Goal: Task Accomplishment & Management: Complete application form

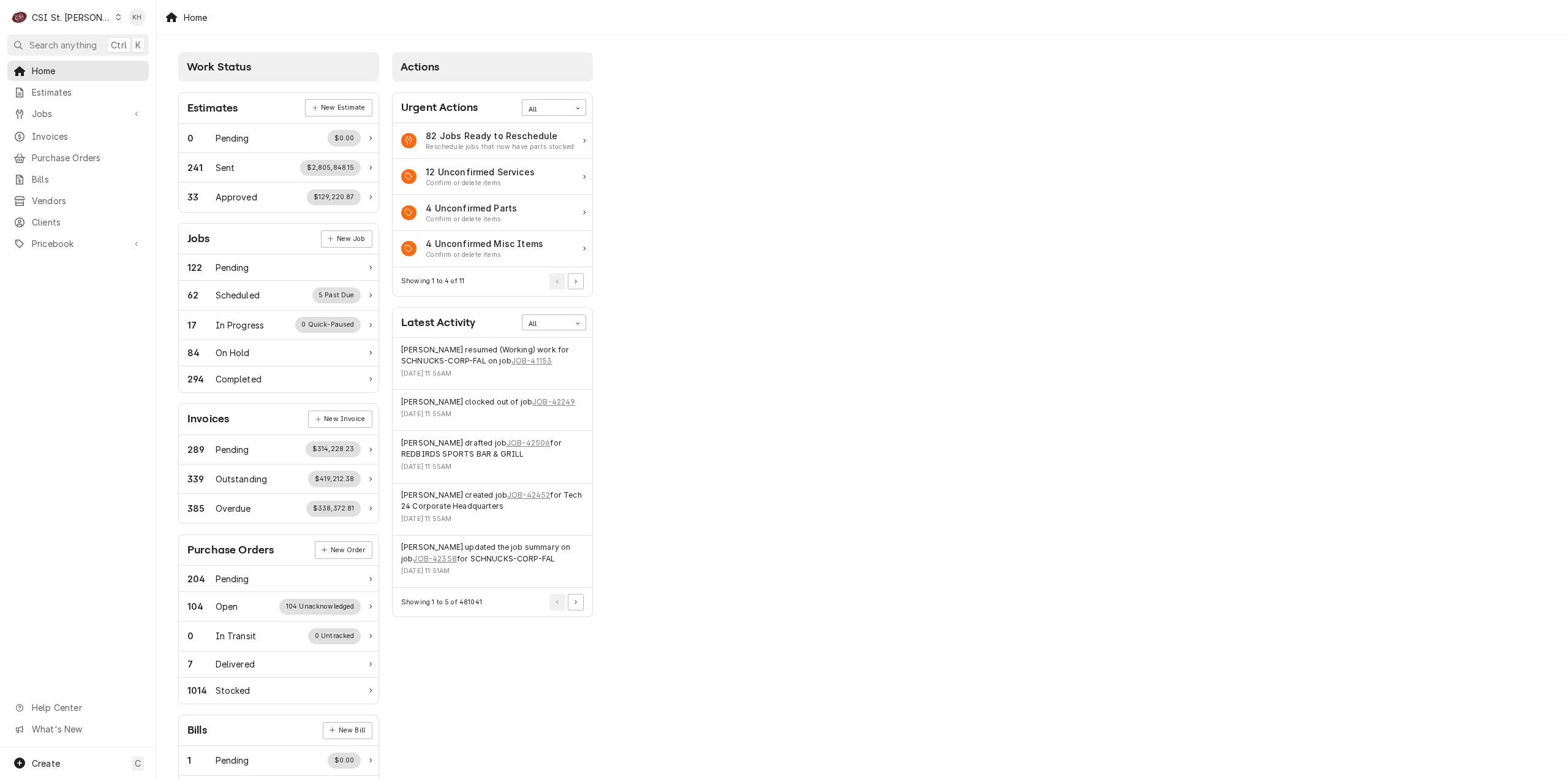
click at [70, 37] on button "Search anything Ctrl K" at bounding box center [78, 45] width 141 height 22
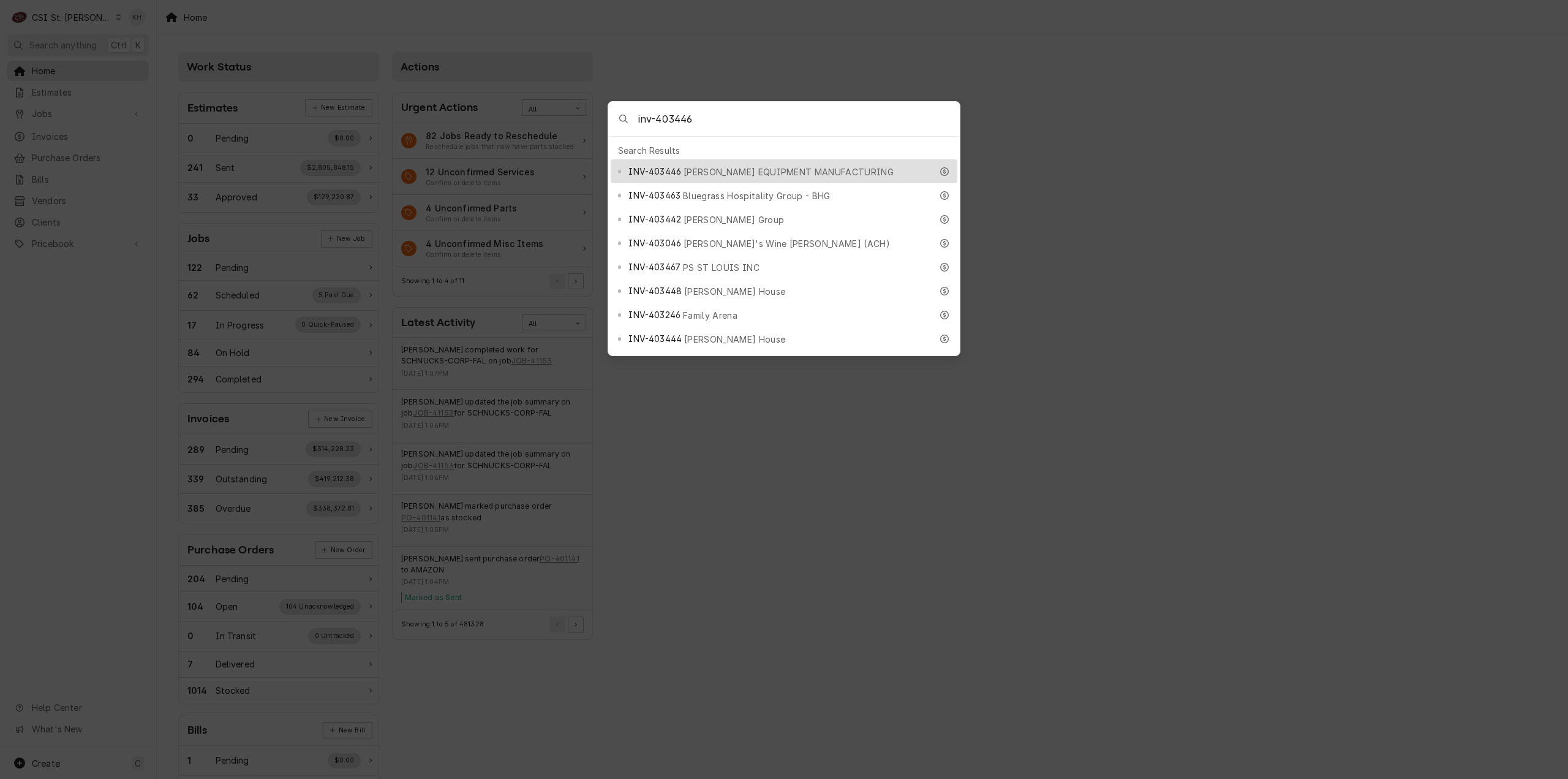
type input "inv-403446"
click at [689, 164] on div "INV-403446 HARDT EQUIPMENT MANUFACTURING" at bounding box center [779, 171] width 302 height 14
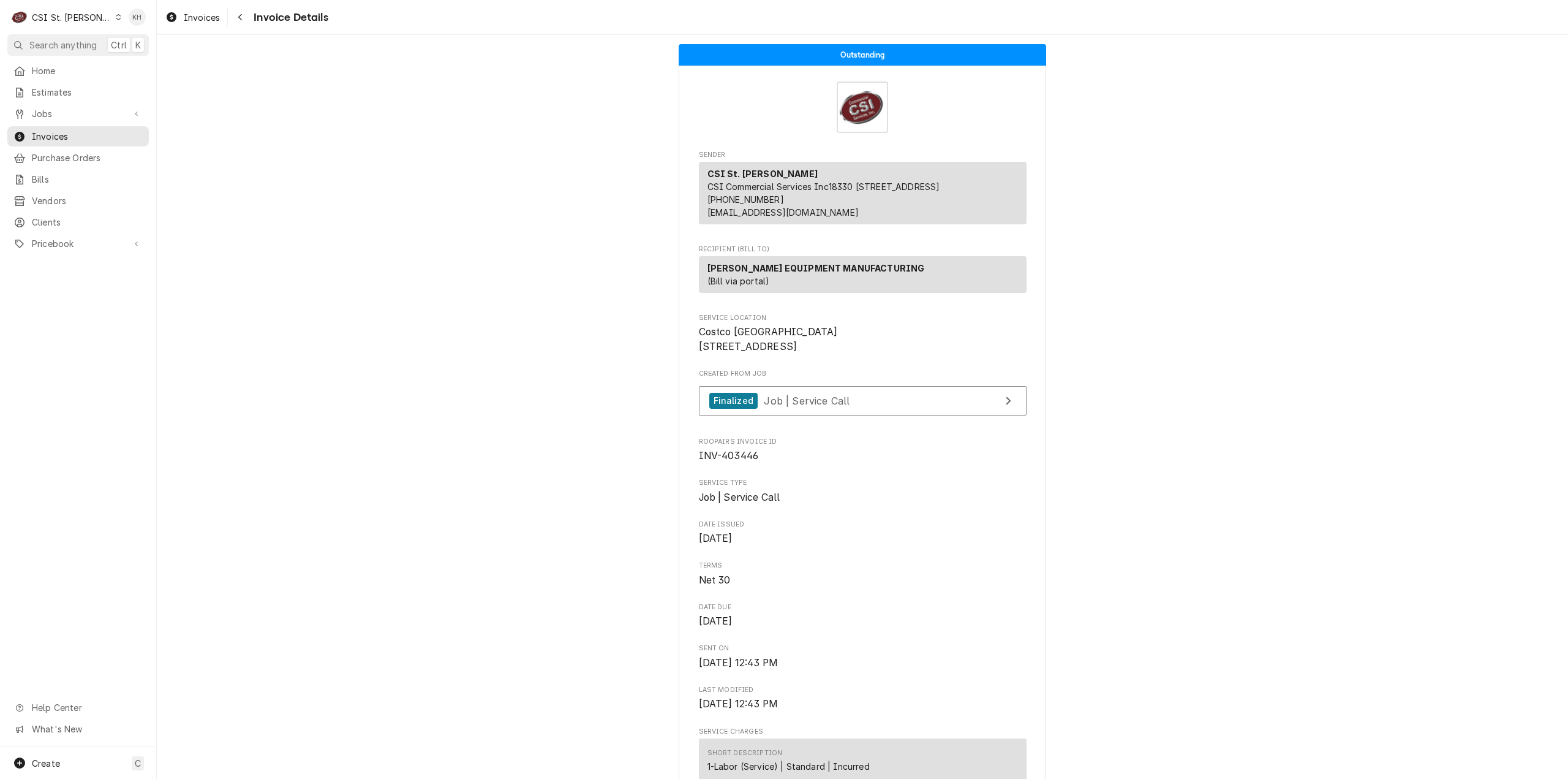
drag, startPoint x: 1436, startPoint y: 464, endPoint x: 1365, endPoint y: 498, distance: 78.7
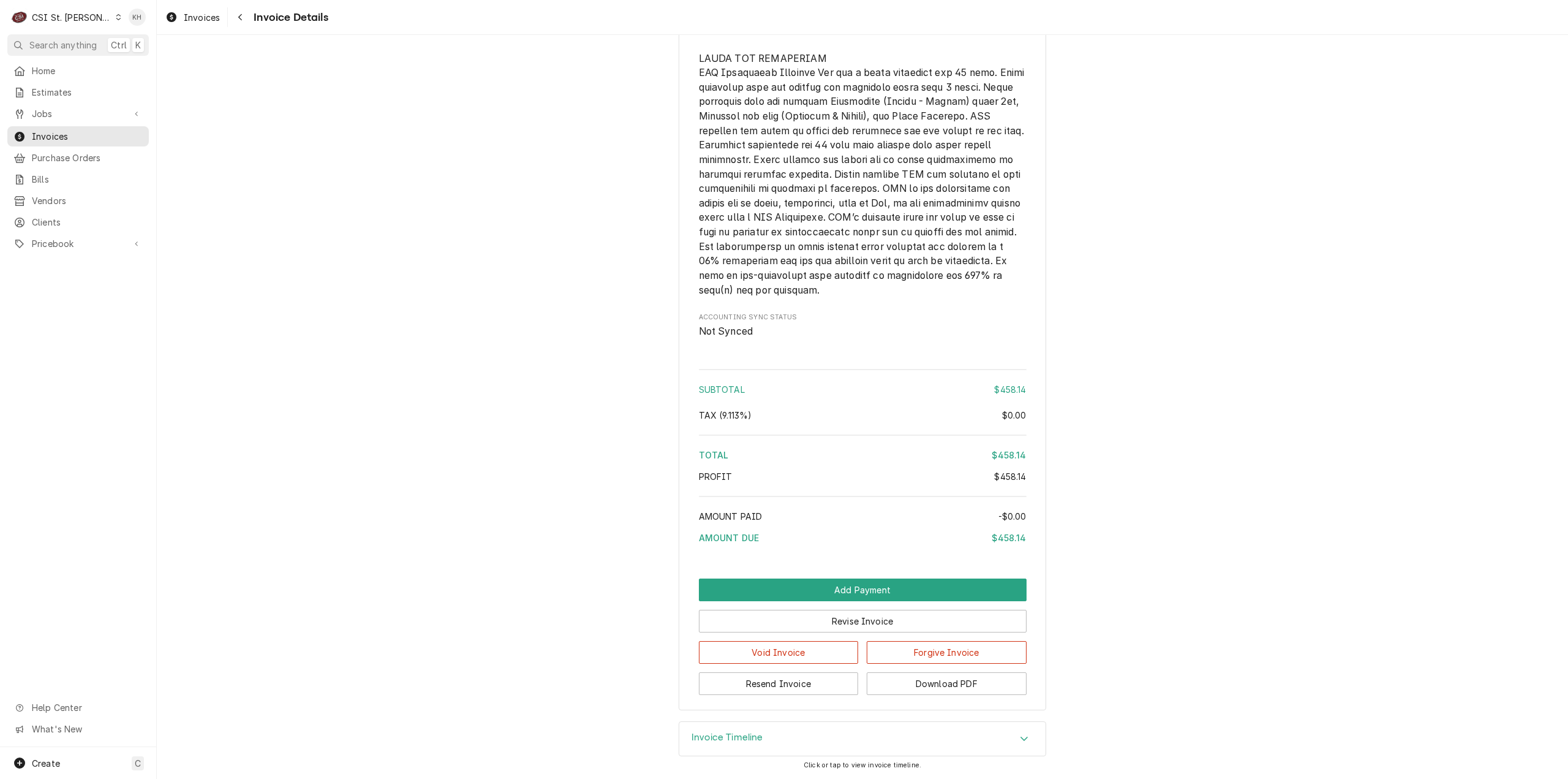
scroll to position [1984, 0]
click at [917, 618] on button "Revise Invoice" at bounding box center [863, 620] width 328 height 22
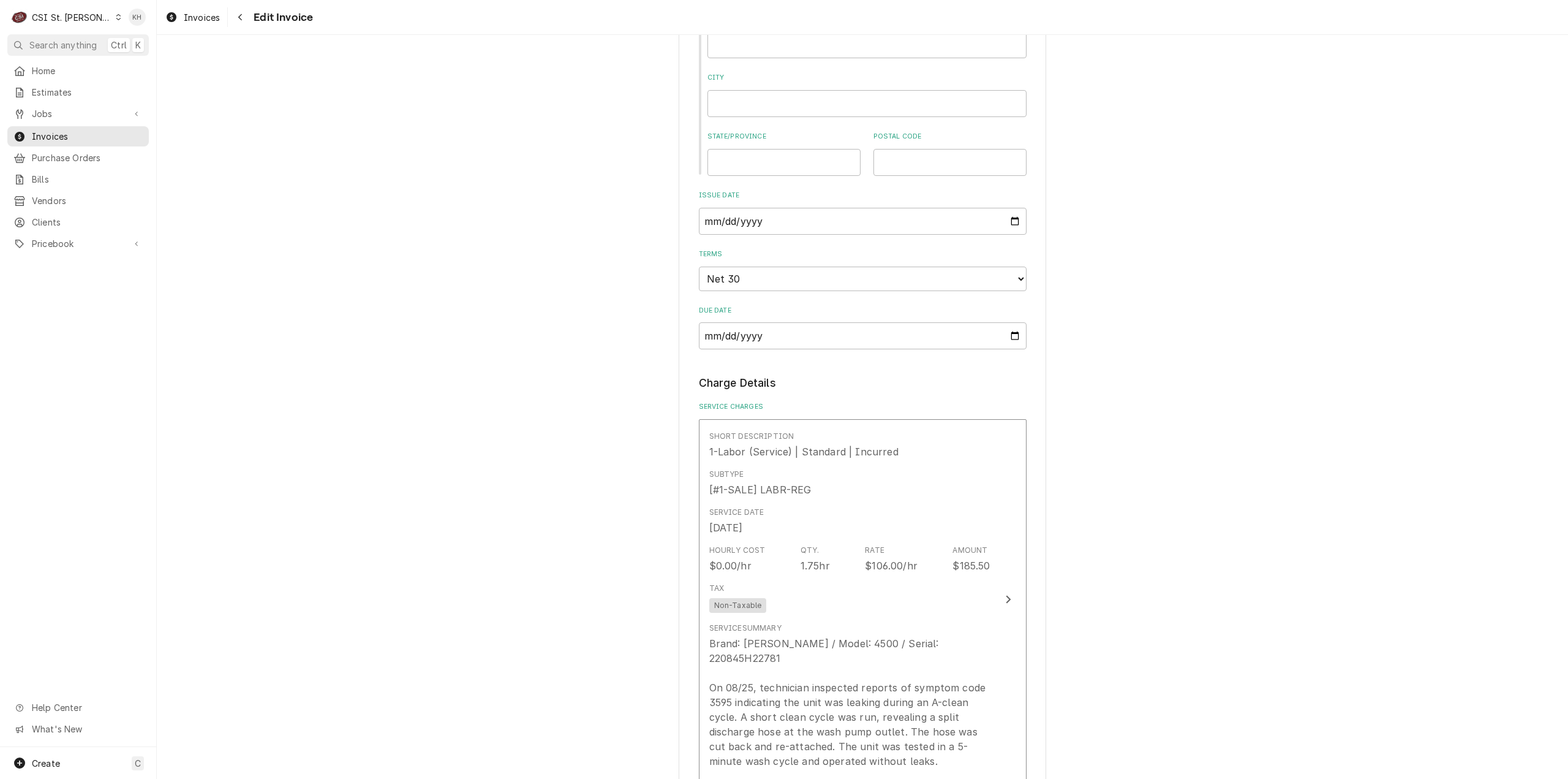
scroll to position [980, 0]
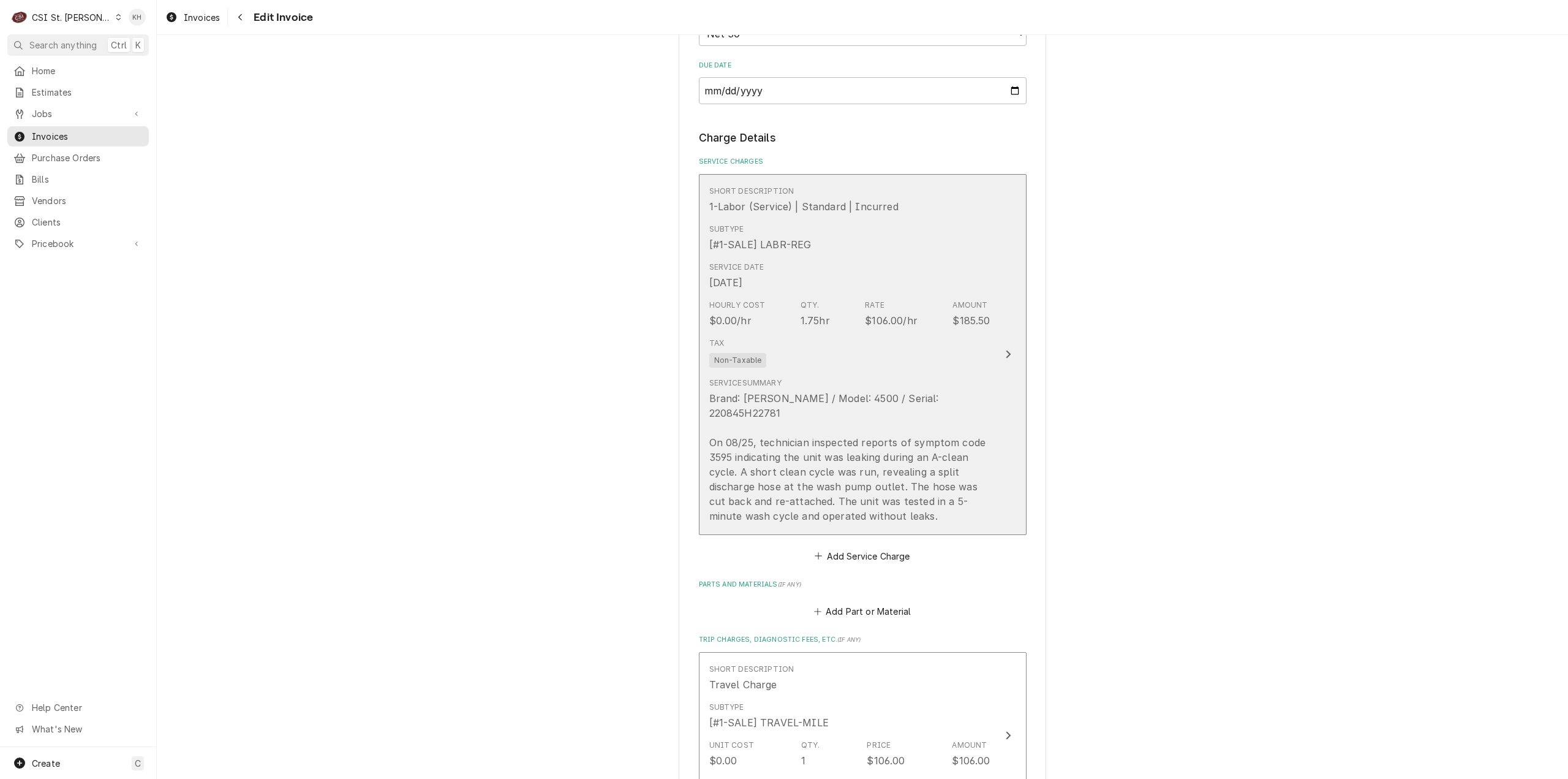
click at [980, 346] on div "Tax Non-Taxable" at bounding box center [850, 352] width 281 height 39
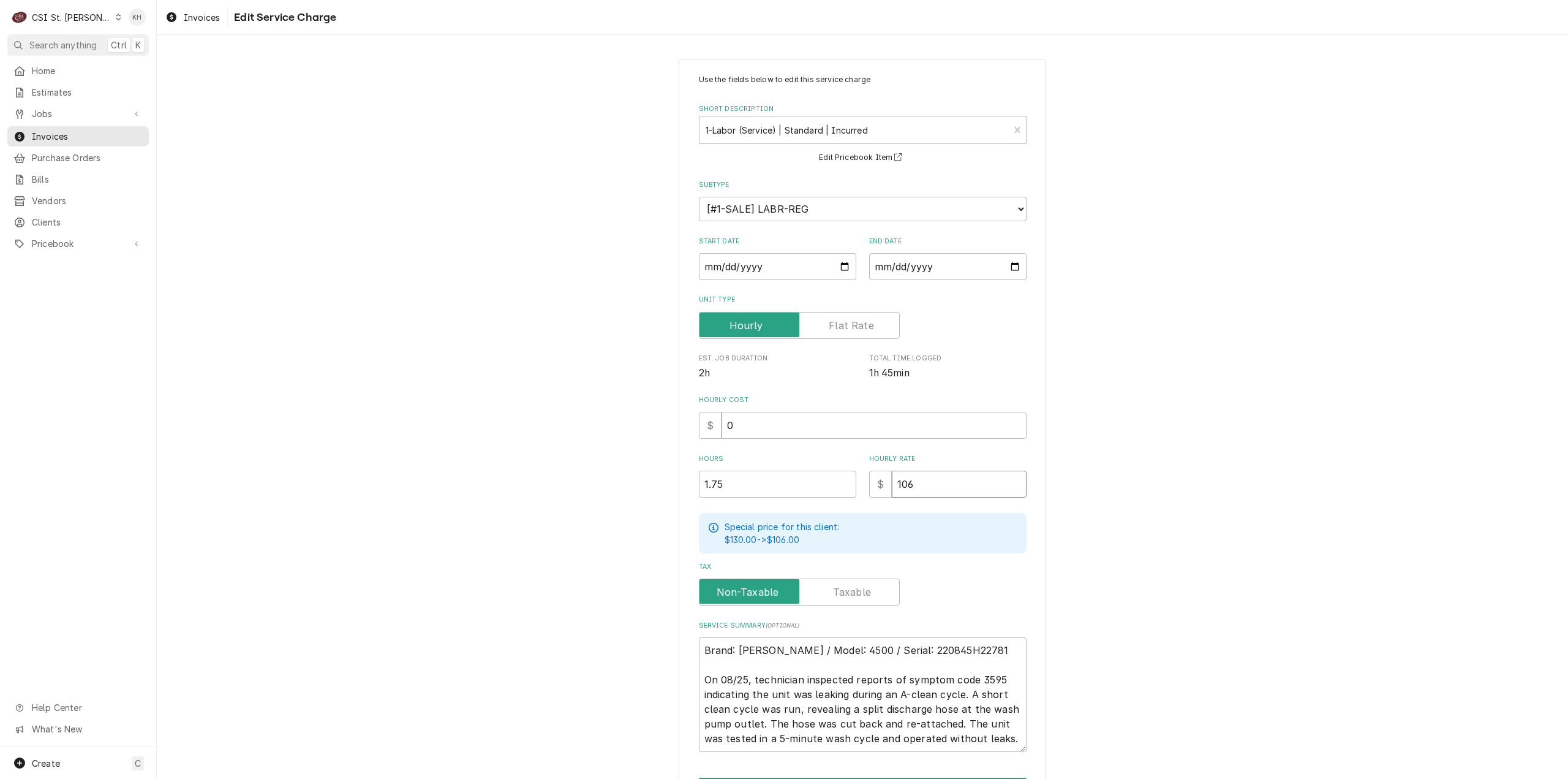
drag, startPoint x: 941, startPoint y: 488, endPoint x: 861, endPoint y: 494, distance: 80.2
click at [861, 494] on div "Hours 1.75 Hourly Rate $ 106" at bounding box center [863, 476] width 328 height 43
type textarea "x"
type input "1"
type textarea "x"
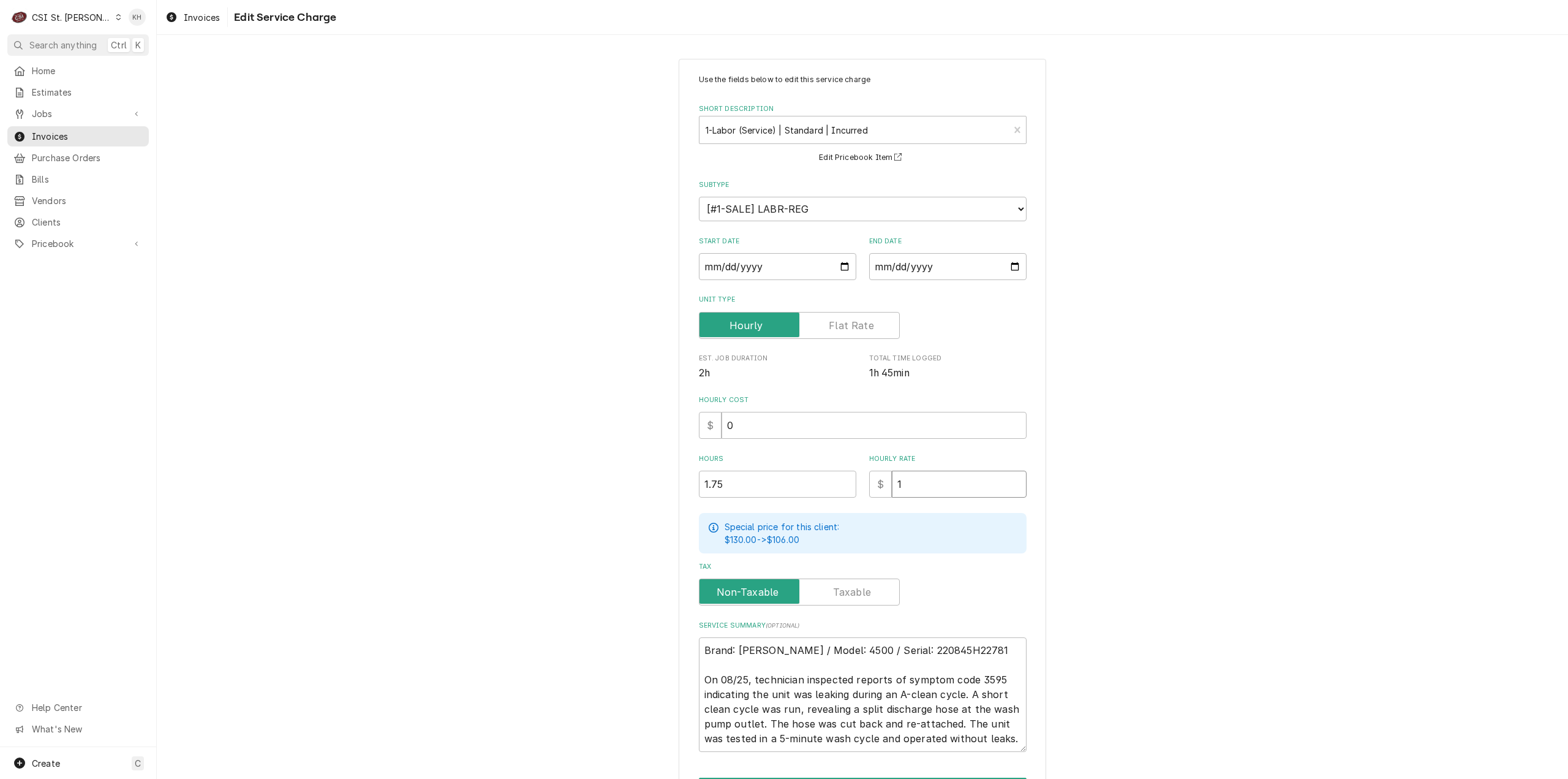
type input "11"
type textarea "x"
type input "110"
click at [1110, 536] on div "Use the fields below to edit this service charge Short Description 1-Labor (Ser…" at bounding box center [862, 453] width 1411 height 810
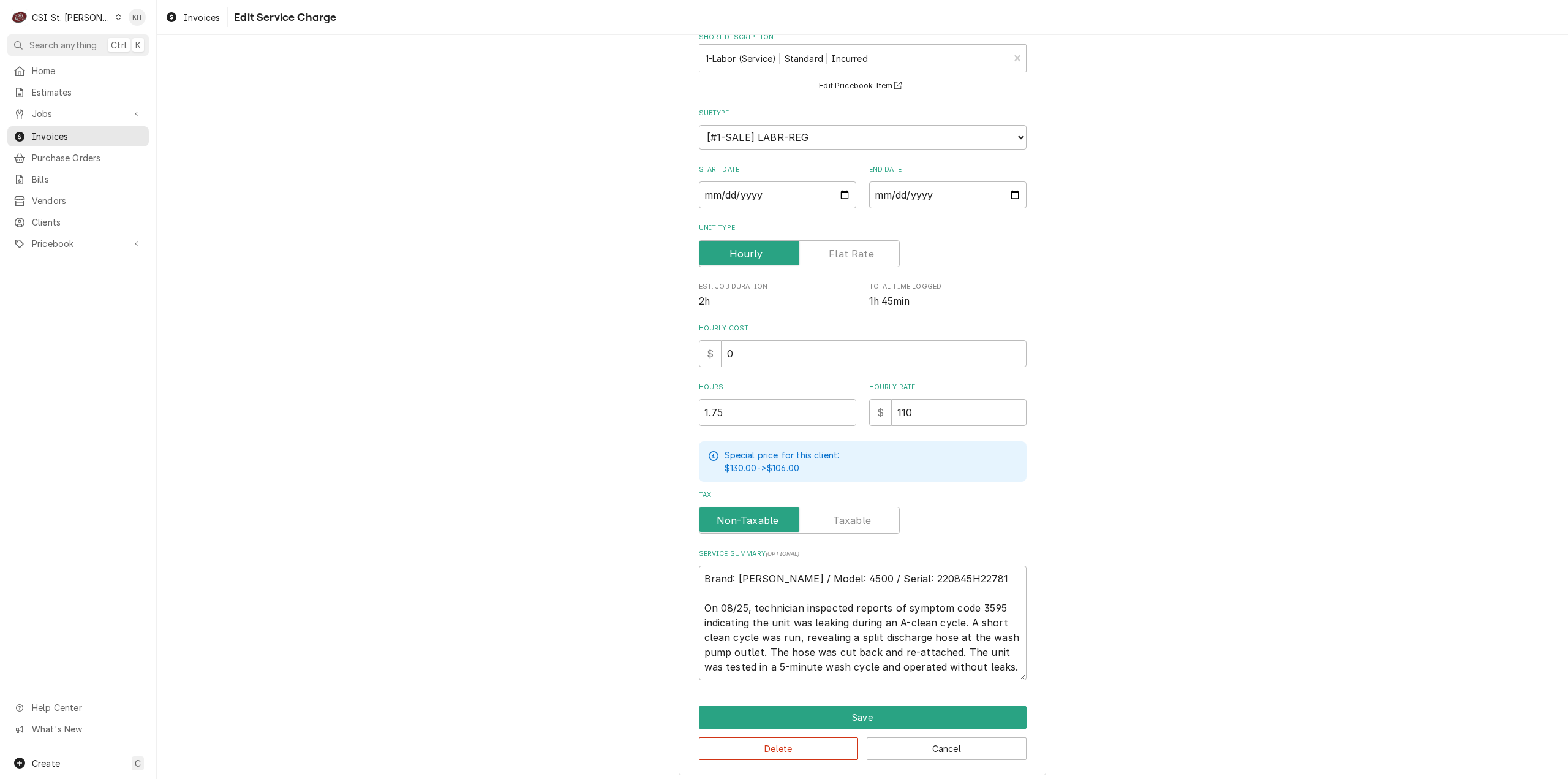
scroll to position [77, 0]
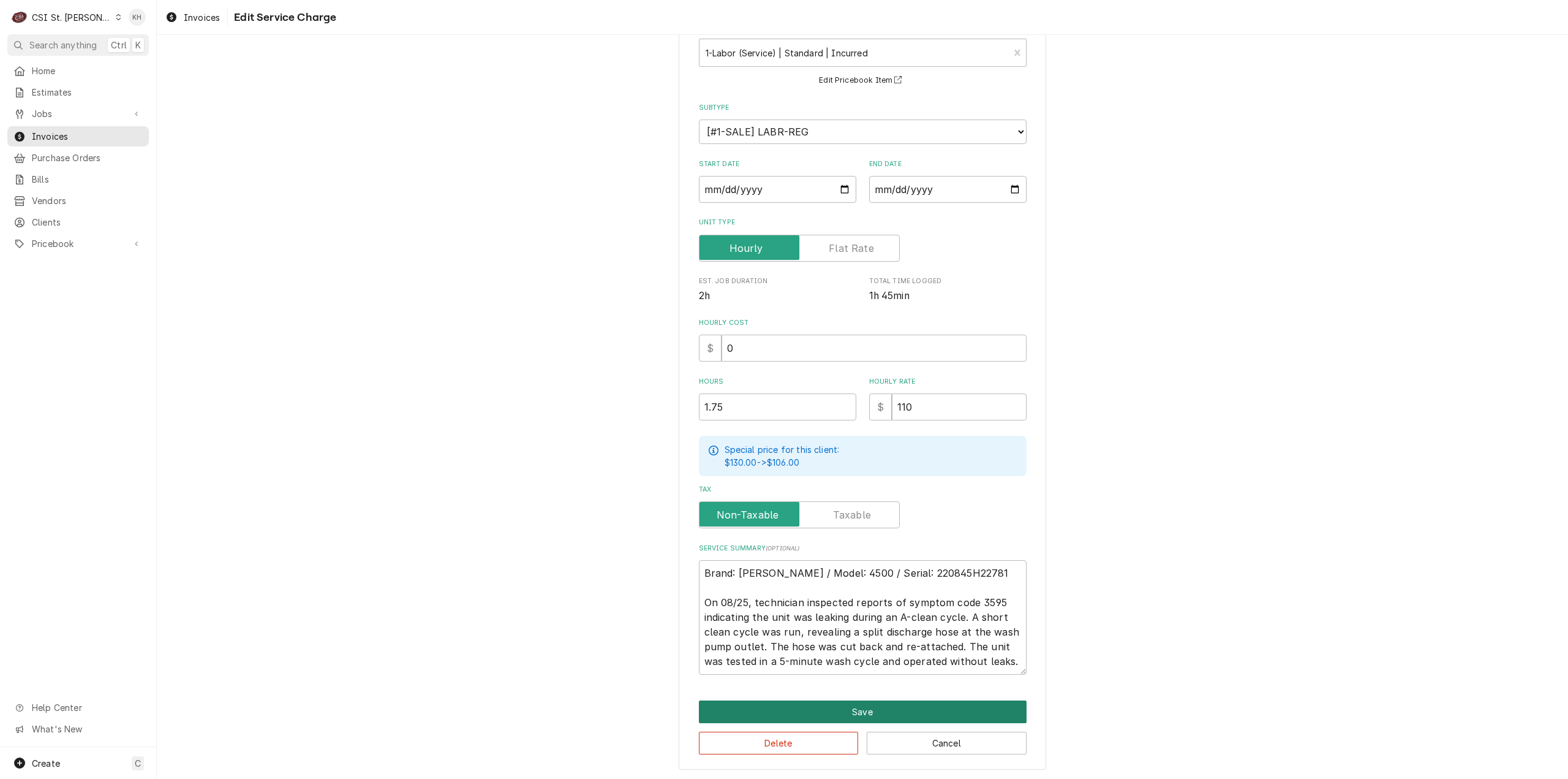
click at [853, 712] on button "Save" at bounding box center [863, 711] width 328 height 22
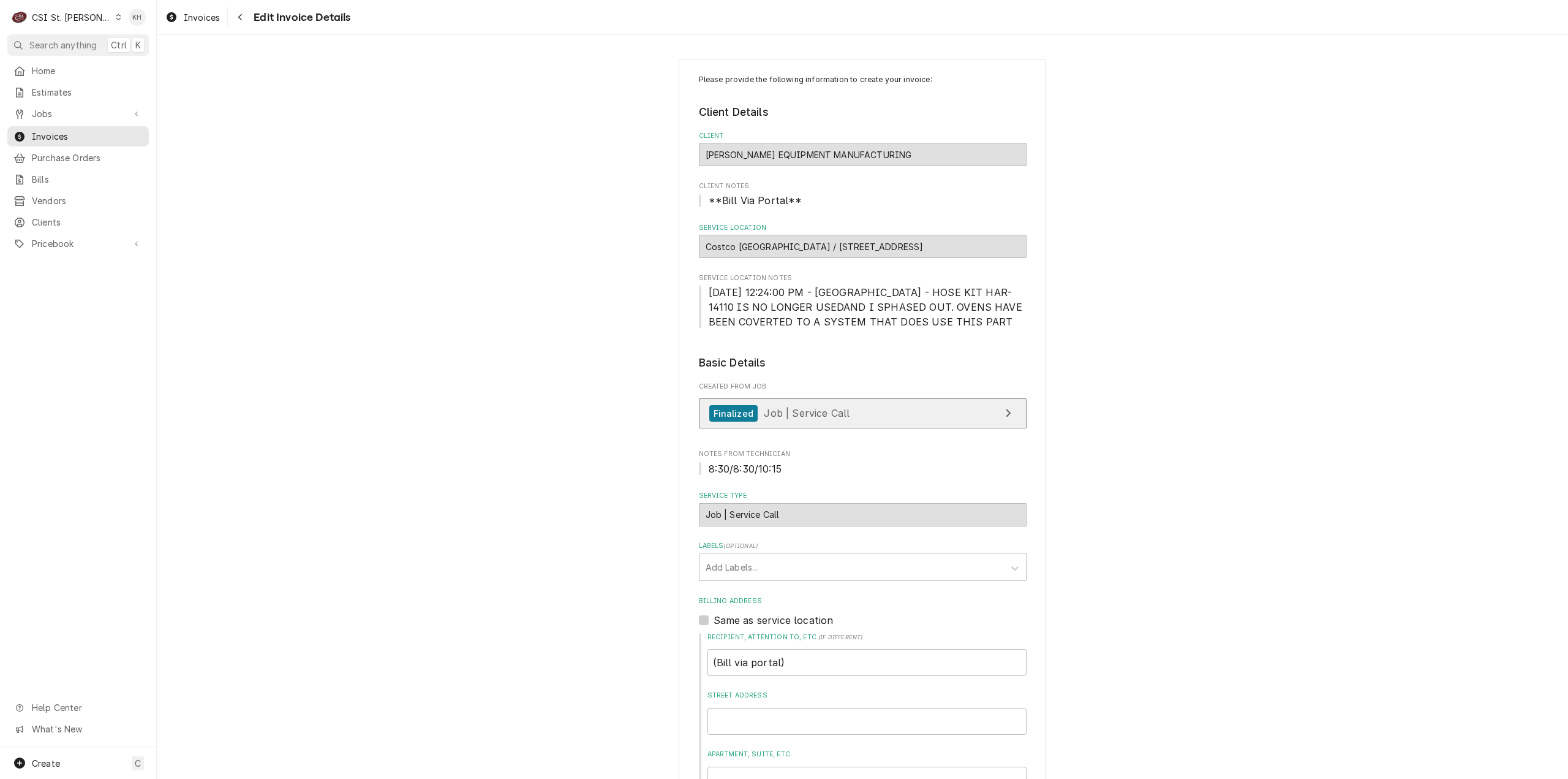
click at [823, 421] on div "Finalized Job | Service Call" at bounding box center [779, 413] width 141 height 16
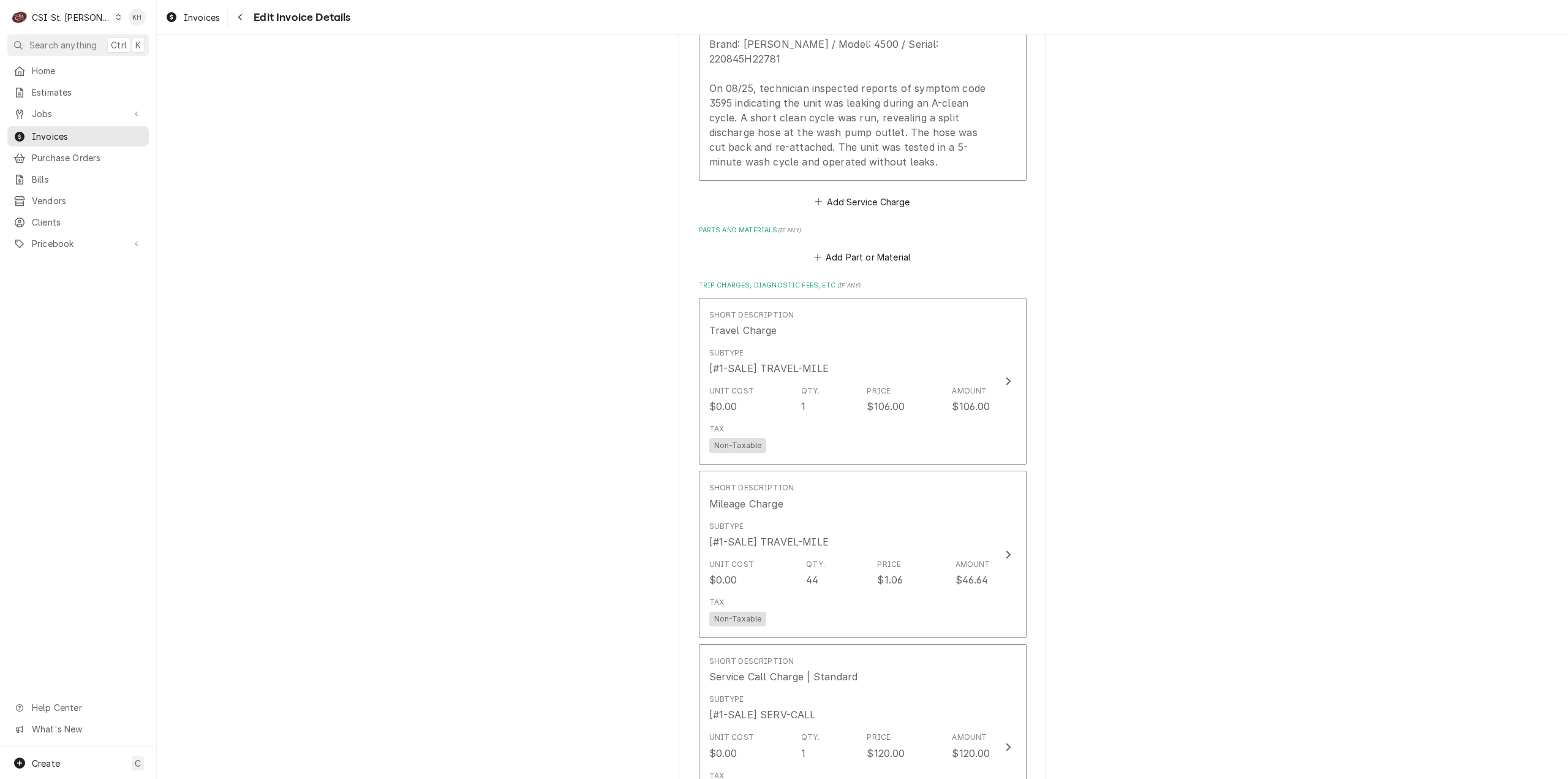
scroll to position [1409, 0]
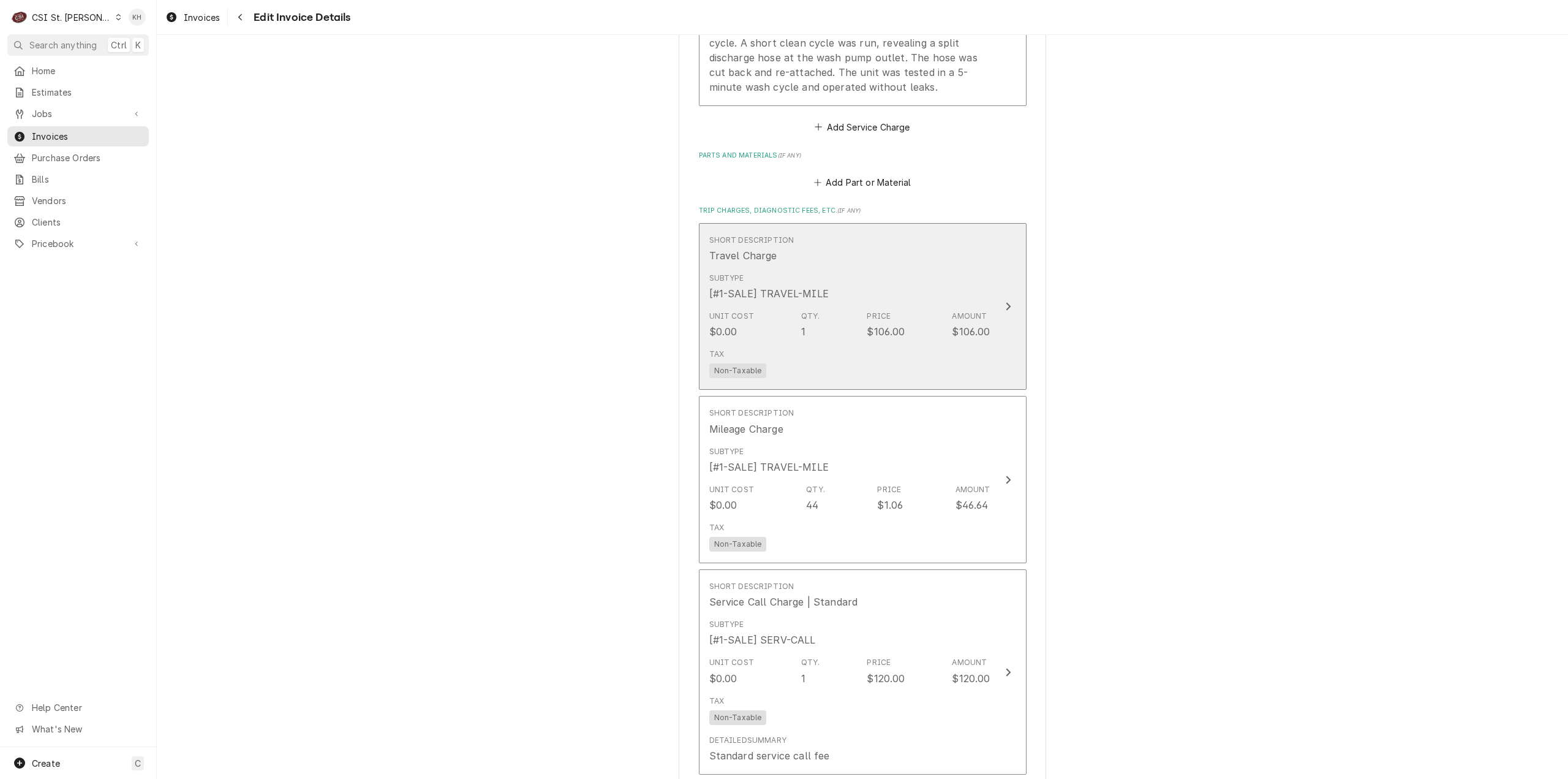
click at [983, 311] on div "Amount $106.00" at bounding box center [970, 325] width 38 height 28
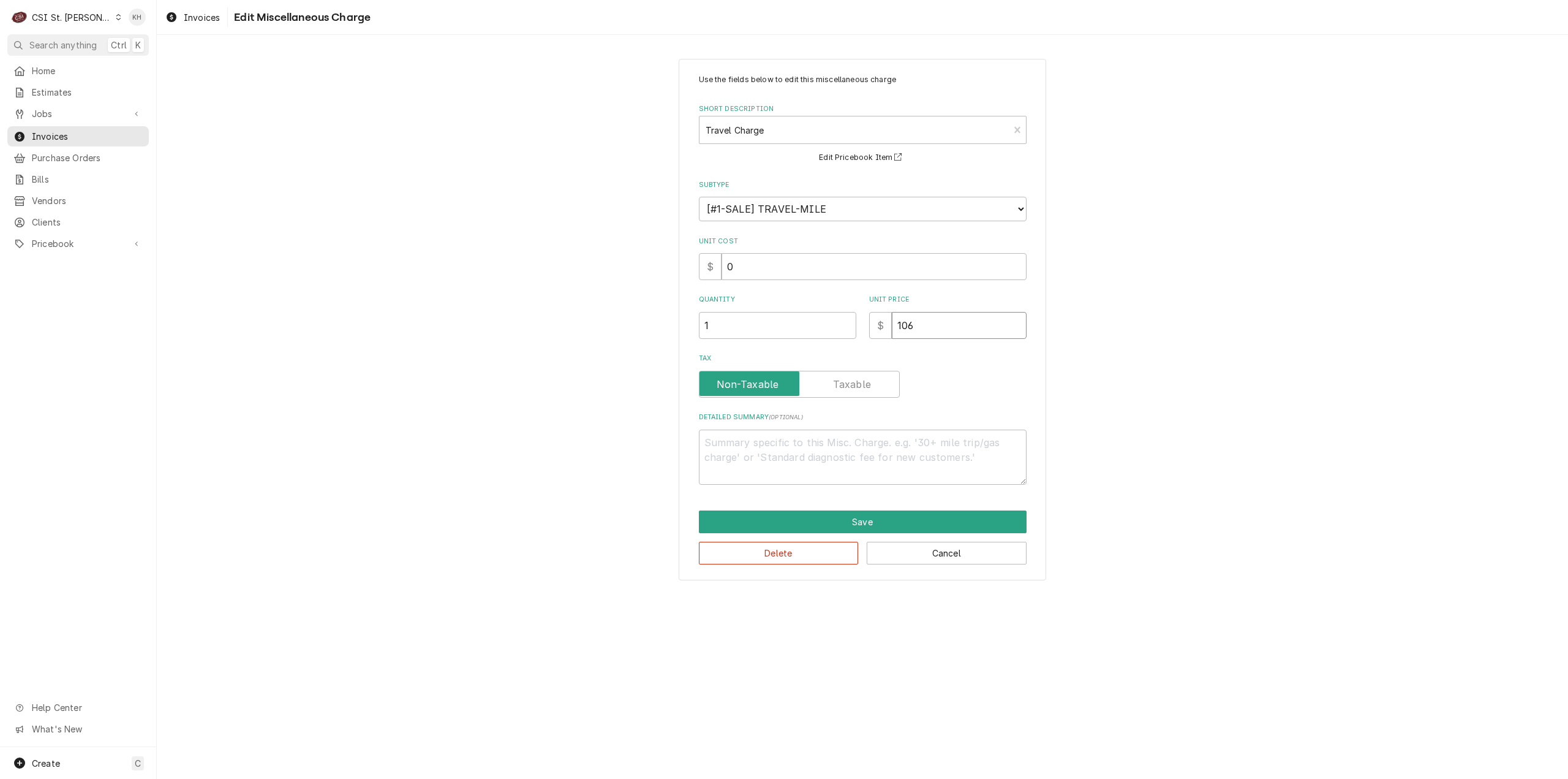
drag, startPoint x: 956, startPoint y: 330, endPoint x: 796, endPoint y: 328, distance: 160.0
click at [796, 328] on div "Quantity 1 Unit Price $ 106" at bounding box center [863, 316] width 328 height 43
type textarea "x"
type input "1"
type textarea "x"
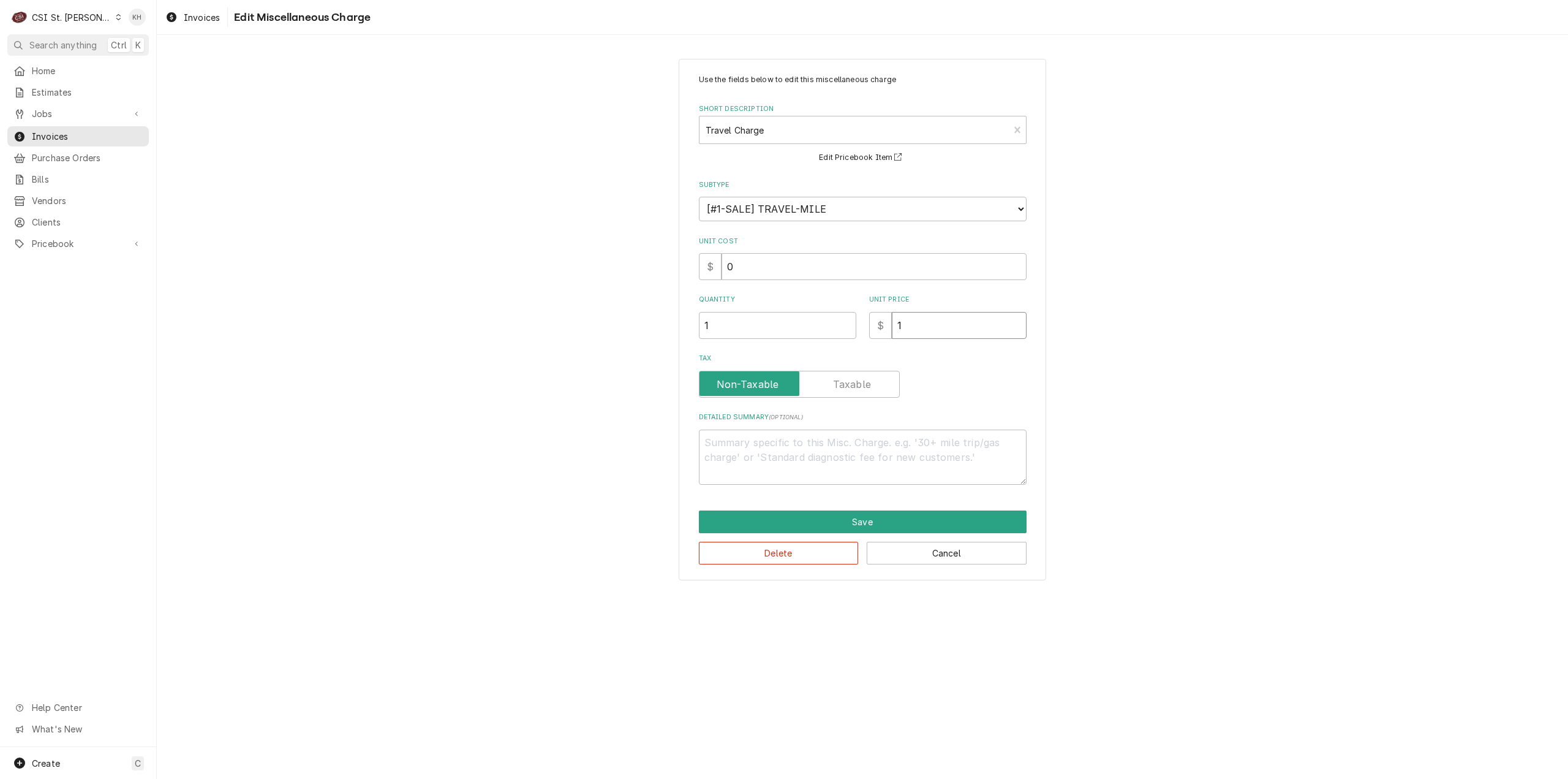
type input "11"
type textarea "x"
type input "110"
click at [883, 518] on button "Save" at bounding box center [863, 521] width 328 height 22
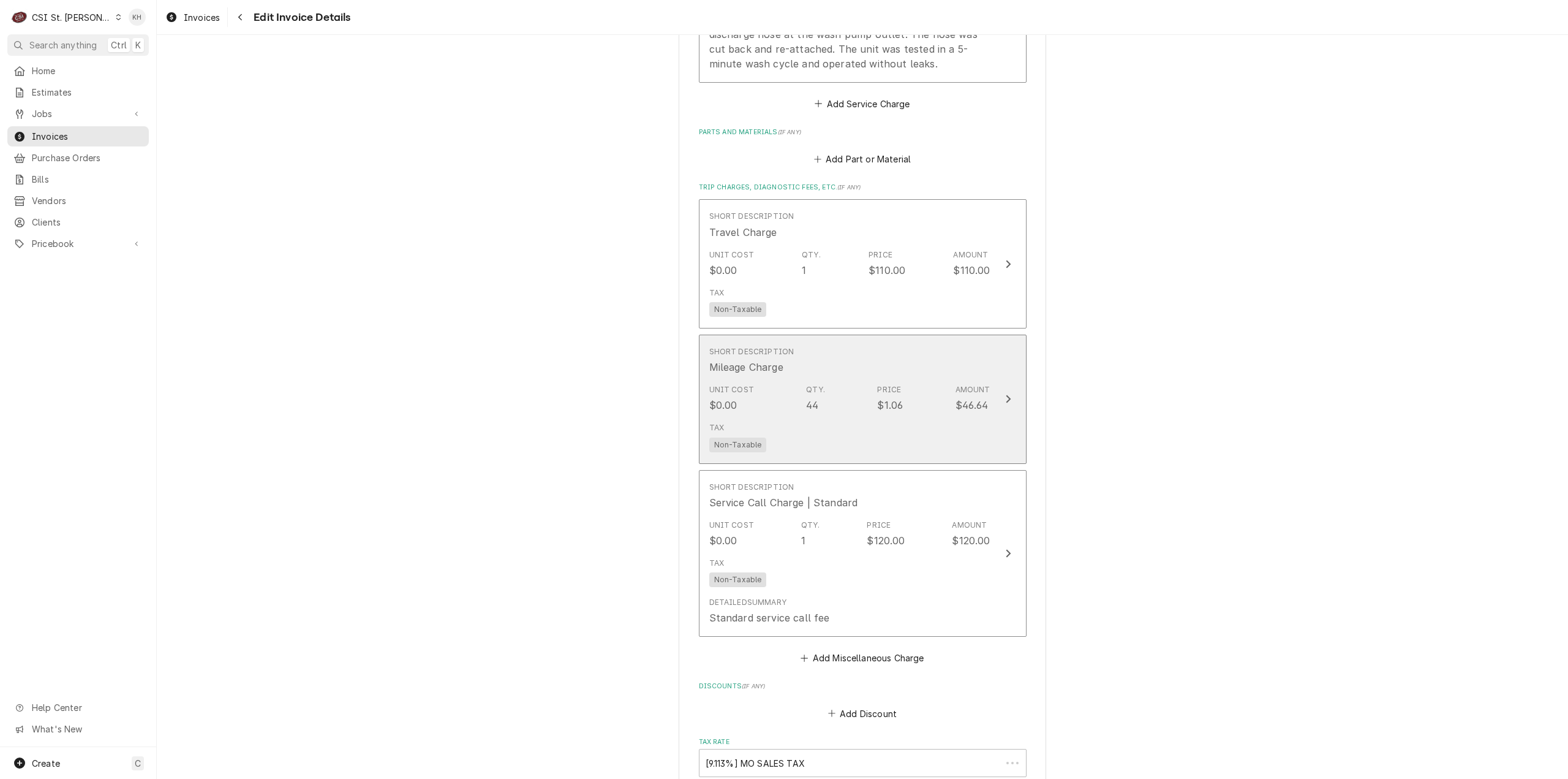
scroll to position [1433, 0]
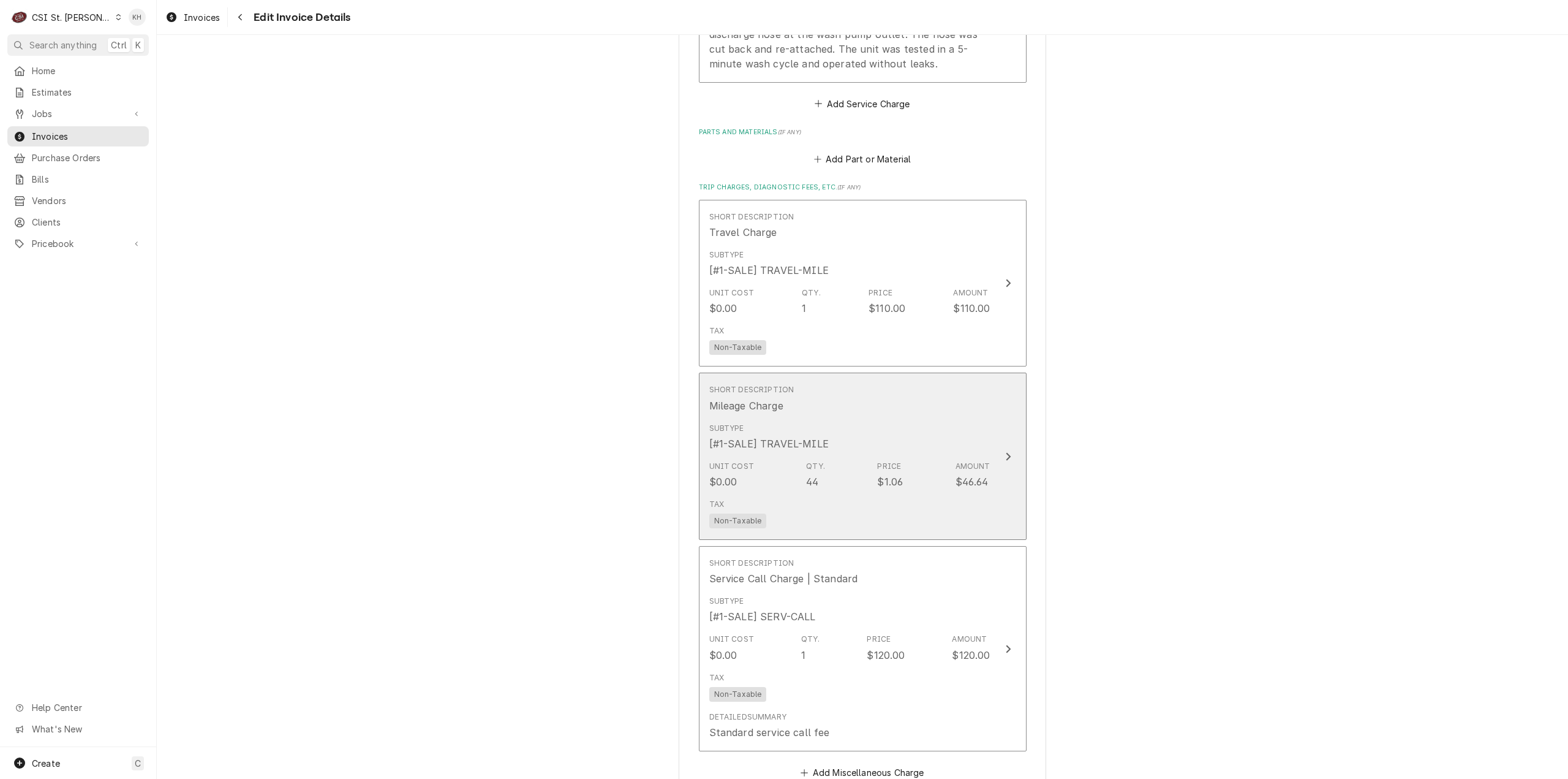
click at [994, 461] on button "Short Description Mileage Charge Subtype [#1-SALE] TRAVEL-MILE Unit Cost $0.00 …" at bounding box center [863, 456] width 328 height 167
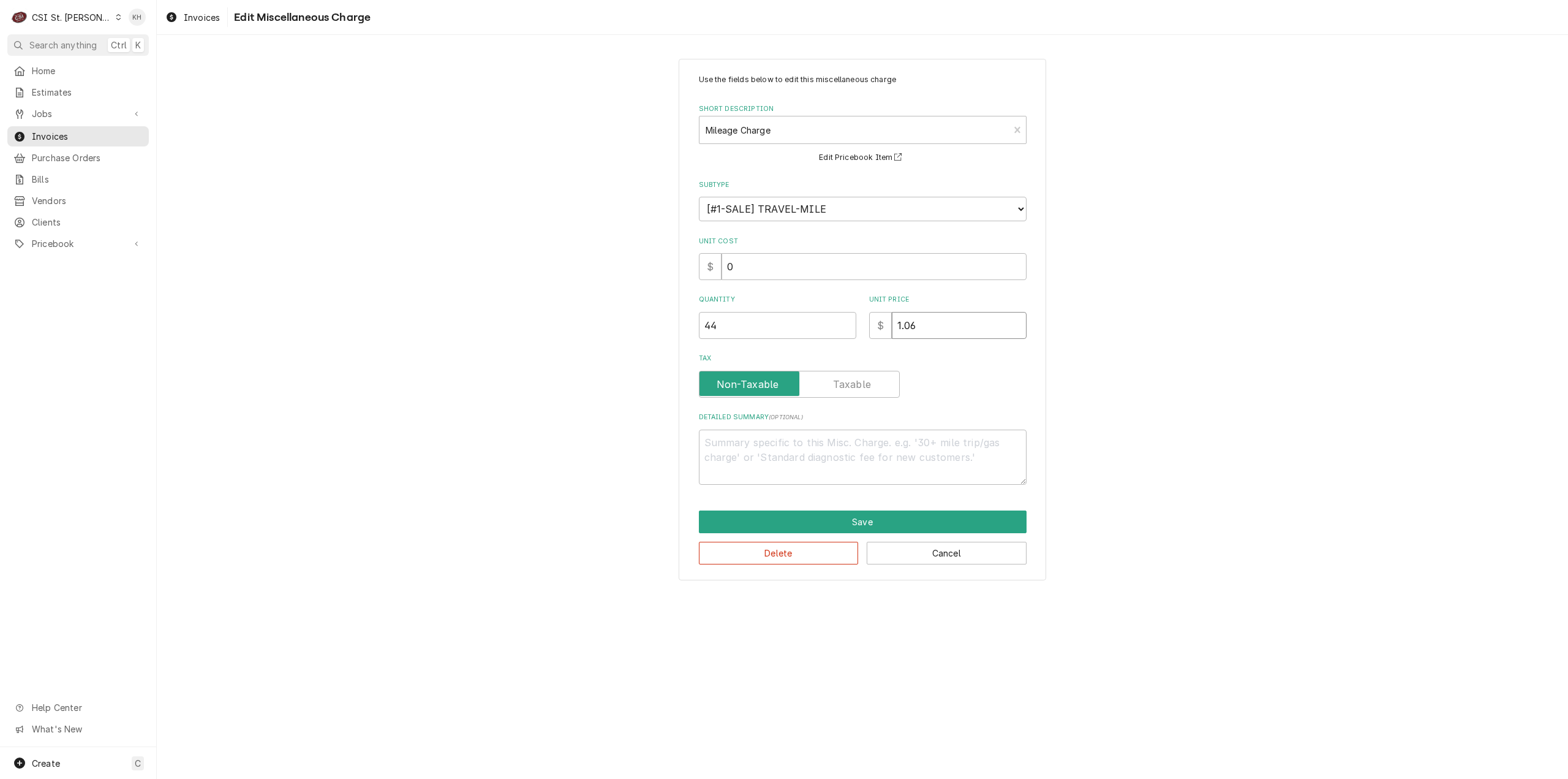
drag, startPoint x: 946, startPoint y: 323, endPoint x: 808, endPoint y: 330, distance: 138.2
click at [808, 330] on div "Quantity 44 Unit Price $ 1.06" at bounding box center [863, 316] width 328 height 43
type textarea "x"
type input "0"
type textarea "x"
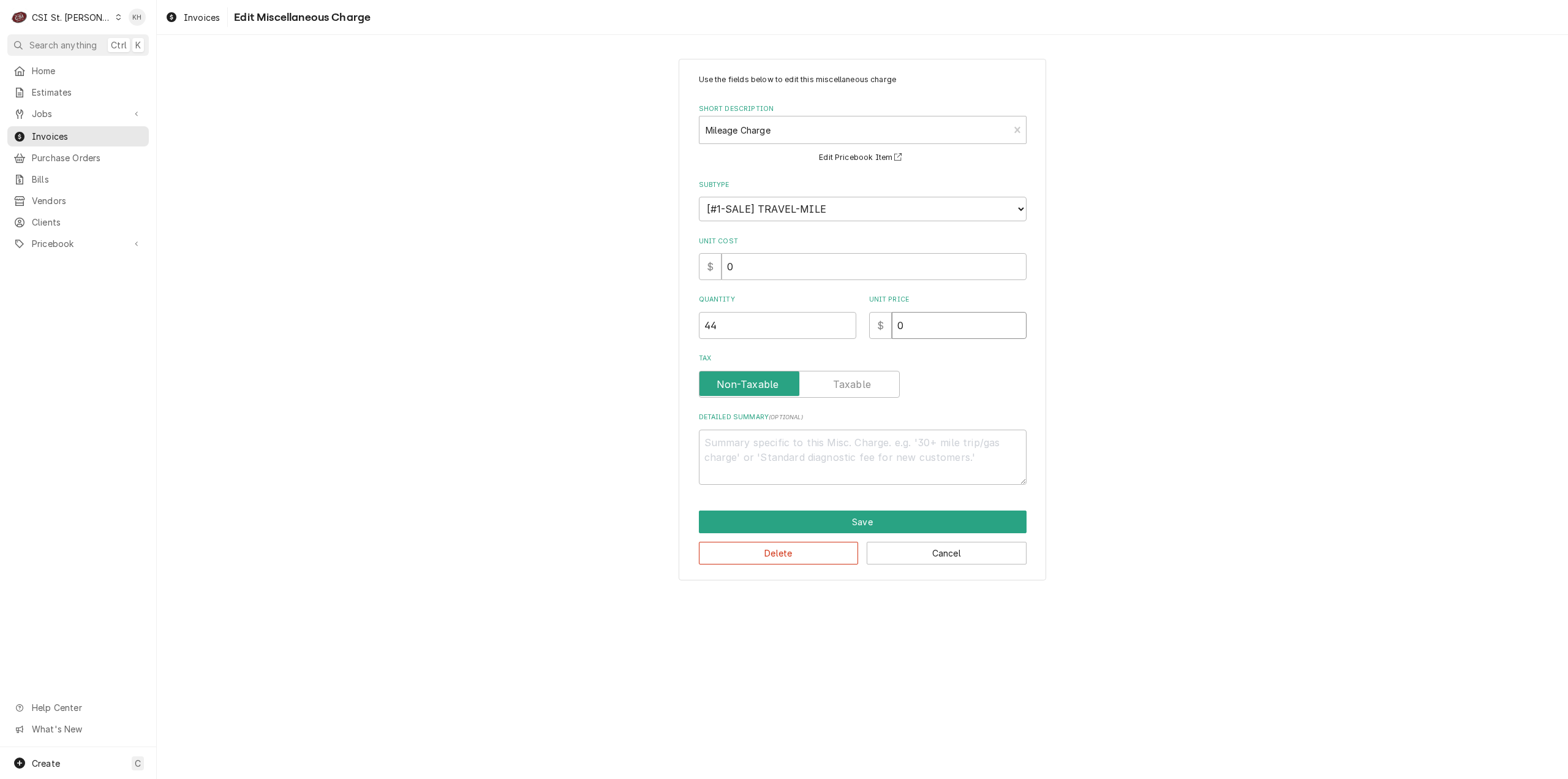
type input "0.9"
type textarea "x"
type input "0.99"
click at [902, 524] on button "Save" at bounding box center [863, 521] width 328 height 22
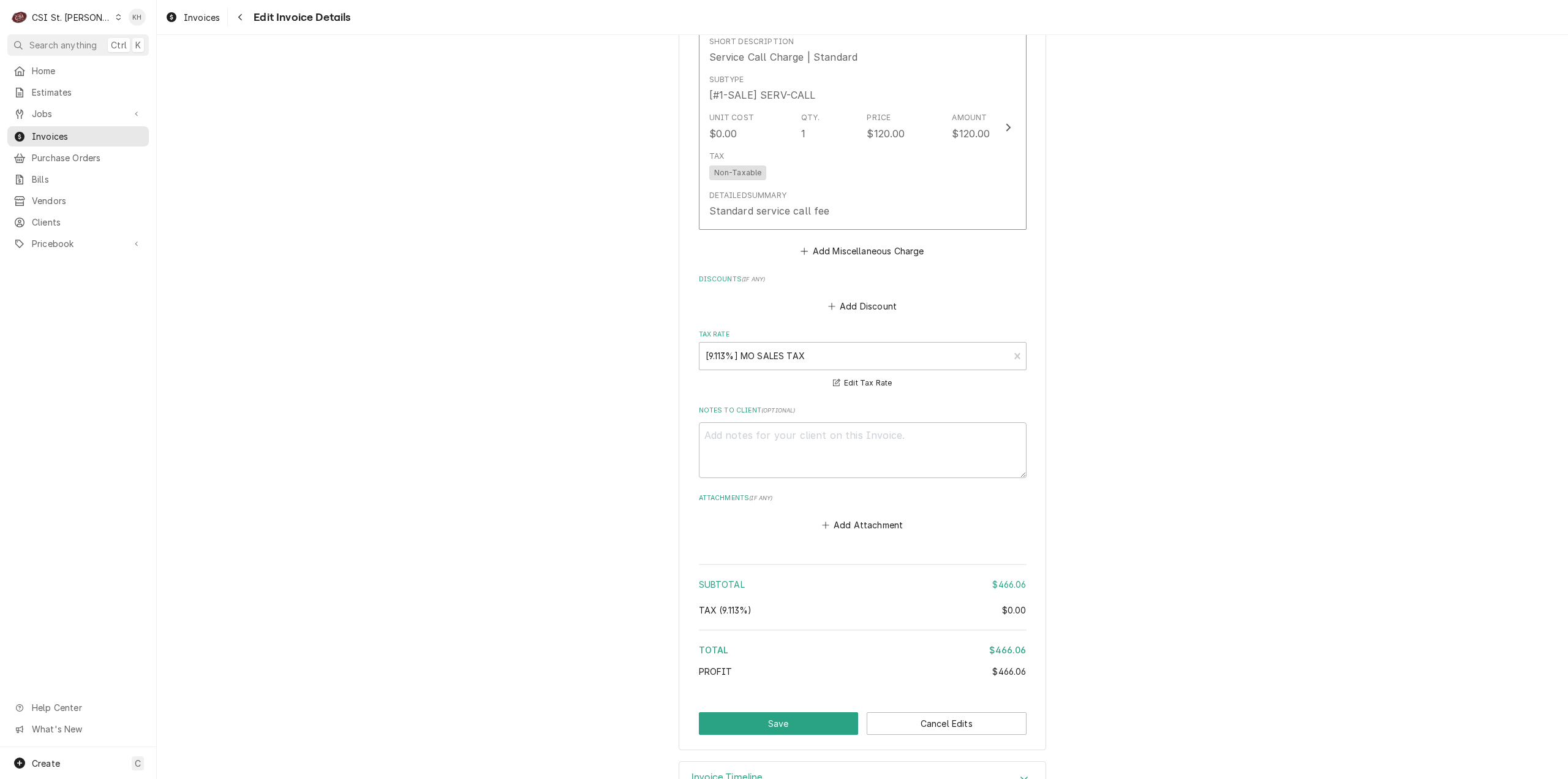
scroll to position [1979, 0]
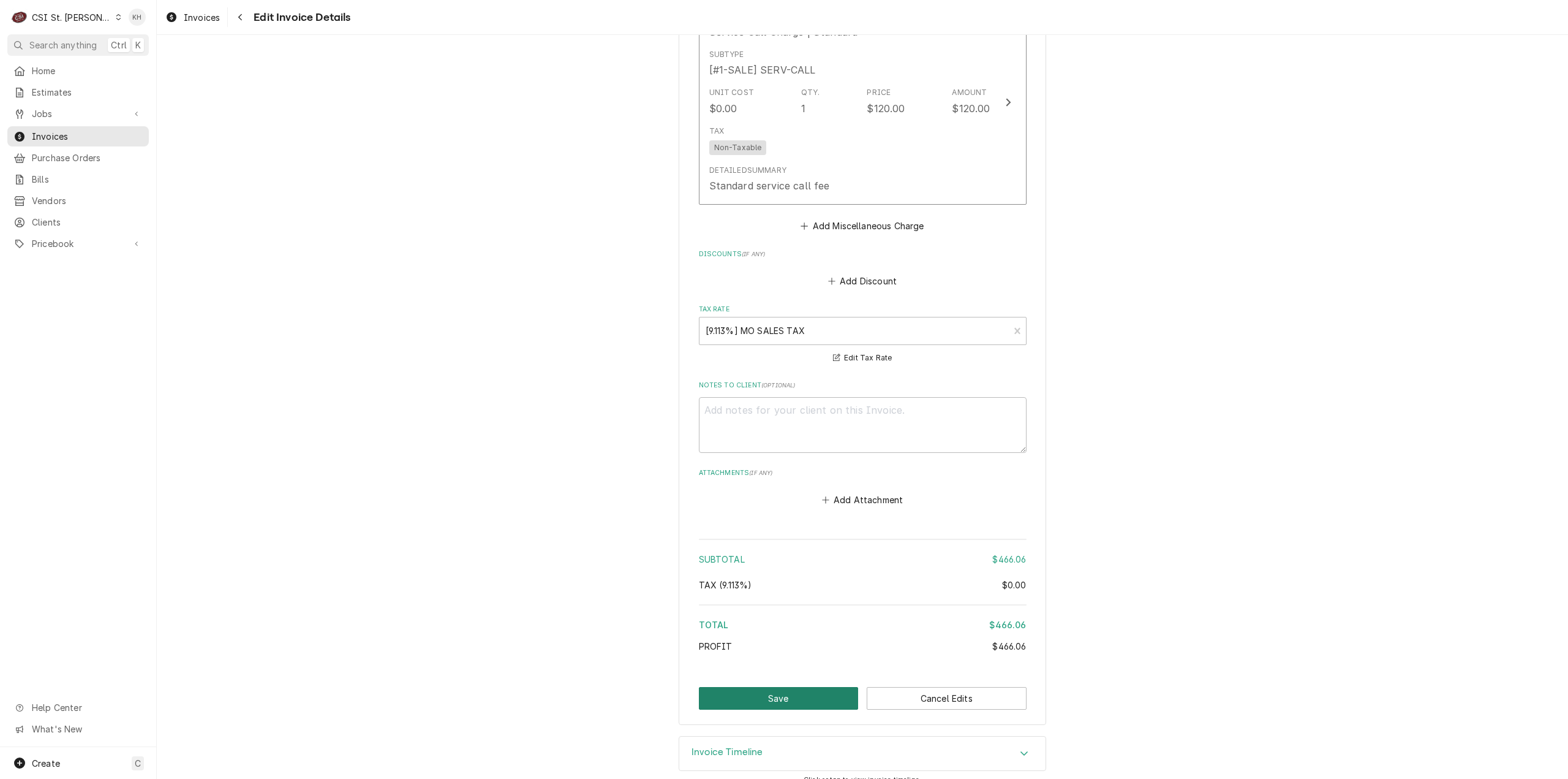
click at [810, 689] on button "Save" at bounding box center [779, 698] width 160 height 22
type textarea "x"
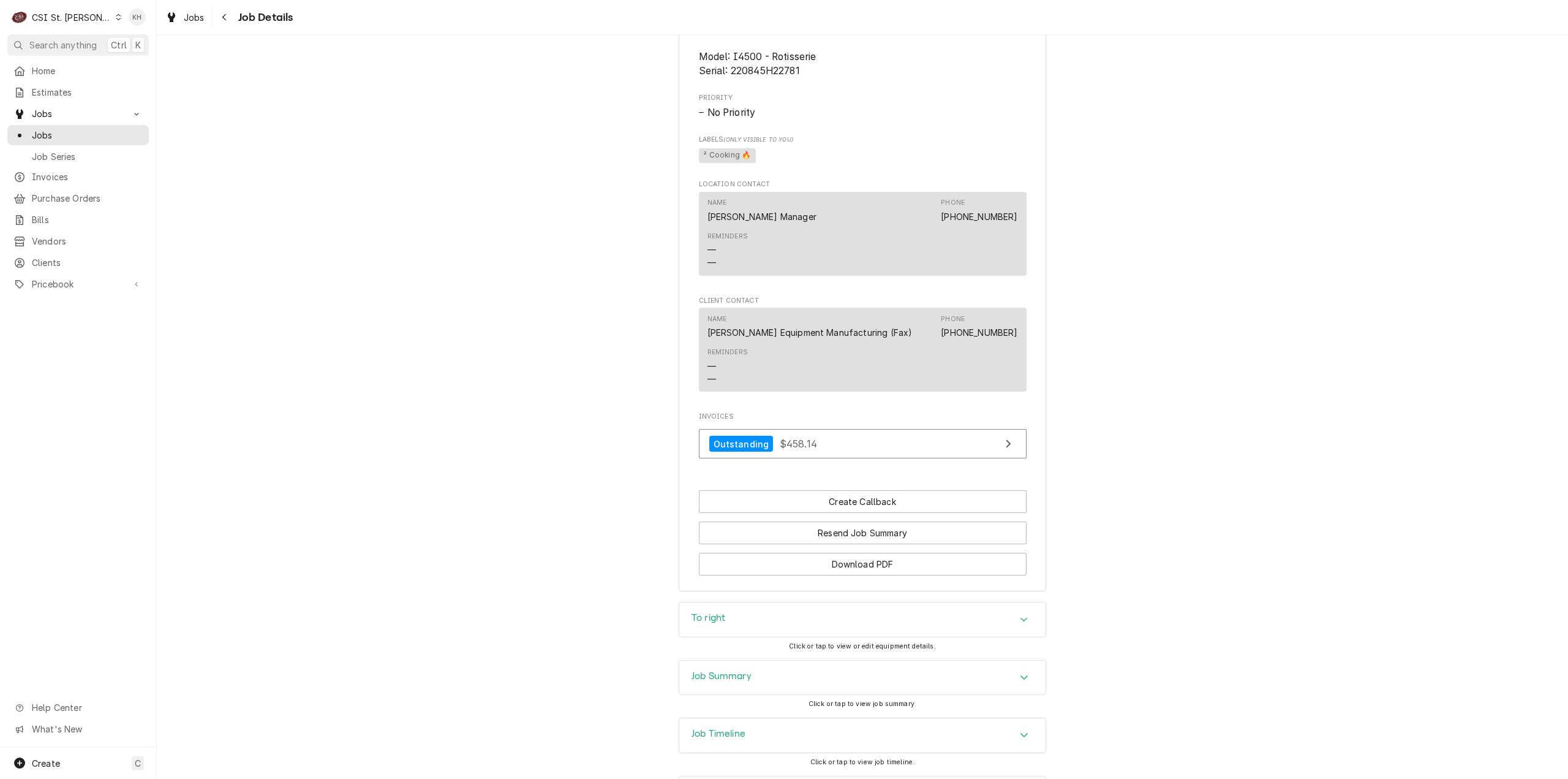
scroll to position [876, 0]
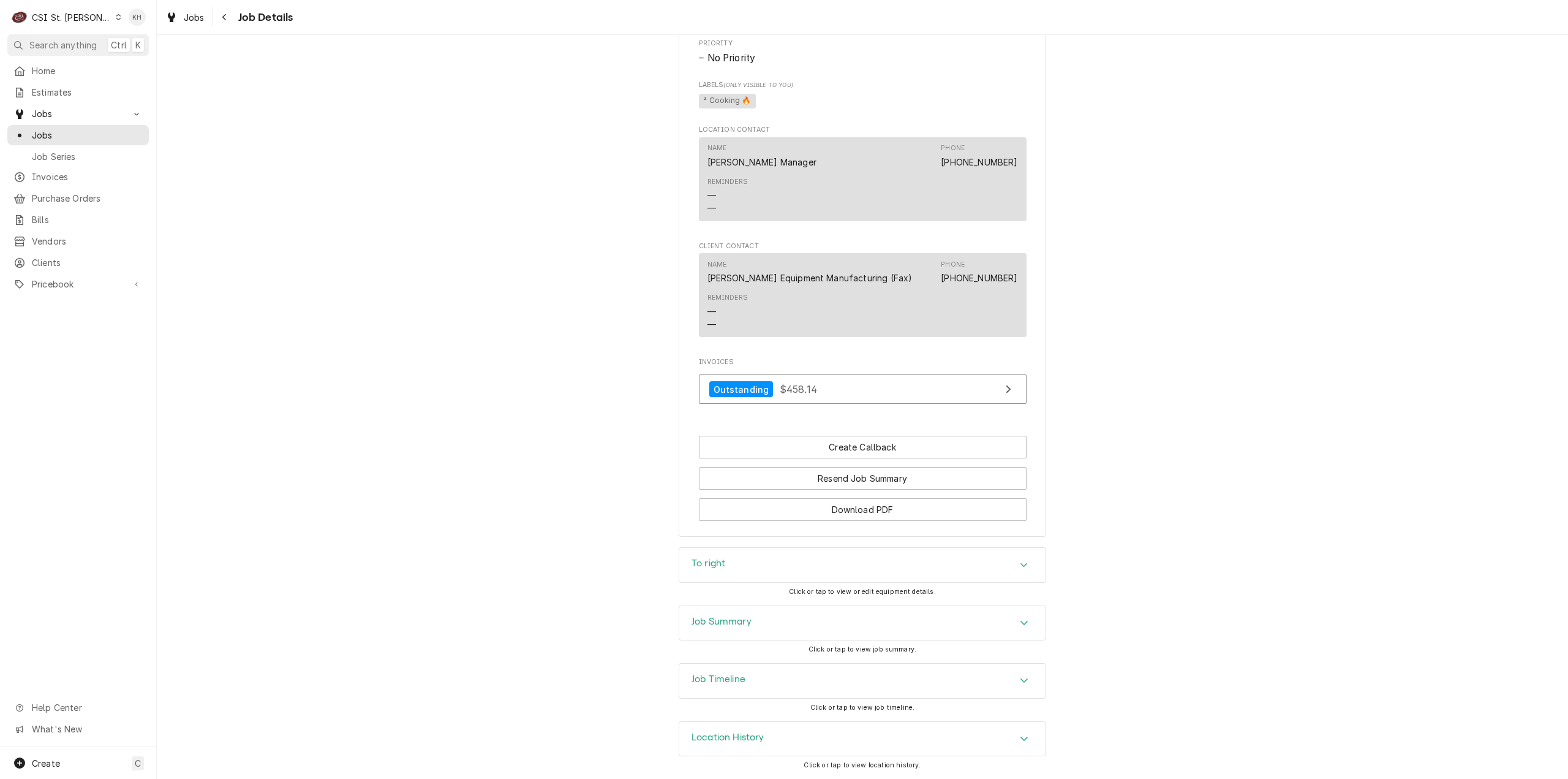
click at [779, 626] on div "Job Summary" at bounding box center [862, 623] width 366 height 34
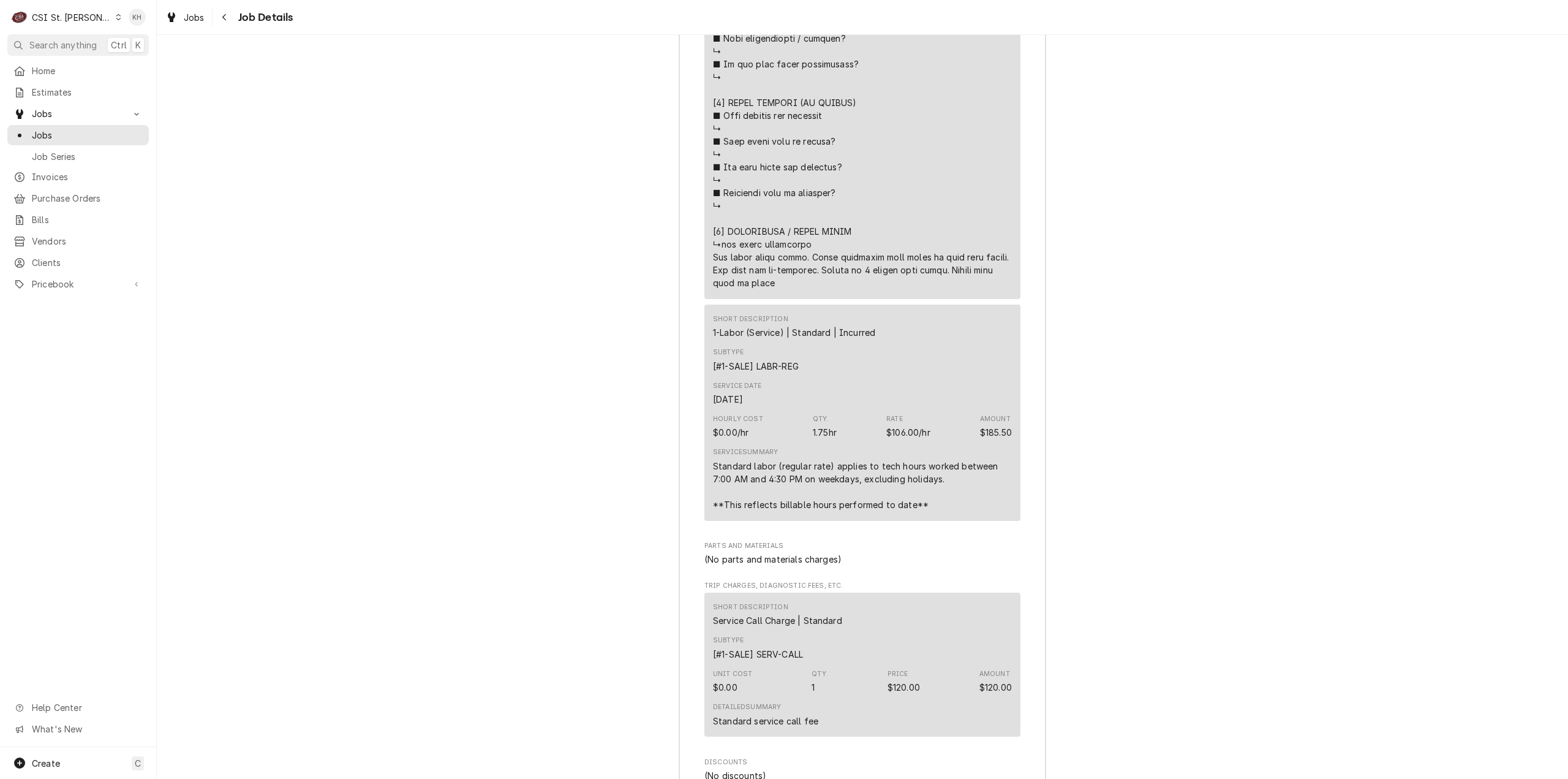
scroll to position [2684, 0]
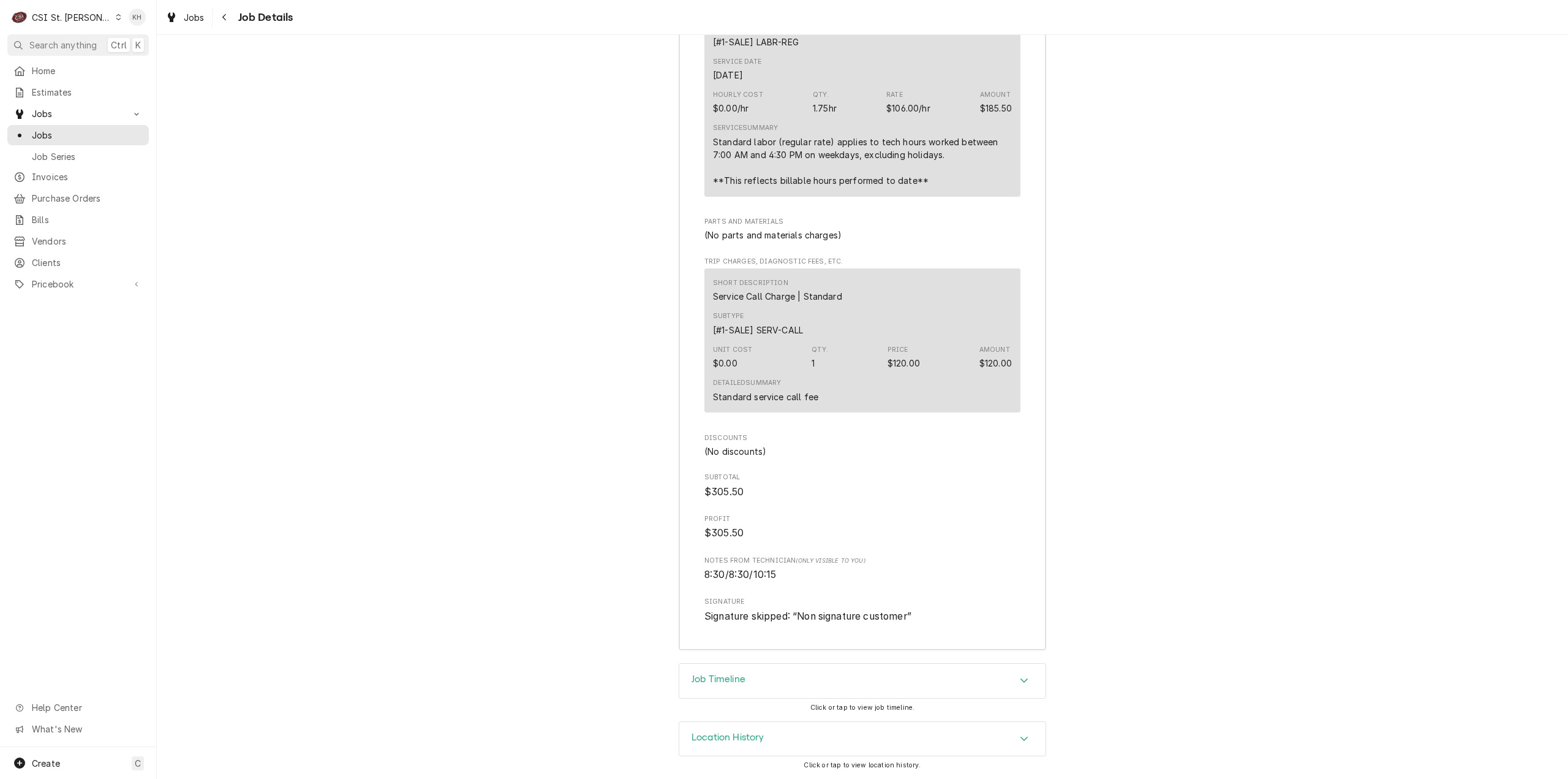
click at [753, 694] on div "Job Timeline" at bounding box center [862, 681] width 366 height 34
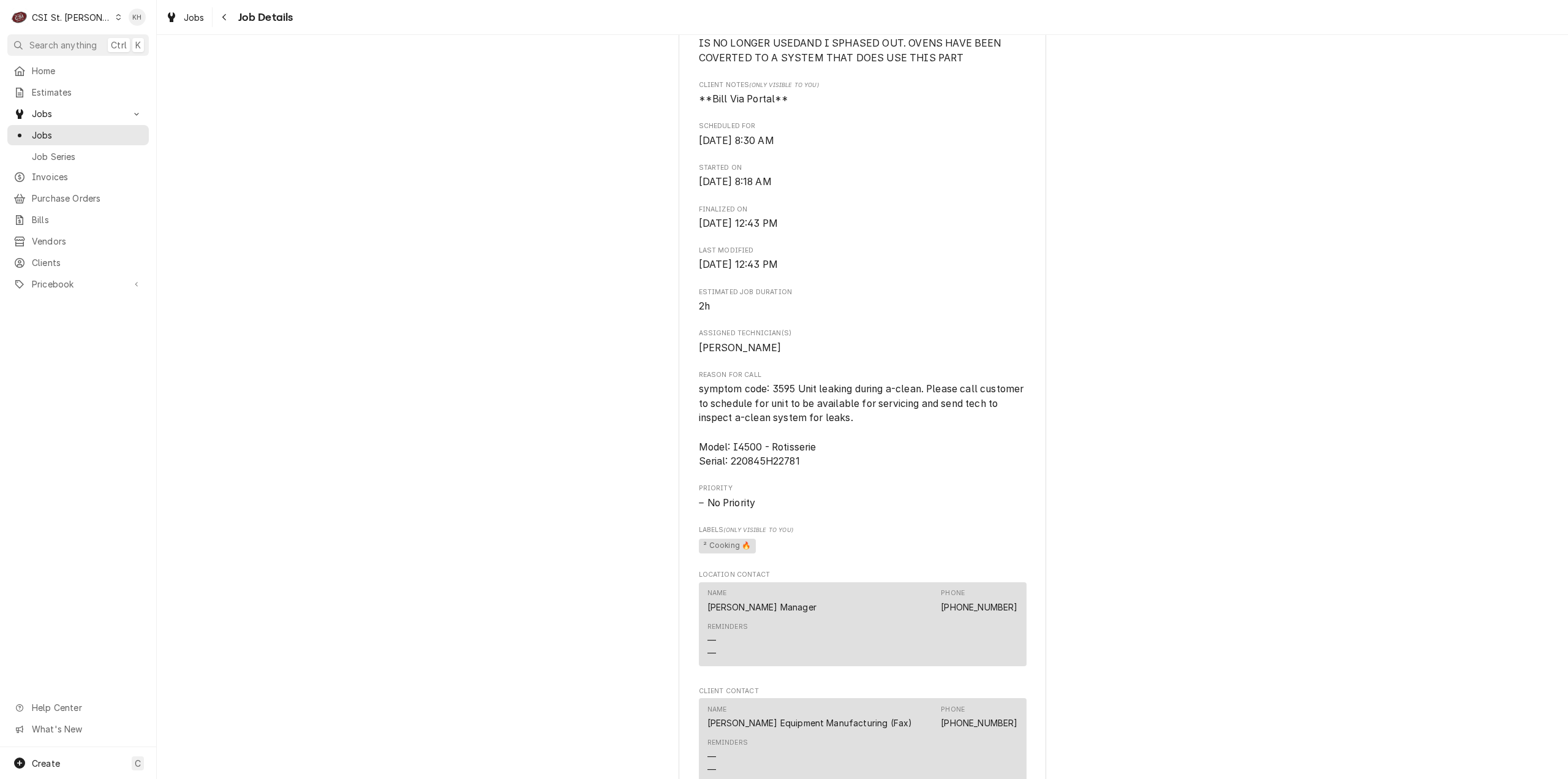
scroll to position [287, 0]
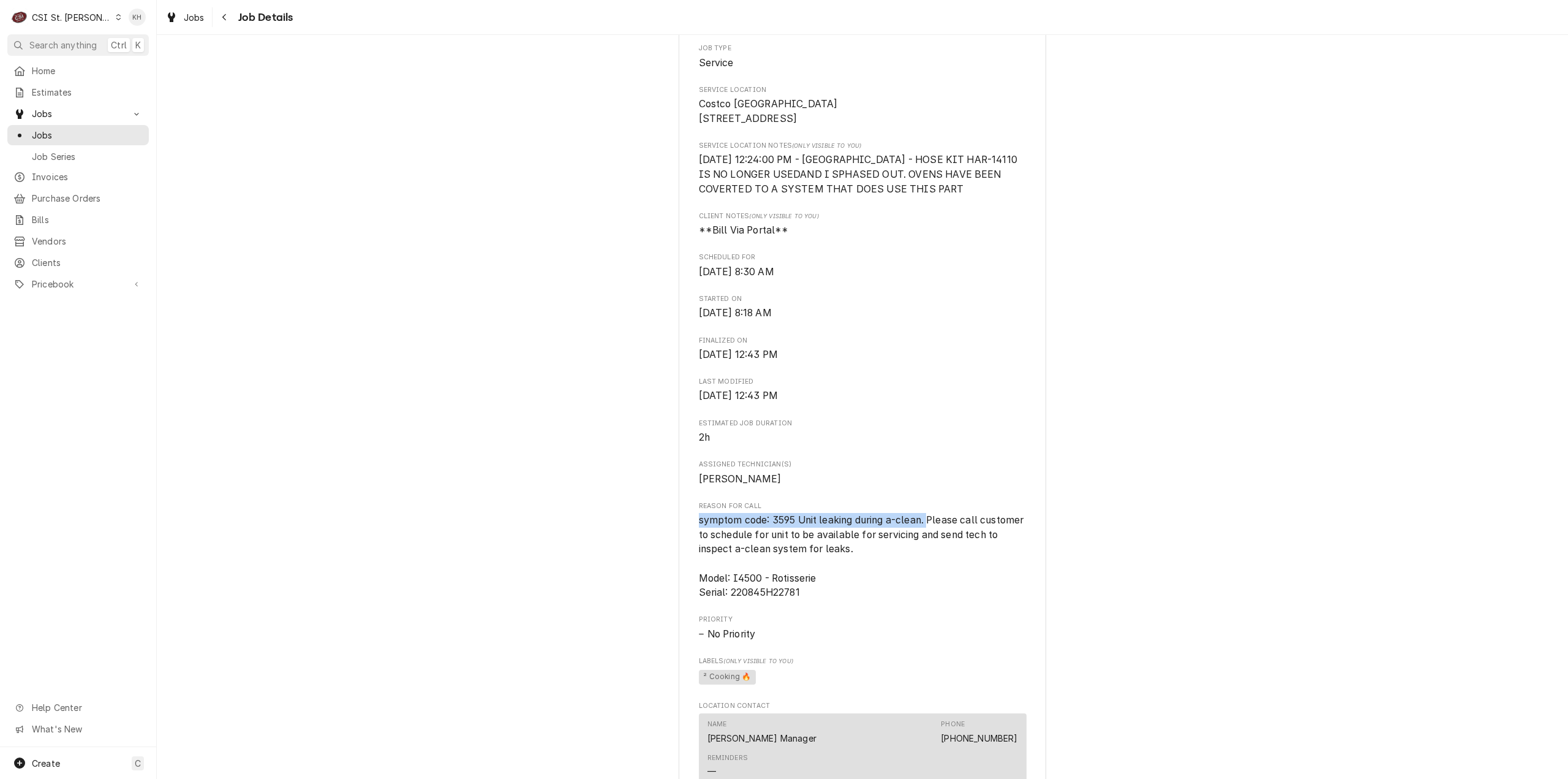
drag, startPoint x: 696, startPoint y: 536, endPoint x: 925, endPoint y: 536, distance: 229.0
click at [925, 536] on span "symptom code: 3595 Unit leaking during a-clean. Please call customer to schedul…" at bounding box center [863, 556] width 328 height 84
copy span "symptom code: 3595 Unit leaking during a-clean."
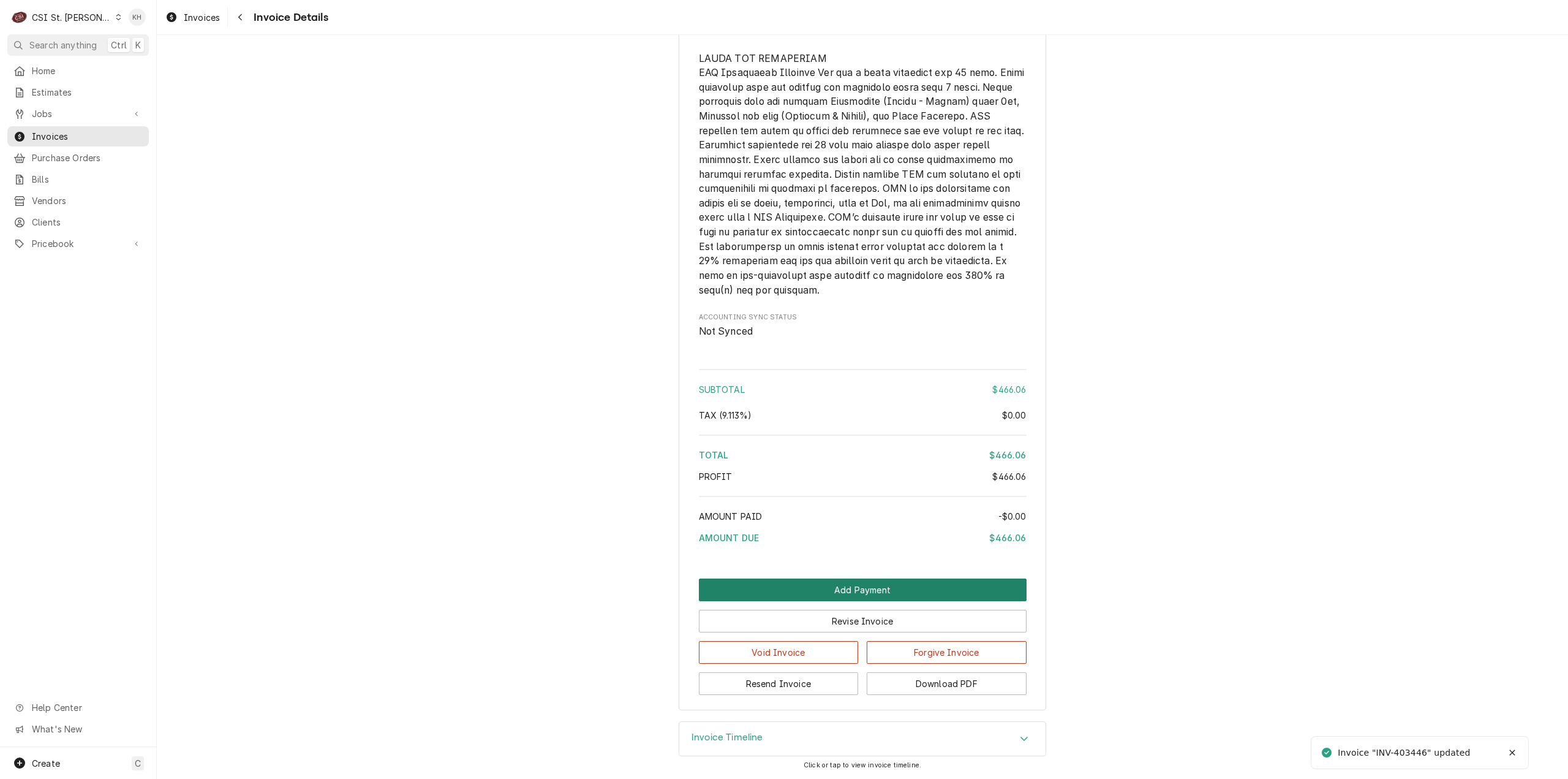
scroll to position [1984, 0]
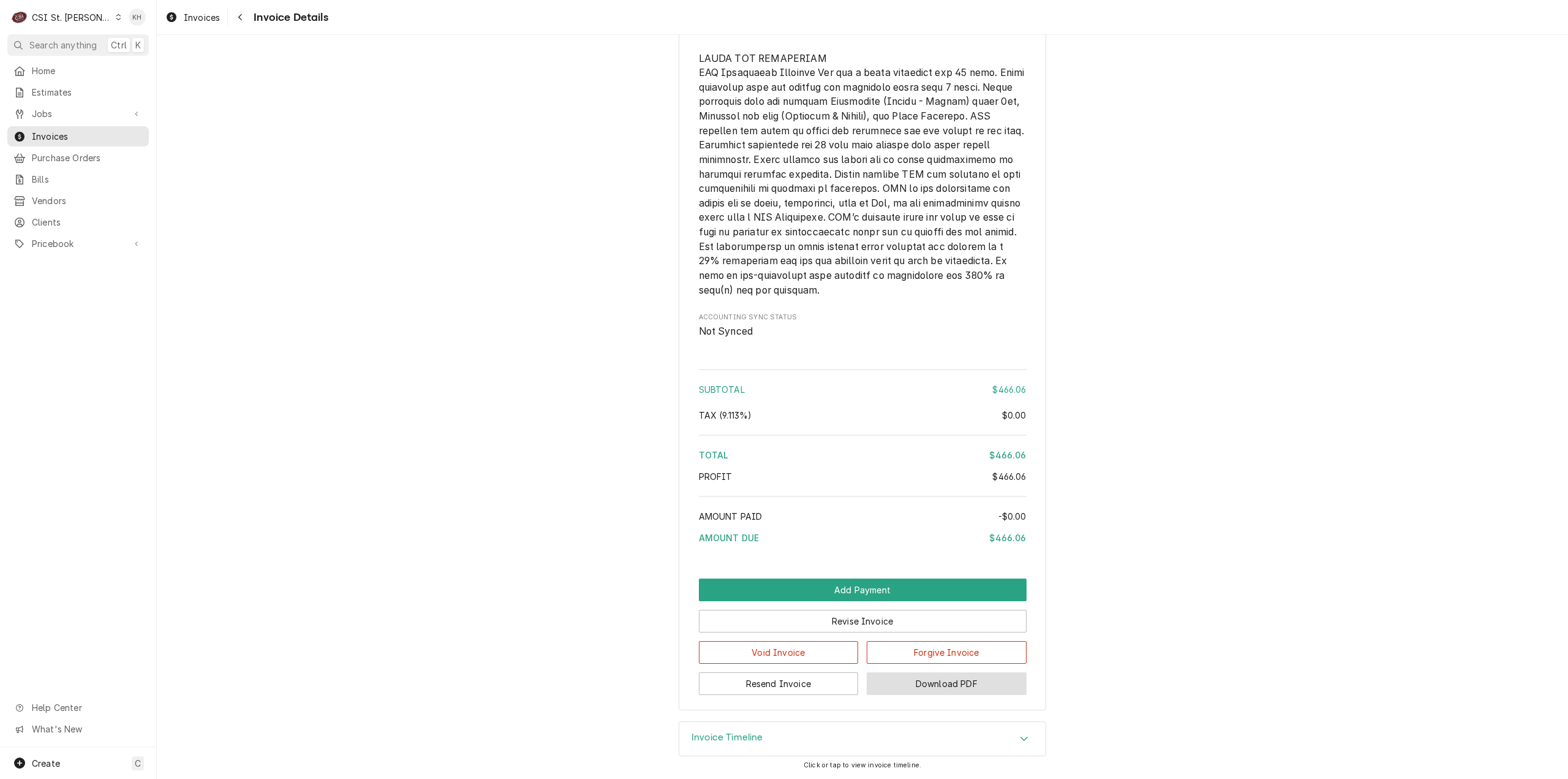
click at [983, 676] on button "Download PDF" at bounding box center [946, 683] width 160 height 22
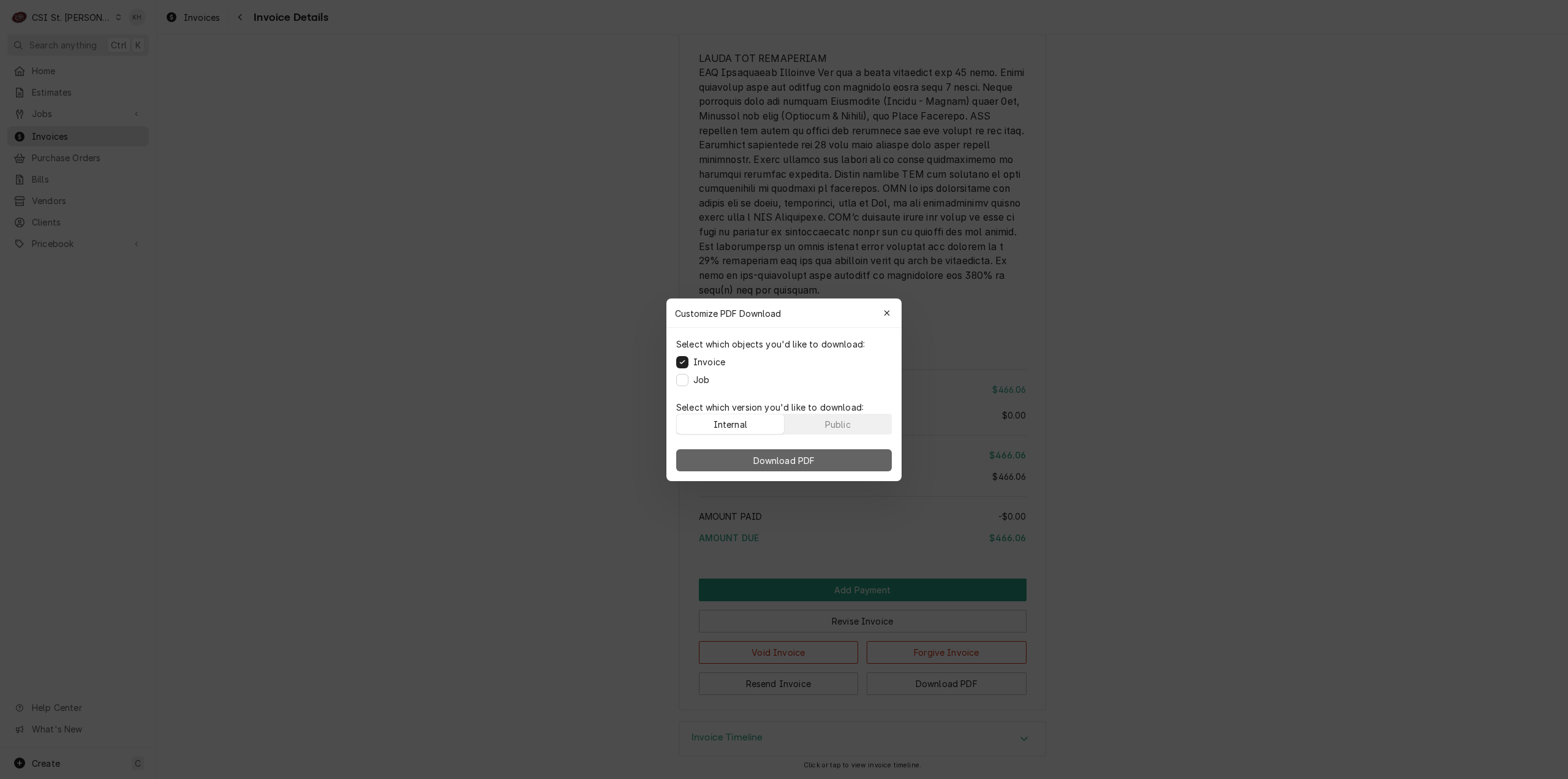
click at [785, 456] on span "Download PDF" at bounding box center [784, 460] width 66 height 13
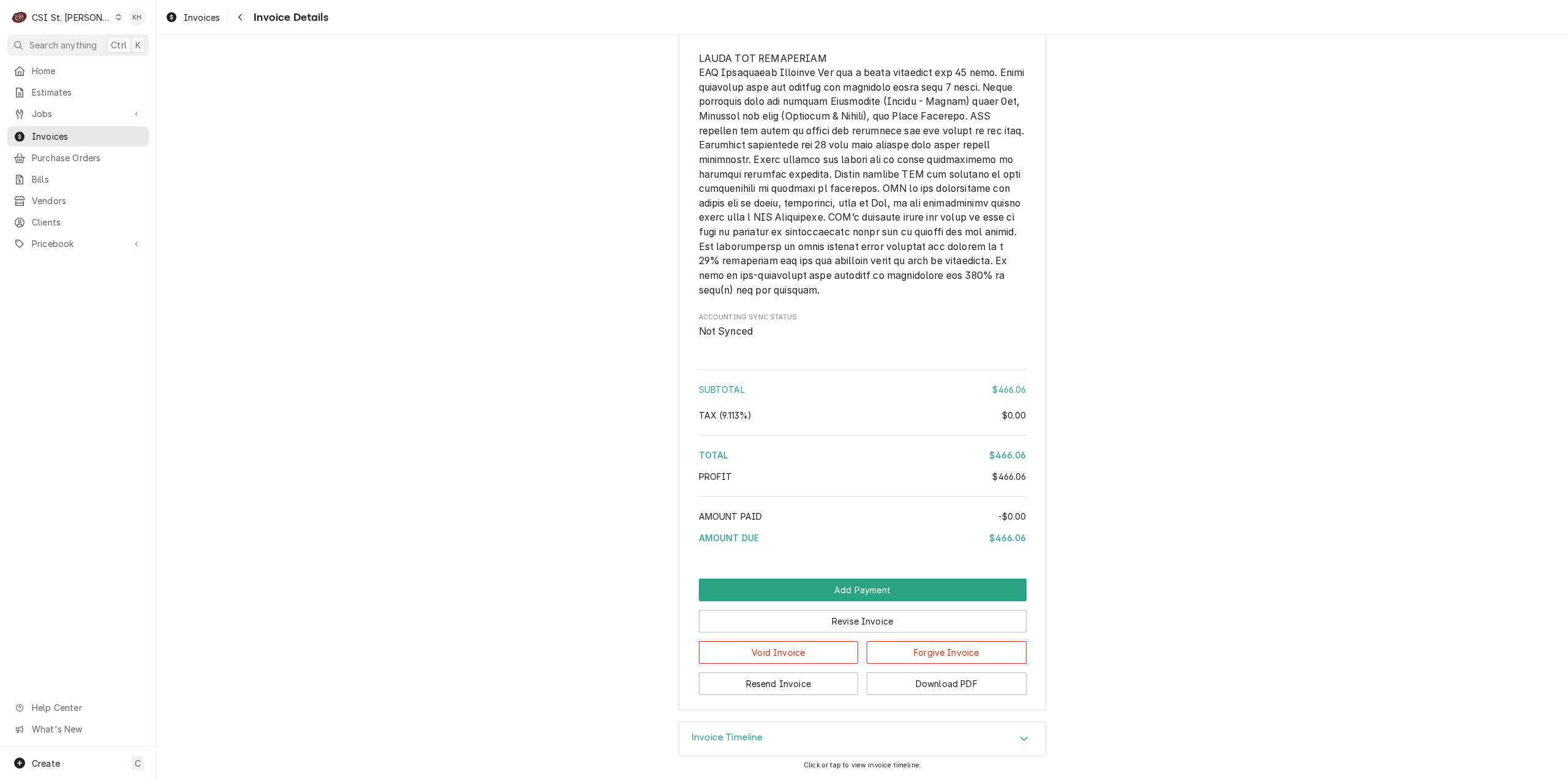
click at [66, 46] on span "Search anything" at bounding box center [63, 45] width 67 height 13
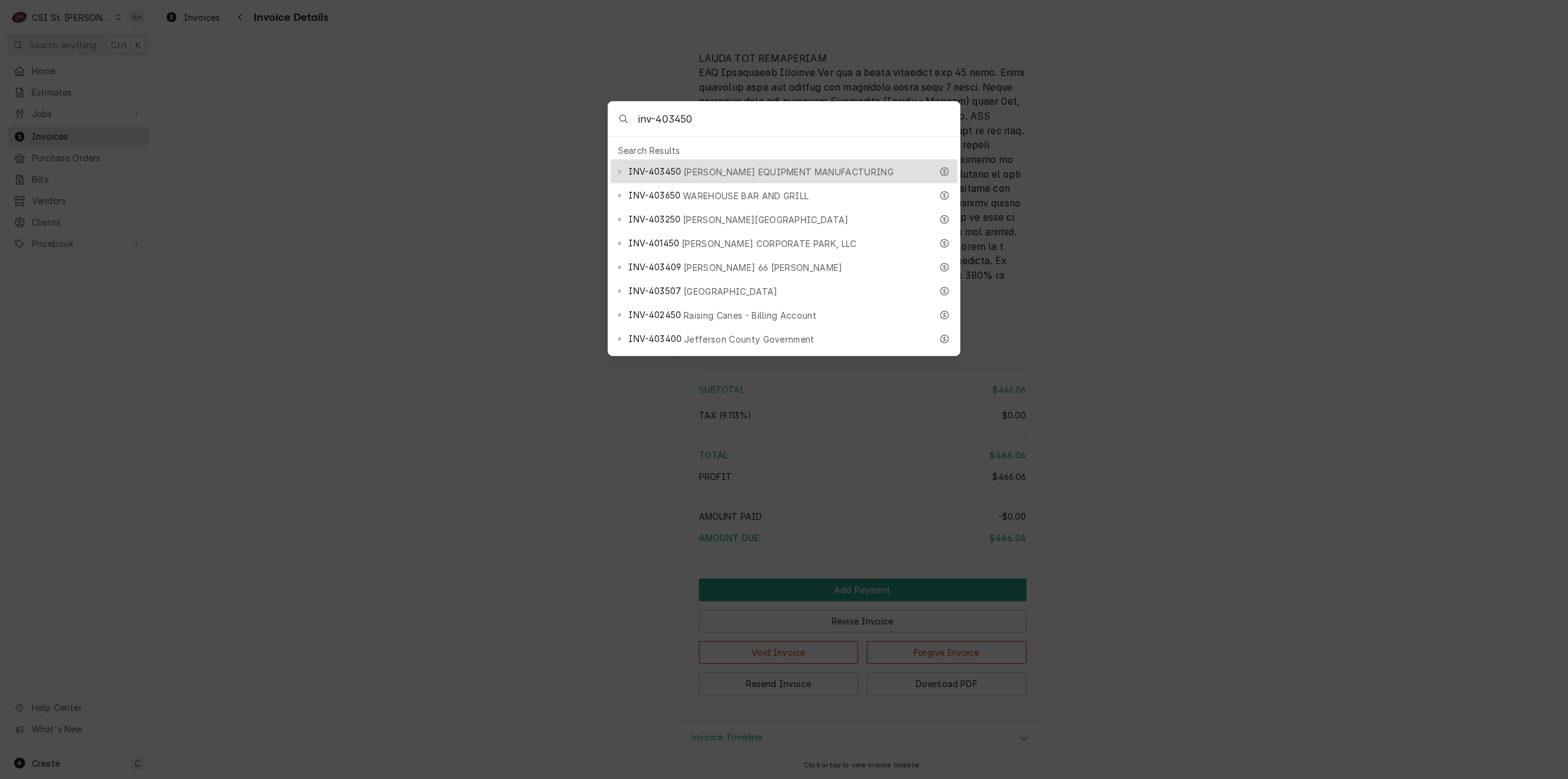
type input "inv-403450"
click at [701, 169] on span "HARDT EQUIPMENT MANUFACTURING" at bounding box center [789, 172] width 210 height 13
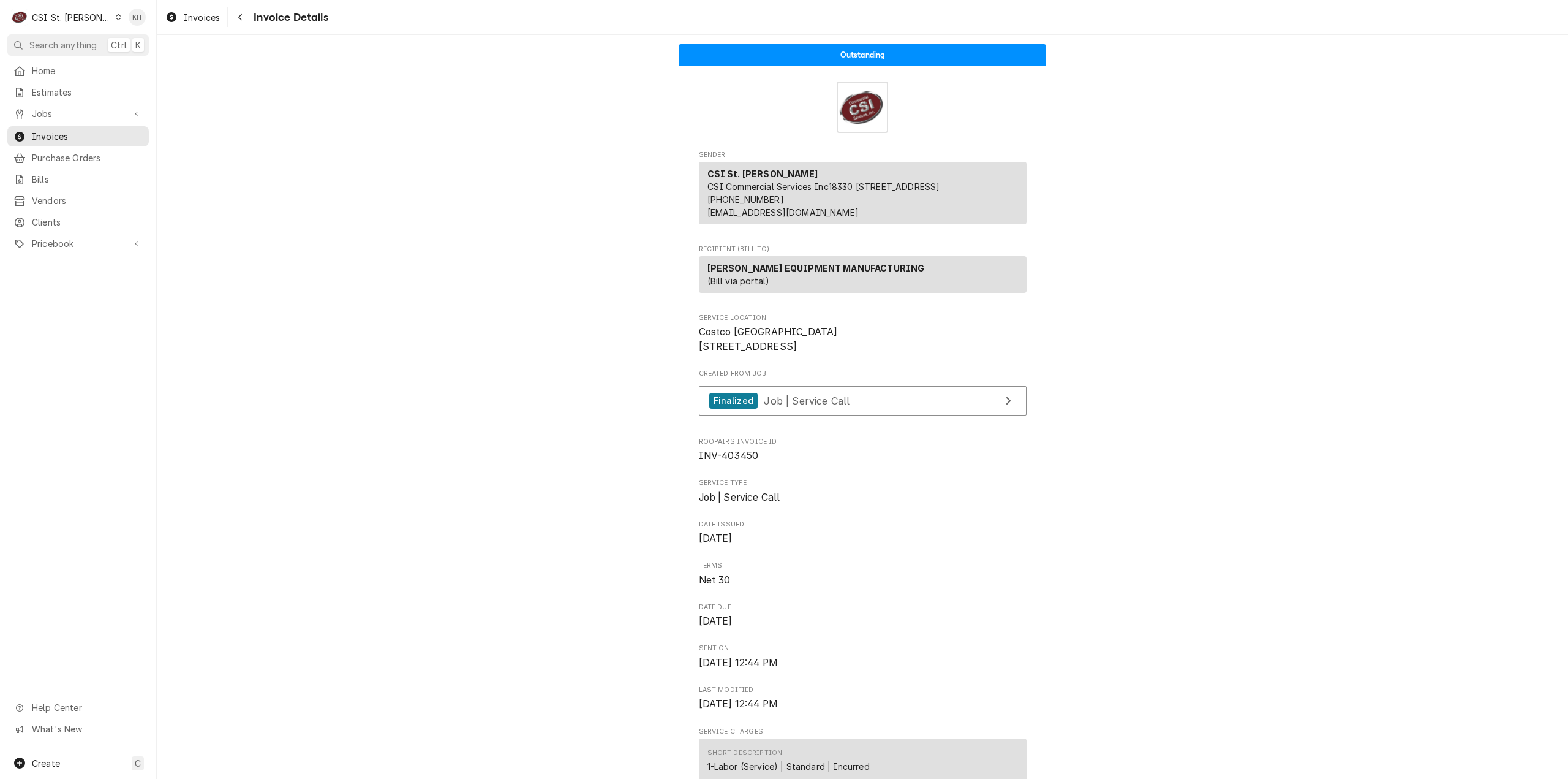
click at [77, 23] on div "C CSI St. Louis" at bounding box center [66, 17] width 118 height 25
click at [131, 31] on div "CSI [US_STATE][GEOGRAPHIC_DATA]" at bounding box center [188, 24] width 174 height 20
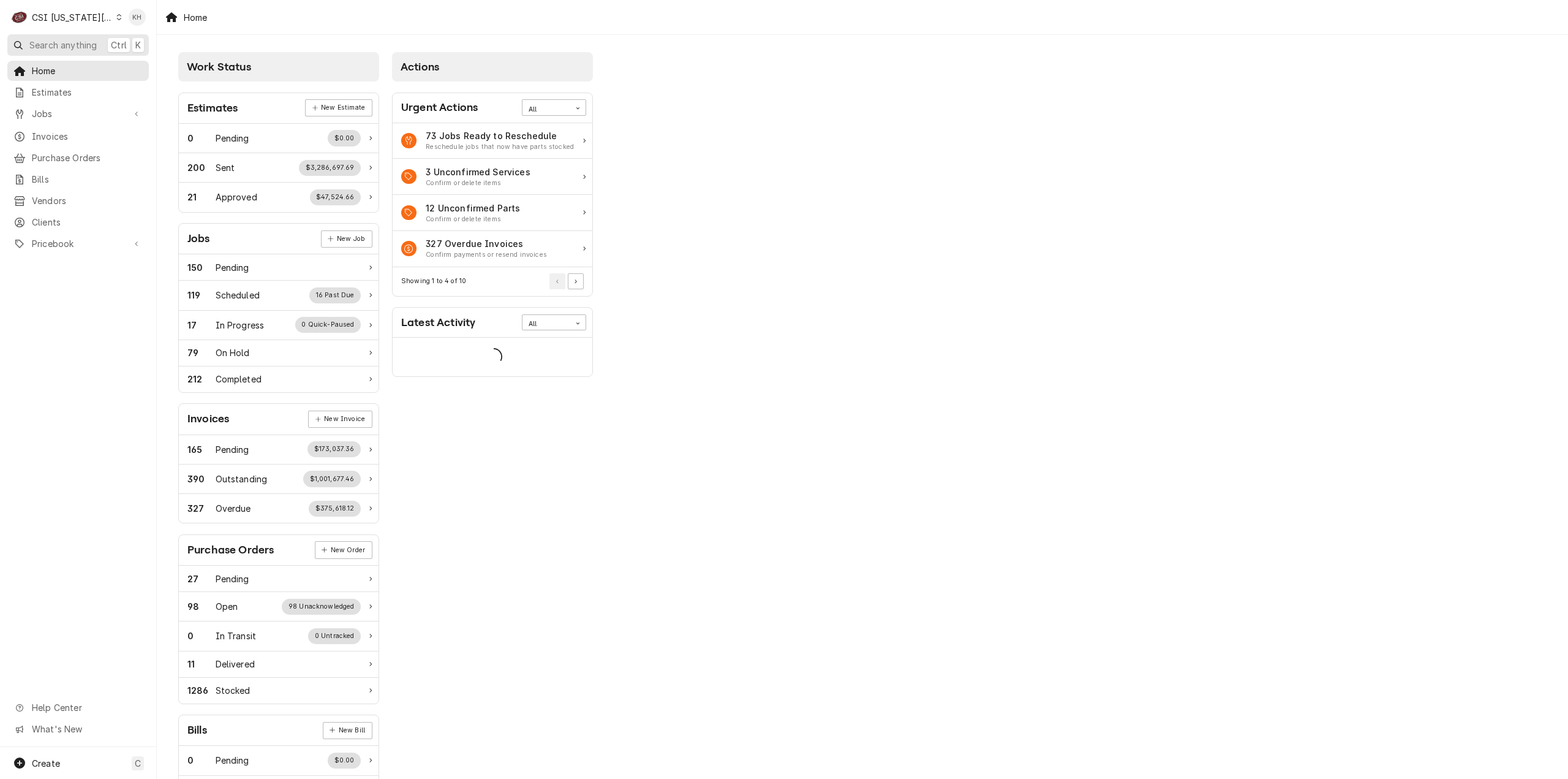
click at [61, 43] on span "Search anything" at bounding box center [63, 45] width 67 height 13
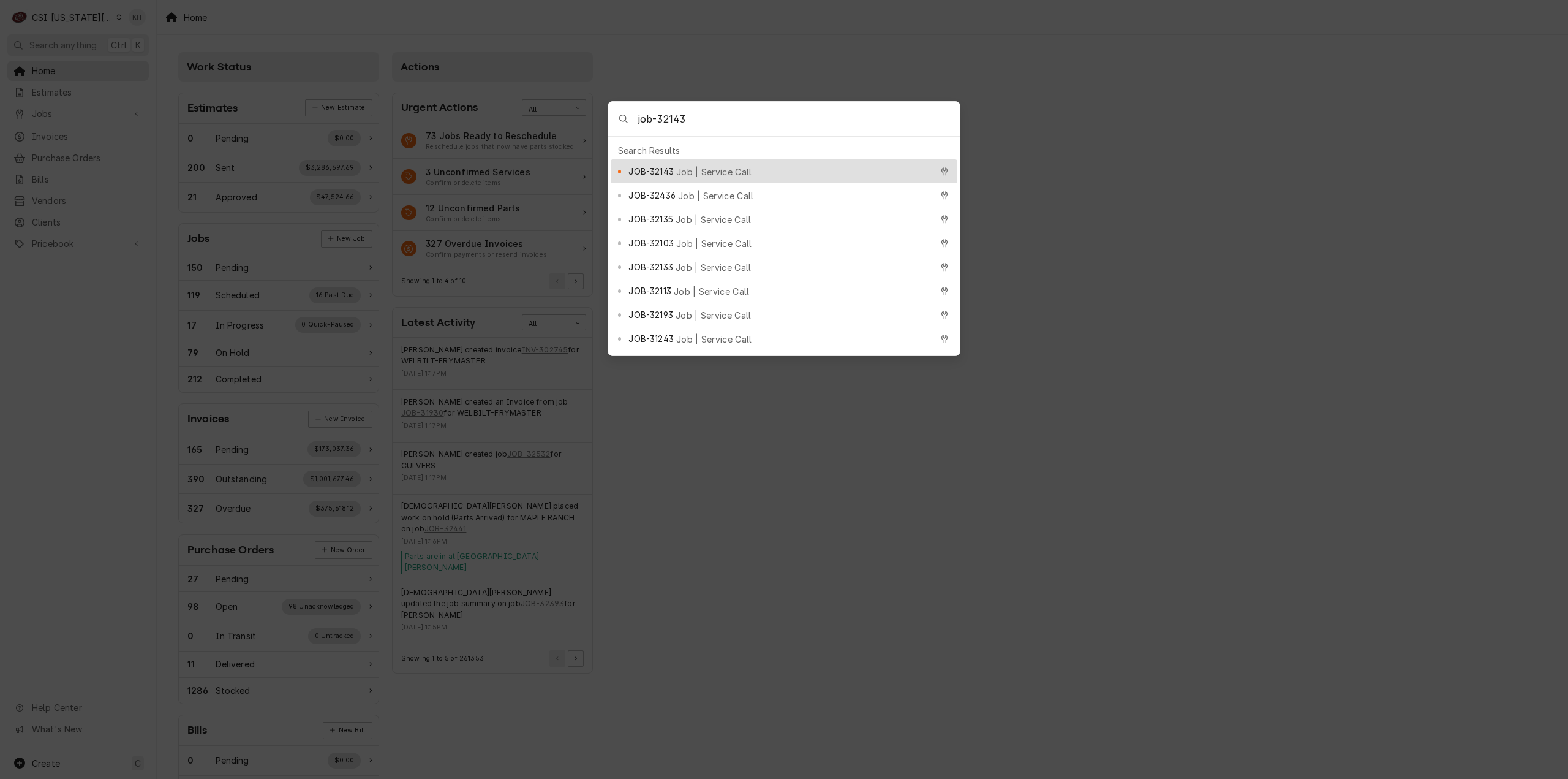
type input "job-32143"
click at [718, 166] on span "Job | Service Call" at bounding box center [714, 172] width 76 height 13
click at [718, 166] on div "Work Status Estimates New Estimate 0 Pending $0.00 200 Sent $3,286,697.69 21 Ap…" at bounding box center [862, 445] width 1411 height 821
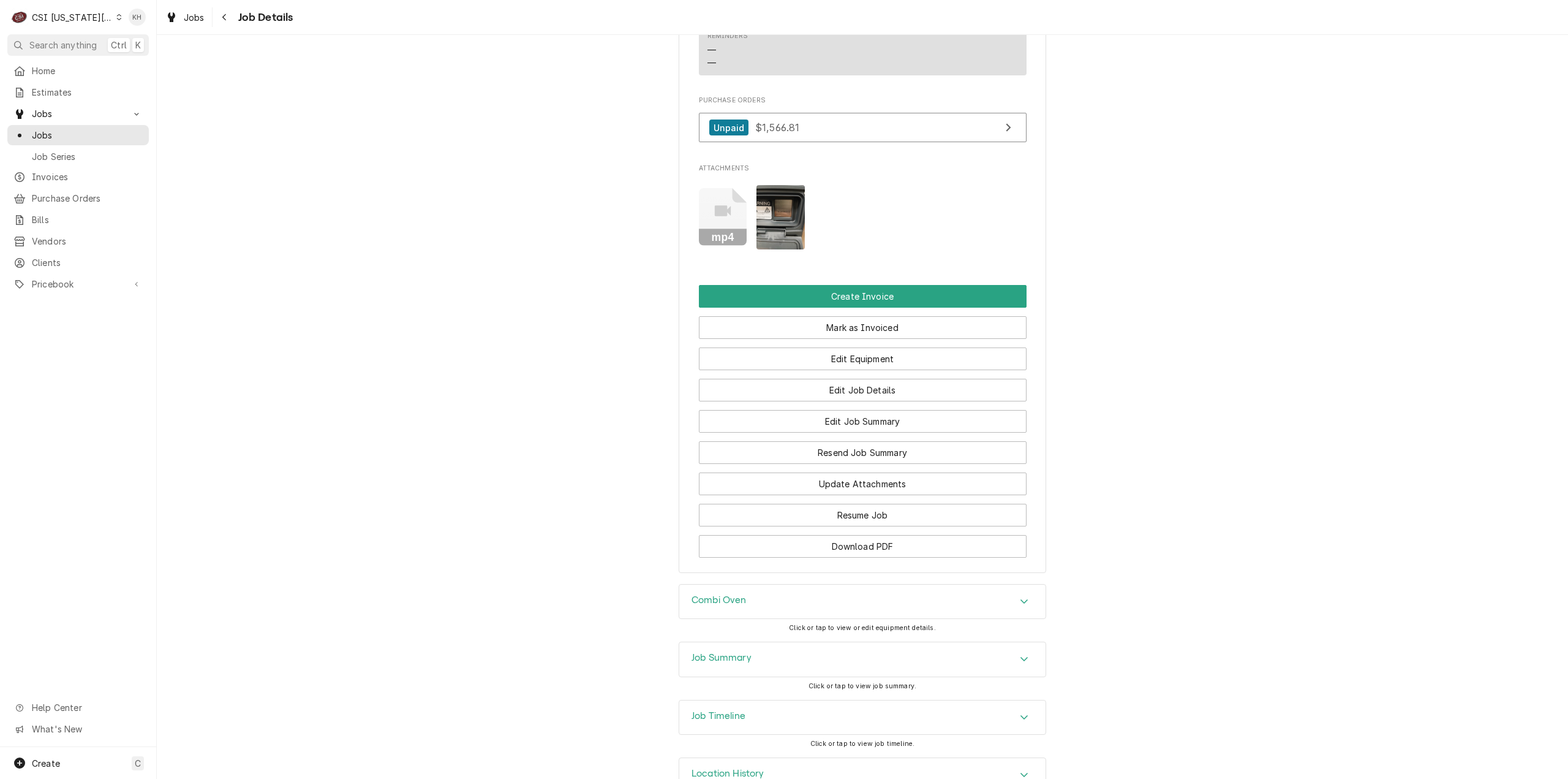
scroll to position [1246, 0]
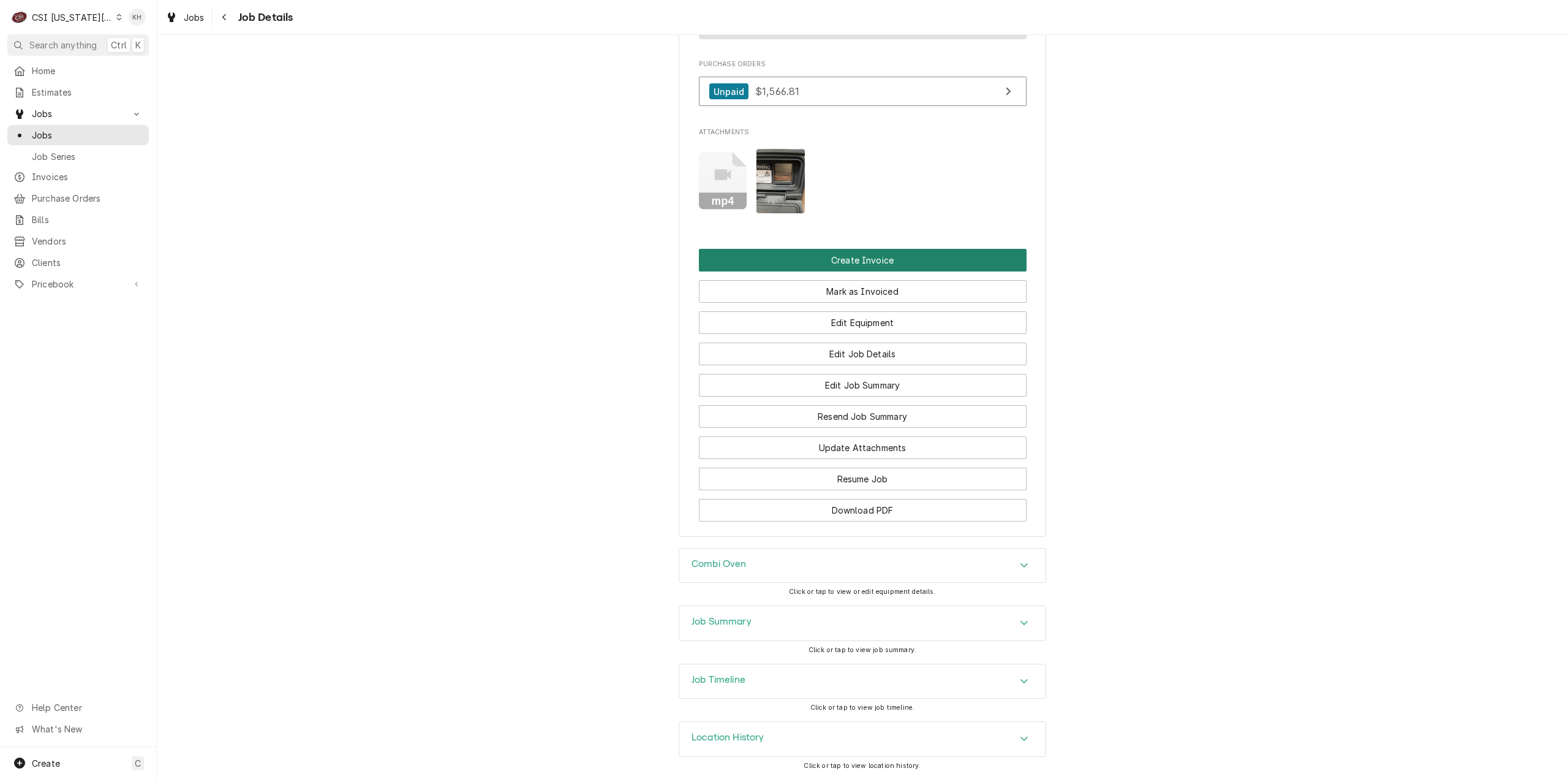
click at [895, 261] on button "Create Invoice" at bounding box center [863, 260] width 328 height 22
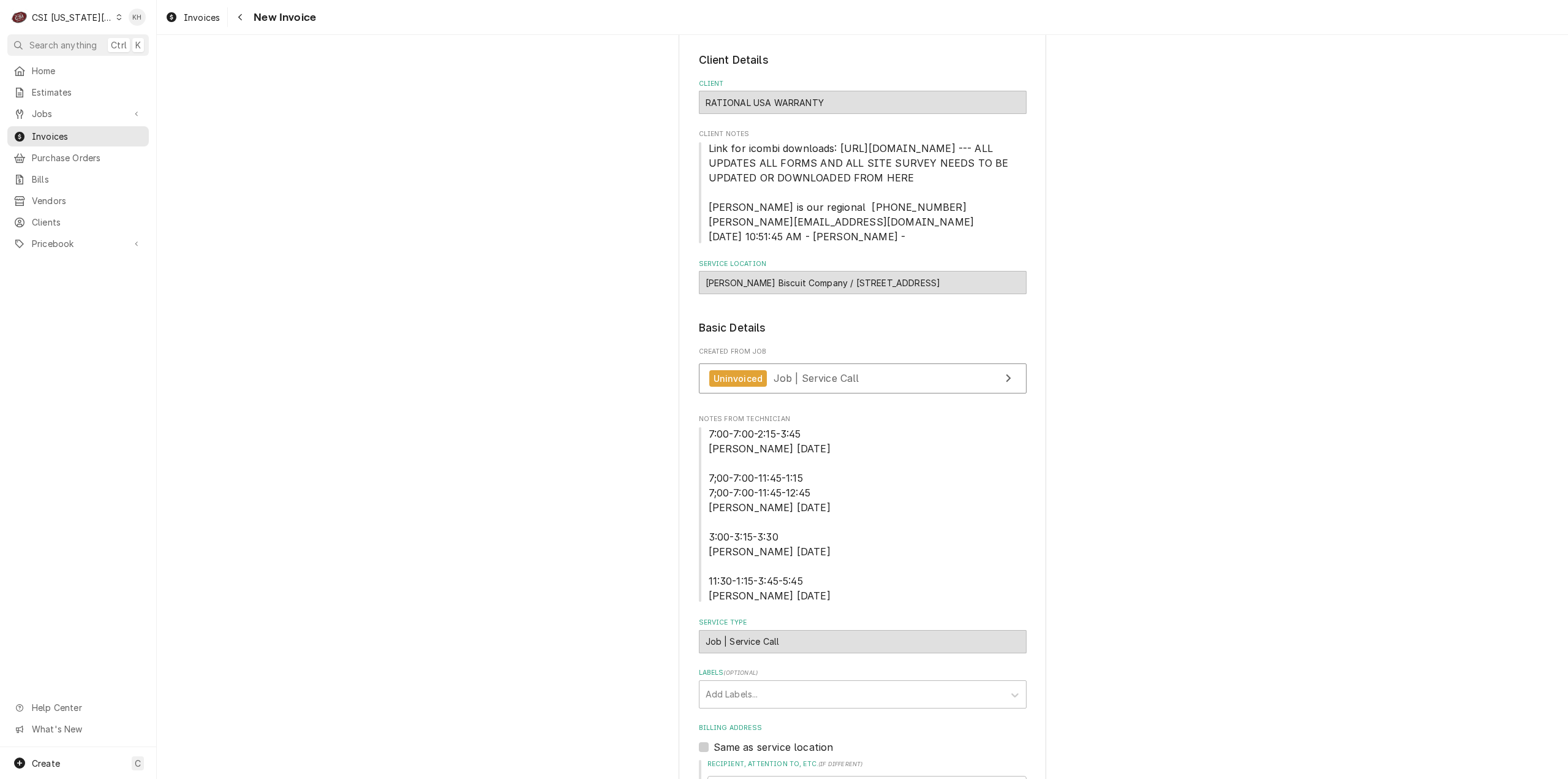
scroll to position [122, 0]
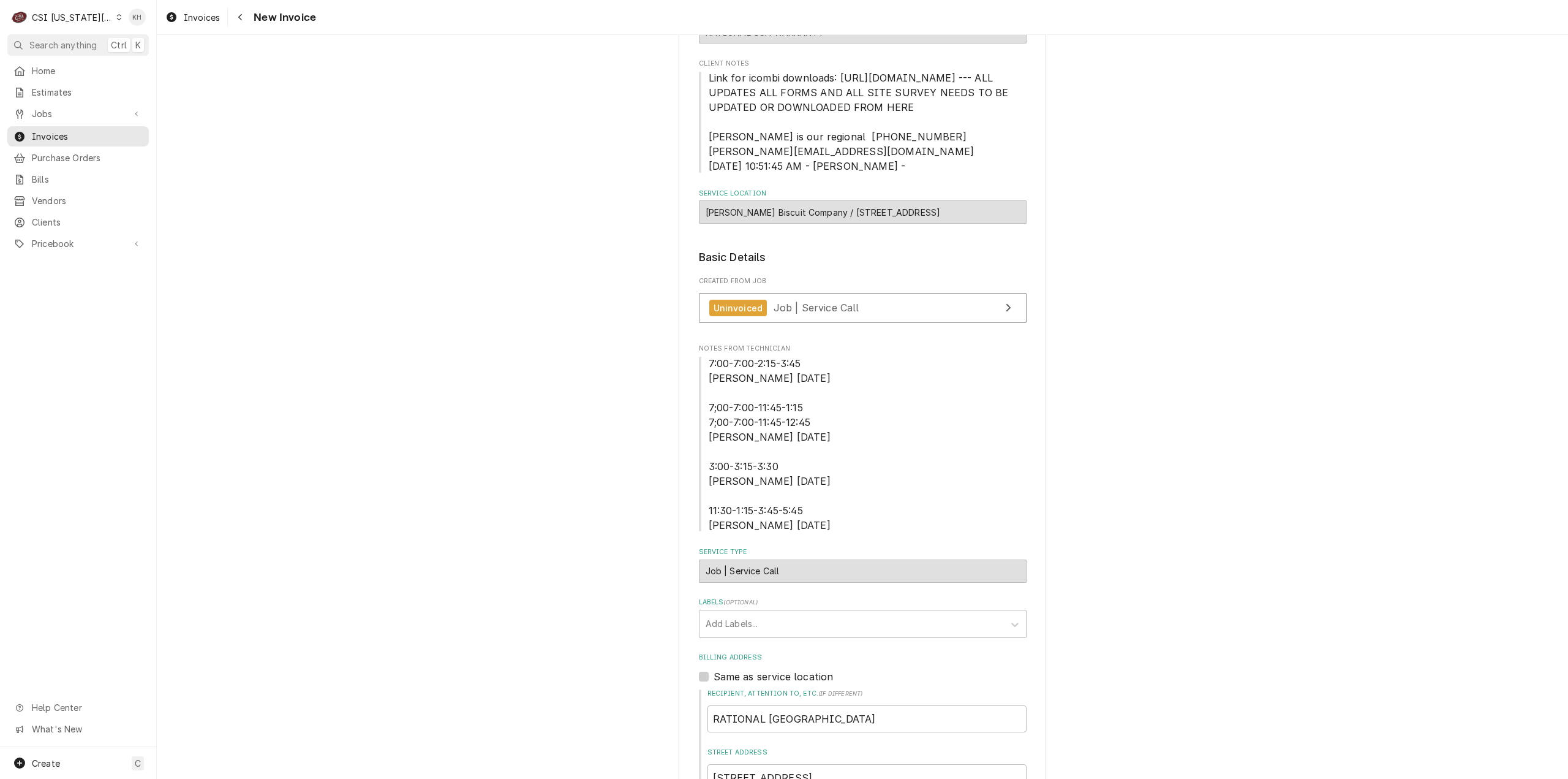
click at [783, 532] on span "7:00-7:00-2:15-3:45 Brian H 8/21/25 7;00-7:00-11:45-1:15 7;00-7:00-11:45-12:45 …" at bounding box center [863, 444] width 328 height 176
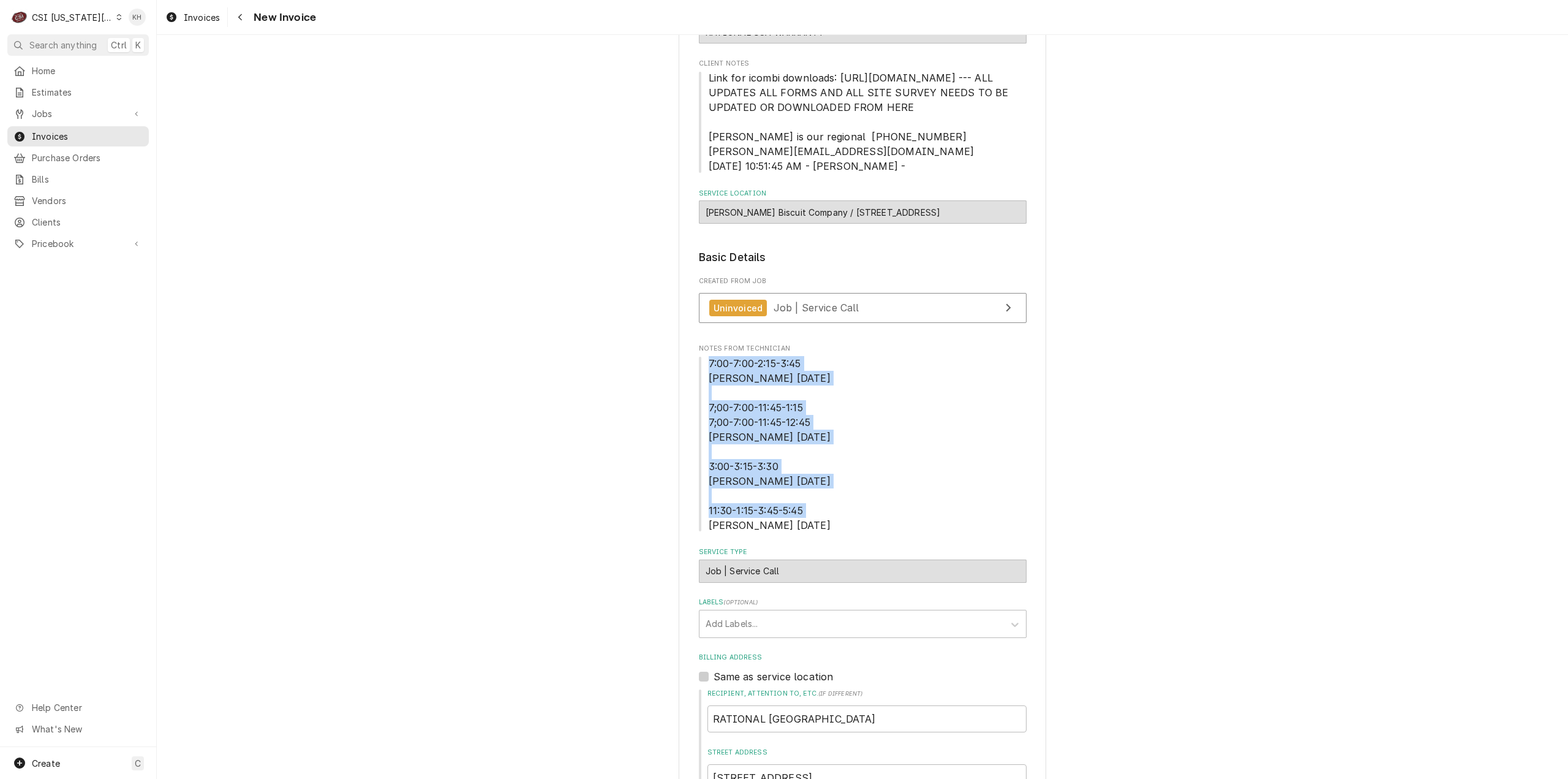
drag, startPoint x: 788, startPoint y: 544, endPoint x: 698, endPoint y: 376, distance: 190.6
click at [699, 376] on span "7:00-7:00-2:15-3:45 Brian H 8/21/25 7;00-7:00-11:45-1:15 7;00-7:00-11:45-12:45 …" at bounding box center [863, 444] width 328 height 176
copy span "7:00-7:00-2:15-3:45 Brian H 8/21/25 7;00-7:00-11:45-1:15 7;00-7:00-11:45-12:45 …"
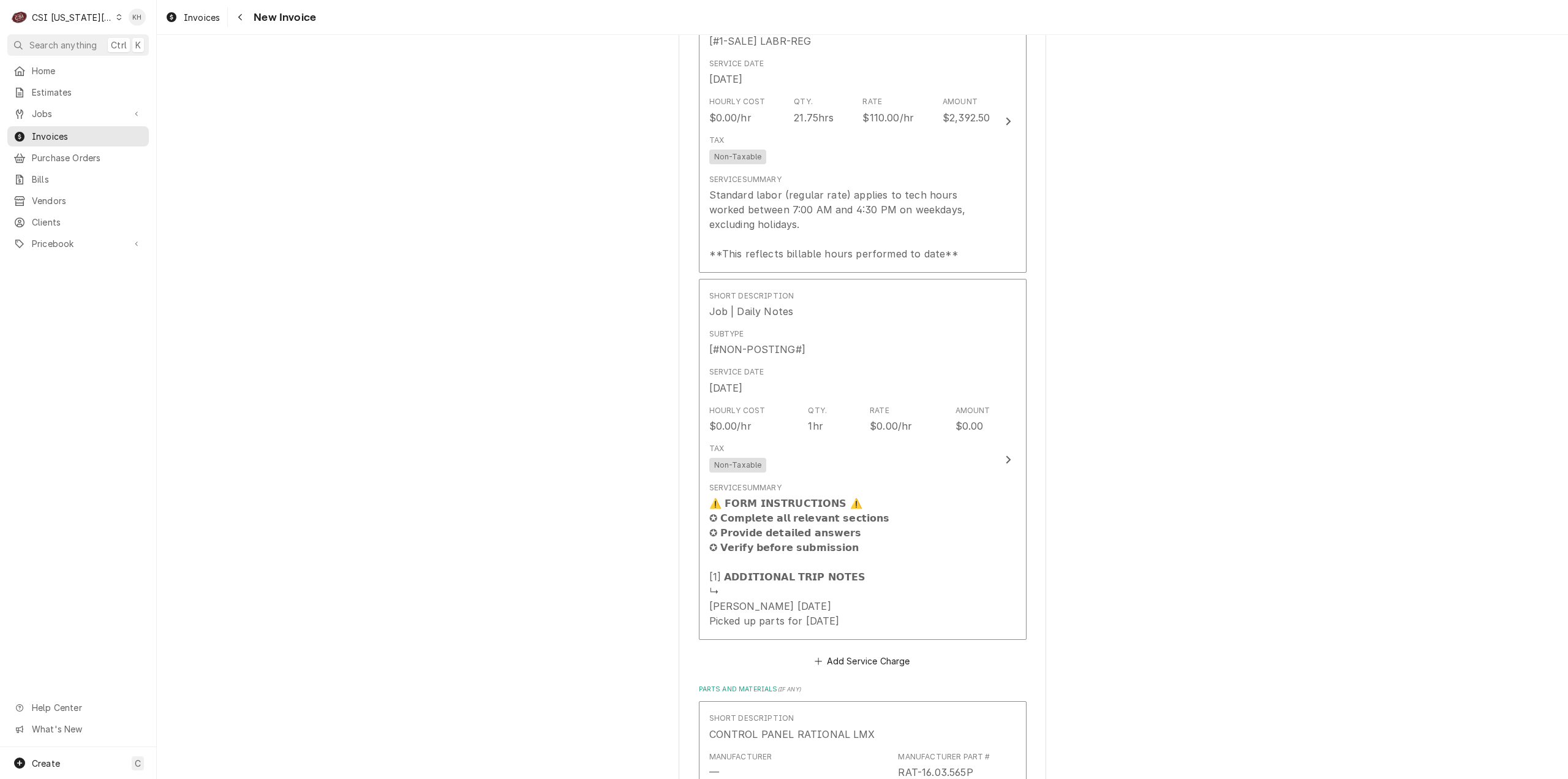
scroll to position [3186, 0]
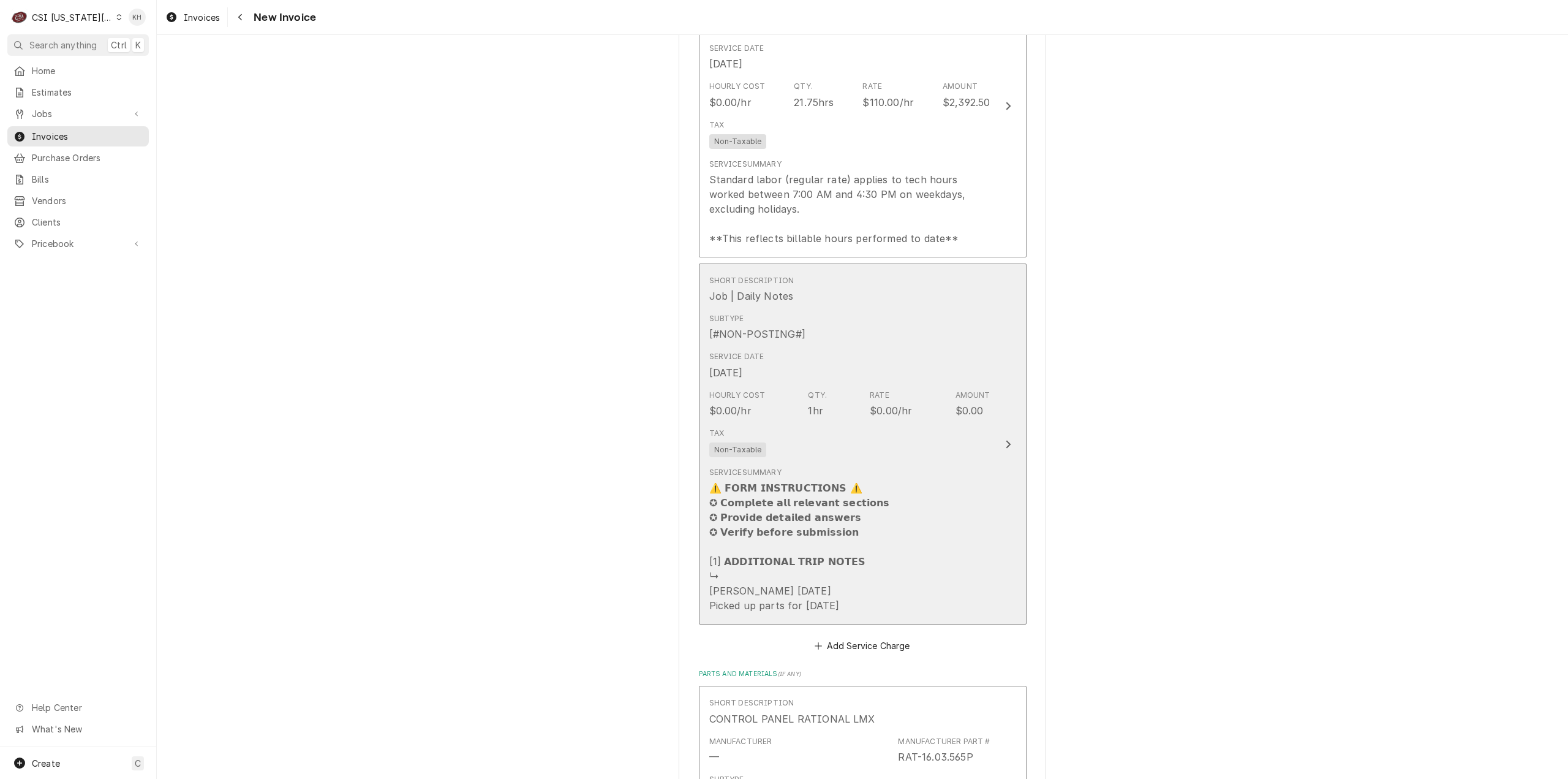
click at [899, 467] on div "Service Summary ⚠️ 𝗙𝗢𝗥𝗠 𝗜𝗡𝗦𝗧𝗥𝗨𝗖𝗧𝗜𝗢𝗡𝗦 ⚠️ ✪ 𝗖𝗼𝗺𝗽𝗹𝗲𝘁𝗲 𝗮𝗹𝗹 𝗿𝗲𝗹𝗲𝘃𝗮𝗻𝘁 𝘀𝗲𝗰𝘁𝗶𝗼𝗻𝘀 ✪ 𝗣𝗿𝗼𝘃…" at bounding box center [850, 539] width 281 height 155
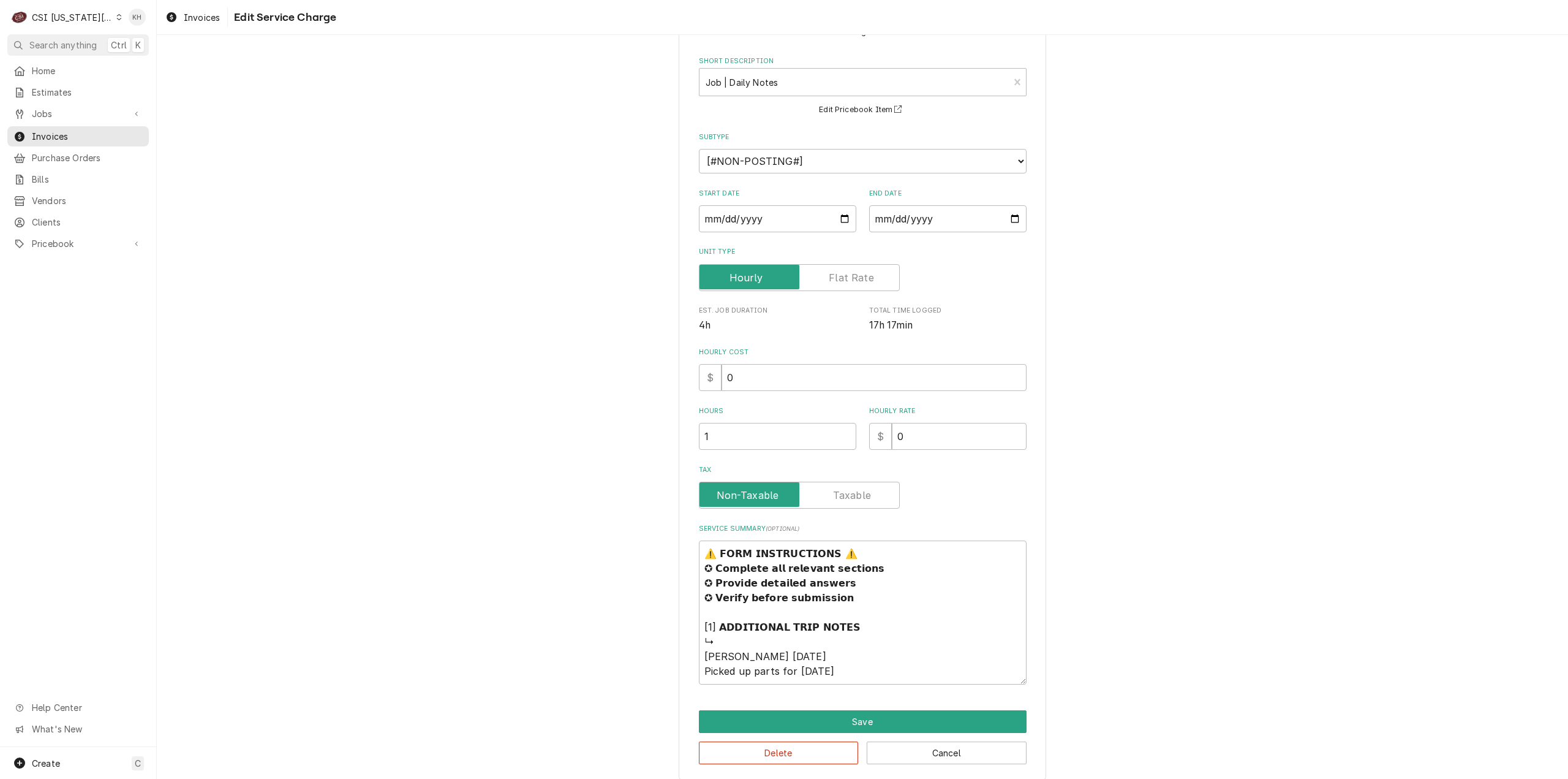
scroll to position [59, 0]
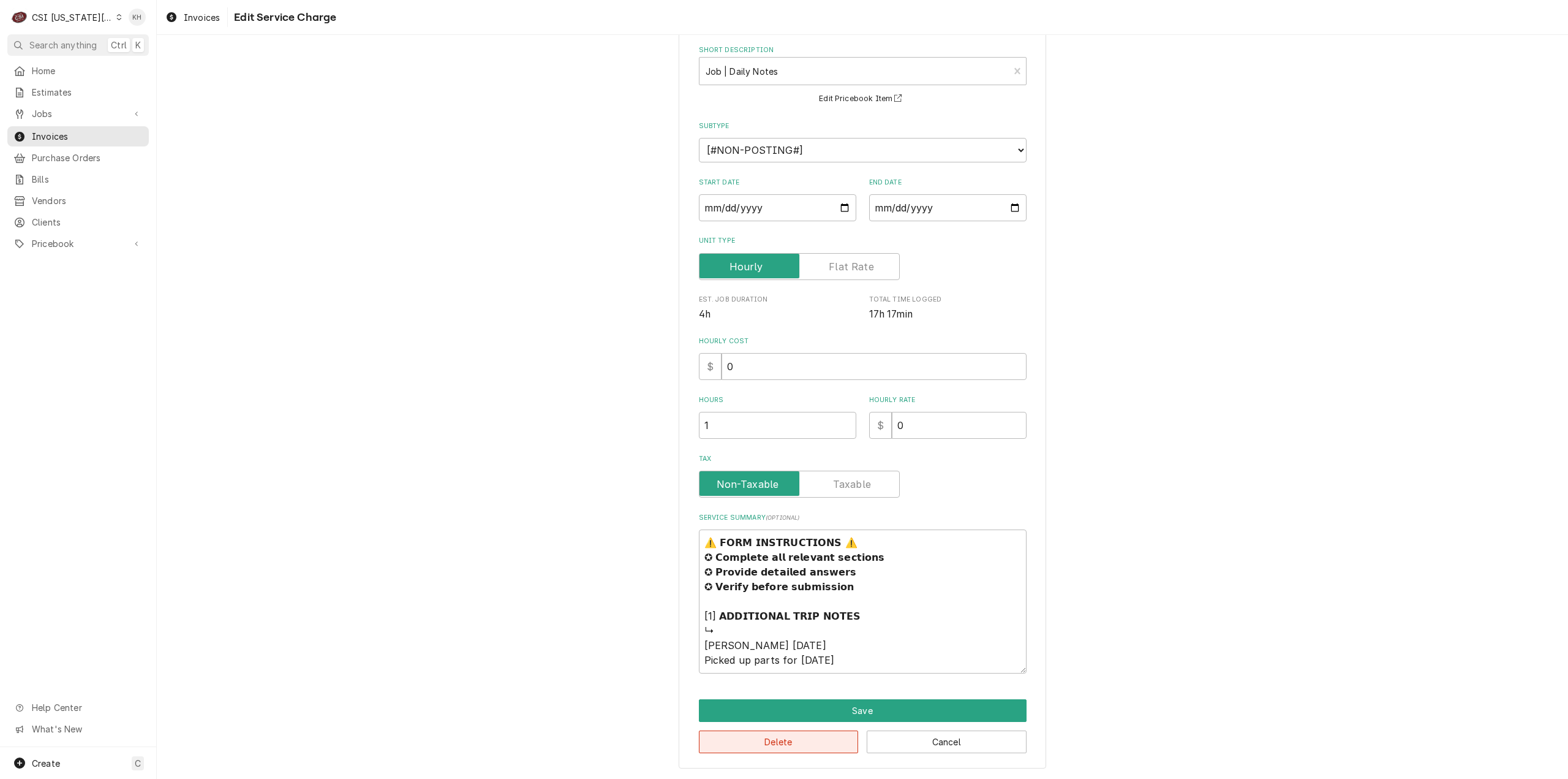
click at [806, 748] on button "Delete" at bounding box center [779, 741] width 160 height 22
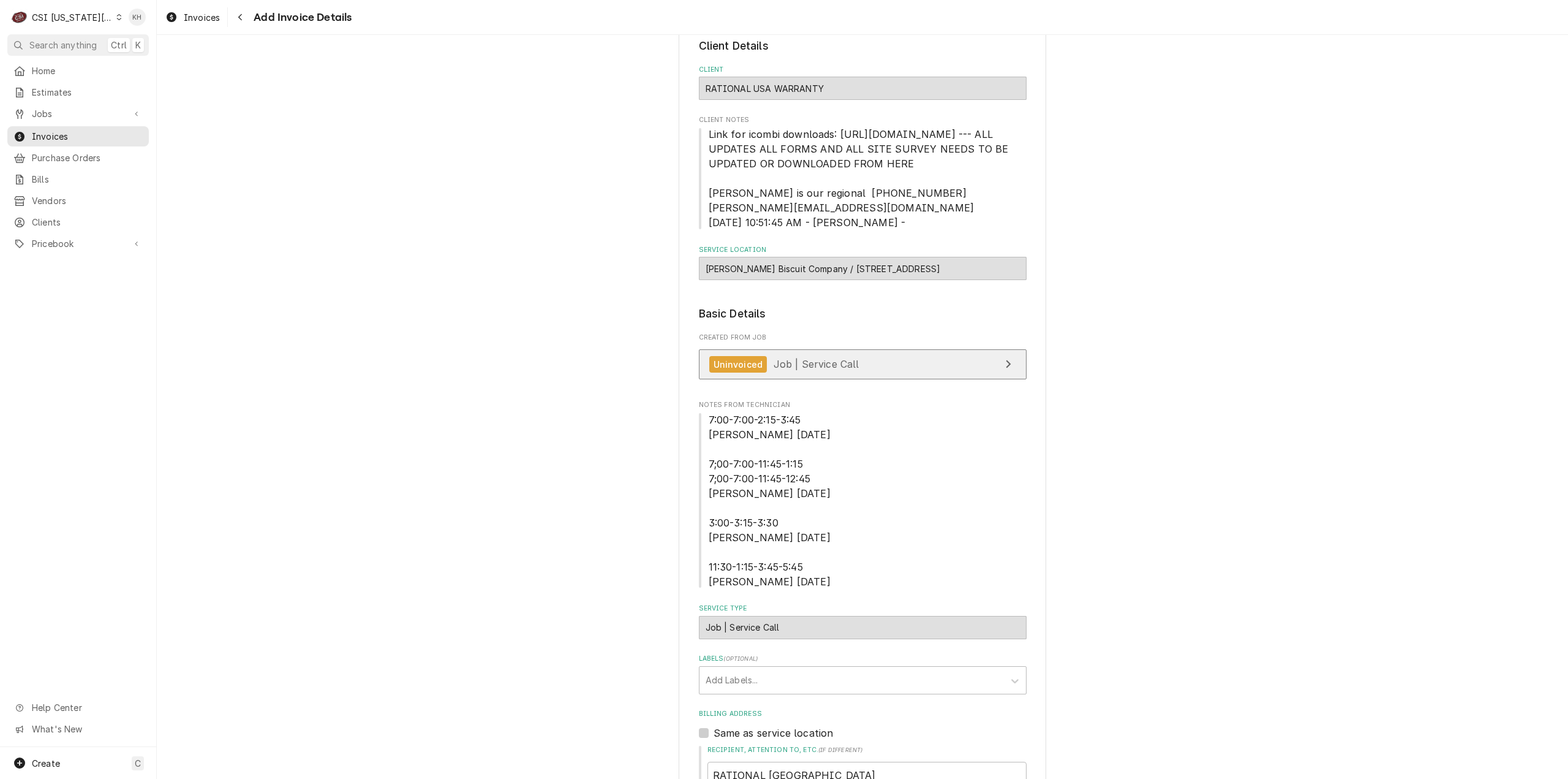
scroll to position [1, 0]
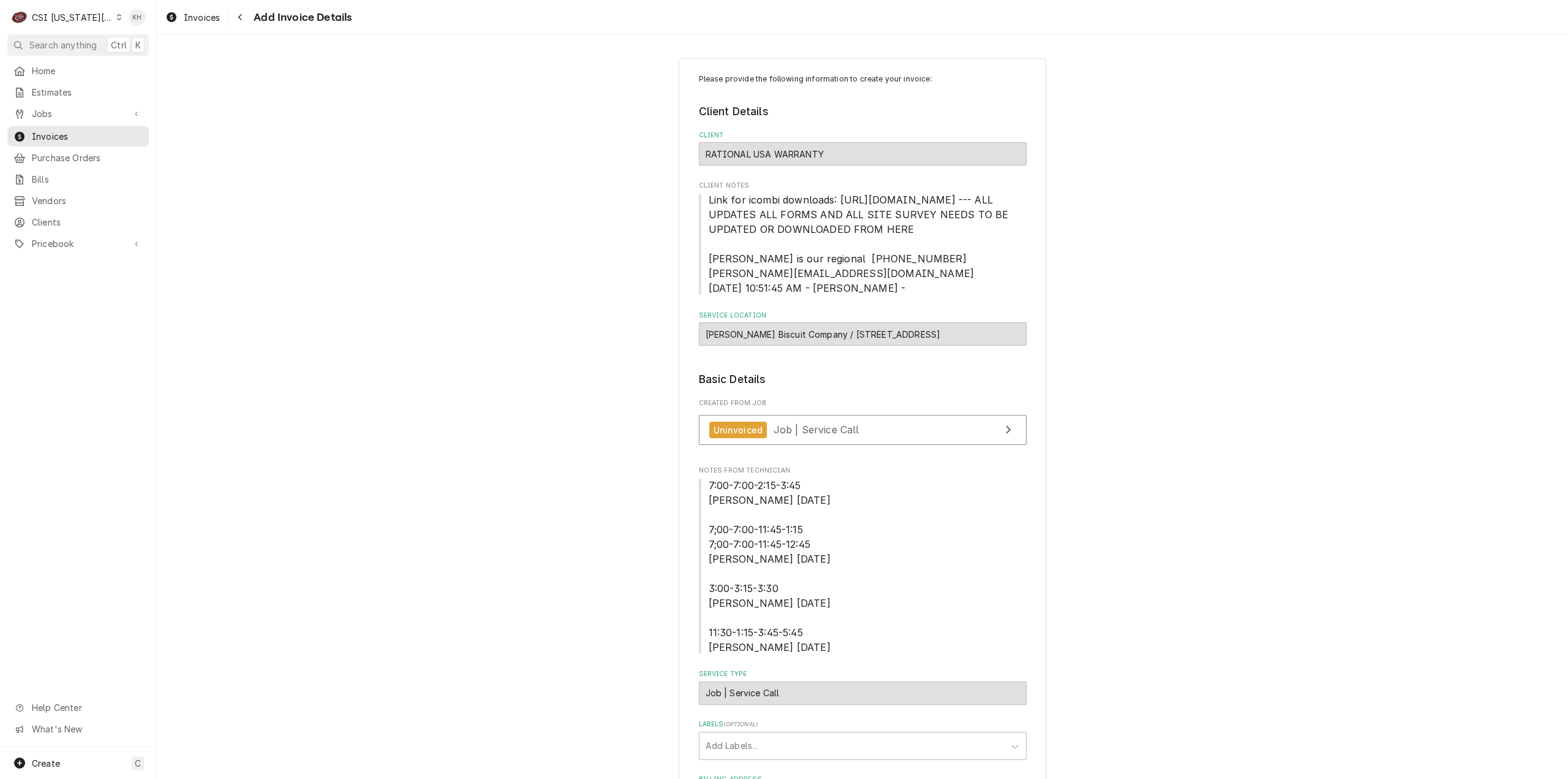
click at [768, 521] on span "7:00-7:00-2:15-3:45 Brian H 8/21/25 7;00-7:00-11:45-1:15 7;00-7:00-11:45-12:45 …" at bounding box center [863, 566] width 328 height 176
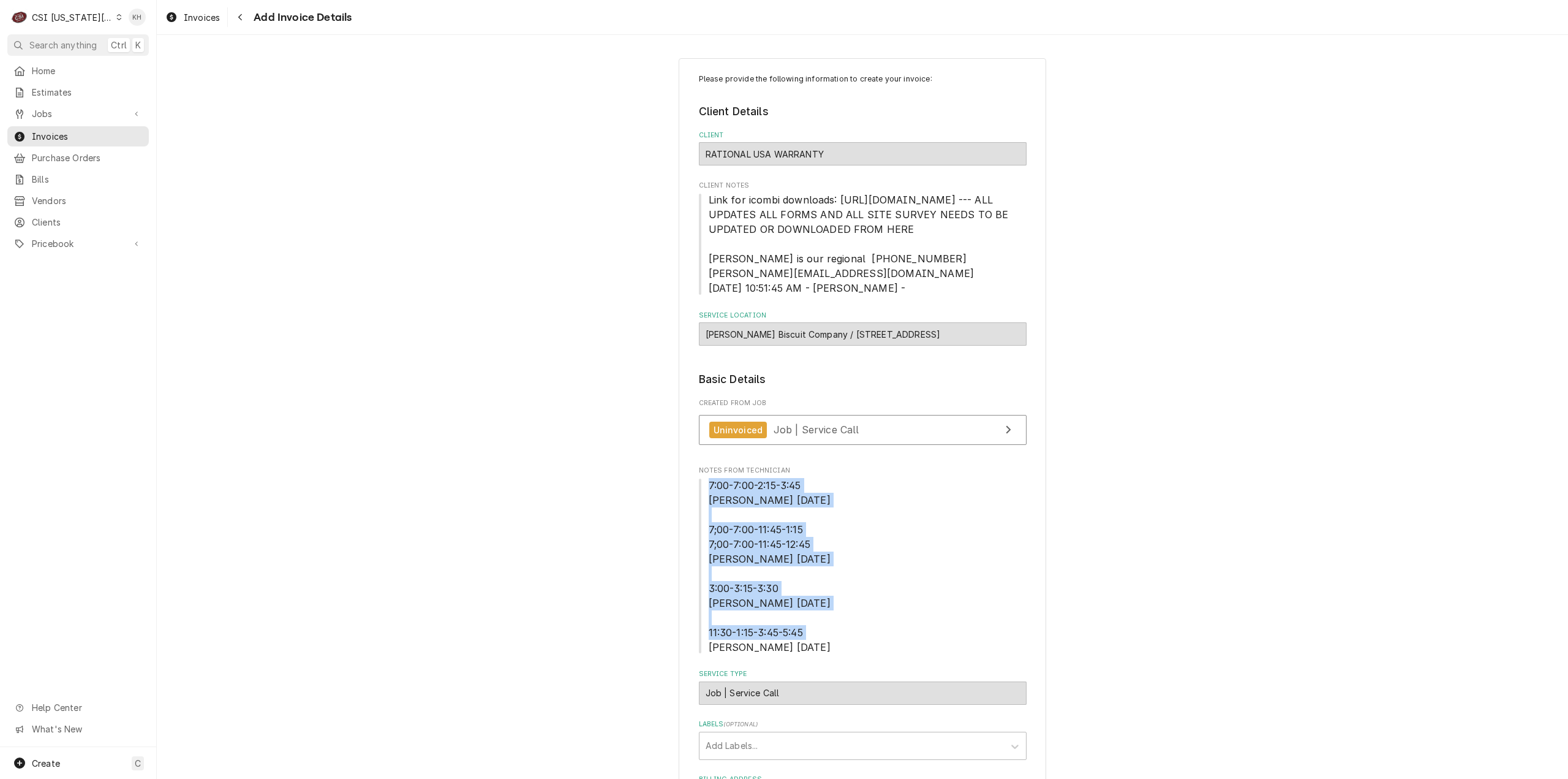
drag, startPoint x: 782, startPoint y: 661, endPoint x: 700, endPoint y: 494, distance: 186.0
click at [700, 494] on span "7:00-7:00-2:15-3:45 Brian H 8/21/25 7;00-7:00-11:45-1:15 7;00-7:00-11:45-12:45 …" at bounding box center [863, 566] width 328 height 176
copy span "7:00-7:00-2:15-3:45 Brian H 8/21/25 7;00-7:00-11:45-1:15 7;00-7:00-11:45-12:45 …"
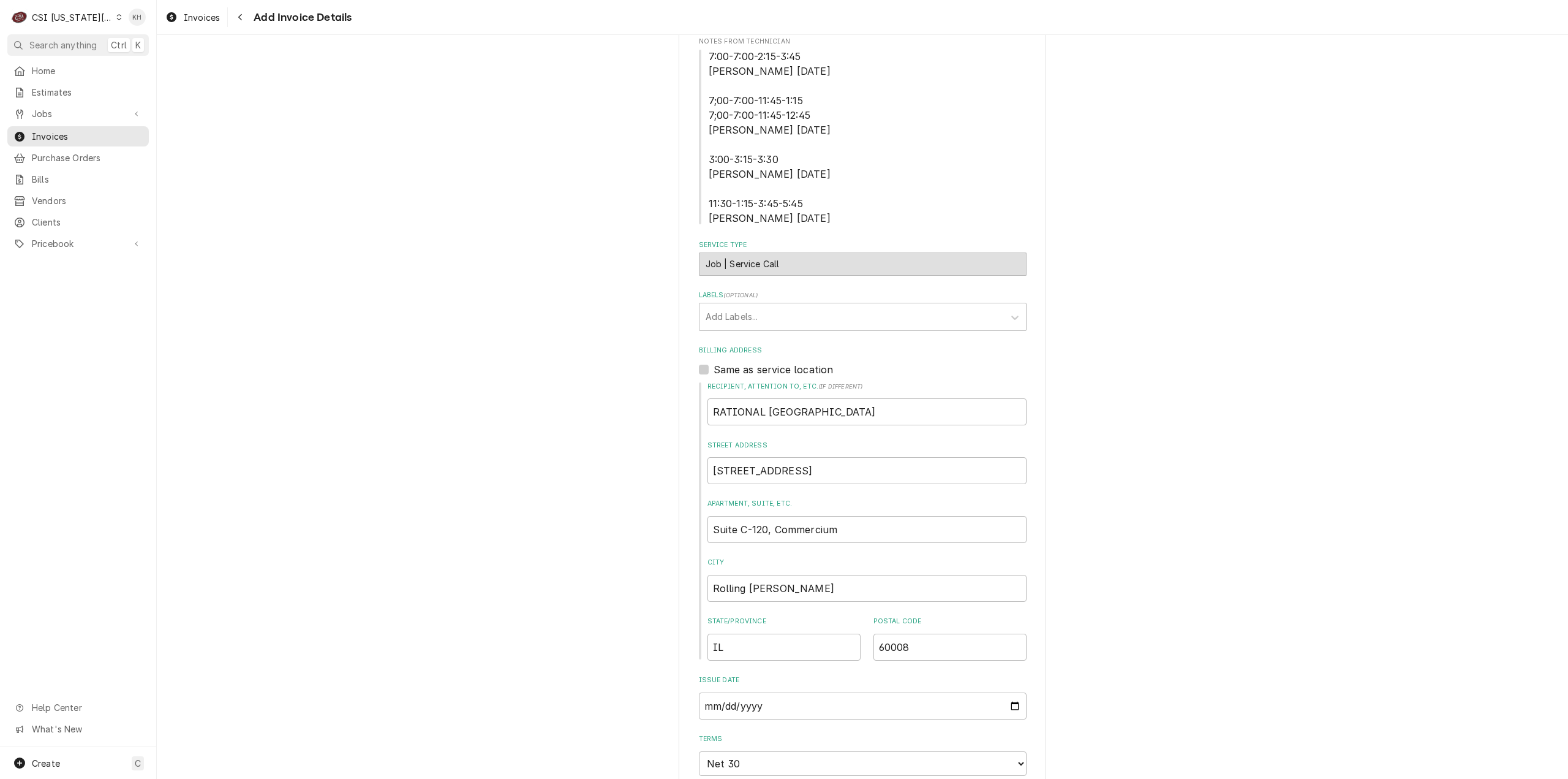
scroll to position [246, 0]
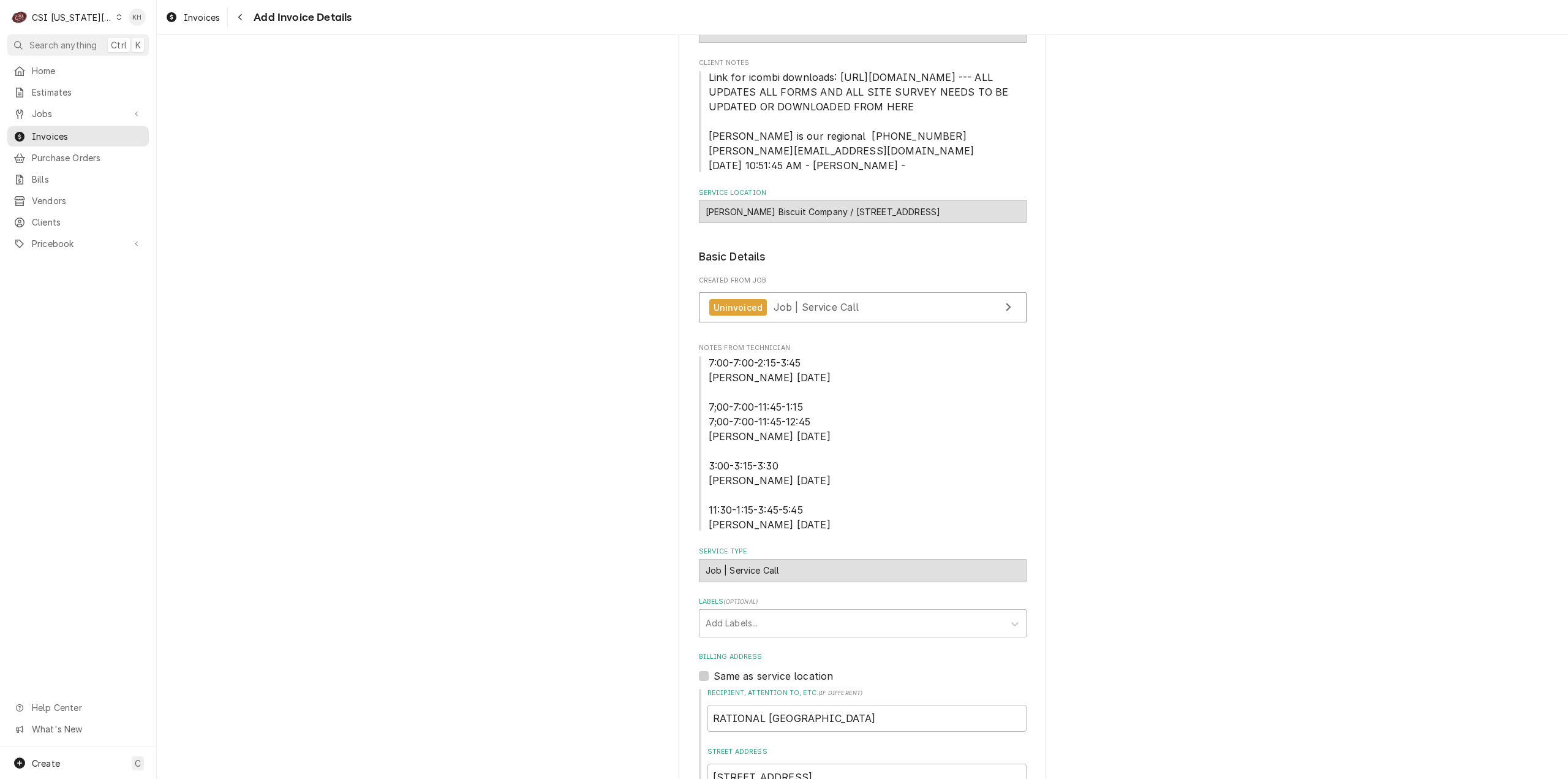
scroll to position [0, 0]
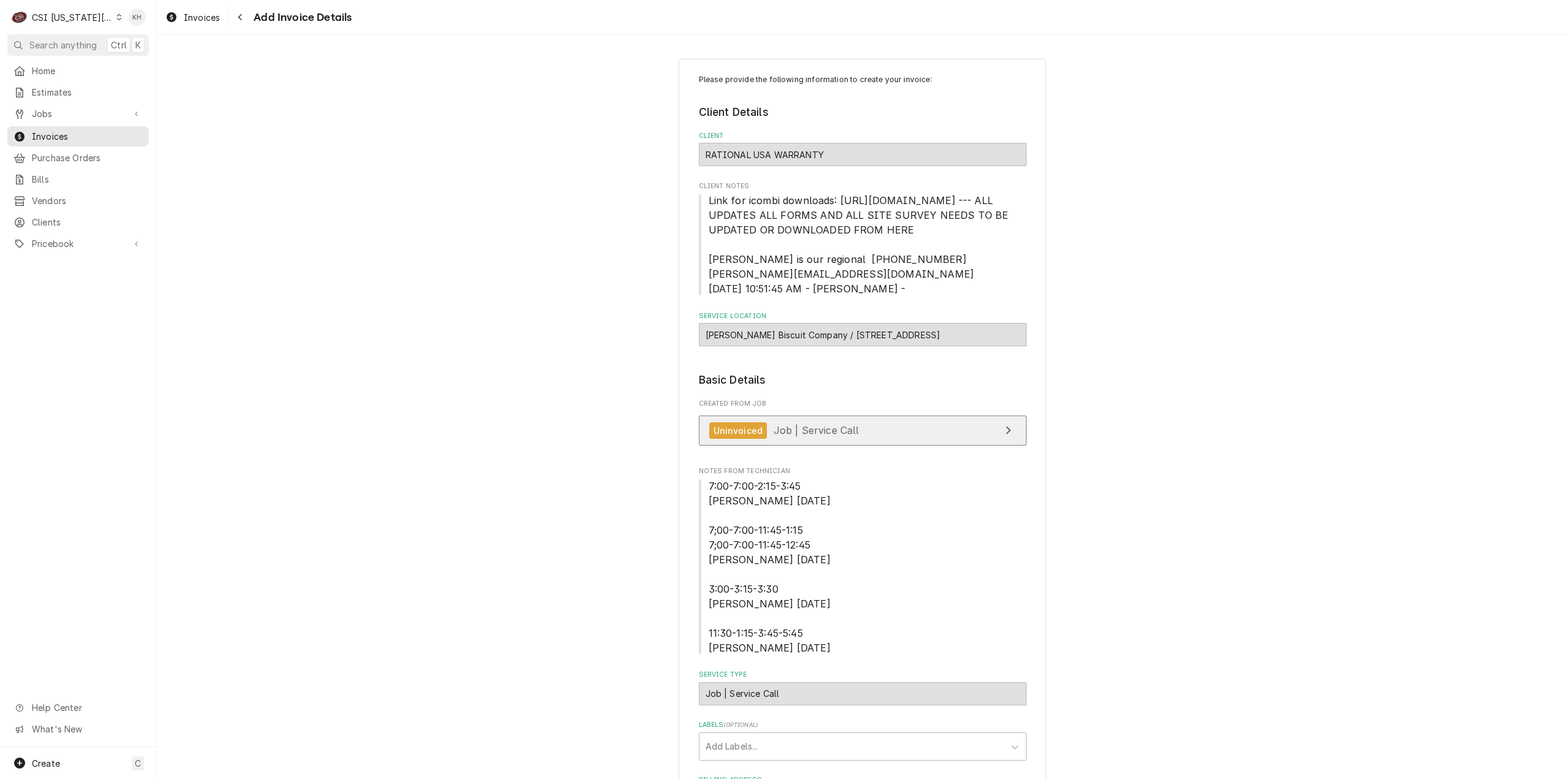
click at [827, 436] on span "Job | Service Call" at bounding box center [816, 430] width 86 height 12
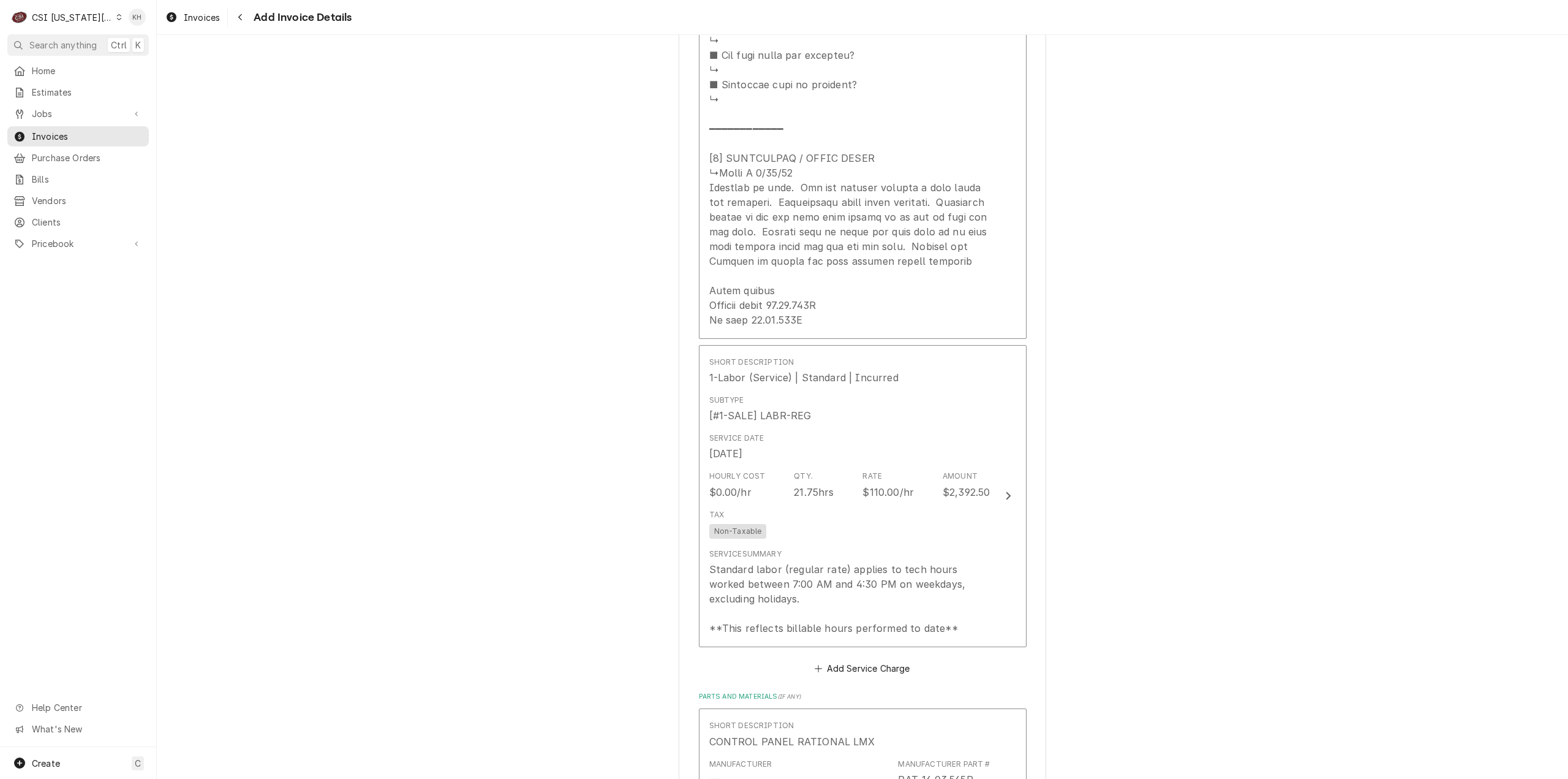
scroll to position [2696, 0]
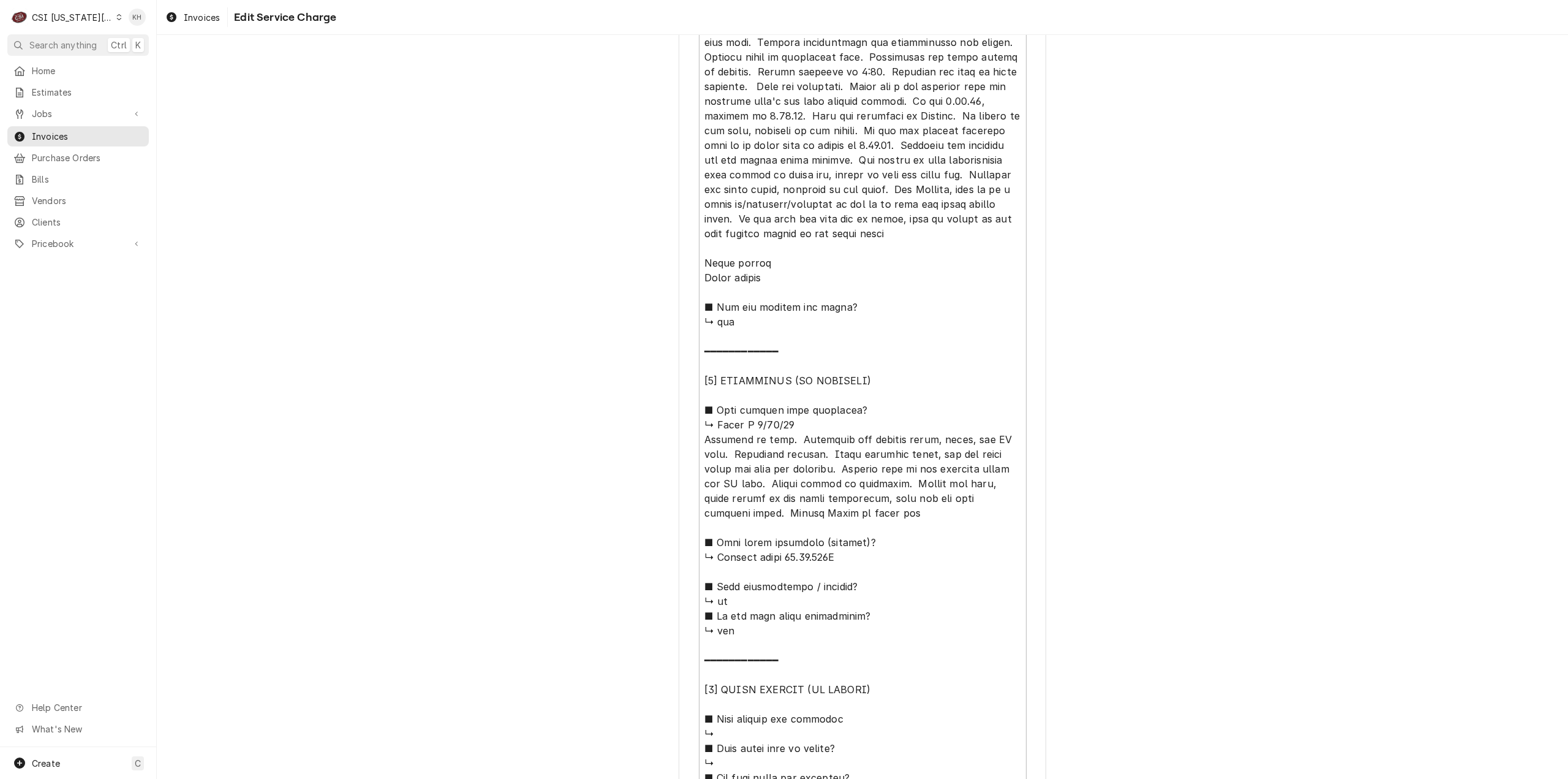
scroll to position [706, 0]
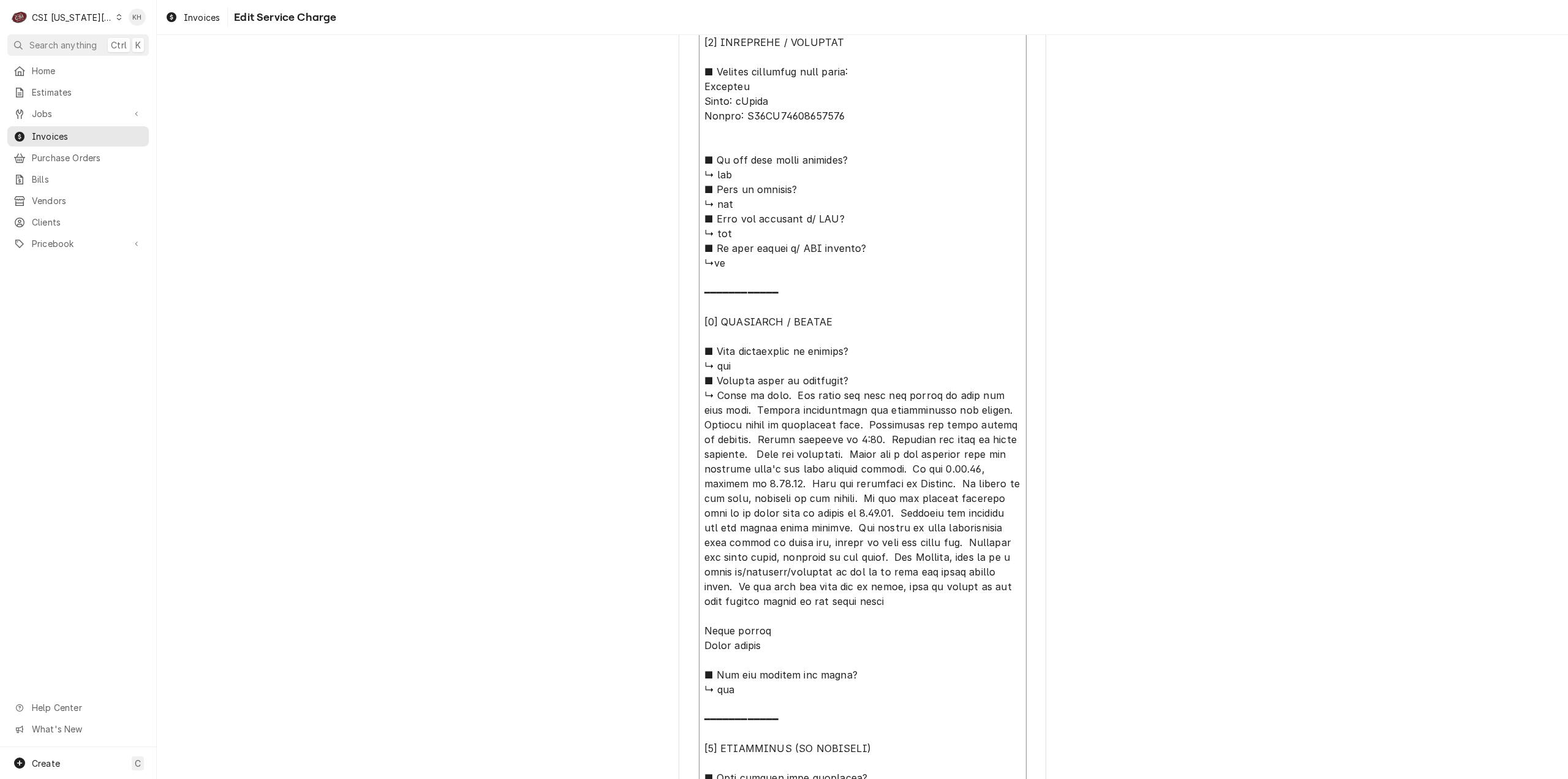
drag, startPoint x: 713, startPoint y: 395, endPoint x: 888, endPoint y: 607, distance: 274.9
click at [888, 607] on textarea "Service Summary ( optional )" at bounding box center [863, 645] width 328 height 1526
click at [920, 564] on textarea "Service Summary ( optional )" at bounding box center [863, 645] width 328 height 1526
drag, startPoint x: 936, startPoint y: 544, endPoint x: 726, endPoint y: 590, distance: 215.0
click at [726, 590] on textarea "Service Summary ( optional )" at bounding box center [863, 645] width 328 height 1526
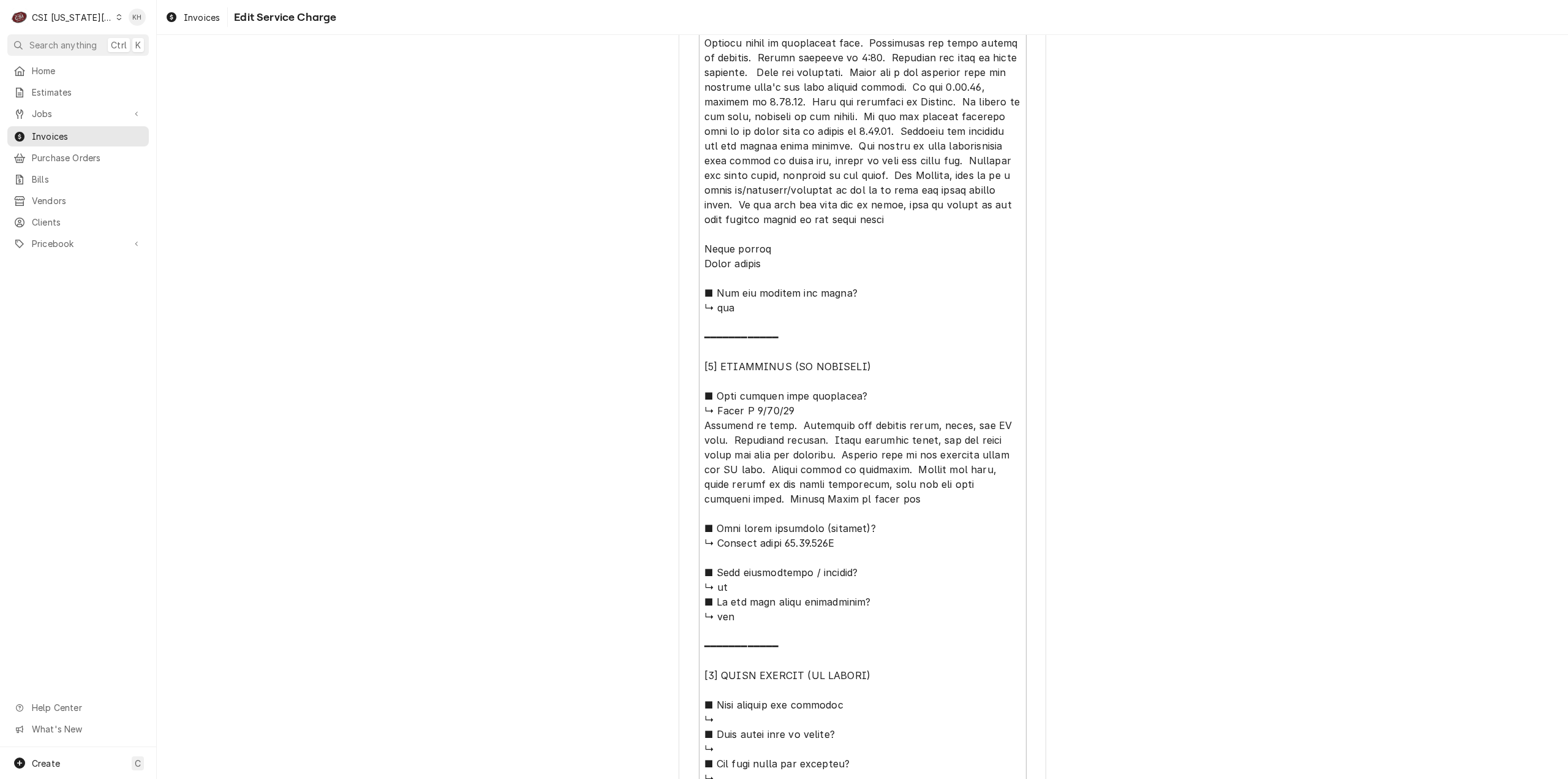
scroll to position [1441, 0]
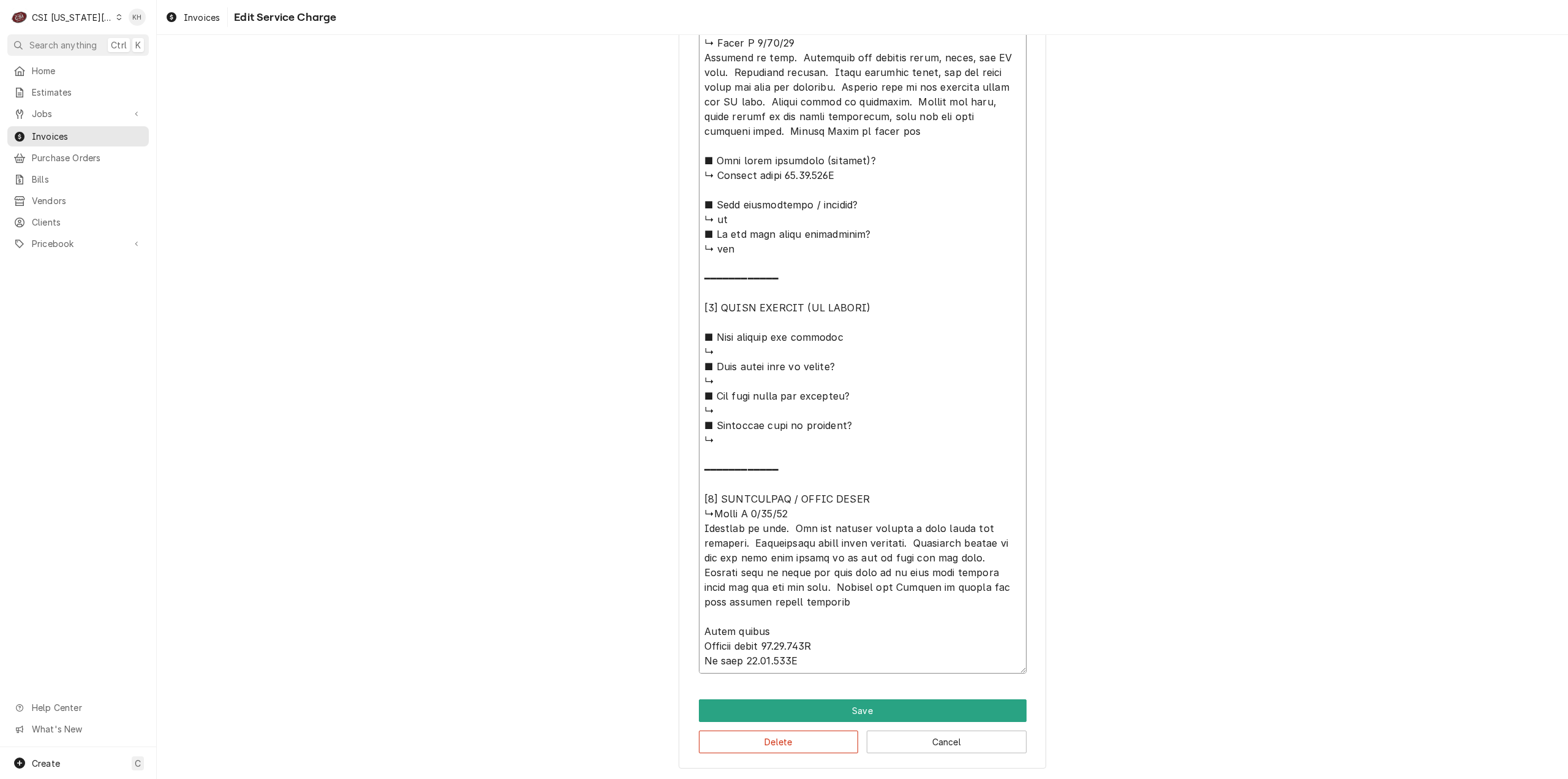
drag, startPoint x: 782, startPoint y: 526, endPoint x: 900, endPoint y: 546, distance: 119.7
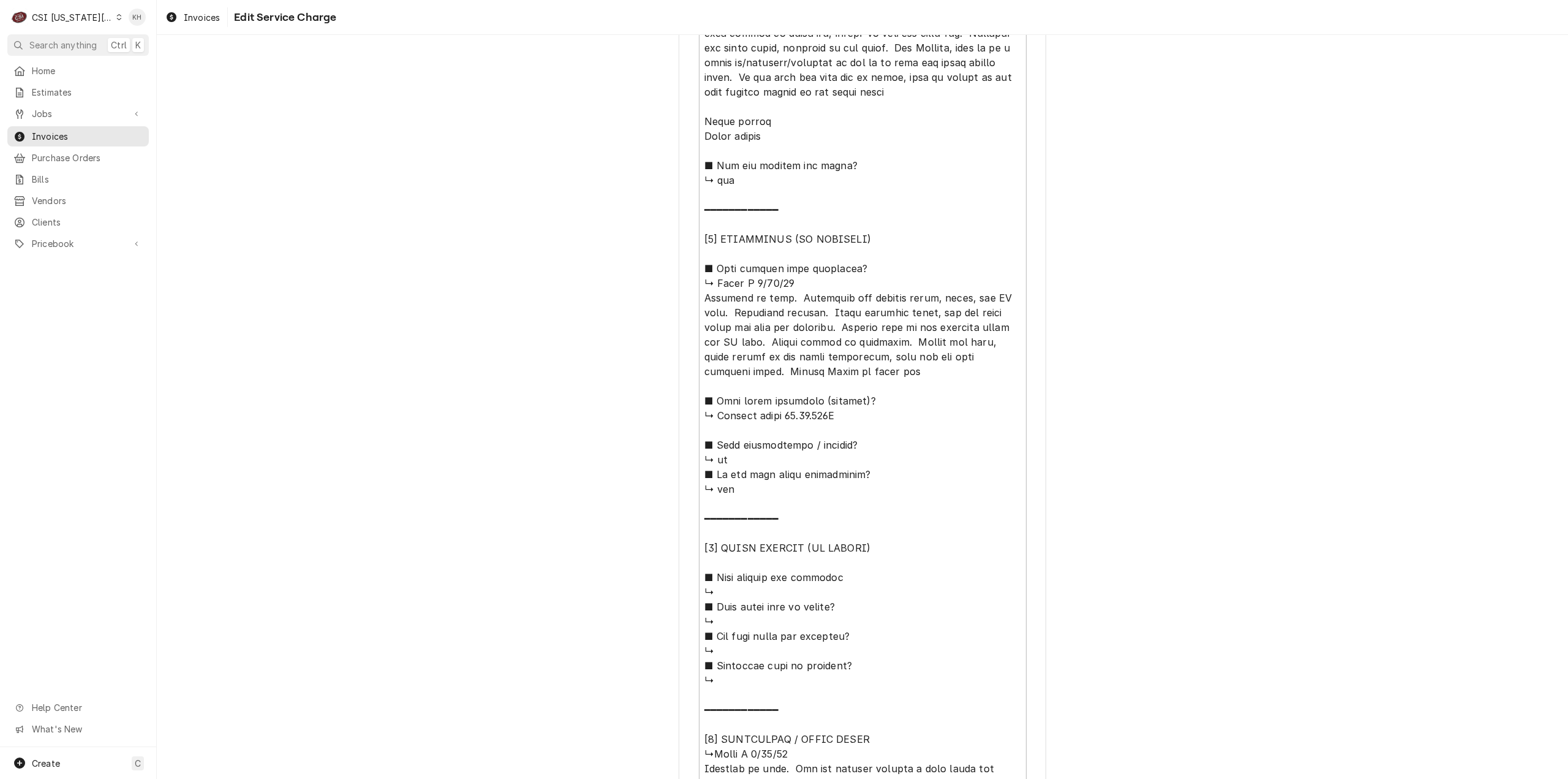
scroll to position [1196, 0]
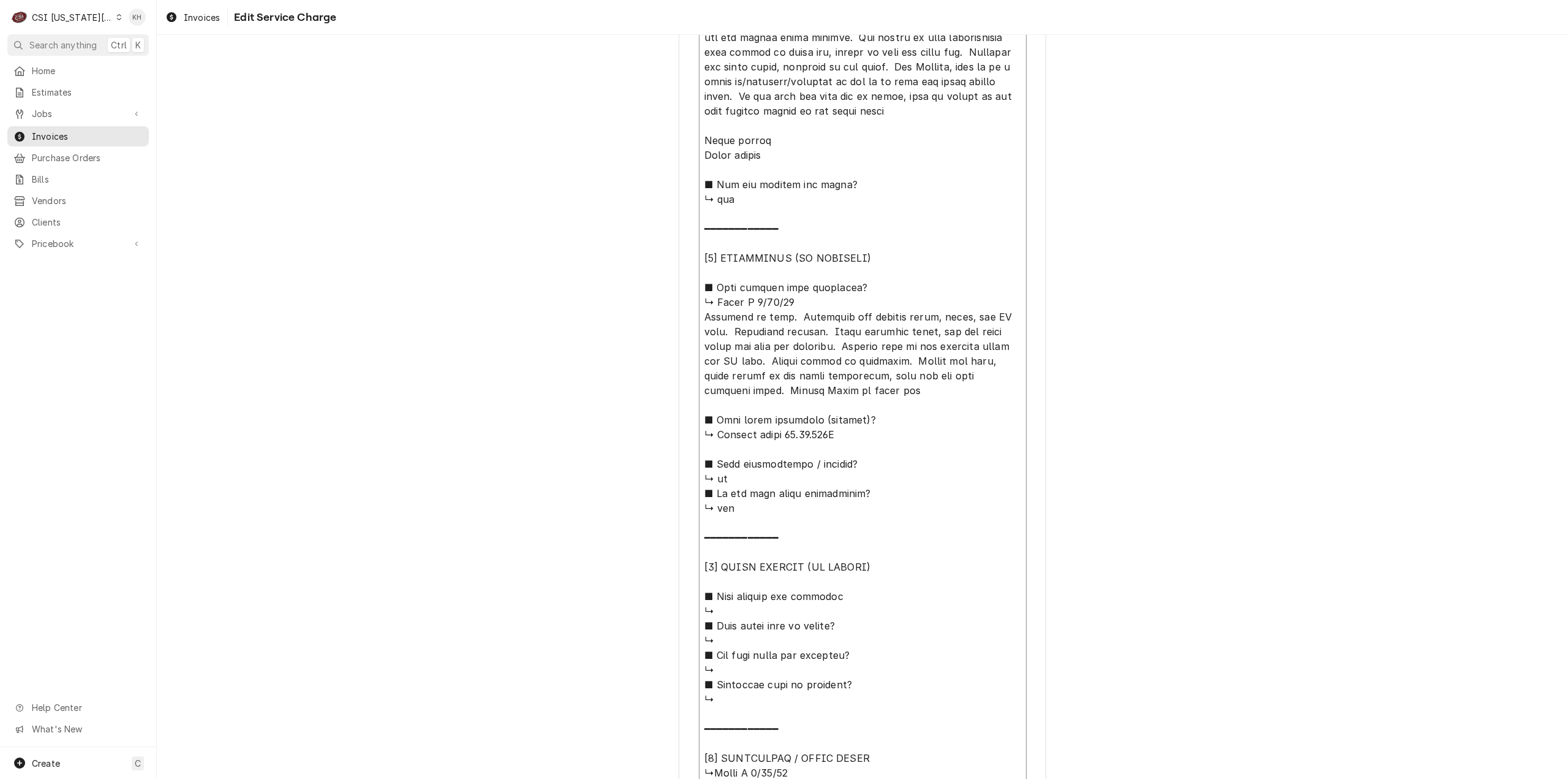
drag, startPoint x: 936, startPoint y: 358, endPoint x: 891, endPoint y: 370, distance: 46.6
click at [891, 370] on textarea "Service Summary ( optional )" at bounding box center [863, 155] width 328 height 1526
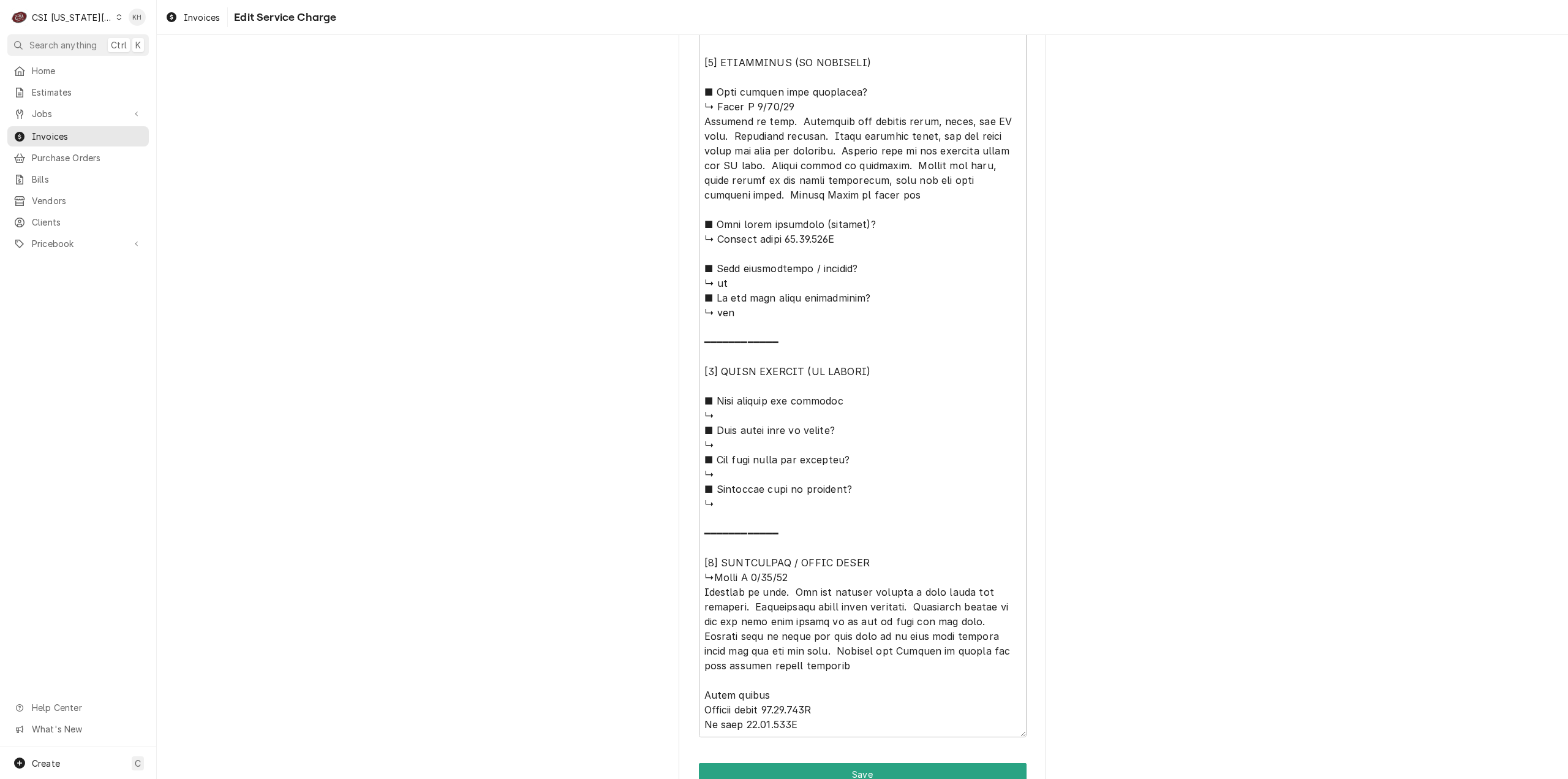
scroll to position [1441, 0]
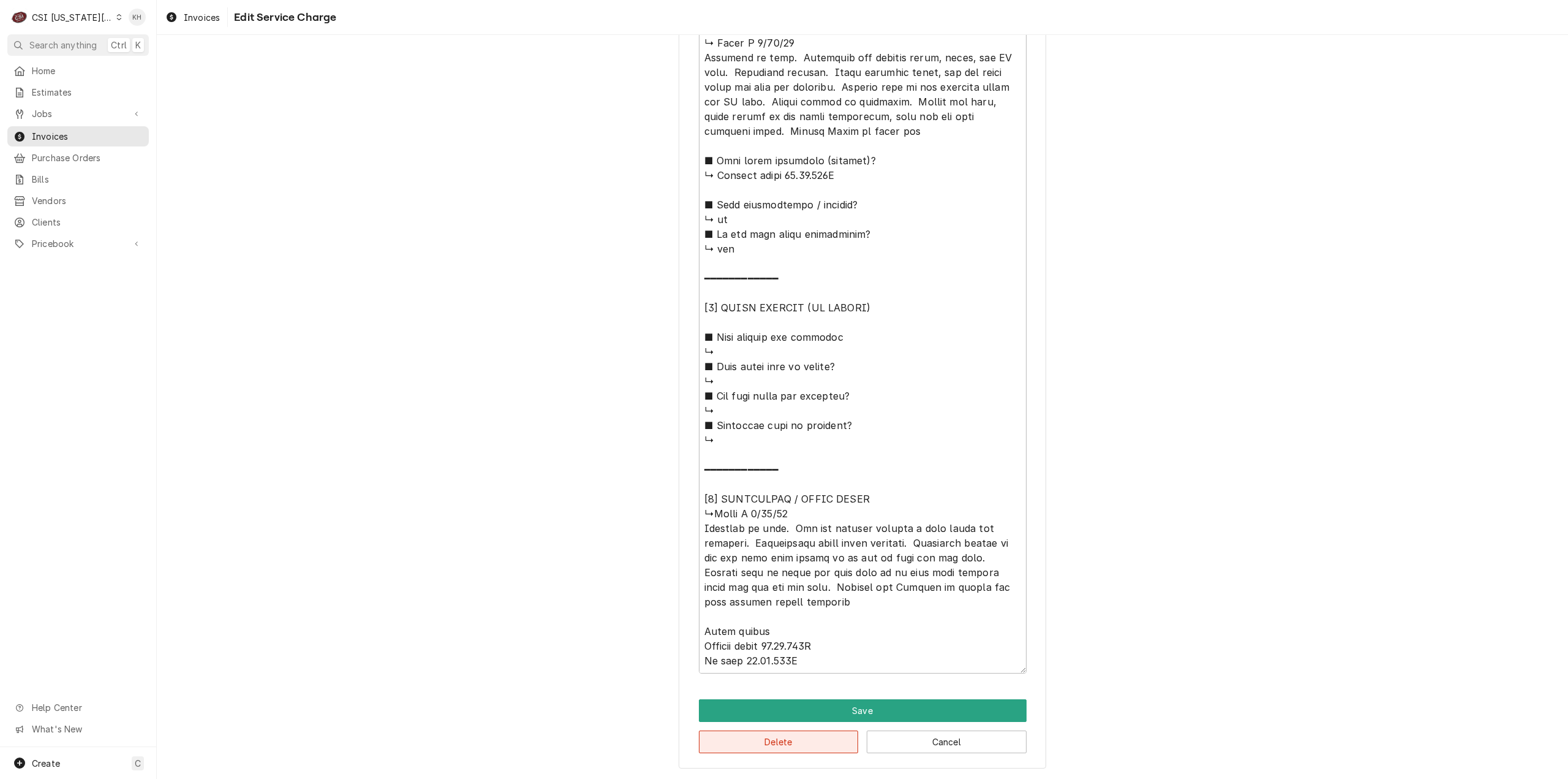
click at [789, 742] on button "Delete" at bounding box center [779, 741] width 160 height 22
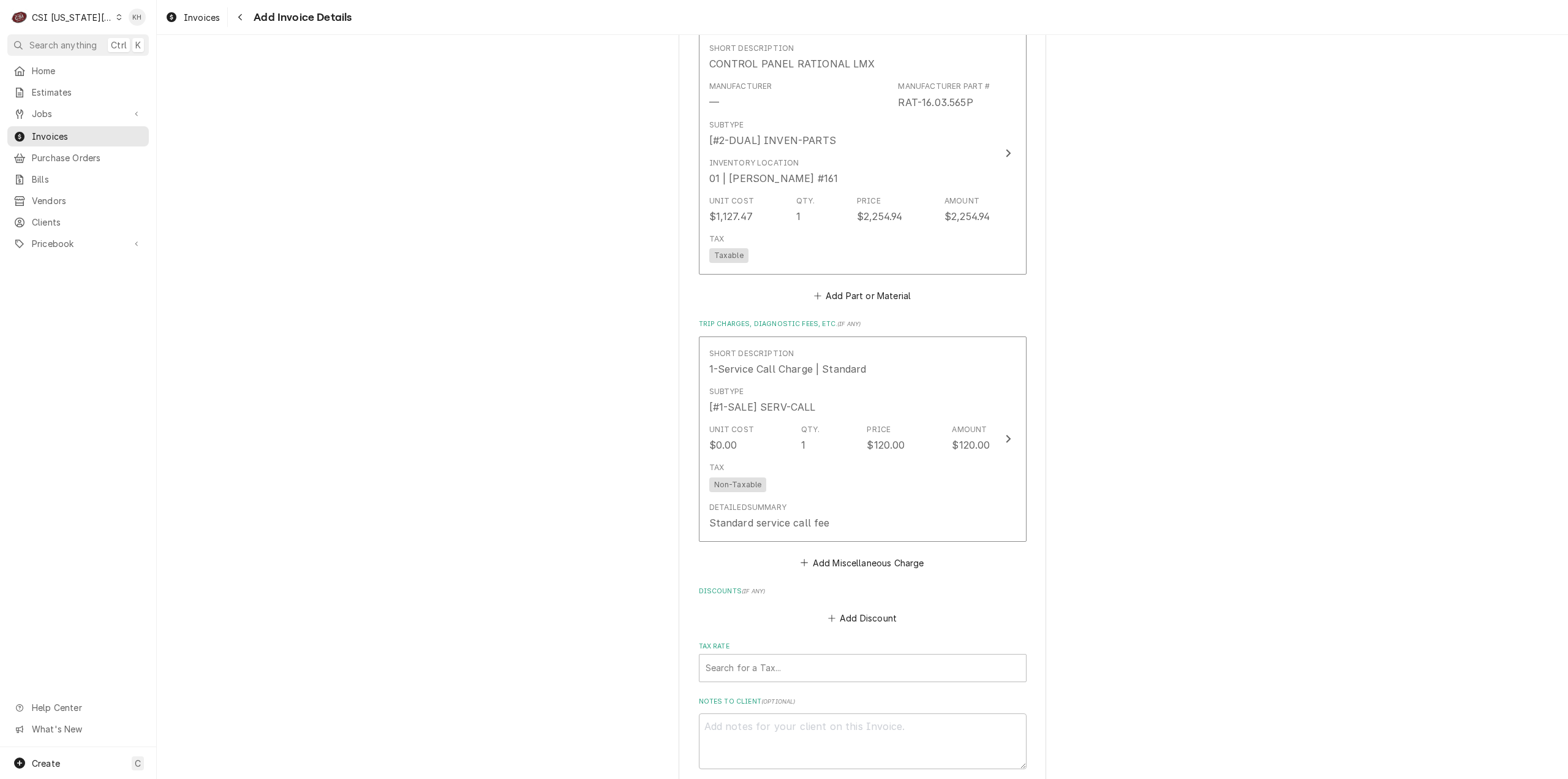
scroll to position [1642, 0]
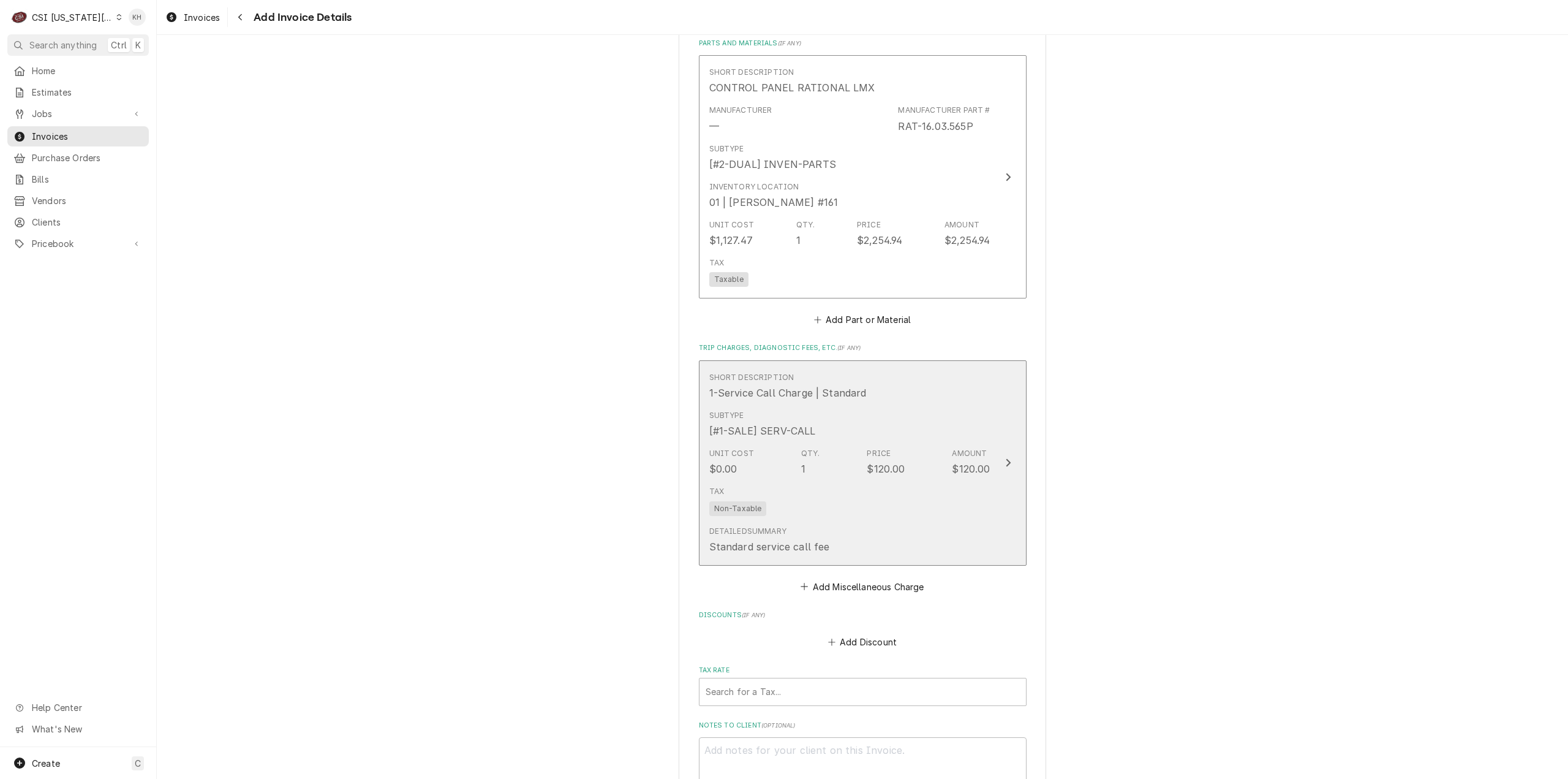
click at [967, 476] on div "$120.00" at bounding box center [970, 468] width 38 height 15
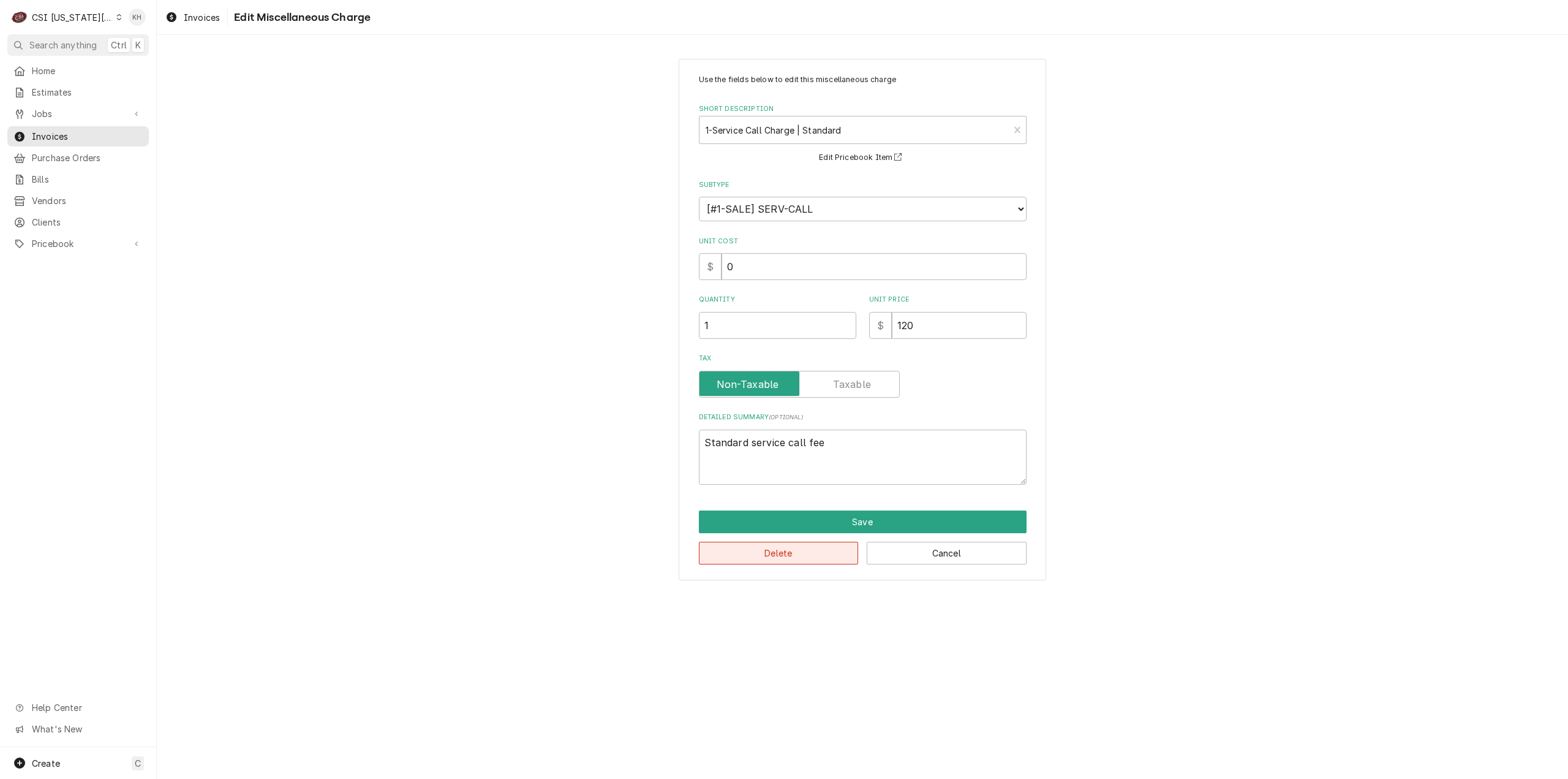
click at [787, 553] on button "Delete" at bounding box center [779, 552] width 160 height 22
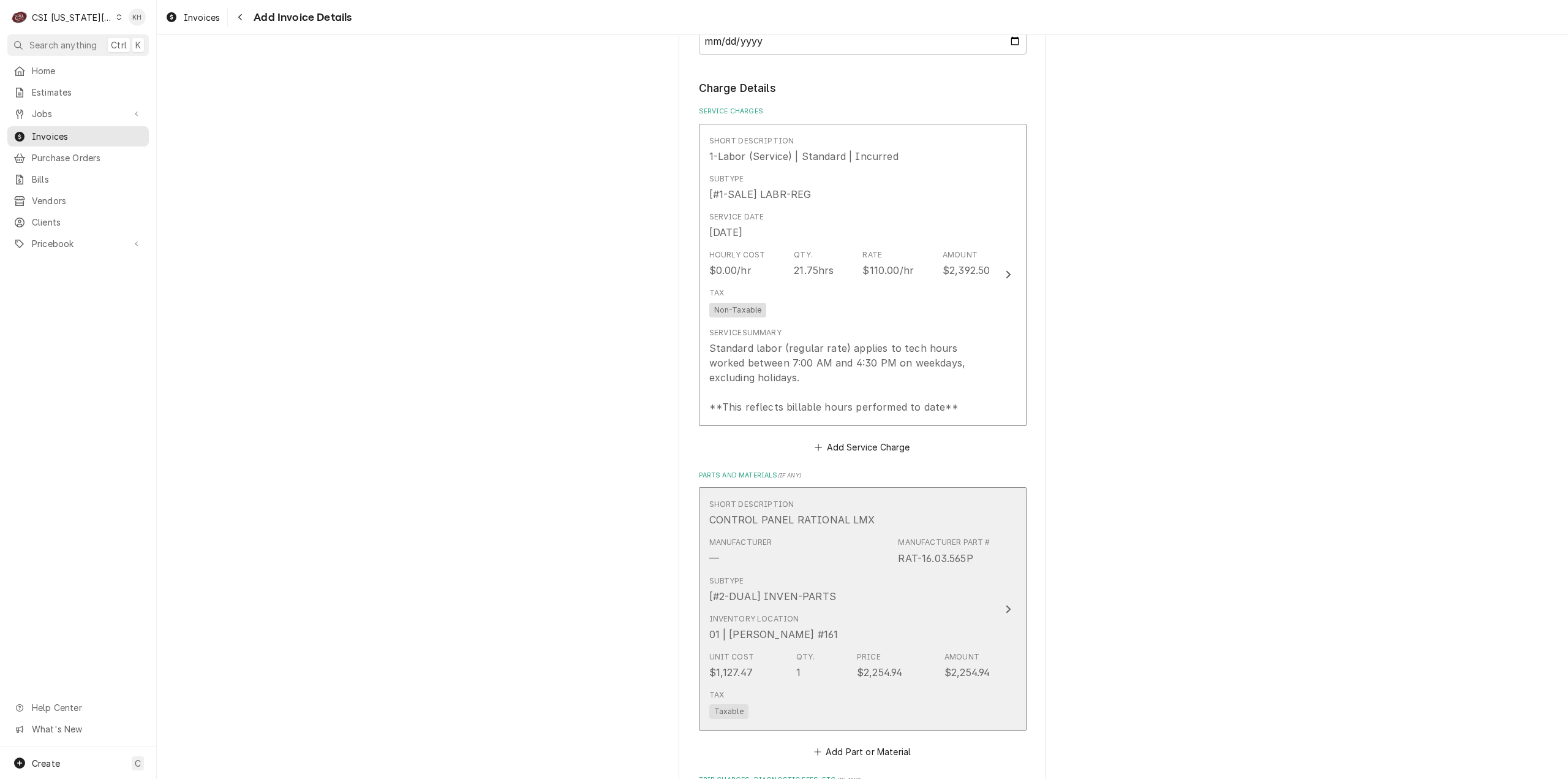
scroll to position [1175, 0]
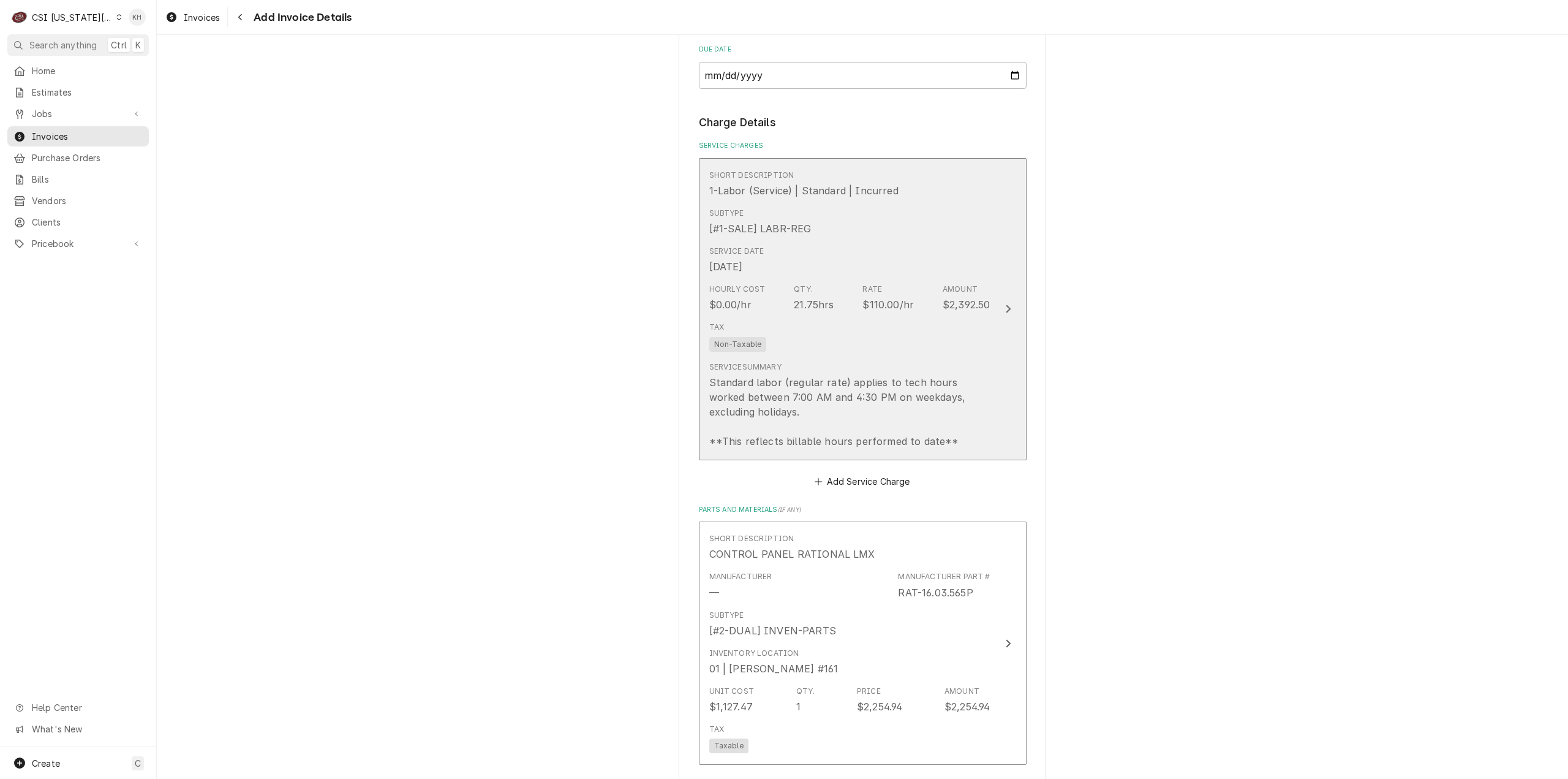
click at [1007, 337] on button "Short Description 1-Labor (Service) | Standard | Incurred Subtype [#1-SALE] LAB…" at bounding box center [863, 309] width 328 height 302
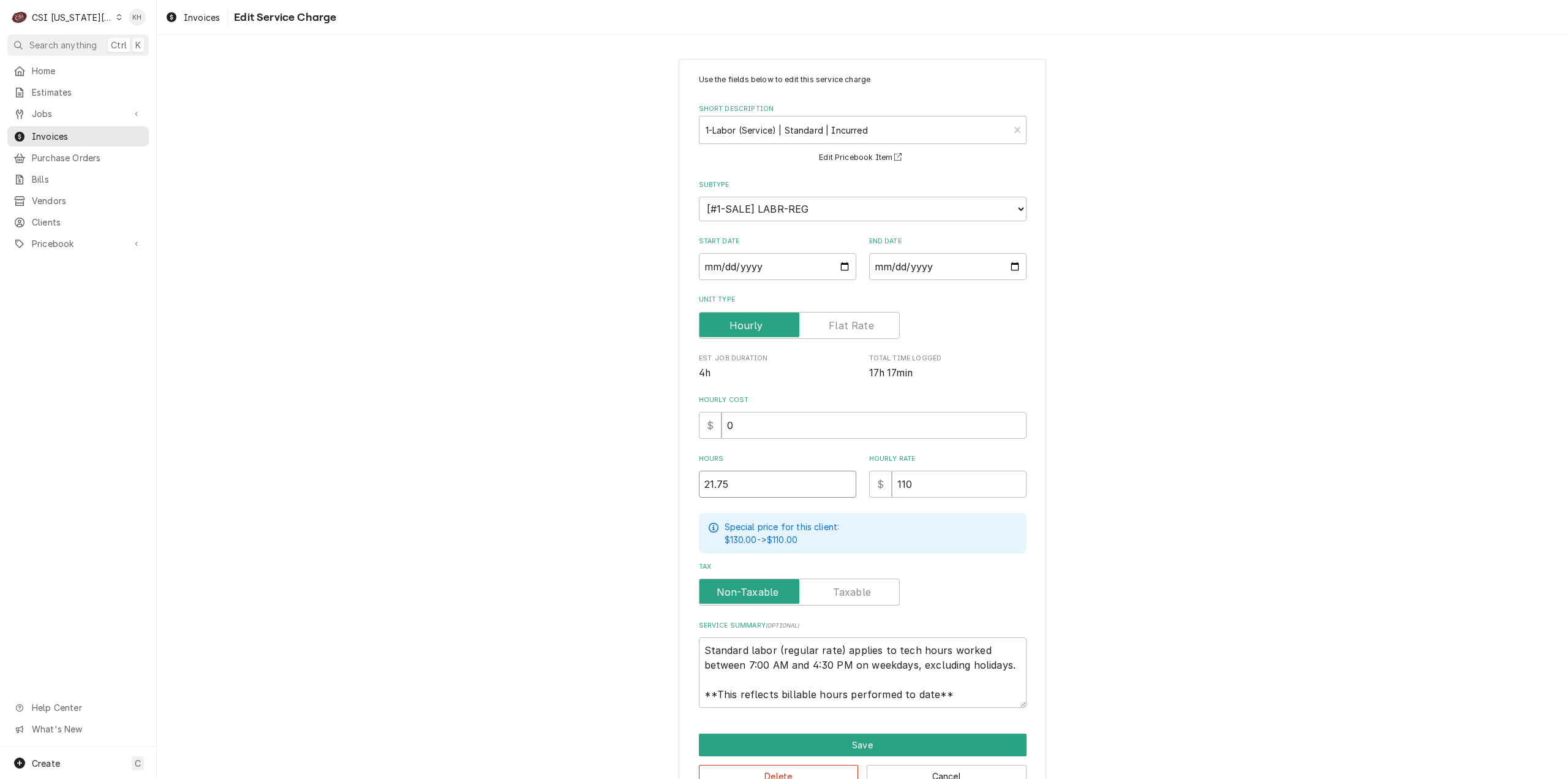
drag, startPoint x: 732, startPoint y: 485, endPoint x: 632, endPoint y: 490, distance: 100.1
click at [632, 490] on div "Use the fields below to edit this service charge Short Description 1-Labor (Ser…" at bounding box center [862, 431] width 1411 height 766
type textarea "x"
type input "7"
type textarea "x"
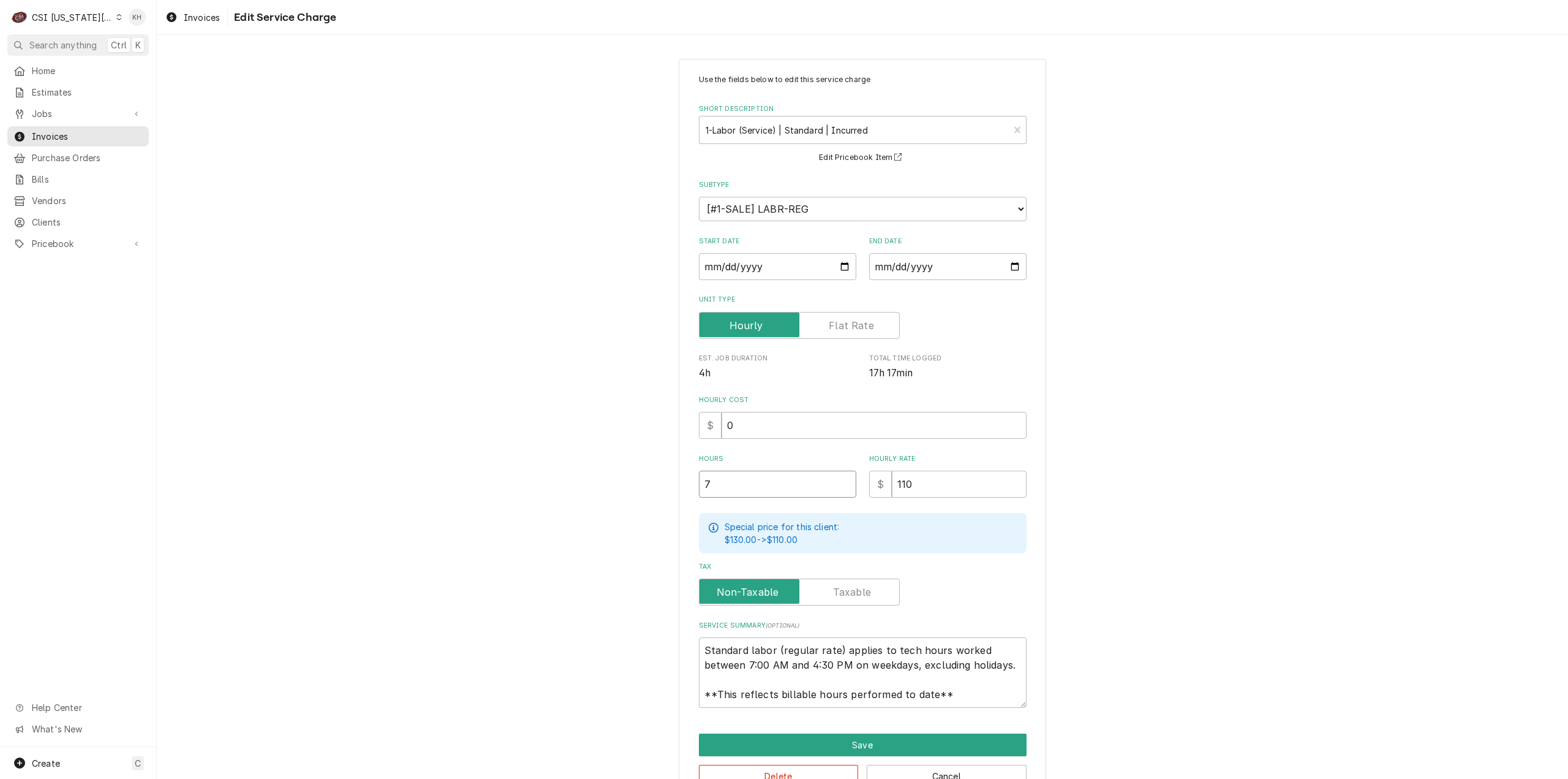
type input "7.2"
type textarea "x"
type input "7.25"
drag, startPoint x: 948, startPoint y: 697, endPoint x: 574, endPoint y: 598, distance: 386.9
click at [574, 598] on div "Use the fields below to edit this service charge Short Description 1-Labor (Ser…" at bounding box center [862, 431] width 1411 height 766
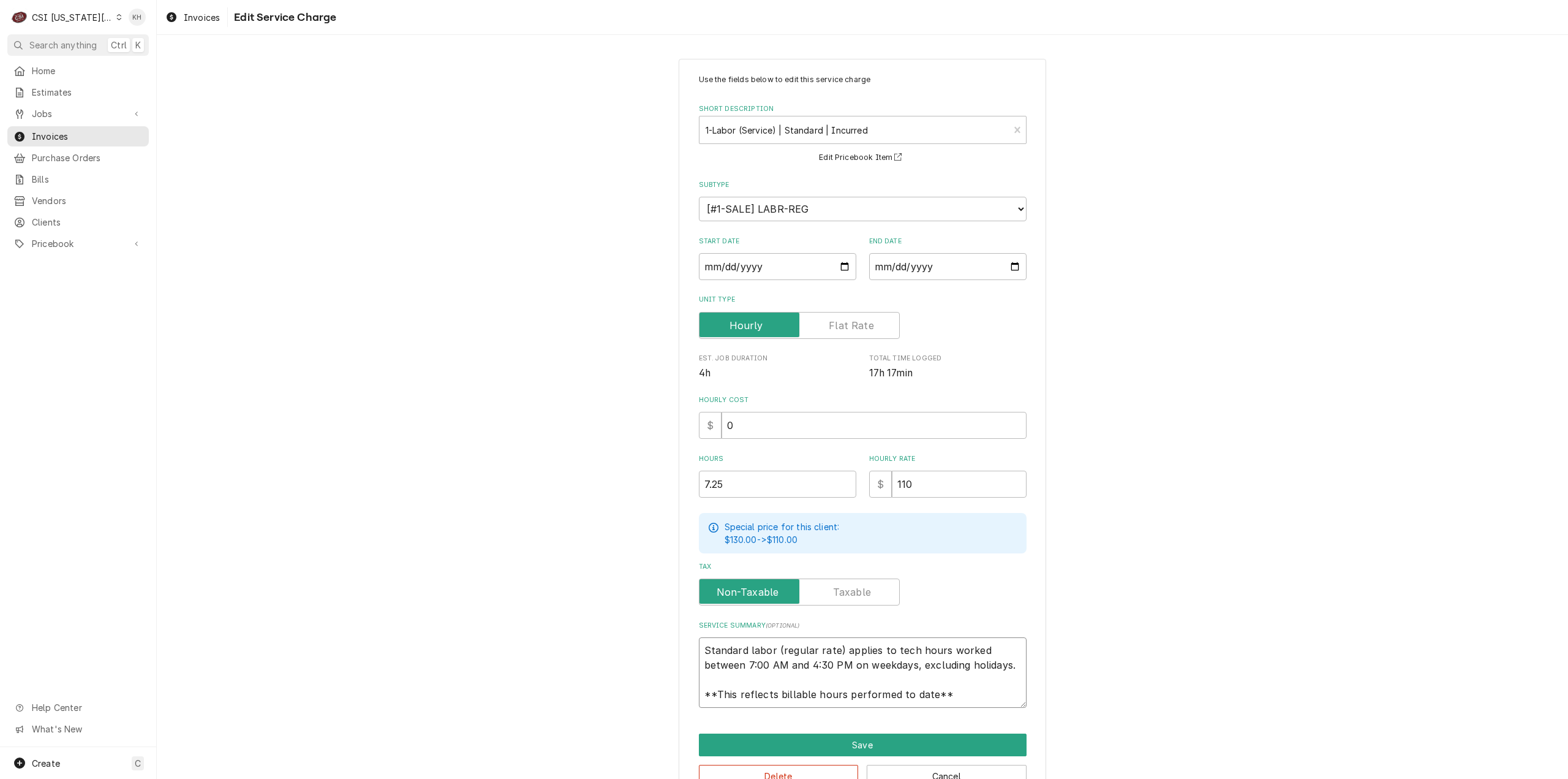
paste textarea "Rational / E11VK25048090428 Rational iCombi screen is not responding correctly …"
type textarea "x"
type textarea "Rational / E11VK25048090428 Rational iCombi screen is not responding correctly …"
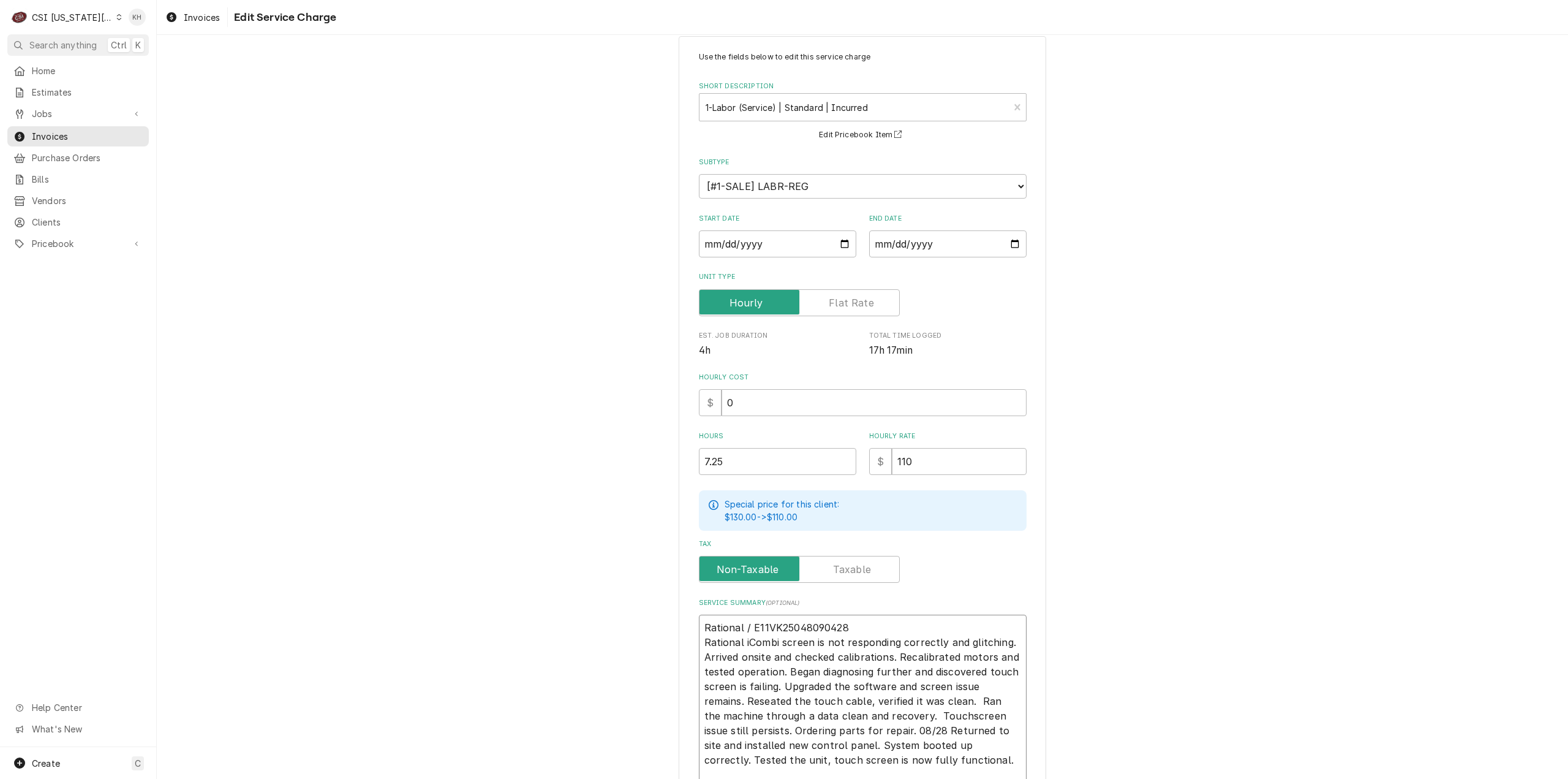
type textarea "x"
type textarea "Rational / E11VK25048090428 Rational iCombi screen is not responding correctly …"
click at [1011, 248] on input "2025-08-21" at bounding box center [948, 244] width 158 height 27
type input "2025-08-28"
drag, startPoint x: 1076, startPoint y: 309, endPoint x: 1079, endPoint y: 316, distance: 7.6
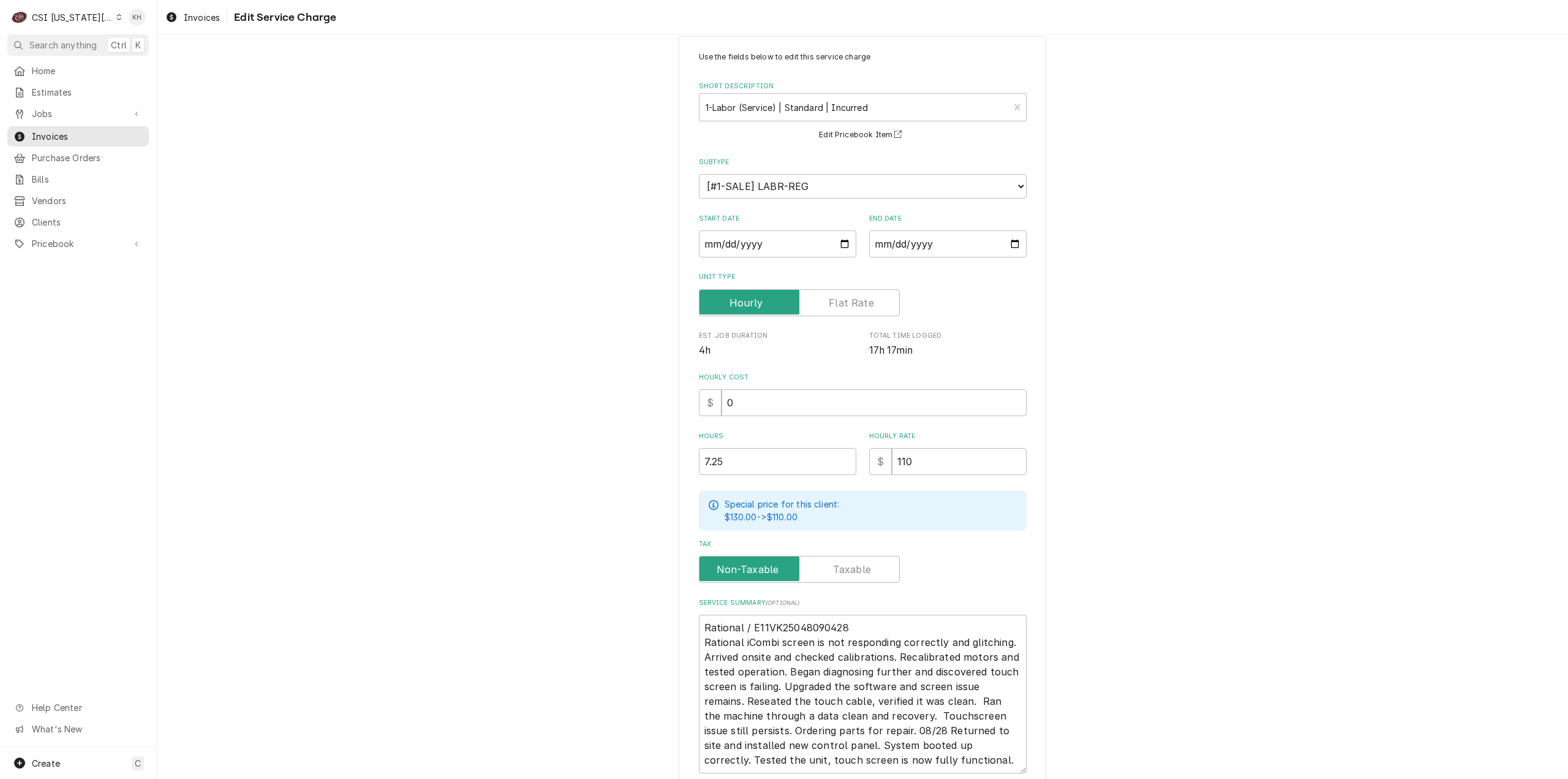
click at [1076, 310] on div "Use the fields below to edit this service charge Short Description 1-Labor (Ser…" at bounding box center [862, 452] width 1411 height 854
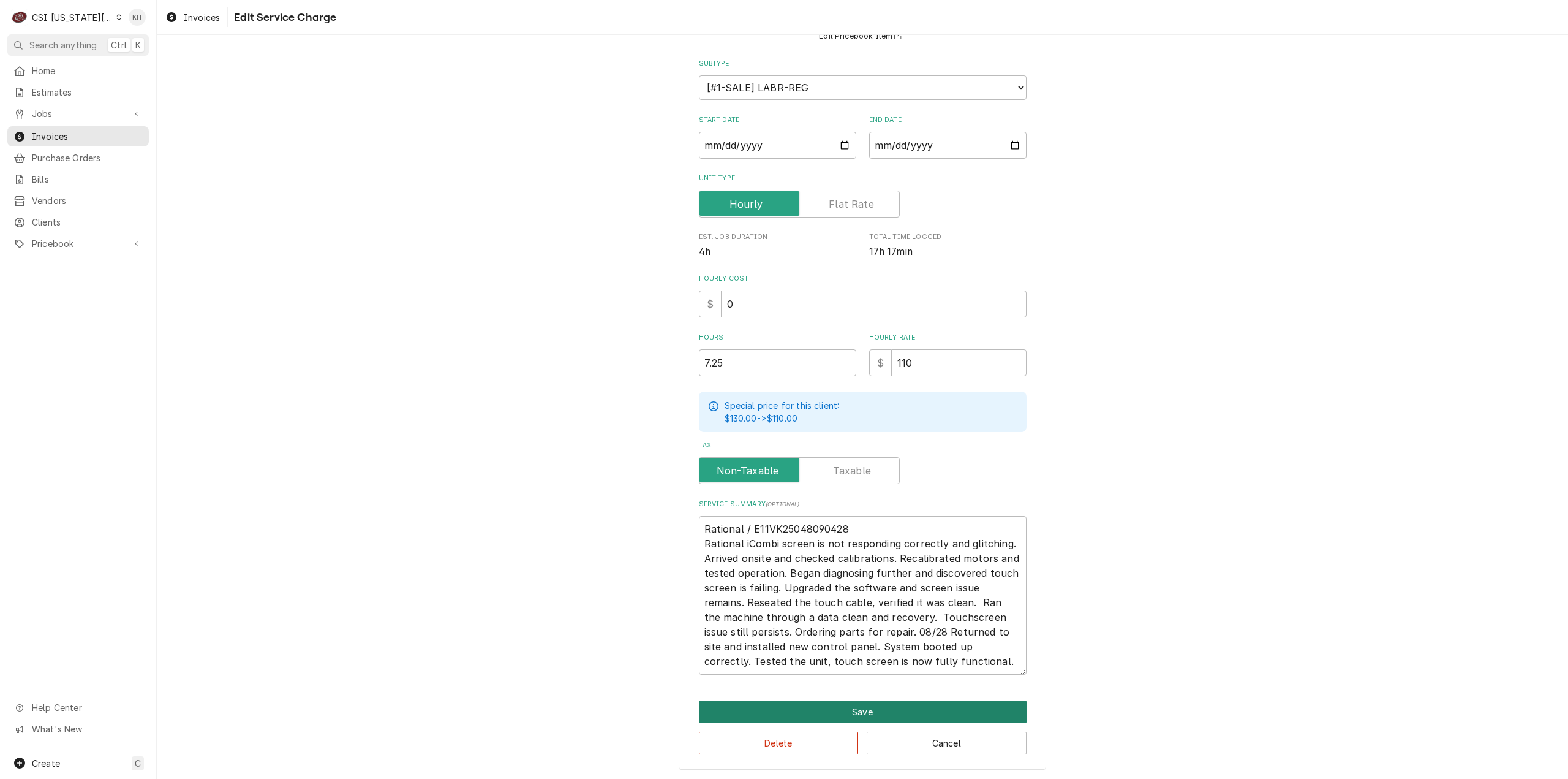
click at [880, 706] on button "Save" at bounding box center [863, 711] width 328 height 22
type textarea "x"
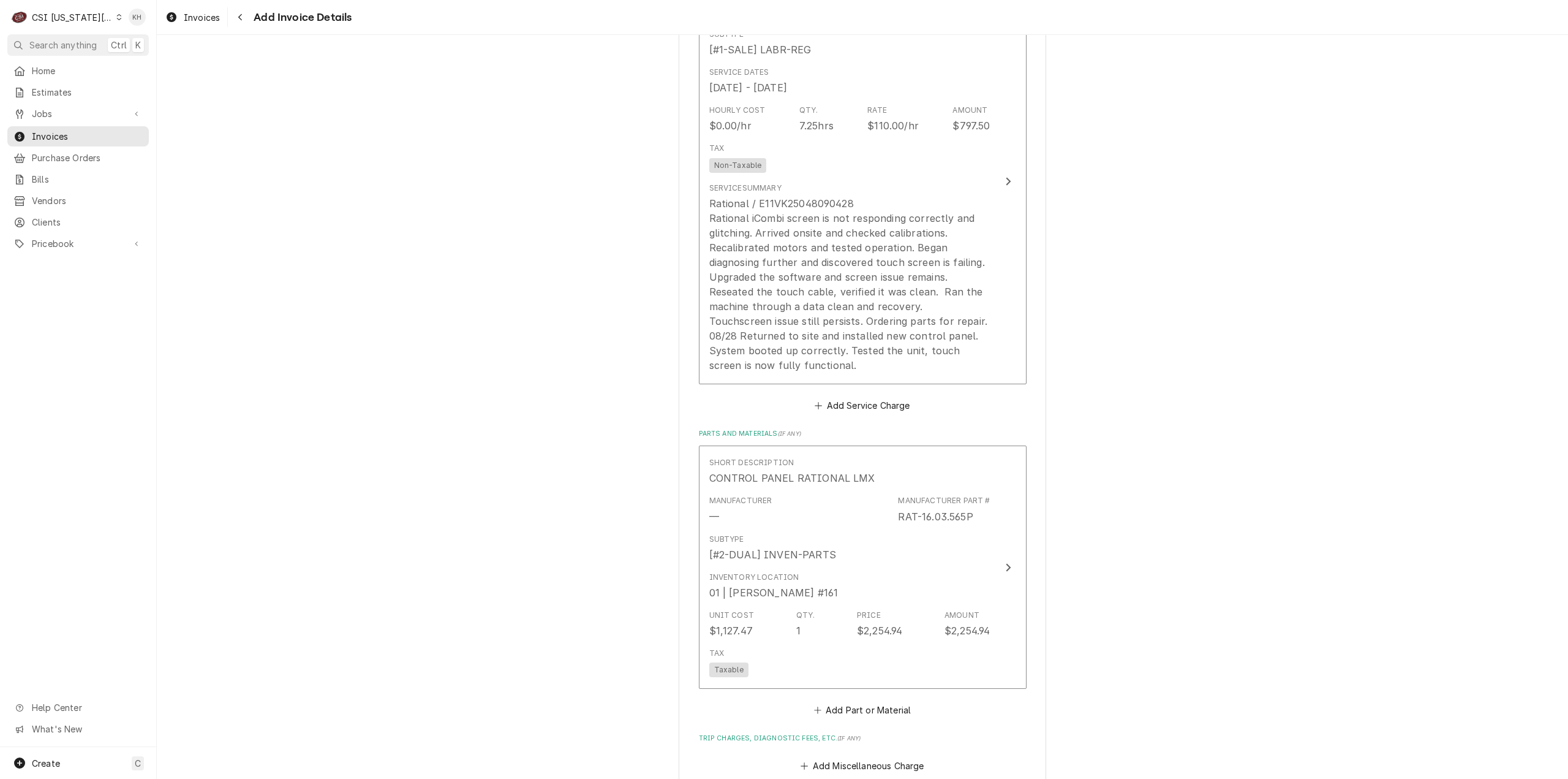
scroll to position [1528, 0]
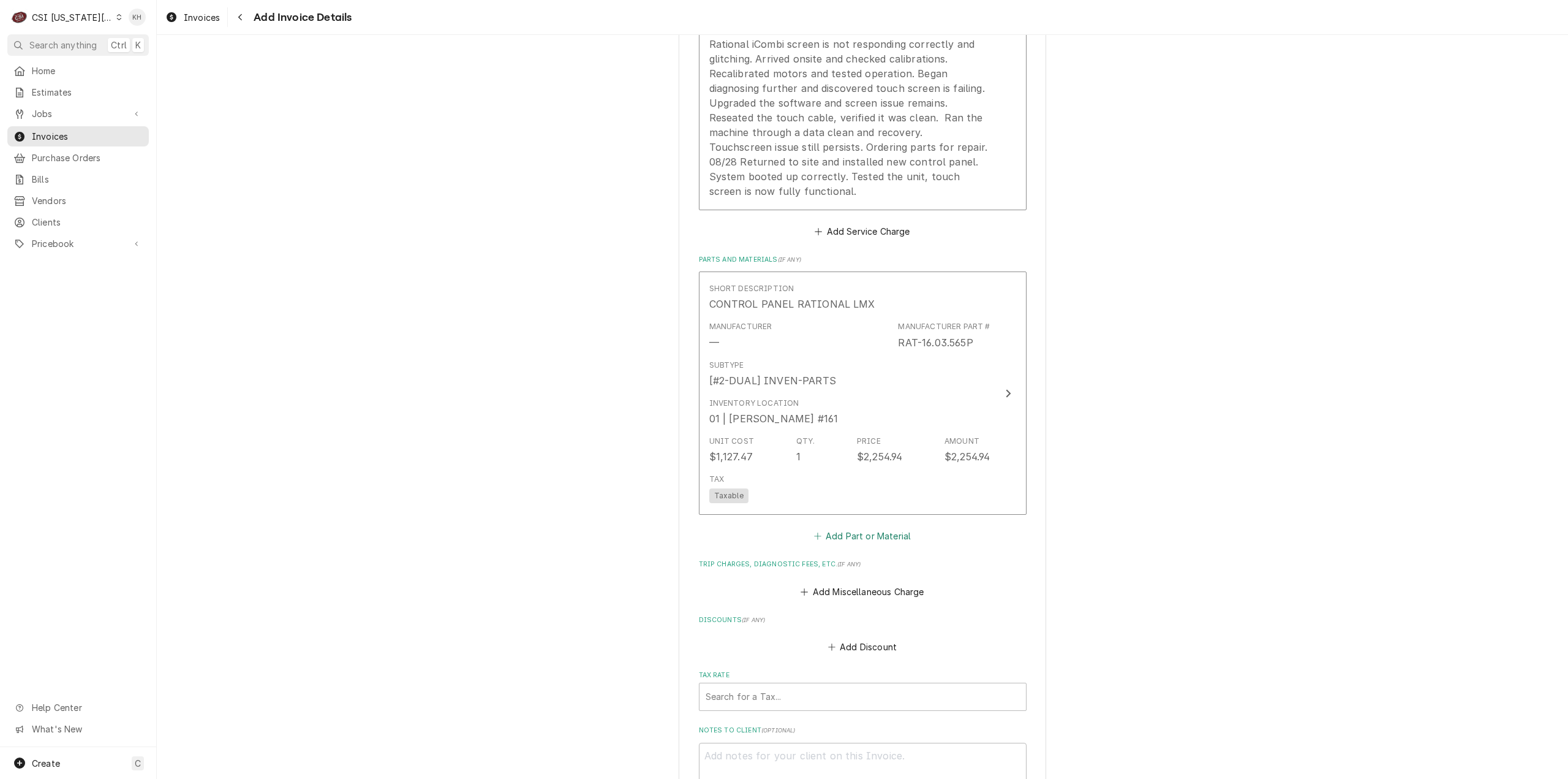
click at [876, 545] on button "Add Part or Material" at bounding box center [861, 536] width 101 height 17
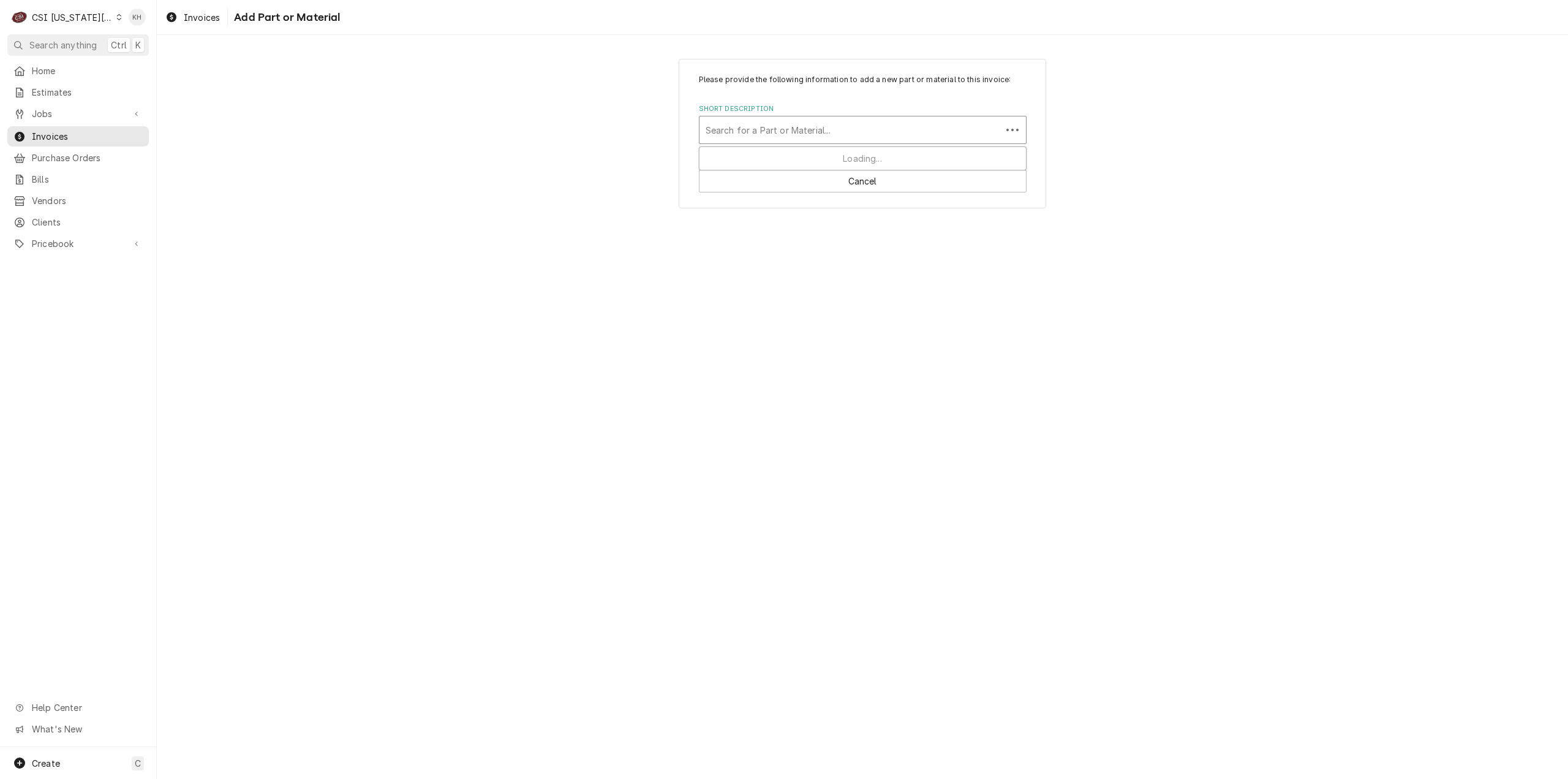
click at [788, 138] on div "Short Description" at bounding box center [850, 130] width 290 height 22
type input "s"
drag, startPoint x: 518, startPoint y: 80, endPoint x: 551, endPoint y: 94, distance: 35.8
click at [533, 87] on div "Please provide the following information to add a new part or material to this …" at bounding box center [862, 133] width 1411 height 171
click at [893, 186] on button "Cancel" at bounding box center [863, 180] width 328 height 22
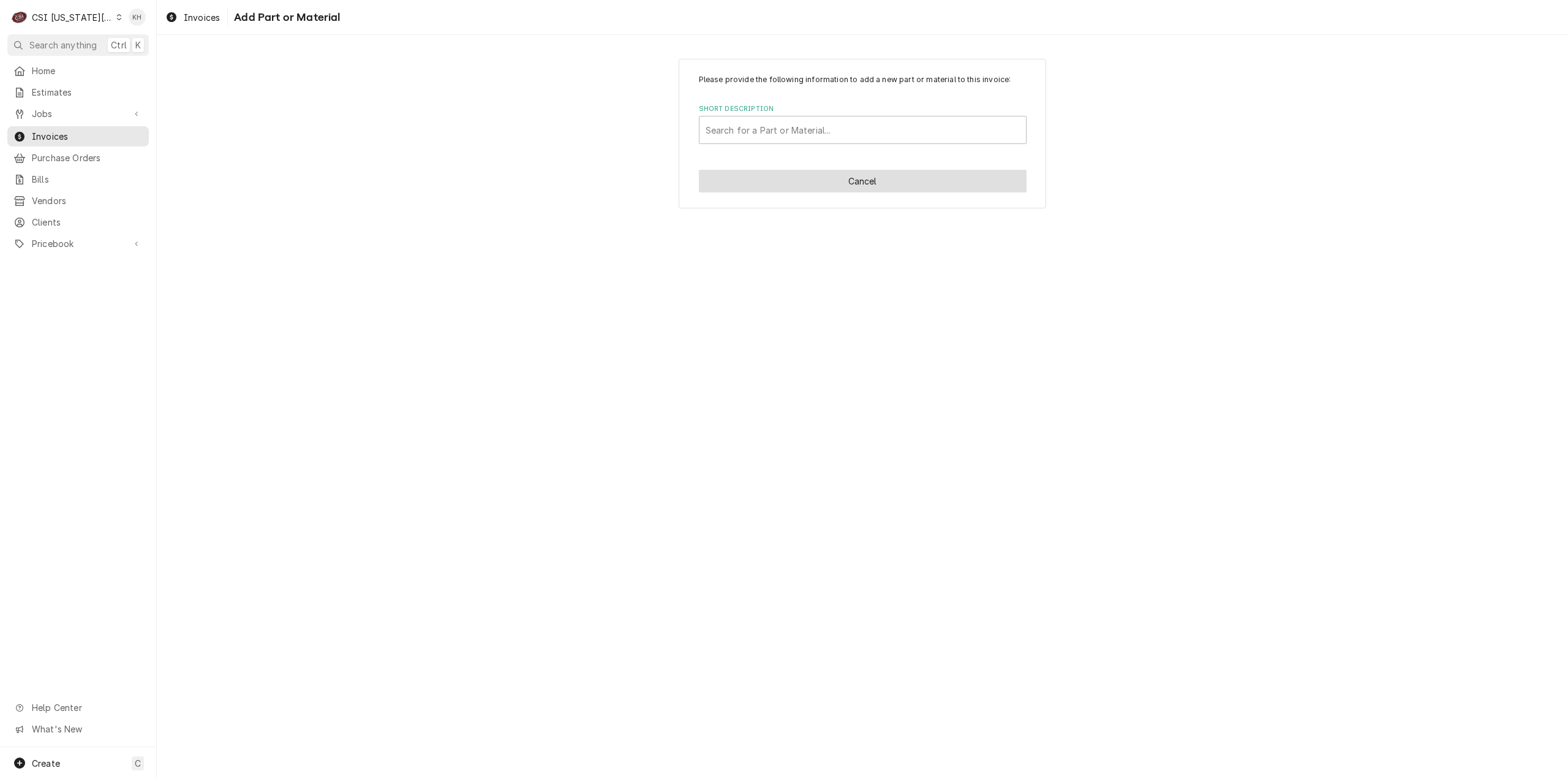
type textarea "x"
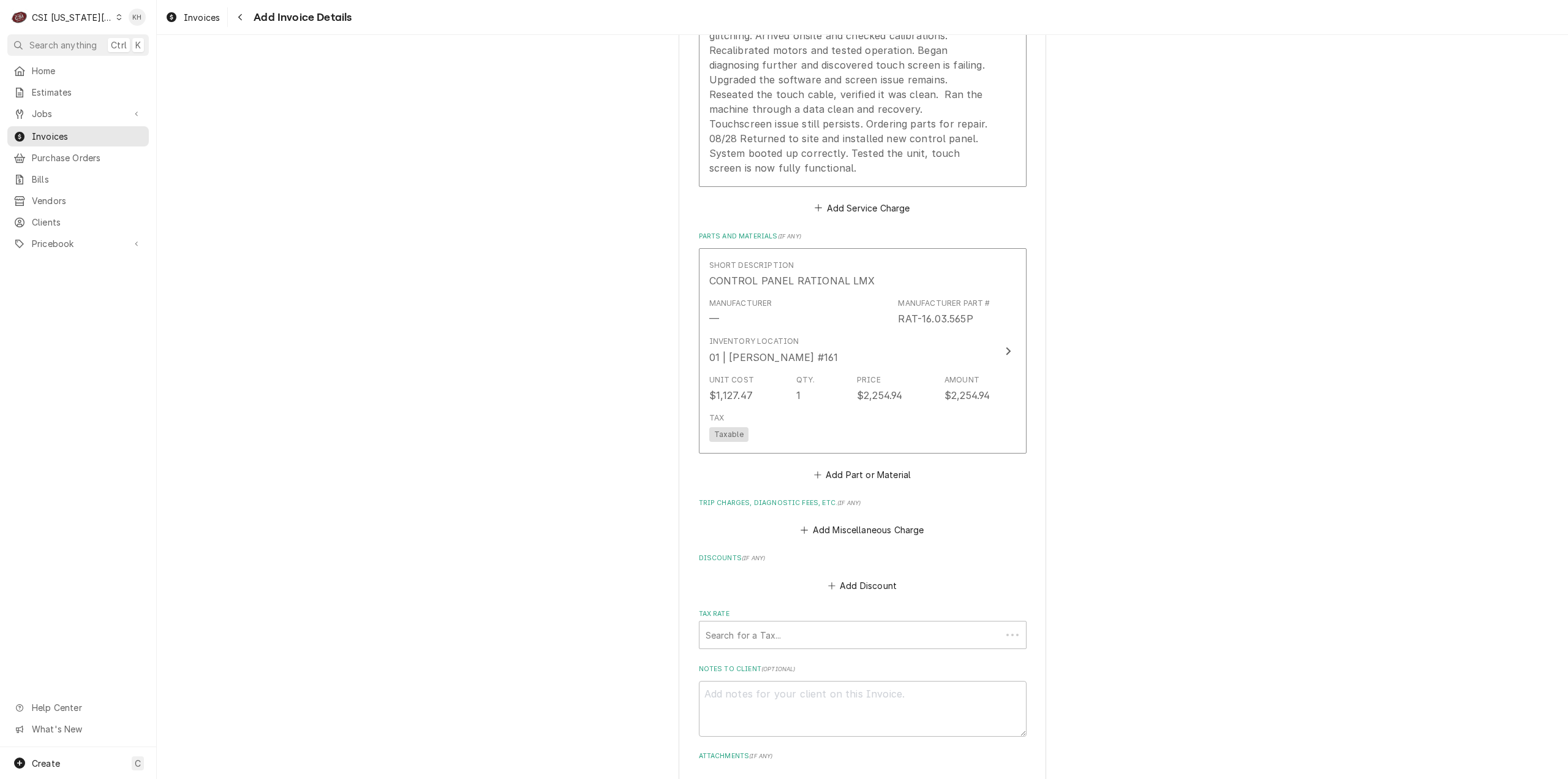
scroll to position [1552, 0]
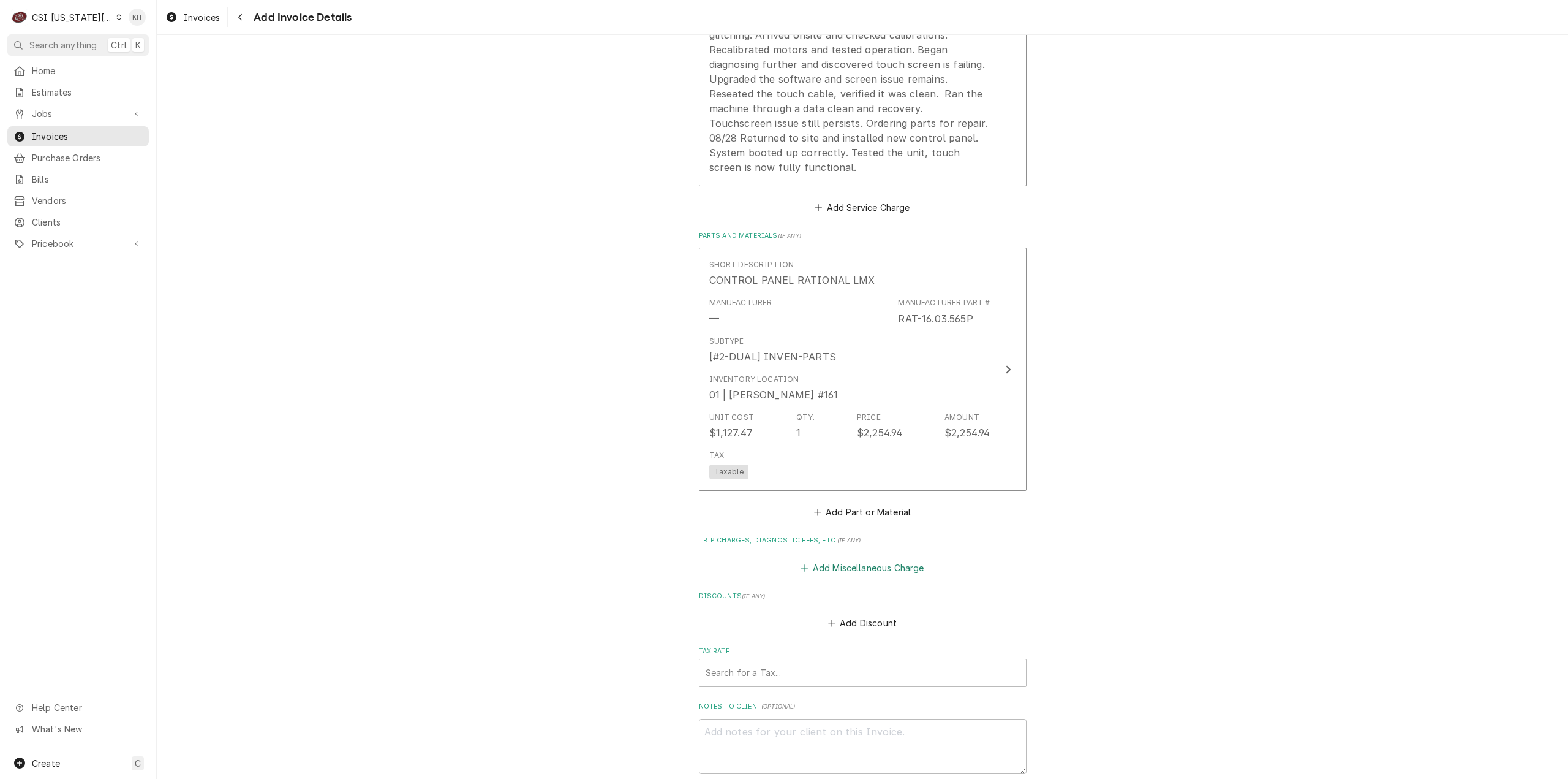
click at [885, 576] on button "Add Miscellaneous Charge" at bounding box center [862, 567] width 128 height 17
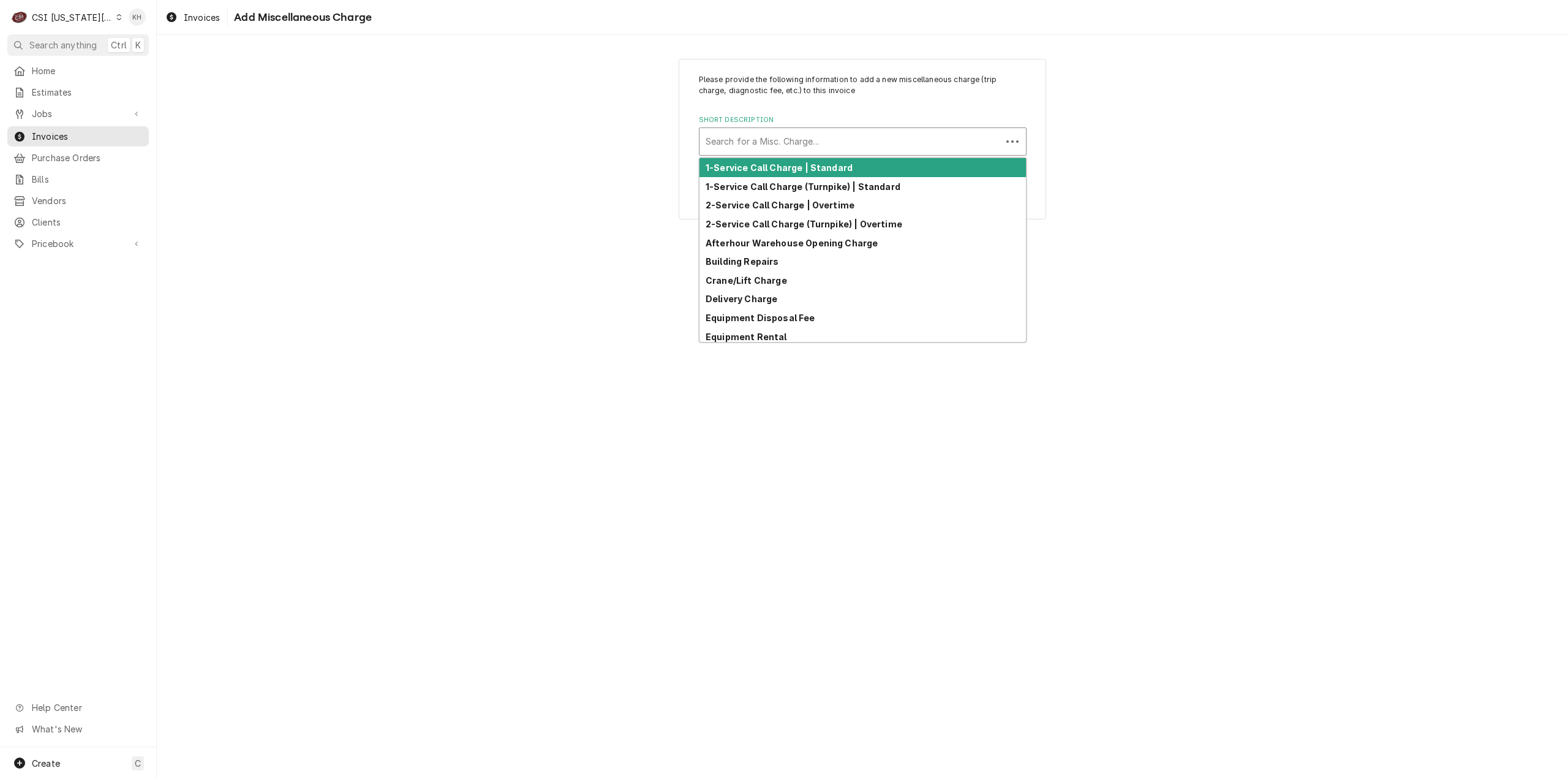
click at [751, 137] on div "Short Description" at bounding box center [850, 142] width 290 height 22
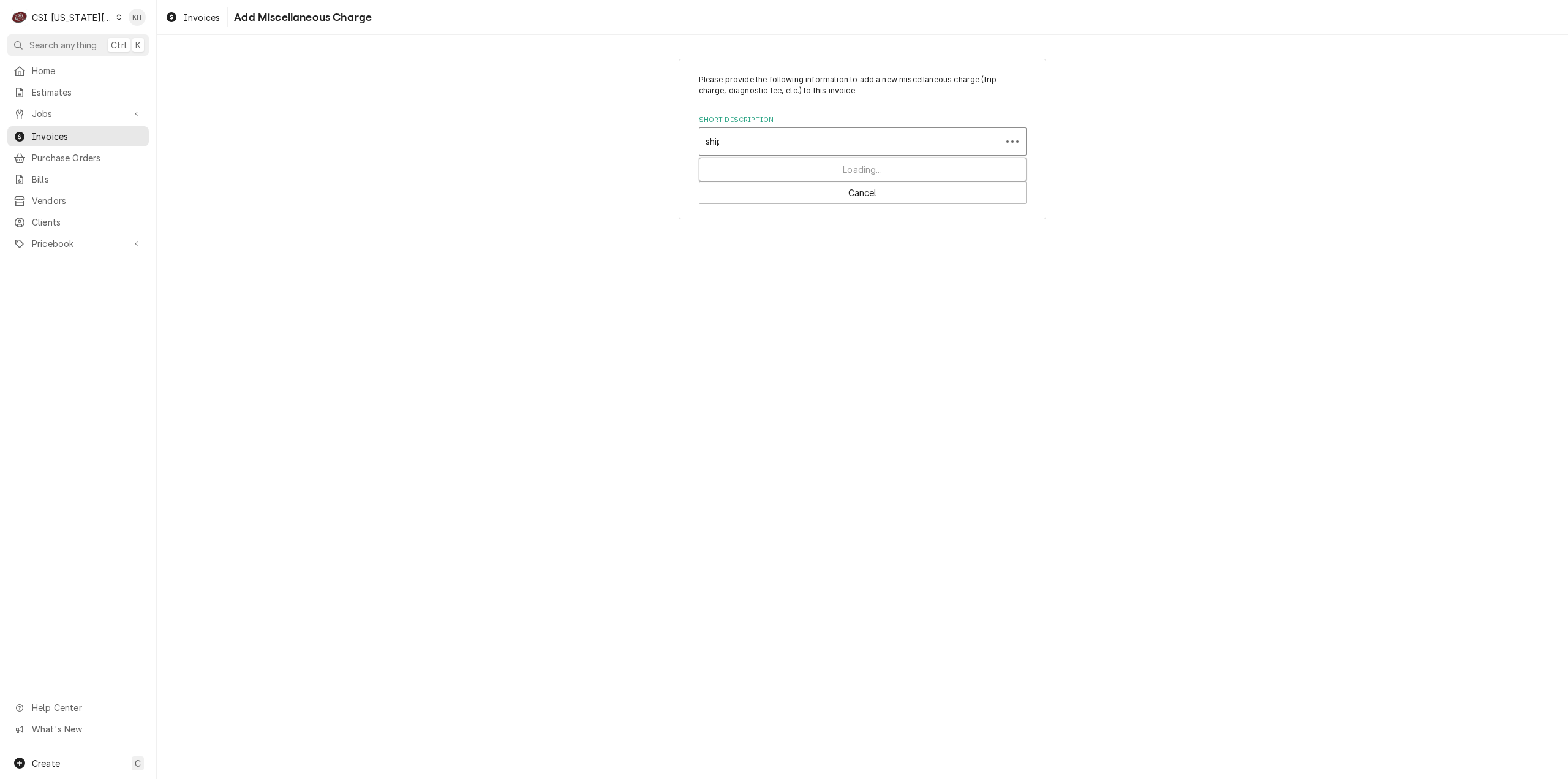
type input "shipp"
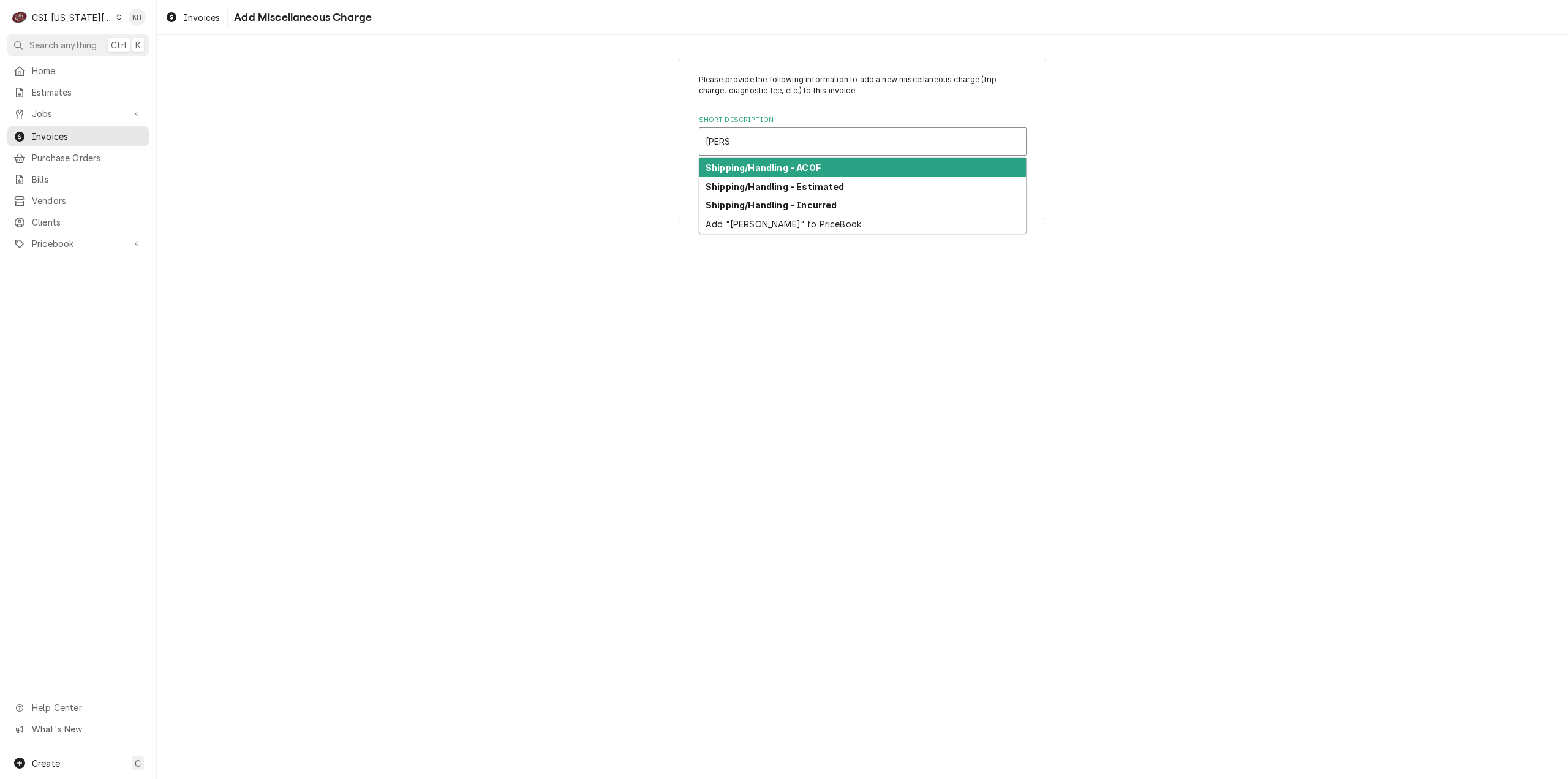
click at [795, 161] on div "Shipping/Handling - ACOF" at bounding box center [863, 167] width 326 height 19
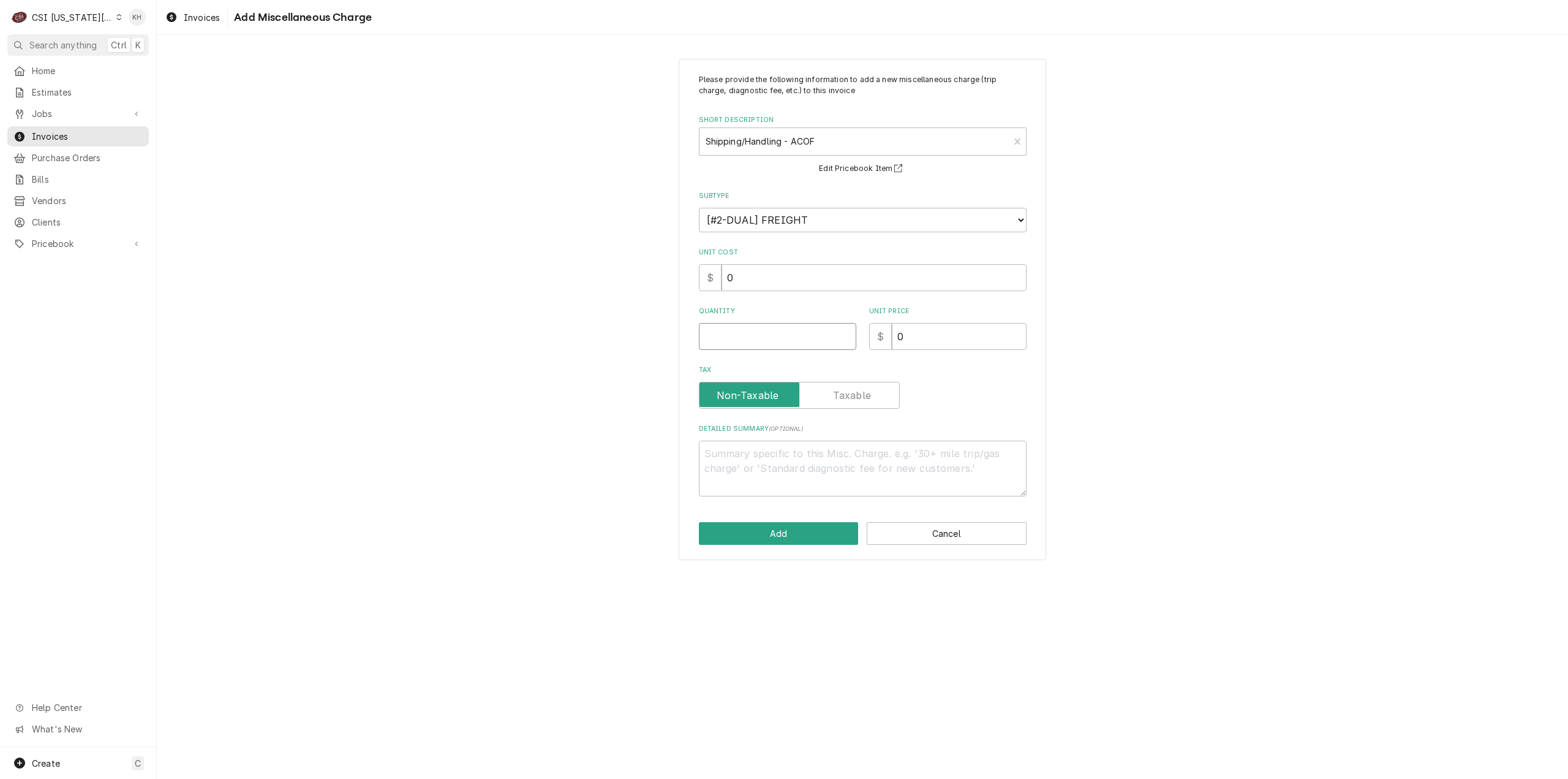
click at [767, 343] on input "Quantity" at bounding box center [778, 336] width 158 height 27
type textarea "x"
type input "1"
type textarea "x"
type input "1"
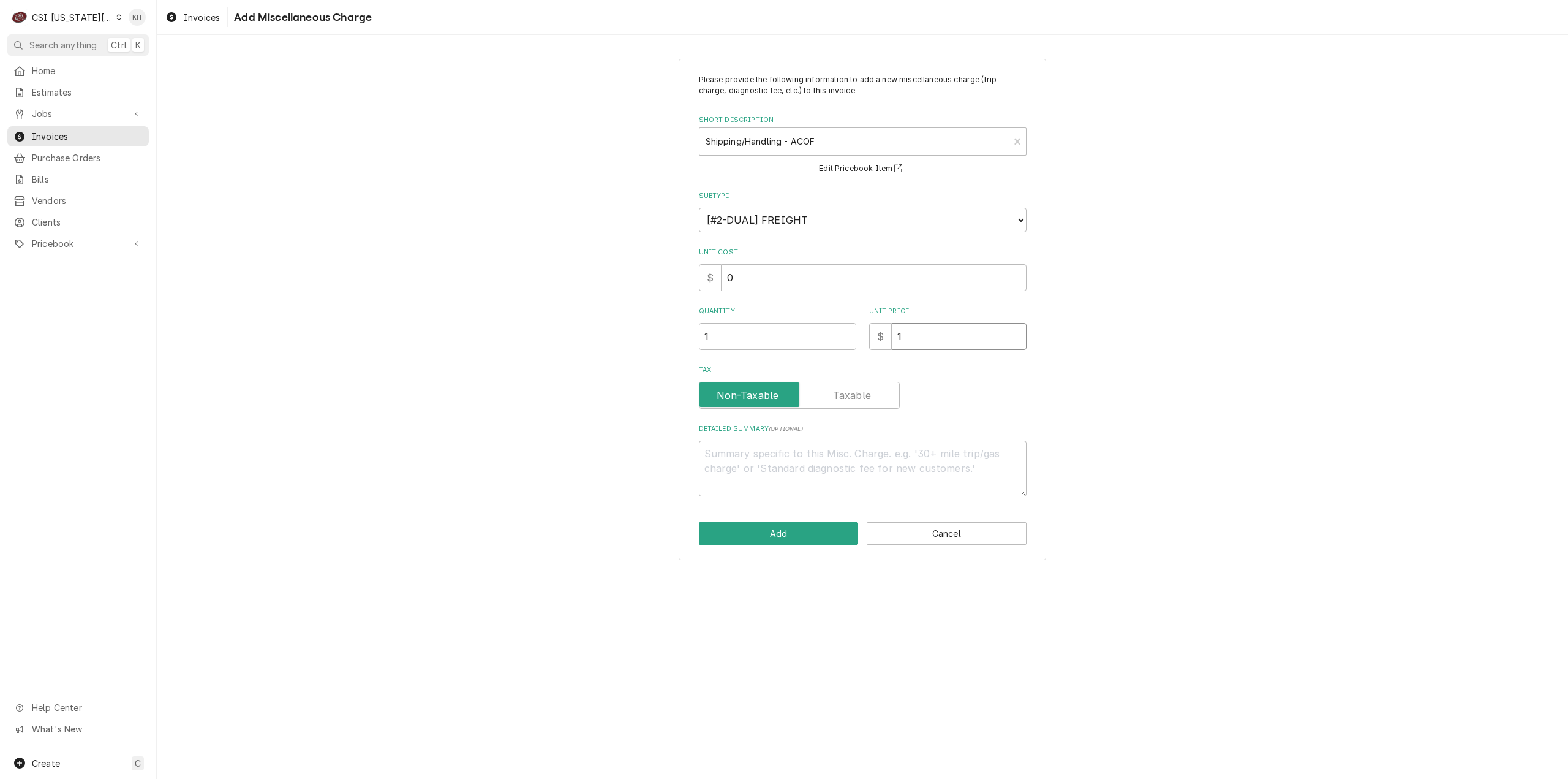
type textarea "x"
type input "16"
type textarea "x"
type input "161"
type textarea "x"
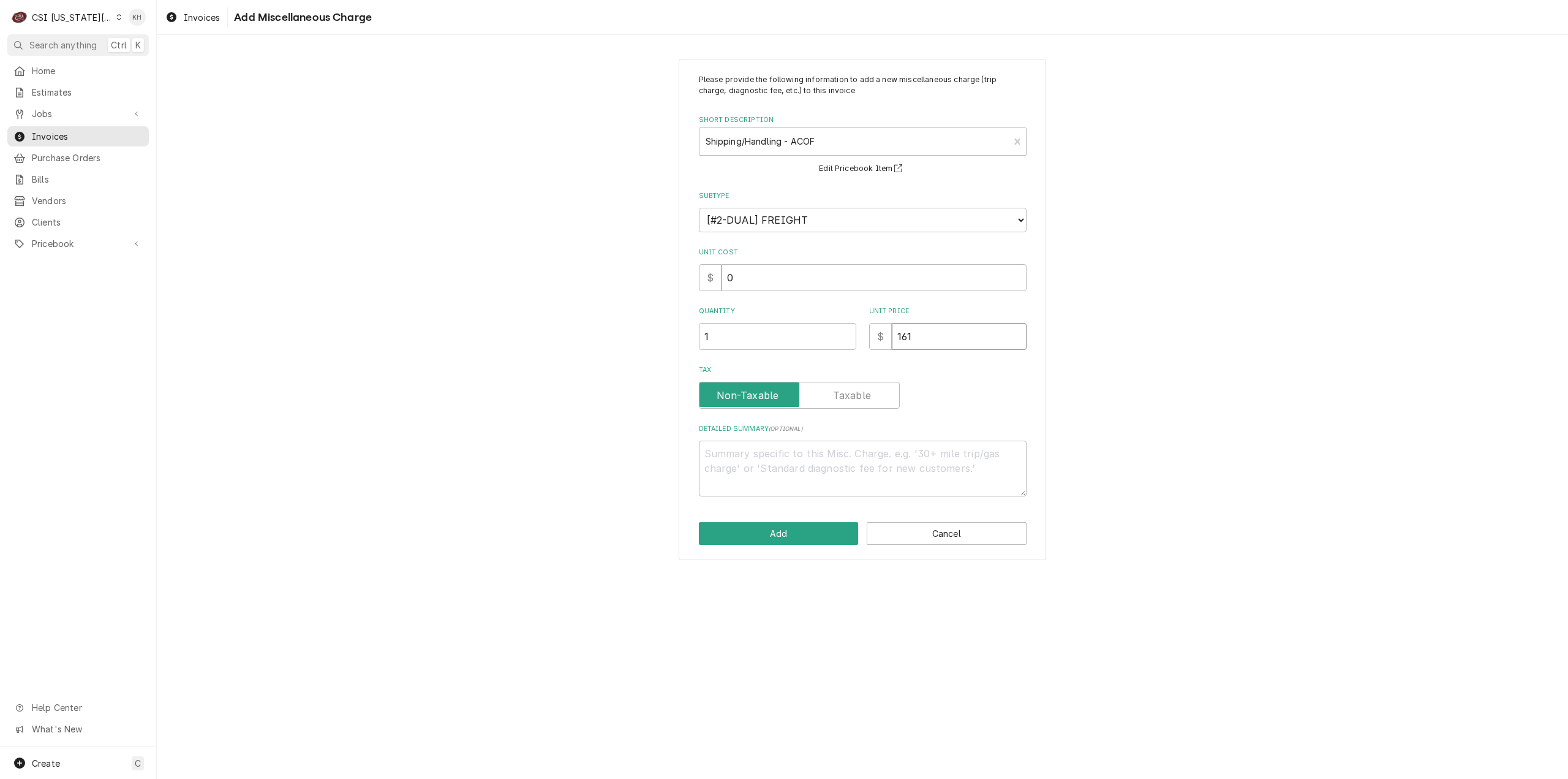
type input "161.0"
type textarea "x"
type input "161.04"
click at [825, 460] on textarea "Detailed Summary ( optional )" at bounding box center [863, 468] width 328 height 56
type textarea "x"
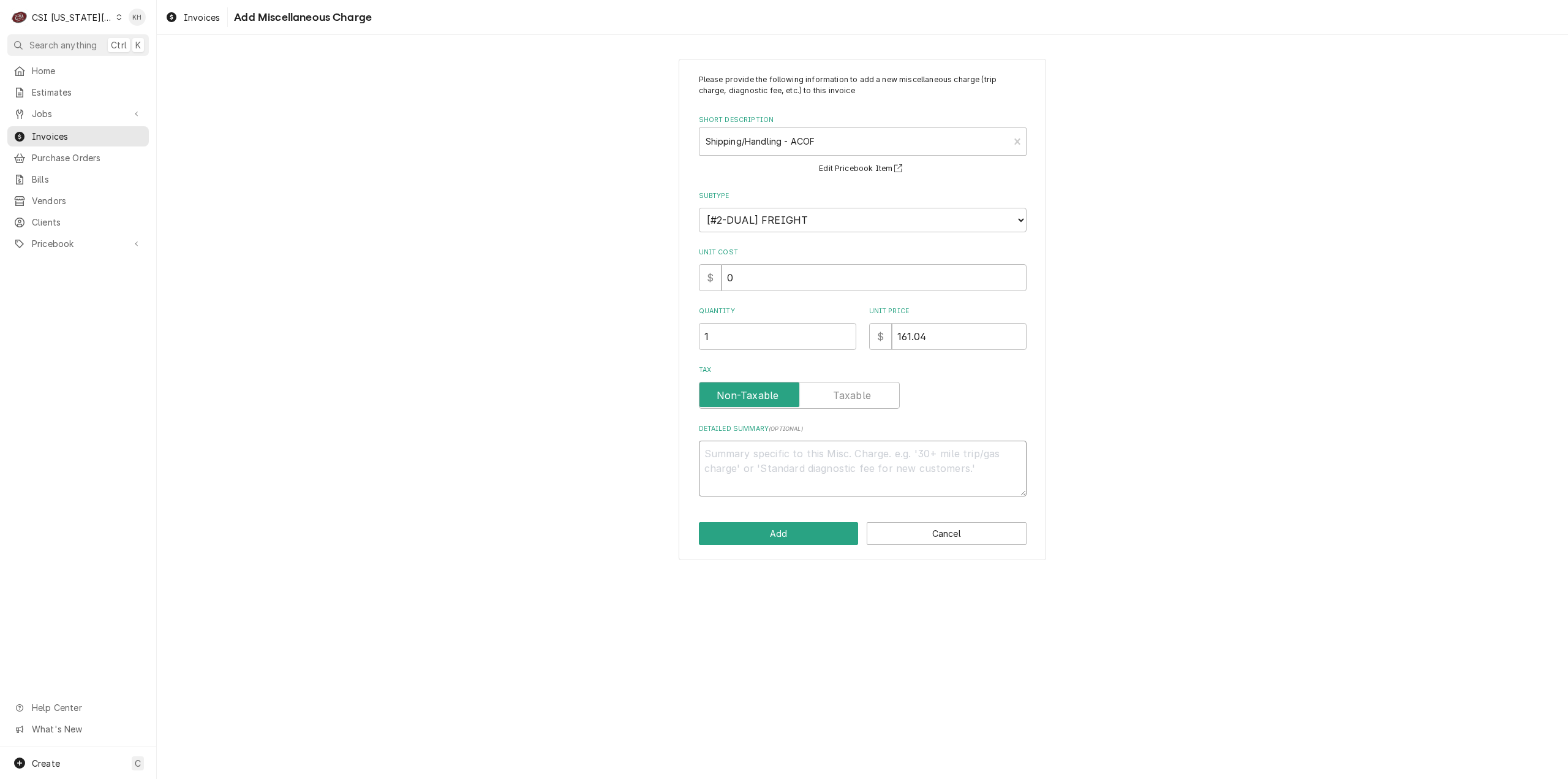
type textarea "A"
type textarea "x"
type textarea "AC"
type textarea "x"
type textarea "ACO"
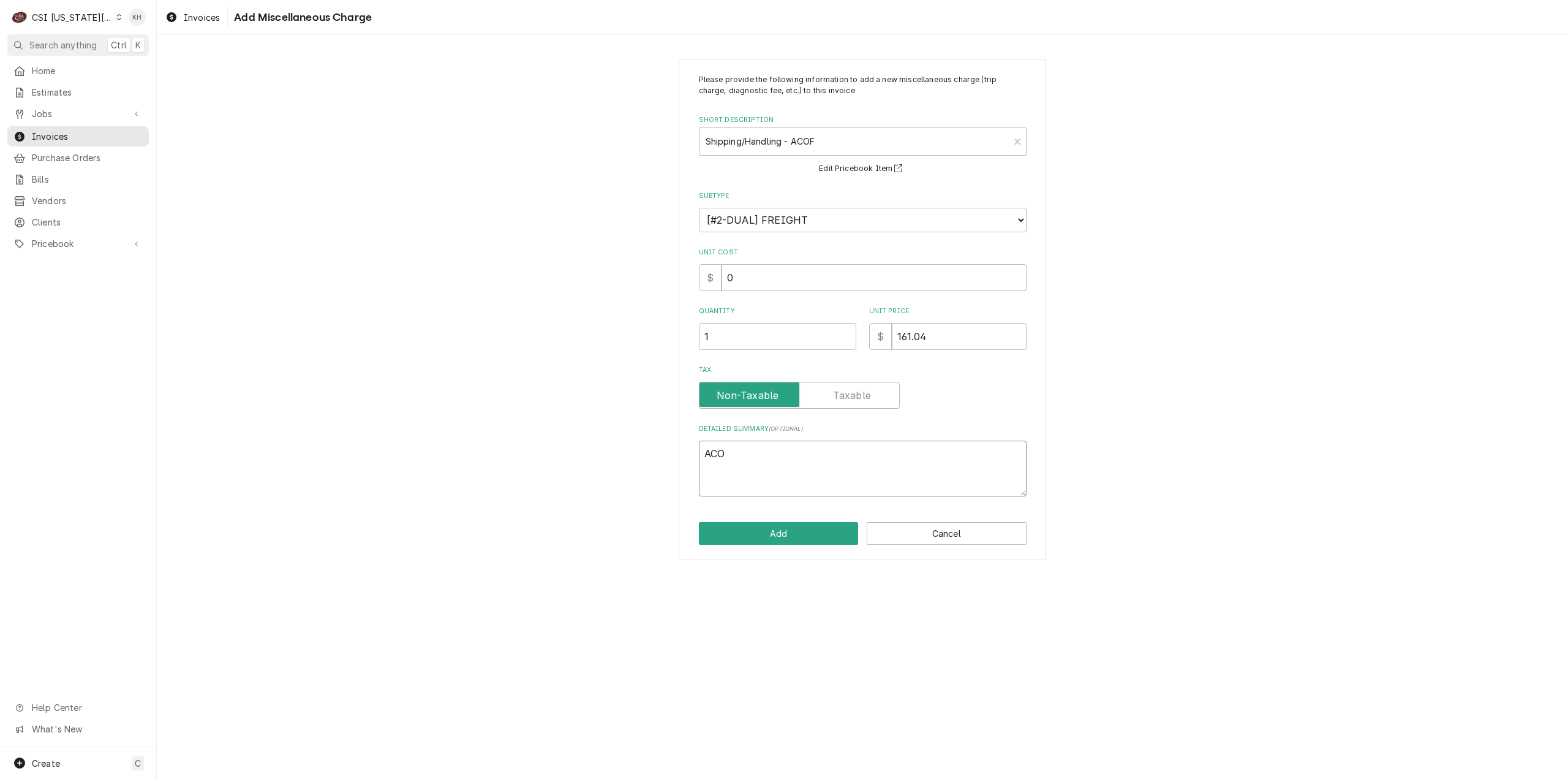
type textarea "x"
type textarea "ACOF"
type textarea "x"
type textarea "ACOF"
type textarea "x"
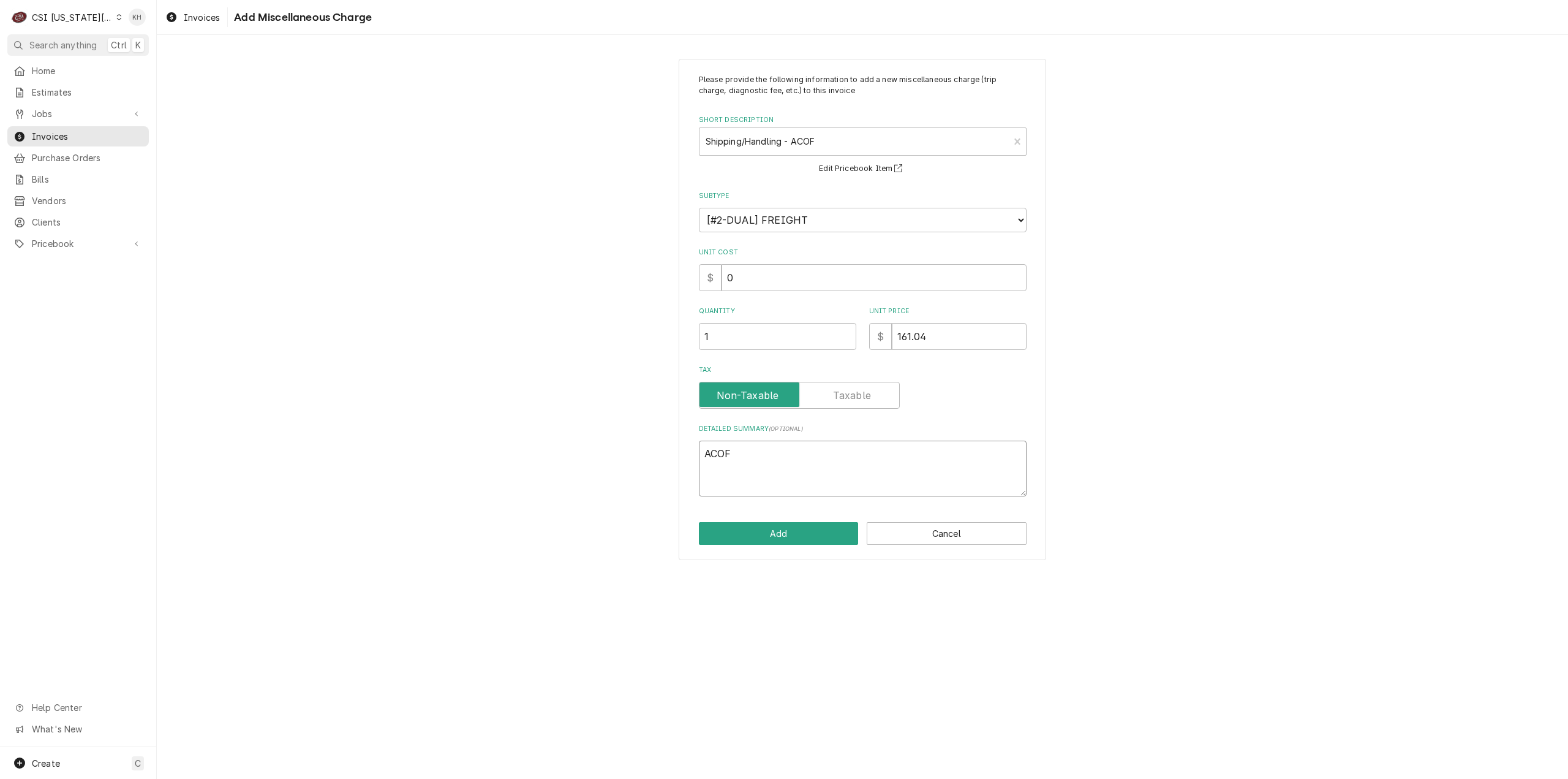
type textarea "ACOF -"
type textarea "x"
type textarea "ACOF -"
type textarea "x"
type textarea "ACOF - R"
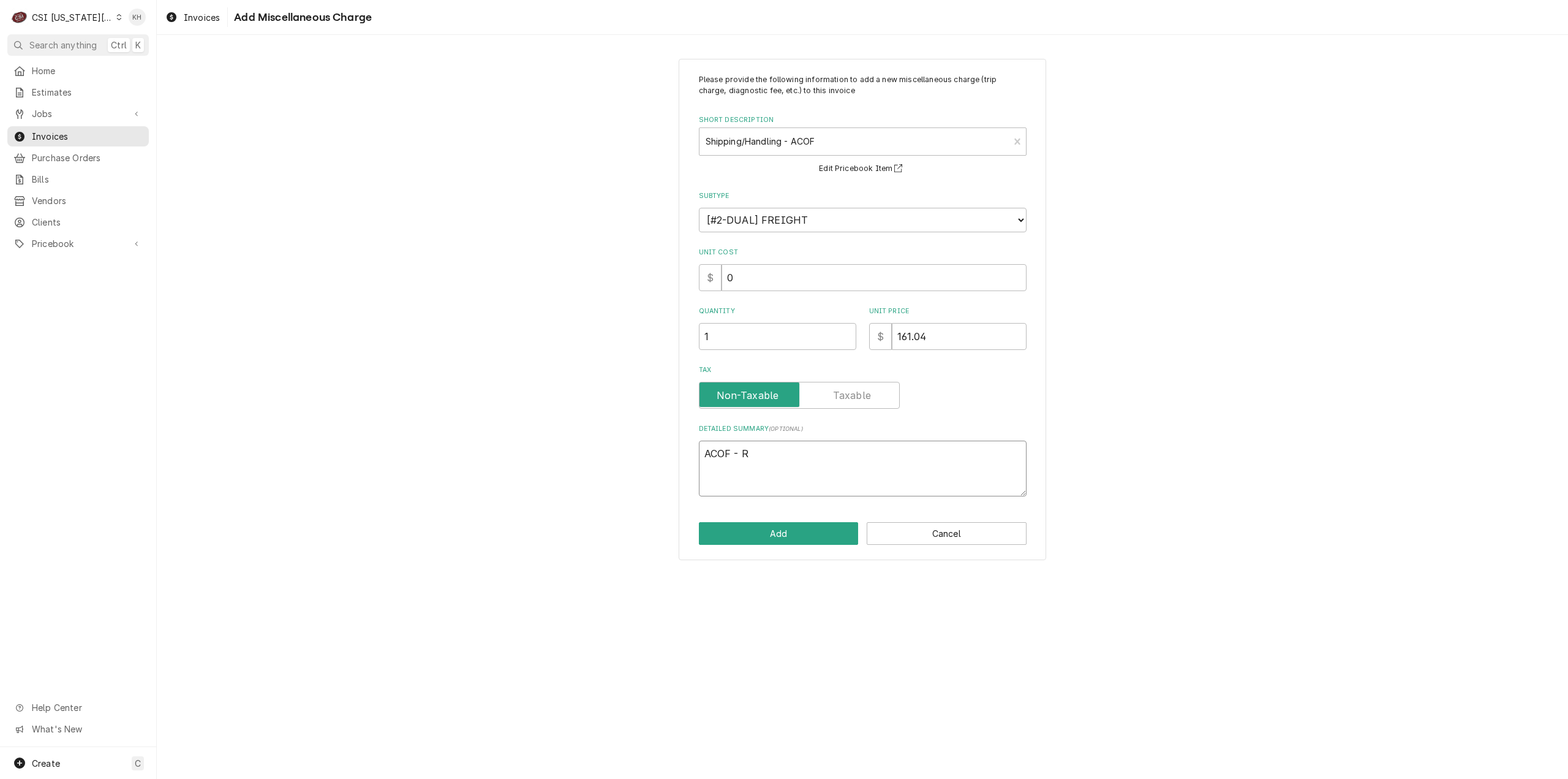
type textarea "x"
type textarea "ACOF - Ra"
type textarea "x"
type textarea "ACOF - Rati"
type textarea "x"
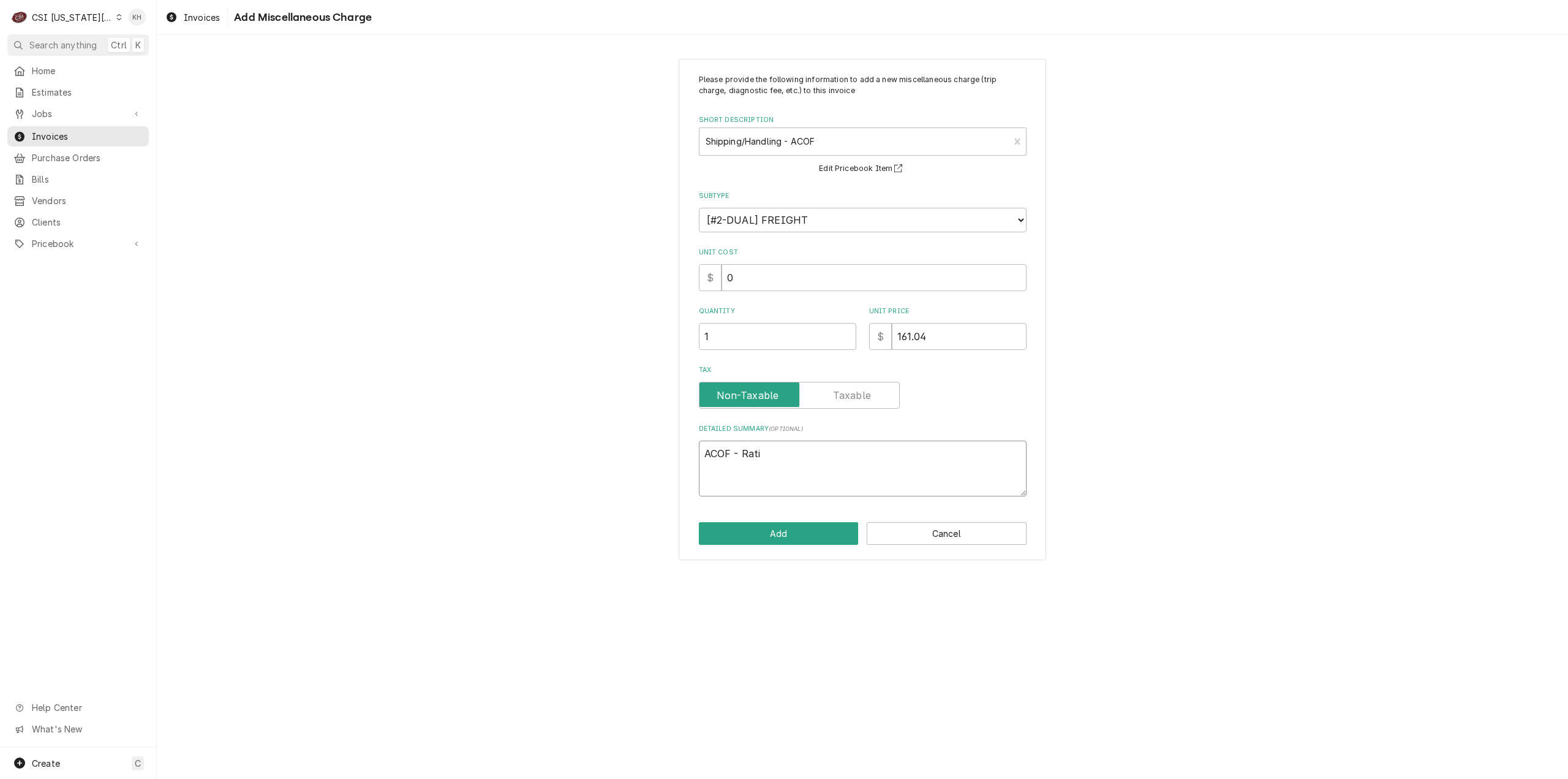
type textarea "ACOF - Ratio"
type textarea "x"
type textarea "ACOF - Ration"
type textarea "x"
type textarea "ACOF - Rationa"
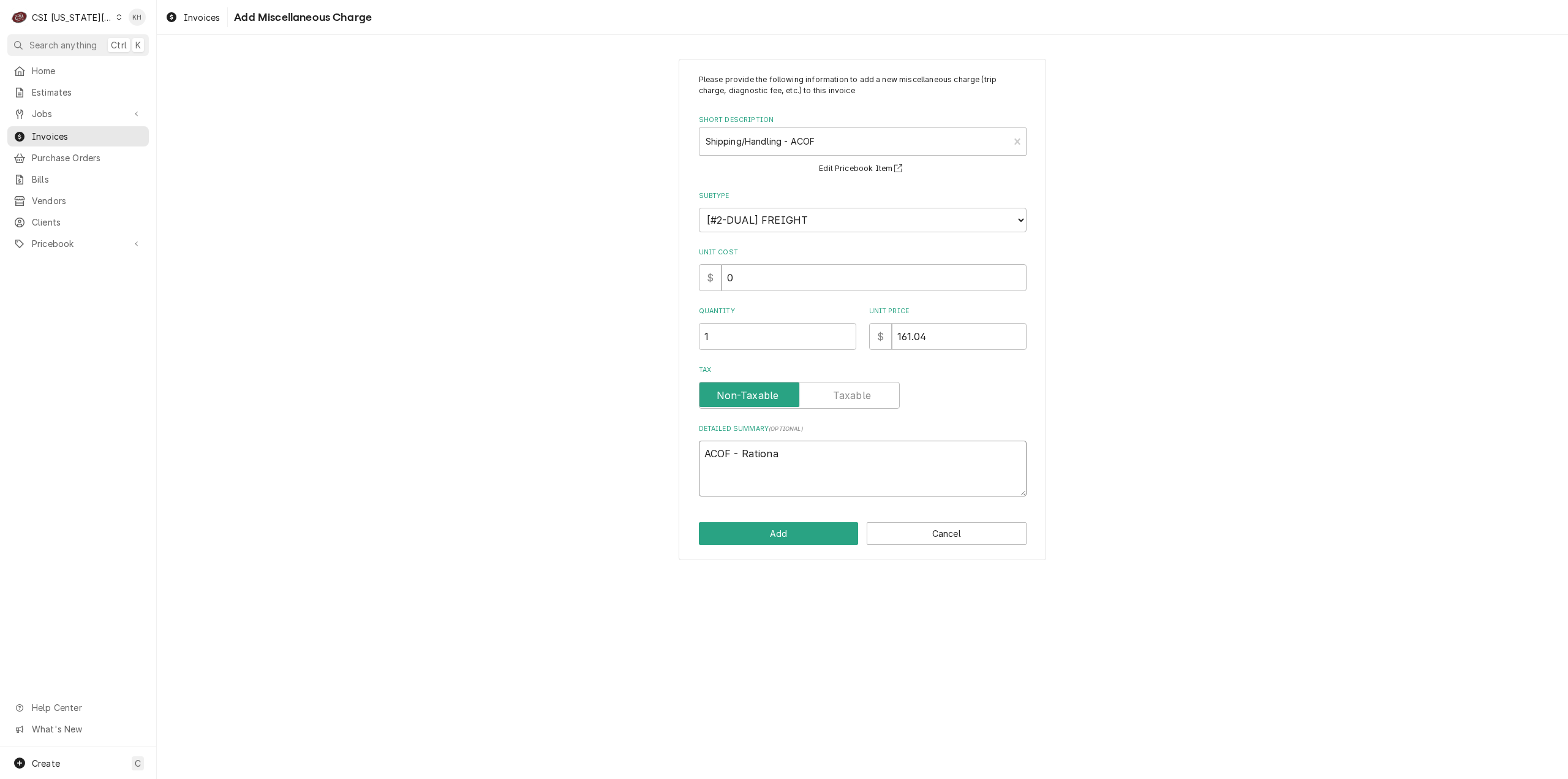
type textarea "x"
type textarea "ACOF - Rational"
type textarea "x"
type textarea "ACOF - Rational"
type textarea "x"
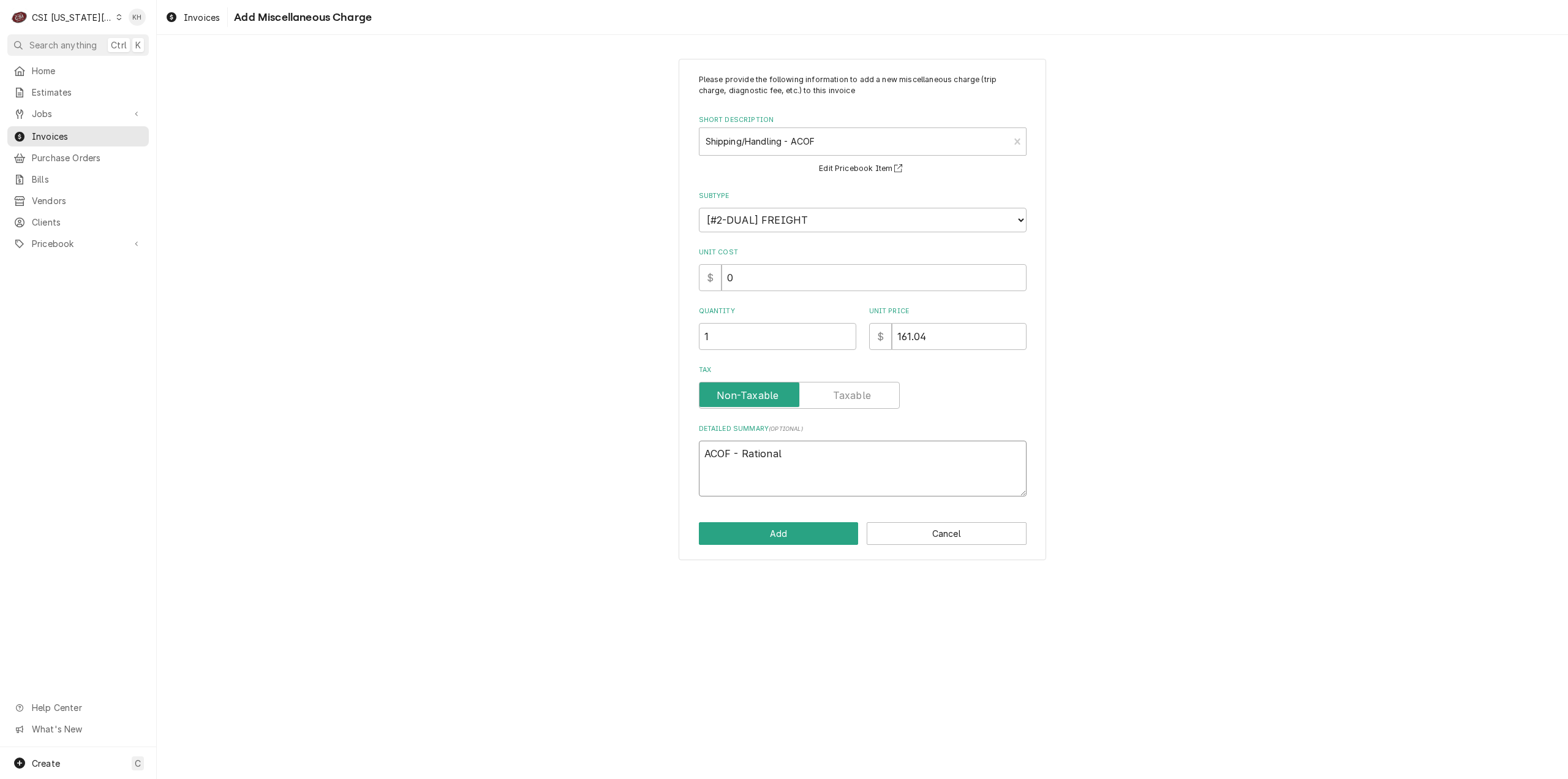
type textarea "ACOF - Rational I"
type textarea "x"
type textarea "ACOF - Rational In"
type textarea "x"
type textarea "ACOF - Rational Inv"
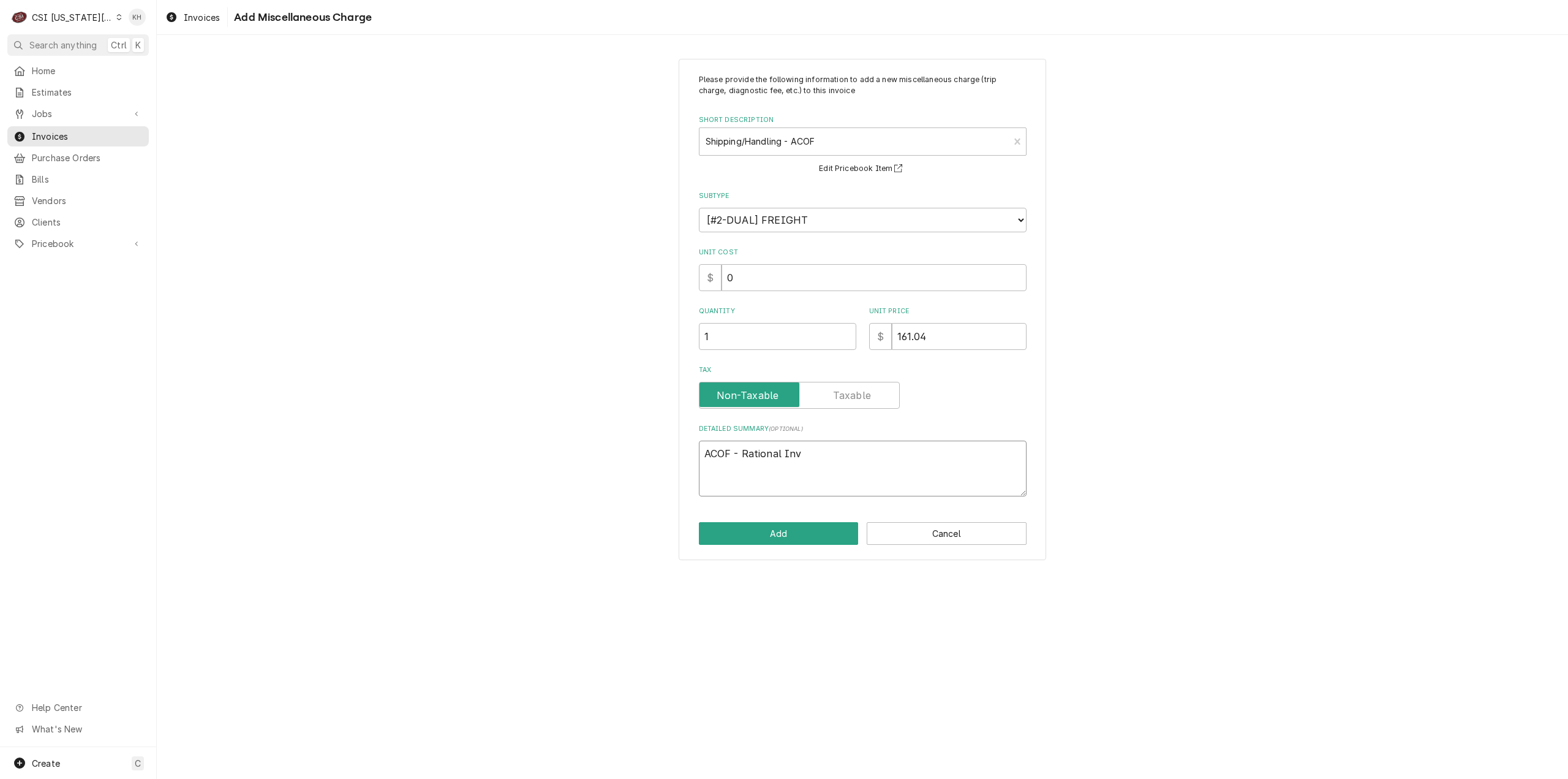
type textarea "x"
type textarea "ACOF - Rational Invo"
type textarea "x"
type textarea "ACOF - Rational Invoi"
type textarea "x"
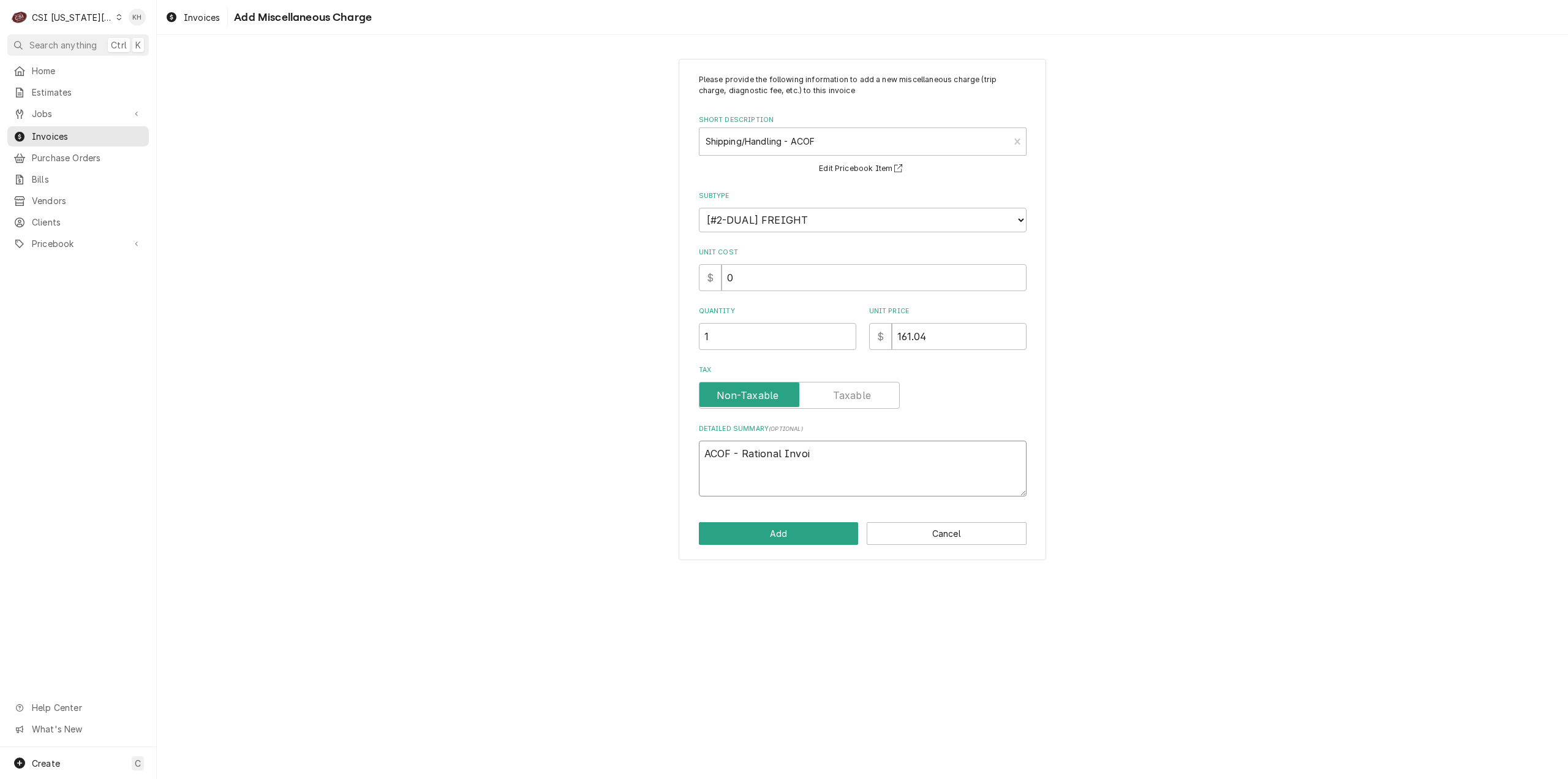
type textarea "ACOF - Rational Invoic"
type textarea "x"
type textarea "ACOF - Rational Invoice"
type textarea "x"
type textarea "ACOF - Rational Invoice"
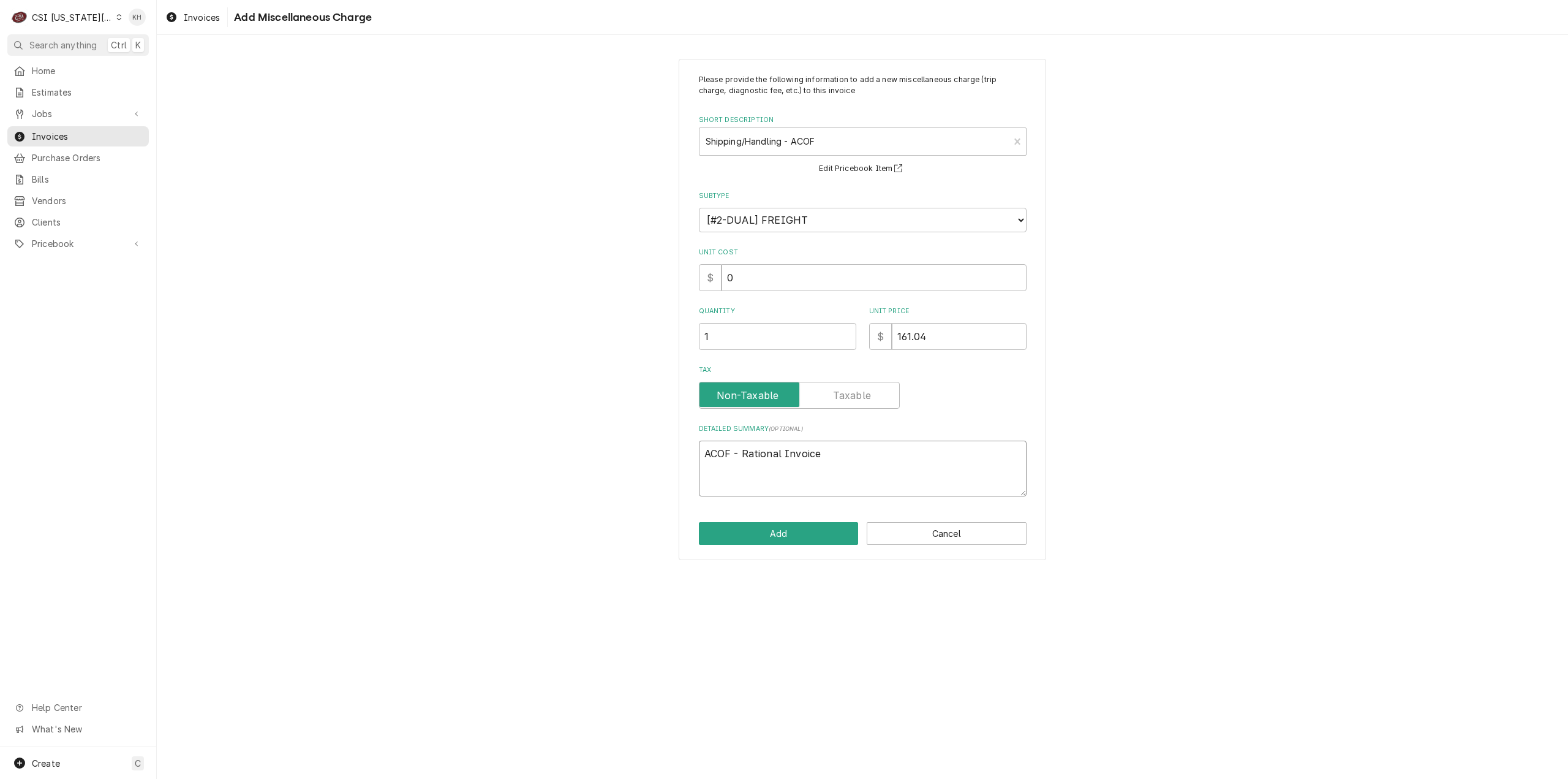
click at [880, 461] on textarea "ACOF - Rational Invoice" at bounding box center [863, 468] width 328 height 56
paste textarea "41757002"
type textarea "x"
type textarea "ACOF - Rational Invoice 41757002"
click at [816, 536] on button "Add" at bounding box center [779, 533] width 160 height 22
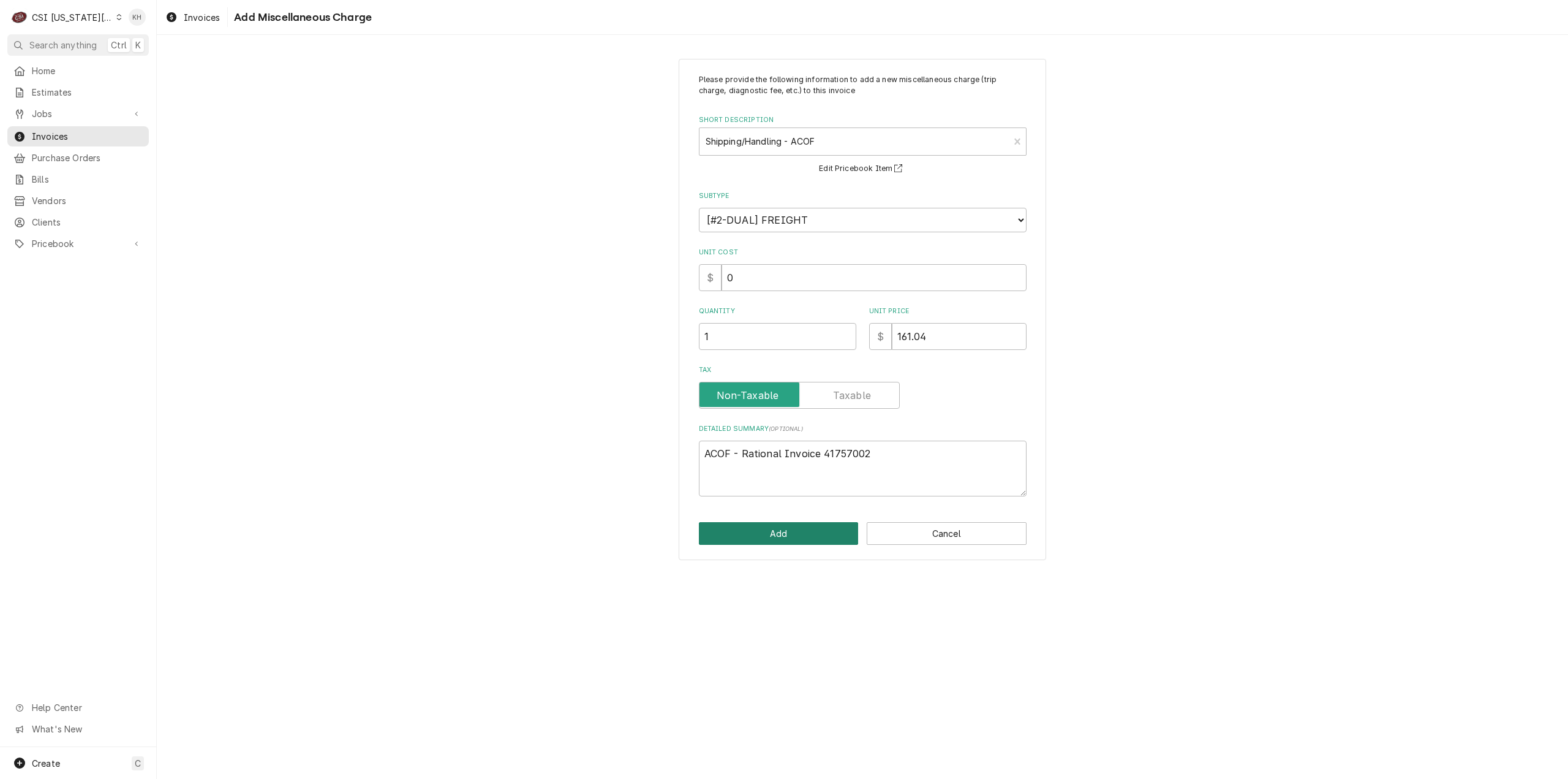
type textarea "x"
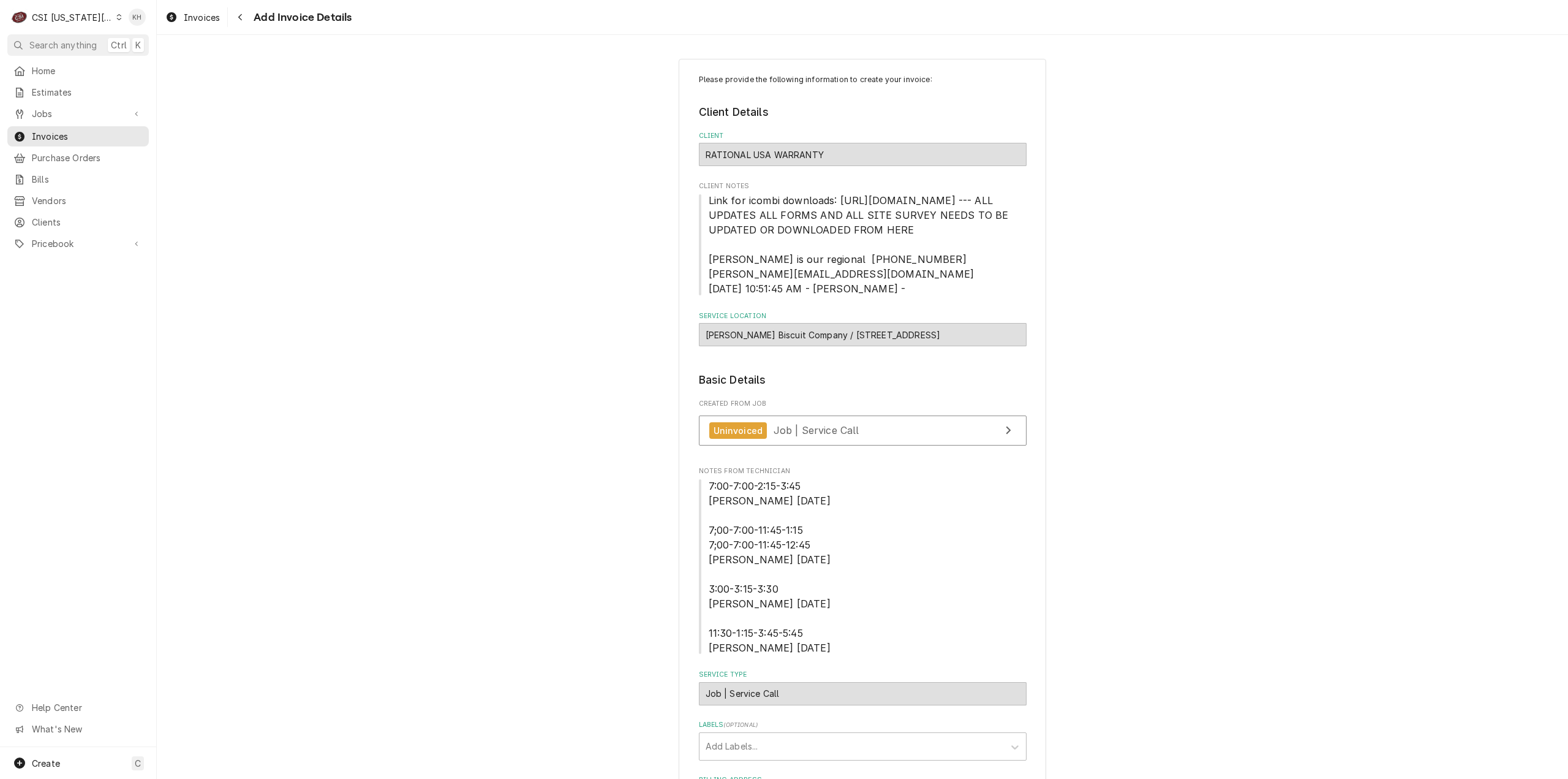
drag, startPoint x: 805, startPoint y: 350, endPoint x: 856, endPoint y: 357, distance: 51.5
click at [856, 346] on div "Jojo's Biscuit Company / 2540 Broadway Bluffs Dr, Columbia, MO 65201" at bounding box center [863, 334] width 328 height 23
copy div "Jojo's Biscuit Company /"
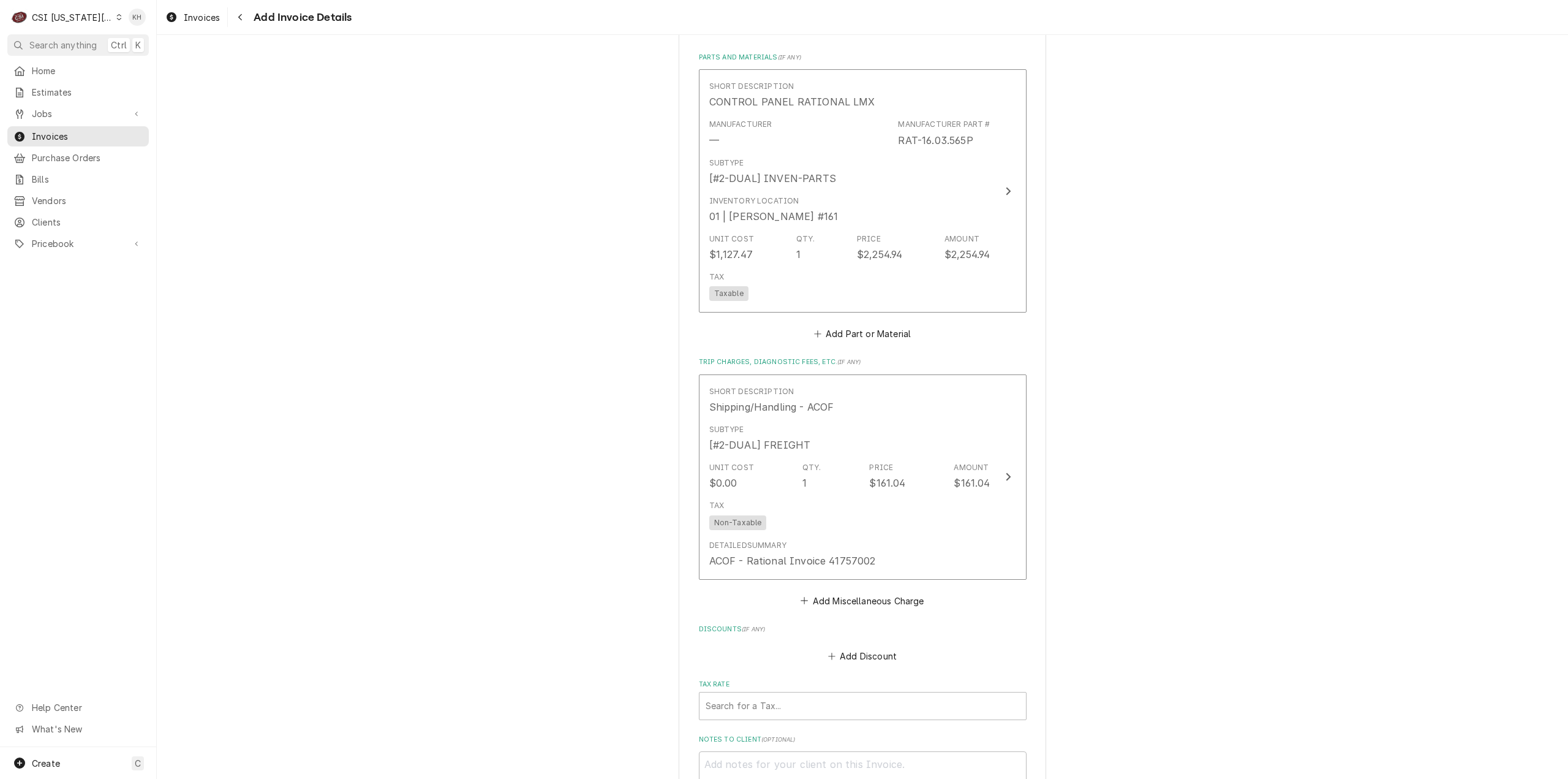
scroll to position [1961, 0]
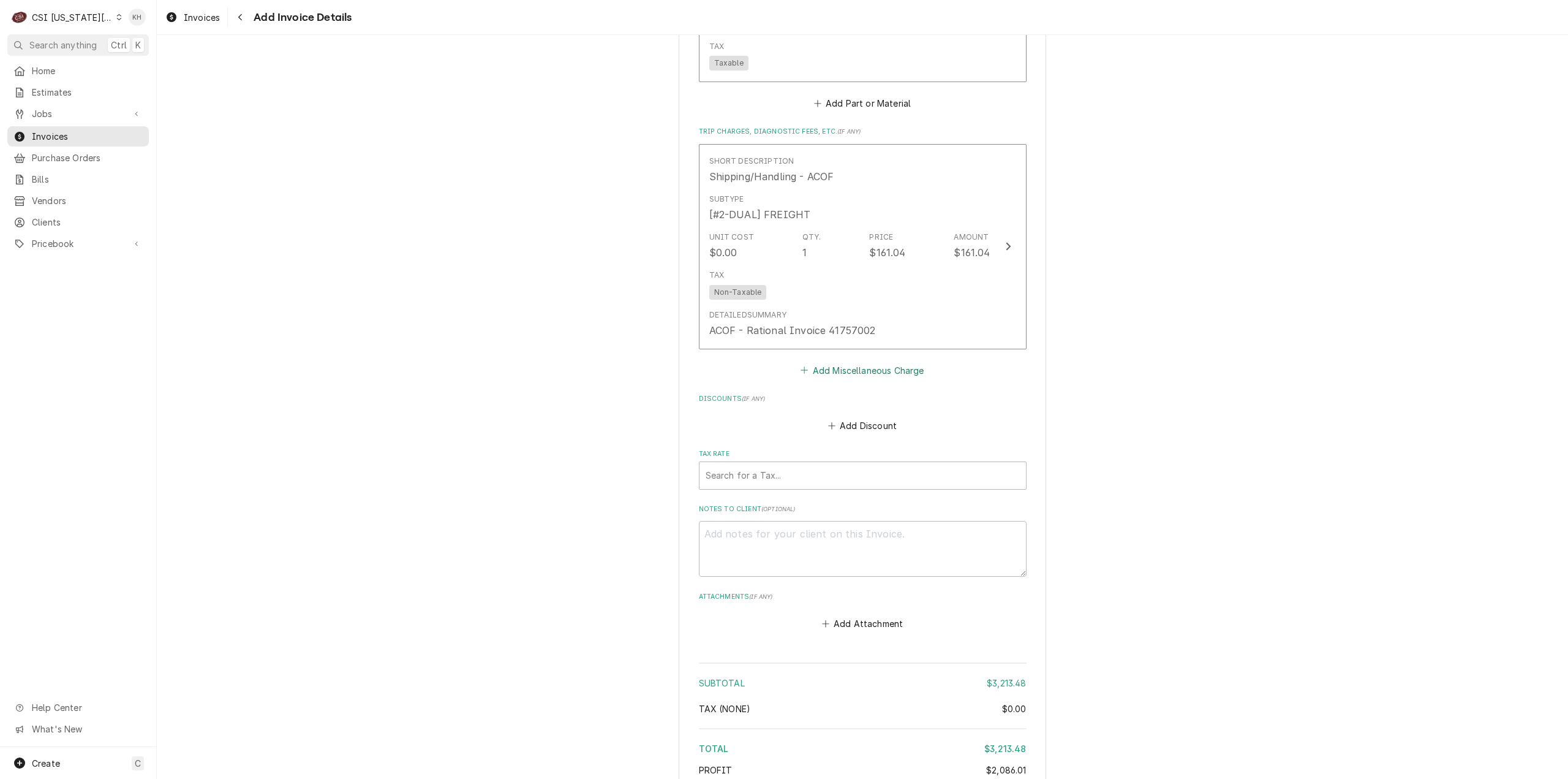
click at [871, 378] on button "Add Miscellaneous Charge" at bounding box center [862, 370] width 128 height 17
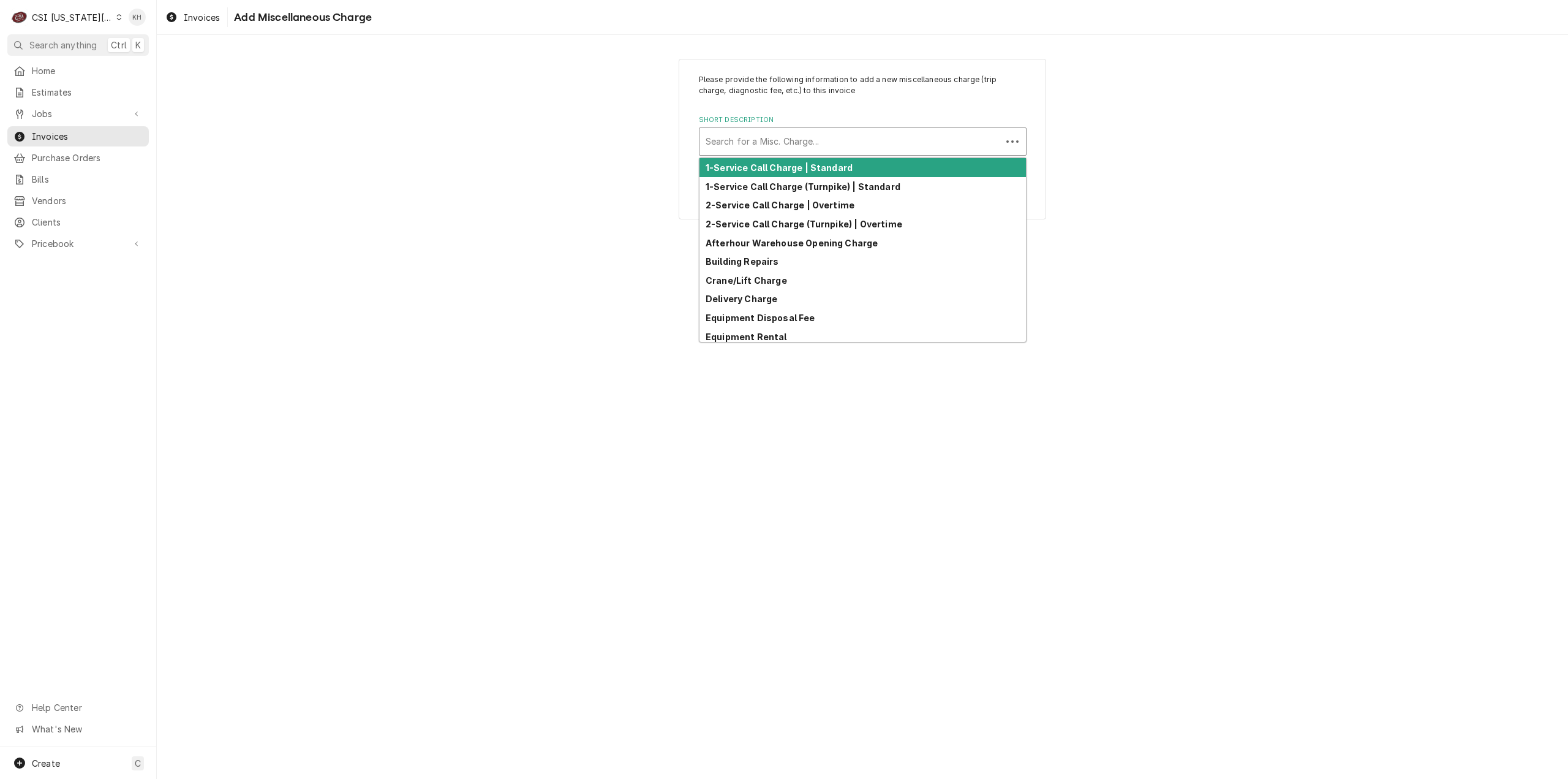
drag, startPoint x: 744, startPoint y: 130, endPoint x: 749, endPoint y: 135, distance: 7.1
click at [749, 135] on div "Short Description" at bounding box center [850, 142] width 290 height 22
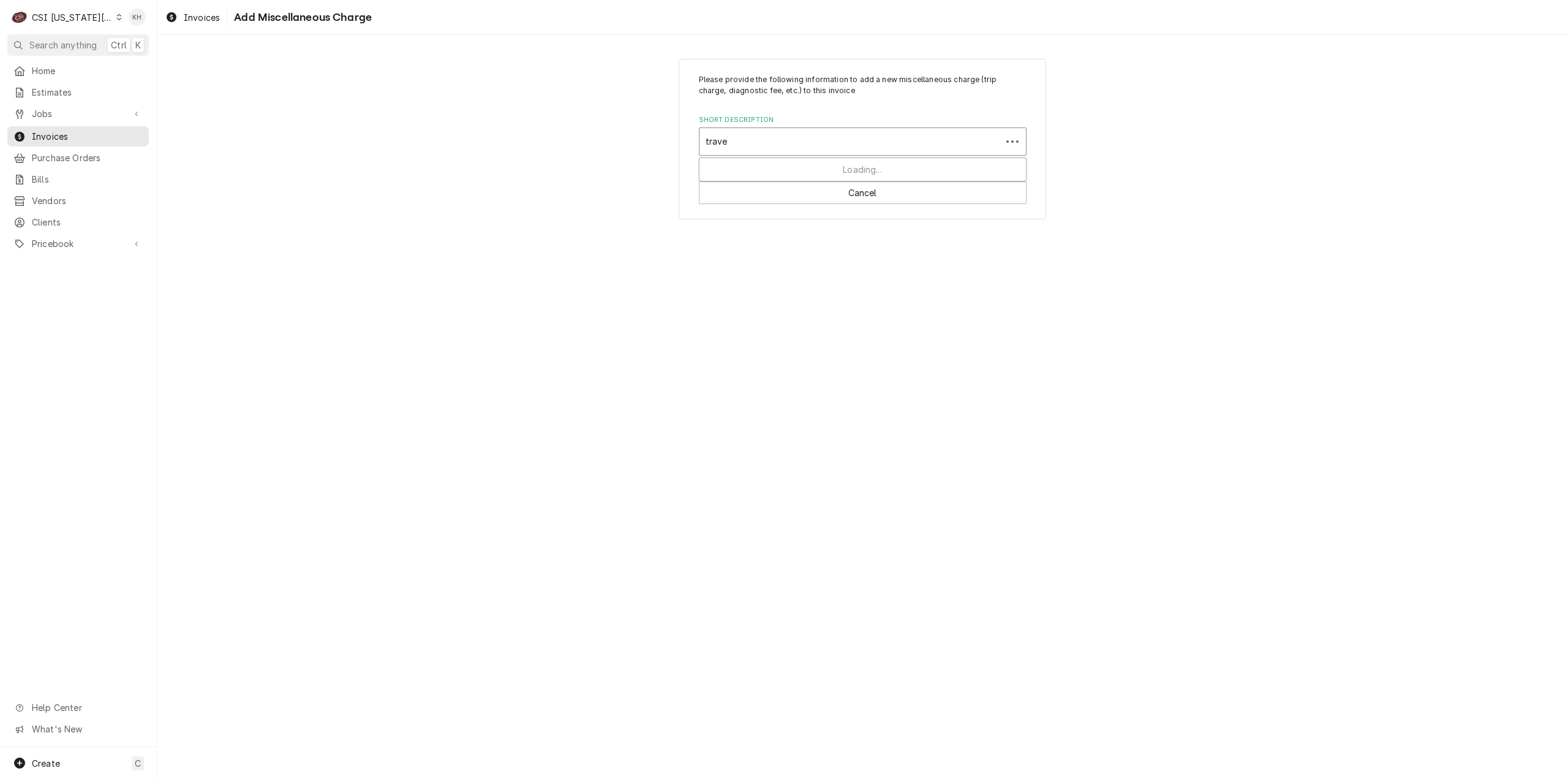
type input "travel"
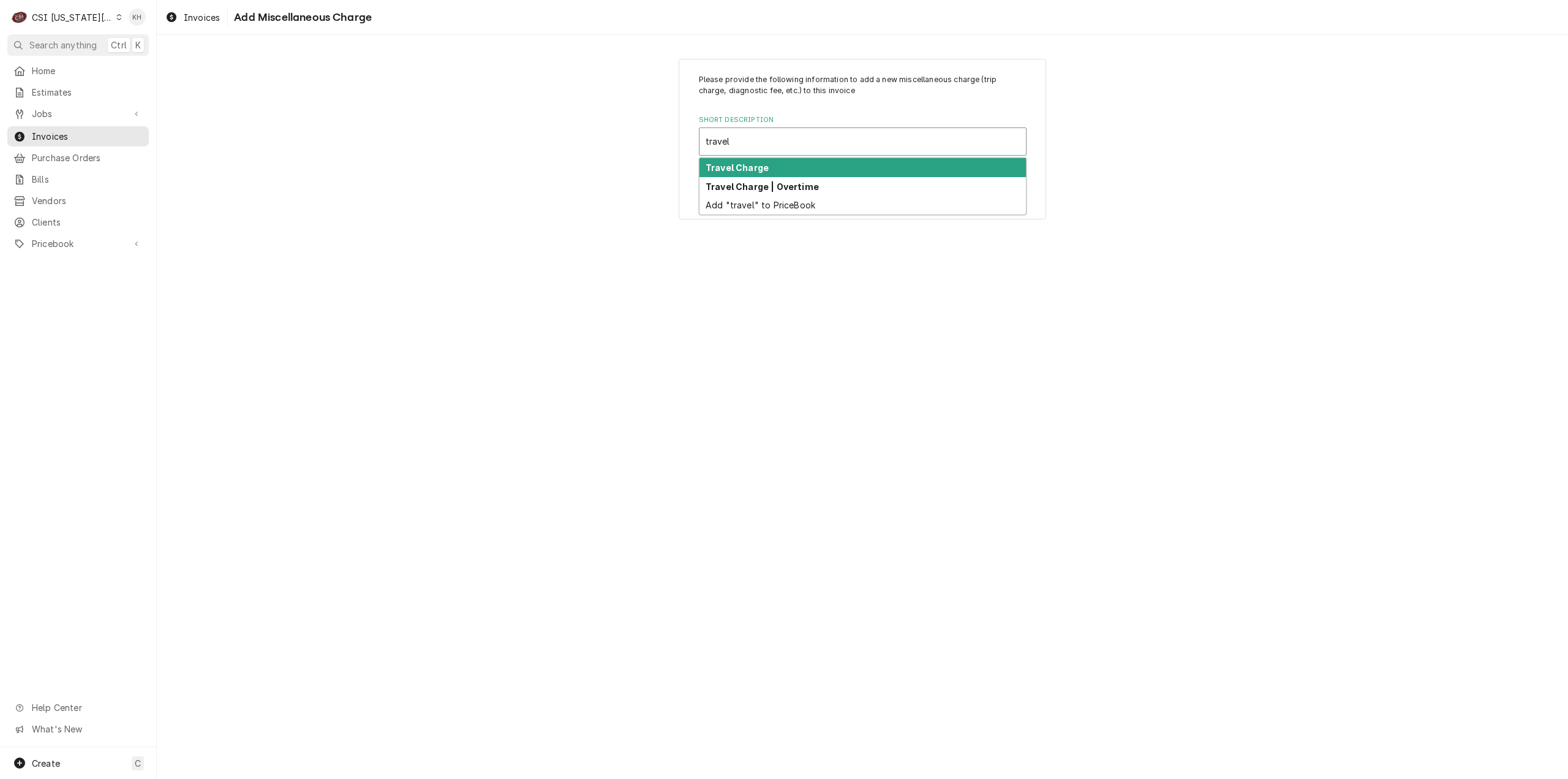
click at [779, 166] on div "Travel Charge" at bounding box center [863, 167] width 326 height 19
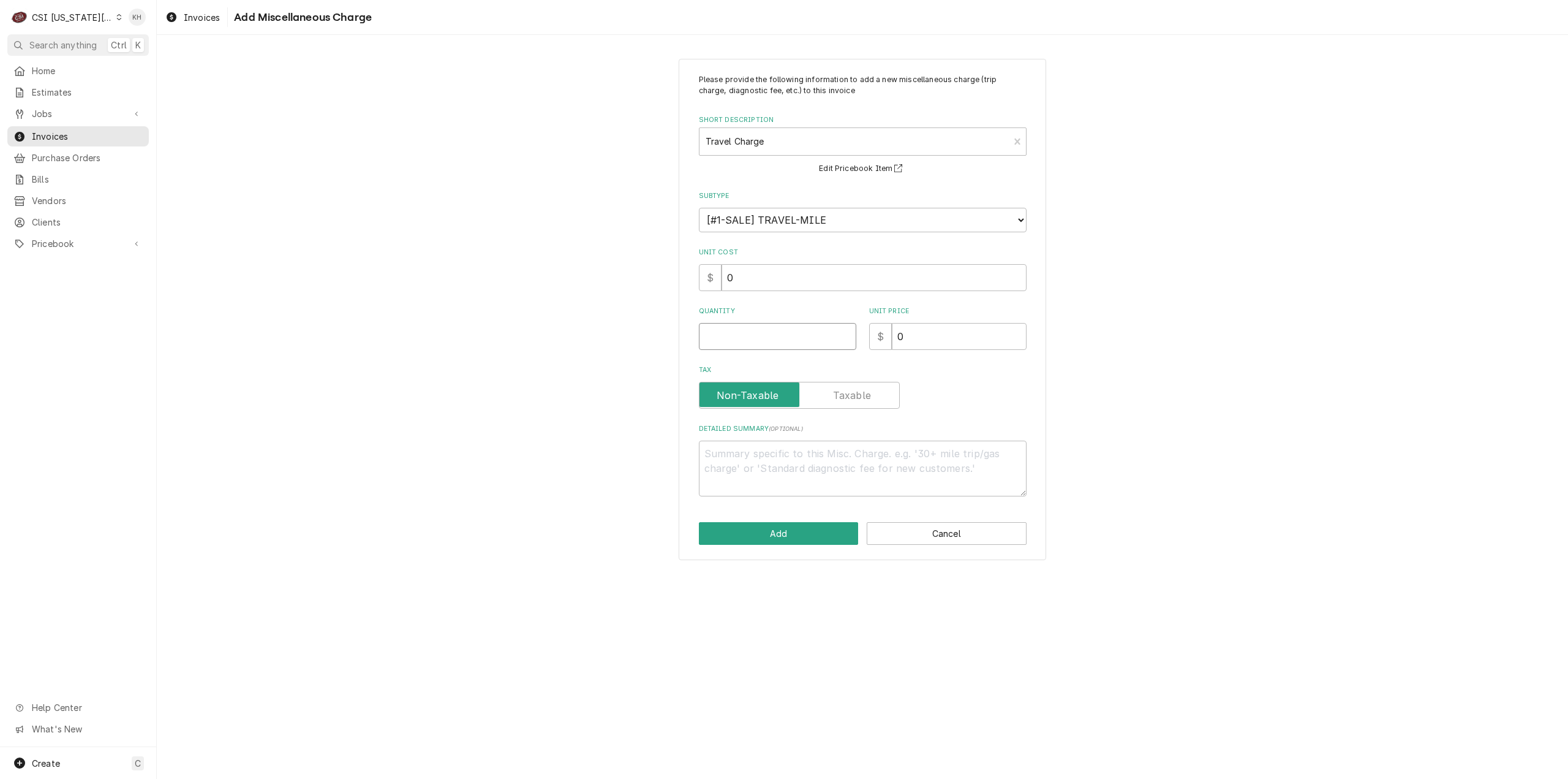
click at [795, 334] on input "Quantity" at bounding box center [778, 336] width 158 height 27
type textarea "x"
type input "1"
type textarea "x"
type input "4"
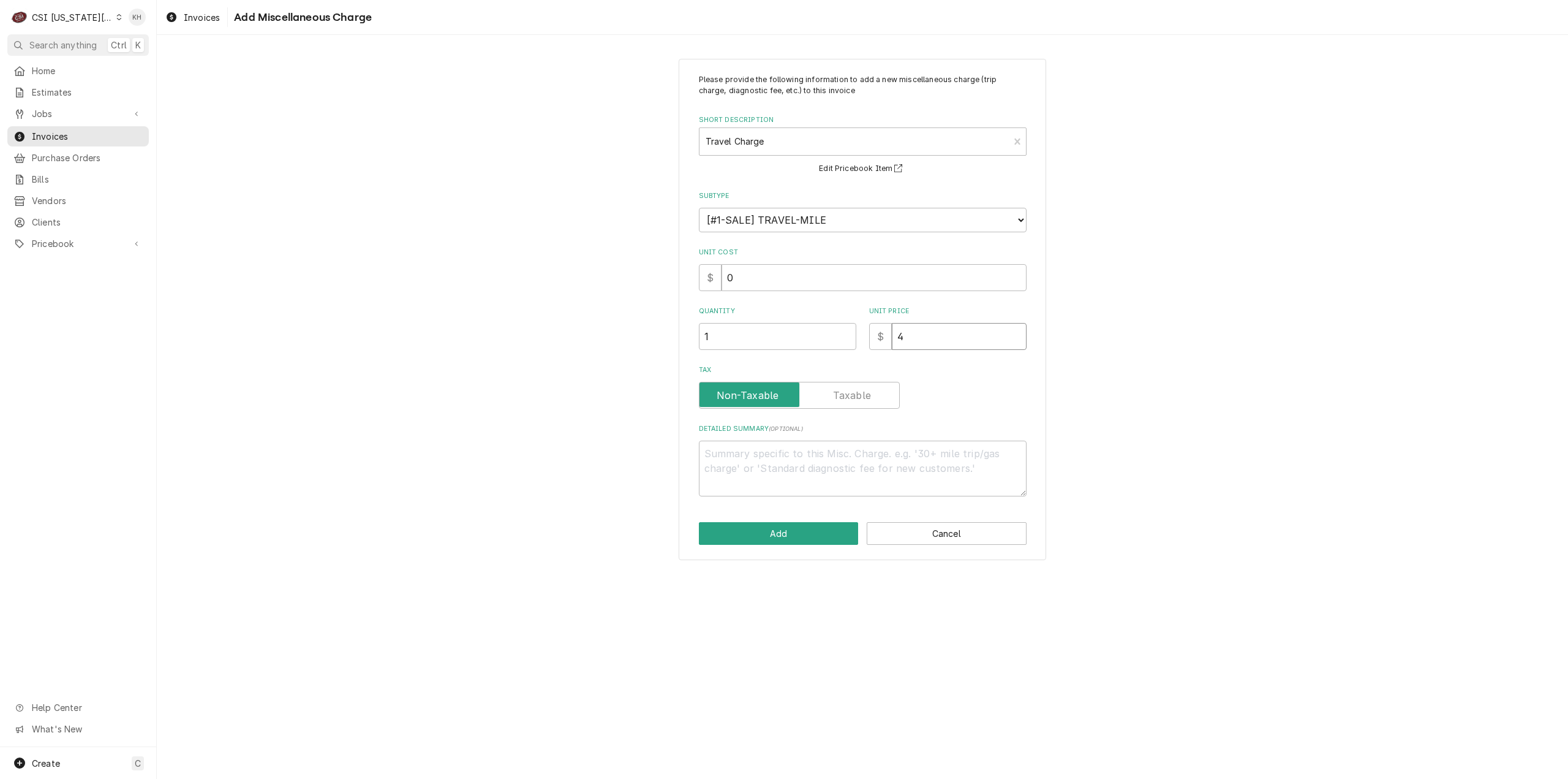
type textarea "x"
type input "45"
type textarea "x"
type input "450"
type textarea "x"
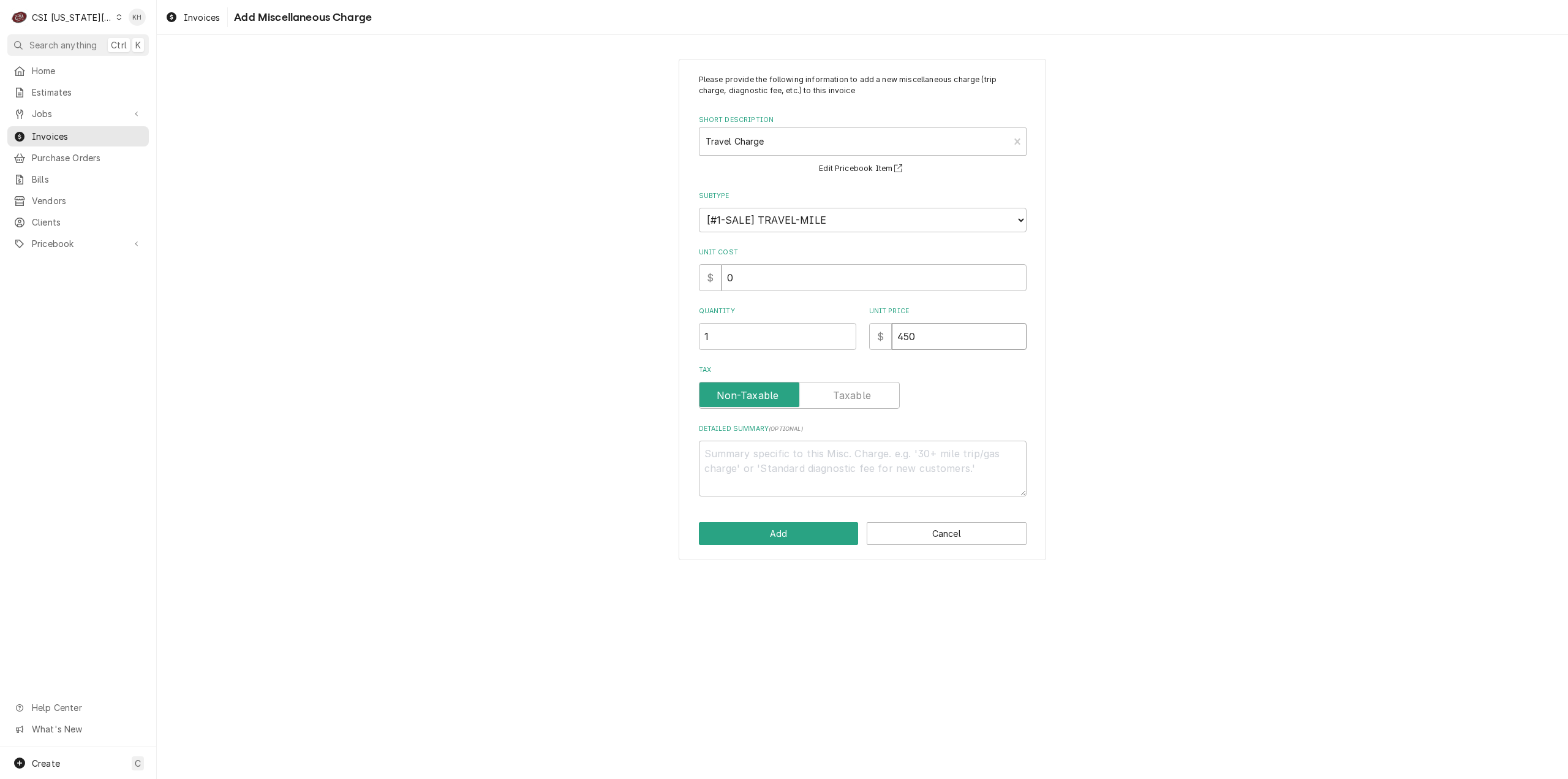
type input "450.0"
type textarea "x"
type input "450.00"
click at [855, 453] on textarea "Detailed Summary ( optional )" at bounding box center [863, 468] width 328 height 56
type textarea "x"
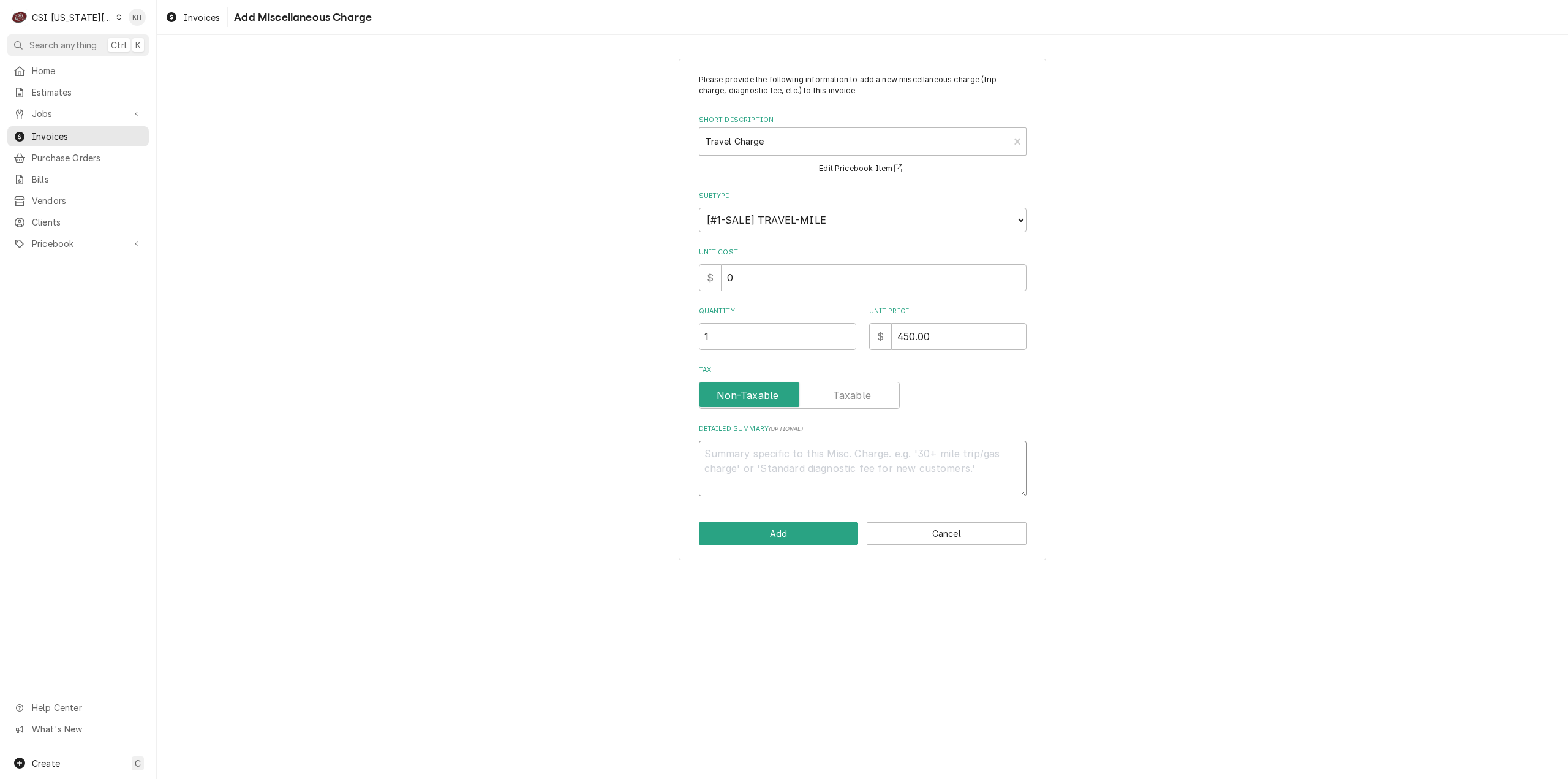
type textarea "T"
type textarea "x"
type textarea "Tr"
type textarea "x"
type textarea "Tra"
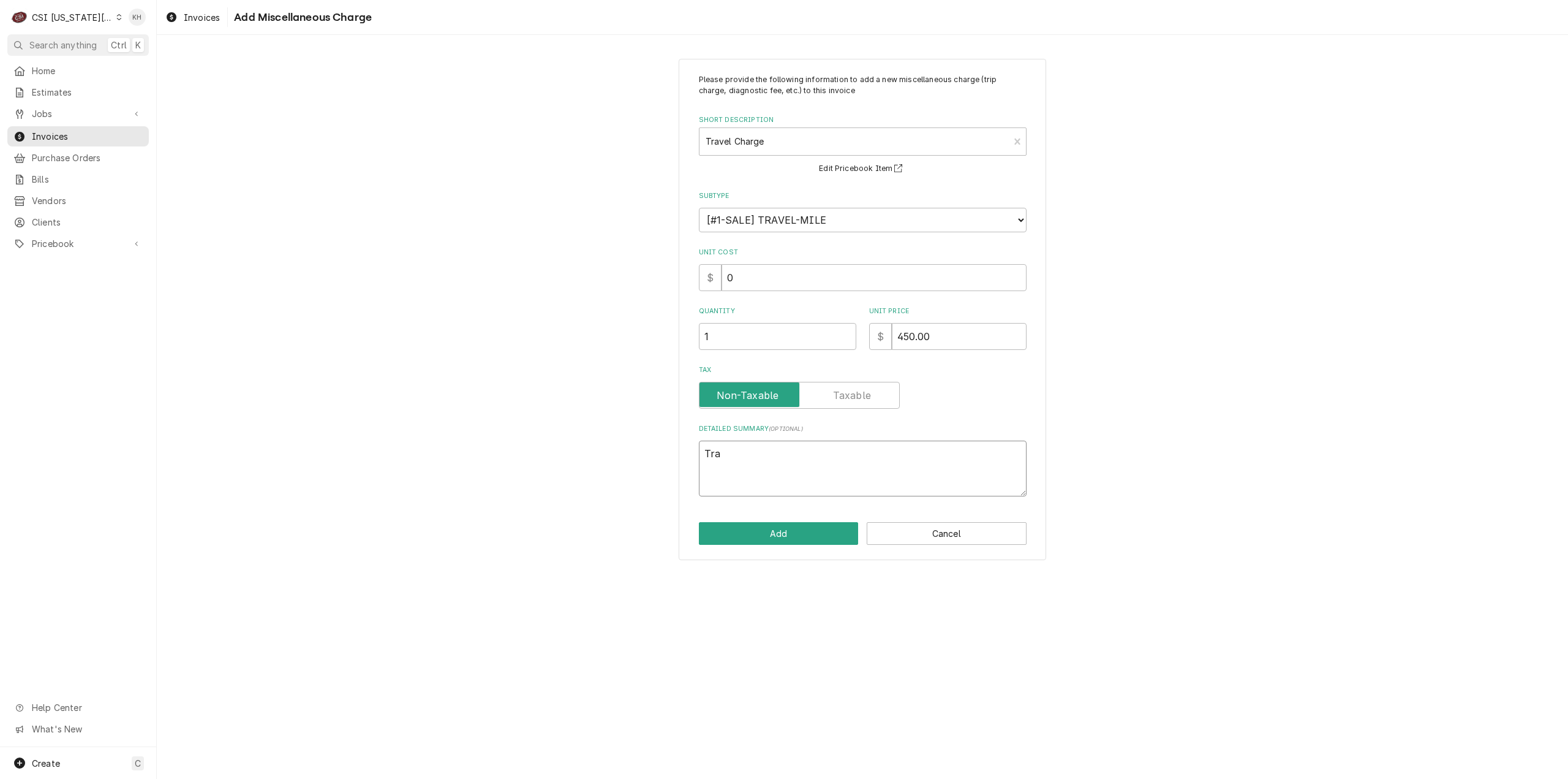
type textarea "x"
type textarea "Trav"
type textarea "x"
type textarea "Trave"
type textarea "x"
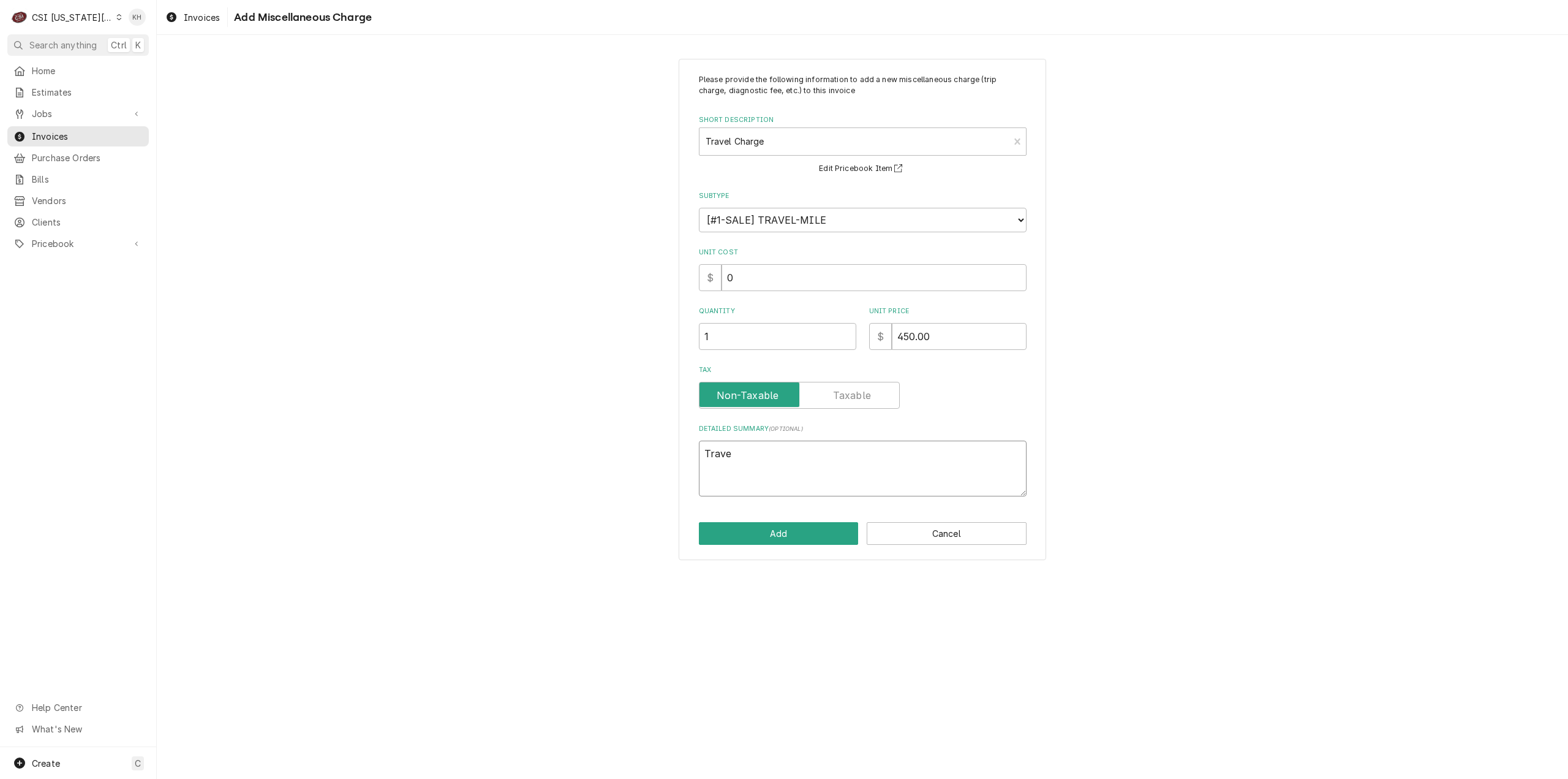
type textarea "Travel"
type textarea "x"
type textarea "Travel"
type textarea "x"
type textarea "Travel Z"
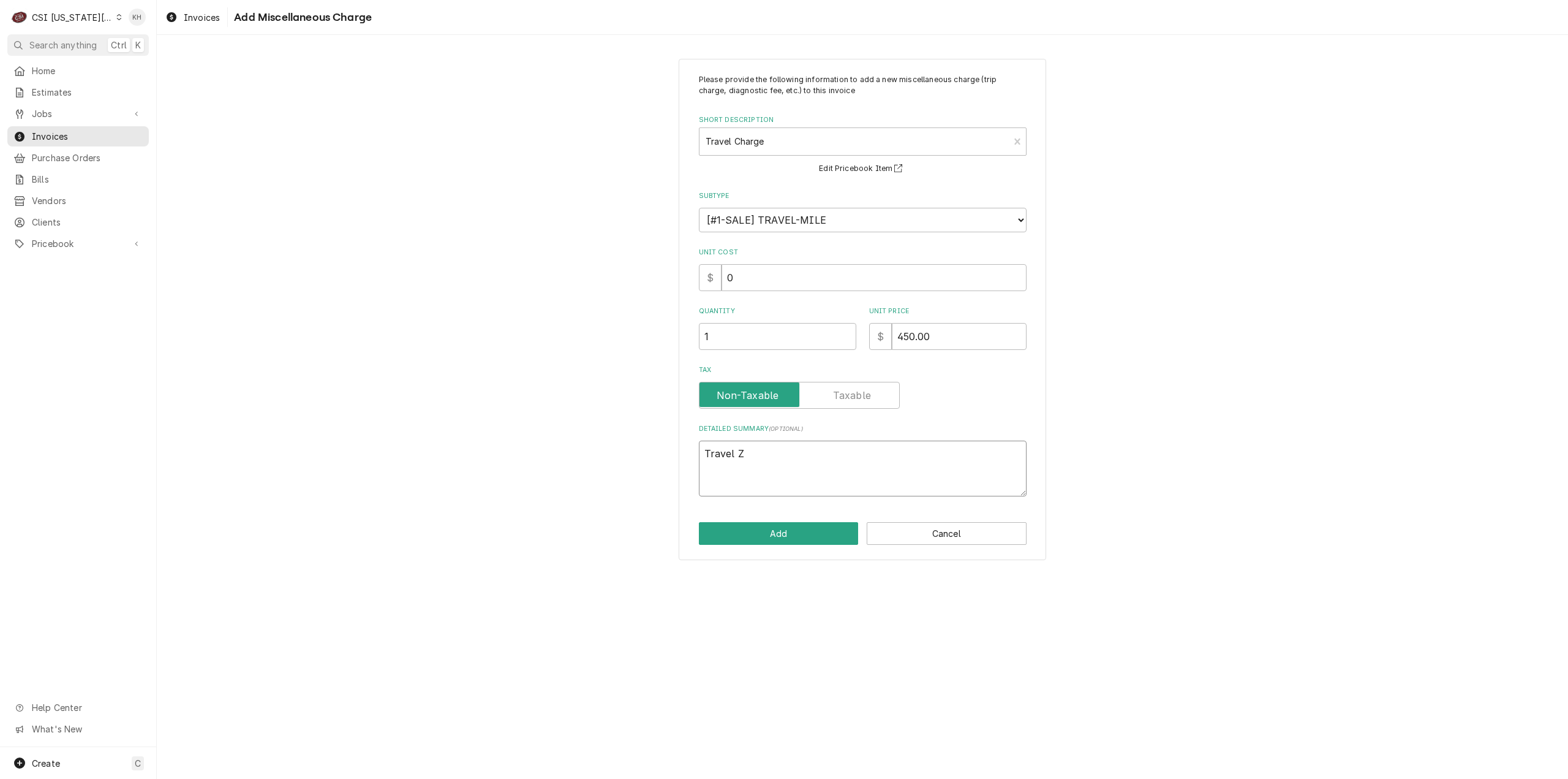
type textarea "x"
type textarea "Travel Zo"
type textarea "x"
type textarea "Travel Zon"
type textarea "x"
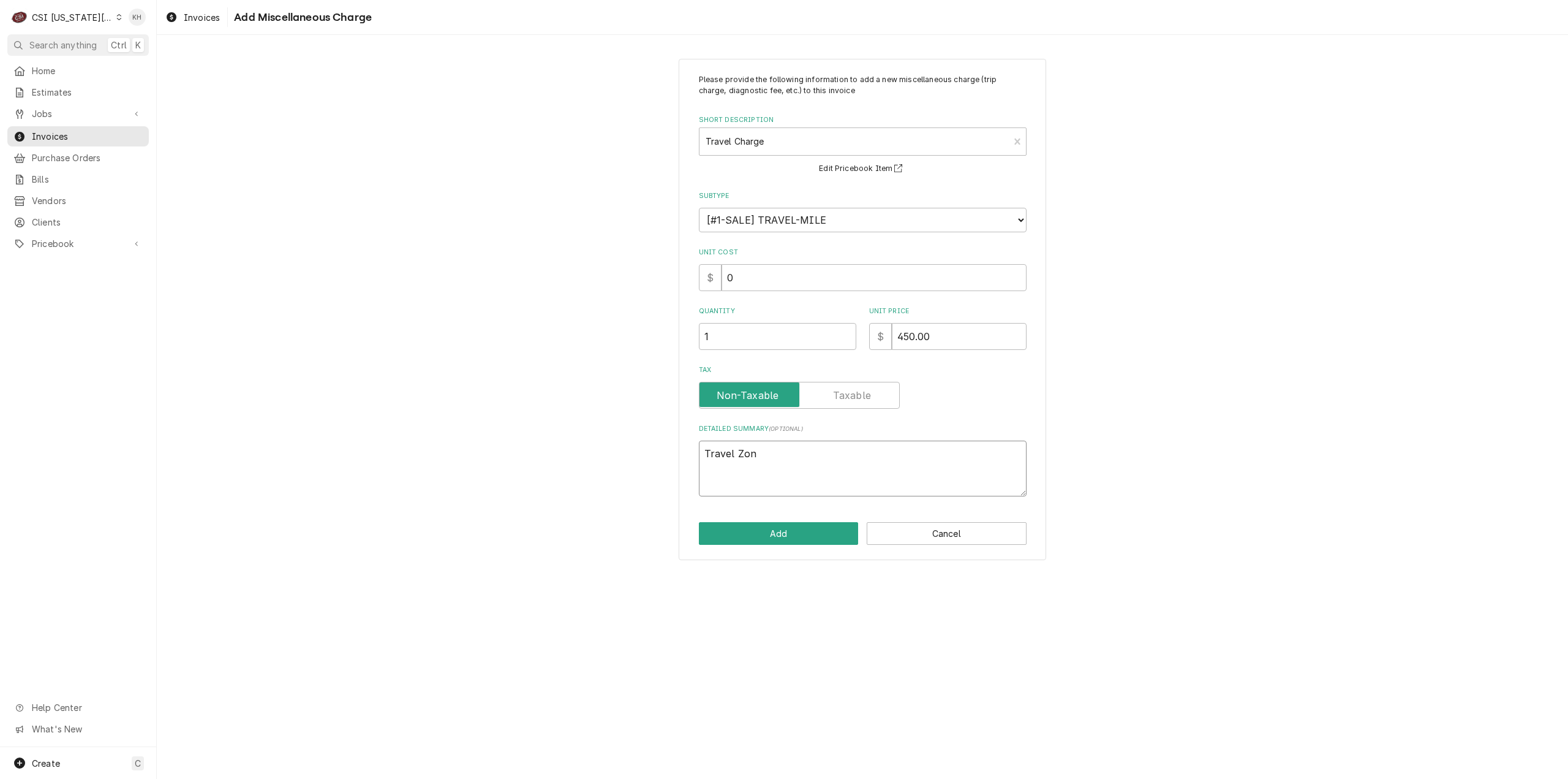
type textarea "Travel Zone"
type textarea "x"
type textarea "Travel Zone"
type textarea "x"
type textarea "Travel Zone H"
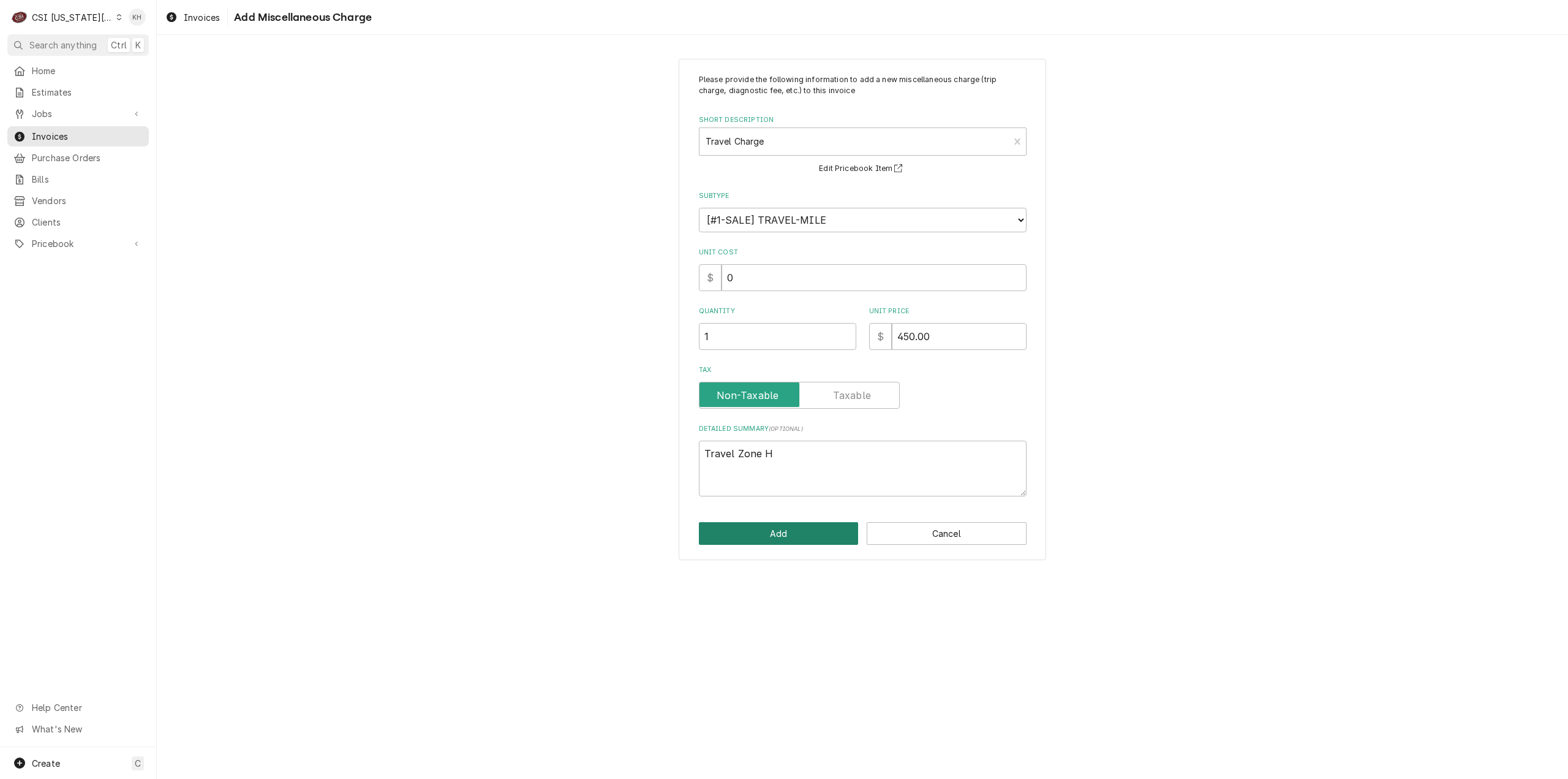
click at [790, 541] on button "Add" at bounding box center [779, 533] width 160 height 22
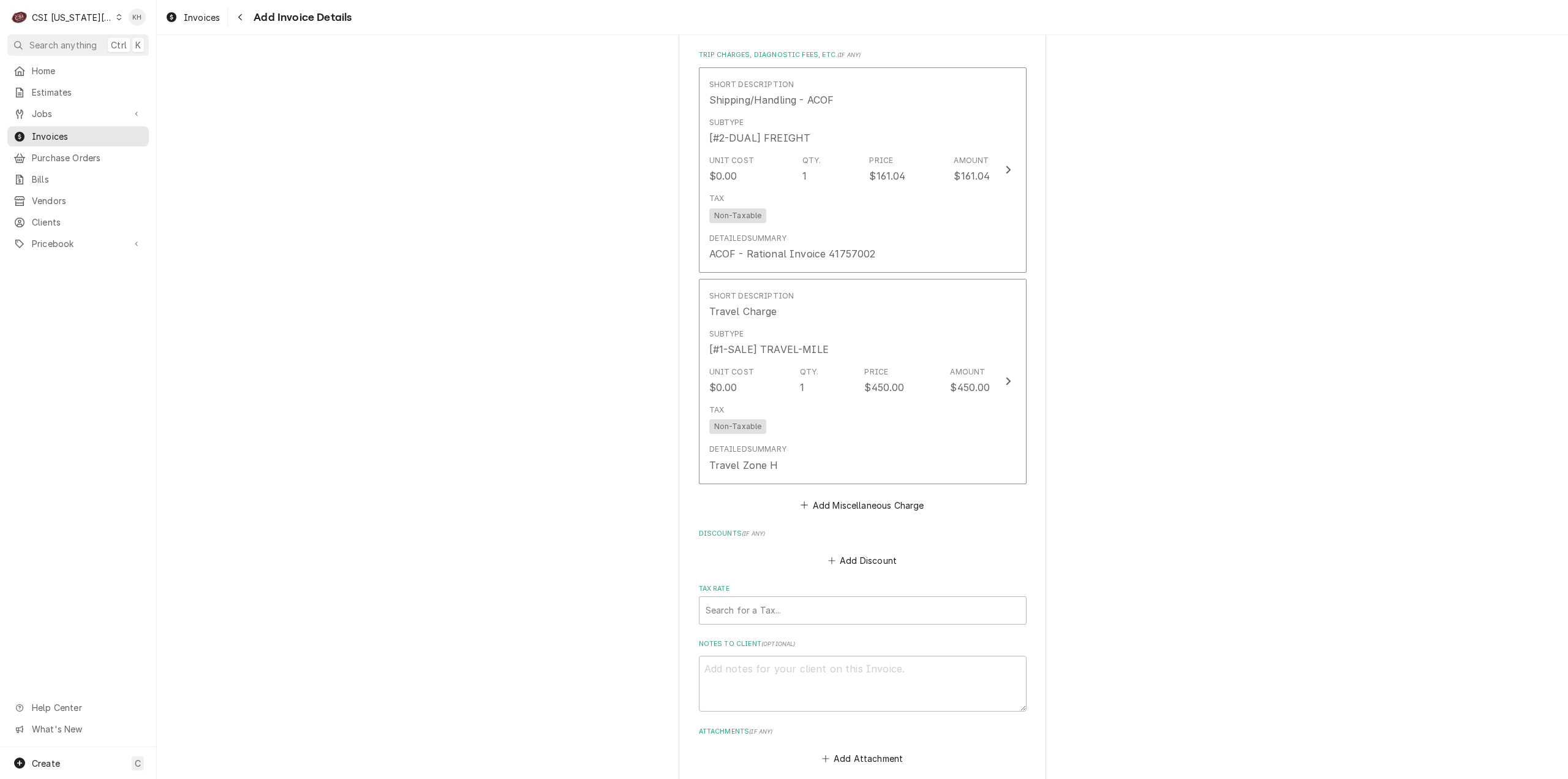
scroll to position [2300, 0]
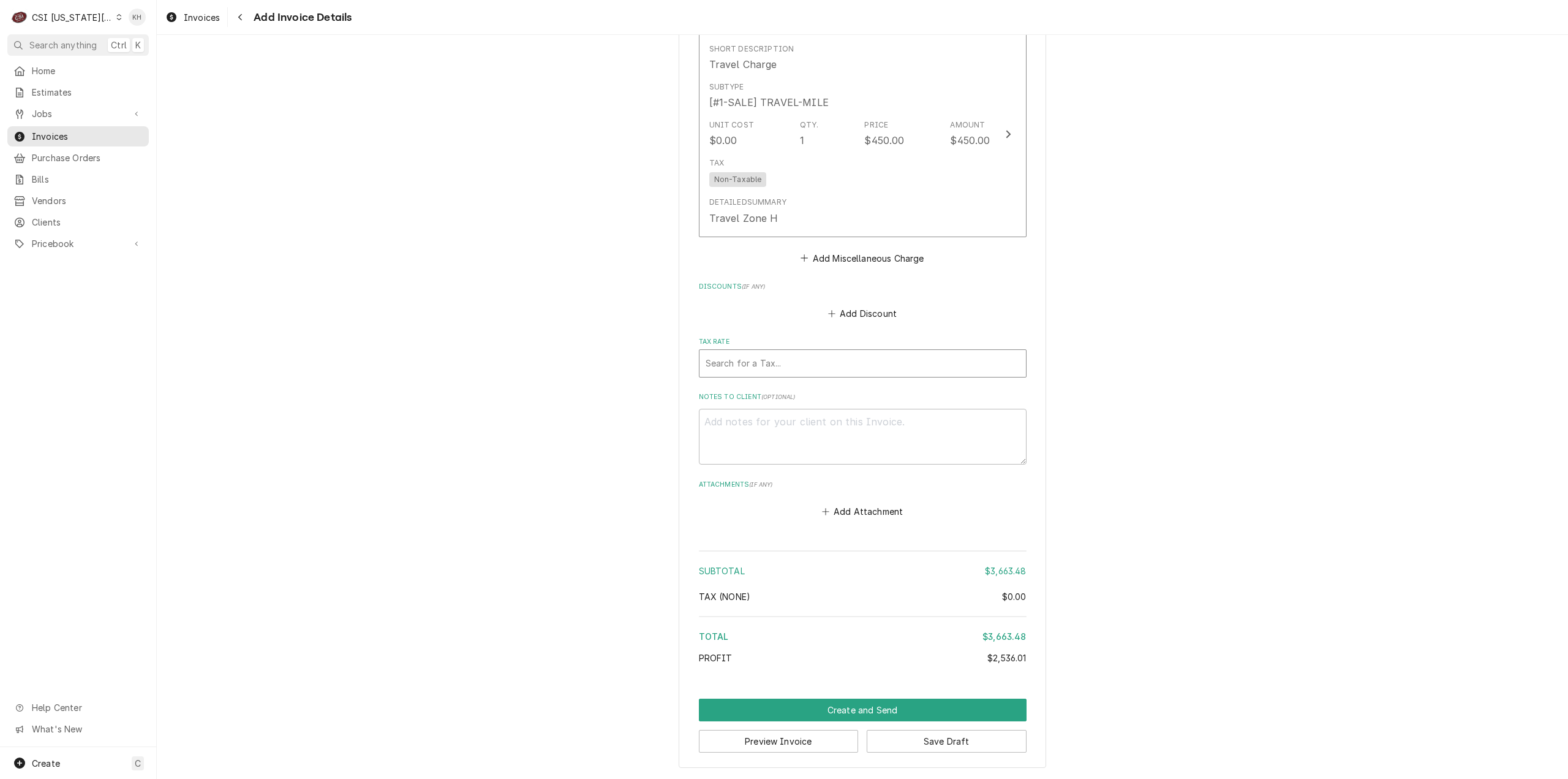
click at [814, 350] on div "Search for a Tax..." at bounding box center [863, 363] width 326 height 27
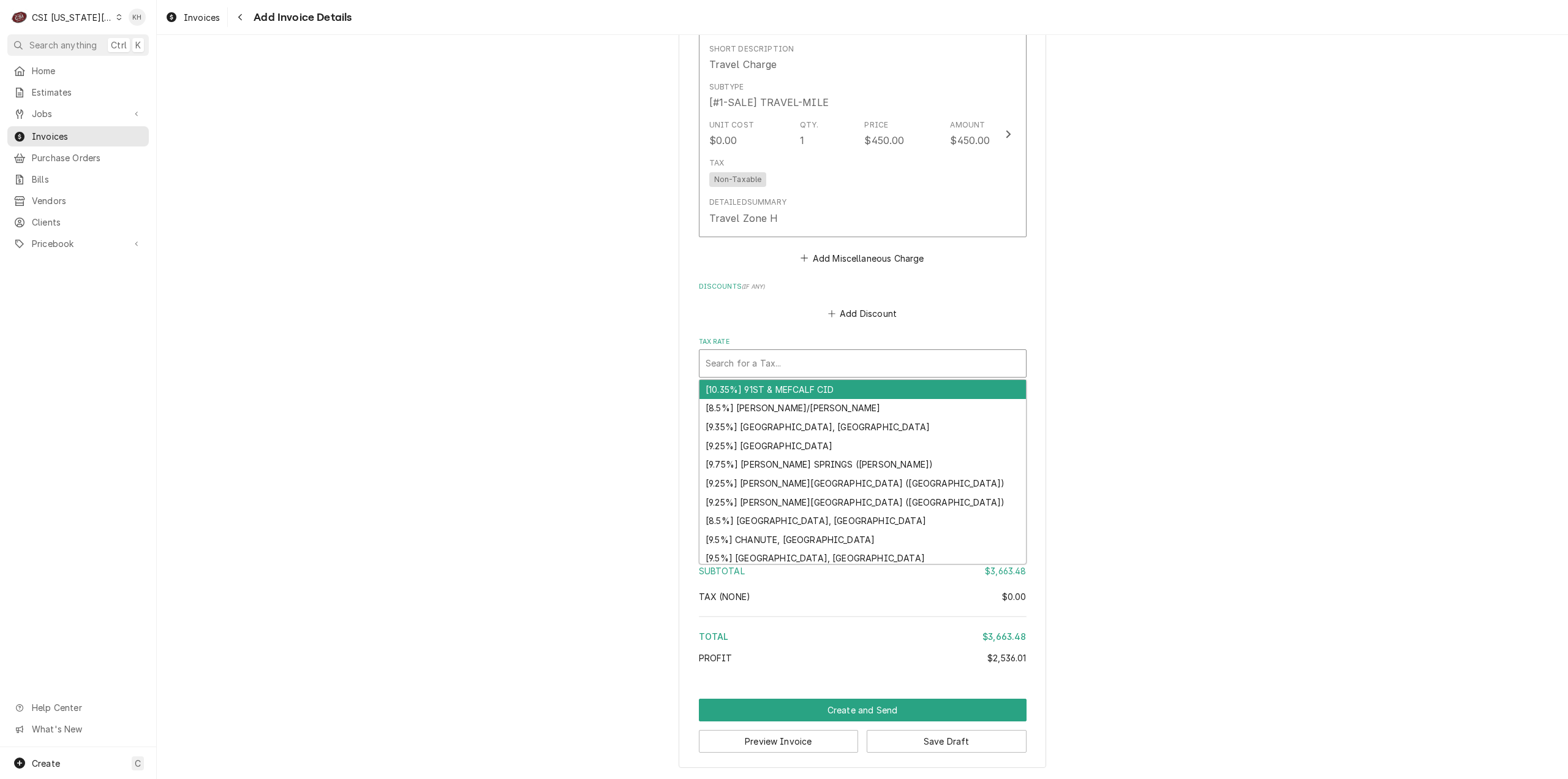
type textarea "x"
type input "e"
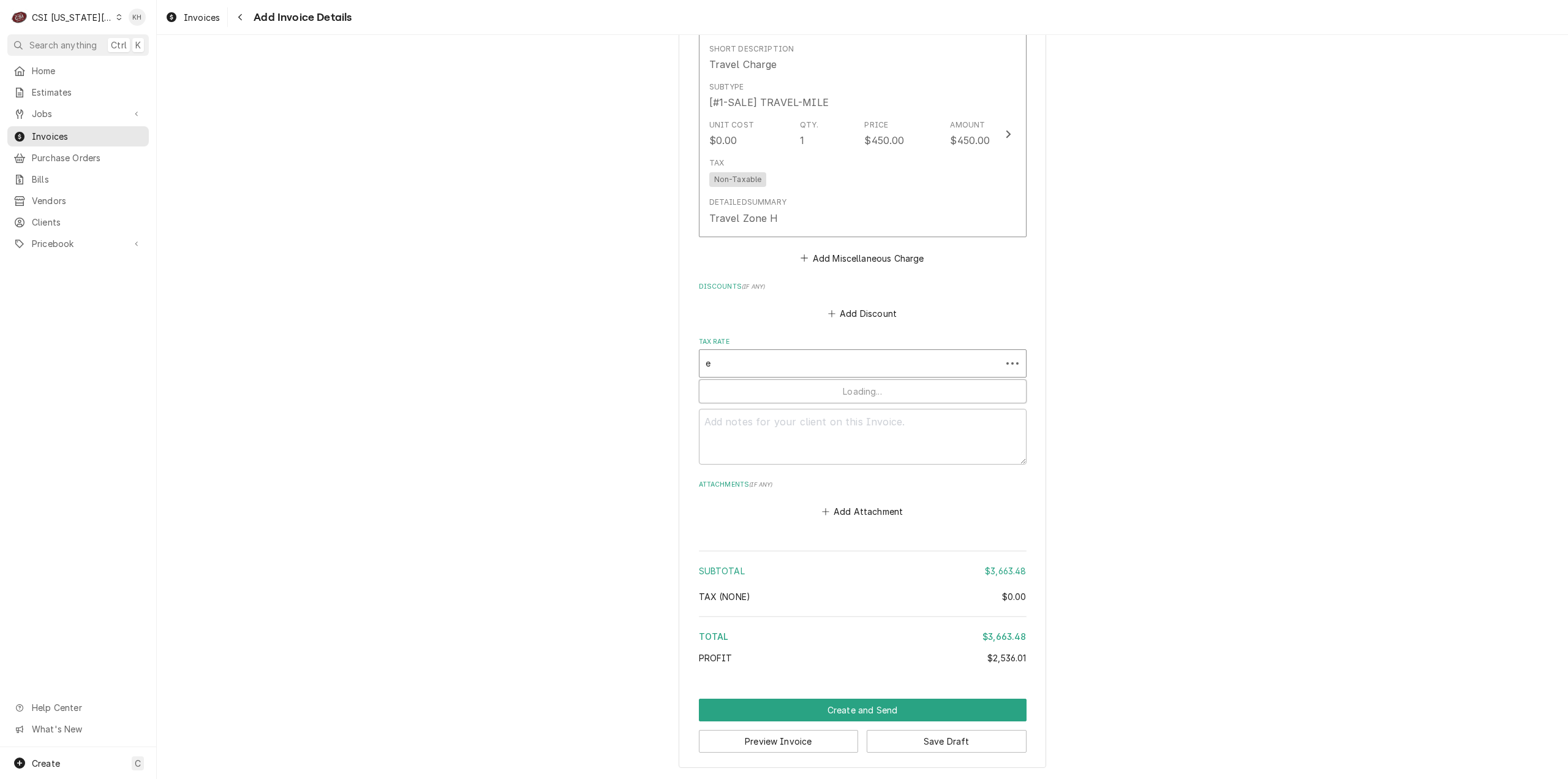
type textarea "x"
type input "ex"
type textarea "x"
type input "exe"
type textarea "x"
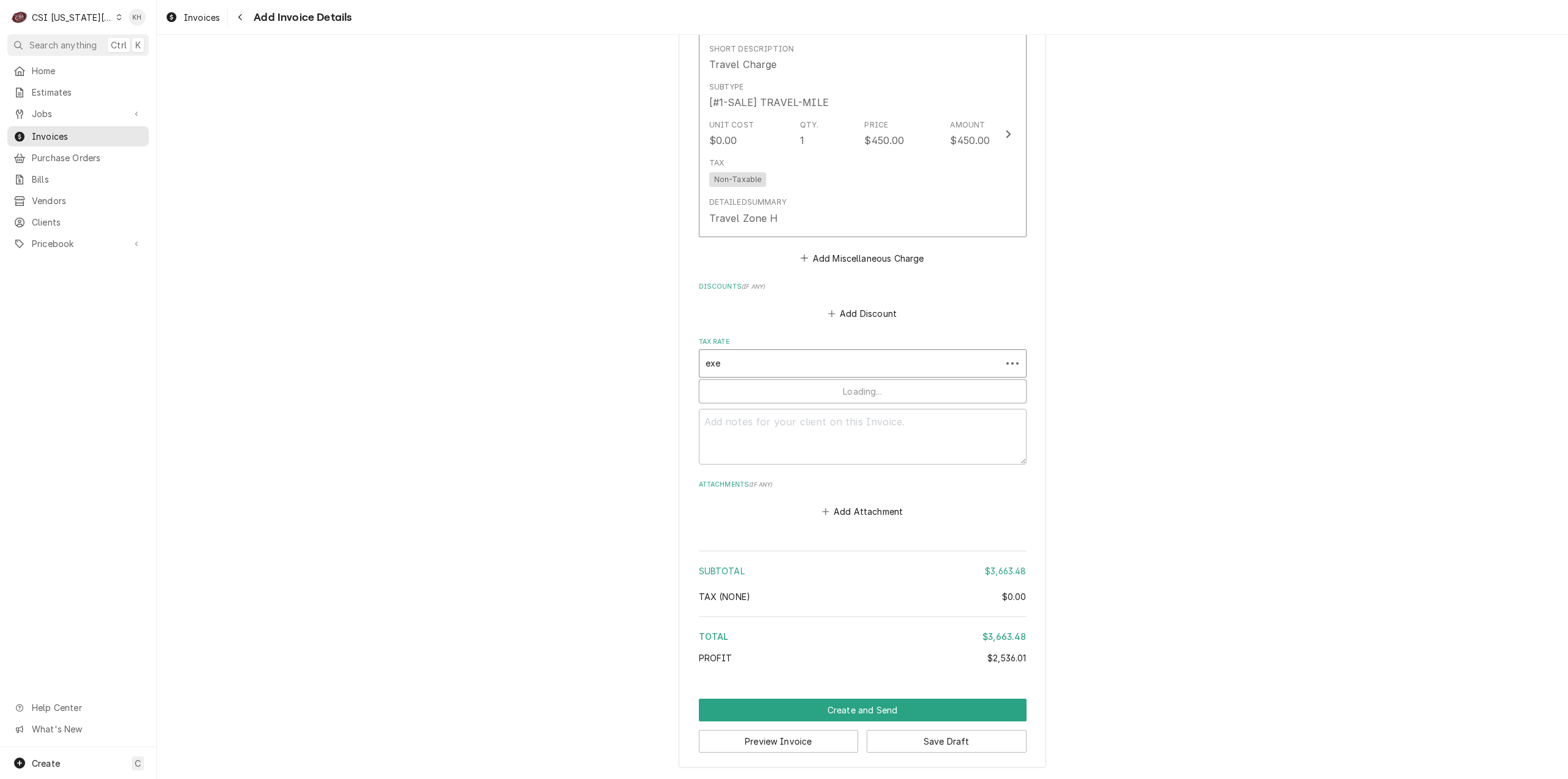
type input "exem"
type textarea "x"
type input "exemp"
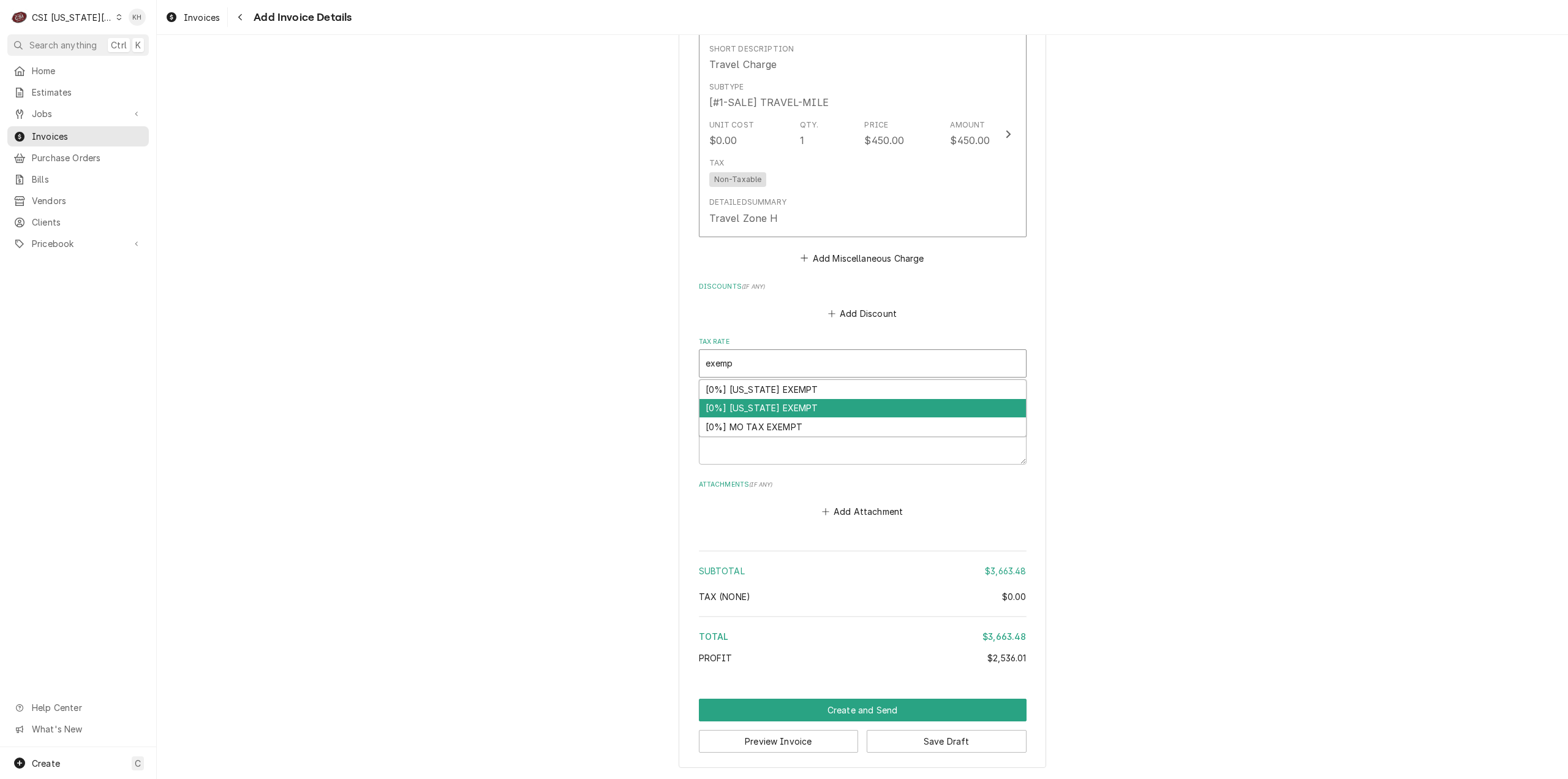
click at [823, 406] on div "[0%] KANSAS EXEMPT" at bounding box center [863, 408] width 326 height 19
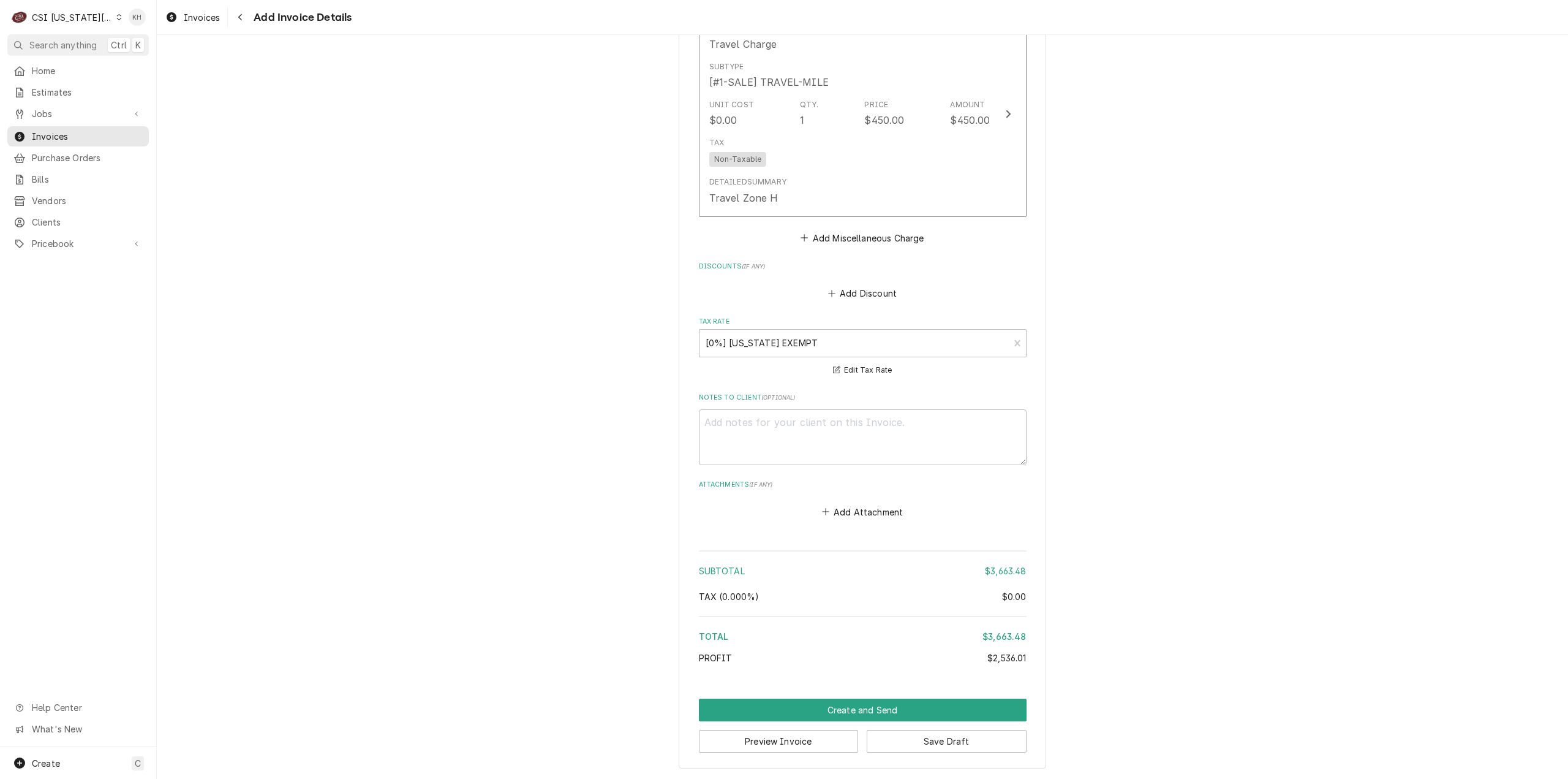
scroll to position [2320, 0]
click at [797, 739] on button "Preview Invoice" at bounding box center [779, 740] width 160 height 22
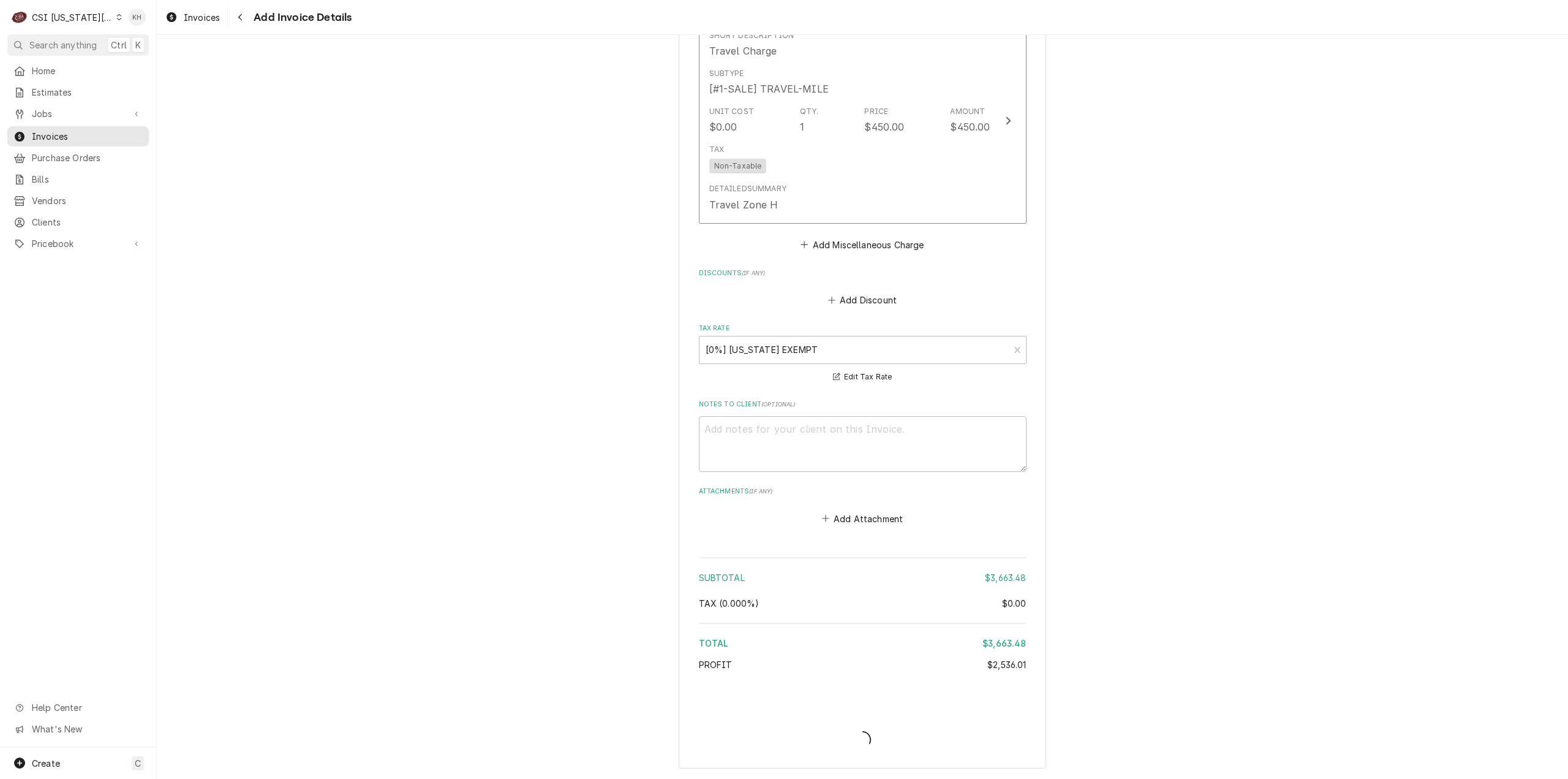
type textarea "x"
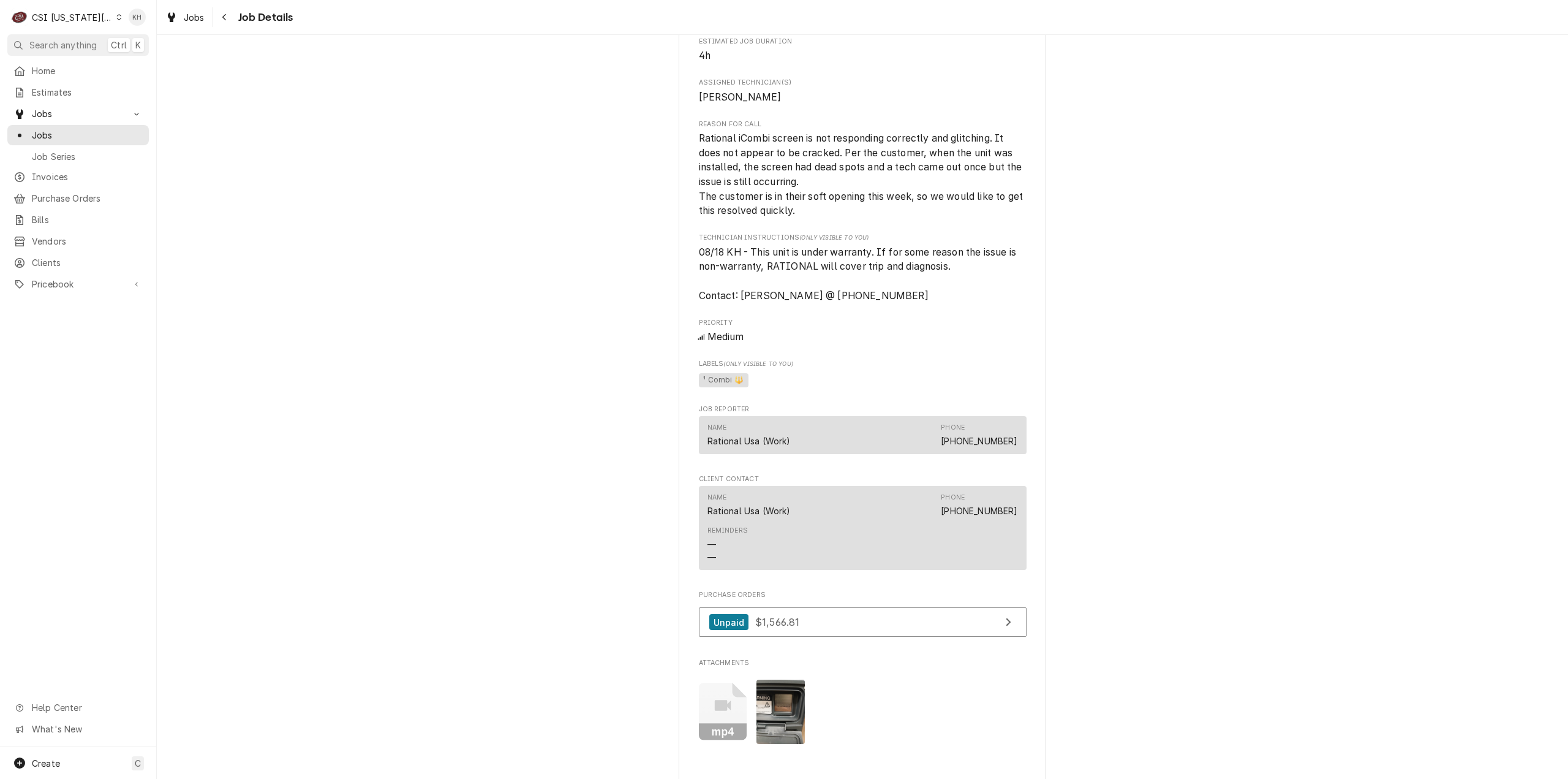
scroll to position [858, 0]
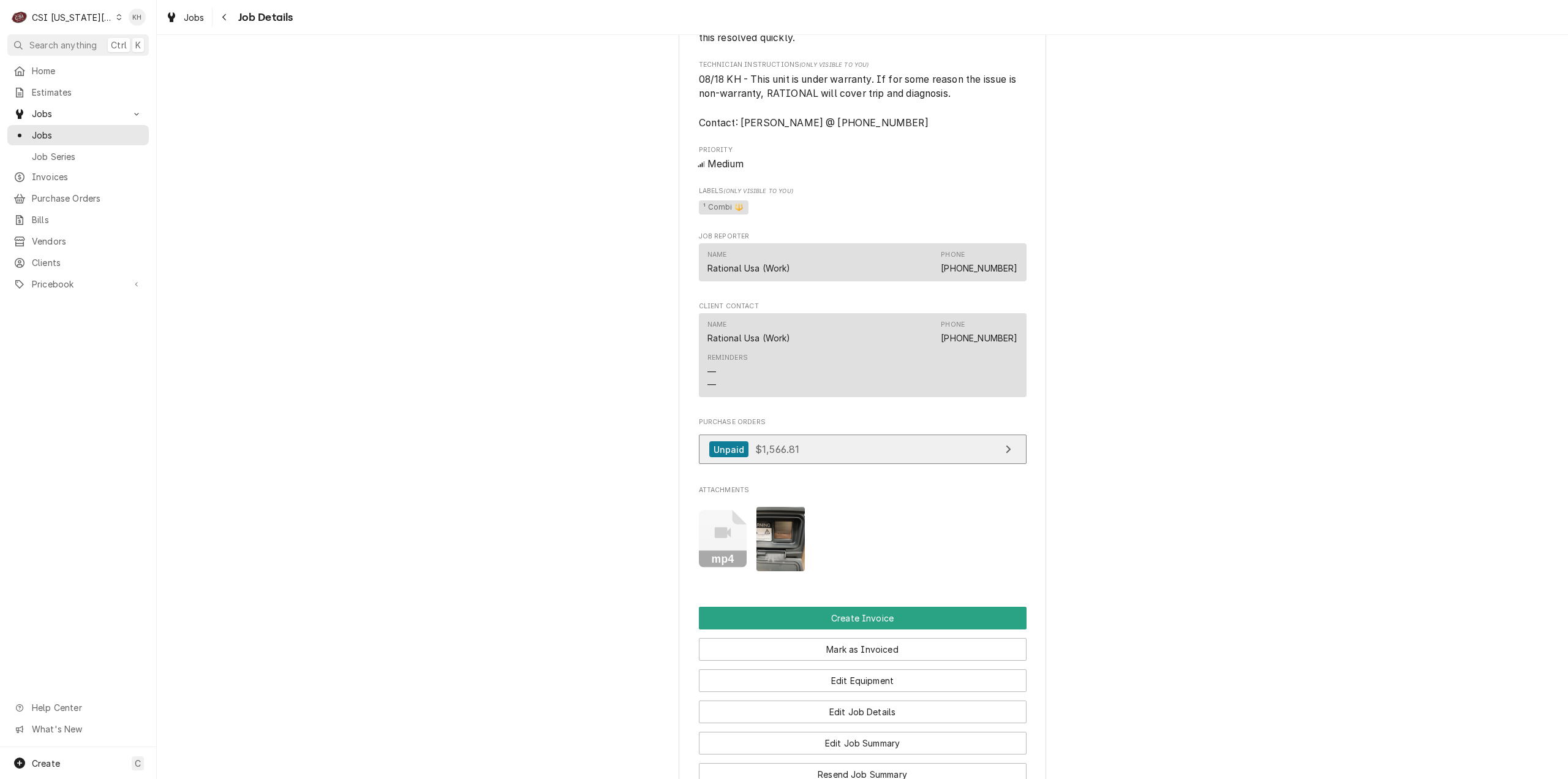
click at [830, 464] on link "Unpaid $1,566.81" at bounding box center [863, 449] width 328 height 30
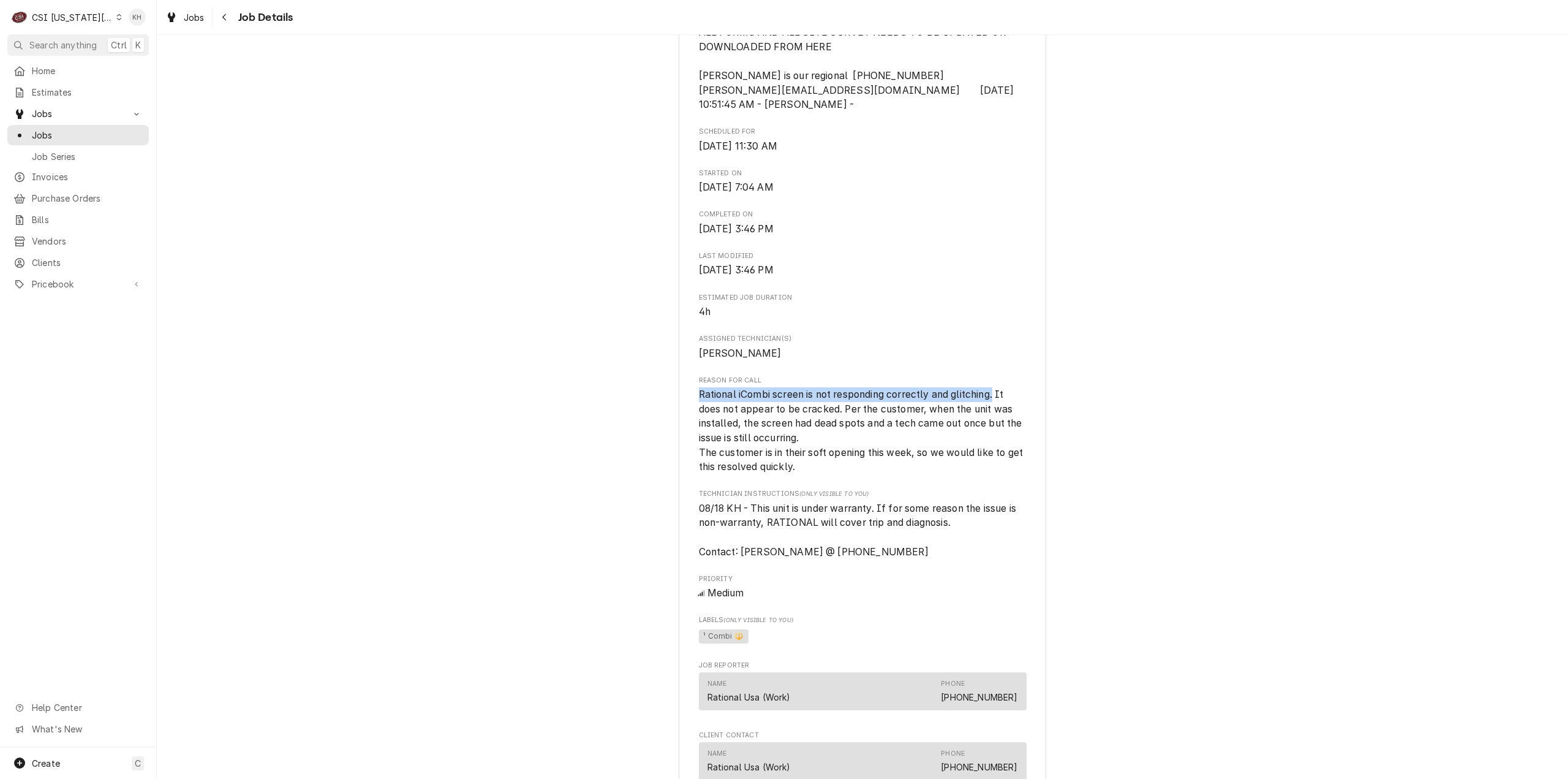
drag, startPoint x: 994, startPoint y: 425, endPoint x: 690, endPoint y: 424, distance: 304.0
click at [690, 424] on div "RATIONAL USA WARRANTY Jojo's Biscuit Company / 2540 Broadway Bluffs Dr, Columbi…" at bounding box center [862, 487] width 367 height 1674
copy span "Rational iCombi screen is not responding correctly and glitching."
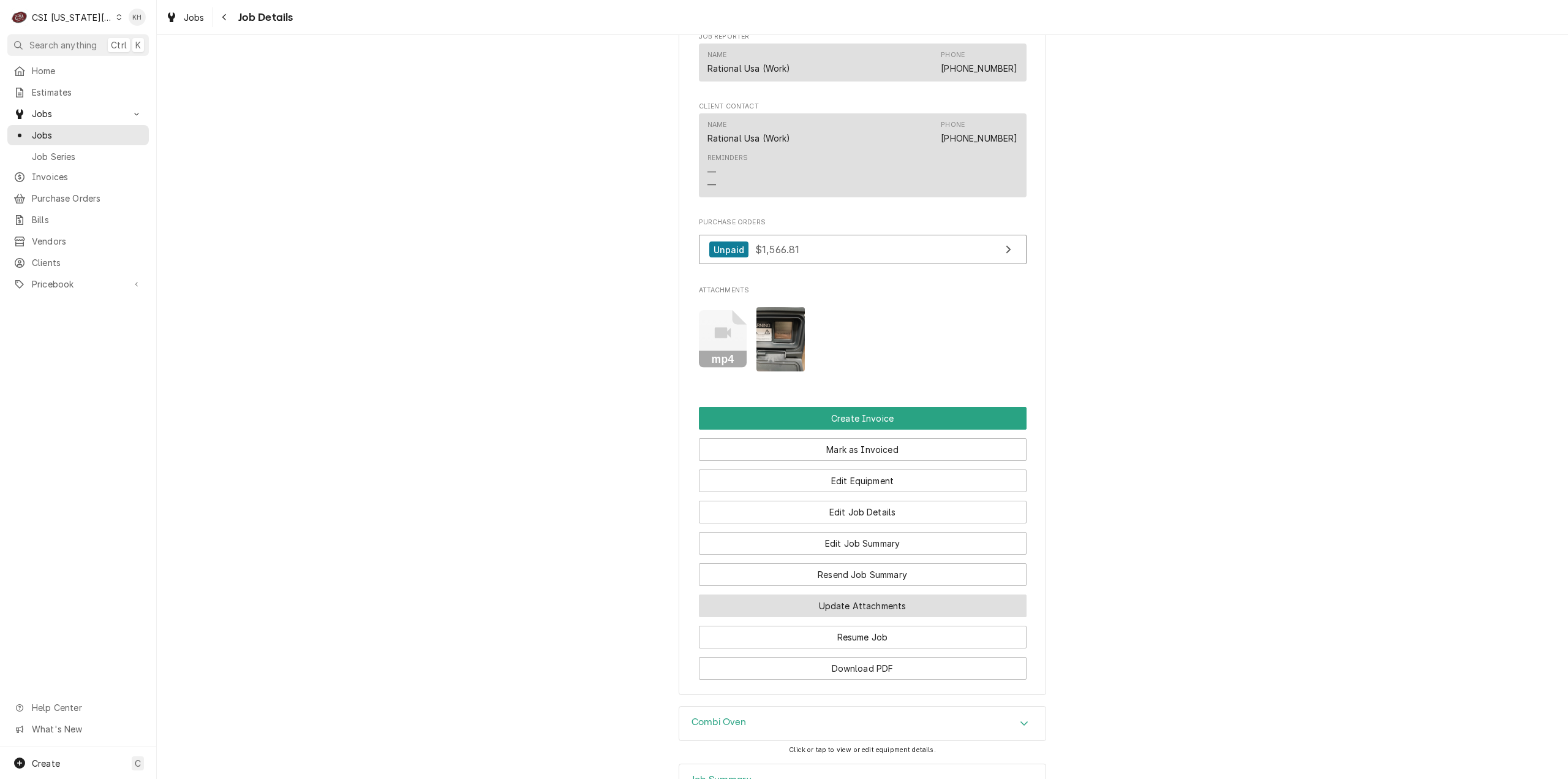
scroll to position [1246, 0]
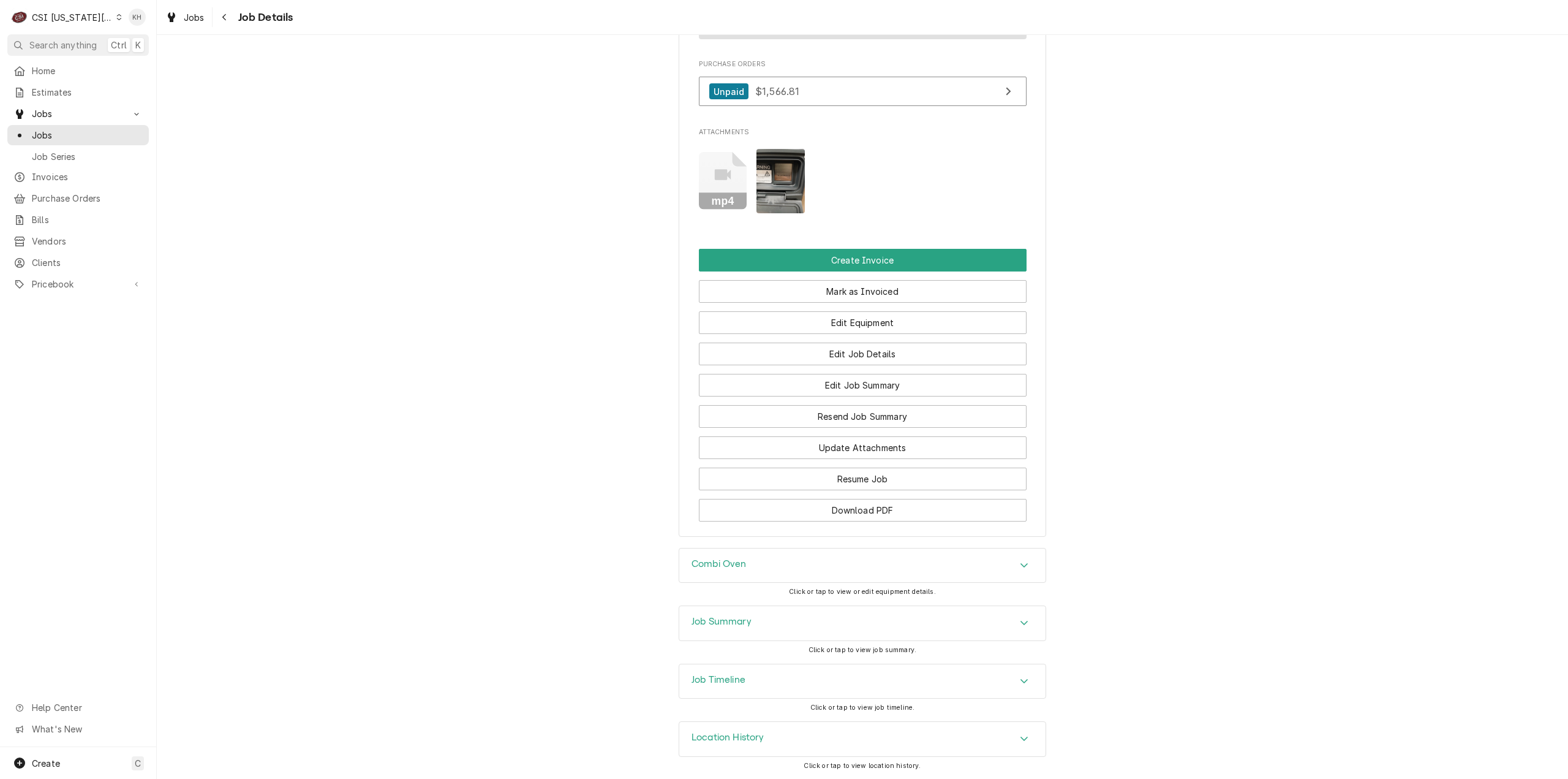
click at [761, 617] on div "Job Summary" at bounding box center [862, 623] width 366 height 34
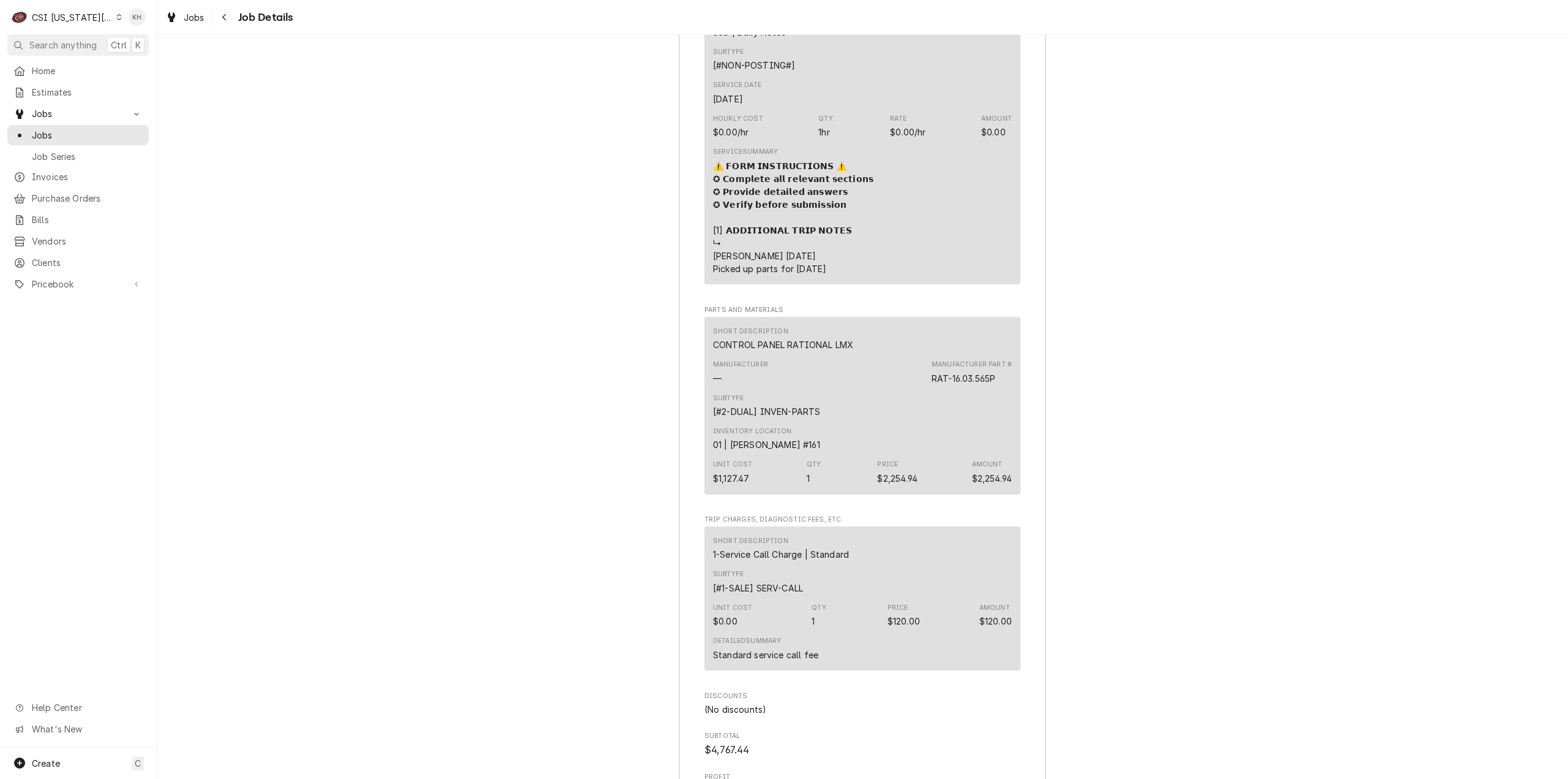
scroll to position [4126, 0]
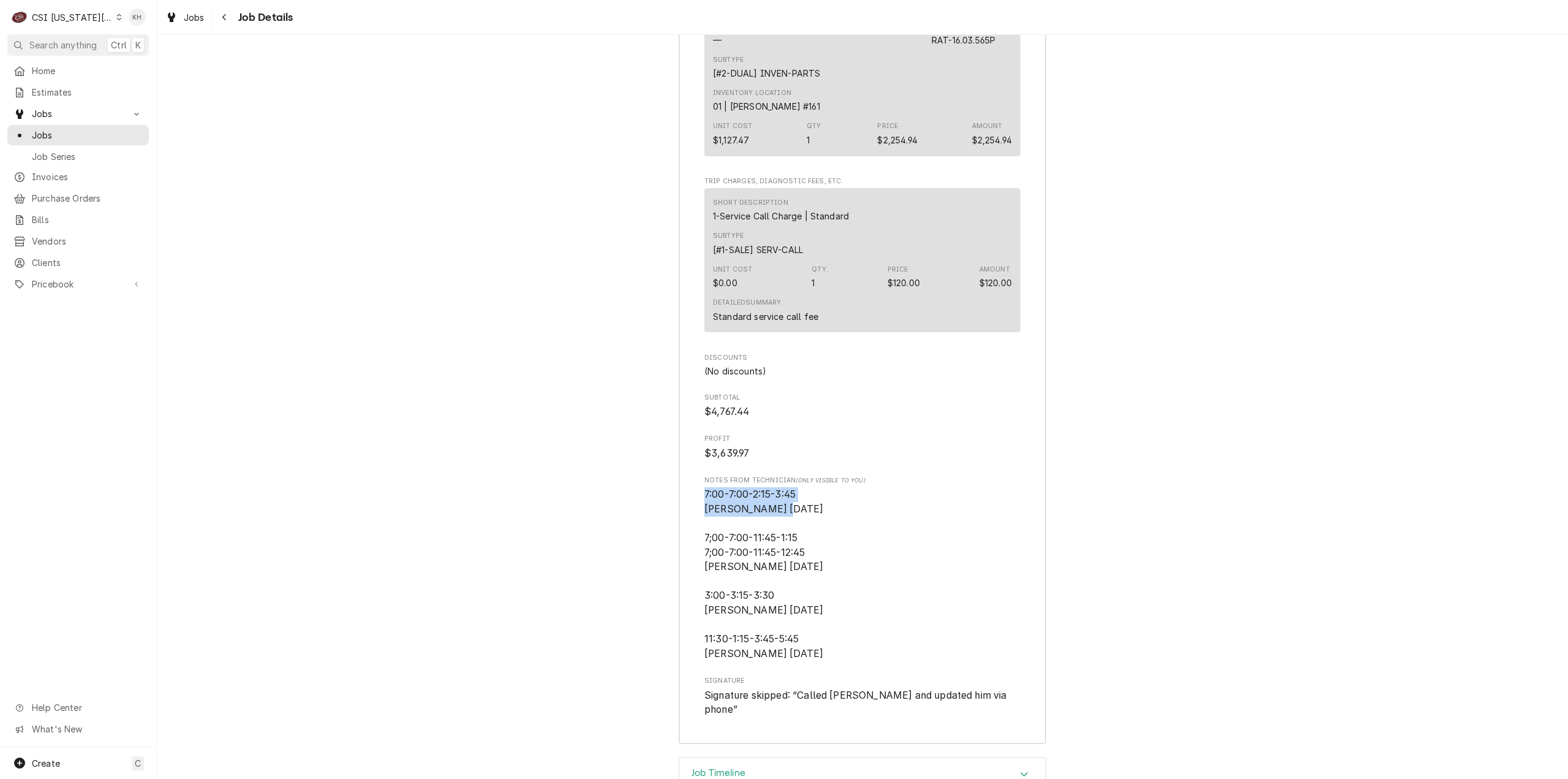
drag, startPoint x: 786, startPoint y: 531, endPoint x: 686, endPoint y: 505, distance: 103.3
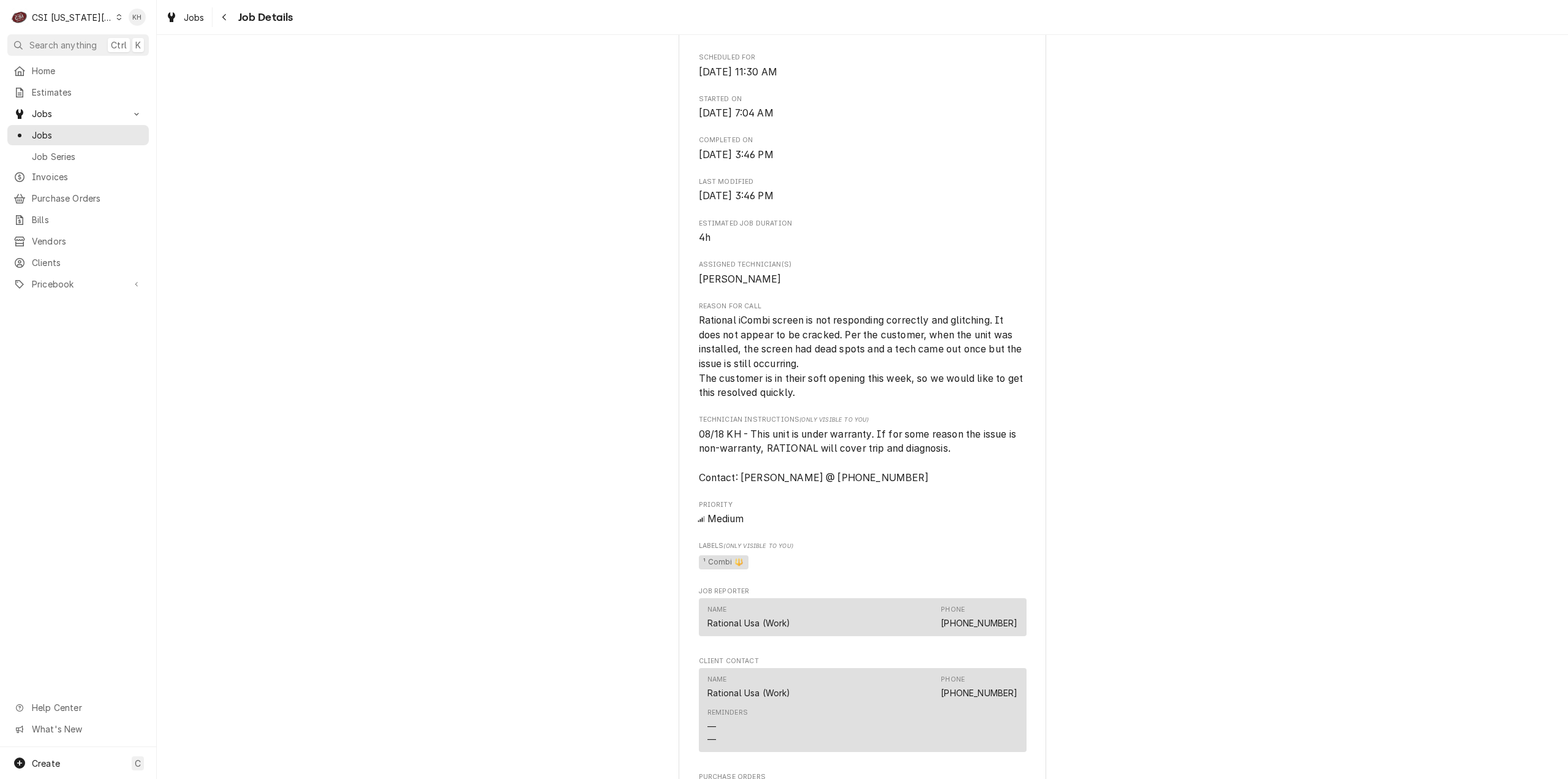
scroll to position [552, 0]
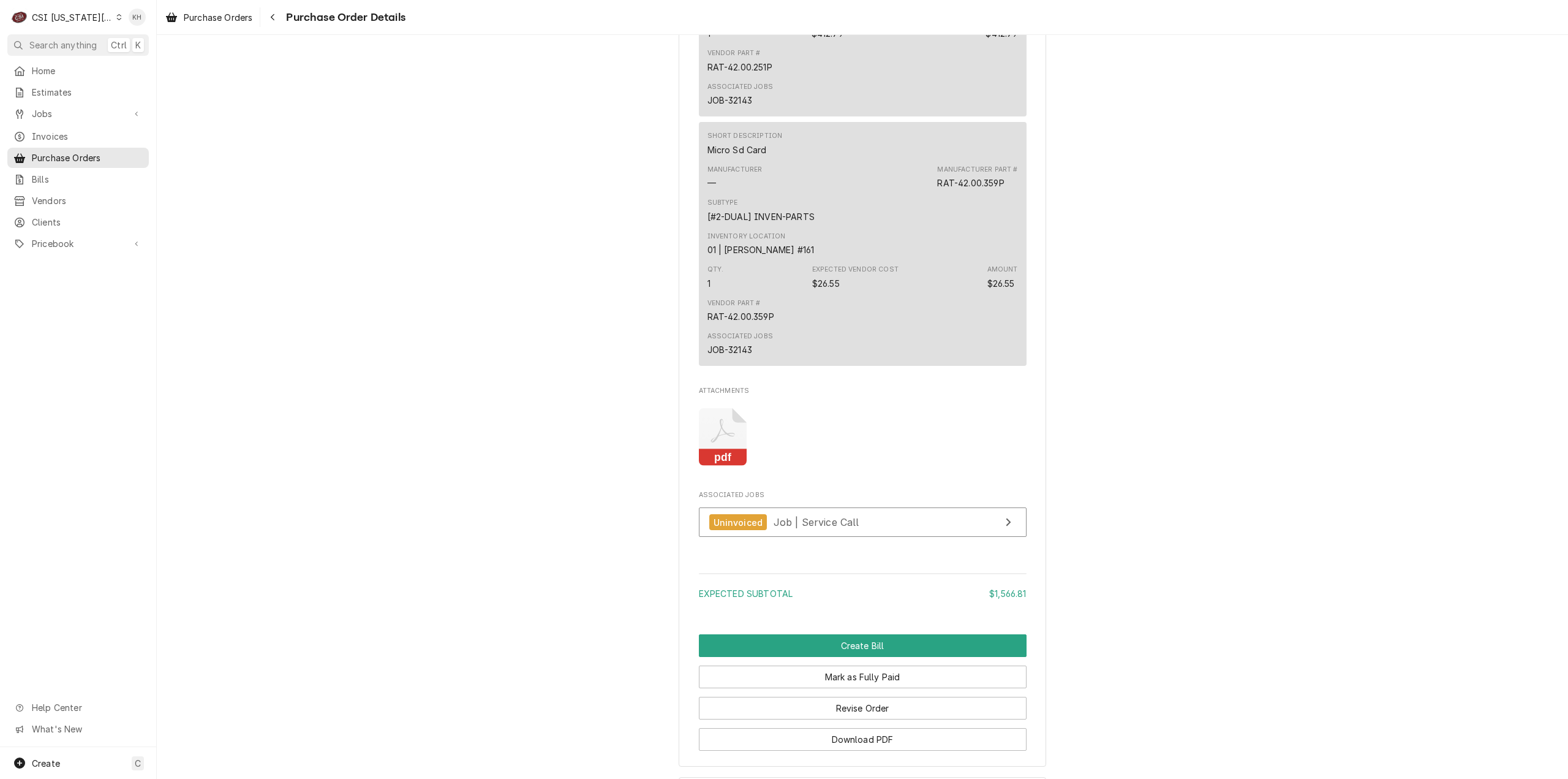
scroll to position [1348, 0]
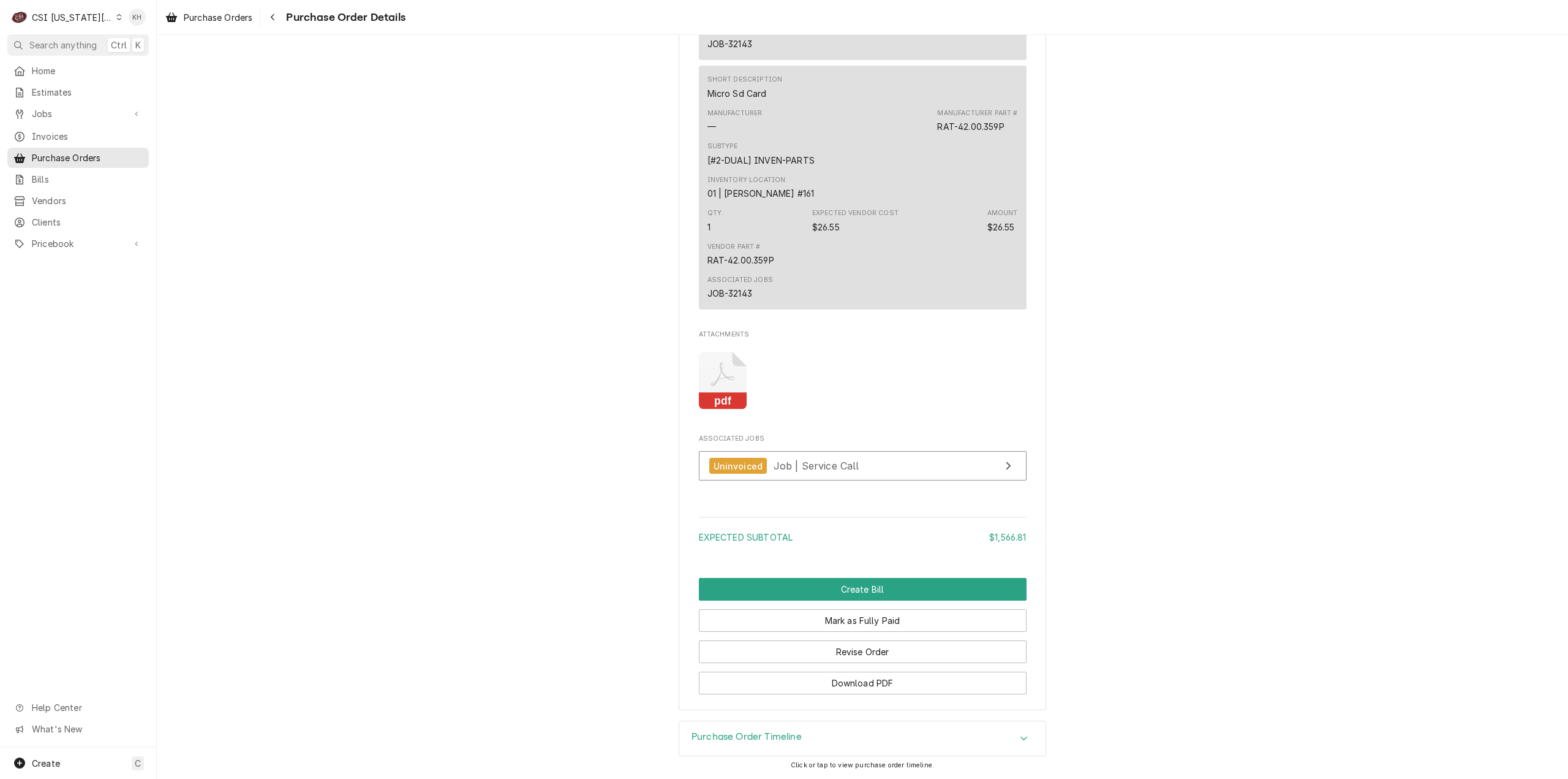
click at [718, 410] on icon "Attachments" at bounding box center [723, 381] width 49 height 58
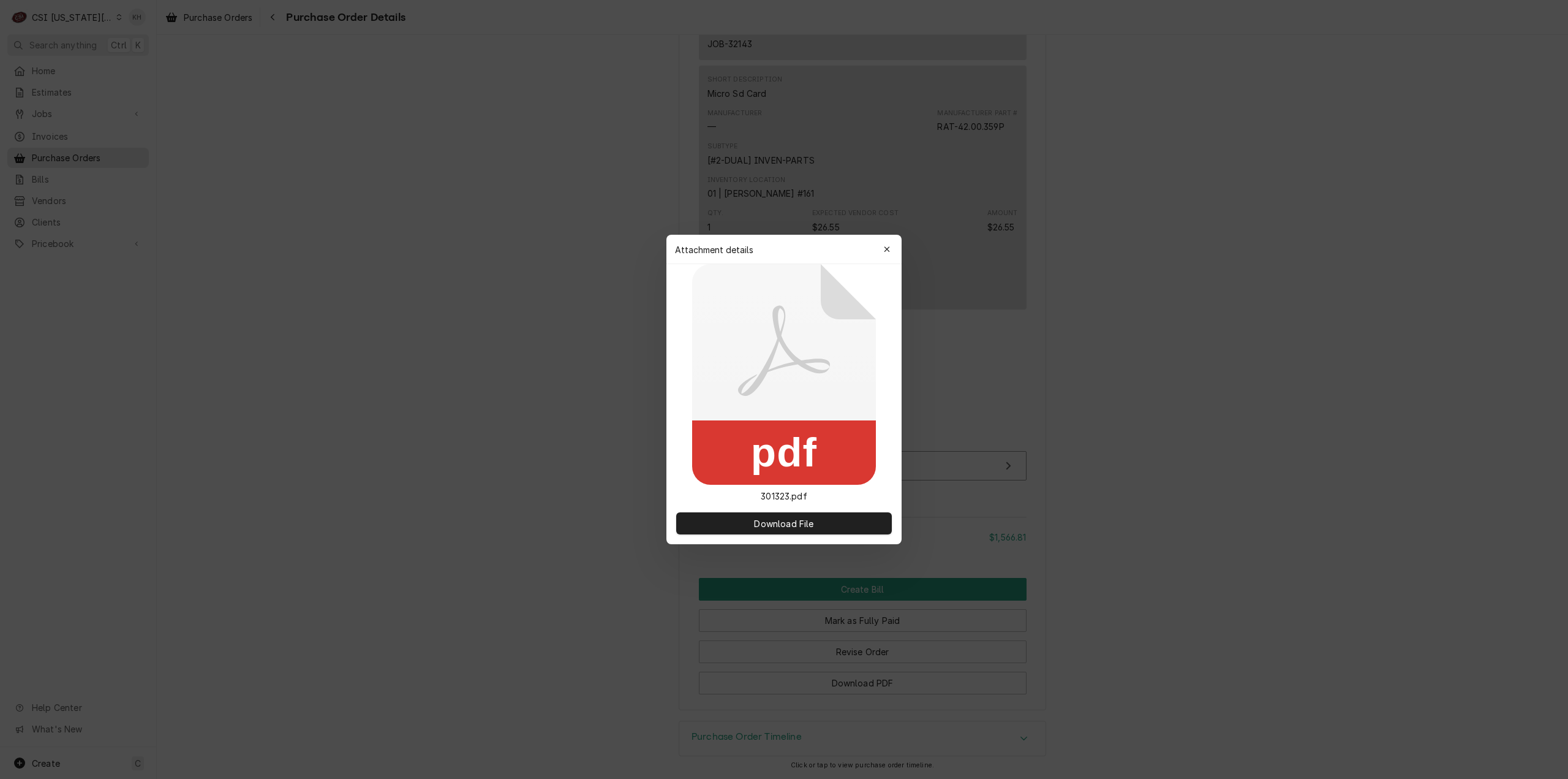
click at [718, 416] on icon at bounding box center [784, 374] width 184 height 220
click at [497, 365] on div at bounding box center [784, 389] width 1568 height 779
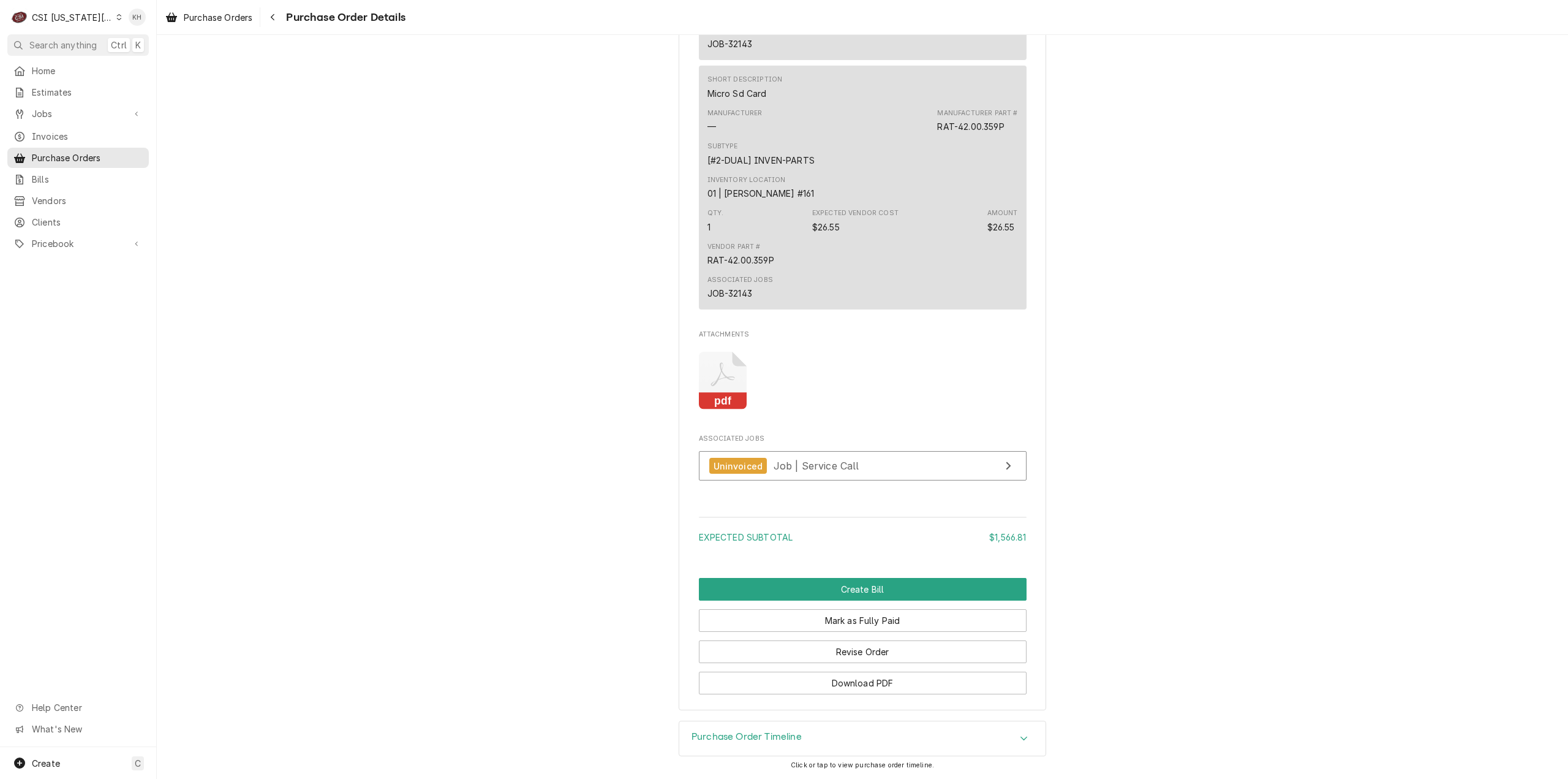
click at [728, 405] on icon "Attachments" at bounding box center [723, 381] width 49 height 58
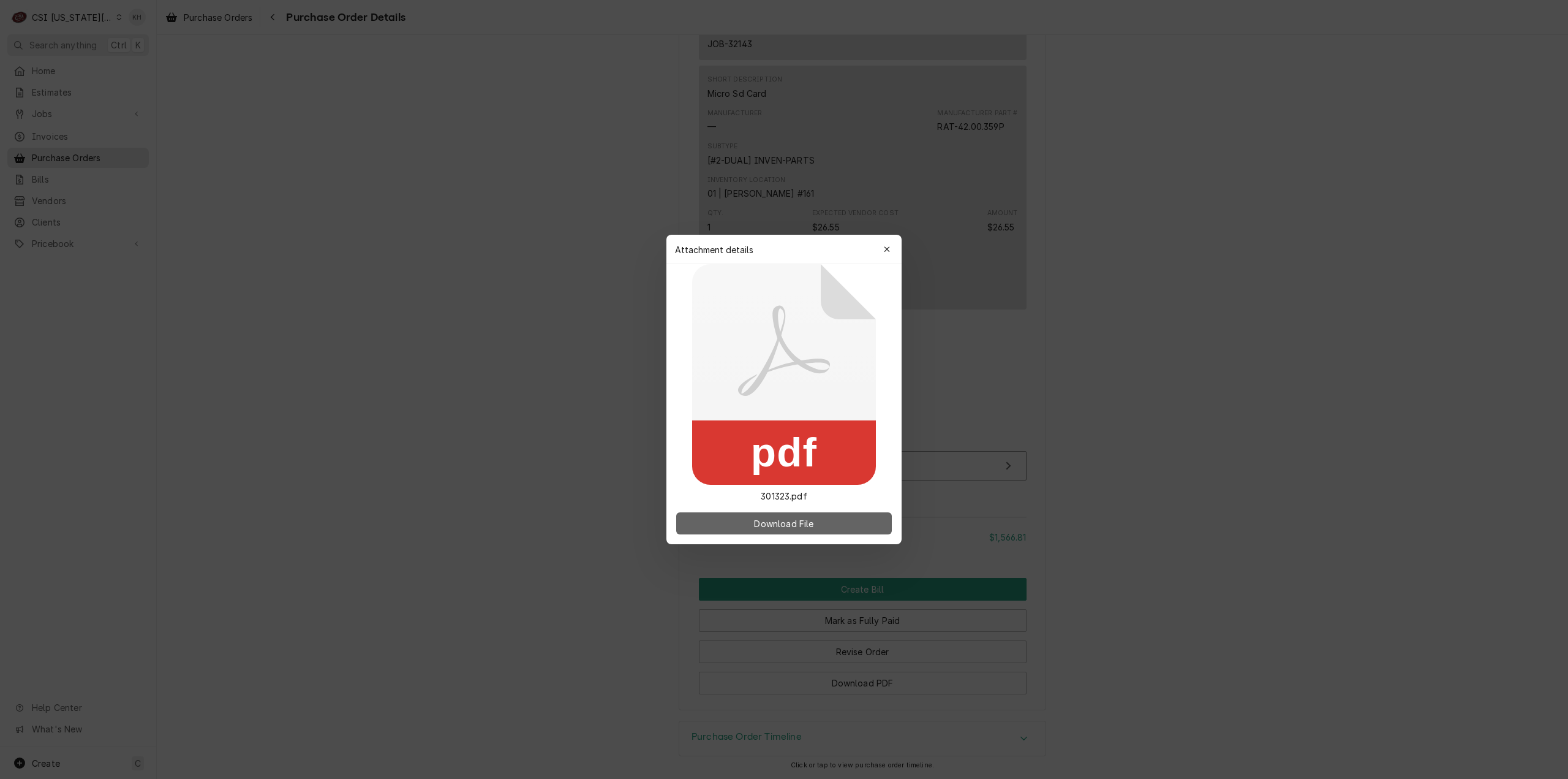
click at [765, 529] on span "Download File" at bounding box center [783, 523] width 64 height 13
click at [885, 244] on div "button" at bounding box center [887, 249] width 12 height 12
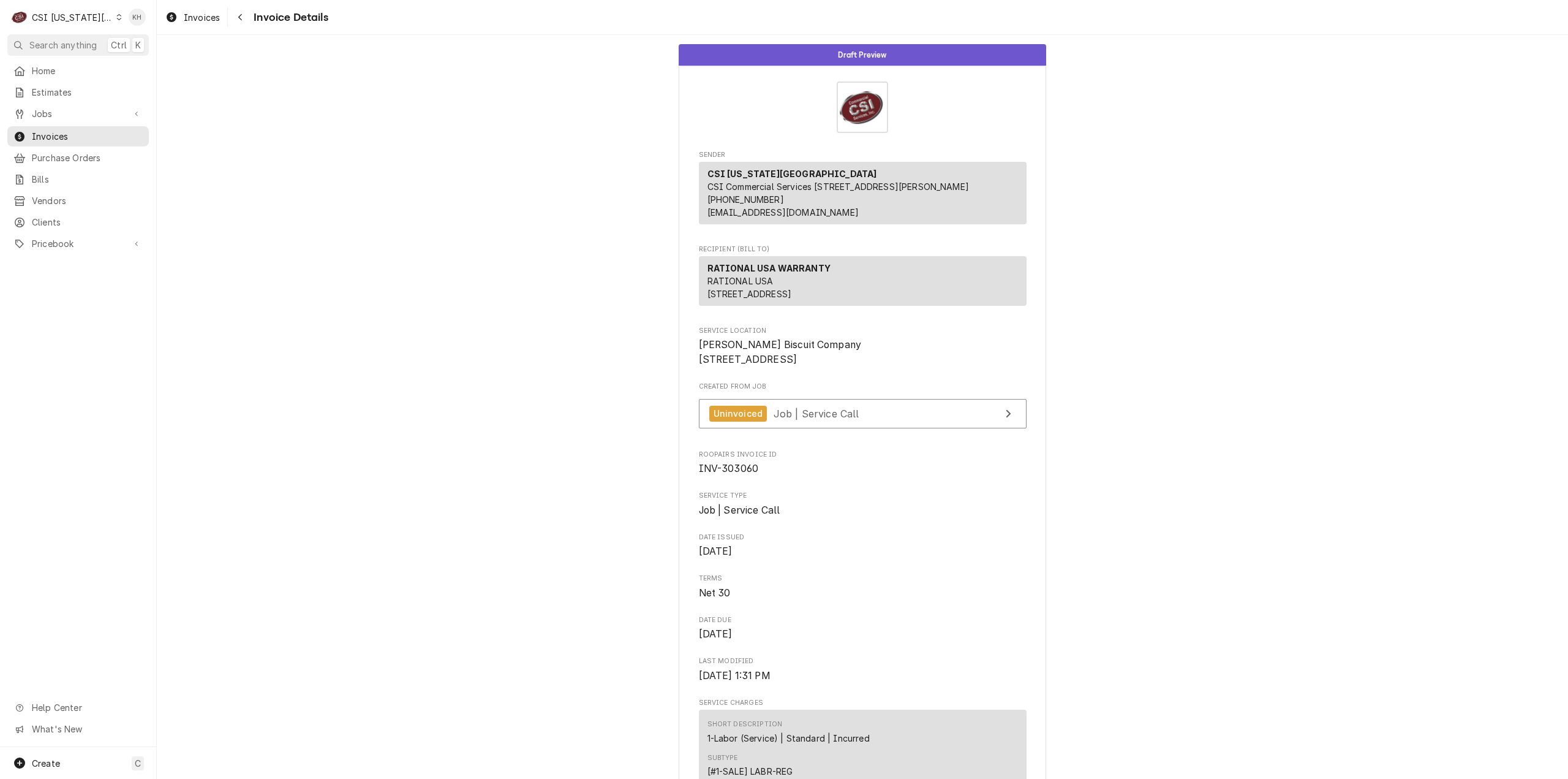
drag, startPoint x: 62, startPoint y: 45, endPoint x: 591, endPoint y: 150, distance: 539.3
click at [74, 47] on span "Search anything" at bounding box center [63, 45] width 67 height 13
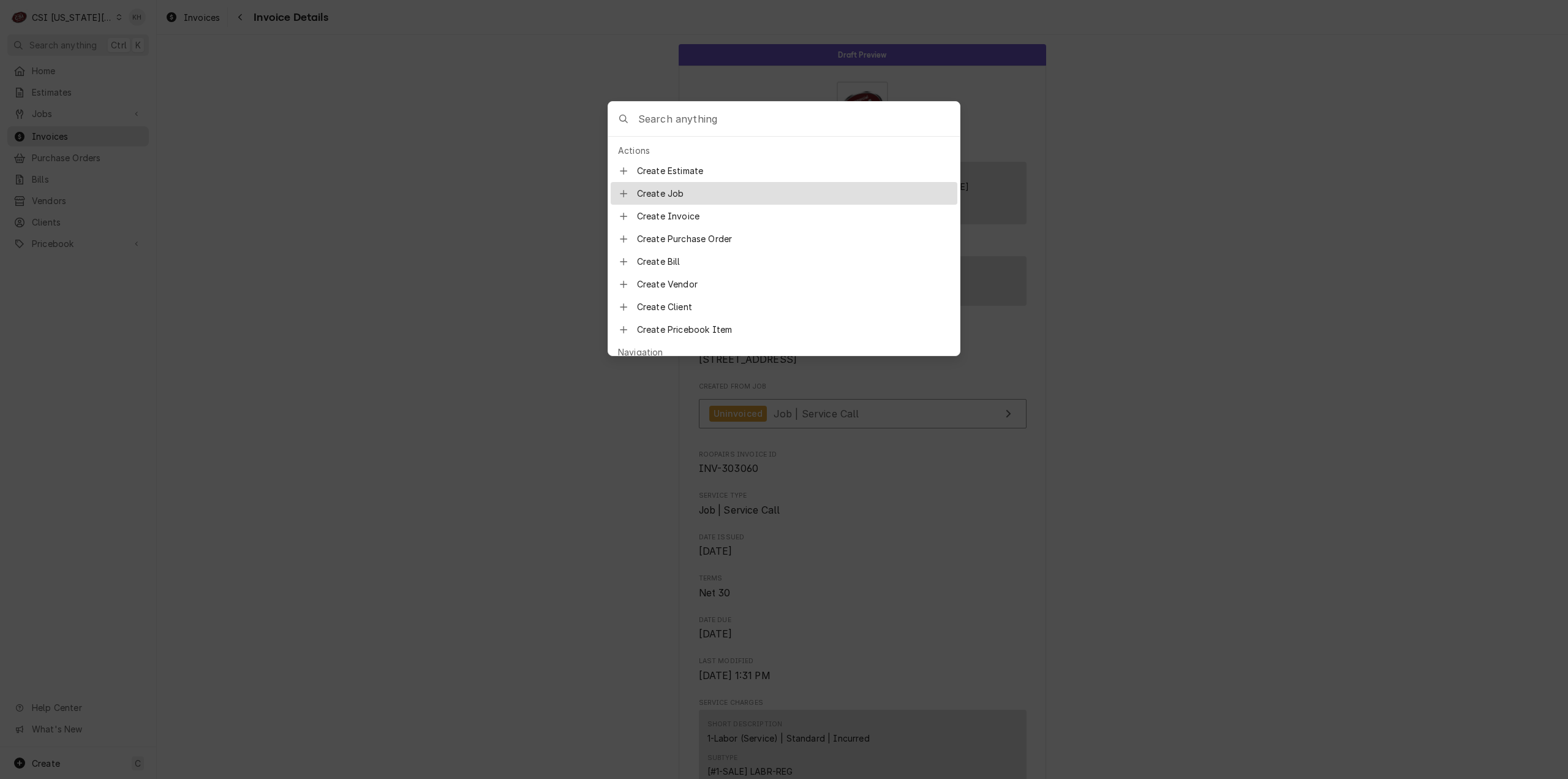
click at [828, 134] on input "Global Command Menu" at bounding box center [799, 118] width 322 height 34
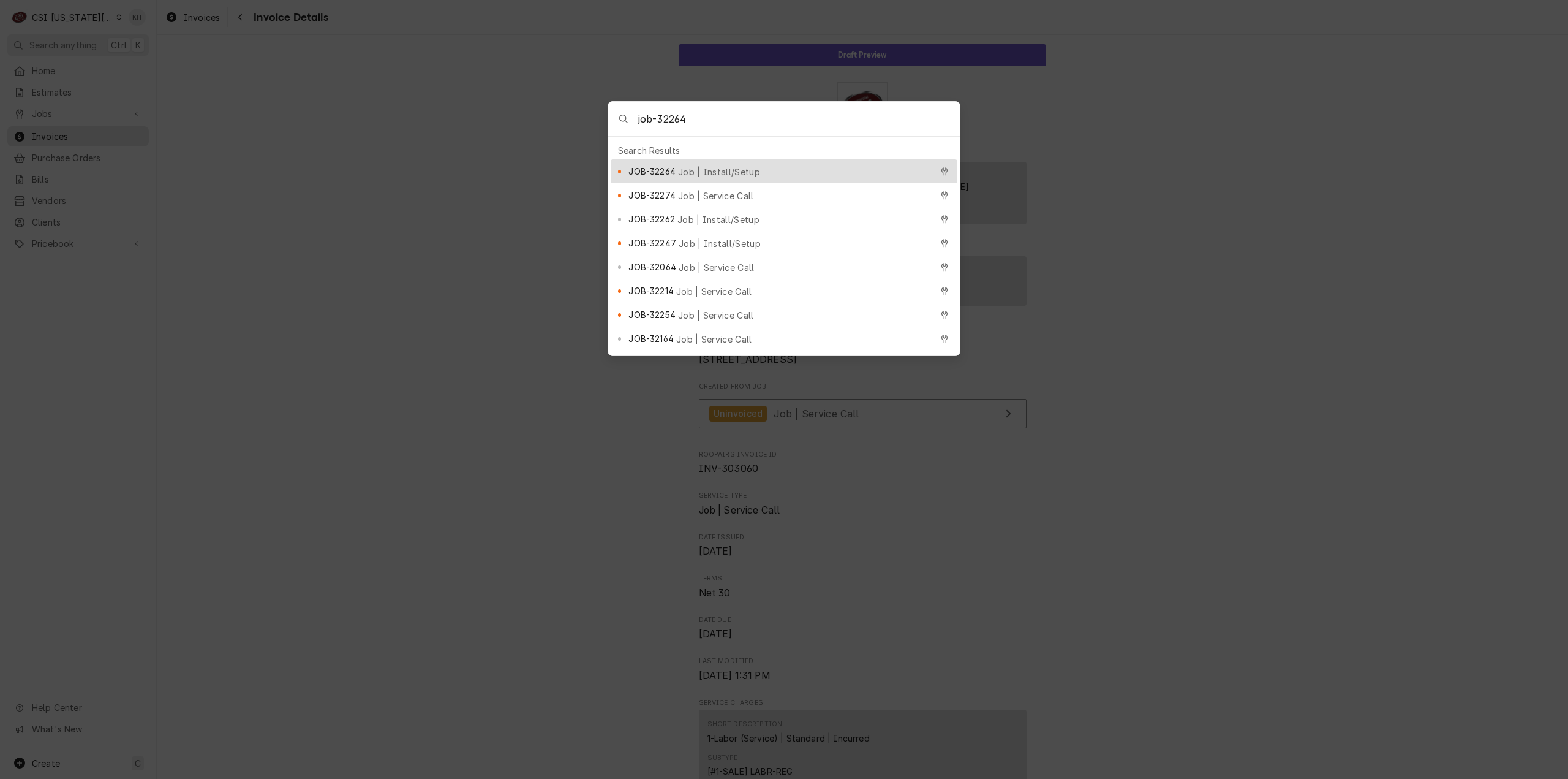
type input "job-32264"
click at [718, 164] on div "JOB-32264 Job | Install/Setup" at bounding box center [779, 171] width 302 height 14
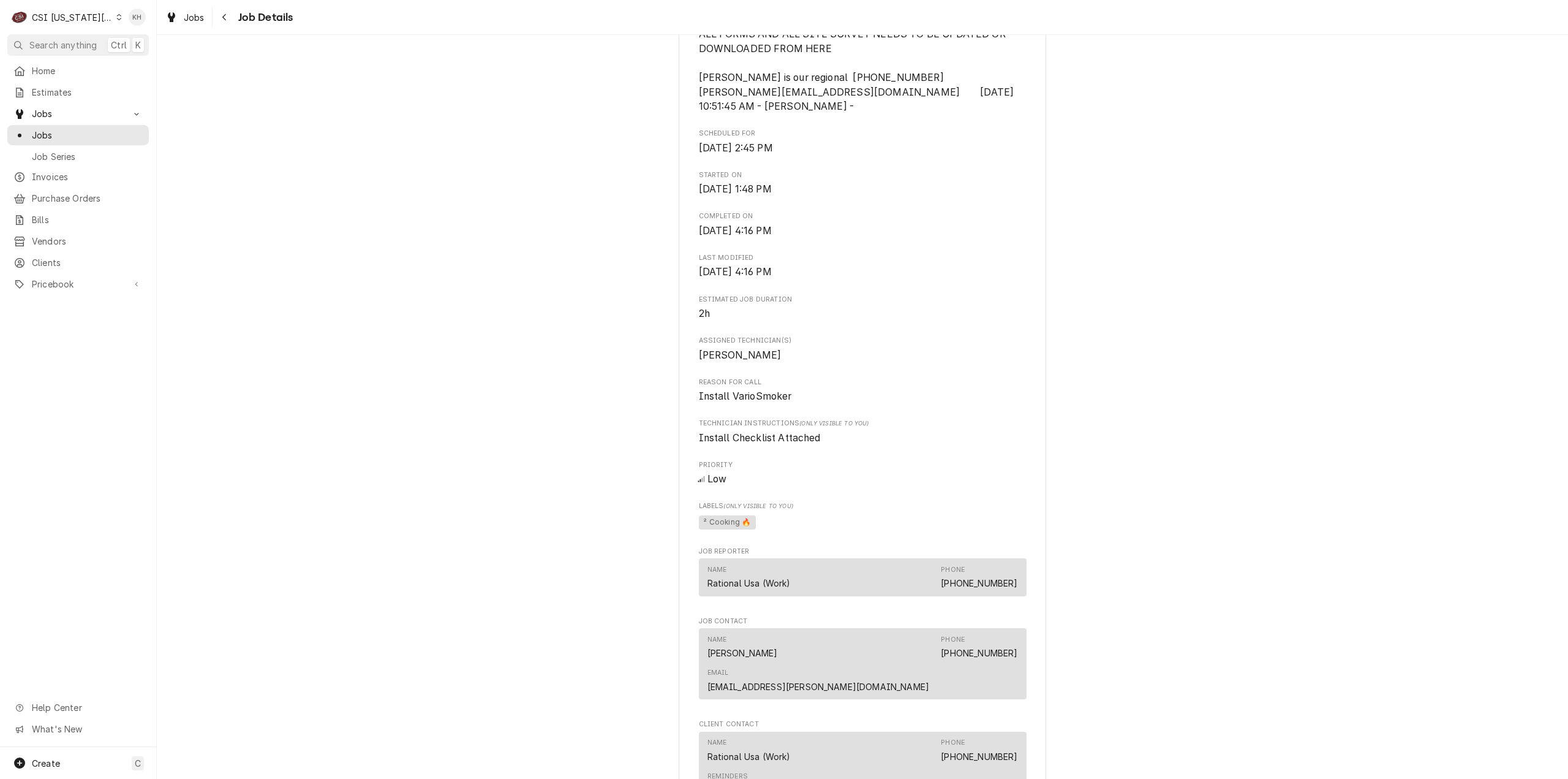
scroll to position [367, 0]
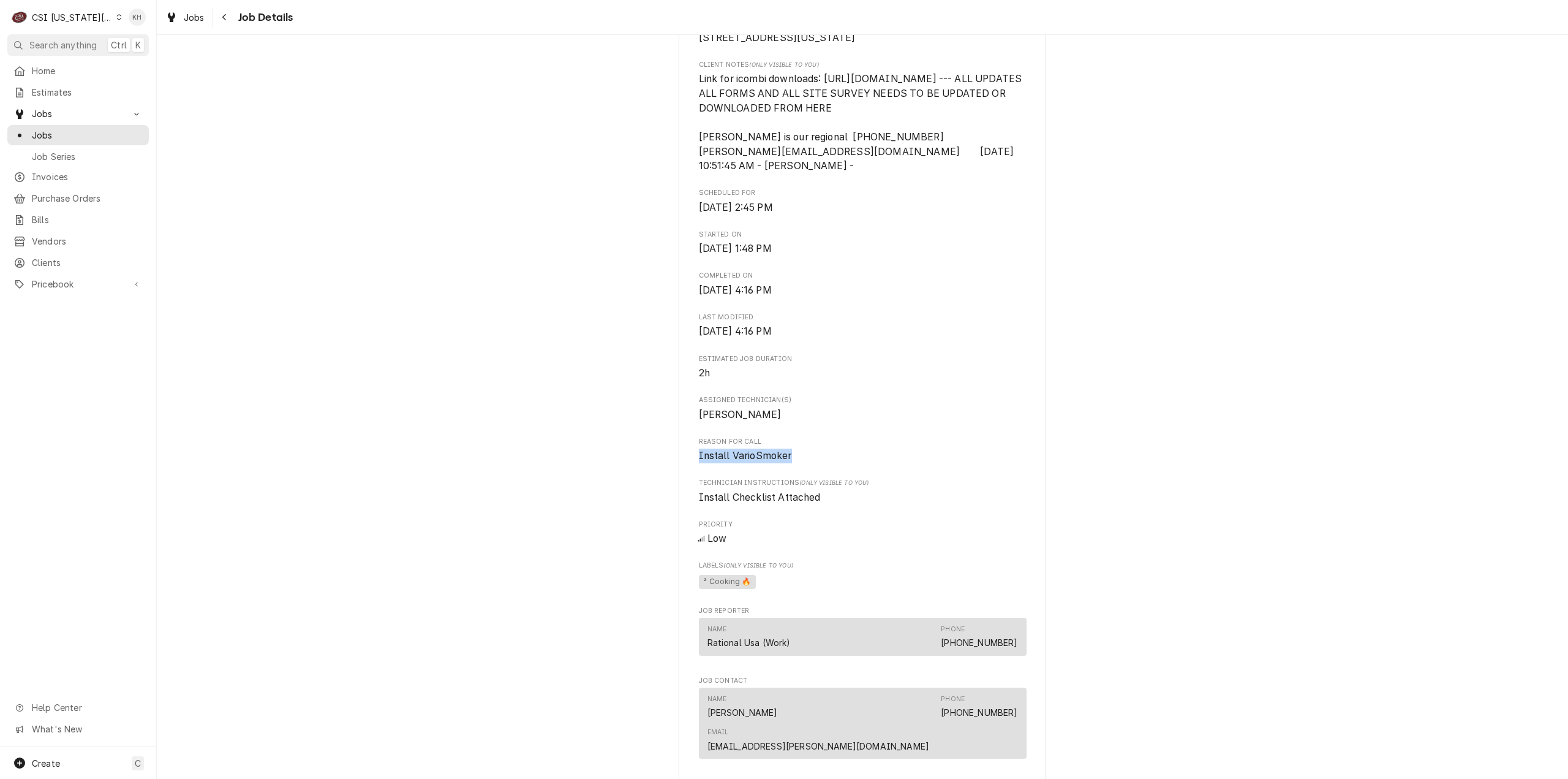
drag, startPoint x: 764, startPoint y: 492, endPoint x: 687, endPoint y: 490, distance: 77.0
click at [687, 490] on div "RATIONAL USA WARRANTY Loews Hotel / 1587 Prime Steakhouse / 1515 Wyandotte St, …" at bounding box center [862, 507] width 367 height 1594
copy span "Install VarioSmoker"
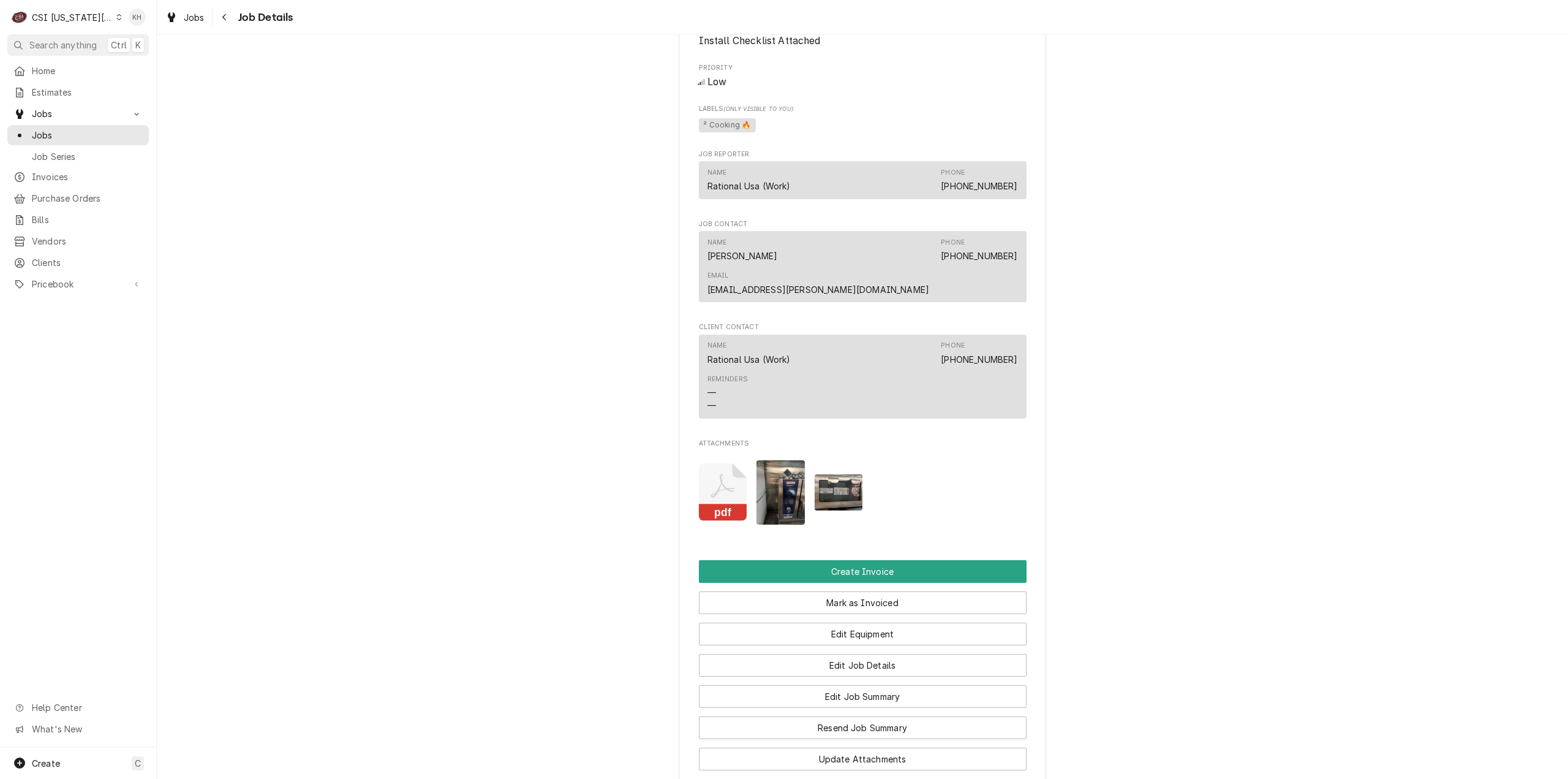
scroll to position [980, 0]
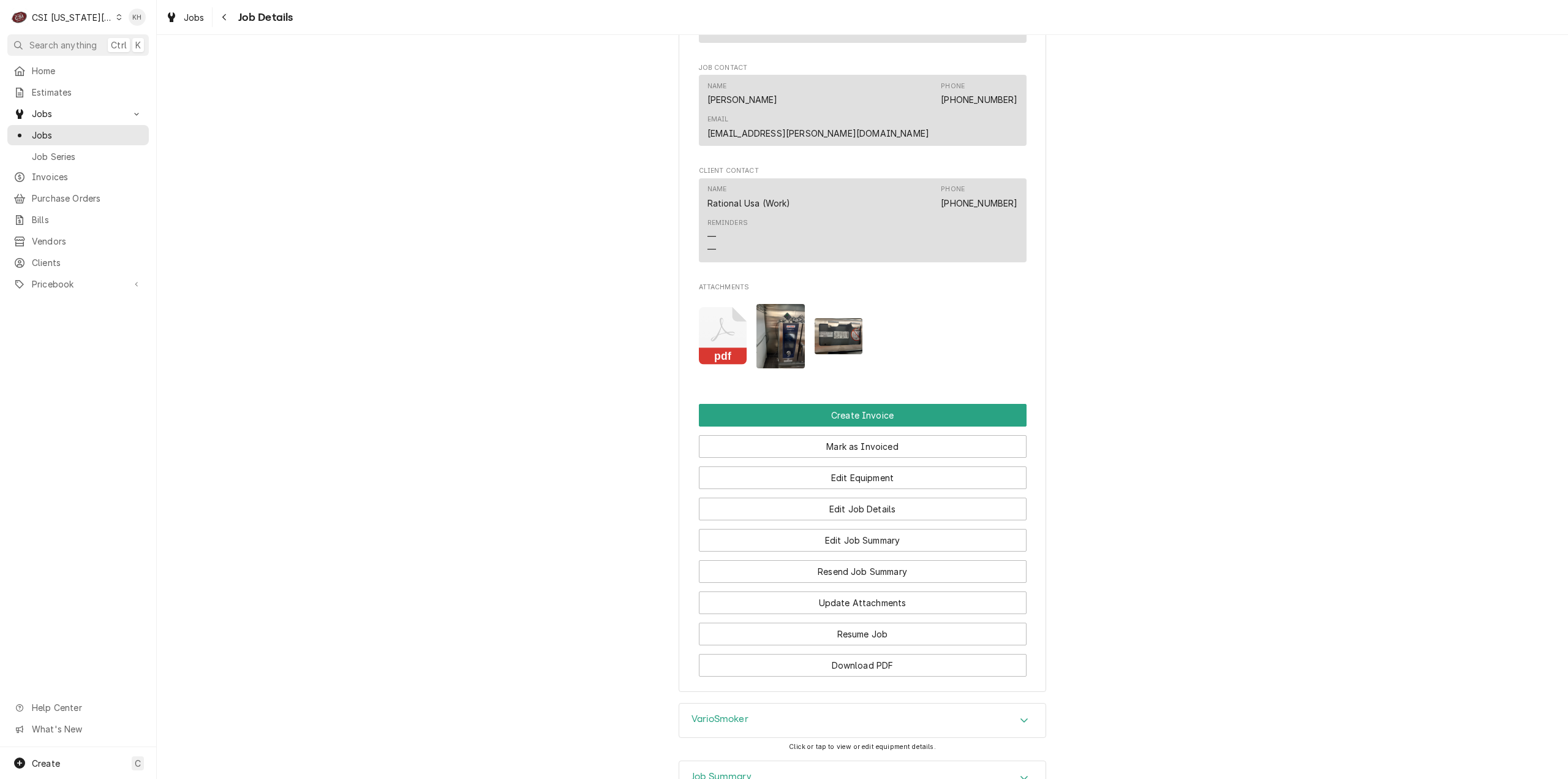
click at [735, 343] on icon "Attachments" at bounding box center [723, 336] width 49 height 58
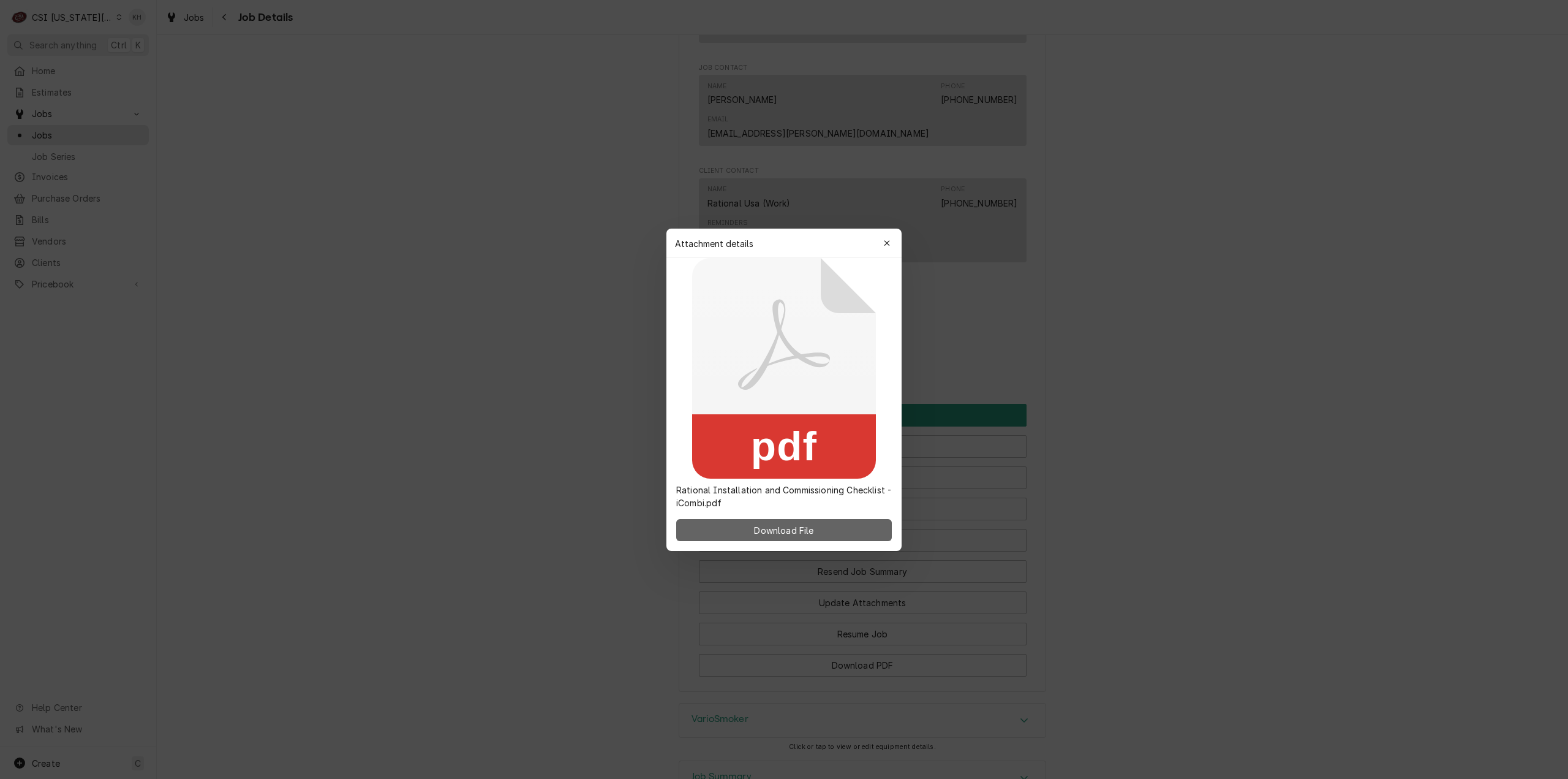
click at [781, 531] on span "Download File" at bounding box center [783, 529] width 64 height 13
click at [888, 236] on button "button" at bounding box center [886, 243] width 19 height 19
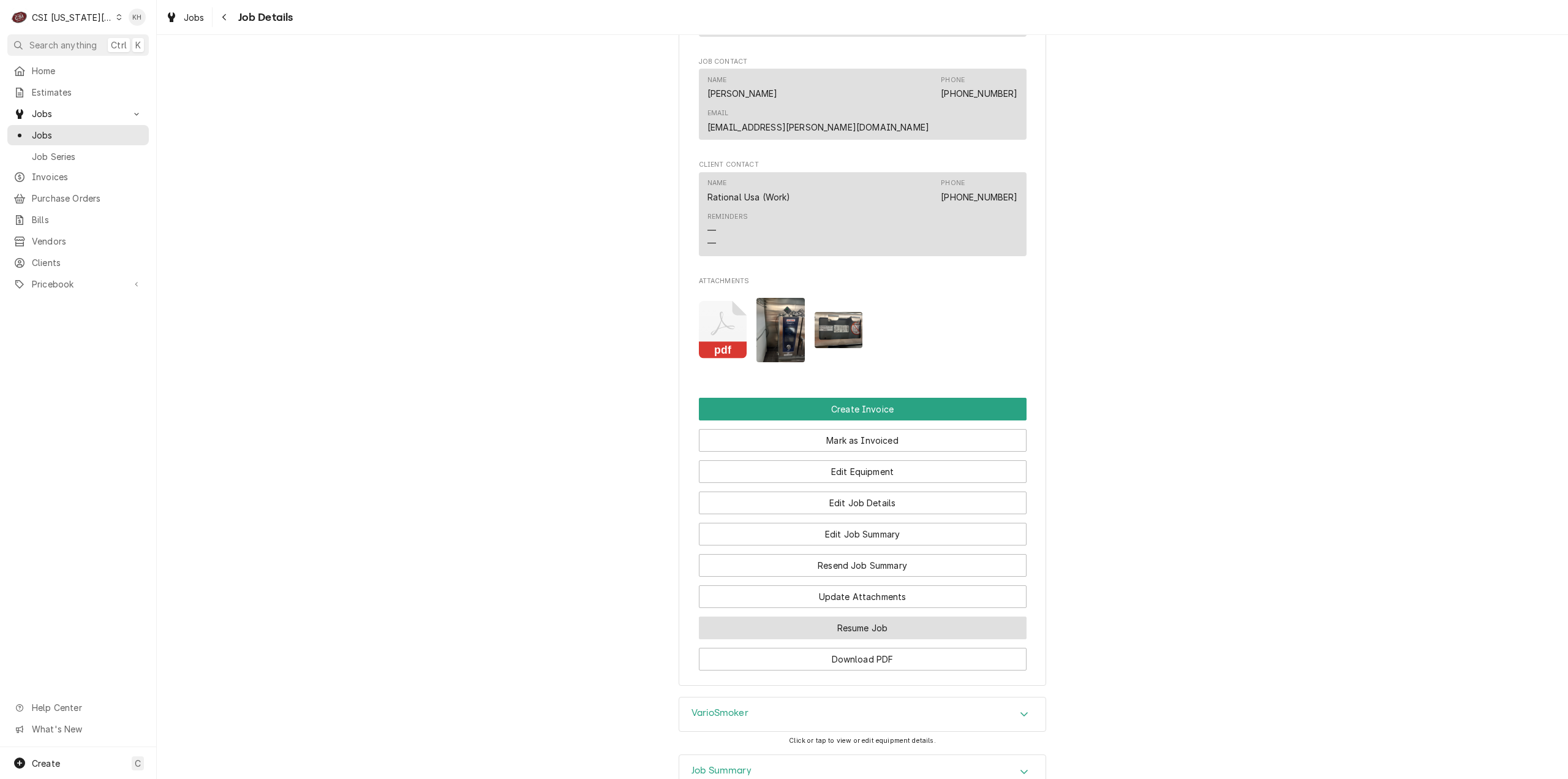
scroll to position [1133, 0]
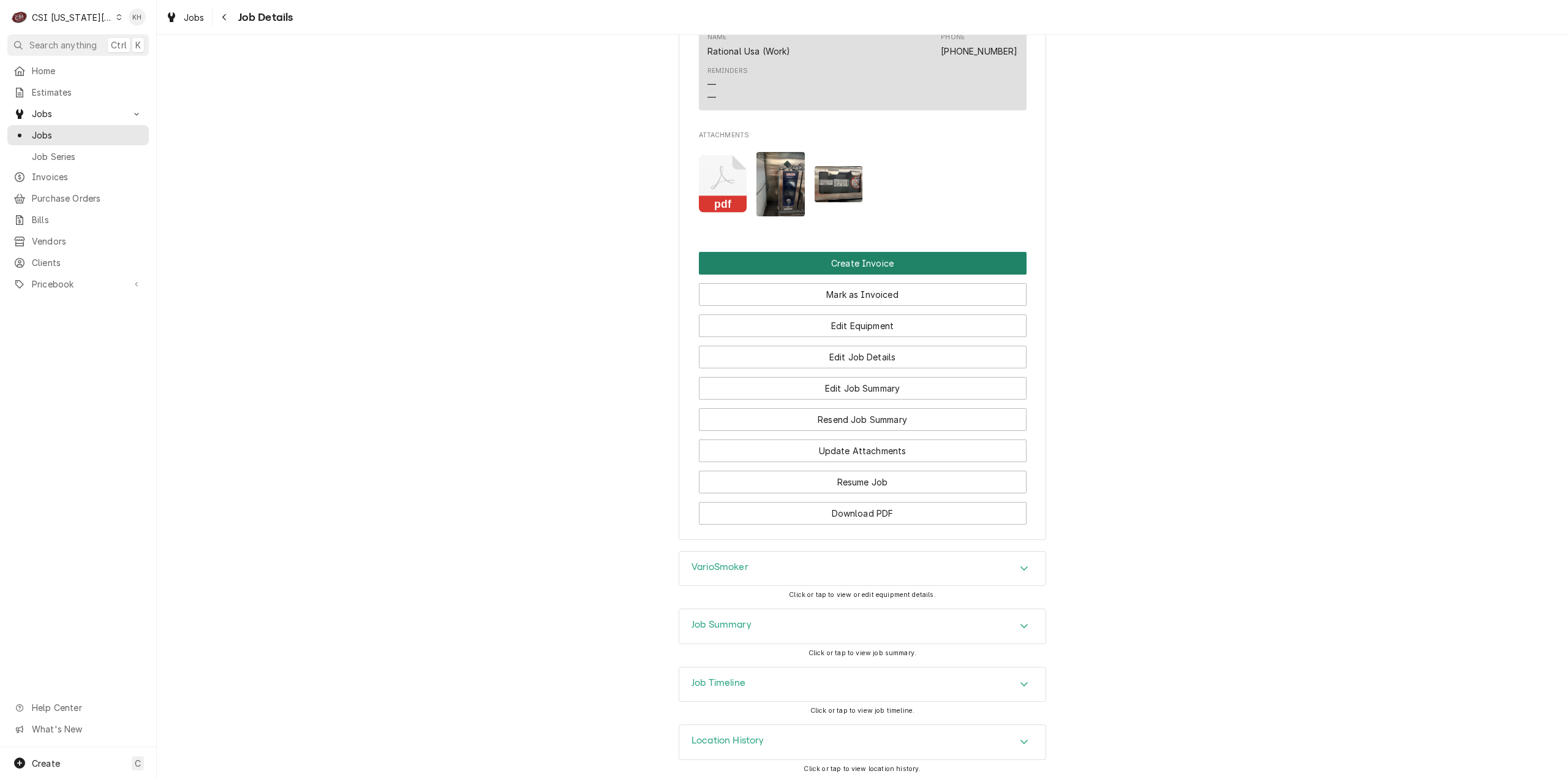
click at [896, 255] on button "Create Invoice" at bounding box center [863, 263] width 328 height 22
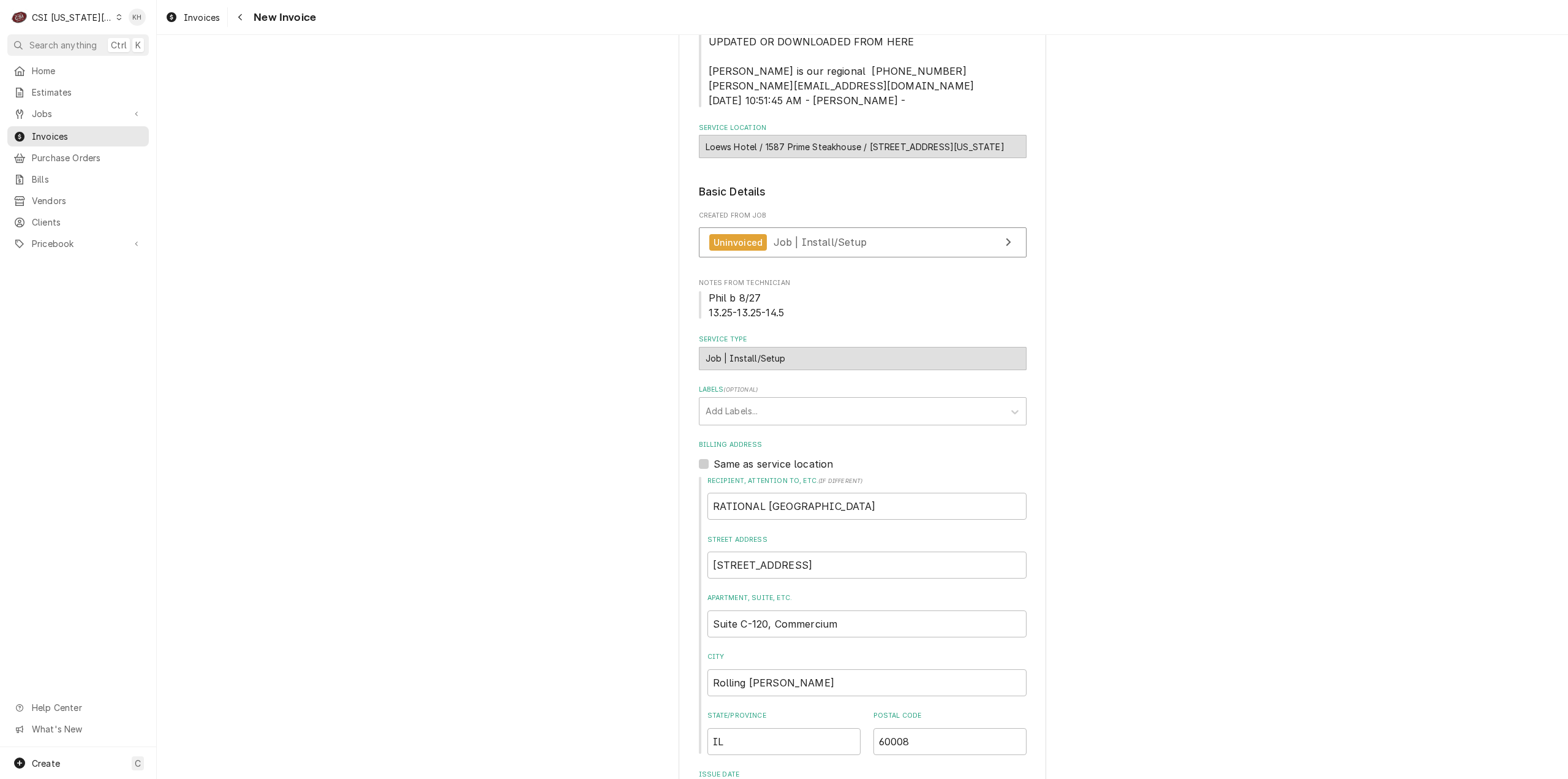
scroll to position [367, 0]
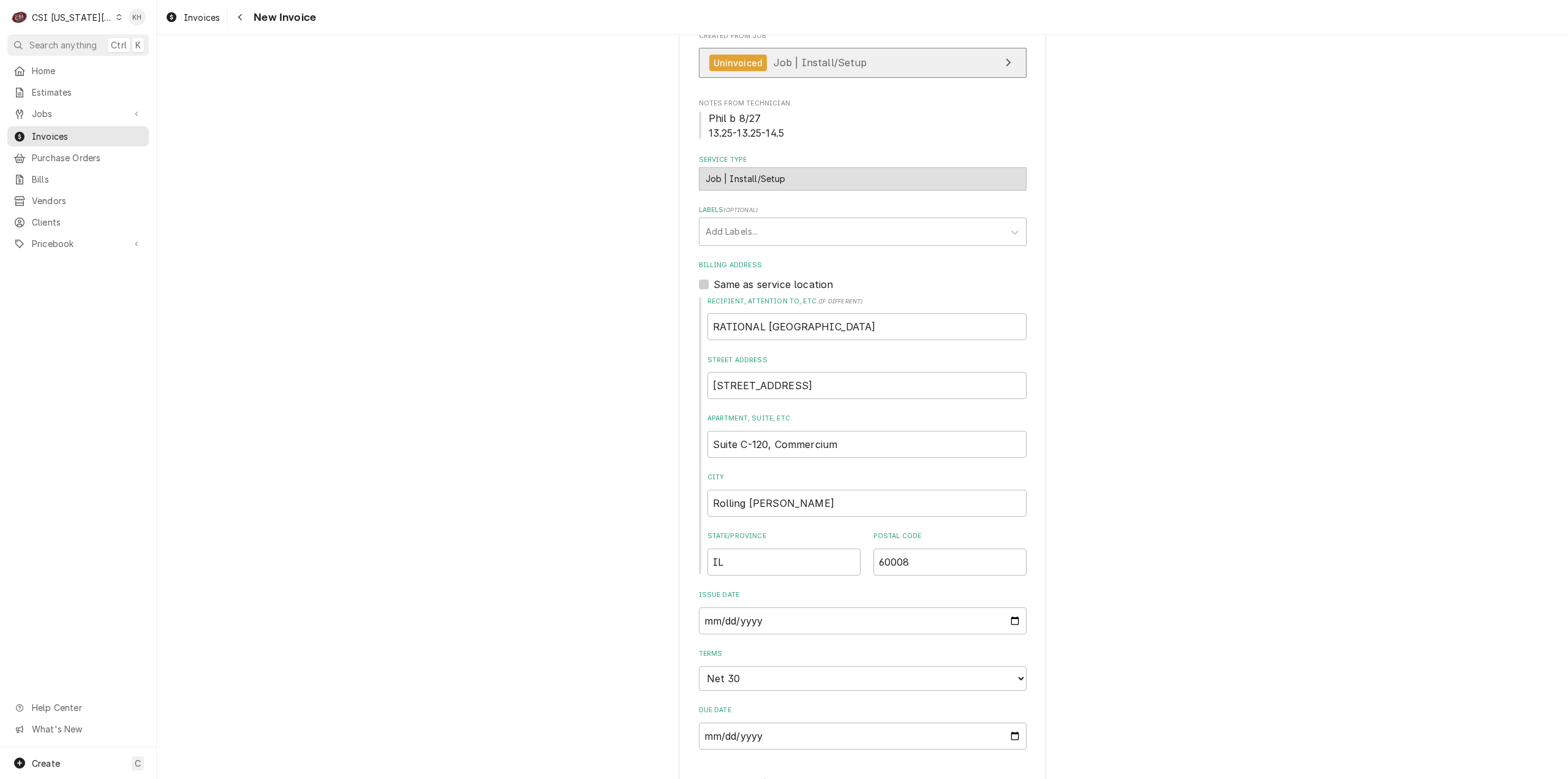
click at [796, 69] on span "Job | Install/Setup" at bounding box center [820, 63] width 94 height 12
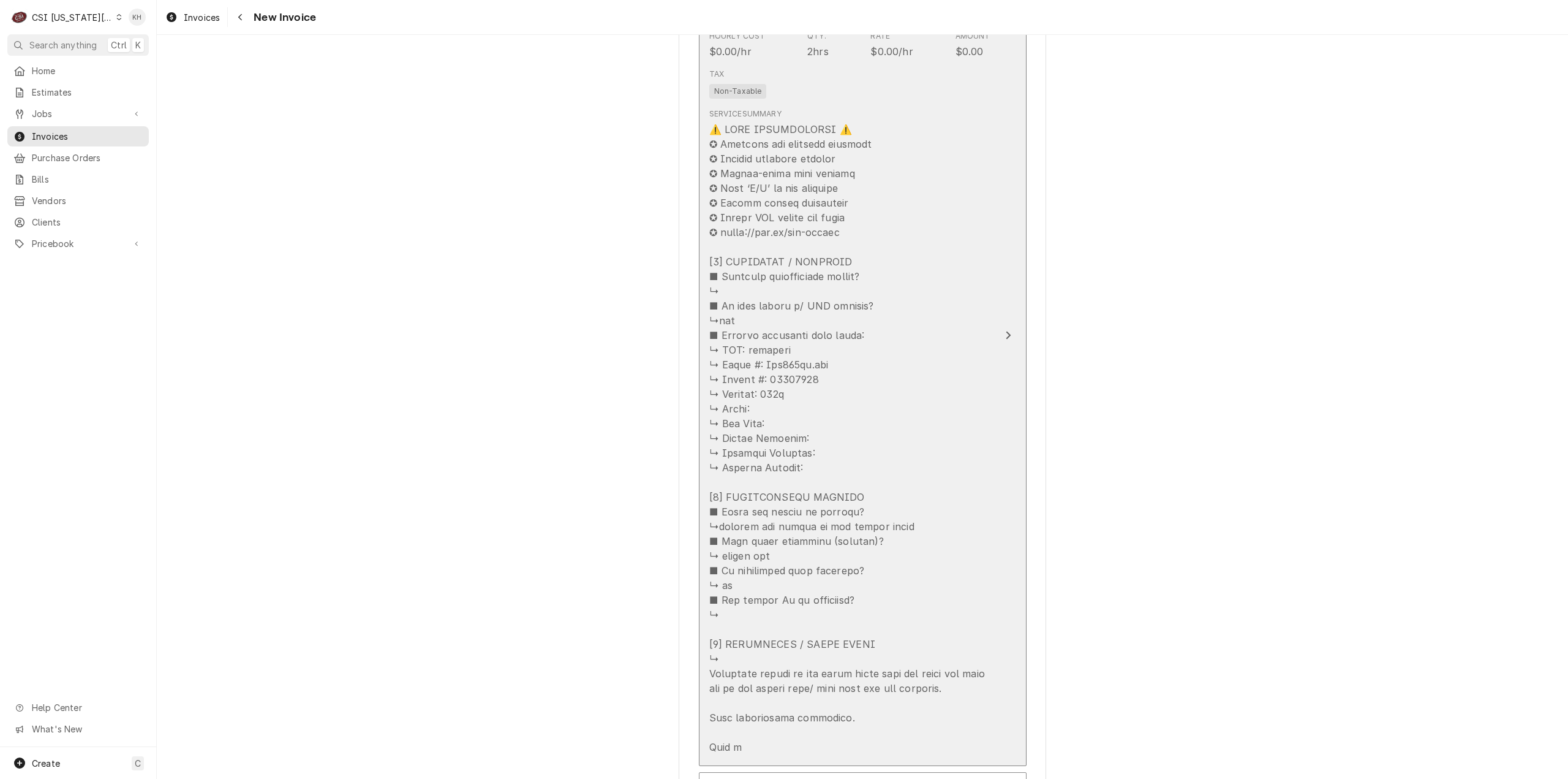
scroll to position [1286, 0]
click at [946, 519] on div "Update Line Item" at bounding box center [850, 432] width 281 height 632
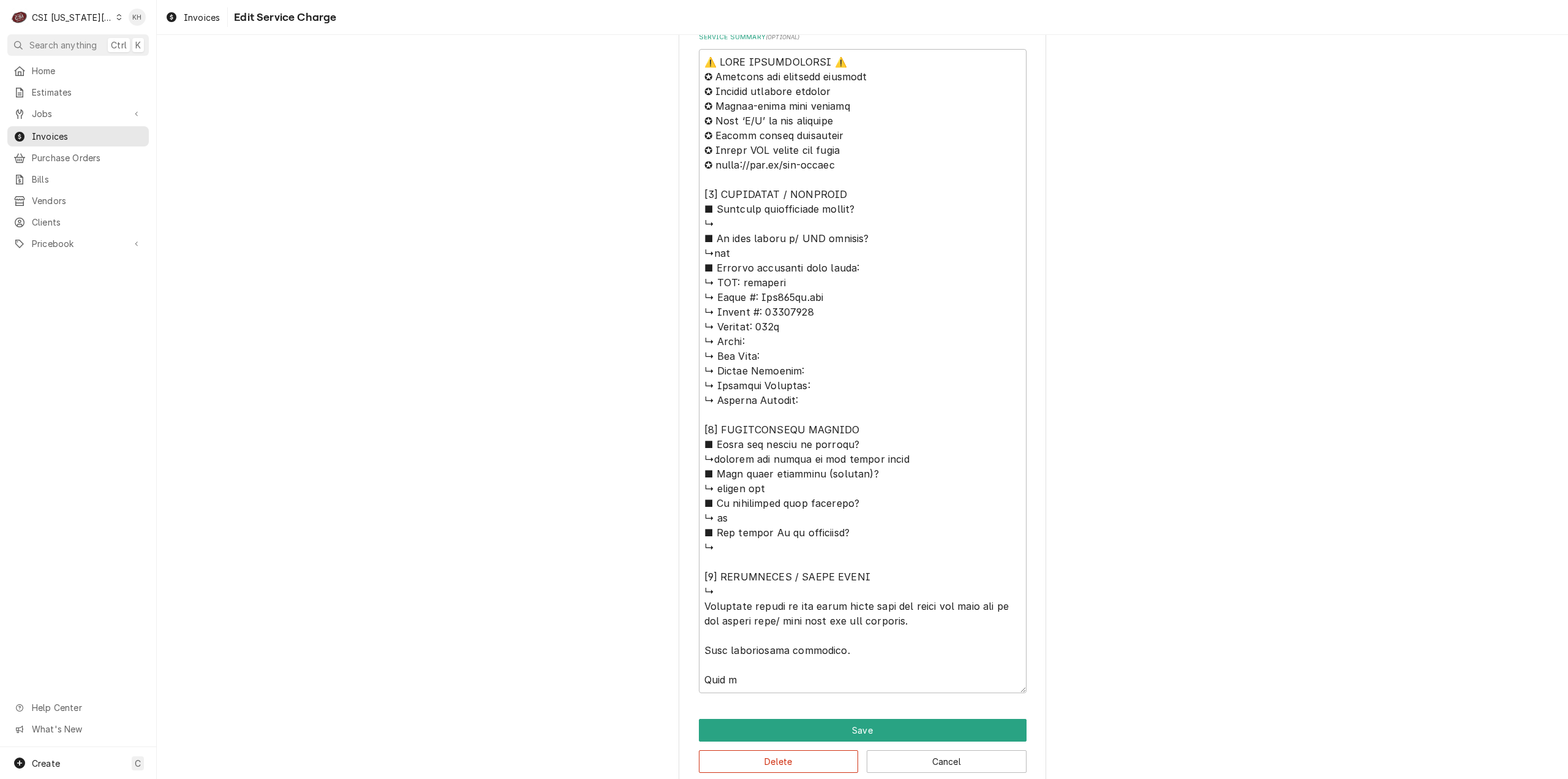
scroll to position [552, 0]
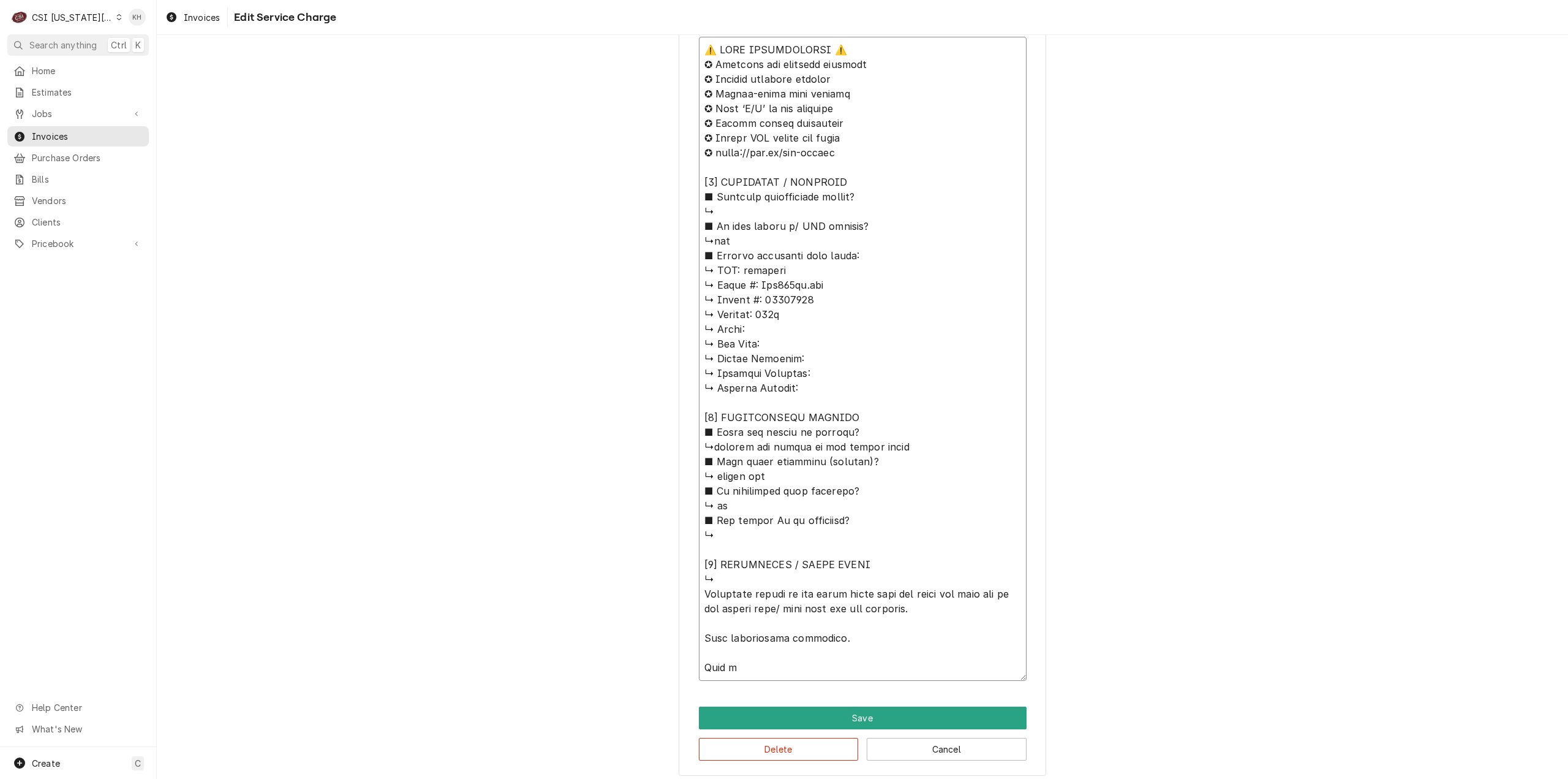
drag, startPoint x: 832, startPoint y: 644, endPoint x: 700, endPoint y: 596, distance: 140.5
click at [700, 596] on textarea "Service Summary ( optional )" at bounding box center [863, 359] width 328 height 644
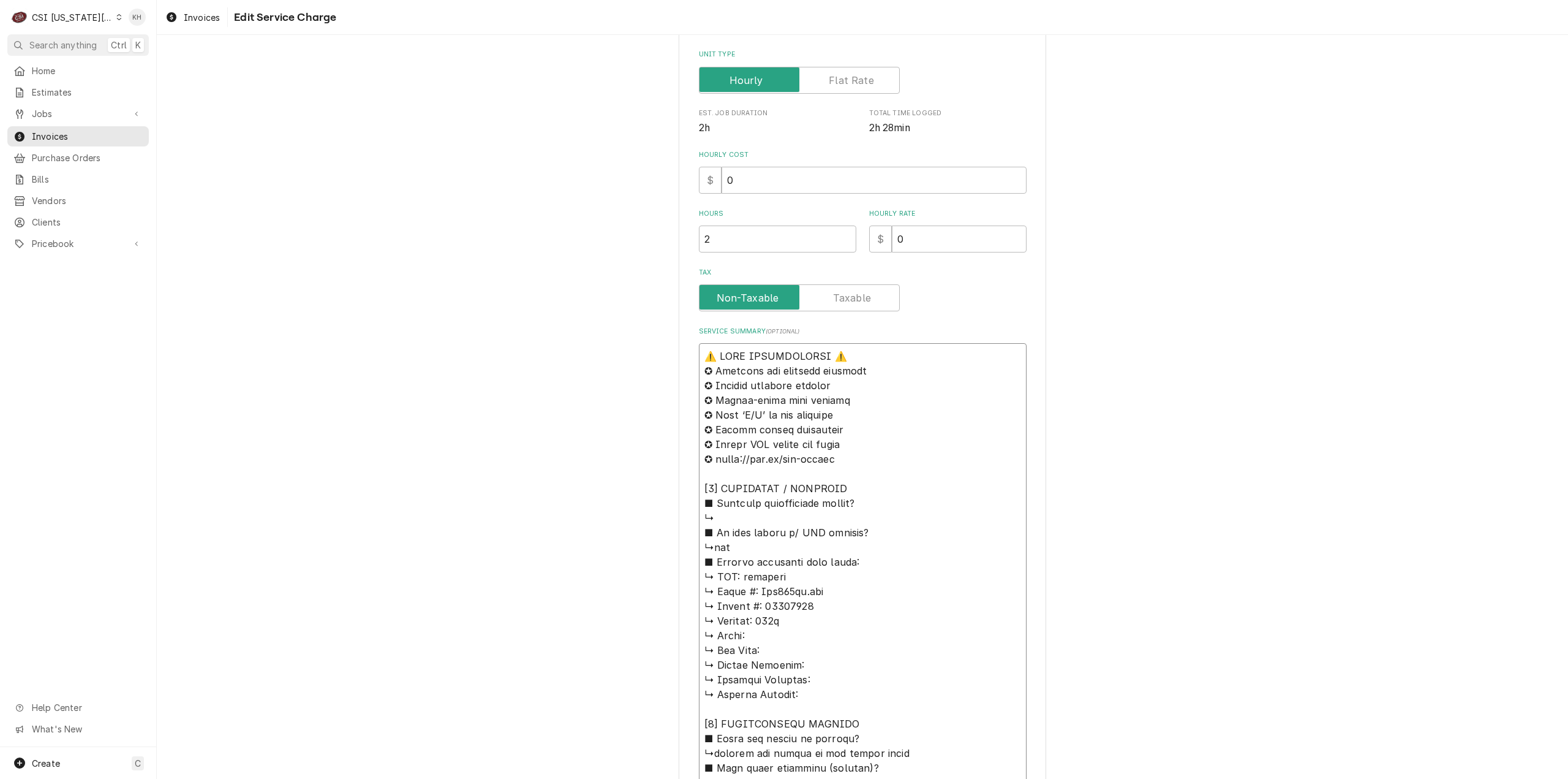
click at [768, 603] on textarea "Service Summary ( optional )" at bounding box center [863, 665] width 328 height 644
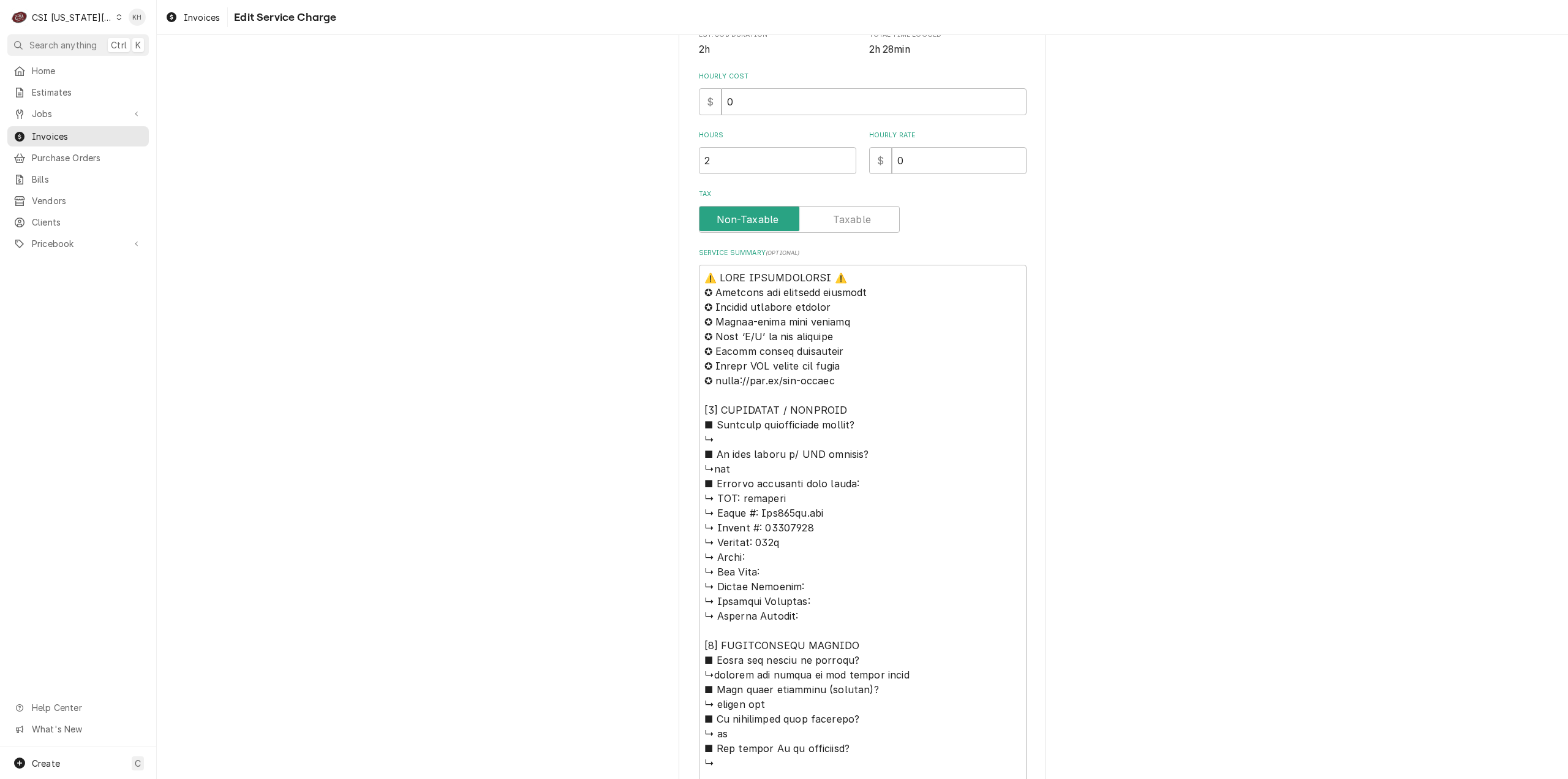
scroll to position [559, 0]
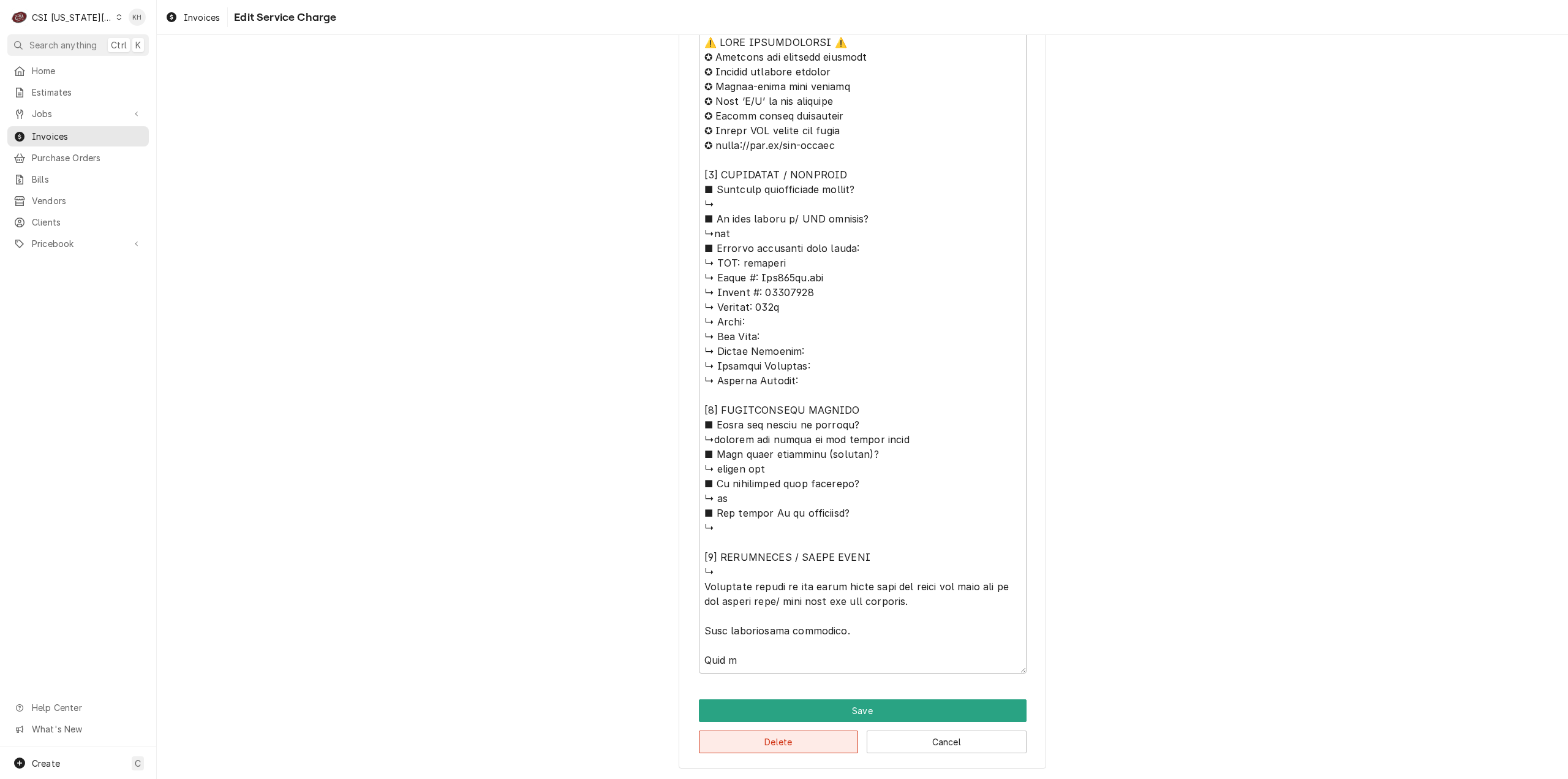
click at [838, 737] on button "Delete" at bounding box center [779, 741] width 160 height 22
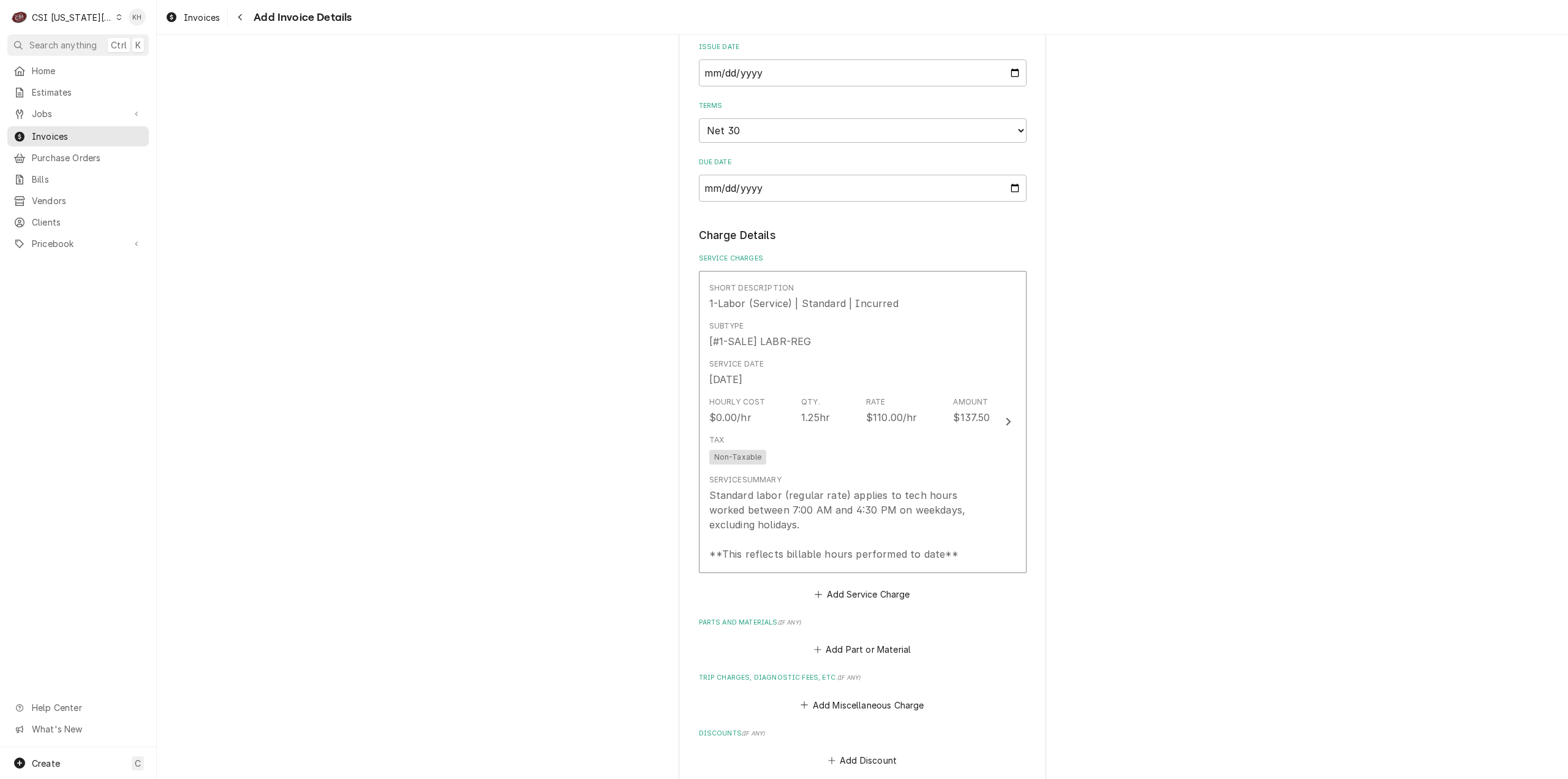
scroll to position [1003, 0]
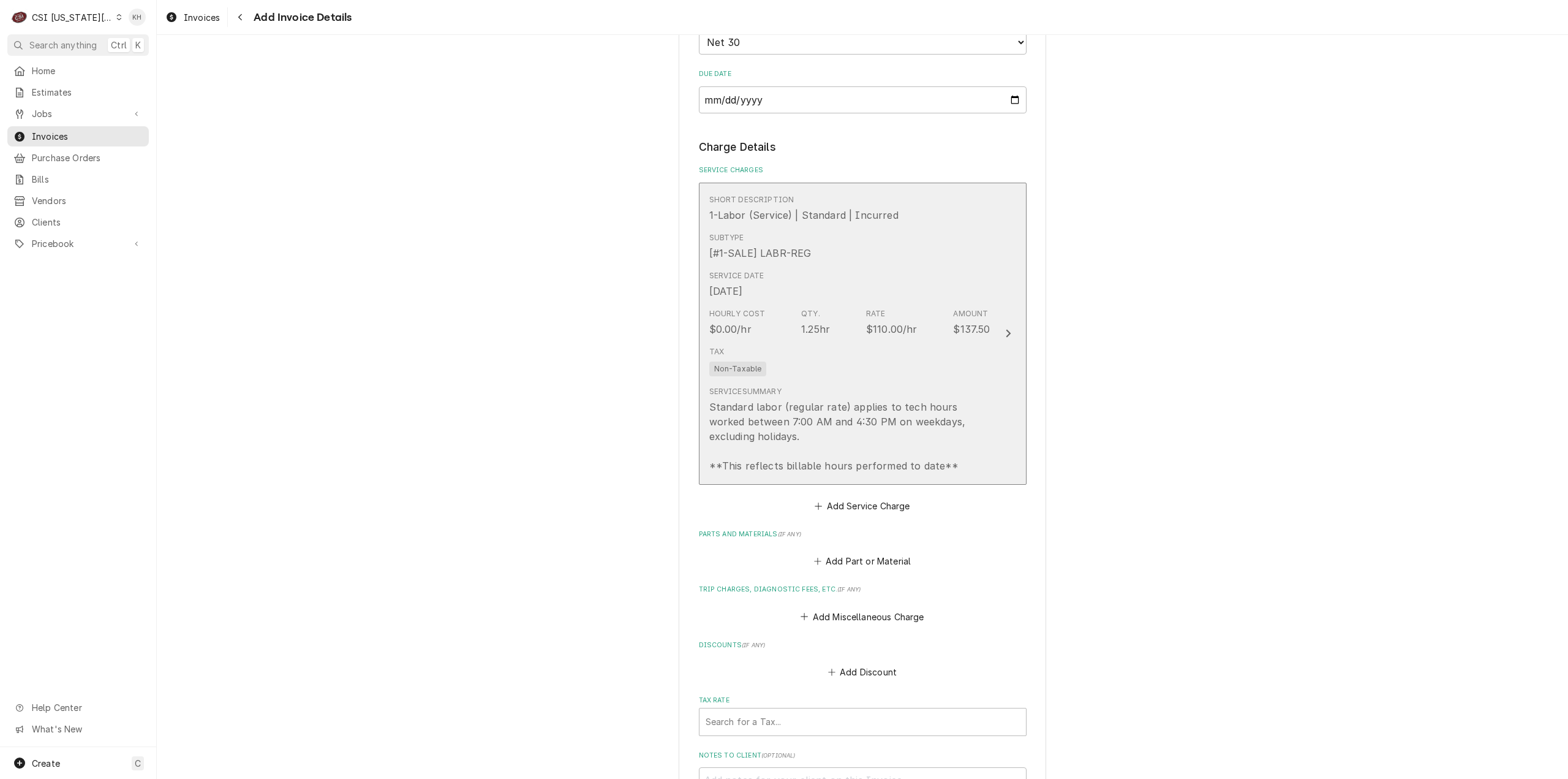
click at [991, 367] on button "Short Description 1-Labor (Service) | Standard | Incurred Subtype [#1-SALE] LAB…" at bounding box center [863, 333] width 328 height 302
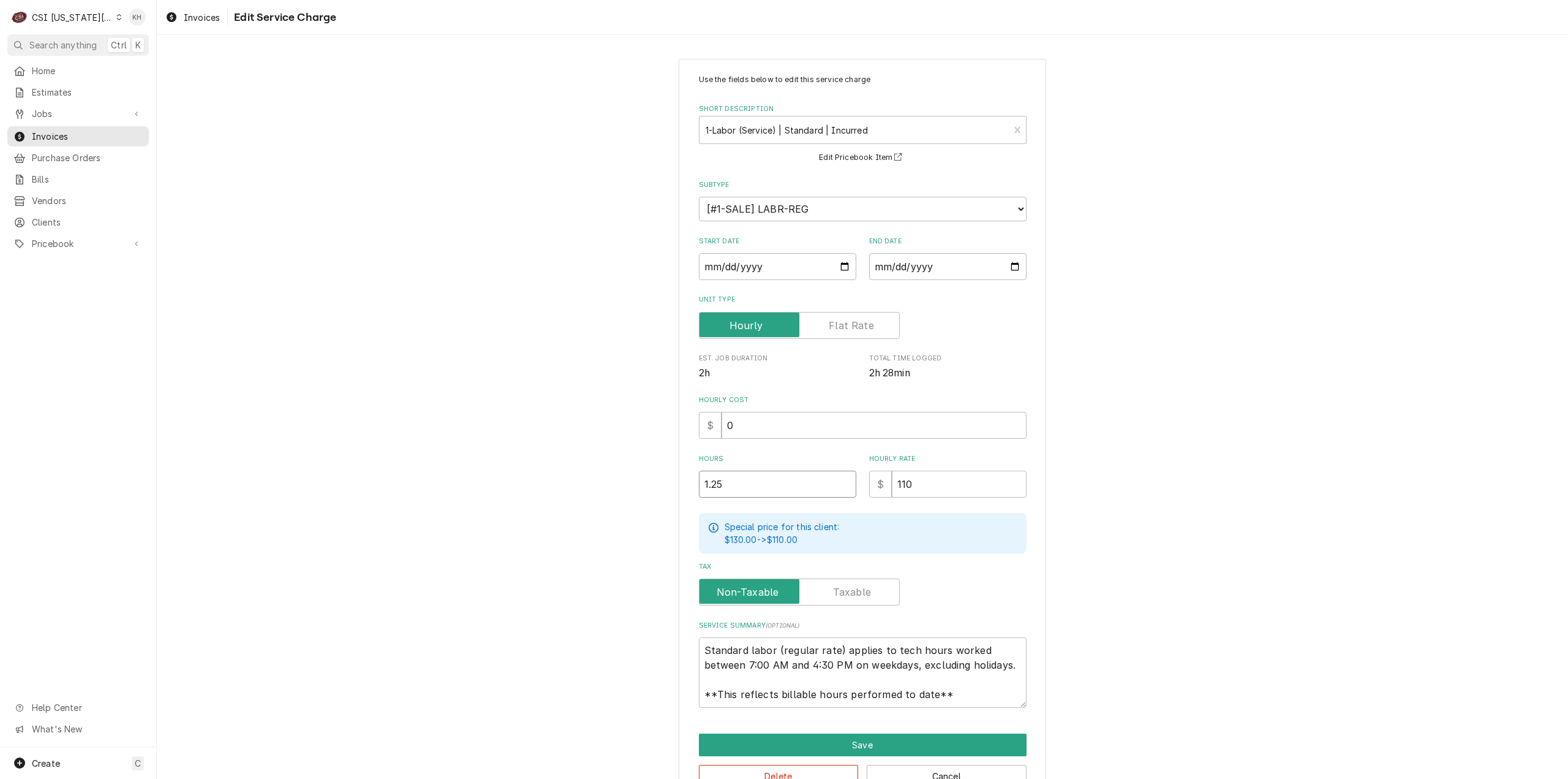
drag, startPoint x: 782, startPoint y: 482, endPoint x: 570, endPoint y: 490, distance: 212.2
click at [571, 490] on div "Use the fields below to edit this service charge Short Description 1-Labor (Ser…" at bounding box center [862, 431] width 1411 height 766
type textarea "x"
type input "1"
drag, startPoint x: 520, startPoint y: 458, endPoint x: 513, endPoint y: 459, distance: 7.1
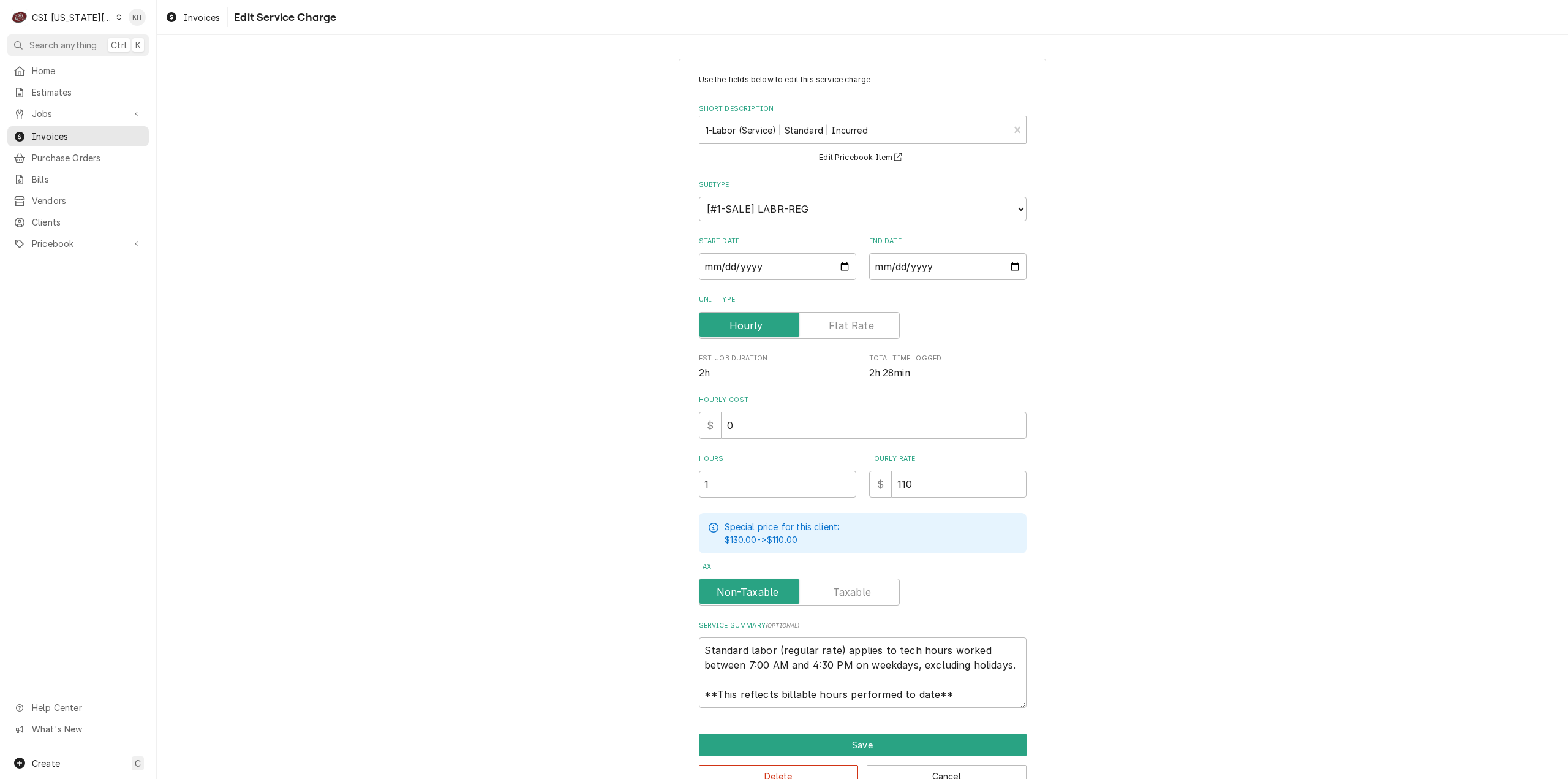
click at [513, 459] on div "Use the fields below to edit this service charge Short Description 1-Labor (Ser…" at bounding box center [862, 431] width 1411 height 766
drag, startPoint x: 946, startPoint y: 484, endPoint x: 747, endPoint y: 497, distance: 199.4
click at [747, 497] on div "Use the fields below to edit this service charge Short Description 1-Labor (Ser…" at bounding box center [863, 391] width 328 height 634
type textarea "x"
type input "3"
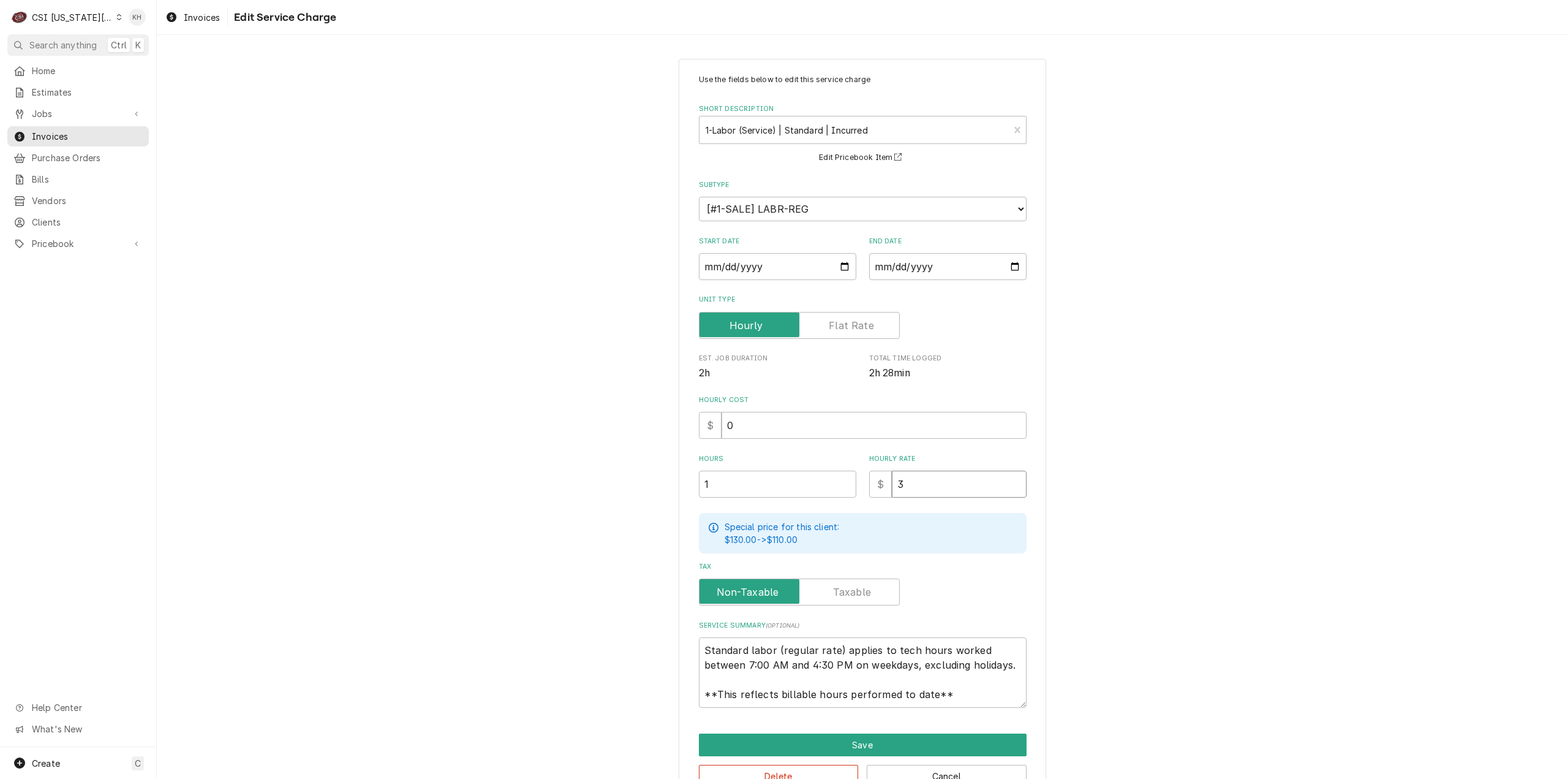
type textarea "x"
type input "30"
type textarea "x"
type input "300"
drag, startPoint x: 944, startPoint y: 692, endPoint x: 615, endPoint y: 583, distance: 346.6
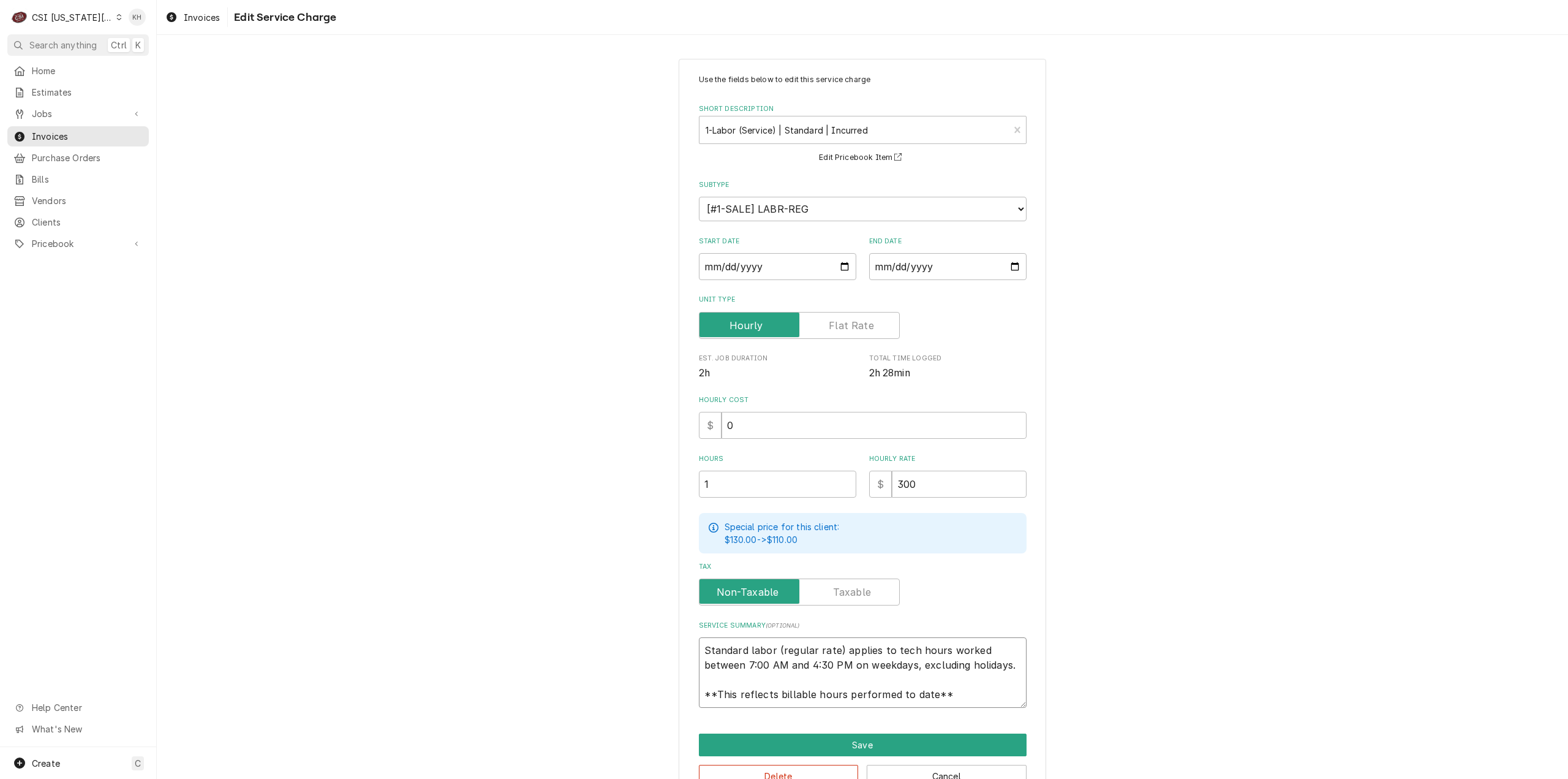
click at [615, 583] on div "Use the fields below to edit this service charge Short Description 1-Labor (Ser…" at bounding box center [862, 431] width 1411 height 766
type textarea "x"
type textarea "R"
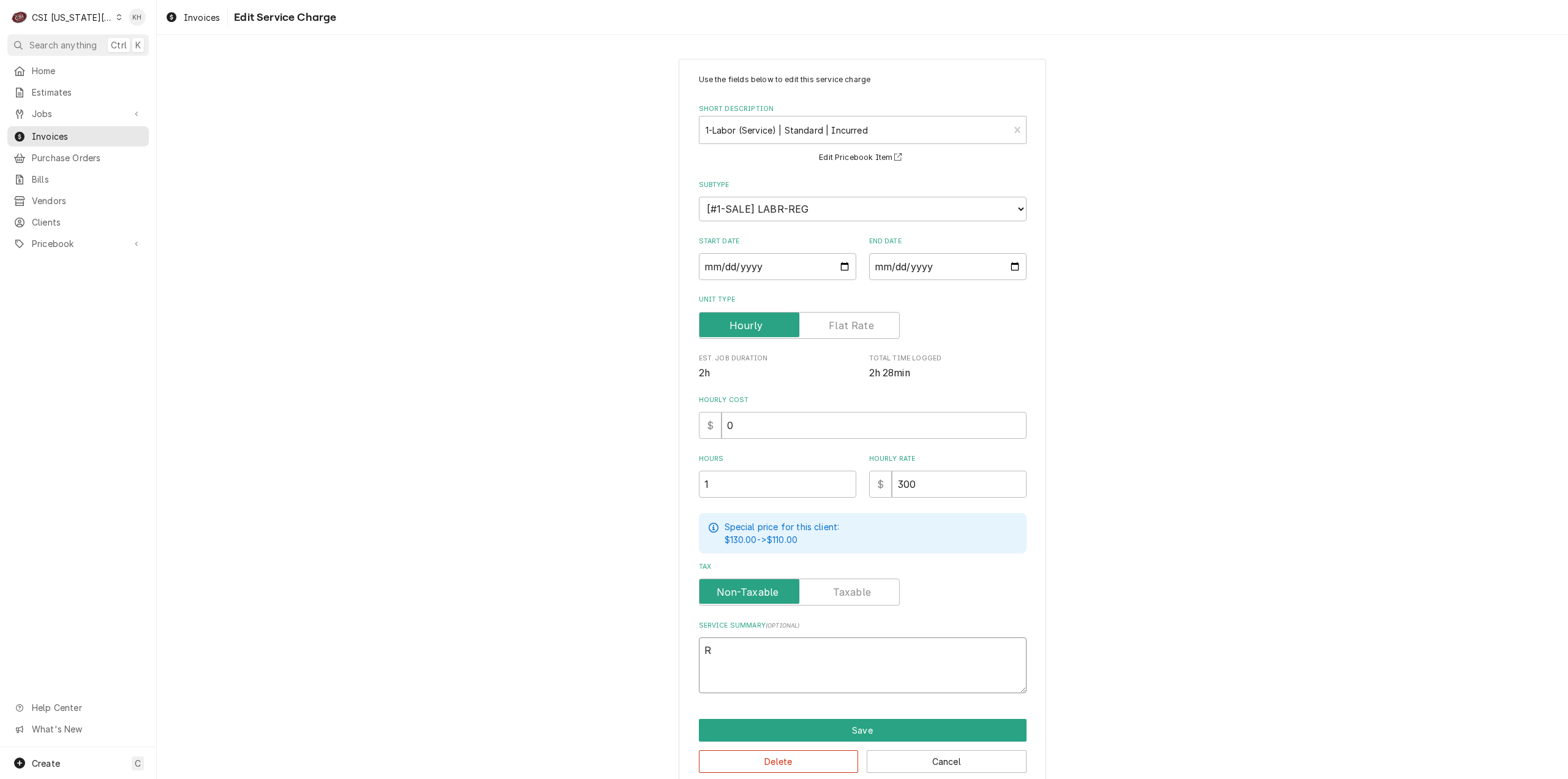
type textarea "x"
type textarea "Ra"
type textarea "x"
type textarea "Rati"
type textarea "x"
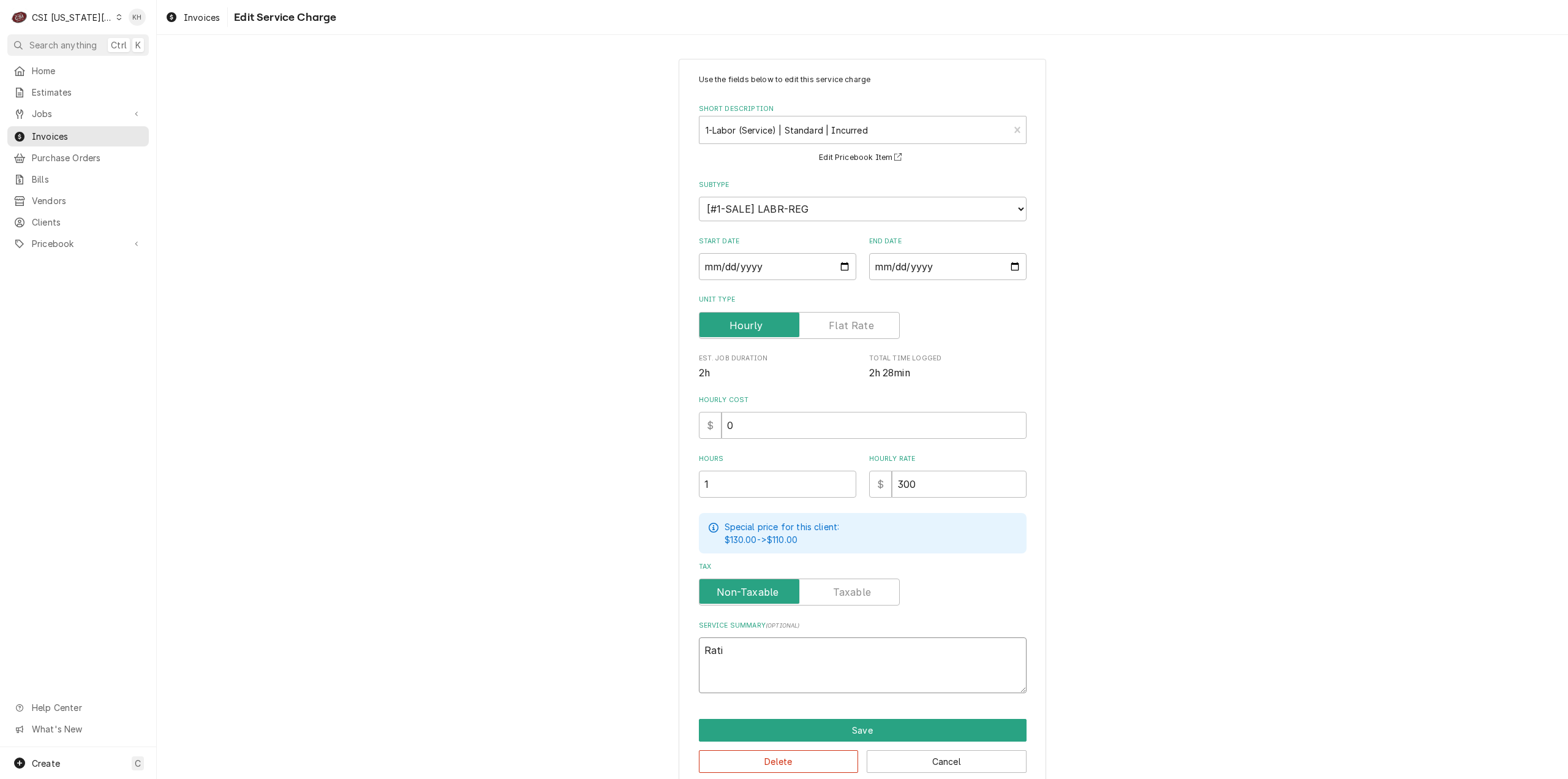
type textarea "Ratio"
type textarea "x"
type textarea "Ration"
type textarea "x"
type textarea "Rationa"
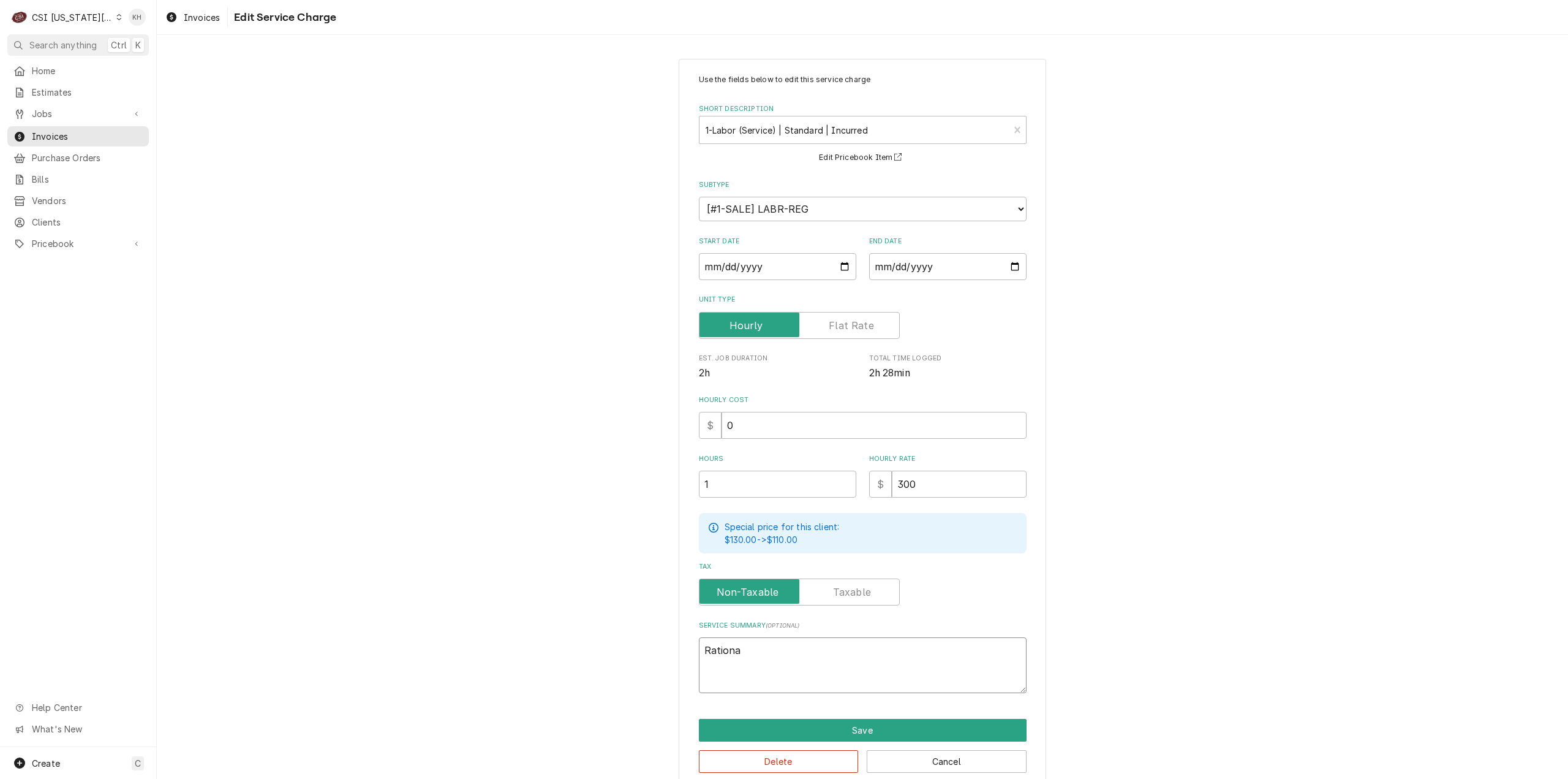
type textarea "x"
type textarea "Rational"
type textarea "x"
type textarea "Rational"
type textarea "x"
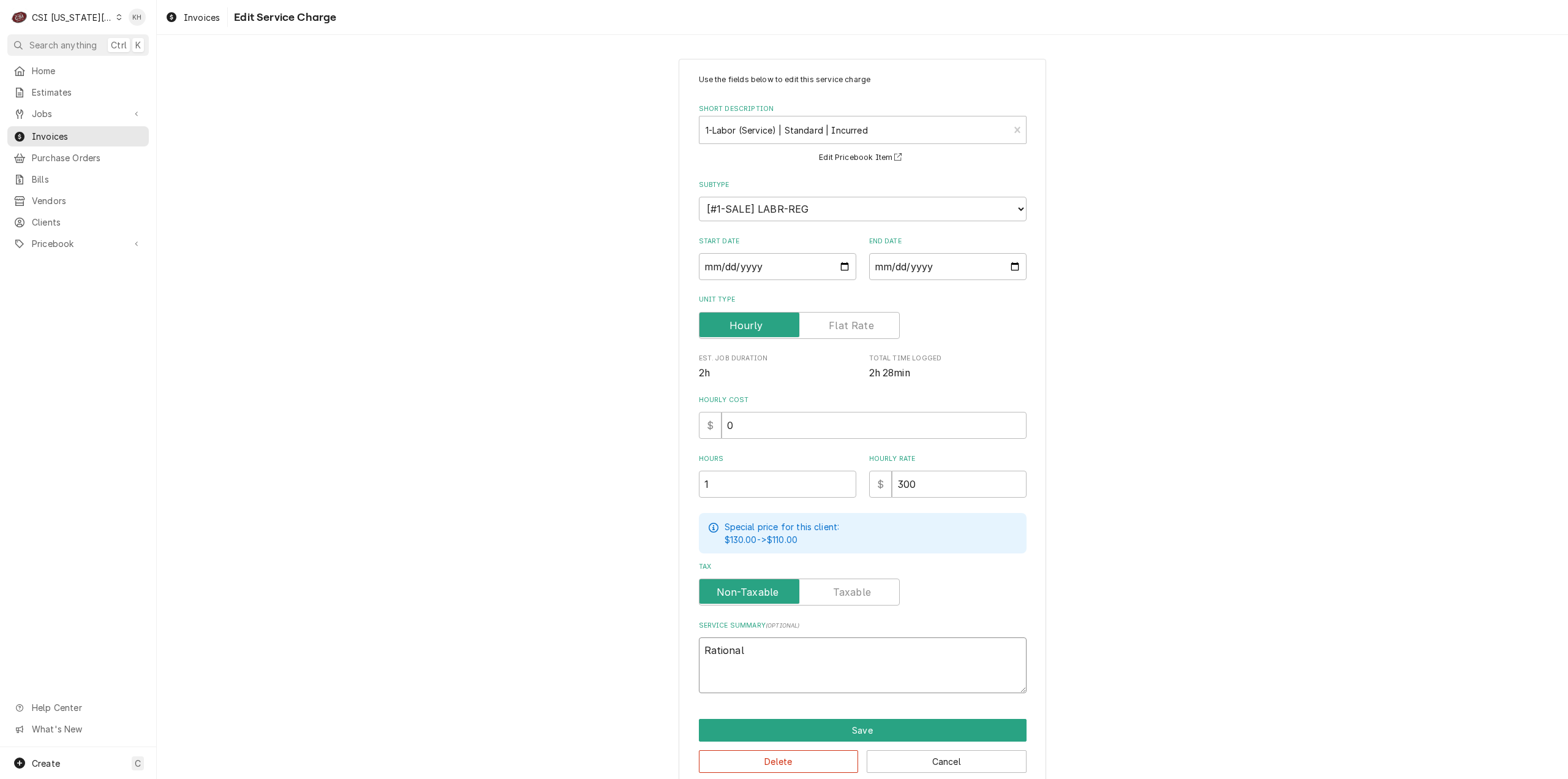
type textarea "Rational /"
type textarea "x"
type textarea "Rational /"
paste textarea "27672594"
type textarea "x"
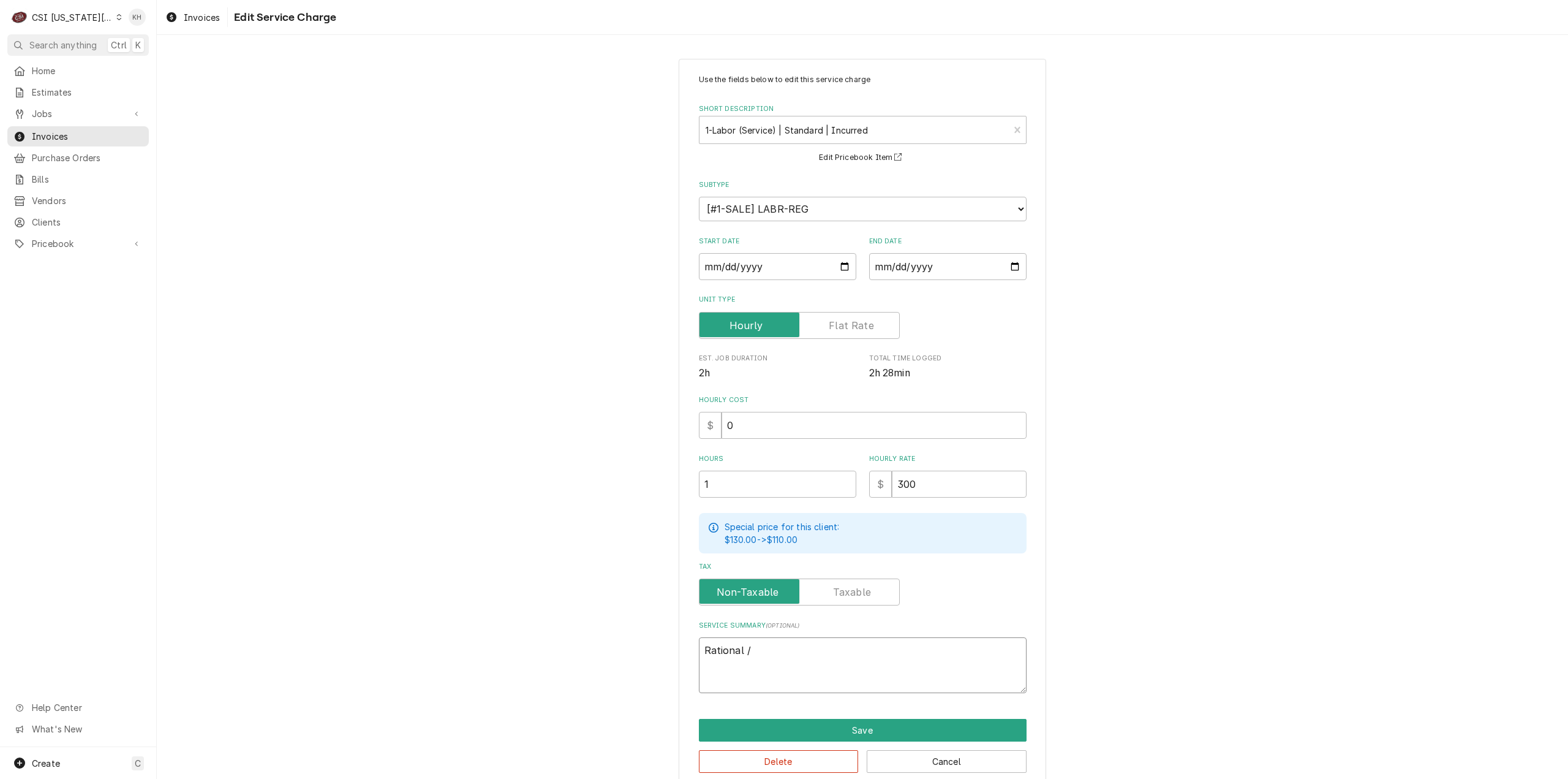
type textarea "Rational / 27672594"
type textarea "x"
type textarea "Rational / 27672594"
type textarea "x"
type textarea "Rational / 27672594 A"
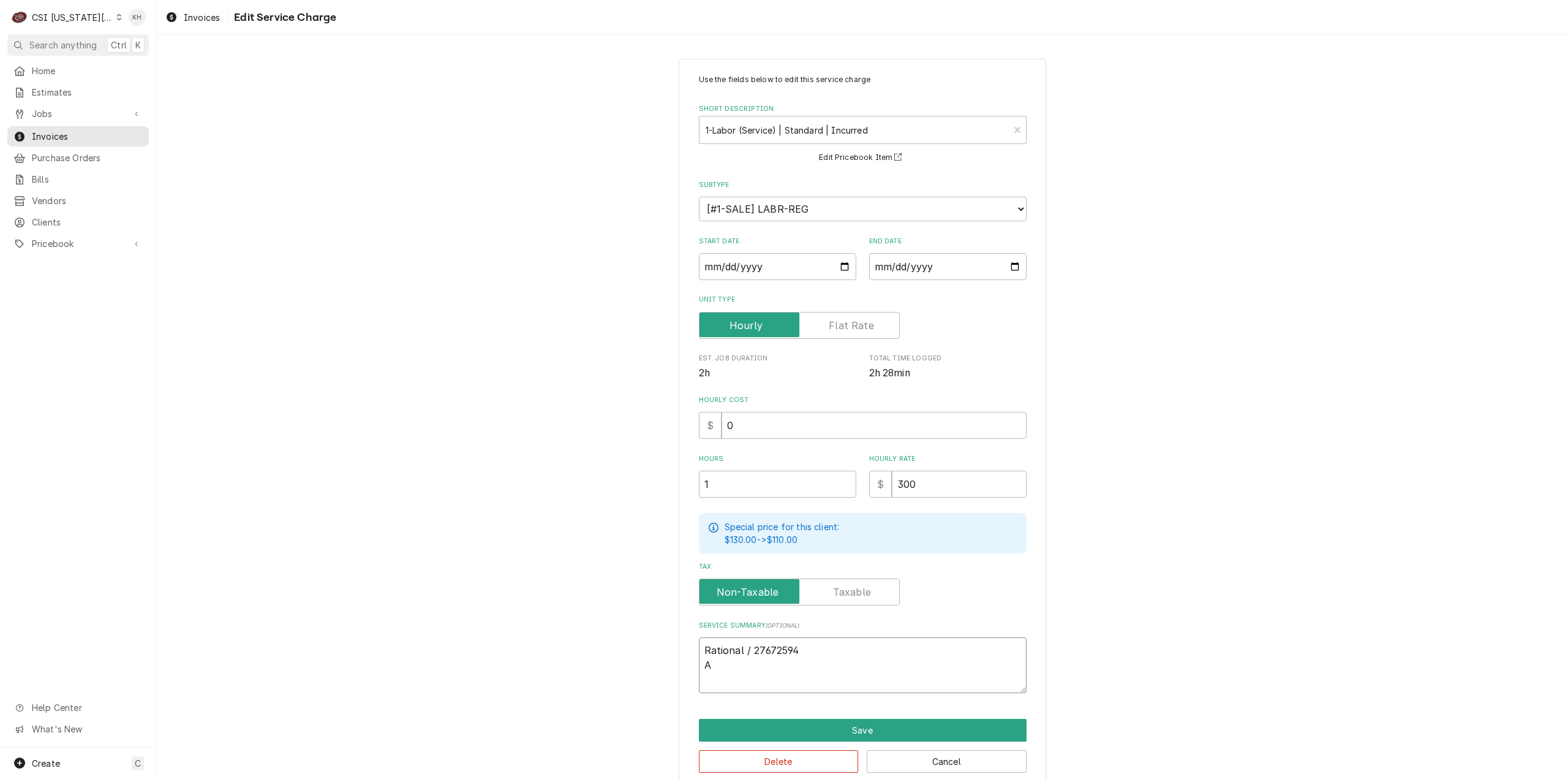
type textarea "x"
type textarea "Rational / 27672594 Ar"
type textarea "x"
type textarea "Rational / 27672594 Arr"
type textarea "x"
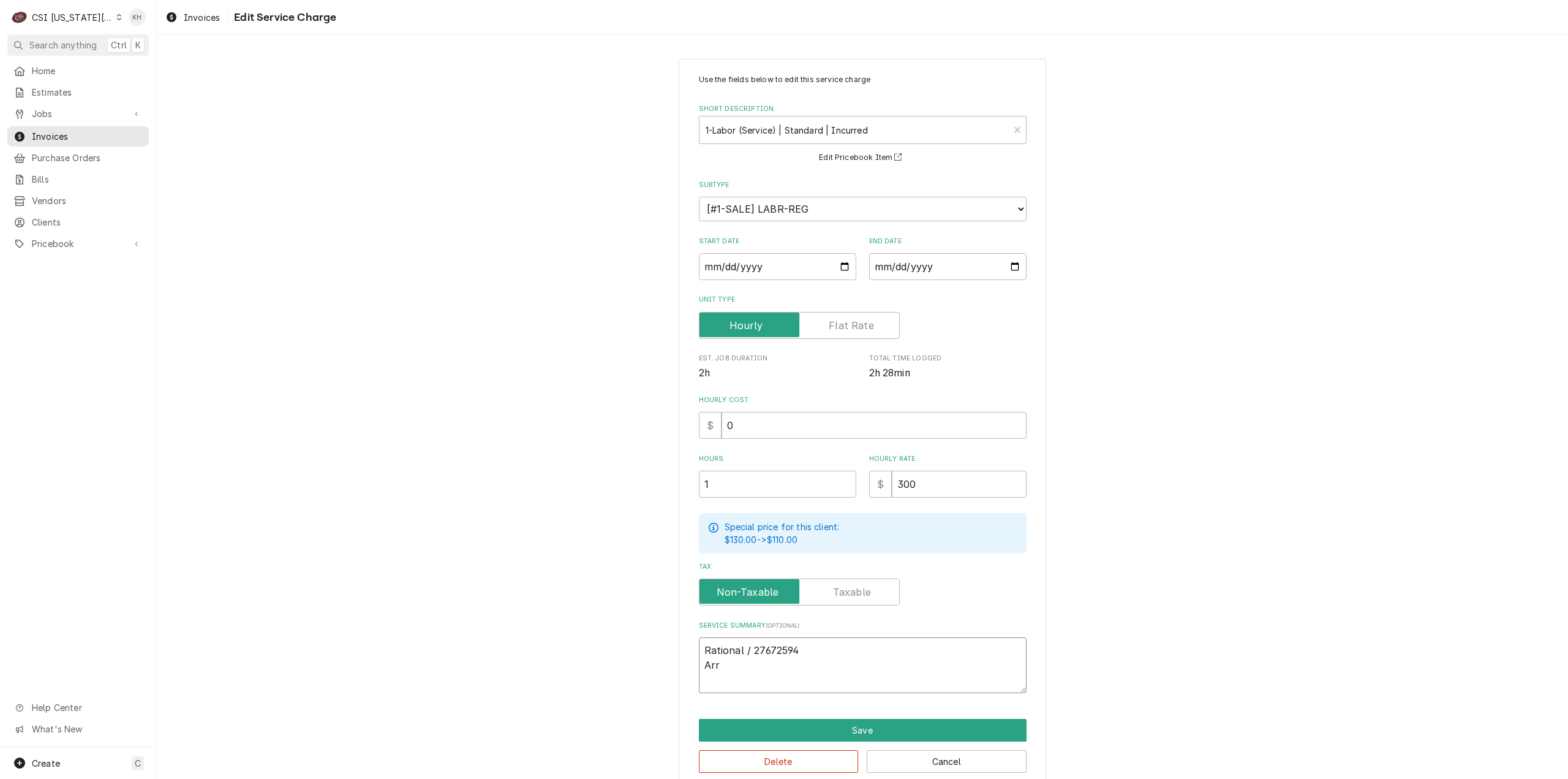
type textarea "Rational / 27672594 Arri"
type textarea "x"
type textarea "Rational / 27672594 Arriv"
type textarea "x"
type textarea "Rational / 27672594 Arrive"
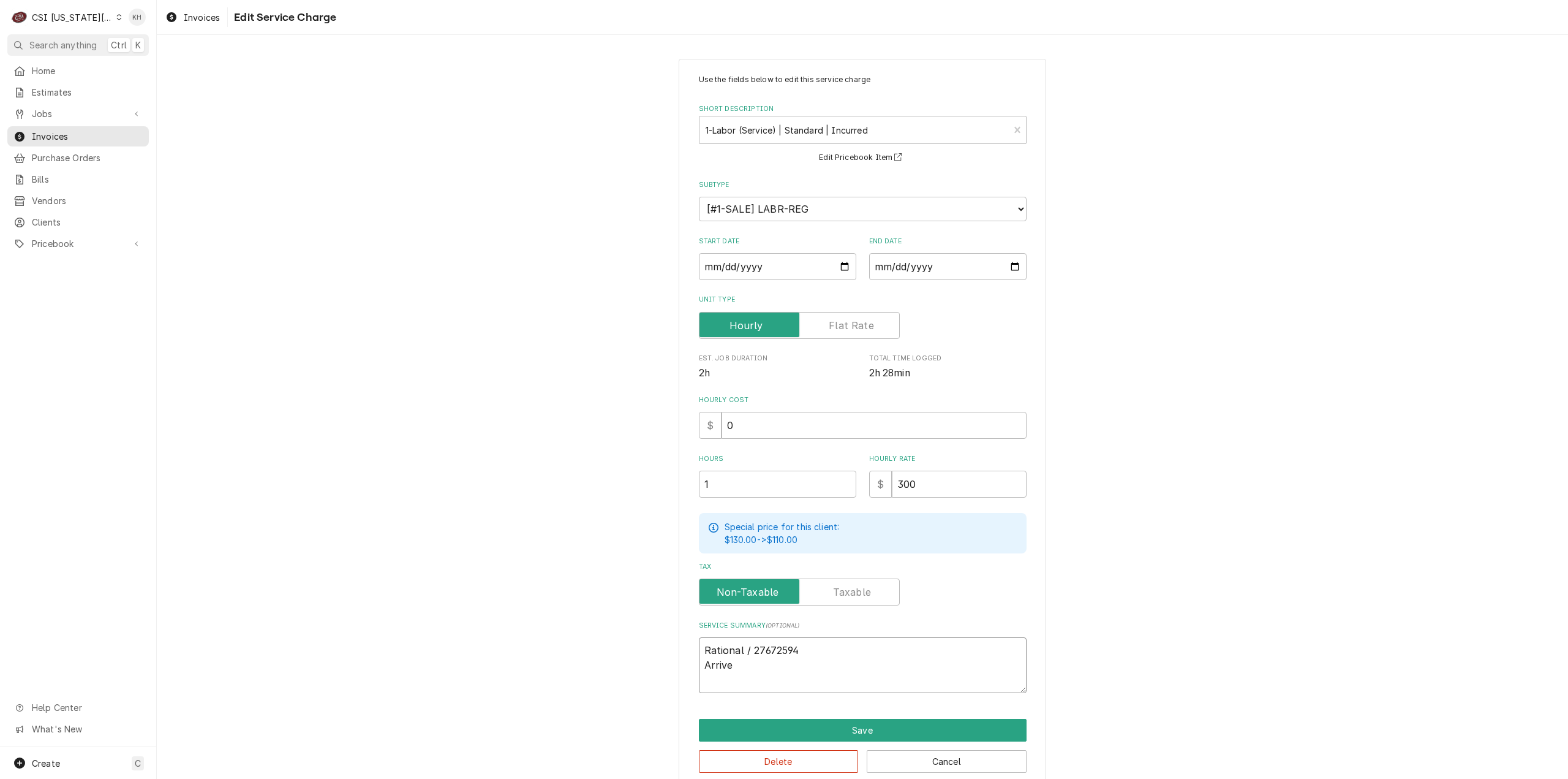
type textarea "x"
type textarea "Rational / 27672594 Arrived"
type textarea "x"
type textarea "Rational / 27672594 Arrived"
type textarea "x"
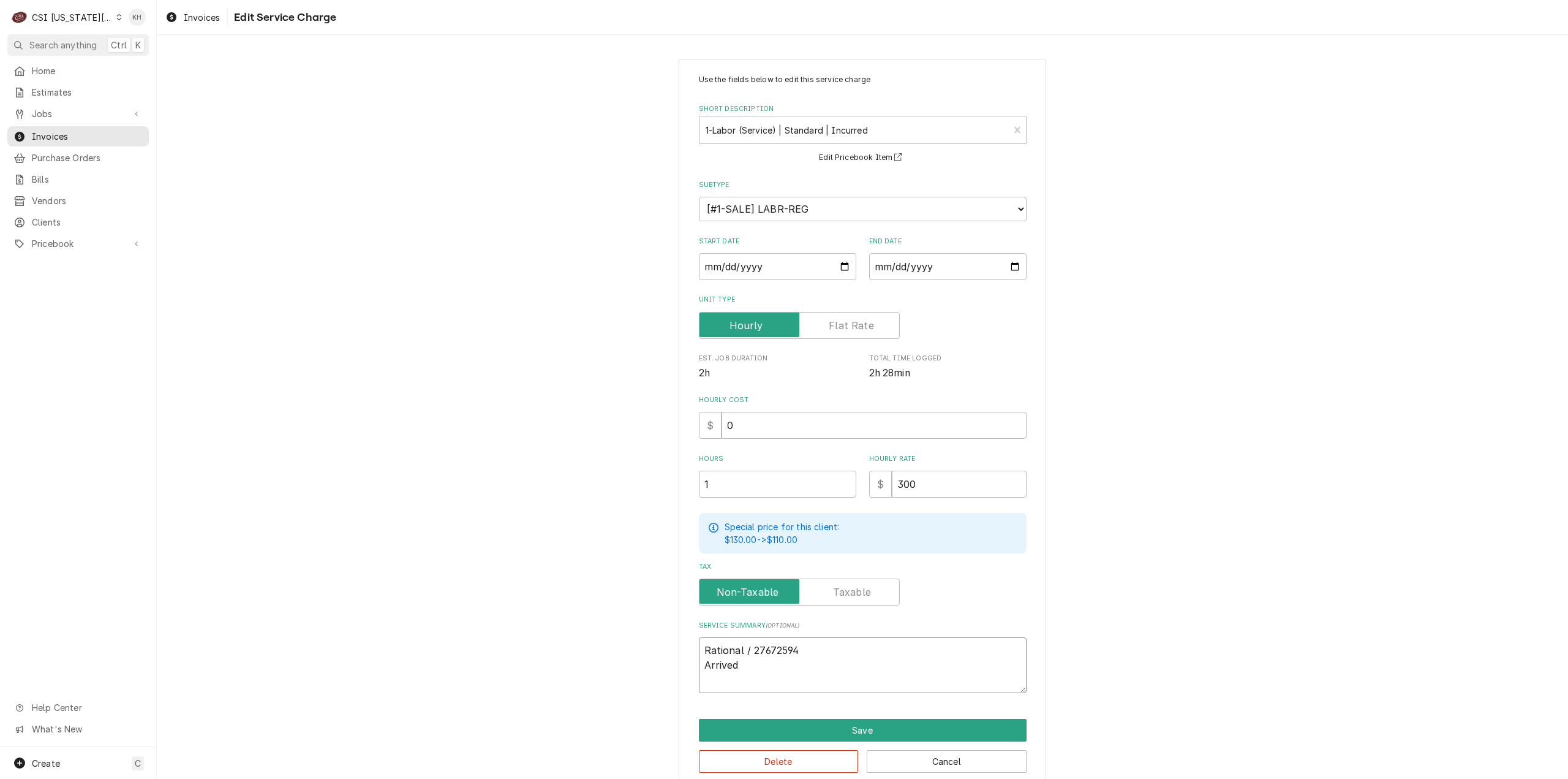
type textarea "Rational / 27672594 Arrived o"
type textarea "x"
type textarea "Rational / 27672594 Arrived on"
type textarea "x"
type textarea "Rational / 27672594 Arrived ons"
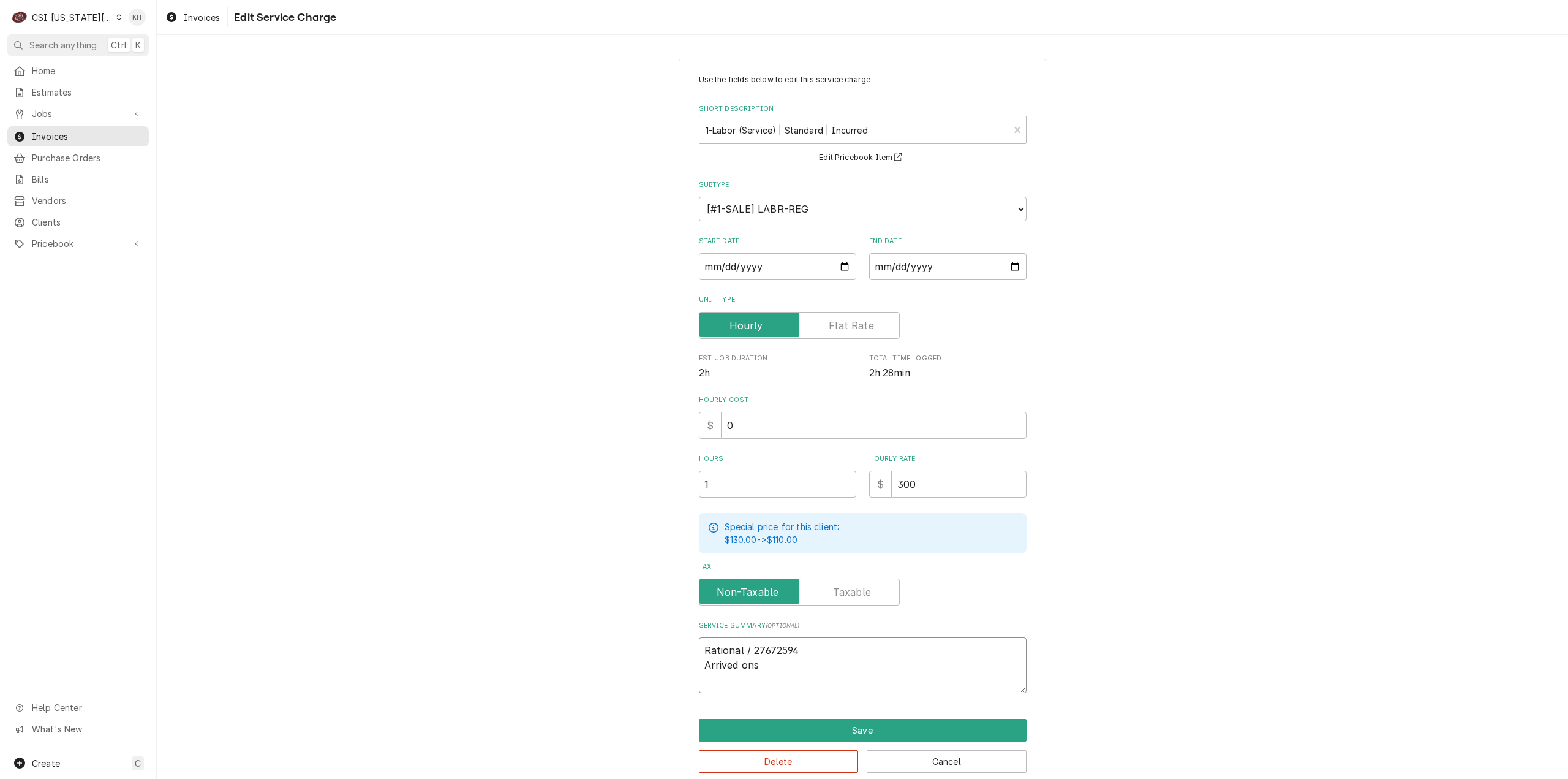
type textarea "x"
type textarea "Rational / 27672594 Arrived onst"
type textarea "x"
type textarea "Rational / 27672594 Arrived onsti"
type textarea "x"
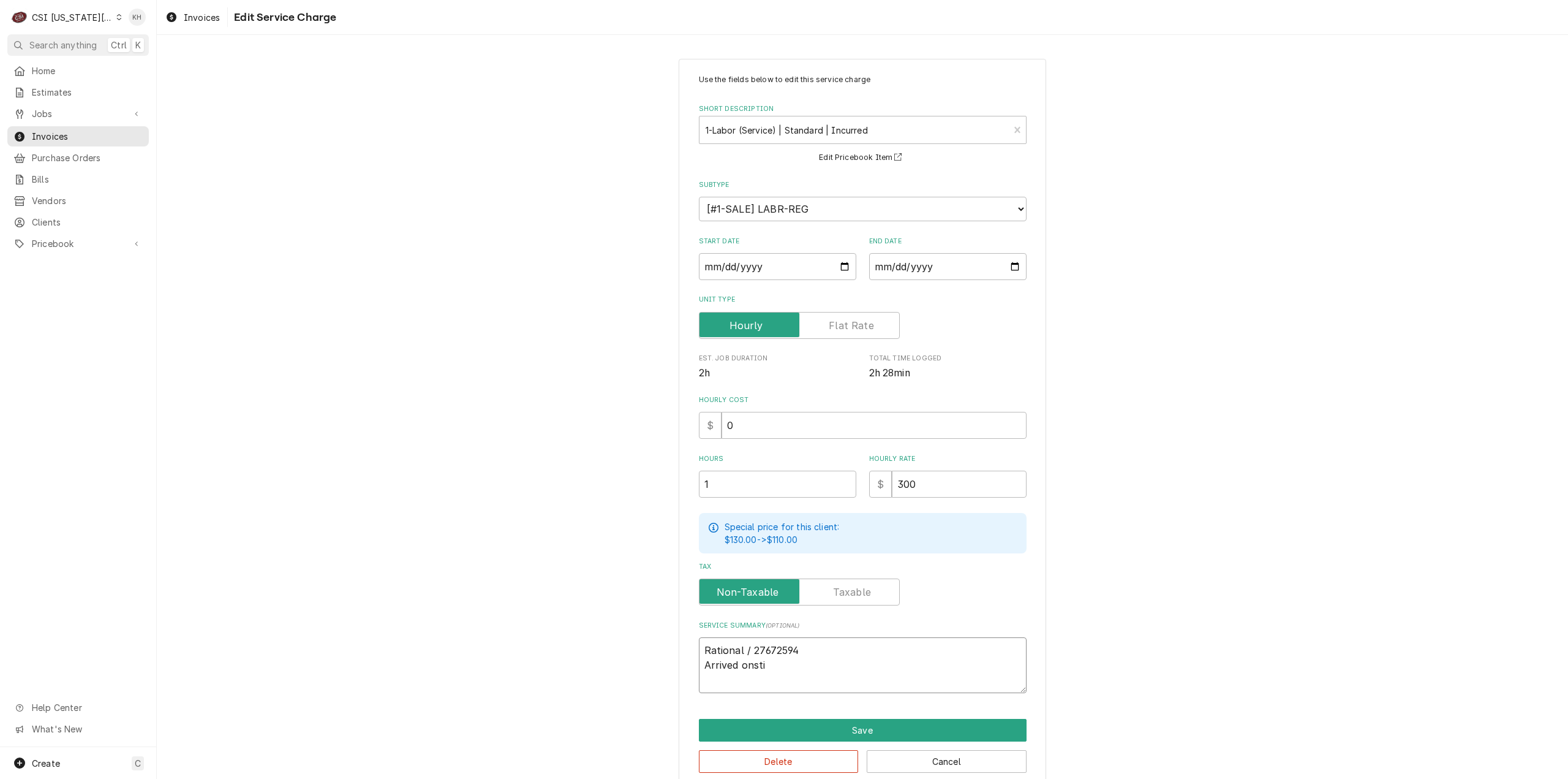
type textarea "Rational / 27672594 Arrived onstie"
type textarea "x"
type textarea "Rational / 27672594 Arrived onstie"
type textarea "x"
type textarea "Rational / 27672594 Arrived onstie t"
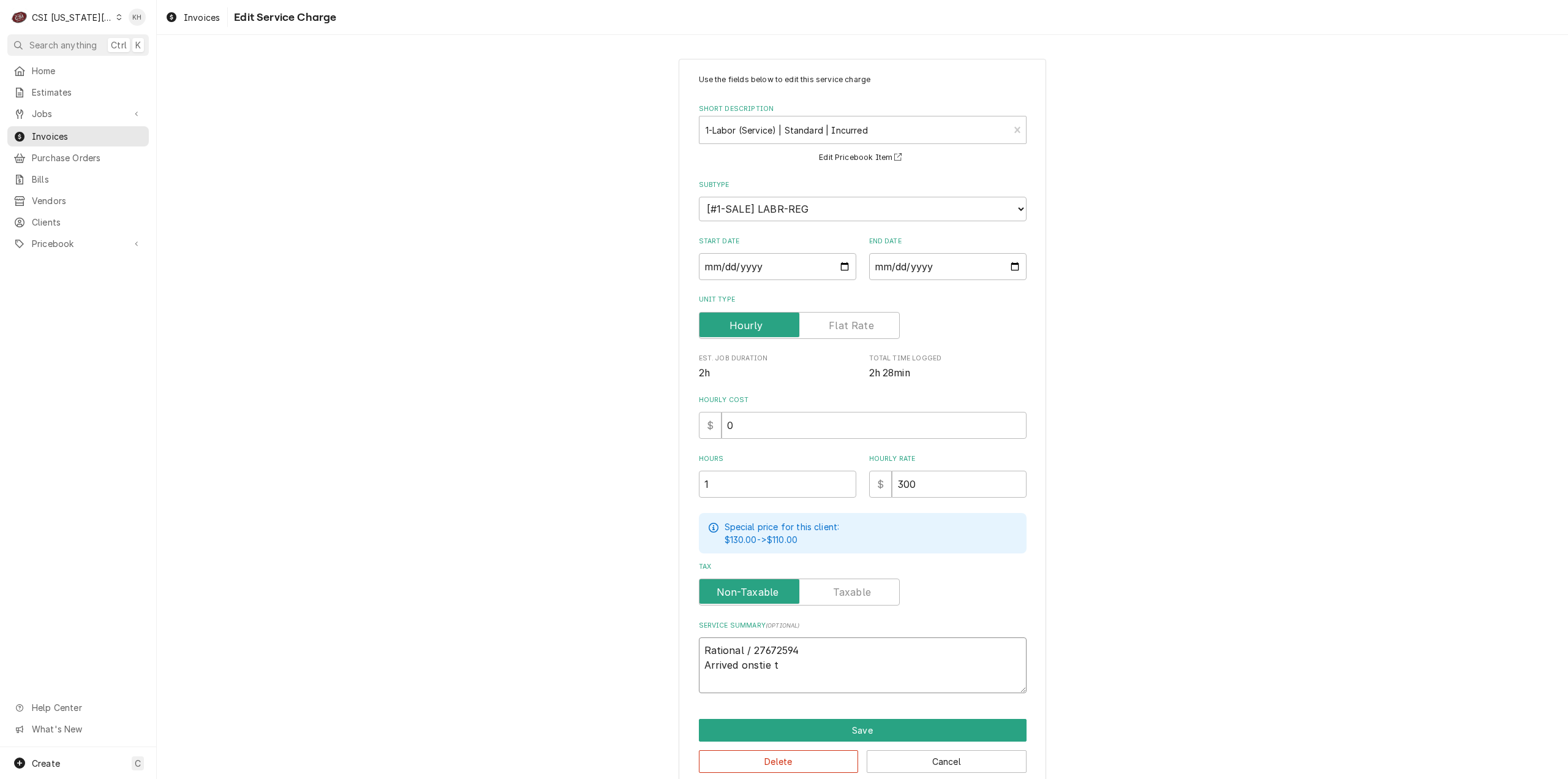
type textarea "x"
type textarea "Rational / 27672594 Arrived onstie to"
type textarea "x"
type textarea "Rational / 27672594 Arrived onstie t"
type textarea "x"
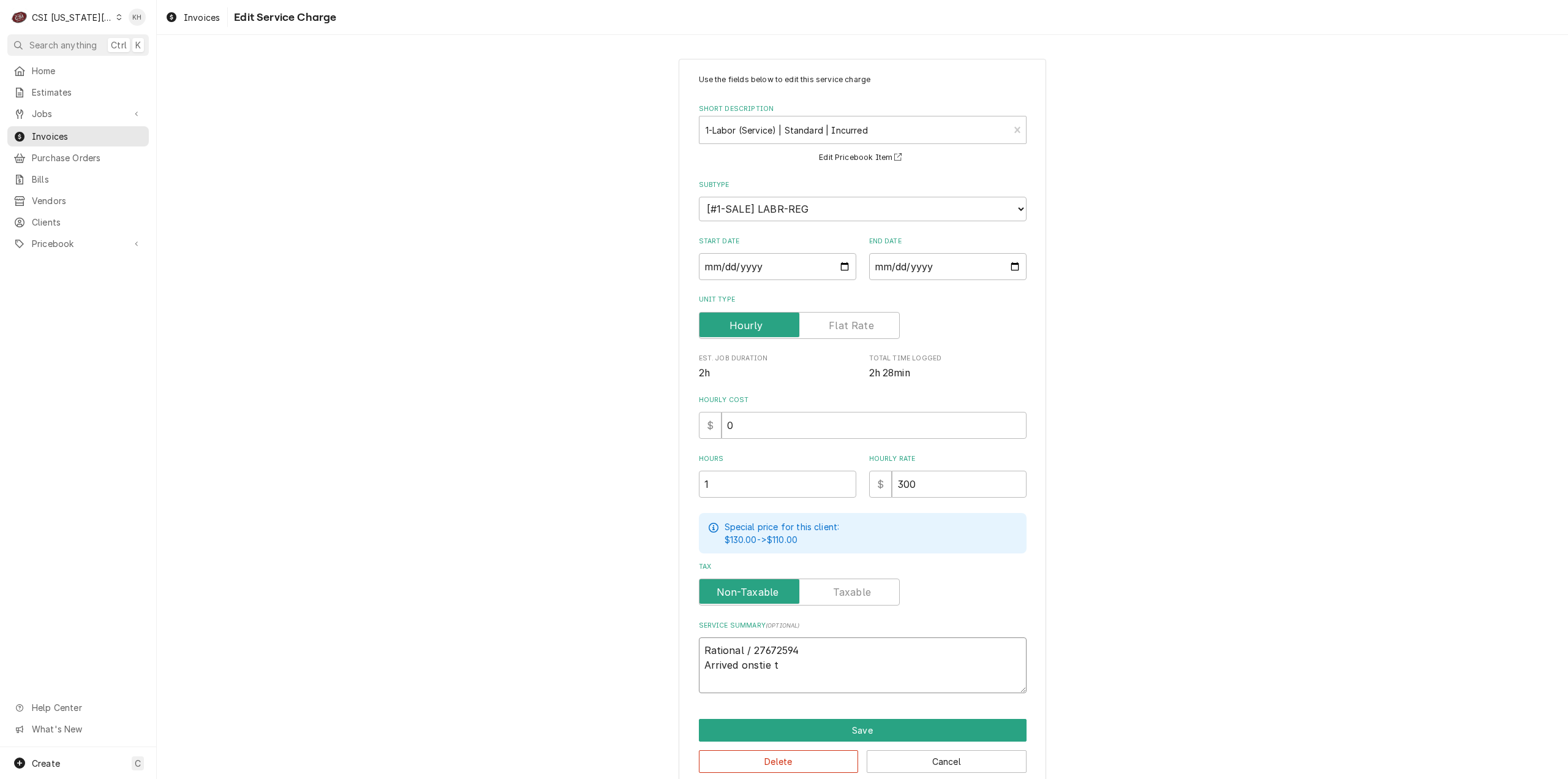
type textarea "Rational / 27672594 Arrived onstie"
type textarea "x"
type textarea "Rational / 27672594 Arrived onstie"
type textarea "x"
type textarea "Rational / 27672594 Arrived onsti"
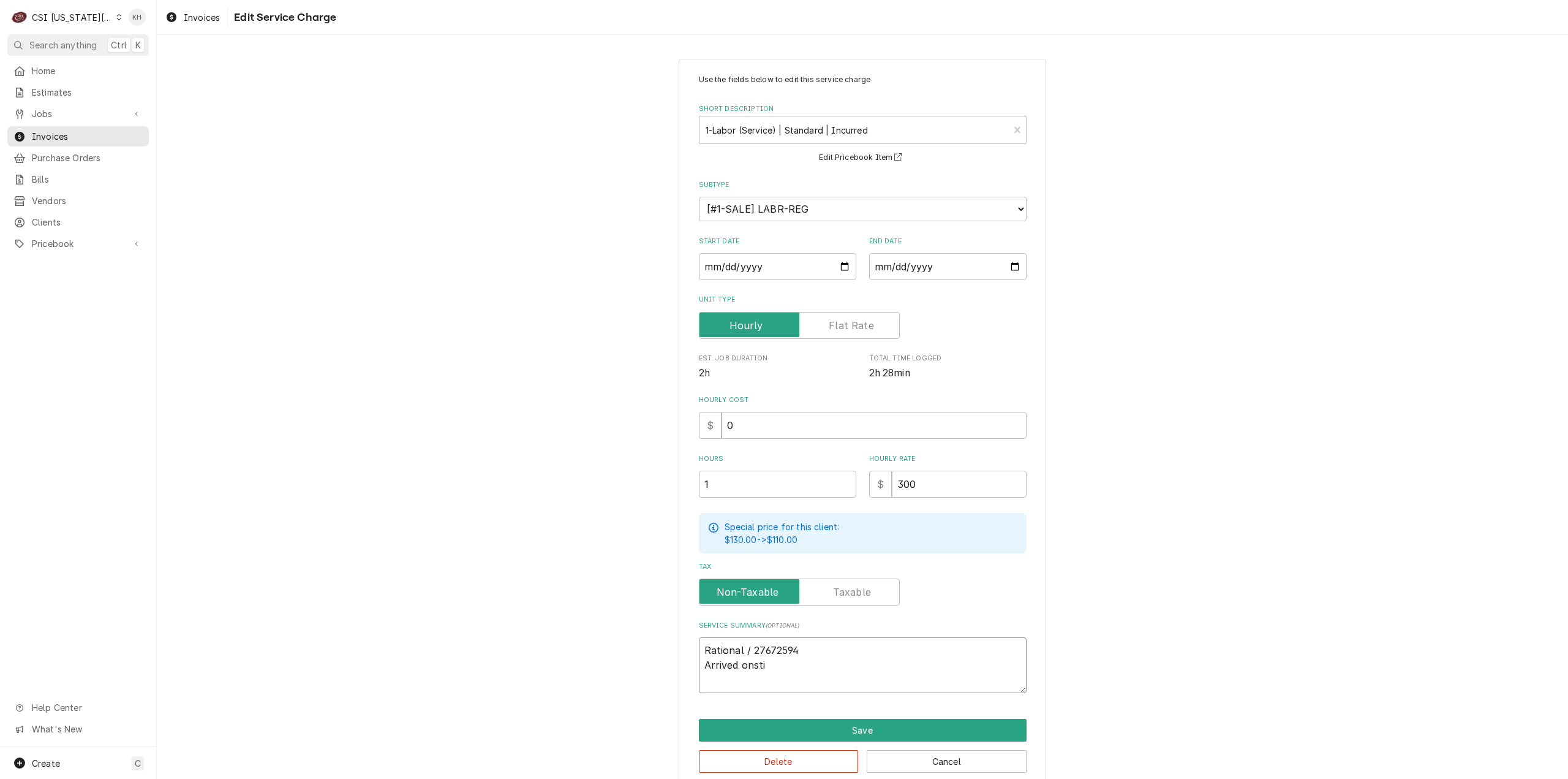
type textarea "x"
type textarea "Rational / 27672594 Arrived onst"
type textarea "x"
type textarea "Rational / 27672594 Arrived ons"
type textarea "x"
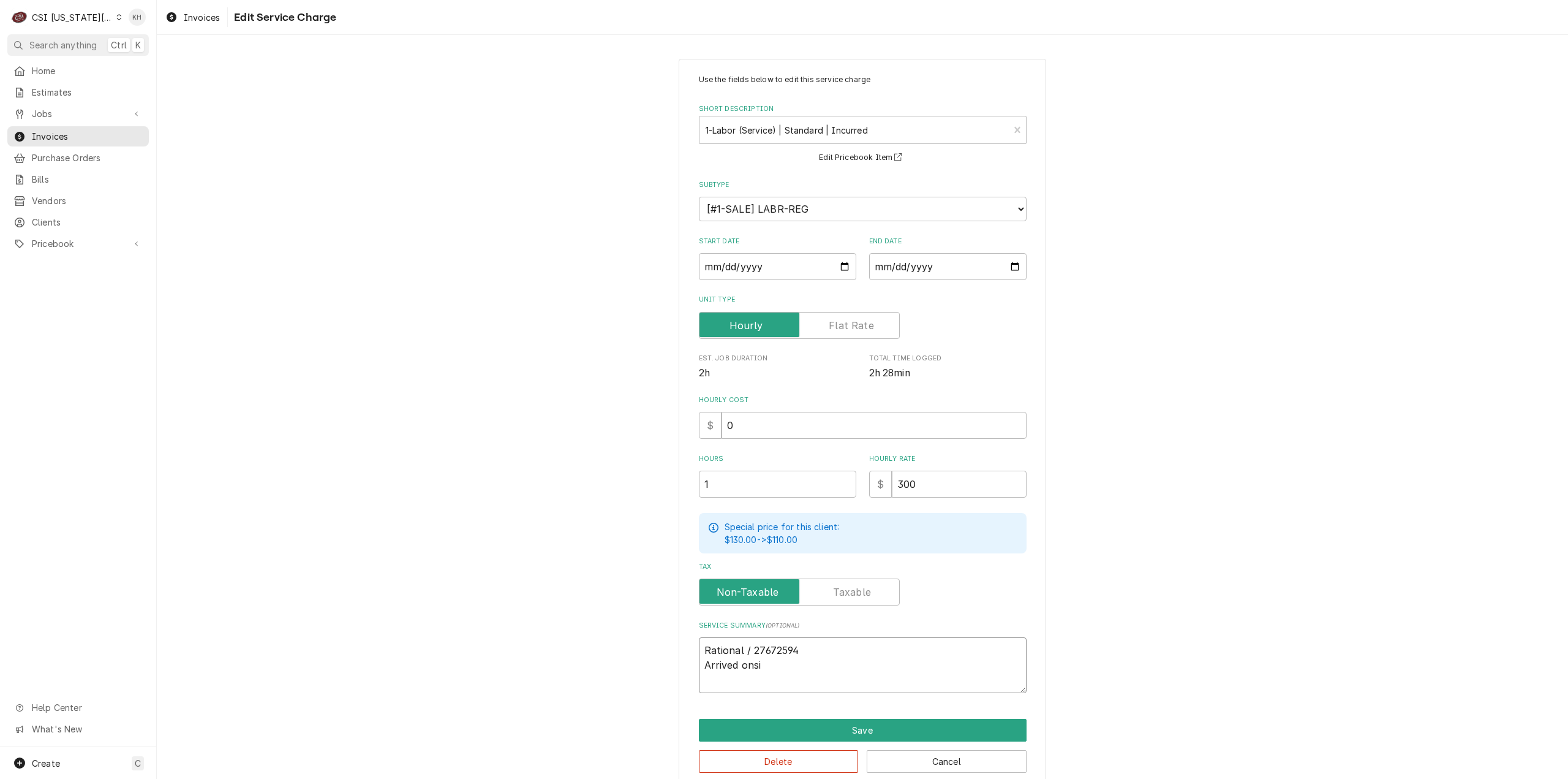
type textarea "Rational / 27672594 Arrived onsit"
type textarea "x"
type textarea "Rational / 27672594 Arrived onsite"
type textarea "x"
type textarea "Rational / 27672594 Arrived onsite t"
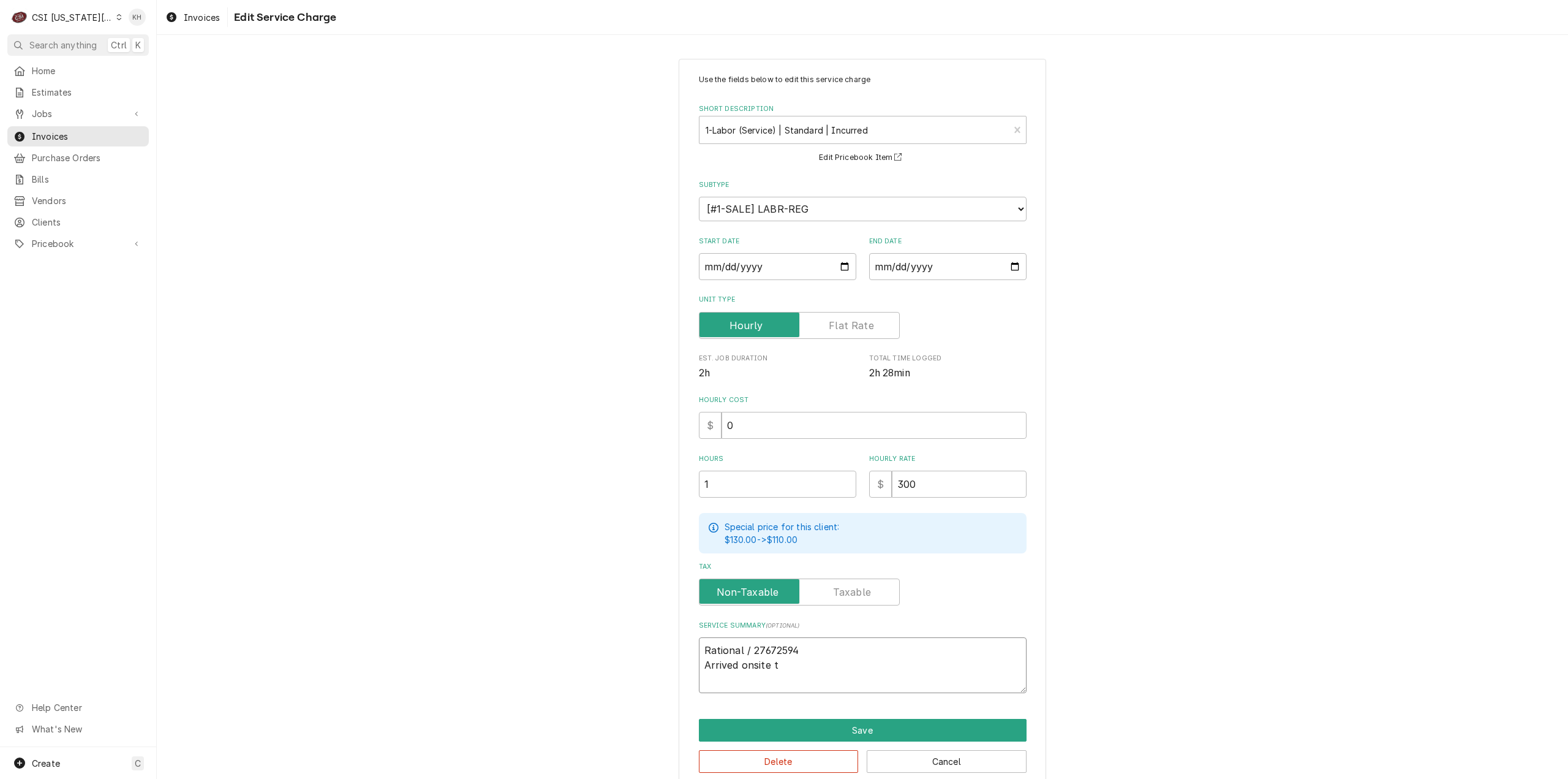
type textarea "x"
type textarea "Rational / 27672594 Arrived onsite to"
type textarea "x"
type textarea "Rational / 27672594 Arrived onsite to"
type textarea "x"
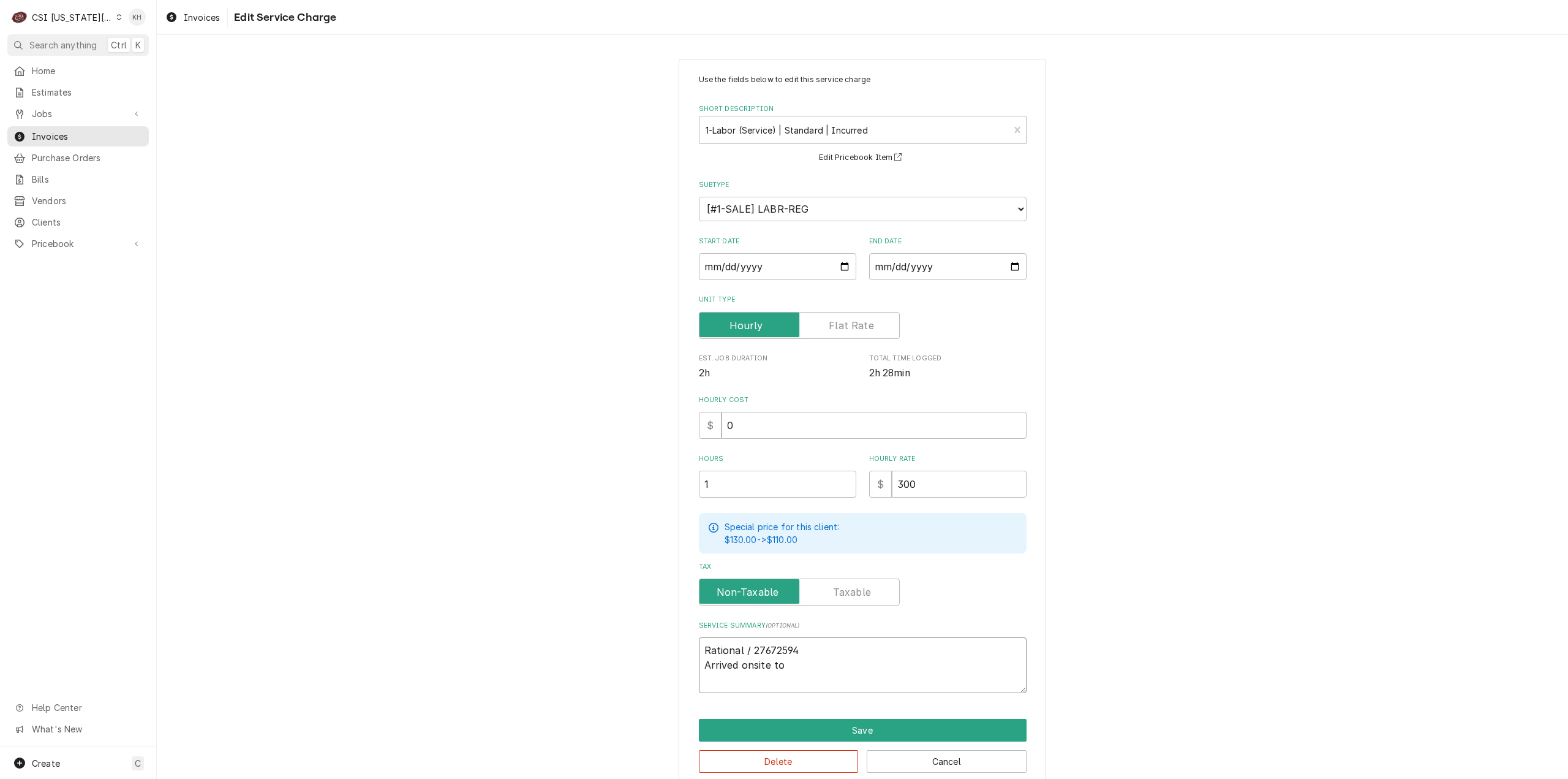
type textarea "Rational / 27672594 Arrived onsite to i"
type textarea "x"
type textarea "Rational / 27672594 Arrived onsite to in"
type textarea "x"
type textarea "Rational / 27672594 Arrived onsite to ins"
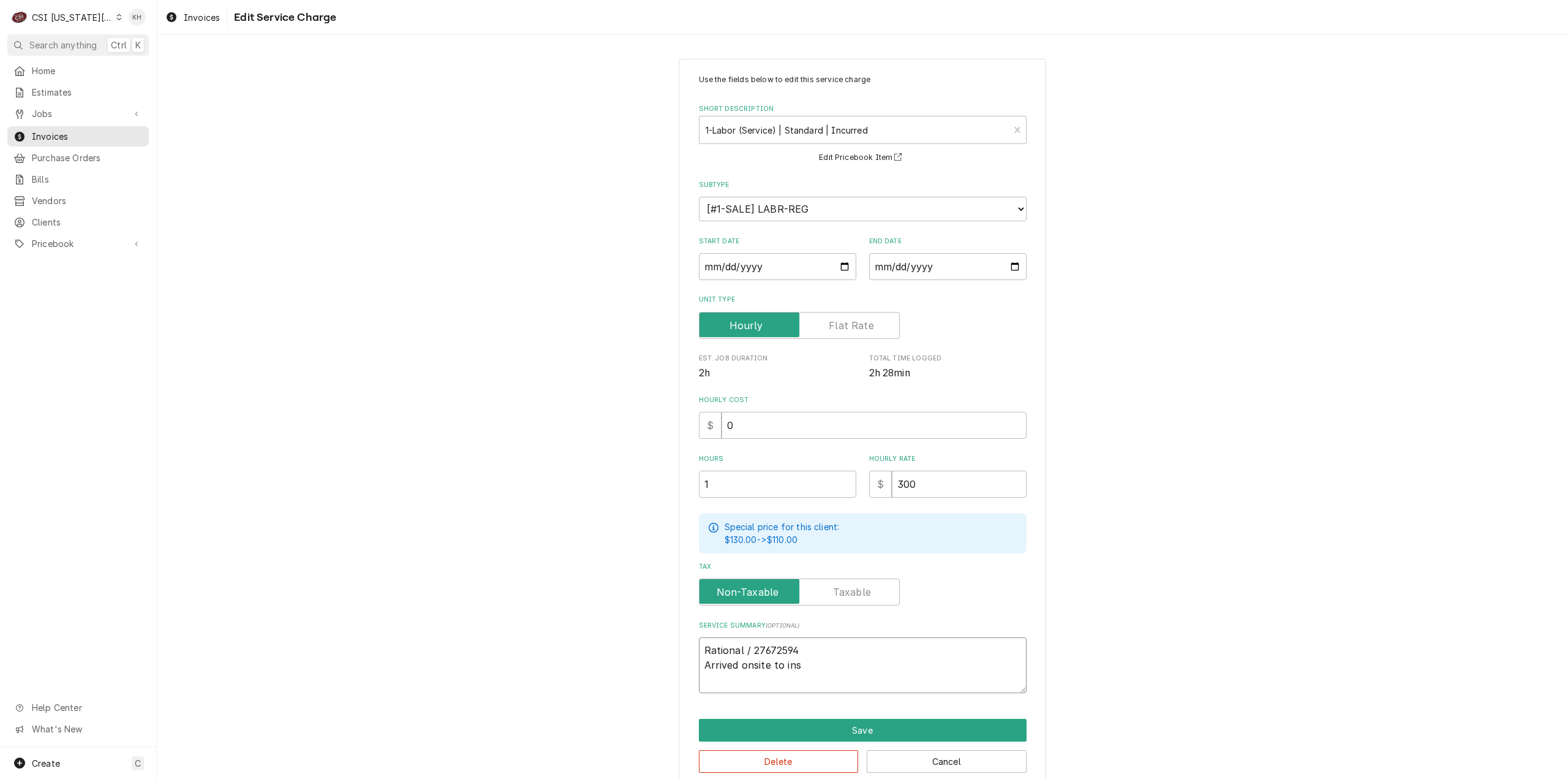
type textarea "x"
type textarea "Rational / 27672594 Arrived onsite to inst"
type textarea "x"
type textarea "Rational / 27672594 Arrived onsite to insta"
type textarea "x"
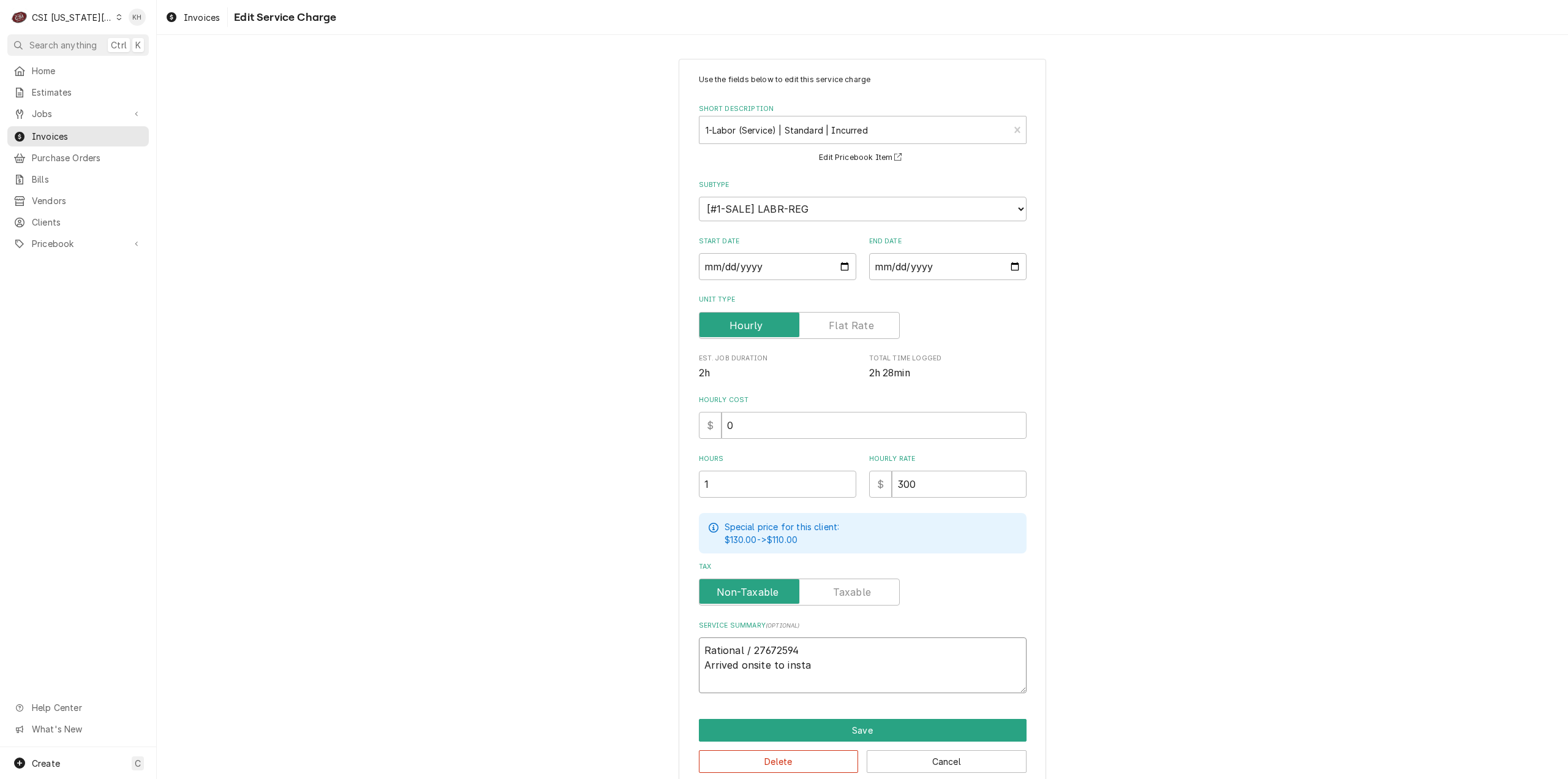
type textarea "Rational / 27672594 Arrived onsite to instal"
type textarea "x"
type textarea "Rational / 27672594 Arrived onsite to install"
type textarea "x"
type textarea "Rational / 27672594 Arrived onsite to install"
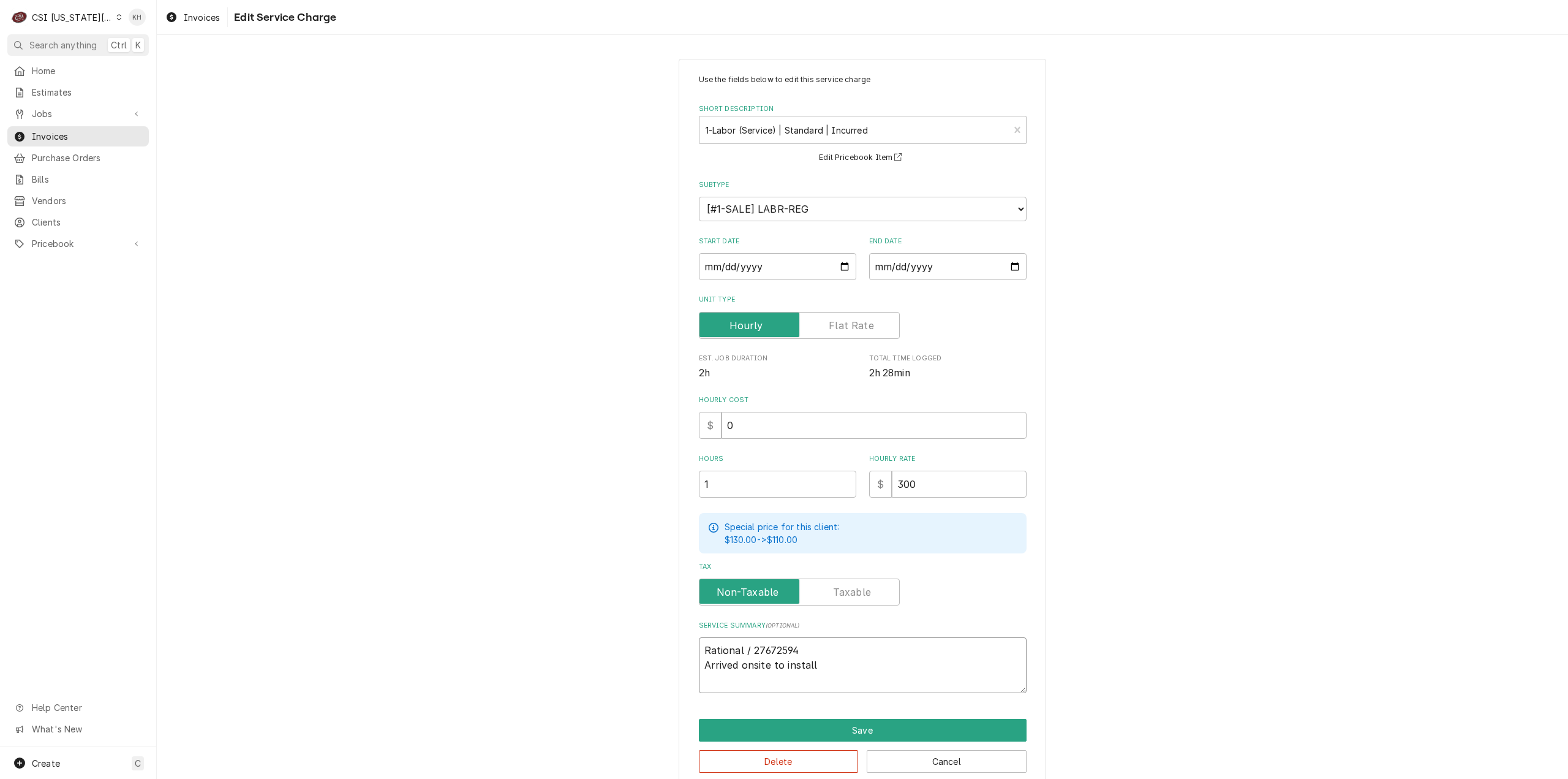
type textarea "x"
type textarea "Rational / 27672594 Arrived onsite to install V"
type textarea "x"
type textarea "Rational / 27672594 Arrived onsite to install Va"
type textarea "x"
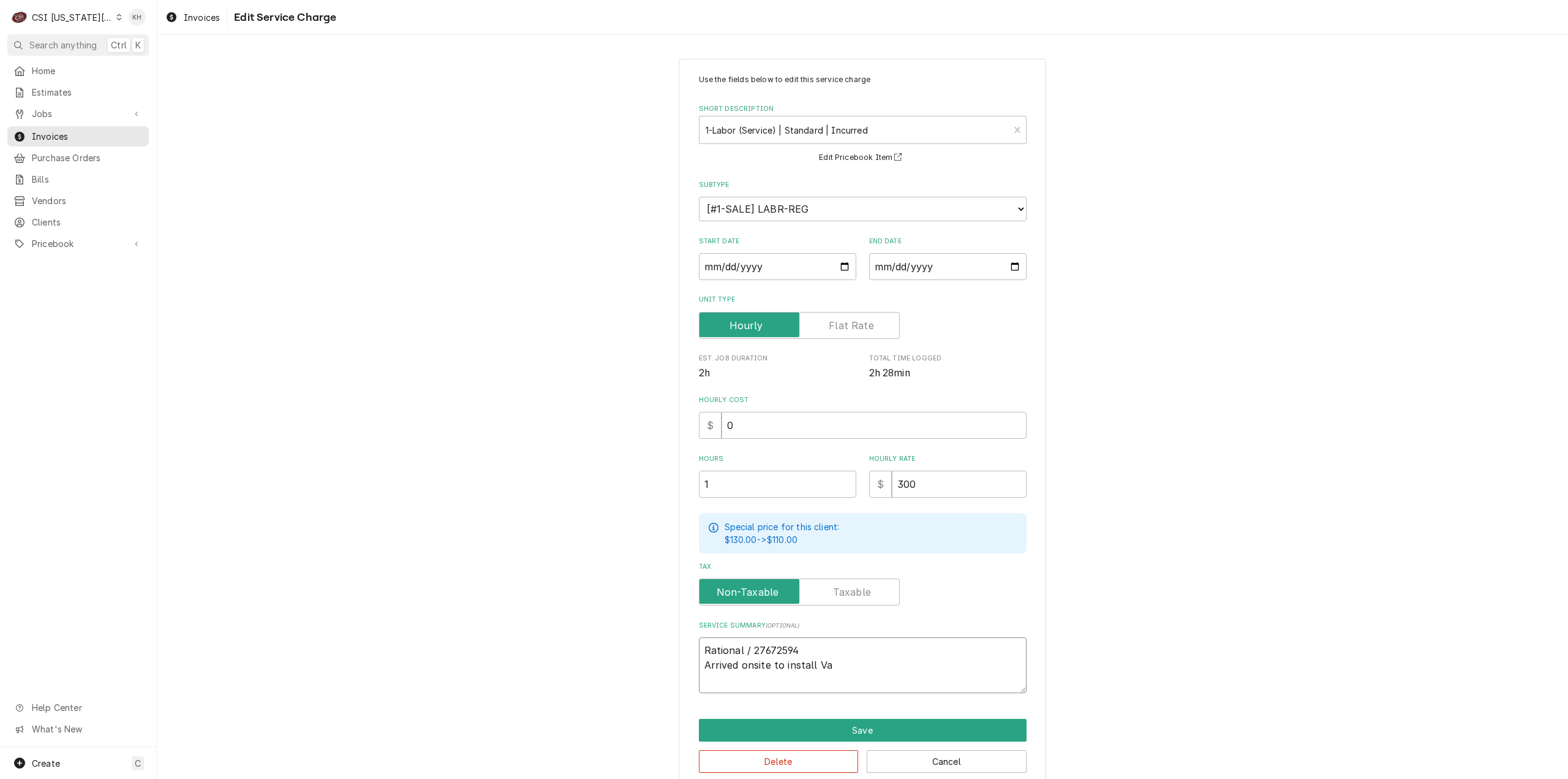
type textarea "Rational / 27672594 Arrived onsite to install Var"
type textarea "x"
type textarea "Rational / 27672594 Arrived onsite to install Vari"
type textarea "x"
type textarea "Rational / 27672594 Arrived onsite to install Vario"
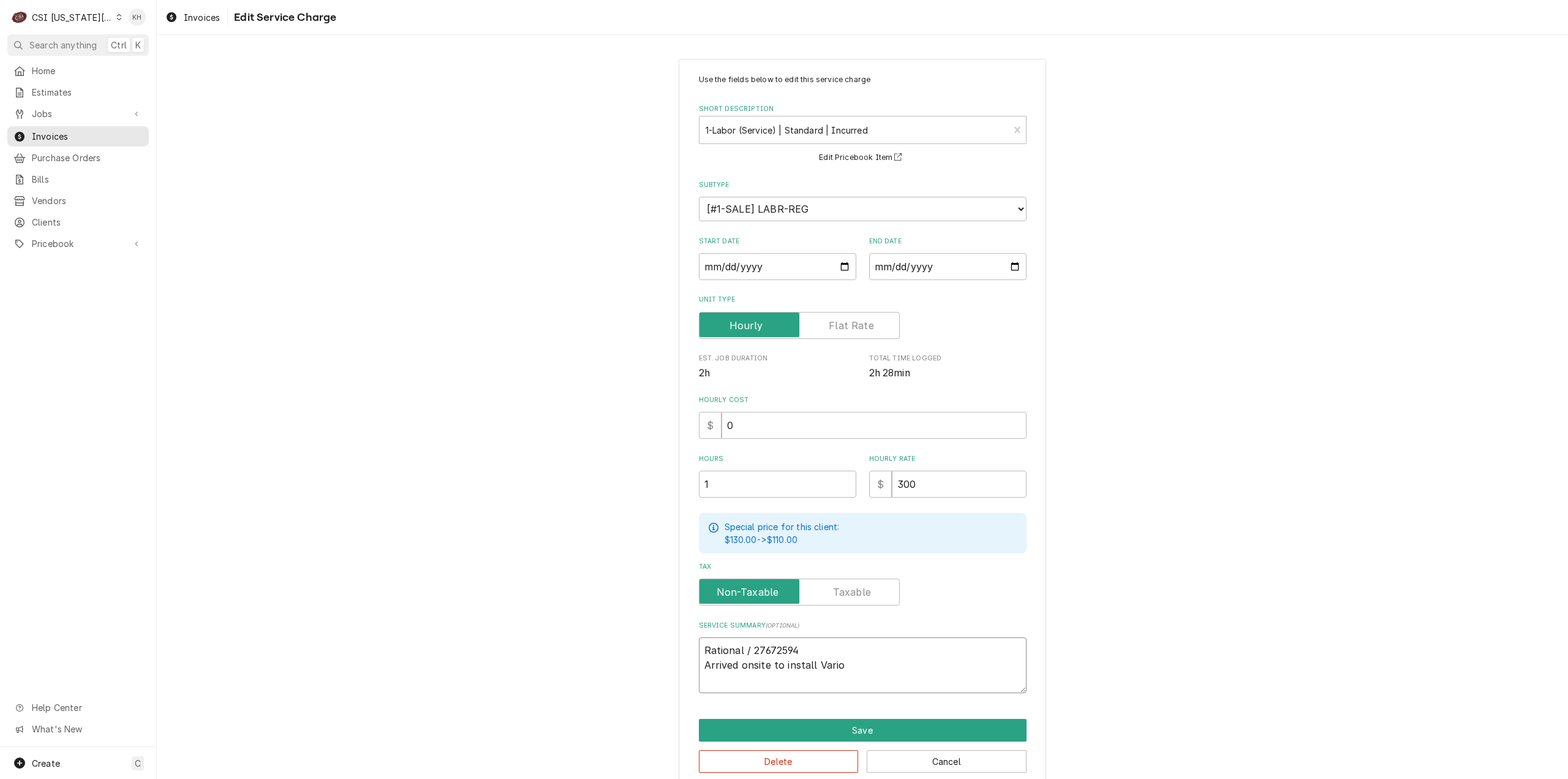
type textarea "x"
type textarea "Rational / 27672594 Arrived onsite to install VarioS"
type textarea "x"
type textarea "Rational / 27672594 Arrived onsite to install VarioSm"
type textarea "x"
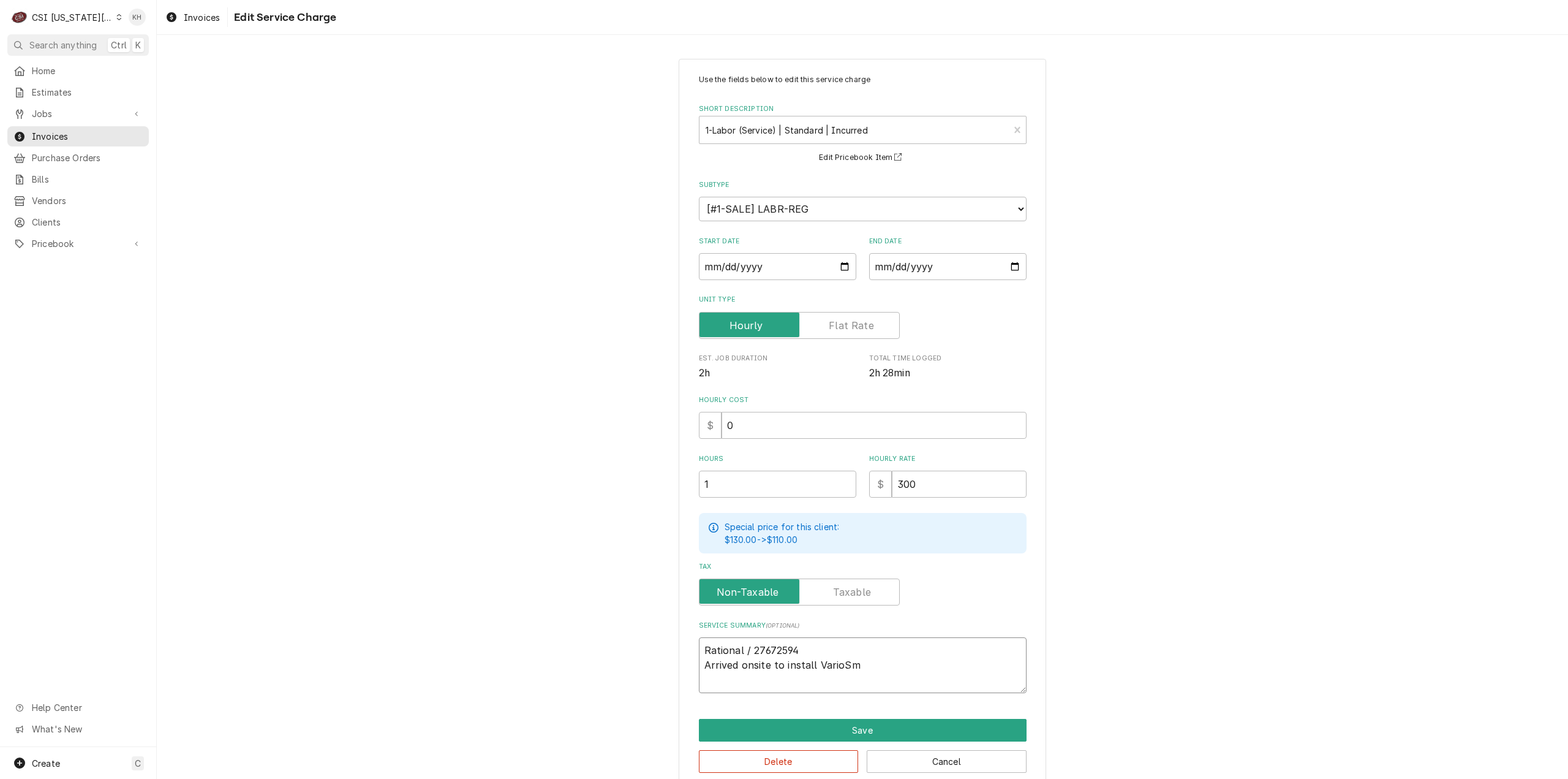
type textarea "Rational / 27672594 Arrived onsite to install VarioSmo"
type textarea "x"
type textarea "Rational / 27672594 Arrived onsite to install VarioSmok"
type textarea "x"
type textarea "Rational / 27672594 Arrived onsite to install VarioSmoke"
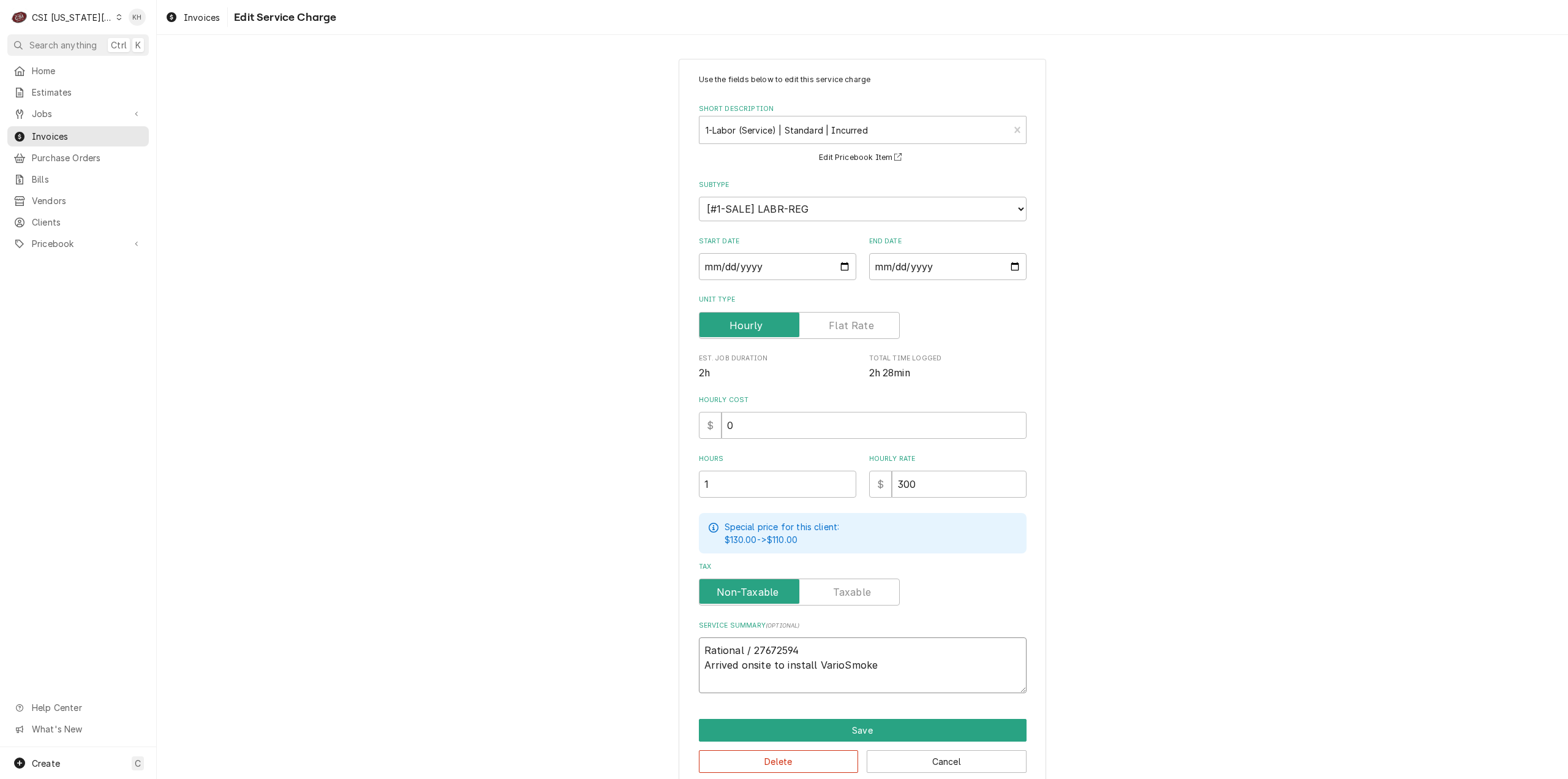
type textarea "x"
type textarea "Rational / 27672594 Arrived onsite to install VarioSmoker"
type textarea "x"
type textarea "Rational / 27672594 Arrived onsite to install VarioSmoker."
type textarea "x"
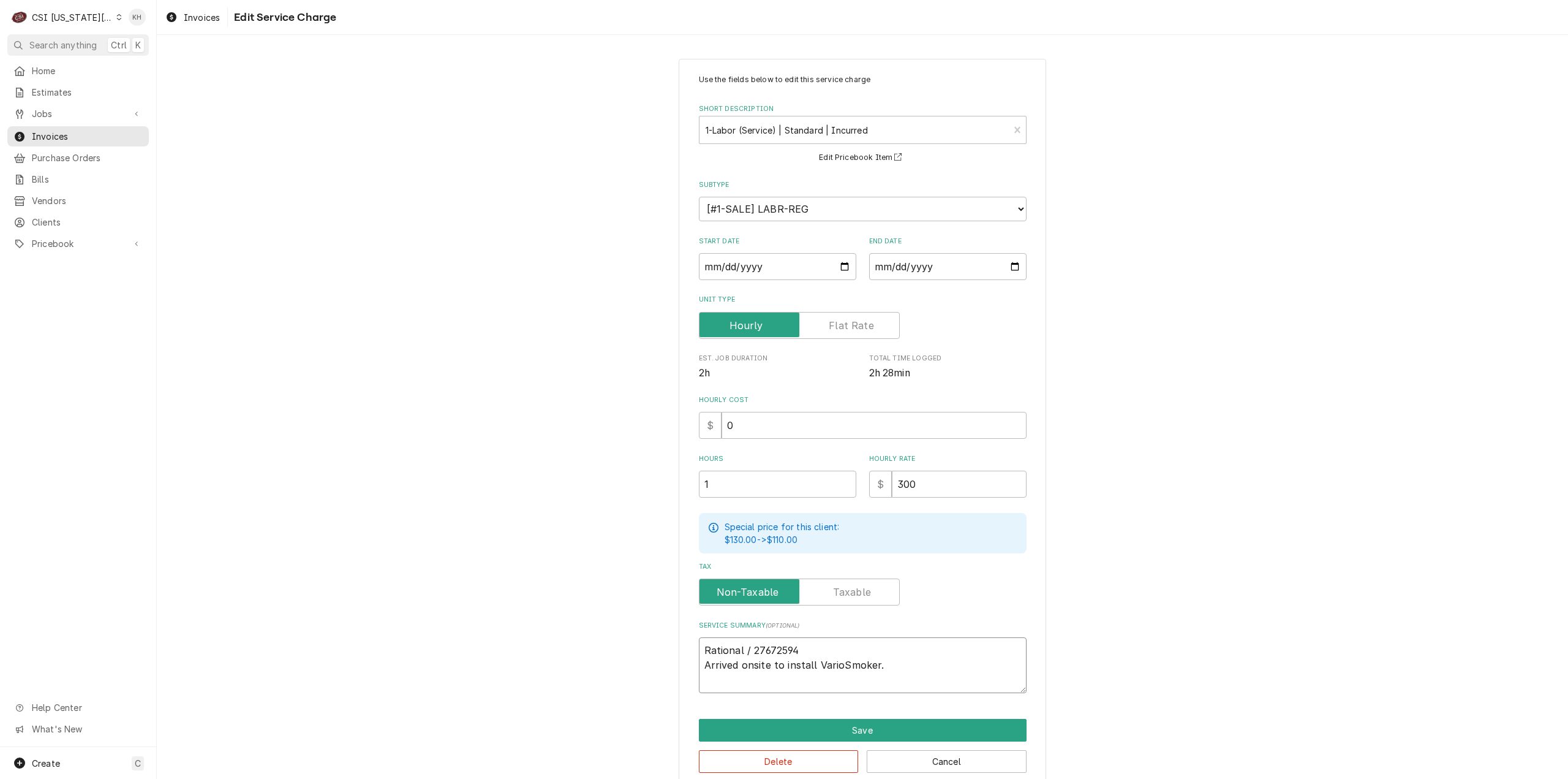
type textarea "Rational / 27672594 Arrived onsite to install VarioSmoker."
type textarea "x"
type textarea "Rational / 27672594 Arrived onsite to install VarioSmoker. I"
type textarea "x"
type textarea "Rational / 27672594 Arrived onsite to install VarioSmoker. In"
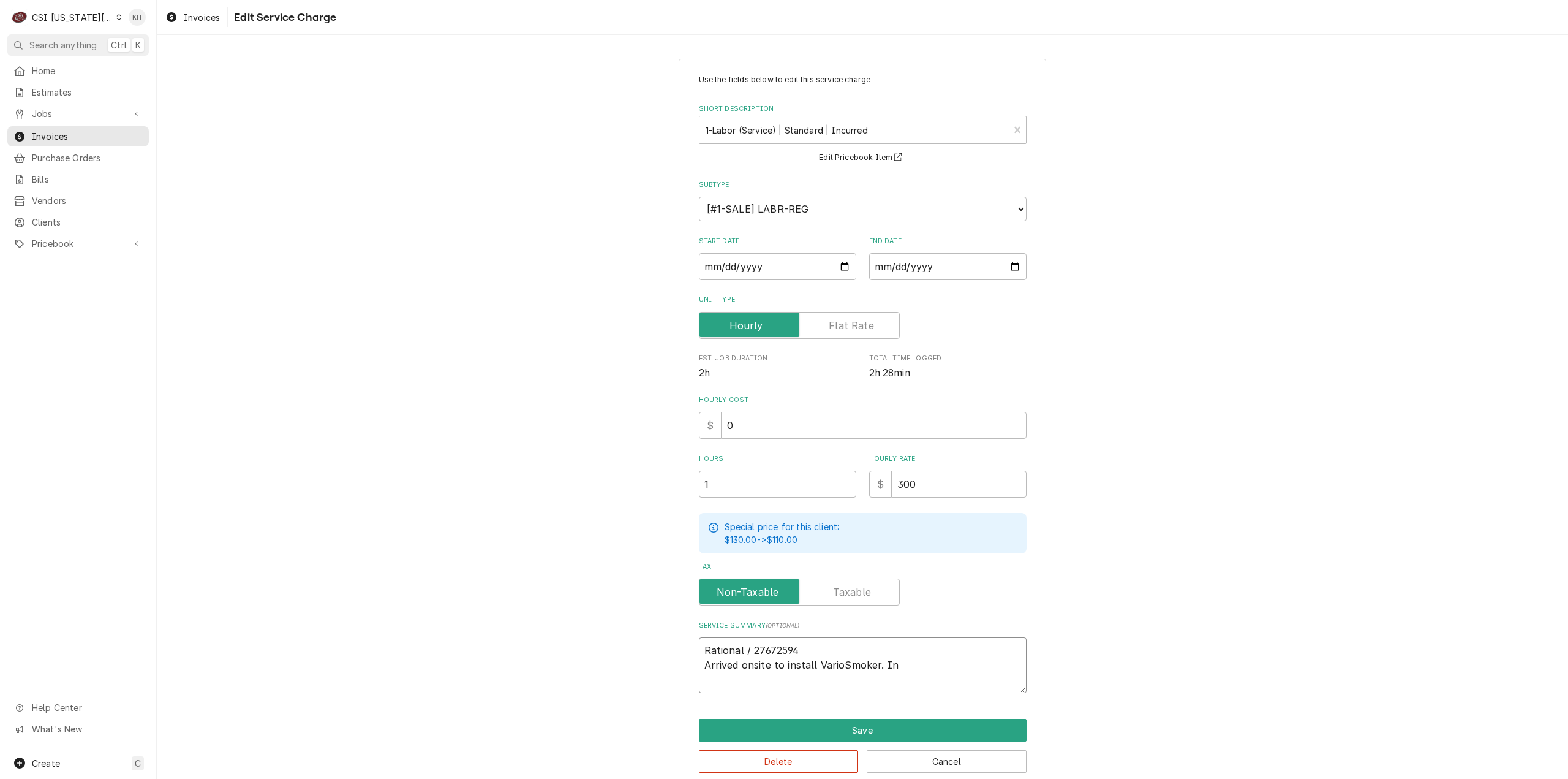
type textarea "x"
type textarea "Rational / 27672594 Arrived onsite to install VarioSmoker. Ins"
type textarea "x"
type textarea "Rational / 27672594 Arrived onsite to install VarioSmoker. Inst"
type textarea "x"
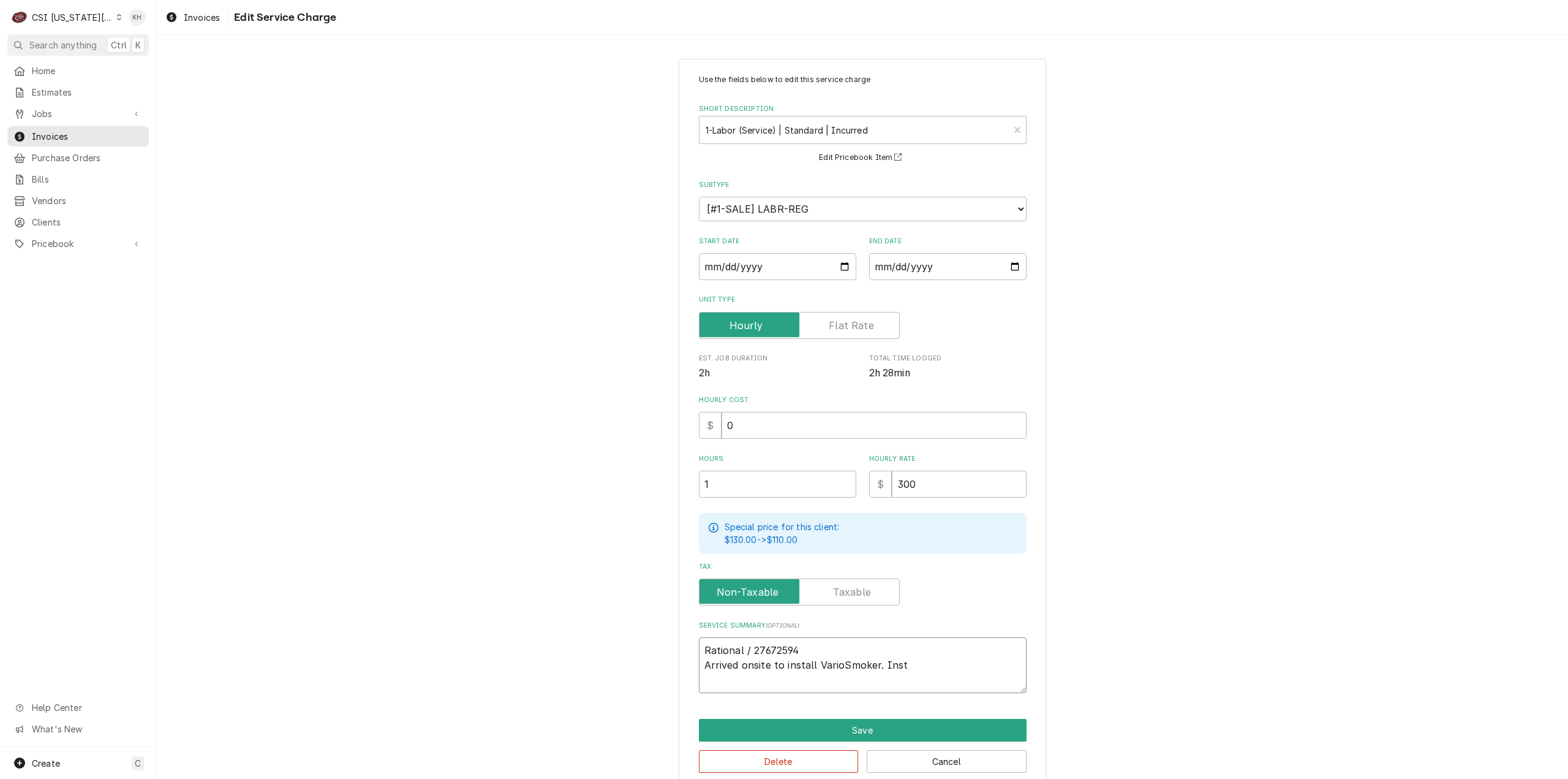
type textarea "Rational / 27672594 Arrived onsite to install VarioSmoker. Insta"
type textarea "x"
type textarea "Rational / 27672594 Arrived onsite to install VarioSmoker. Instal"
type textarea "x"
type textarea "Rational / 27672594 Arrived onsite to install VarioSmoker. Instale"
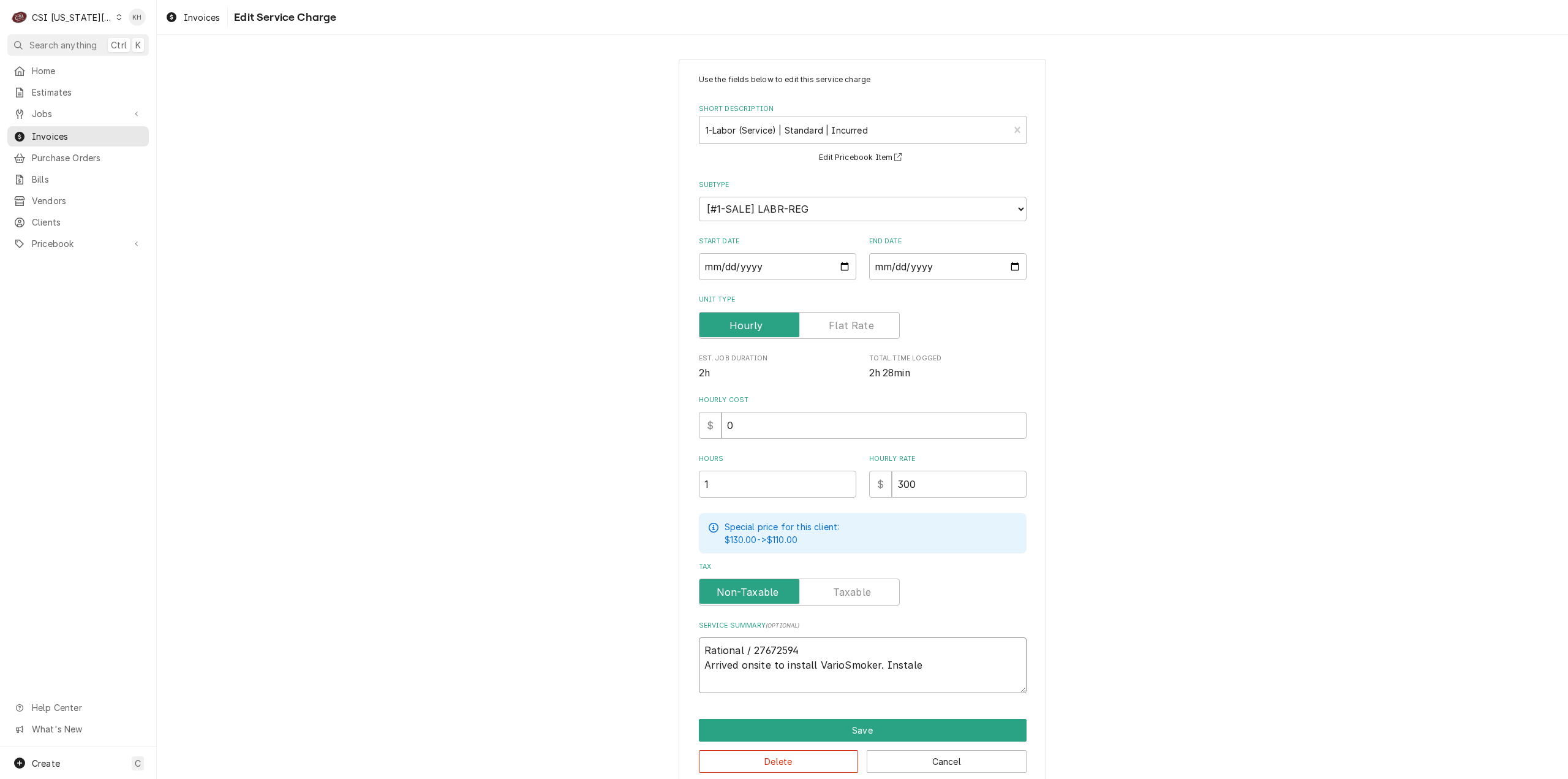
type textarea "x"
type textarea "Rational / 27672594 Arrived onsite to install VarioSmoker. Instaled"
type textarea "x"
type textarea "Rational / 27672594 Arrived onsite to install VarioSmoker. Instaled"
type textarea "x"
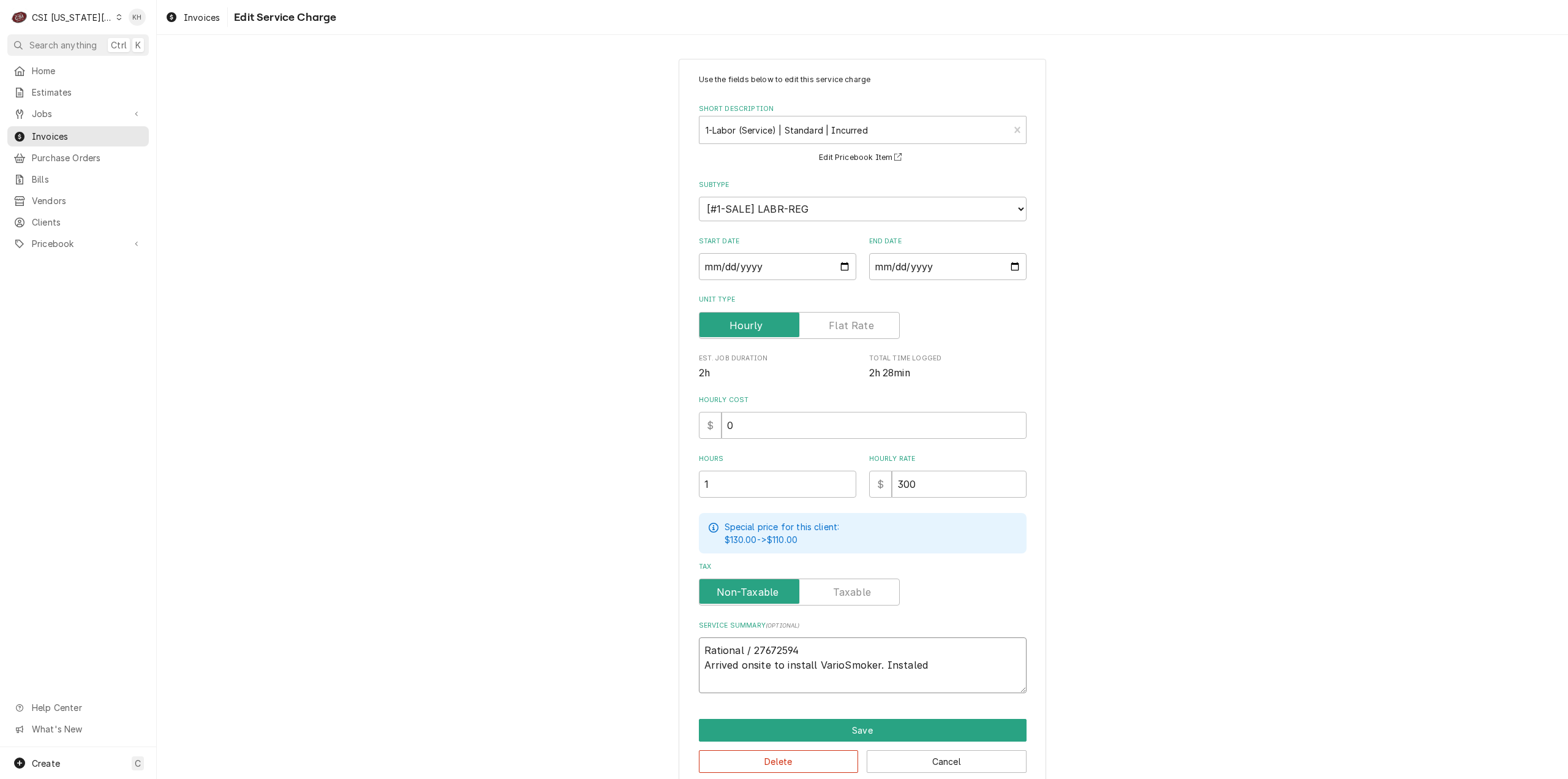
type textarea "Rational / 27672594 Arrived onsite to install VarioSmoker. Instaled s"
type textarea "x"
type textarea "Rational / 27672594 Arrived onsite to install VarioSmoker. Instaled sm"
type textarea "x"
type textarea "Rational / 27672594 Arrived onsite to install VarioSmoker. Instaled smo"
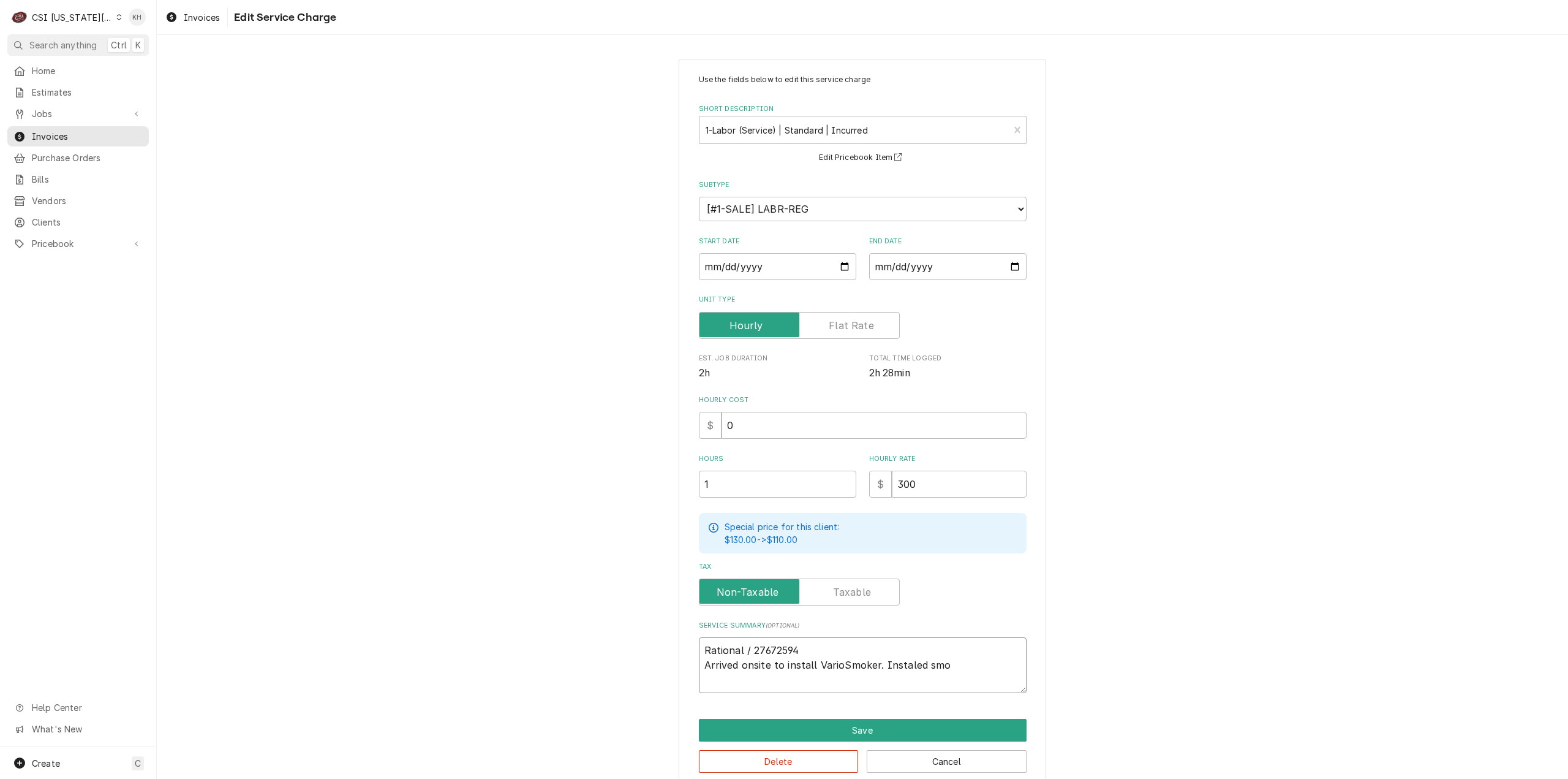
type textarea "x"
type textarea "Rational / 27672594 Arrived onsite to install VarioSmoker. Instaled smok"
type textarea "x"
type textarea "Rational / 27672594 Arrived onsite to install VarioSmoker. Instaled smoke"
type textarea "x"
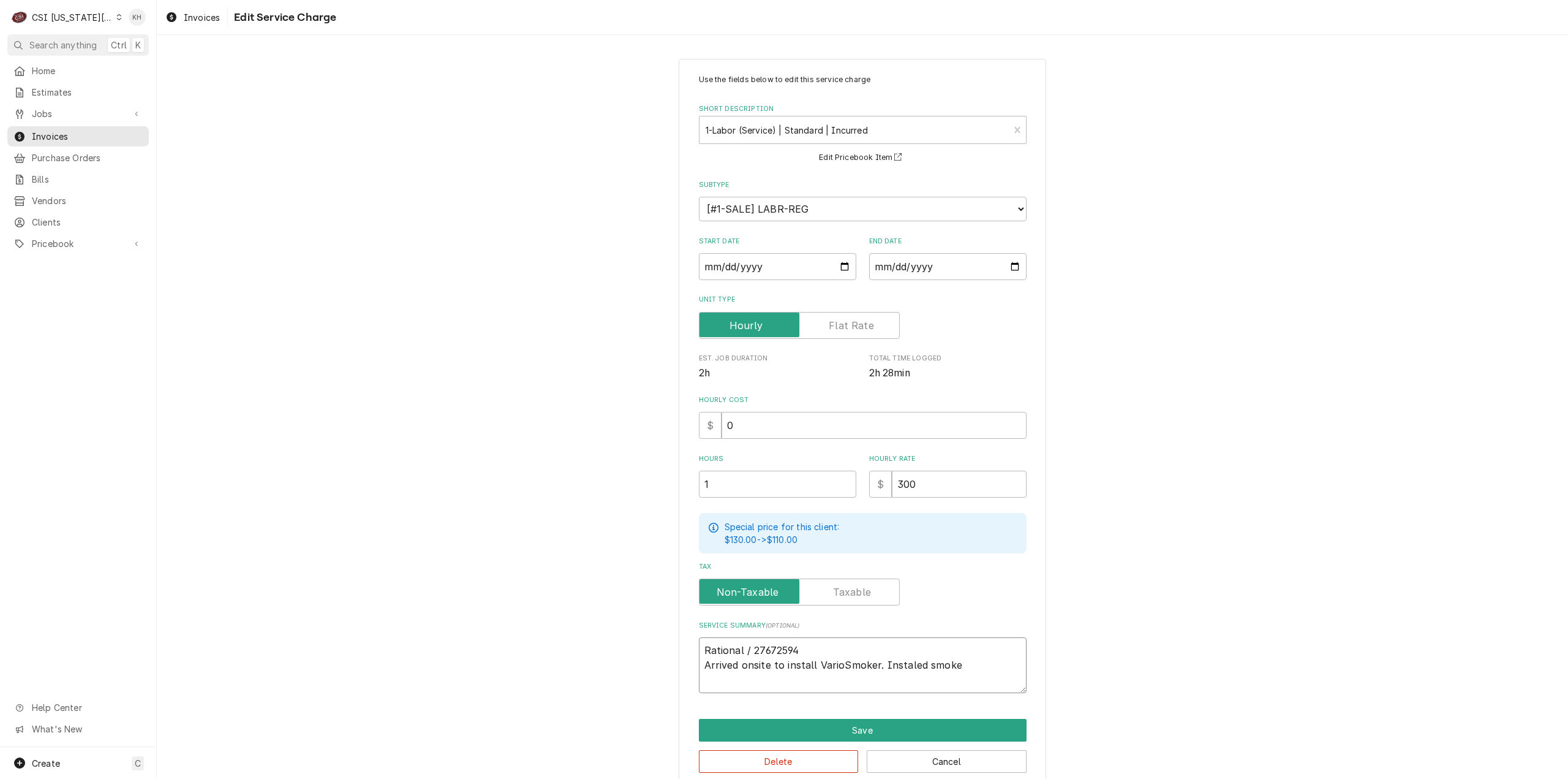
type textarea "Rational / 27672594 Arrived onsite to install VarioSmoker. Instaled smoker"
type textarea "x"
type textarea "Rational / 27672594 Arrived onsite to install VarioSmoker. Instaled smoker"
type textarea "x"
type textarea "Rational / 27672594 Arrived onsite to install VarioSmoker. Instaled smoker o"
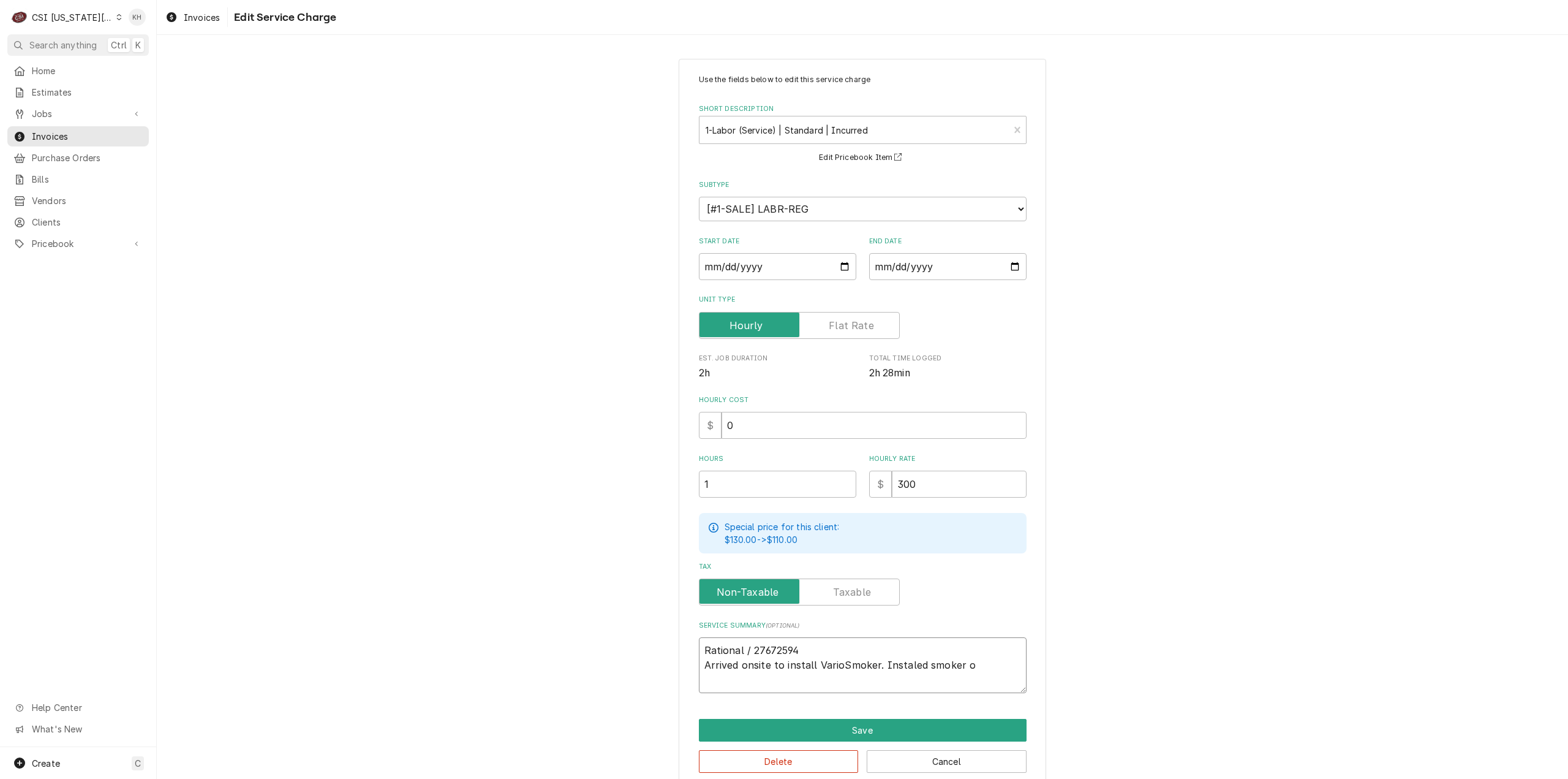
type textarea "x"
type textarea "Rational / 27672594 Arrived onsite to install VarioSmoker. Instaled smoker on"
type textarea "x"
type textarea "Rational / 27672594 Arrived onsite to install VarioSmoker. Instaled smoker o"
type textarea "x"
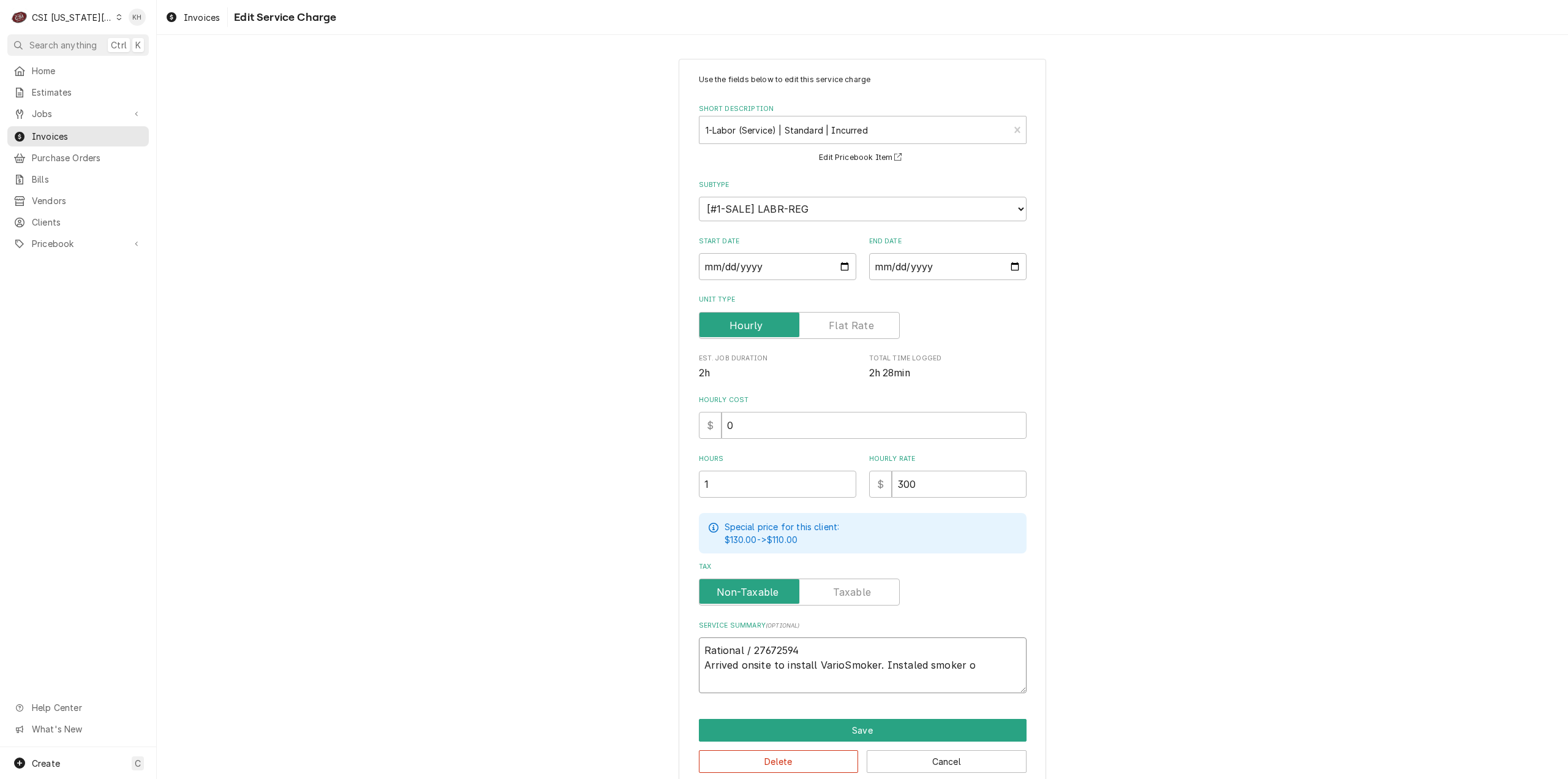
type textarea "Rational / 27672594 Arrived onsite to install VarioSmoker. Instaled smoker"
type textarea "x"
type textarea "Rational / 27672594 Arrived onsite to install VarioSmoker. Instaled smoker"
type textarea "x"
type textarea "Rational / 27672594 Arrived onsite to install VarioSmoker. Instaled smoke"
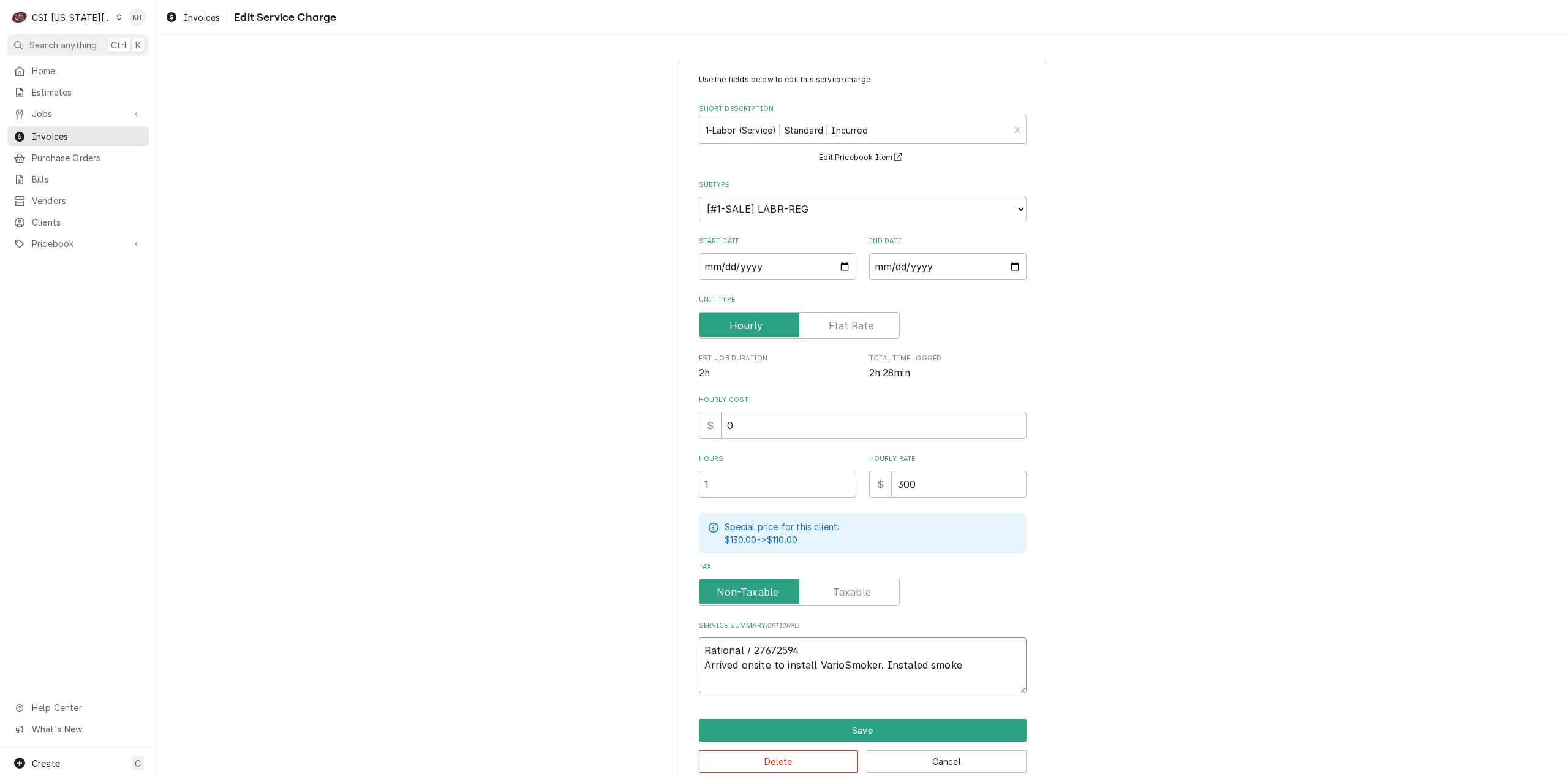
type textarea "x"
type textarea "Rational / 27672594 Arrived onsite to install VarioSmoker. Instaled smok"
type textarea "x"
type textarea "Rational / 27672594 Arrived onsite to install VarioSmoker. Instaled smo"
type textarea "x"
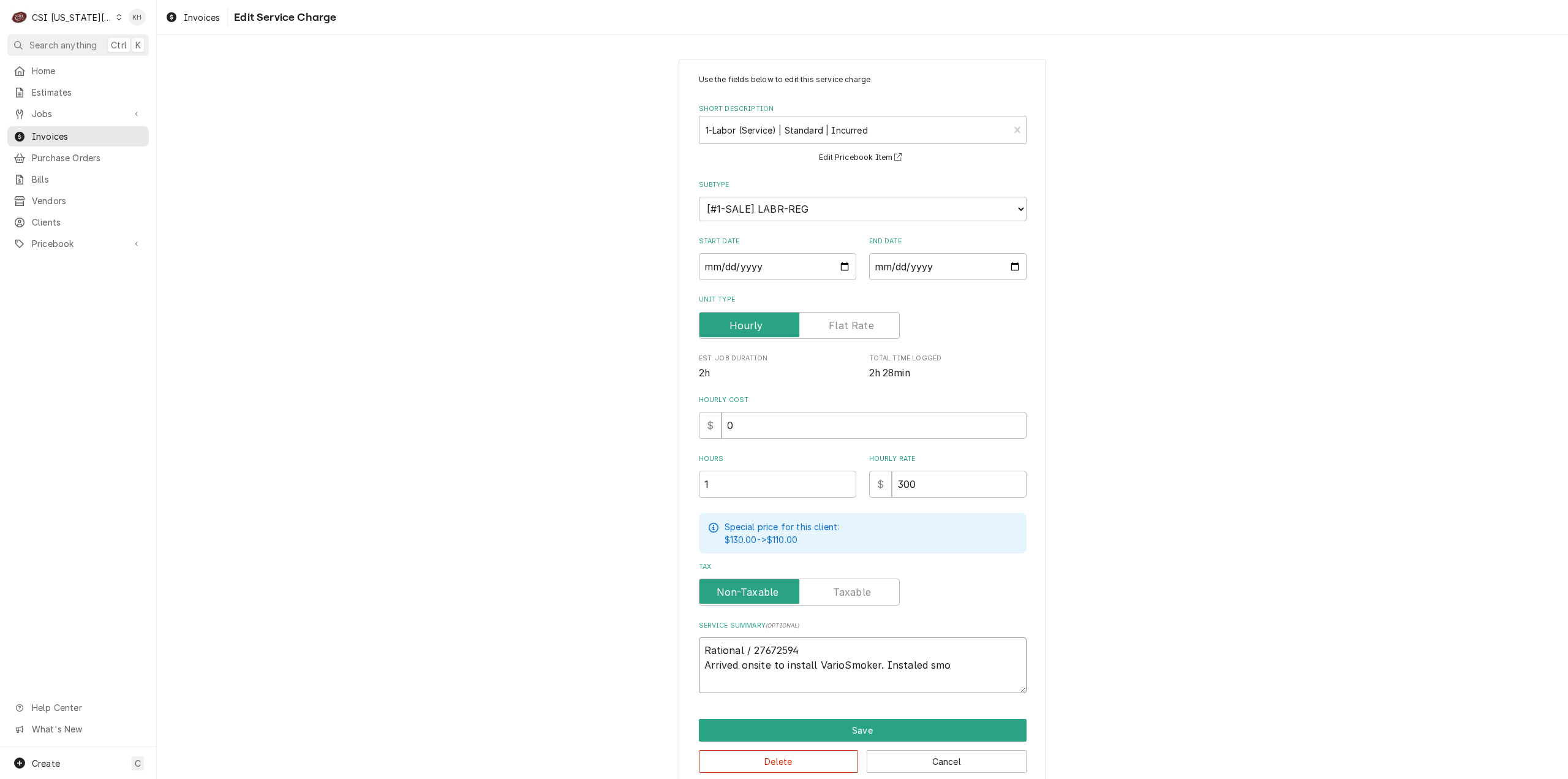
type textarea "Rational / 27672594 Arrived onsite to install VarioSmoker. Instaled sm"
type textarea "x"
type textarea "Rational / 27672594 Arrived onsite to install VarioSmoker. Instaled s"
type textarea "x"
type textarea "Rational / 27672594 Arrived onsite to install VarioSmoker. Instaled"
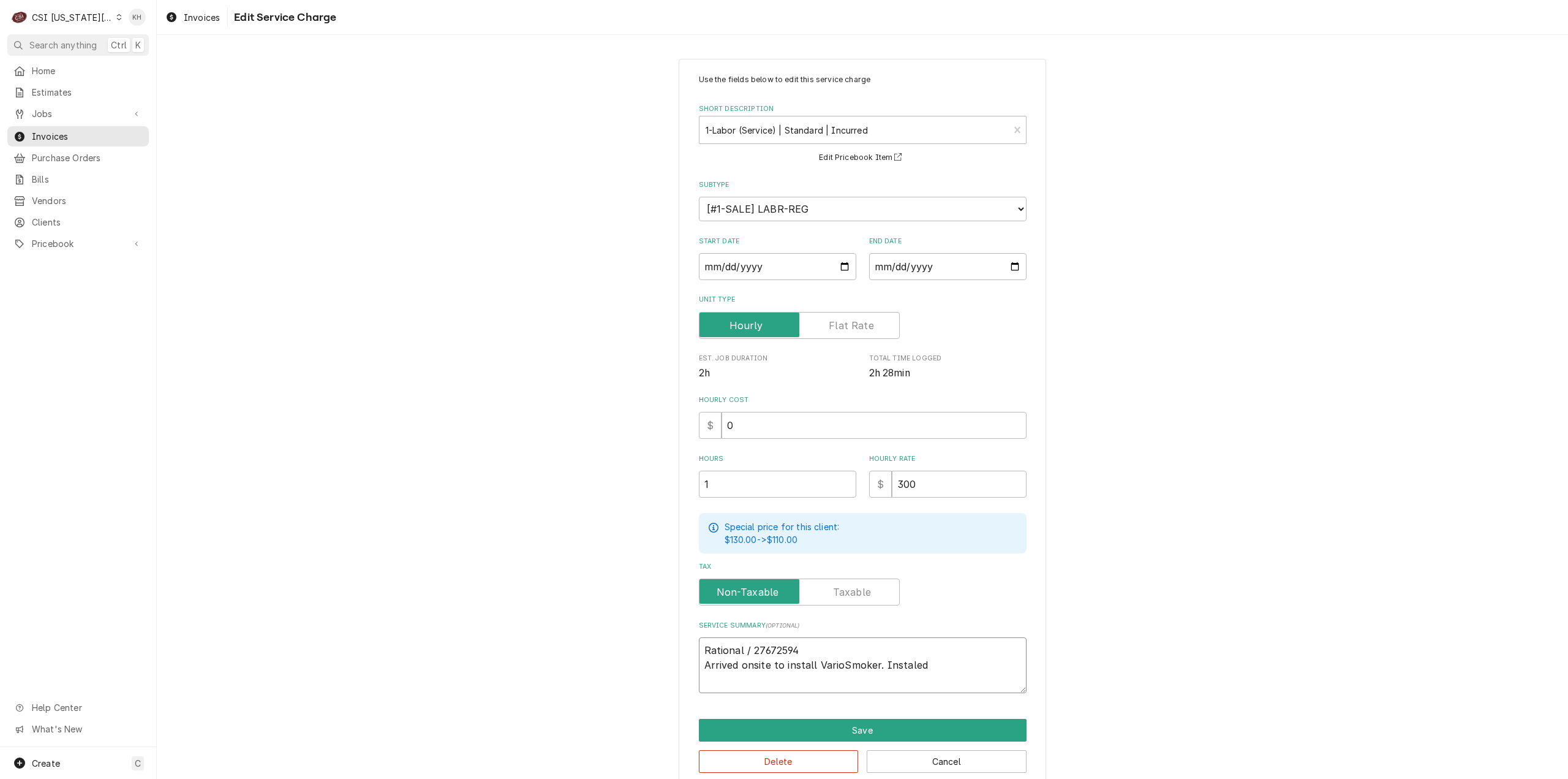
type textarea "x"
type textarea "Rational / 27672594 Arrived onsite to install VarioSmoker. Instale"
type textarea "x"
type textarea "Rational / 27672594 Arrived onsite to install VarioSmoker. Instal"
type textarea "x"
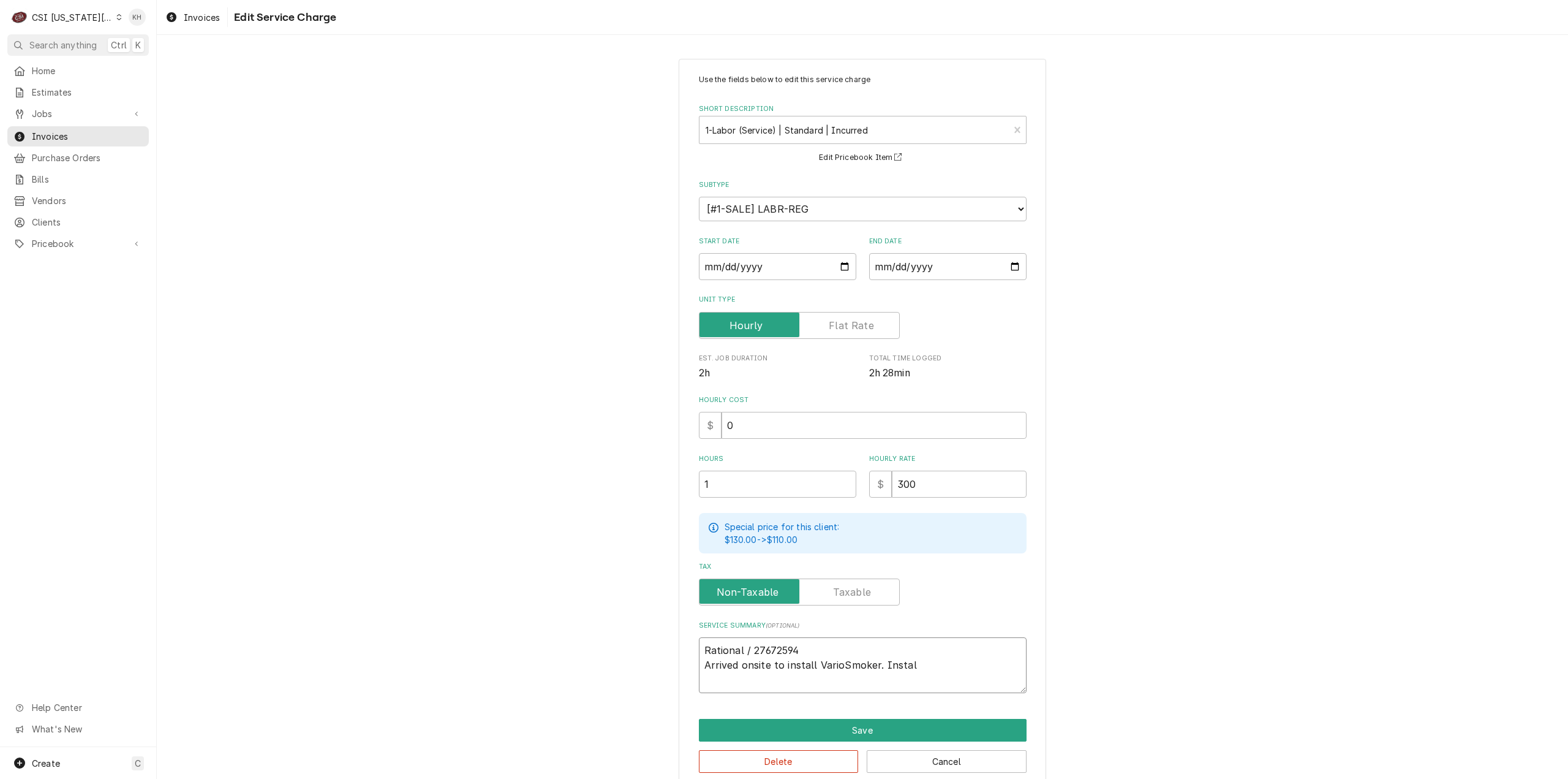
type textarea "Rational / 27672594 Arrived onsite to install VarioSmoker. Insta"
type textarea "x"
type textarea "Rational / 27672594 Arrived onsite to install VarioSmoker. Instal"
type textarea "x"
type textarea "Rational / 27672594 Arrived onsite to install VarioSmoker. Install"
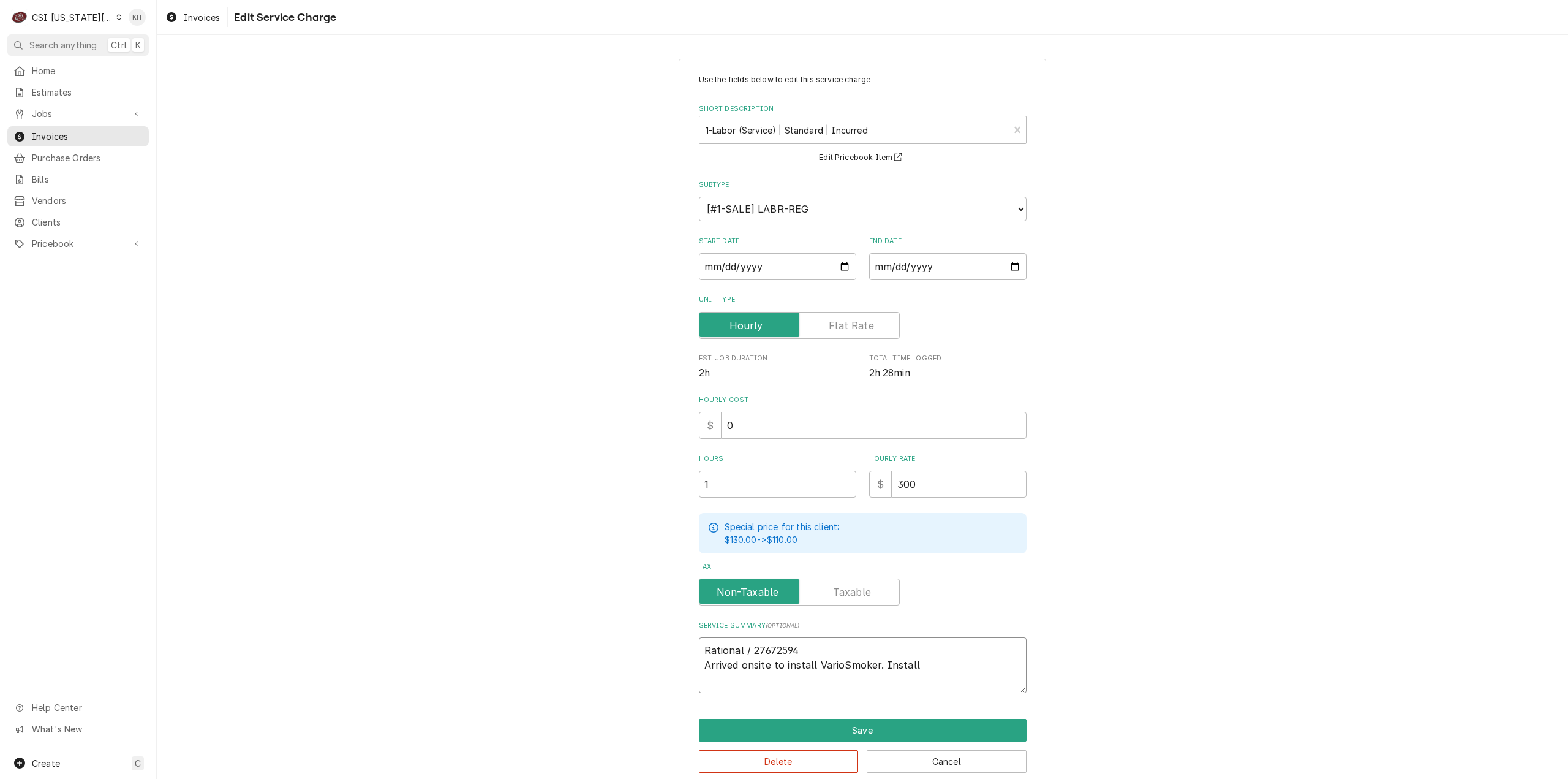
type textarea "x"
type textarea "Rational / 27672594 Arrived onsite to install VarioSmoker. Installe"
type textarea "x"
type textarea "Rational / 27672594 Arrived onsite to install VarioSmoker. Installed"
type textarea "x"
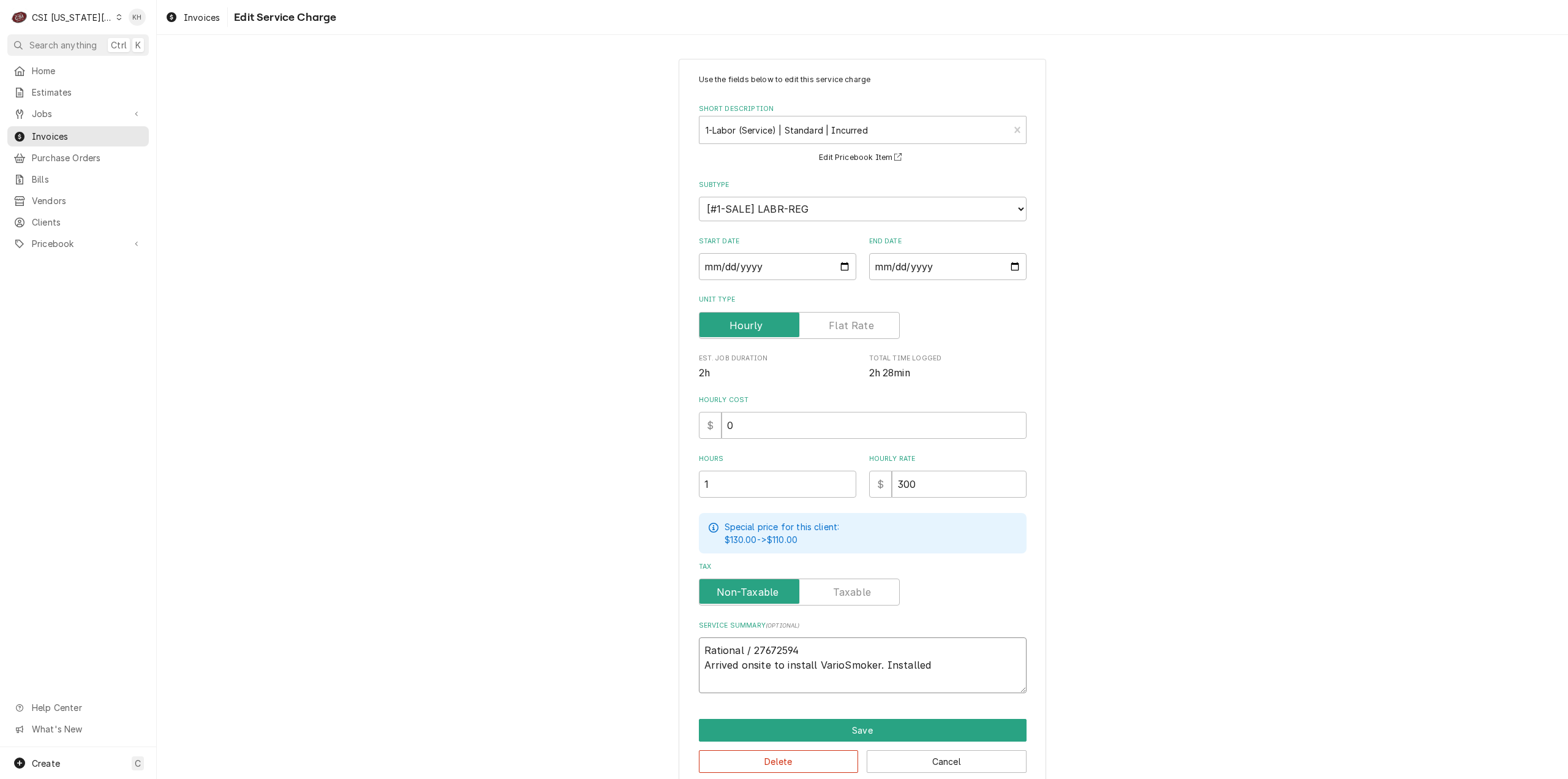
type textarea "Rational / 27672594 Arrived onsite to install VarioSmoker. Installed"
click at [868, 727] on button "Save" at bounding box center [863, 729] width 328 height 22
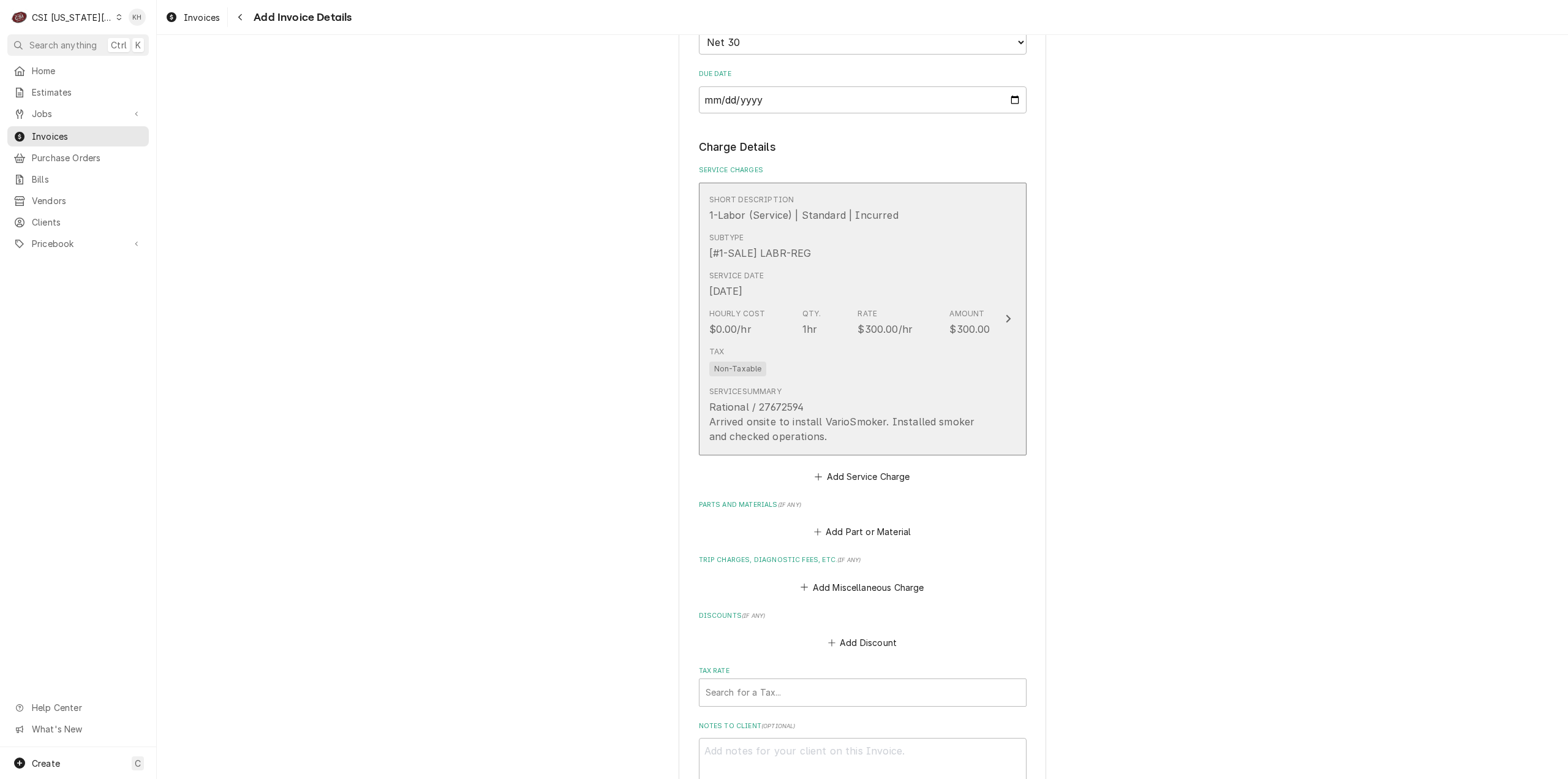
scroll to position [989, 0]
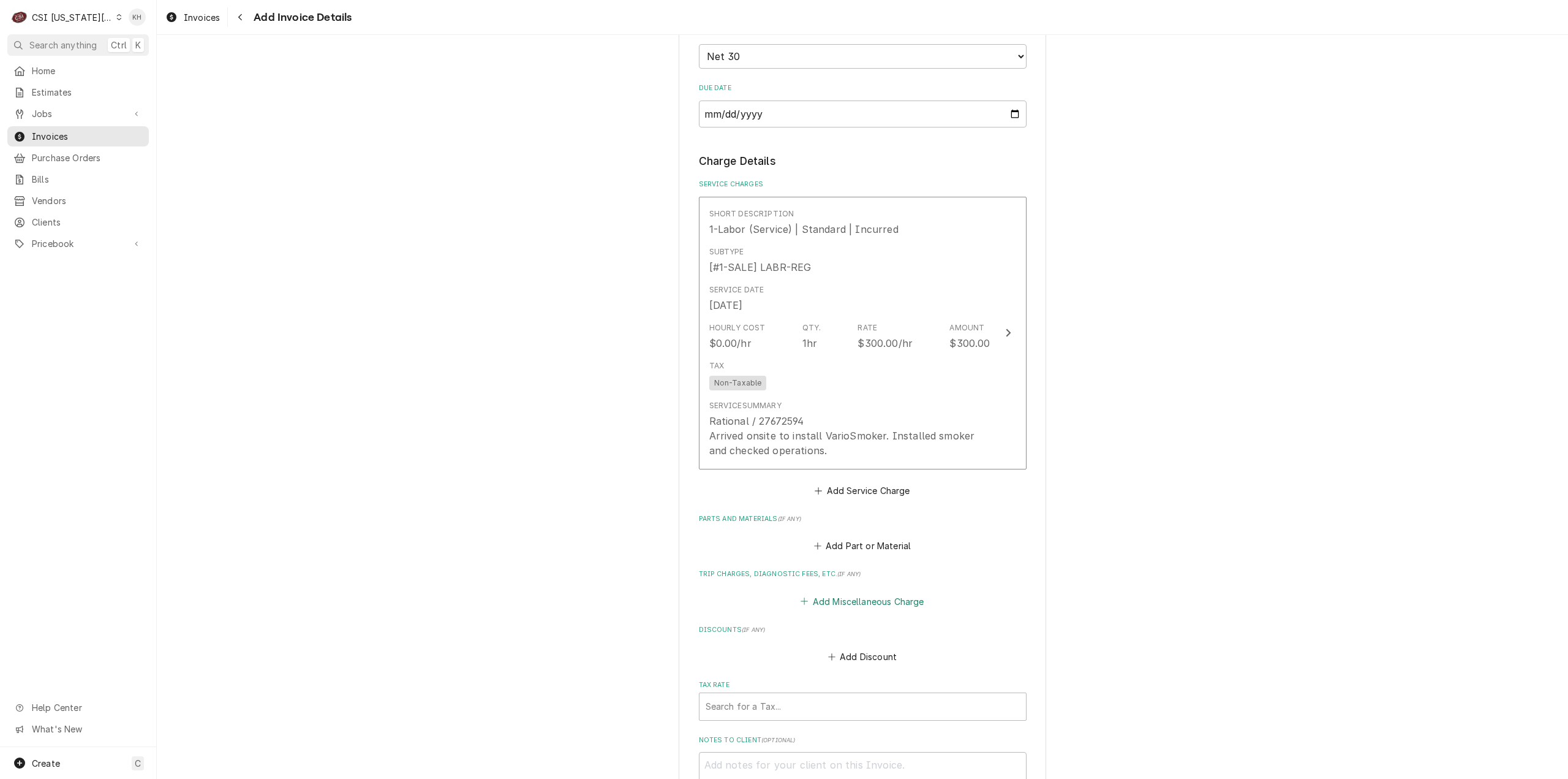
click at [873, 610] on button "Add Miscellaneous Charge" at bounding box center [862, 601] width 128 height 17
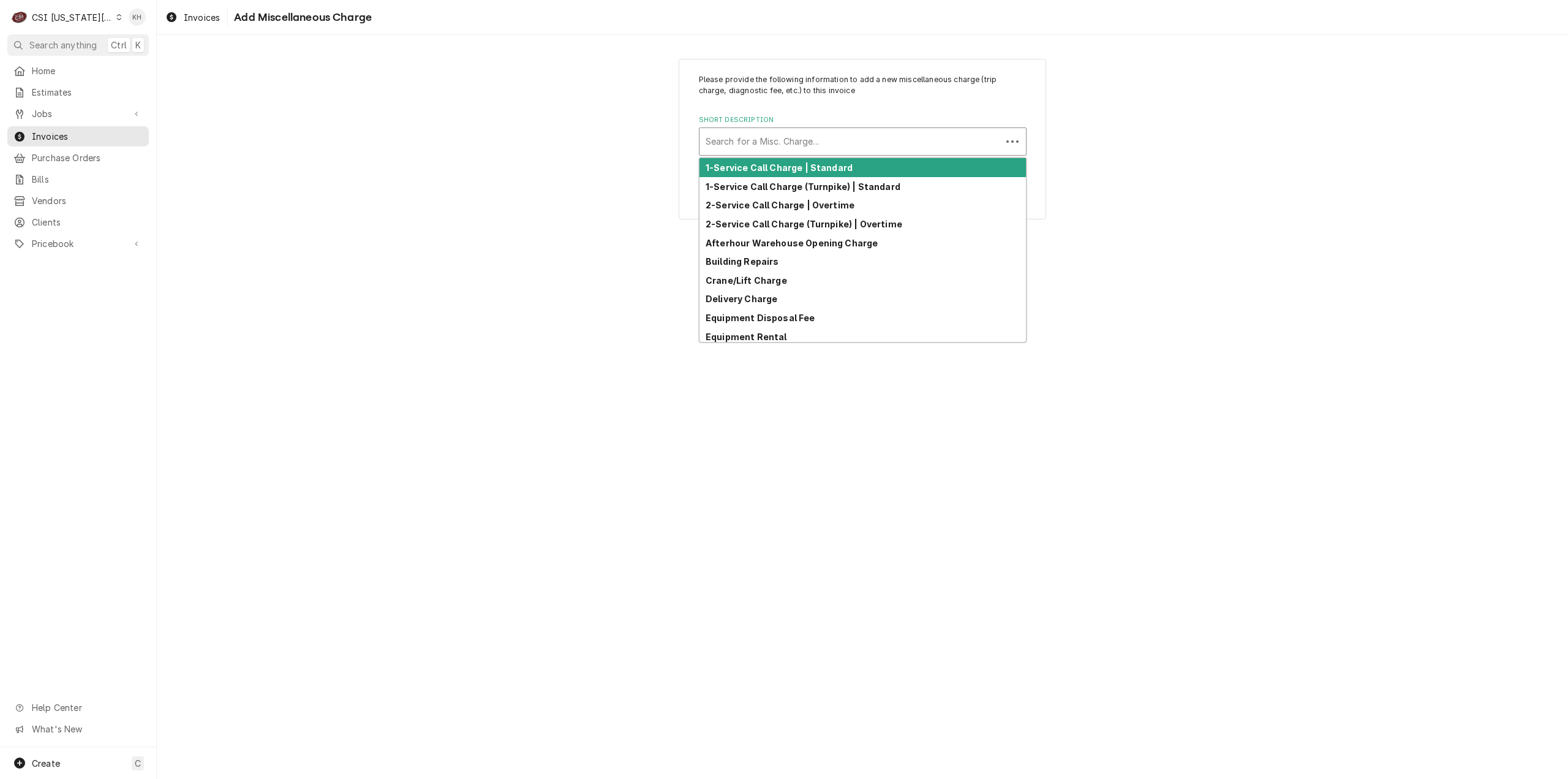
click at [779, 135] on div "Short Description" at bounding box center [850, 142] width 290 height 22
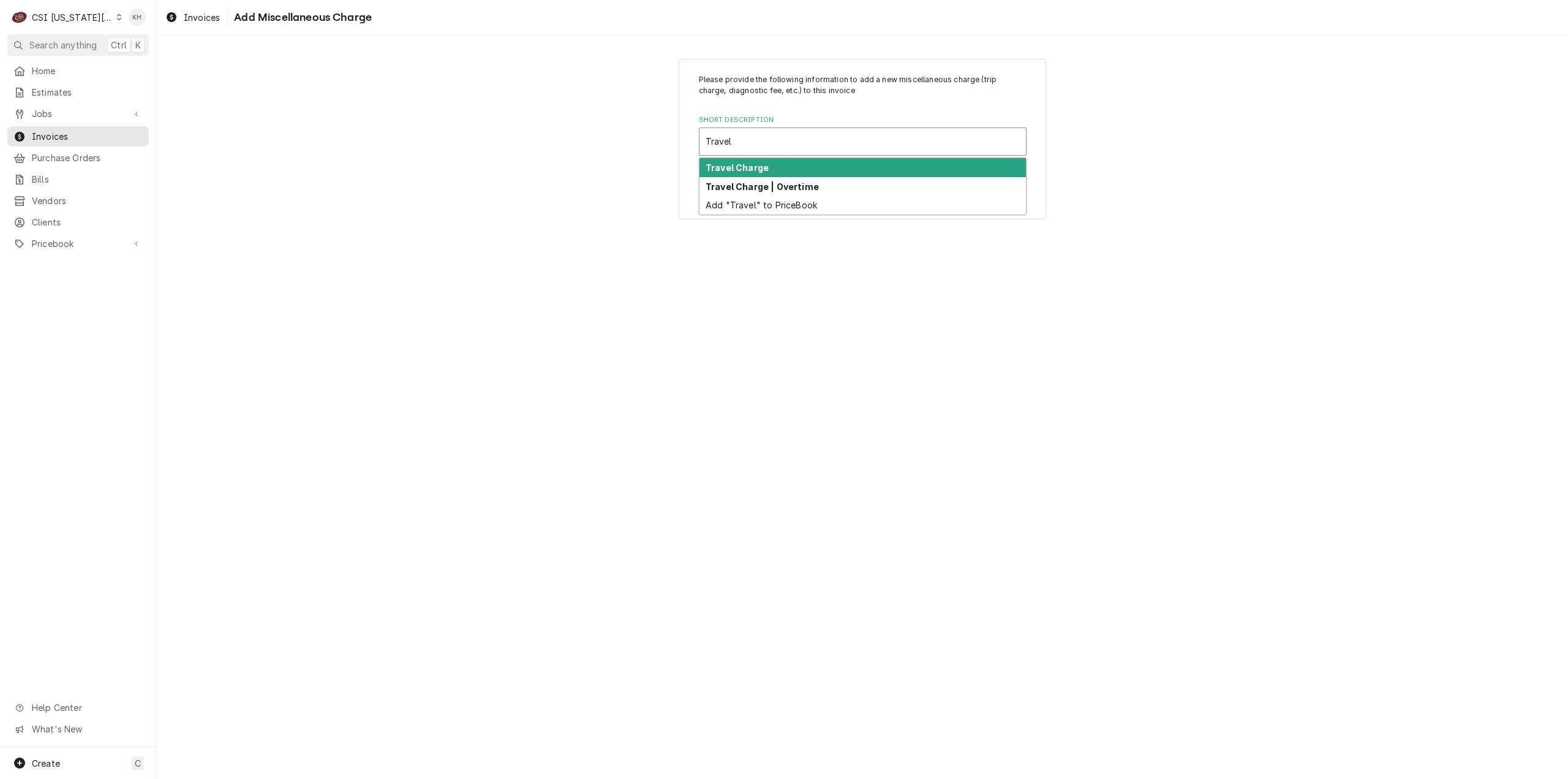
drag, startPoint x: 793, startPoint y: 162, endPoint x: 814, endPoint y: 235, distance: 76.0
click at [796, 169] on div "Travel Charge" at bounding box center [863, 167] width 326 height 19
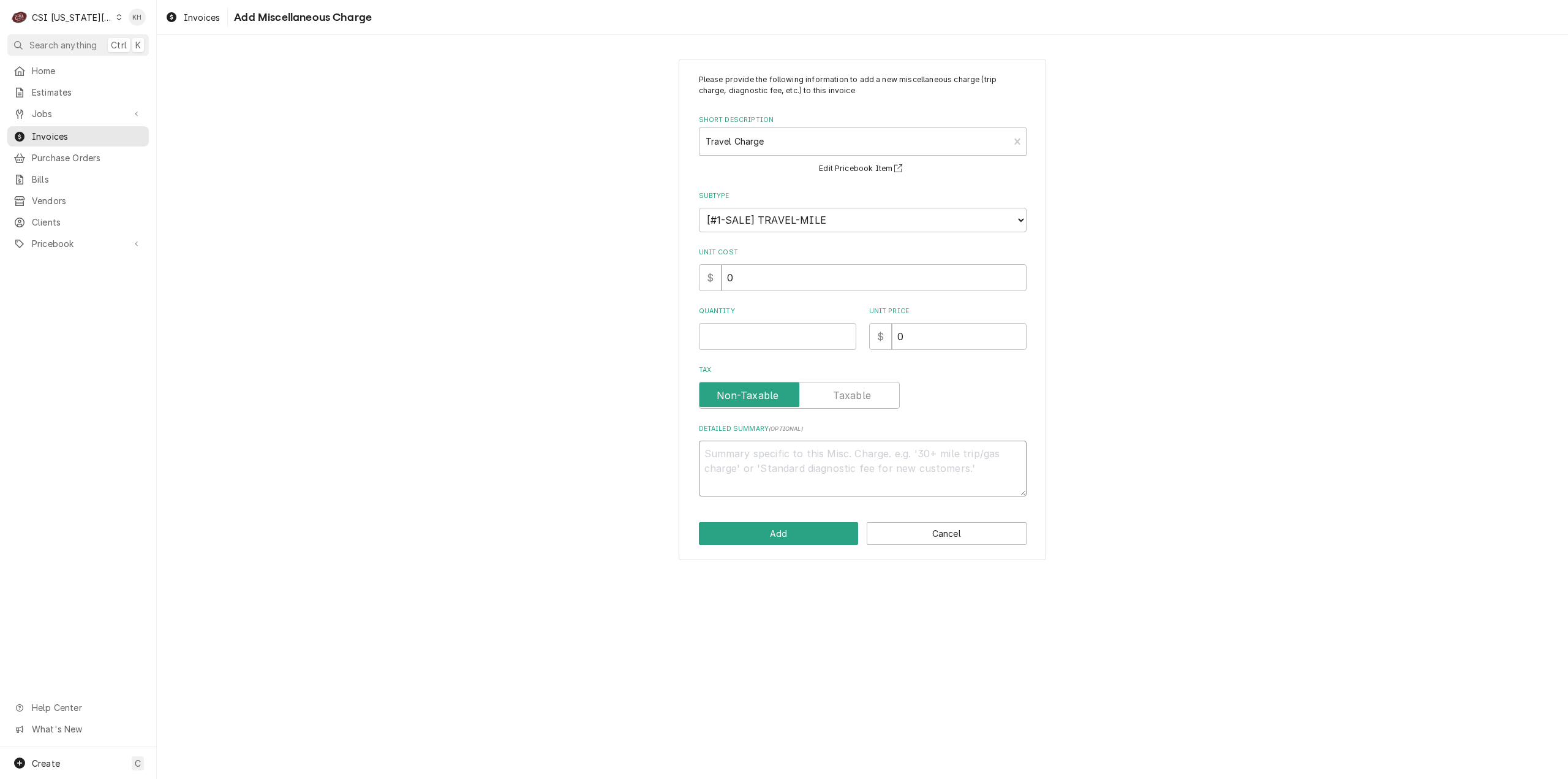
click at [851, 448] on textarea "Detailed Summary ( optional )" at bounding box center [863, 468] width 328 height 56
click at [807, 331] on input "Quantity" at bounding box center [778, 336] width 158 height 27
click at [811, 529] on button "Add" at bounding box center [779, 533] width 160 height 22
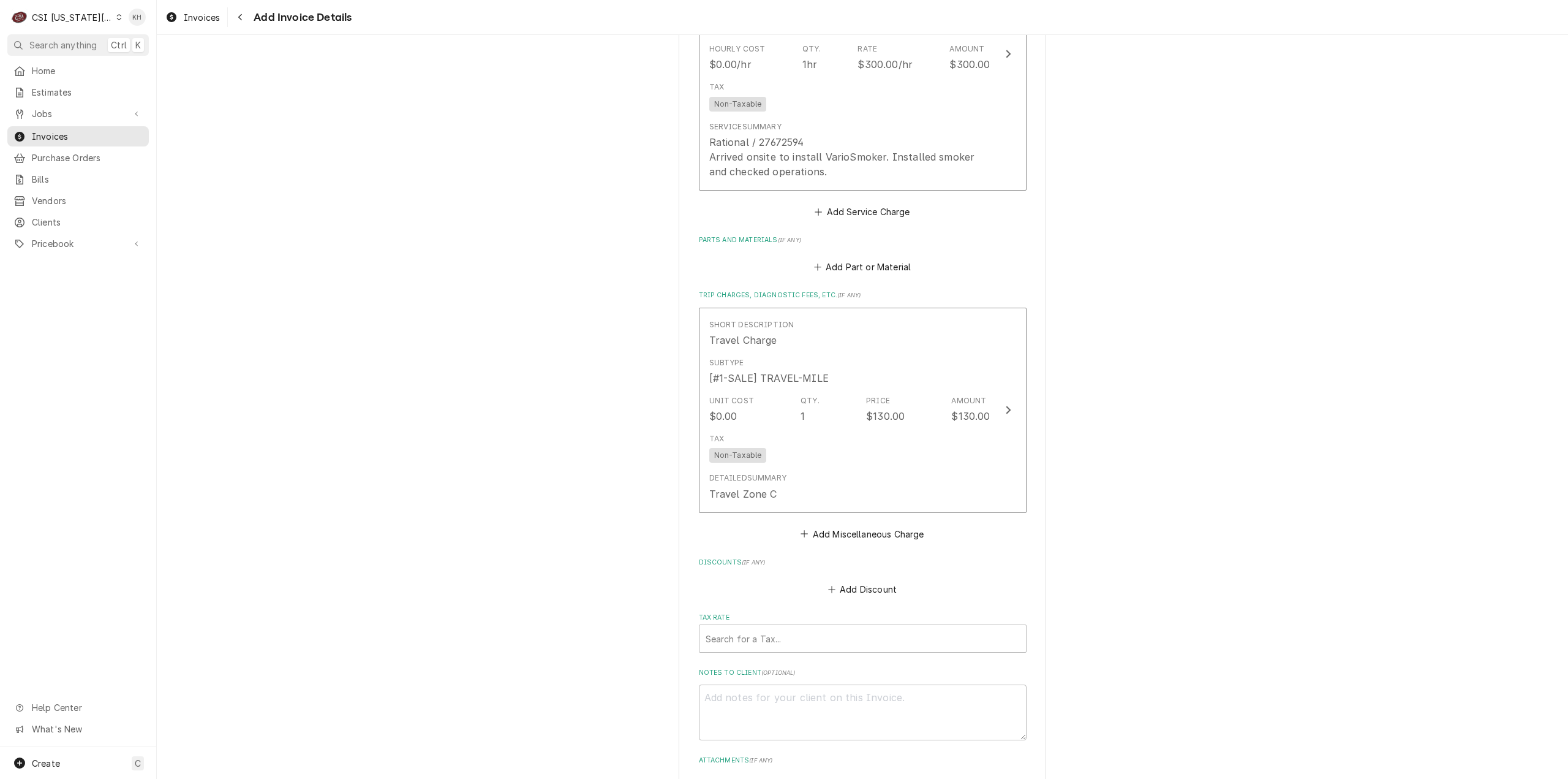
scroll to position [1404, 0]
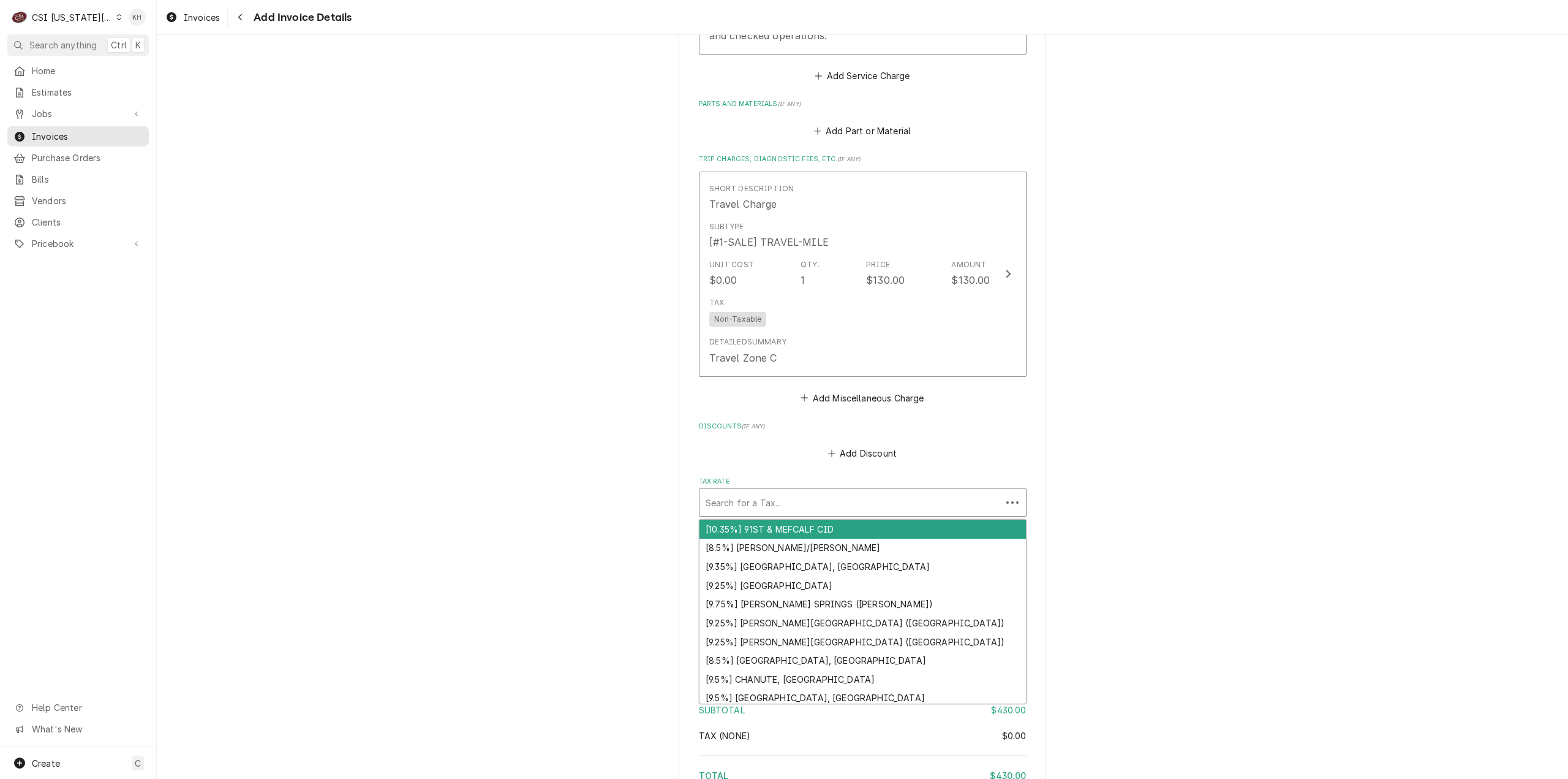
click at [825, 514] on div "Tax Rate" at bounding box center [850, 502] width 290 height 22
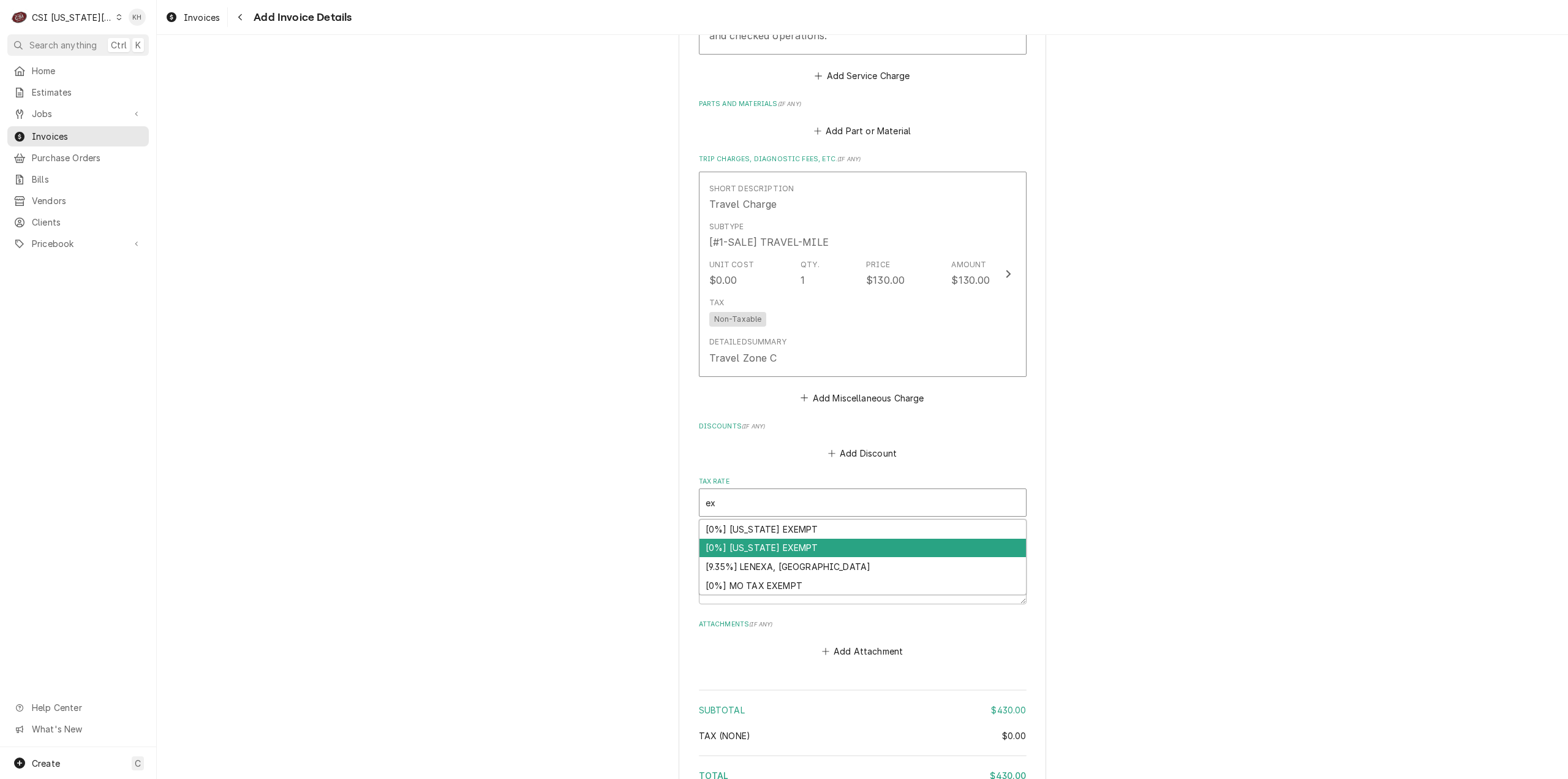
click at [774, 558] on div "[0%] KANSAS EXEMPT" at bounding box center [863, 548] width 326 height 19
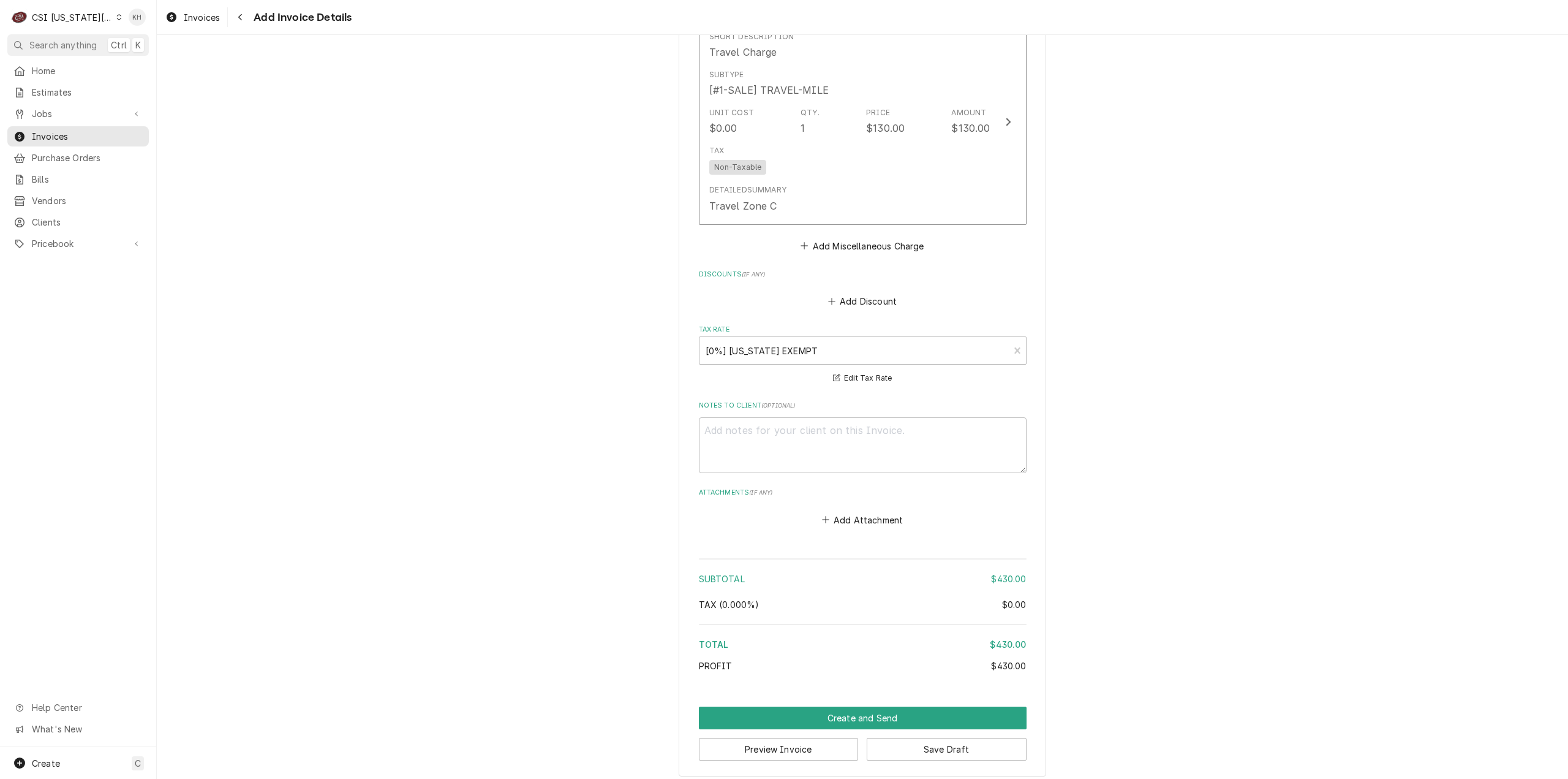
scroll to position [1580, 0]
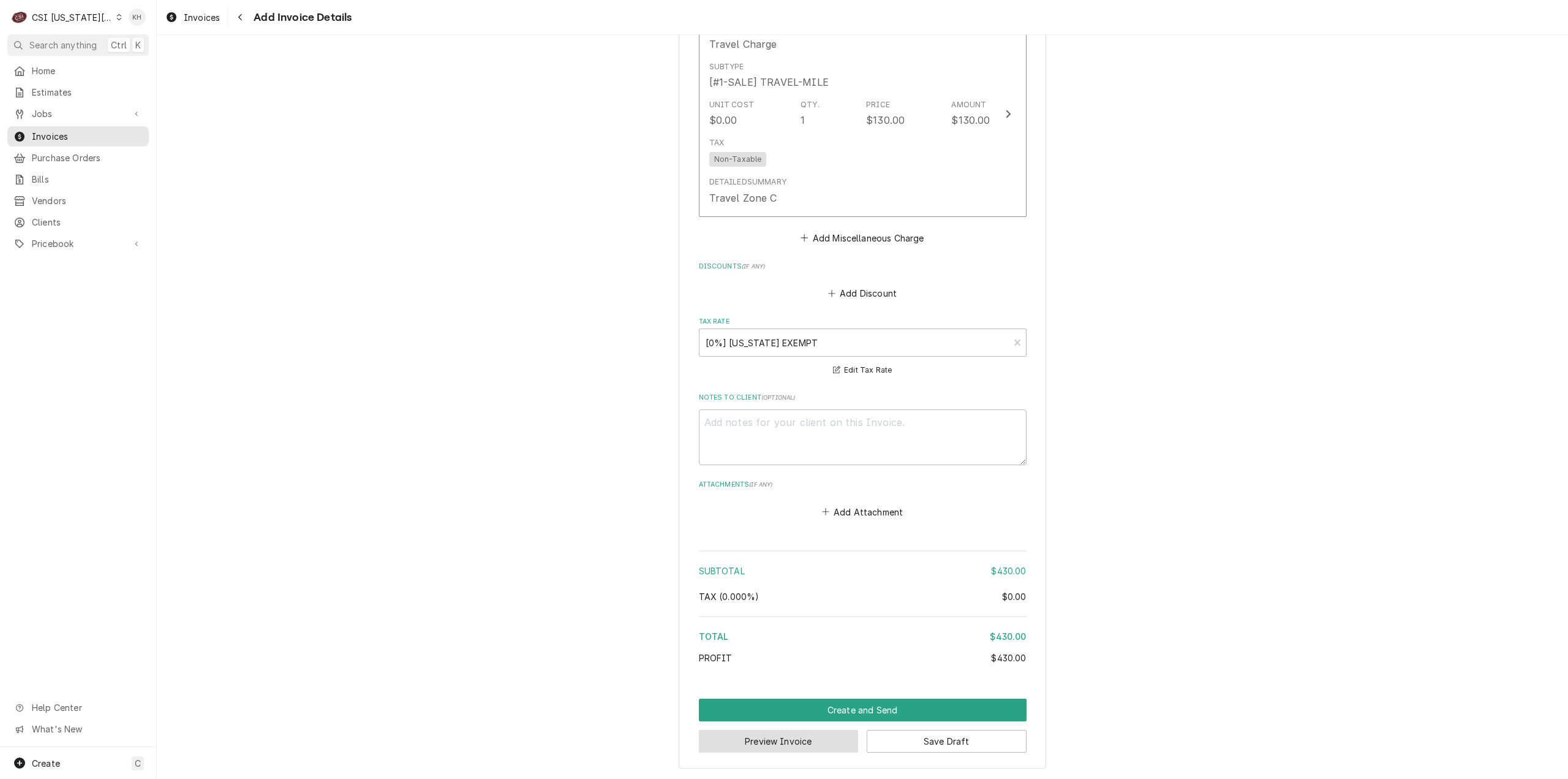
click at [782, 736] on button "Preview Invoice" at bounding box center [779, 740] width 160 height 22
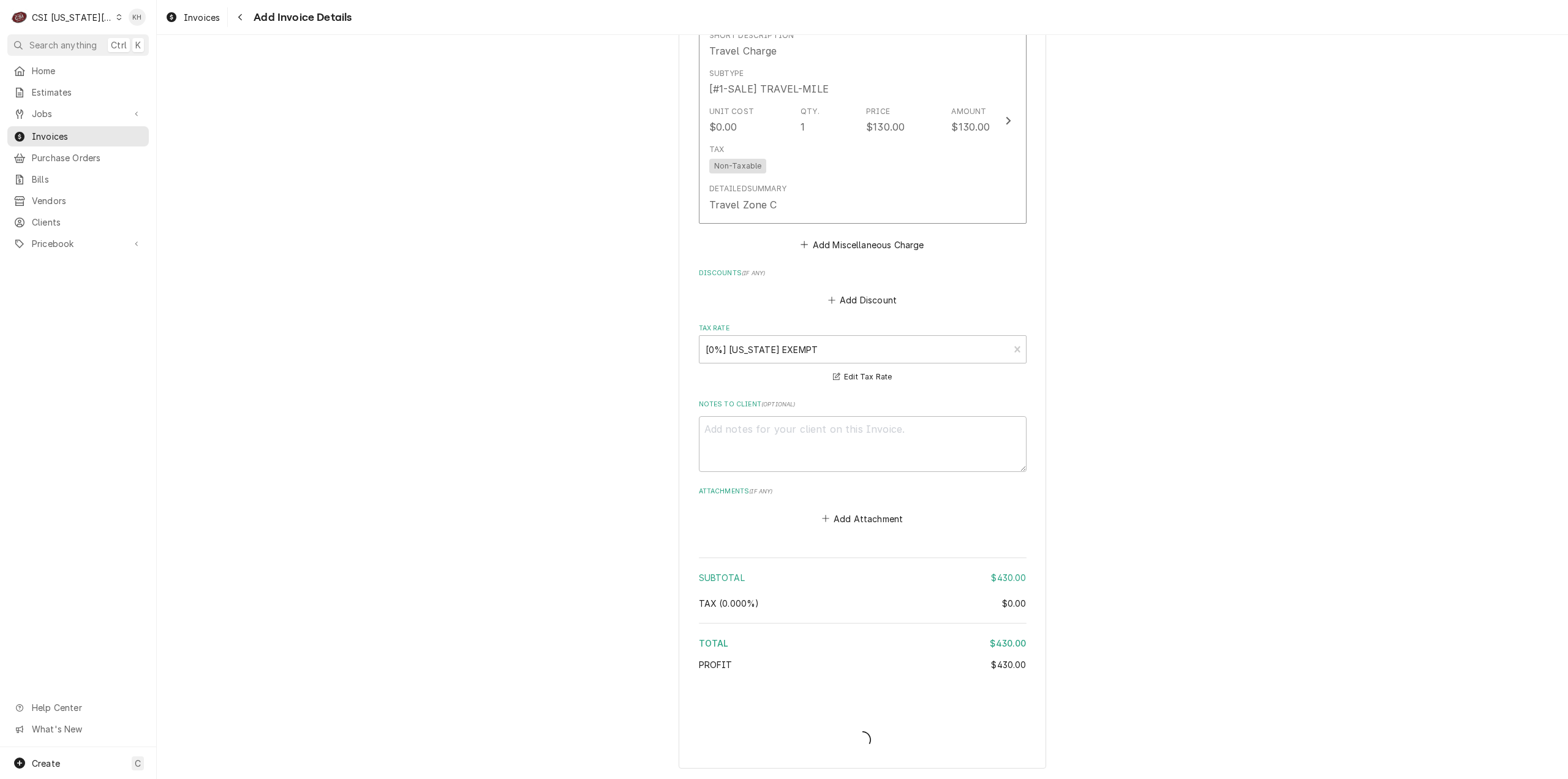
scroll to position [1573, 0]
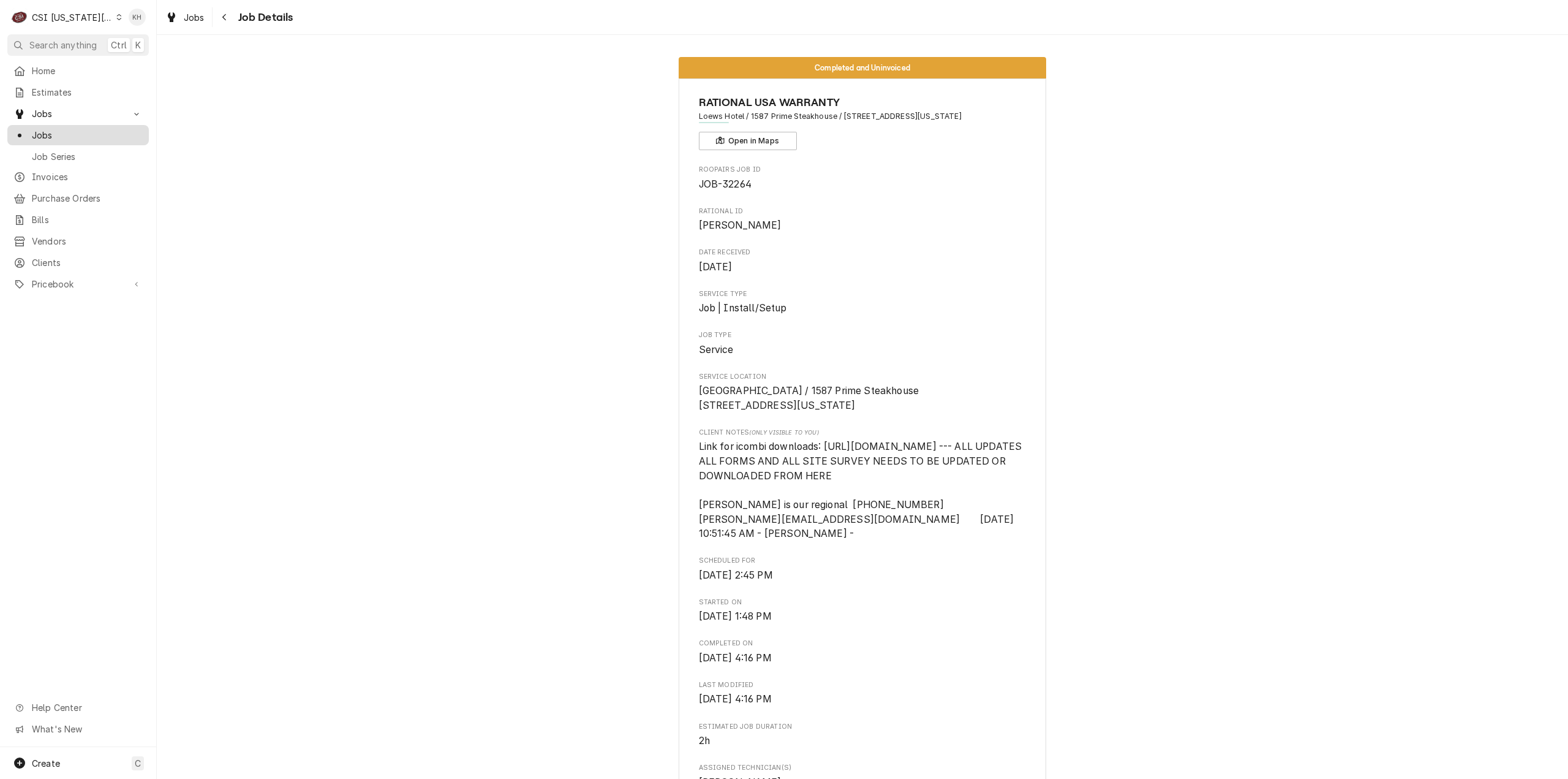
click at [70, 131] on span "Jobs" at bounding box center [87, 135] width 111 height 13
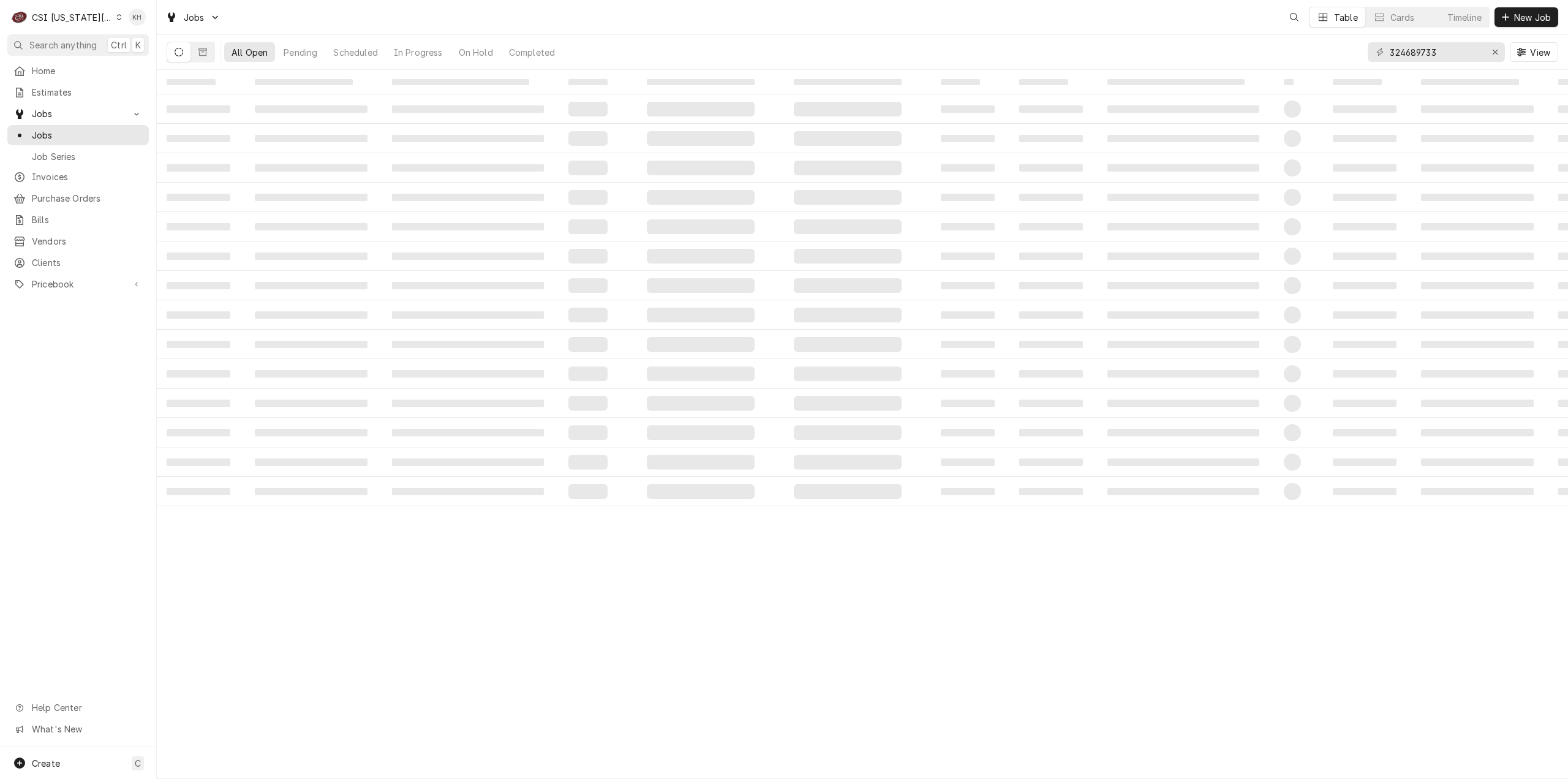
click at [69, 43] on span "Search anything" at bounding box center [63, 45] width 67 height 13
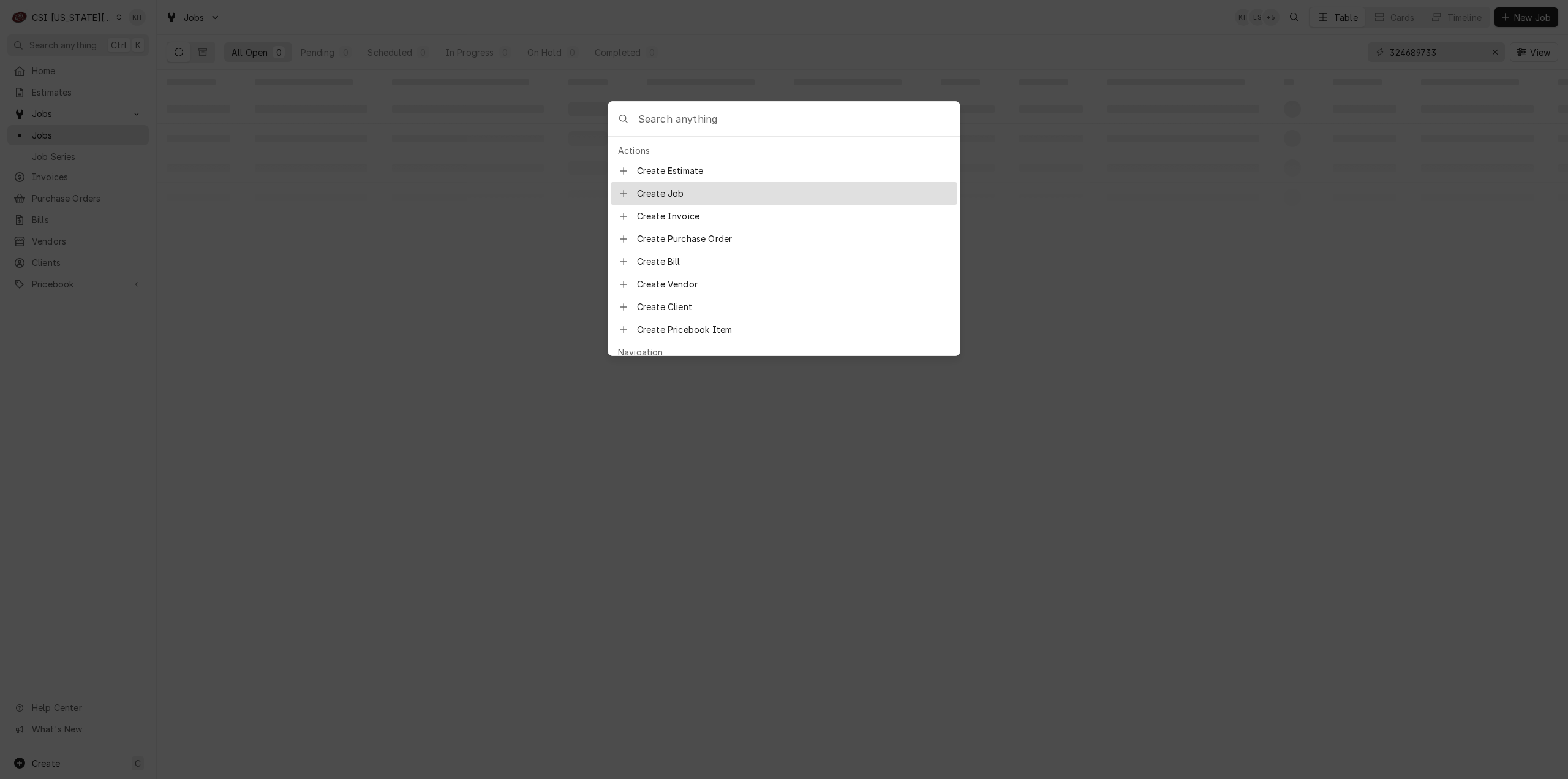
click at [711, 111] on input "Global Command Menu" at bounding box center [799, 118] width 322 height 34
paste input "301822"
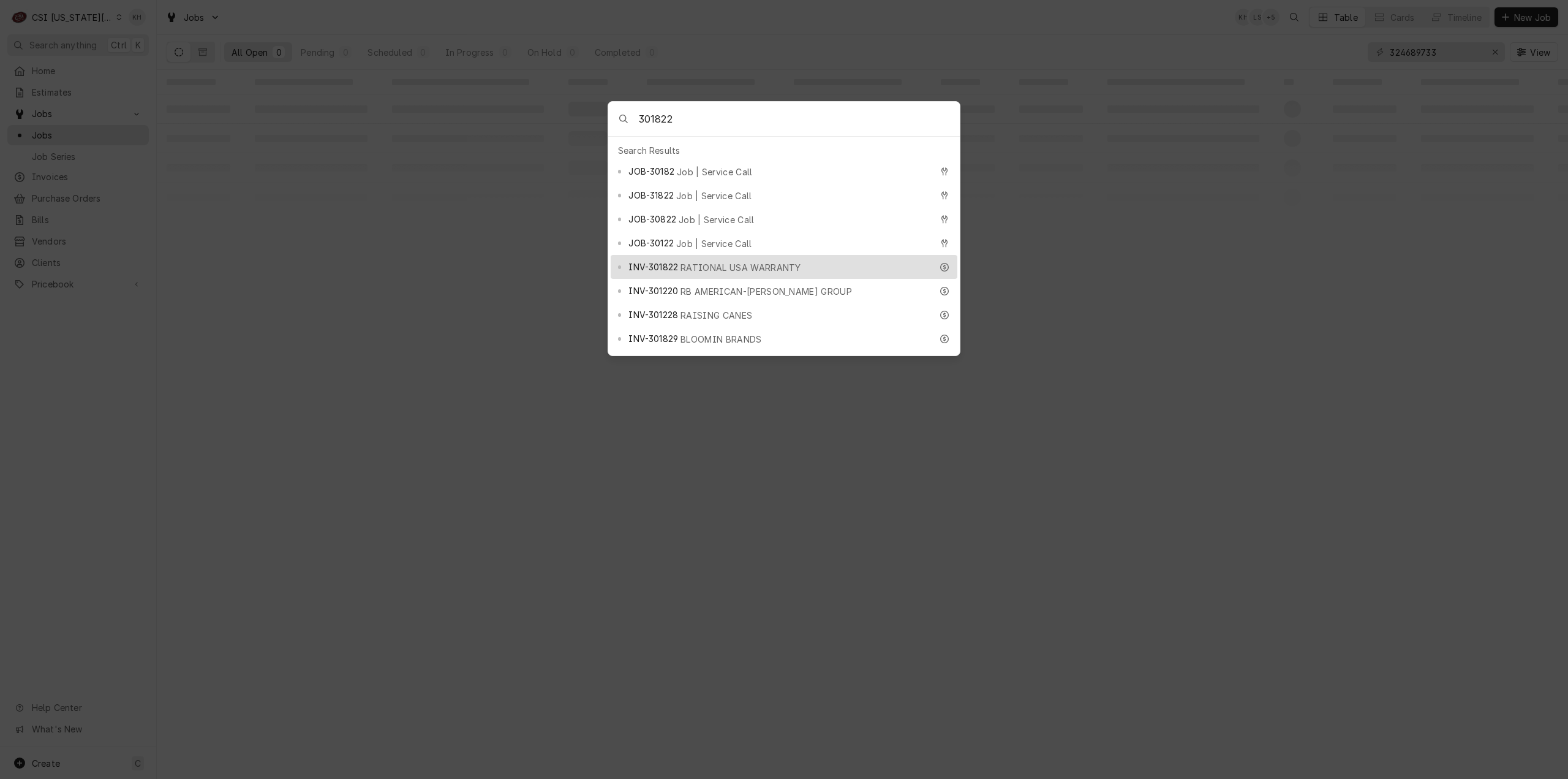
type input "301822"
click at [730, 261] on span "RATIONAL USA WARRANTY" at bounding box center [741, 267] width 121 height 13
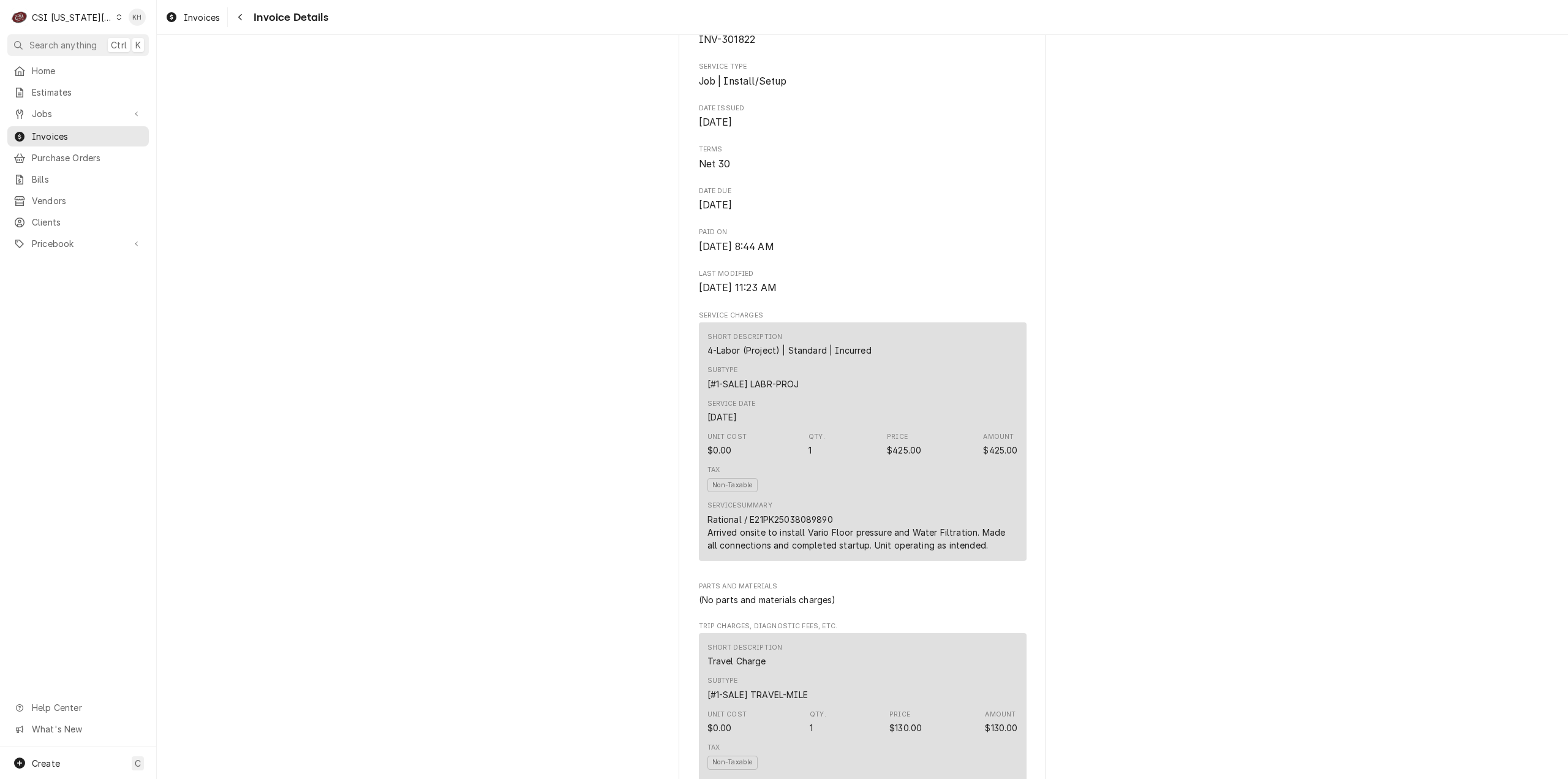
scroll to position [919, 0]
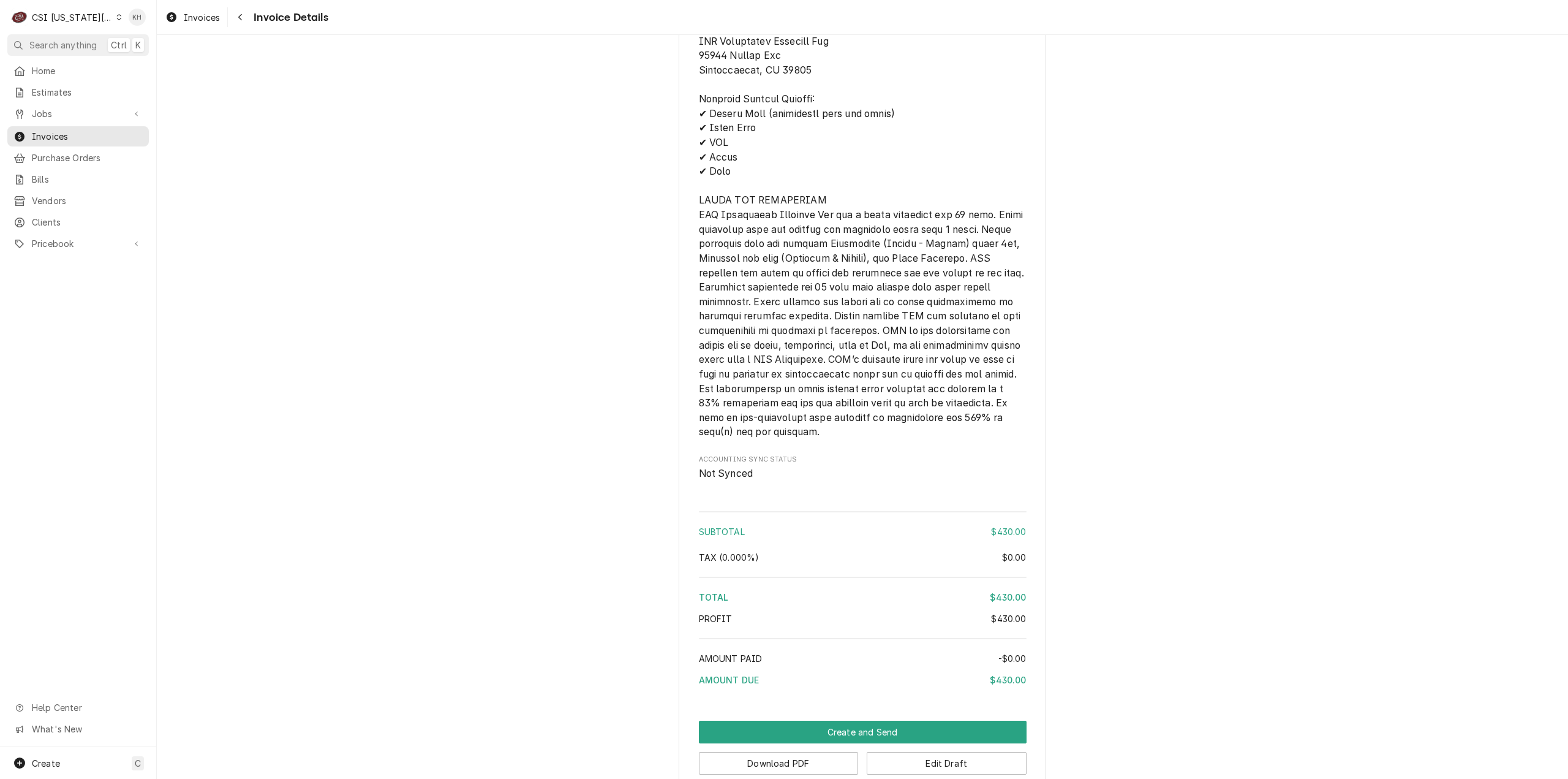
scroll to position [1553, 0]
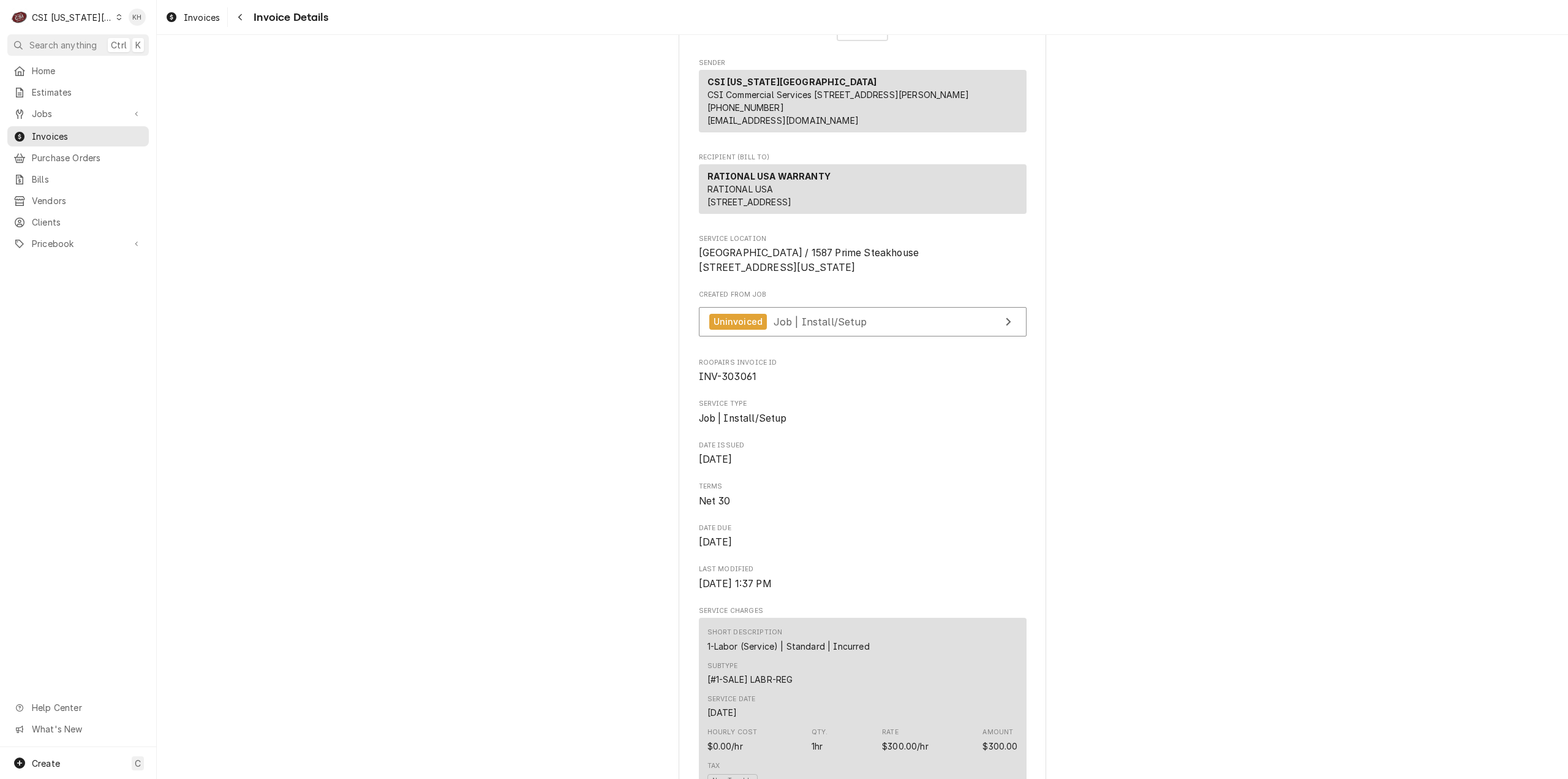
scroll to position [0, 0]
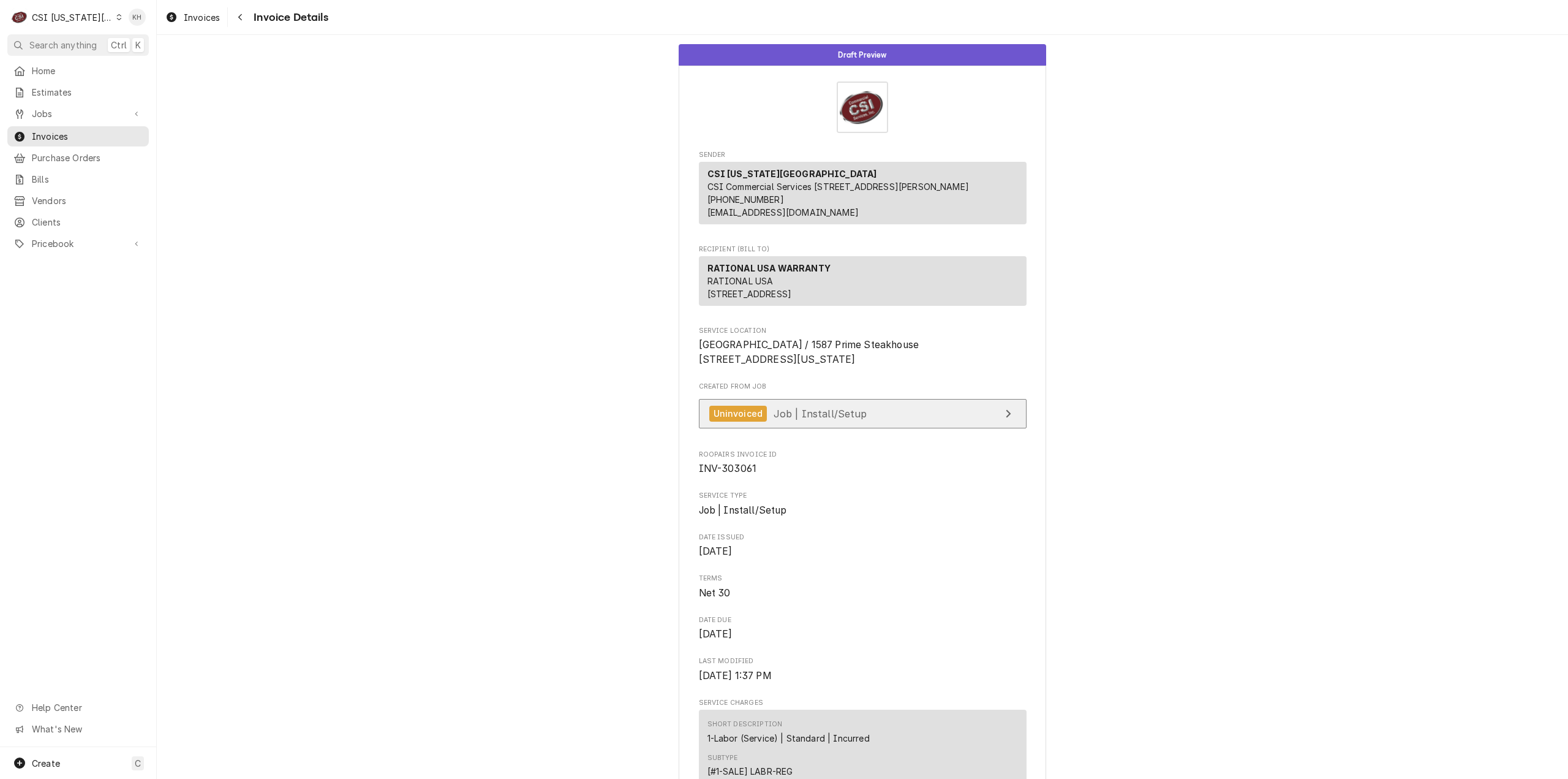
click at [842, 419] on span "Job | Install/Setup" at bounding box center [820, 413] width 94 height 12
click at [71, 41] on span "Search anything" at bounding box center [63, 45] width 67 height 13
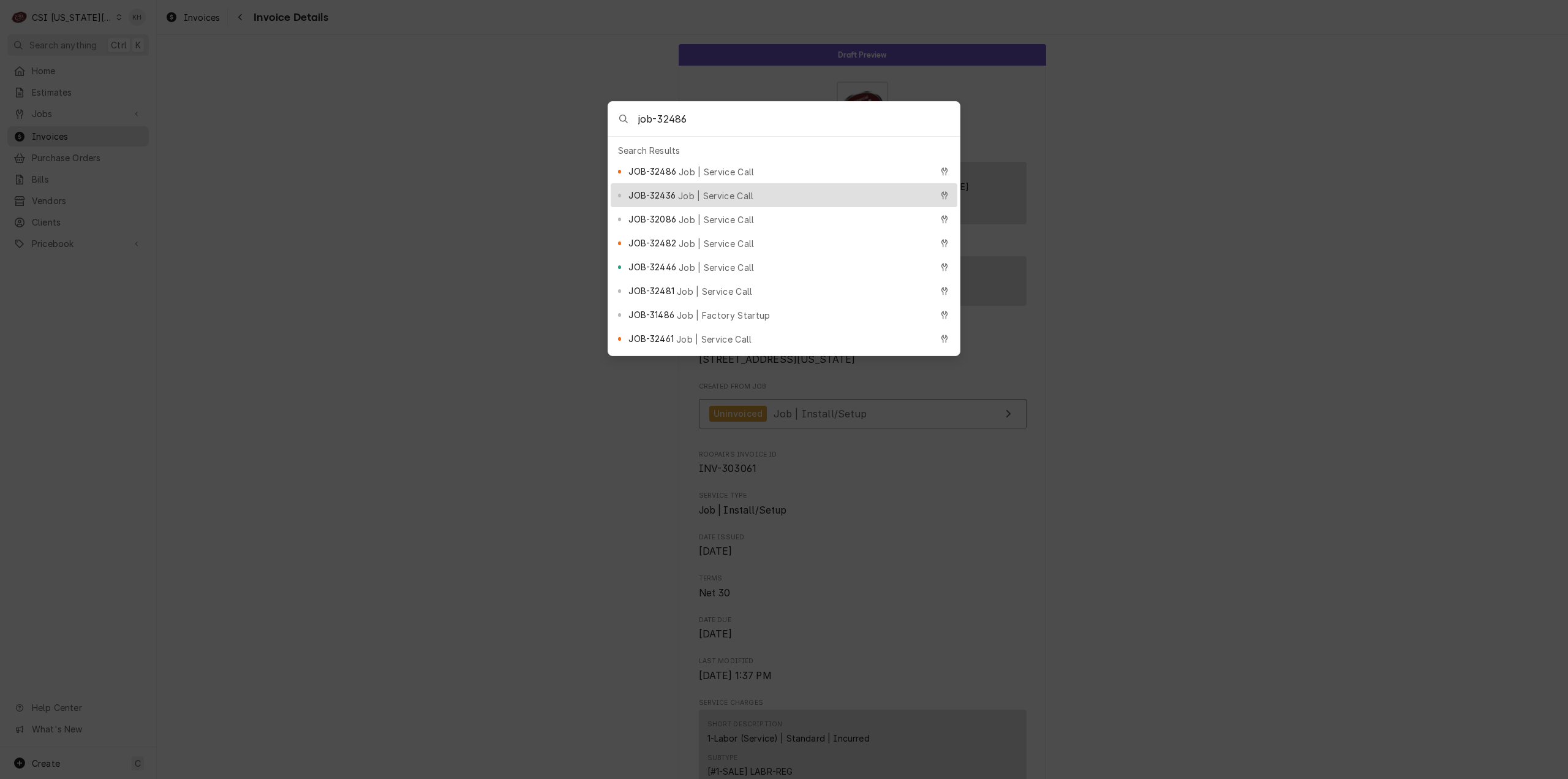
type input "job-32486"
click at [667, 167] on span "JOB-32486" at bounding box center [652, 171] width 47 height 13
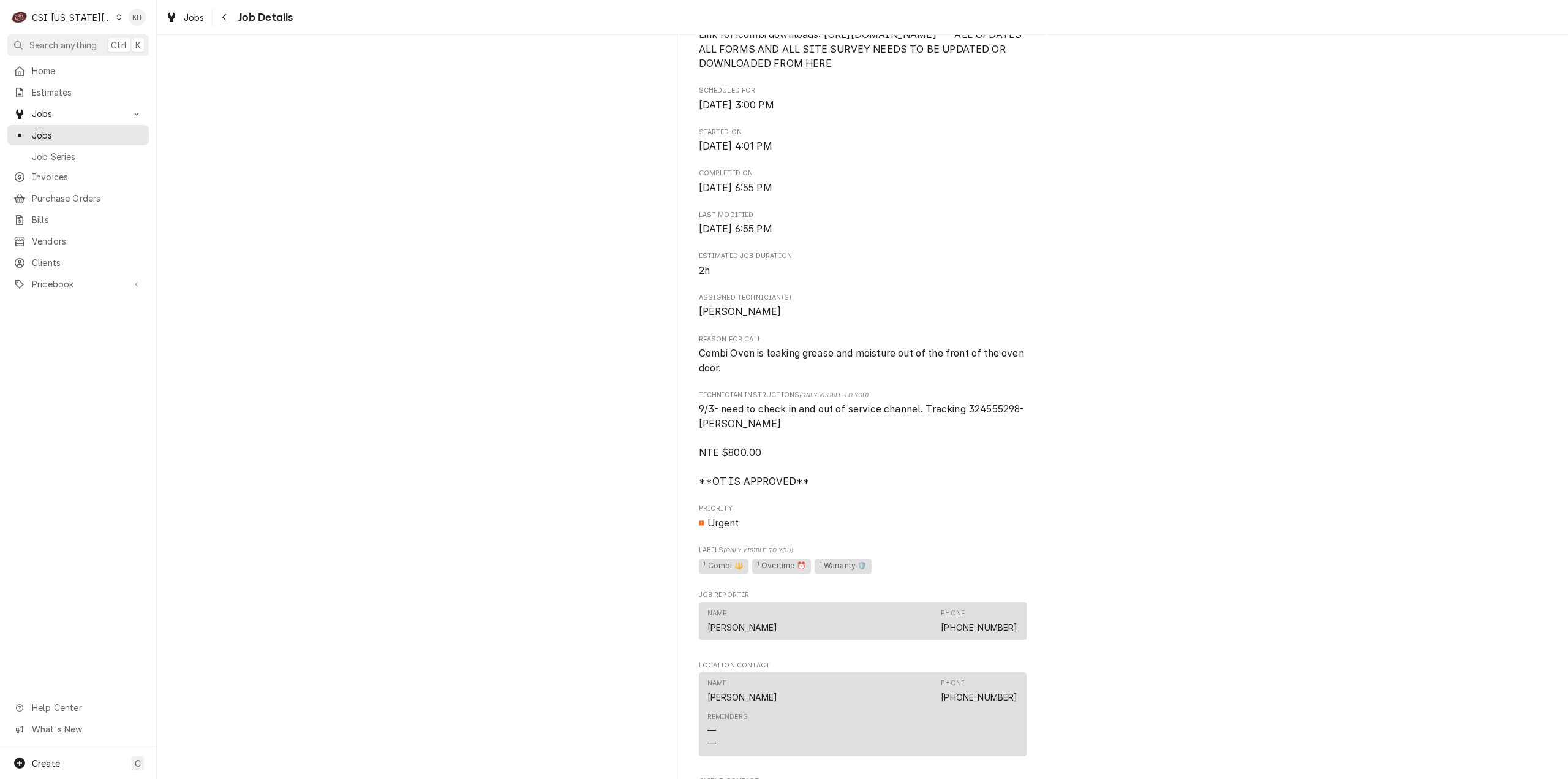
scroll to position [858, 0]
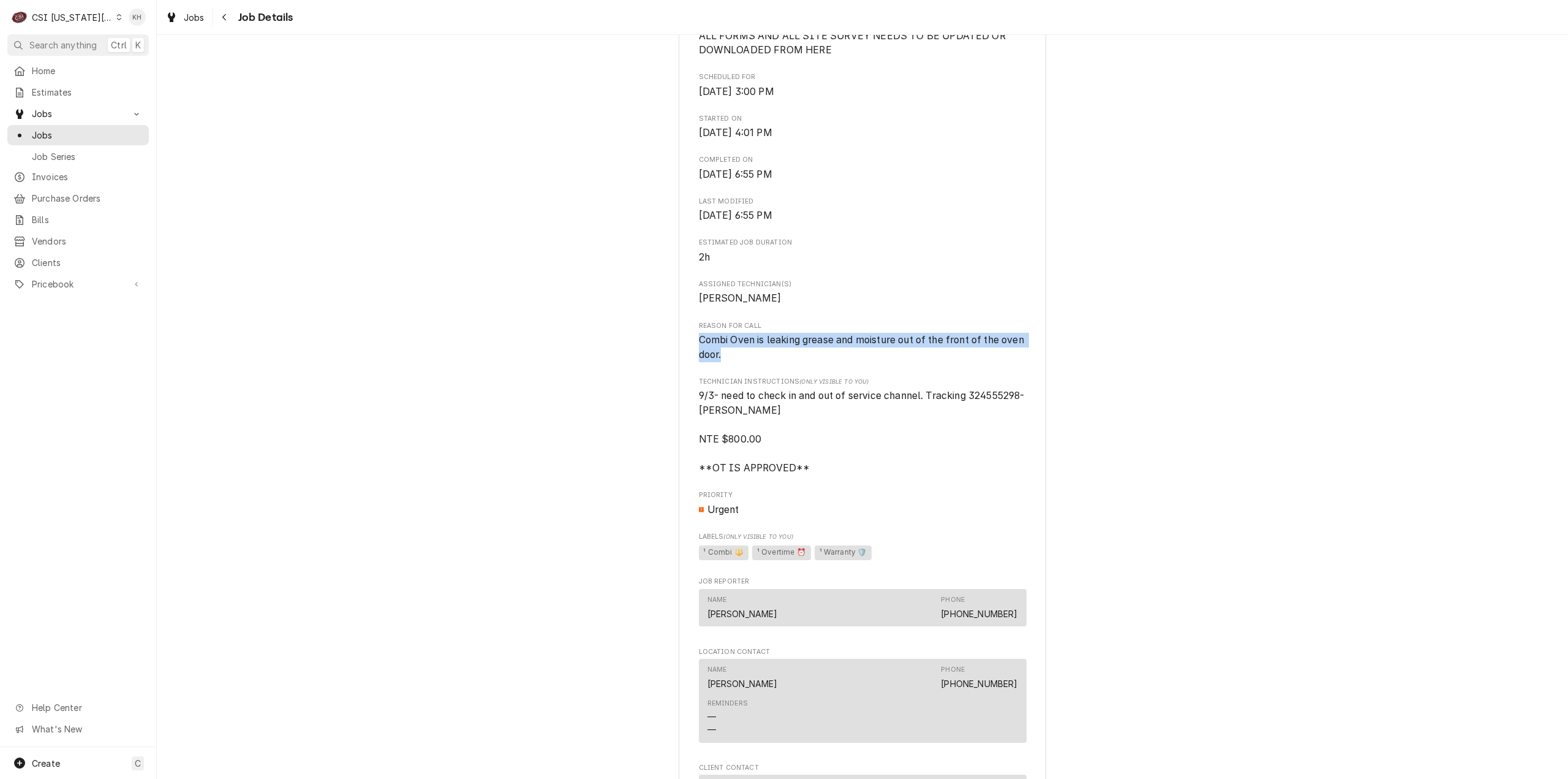
drag, startPoint x: 751, startPoint y: 384, endPoint x: 673, endPoint y: 368, distance: 79.6
click at [673, 368] on div "Completed and Uninvoiced RATIONAL SPROUTS Sprouts Farmers Market #171 / 6821 W …" at bounding box center [862, 190] width 1411 height 1999
copy span "Combi Oven is leaking grease and moisture out of the front of the oven door."
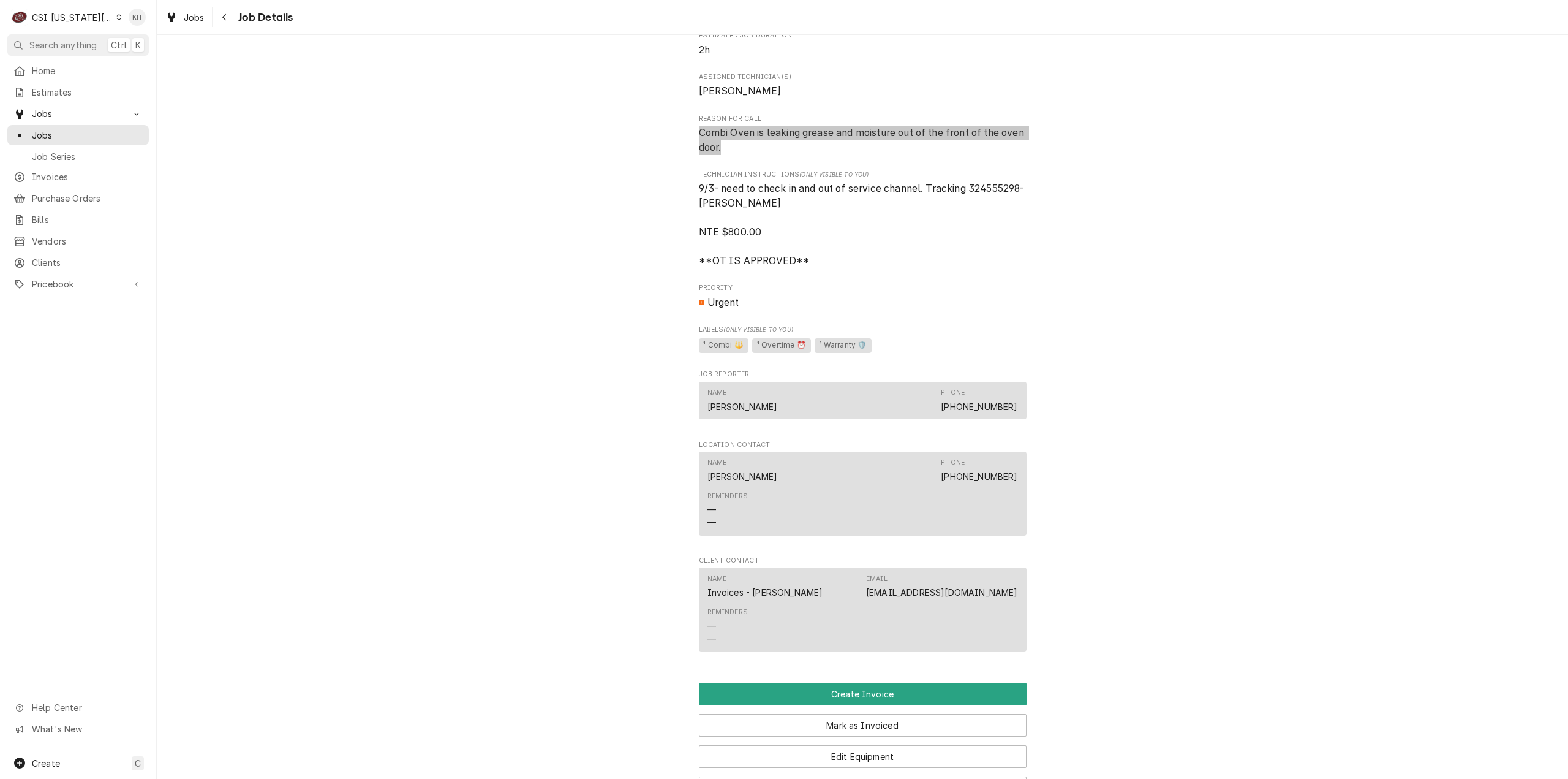
scroll to position [1164, 0]
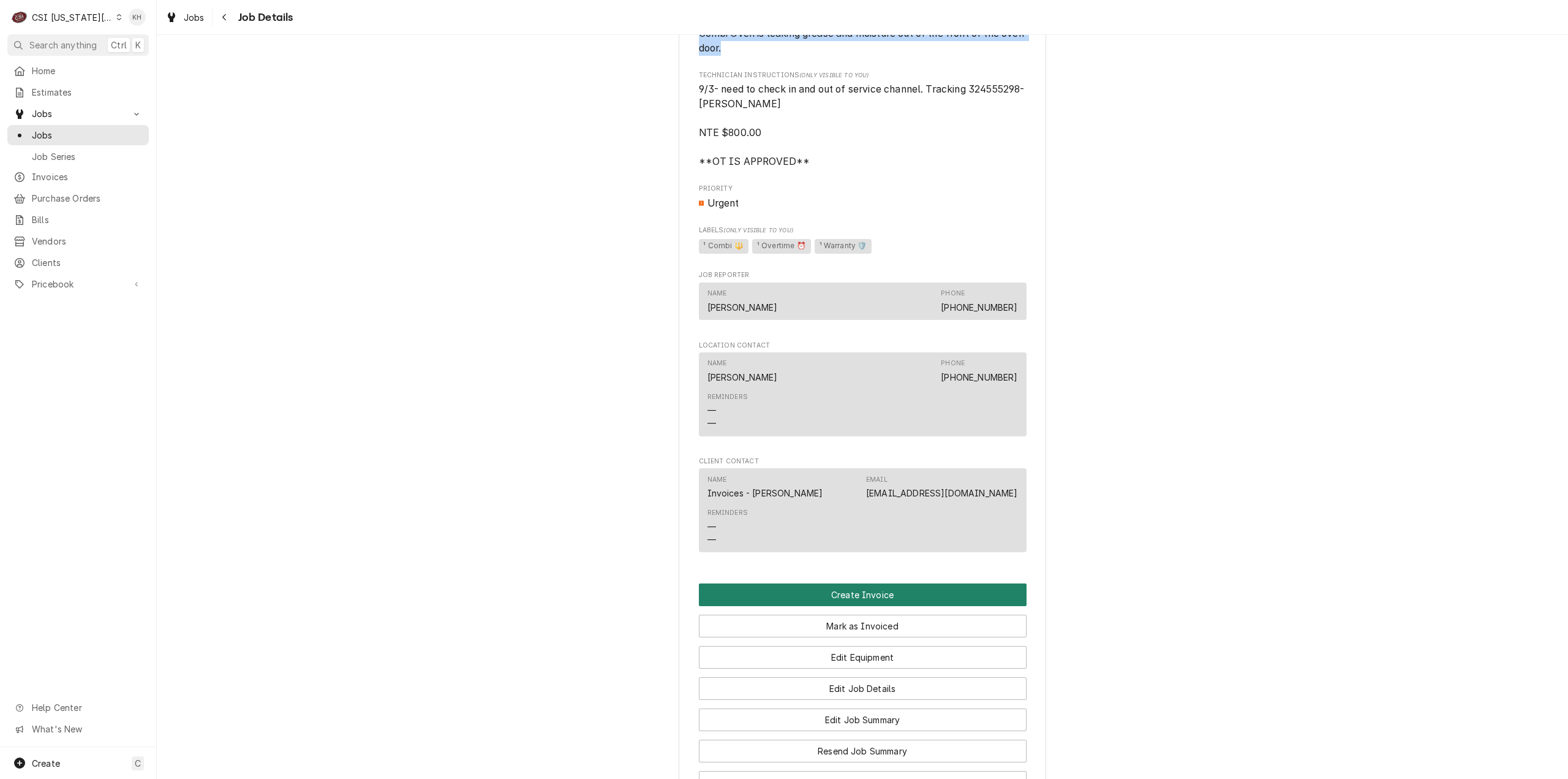
click at [873, 606] on button "Create Invoice" at bounding box center [863, 594] width 328 height 22
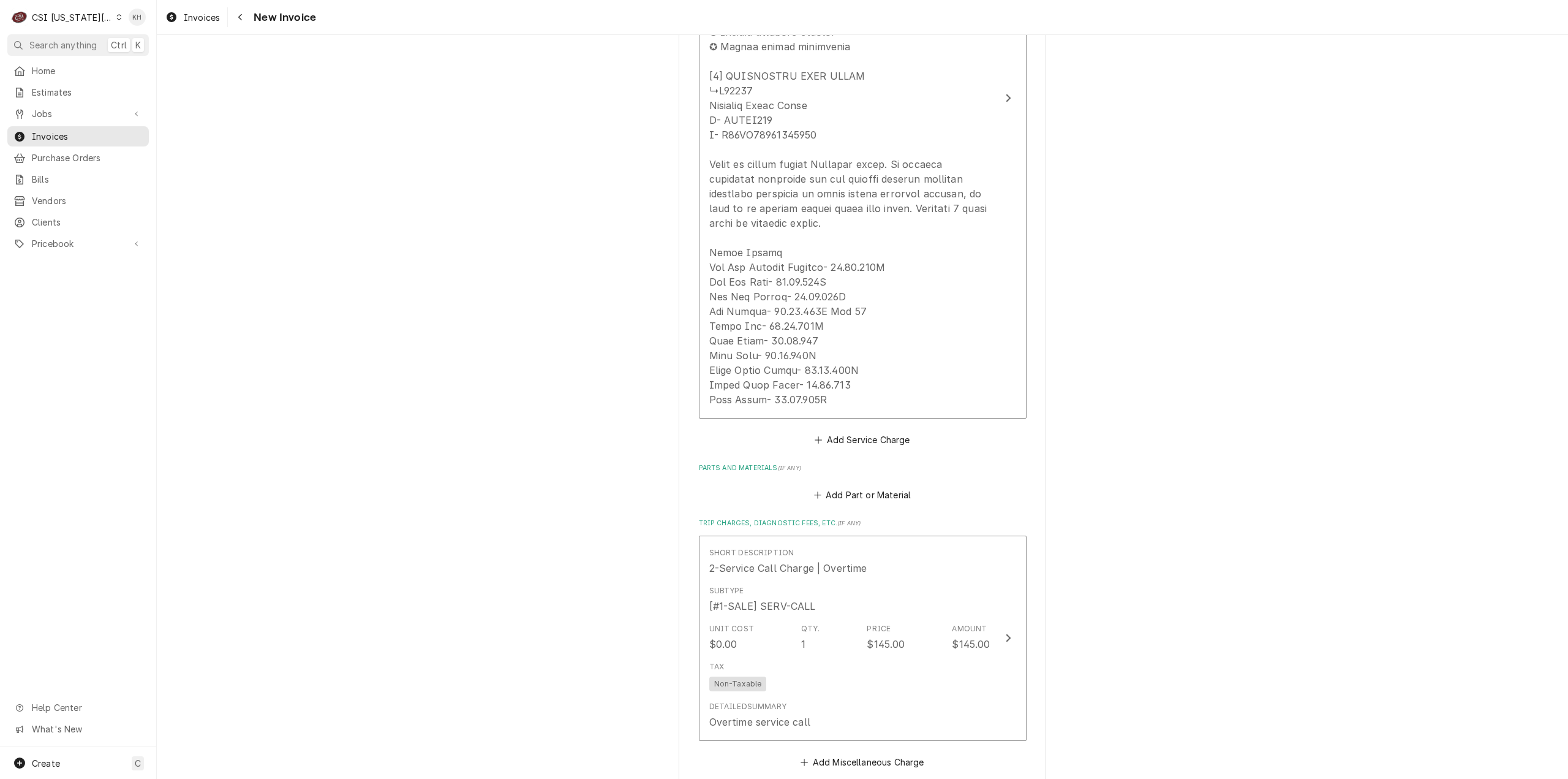
scroll to position [3770, 0]
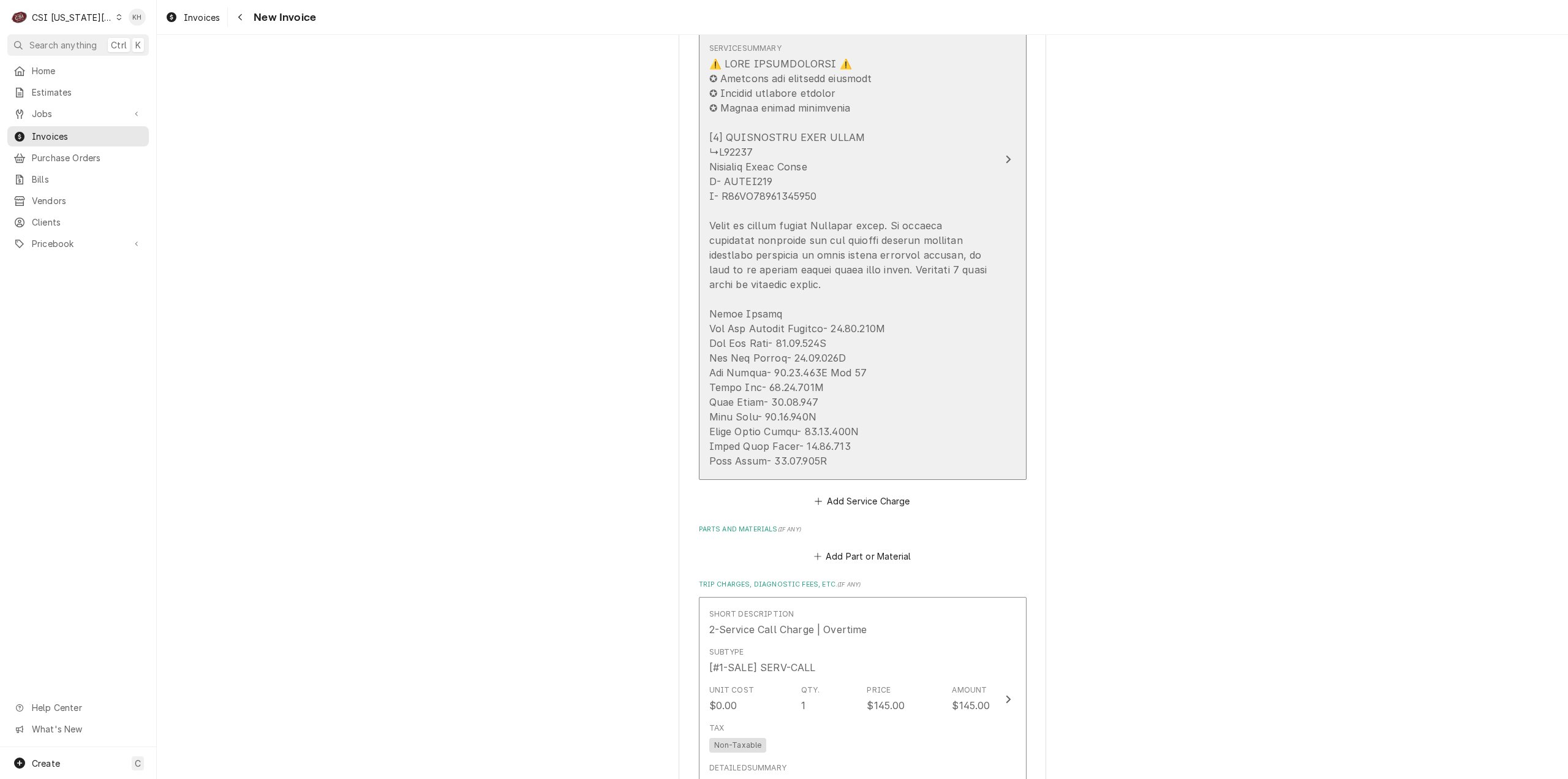
drag, startPoint x: 753, startPoint y: 134, endPoint x: 728, endPoint y: 134, distance: 25.0
click at [728, 134] on div "Update Line Item" at bounding box center [850, 262] width 281 height 412
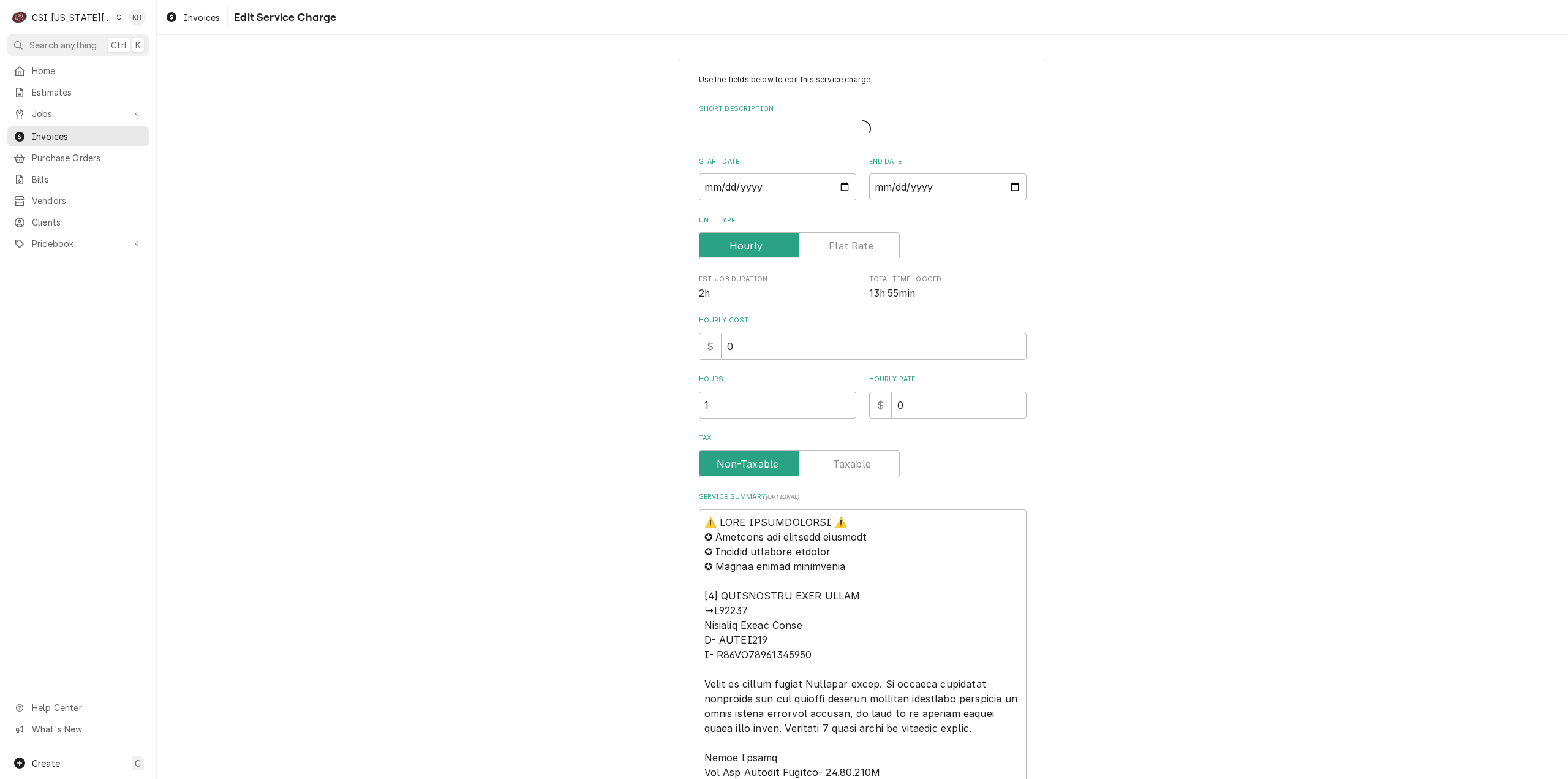
click at [735, 142] on div "Use the fields below to edit this service charge Short Description Start Date […" at bounding box center [863, 496] width 328 height 843
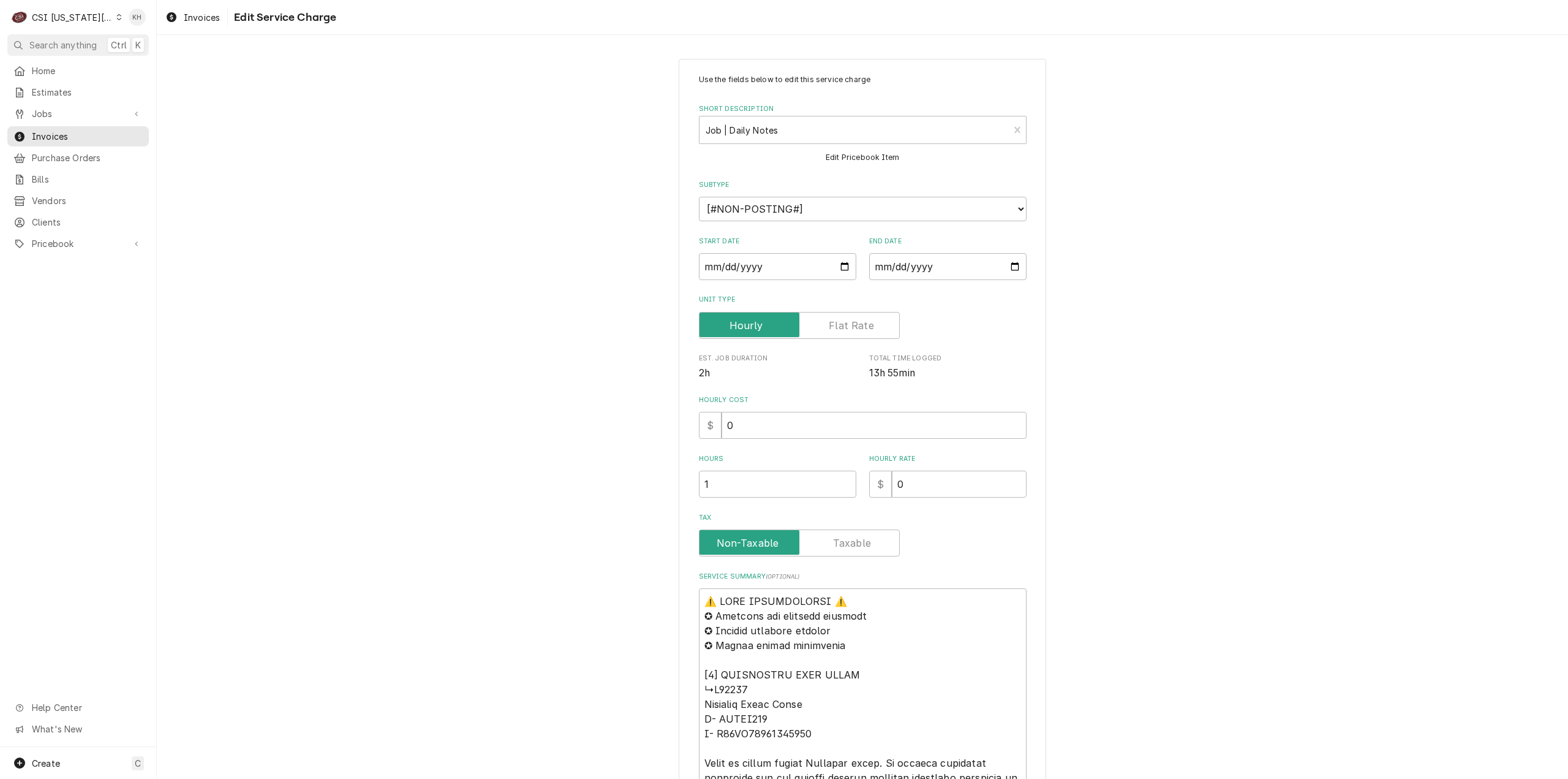
type textarea "x"
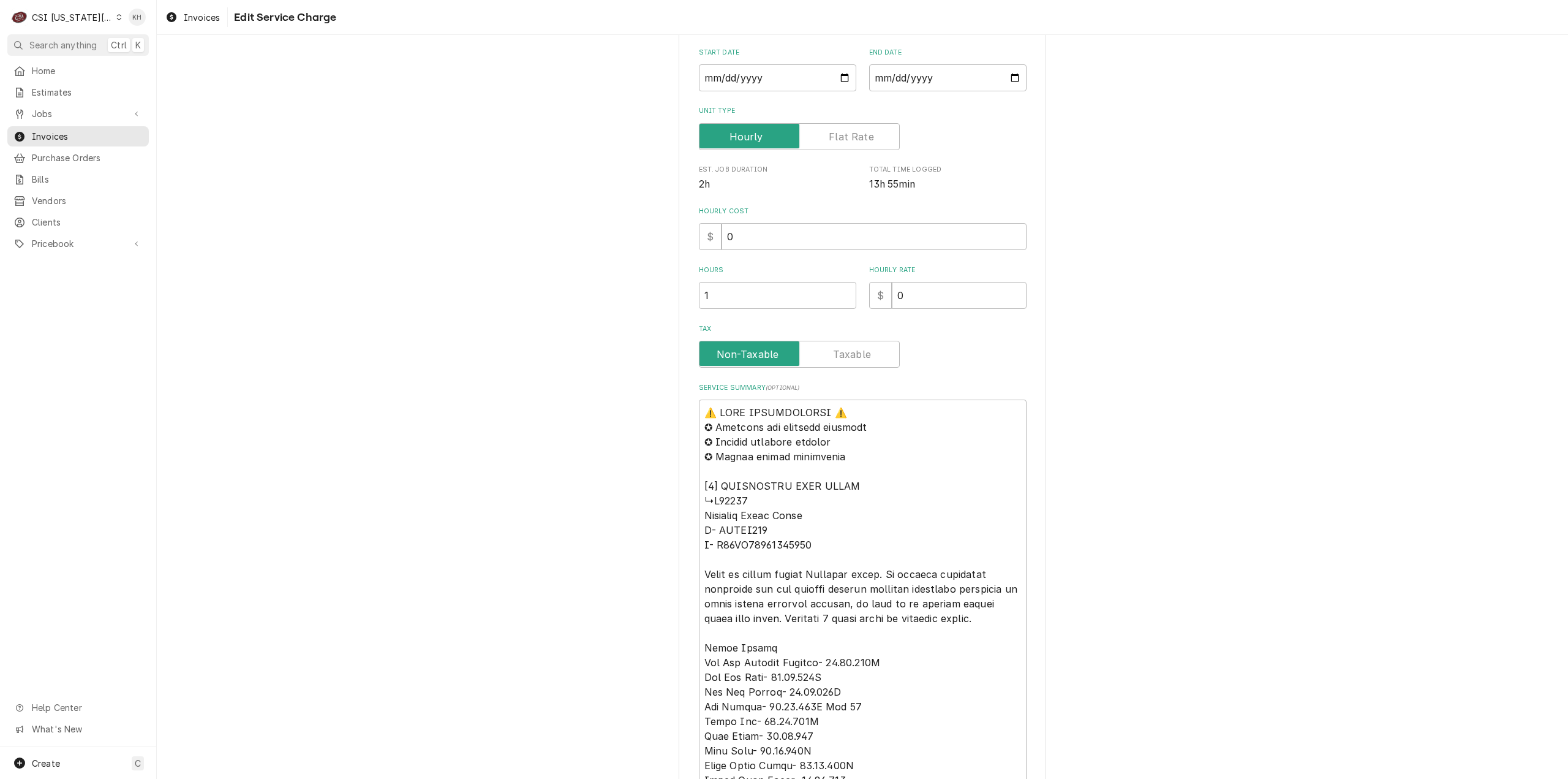
scroll to position [323, 0]
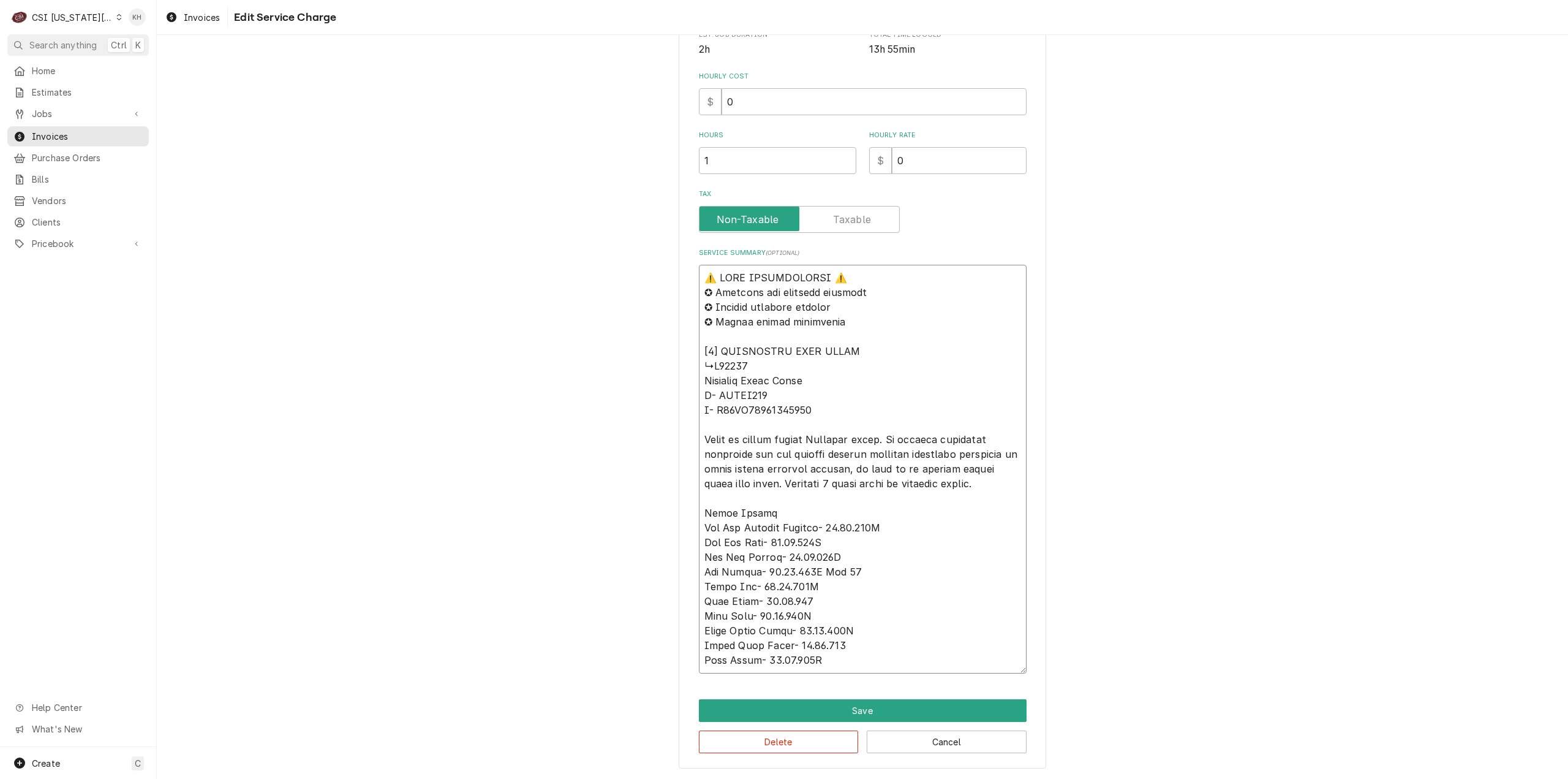
click at [734, 365] on textarea "Service Summary ( optional )" at bounding box center [863, 469] width 328 height 408
click at [71, 39] on span "Search anything" at bounding box center [63, 45] width 67 height 13
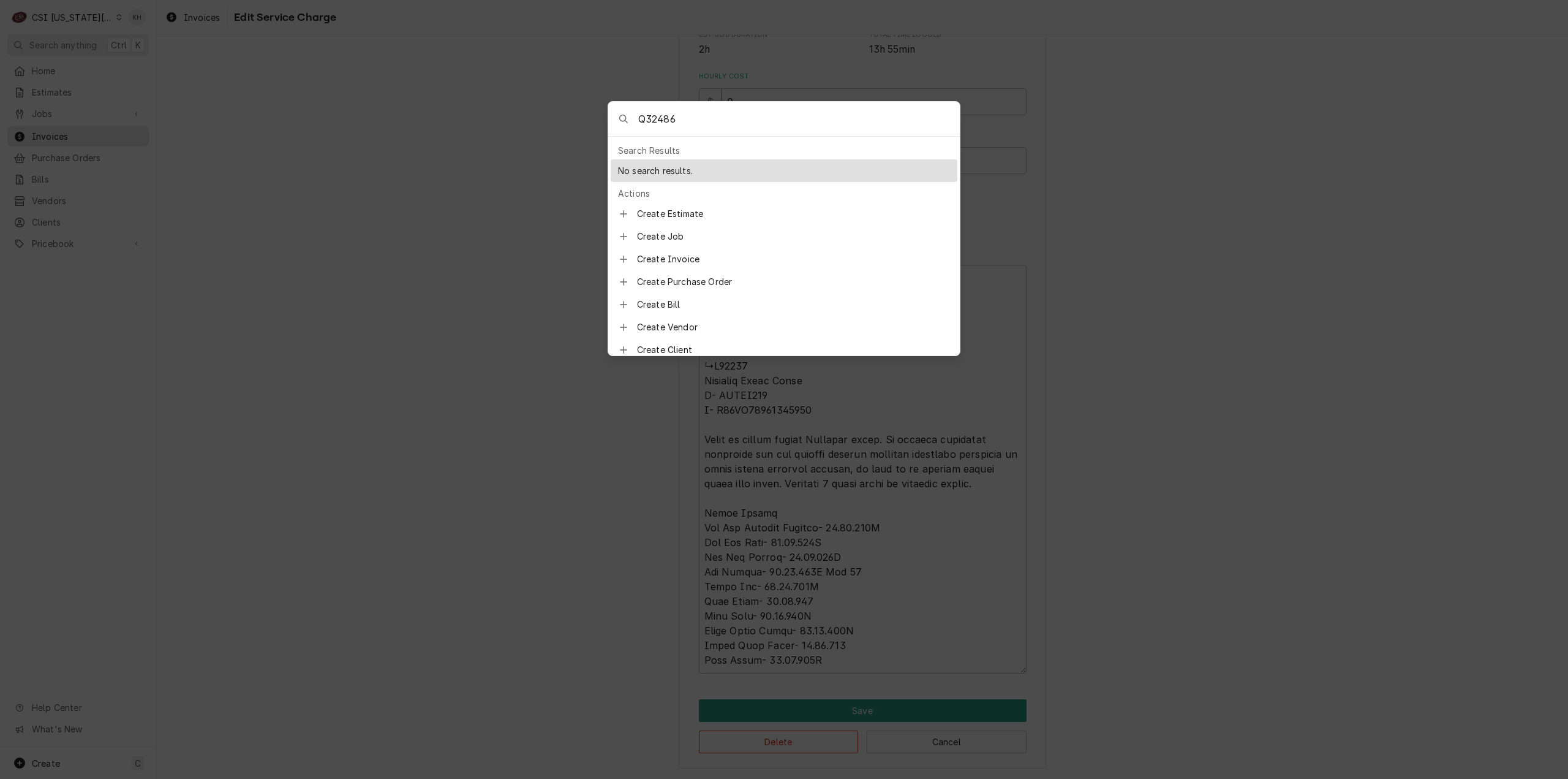
drag, startPoint x: 643, startPoint y: 117, endPoint x: 627, endPoint y: 119, distance: 16.1
click at [627, 119] on div "Q32486" at bounding box center [783, 118] width 352 height 35
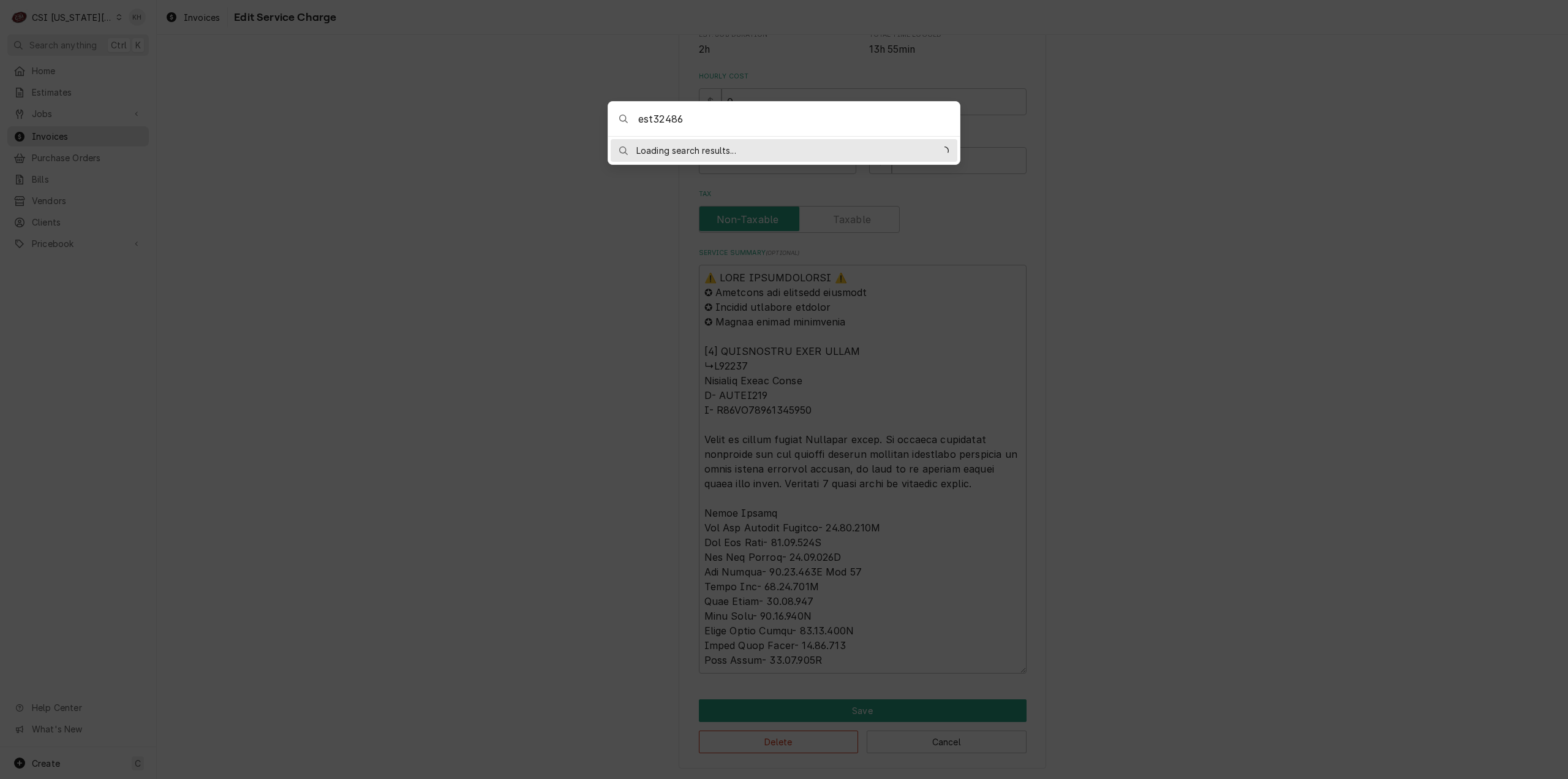
type input "est-32486"
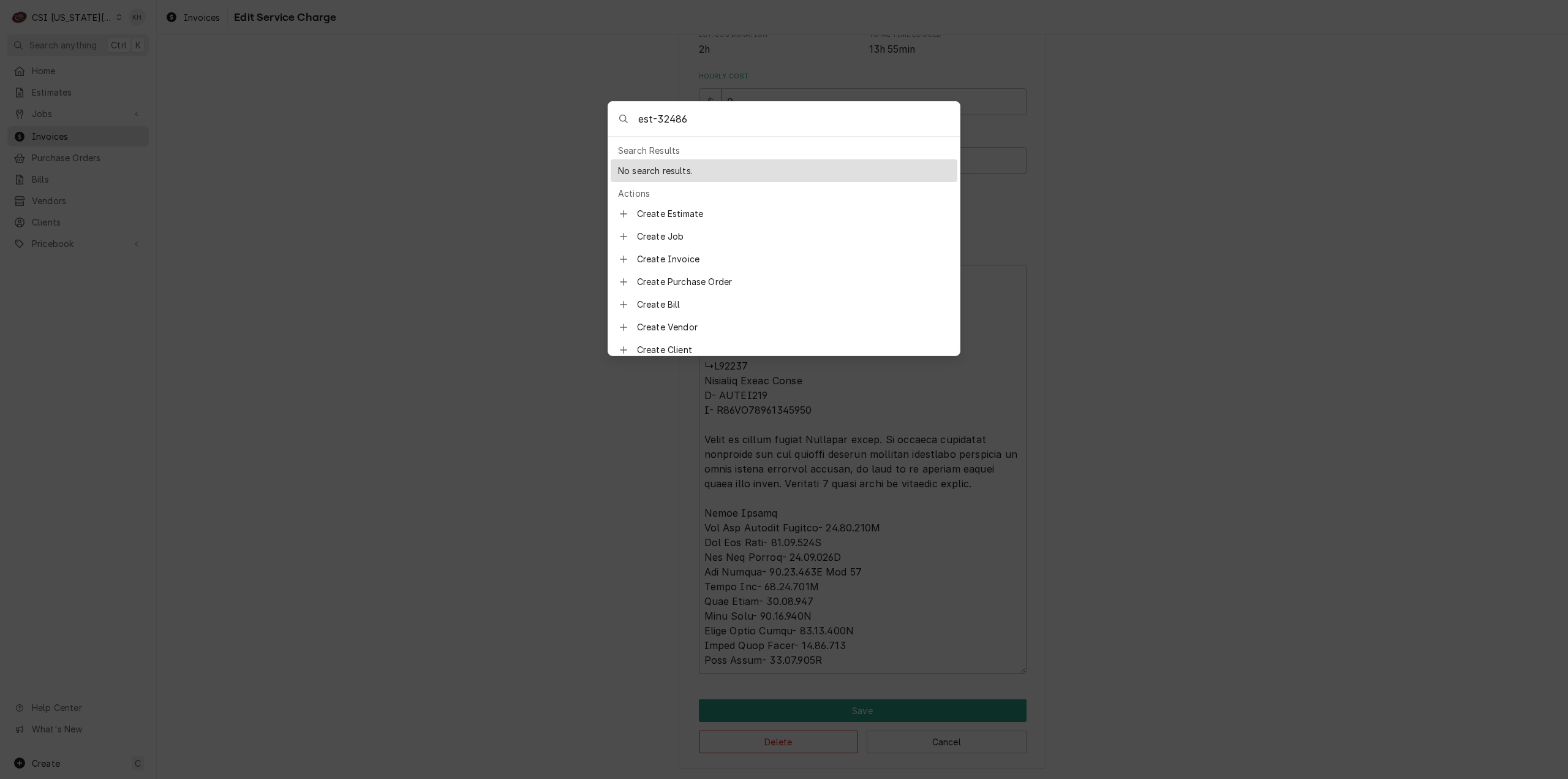
click at [721, 119] on input "est-32486" at bounding box center [799, 118] width 322 height 34
drag, startPoint x: 721, startPoint y: 119, endPoint x: 608, endPoint y: 125, distance: 113.2
click at [608, 125] on div "est-32486" at bounding box center [783, 118] width 352 height 35
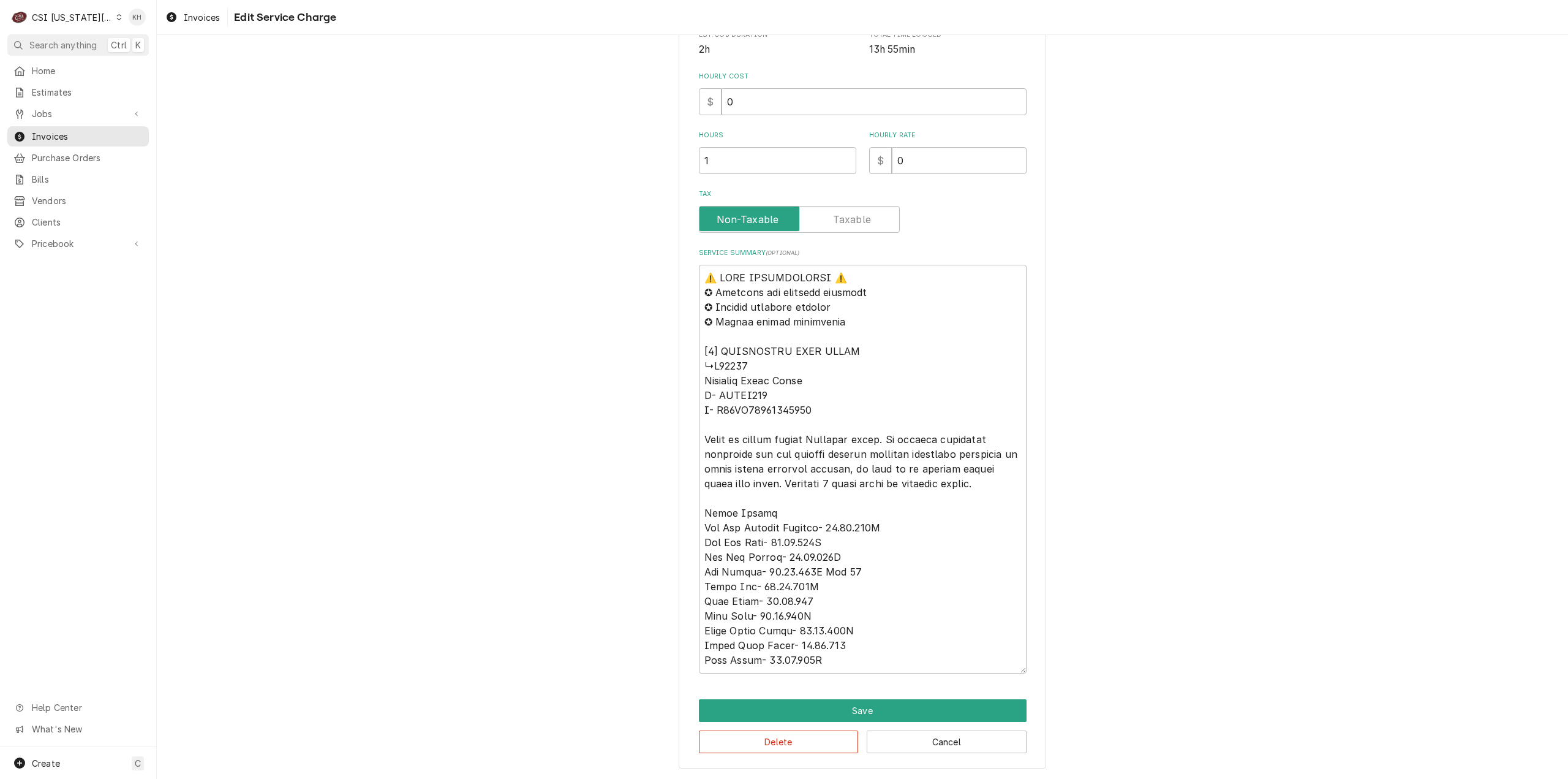
drag, startPoint x: 431, startPoint y: 356, endPoint x: 479, endPoint y: 364, distance: 48.7
click at [431, 356] on body "C CSI Kansas City KH Search anything Ctrl K Home Estimates Jobs Jobs Job Series…" at bounding box center [784, 389] width 1568 height 779
click at [915, 736] on button "Cancel" at bounding box center [946, 741] width 160 height 22
type textarea "x"
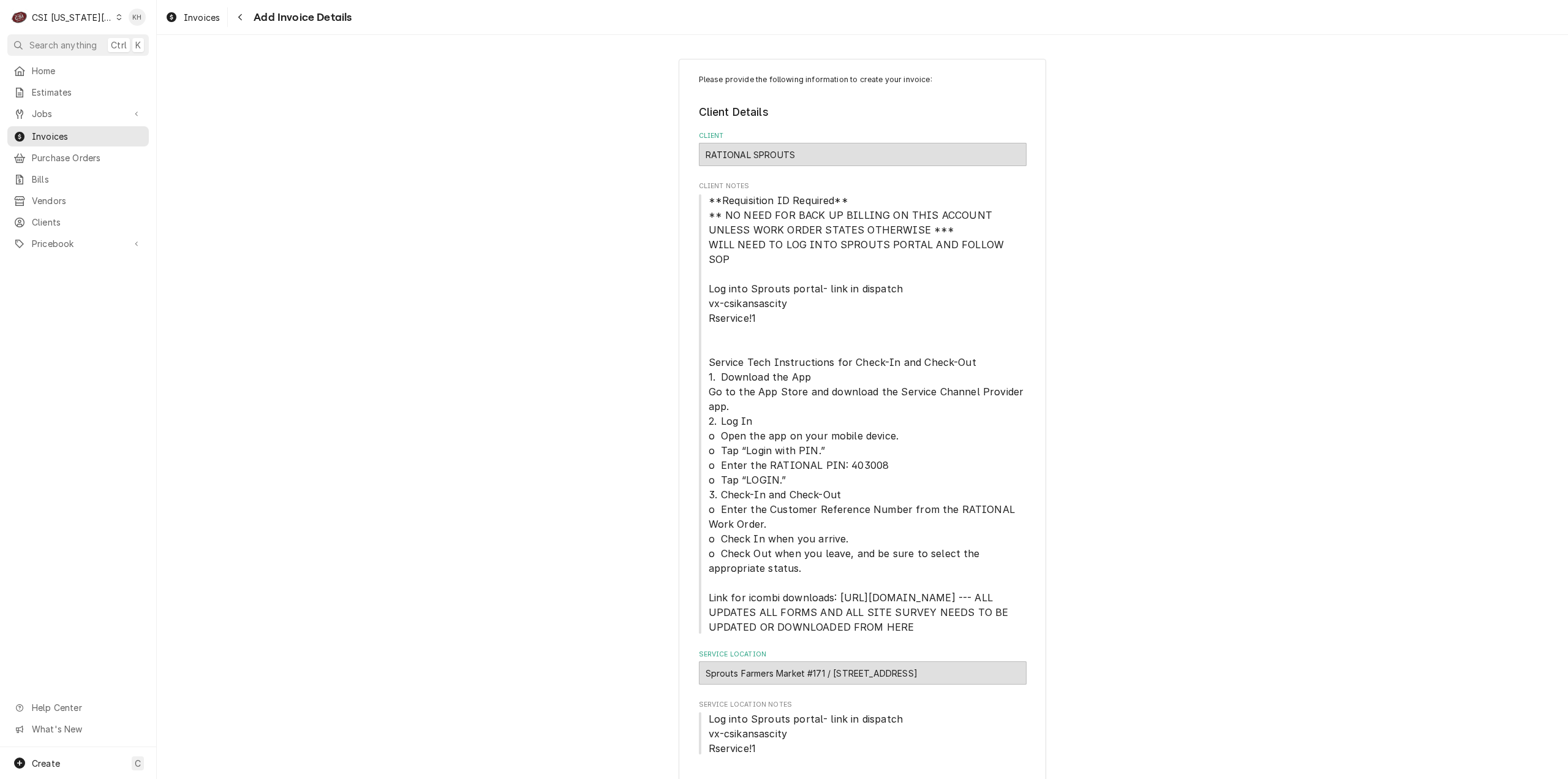
drag, startPoint x: 240, startPoint y: 22, endPoint x: 264, endPoint y: 48, distance: 35.4
click at [240, 22] on div "Navigate back" at bounding box center [240, 17] width 12 height 12
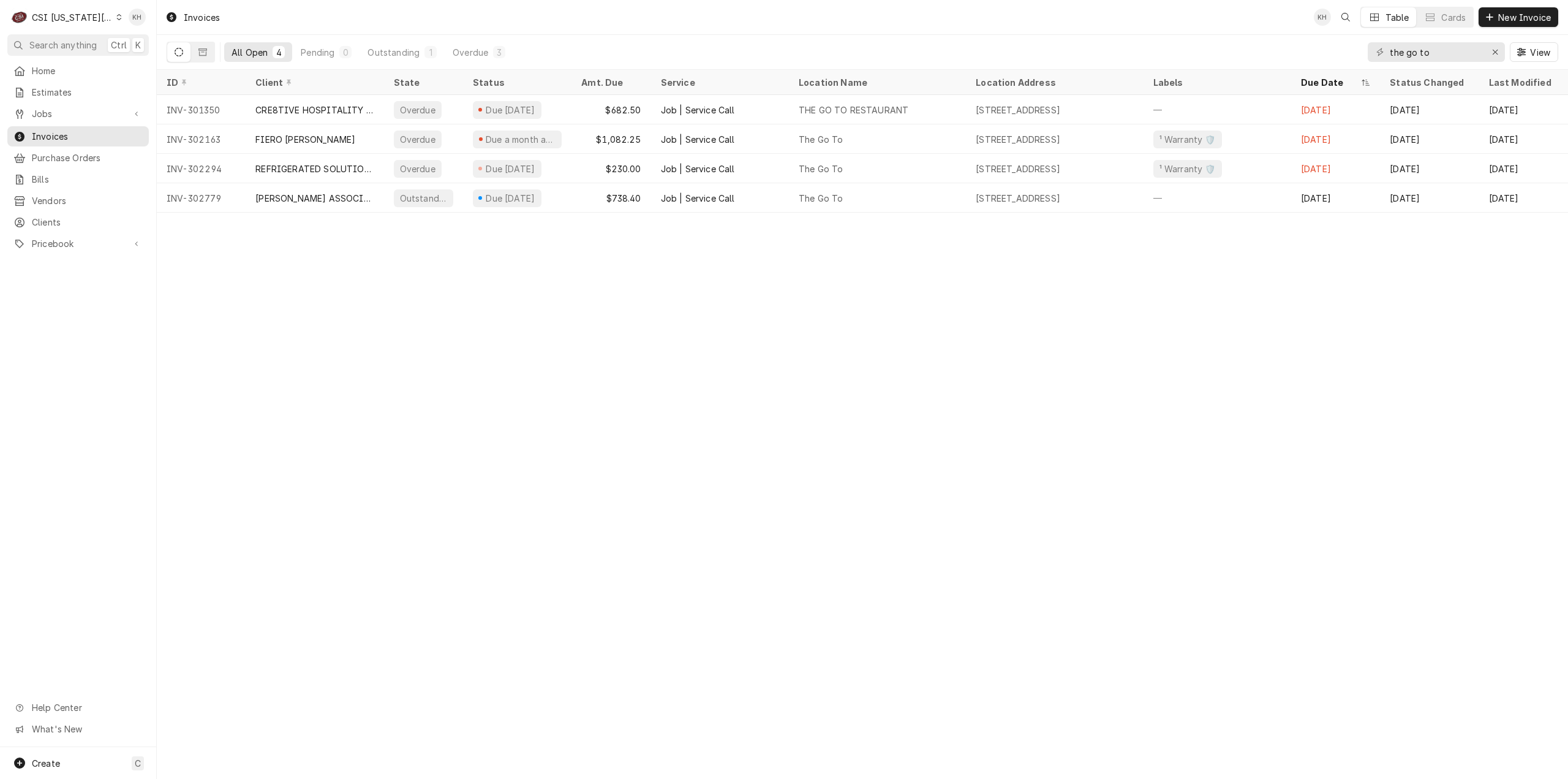
drag, startPoint x: 74, startPoint y: 43, endPoint x: 119, endPoint y: 67, distance: 51.0
click at [75, 43] on span "Search anything" at bounding box center [63, 45] width 67 height 13
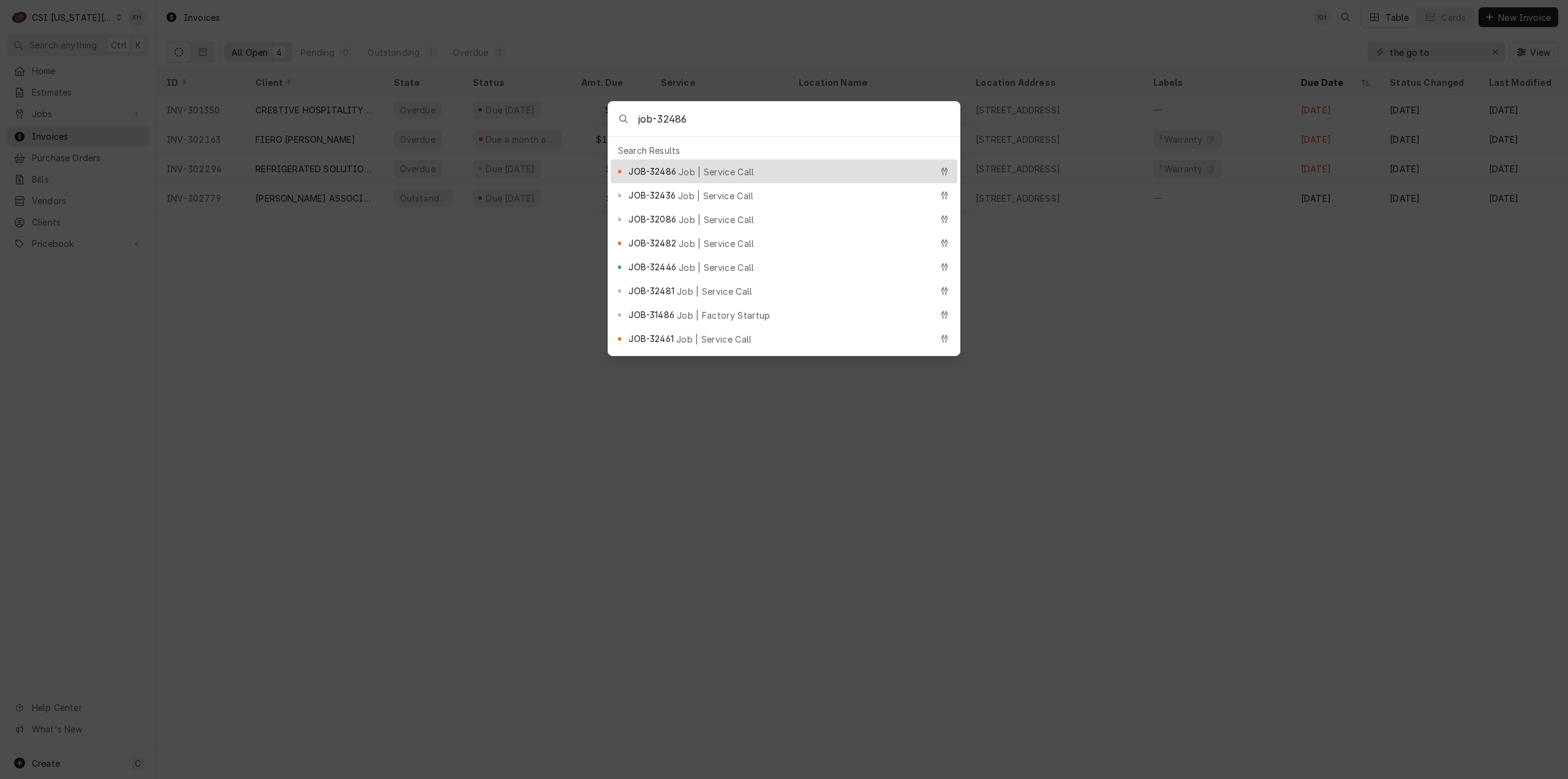
type input "job-32486"
drag, startPoint x: 723, startPoint y: 171, endPoint x: 729, endPoint y: 173, distance: 6.3
click at [726, 171] on span "Job | Service Call" at bounding box center [717, 172] width 76 height 13
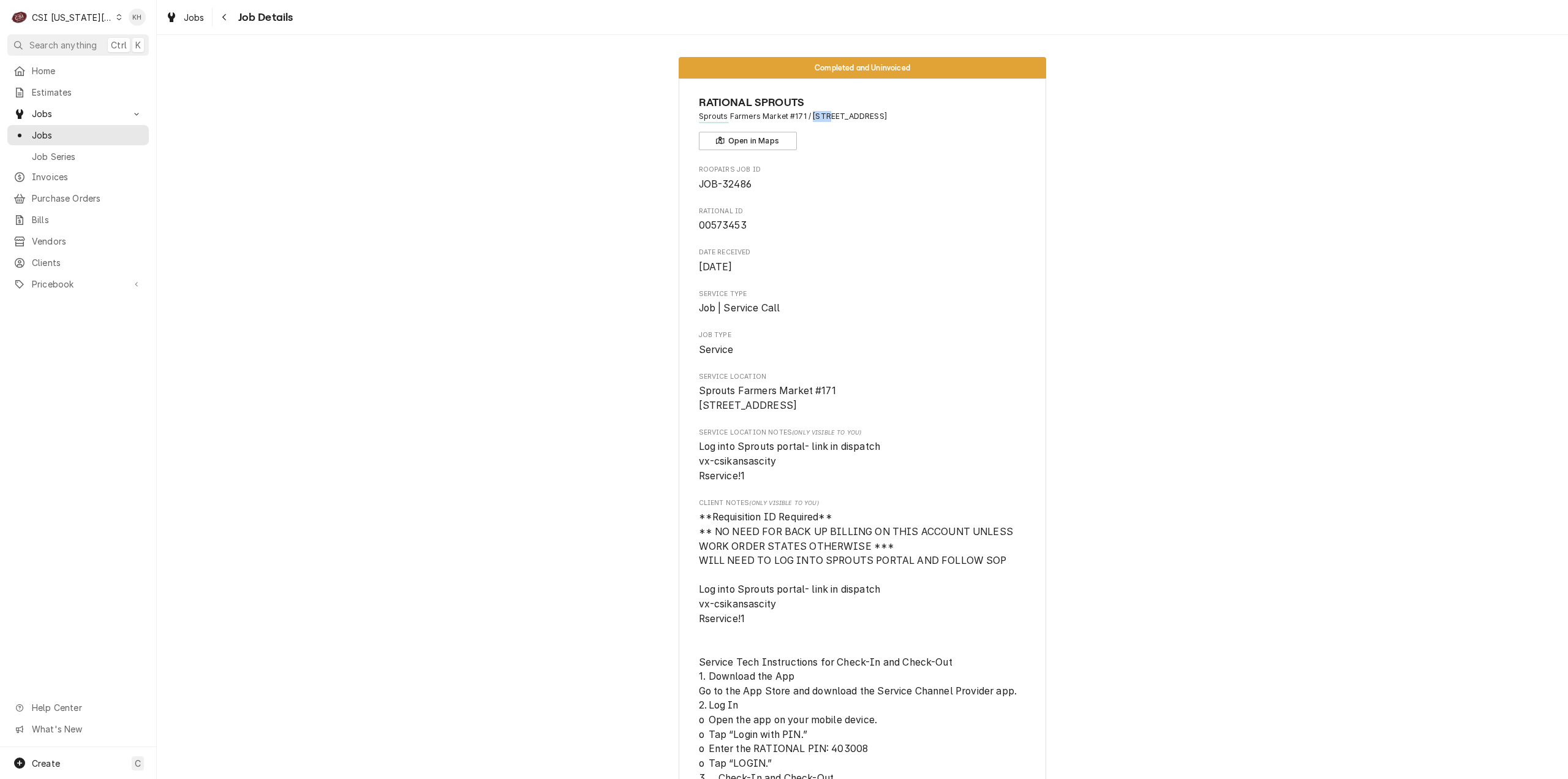
drag, startPoint x: 807, startPoint y: 114, endPoint x: 823, endPoint y: 116, distance: 16.1
click at [823, 116] on span "Sprouts Farmers Market #171 / 6821 W 135Th St, Overland Park, KS 66223" at bounding box center [863, 116] width 328 height 11
copy span "6821"
click at [84, 84] on div "Estimates" at bounding box center [78, 92] width 137 height 15
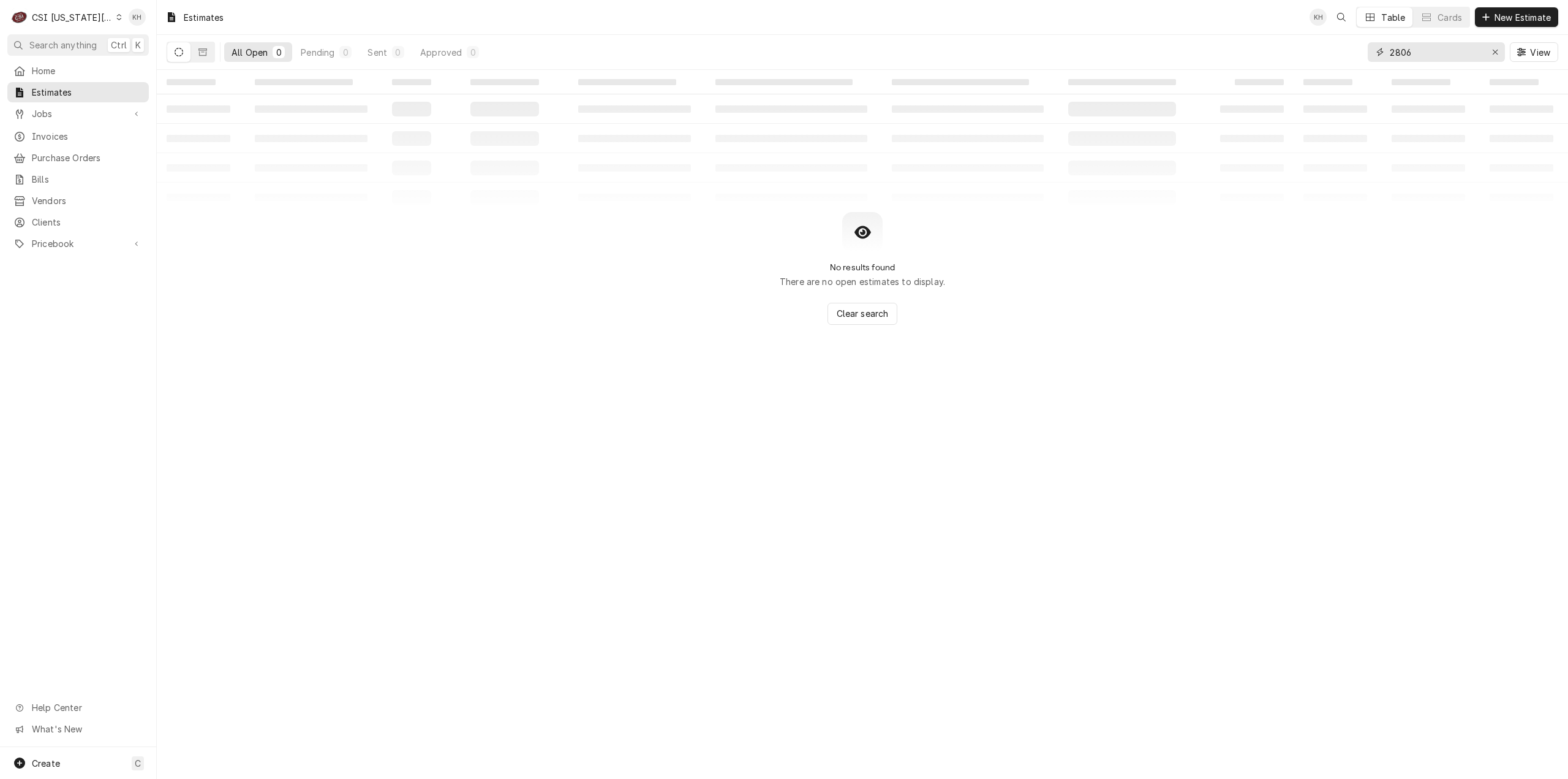
paste input "6821"
drag, startPoint x: 1430, startPoint y: 46, endPoint x: 1263, endPoint y: 46, distance: 167.0
click at [1280, 60] on div "All Open 0 Pending 0 Sent 0 Approved 0 2806 View" at bounding box center [862, 52] width 1392 height 34
type input "6821"
click at [107, 109] on span "Jobs" at bounding box center [78, 114] width 93 height 13
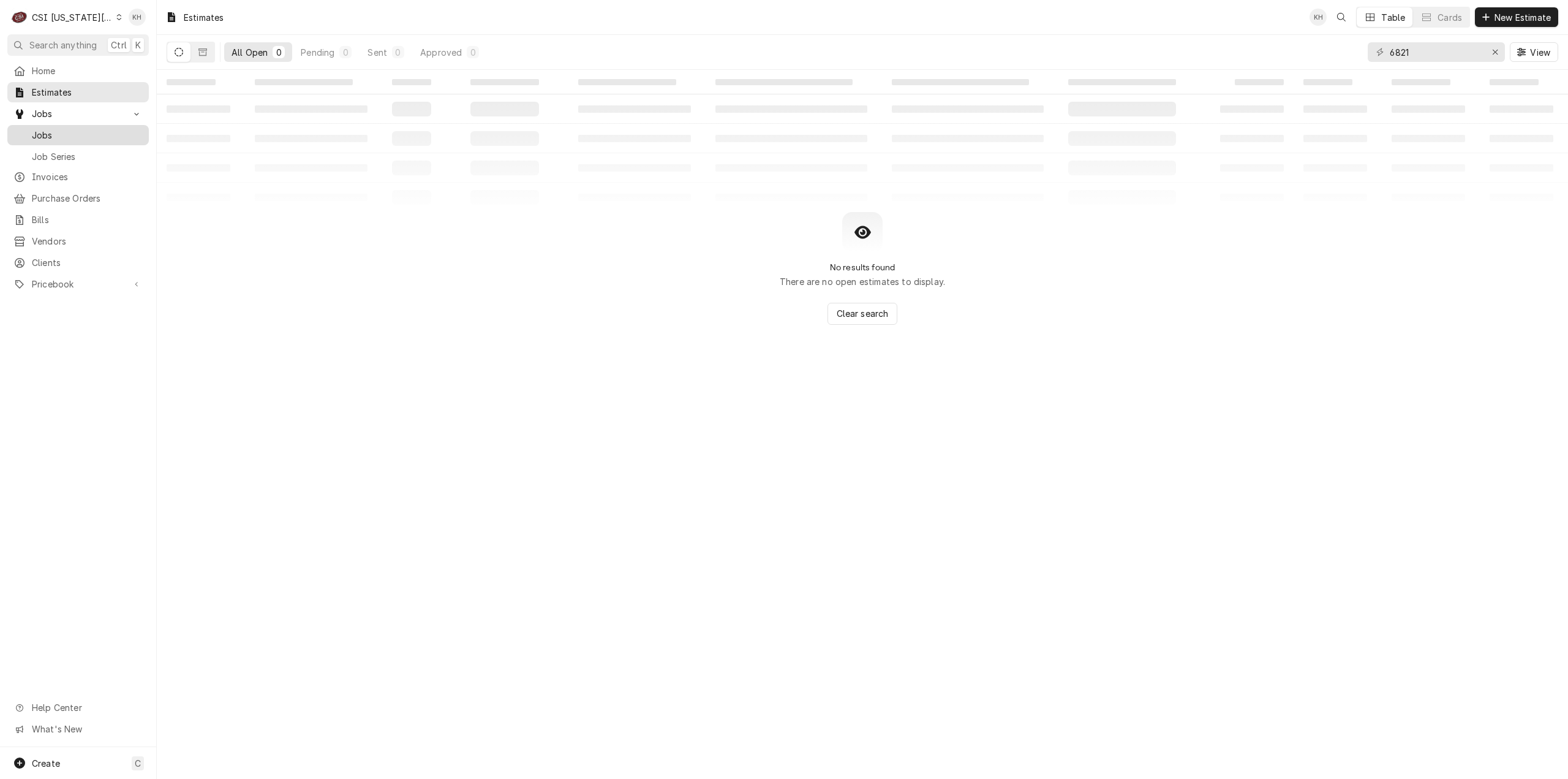
click at [93, 128] on span "Jobs" at bounding box center [87, 135] width 111 height 13
drag, startPoint x: 1462, startPoint y: 54, endPoint x: 1305, endPoint y: 72, distance: 158.0
click at [1305, 72] on div "Jobs KH LS + 3 Table Cards Timeline New Job All Open 0 Pending 0 Scheduled 0 In…" at bounding box center [862, 389] width 1411 height 779
paste input "6821"
type input "6821"
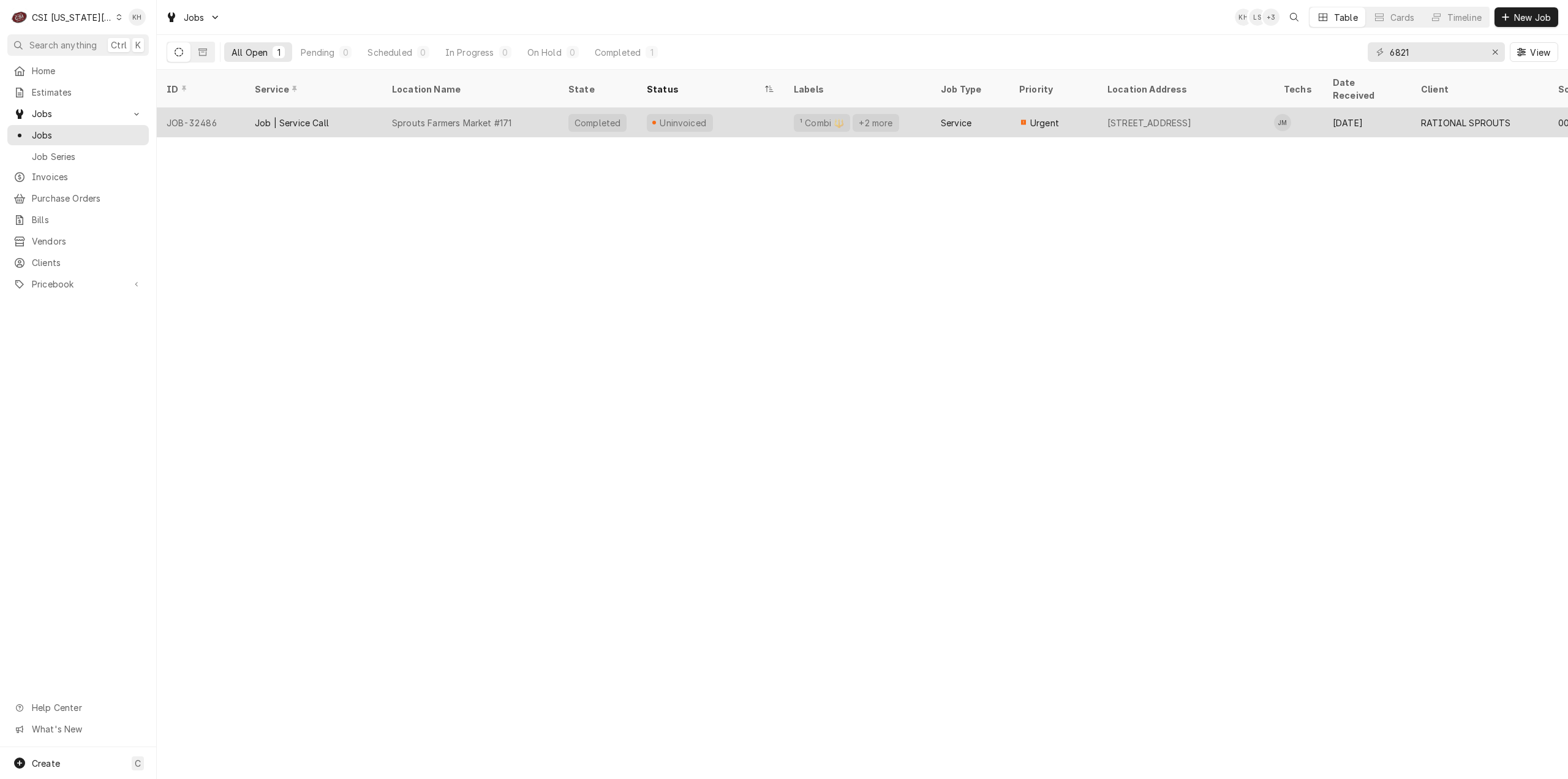
click at [611, 116] on div "Completed" at bounding box center [597, 122] width 49 height 13
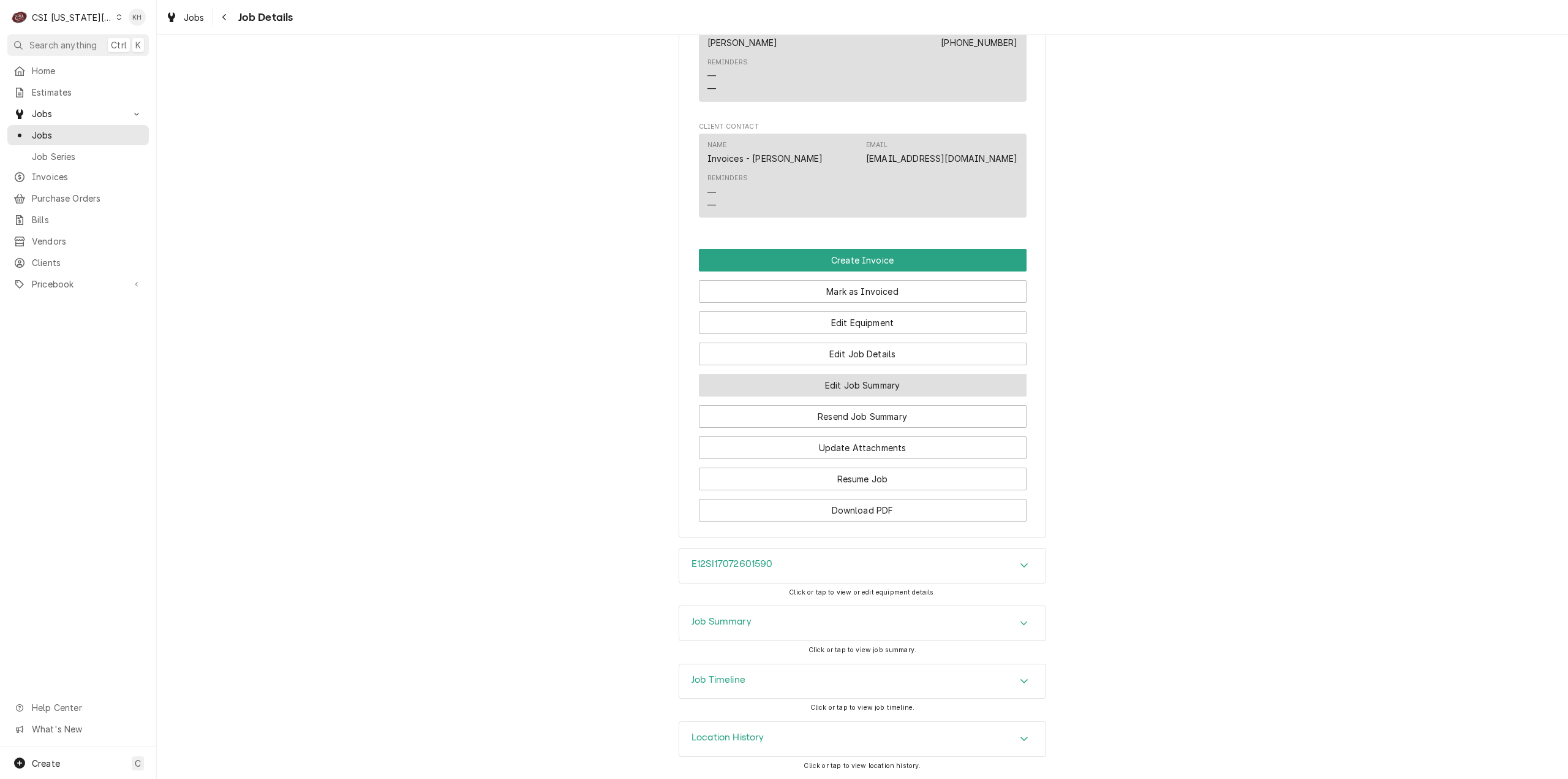
scroll to position [1529, 0]
click at [741, 673] on div "Job Timeline" at bounding box center [862, 681] width 366 height 34
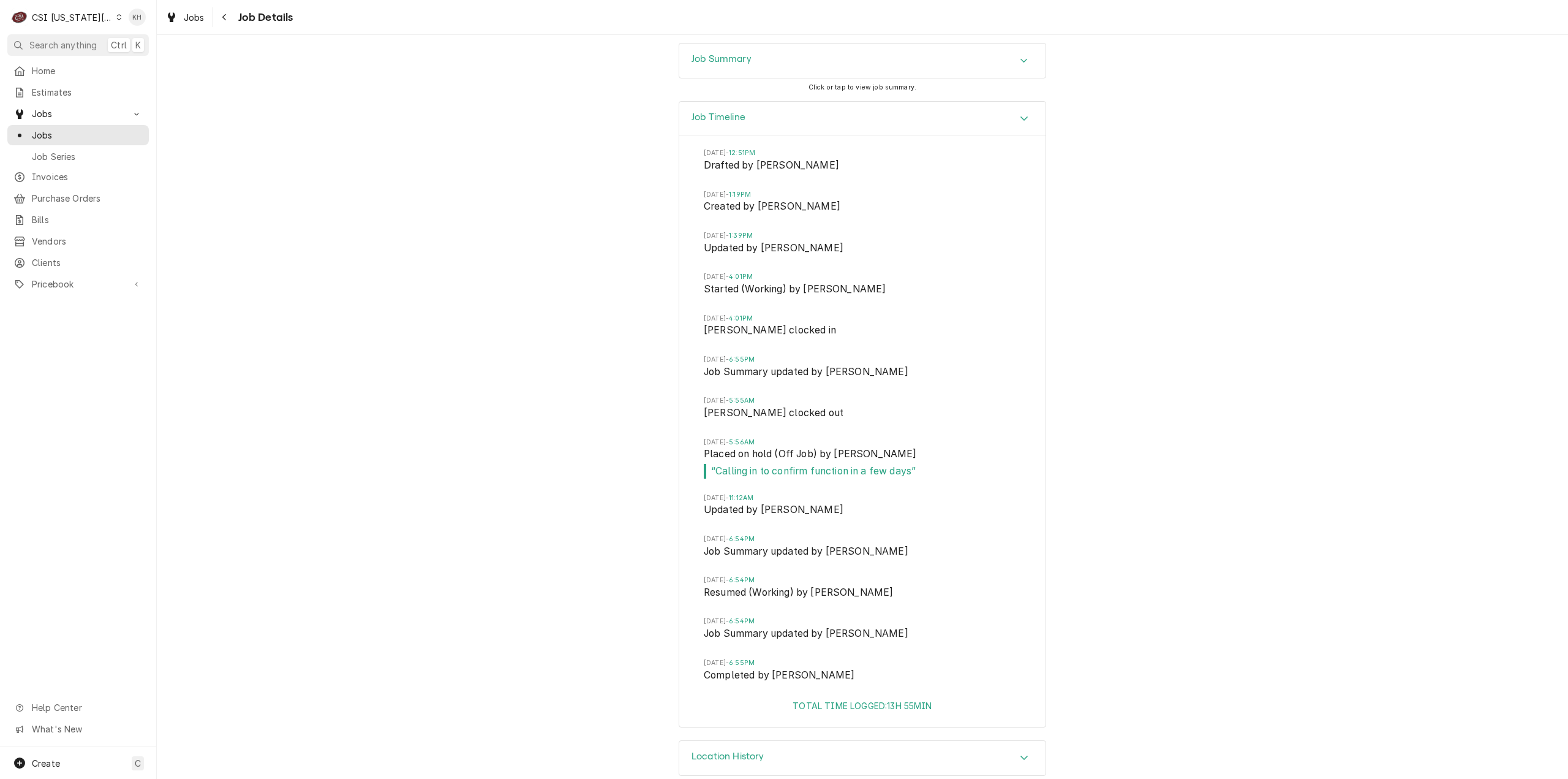
scroll to position [2110, 0]
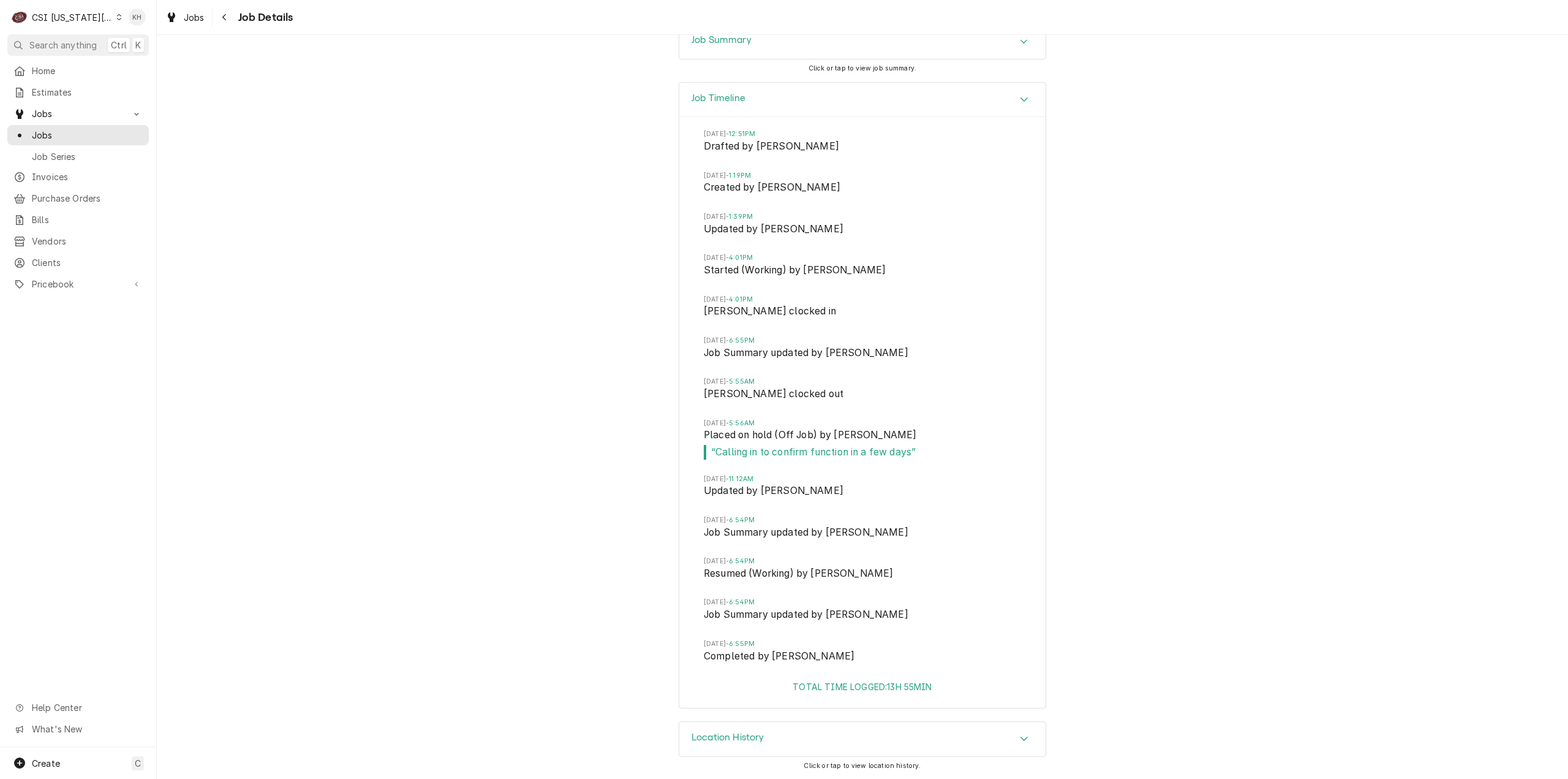
click at [73, 41] on span "Search anything" at bounding box center [63, 45] width 67 height 13
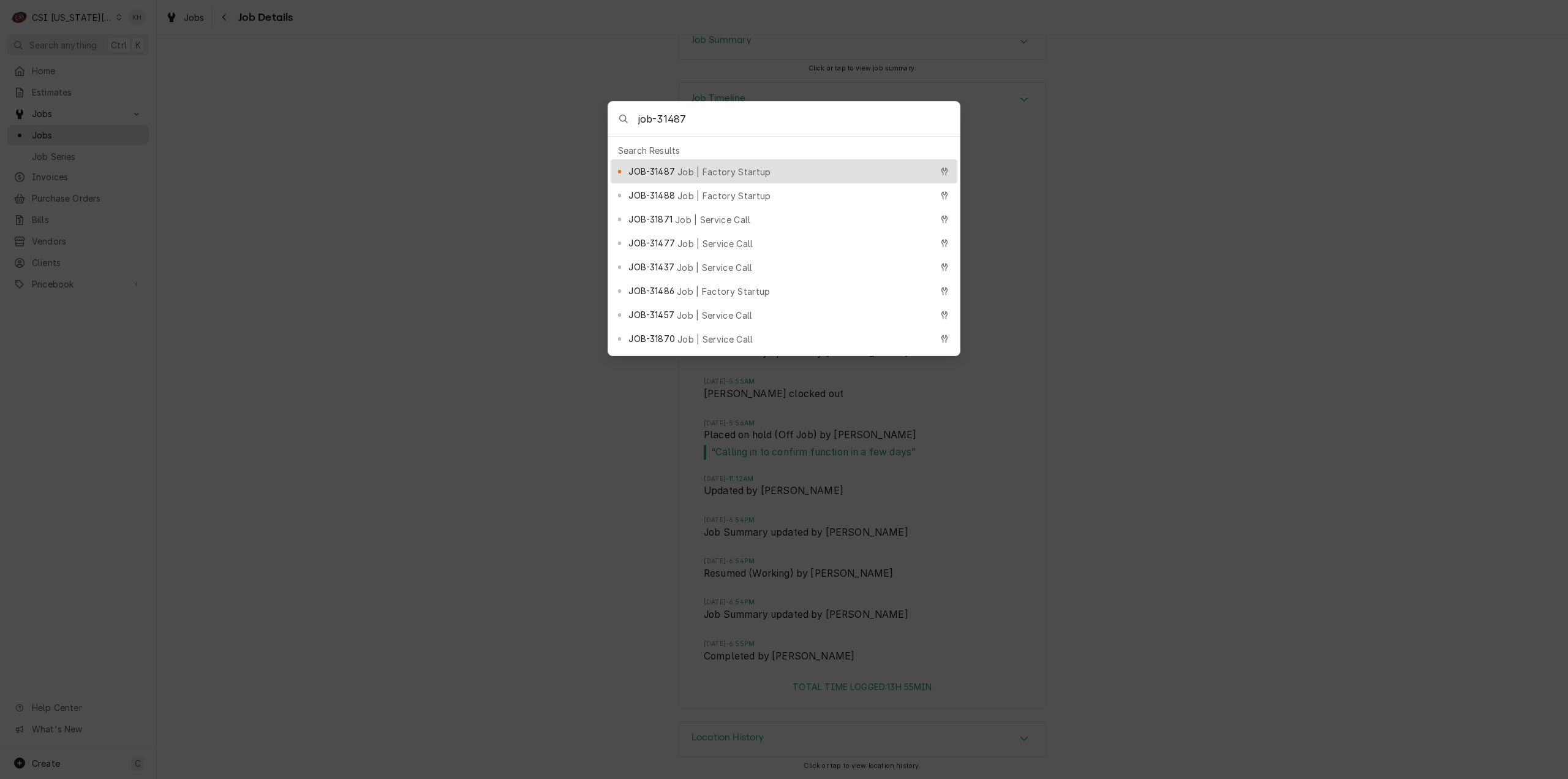
type input "job-31487"
click at [663, 165] on span "JOB-31487" at bounding box center [651, 171] width 46 height 13
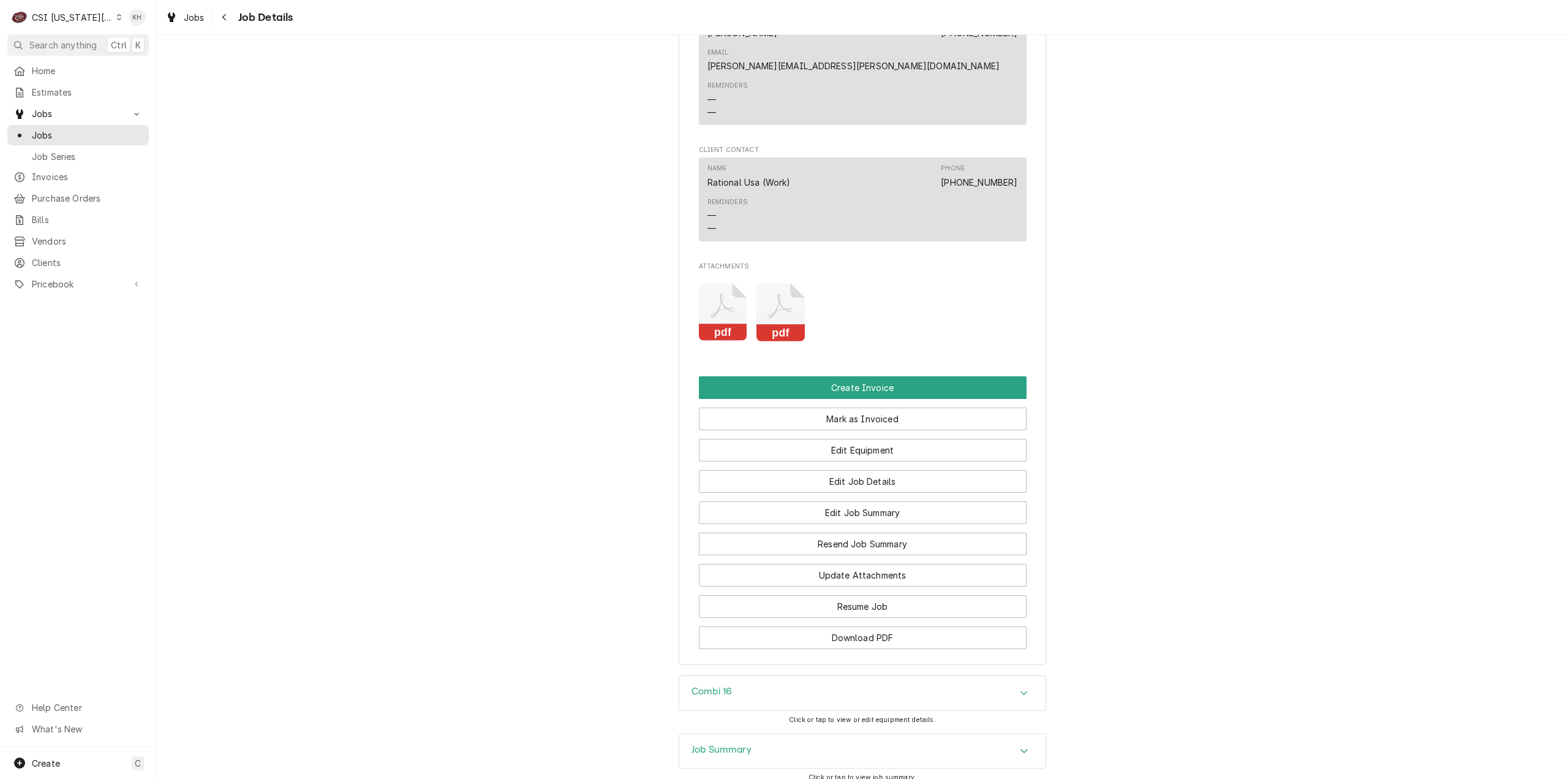
scroll to position [1546, 0]
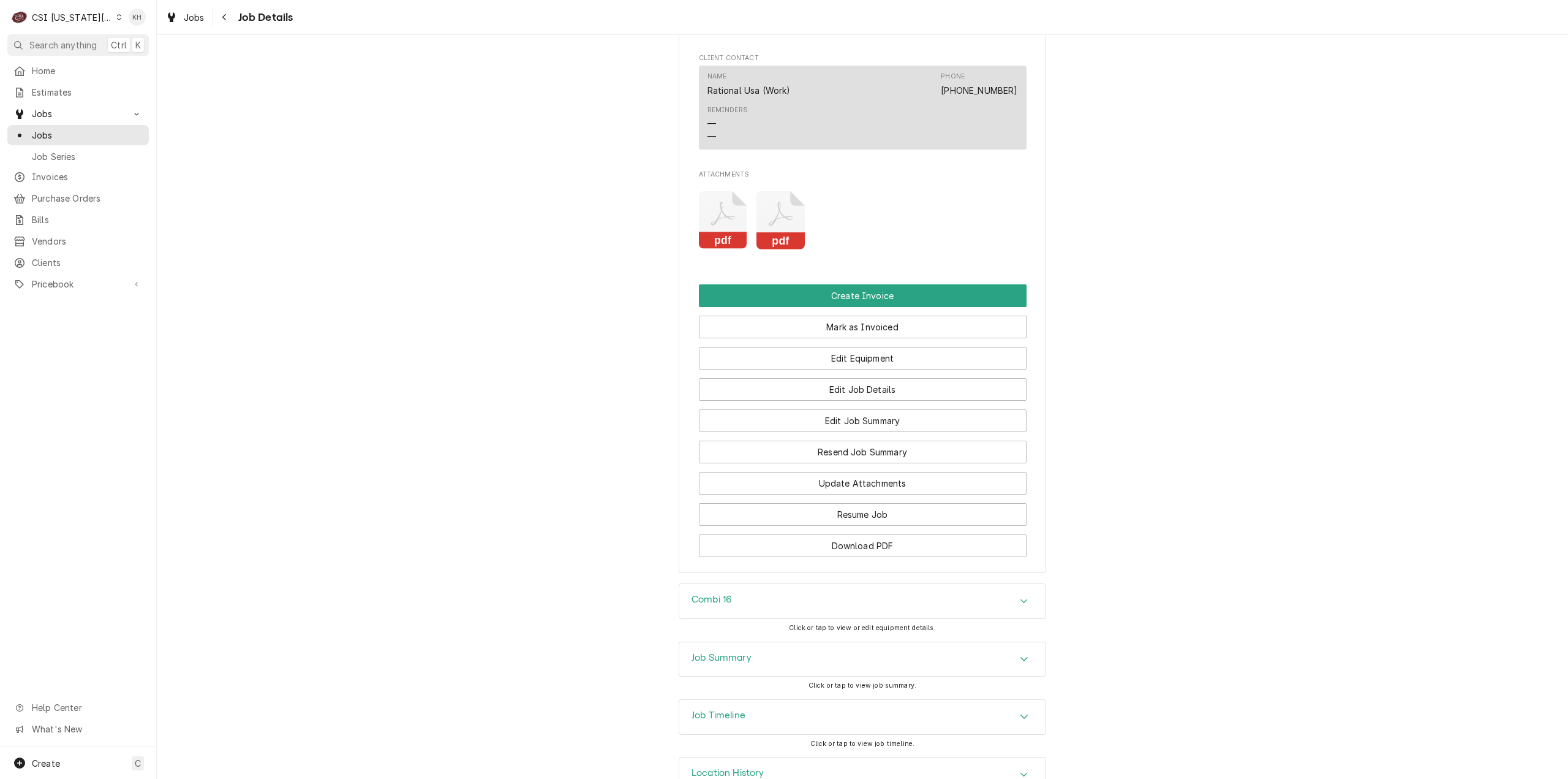
click at [747, 700] on div "Job Timeline" at bounding box center [862, 717] width 366 height 34
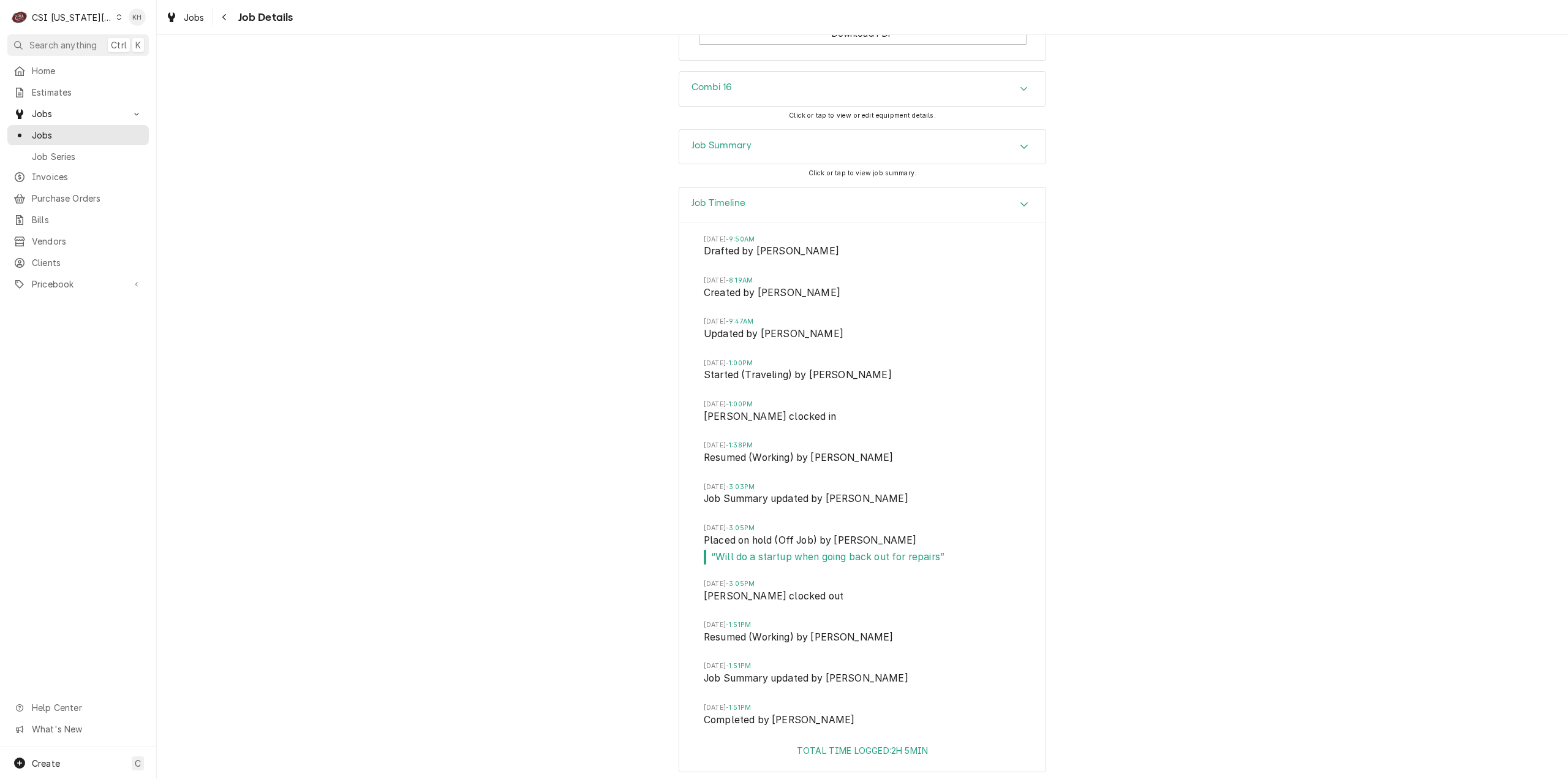
scroll to position [2086, 0]
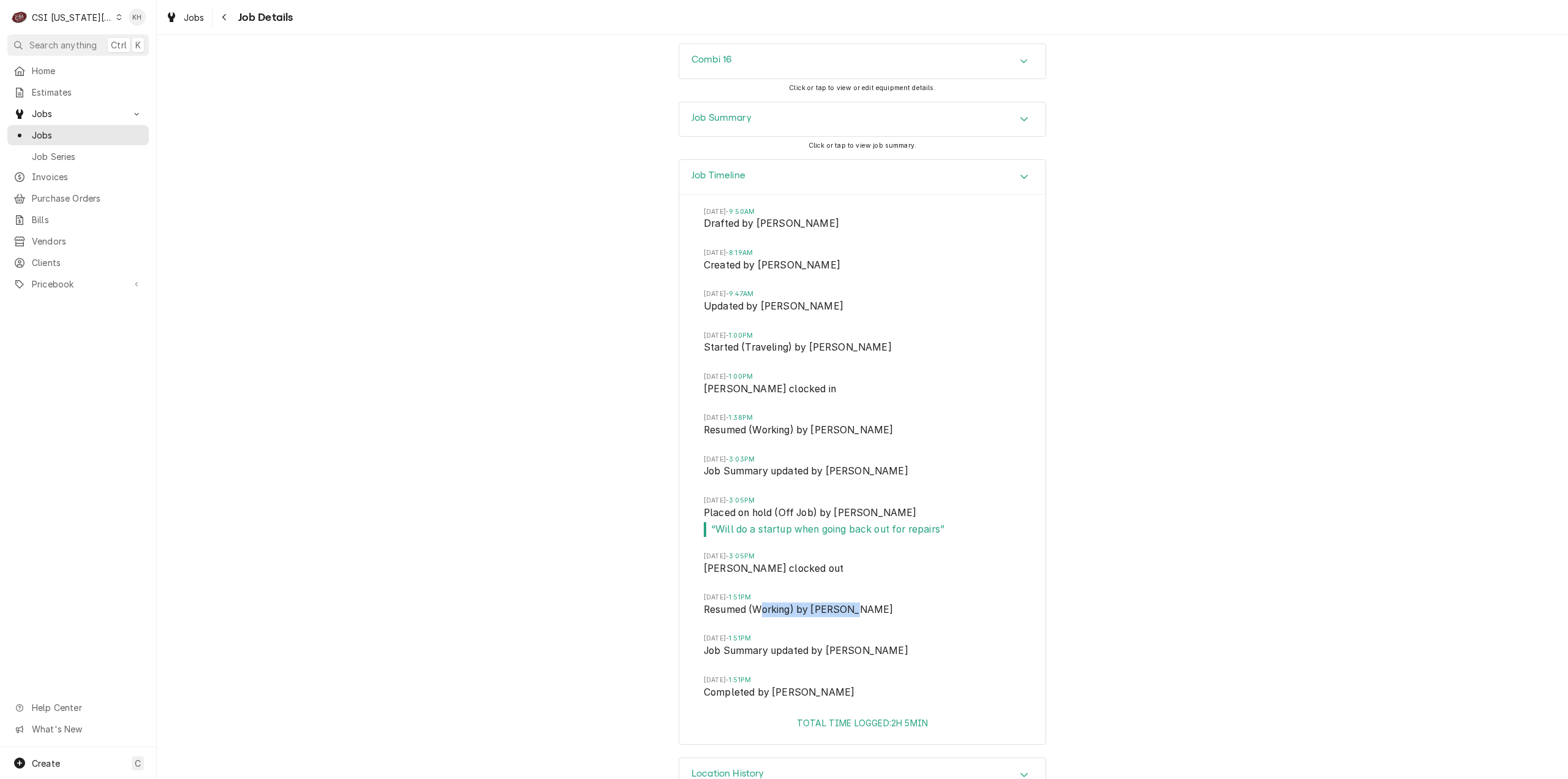
drag, startPoint x: 850, startPoint y: 576, endPoint x: 758, endPoint y: 570, distance: 92.2
click at [758, 603] on span "Resumed (Working) by David Fannin" at bounding box center [862, 611] width 317 height 17
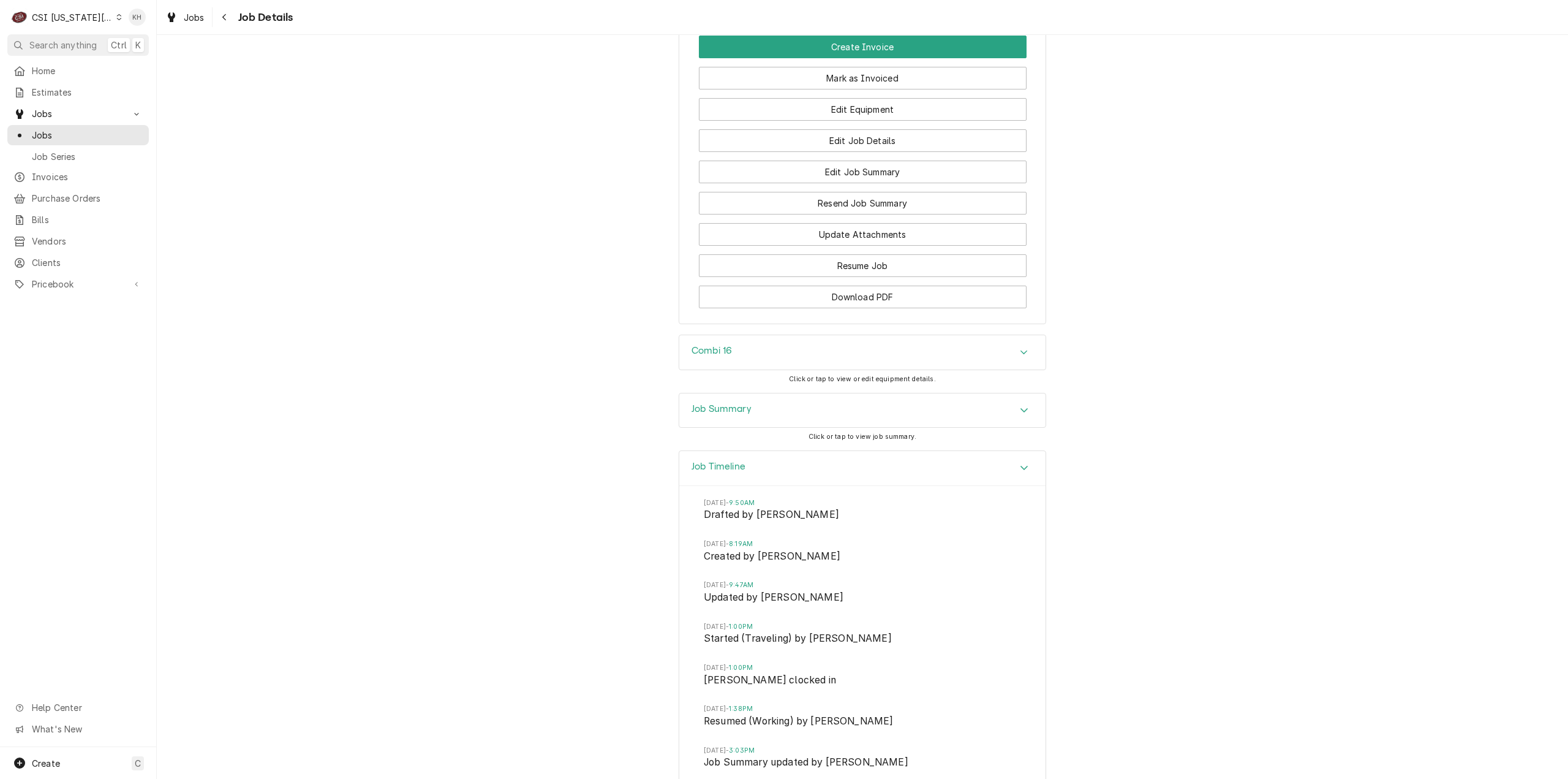
scroll to position [1657, 0]
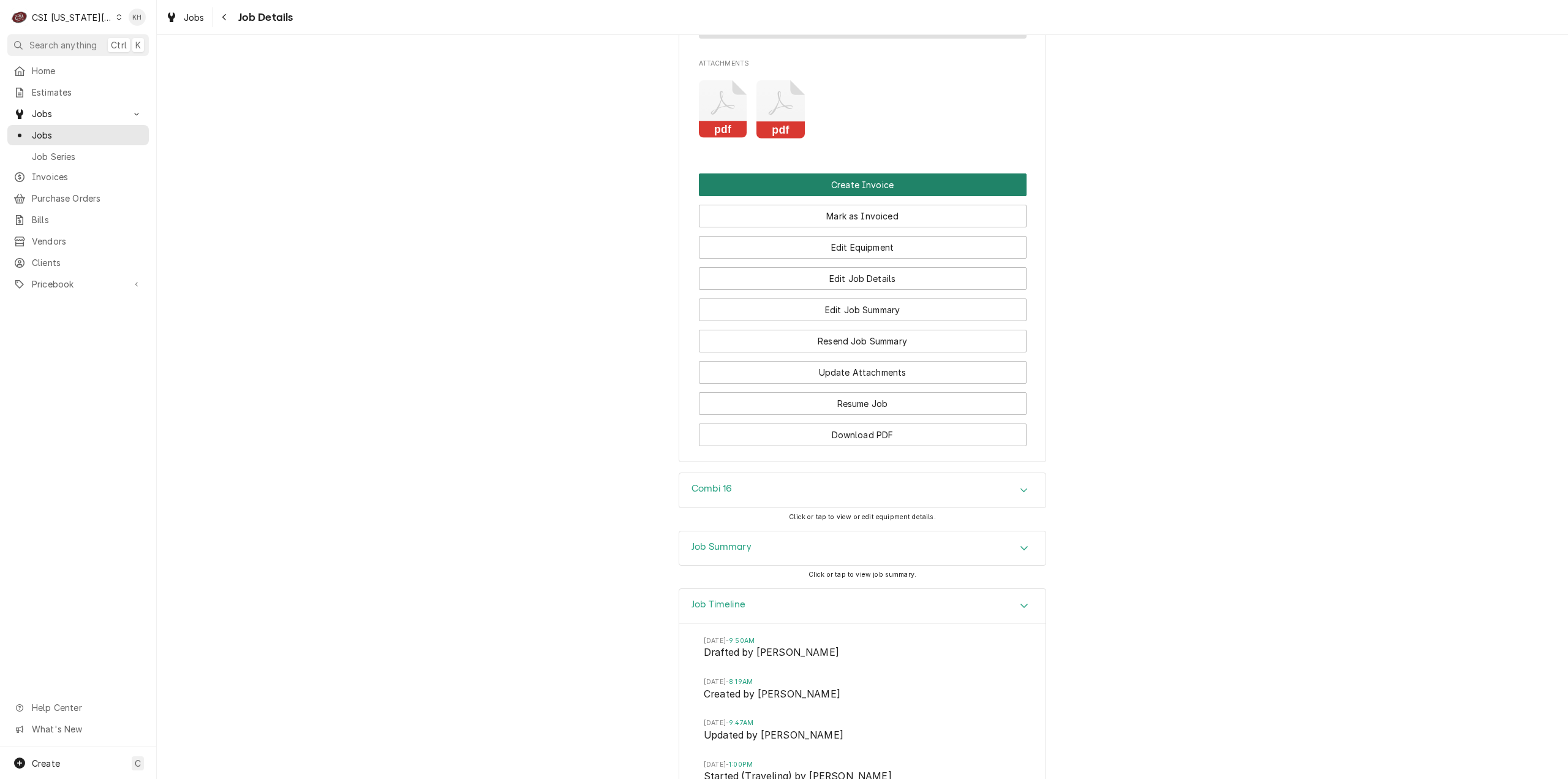
click at [840, 173] on button "Create Invoice" at bounding box center [863, 184] width 328 height 22
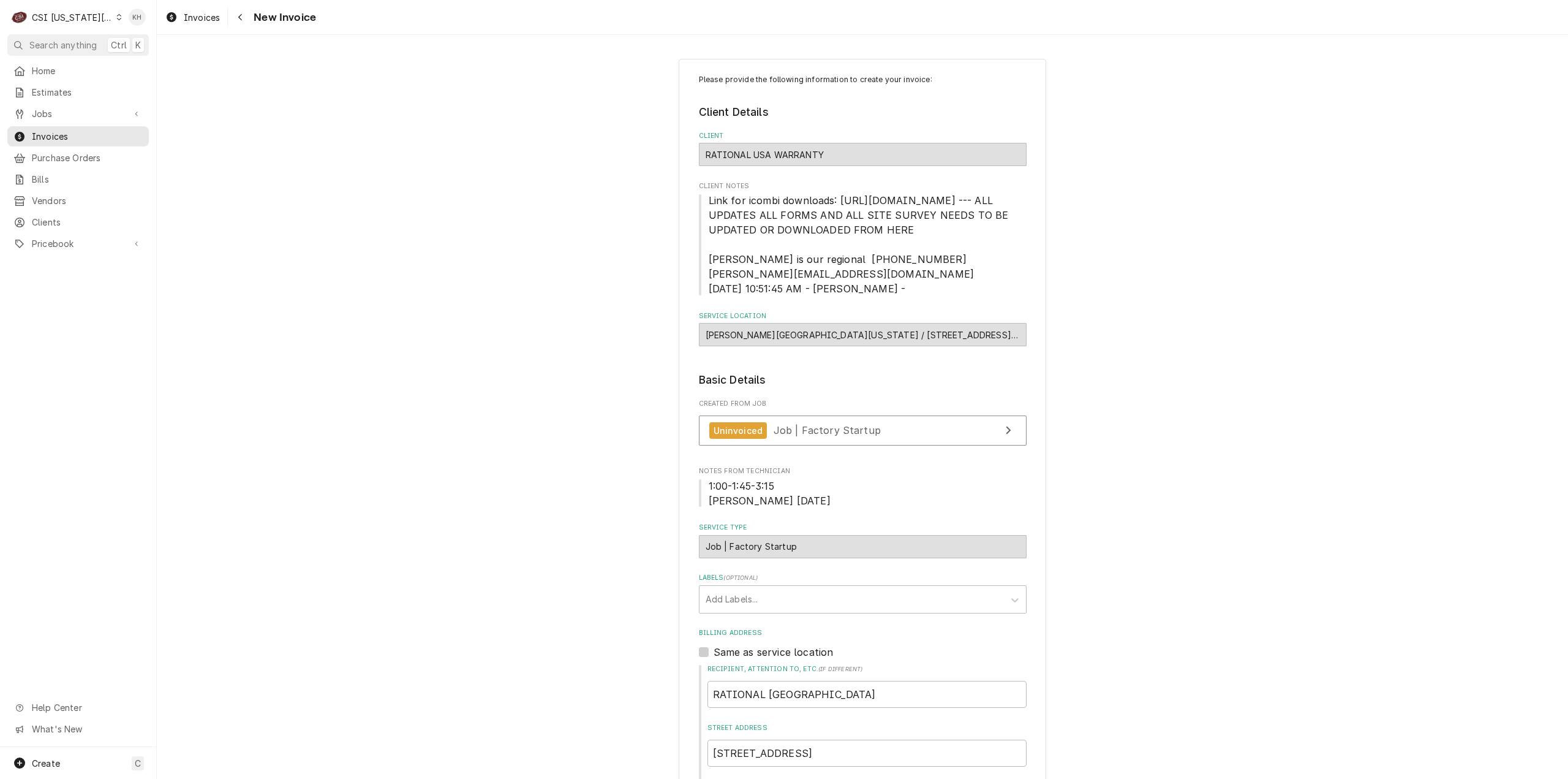
click at [782, 452] on div "Uninvoiced Job | Factory Startup" at bounding box center [863, 433] width 328 height 36
click at [779, 436] on span "Job | Factory Startup" at bounding box center [827, 430] width 107 height 12
drag, startPoint x: 93, startPoint y: 39, endPoint x: 288, endPoint y: 53, distance: 195.5
click at [101, 39] on button "Search anything Ctrl K" at bounding box center [78, 45] width 141 height 22
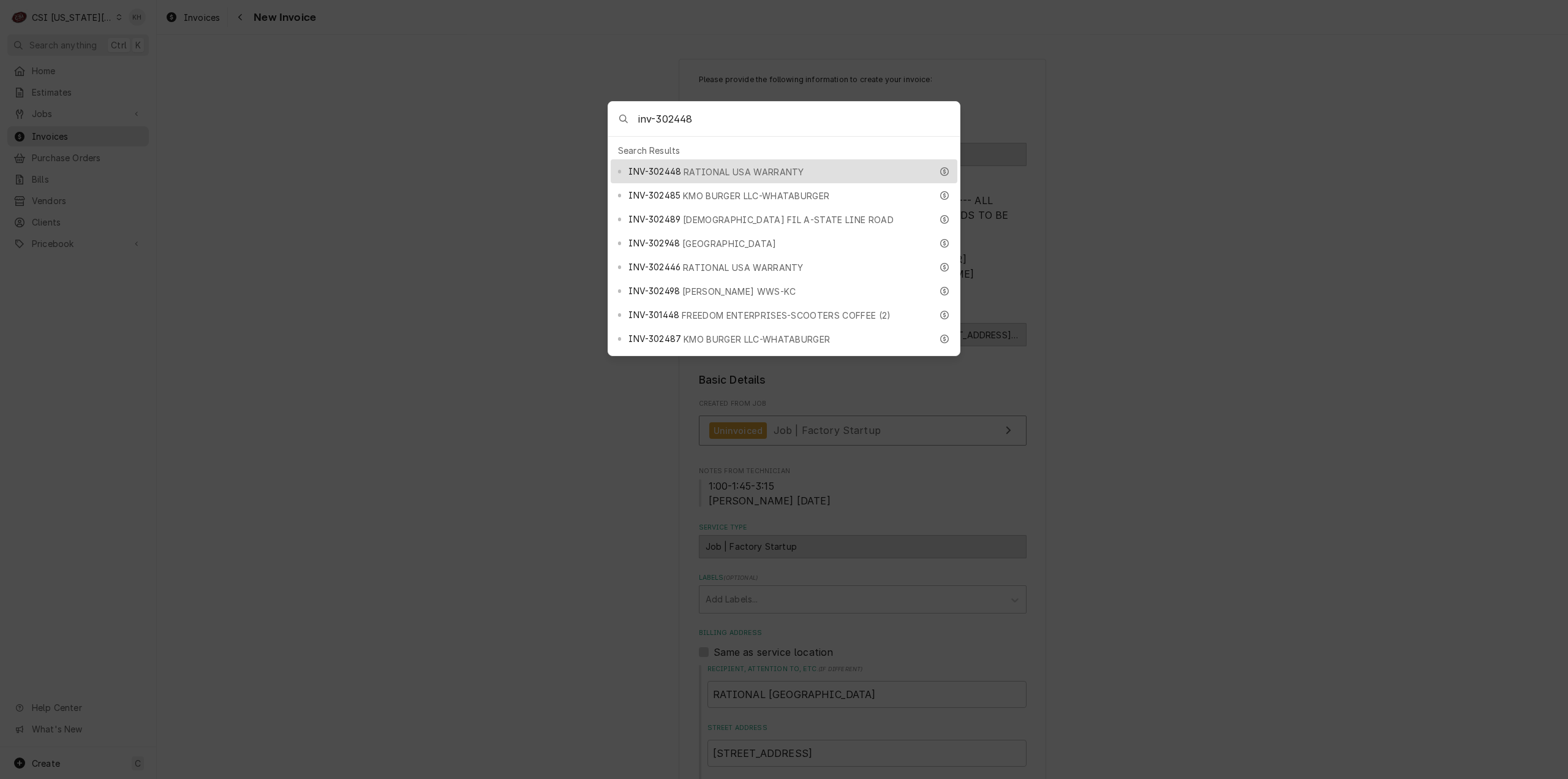
type input "inv-302448"
click at [718, 171] on span "RATIONAL USA WARRANTY" at bounding box center [744, 172] width 121 height 13
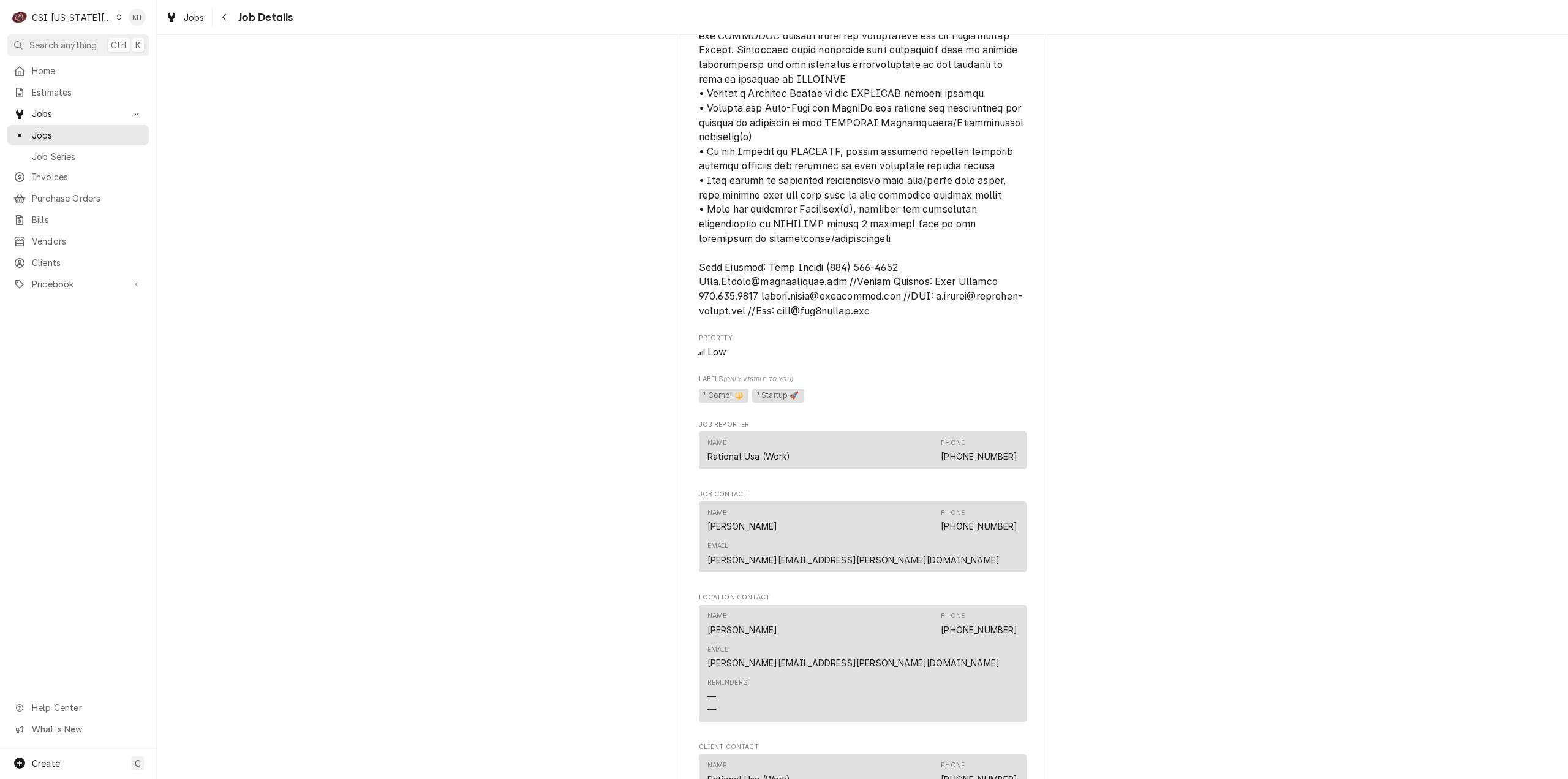
scroll to position [1225, 0]
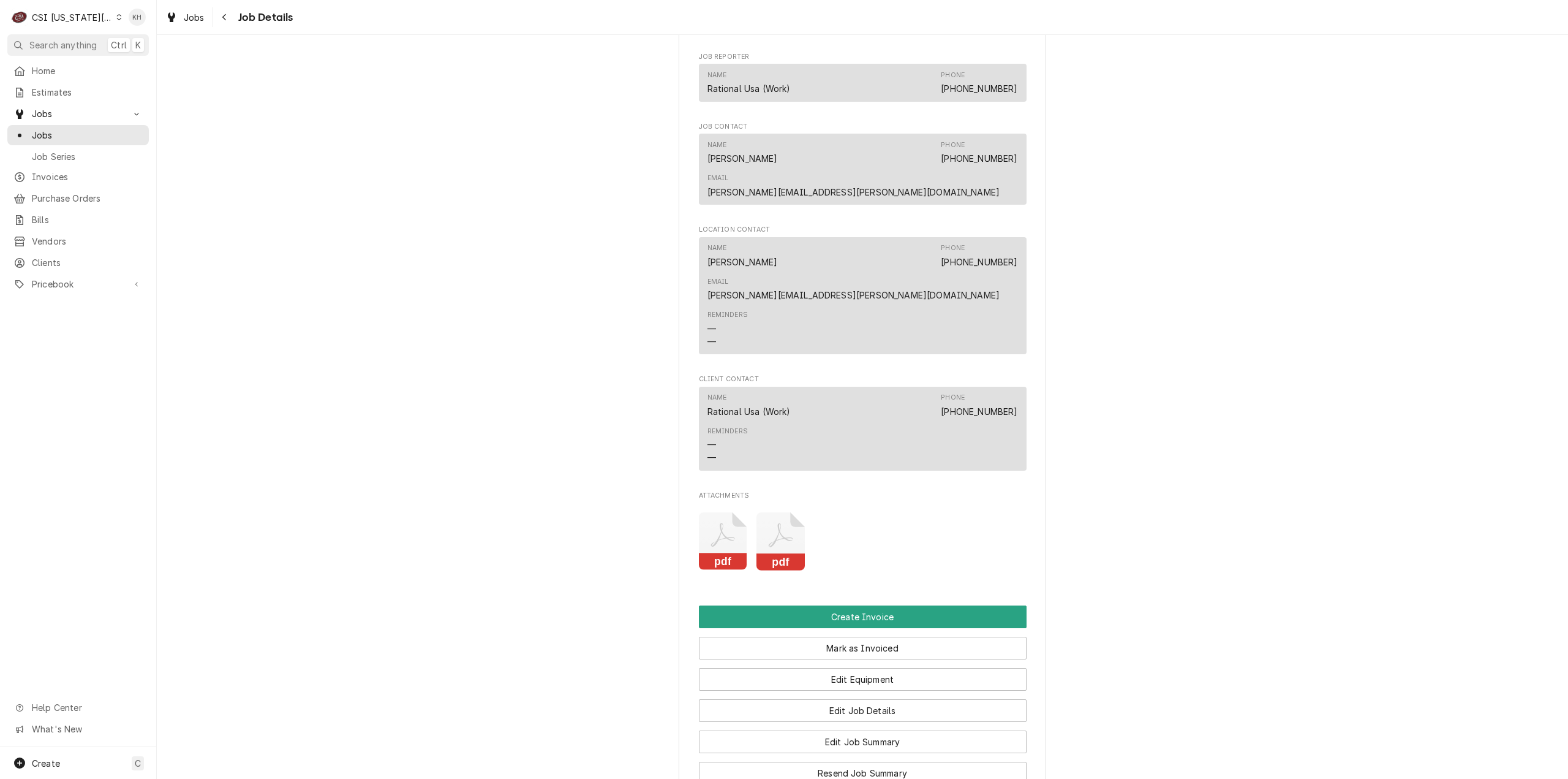
click at [756, 553] on rect "Attachments" at bounding box center [780, 562] width 49 height 17
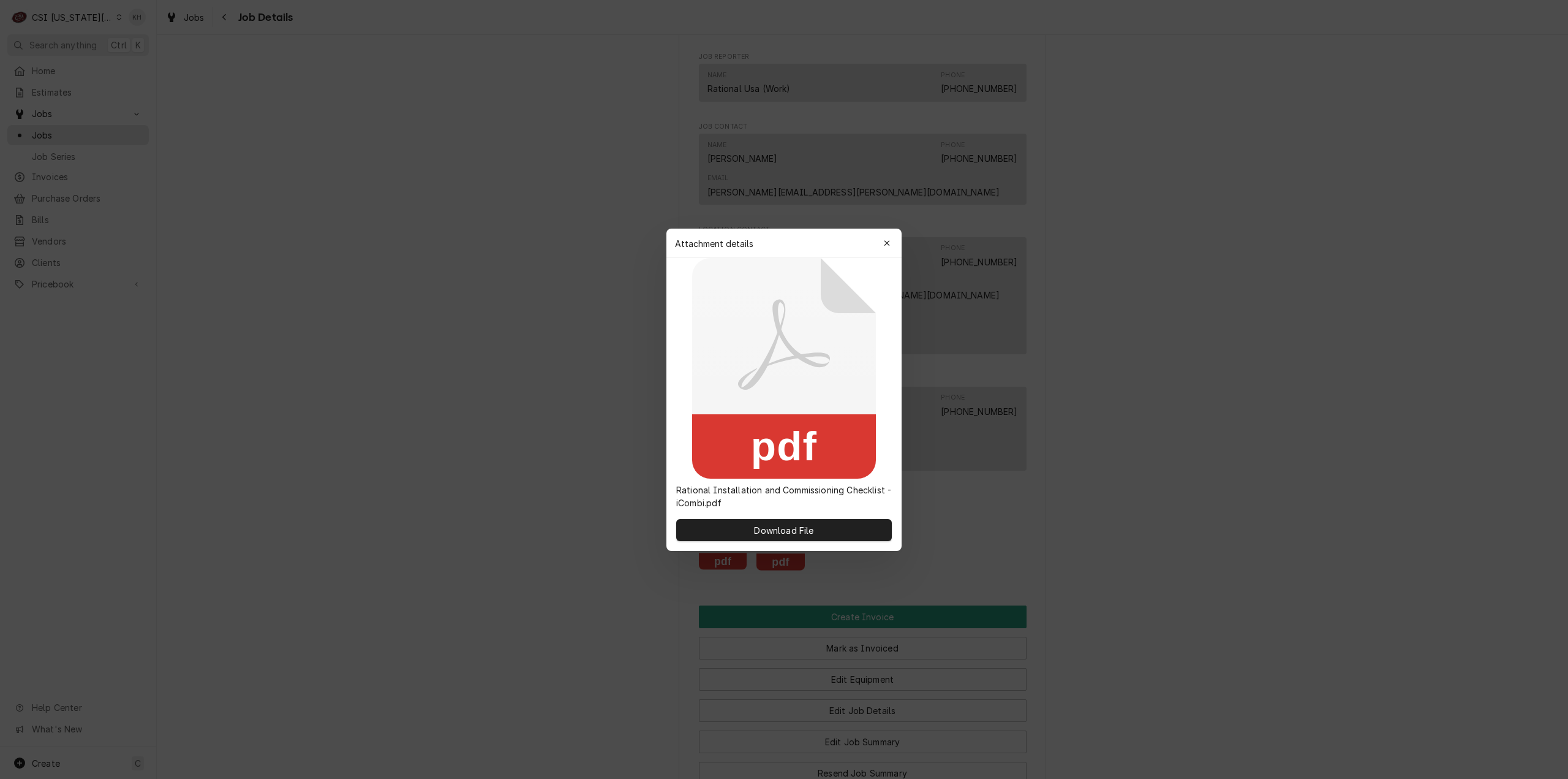
drag, startPoint x: 894, startPoint y: 237, endPoint x: 782, endPoint y: 347, distance: 157.0
click at [893, 237] on button "button" at bounding box center [886, 243] width 19 height 19
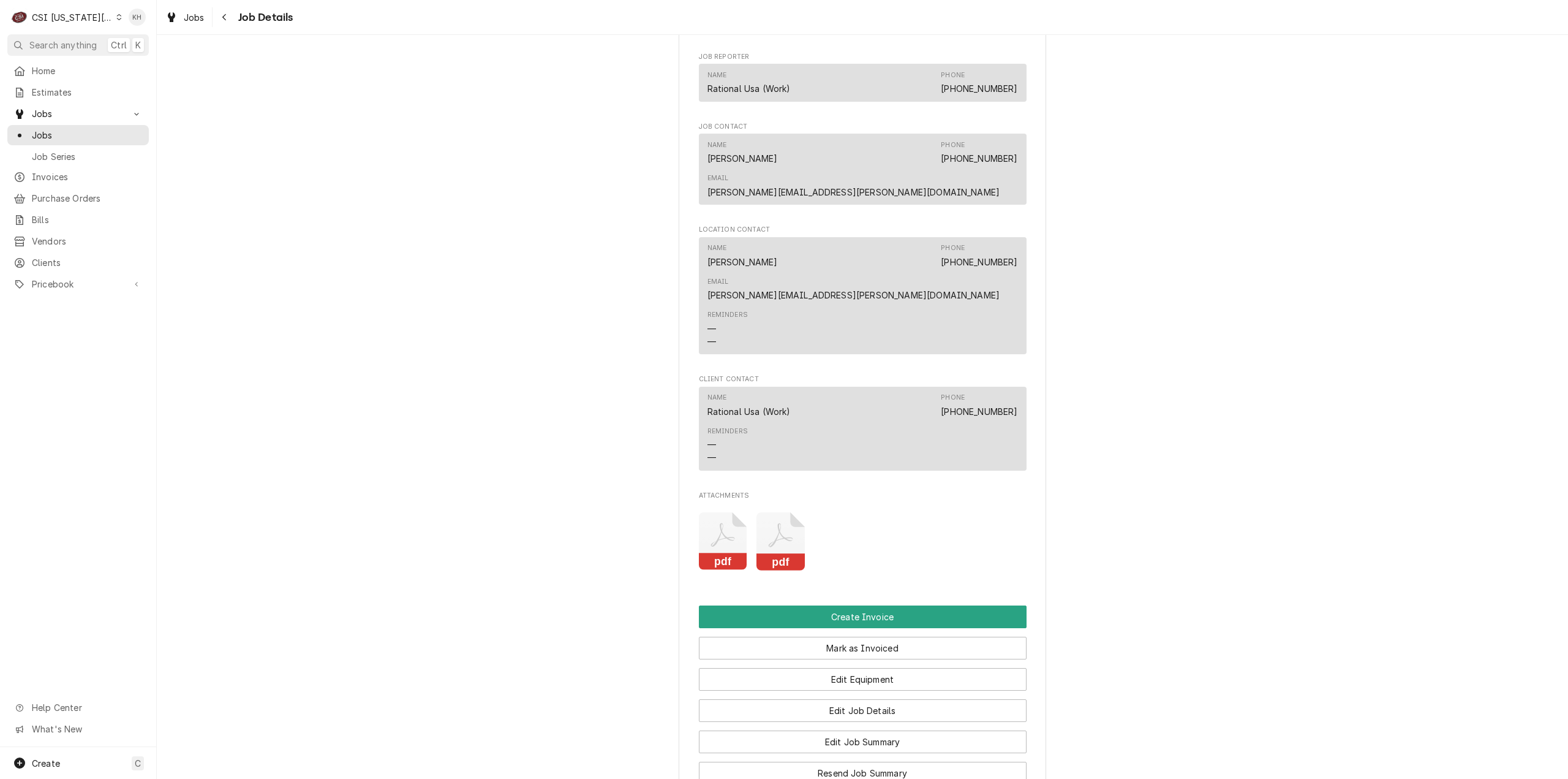
click at [720, 523] on icon "Attachments" at bounding box center [722, 535] width 24 height 24
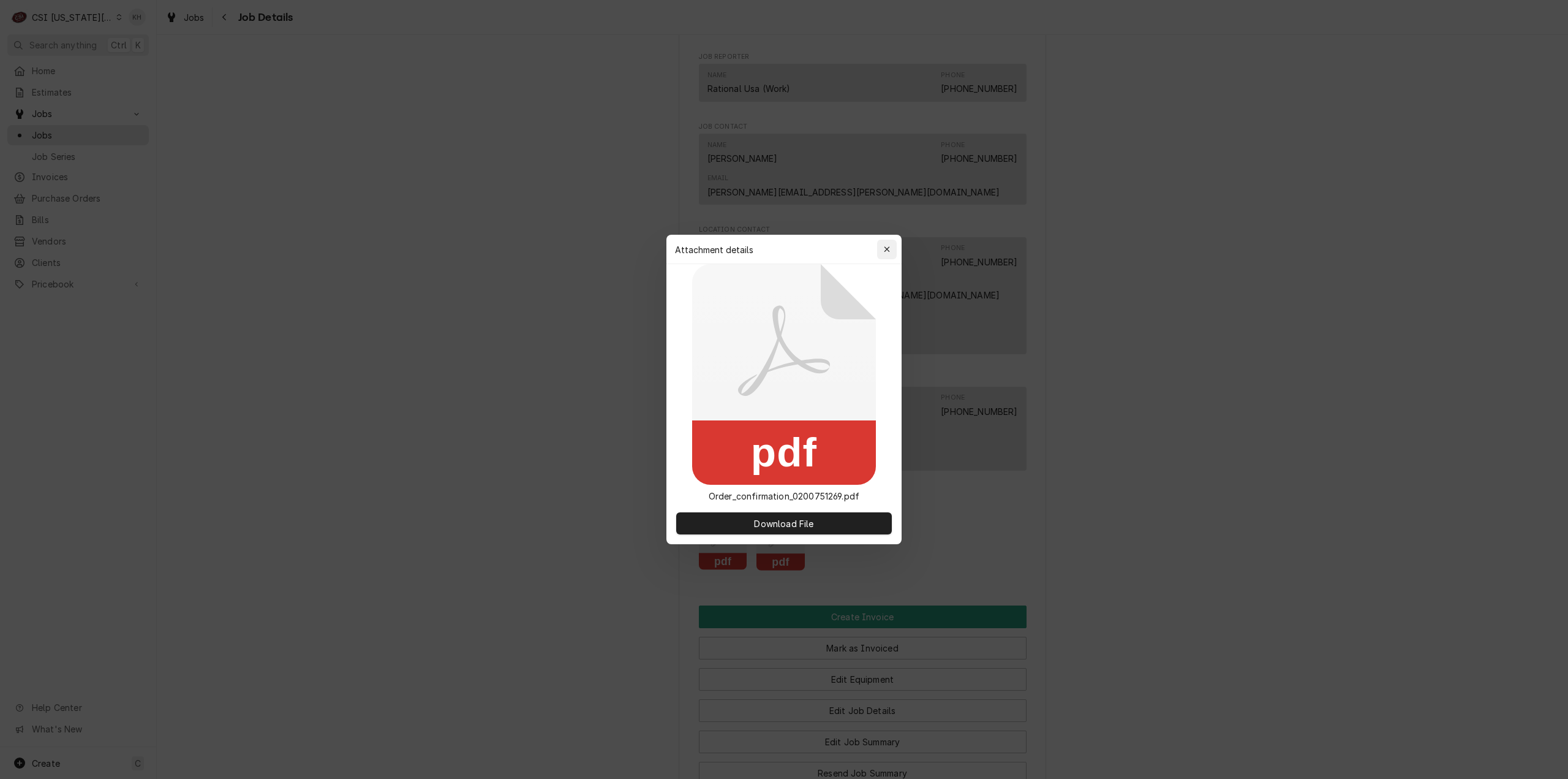
click at [888, 249] on icon "button" at bounding box center [887, 249] width 7 height 9
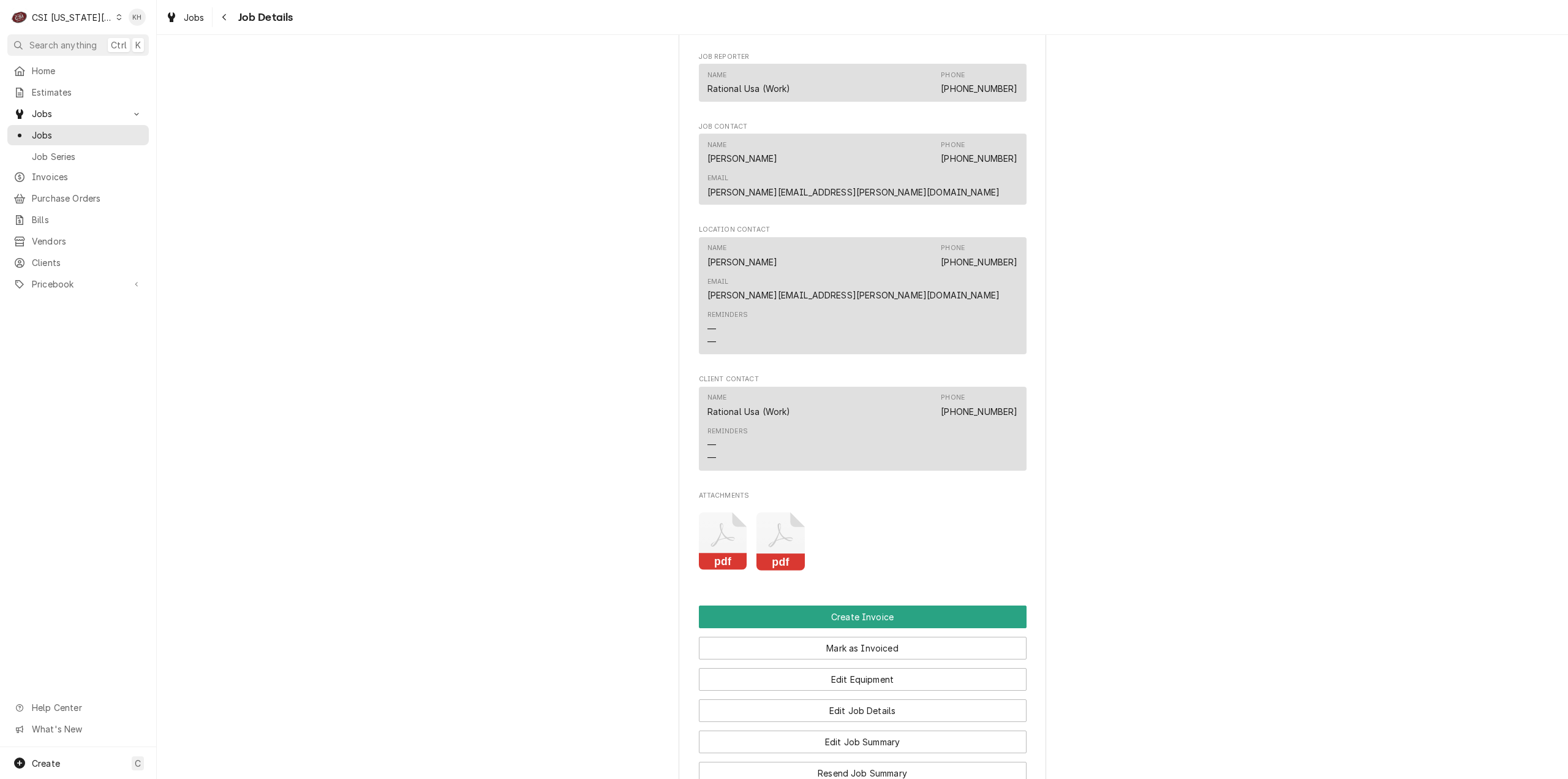
click at [779, 512] on icon "Attachments" at bounding box center [780, 541] width 49 height 58
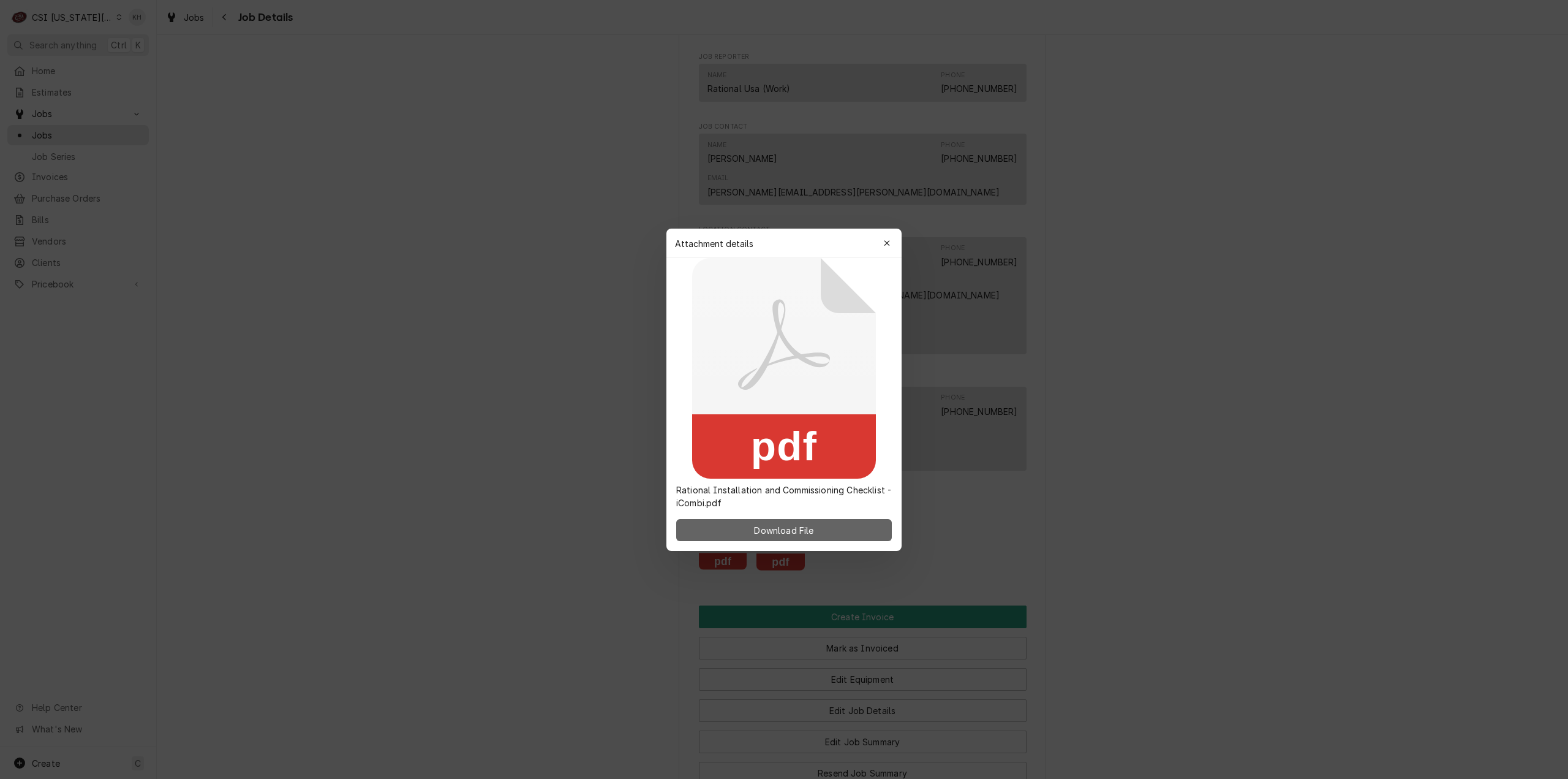
click at [774, 529] on span "Download File" at bounding box center [783, 529] width 64 height 13
click at [883, 247] on div "button" at bounding box center [887, 244] width 12 height 12
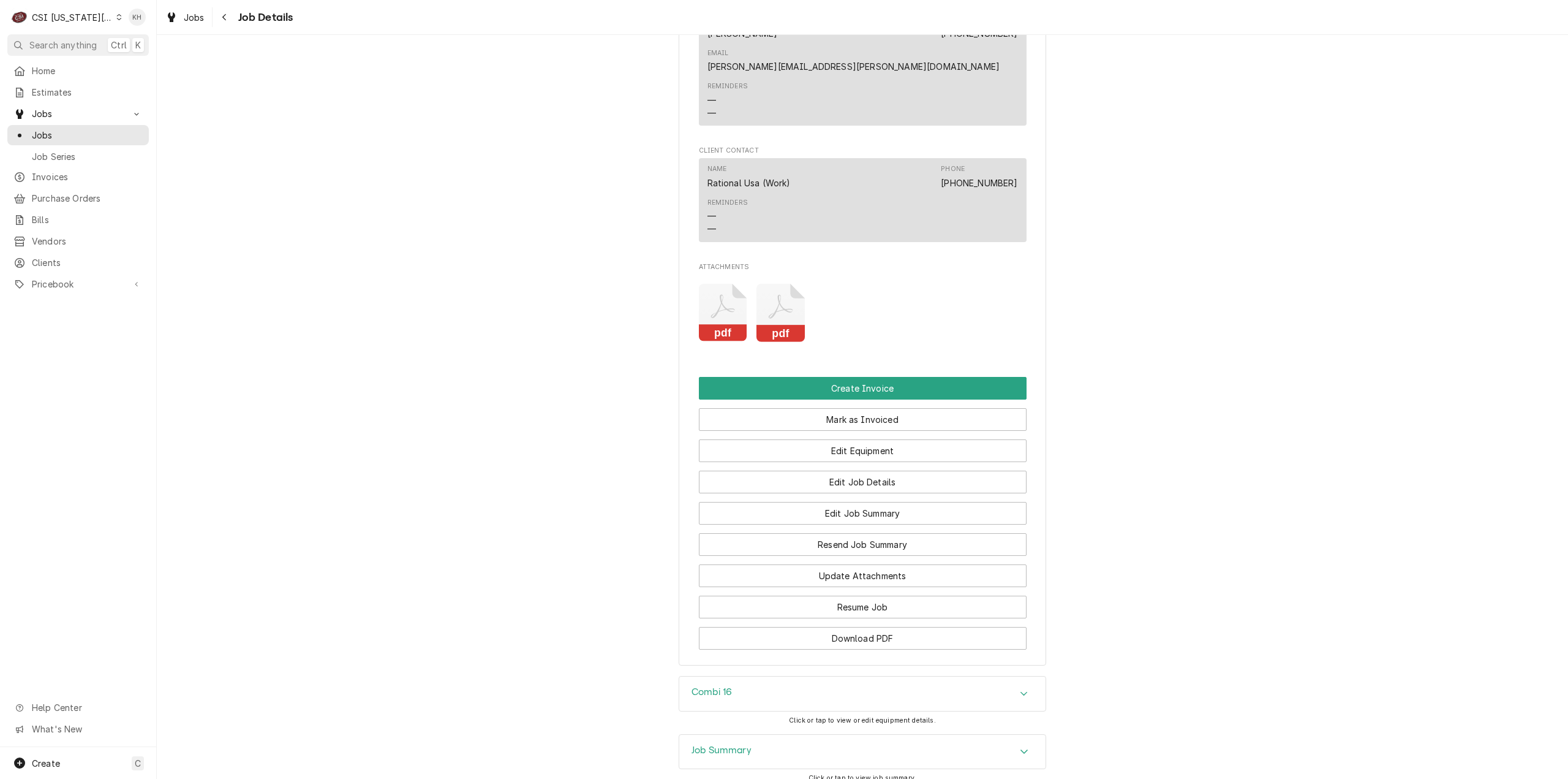
scroll to position [1546, 0]
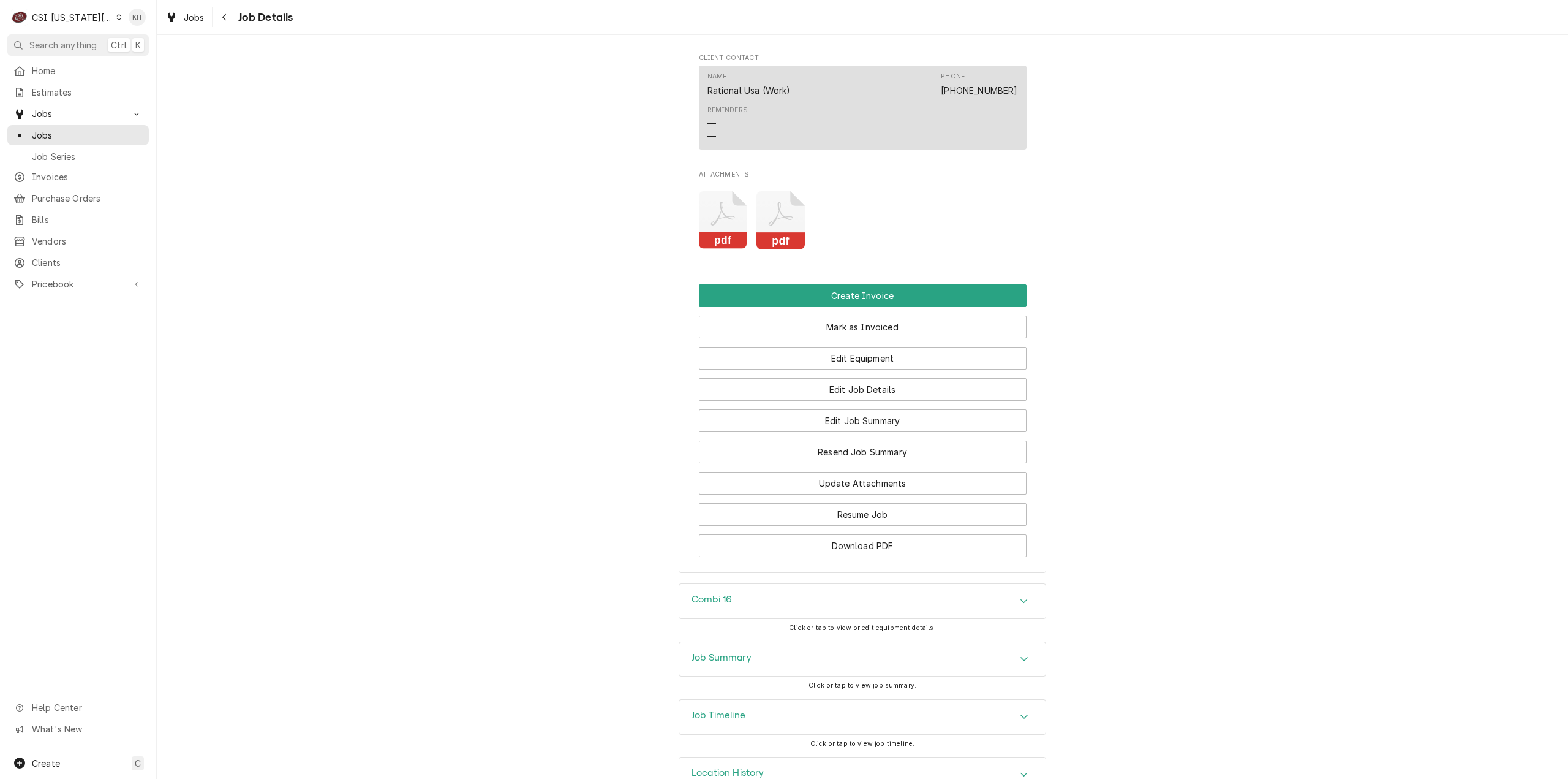
click at [725, 593] on div "Combi 16" at bounding box center [711, 600] width 40 height 15
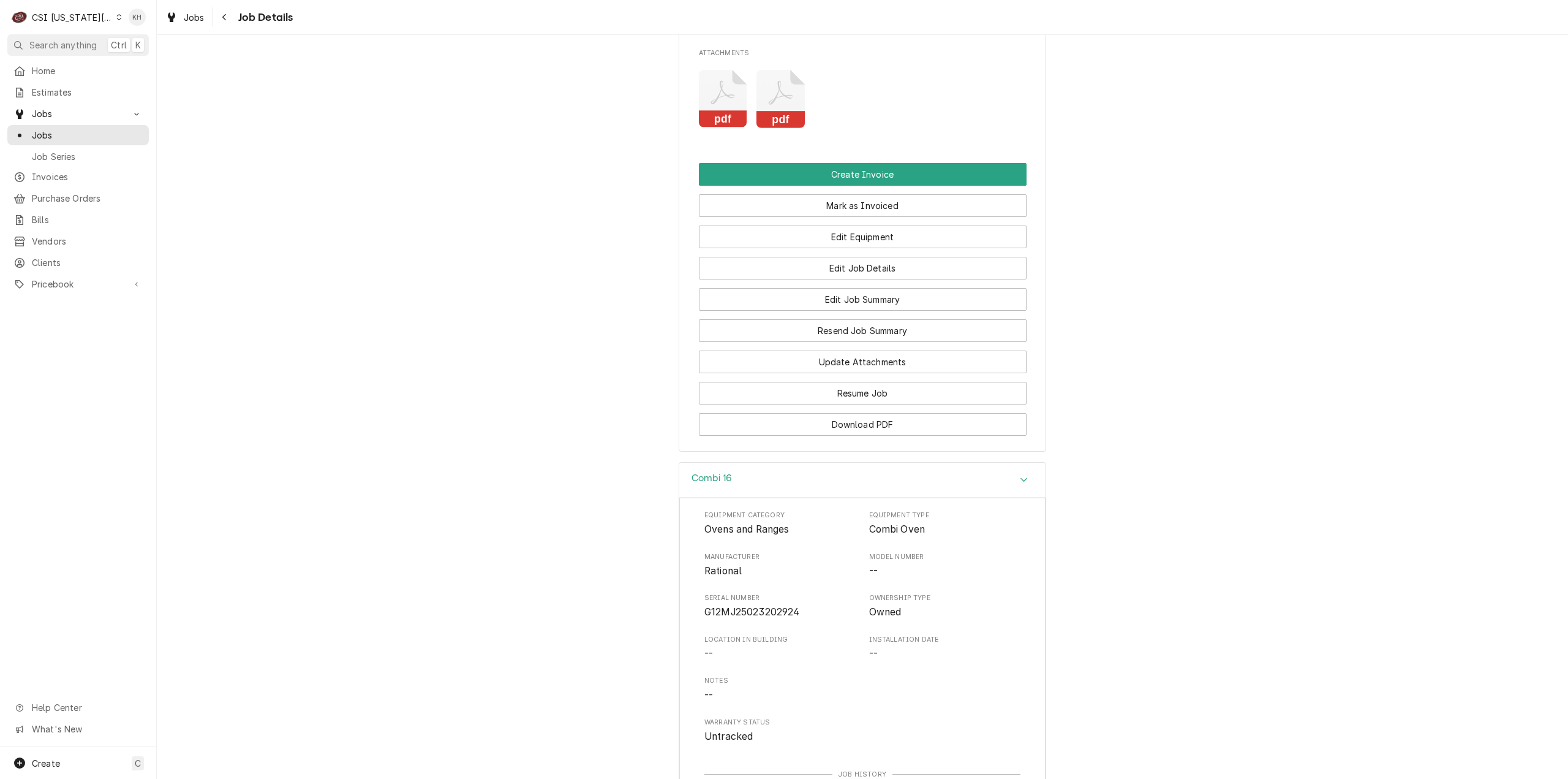
scroll to position [1669, 0]
click at [933, 162] on button "Create Invoice" at bounding box center [863, 173] width 328 height 22
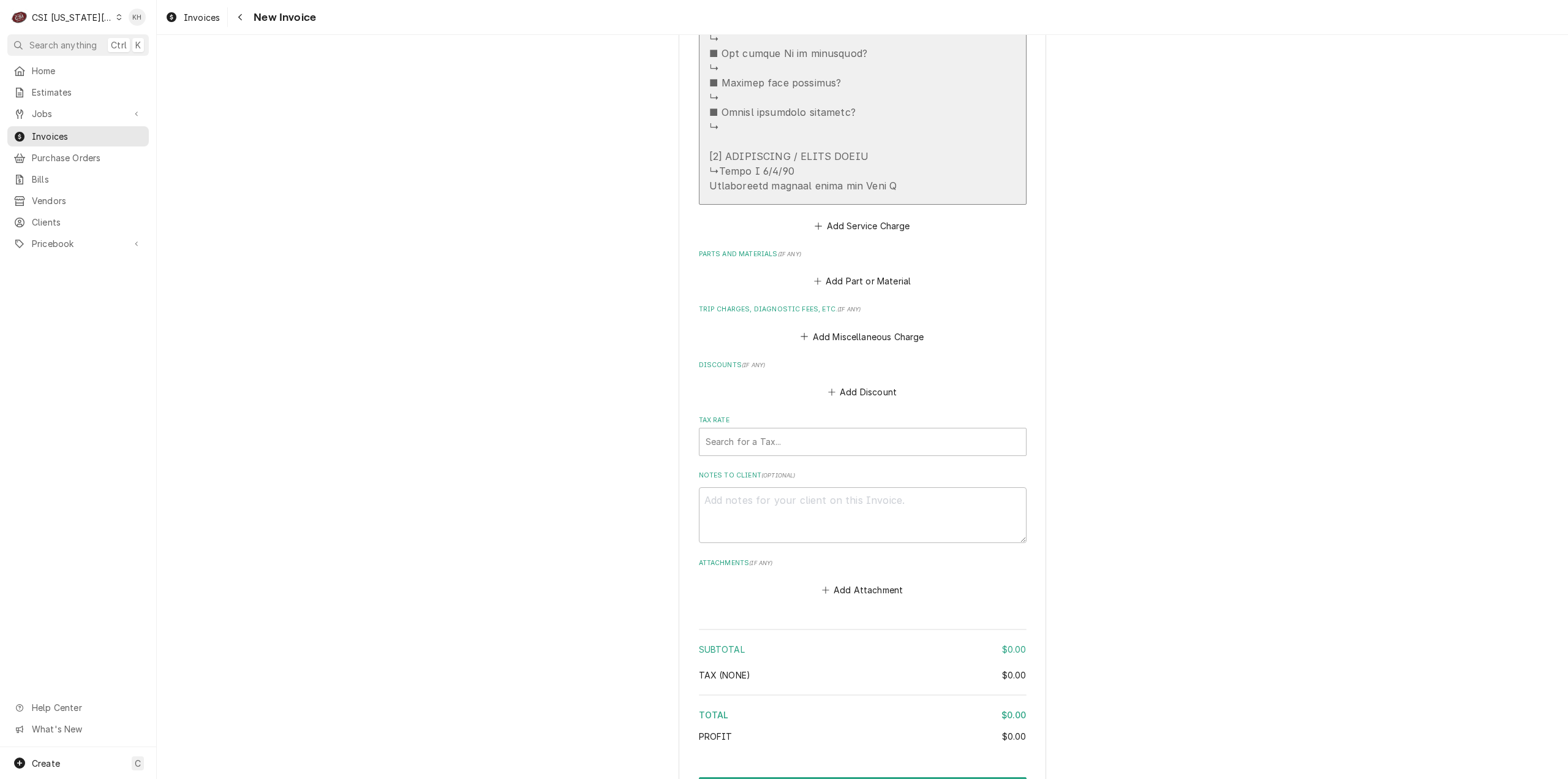
scroll to position [2363, 0]
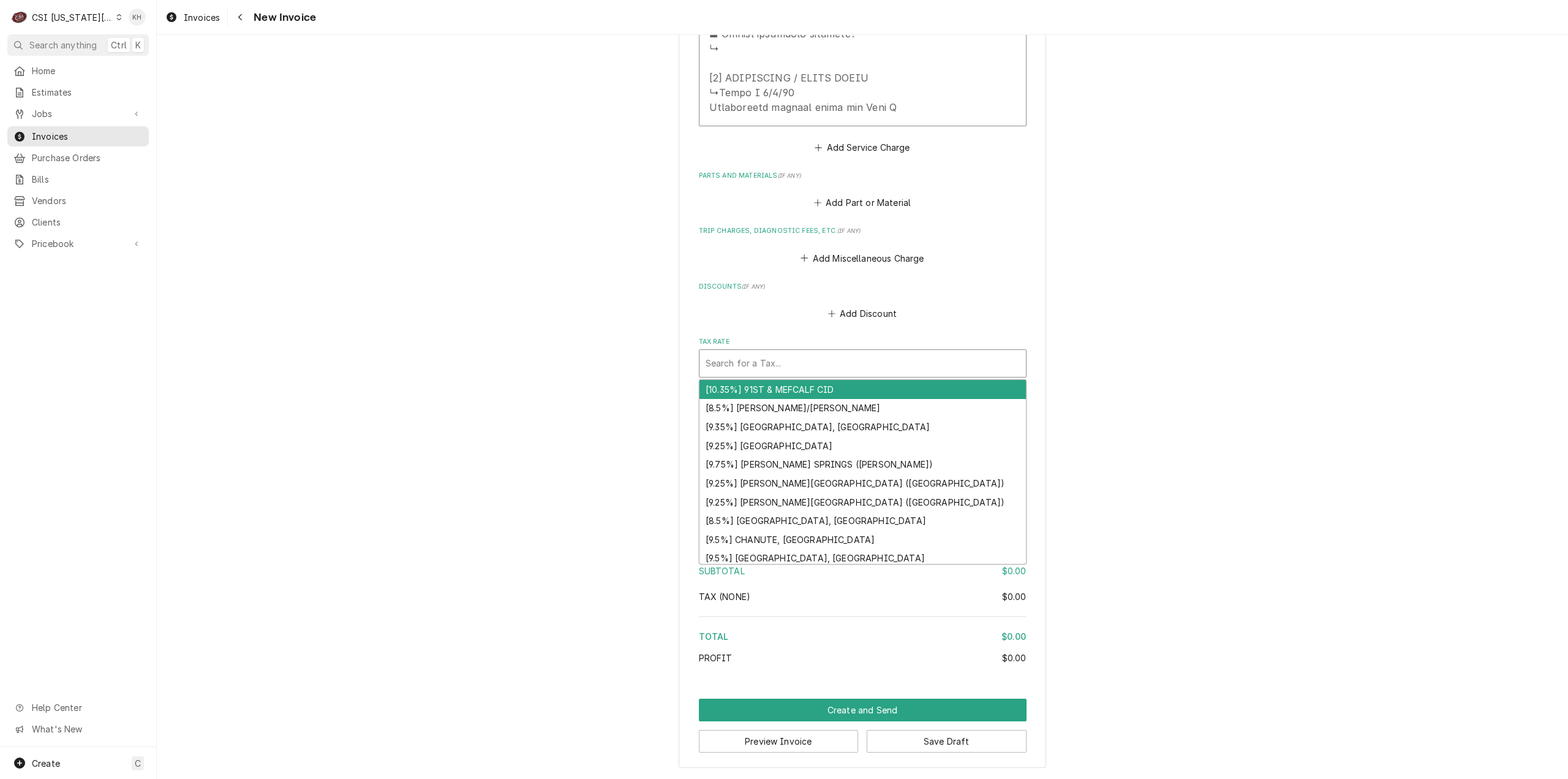
click at [882, 361] on div "Tax Rate" at bounding box center [862, 363] width 314 height 22
type textarea "x"
type input "e"
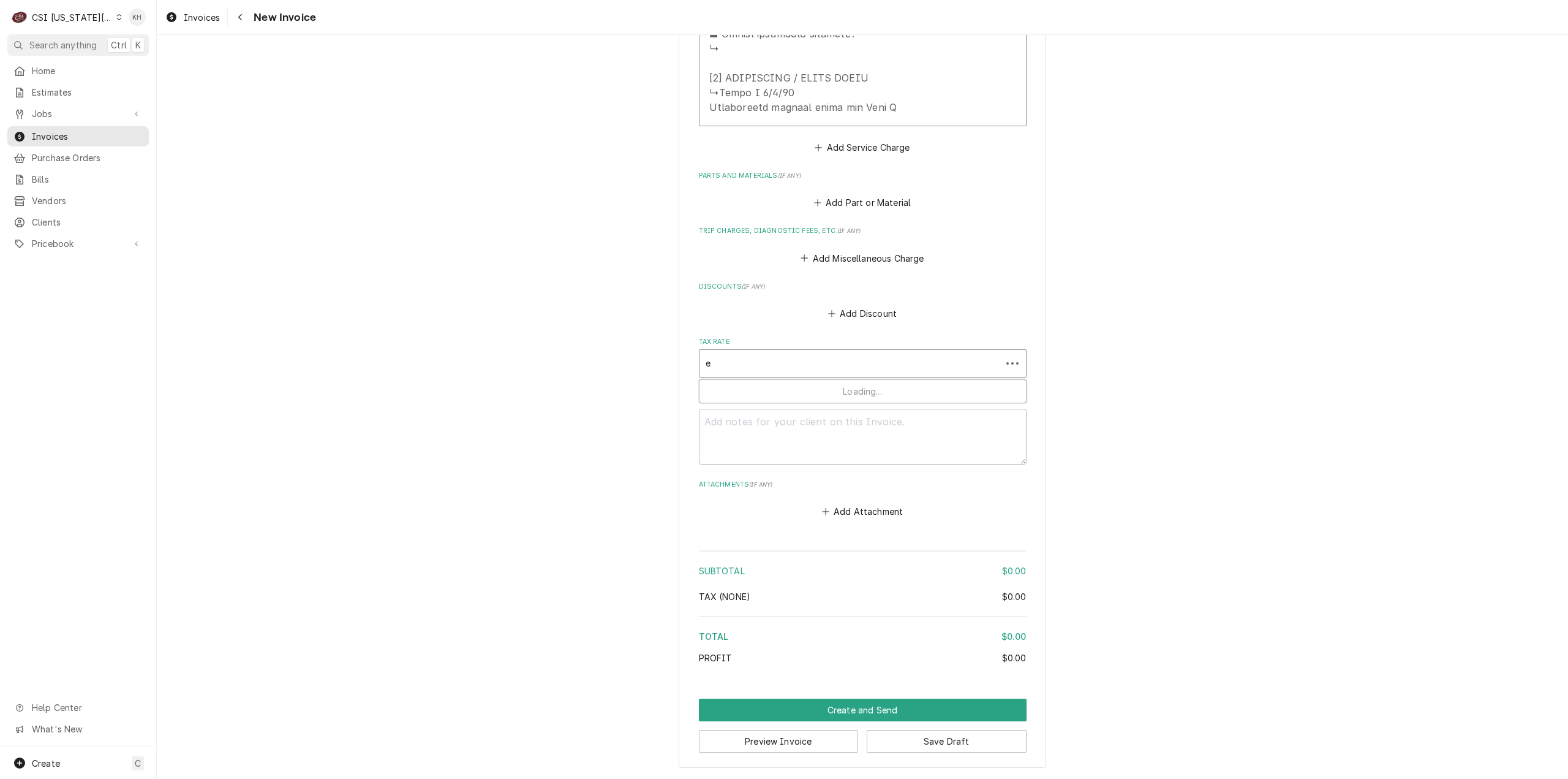
type textarea "x"
type input "ex"
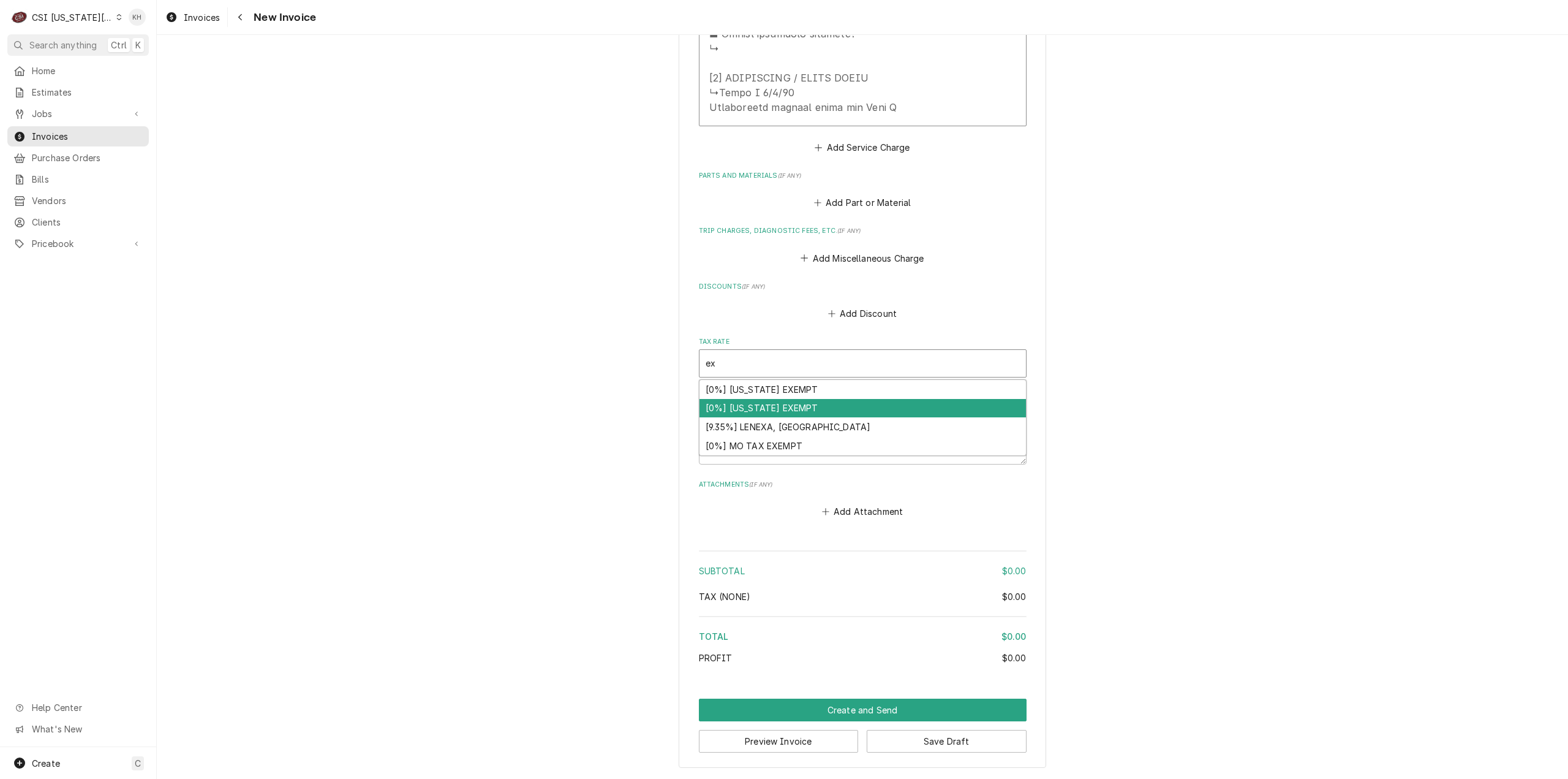
click at [837, 407] on div "[0%] [US_STATE] EXEMPT" at bounding box center [863, 408] width 326 height 19
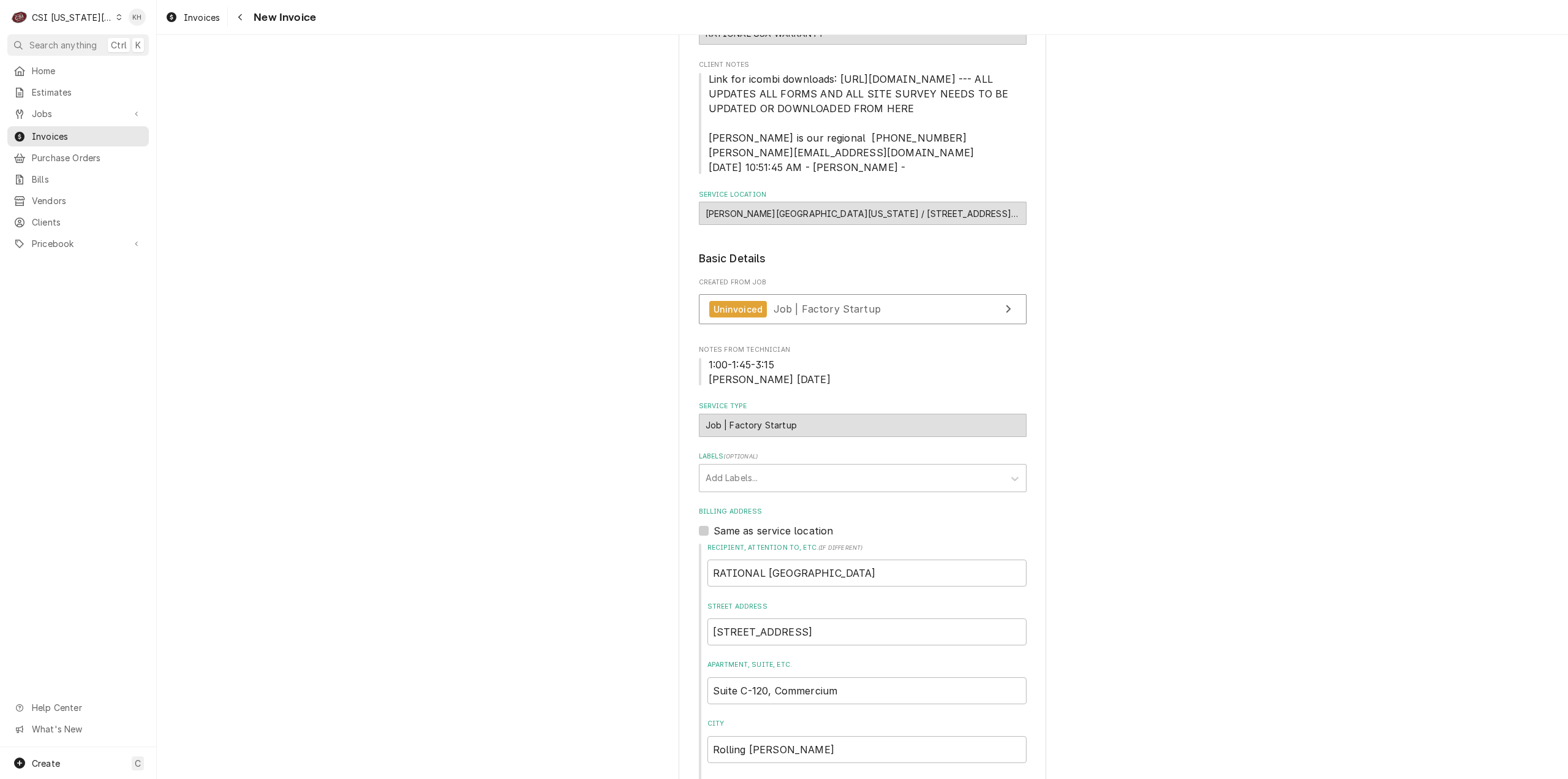
scroll to position [35, 0]
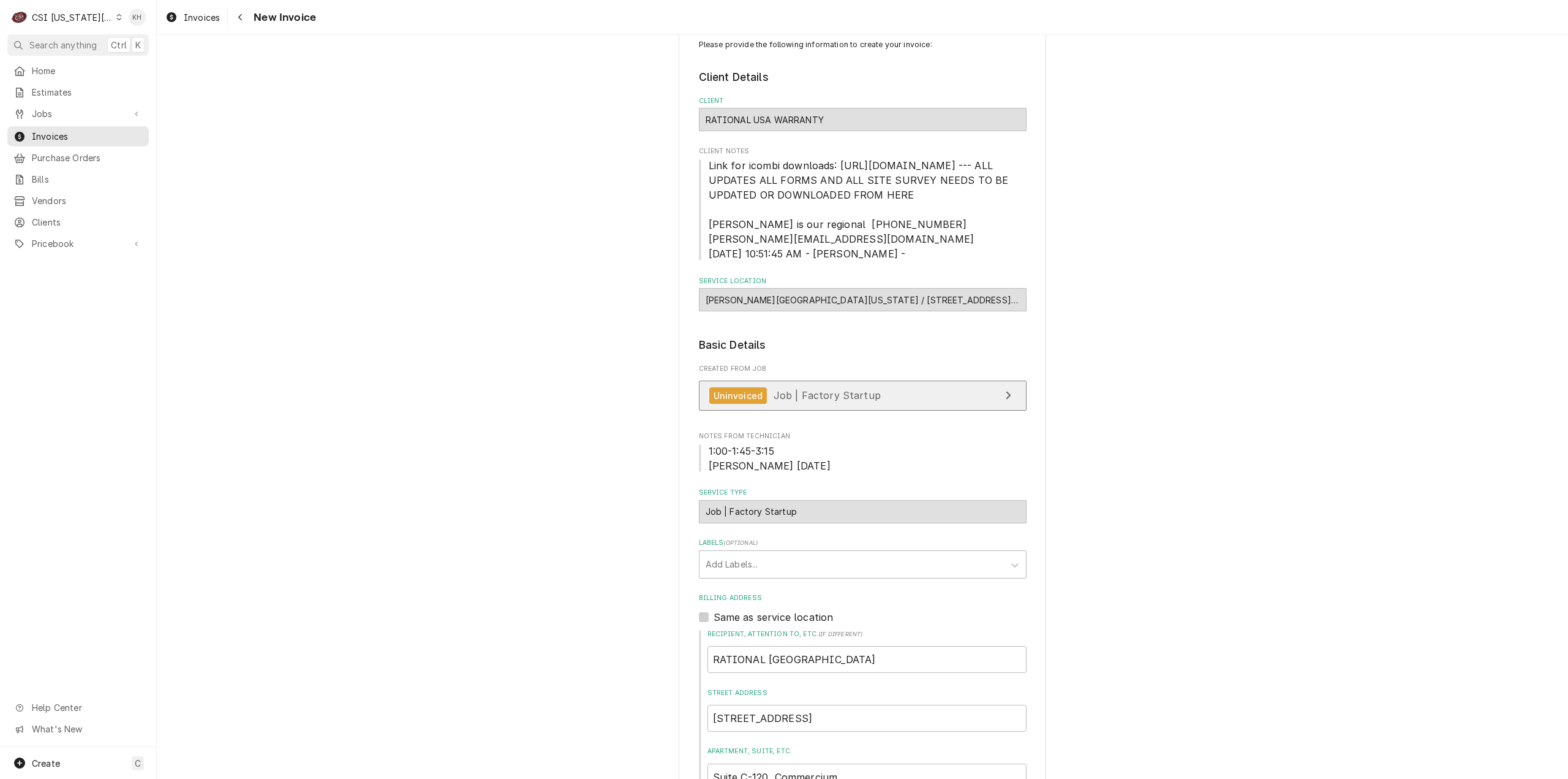
click at [907, 411] on link "Uninvoiced Job | Factory Startup" at bounding box center [863, 395] width 328 height 30
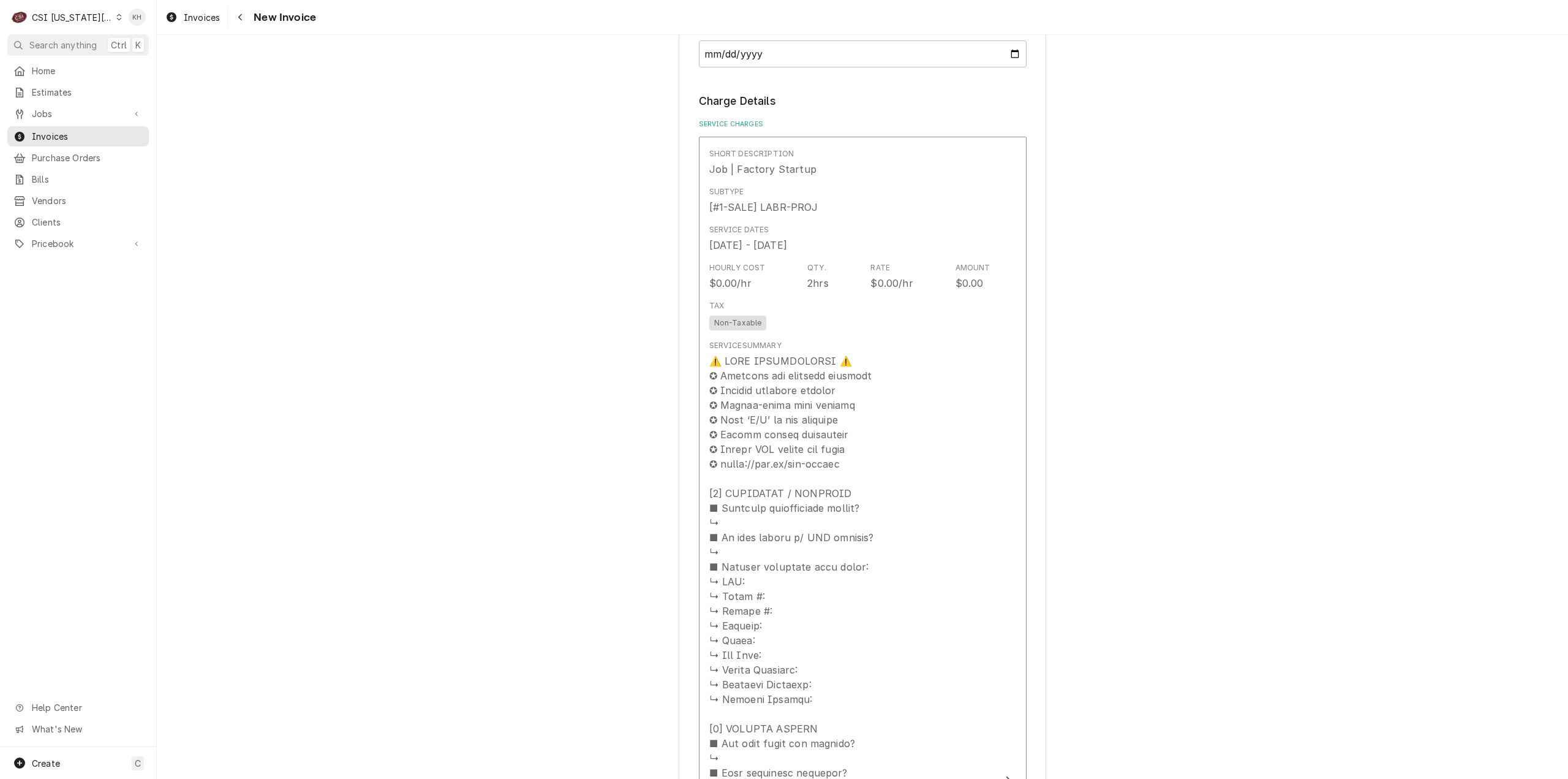
scroll to position [1138, 0]
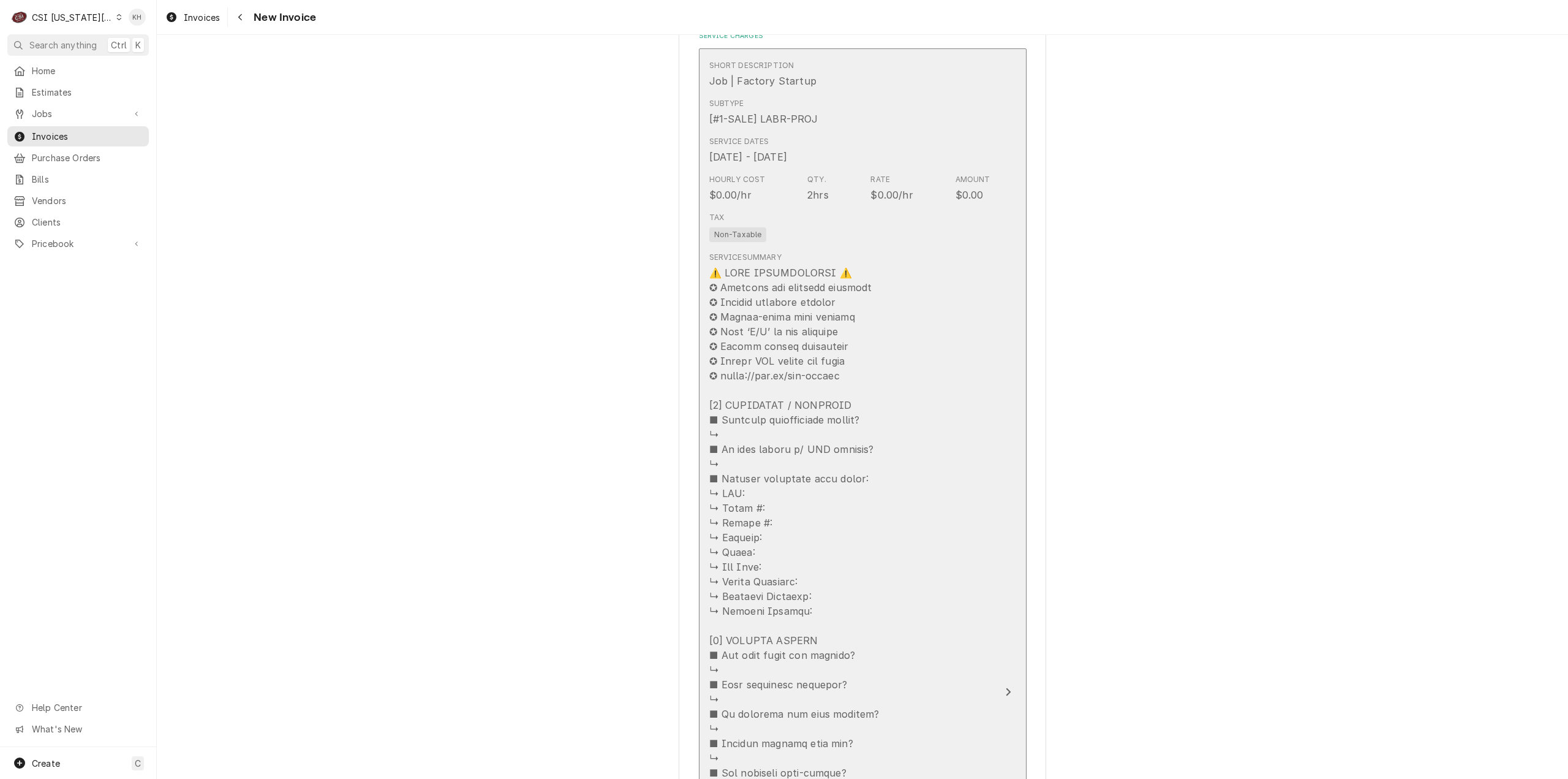
click at [968, 405] on div "Service Summary" at bounding box center [850, 788] width 281 height 1082
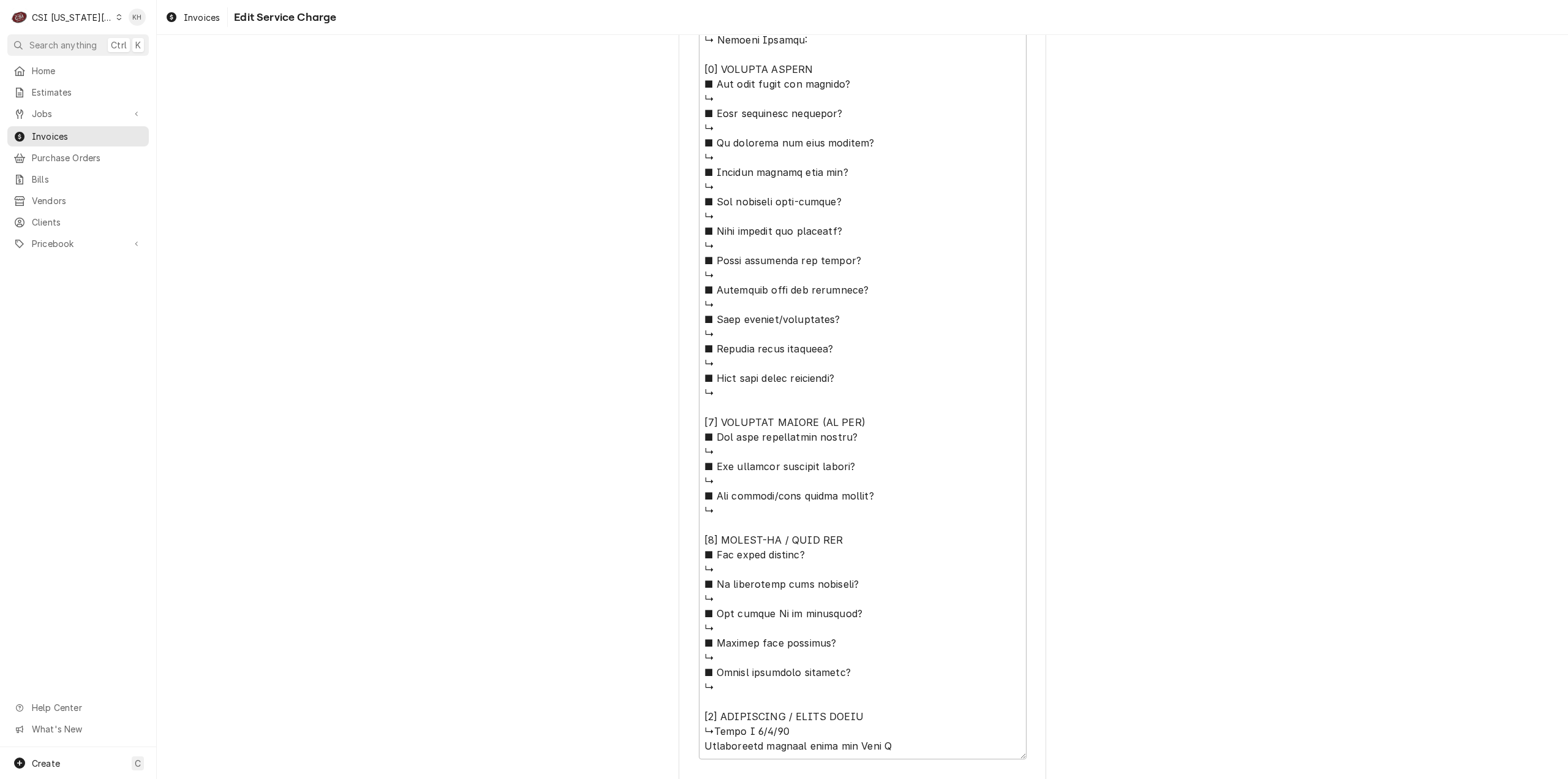
scroll to position [986, 0]
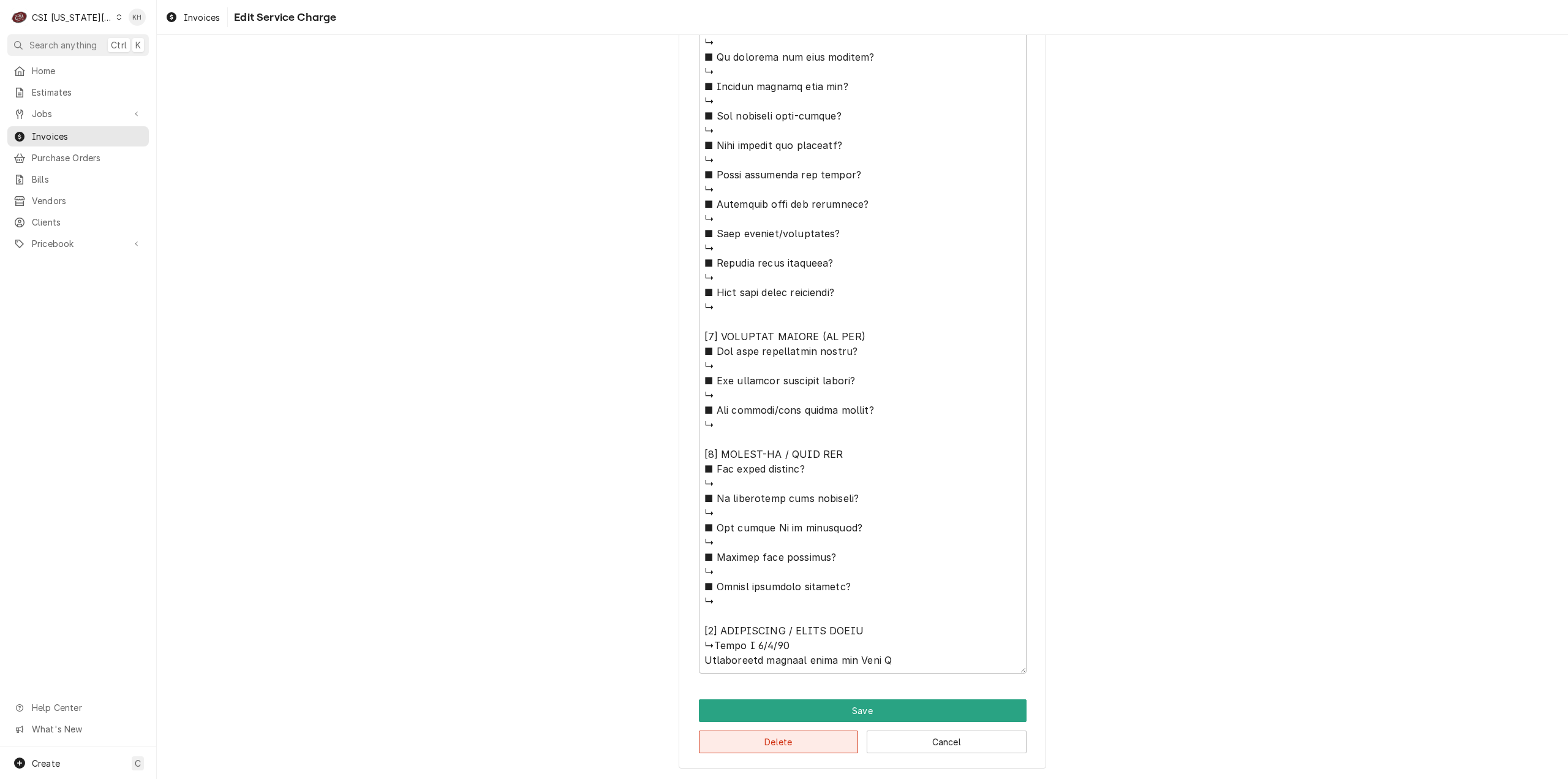
click at [799, 752] on button "Delete" at bounding box center [779, 741] width 160 height 22
type textarea "x"
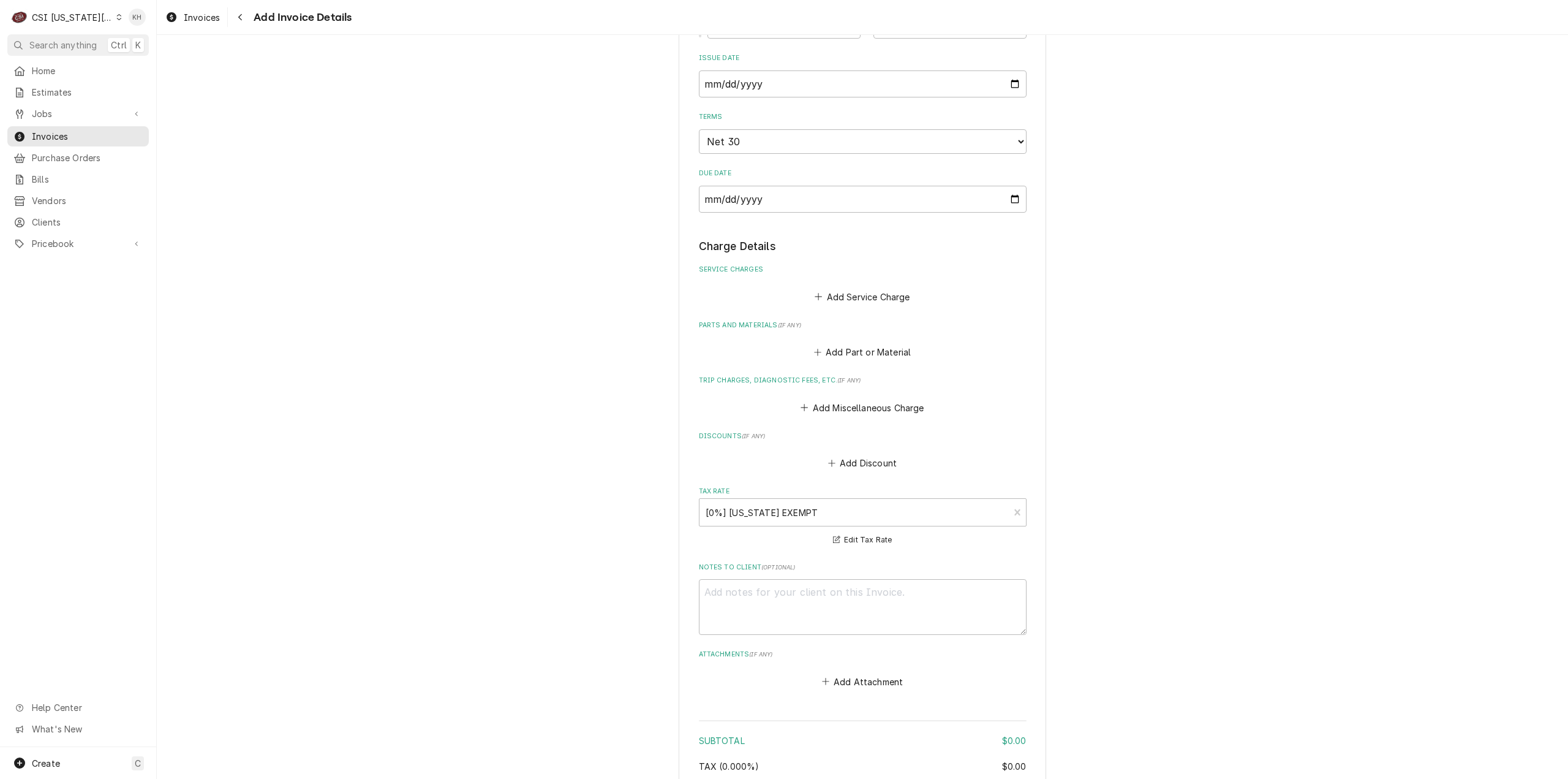
scroll to position [784, 0]
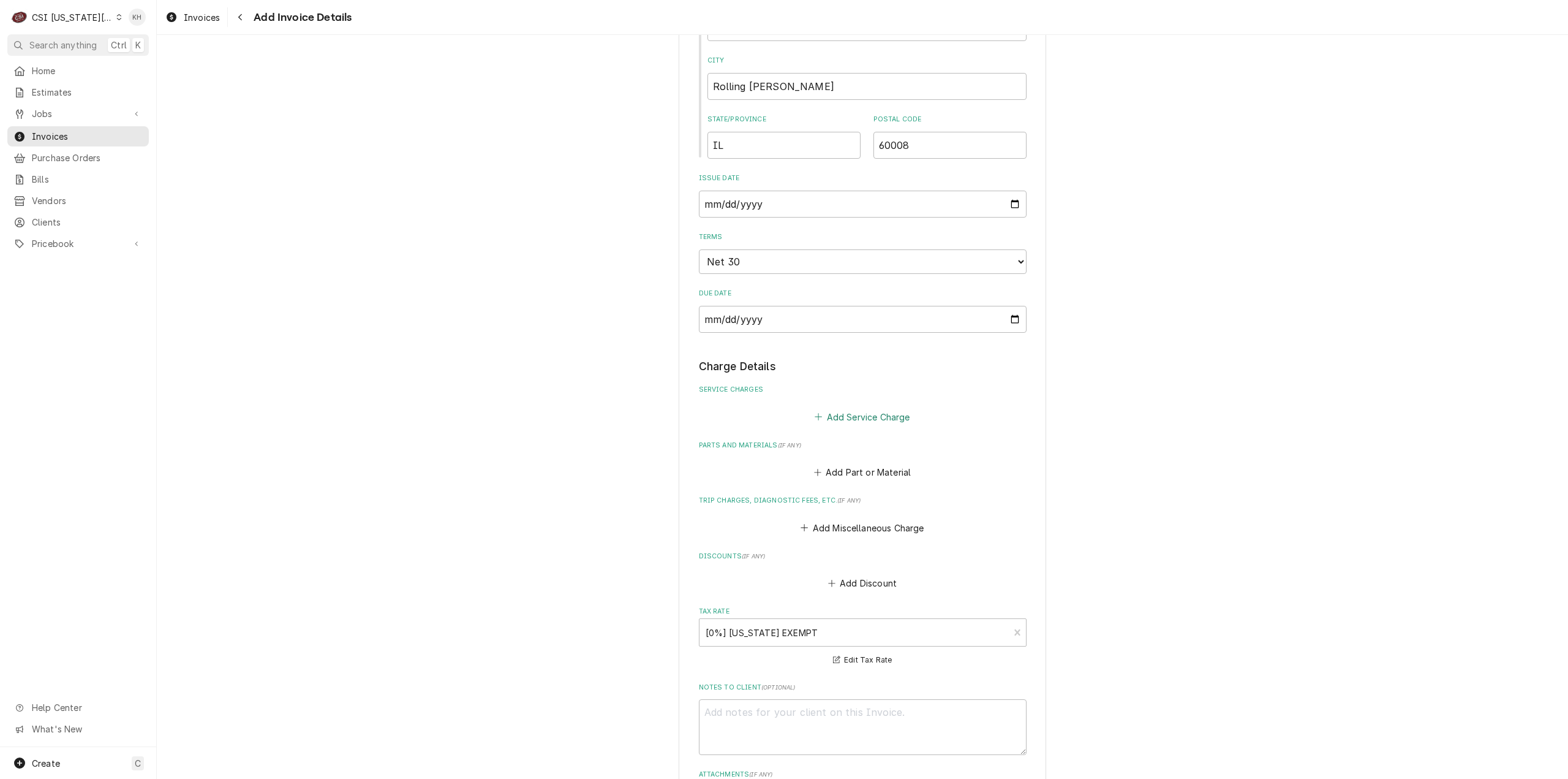
click at [890, 425] on button "Add Service Charge" at bounding box center [862, 416] width 99 height 17
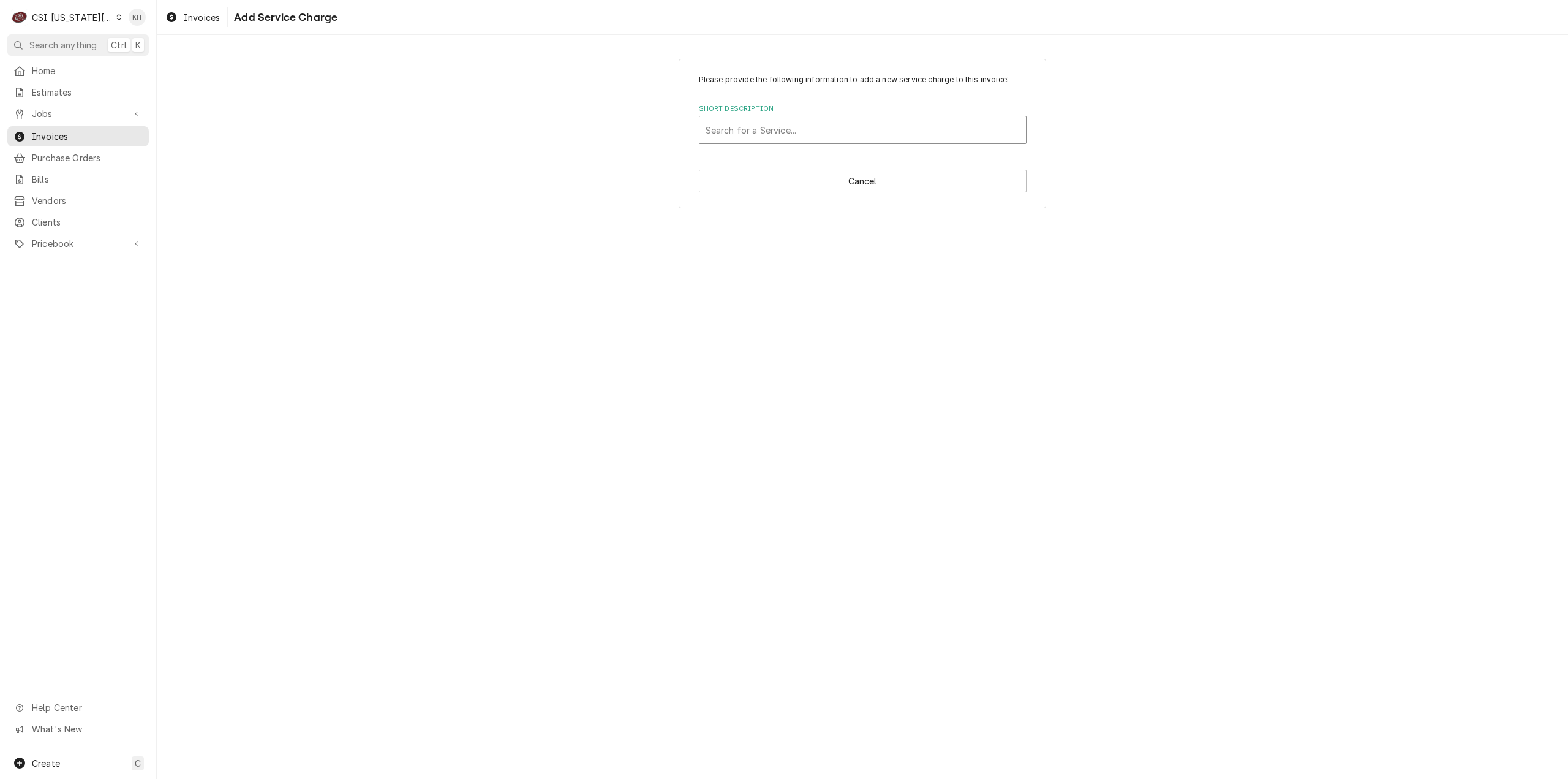
click at [968, 135] on div "Short Description" at bounding box center [862, 130] width 314 height 22
type input "labor"
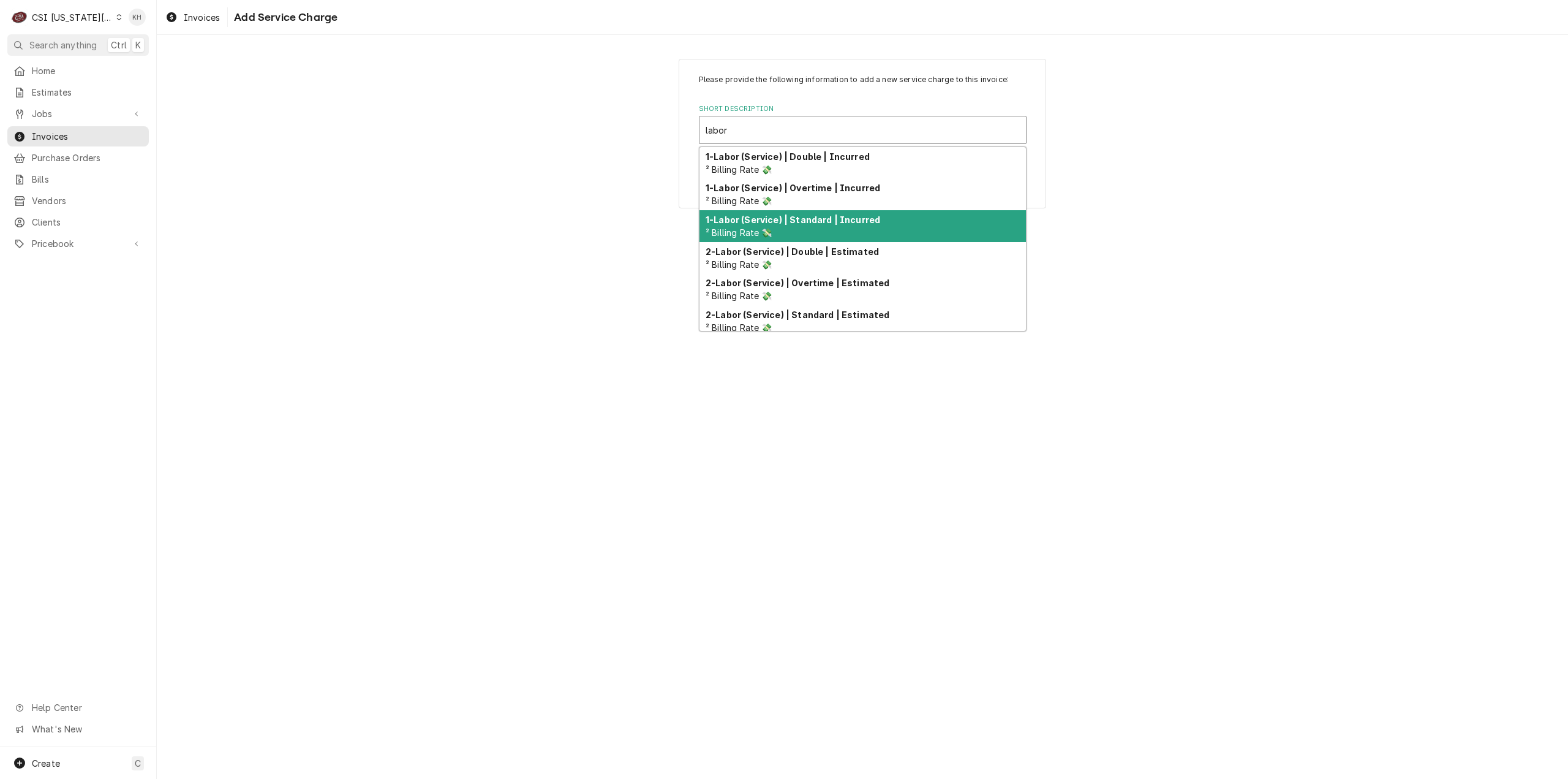
click at [879, 215] on div "1-Labor (Service) | Standard | Incurred ² Billing Rate 💸" at bounding box center [863, 226] width 326 height 32
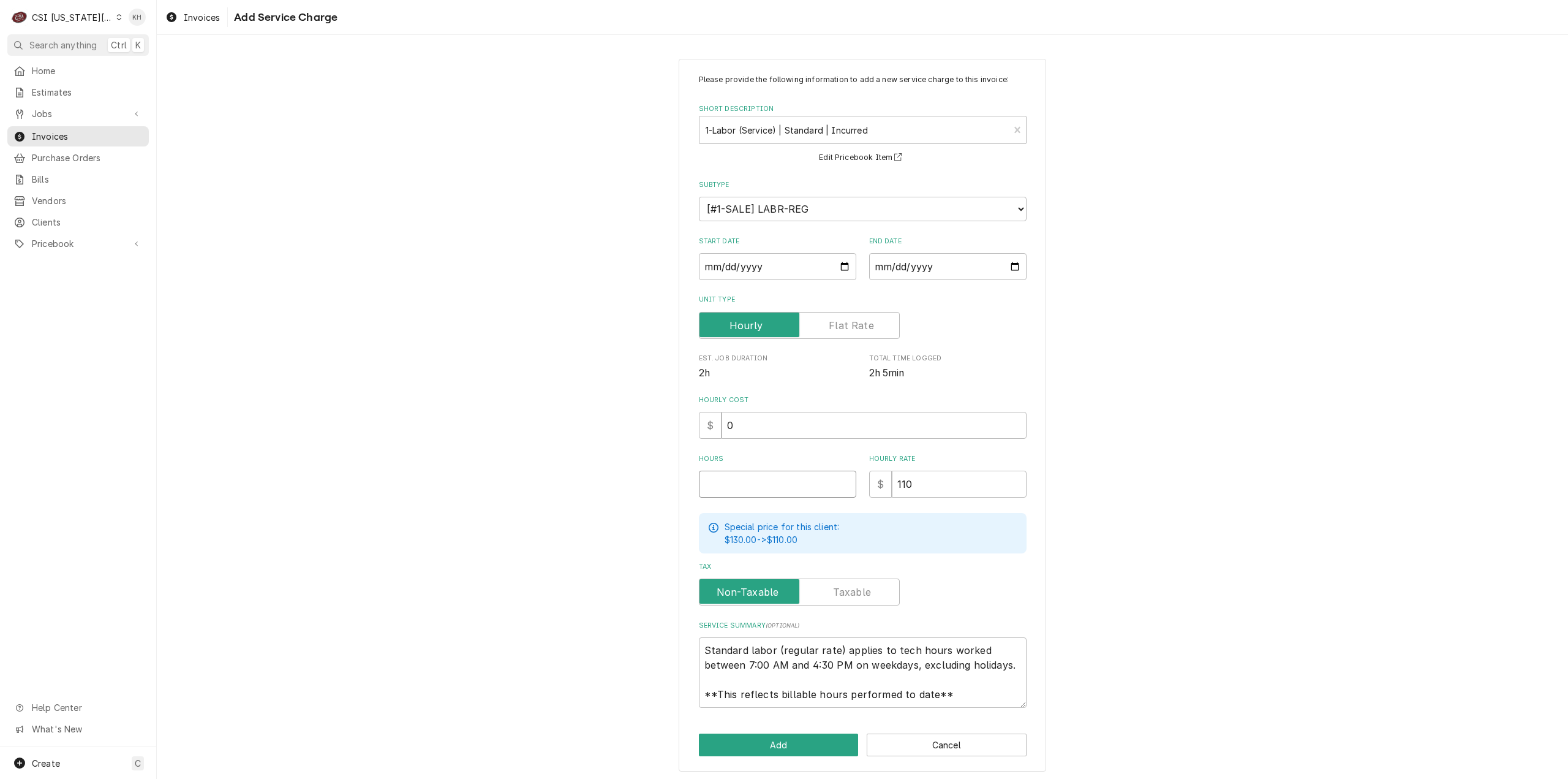
click at [803, 482] on input "Hours" at bounding box center [778, 483] width 158 height 27
type textarea "x"
type input "1"
type textarea "x"
type input "1"
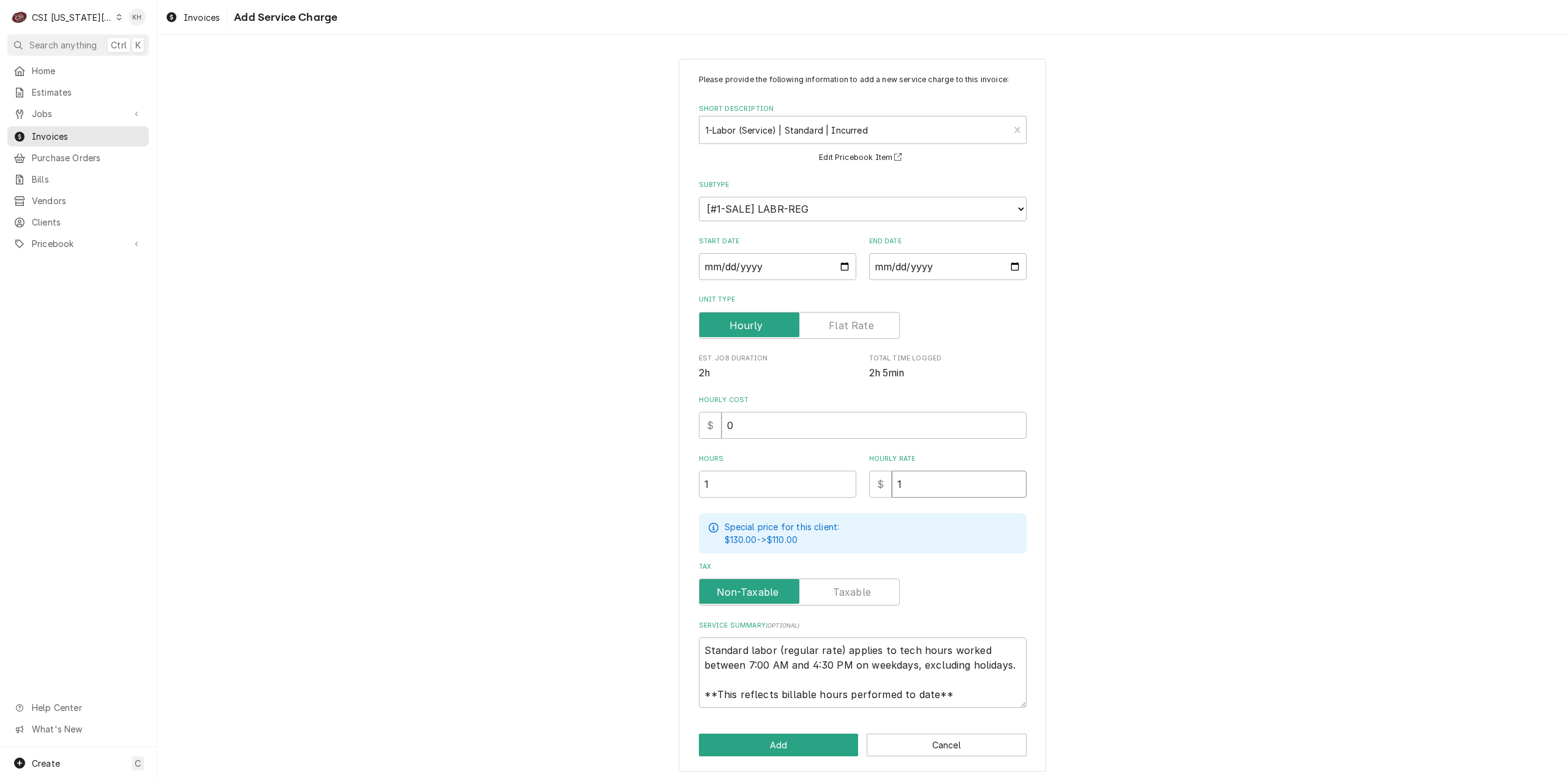
type textarea "x"
type input "15"
type textarea "x"
type input "150"
drag, startPoint x: 952, startPoint y: 700, endPoint x: 673, endPoint y: 619, distance: 290.5
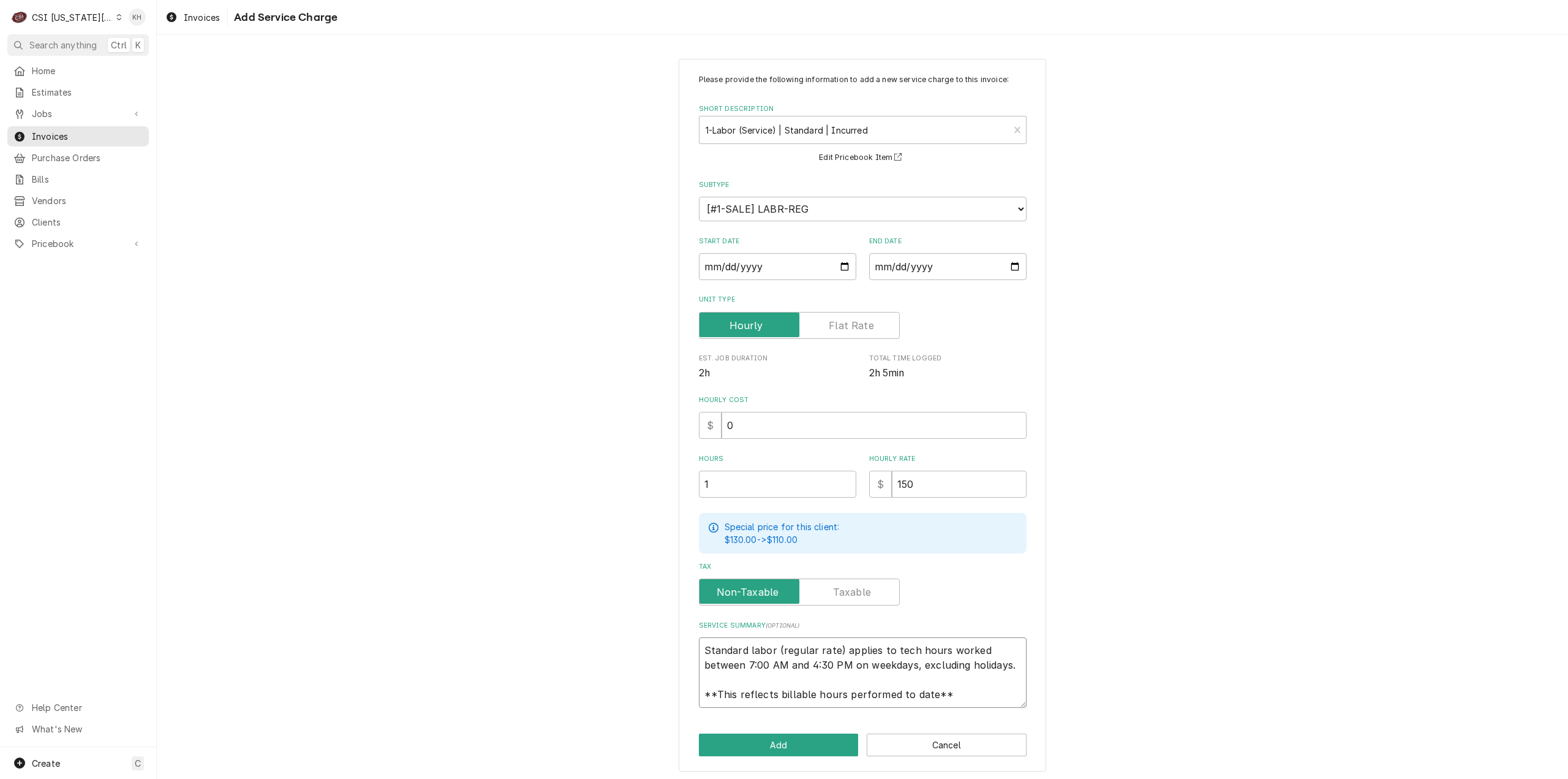
click at [679, 619] on div "Please provide the following information to add a new service charge to this in…" at bounding box center [862, 415] width 367 height 713
drag, startPoint x: 956, startPoint y: 698, endPoint x: 682, endPoint y: 605, distance: 289.4
click at [682, 605] on div "Please provide the following information to add a new service charge to this in…" at bounding box center [862, 415] width 367 height 713
paste textarea "G12MJ25023202924"
type textarea "x"
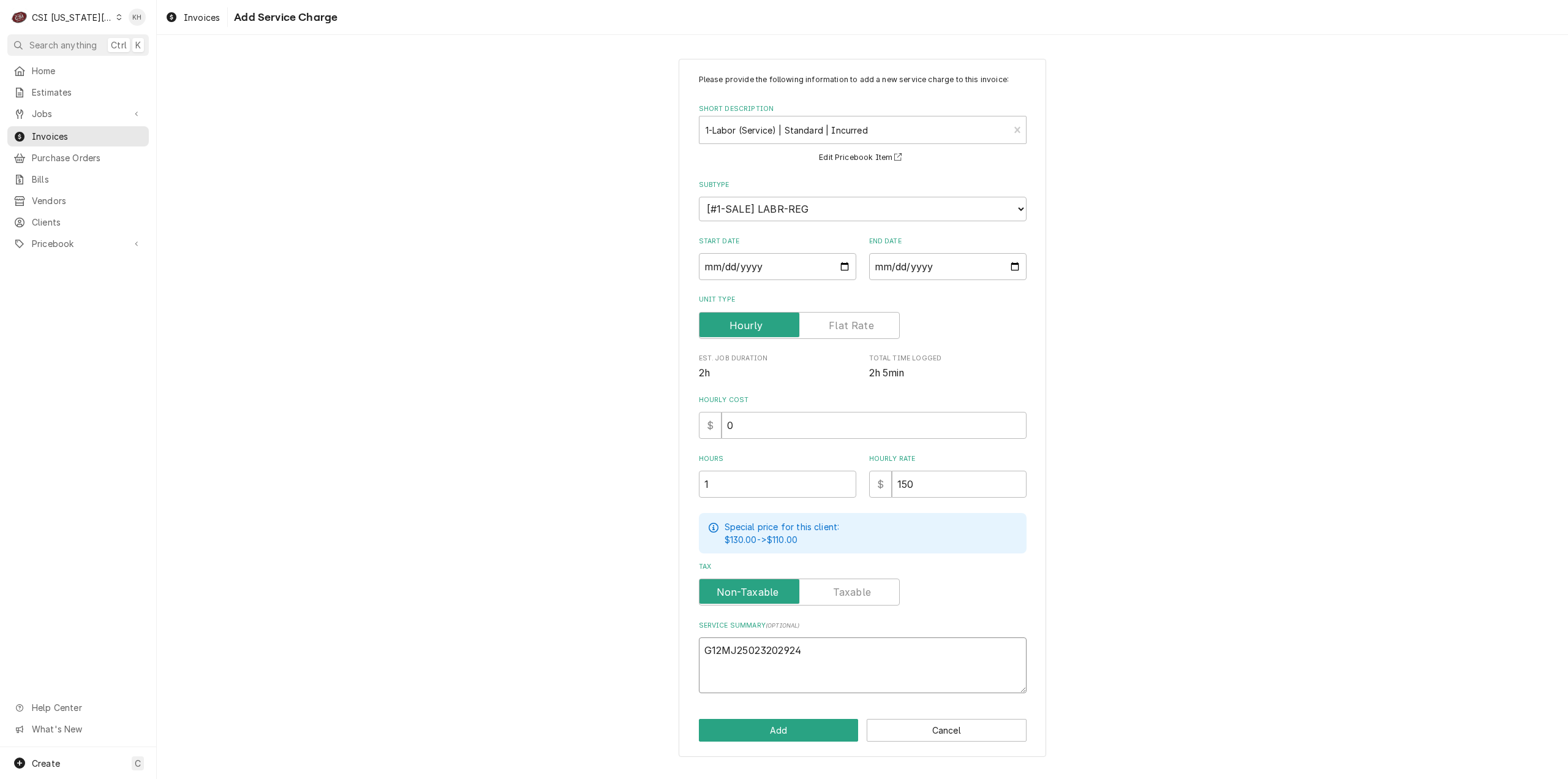
type textarea "G12MJ25023202924"
click at [908, 484] on input "150" at bounding box center [959, 483] width 135 height 27
type textarea "x"
type input "10"
type textarea "x"
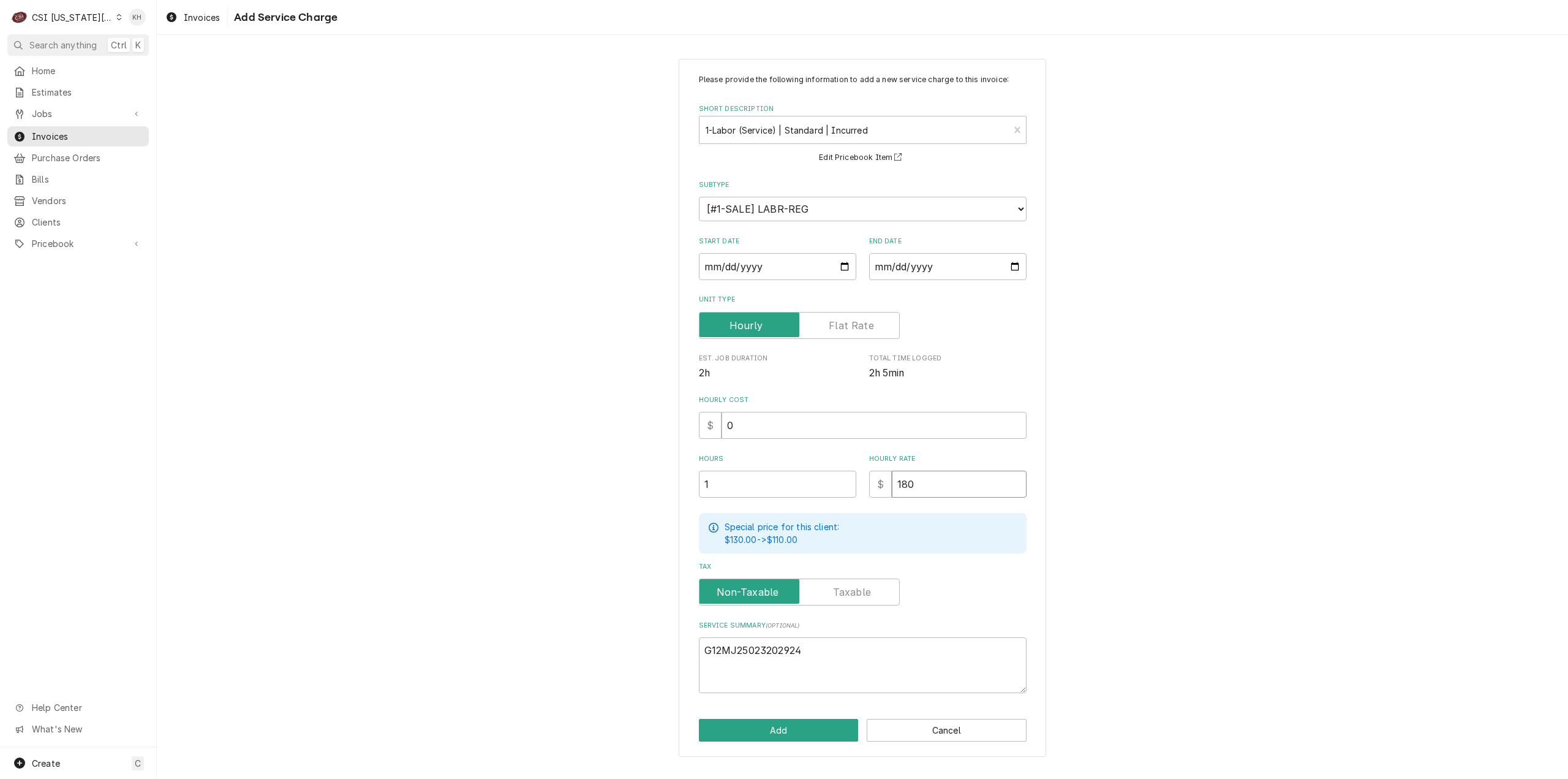
type input "180"
click at [705, 647] on textarea "G12MJ25023202924" at bounding box center [863, 665] width 328 height 56
type textarea "x"
type textarea "RG12MJ25023202924"
type textarea "x"
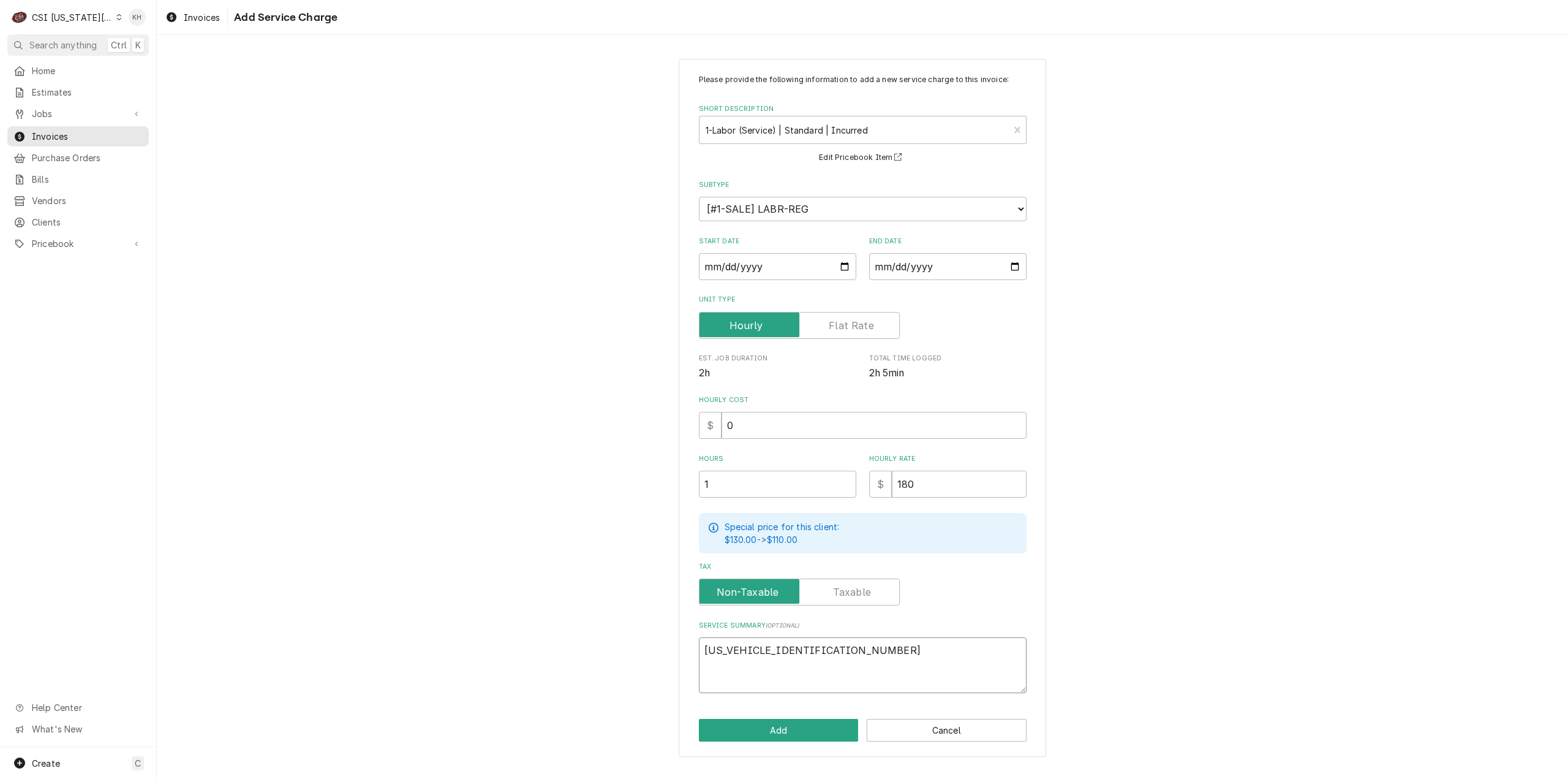
type textarea "RaG12MJ25023202924"
type textarea "x"
type textarea "RatG12MJ25023202924"
type textarea "x"
type textarea "RatiG12MJ25023202924"
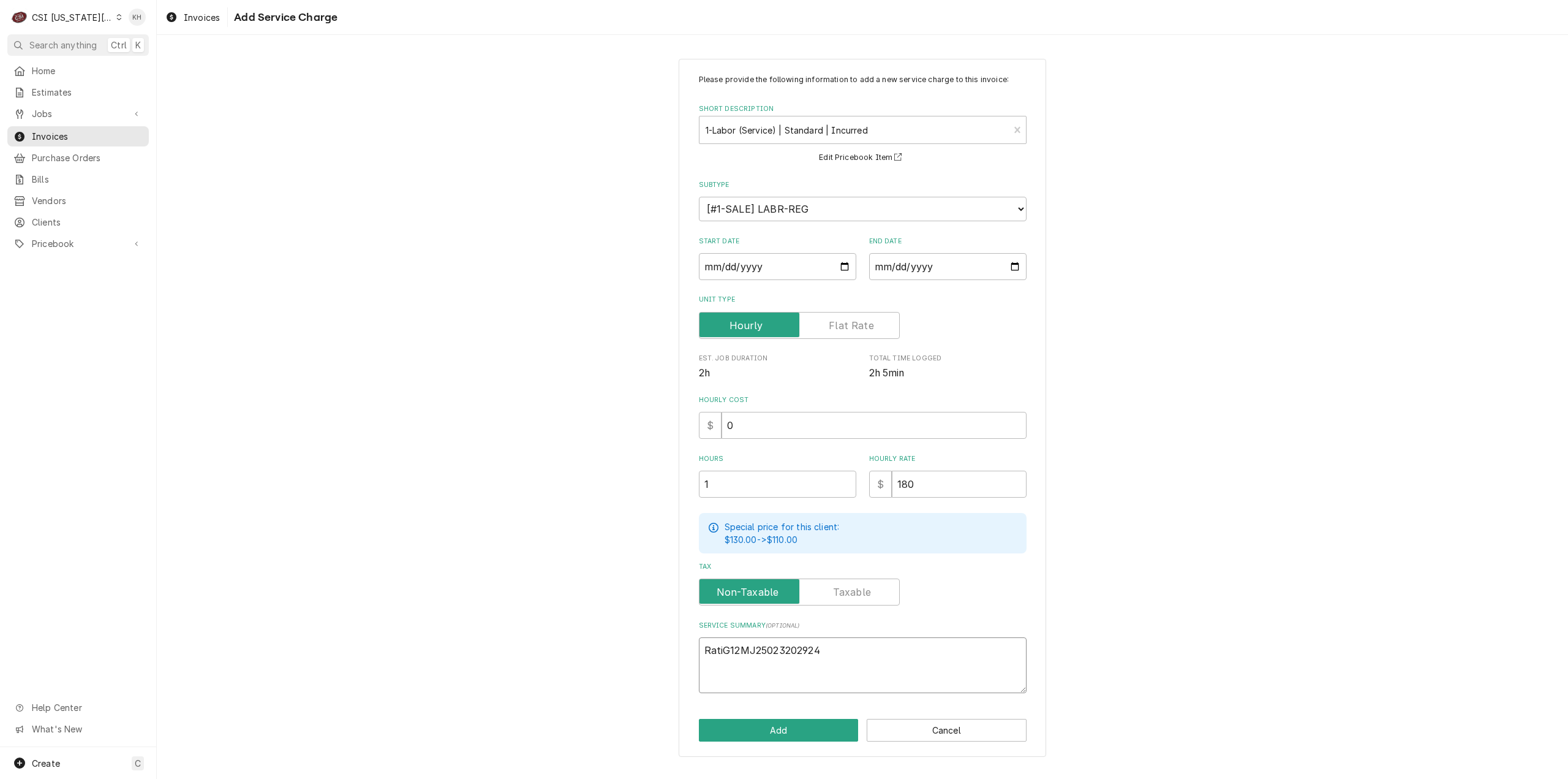
type textarea "x"
type textarea "RatioG12MJ25023202924"
type textarea "x"
type textarea "RationG12MJ25023202924"
type textarea "x"
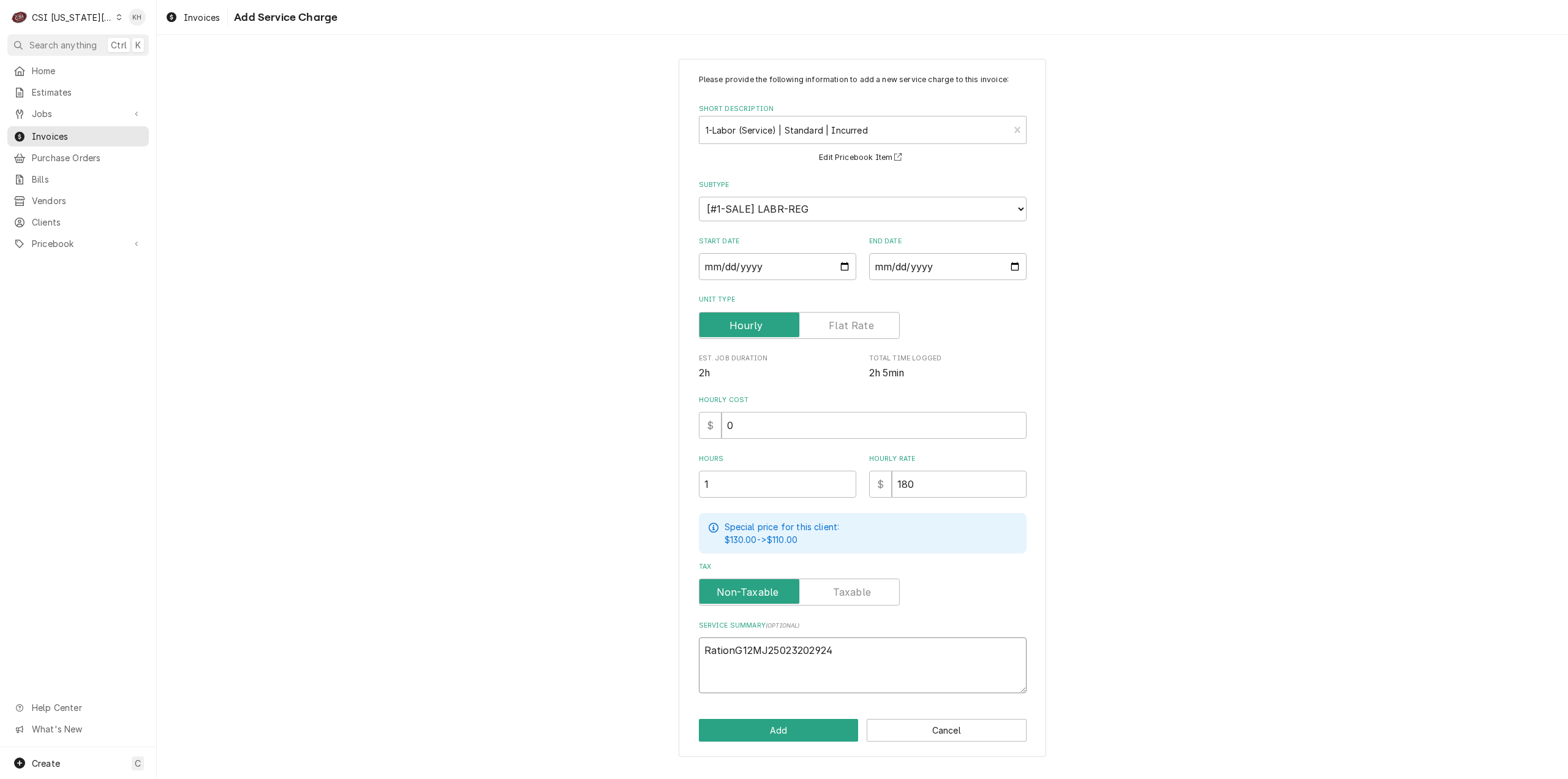
type textarea "RationaG12MJ25023202924"
type textarea "x"
type textarea "RationalG12MJ25023202924"
type textarea "x"
type textarea "Rational G12MJ25023202924"
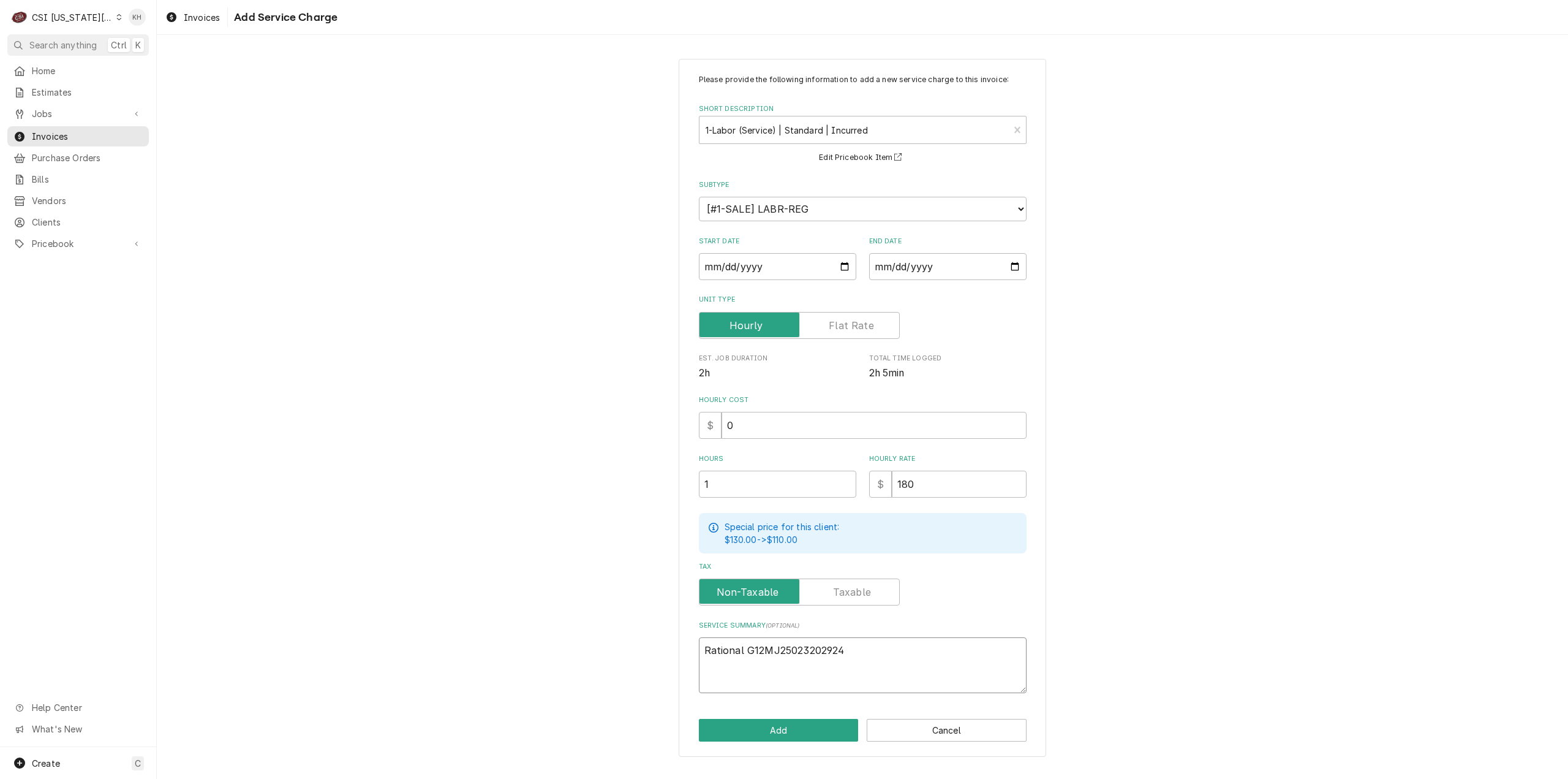
type textarea "x"
type textarea "Rational /G12MJ25023202924"
type textarea "x"
type textarea "Rational / G12MJ25023202924"
click at [880, 645] on textarea "Rational / G12MJ25023202924" at bounding box center [863, 665] width 328 height 56
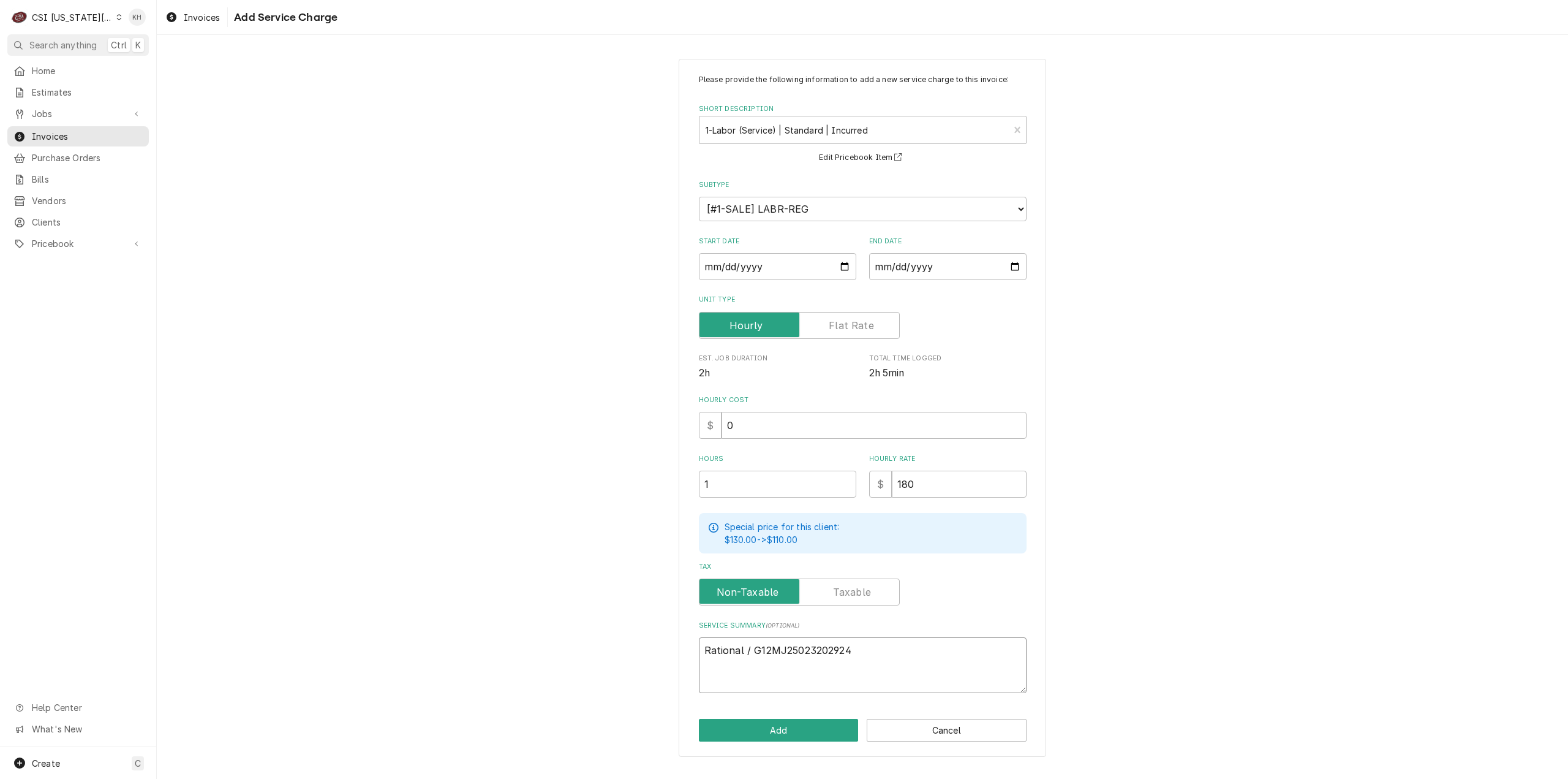
type textarea "x"
type textarea "Rational / G12MJ25023202924"
paste textarea "Arrived onsite to commission Combi E. Completed startup procedures and checklis…"
type textarea "x"
type textarea "Rational / G12MJ25023202924 Arrived onsite to commission Combi E. Completed sta…"
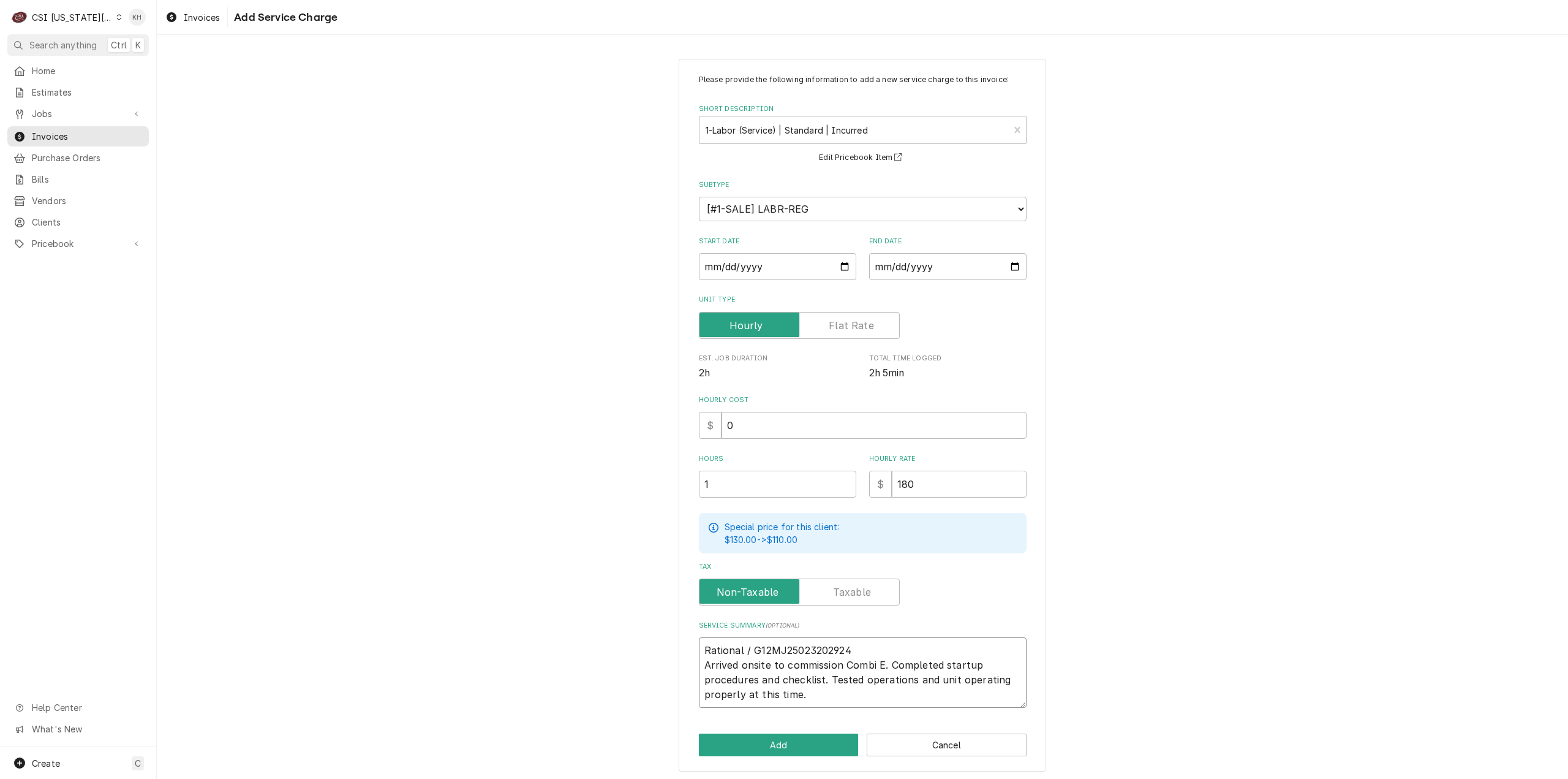
click at [877, 666] on textarea "Rational / G12MJ25023202924 Arrived onsite to commission Combi E. Completed sta…" at bounding box center [863, 672] width 328 height 70
type textarea "x"
type textarea "Rational / G12MJ25023202924 Arrived onsite to commission Combi . Completed star…"
type textarea "x"
type textarea "Rational / G12MJ25023202924 Arrived onsite to commission Combi G. Completed sta…"
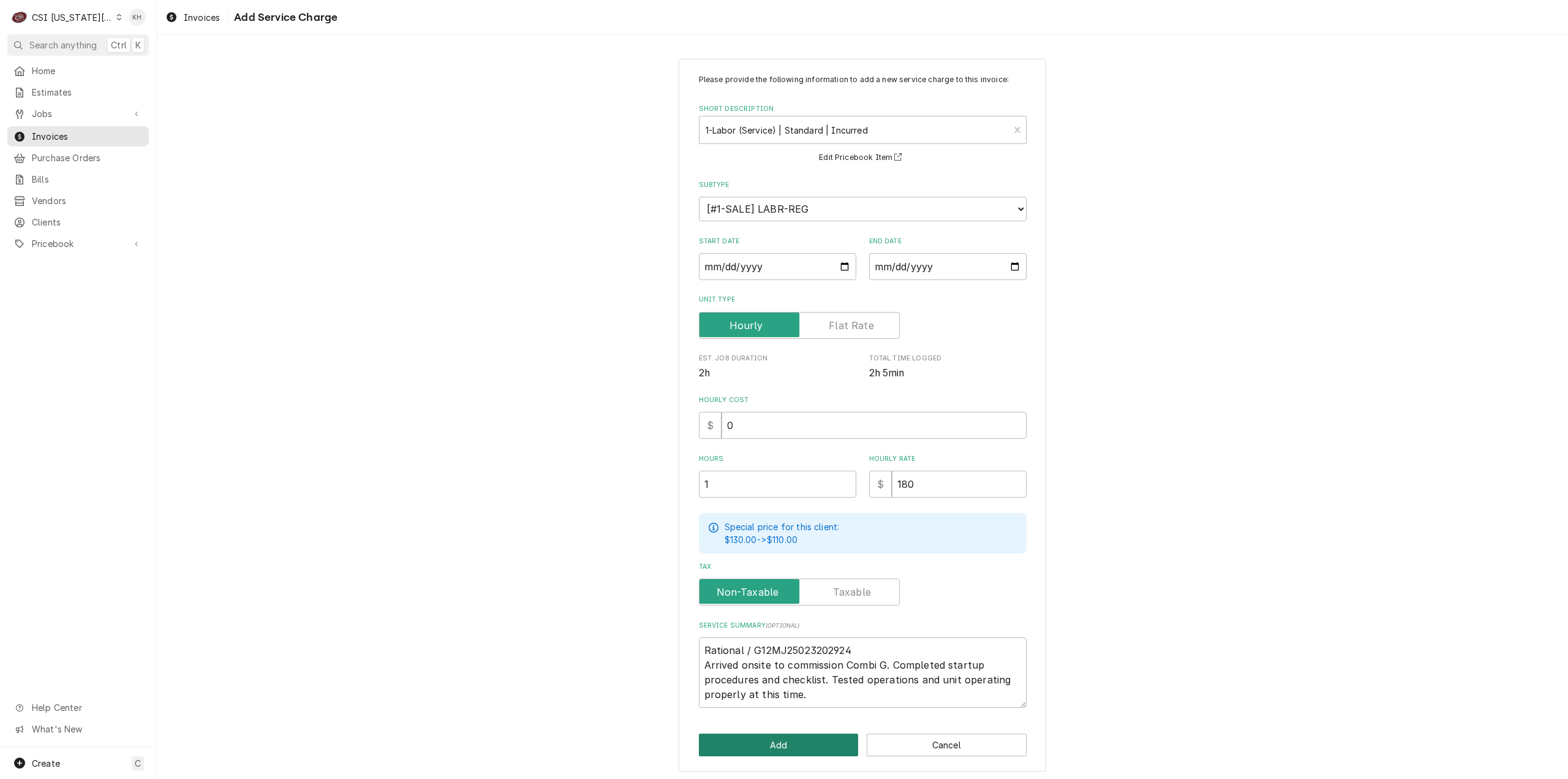
click at [799, 738] on button "Add" at bounding box center [779, 744] width 160 height 22
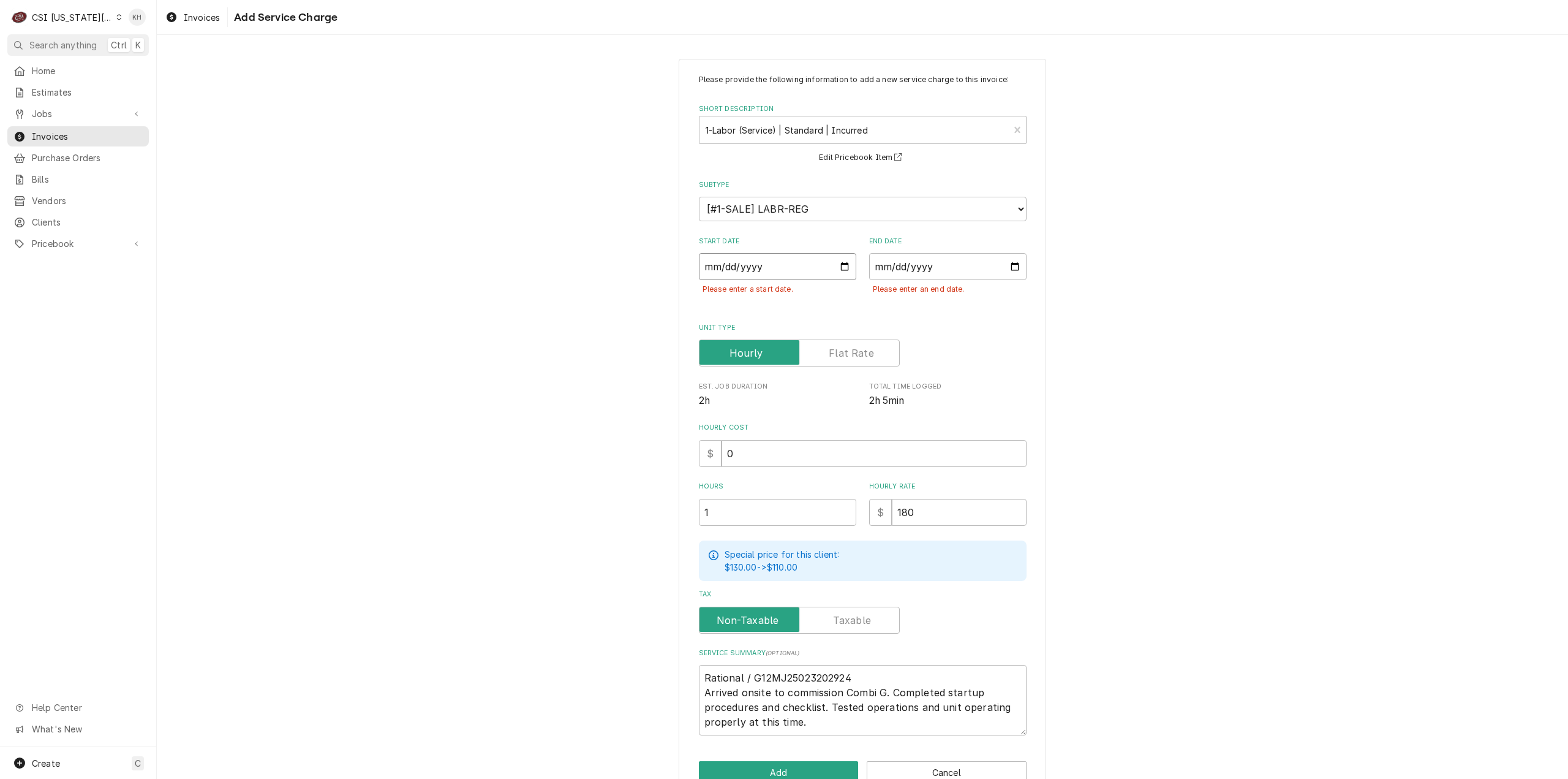
click at [841, 261] on input "Start Date" at bounding box center [778, 266] width 158 height 27
type textarea "x"
type input "2025-08-06"
click at [1012, 269] on input "End Date" at bounding box center [948, 266] width 158 height 27
type textarea "x"
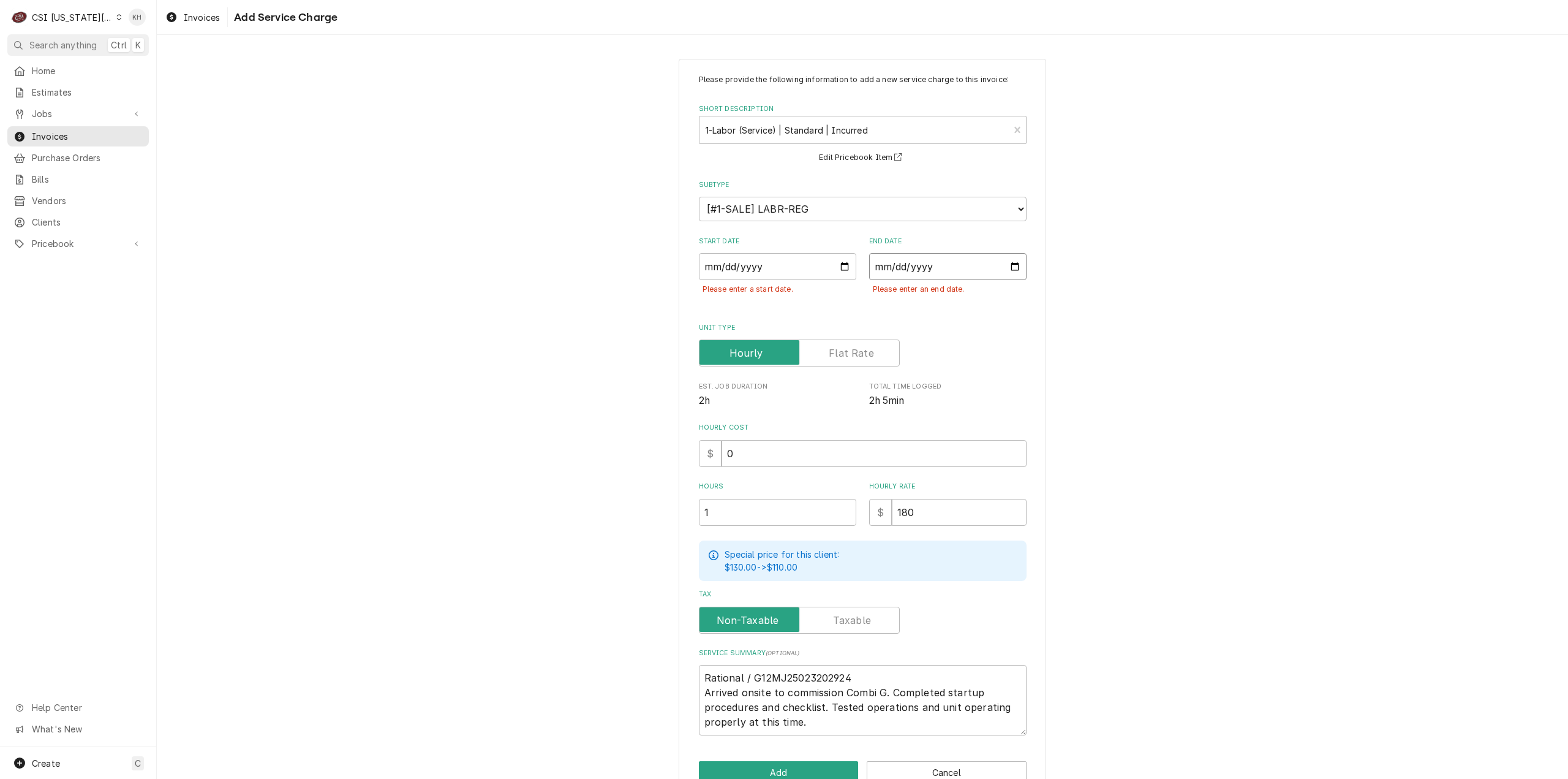
type input "2025-08-06"
click at [837, 268] on input "2025-08-06" at bounding box center [778, 266] width 158 height 27
type textarea "x"
type input "2025-09-06"
type textarea "x"
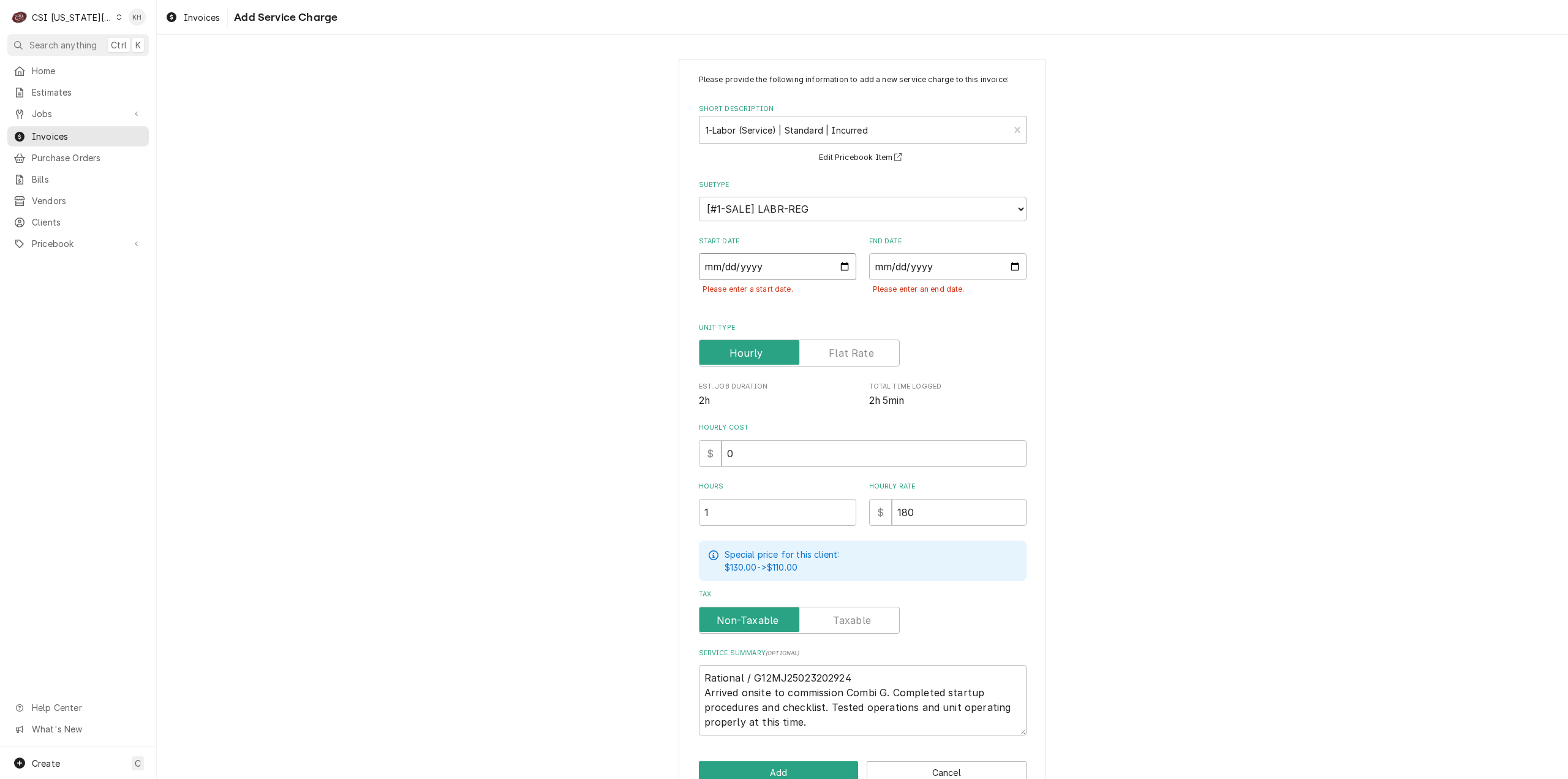
type input "2025-09-03"
click at [1007, 269] on input "2025-08-06" at bounding box center [948, 266] width 158 height 27
type textarea "x"
type input "2025-09-06"
type textarea "x"
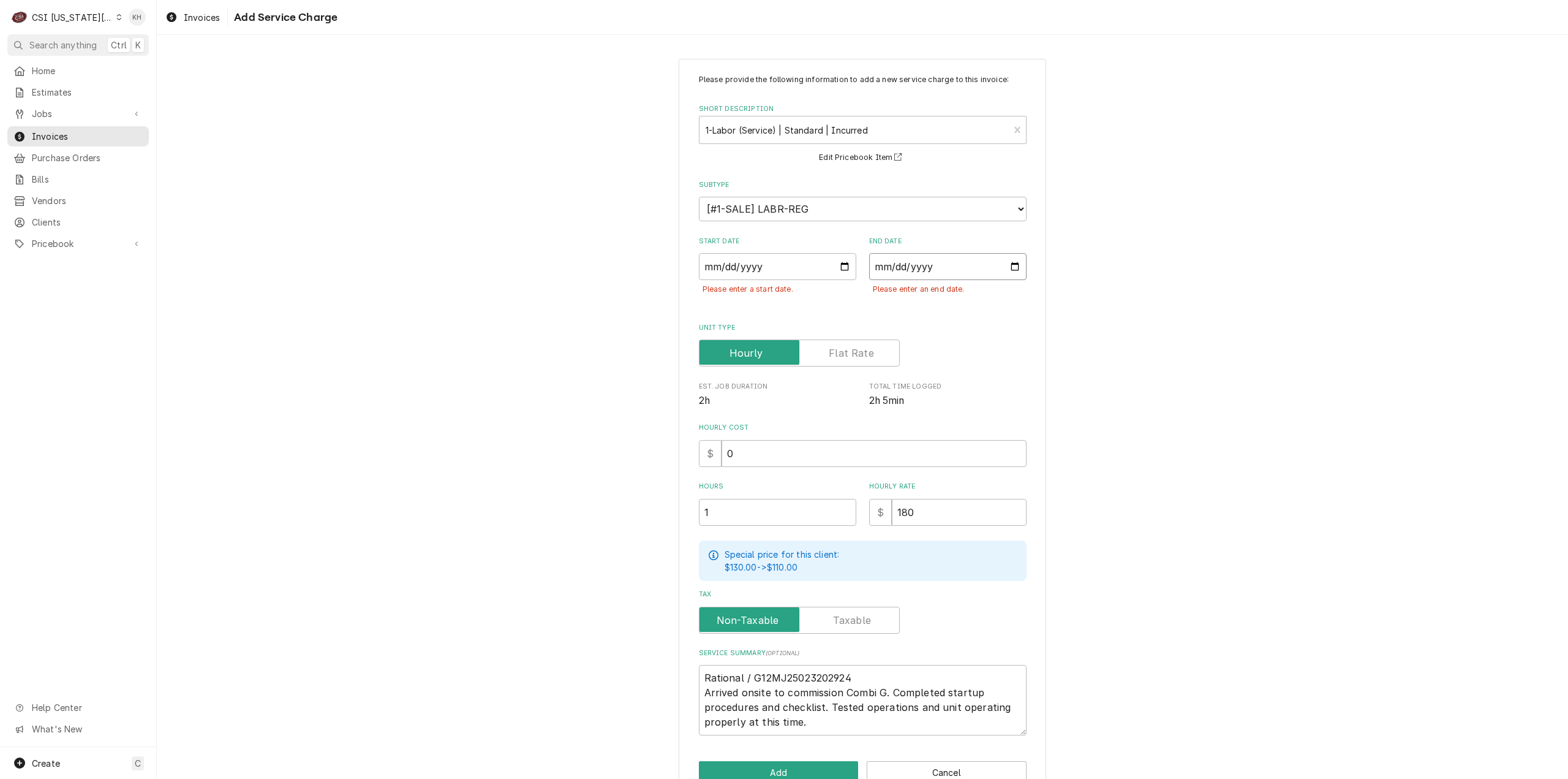
type input "2025-09-03"
click at [553, 420] on div "Please provide the following information to add a new service charge to this in…" at bounding box center [862, 429] width 1411 height 762
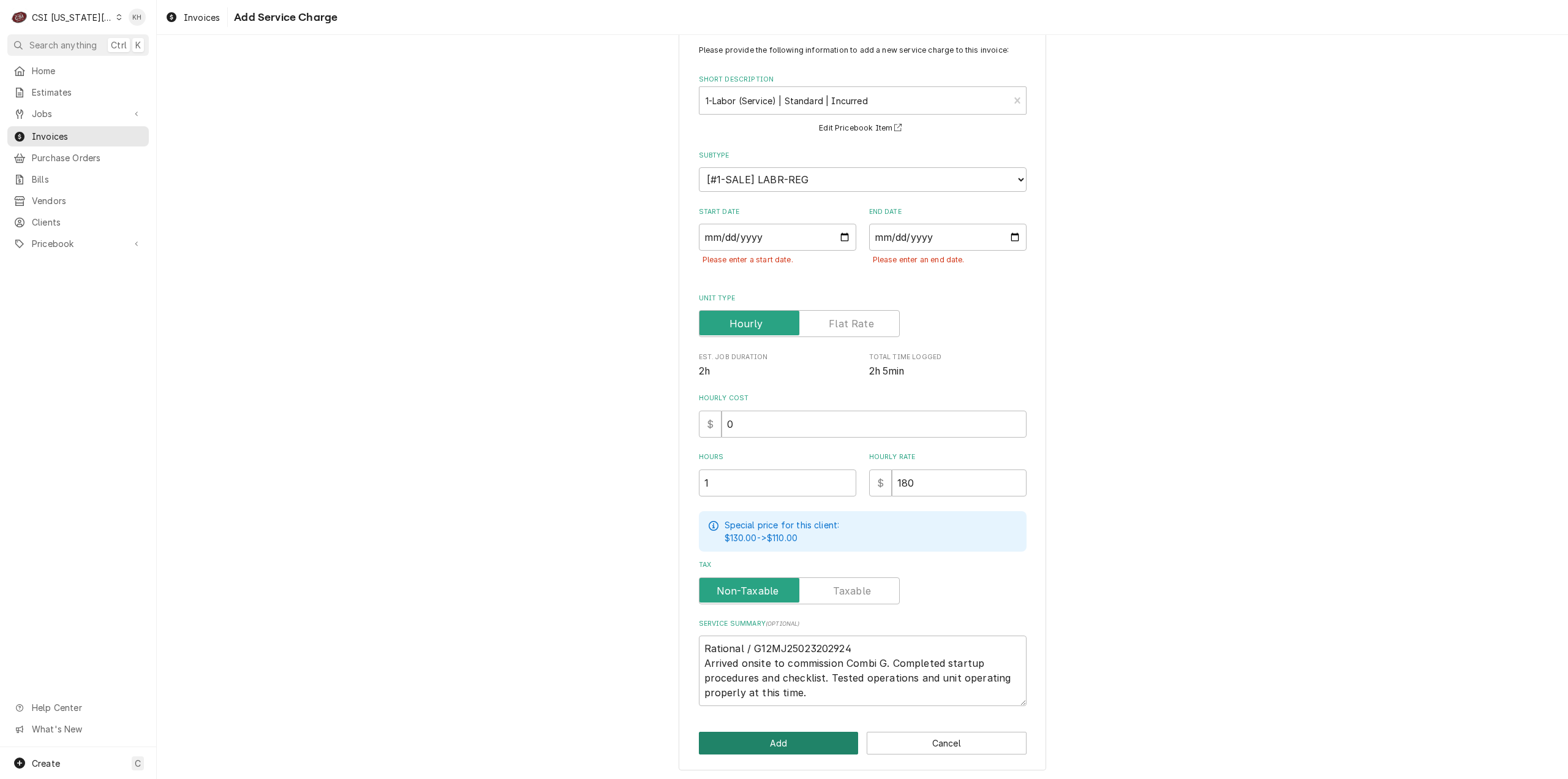
click at [752, 741] on button "Add" at bounding box center [779, 743] width 160 height 22
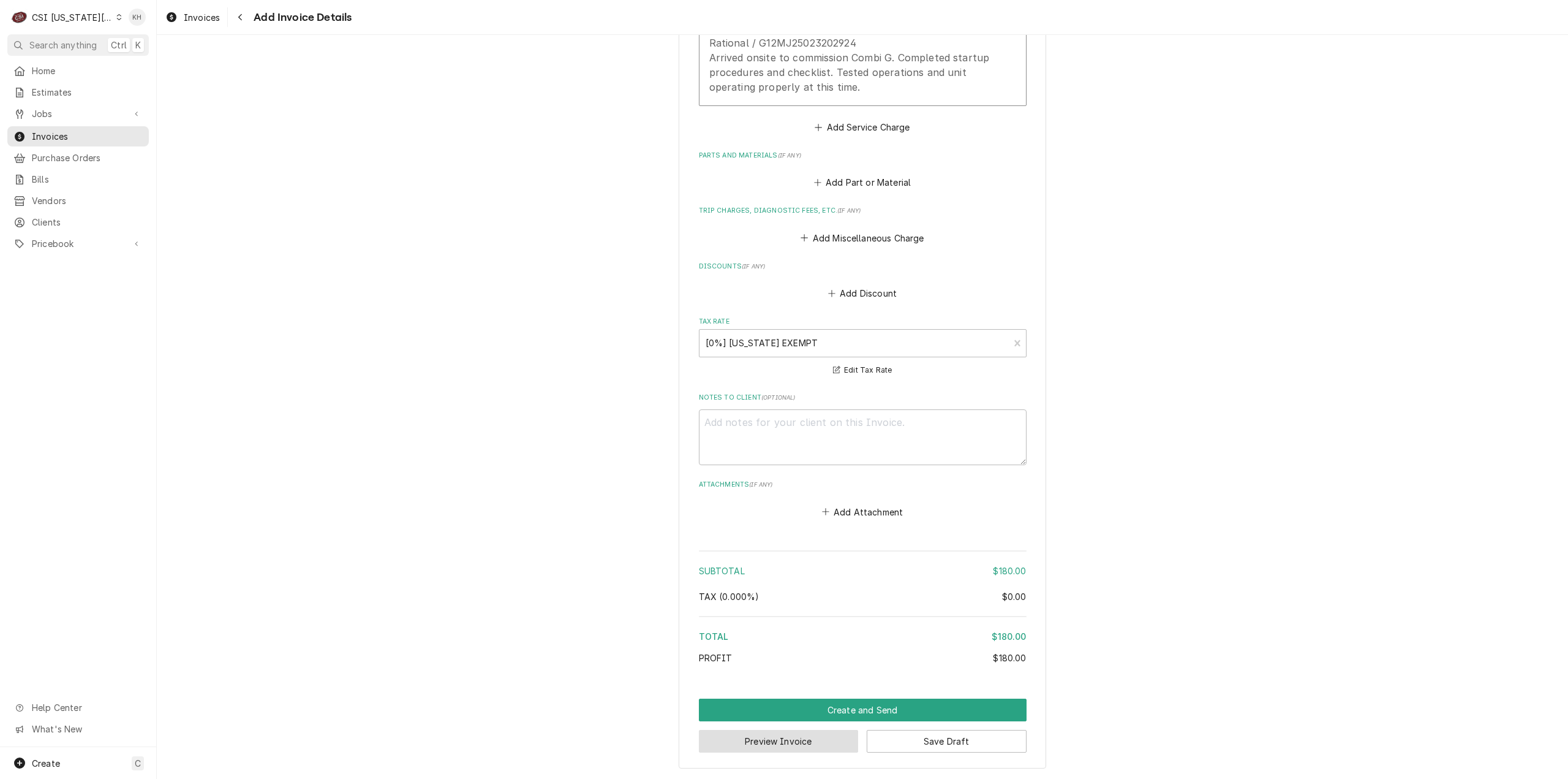
click at [803, 742] on button "Preview Invoice" at bounding box center [779, 740] width 160 height 22
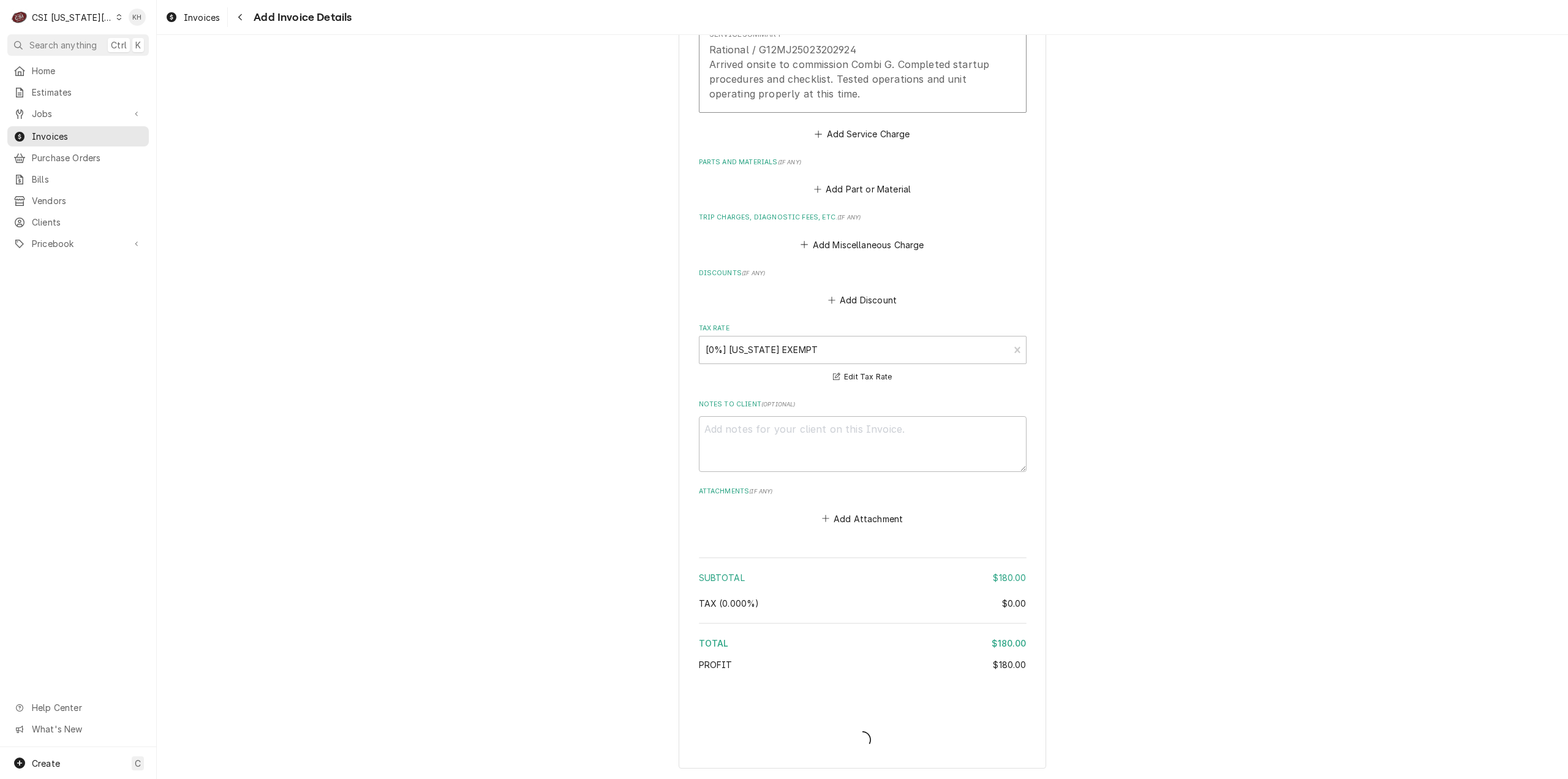
scroll to position [1376, 0]
type textarea "x"
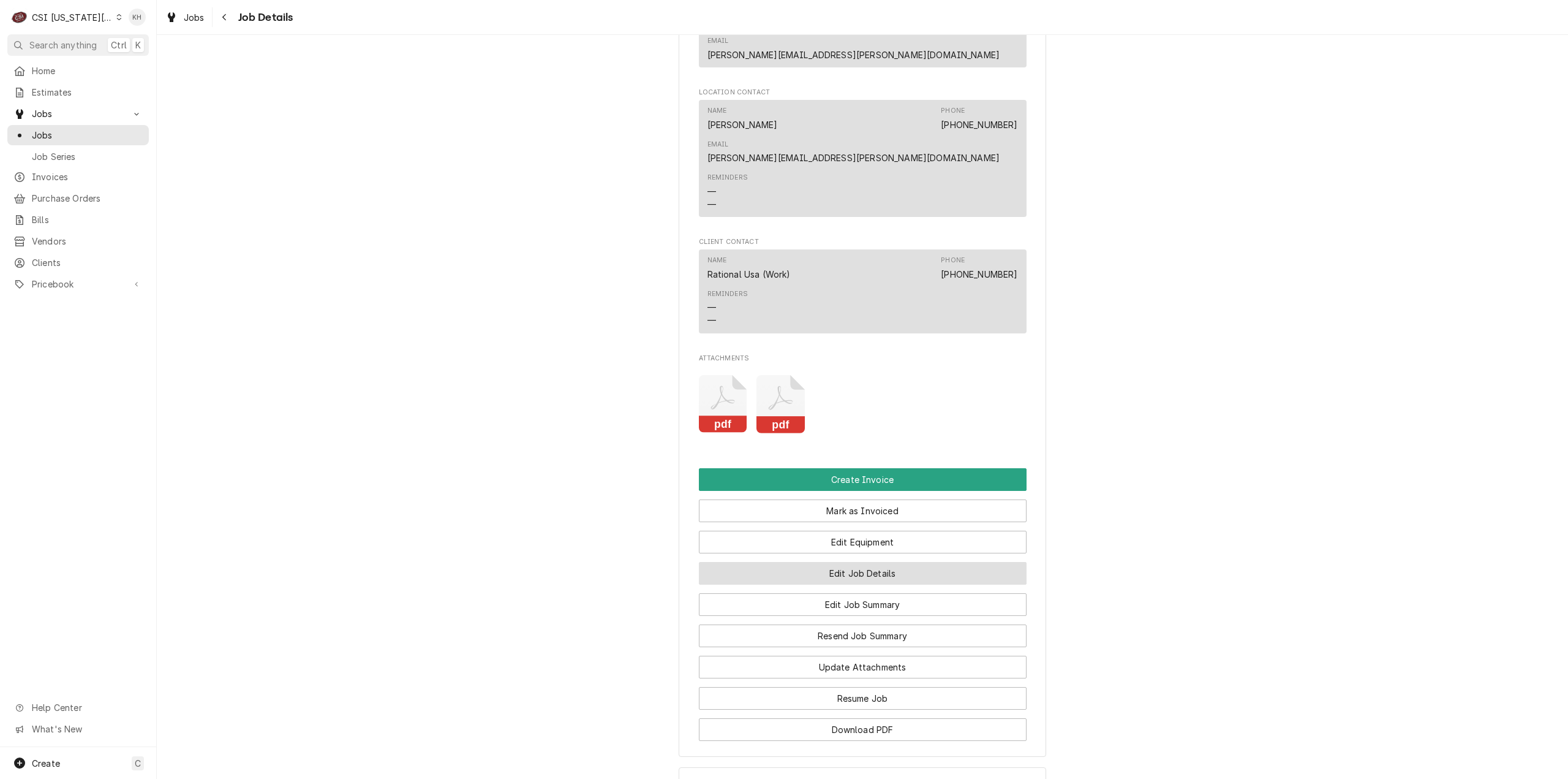
scroll to position [1546, 0]
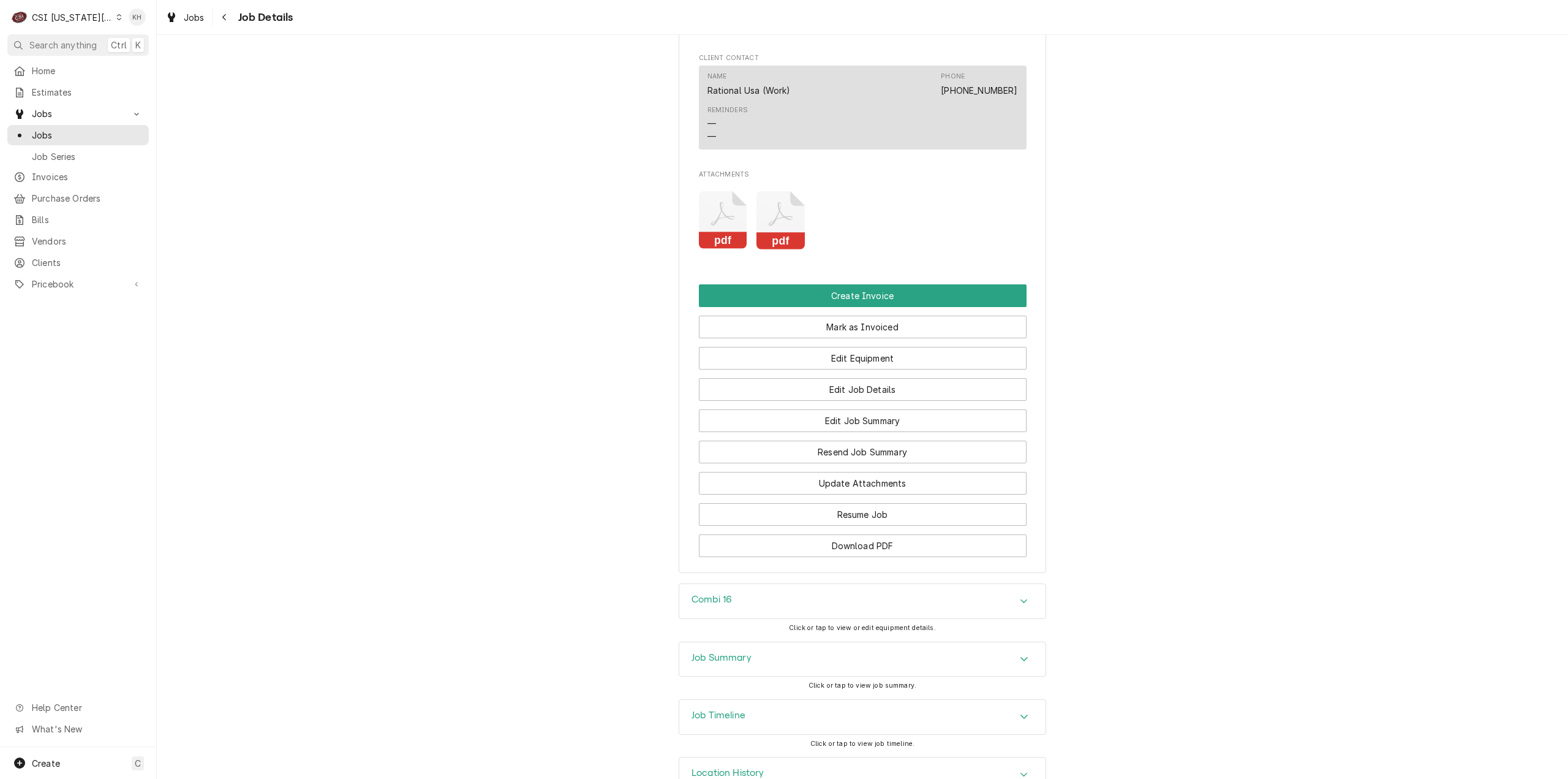
click at [779, 584] on div "Combi 16" at bounding box center [862, 601] width 366 height 34
click at [746, 727] on span "G12MJ25023202924" at bounding box center [752, 733] width 96 height 12
copy span "G12MJ25023202924"
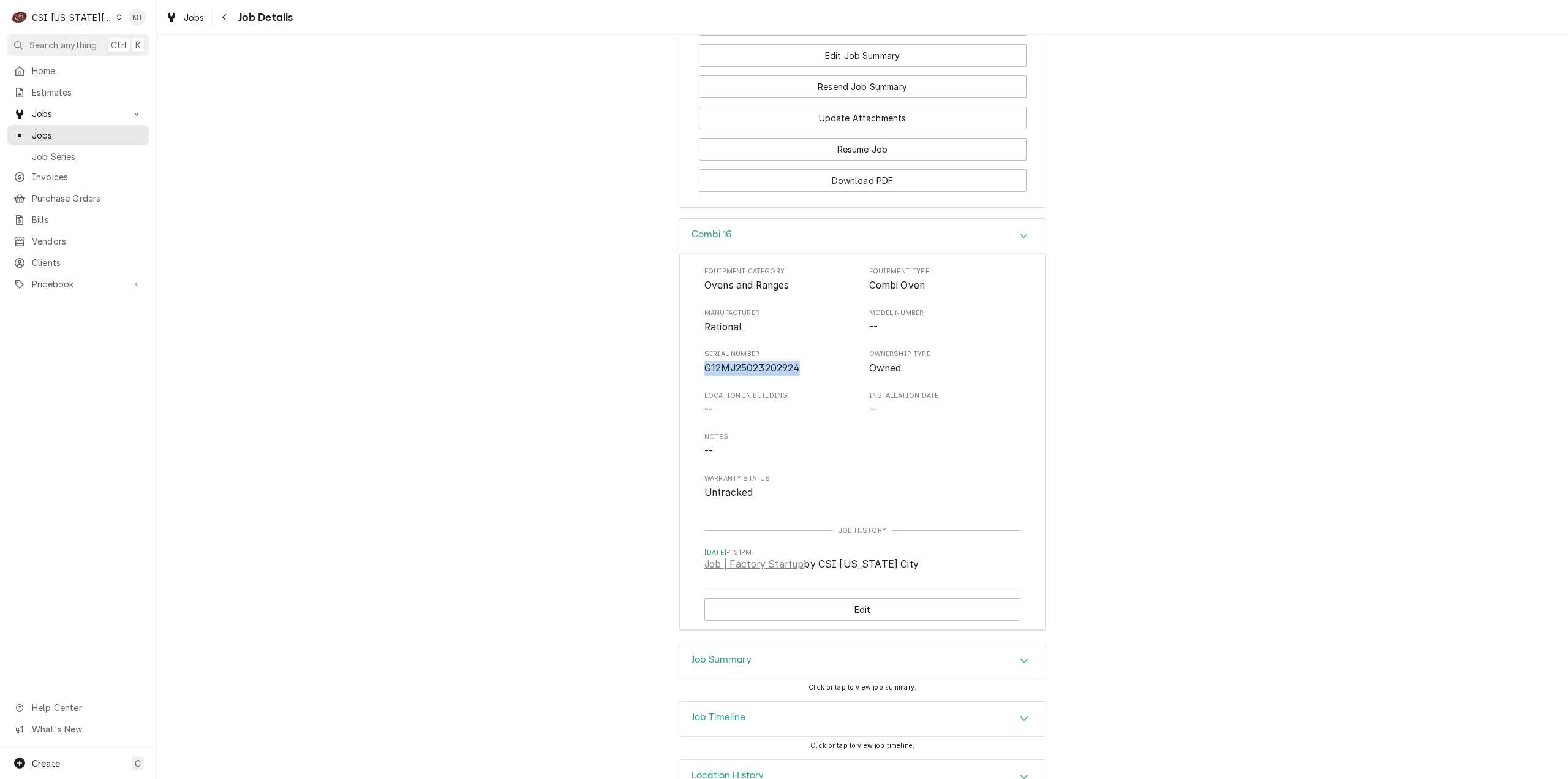
scroll to position [1913, 0]
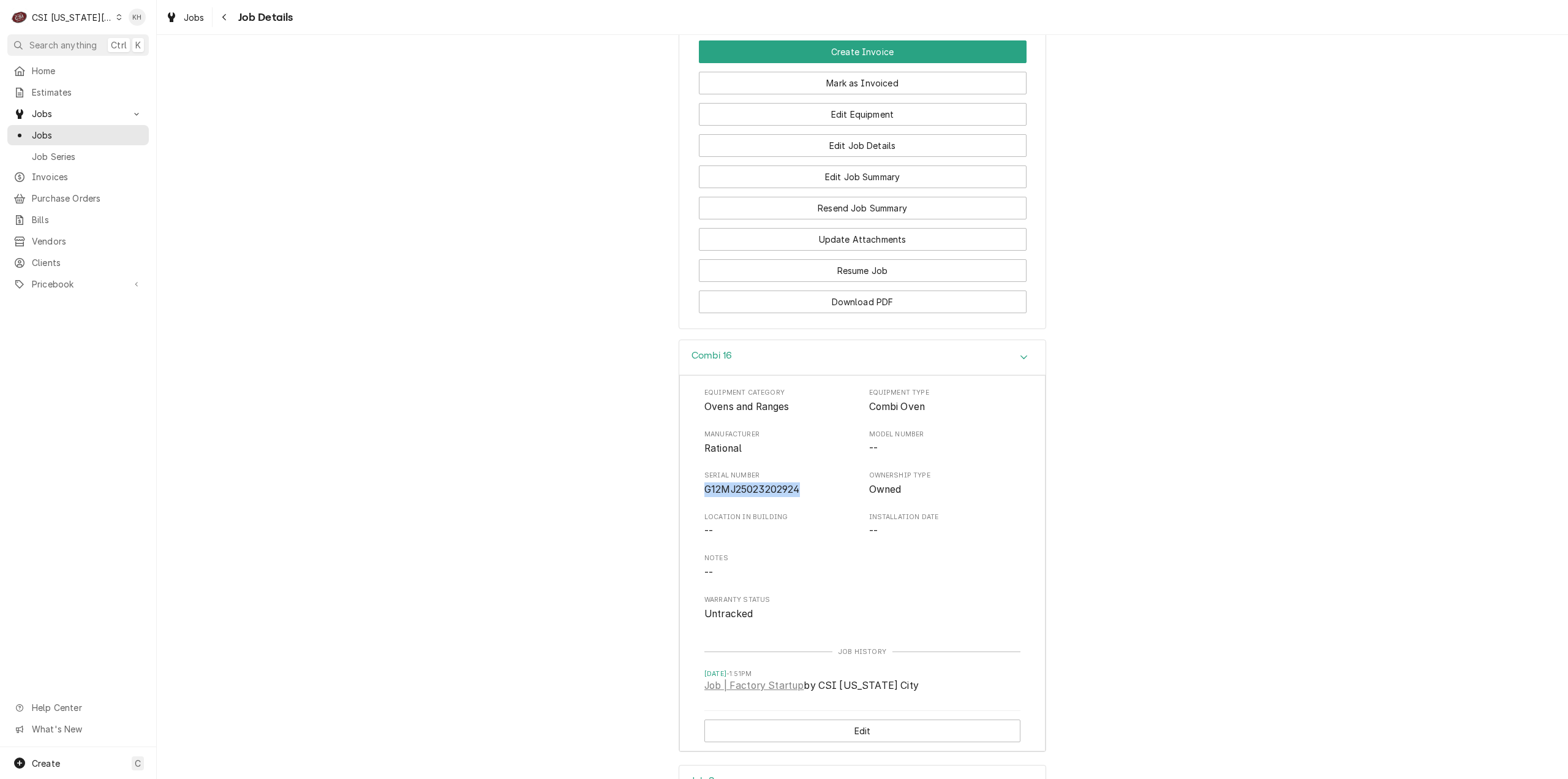
click at [793, 340] on div "Combi 16" at bounding box center [862, 357] width 366 height 35
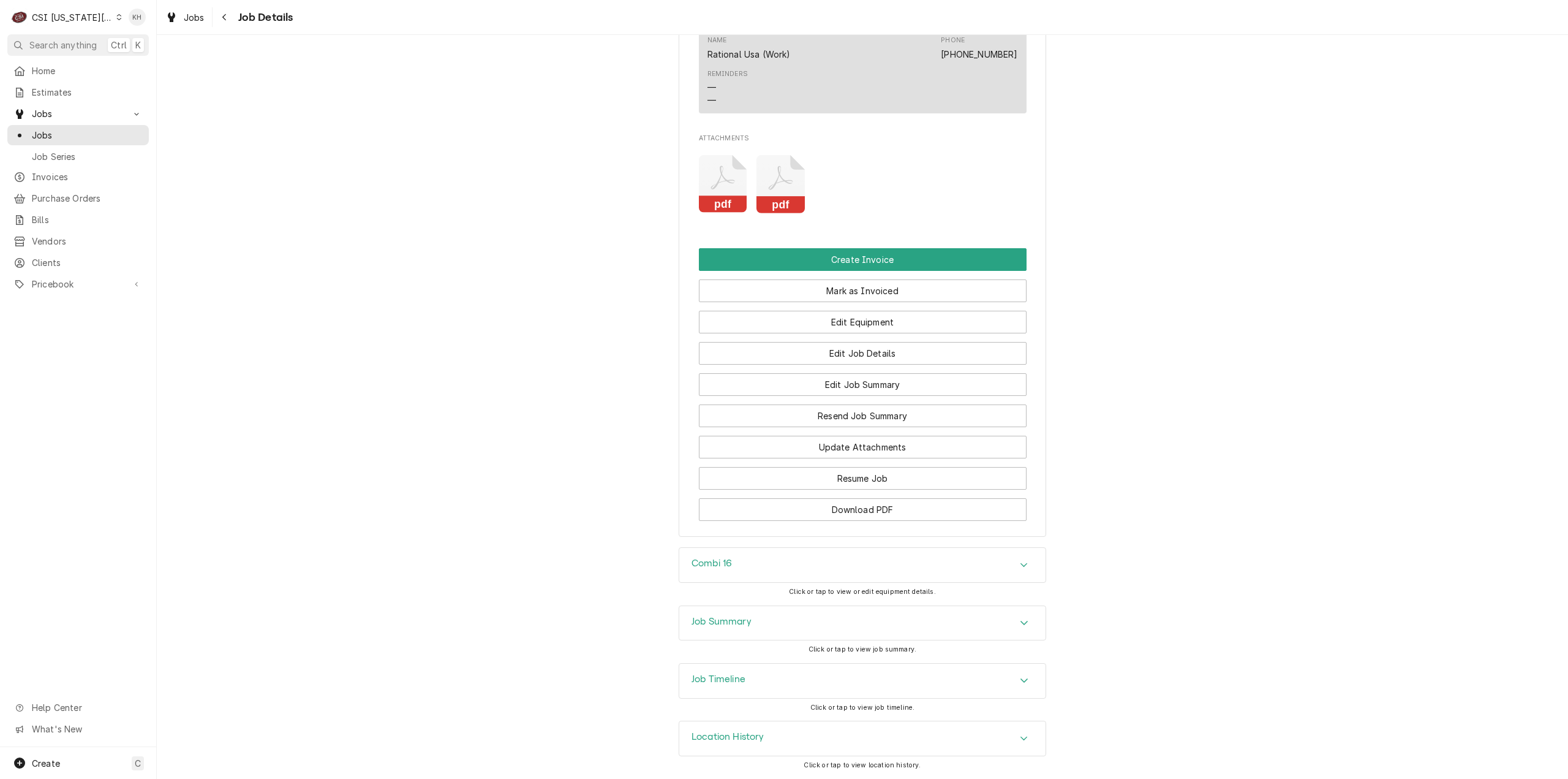
scroll to position [1546, 0]
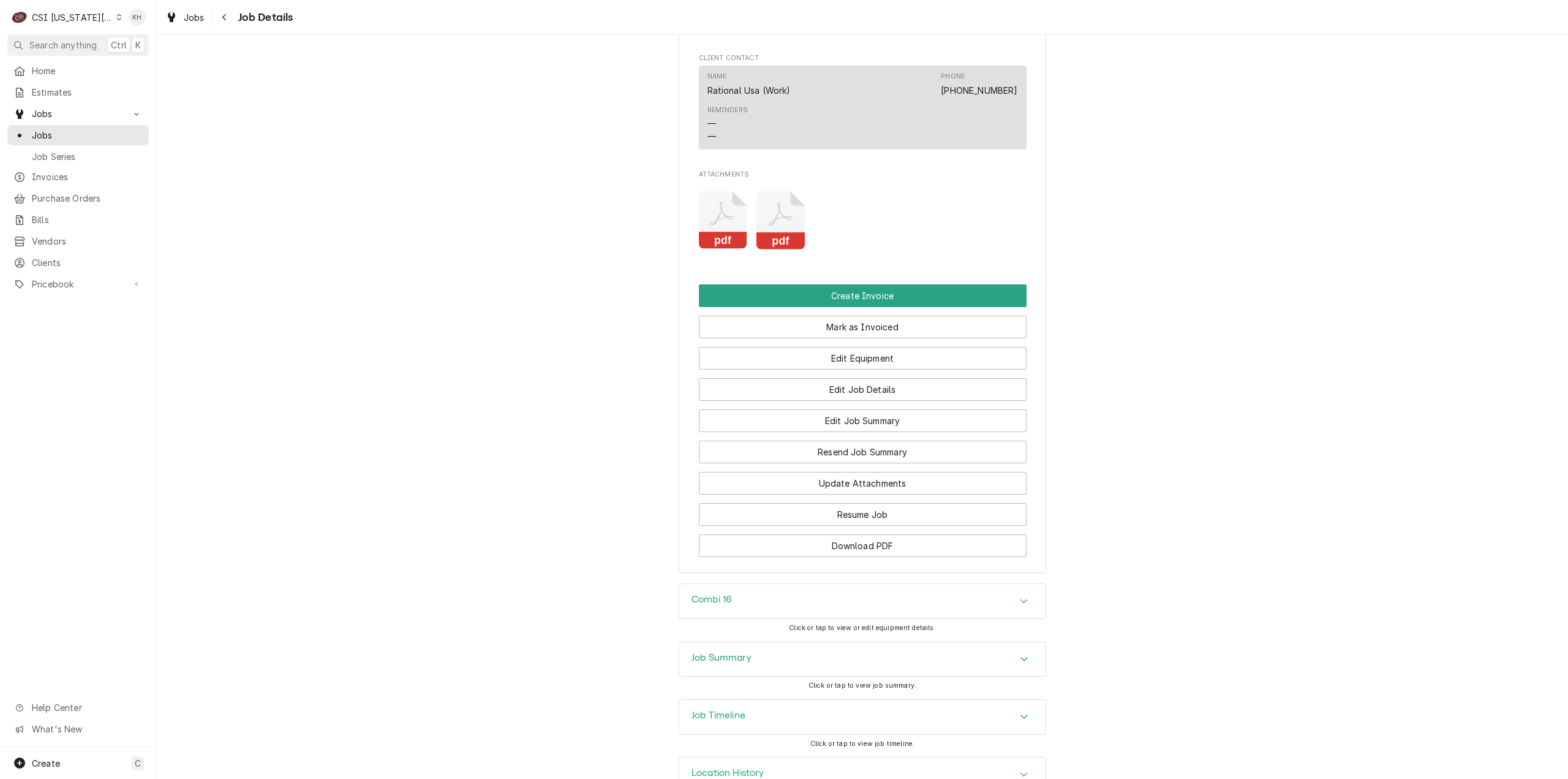
click at [757, 700] on div "Job Timeline" at bounding box center [862, 717] width 366 height 34
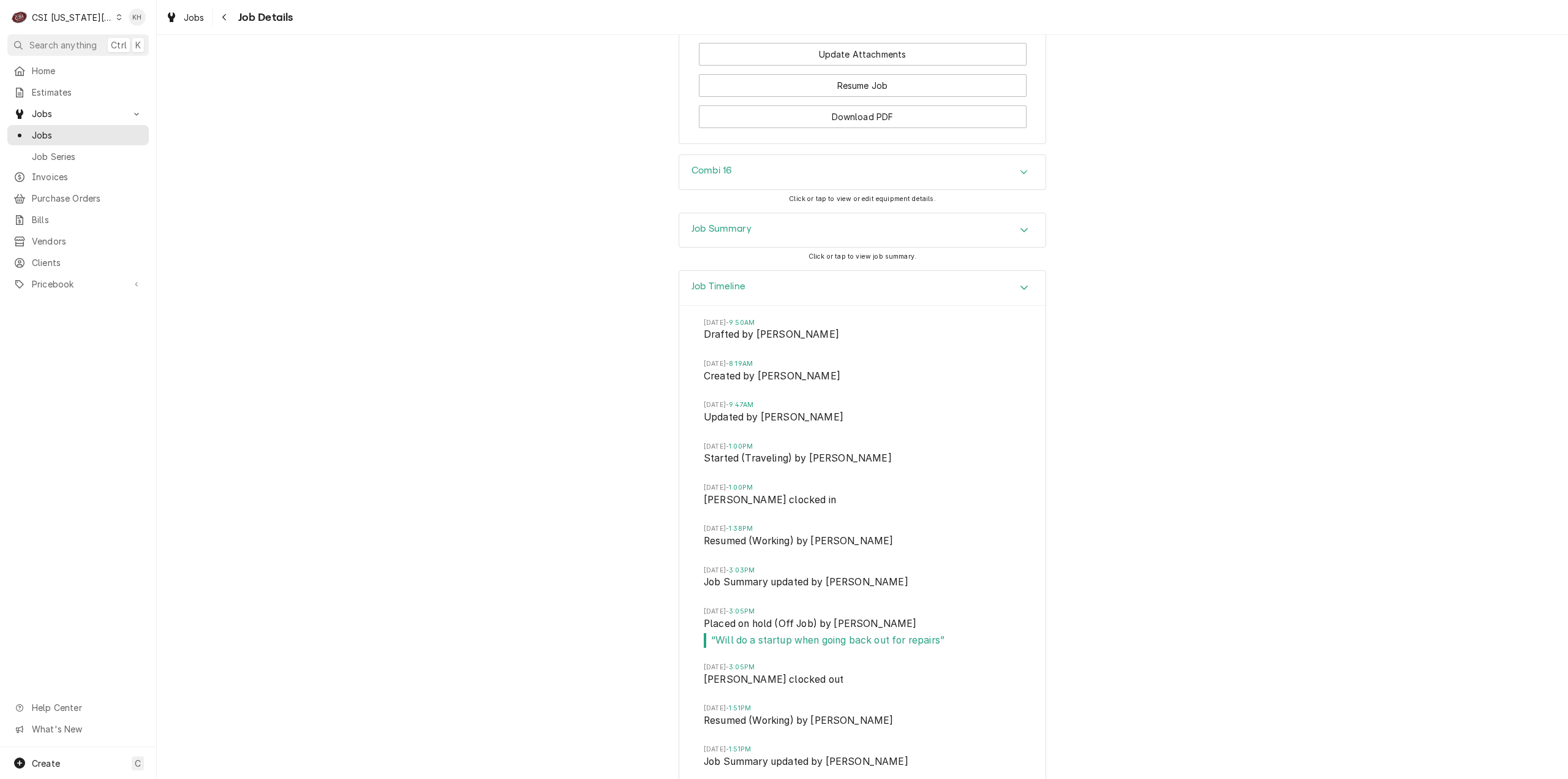
scroll to position [2086, 0]
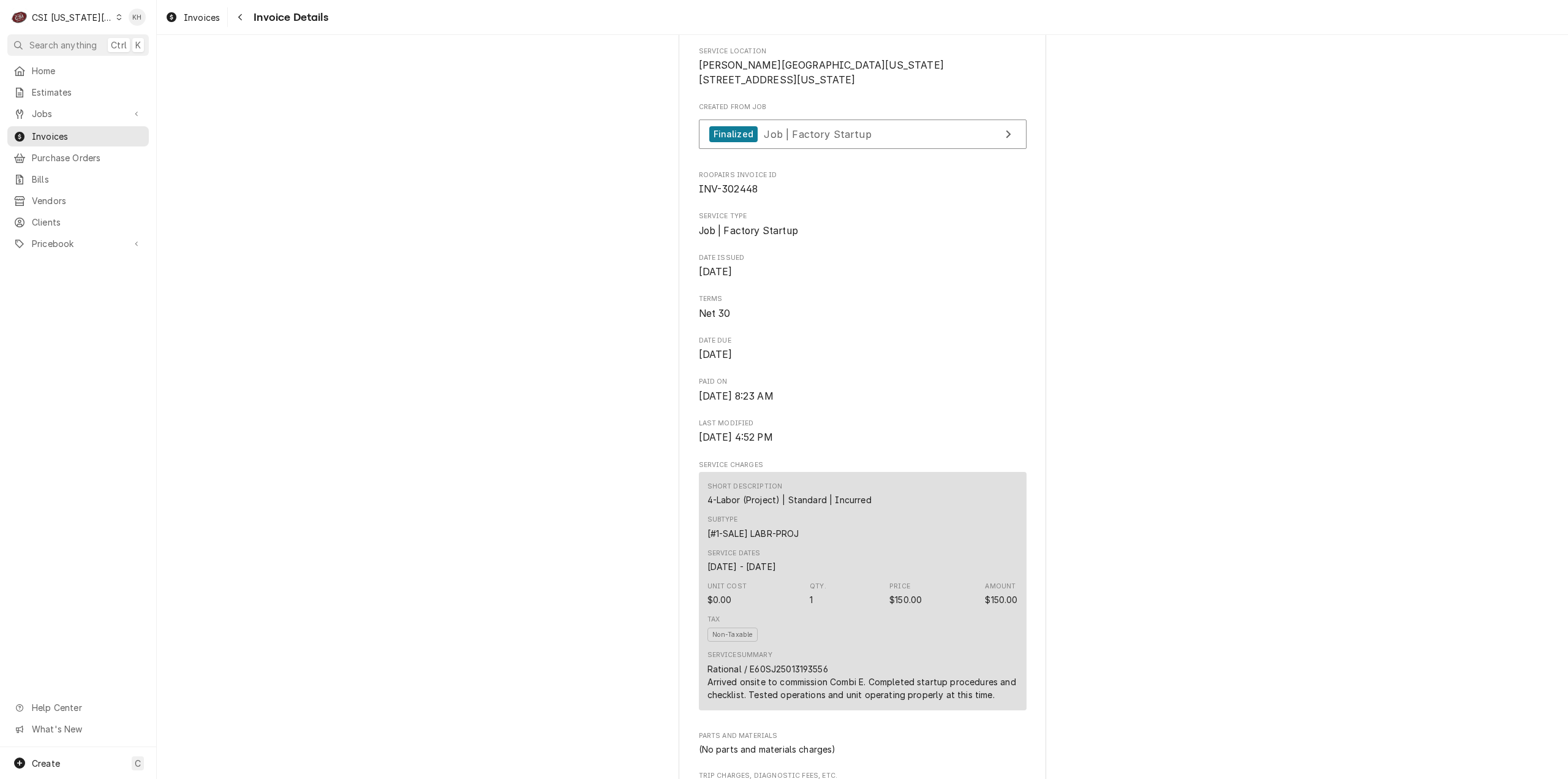
scroll to position [429, 0]
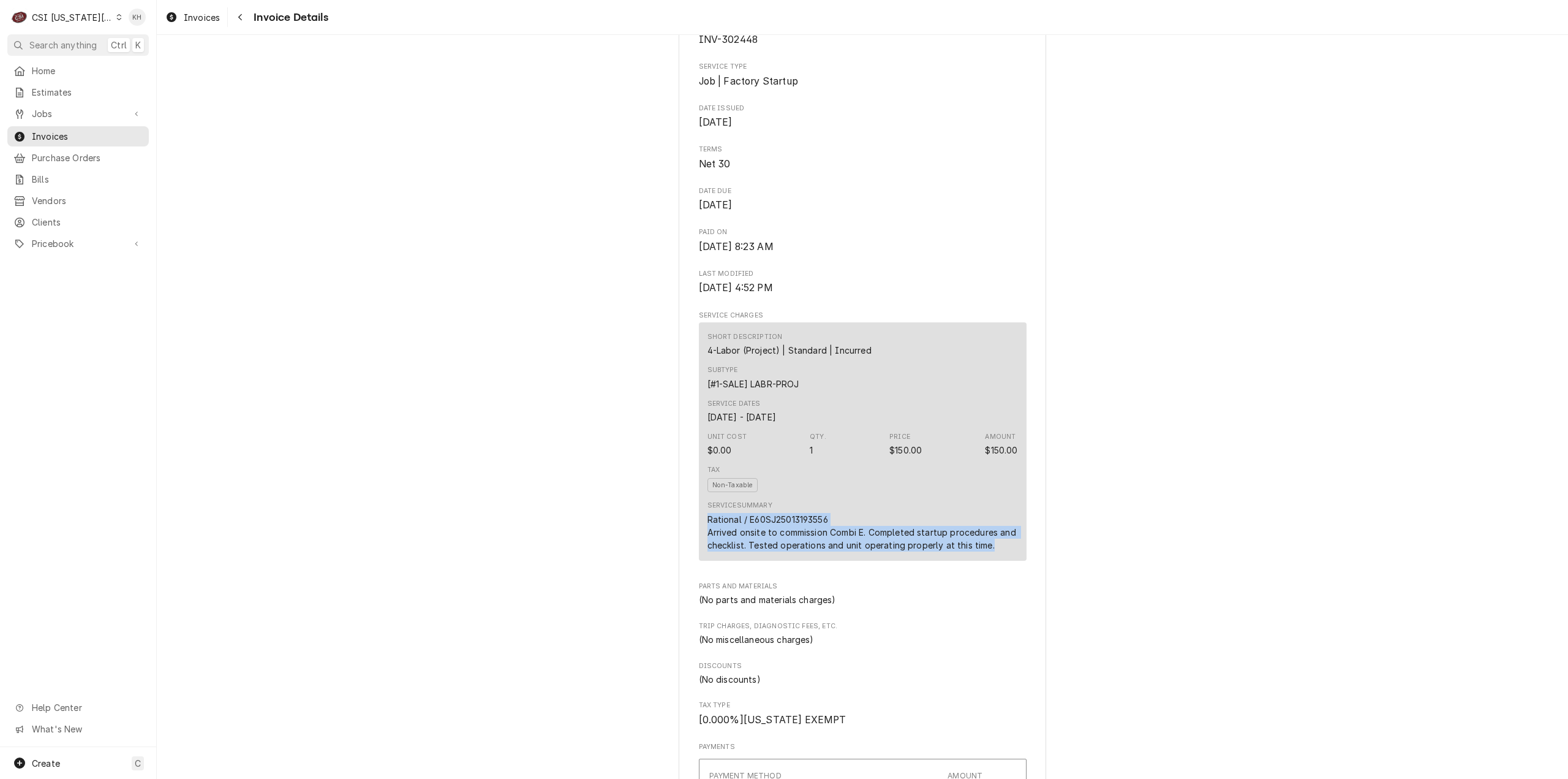
drag, startPoint x: 986, startPoint y: 585, endPoint x: 698, endPoint y: 561, distance: 289.0
click at [699, 561] on div "Short Description 4-Labor (Project) | Standard | Incurred Subtype [#1-SALE] LAB…" at bounding box center [863, 442] width 328 height 238
copy div "Rational / E60SJ25013193556 Arrived onsite to commission Combi E. Completed sta…"
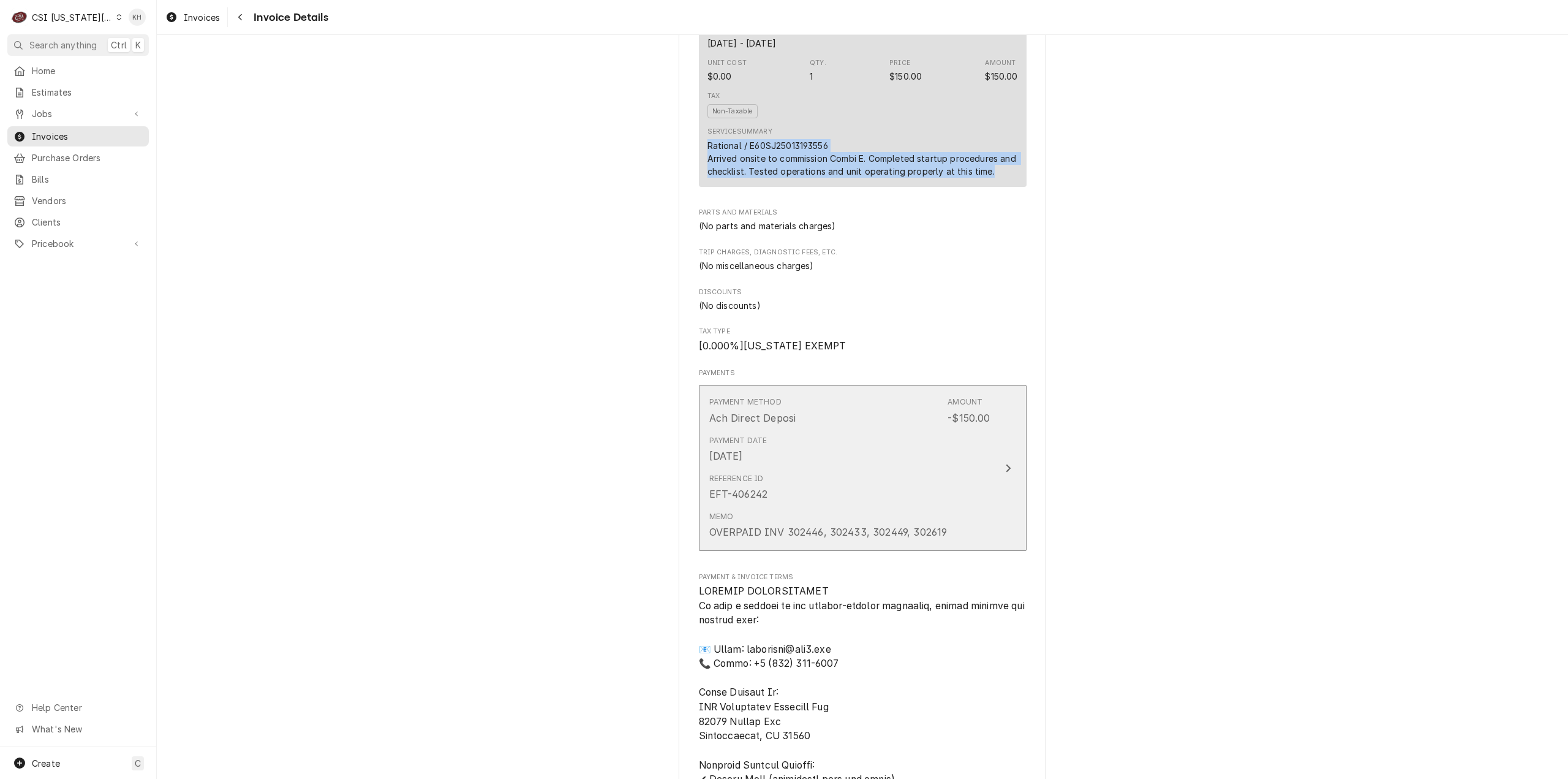
scroll to position [797, 0]
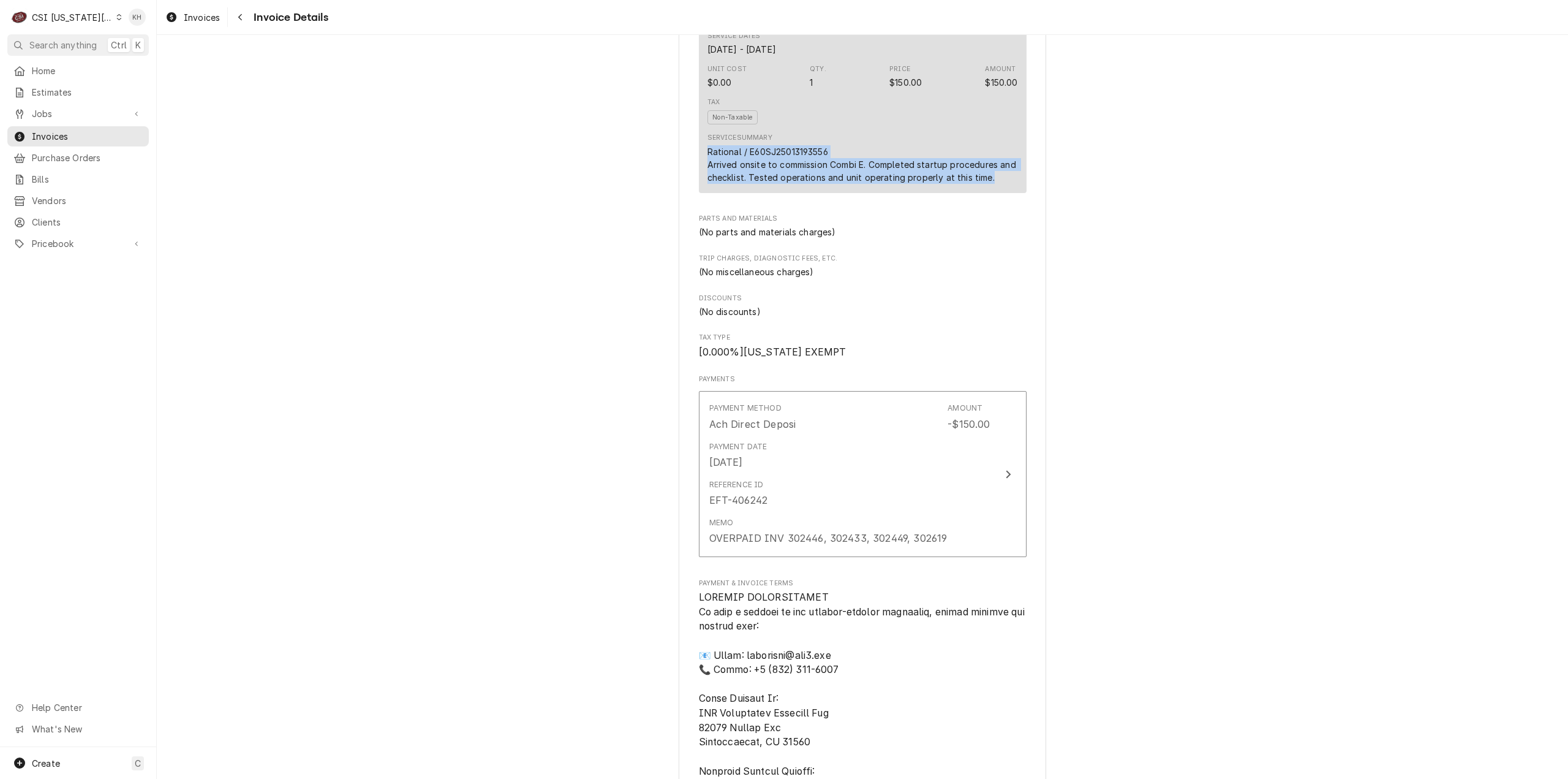
click at [919, 184] on div "Rational / E60SJ25013193556 Arrived onsite to commission Combi E. Completed sta…" at bounding box center [863, 165] width 311 height 39
drag, startPoint x: 983, startPoint y: 219, endPoint x: 698, endPoint y: 202, distance: 285.5
click at [699, 193] on div "Short Description 4-Labor (Project) | Standard | Incurred Subtype [#1-SALE] LAB…" at bounding box center [863, 73] width 328 height 238
copy div "Arrived onsite to commission Combi E. Completed startup procedures and checklis…"
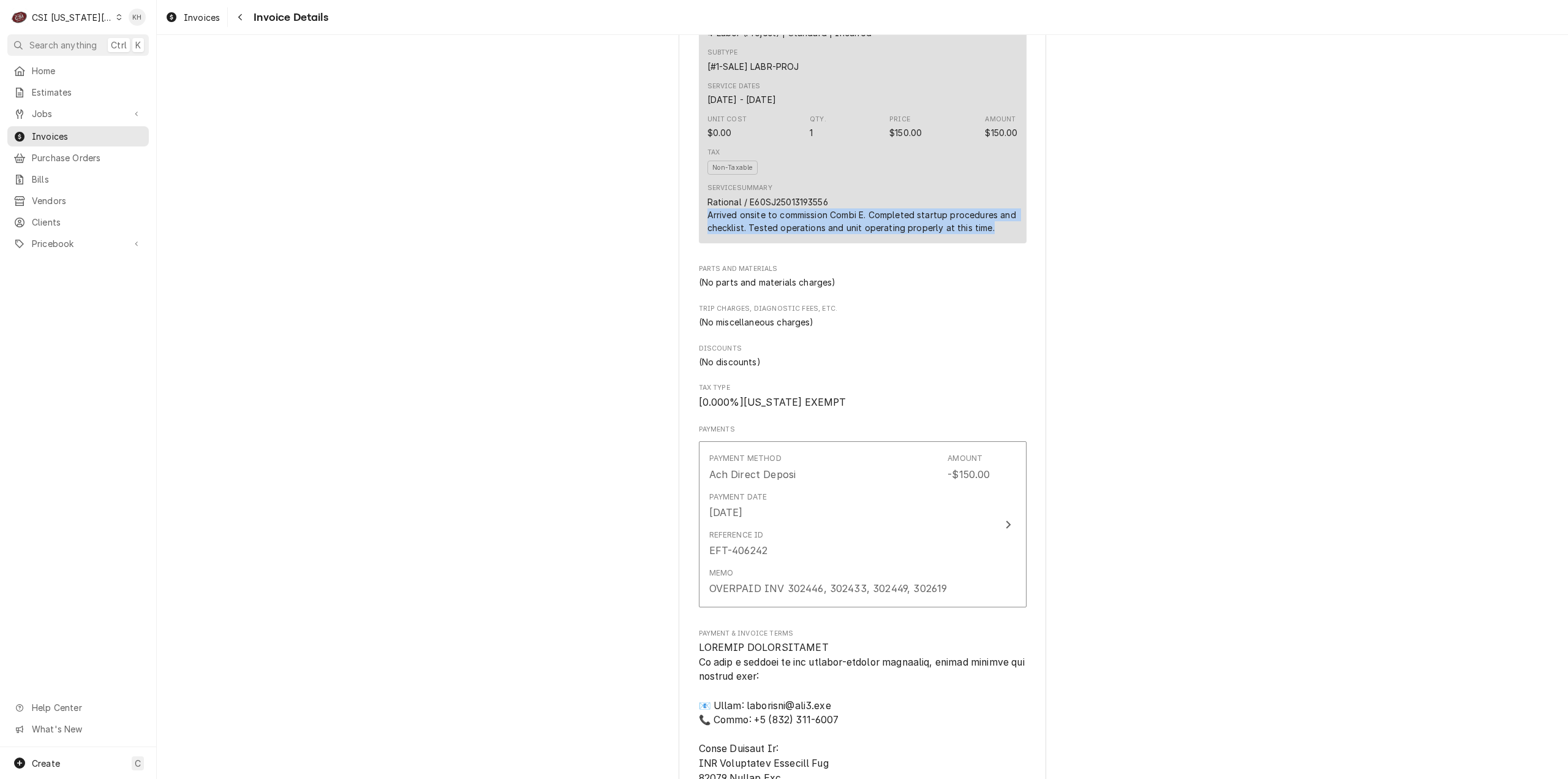
scroll to position [674, 0]
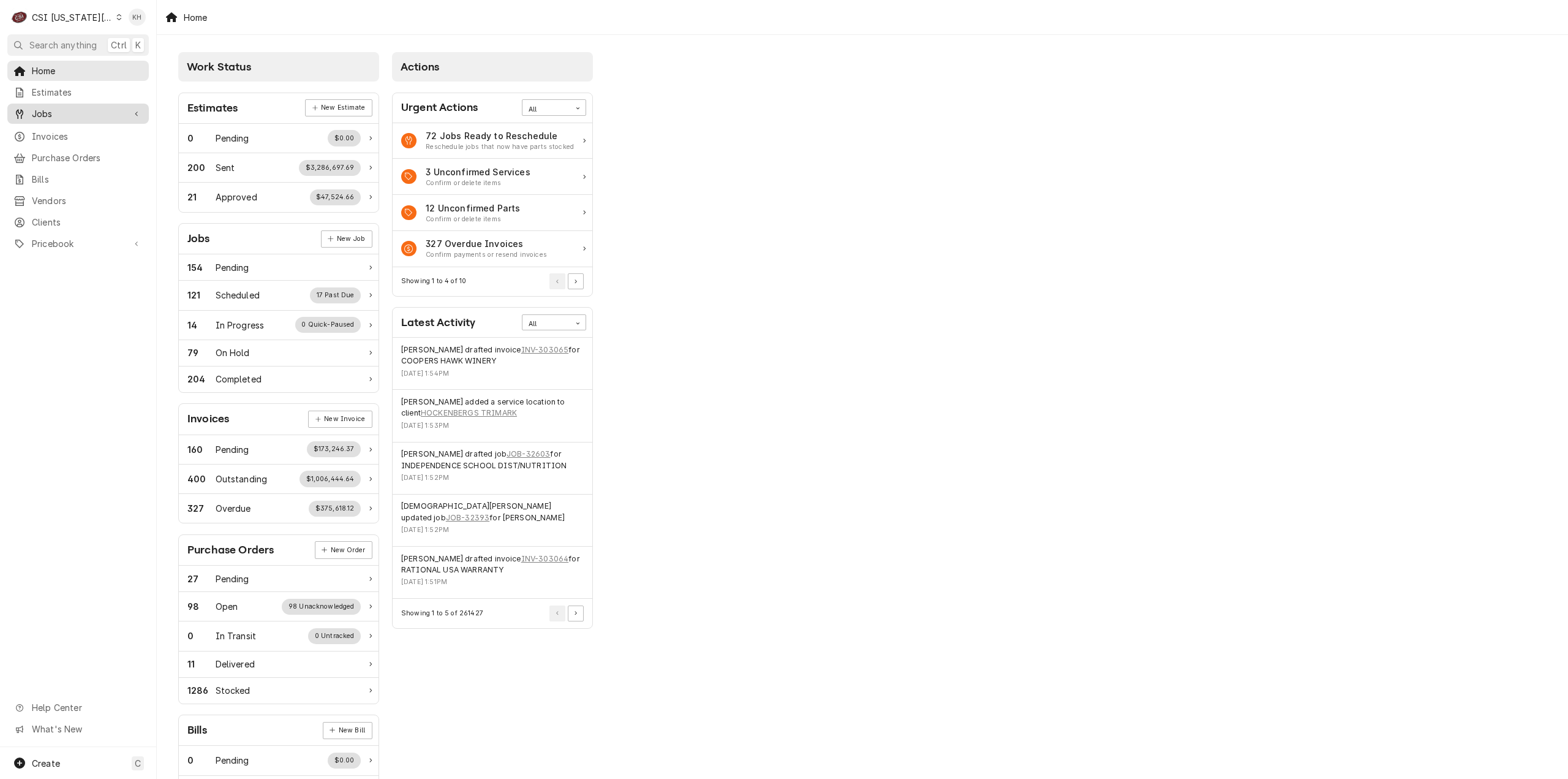
click at [93, 112] on span "Jobs" at bounding box center [78, 114] width 93 height 13
drag, startPoint x: 70, startPoint y: 35, endPoint x: 80, endPoint y: 43, distance: 12.8
click at [75, 39] on button "Search anything Ctrl K" at bounding box center [78, 45] width 141 height 22
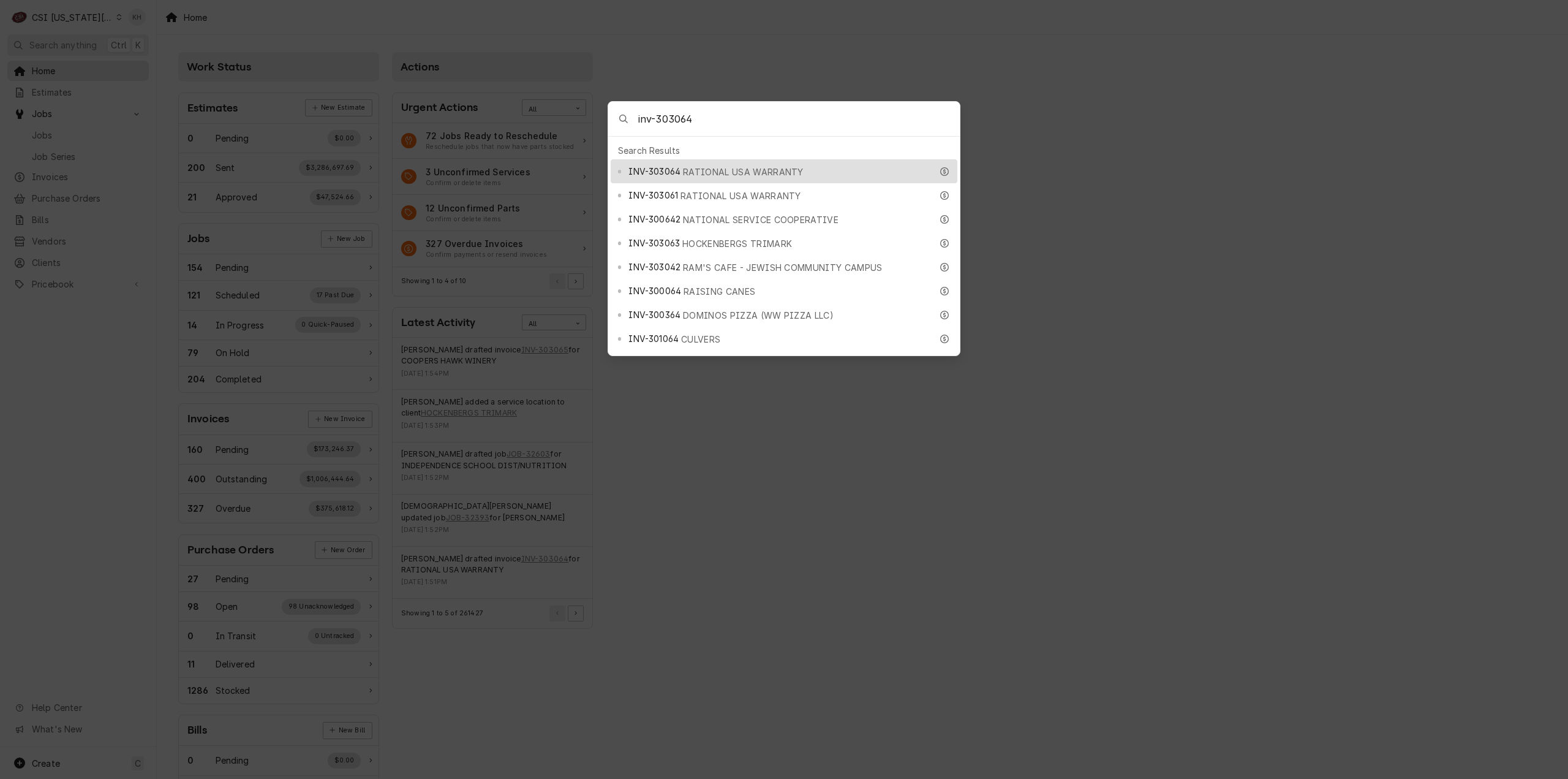
type input "inv-303064"
click at [715, 164] on div "INV-303064 RATIONAL USA WARRANTY" at bounding box center [779, 171] width 302 height 14
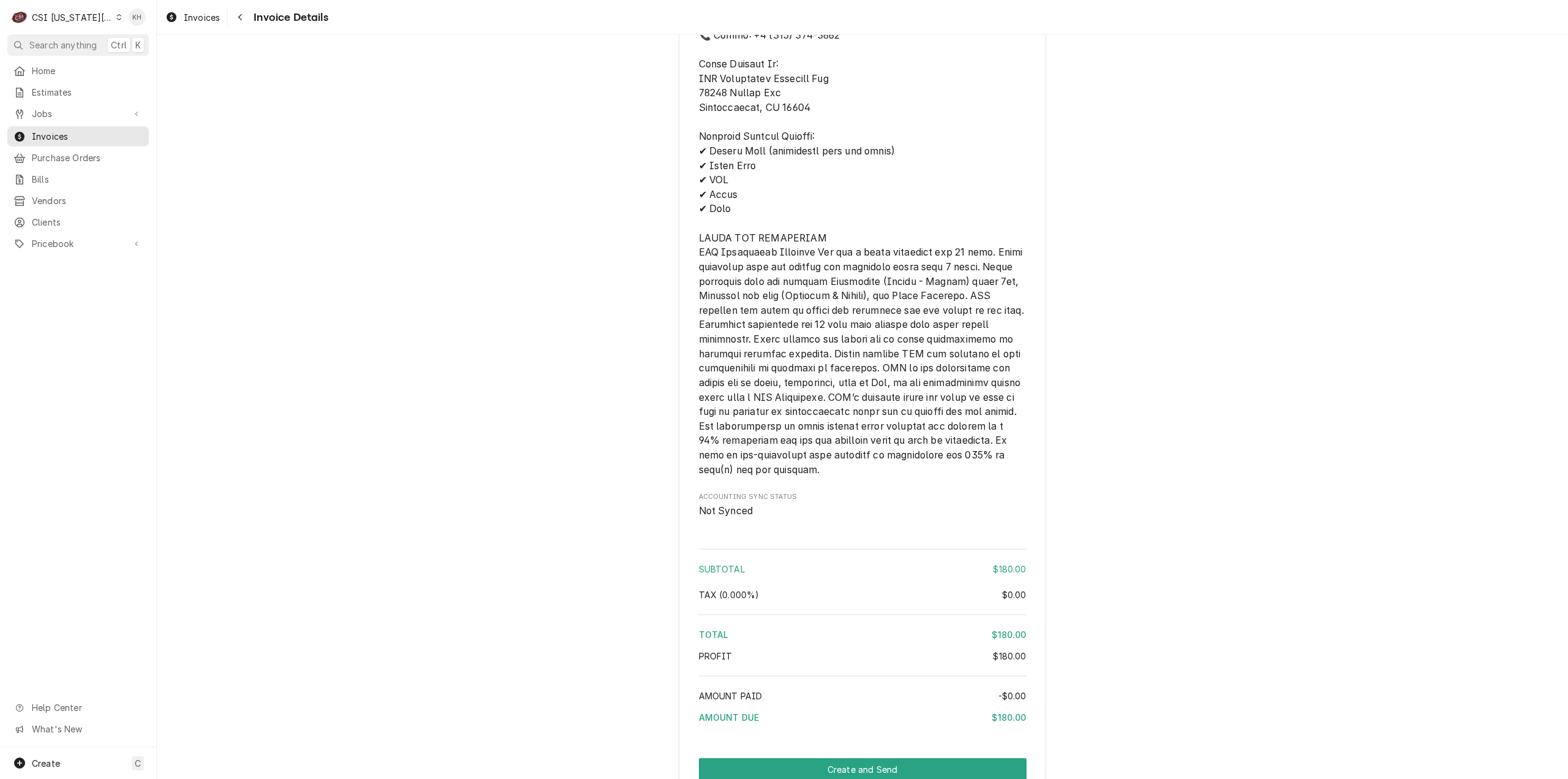
scroll to position [1382, 0]
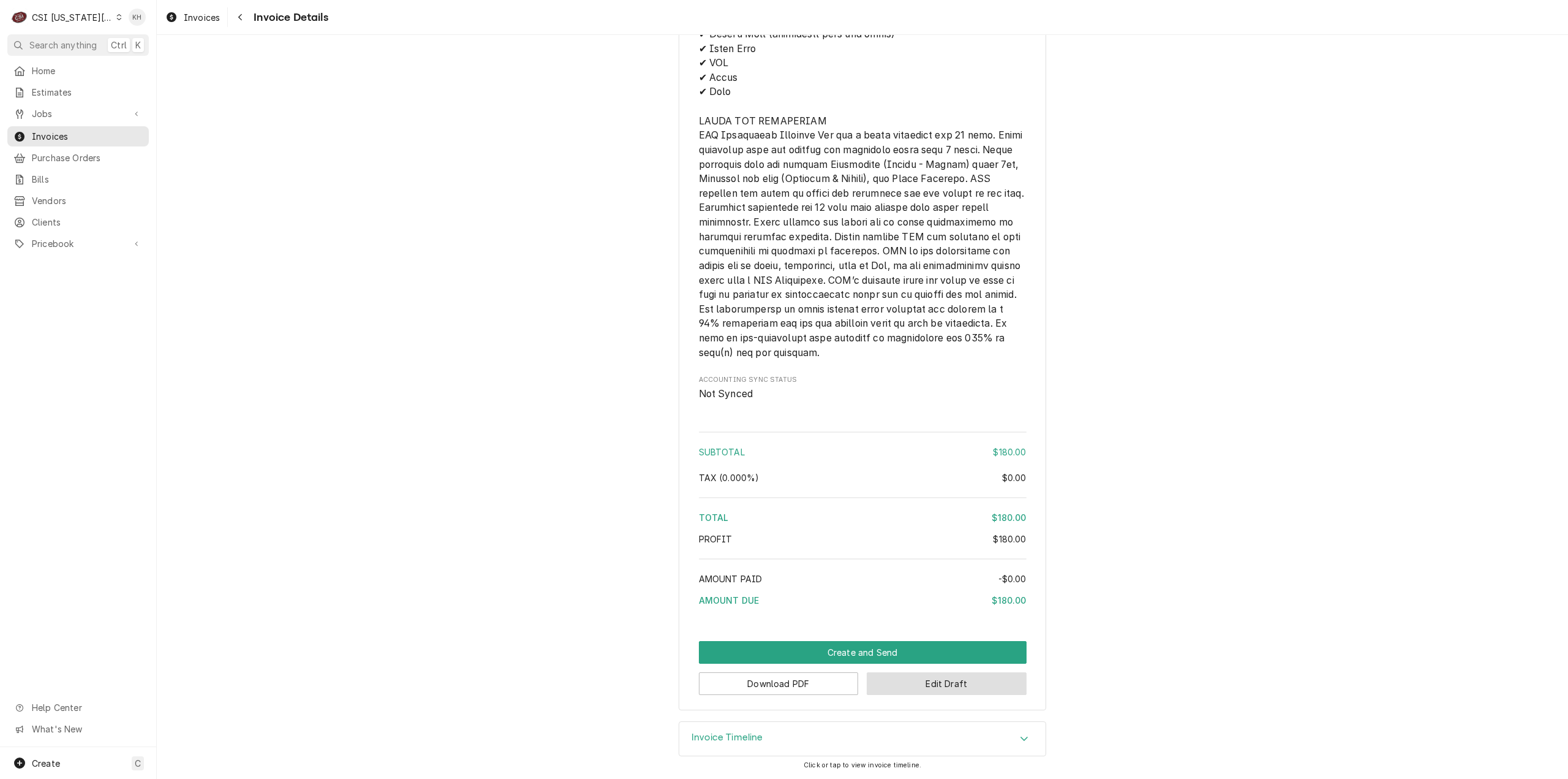
click at [906, 685] on button "Edit Draft" at bounding box center [946, 683] width 160 height 22
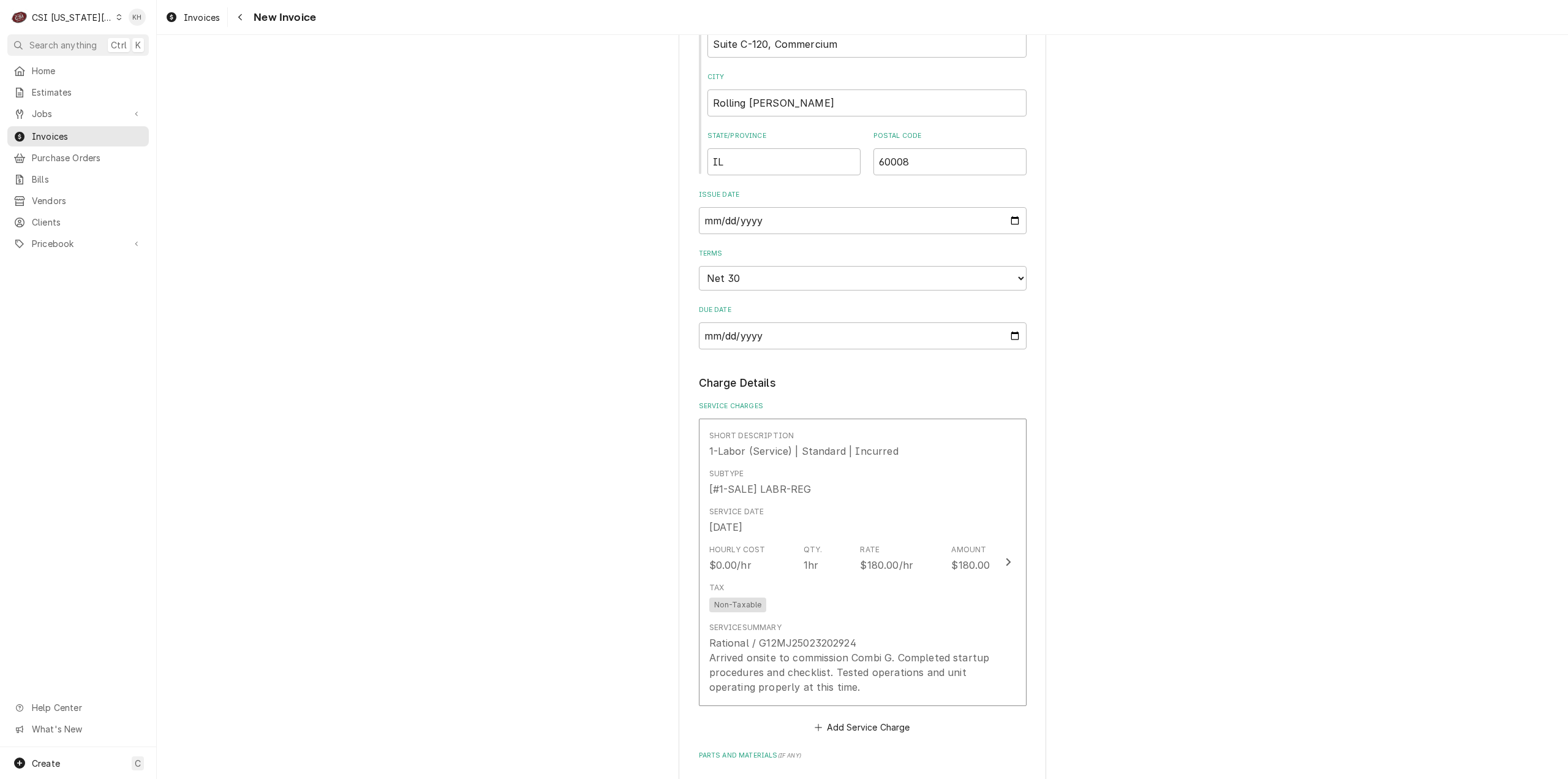
scroll to position [980, 0]
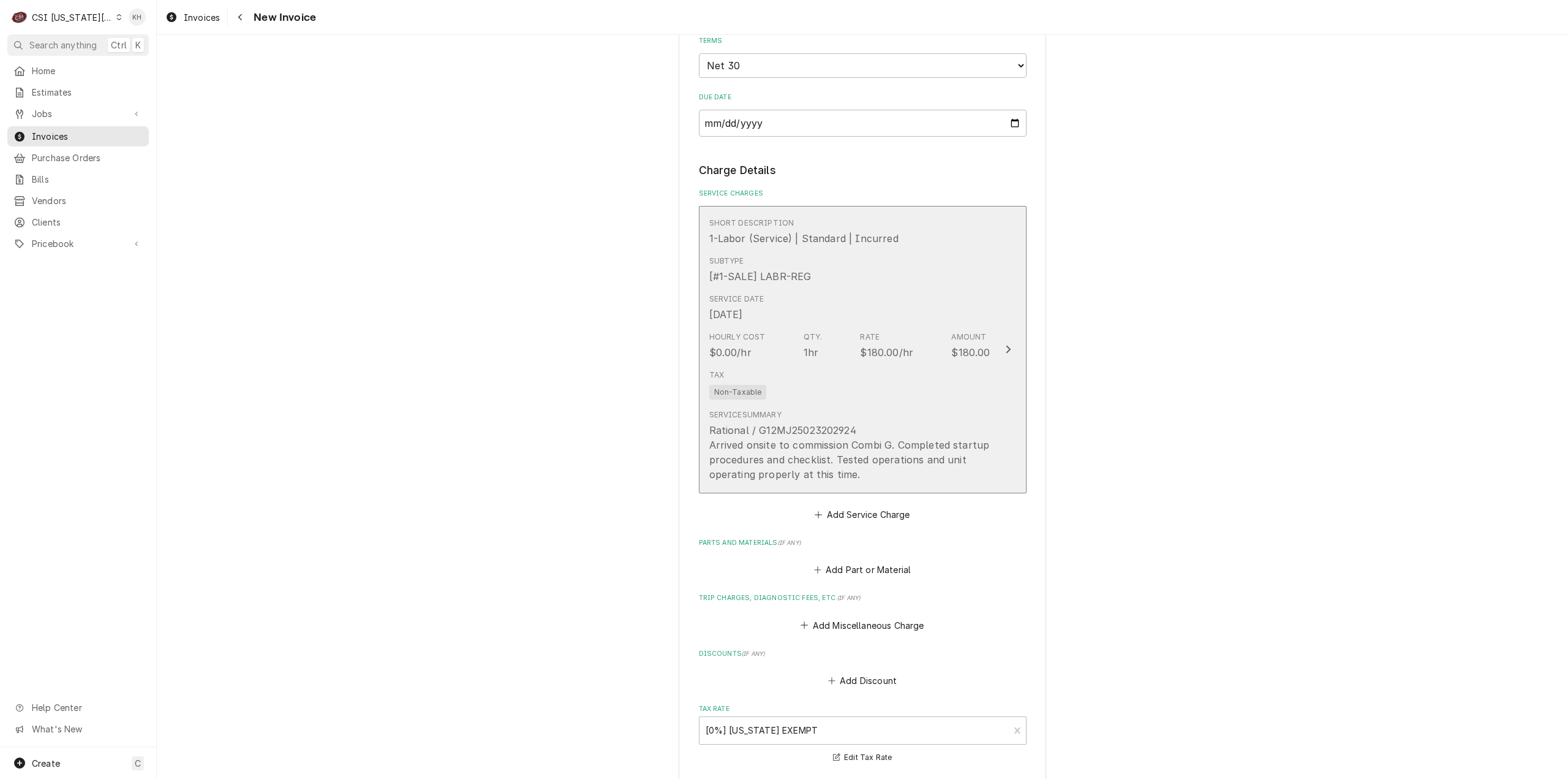
click at [976, 360] on div "$180.00" at bounding box center [970, 352] width 39 height 15
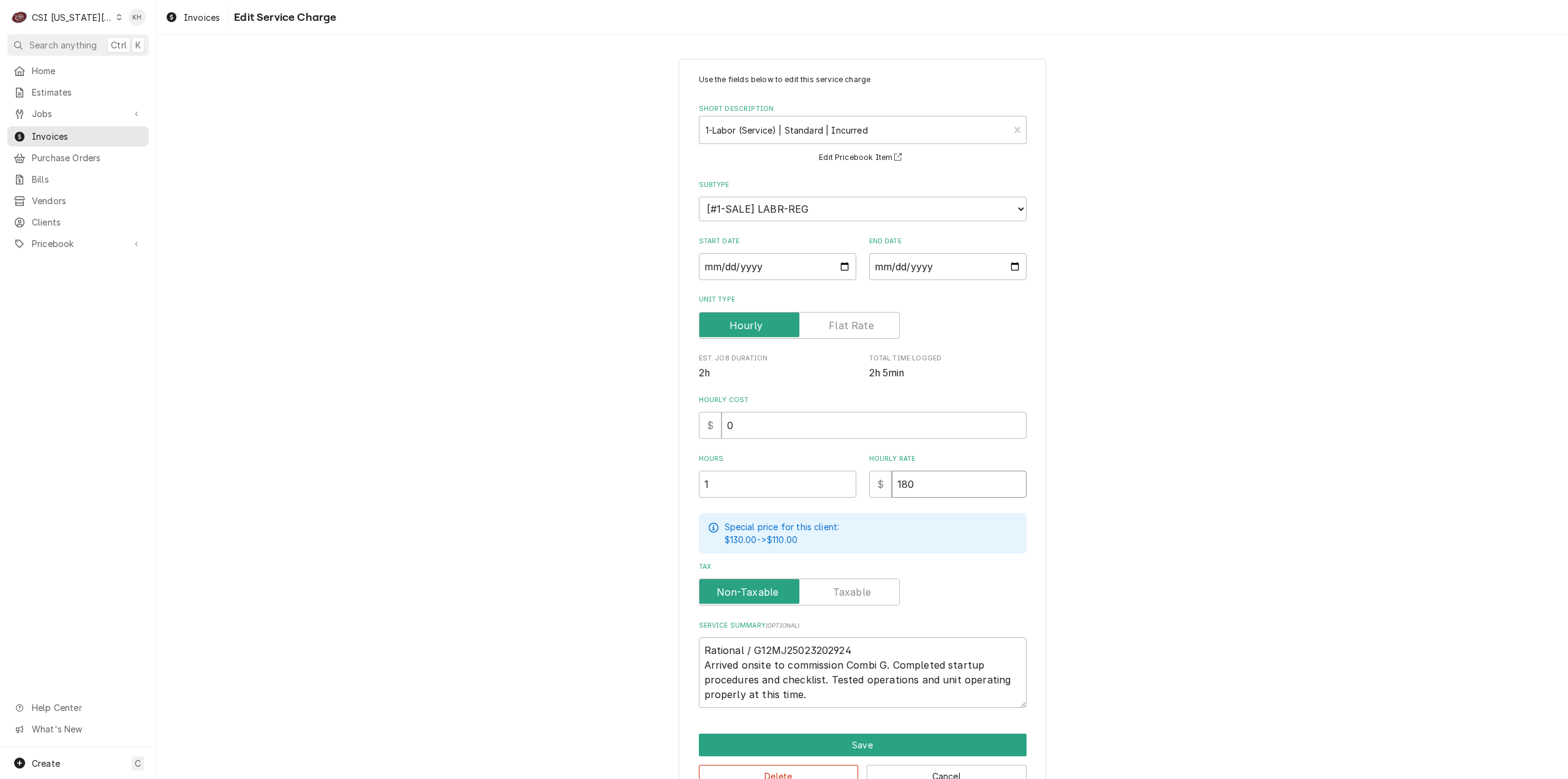
drag, startPoint x: 926, startPoint y: 486, endPoint x: 832, endPoint y: 479, distance: 94.3
click at [832, 480] on div "Hours 1 Hourly Rate $ 180" at bounding box center [863, 476] width 328 height 43
type textarea "x"
type input "0"
click at [850, 695] on textarea "Rational / G12MJ25023202924 Arrived onsite to commission Combi G. Completed sta…" at bounding box center [863, 672] width 328 height 70
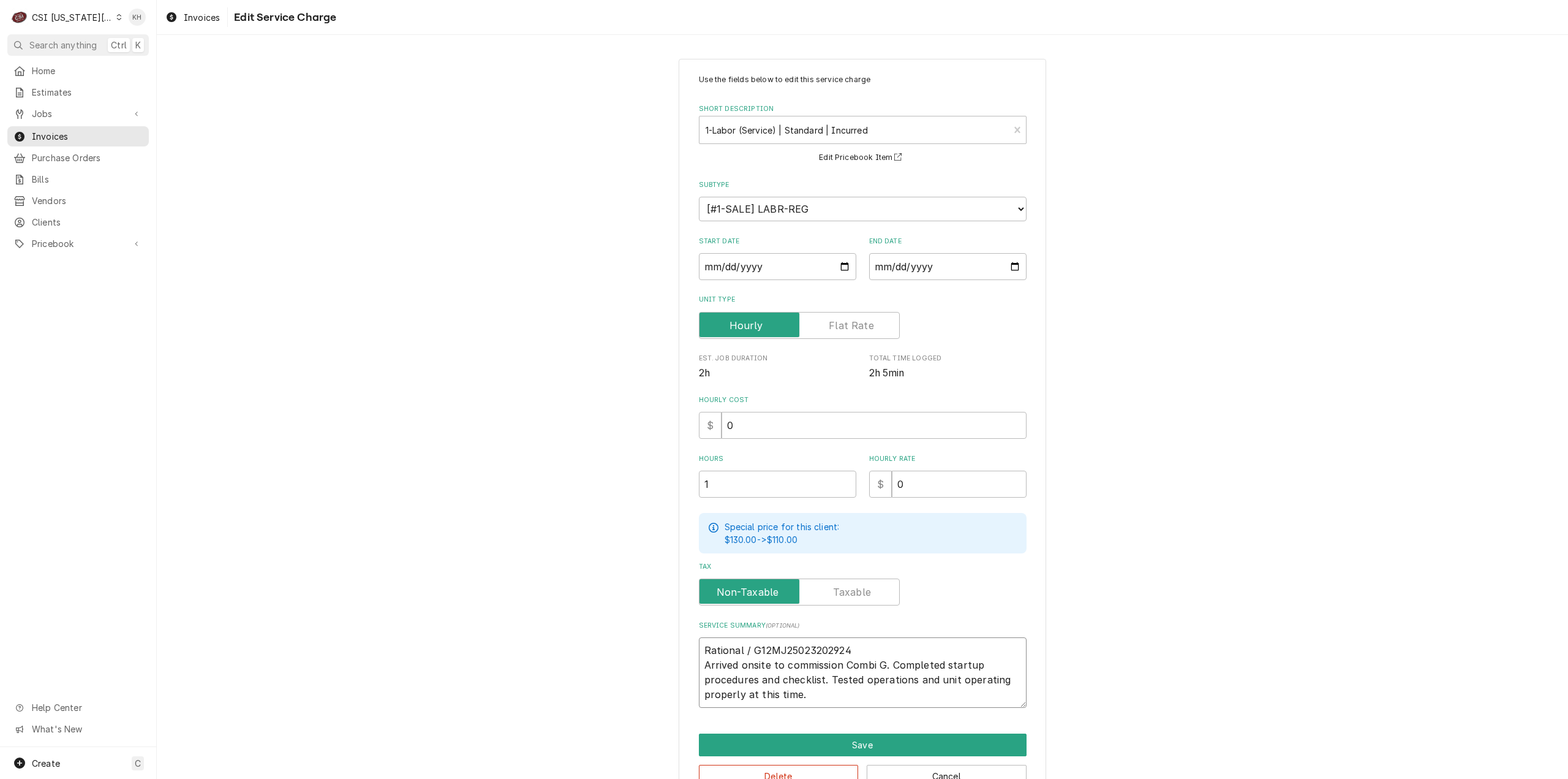
drag, startPoint x: 764, startPoint y: 679, endPoint x: 646, endPoint y: 630, distance: 127.8
click at [646, 630] on div "Use the fields below to edit this service charge Short Description 1-Labor (Ser…" at bounding box center [862, 431] width 1411 height 766
drag, startPoint x: 882, startPoint y: 692, endPoint x: 827, endPoint y: 694, distance: 55.0
click at [881, 692] on textarea "Rational / G12MJ25023202924 Arrived onsite to commission Combi G. Completed sta…" at bounding box center [863, 672] width 328 height 70
paste textarea "The serial that was on this request did not match the serial onsite."
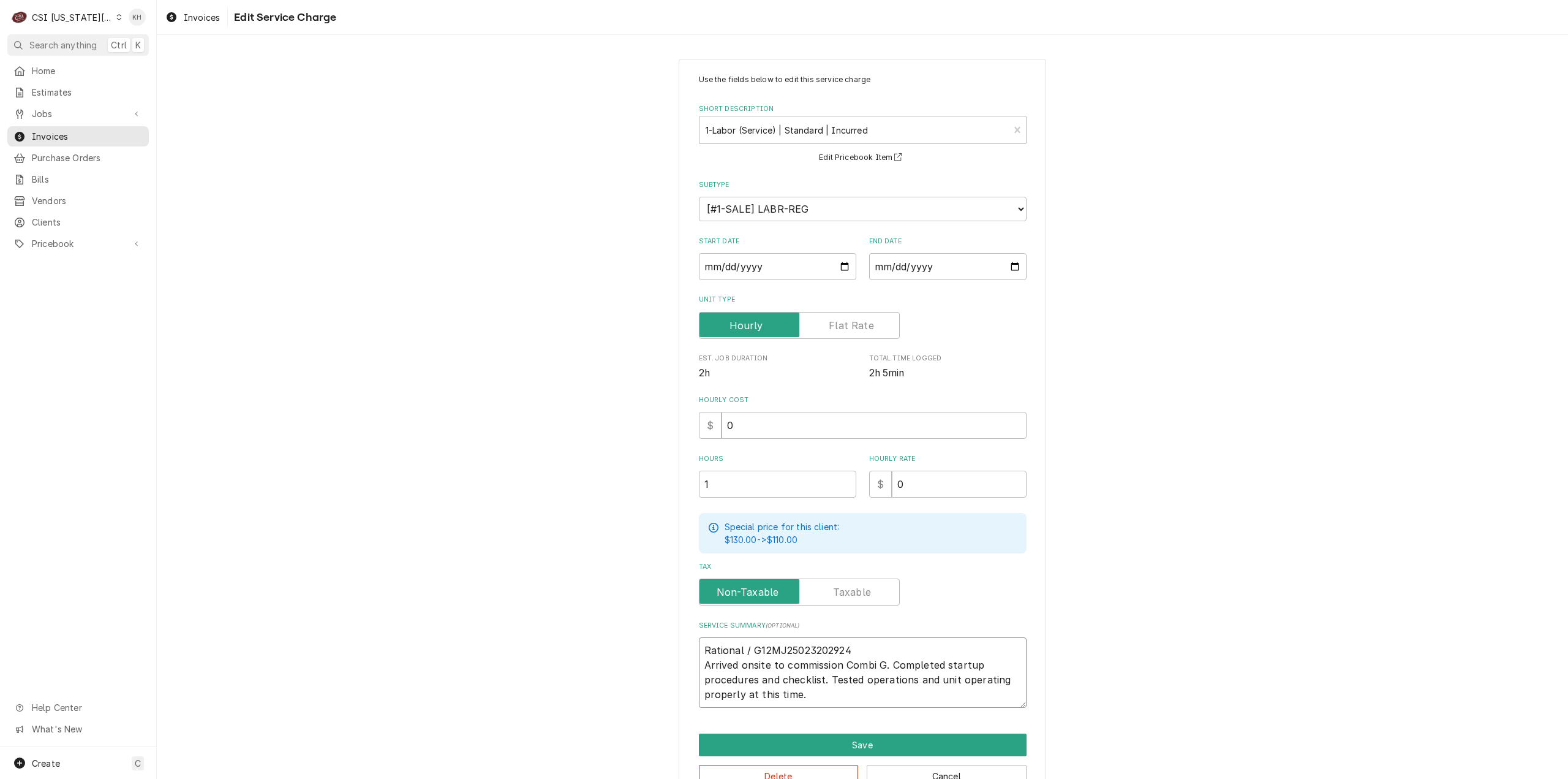
type textarea "x"
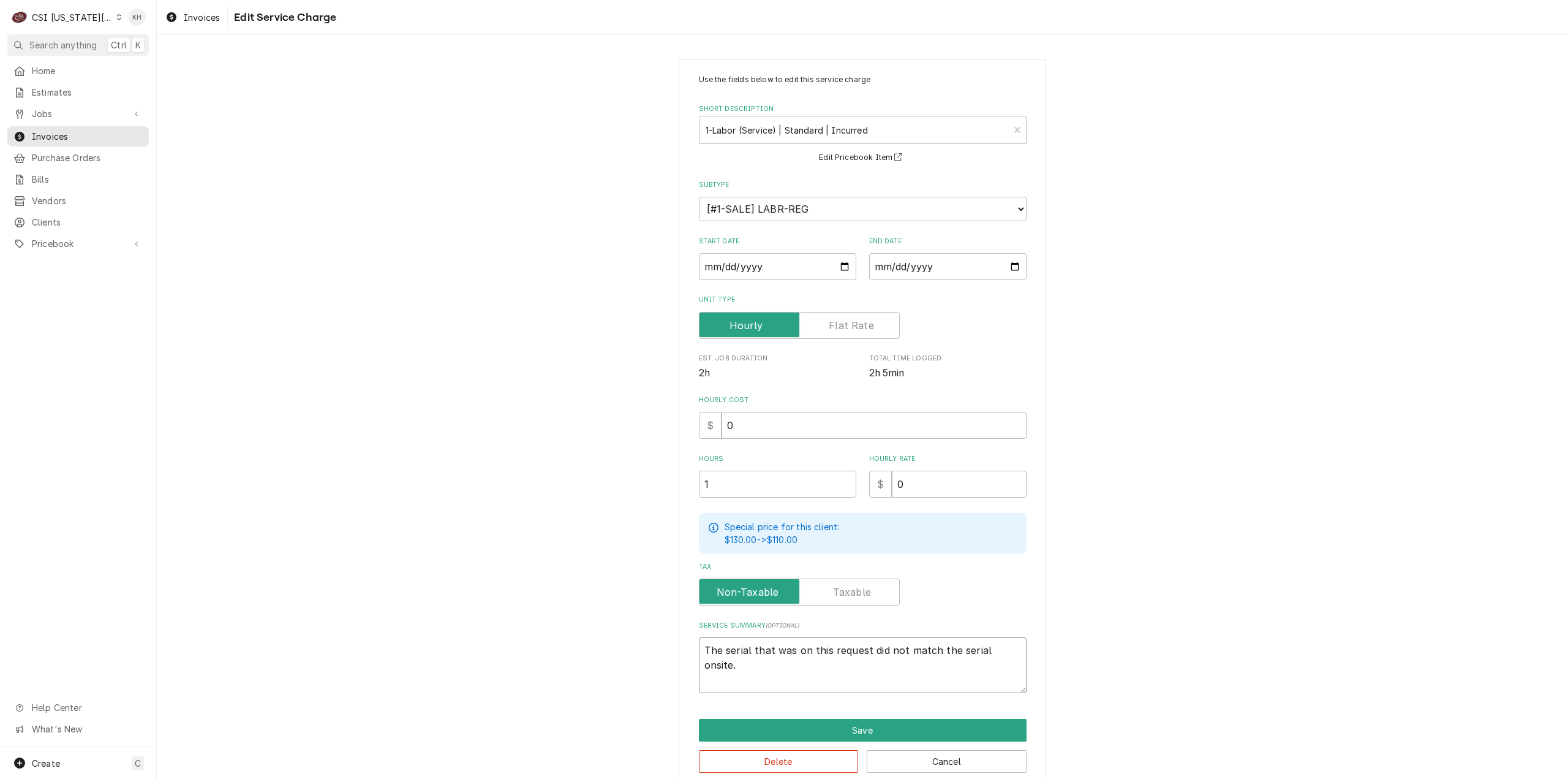
type textarea "The serial that was on this request did not match the serial onsite."
click at [1017, 647] on textarea "The serial that was on this request did not match the serial onsite." at bounding box center [863, 665] width 328 height 56
type textarea "x"
type textarea "The serial that was on this request did not match the serial onsite. R"
type textarea "x"
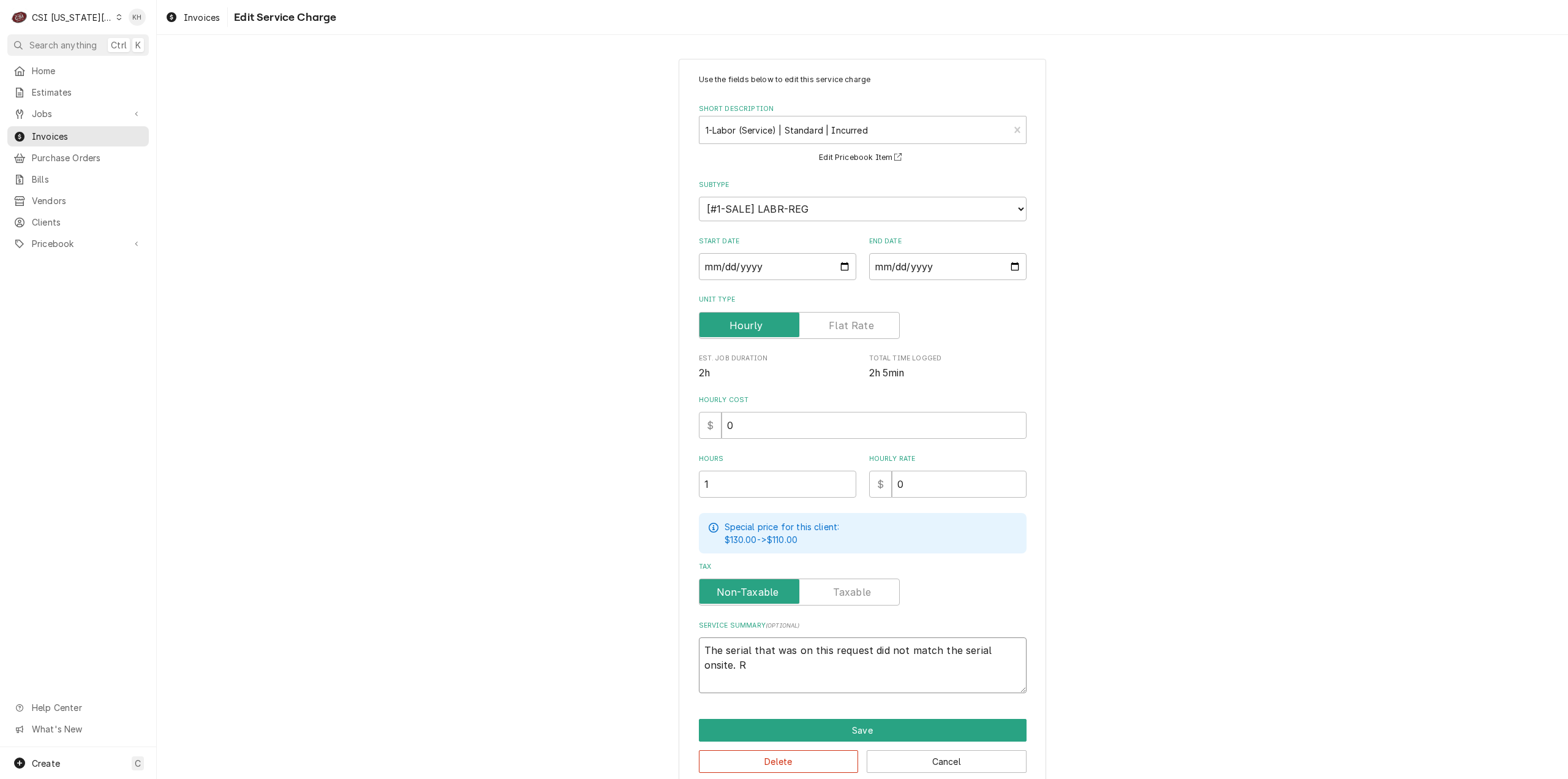
type textarea "The serial that was on this request did not match the serial onsite. Re"
type textarea "x"
type textarea "The serial that was on this request did not match the serial onsite. Rem"
type textarea "x"
type textarea "The serial that was on this request did not match the serial onsite. Remo"
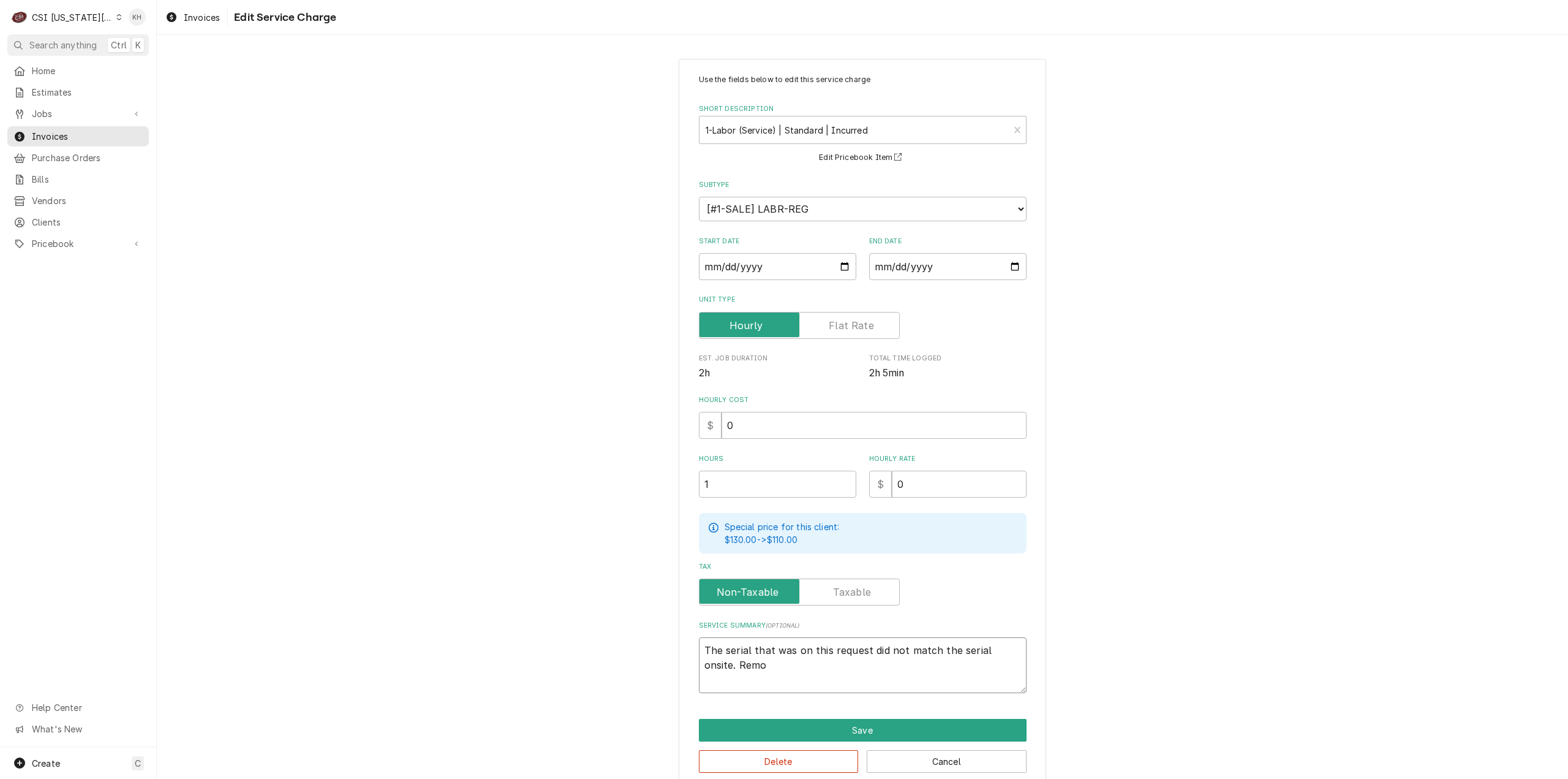
type textarea "x"
type textarea "The serial that was on this request did not match the serial onsite. Remov"
type textarea "x"
type textarea "The serial that was on this request did not match the serial onsite. Removi"
type textarea "x"
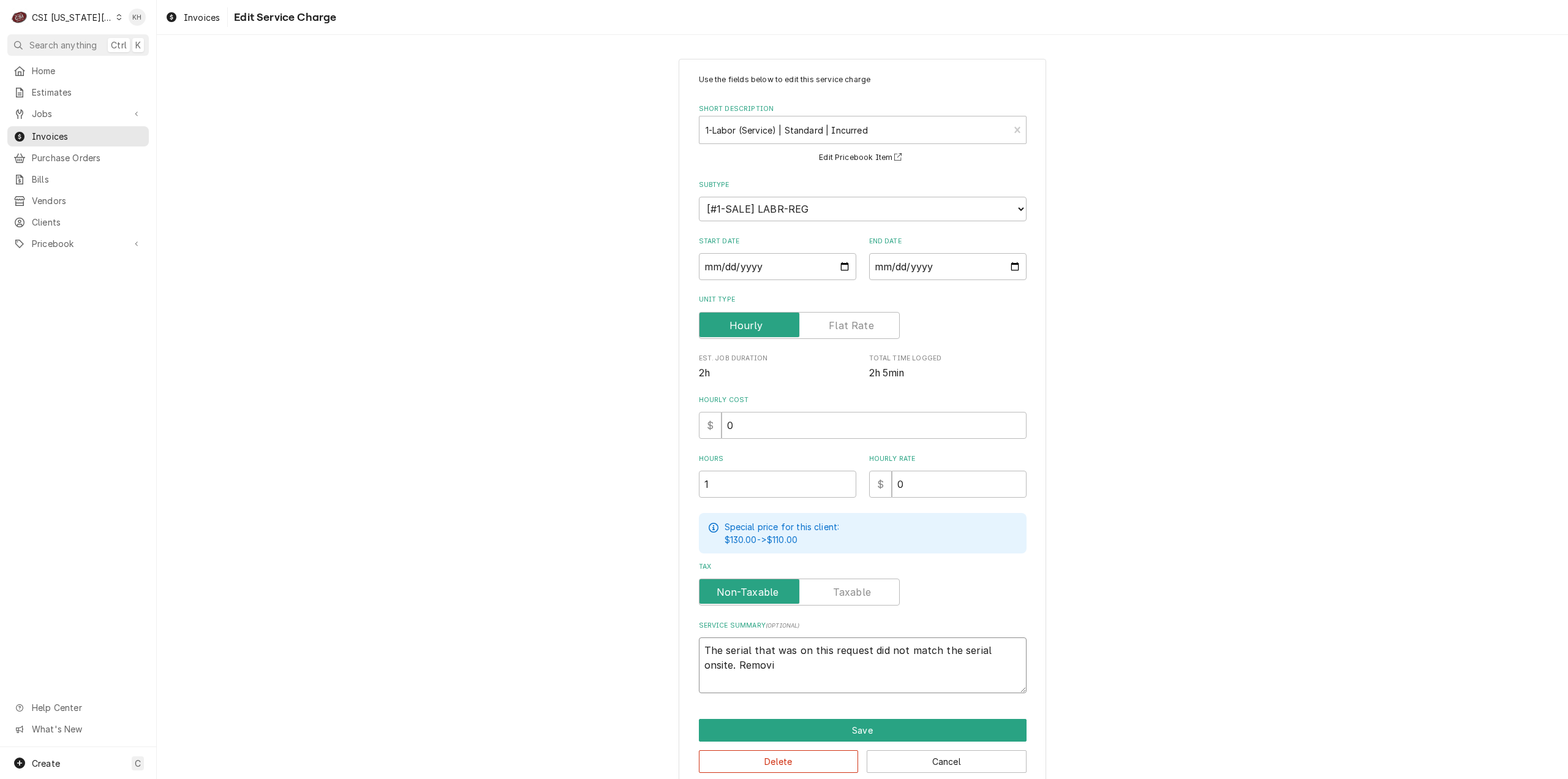
type textarea "The serial that was on this request did not match the serial onsite. Removin"
type textarea "x"
type textarea "The serial that was on this request did not match the serial onsite. Removing"
type textarea "x"
type textarea "The serial that was on this request did not match the serial onsite. Removing"
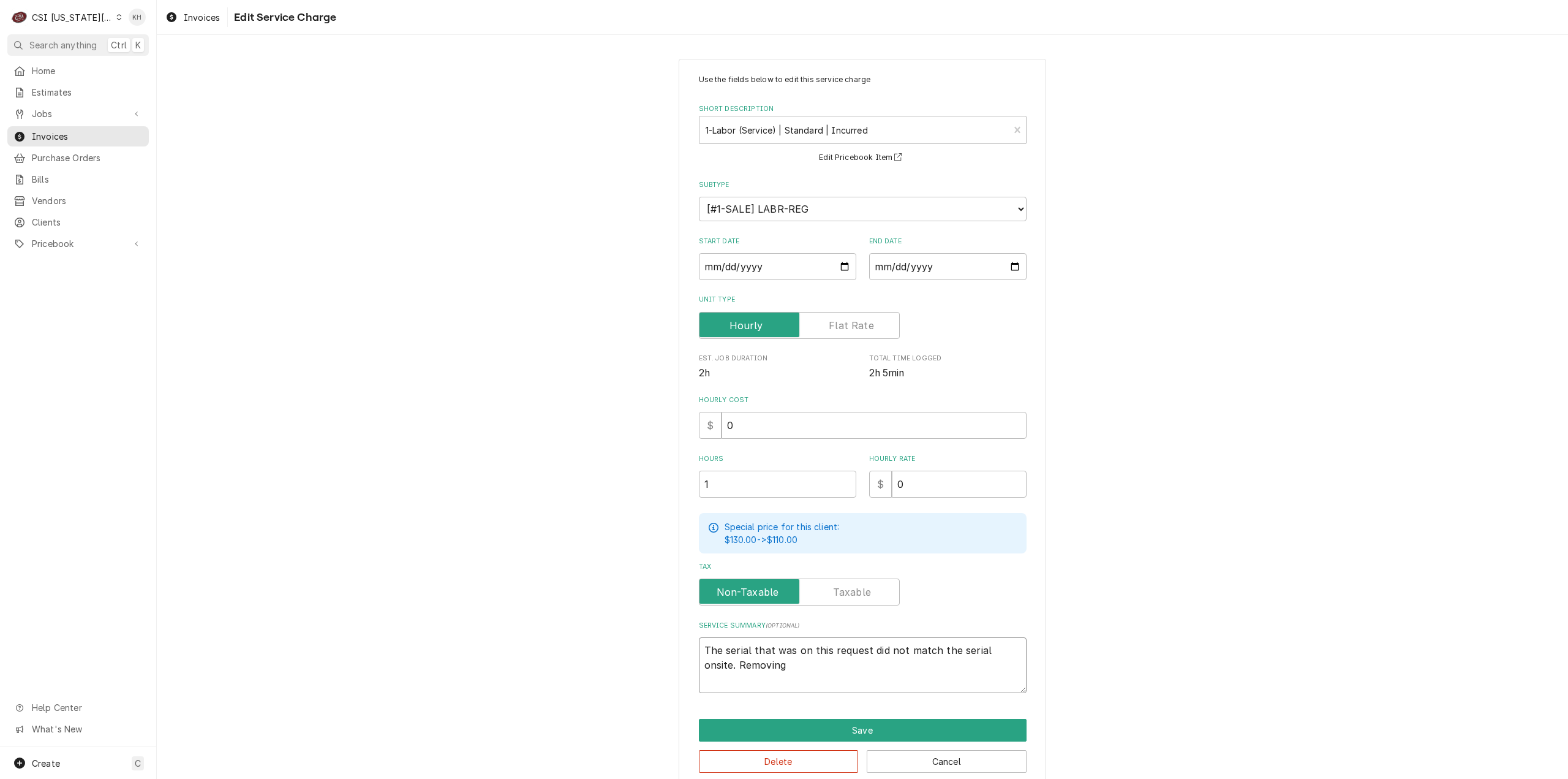
type textarea "x"
type textarea "The serial that was on this request did not match the serial onsite. Removing i"
type textarea "x"
type textarea "The serial that was on this request did not match the serial onsite. Removing in"
type textarea "x"
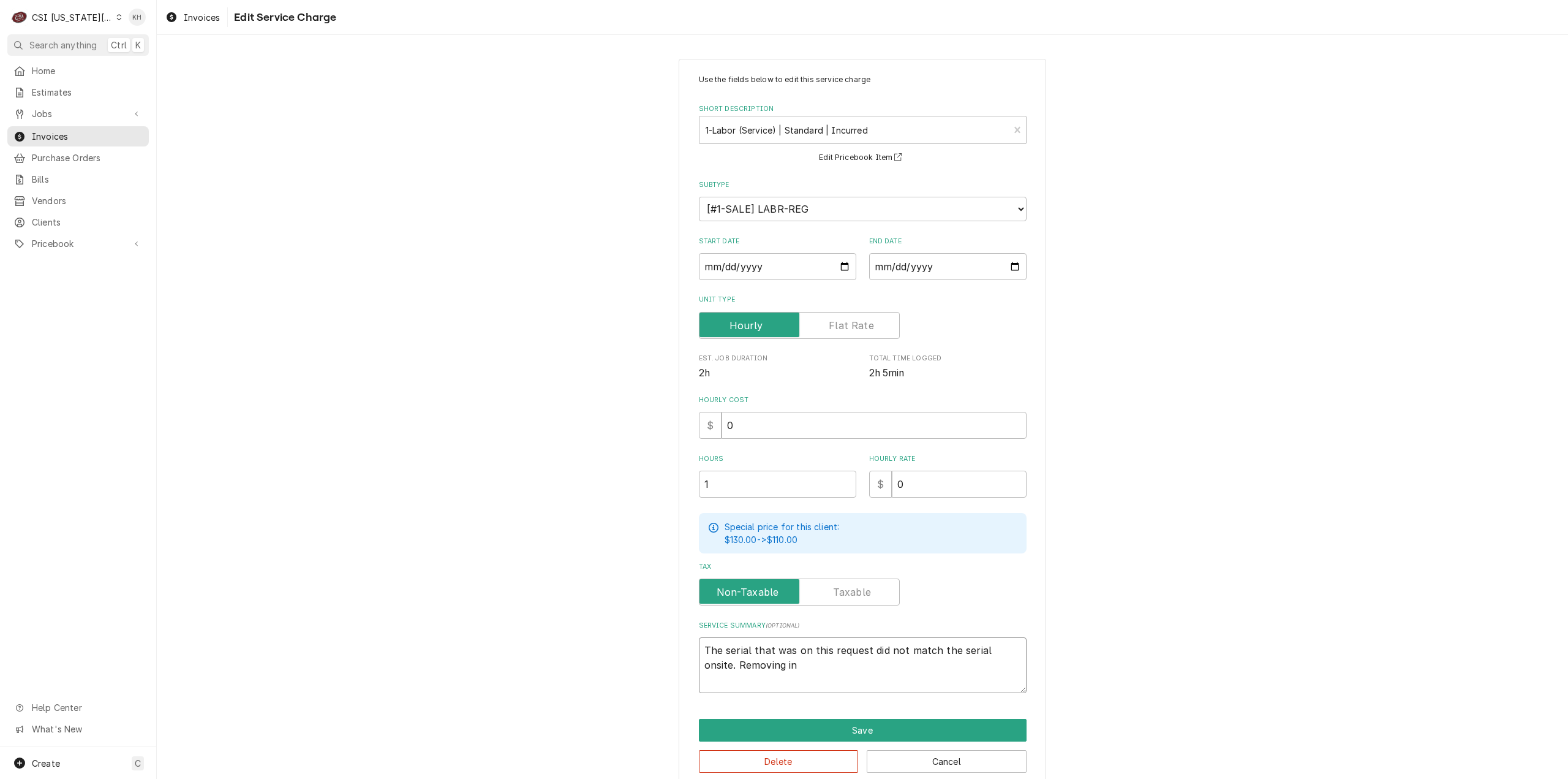
type textarea "The serial that was on this request did not match the serial onsite. Removing i"
type textarea "x"
type textarea "The serial that was on this request did not match the serial onsite. Removing"
type textarea "x"
type textarea "The serial that was on this request did not match the serial onsite. Removing"
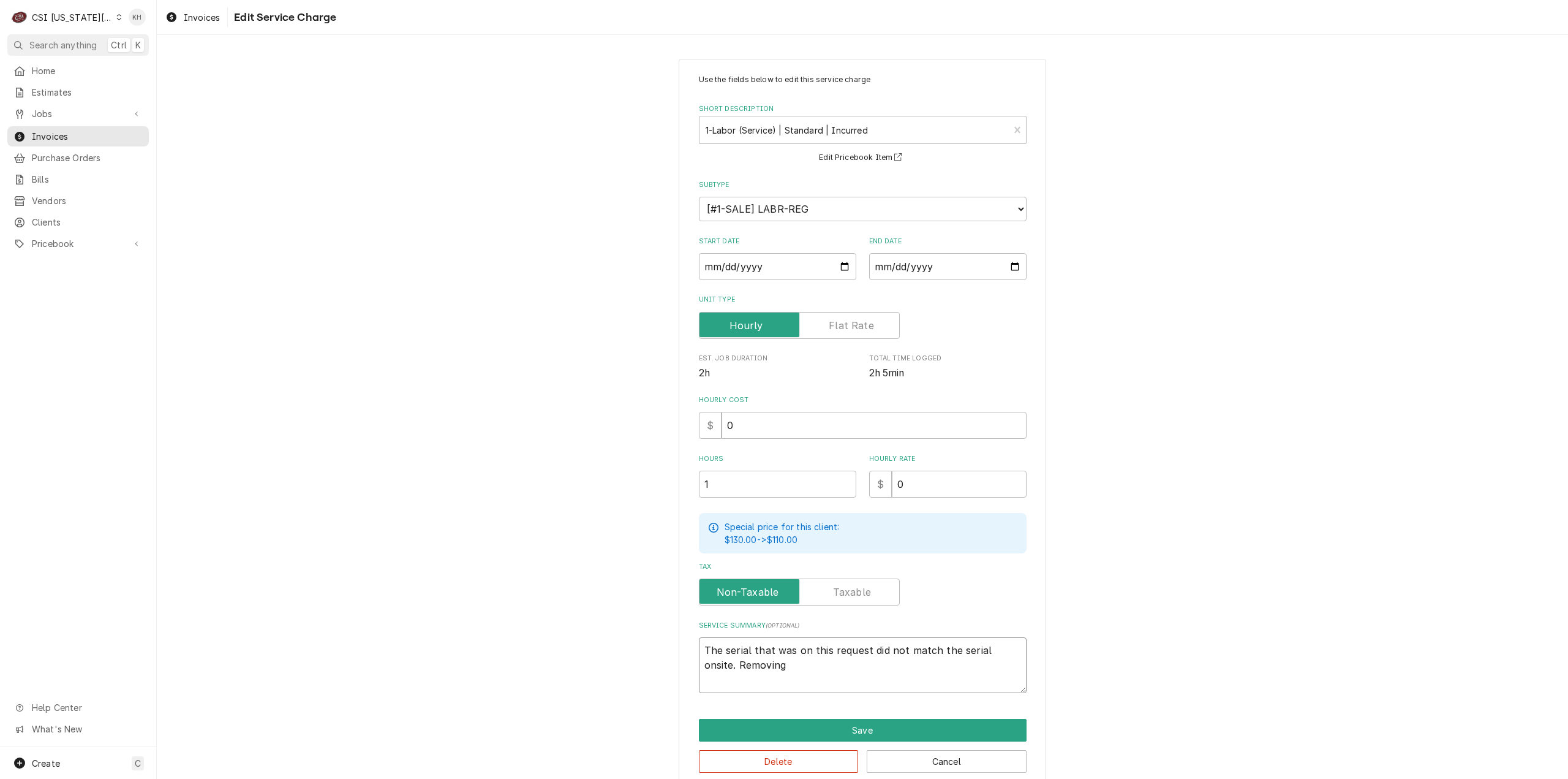
type textarea "x"
type textarea "The serial that was on this request did not match the serial onsite. Removin"
type textarea "x"
type textarea "The serial that was on this request did not match the serial onsite. Removi"
type textarea "x"
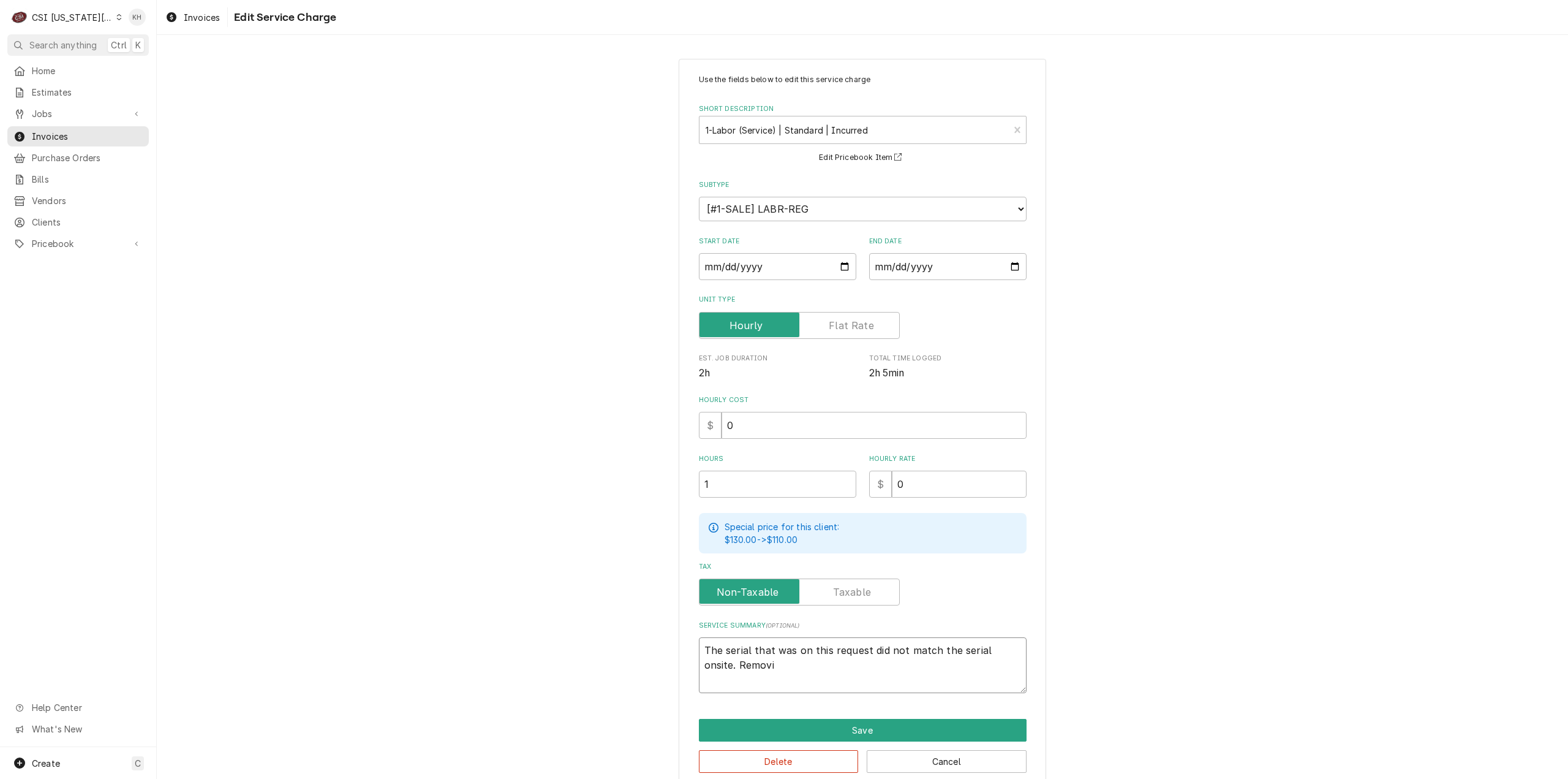
type textarea "The serial that was on this request did not match the serial onsite. Remov"
type textarea "x"
type textarea "The serial that was on this request did not match the serial onsite. Remo"
type textarea "x"
type textarea "The serial that was on this request did not match the serial onsite. Rem"
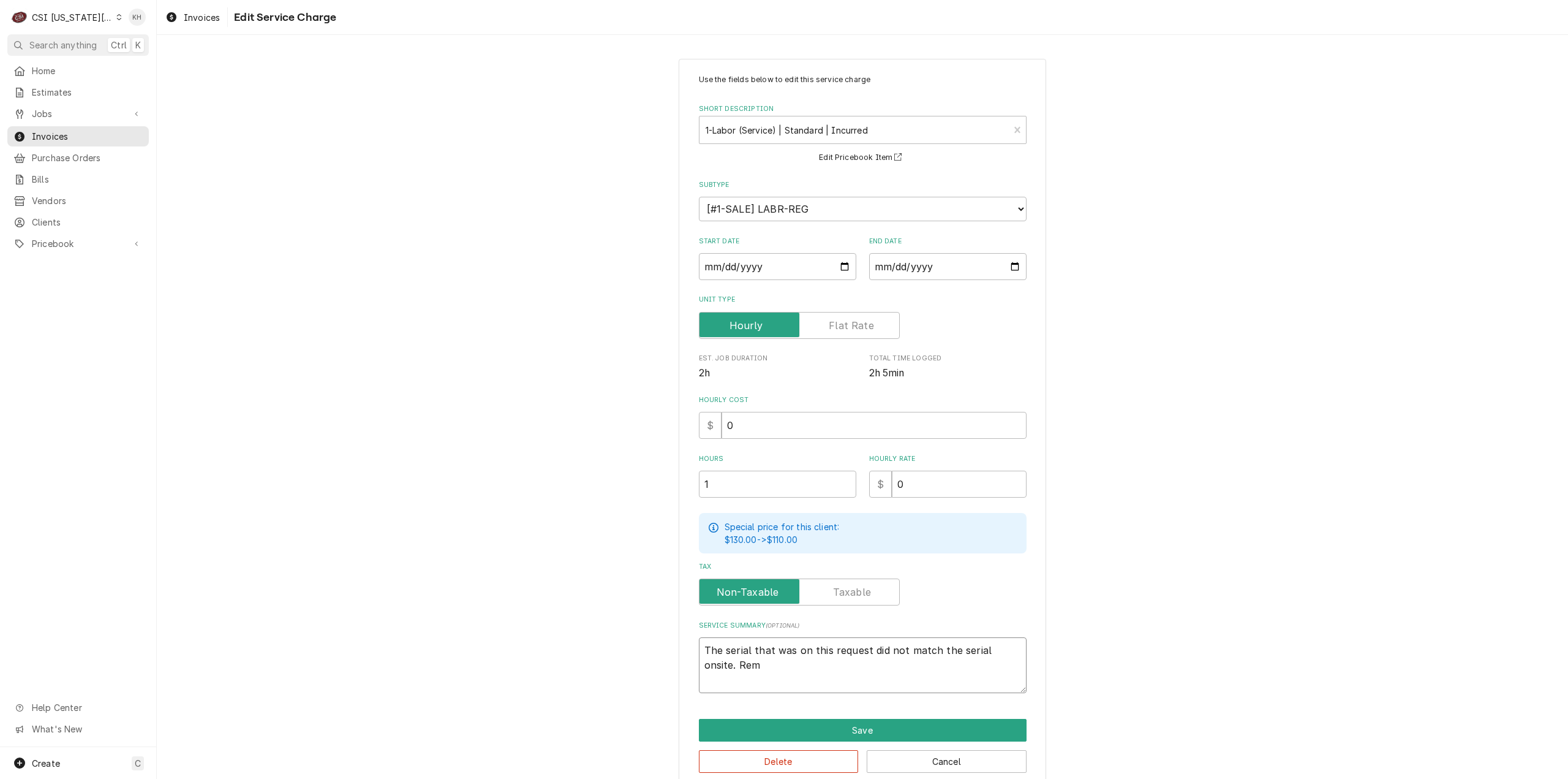
type textarea "x"
type textarea "The serial that was on this request did not match the serial onsite. Re"
type textarea "x"
type textarea "The serial that was on this request did not match the serial onsite."
type textarea "x"
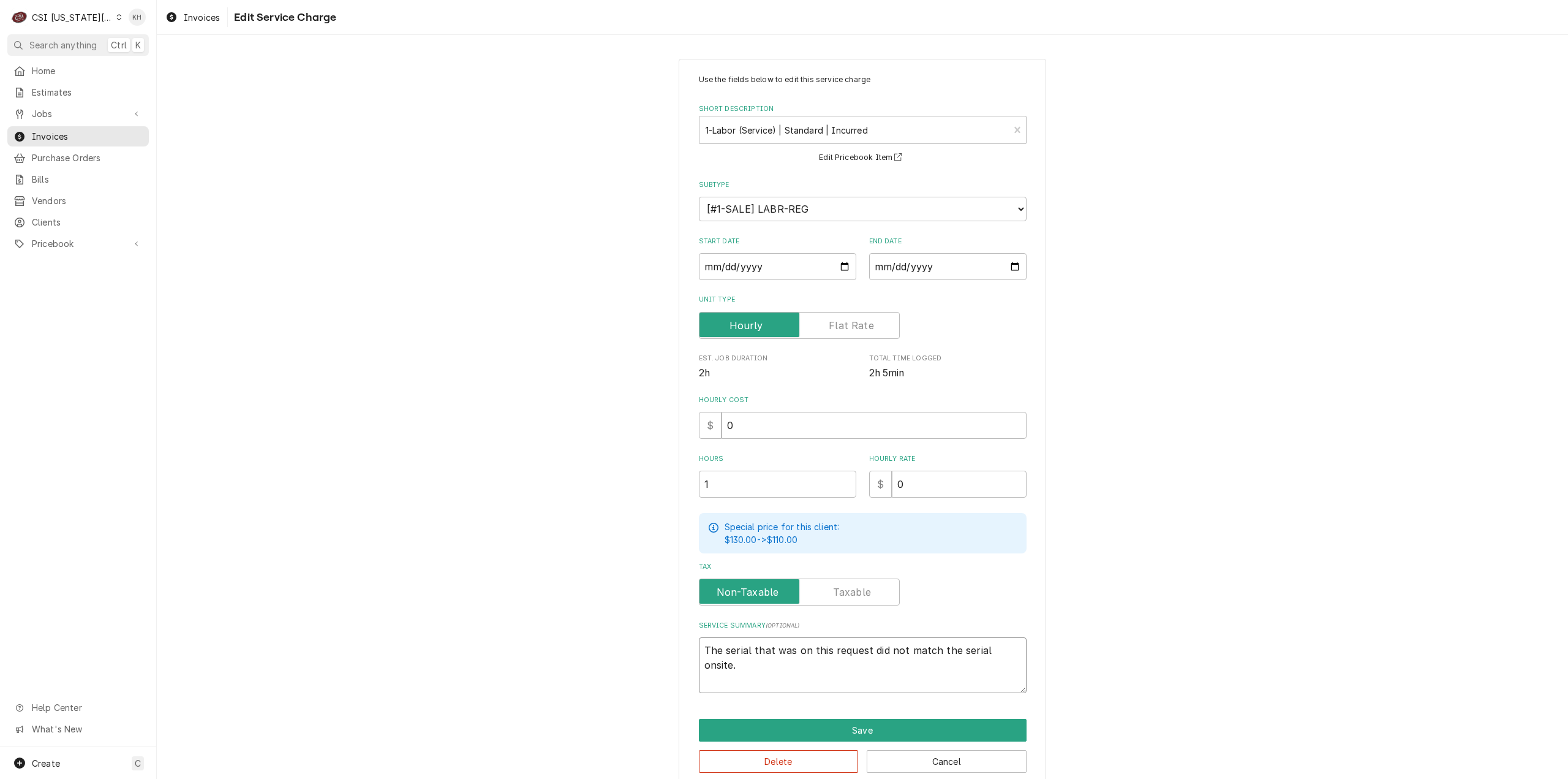
type textarea "The serial that was on this request did not match the serial onsite."
type textarea "x"
type textarea "The serial that was on this request did not match the serial onsite."
type textarea "x"
type textarea "The serial that was on this request did not match the serial onsite. $"
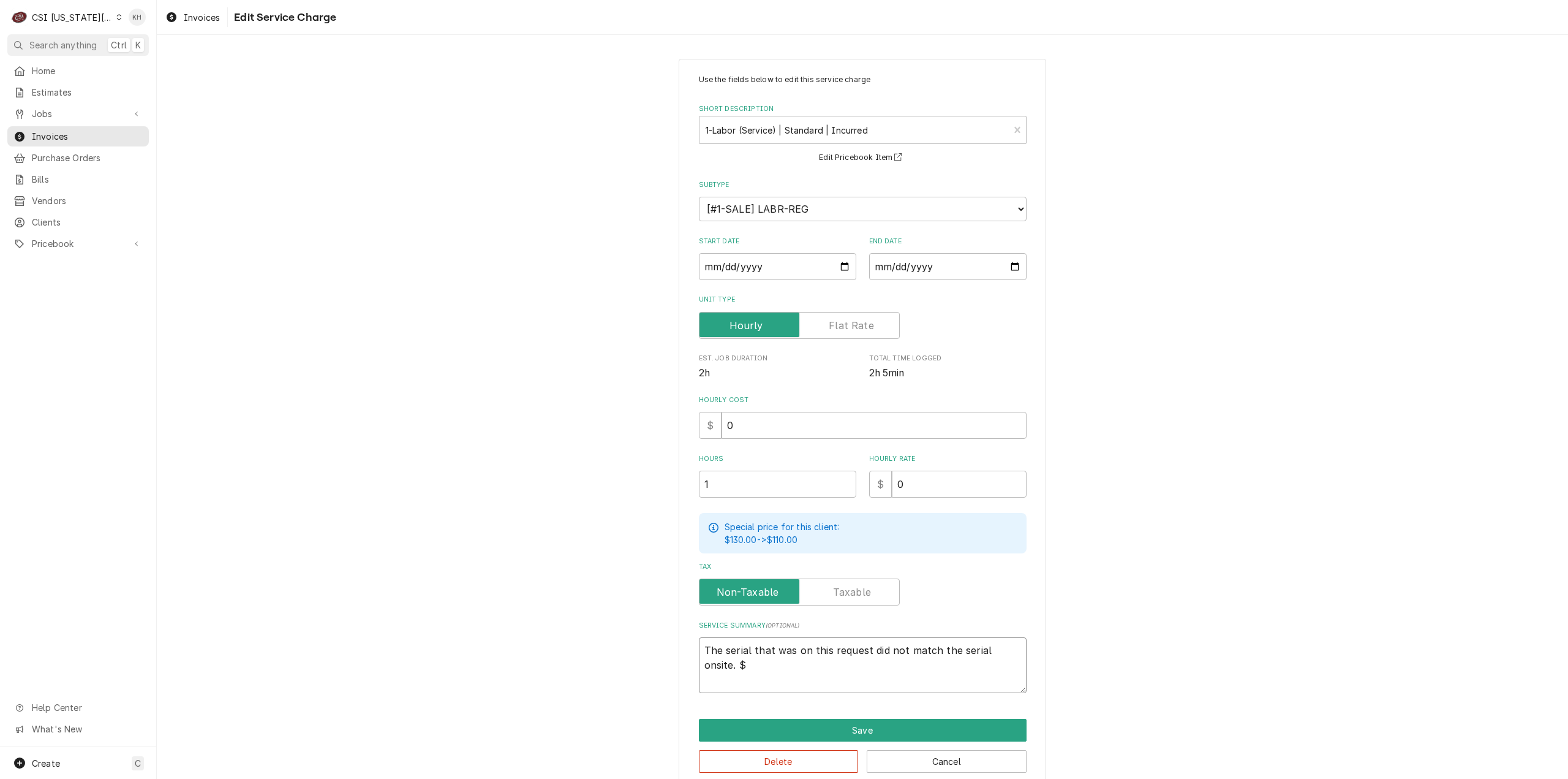
type textarea "x"
type textarea "The serial that was on this request did not match the serial onsite. $0"
type textarea "x"
type textarea "The serial that was on this request did not match the serial onsite. $0"
type textarea "x"
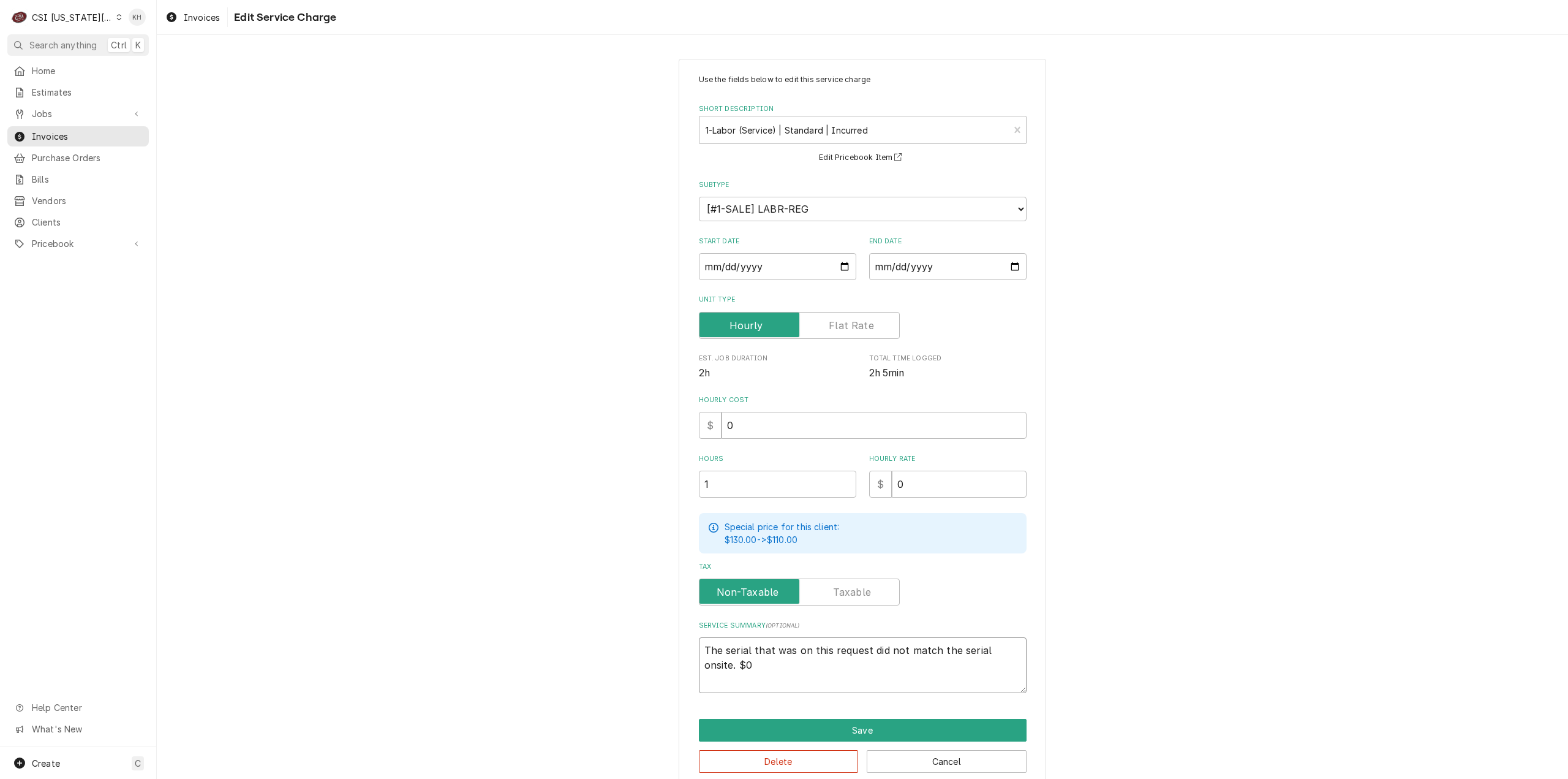
type textarea "The serial that was on this request did not match the serial onsite. $0 i"
type textarea "x"
type textarea "The serial that was on this request did not match the serial onsite. $0 in"
type textarea "x"
type textarea "The serial that was on this request did not match the serial onsite. $0 inv"
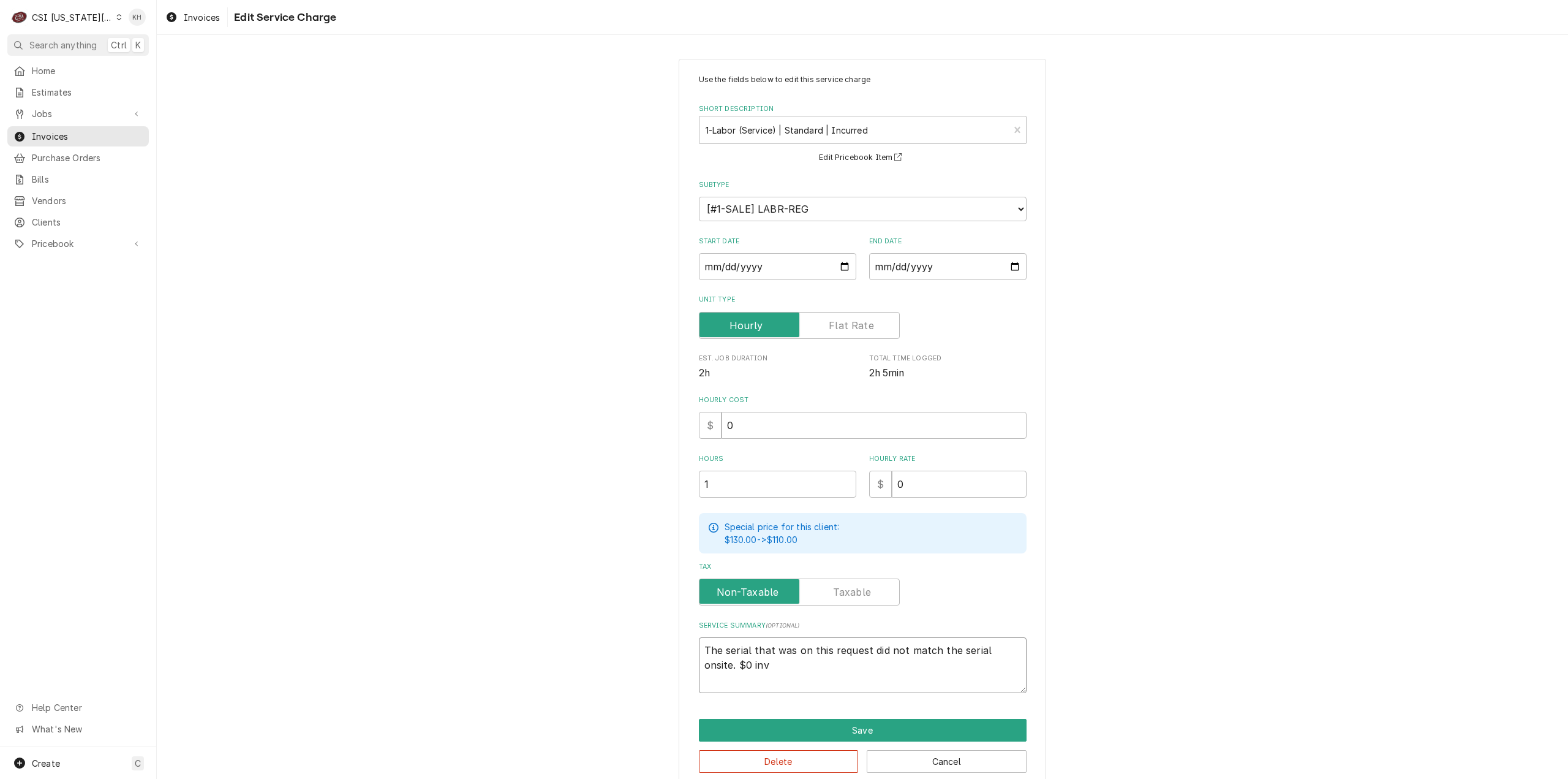
type textarea "x"
type textarea "The serial that was on this request did not match the serial onsite. $0 invo"
type textarea "x"
type textarea "The serial that was on this request did not match the serial onsite. $0 invoi"
type textarea "x"
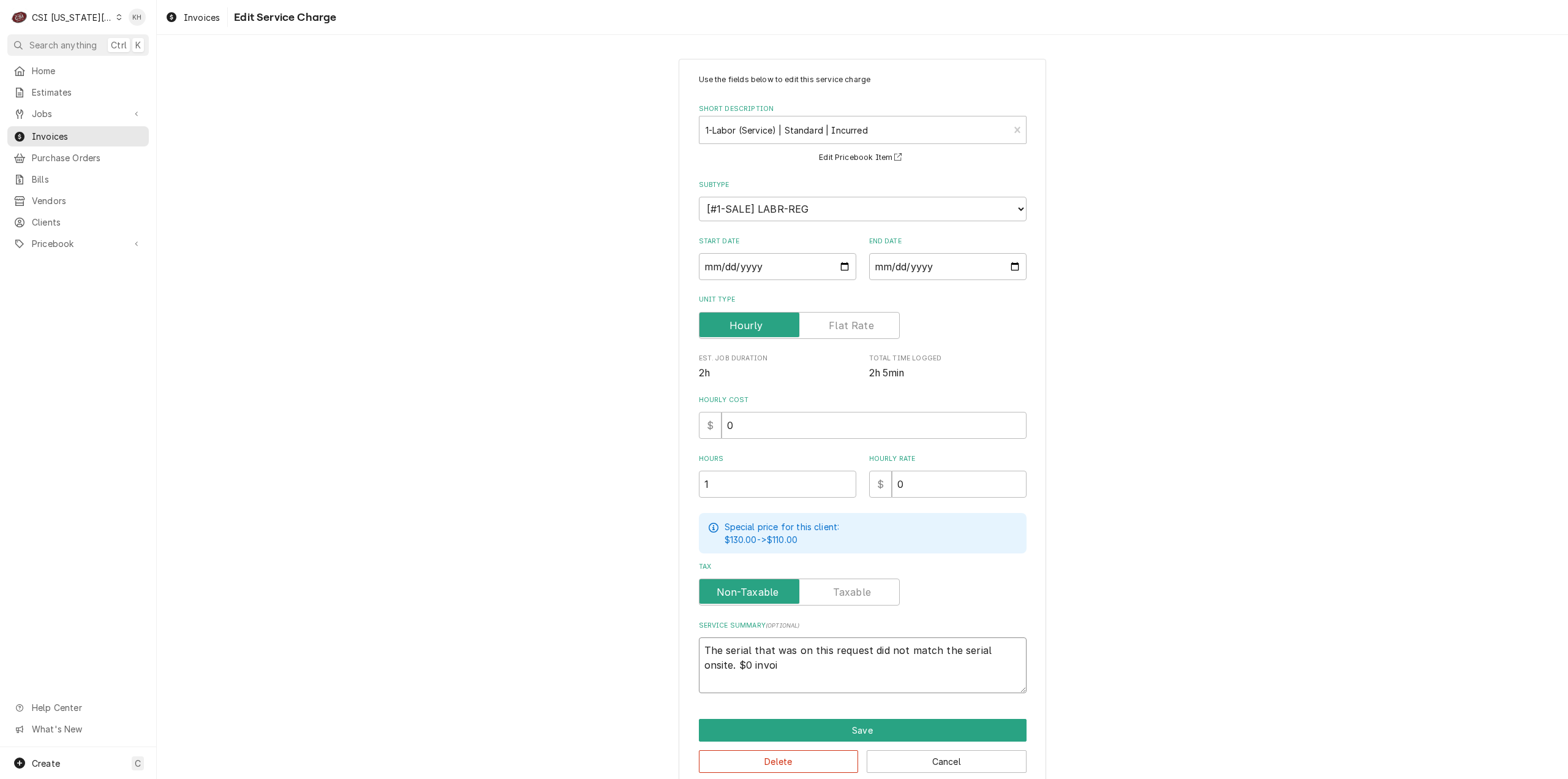
type textarea "The serial that was on this request did not match the serial onsite. $0 invoic"
type textarea "x"
type textarea "The serial that was on this request did not match the serial onsite. $0 invoice"
type textarea "x"
type textarea "The serial that was on this request did not match the serial onsite. $0 invoice"
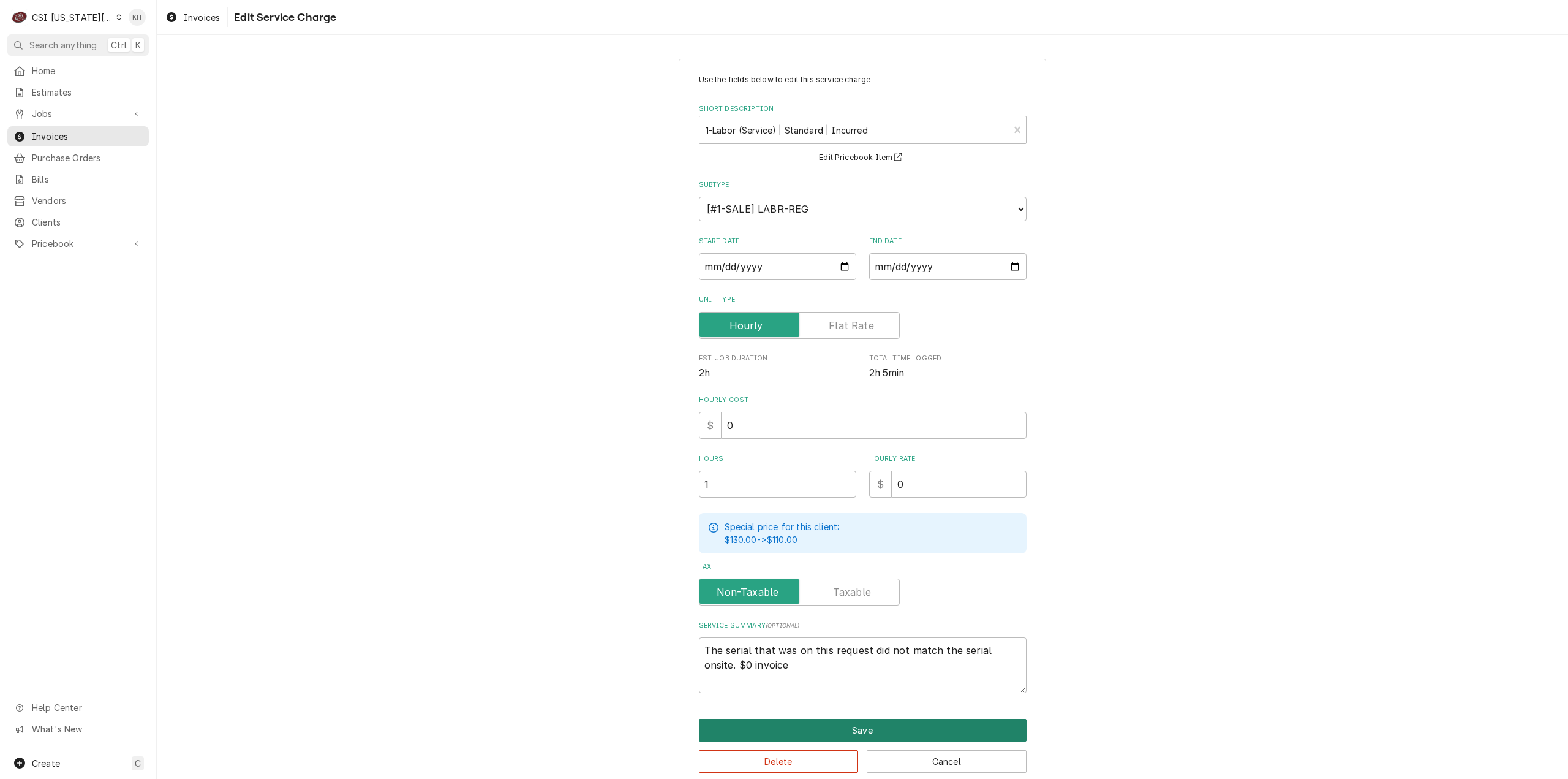
click at [881, 726] on button "Save" at bounding box center [863, 729] width 328 height 22
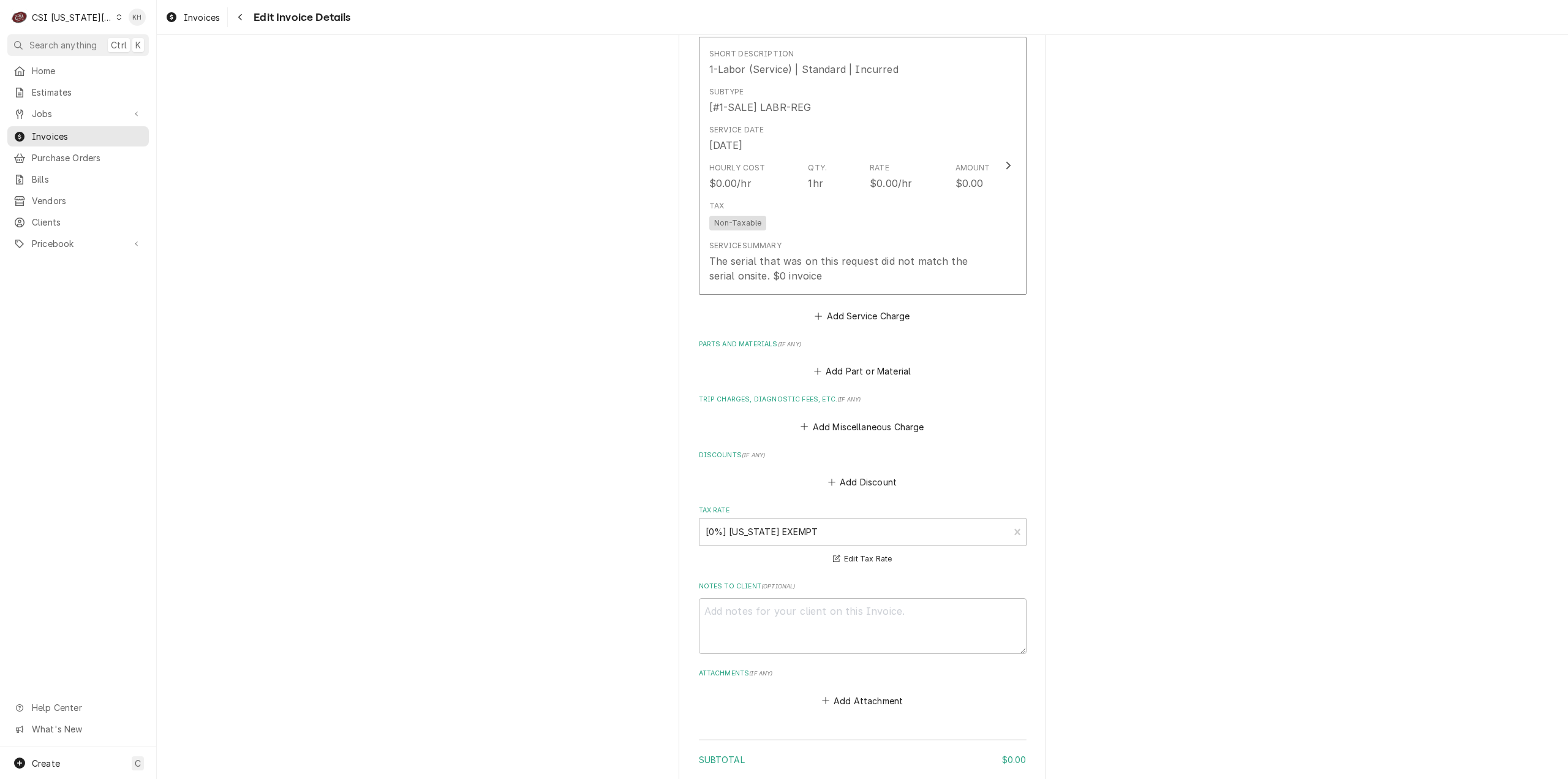
scroll to position [1444, 0]
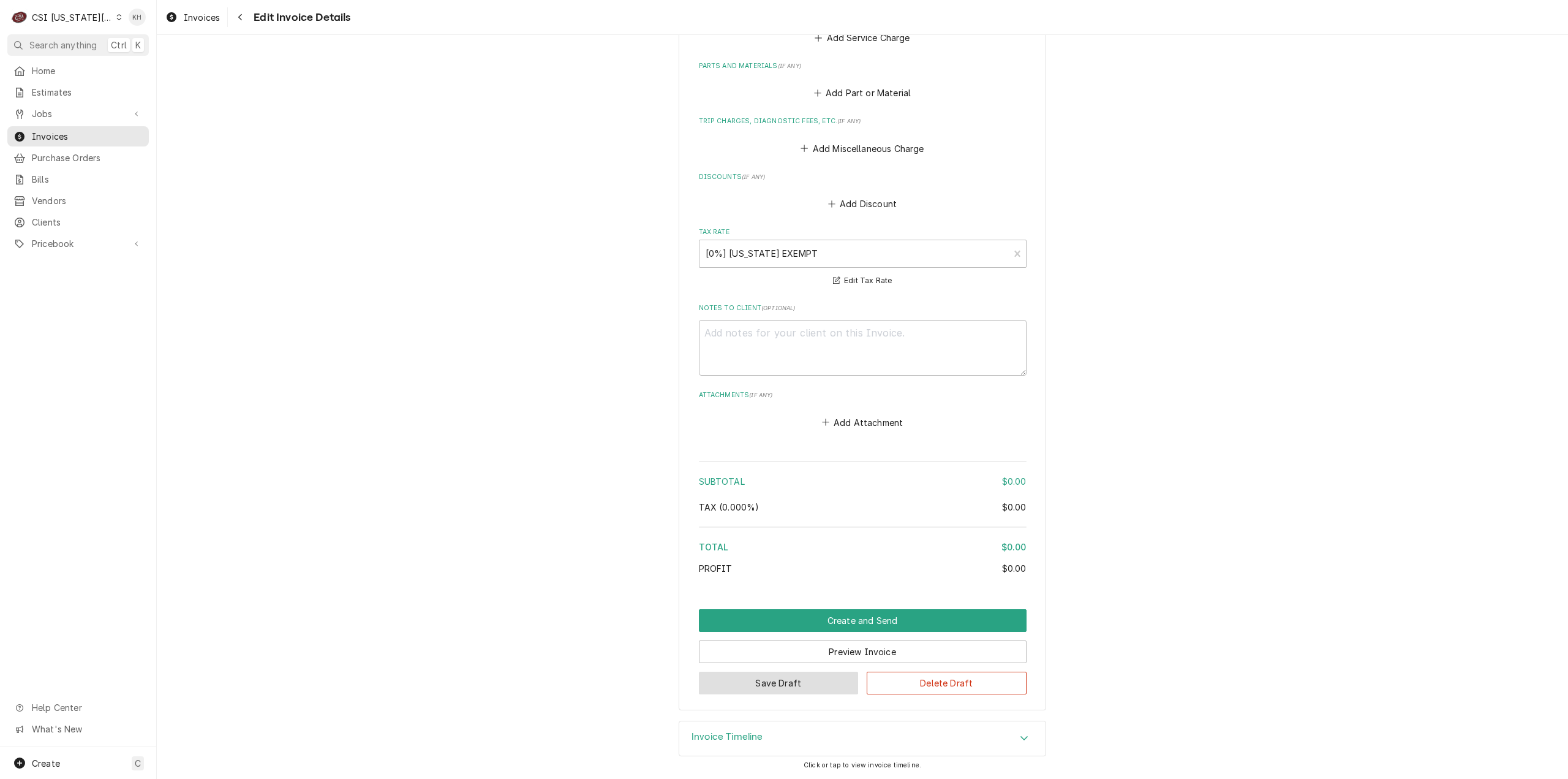
click at [792, 685] on button "Save Draft" at bounding box center [779, 682] width 160 height 22
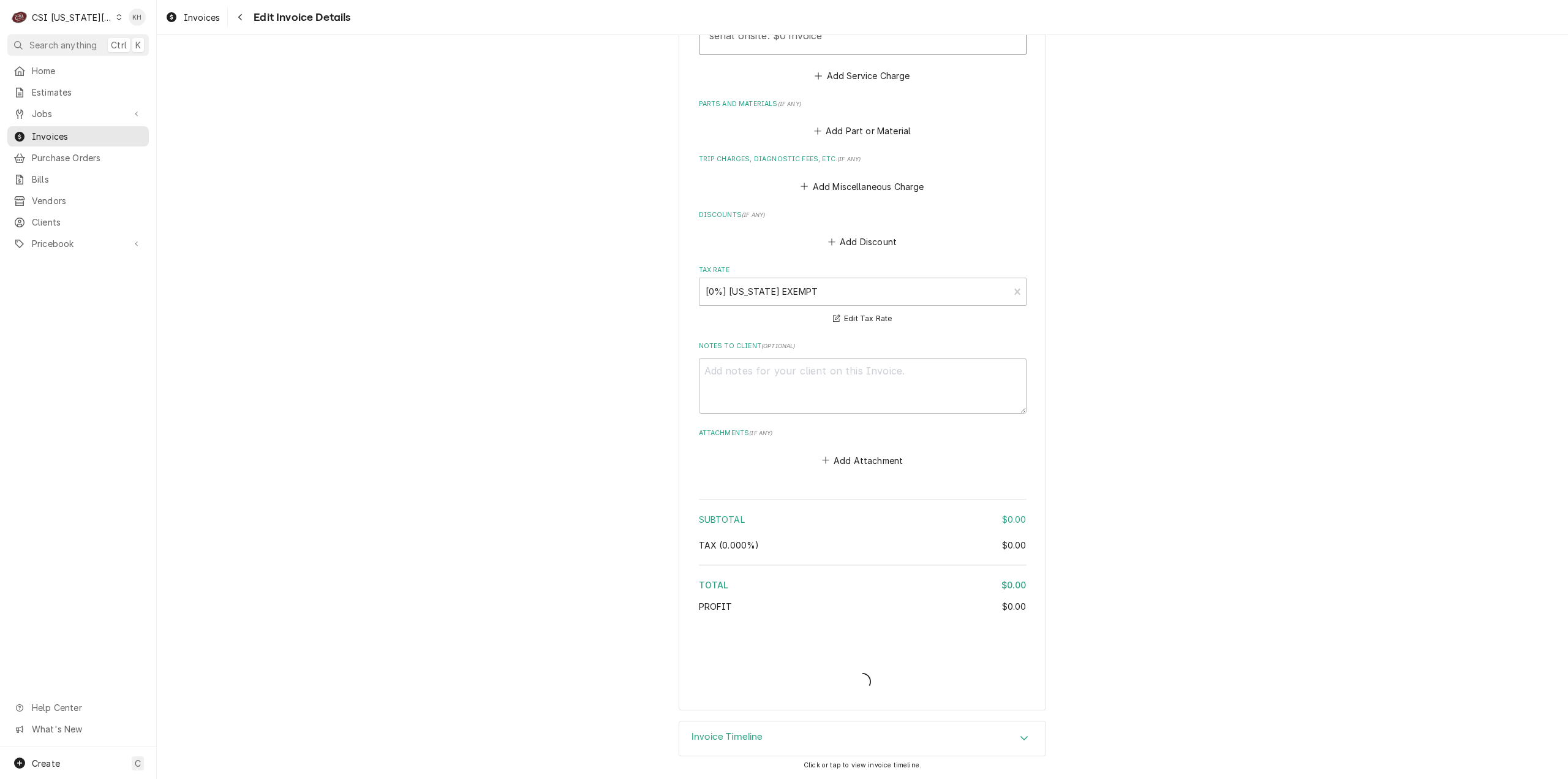
scroll to position [1404, 0]
type textarea "x"
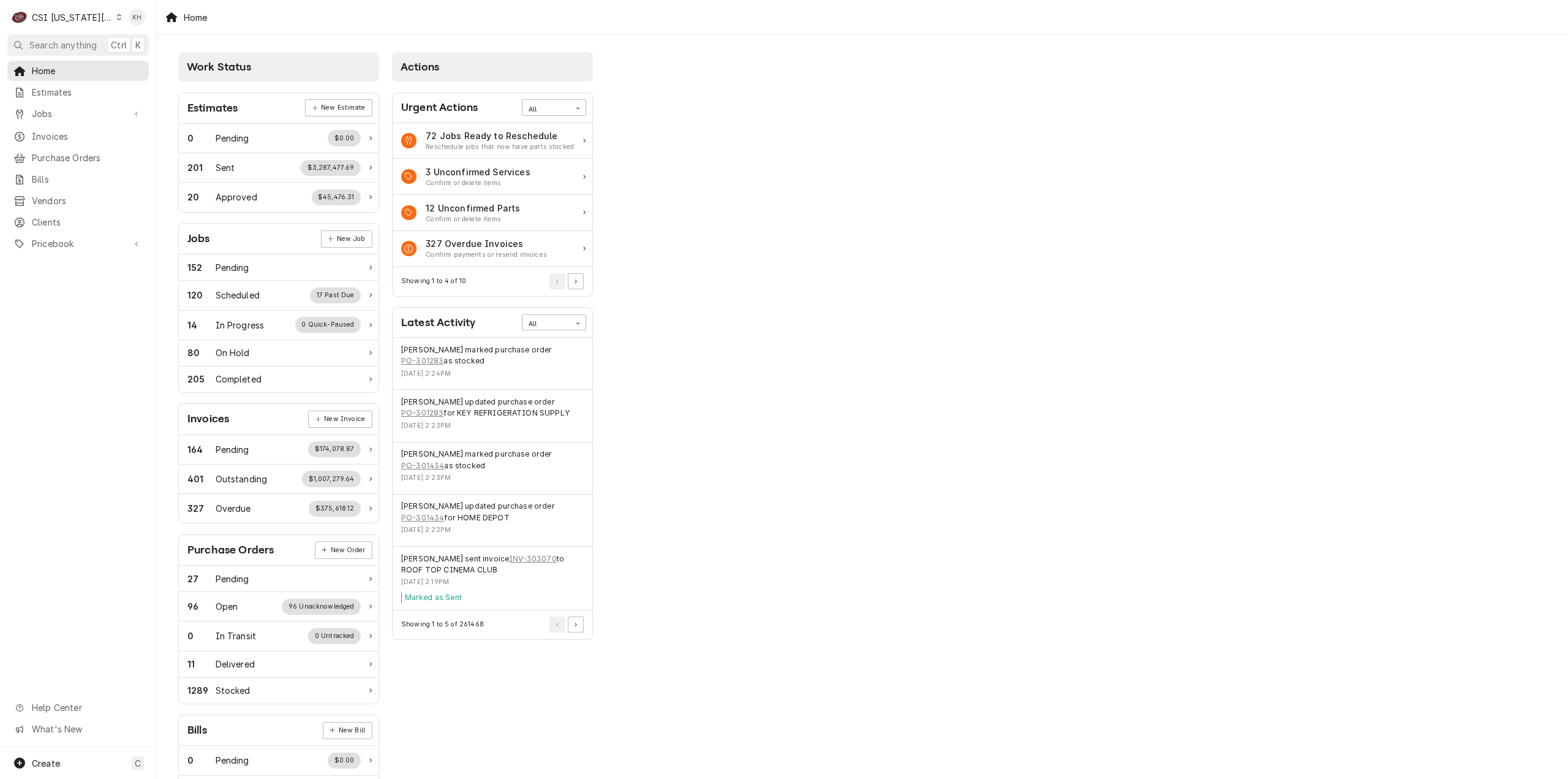
drag, startPoint x: 66, startPoint y: 48, endPoint x: 222, endPoint y: 58, distance: 156.3
click at [66, 48] on span "Search anything" at bounding box center [63, 45] width 67 height 13
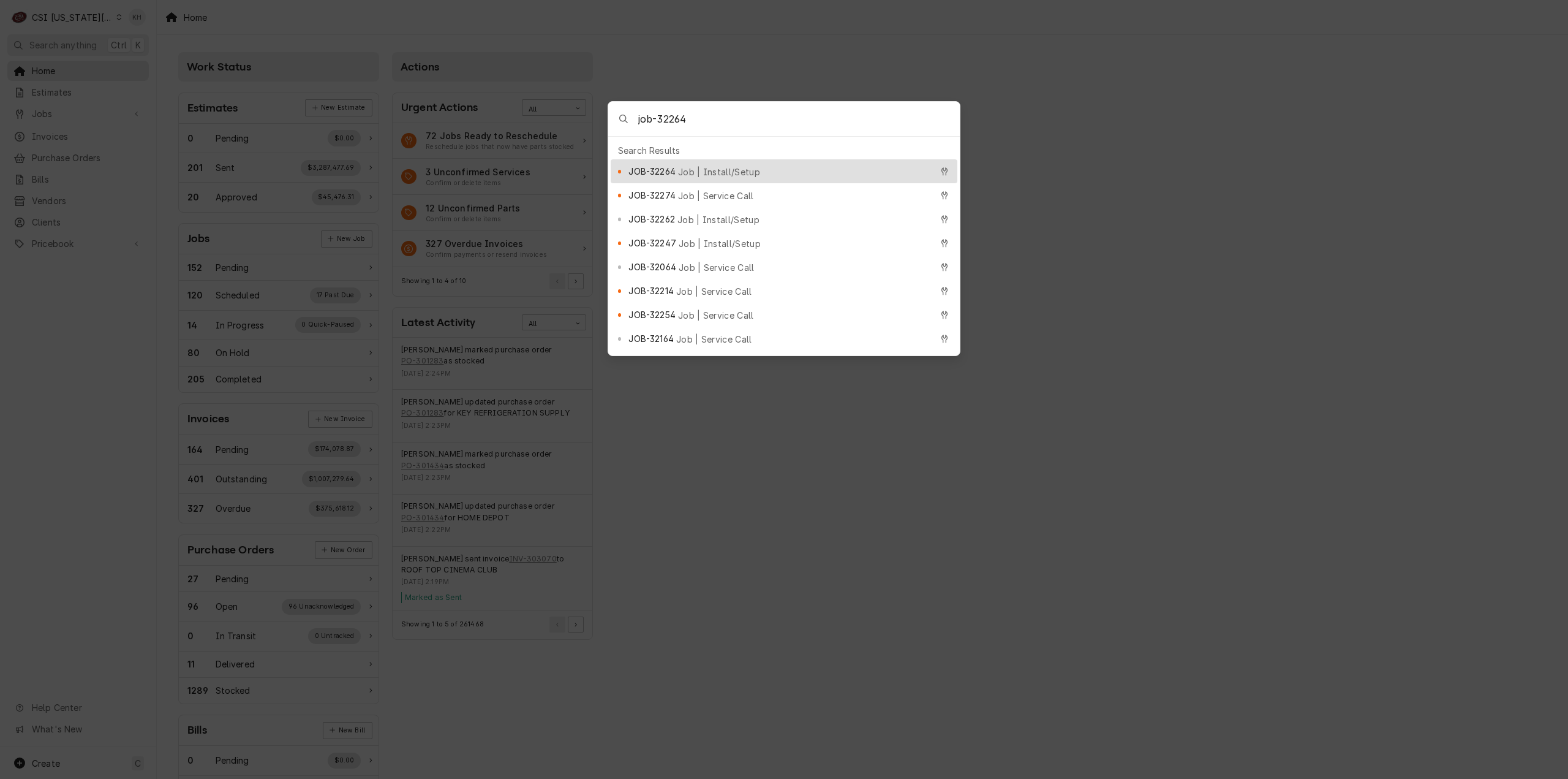
type input "job-32264"
click at [702, 164] on div "JOB-32264 Job | Install/Setup" at bounding box center [779, 171] width 302 height 14
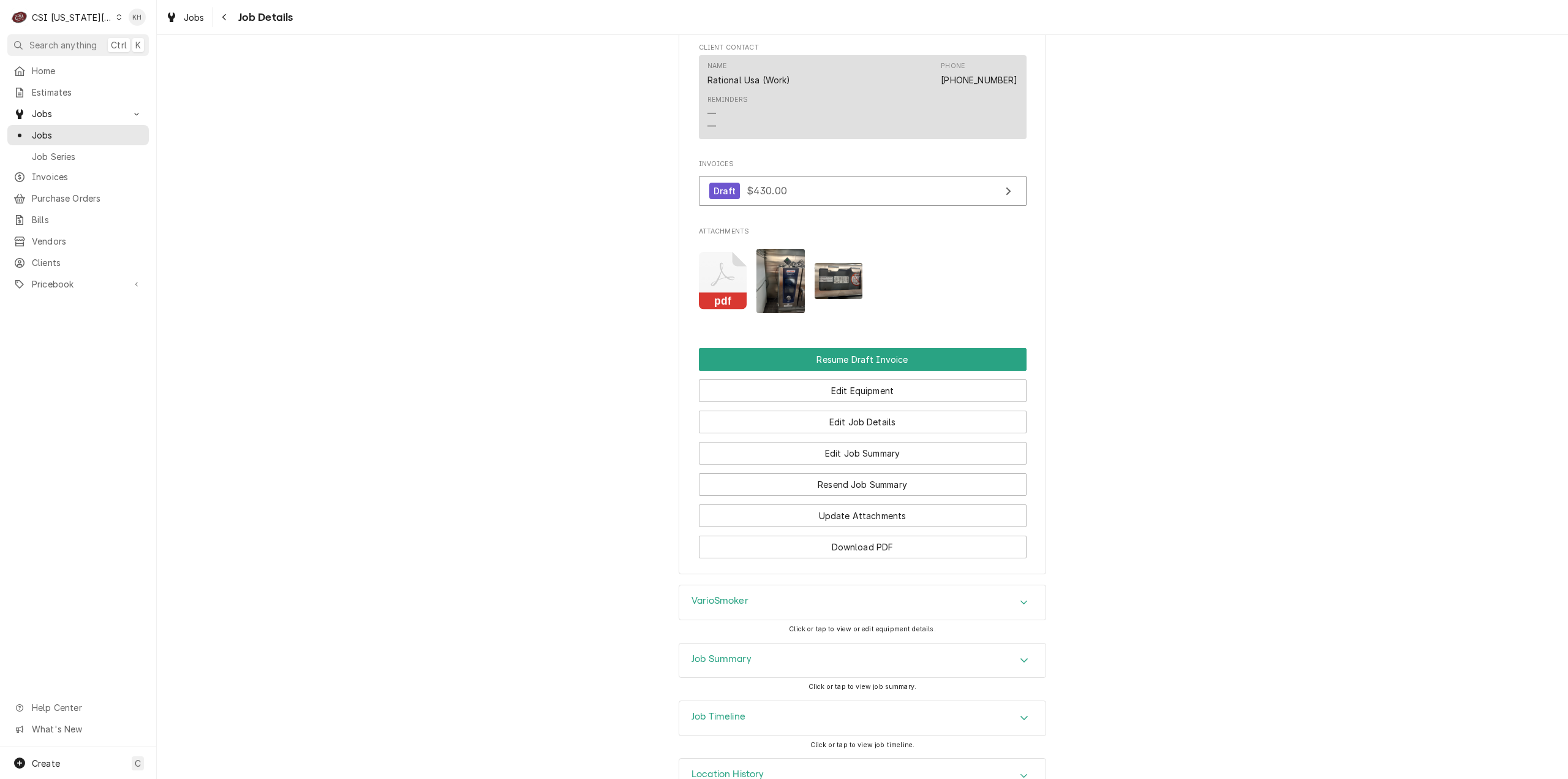
scroll to position [1137, 0]
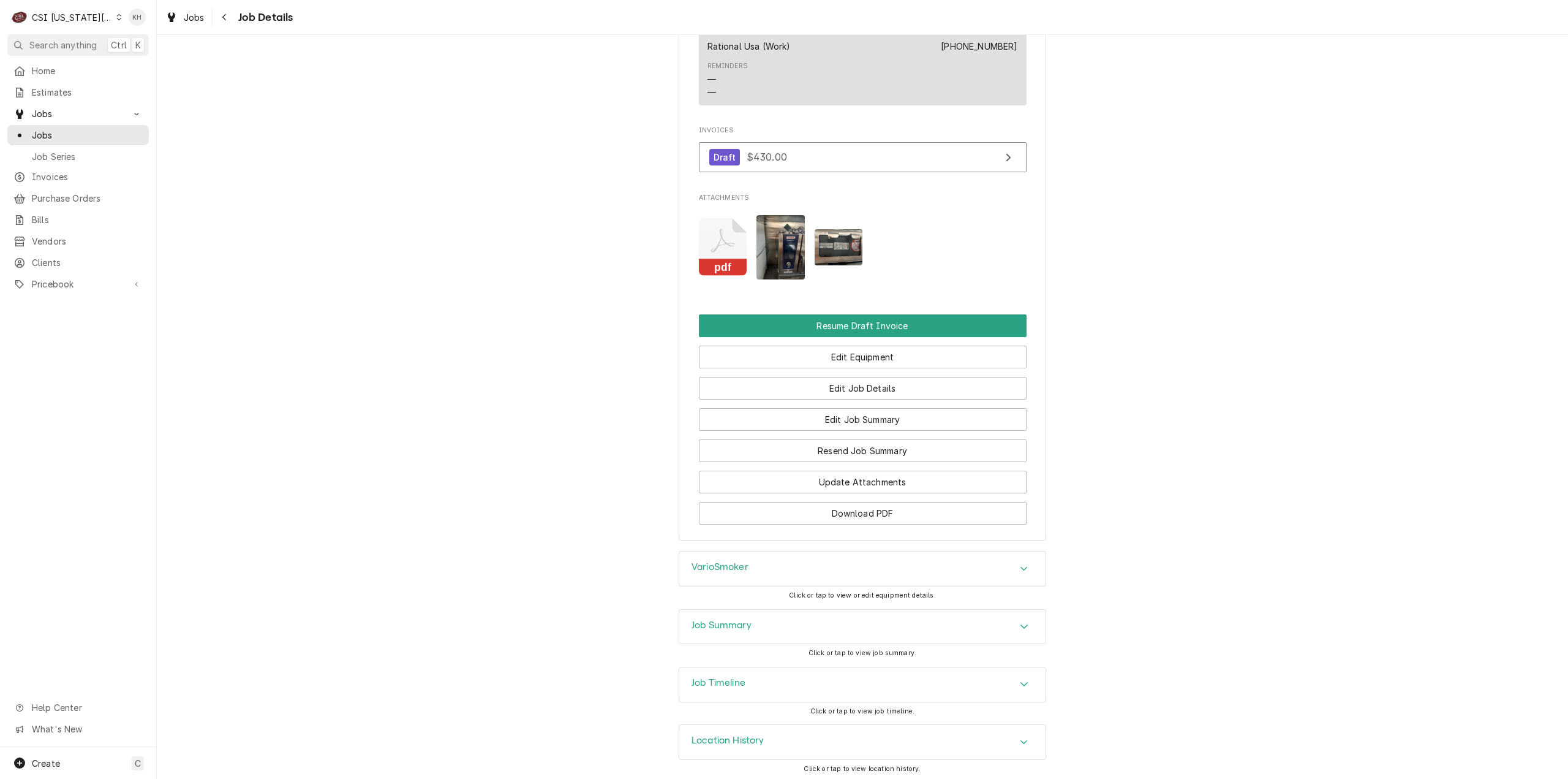
click at [755, 617] on div "Job Summary" at bounding box center [862, 627] width 366 height 34
click at [756, 617] on div "Job Summary" at bounding box center [862, 627] width 366 height 35
click at [744, 572] on div "VarioSmoker" at bounding box center [862, 569] width 366 height 34
click at [744, 572] on div "VarioSmoker" at bounding box center [862, 569] width 366 height 35
click at [747, 682] on div "Job Timeline" at bounding box center [862, 685] width 366 height 34
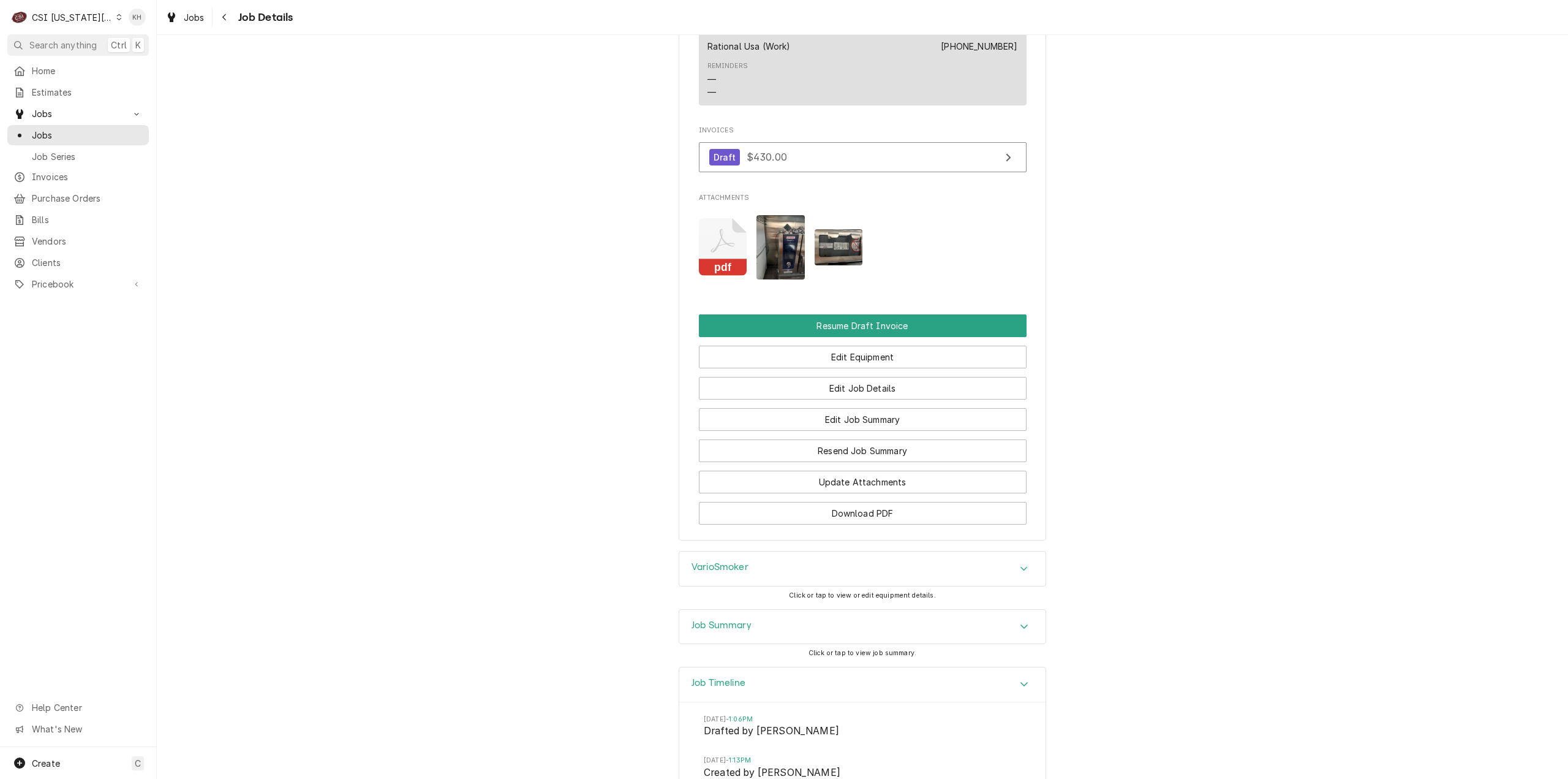
click at [747, 682] on div "Job Timeline" at bounding box center [862, 685] width 366 height 35
click at [734, 622] on h3 "Job Summary" at bounding box center [721, 625] width 60 height 12
click at [745, 695] on div "Job Timeline" at bounding box center [862, 685] width 366 height 34
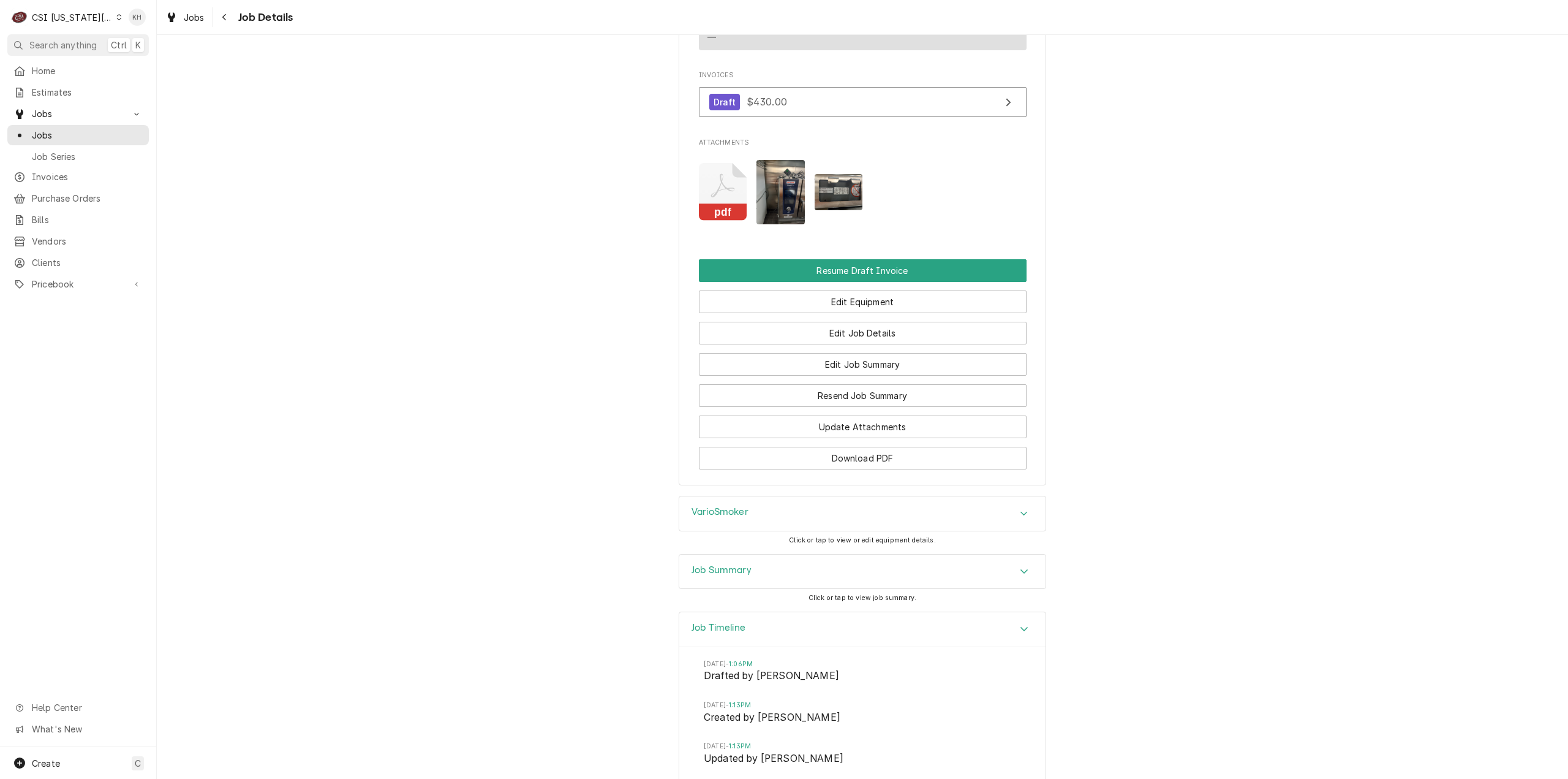
scroll to position [764, 0]
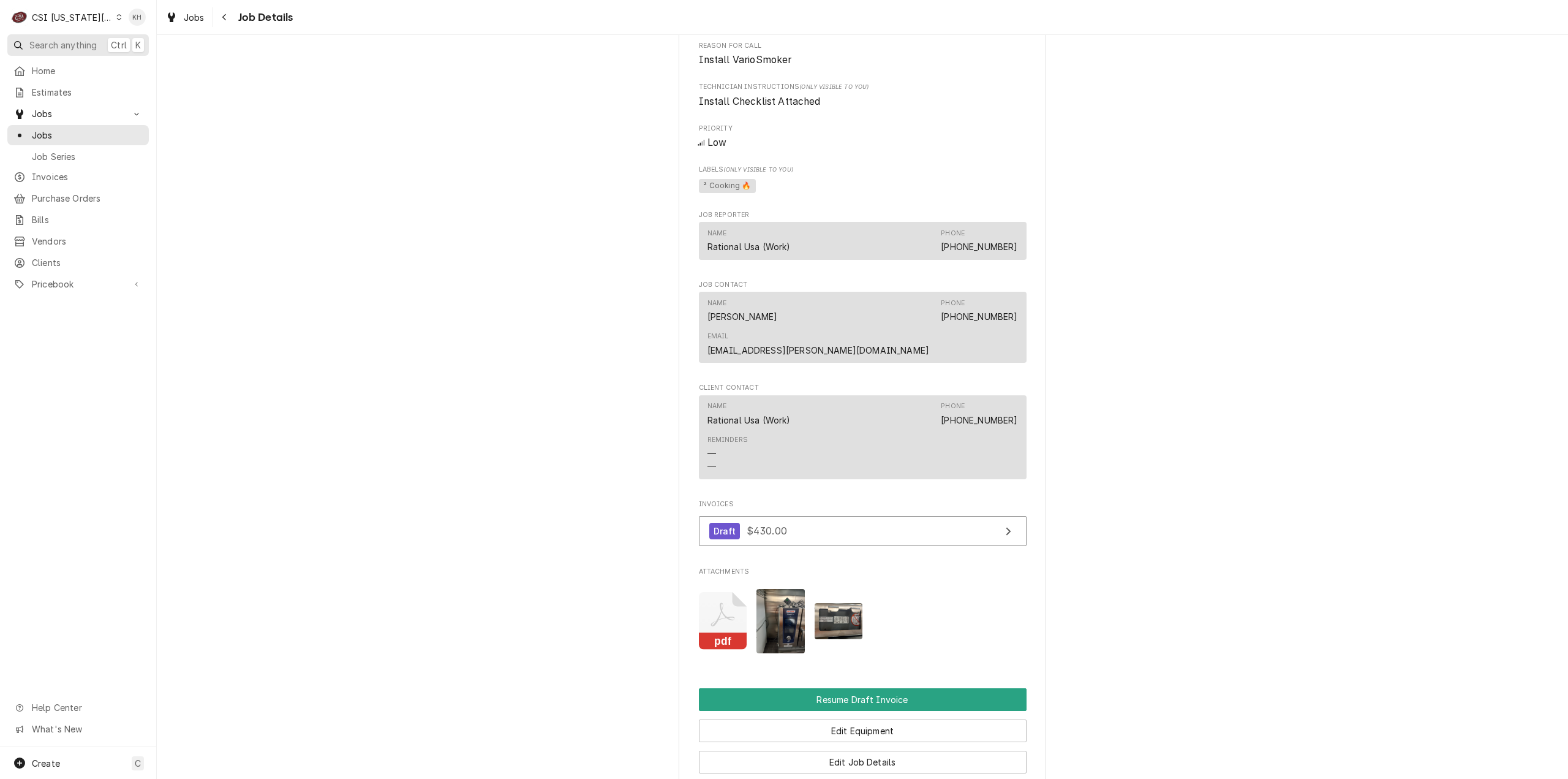
click at [73, 40] on span "Search anything" at bounding box center [63, 45] width 67 height 13
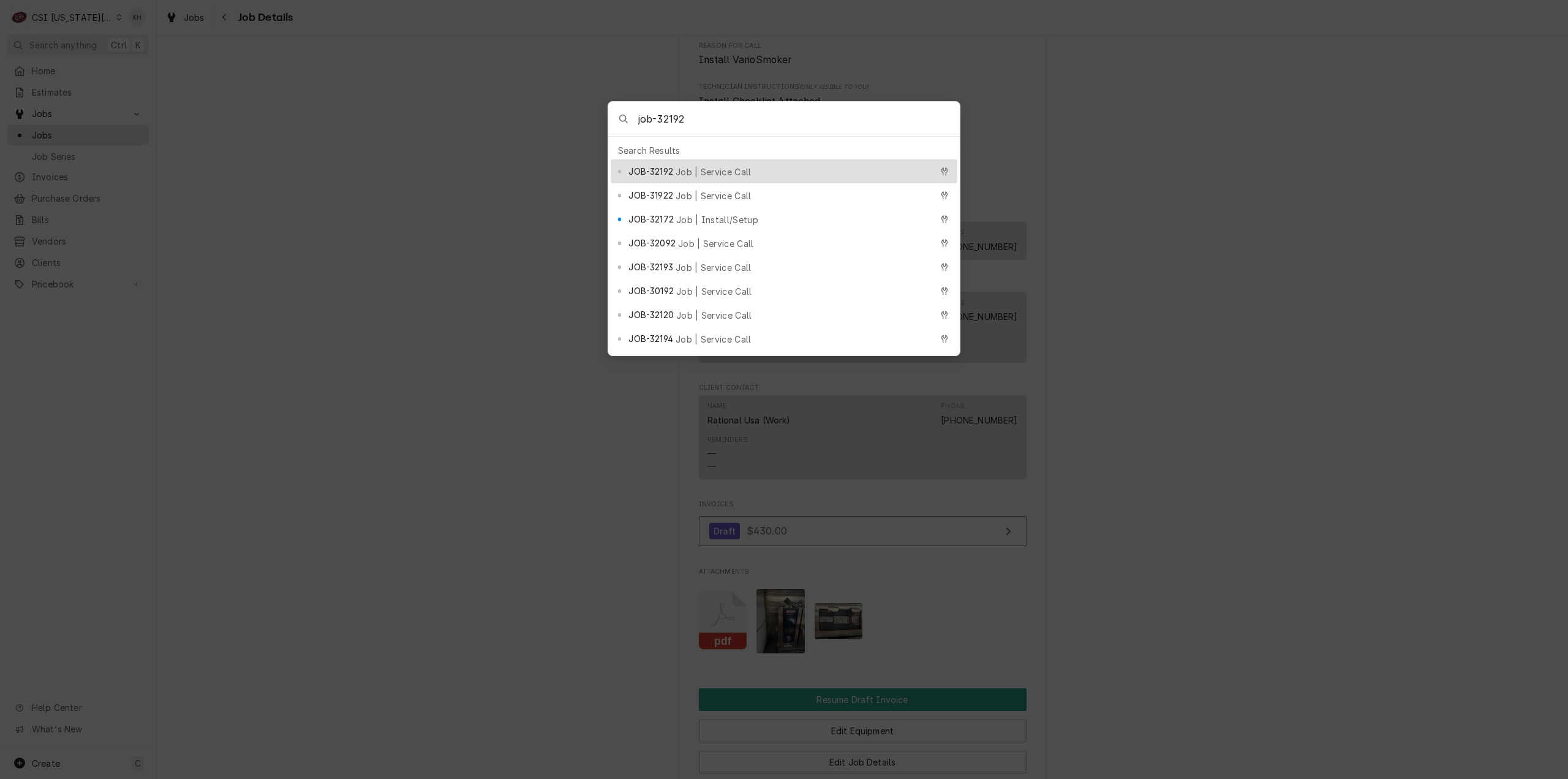
type input "job-32192"
click at [703, 167] on span "Job | Service Call" at bounding box center [714, 172] width 76 height 13
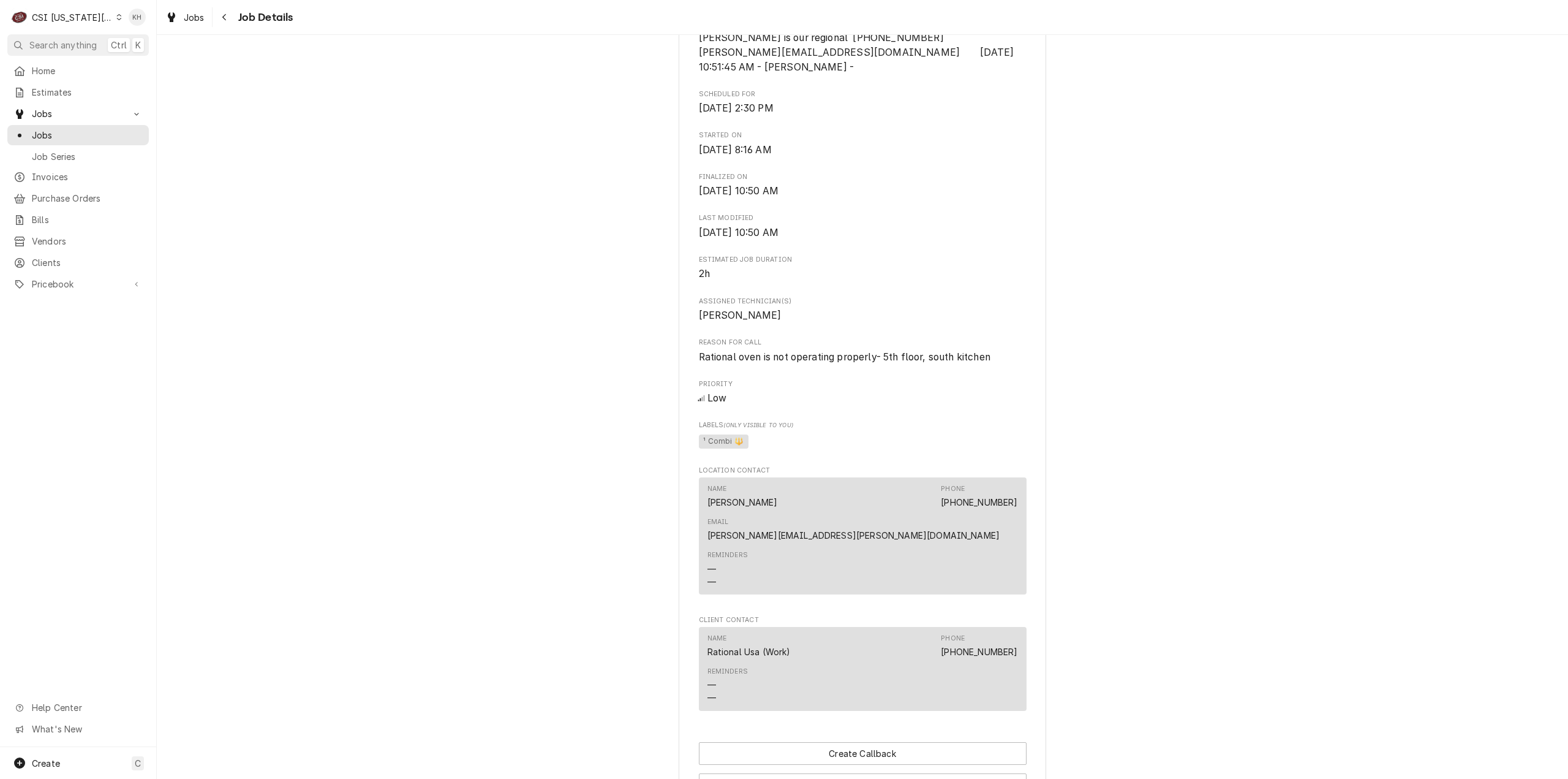
scroll to position [490, 0]
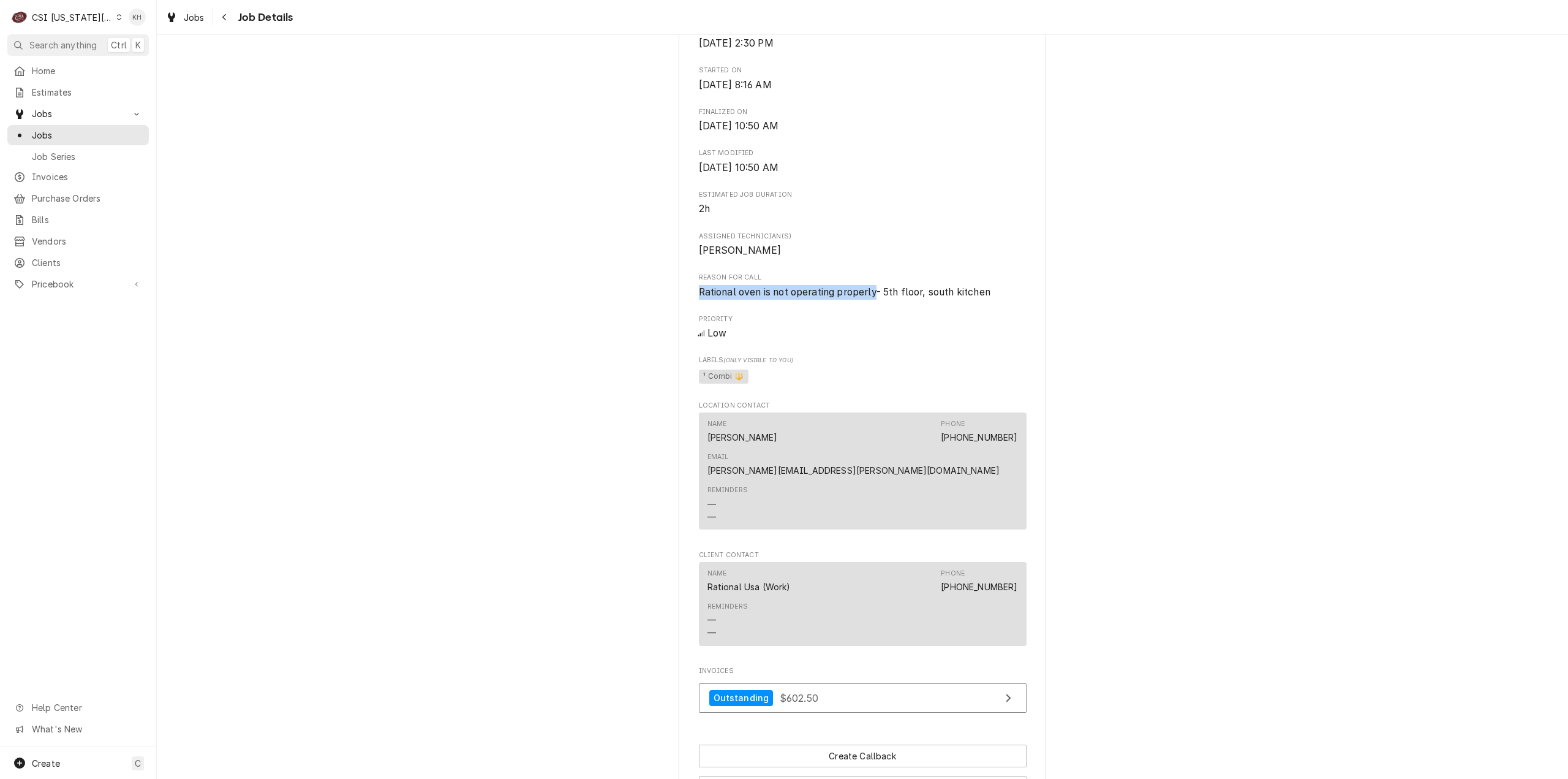
drag, startPoint x: 690, startPoint y: 319, endPoint x: 872, endPoint y: 326, distance: 182.1
click at [872, 326] on div "RATIONAL [GEOGRAPHIC_DATA] WARRANTY [PERSON_NAME][GEOGRAPHIC_DATA][US_STATE] / …" at bounding box center [862, 217] width 367 height 1256
copy span "Rational oven is not operating properly"
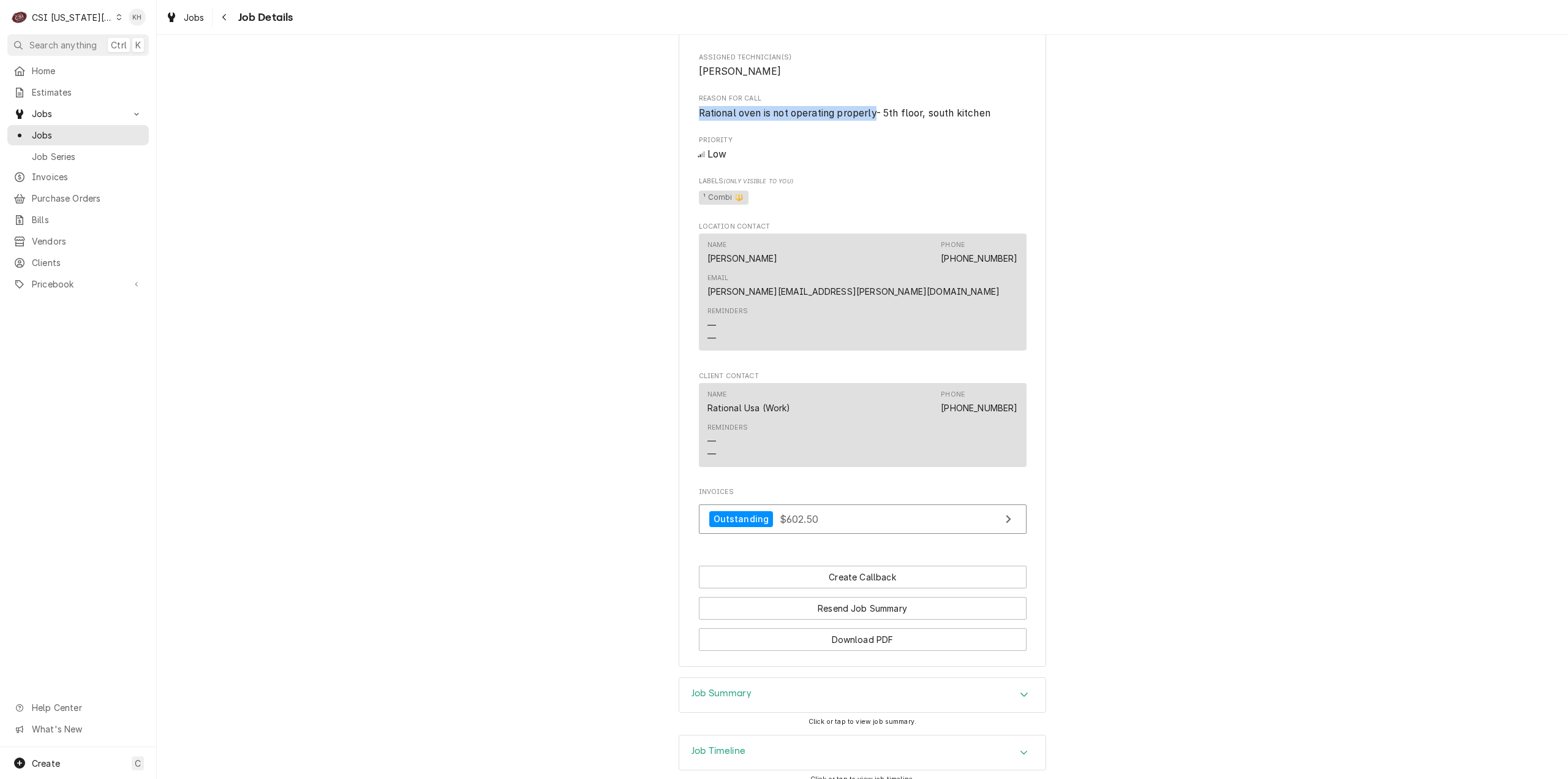
scroll to position [736, 0]
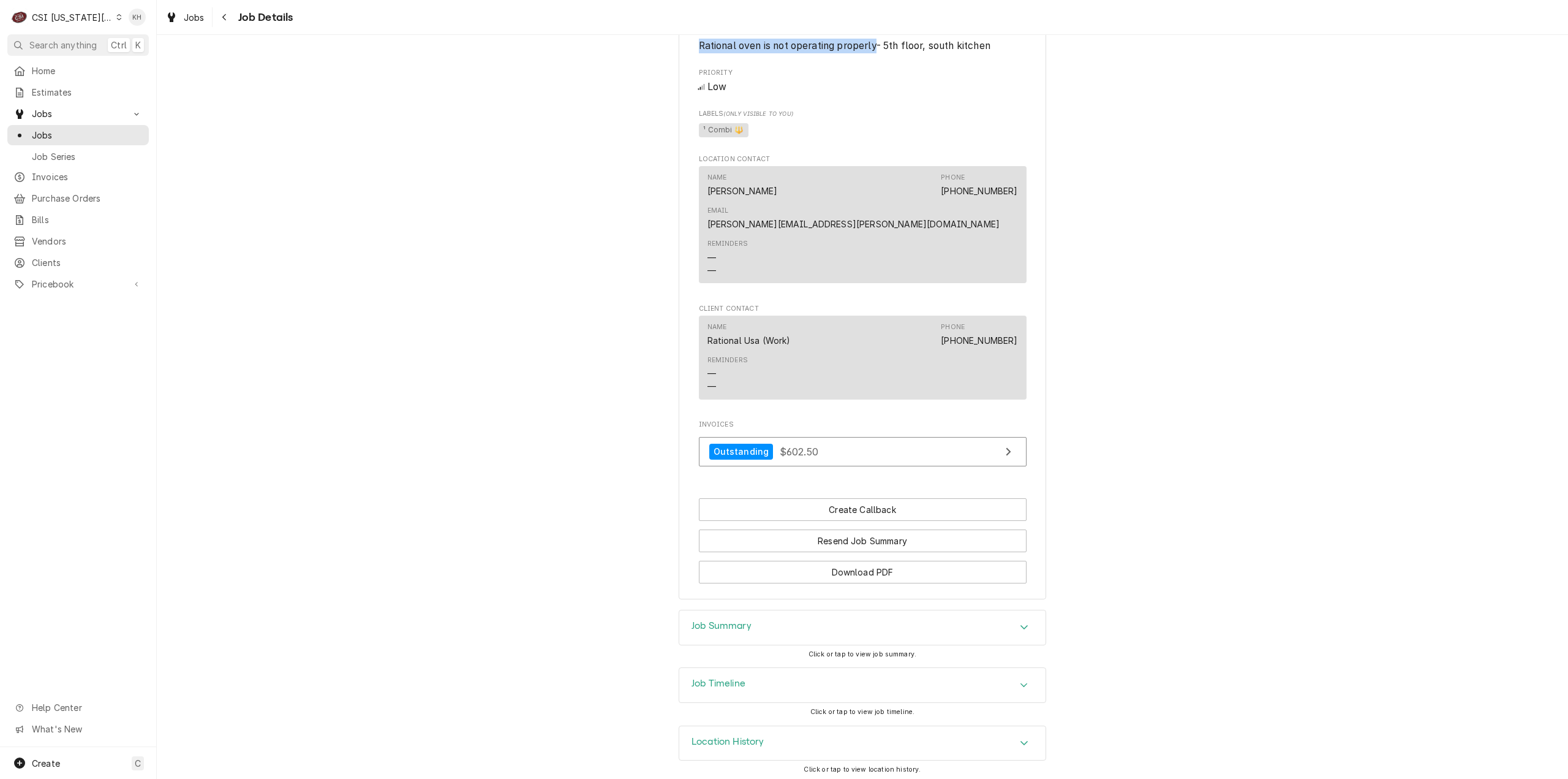
click at [781, 671] on div "Job Timeline" at bounding box center [862, 685] width 366 height 34
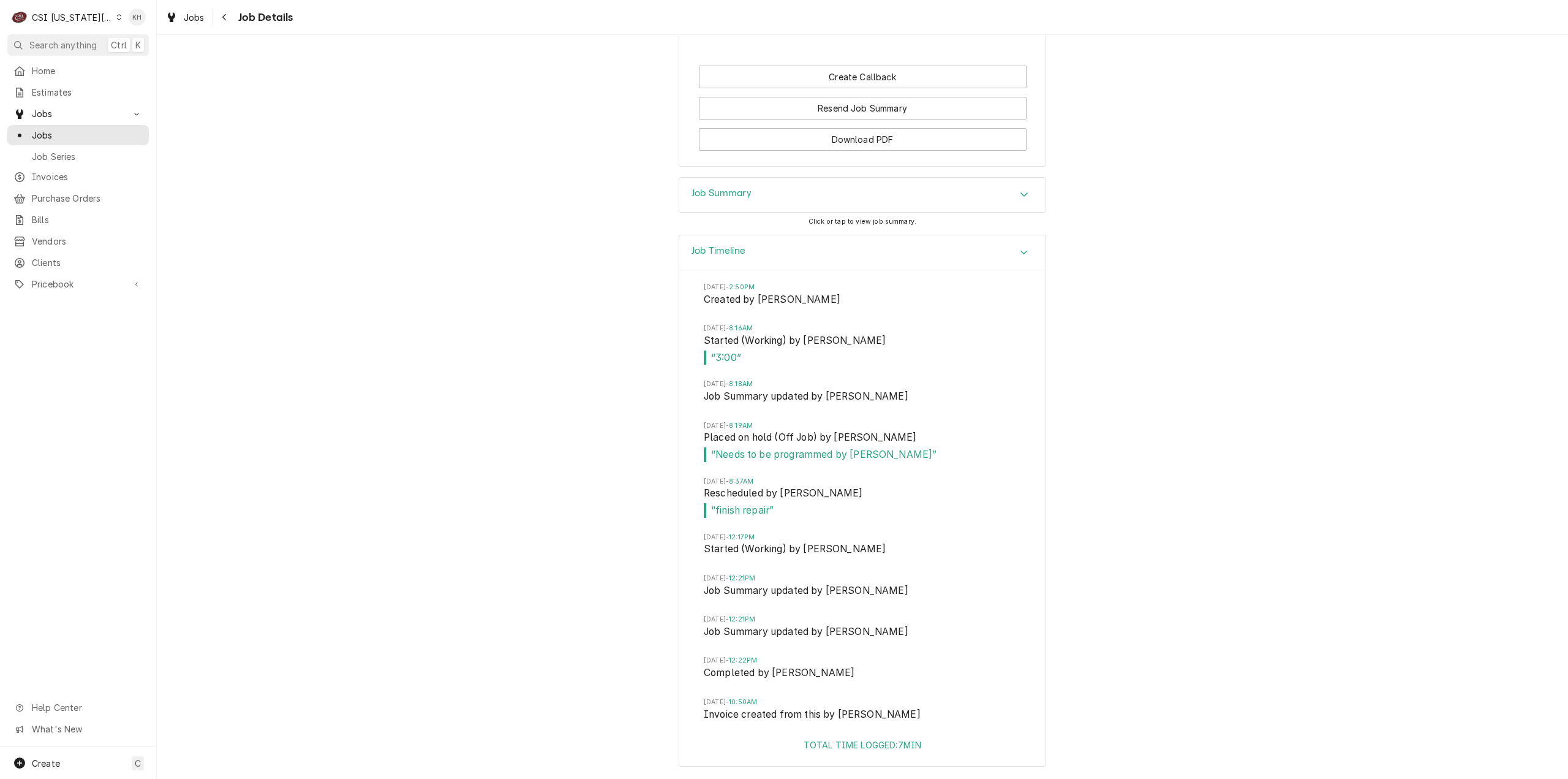
scroll to position [1223, 0]
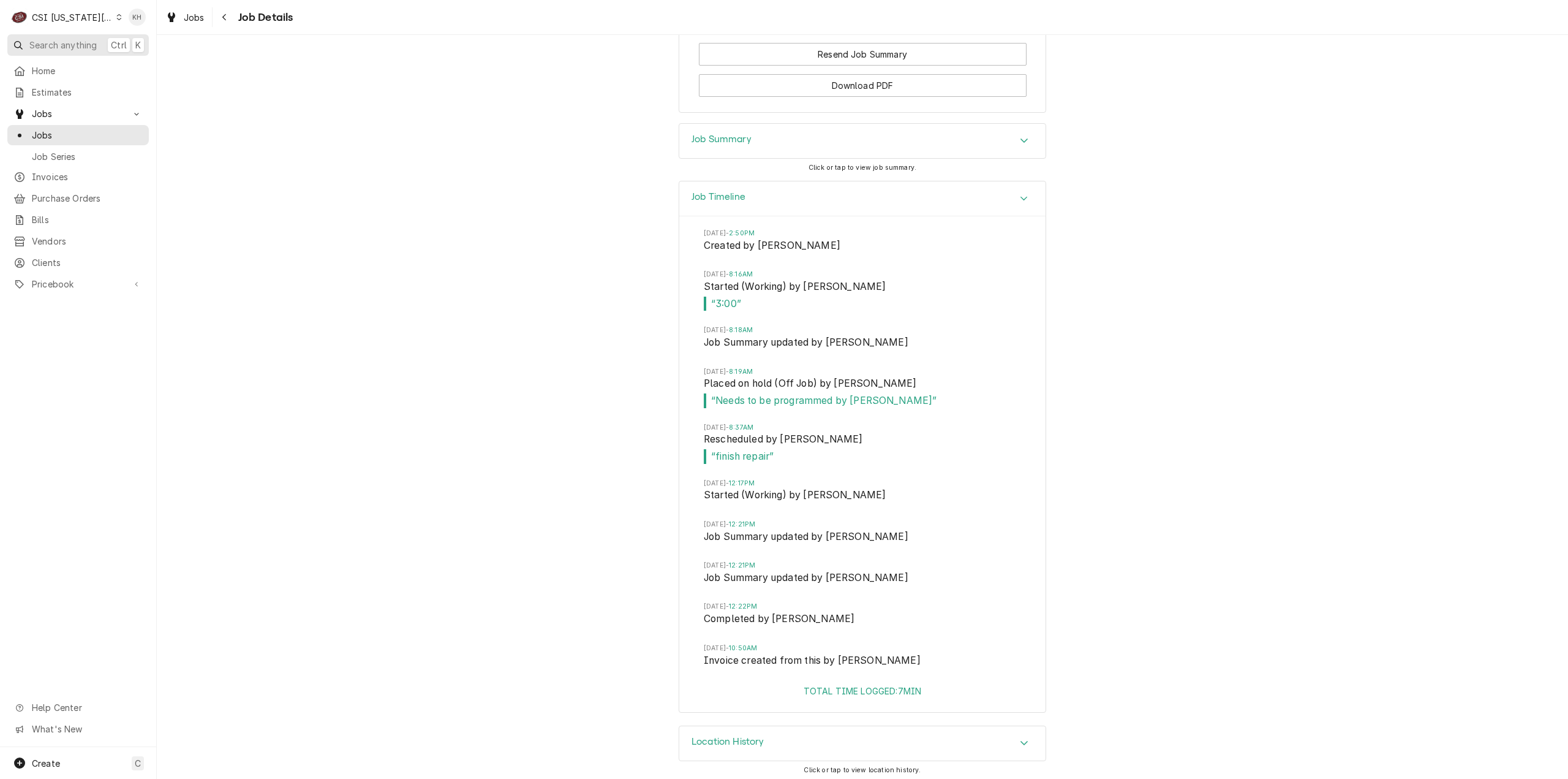
click at [66, 40] on span "Search anything" at bounding box center [63, 45] width 67 height 13
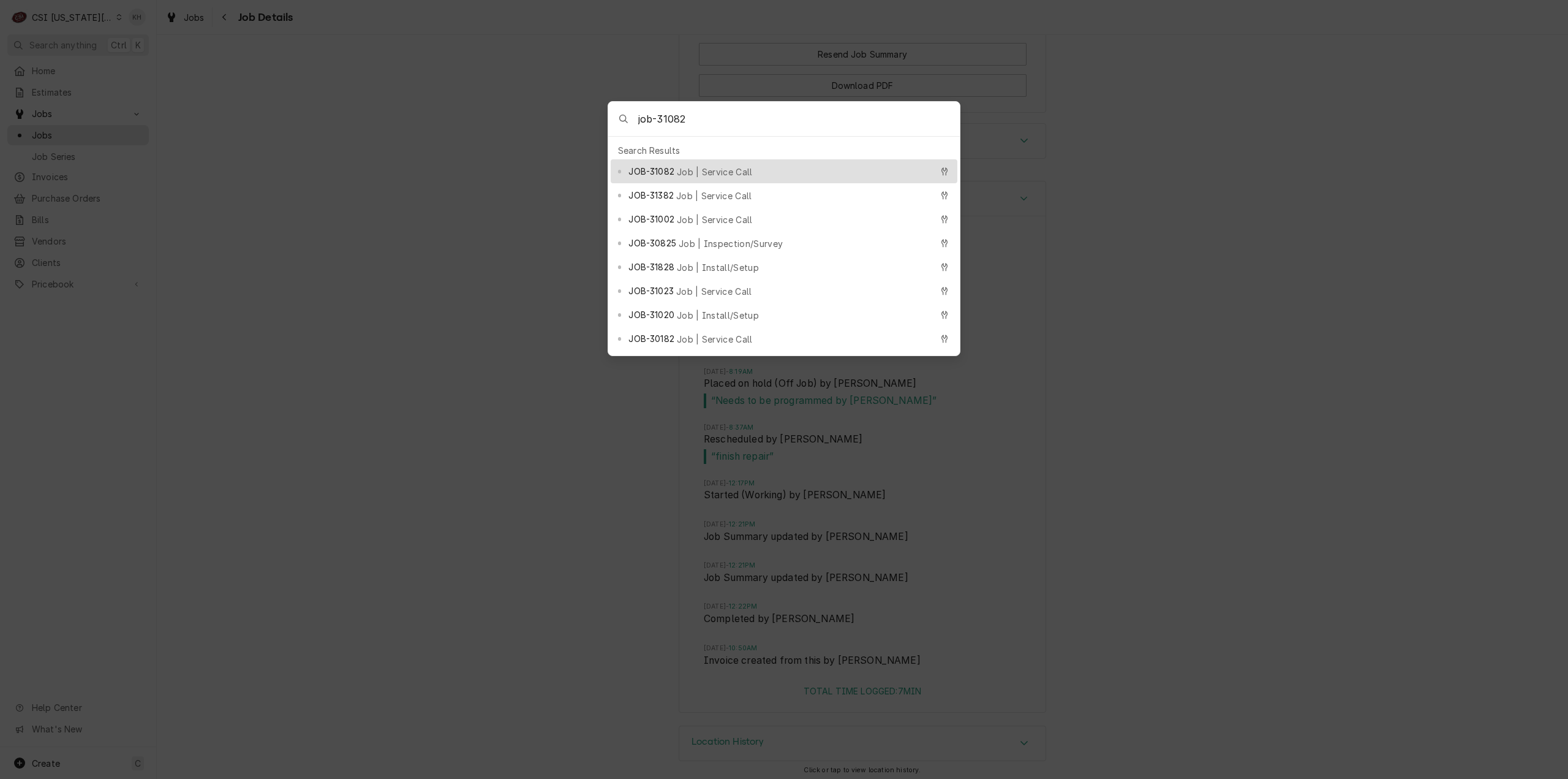
type input "job-31082"
click at [741, 167] on div "JOB-31082 Job | Service Call" at bounding box center [779, 171] width 302 height 14
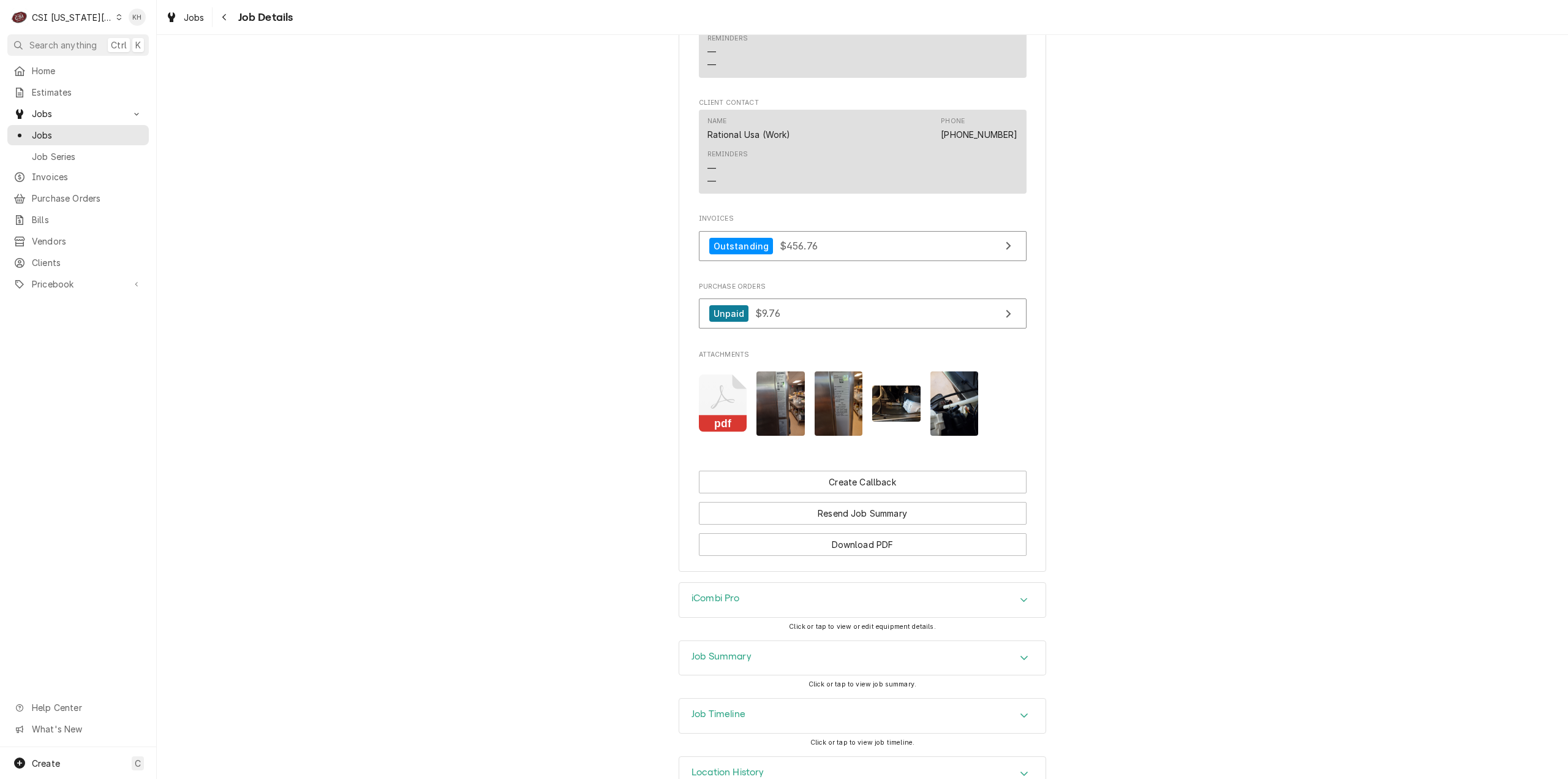
scroll to position [1385, 0]
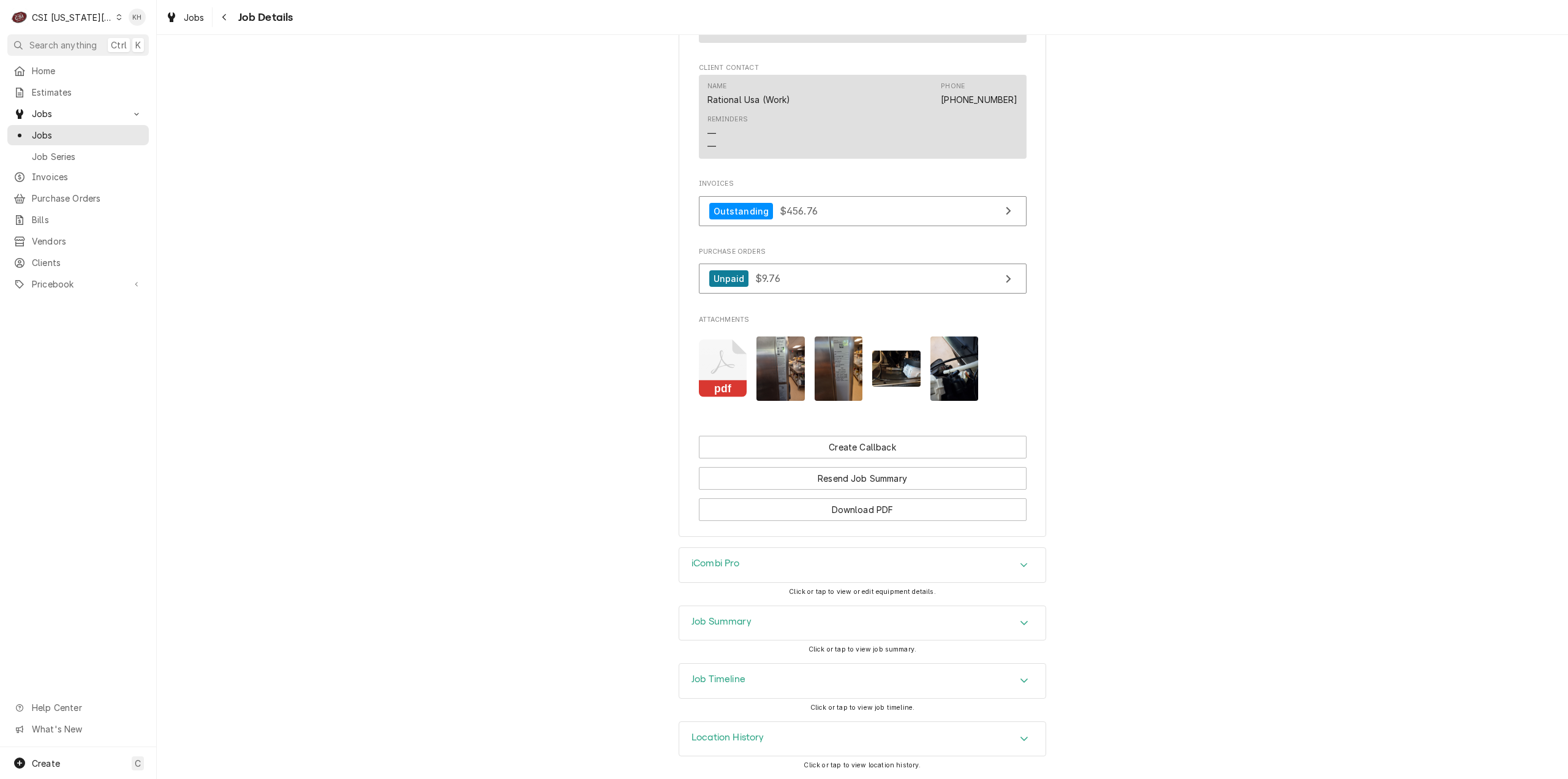
click at [723, 628] on div "Job Summary" at bounding box center [721, 623] width 60 height 15
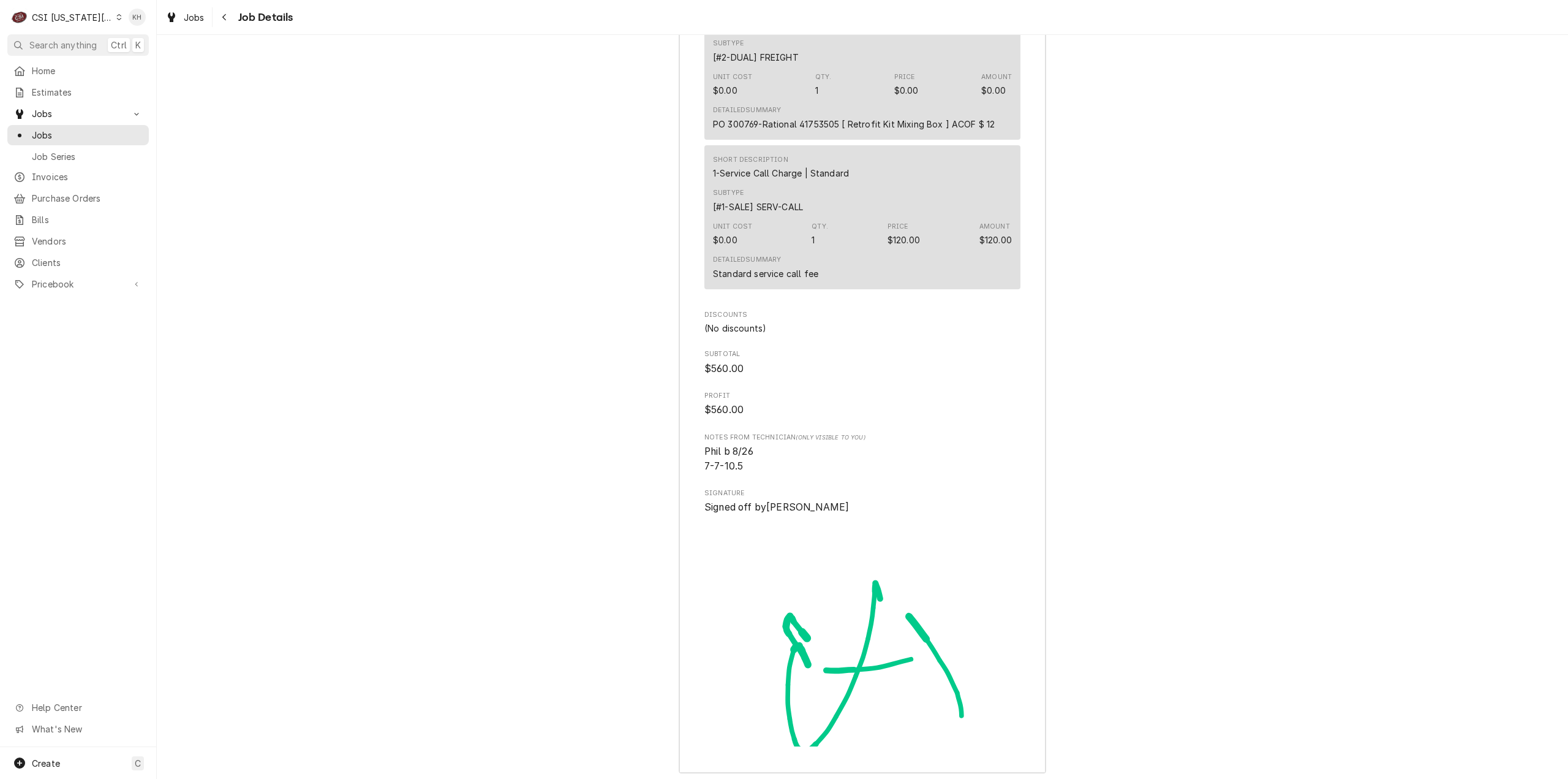
scroll to position [3808, 0]
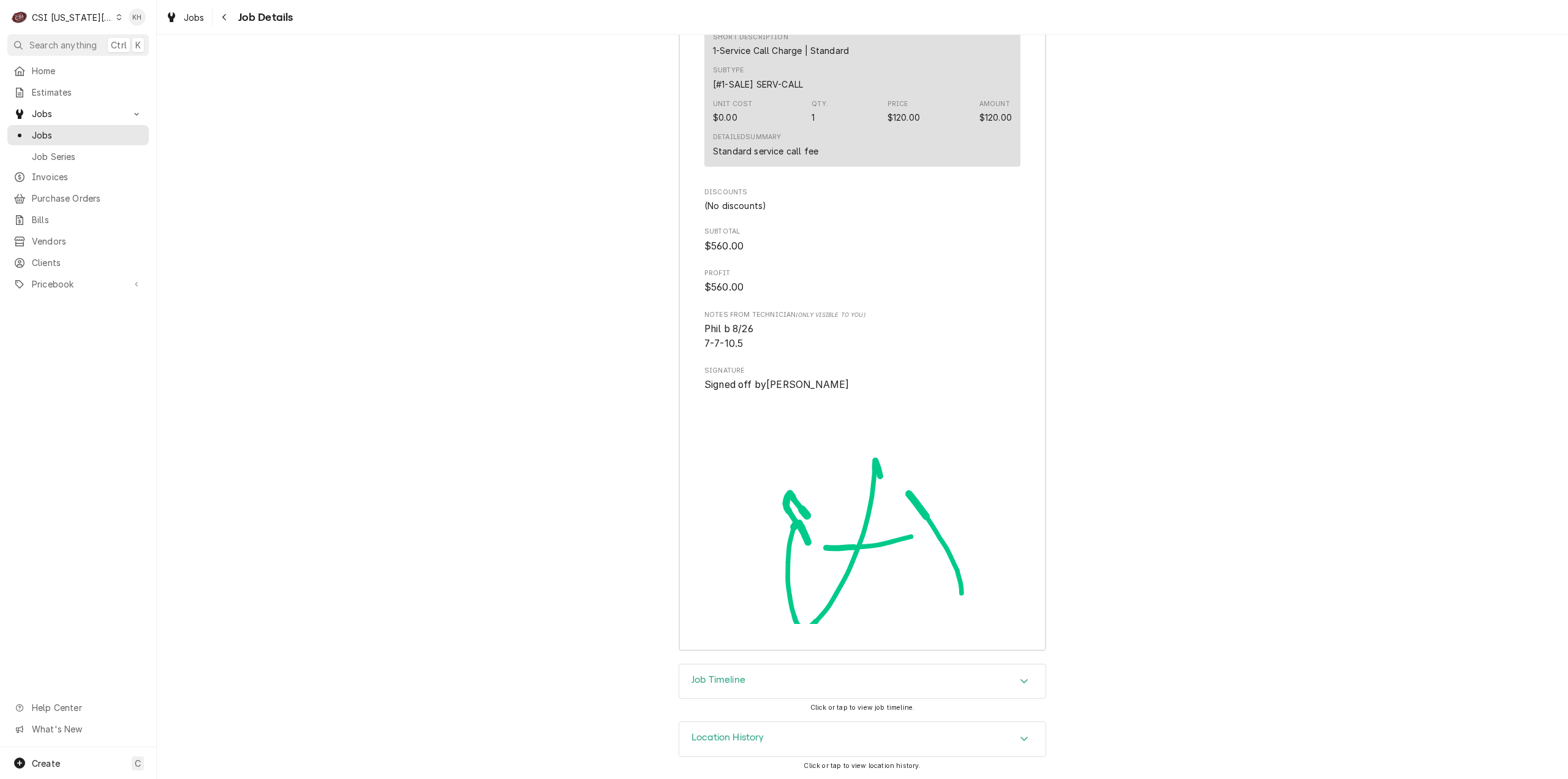
drag, startPoint x: 735, startPoint y: 692, endPoint x: 734, endPoint y: 665, distance: 27.0
click at [735, 691] on div "Job Timeline" at bounding box center [862, 682] width 366 height 34
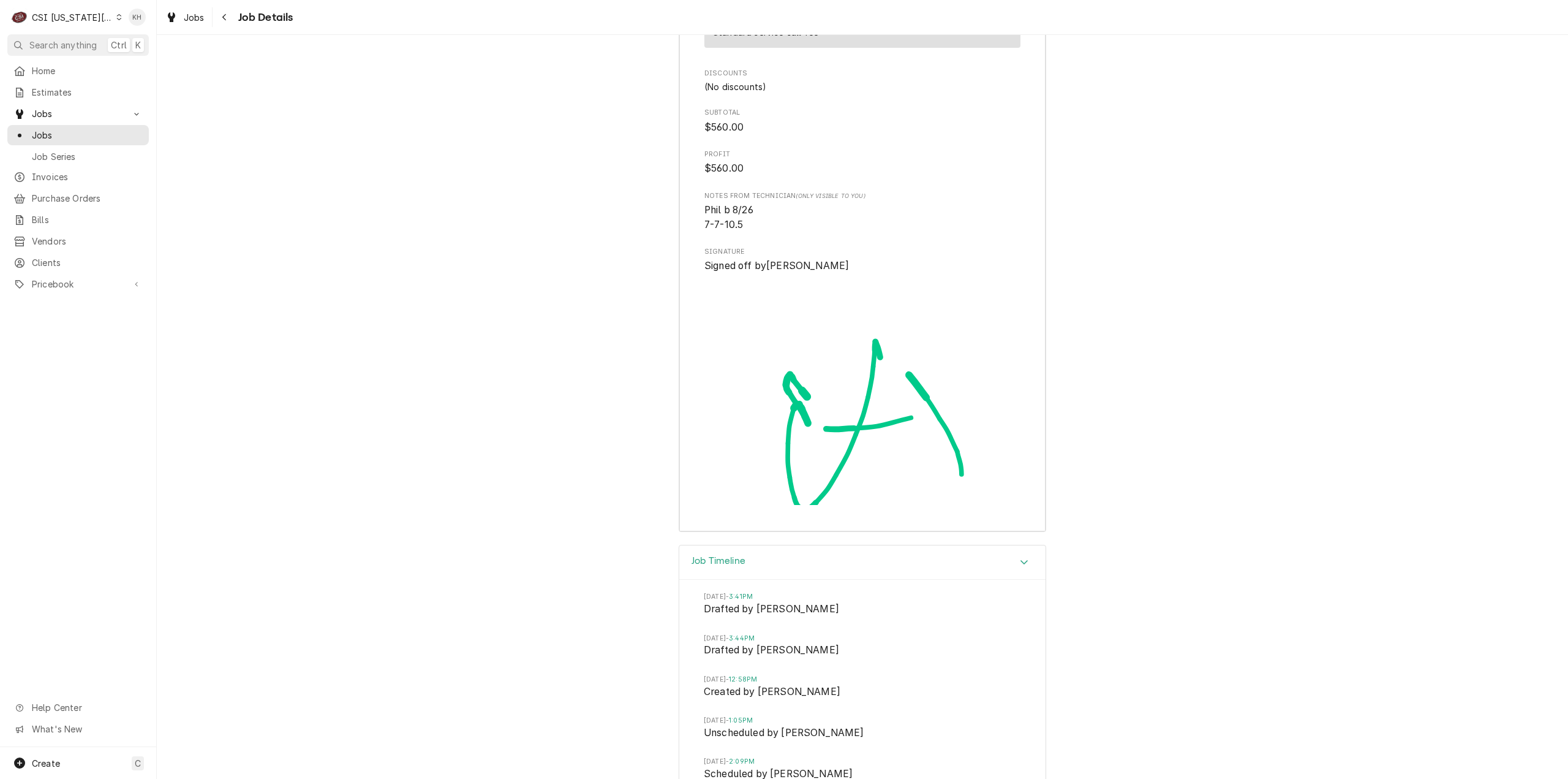
scroll to position [3746, 0]
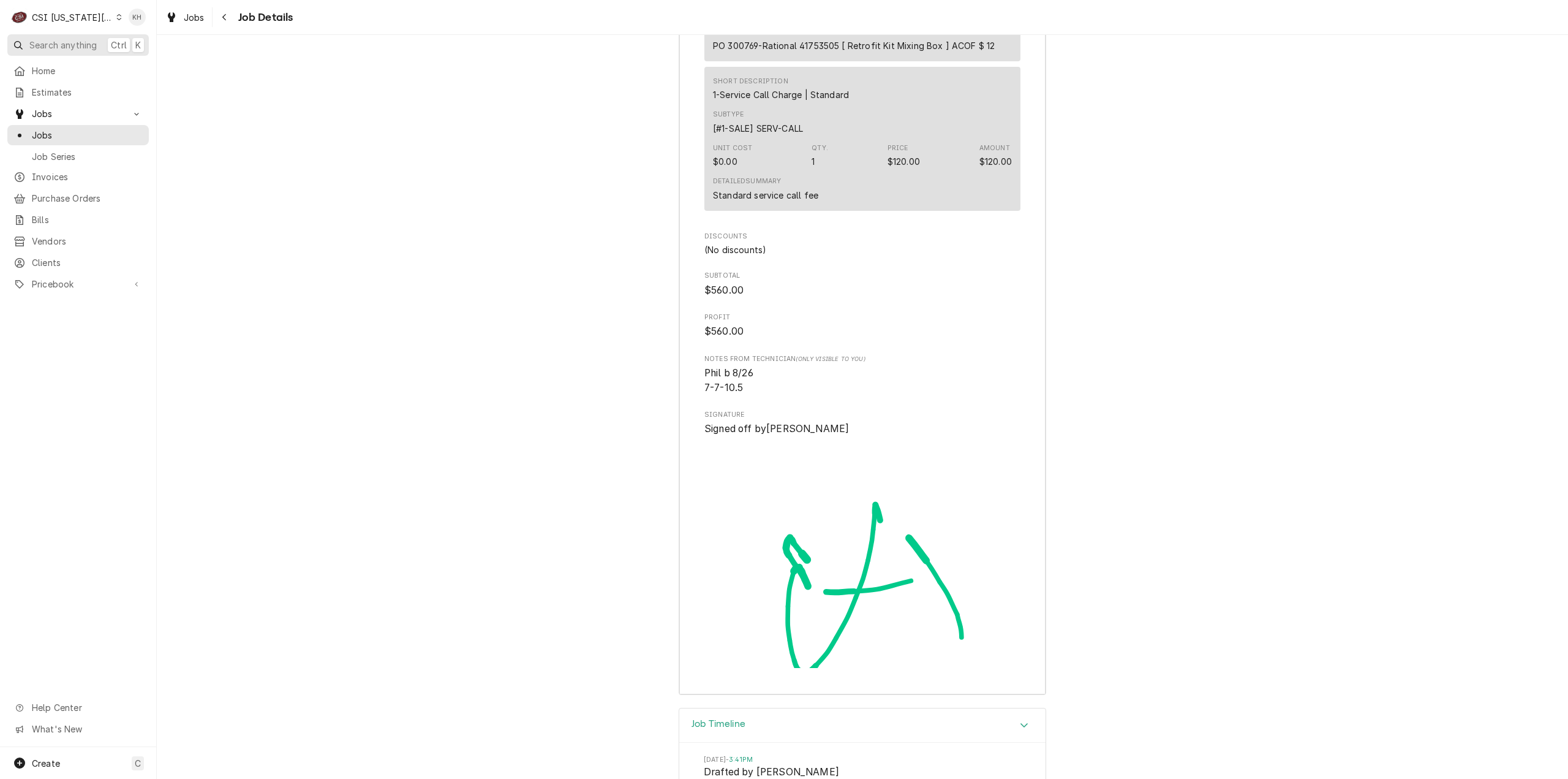
click at [69, 39] on span "Search anything" at bounding box center [63, 45] width 67 height 13
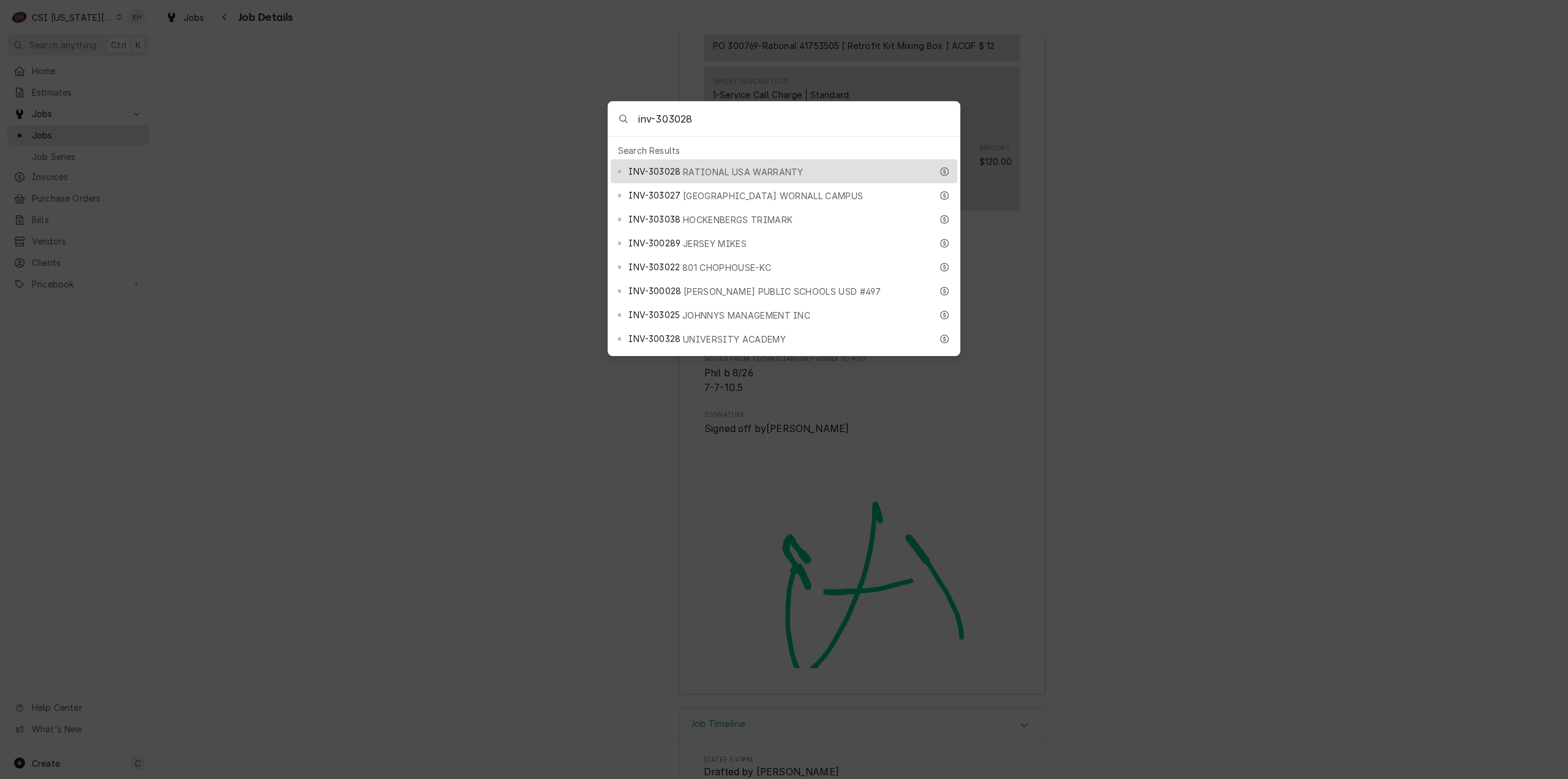
type input "inv-303028"
click at [642, 165] on span "INV-303028" at bounding box center [654, 171] width 52 height 13
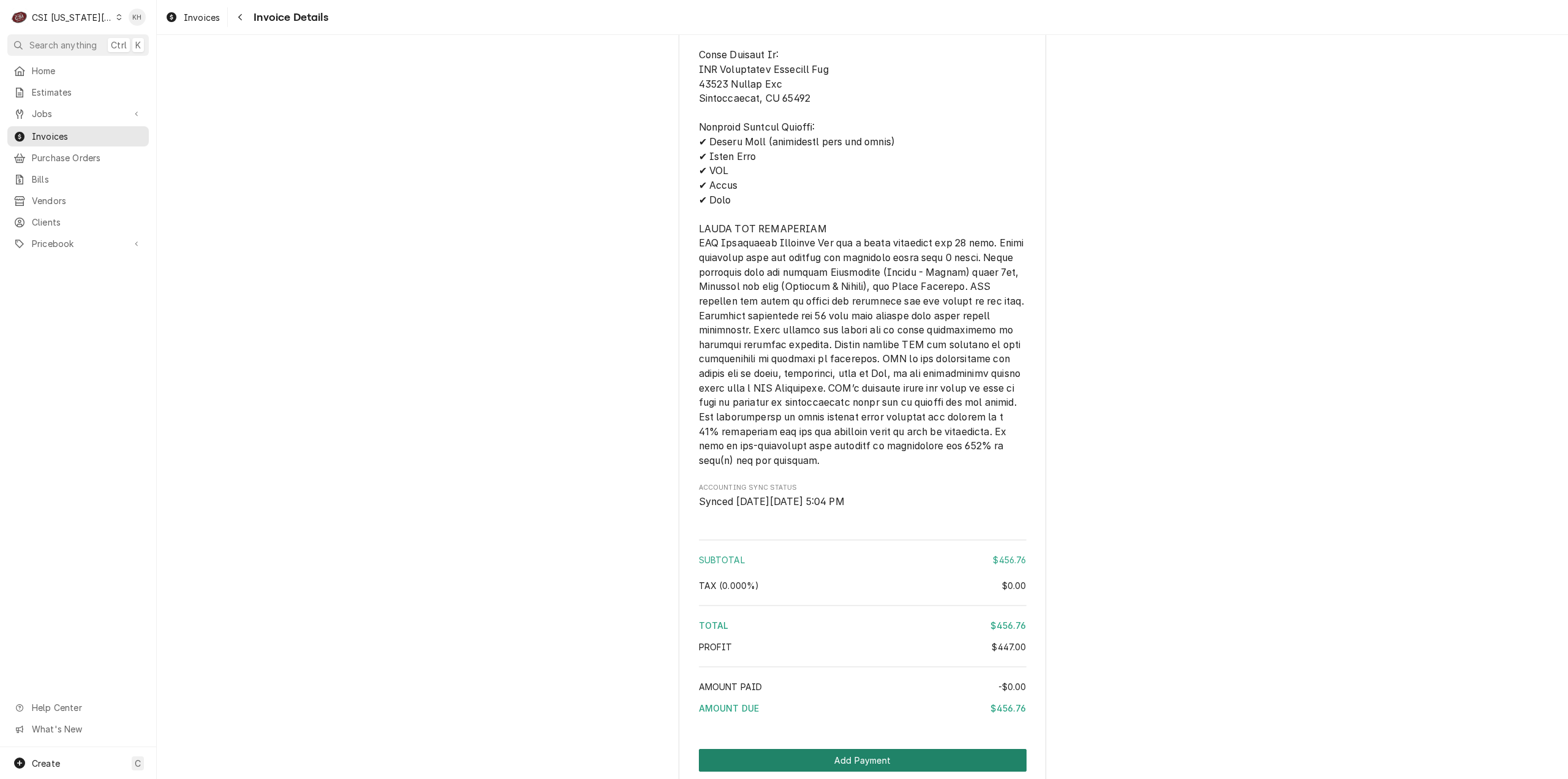
scroll to position [2046, 0]
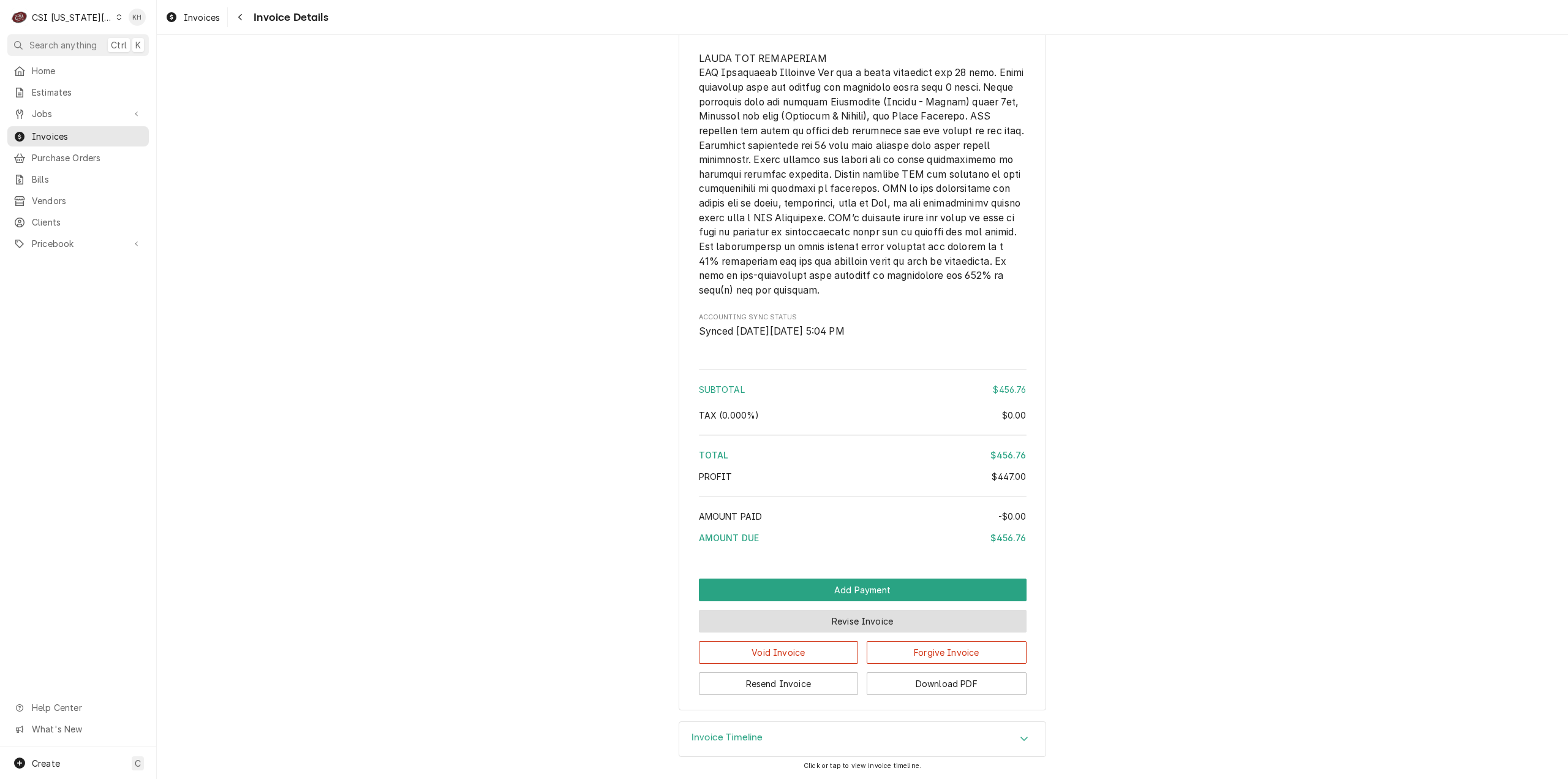
click at [843, 628] on button "Revise Invoice" at bounding box center [863, 620] width 328 height 22
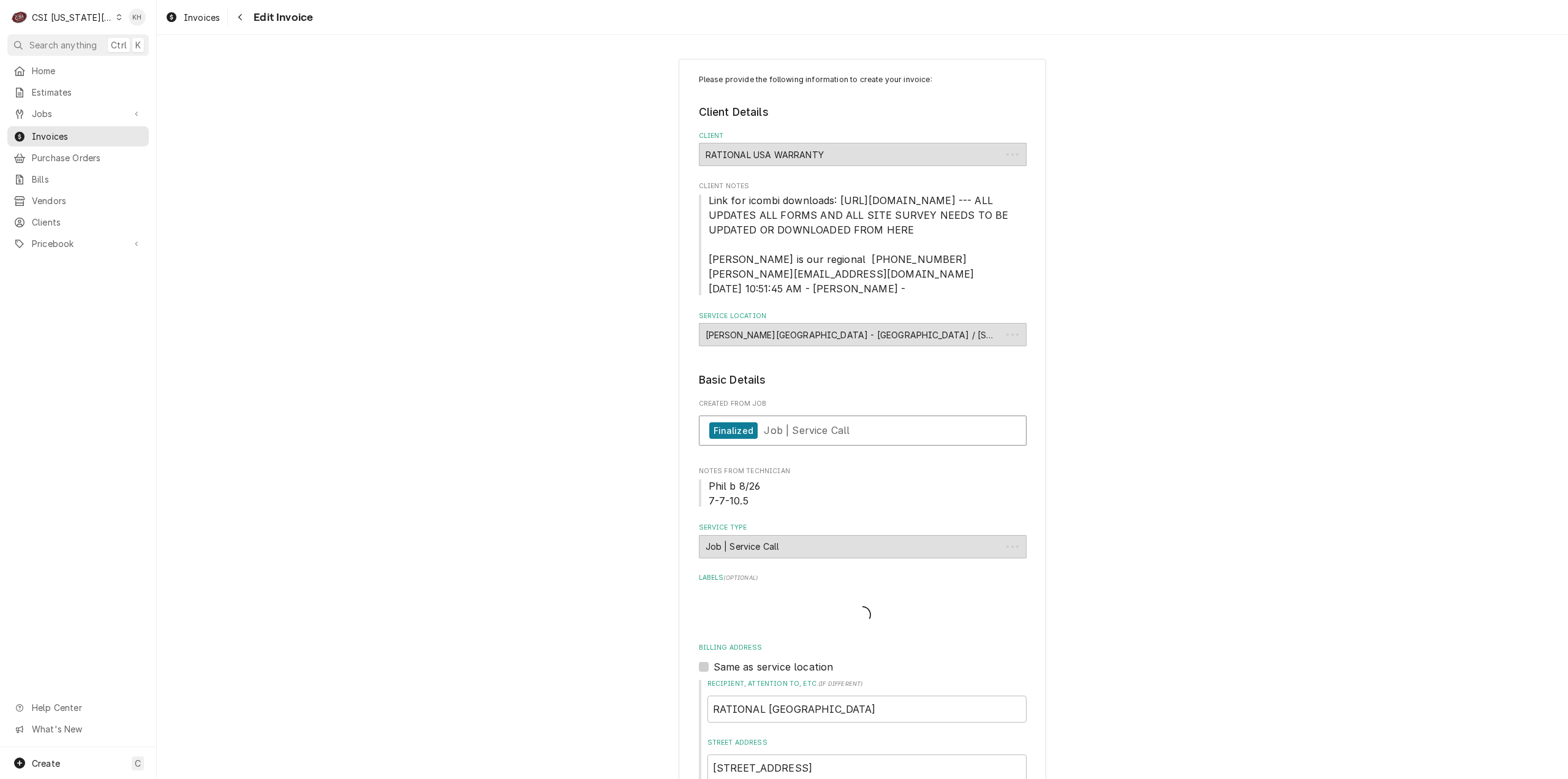
type textarea "x"
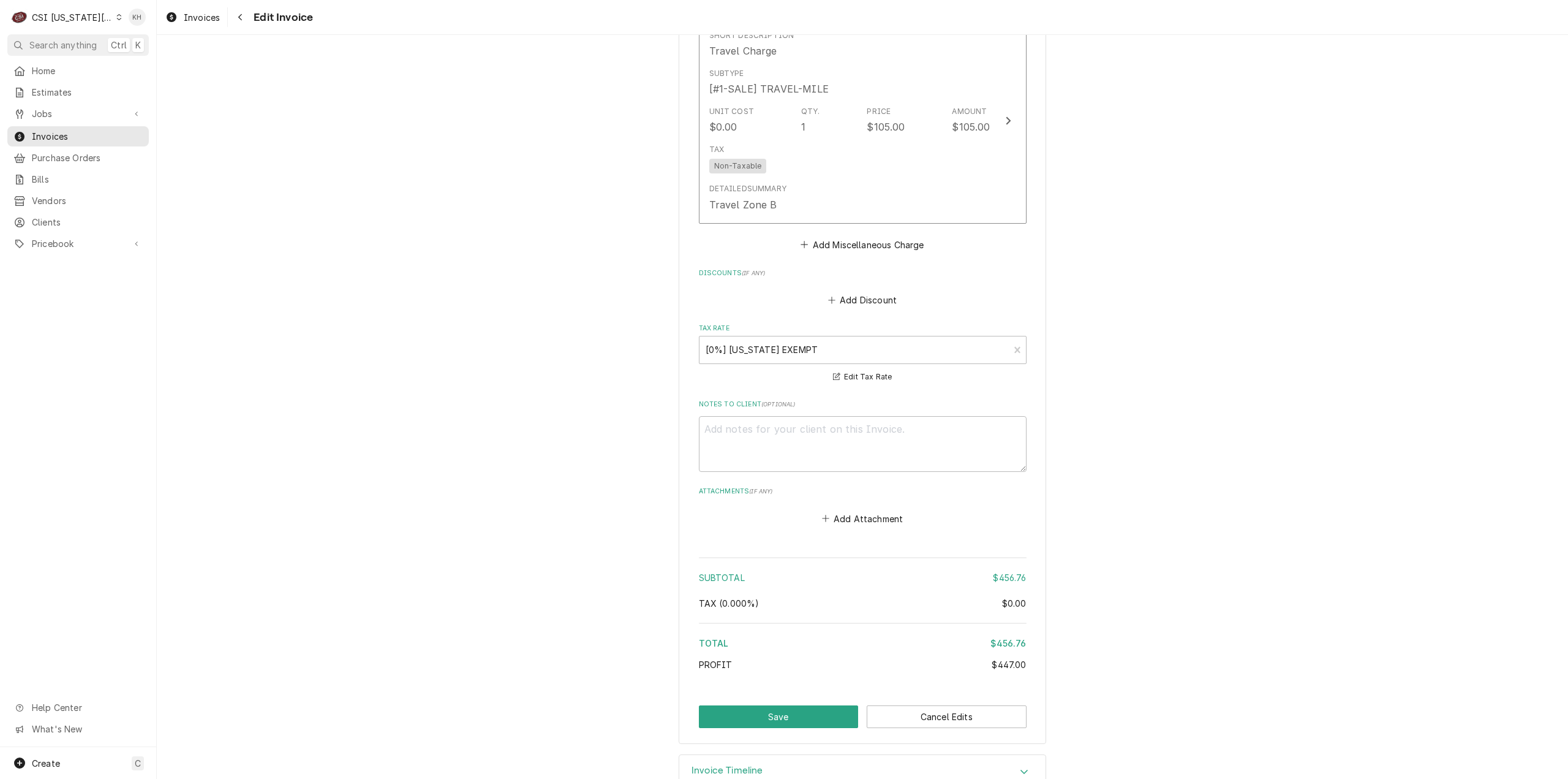
scroll to position [2082, 0]
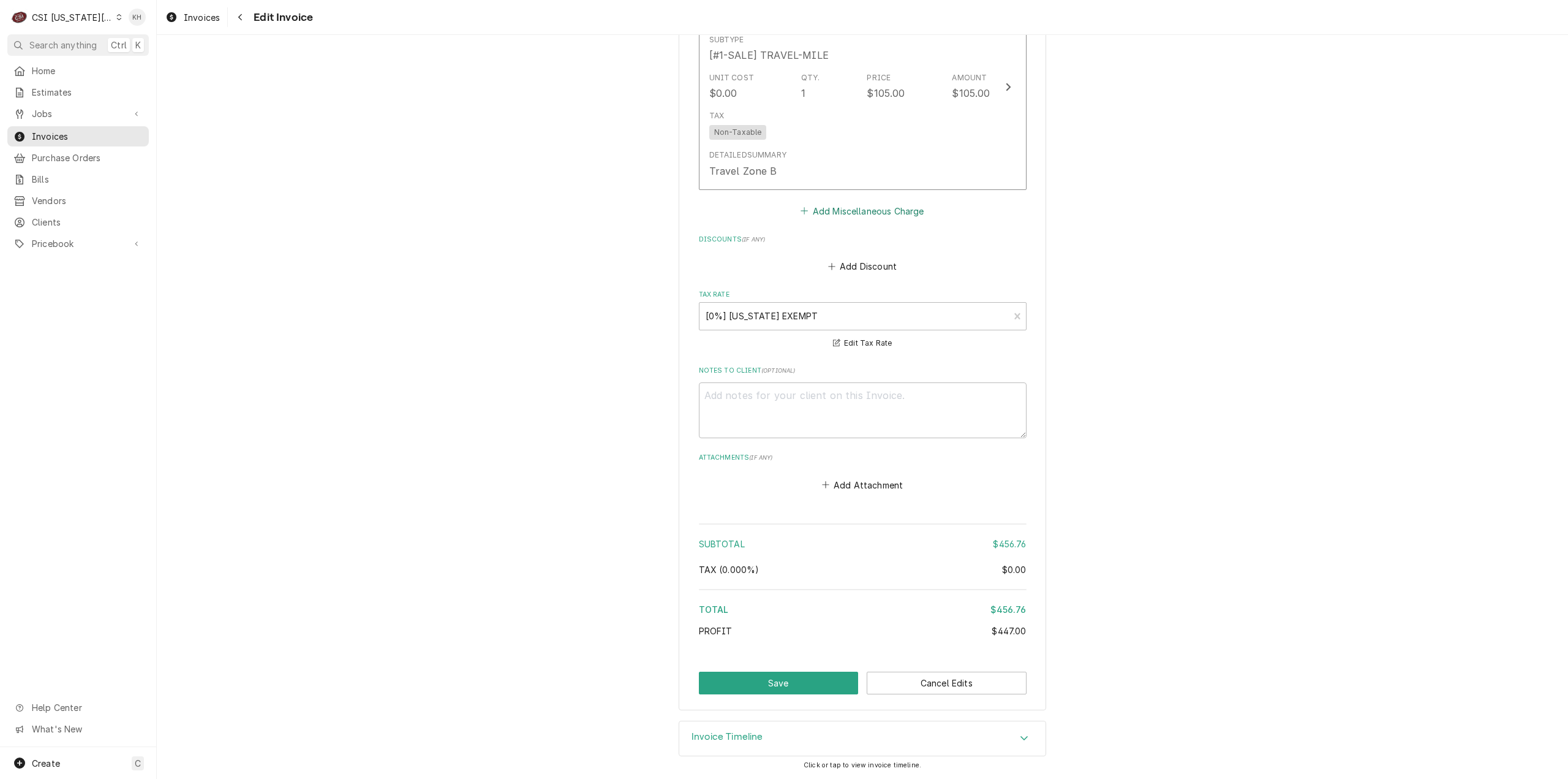
click at [844, 208] on button "Add Miscellaneous Charge" at bounding box center [862, 210] width 128 height 17
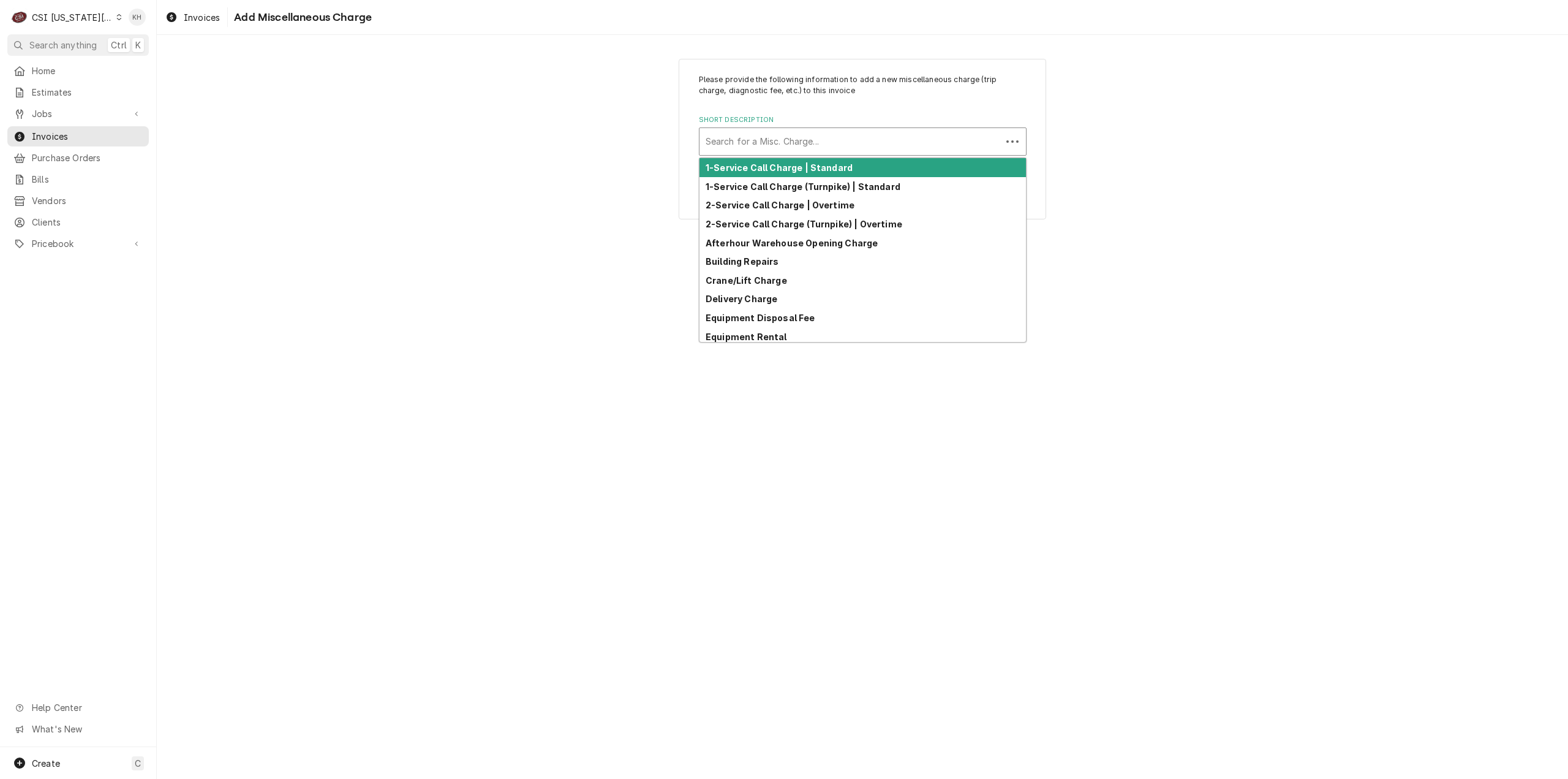
click at [799, 132] on div "Short Description" at bounding box center [850, 142] width 290 height 22
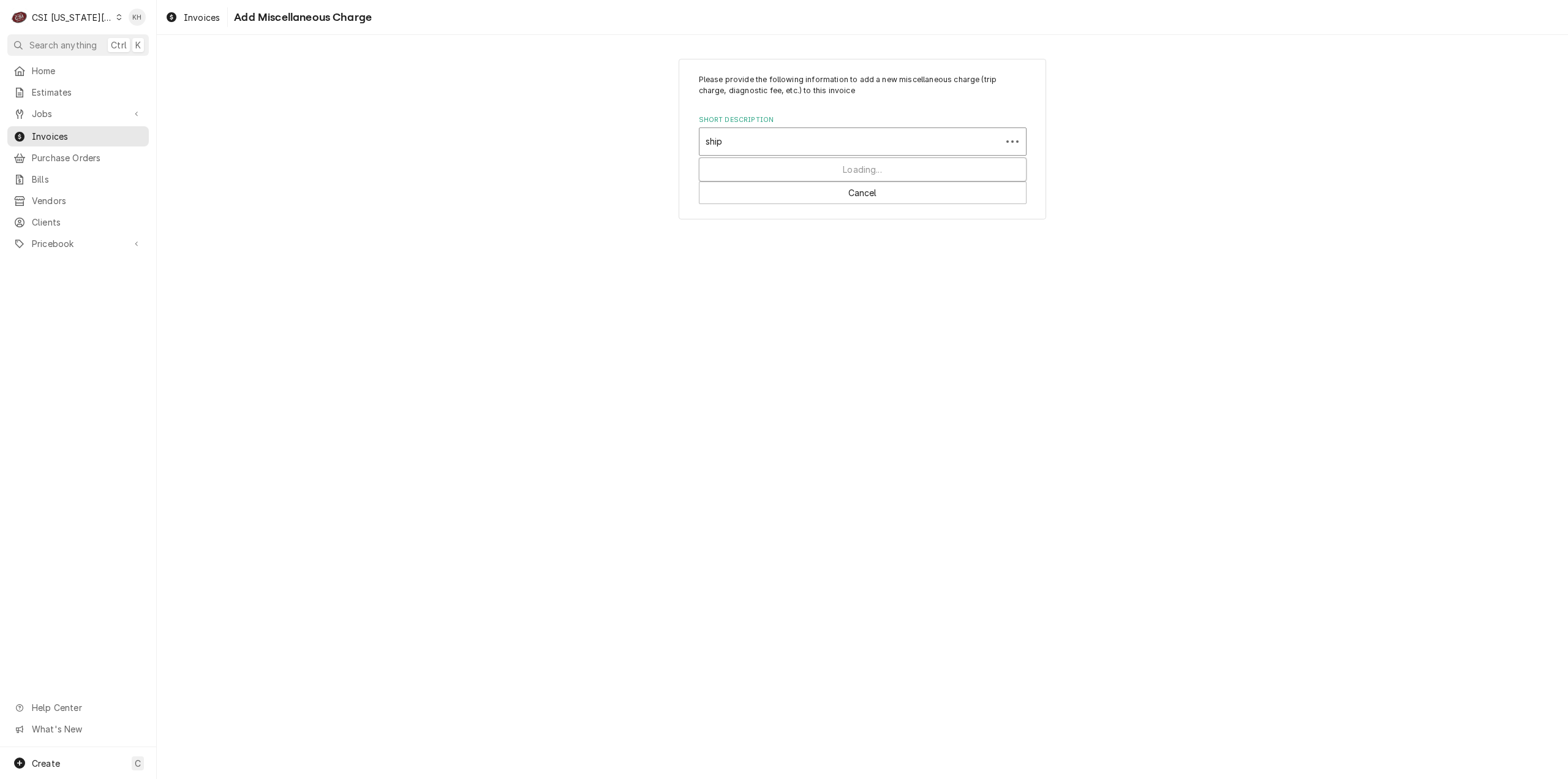
type input "shipp"
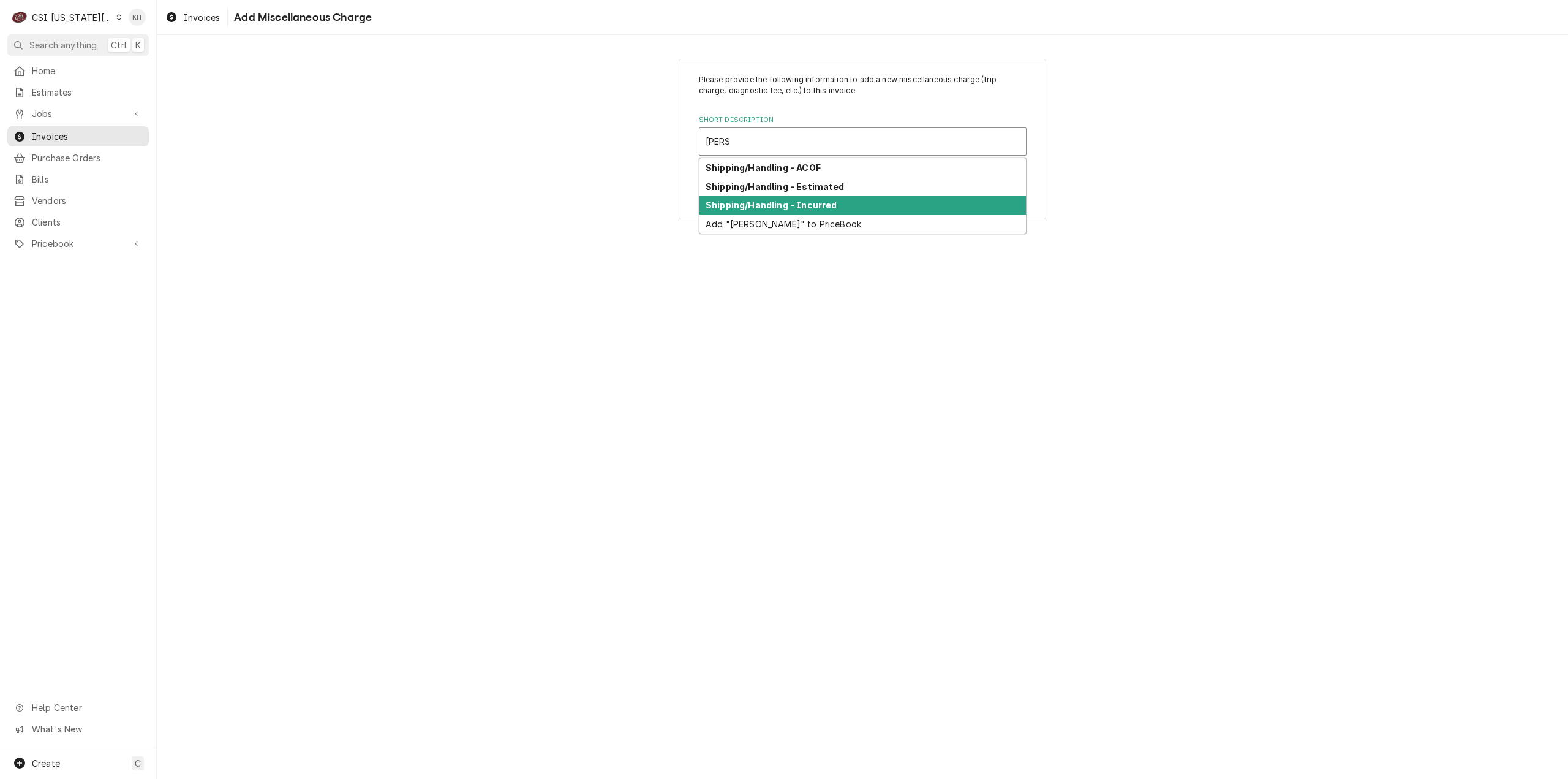
click at [816, 202] on strong "Shipping/Handling - Incurred" at bounding box center [770, 204] width 131 height 10
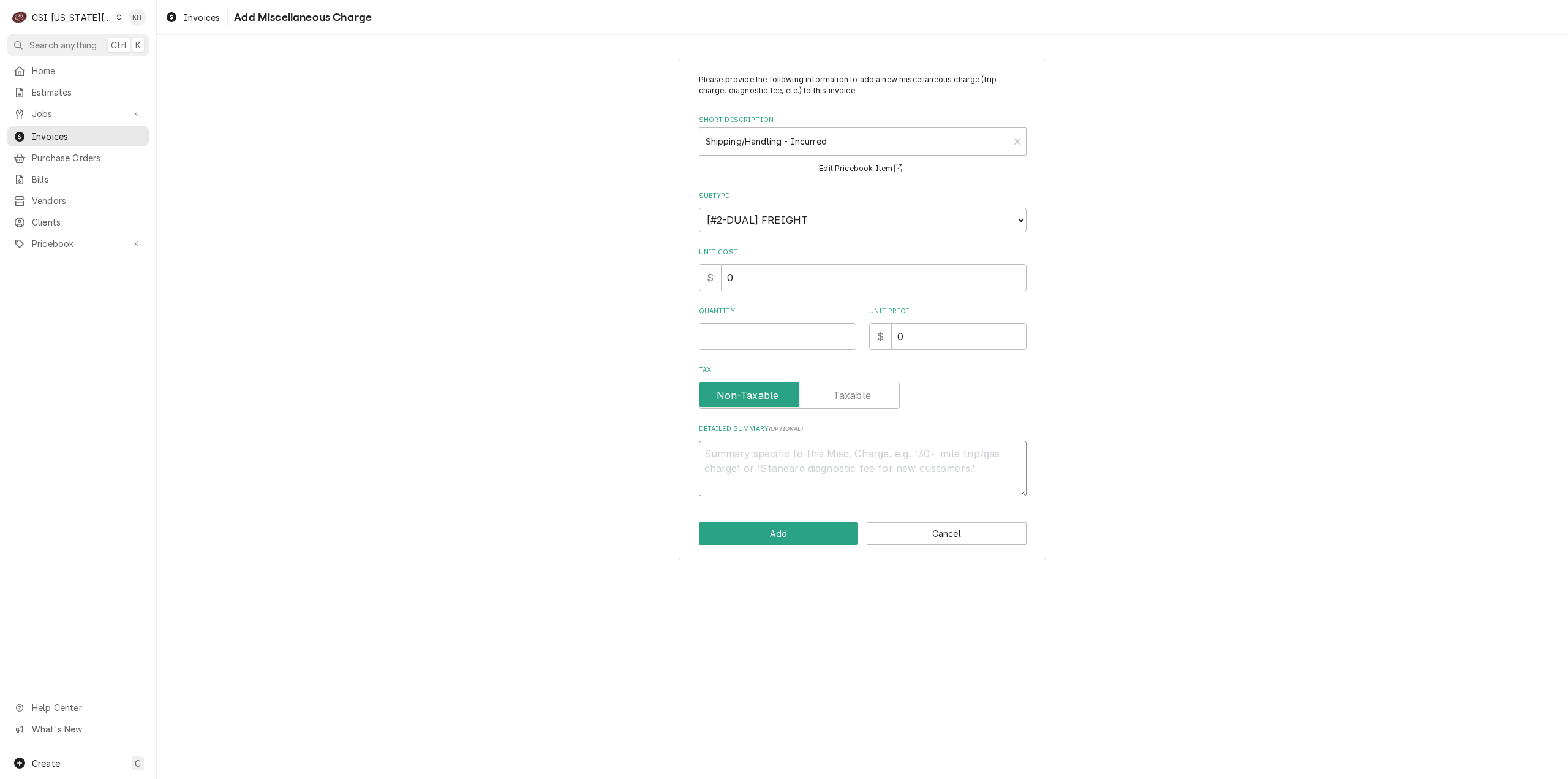
click at [814, 453] on textarea "Detailed Summary ( optional )" at bounding box center [863, 468] width 328 height 56
type textarea "x"
type textarea "1"
type textarea "x"
type textarea "10"
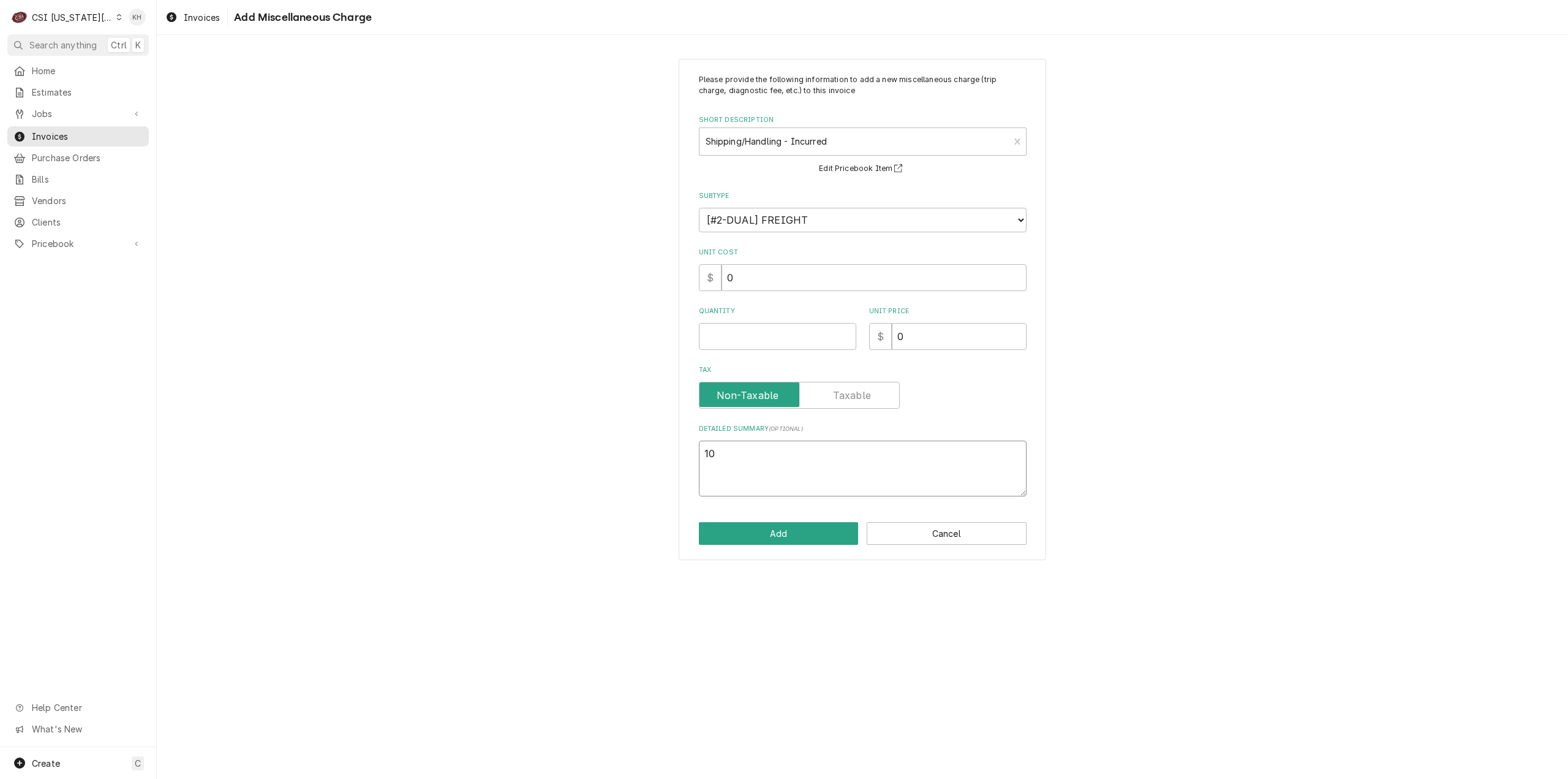
type textarea "x"
type textarea "10%"
type textarea "x"
type textarea "10%"
type textarea "x"
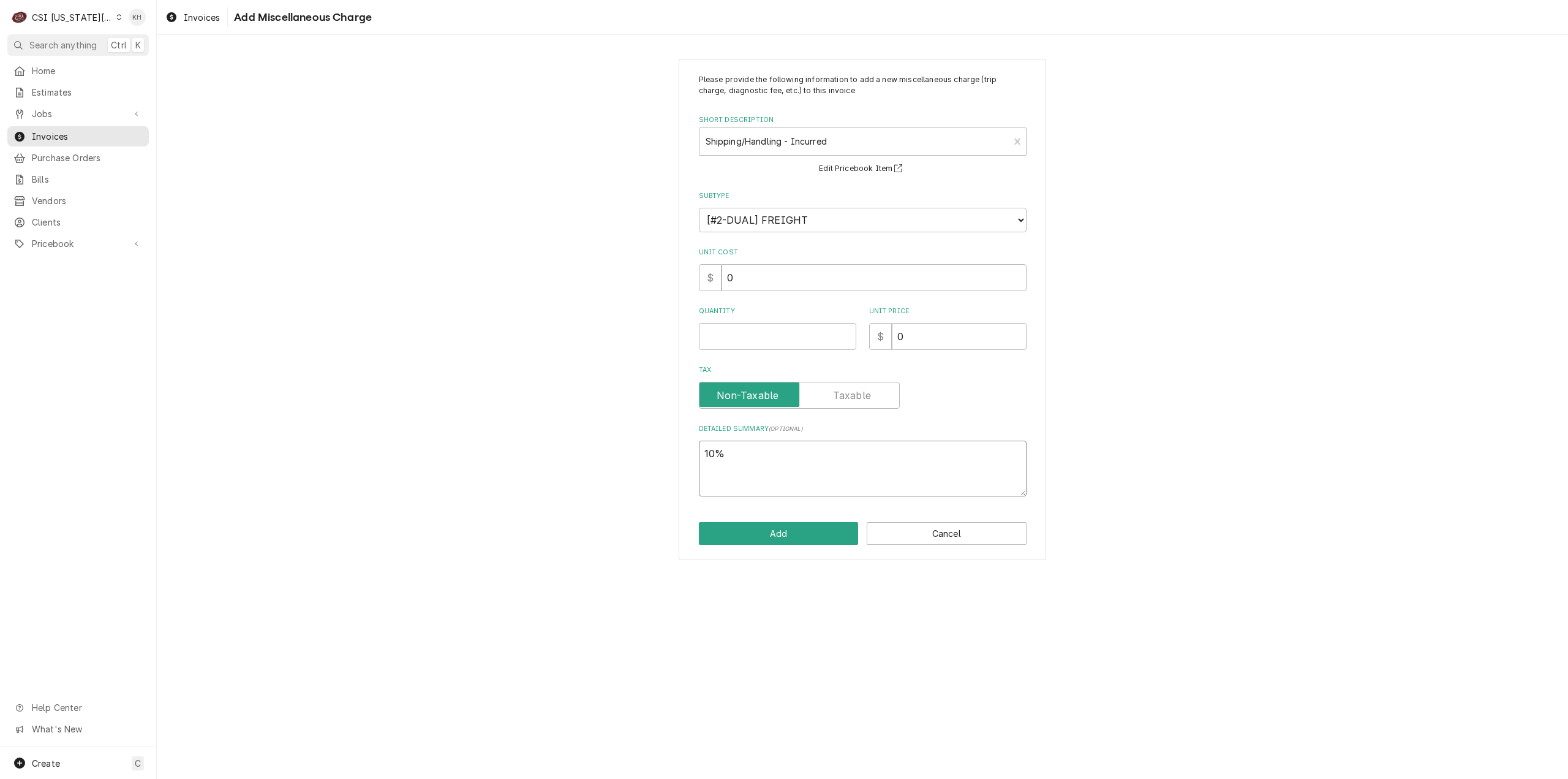
type textarea "10% H"
type textarea "x"
type textarea "10% Ha"
type textarea "x"
type textarea "10% Han"
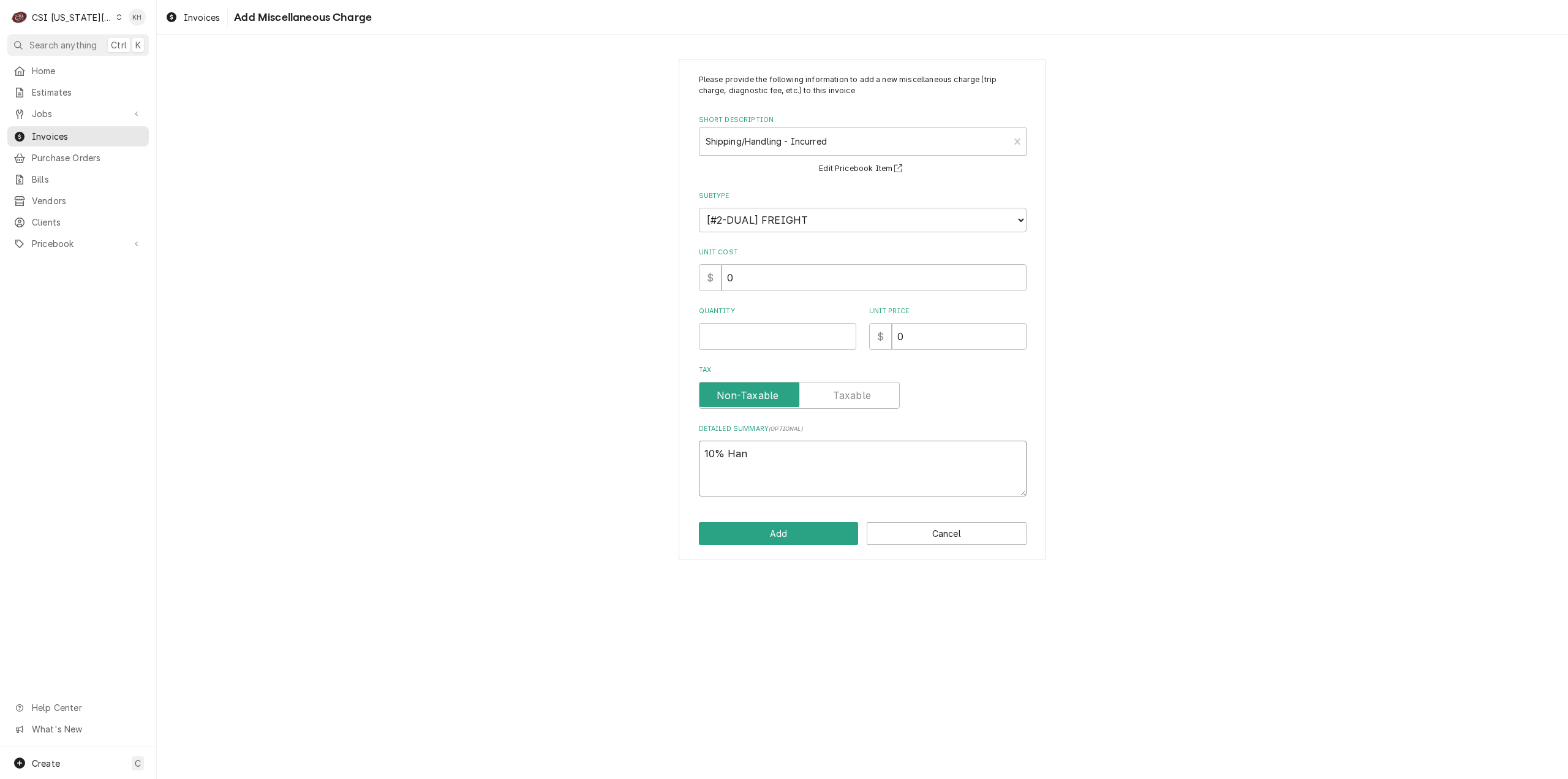
type textarea "x"
type textarea "10% Hand"
type textarea "x"
type textarea "10% Handl"
type textarea "x"
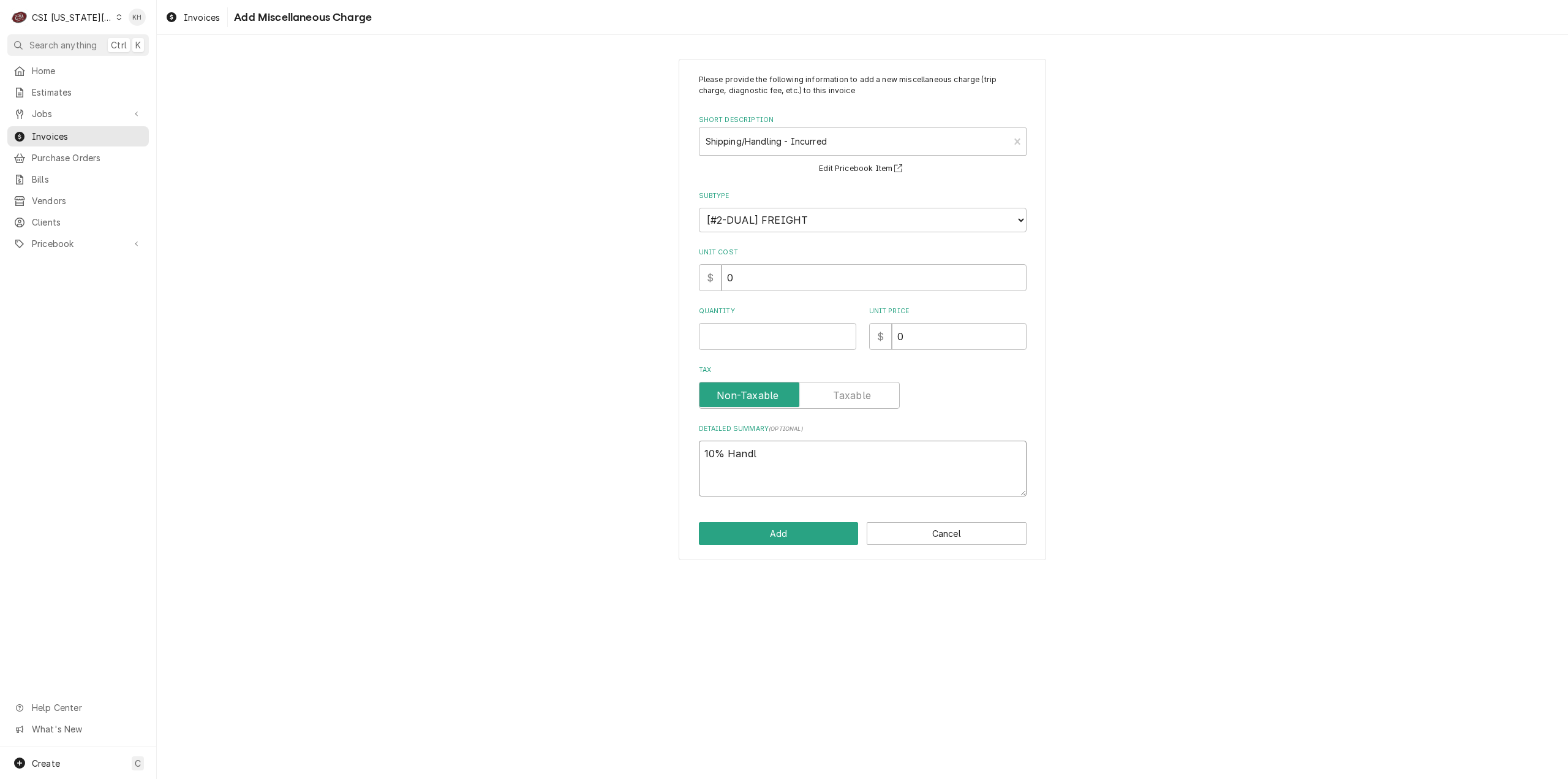
type textarea "10% Handli"
type textarea "x"
type textarea "10% Handlin"
type textarea "x"
type textarea "10% Handling"
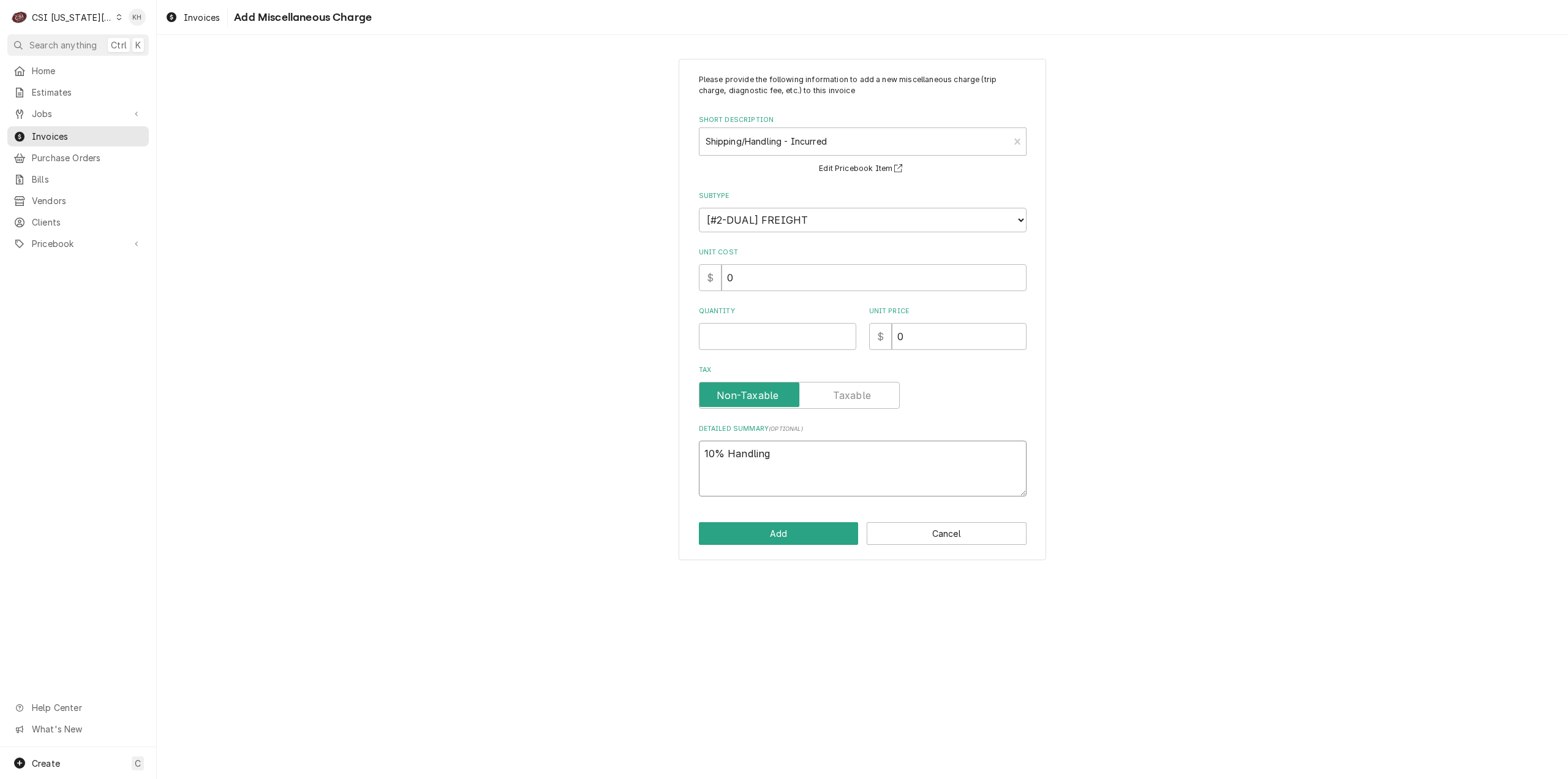
type textarea "x"
type textarea "10% Handling"
type textarea "x"
type textarea "10% Handling F"
type textarea "x"
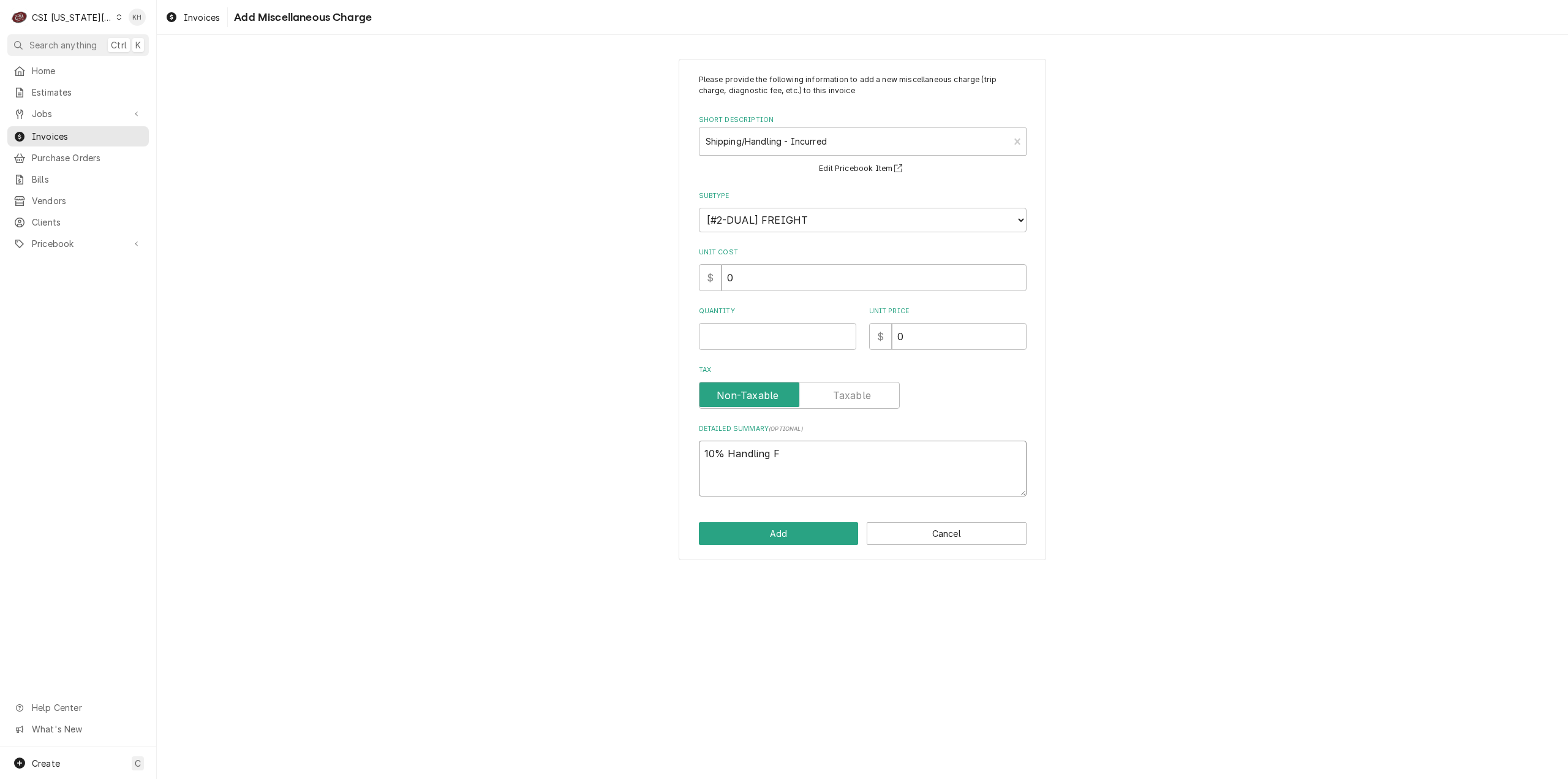
type textarea "10% Handling Fe"
type textarea "x"
type textarea "10% Handling Fee"
click at [793, 336] on input "Quantity" at bounding box center [778, 336] width 158 height 27
type textarea "x"
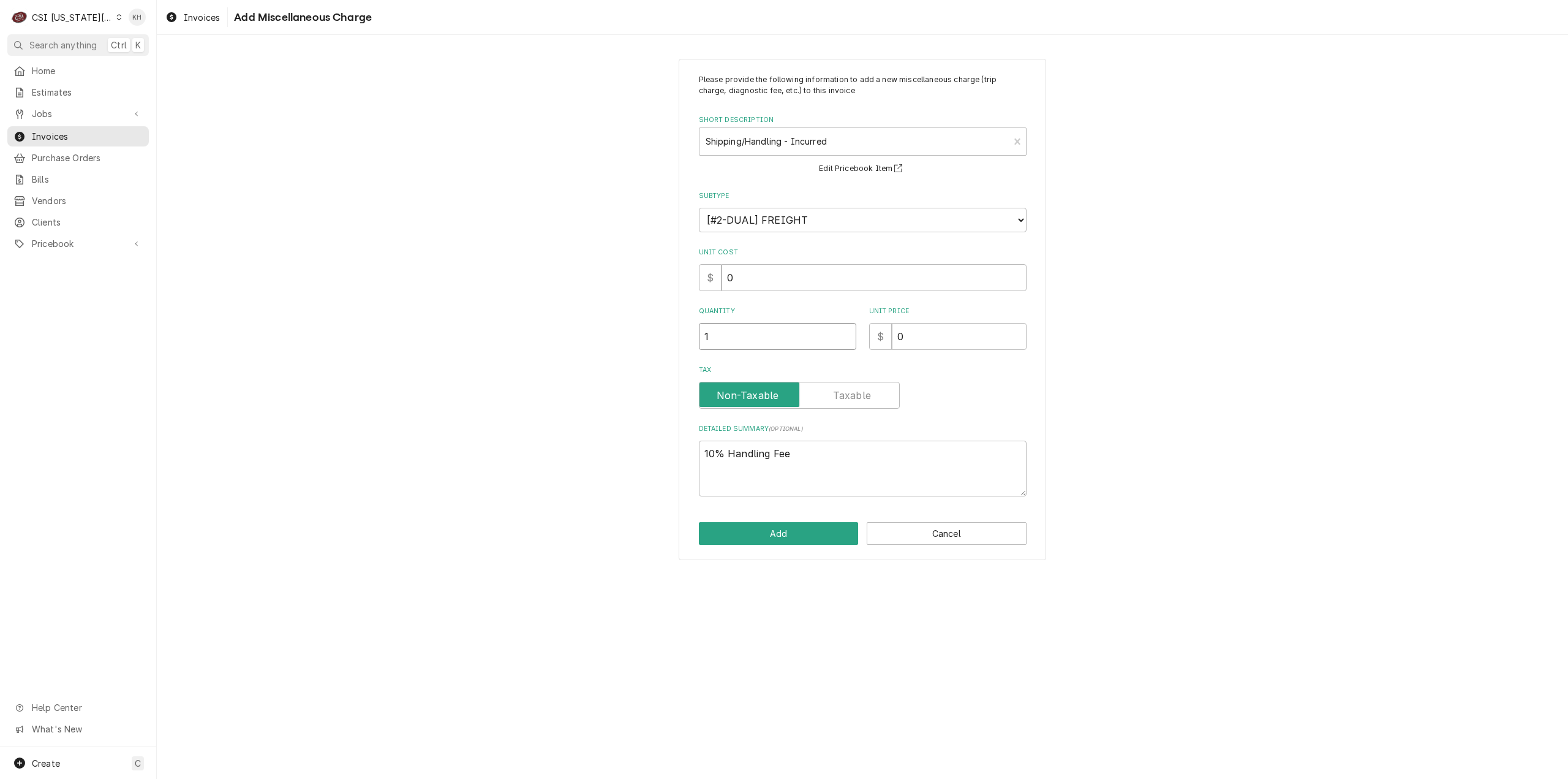
type input "1"
type textarea "x"
type input "0.9"
type textarea "x"
type input "0.98"
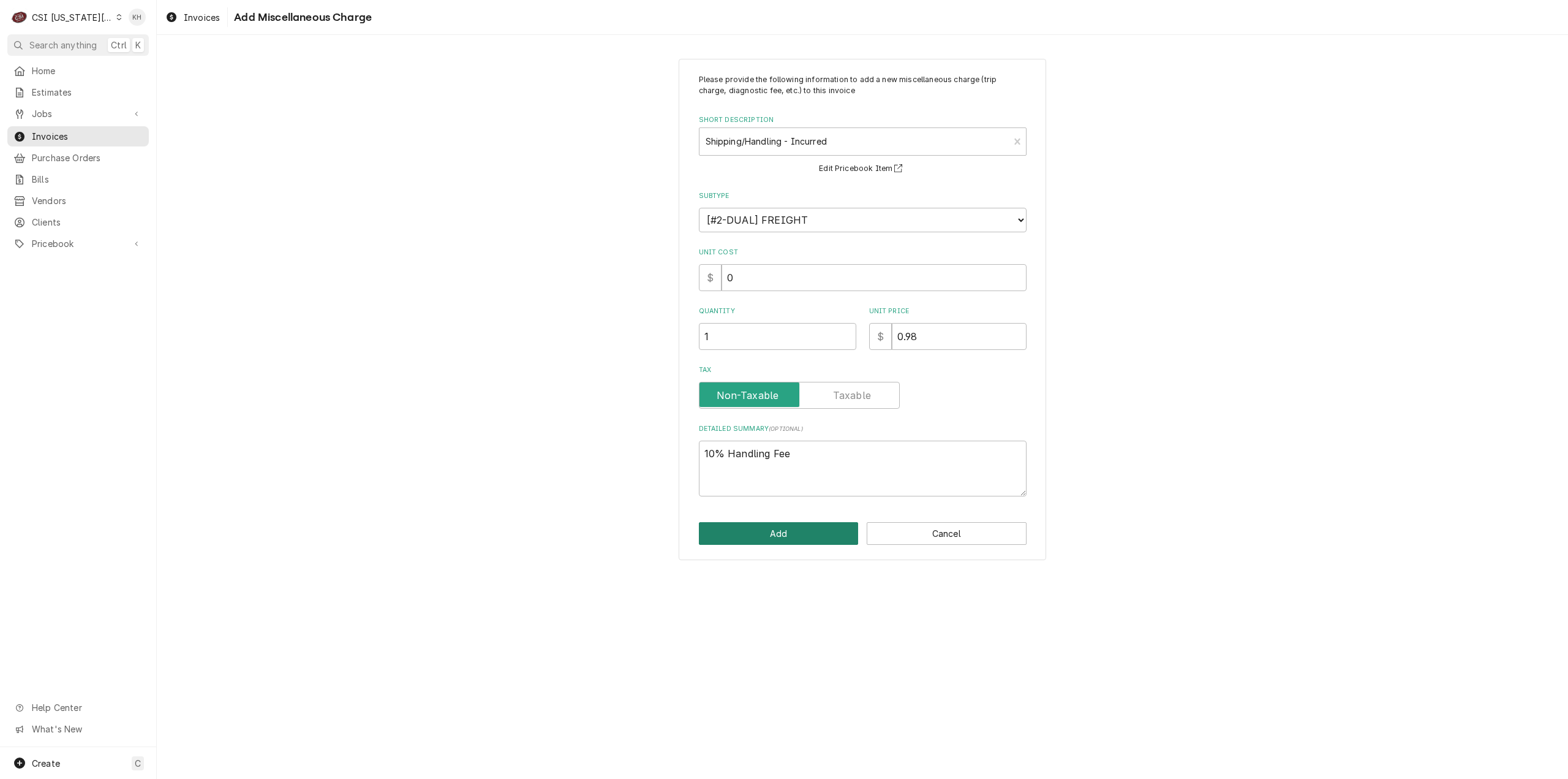
click at [814, 529] on button "Add" at bounding box center [779, 533] width 160 height 22
type textarea "x"
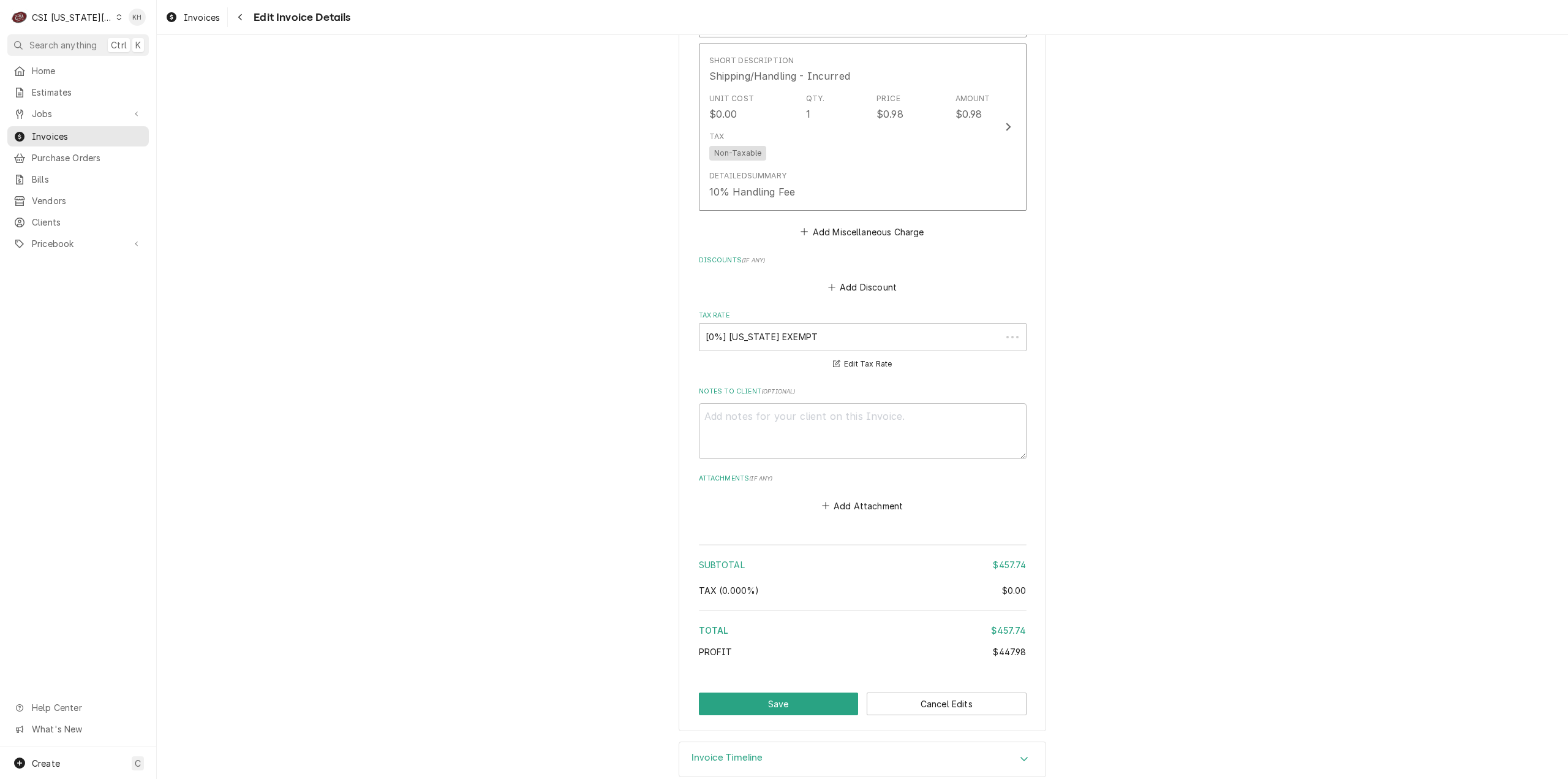
scroll to position [2219, 0]
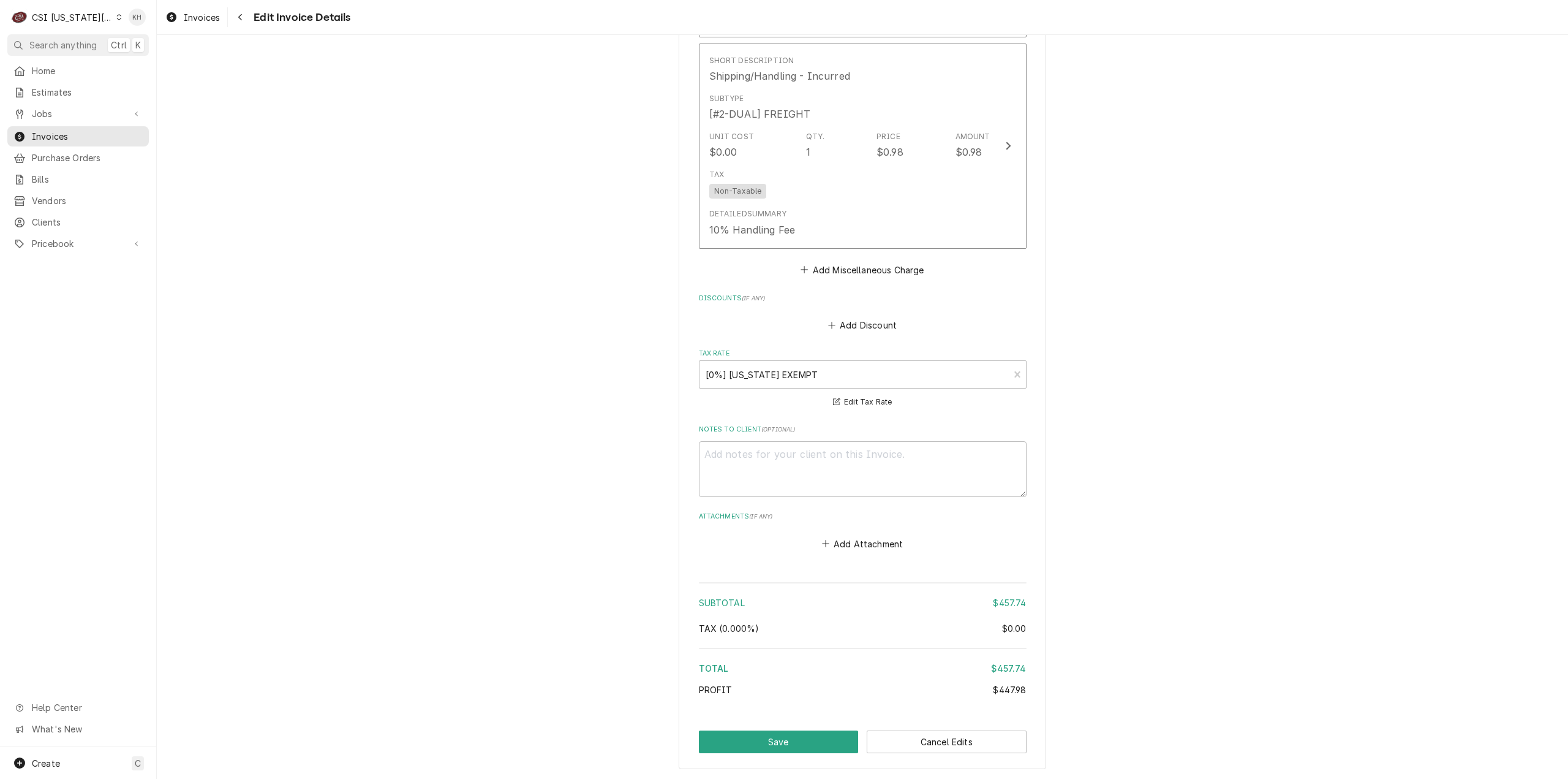
click at [67, 15] on div "CSI [US_STATE][GEOGRAPHIC_DATA]" at bounding box center [72, 17] width 81 height 13
click at [165, 53] on div "CSI [US_STATE]" at bounding box center [210, 46] width 191 height 20
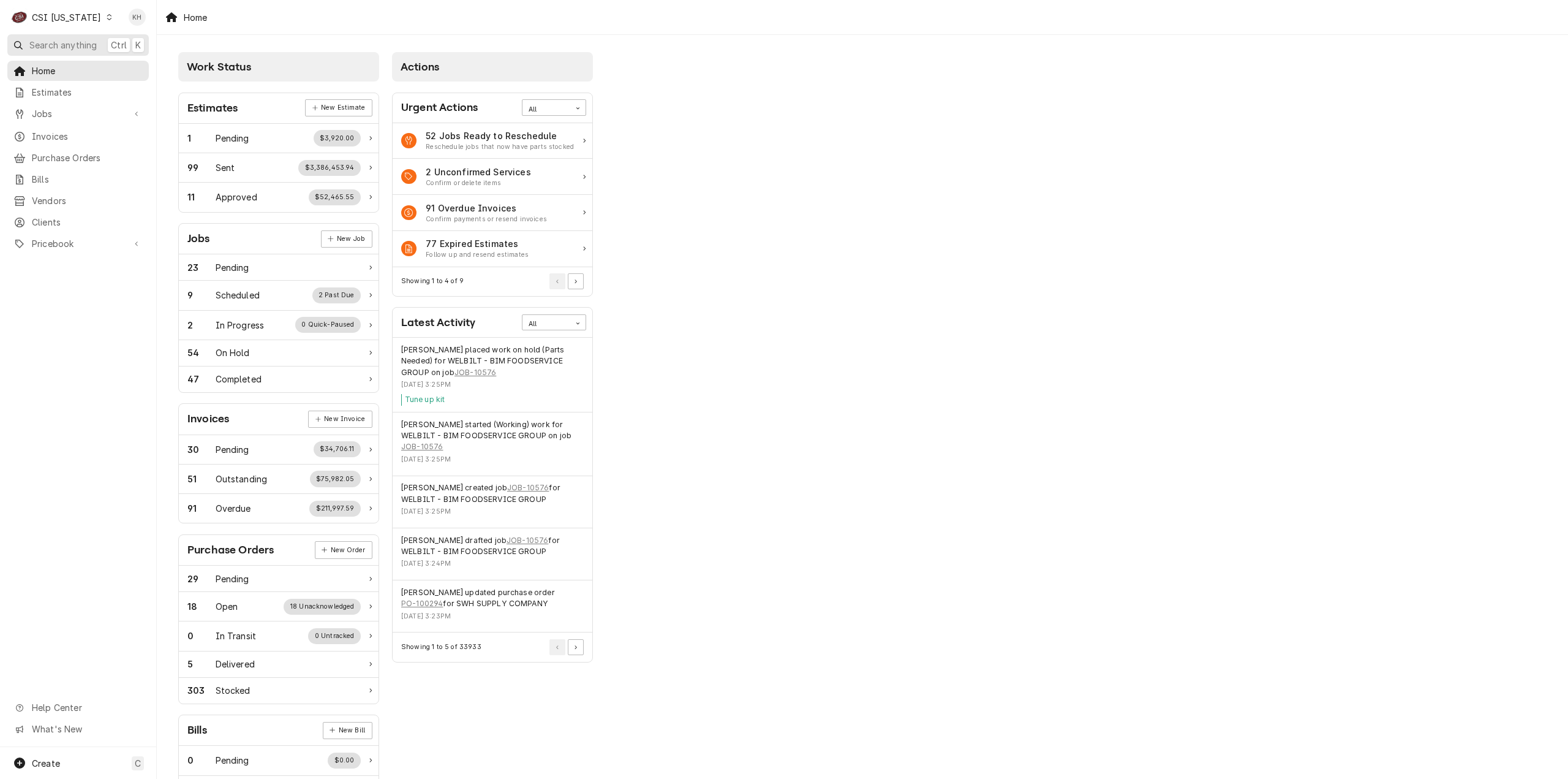
click at [66, 35] on button "Search anything Ctrl K" at bounding box center [78, 45] width 141 height 22
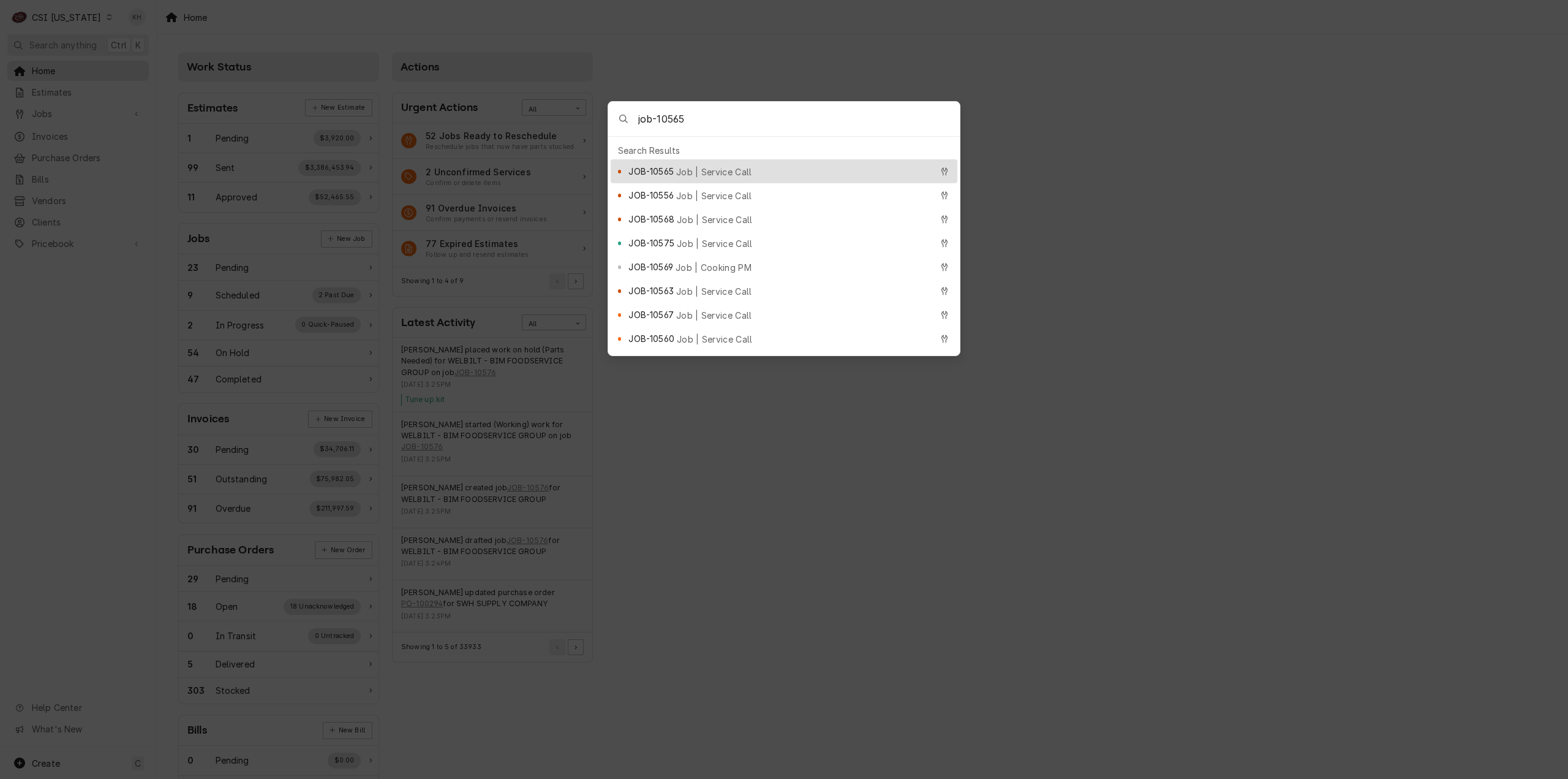
type input "job-10565"
click at [687, 166] on span "Job | Service Call" at bounding box center [714, 172] width 76 height 13
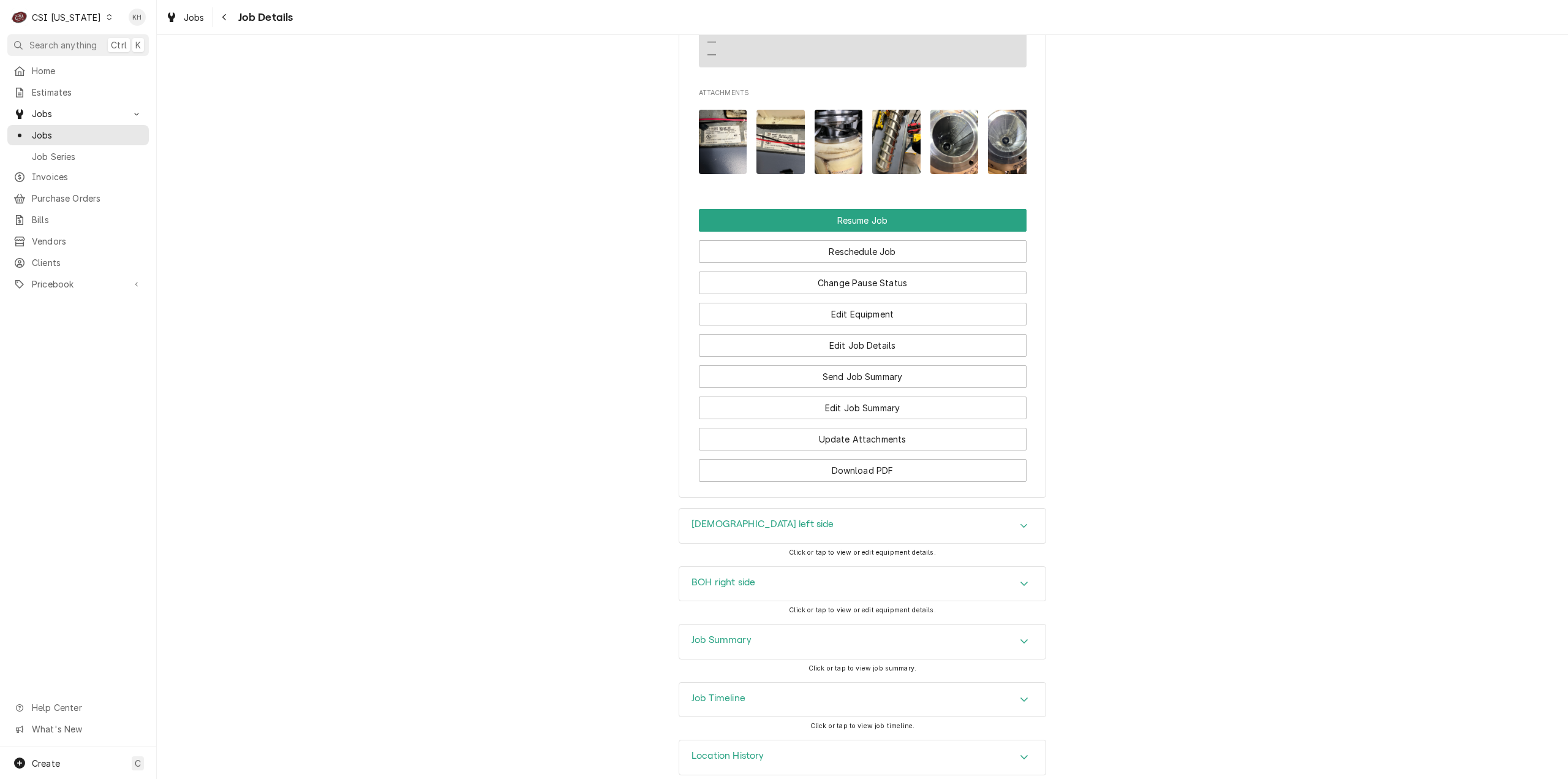
click at [762, 630] on div "Job Summary" at bounding box center [862, 641] width 366 height 34
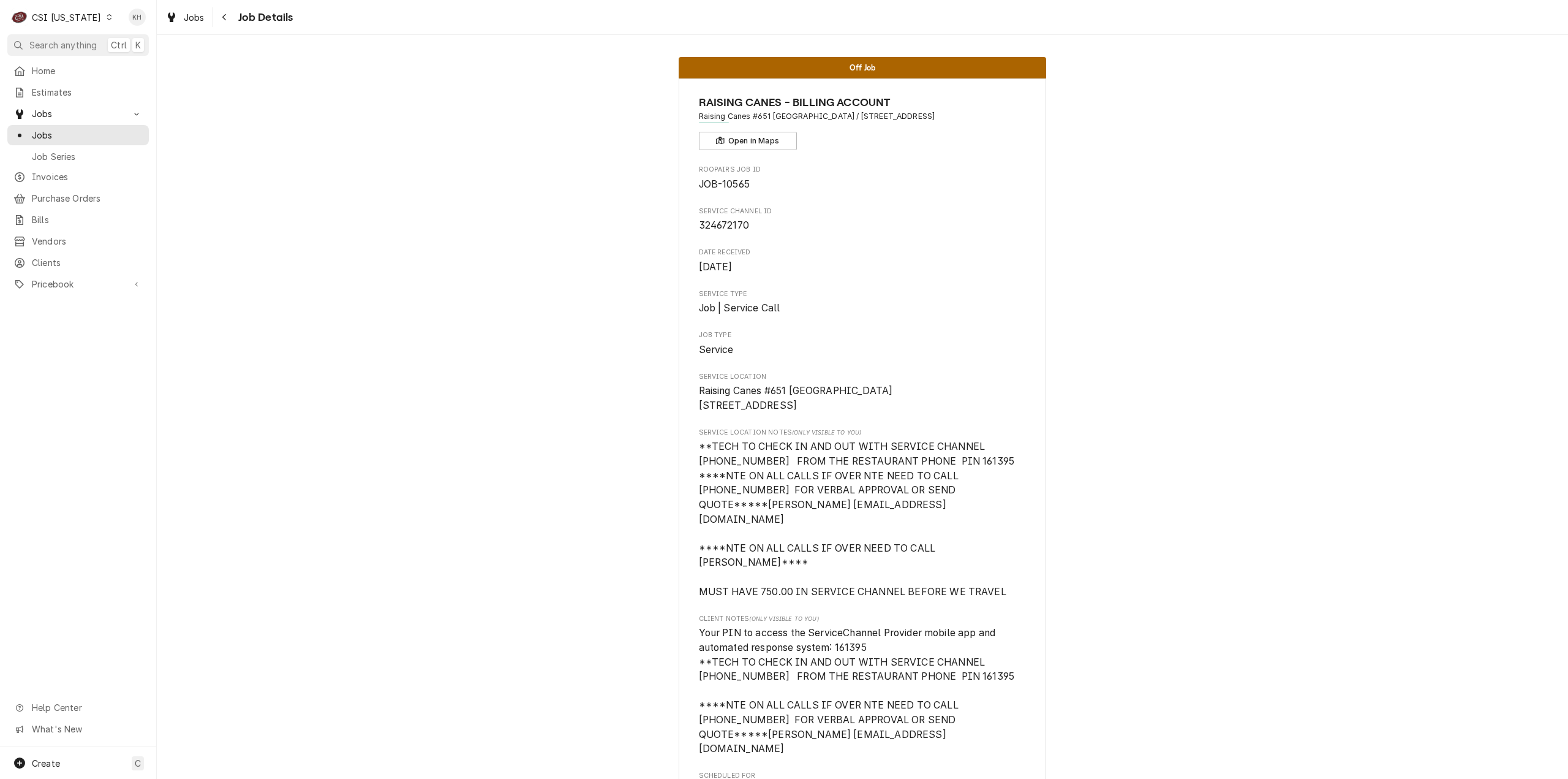
drag, startPoint x: 70, startPoint y: 19, endPoint x: 75, endPoint y: 28, distance: 10.3
click at [70, 20] on div "CSI Kentucky" at bounding box center [66, 17] width 69 height 13
click at [111, 66] on div "CSI St. [PERSON_NAME]" at bounding box center [191, 67] width 162 height 13
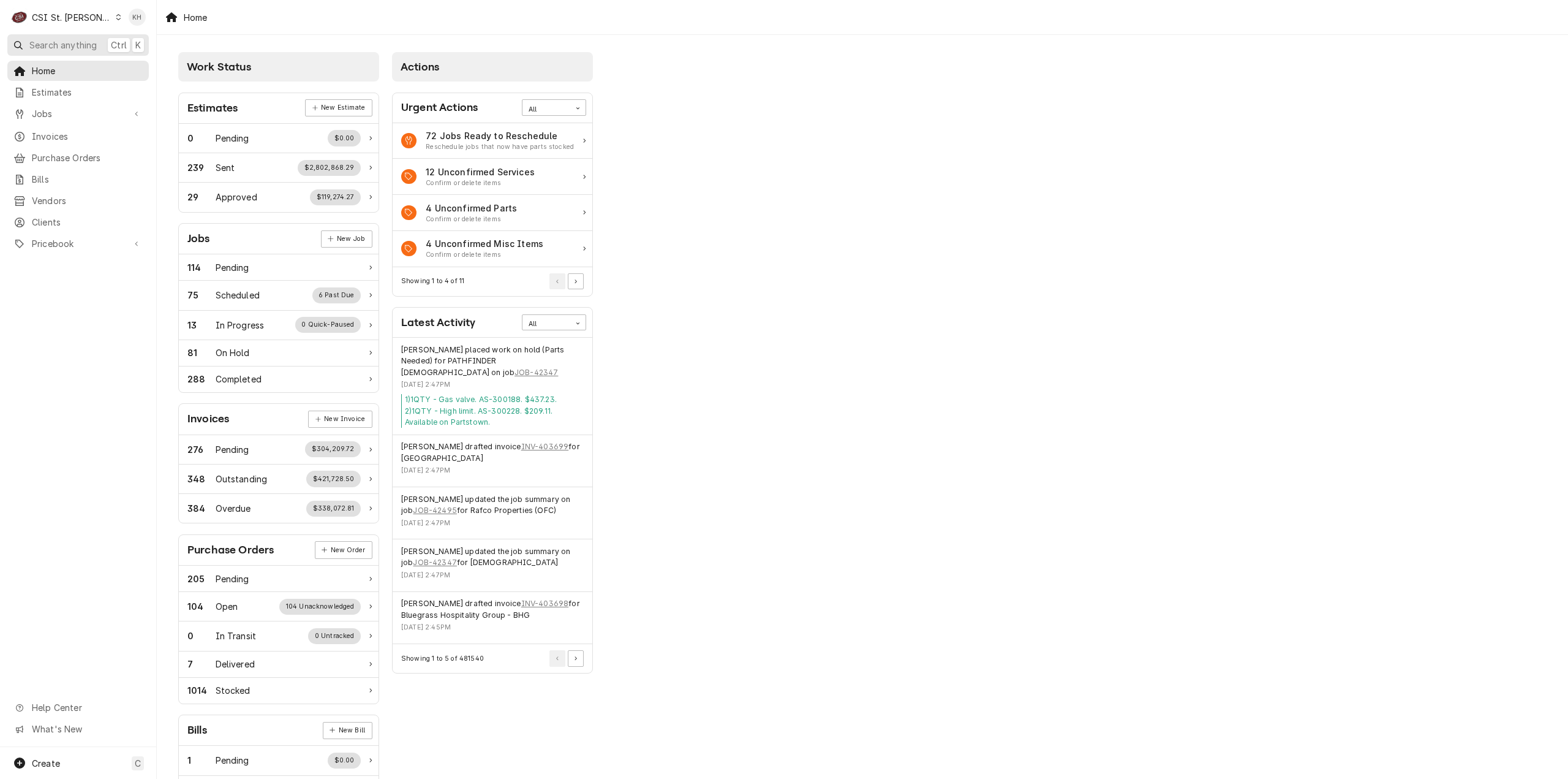
click at [73, 41] on span "Search anything" at bounding box center [63, 45] width 67 height 13
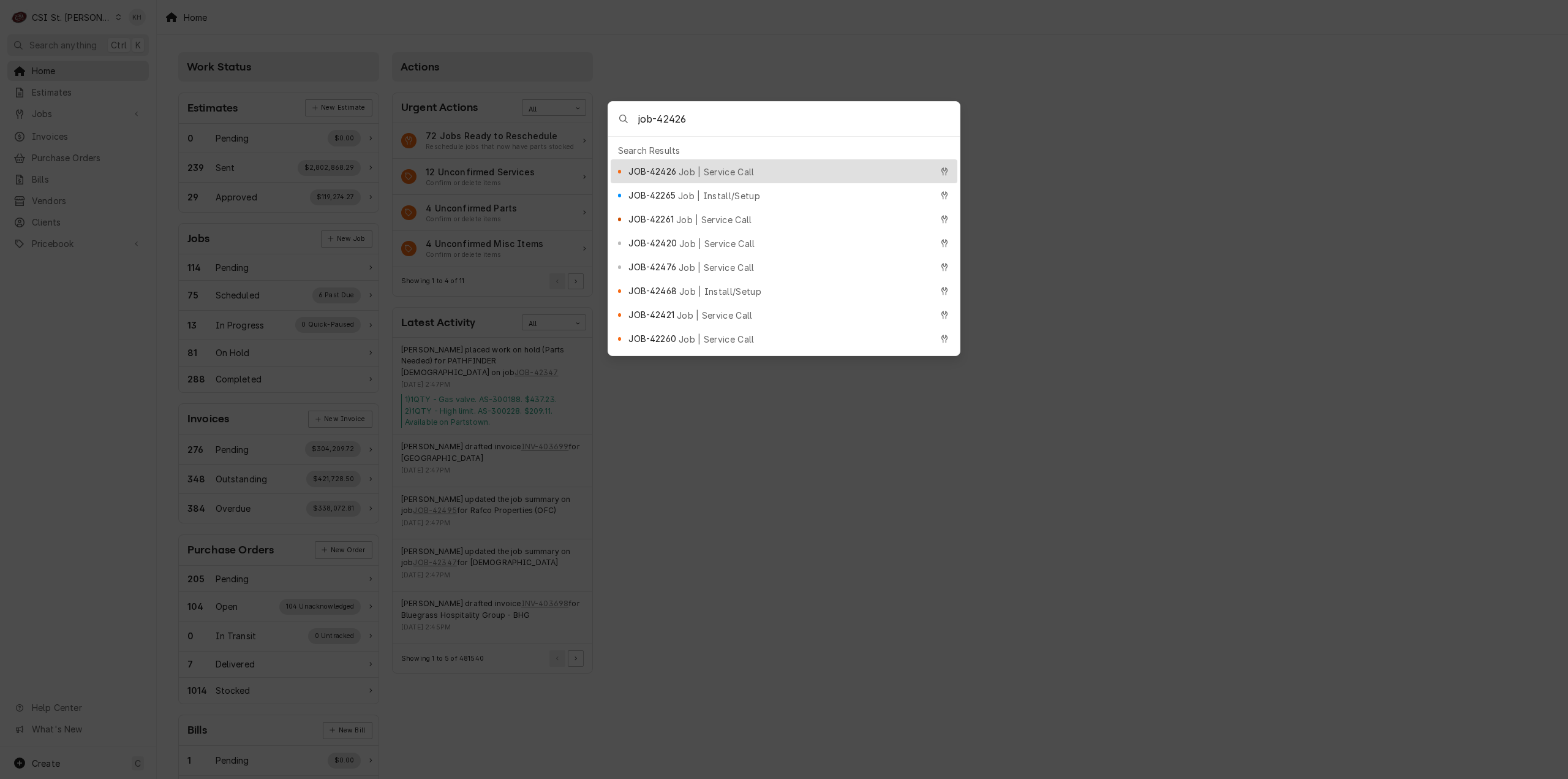
type input "job-42426"
click at [729, 166] on span "Job | Service Call" at bounding box center [717, 172] width 76 height 13
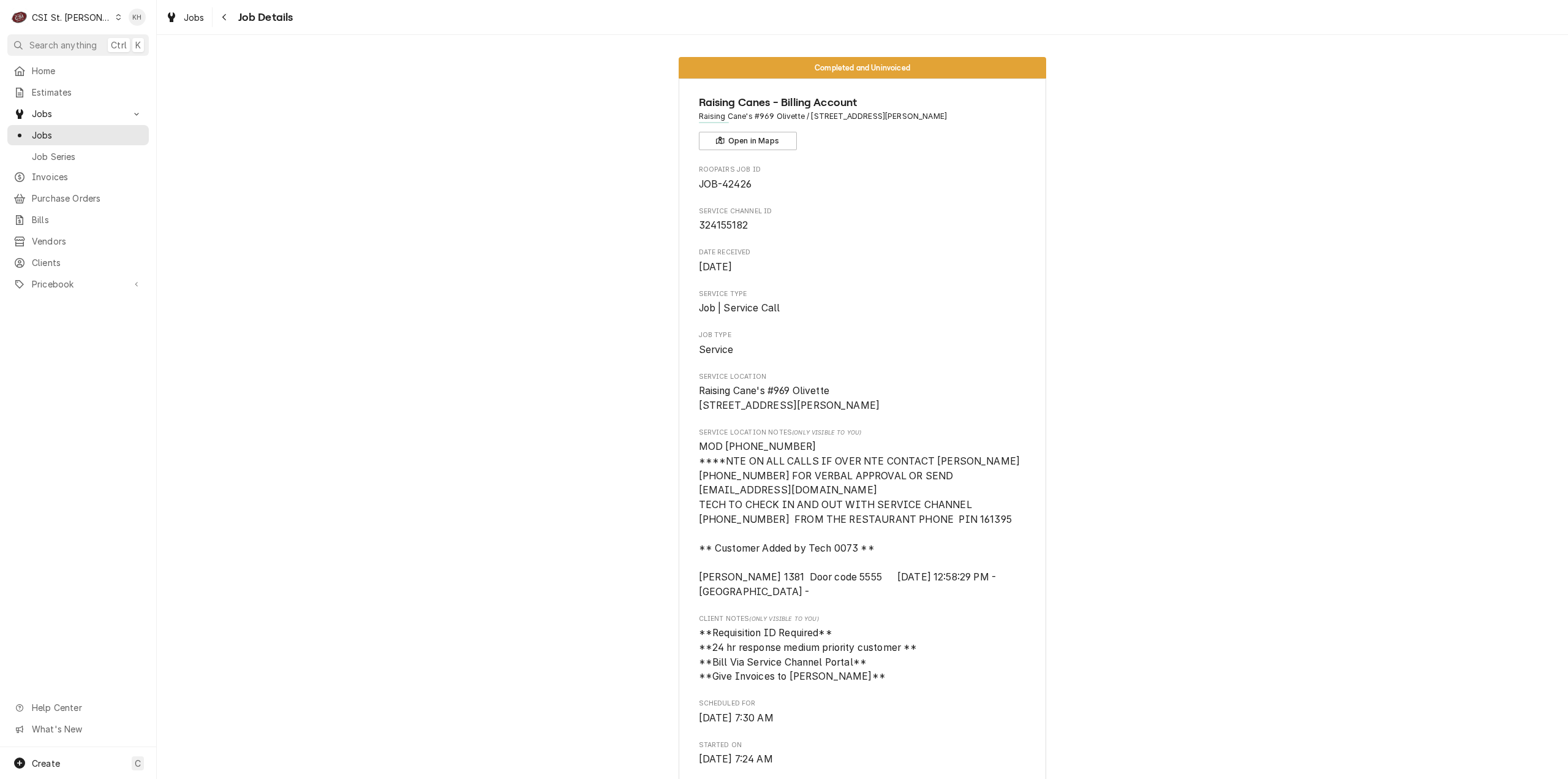
click at [63, 12] on div "CSI St. Louis" at bounding box center [71, 17] width 80 height 13
click at [147, 30] on div "CSI [US_STATE][GEOGRAPHIC_DATA]" at bounding box center [188, 24] width 169 height 15
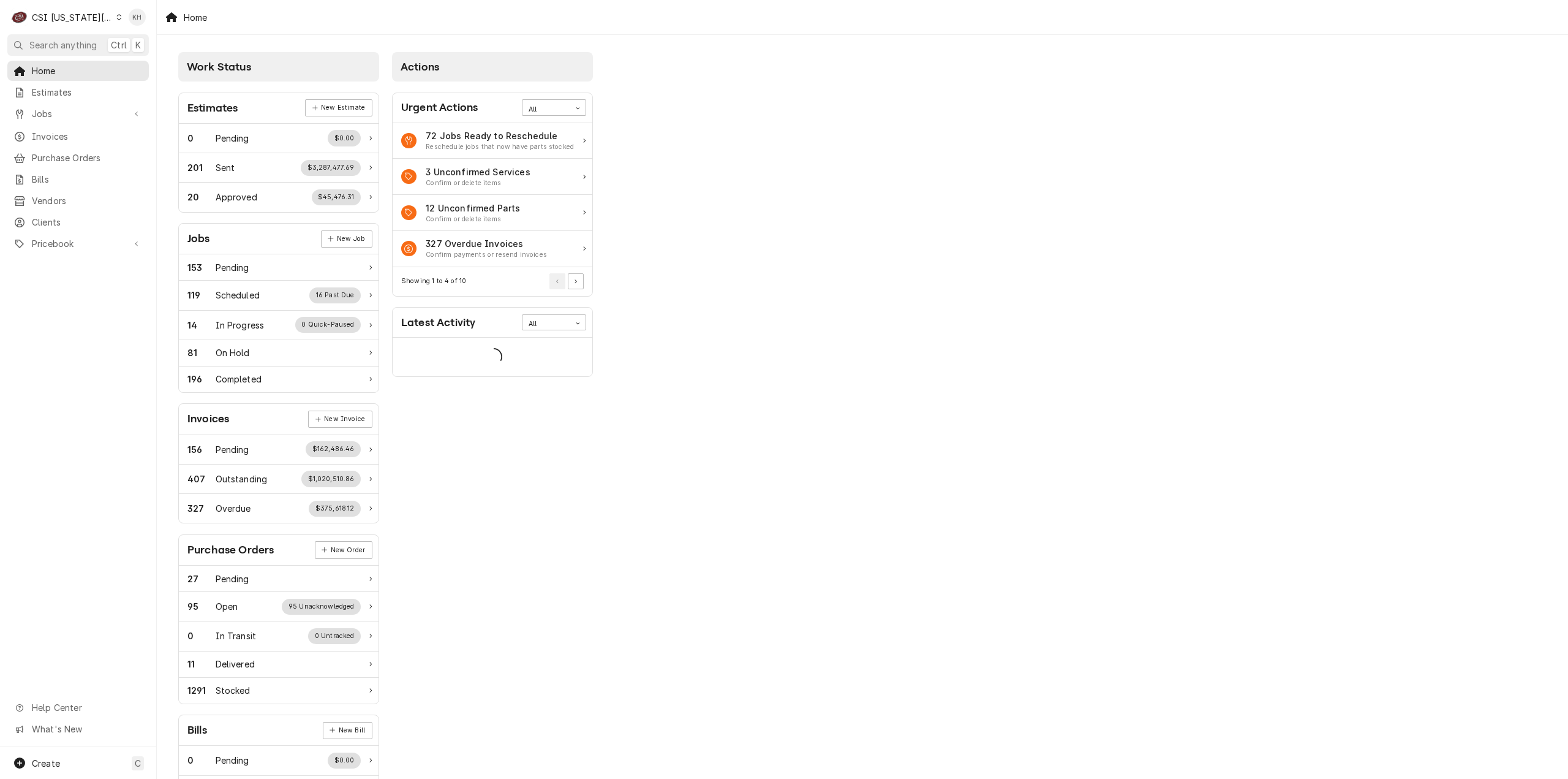
drag, startPoint x: 78, startPoint y: 42, endPoint x: 87, endPoint y: 50, distance: 12.0
click at [78, 43] on span "Search anything" at bounding box center [63, 45] width 67 height 13
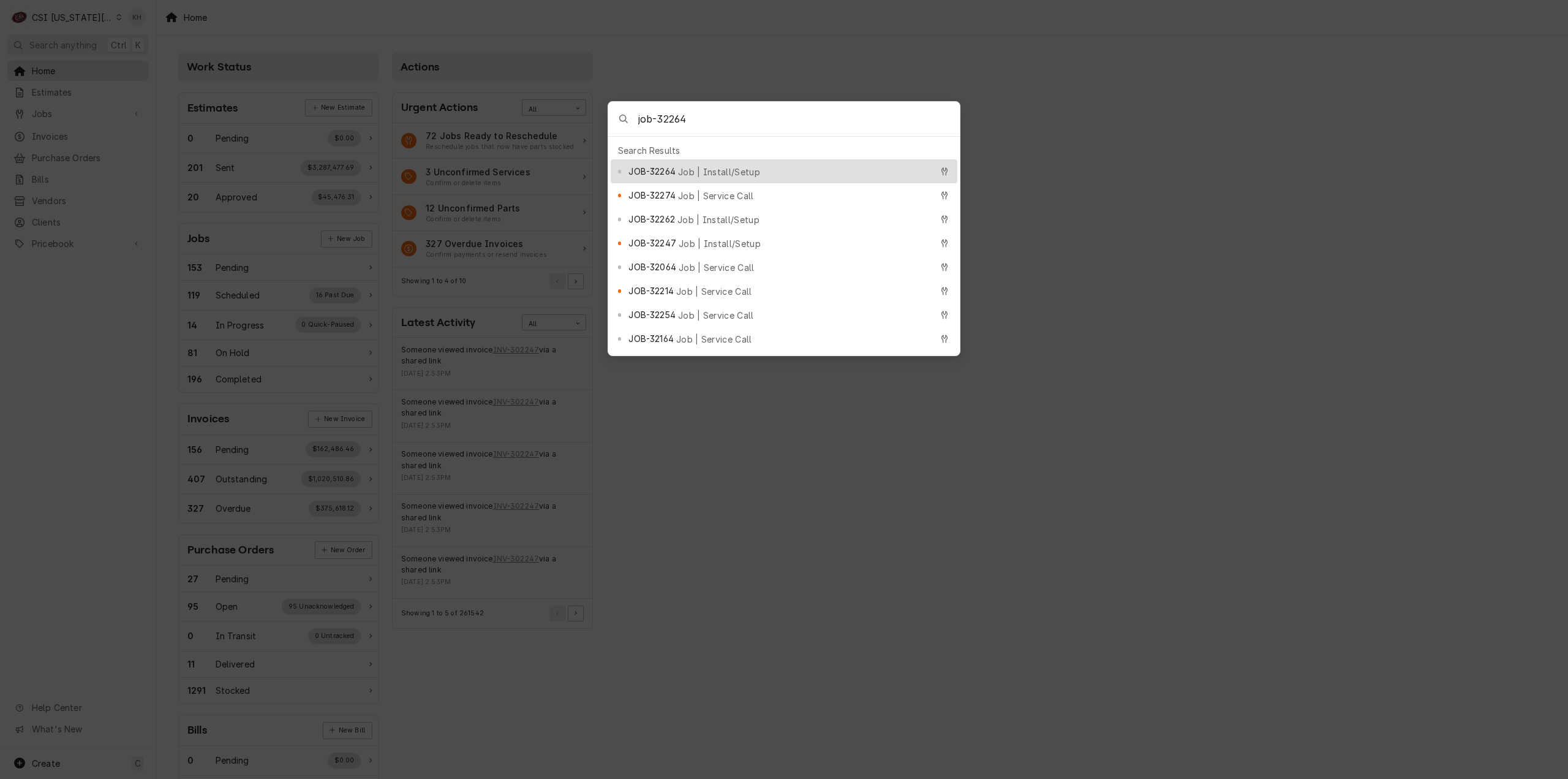
type input "job-32264"
click at [736, 169] on span "Job | Install/Setup" at bounding box center [719, 172] width 82 height 13
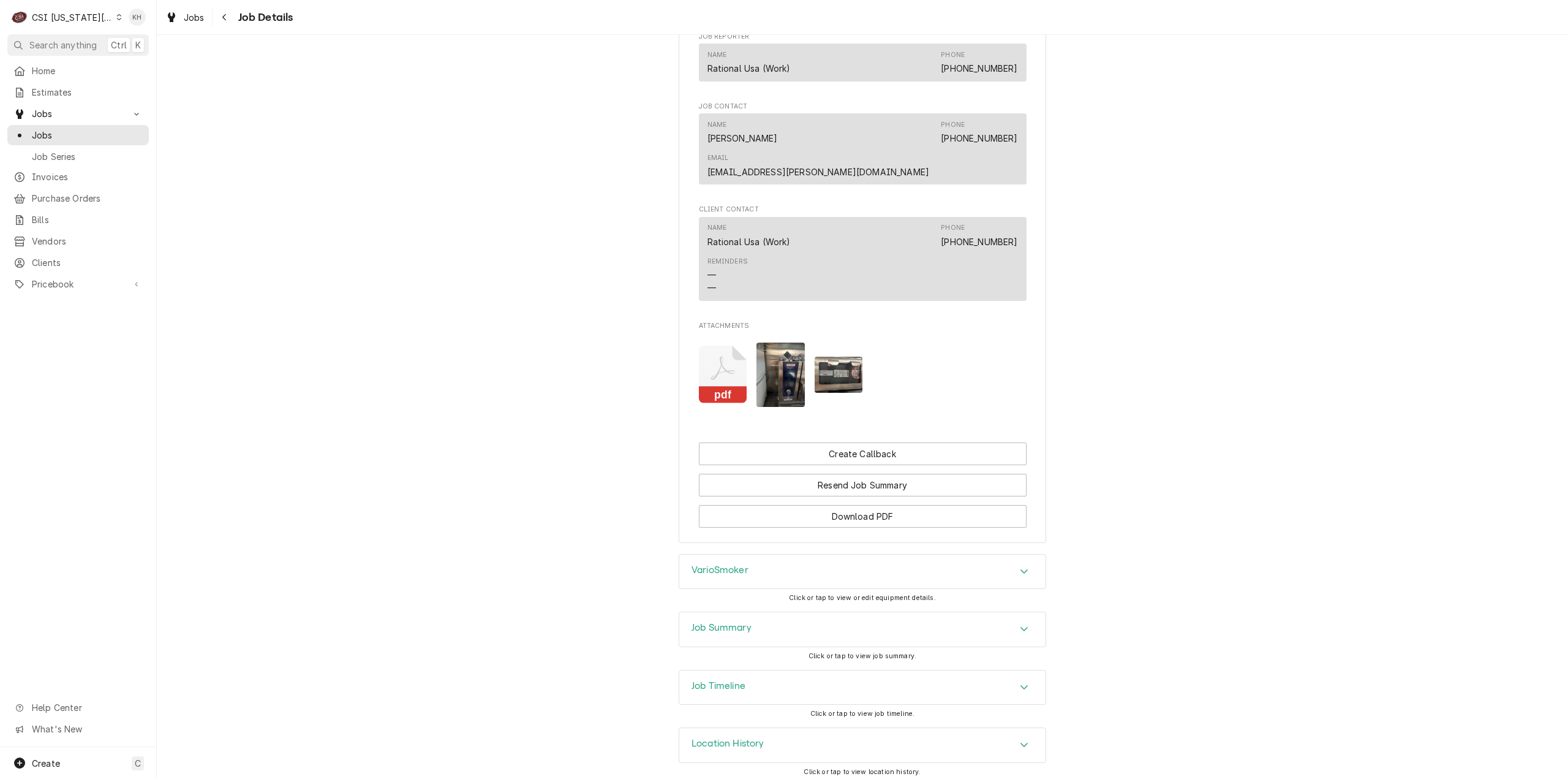
scroll to position [942, 0]
click at [729, 621] on h3 "Job Summary" at bounding box center [721, 627] width 60 height 12
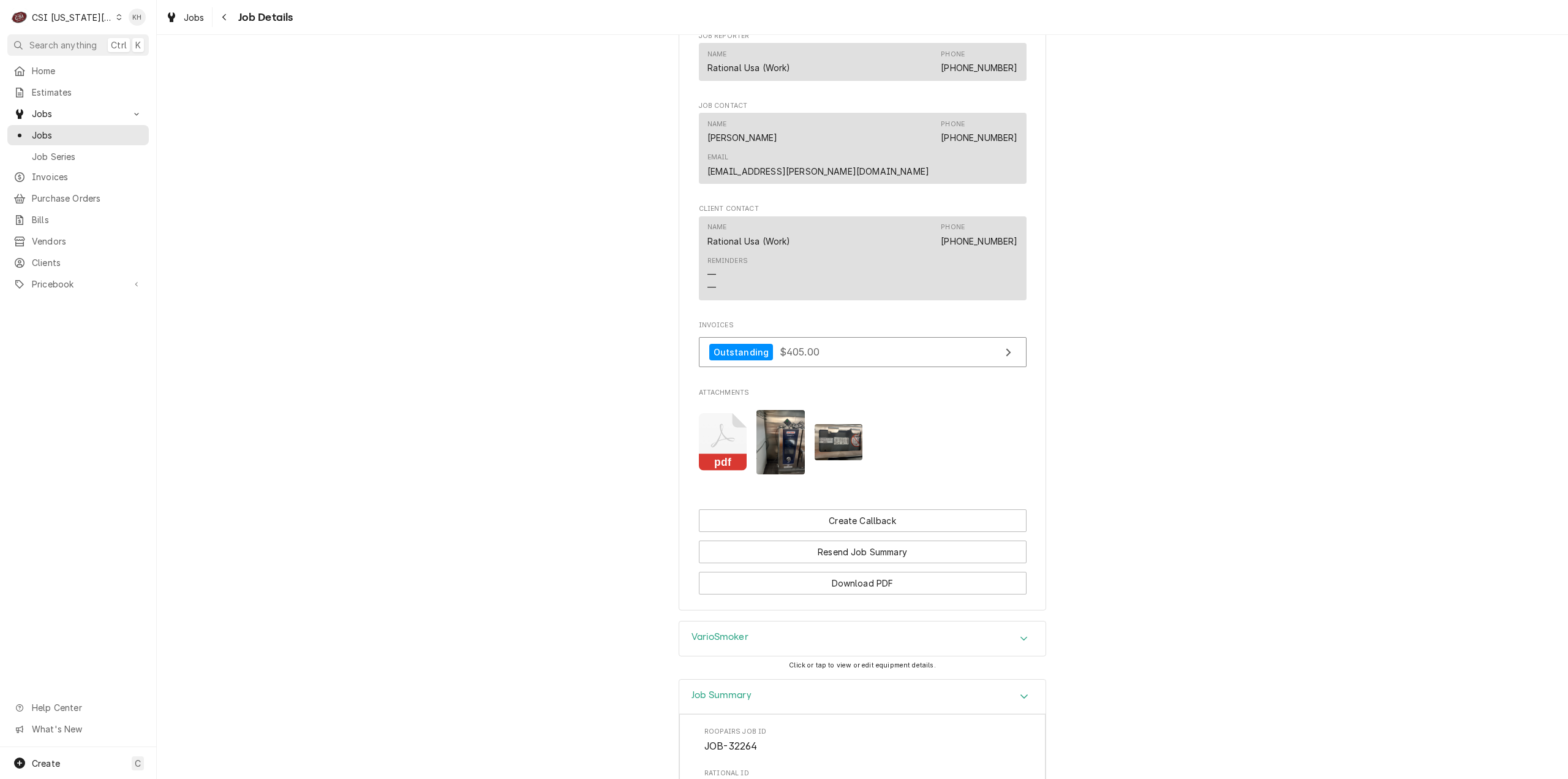
click at [730, 699] on div "Job Summary" at bounding box center [862, 696] width 366 height 35
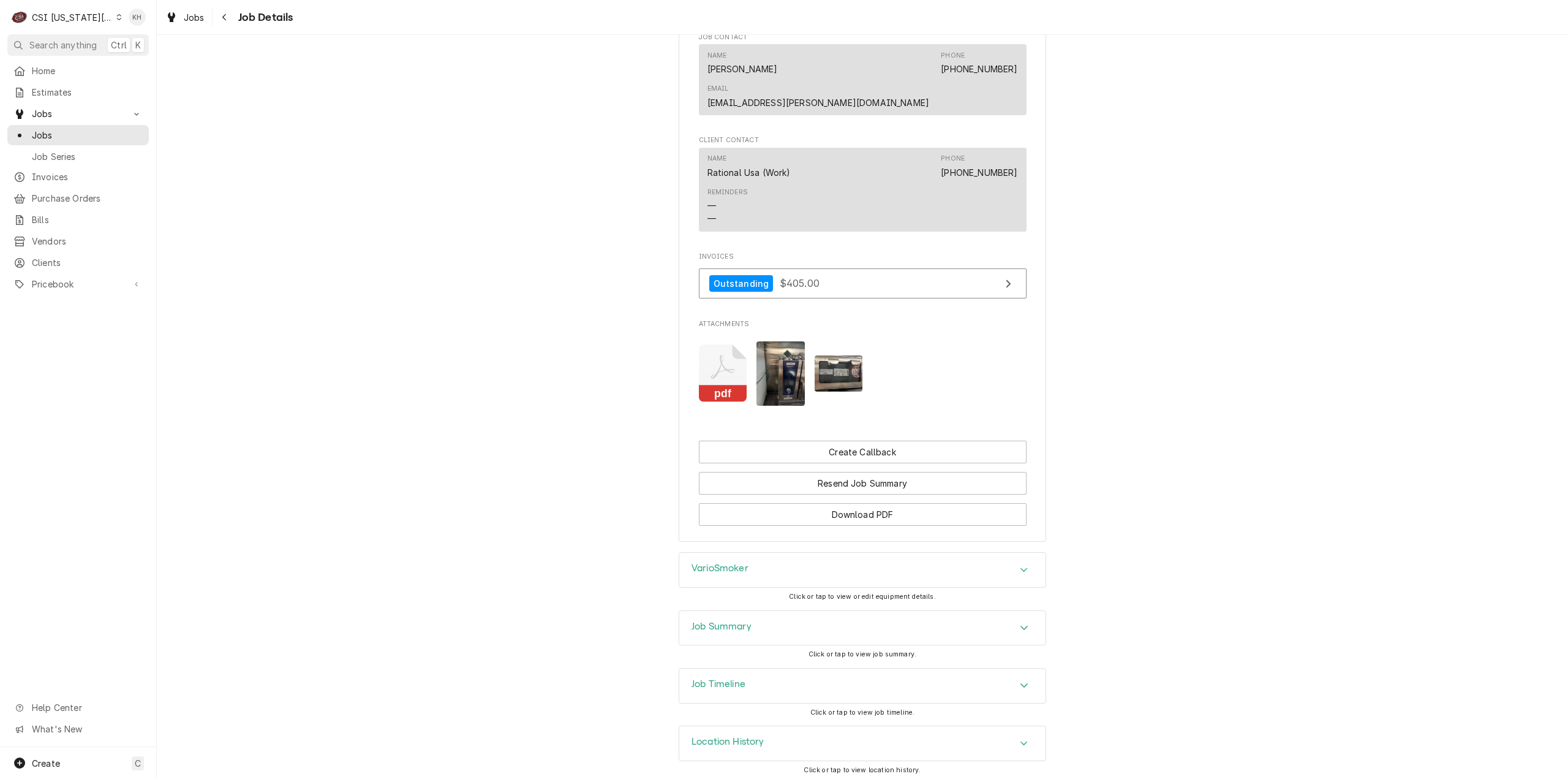
click at [738, 673] on div "Job Timeline" at bounding box center [862, 685] width 366 height 34
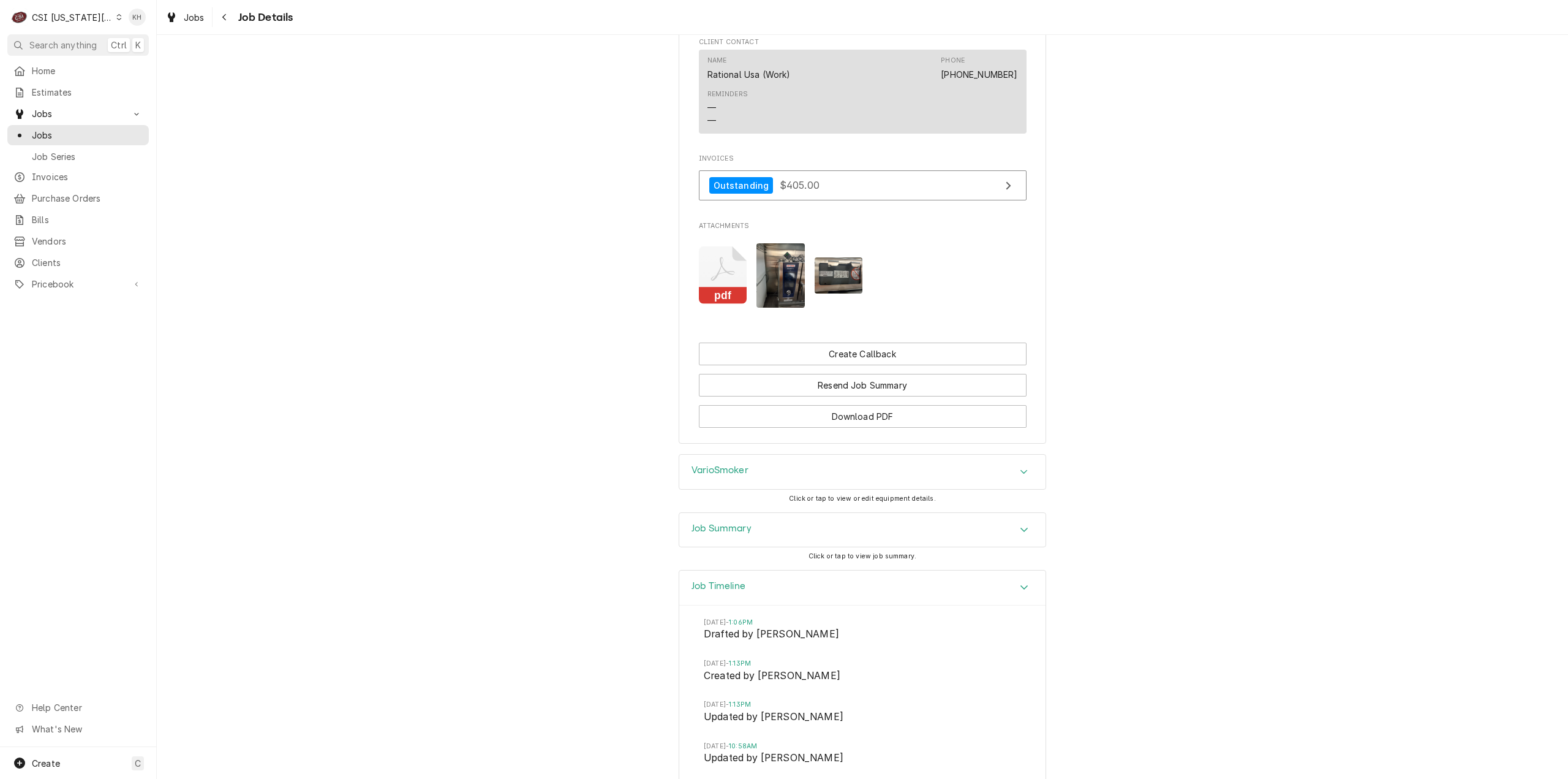
scroll to position [1379, 0]
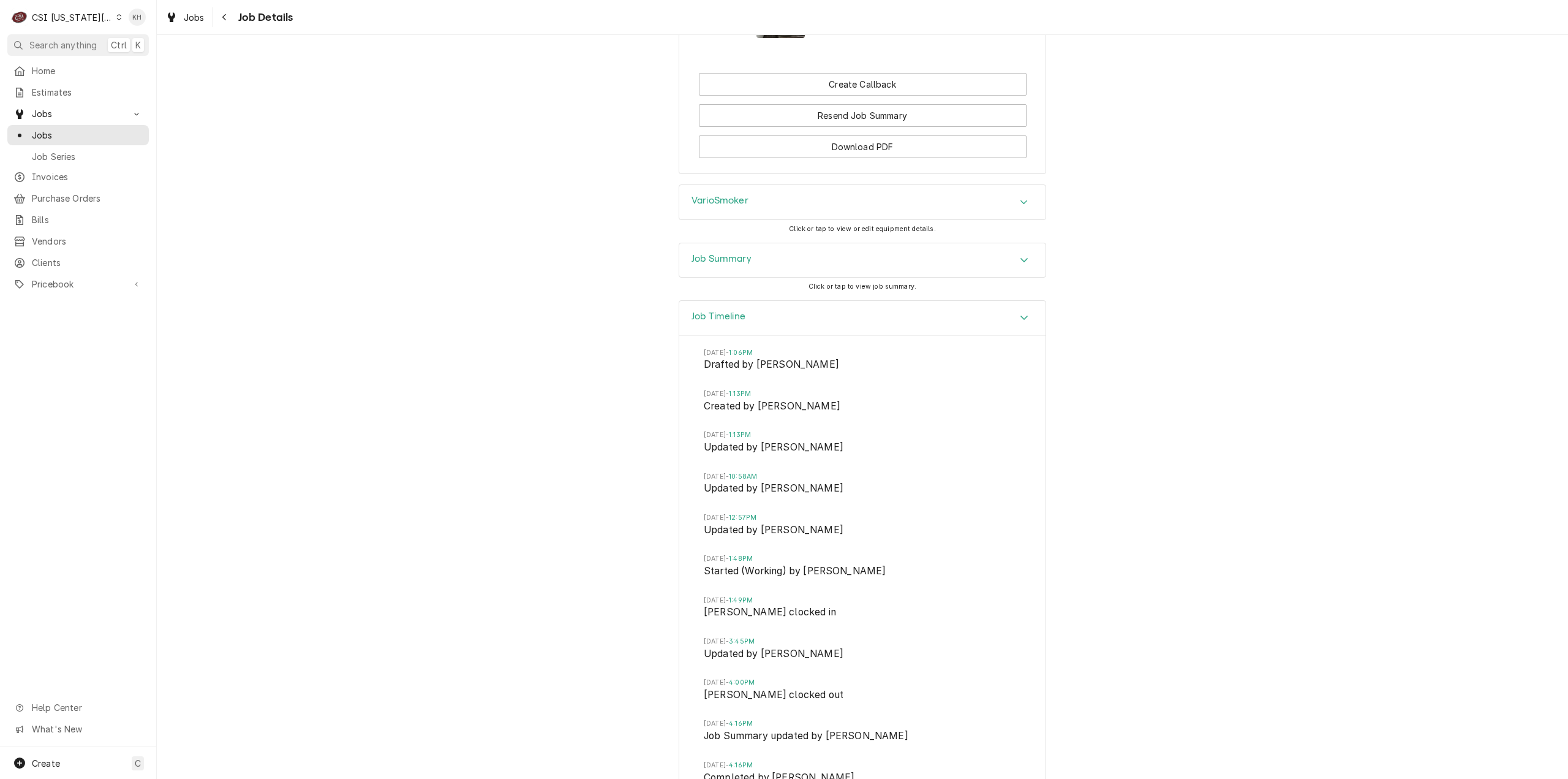
click at [739, 261] on div "Job Summary" at bounding box center [721, 260] width 60 height 15
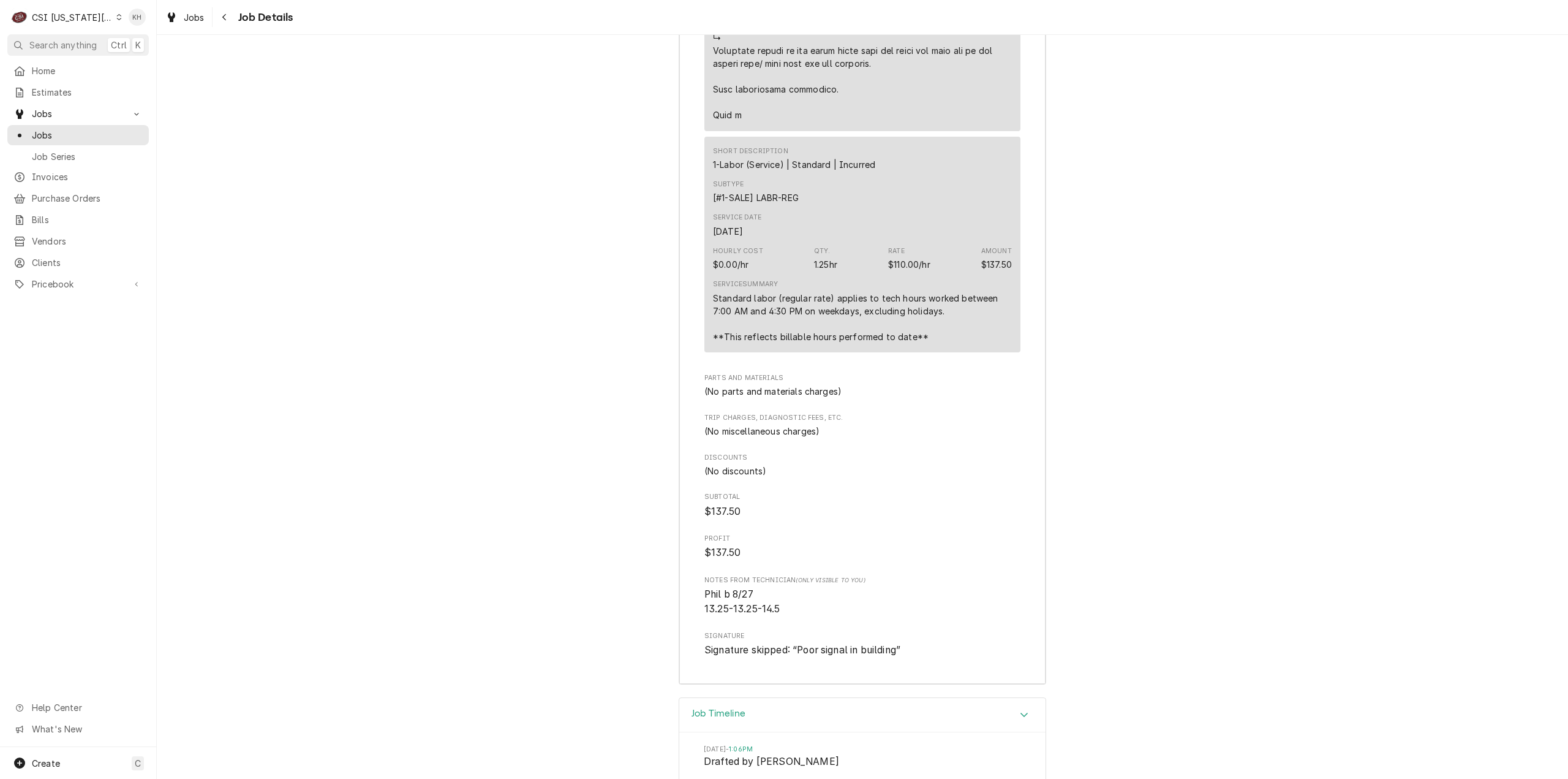
scroll to position [2543, 0]
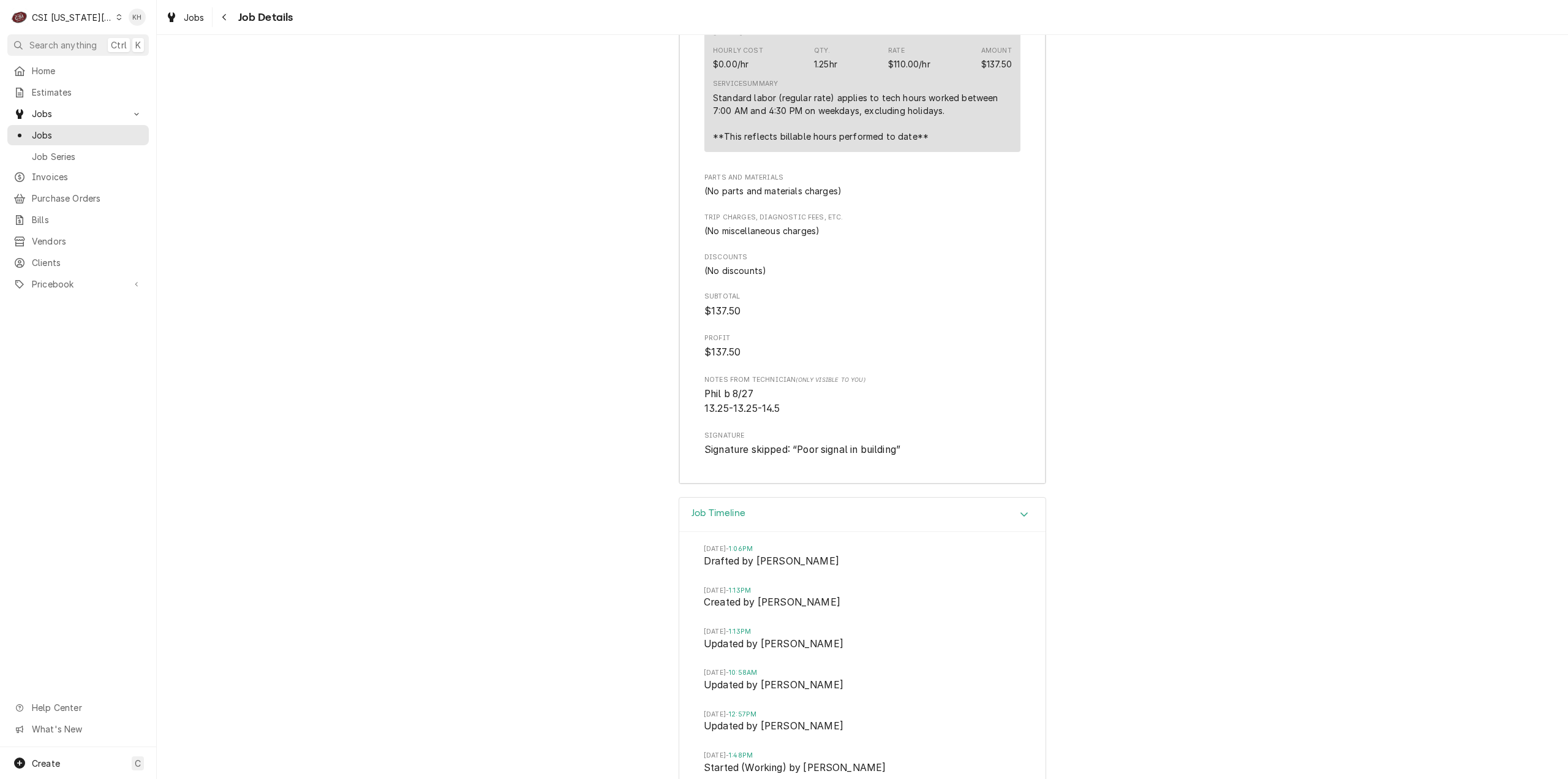
scroll to position [2910, 0]
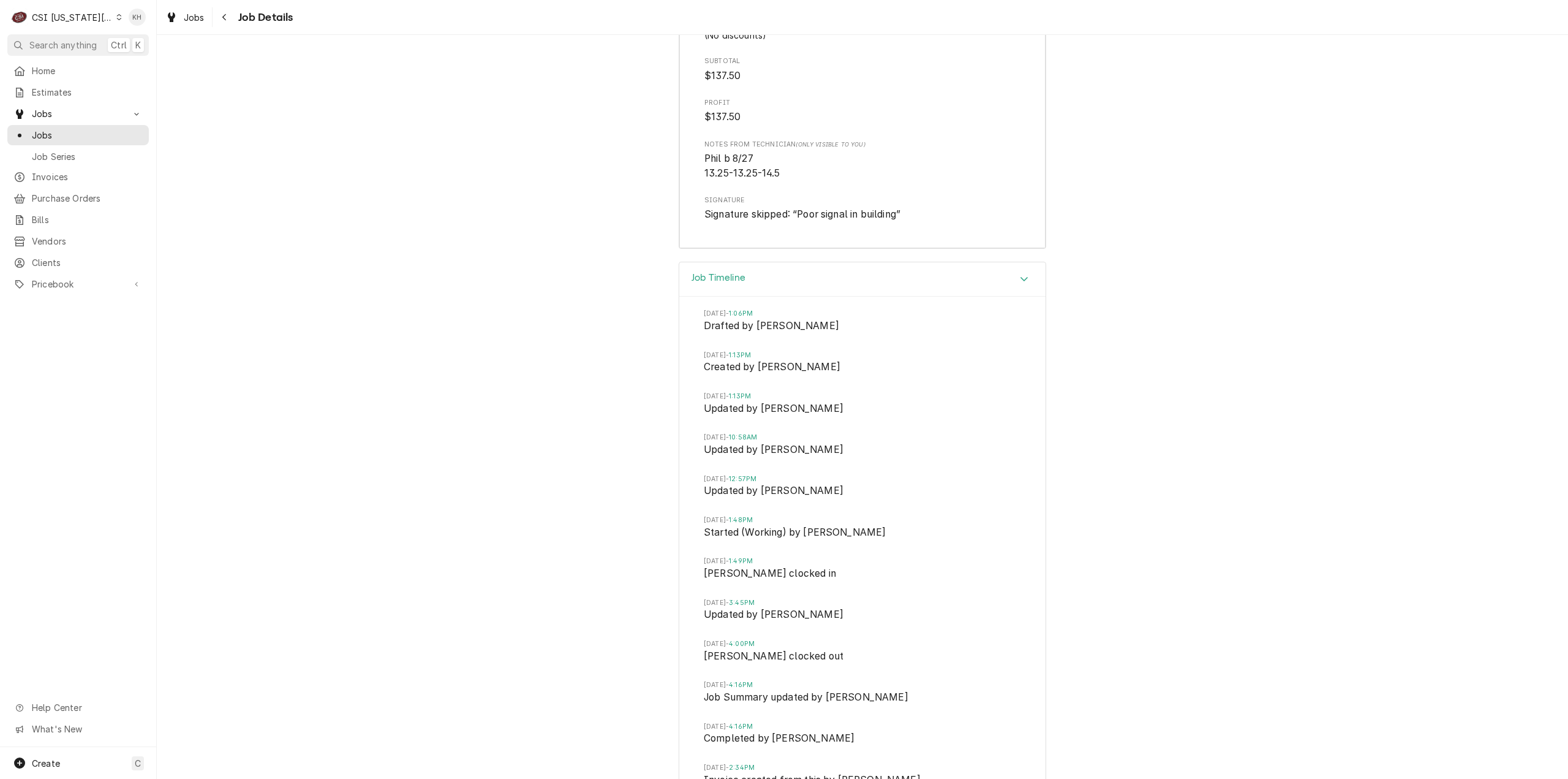
drag, startPoint x: 873, startPoint y: 528, endPoint x: 736, endPoint y: 511, distance: 138.1
click at [736, 515] on li "[DATE] 1:48PM Started (Working) by [PERSON_NAME]" at bounding box center [862, 535] width 317 height 41
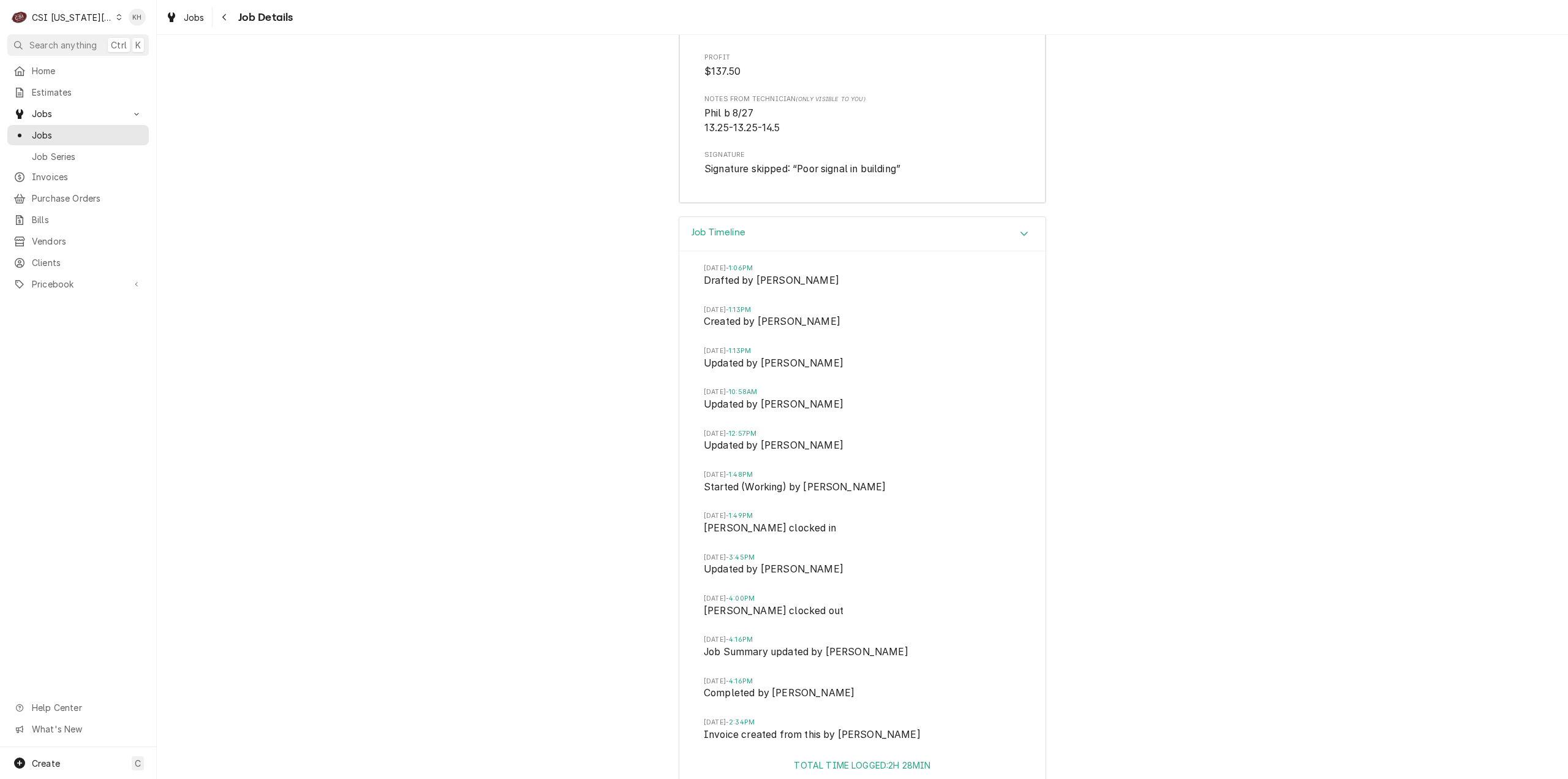
scroll to position [2971, 0]
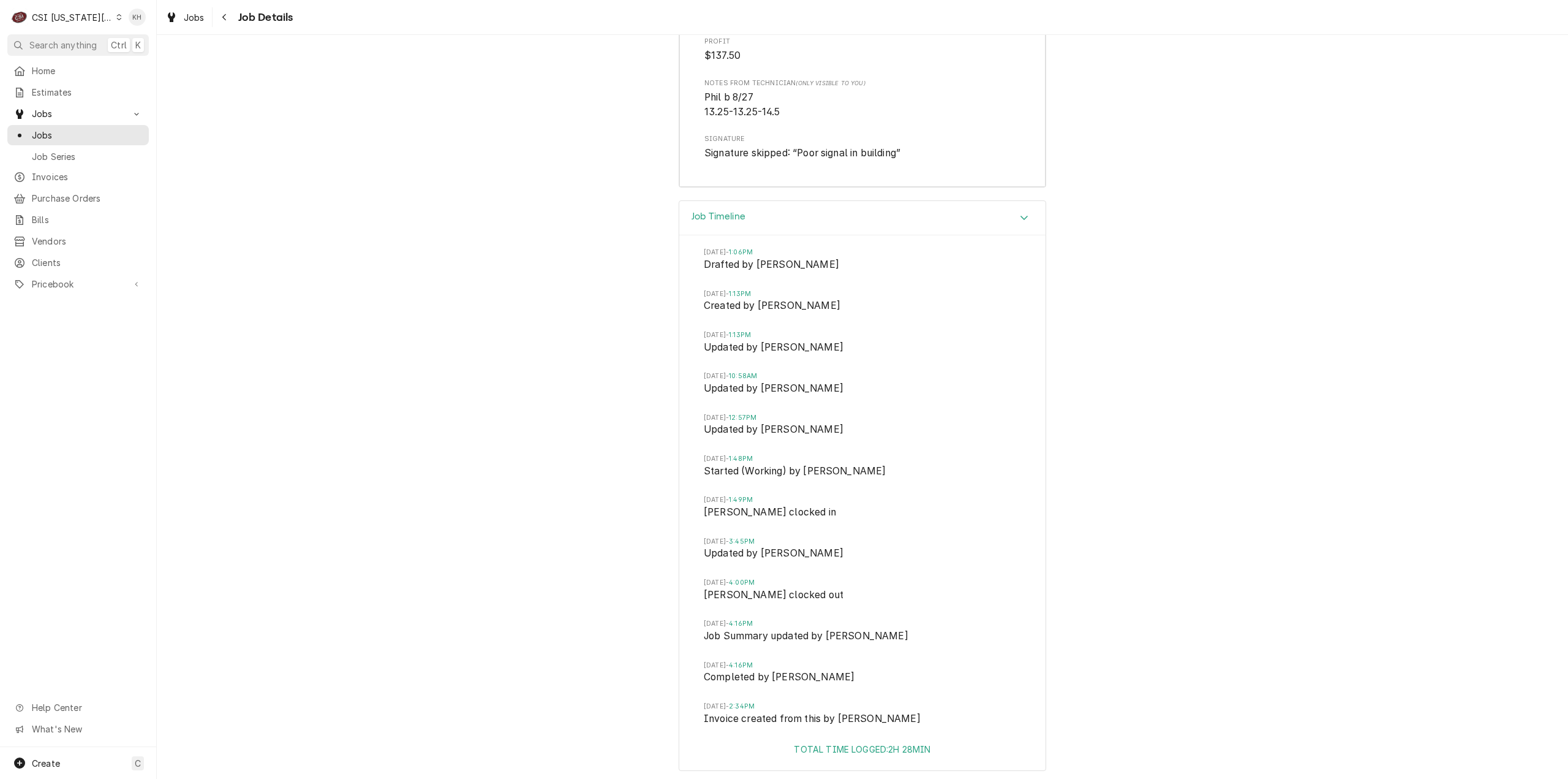
drag, startPoint x: 56, startPoint y: 40, endPoint x: 49, endPoint y: 36, distance: 8.1
click at [63, 40] on span "Search anything" at bounding box center [63, 45] width 67 height 13
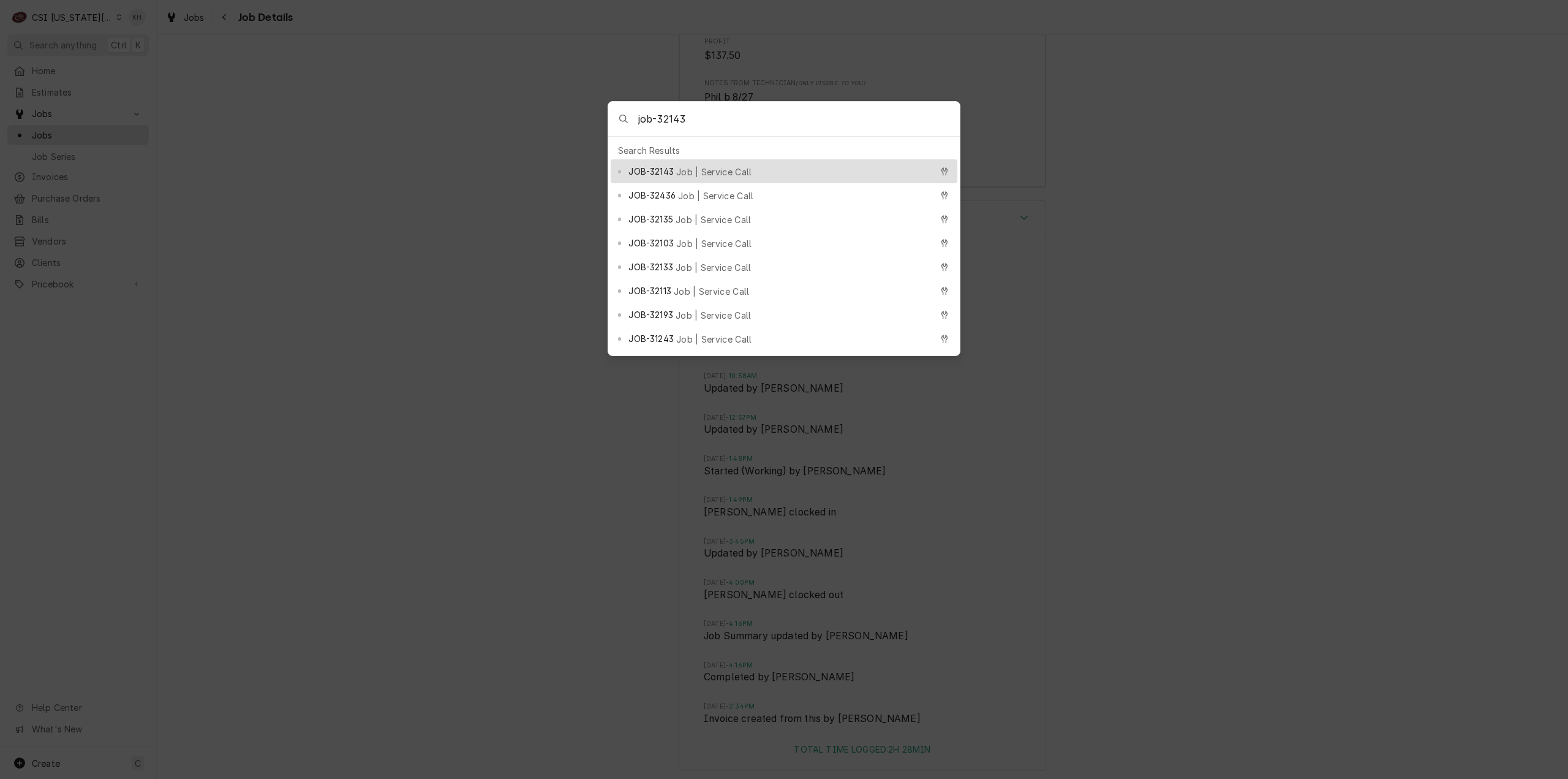
type input "job-32143"
click at [694, 172] on span "Job | Service Call" at bounding box center [714, 172] width 76 height 13
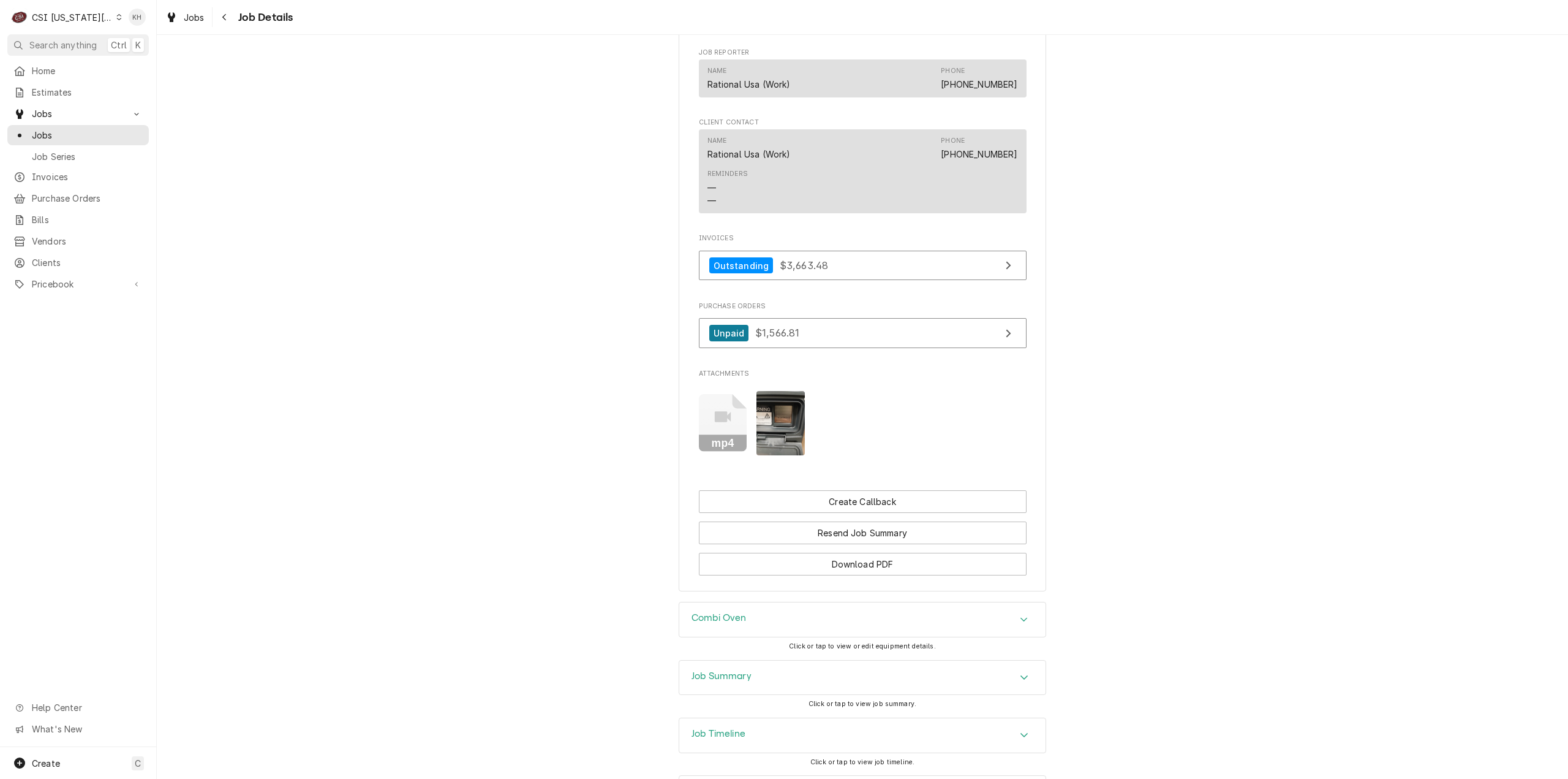
scroll to position [1125, 0]
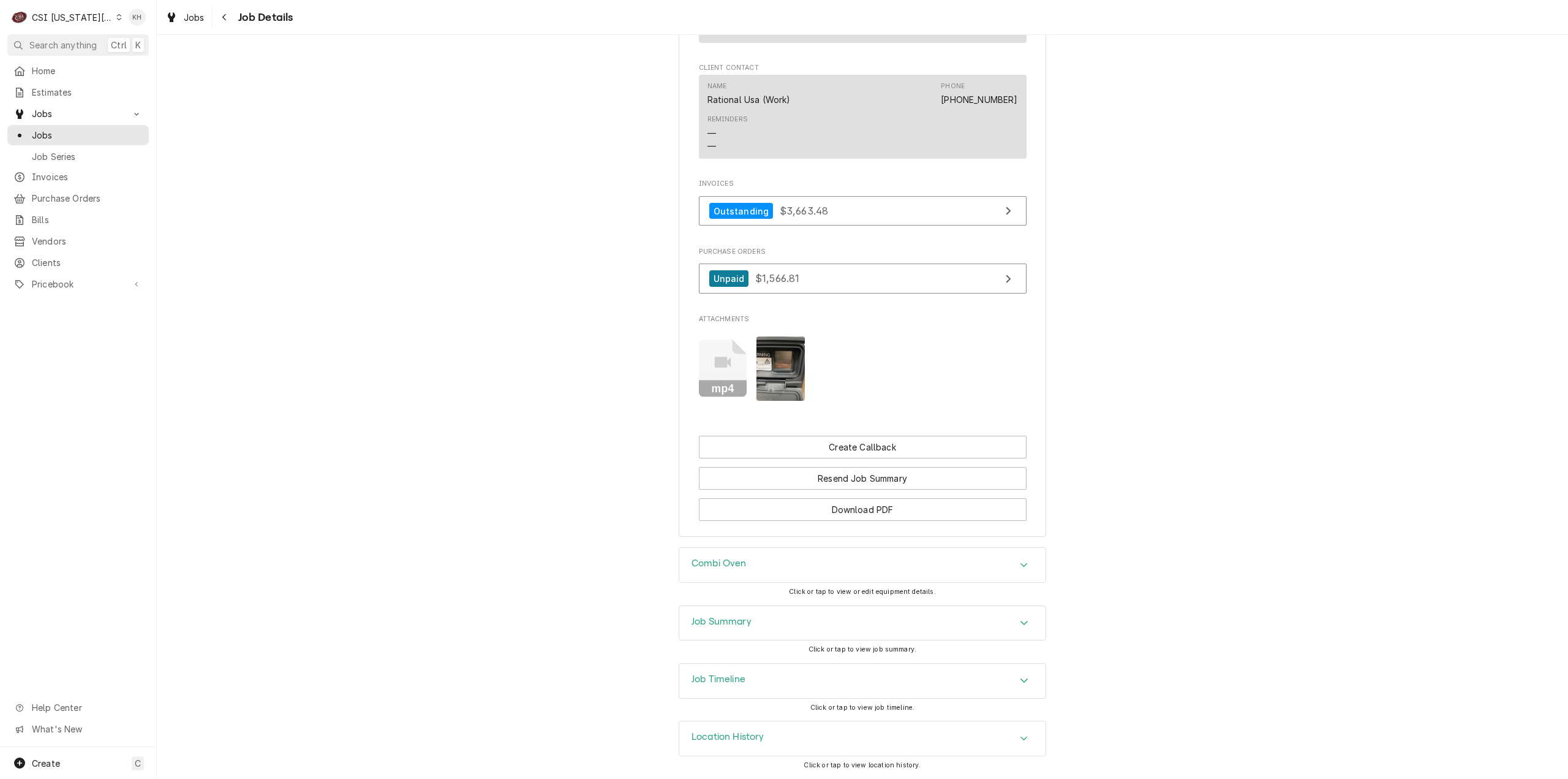
click at [751, 630] on div "Job Summary" at bounding box center [862, 623] width 366 height 34
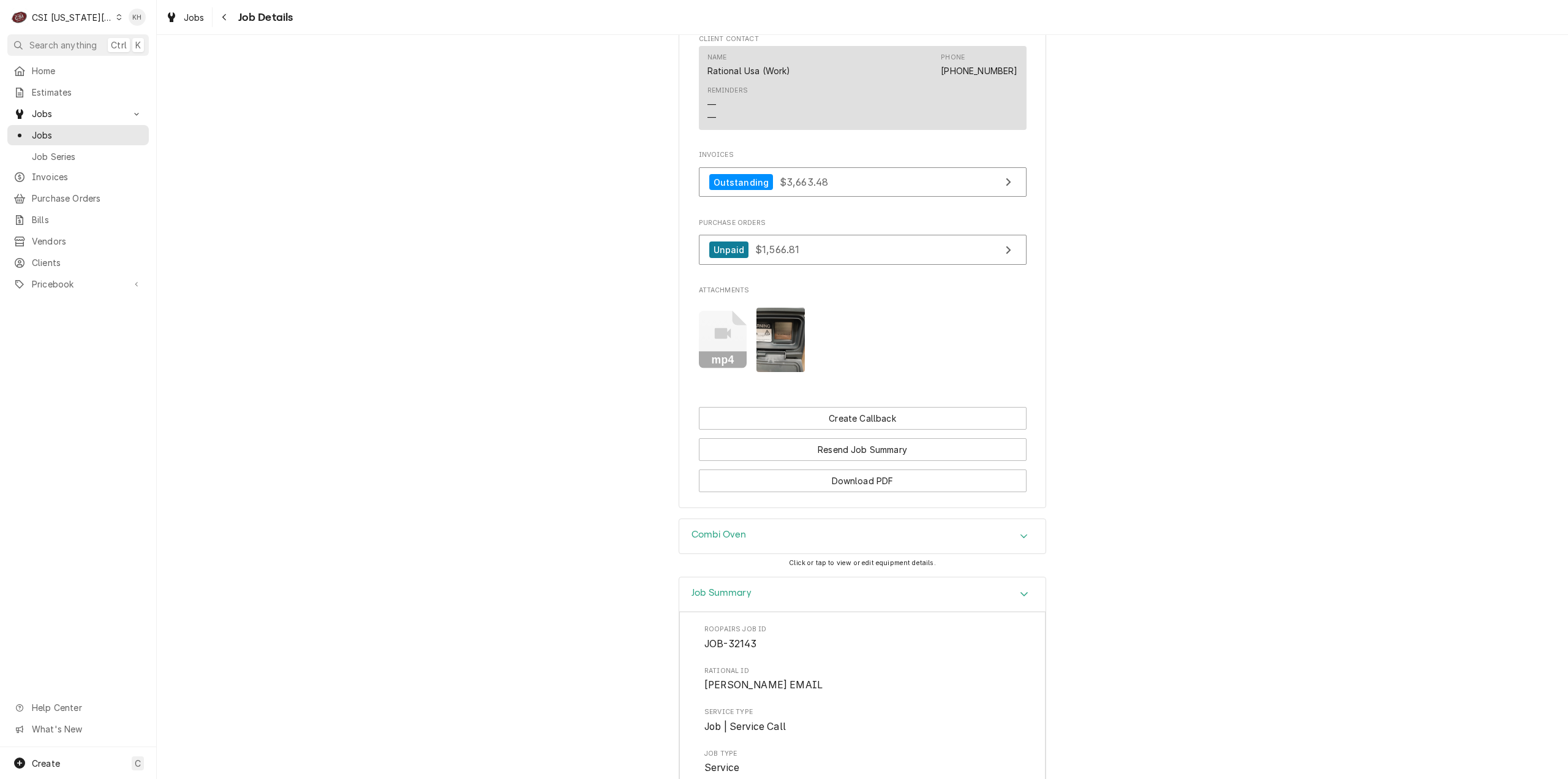
click at [755, 612] on div "Job Summary" at bounding box center [862, 594] width 366 height 35
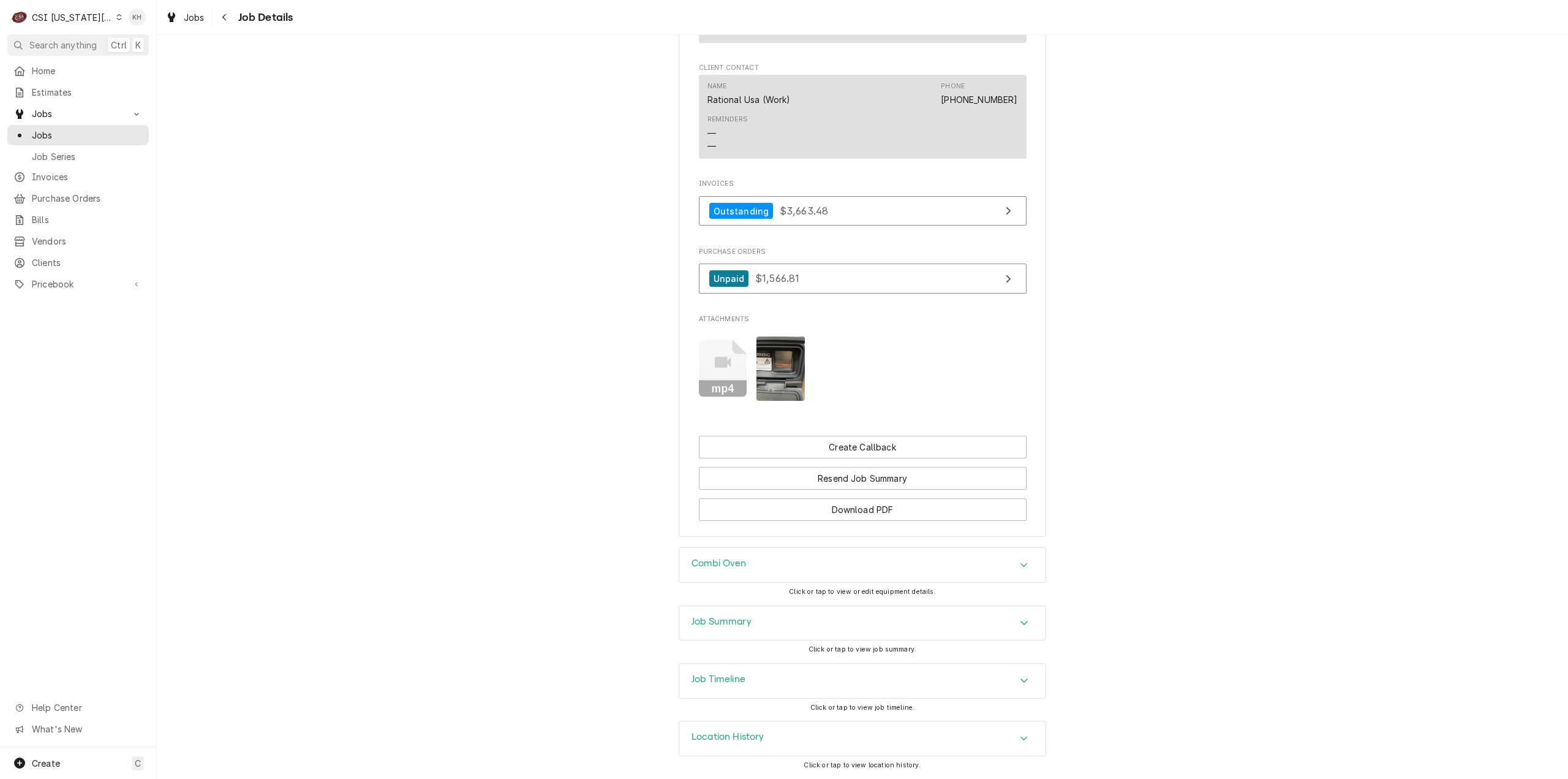
click at [749, 675] on div "Job Timeline" at bounding box center [862, 681] width 366 height 34
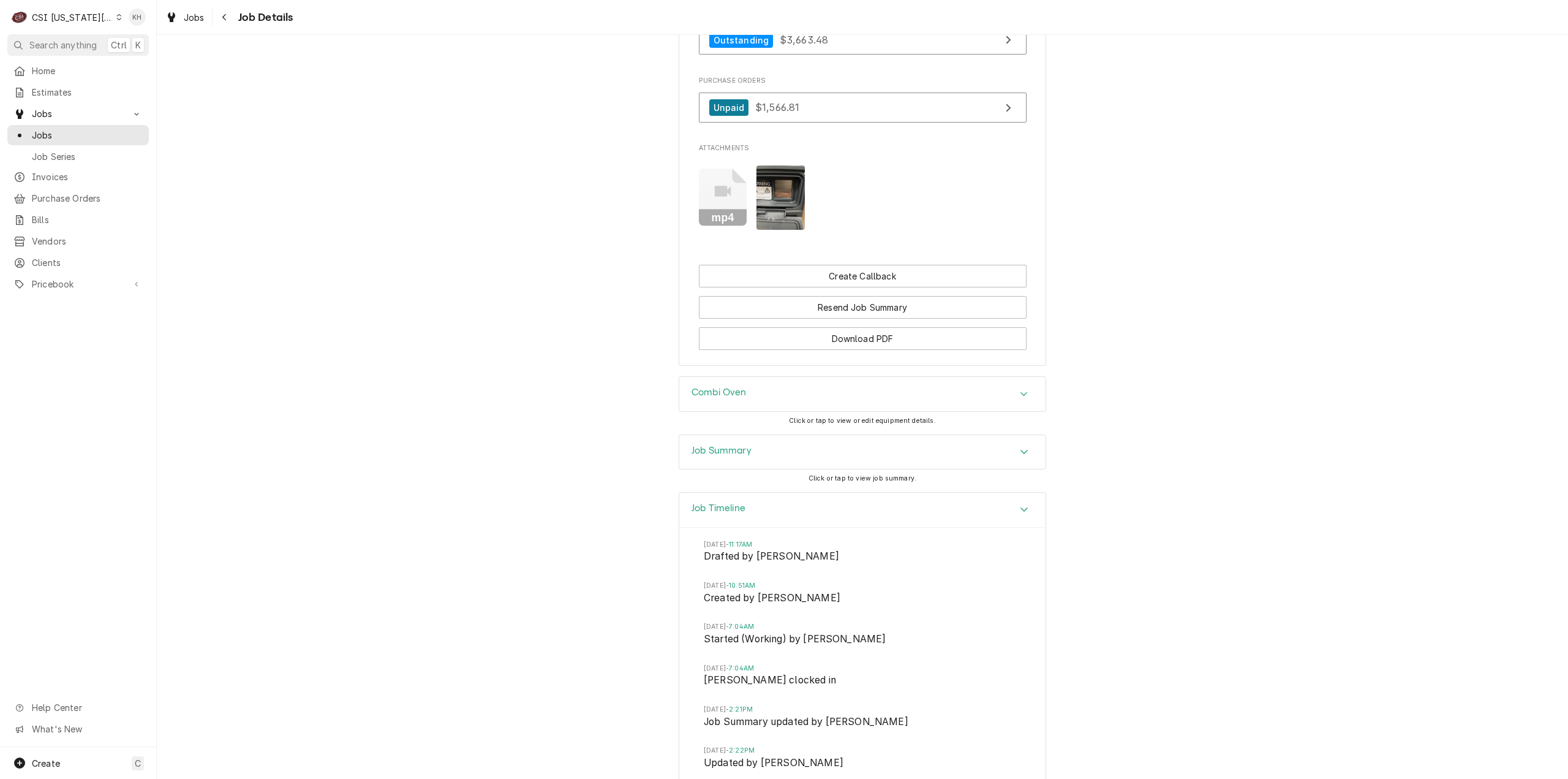
scroll to position [1348, 0]
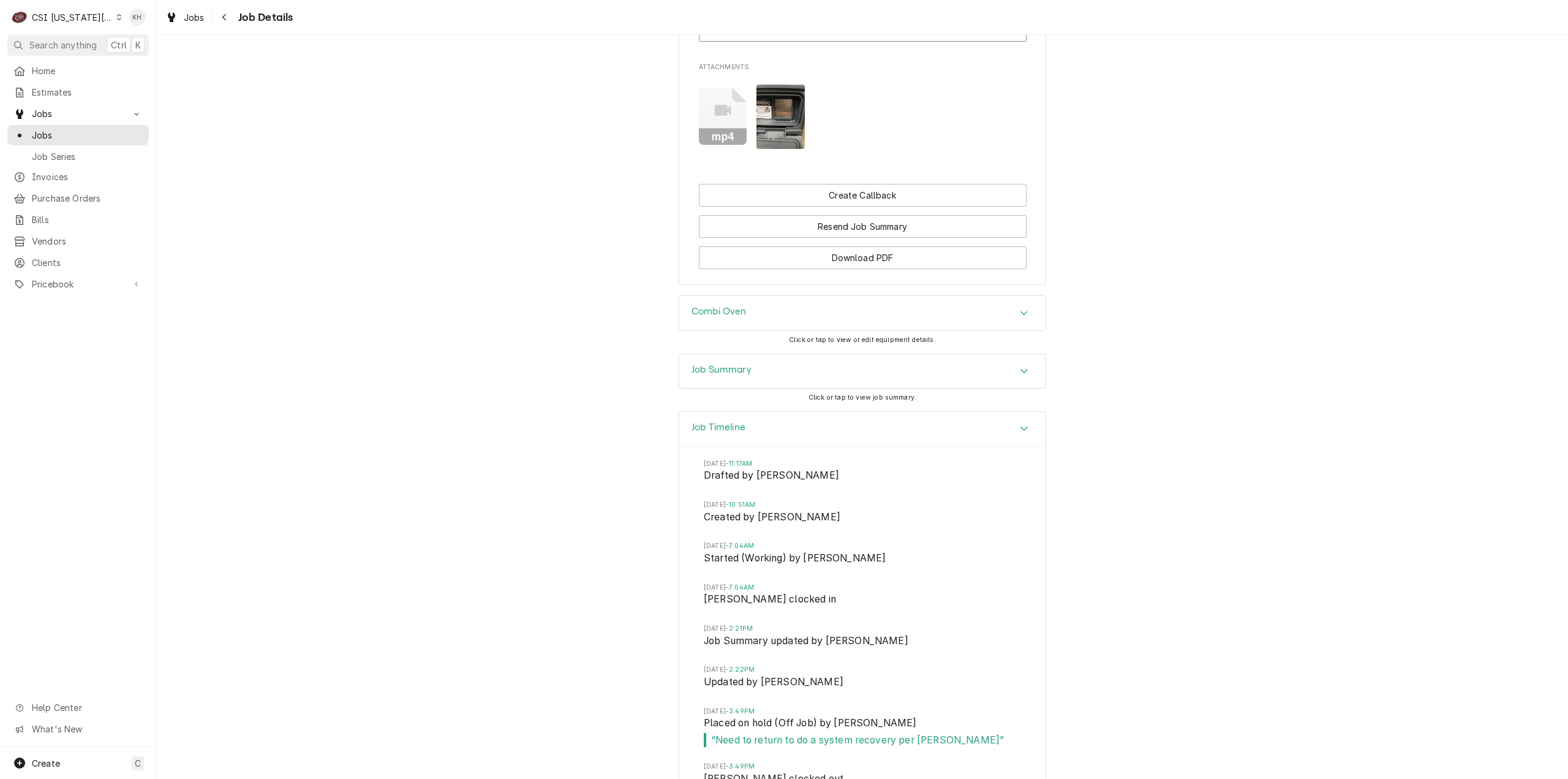
click at [771, 388] on div "Job Summary" at bounding box center [862, 371] width 366 height 34
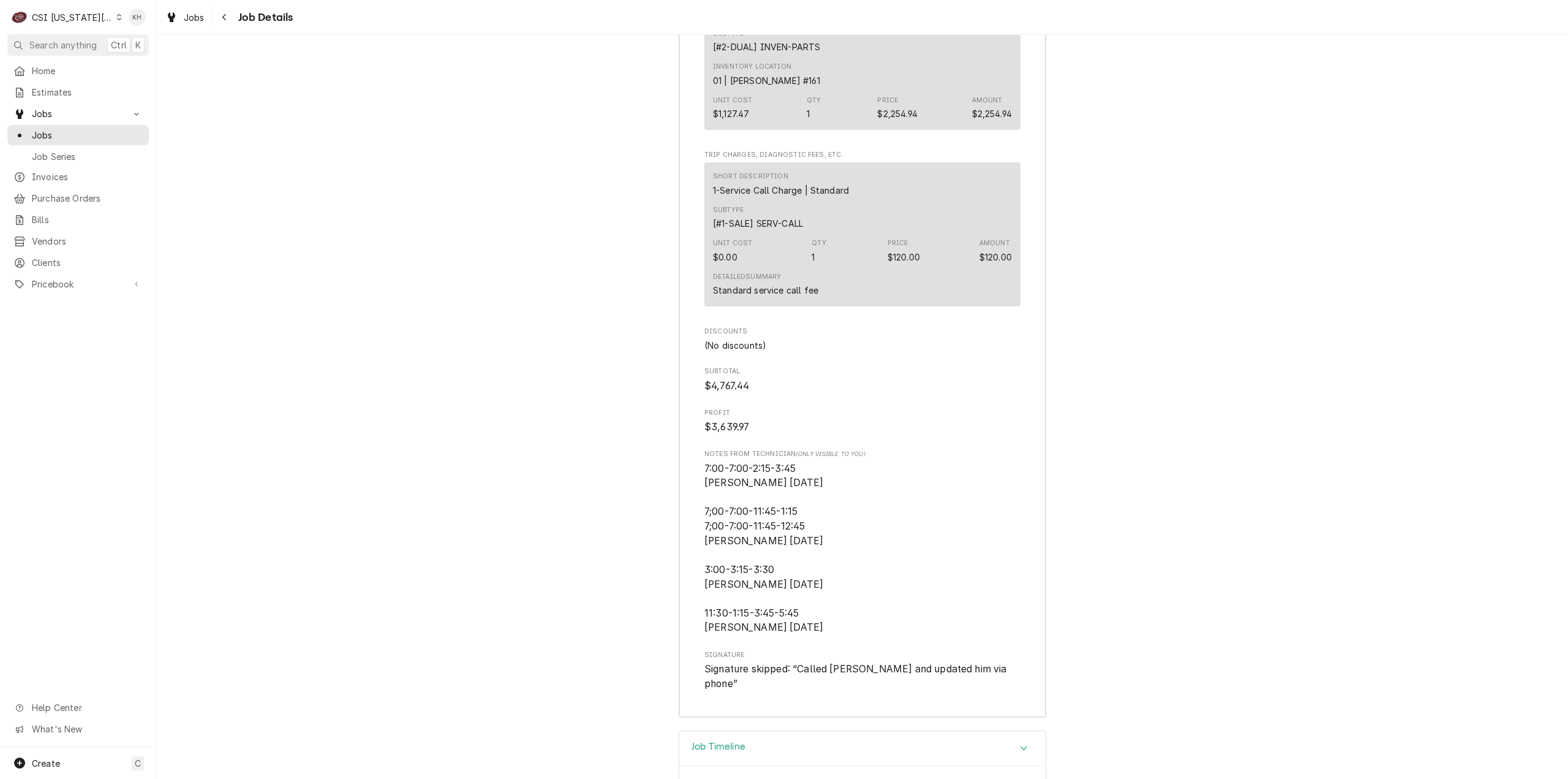
scroll to position [4105, 0]
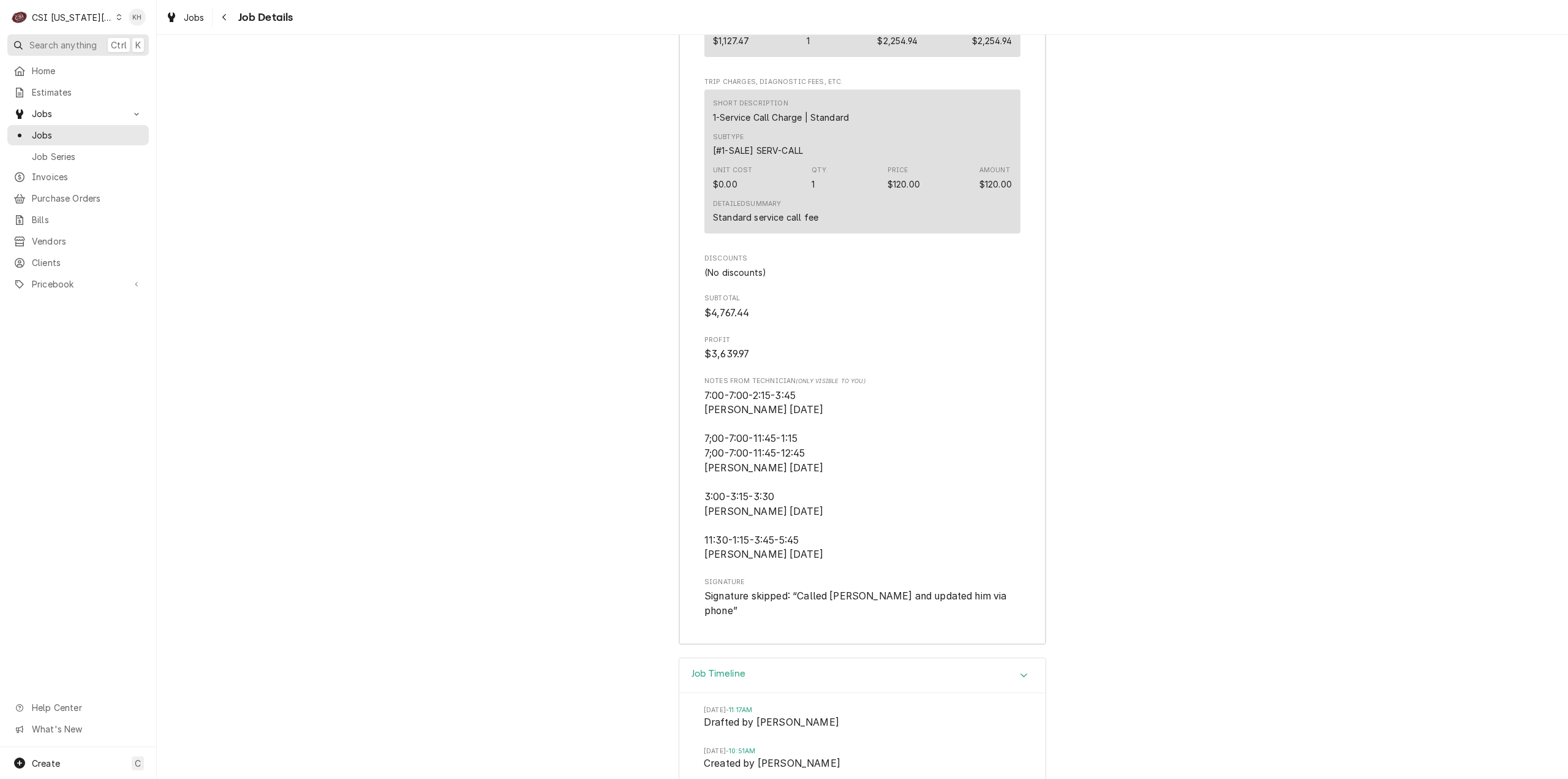
click at [60, 39] on span "Search anything" at bounding box center [63, 45] width 67 height 13
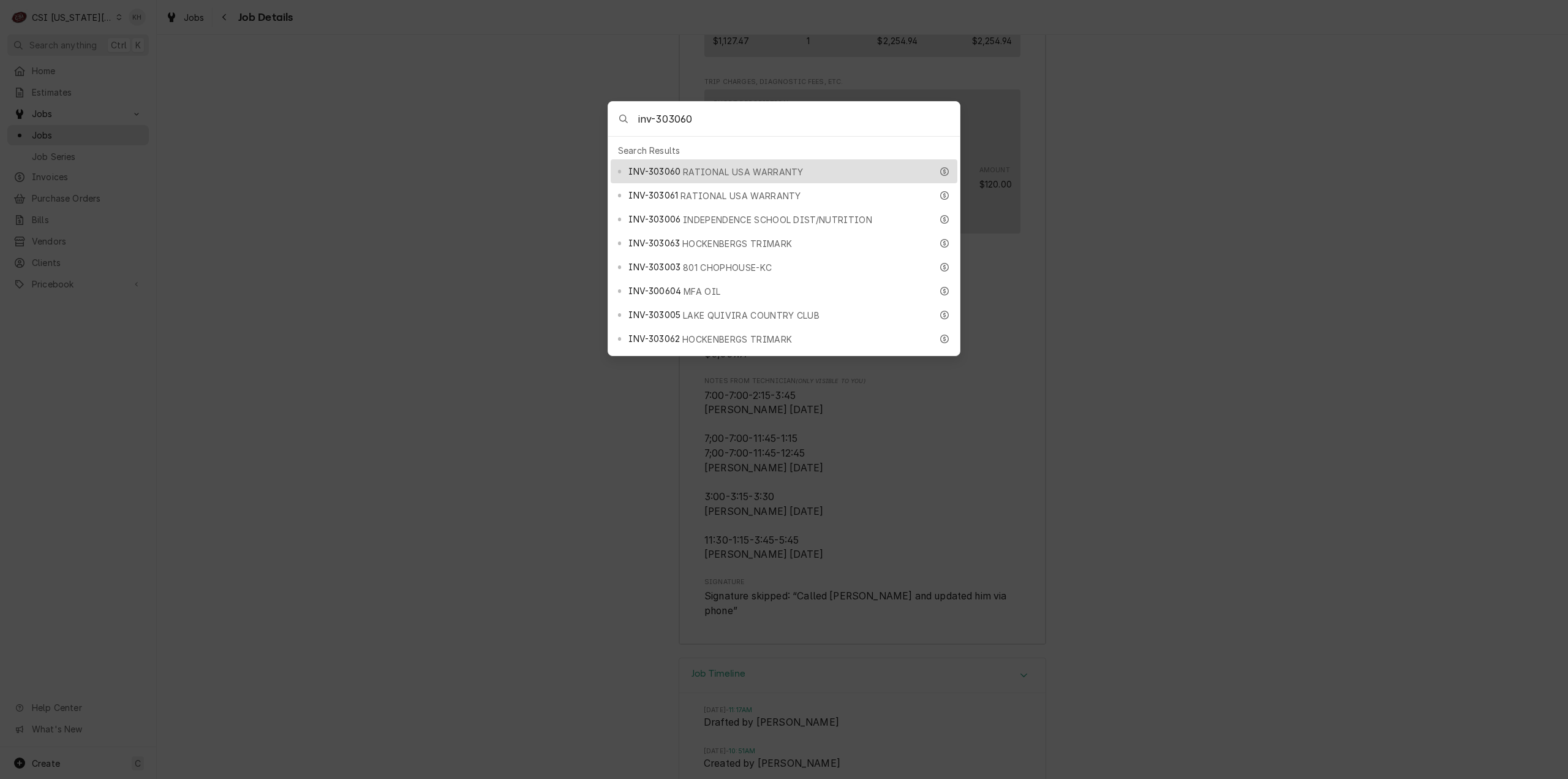
type input "inv-303060"
click at [707, 166] on span "RATIONAL USA WARRANTY" at bounding box center [743, 172] width 121 height 13
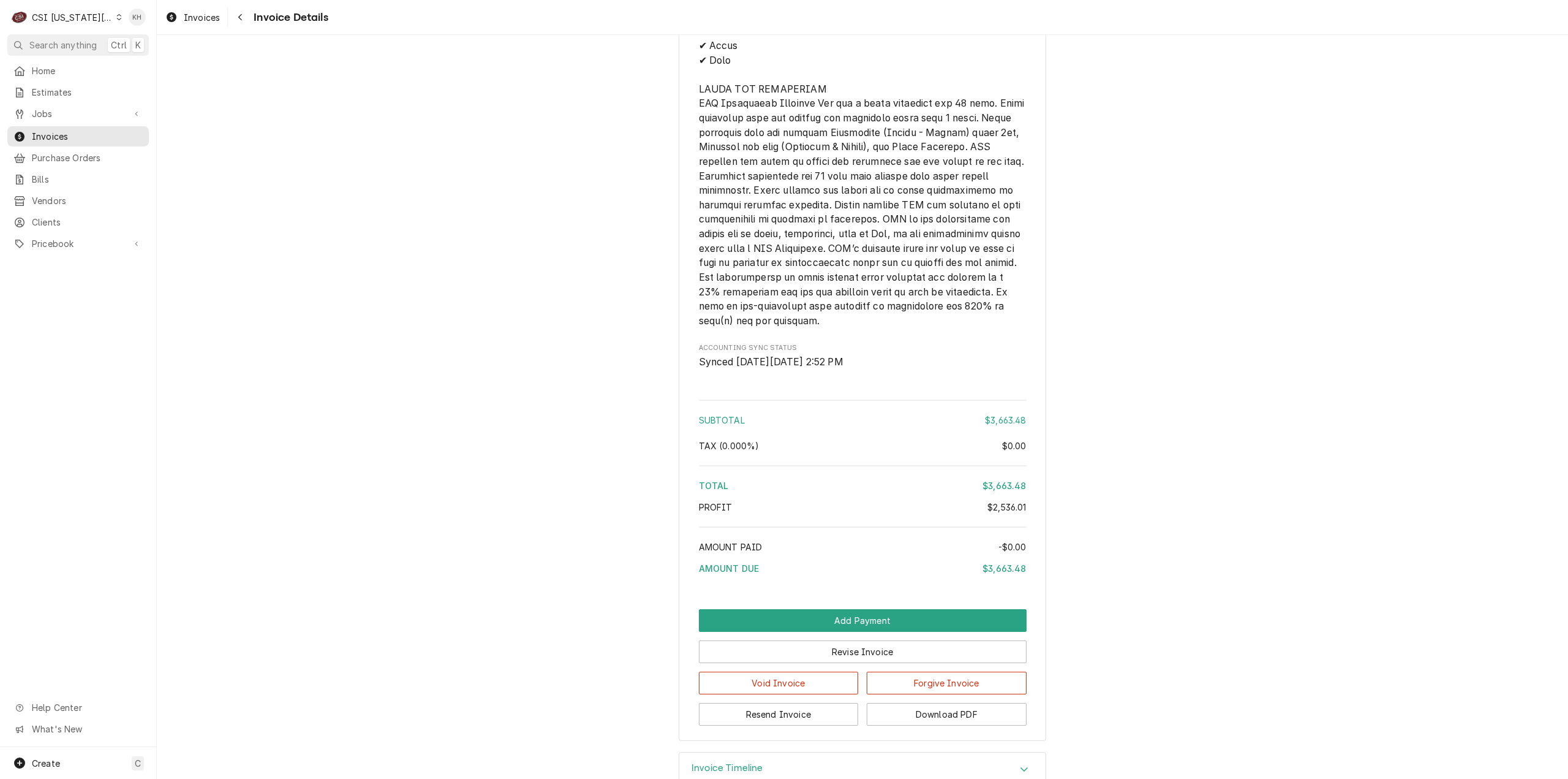
scroll to position [2123, 0]
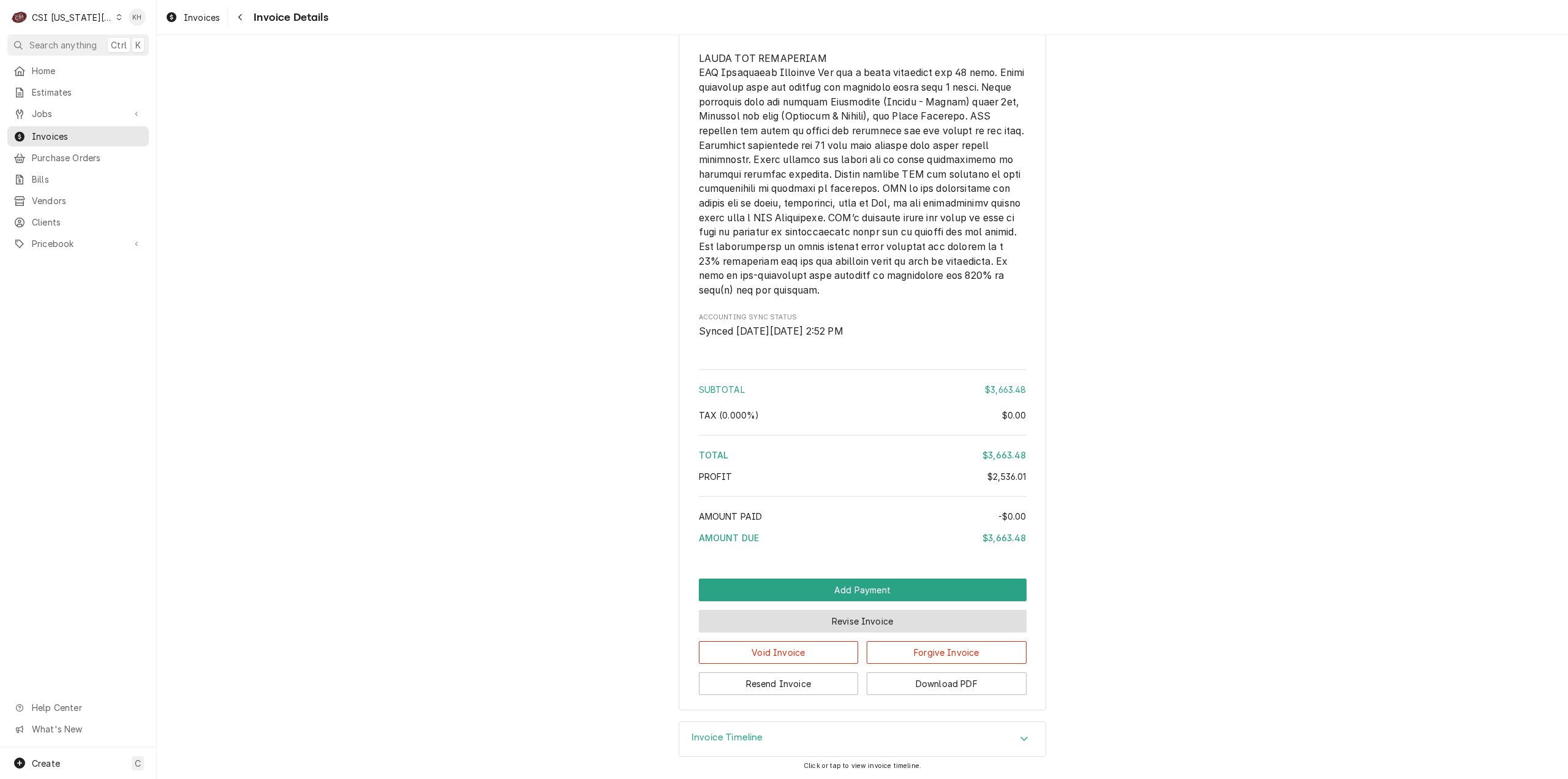
click at [872, 622] on button "Revise Invoice" at bounding box center [863, 620] width 328 height 22
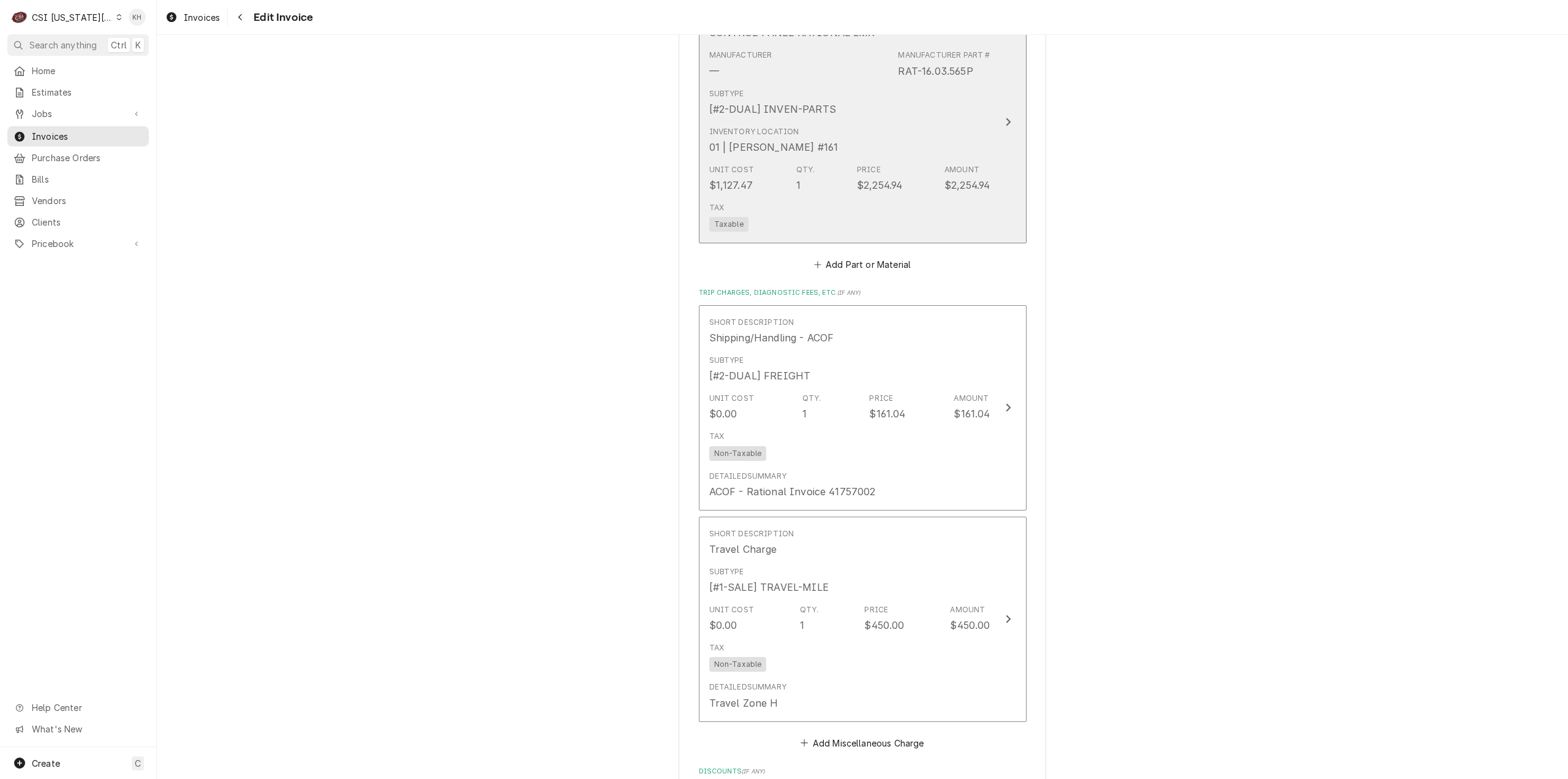
scroll to position [1899, 0]
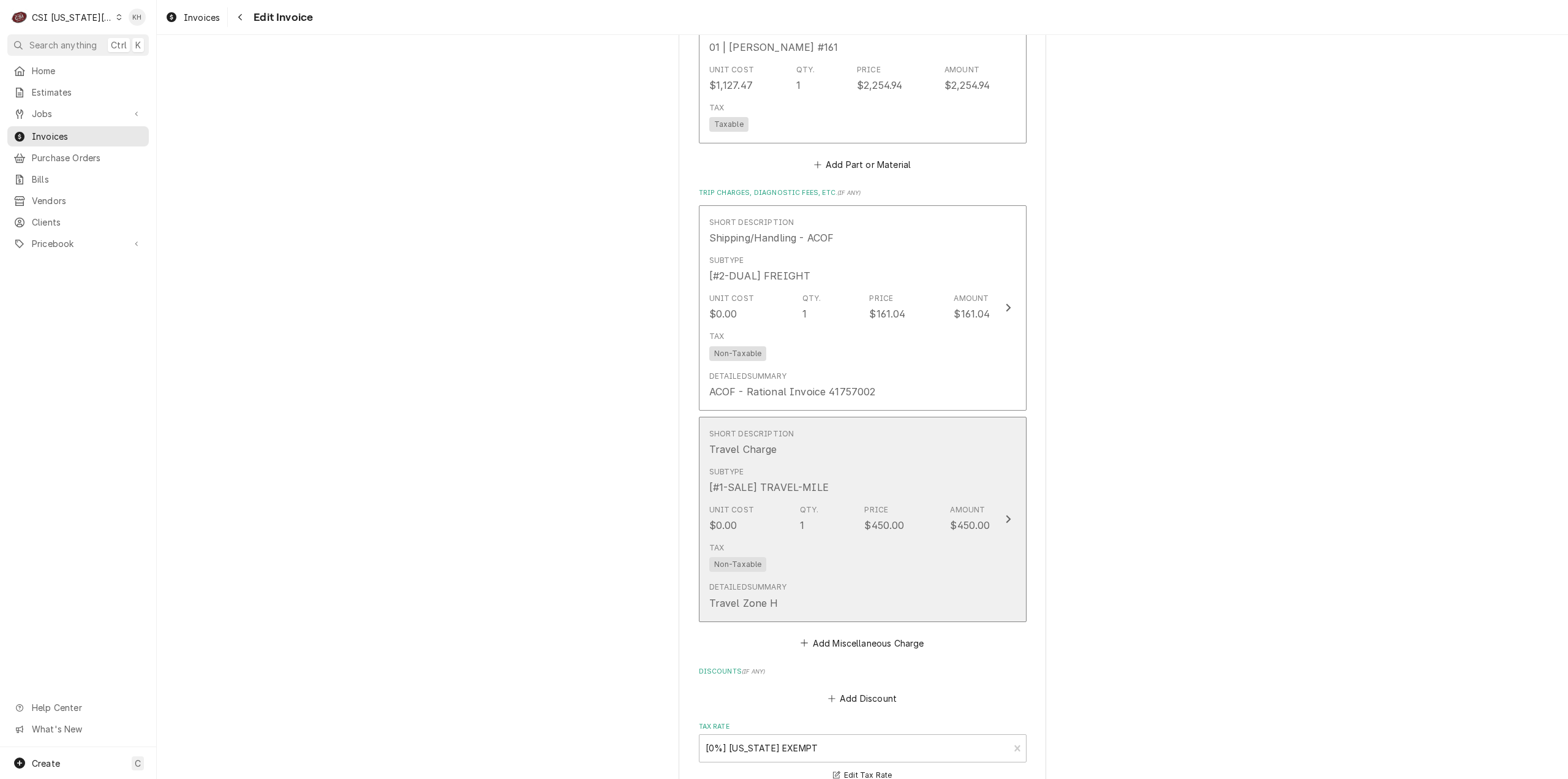
click at [979, 500] on div "Subtype [#1-SALE] TRAVEL-MILE" at bounding box center [850, 480] width 281 height 38
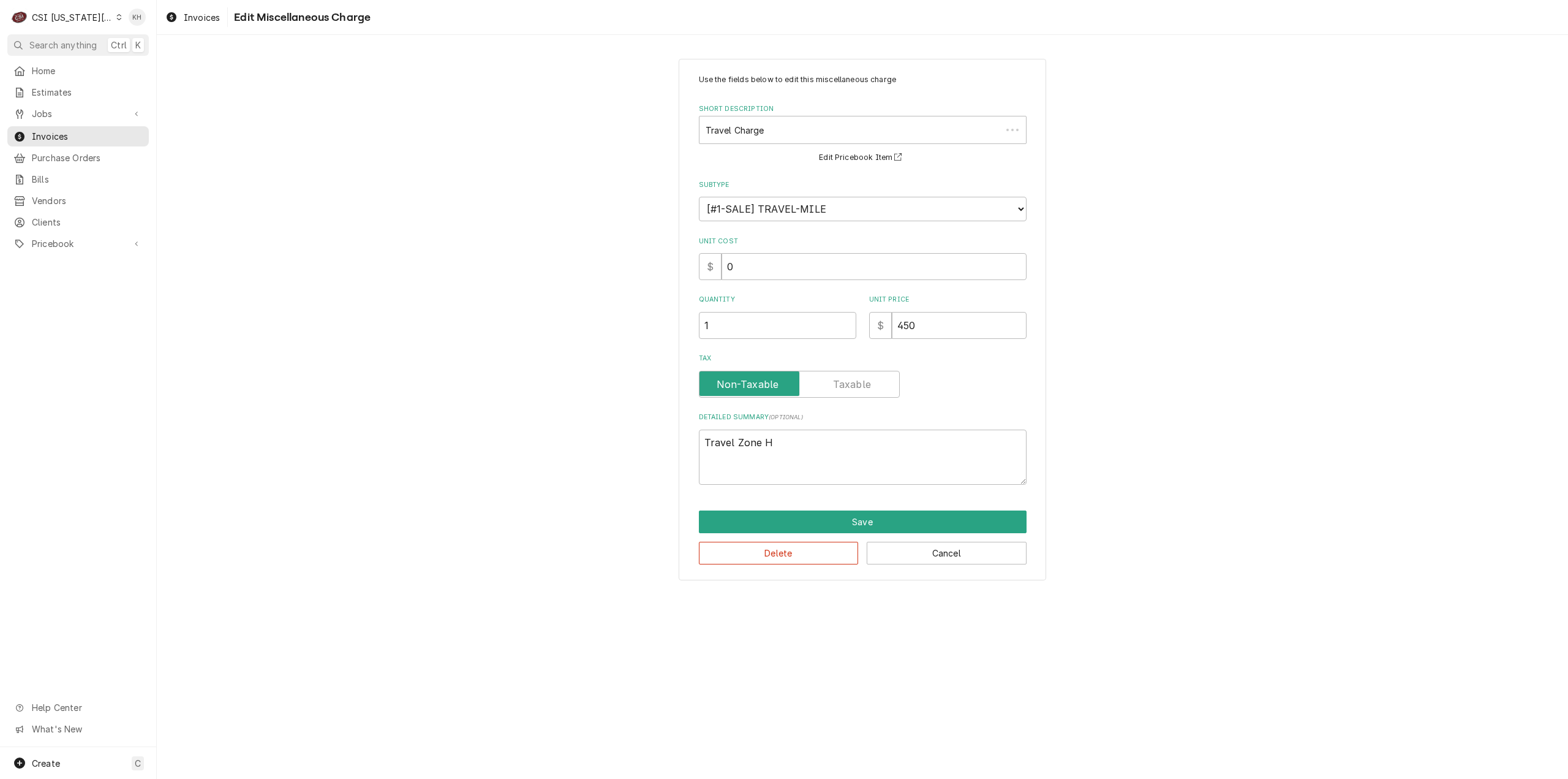
click at [761, 306] on div "Quantity 1" at bounding box center [778, 316] width 158 height 43
drag, startPoint x: 761, startPoint y: 322, endPoint x: 683, endPoint y: 309, distance: 79.1
click at [683, 309] on div "Use the fields below to edit this miscellaneous charge Short Description Travel…" at bounding box center [862, 319] width 367 height 521
type textarea "x"
type input "4"
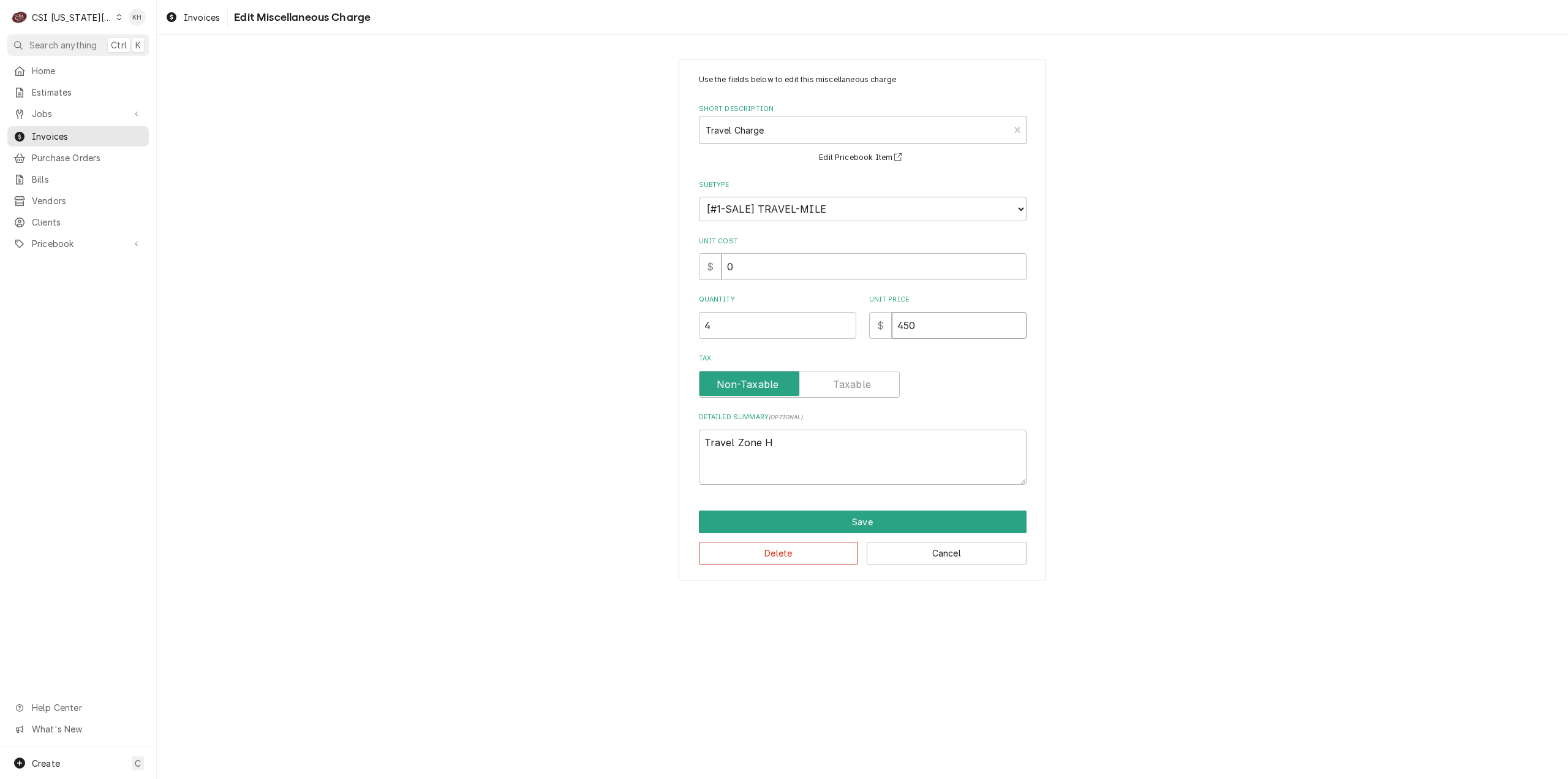
type textarea "x"
type input "1"
type textarea "x"
type input "11"
type textarea "x"
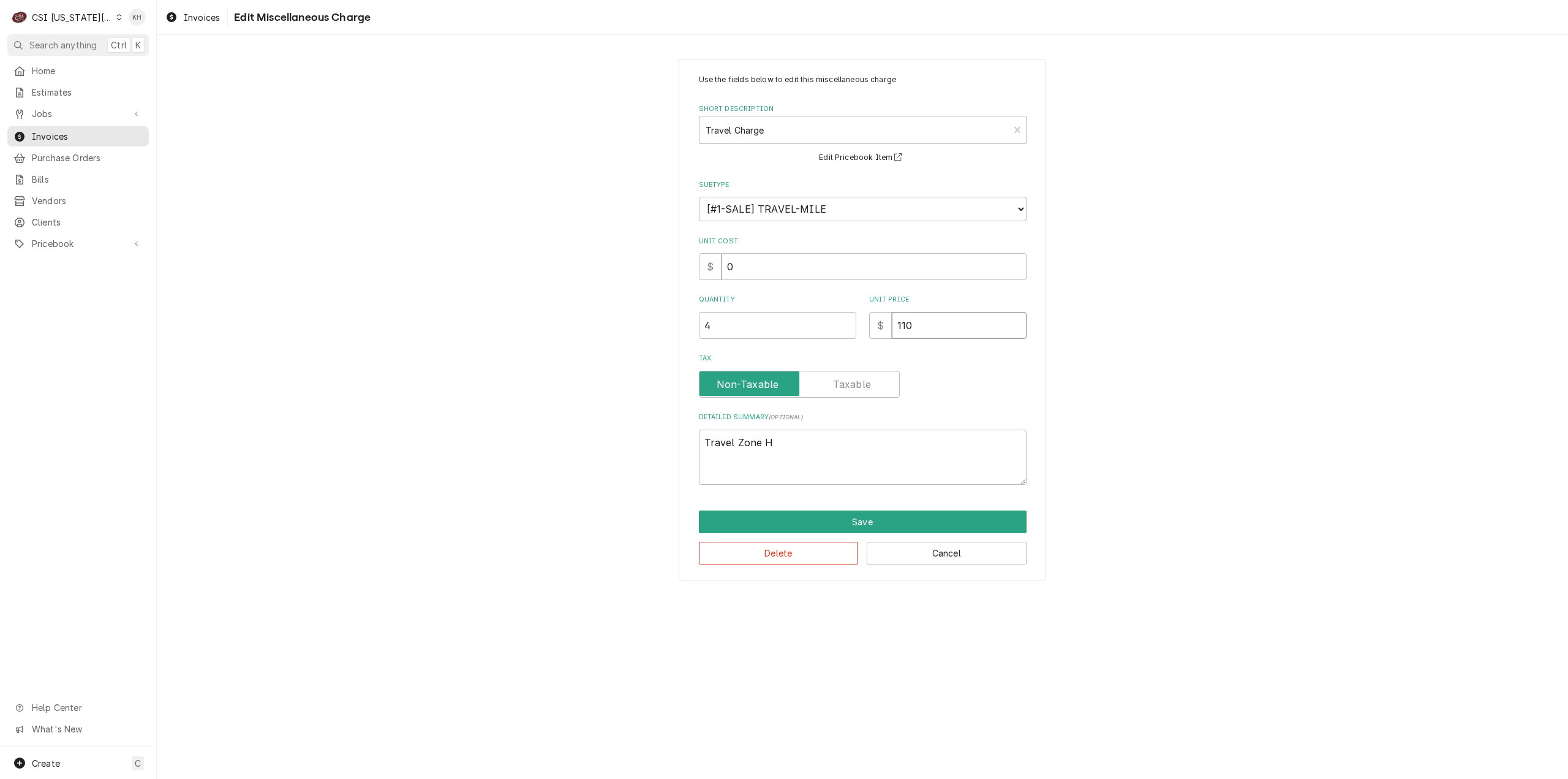
type input "110"
drag, startPoint x: 831, startPoint y: 443, endPoint x: 635, endPoint y: 440, distance: 196.0
click at [635, 440] on div "Use the fields below to edit this miscellaneous charge Short Description Travel…" at bounding box center [862, 319] width 1411 height 543
type textarea "x"
type textarea "I"
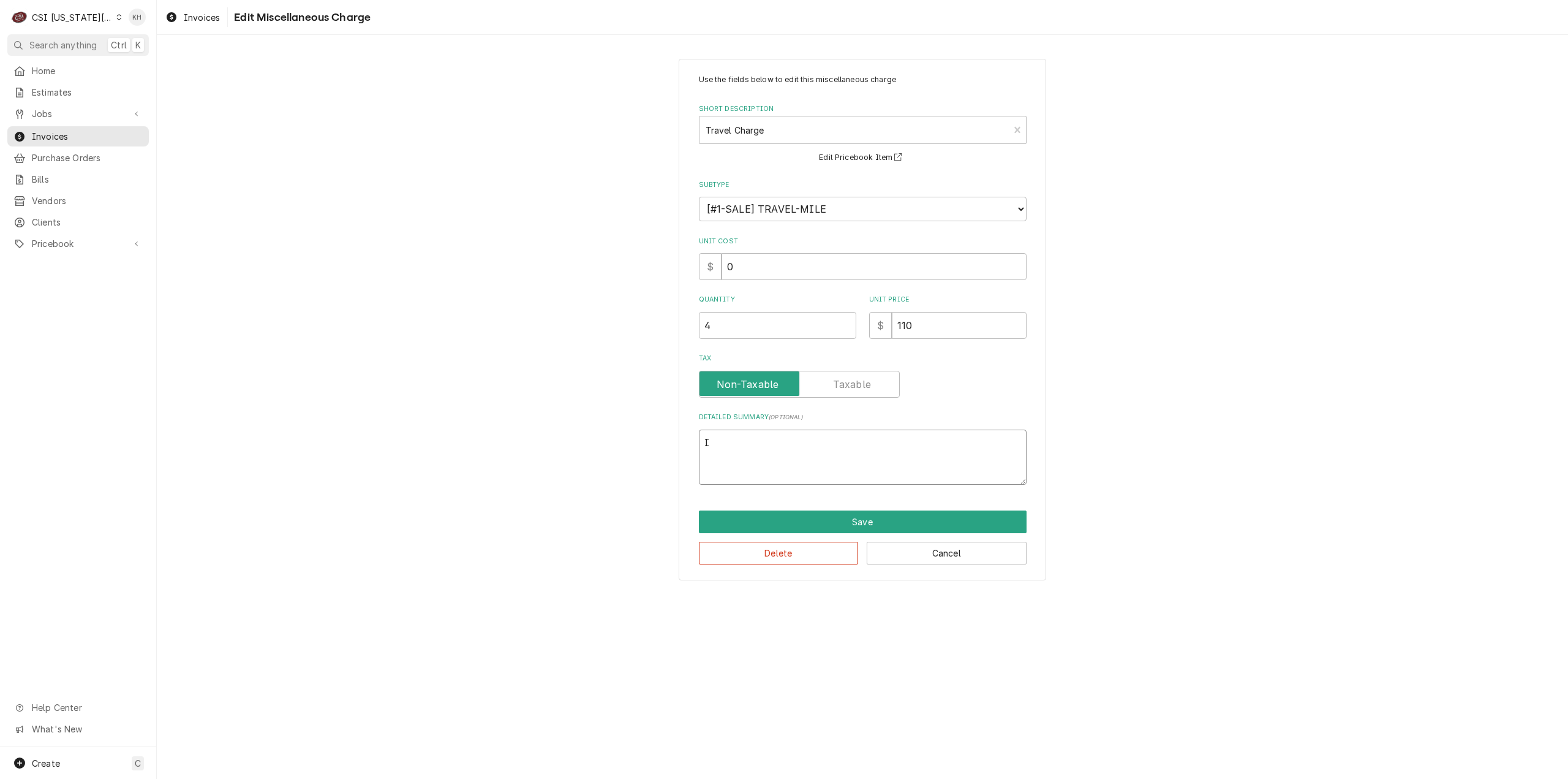
type textarea "x"
type textarea "In"
type textarea "x"
type textarea "Ind"
type textarea "x"
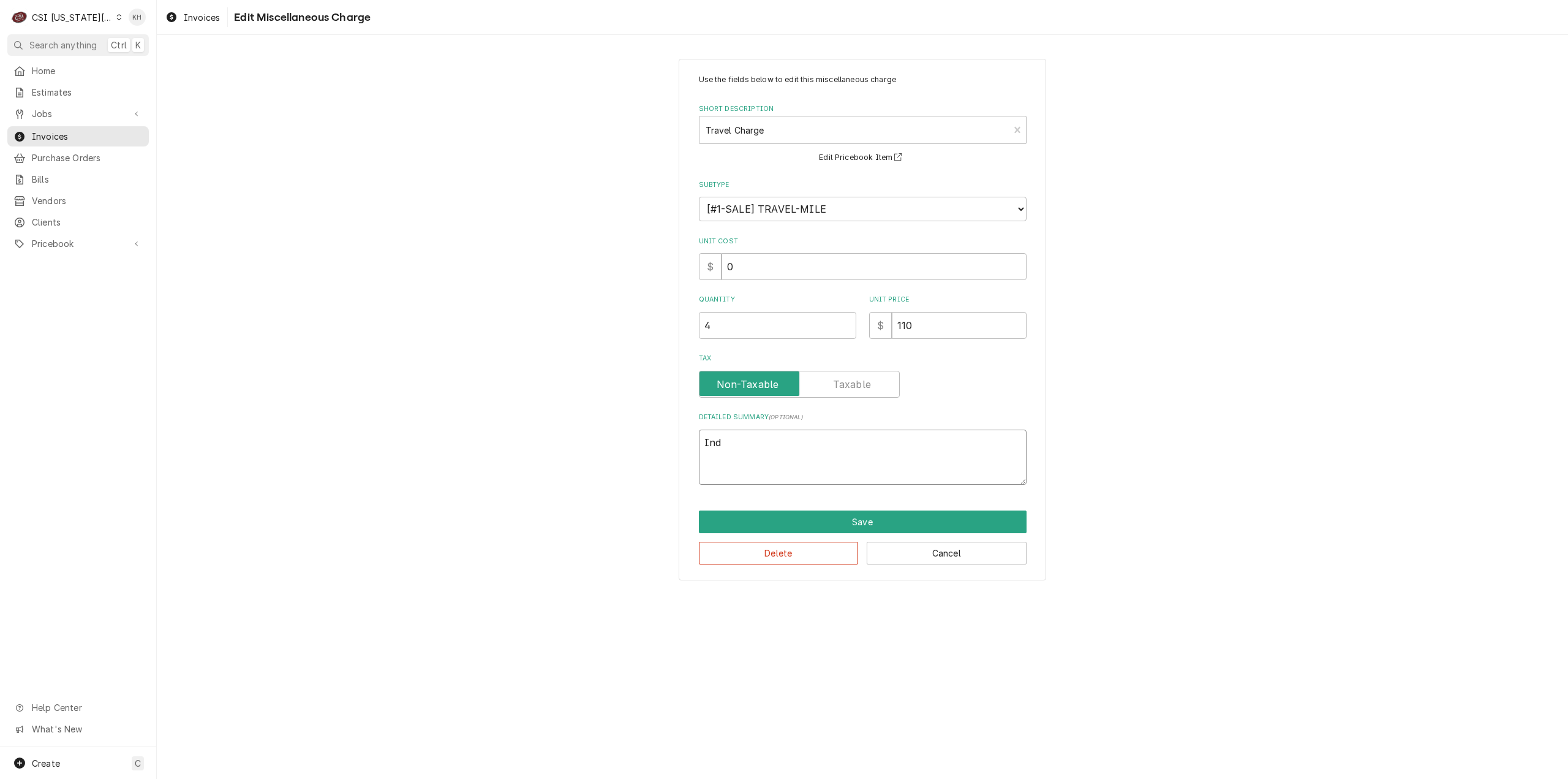
type textarea "Indi"
type textarea "x"
type textarea "Indiv"
type textarea "x"
type textarea "Indivi"
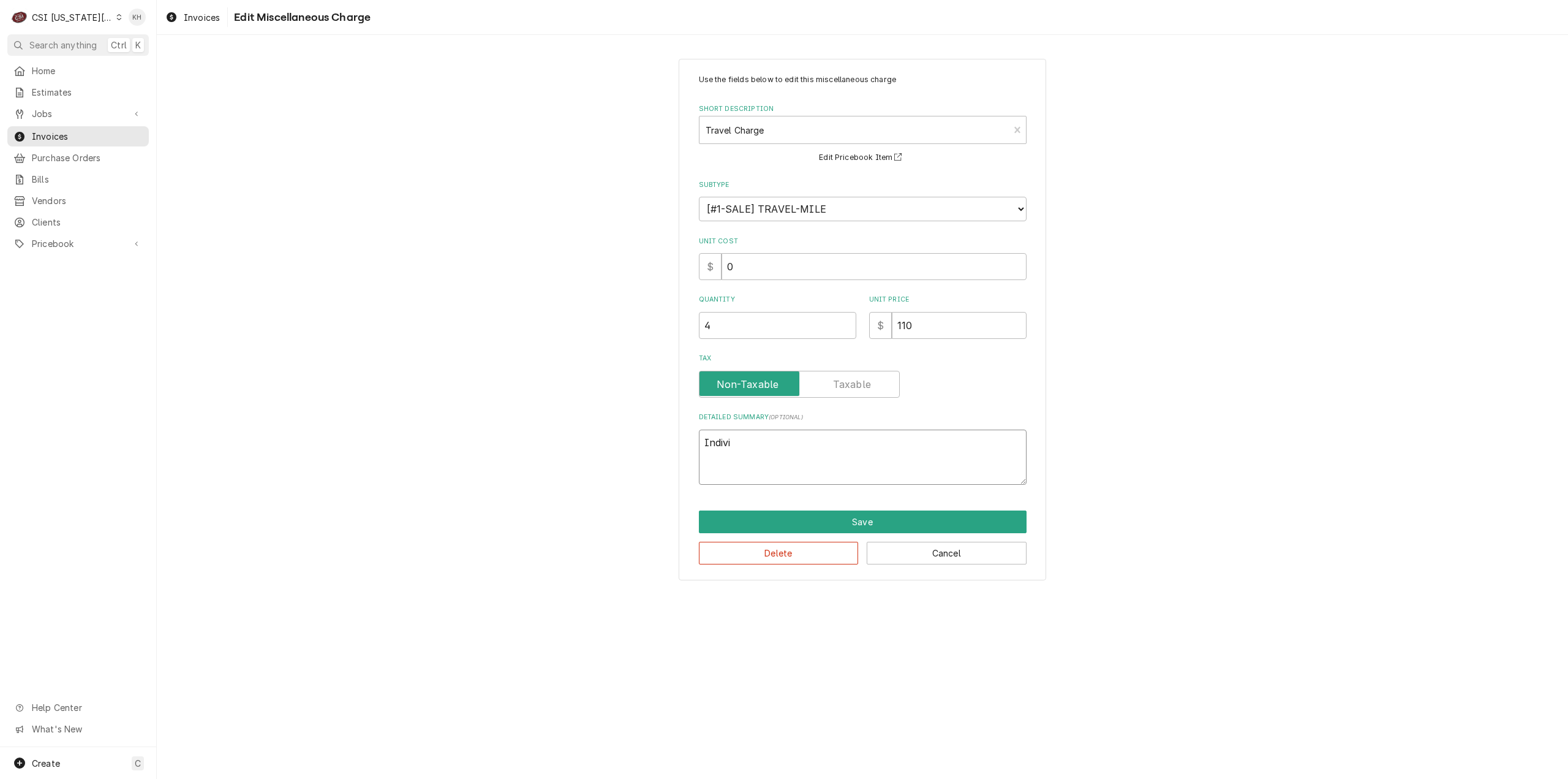
type textarea "x"
type textarea "Individ"
type textarea "x"
type textarea "Individu"
type textarea "x"
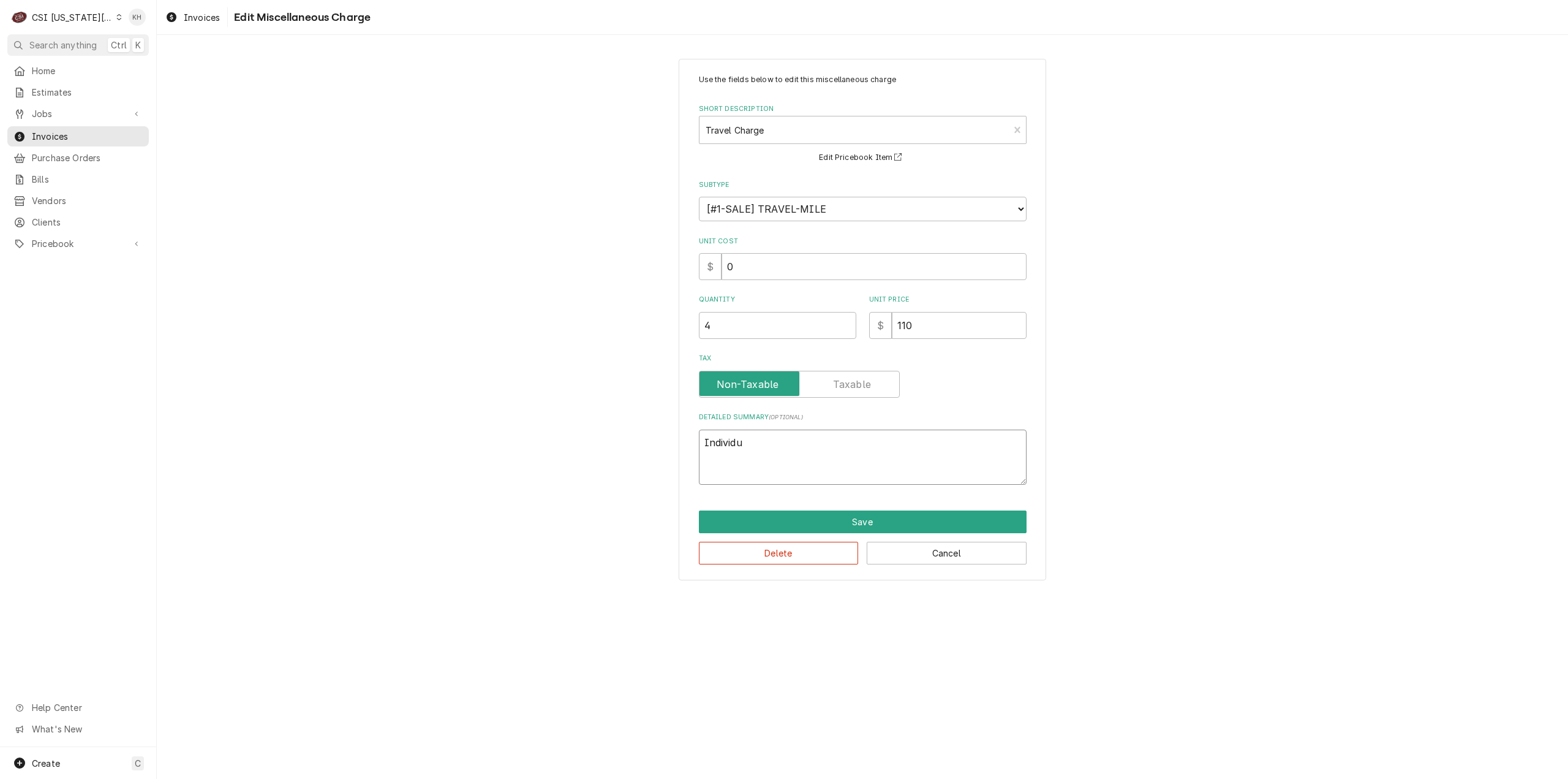
type textarea "Individua"
type textarea "x"
type textarea "Individual"
type textarea "x"
type textarea "Individual"
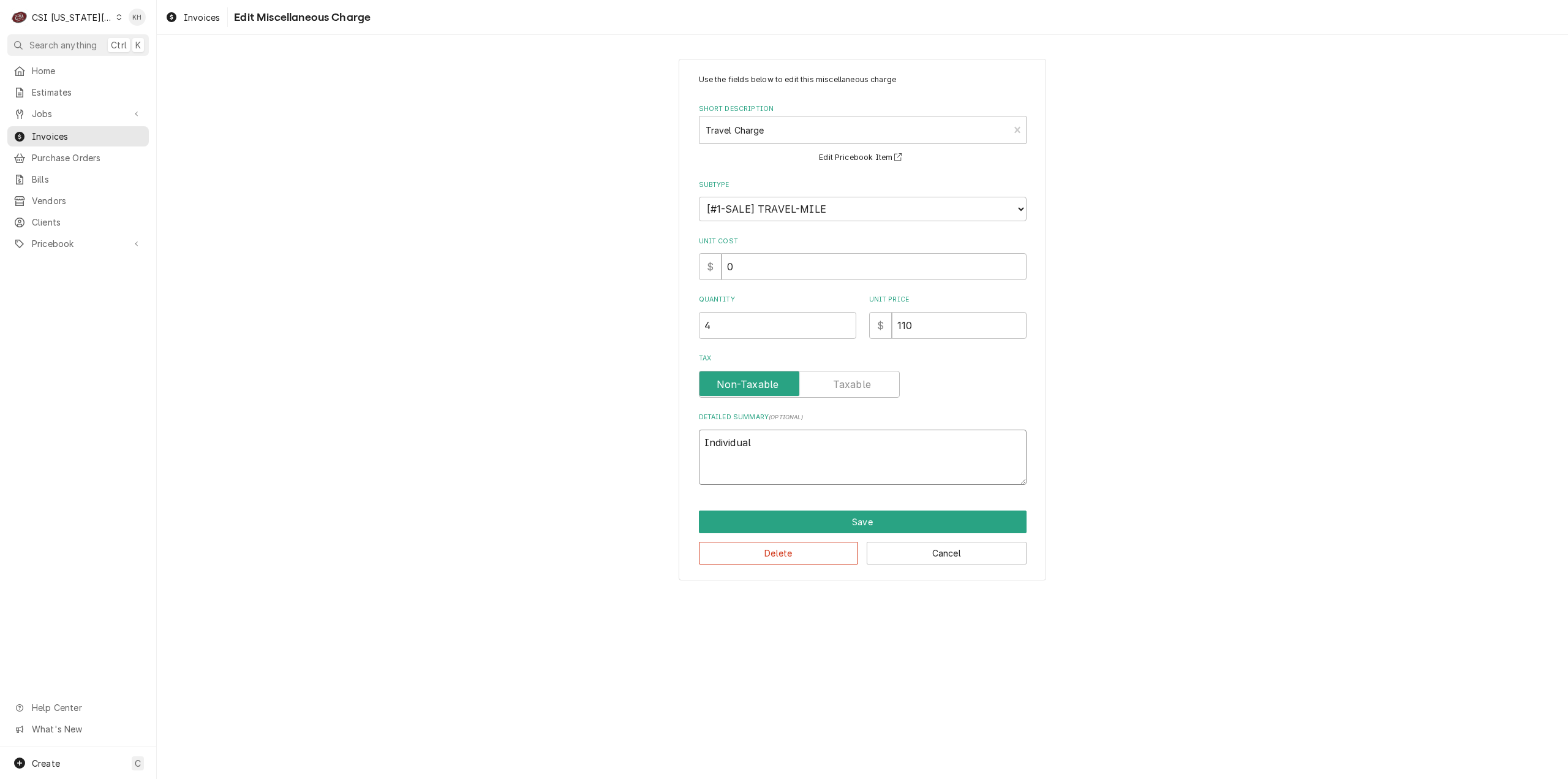
type textarea "x"
type textarea "Individual T"
type textarea "x"
type textarea "Individual Tr"
type textarea "x"
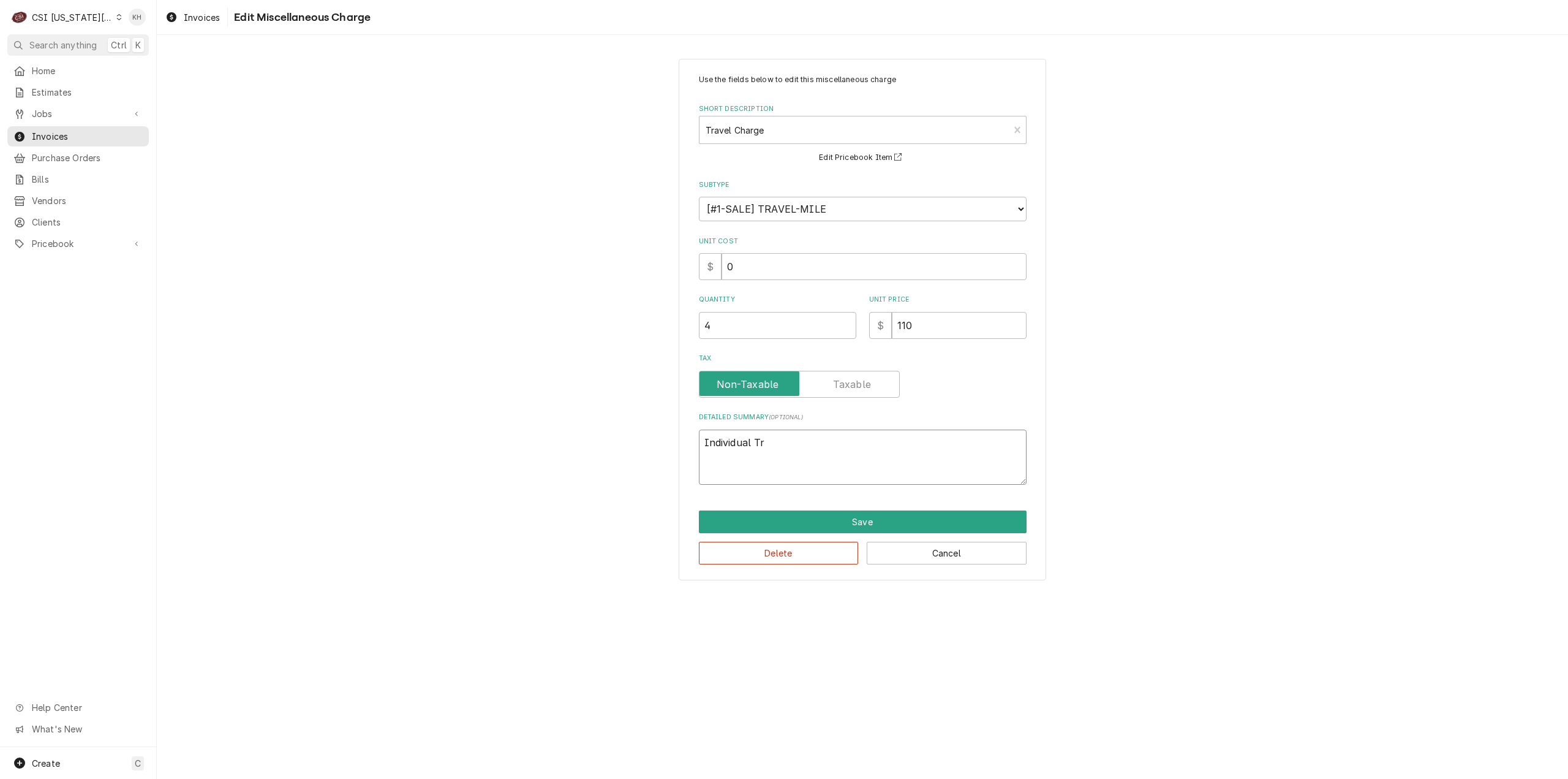
type textarea "Individual Tra"
type textarea "x"
type textarea "Individual Trav"
type textarea "x"
type textarea "Individual Trave"
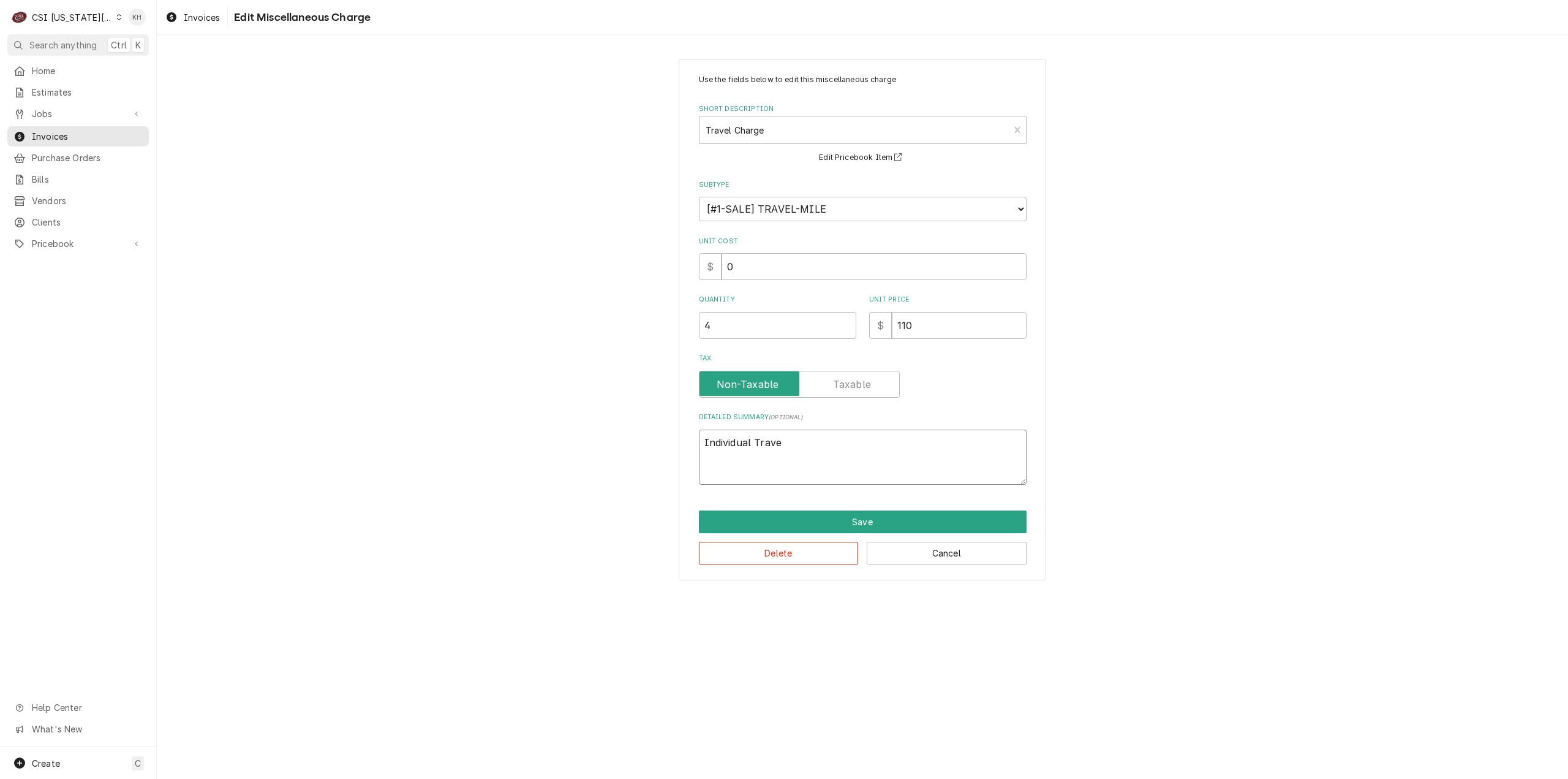
type textarea "x"
type textarea "Individual Travel"
type textarea "x"
type textarea "Individual Travel"
type textarea "x"
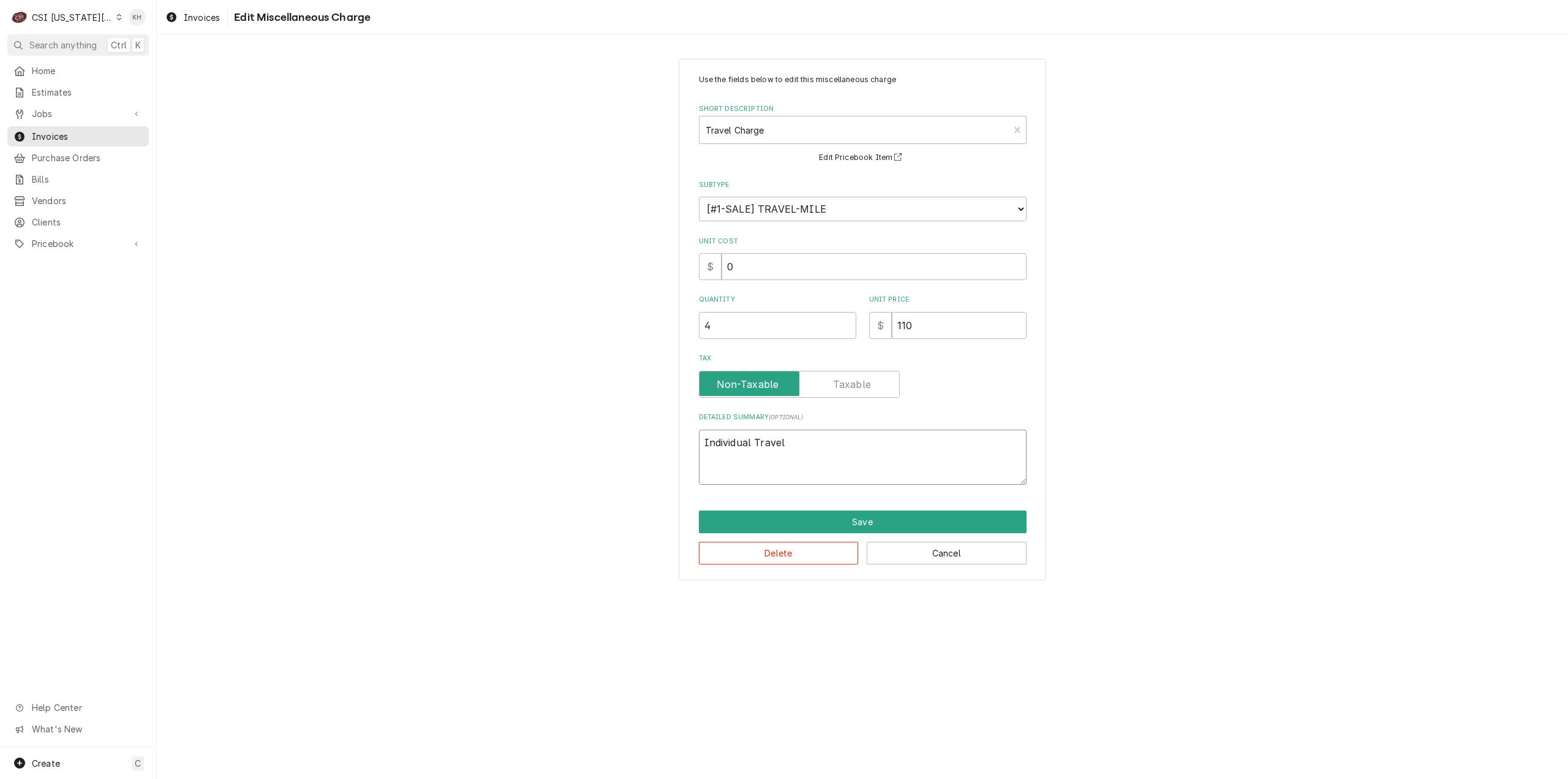
type textarea "Individual Travel S"
type textarea "x"
type textarea "Individual Travel"
type textarea "x"
type textarea "Individual Travel Z"
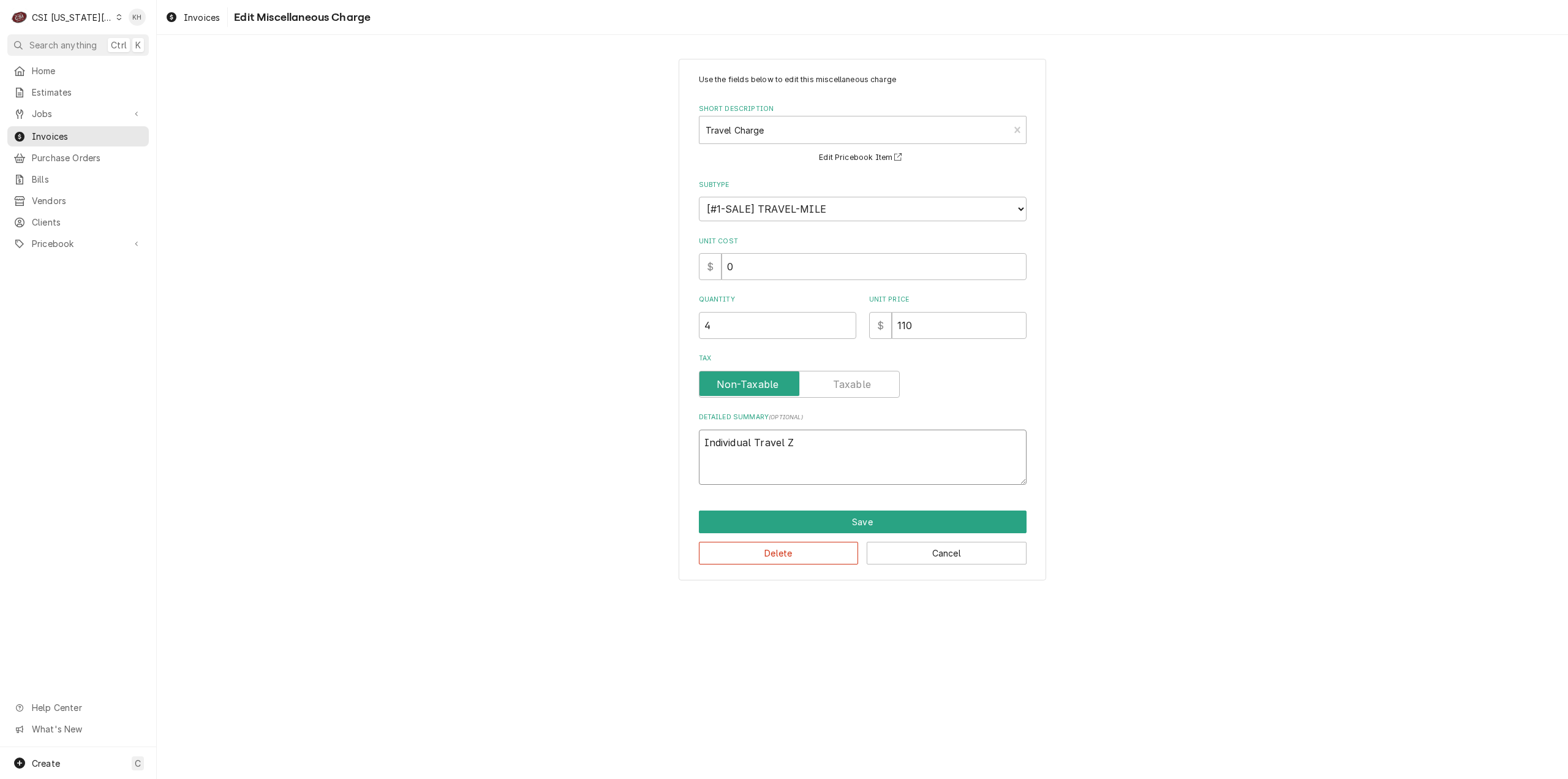
type textarea "x"
type textarea "Individual Travel Zo"
type textarea "x"
type textarea "Individual Travel Zon"
type textarea "x"
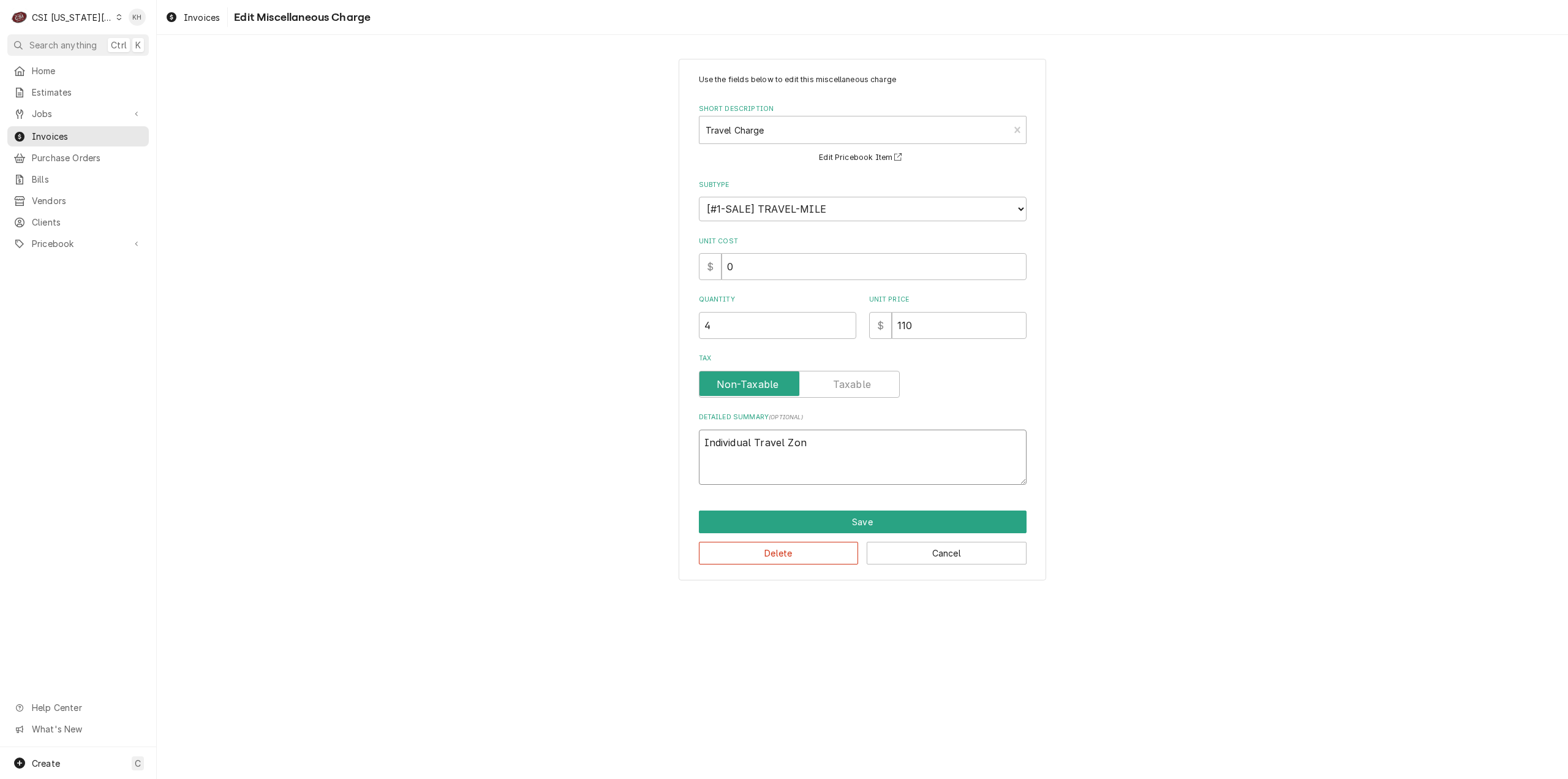
type textarea "Individual Travel Zone"
type textarea "x"
type textarea "Individual Travel Zon"
type textarea "x"
type textarea "Individual Travel Zo"
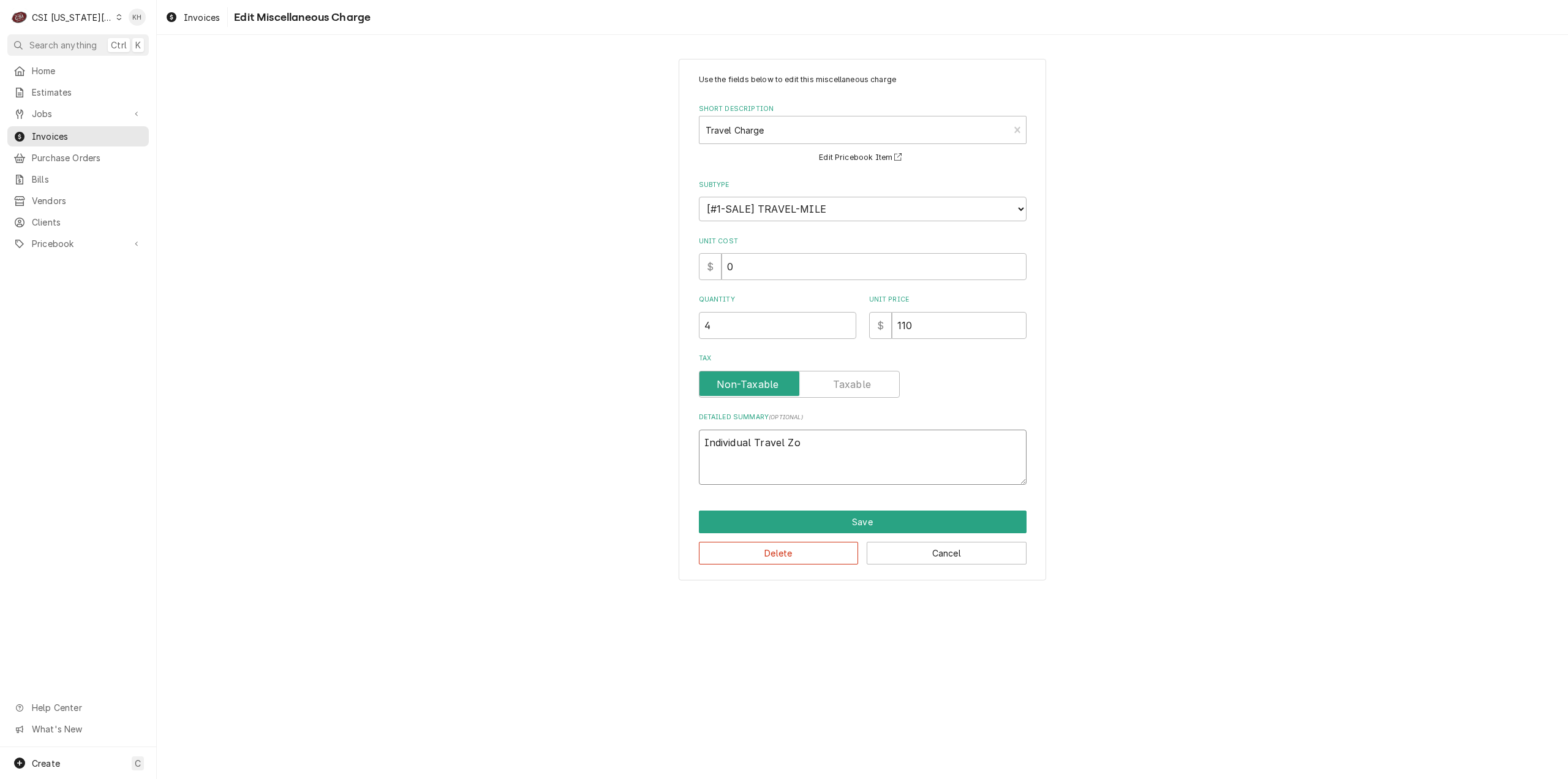
type textarea "x"
type textarea "Individual Travel Z"
type textarea "x"
type textarea "Individual Travel"
click at [910, 514] on button "Save" at bounding box center [863, 521] width 328 height 22
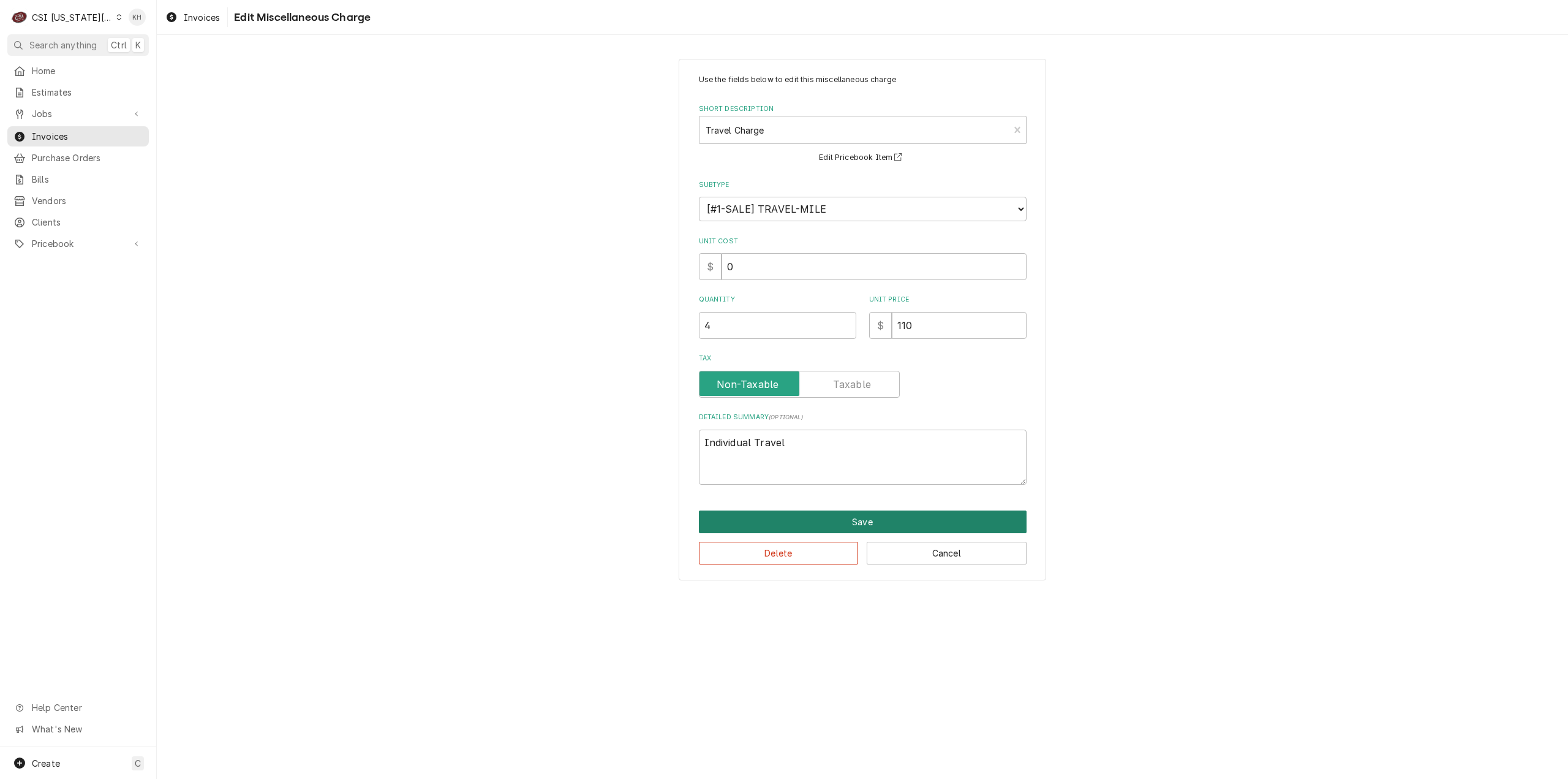
type textarea "x"
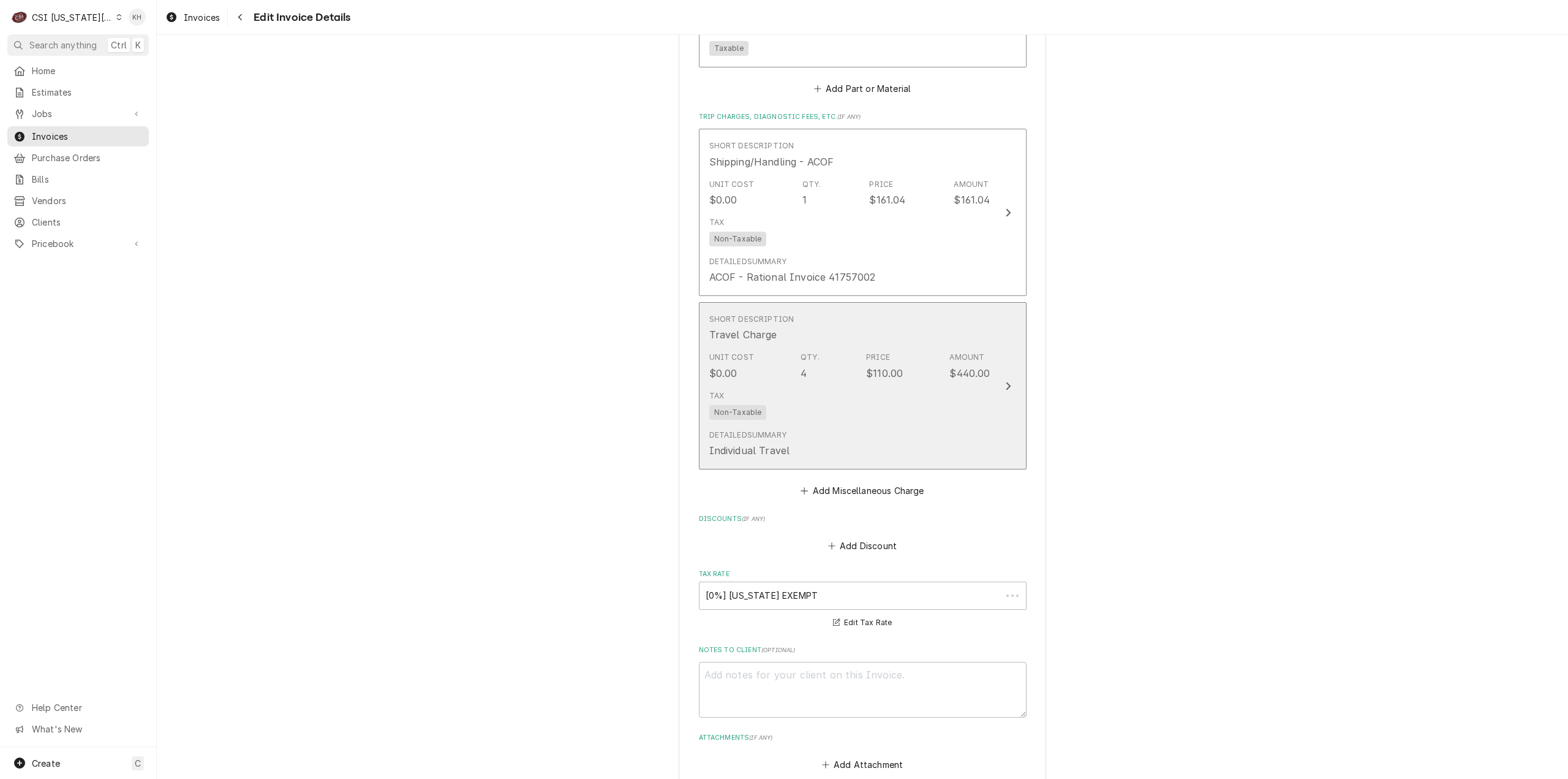
scroll to position [1976, 0]
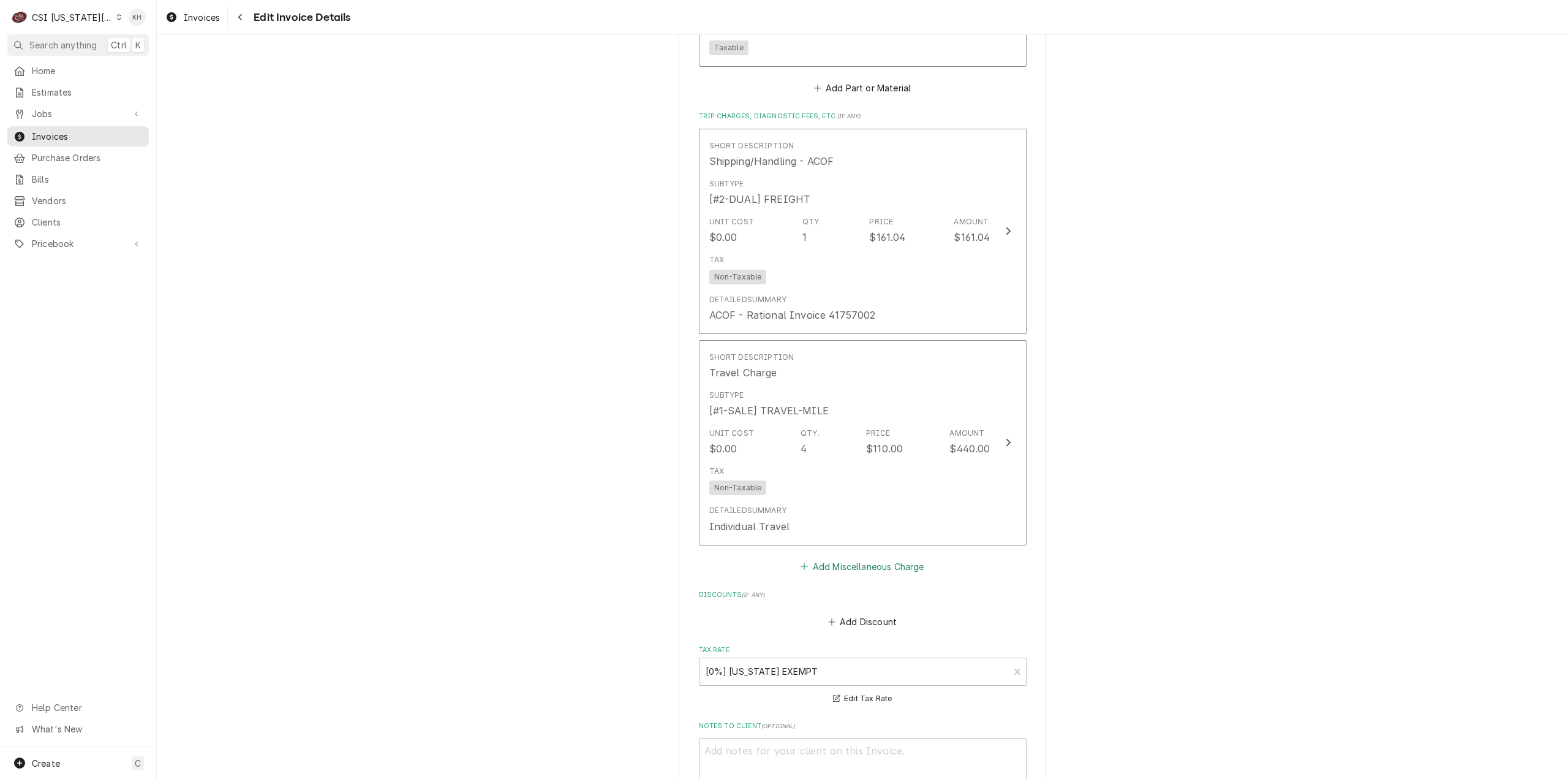
click at [881, 575] on button "Add Miscellaneous Charge" at bounding box center [862, 566] width 128 height 17
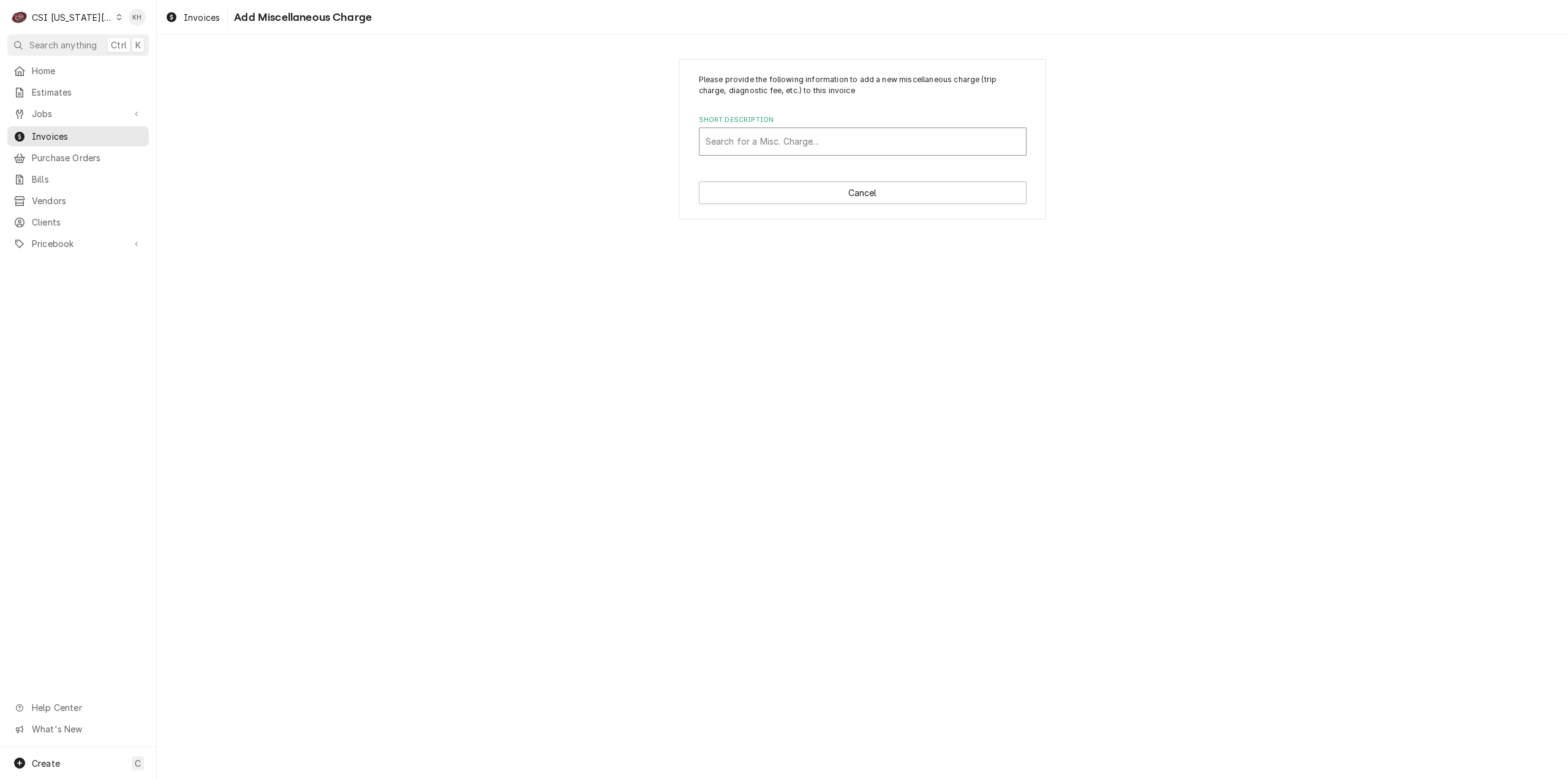
click at [843, 149] on div "Short Description" at bounding box center [862, 142] width 314 height 22
type input "mile"
click at [844, 164] on div "Mileage Charge" at bounding box center [863, 167] width 326 height 19
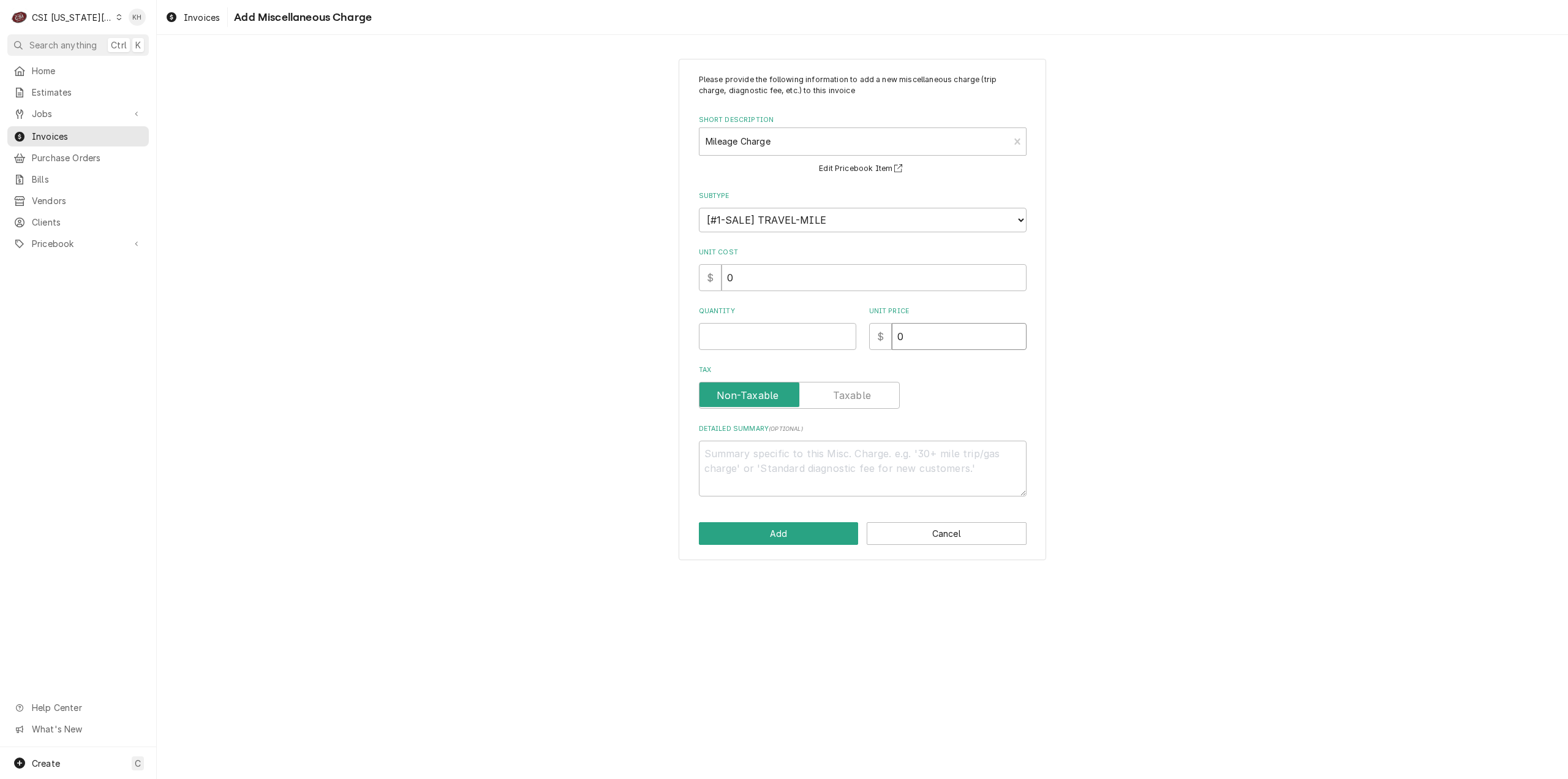
drag, startPoint x: 943, startPoint y: 348, endPoint x: 761, endPoint y: 337, distance: 182.3
click at [761, 337] on div "Quantity Unit Price $ 0" at bounding box center [863, 328] width 328 height 43
type textarea "x"
type input "0.7"
type textarea "x"
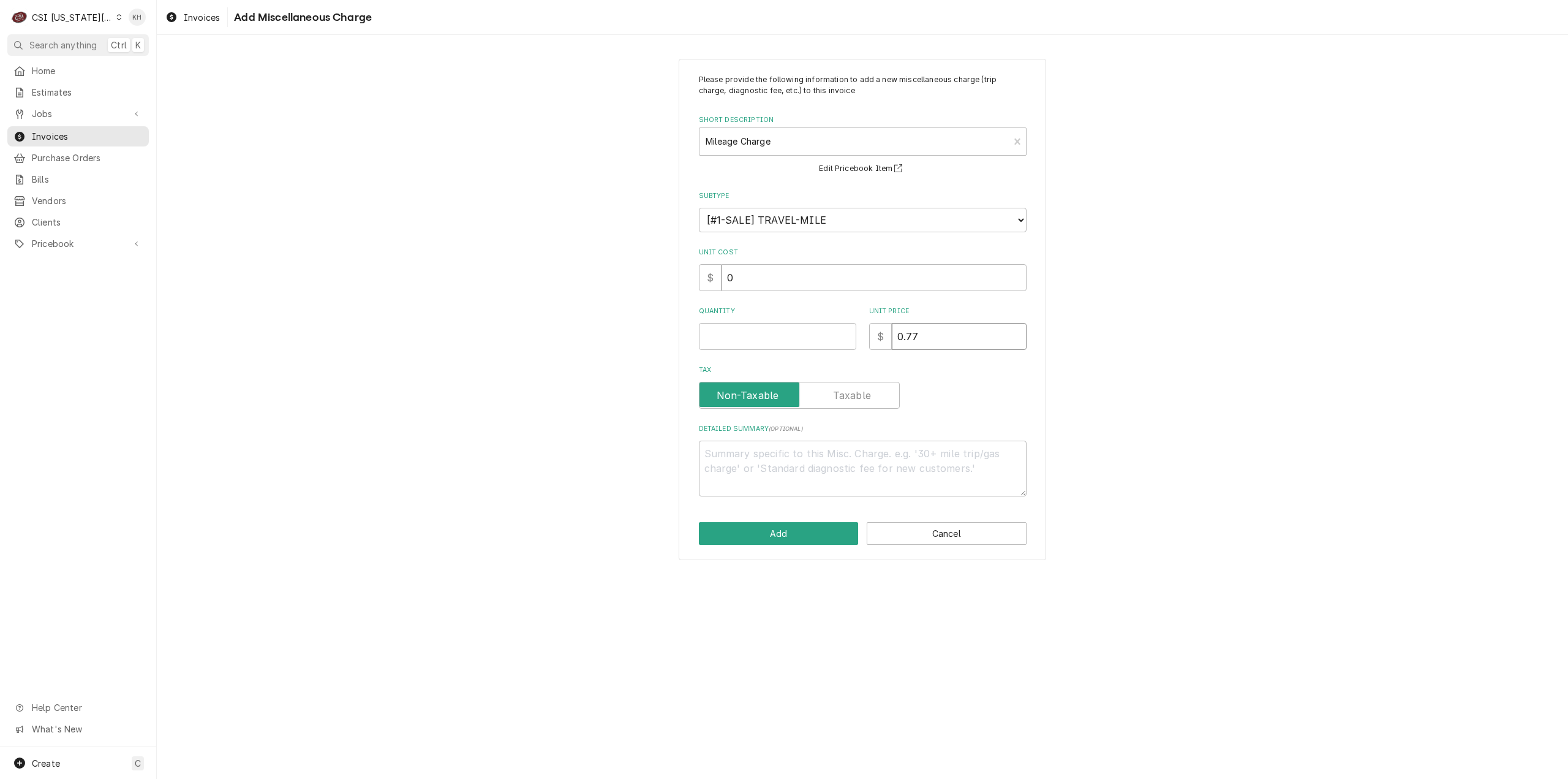
type input "0.77"
click at [761, 337] on input "Quantity" at bounding box center [778, 336] width 158 height 27
type textarea "x"
type input "2"
type textarea "x"
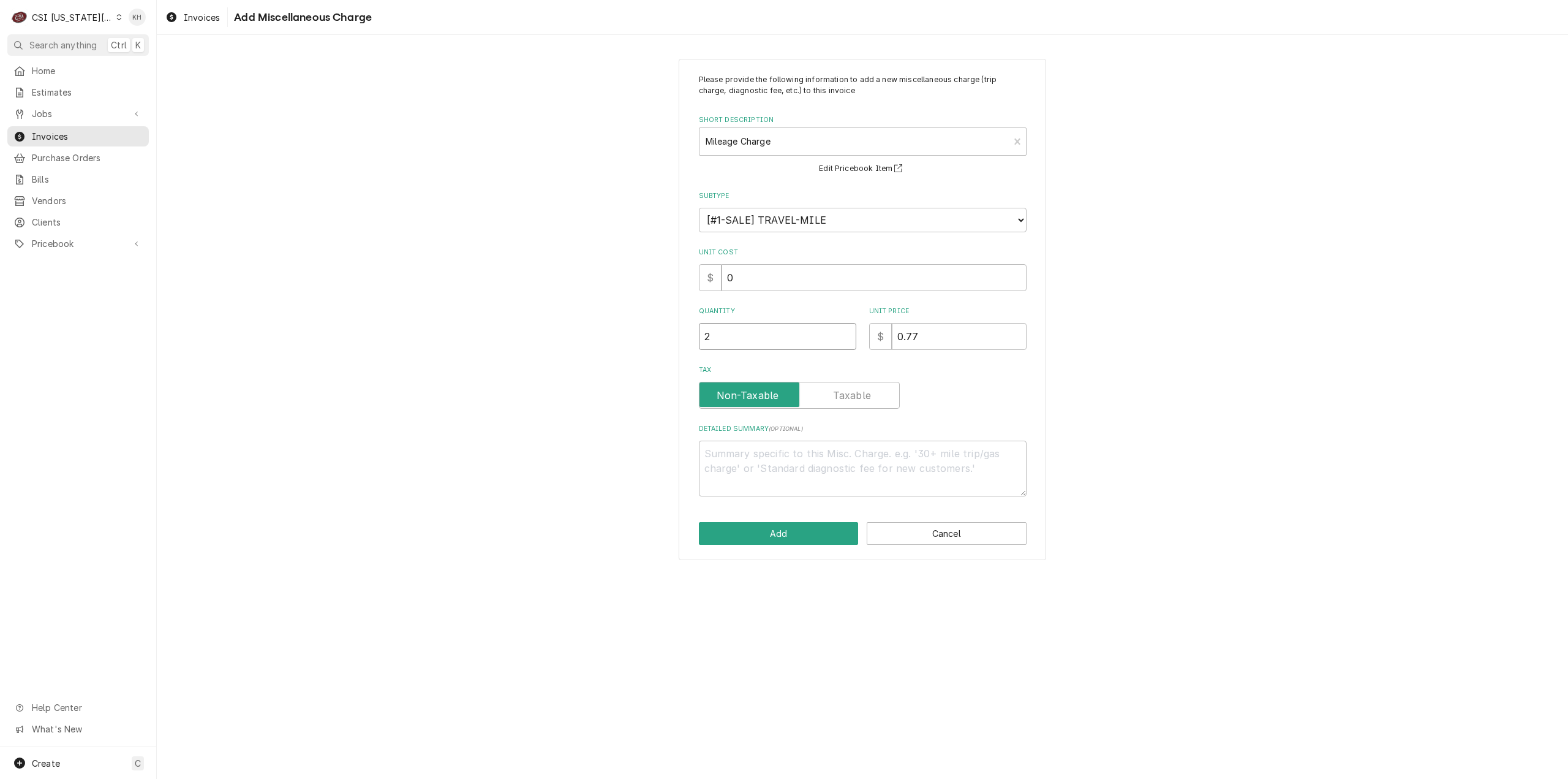
type input "27"
type textarea "x"
type input "278"
click at [796, 531] on button "Add" at bounding box center [779, 533] width 160 height 22
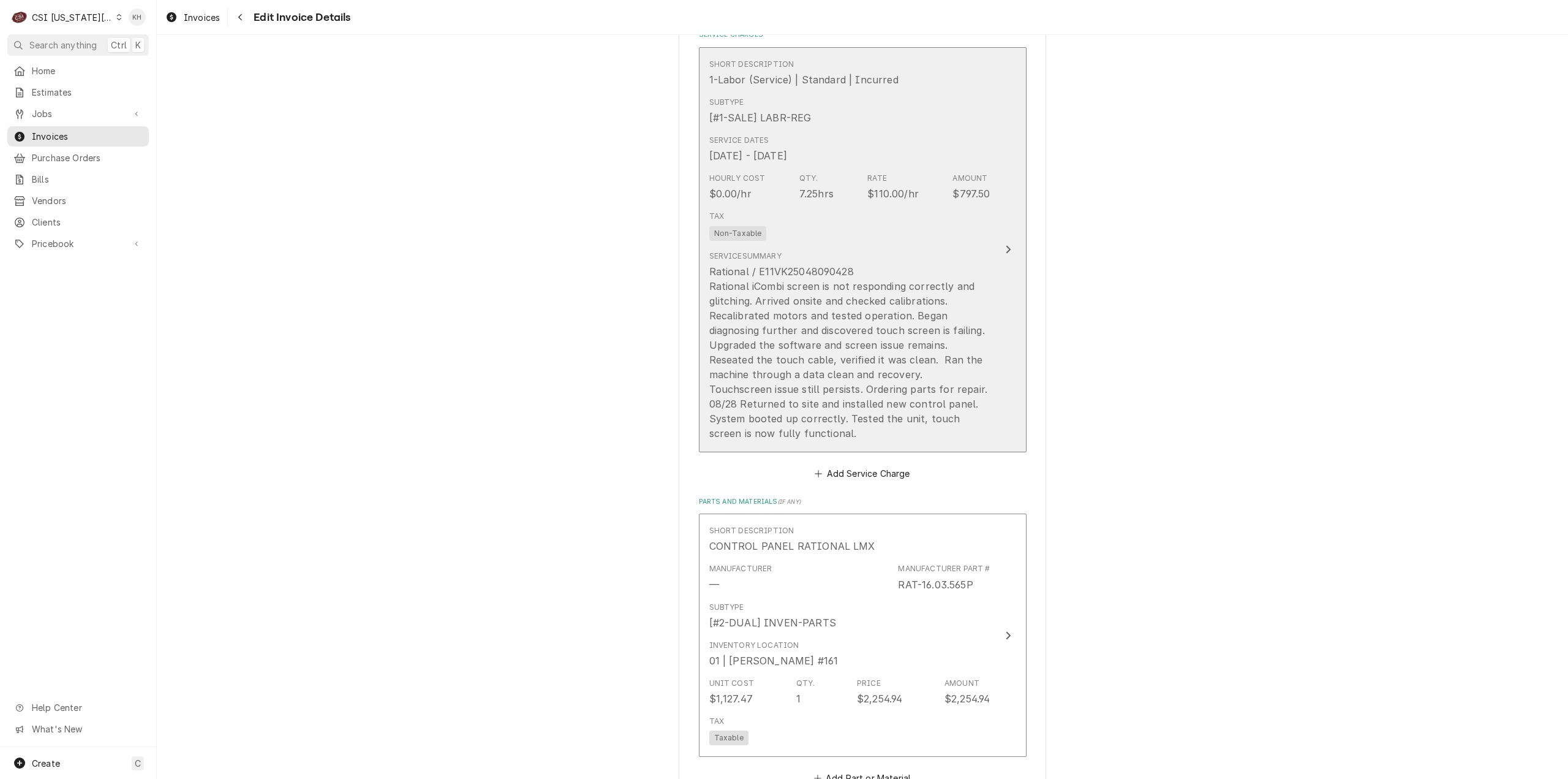
scroll to position [1539, 0]
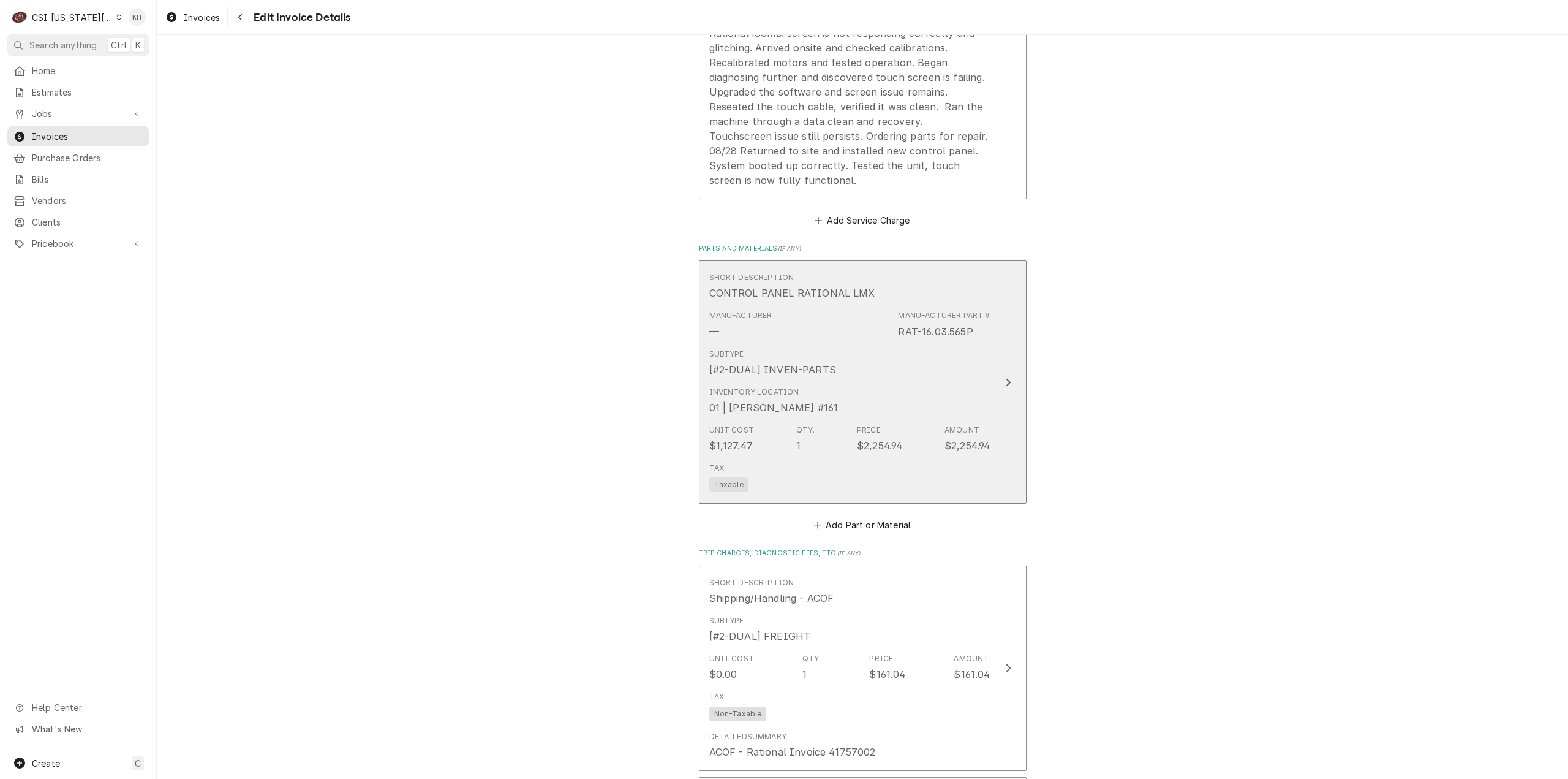
drag, startPoint x: 919, startPoint y: 349, endPoint x: 966, endPoint y: 359, distance: 48.1
click at [966, 359] on div "Short Description CONTROL PANEL RATIONAL LMX Manufacturer — Manufacturer Part #…" at bounding box center [850, 381] width 281 height 230
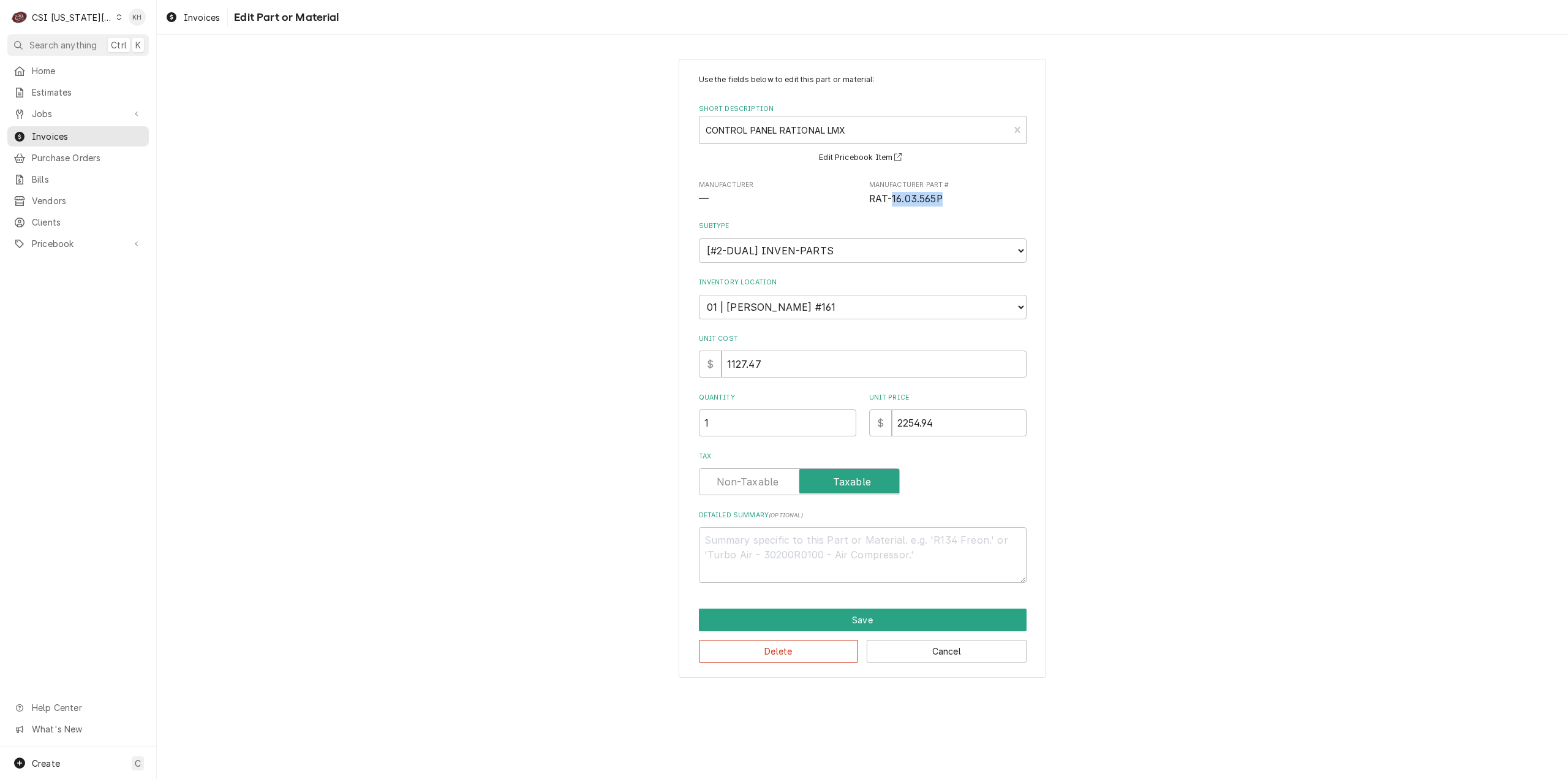
drag, startPoint x: 891, startPoint y: 198, endPoint x: 942, endPoint y: 202, distance: 51.2
click at [942, 202] on span "RAT-16.03.565P" at bounding box center [948, 199] width 158 height 15
copy span "16.03.565P"
drag, startPoint x: 963, startPoint y: 429, endPoint x: 857, endPoint y: 415, distance: 106.9
click at [857, 415] on div "Quantity 1 Unit Price $ 2254.94" at bounding box center [863, 415] width 328 height 43
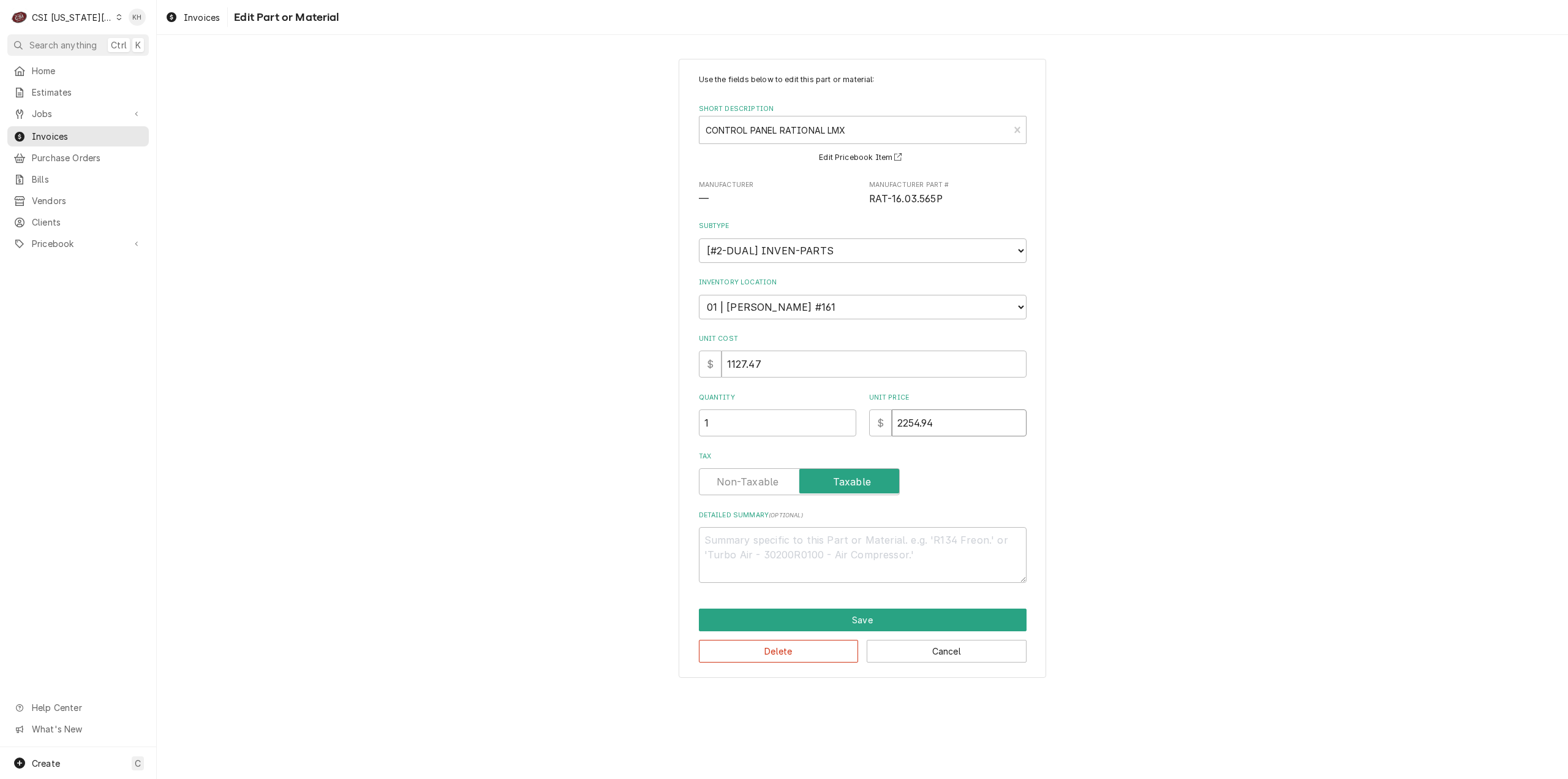
type textarea "x"
type input "1"
type textarea "x"
type input "11"
type textarea "x"
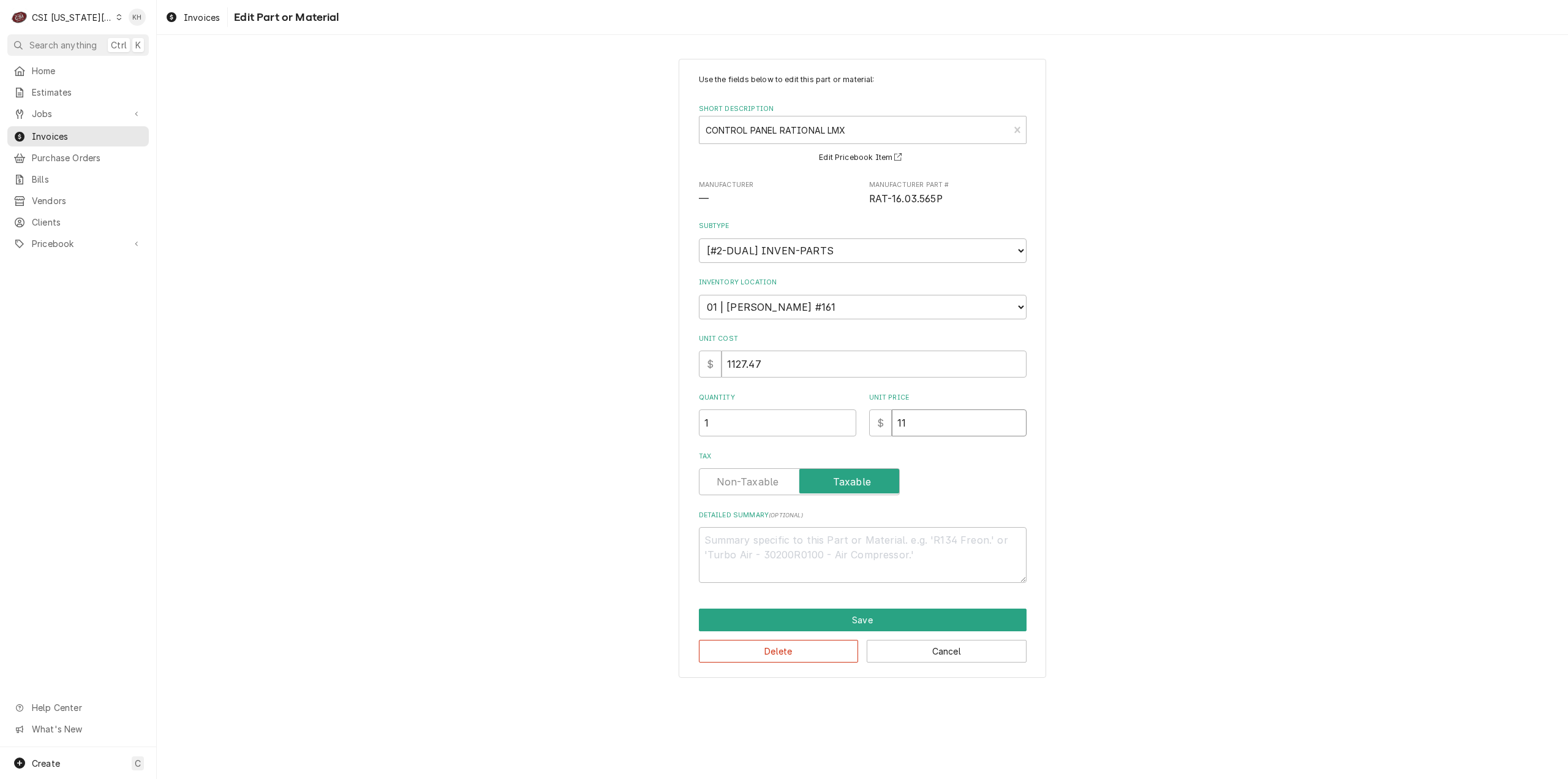
type input "112"
type textarea "x"
type input "1127"
type textarea "x"
type input "1127.4"
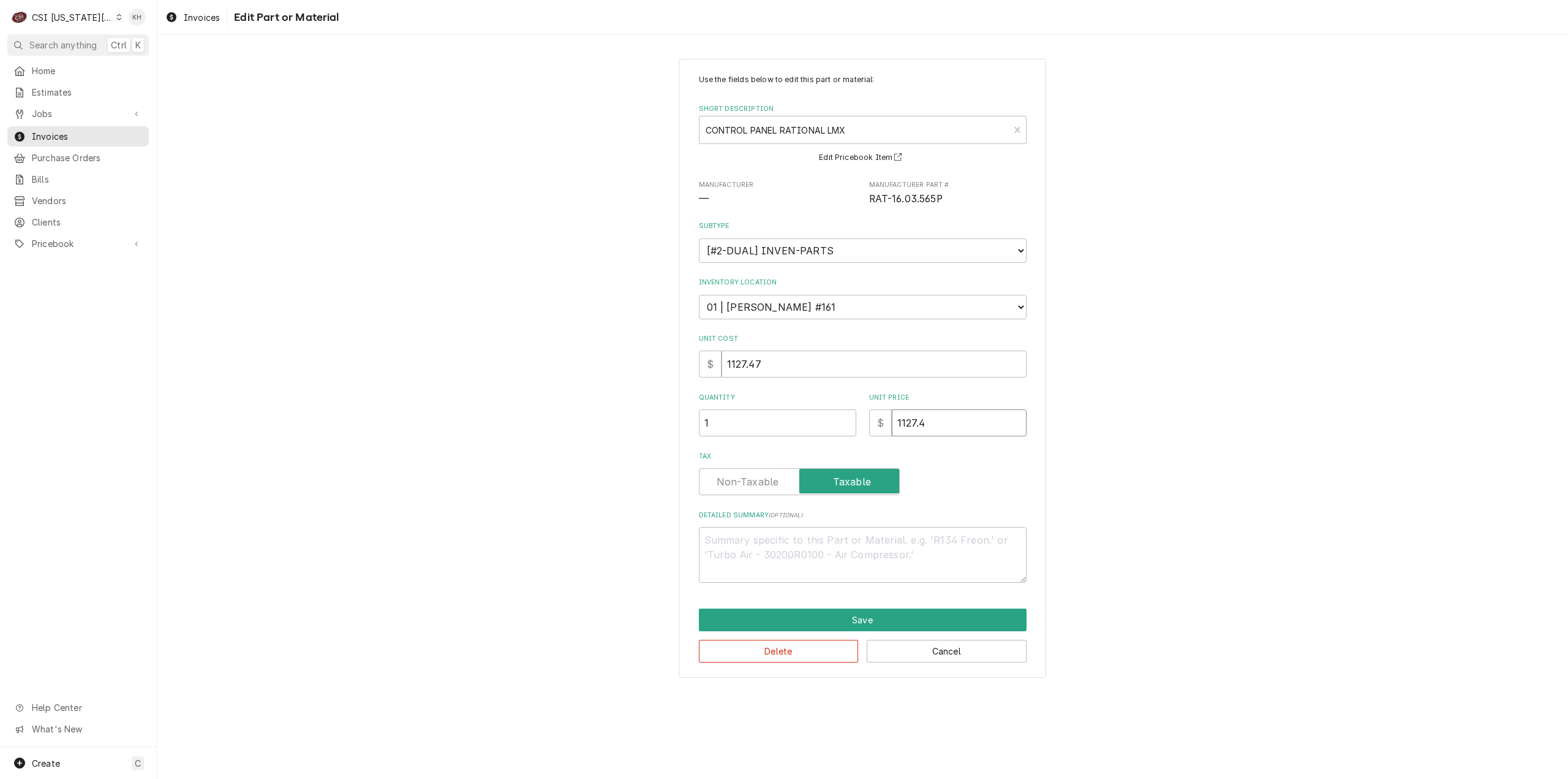
type textarea "x"
type input "1127.47"
click at [947, 622] on button "Save" at bounding box center [863, 619] width 328 height 22
type textarea "x"
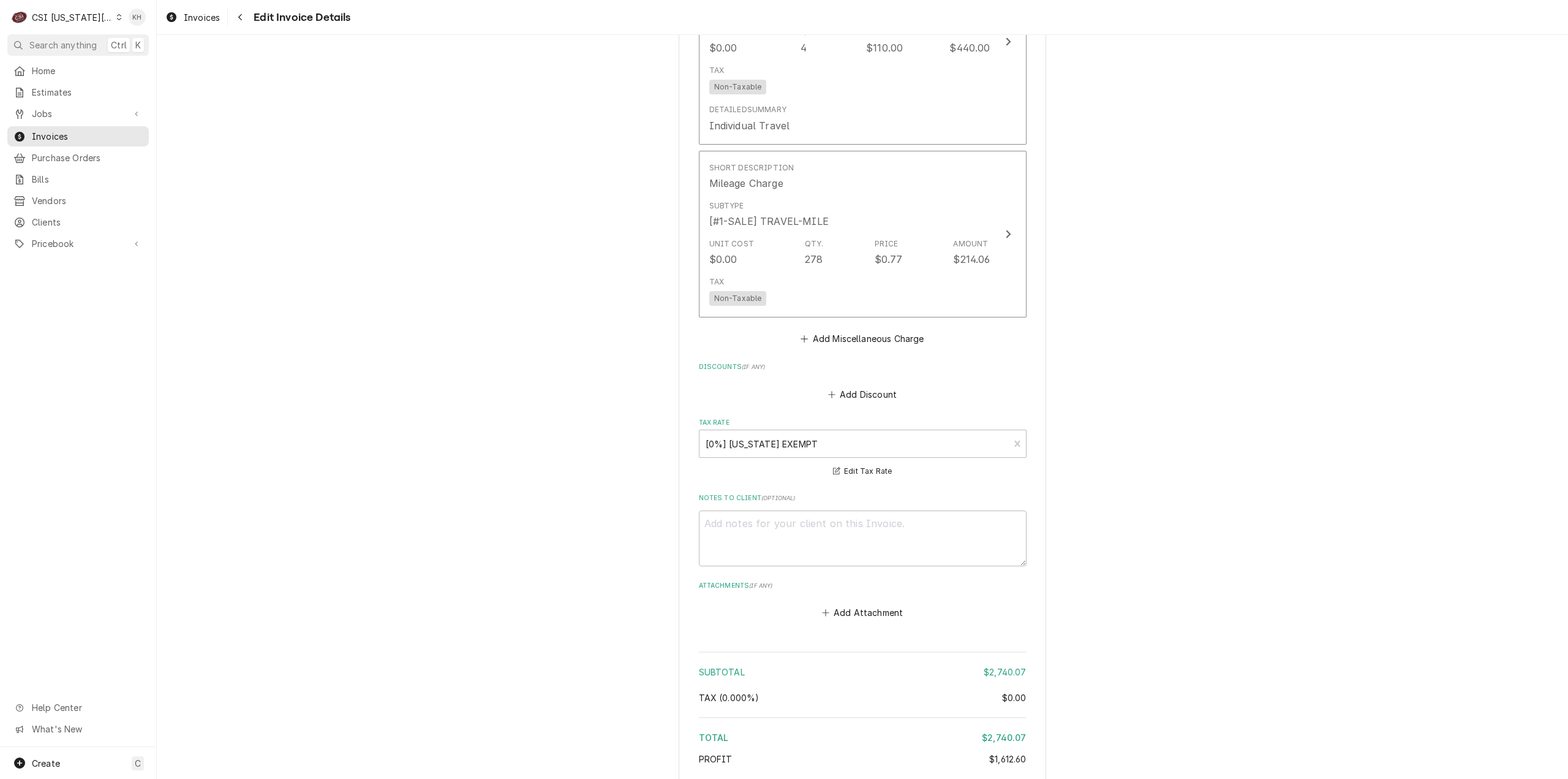
scroll to position [2213, 0]
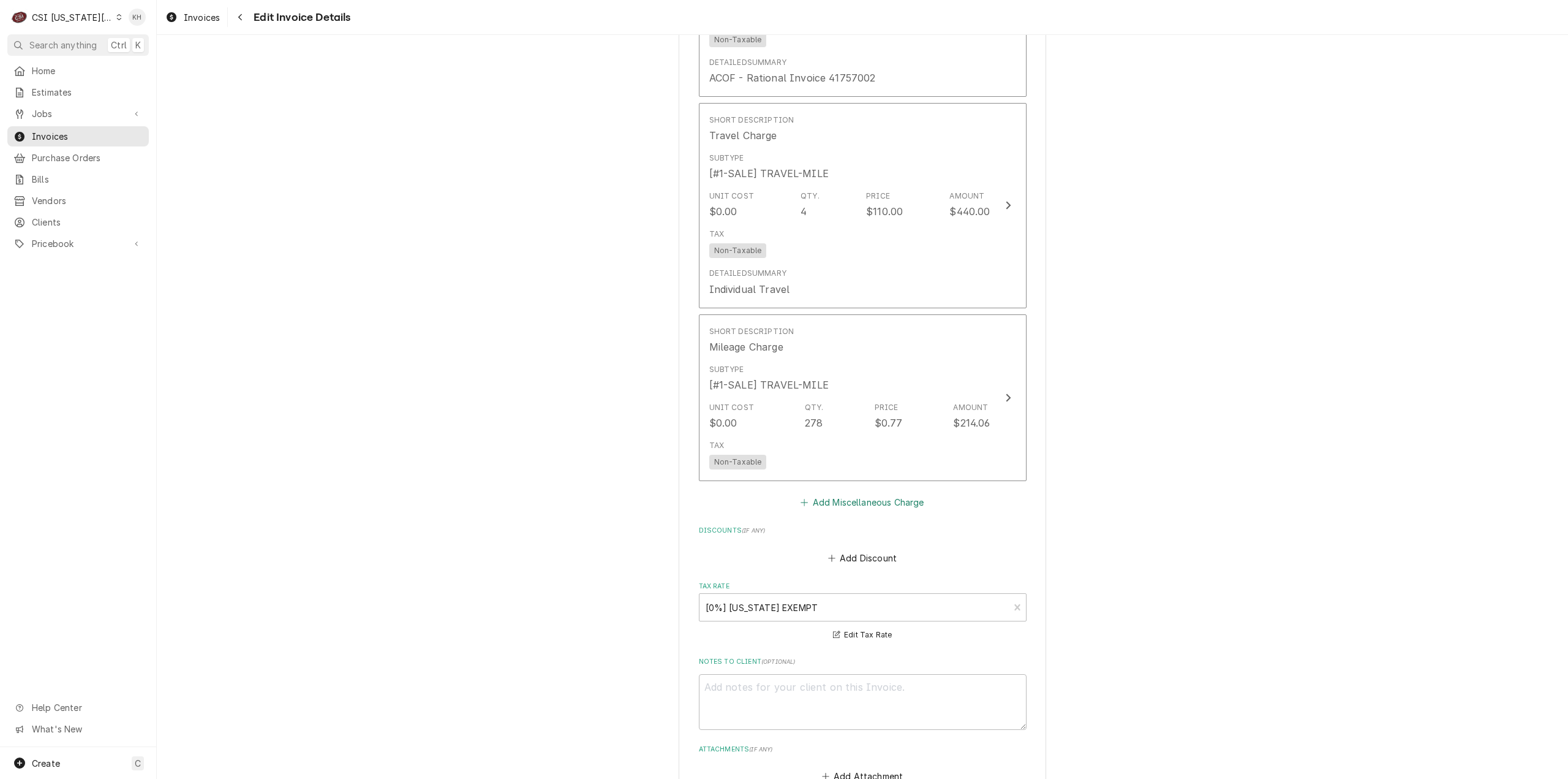
click at [891, 511] on button "Add Miscellaneous Charge" at bounding box center [862, 502] width 128 height 17
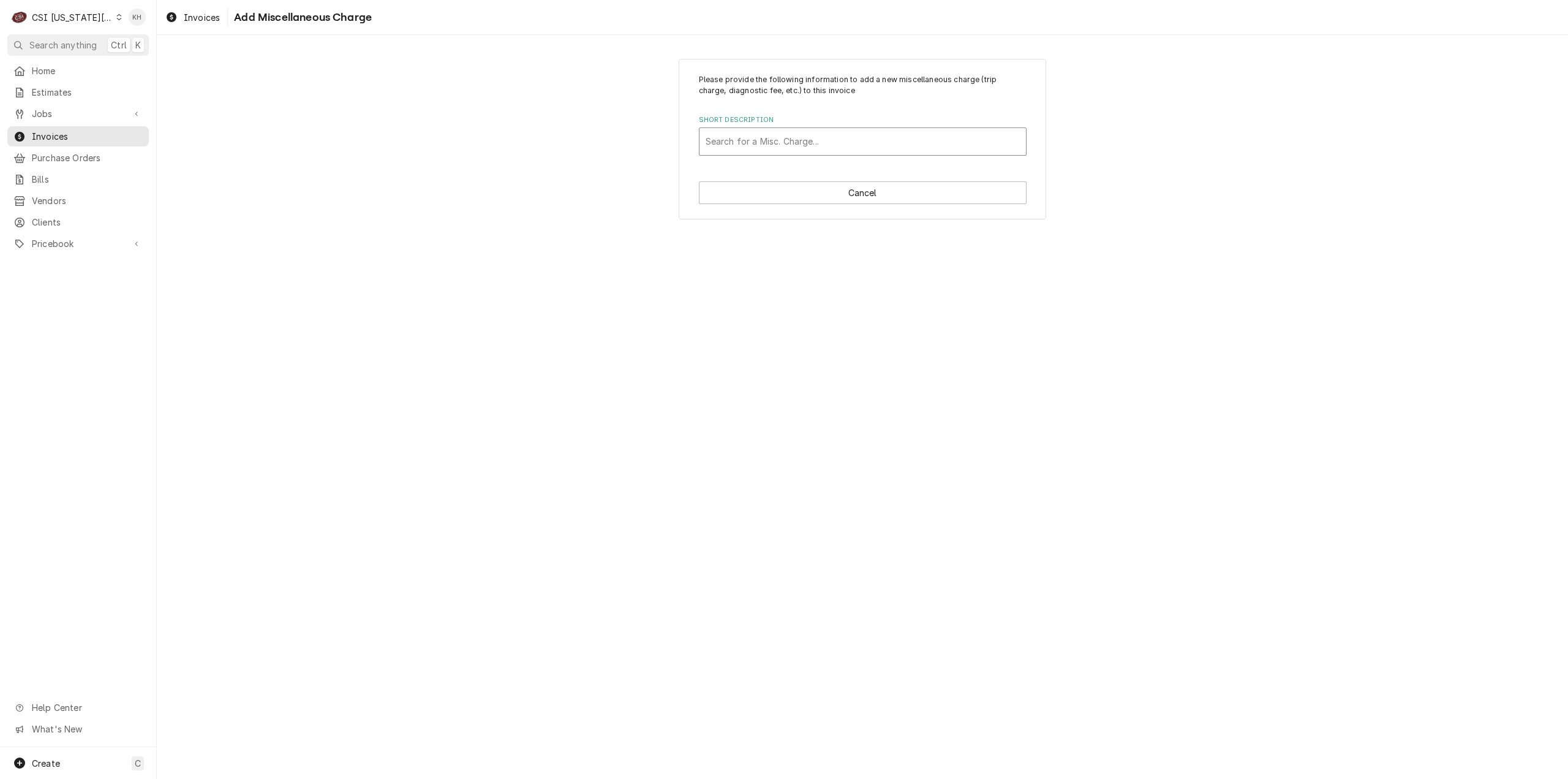
drag, startPoint x: 801, startPoint y: 121, endPoint x: 808, endPoint y: 130, distance: 11.4
click at [803, 123] on label "Short Description" at bounding box center [863, 120] width 328 height 10
click at [810, 132] on div "Short Description" at bounding box center [862, 142] width 314 height 22
type input "shipping"
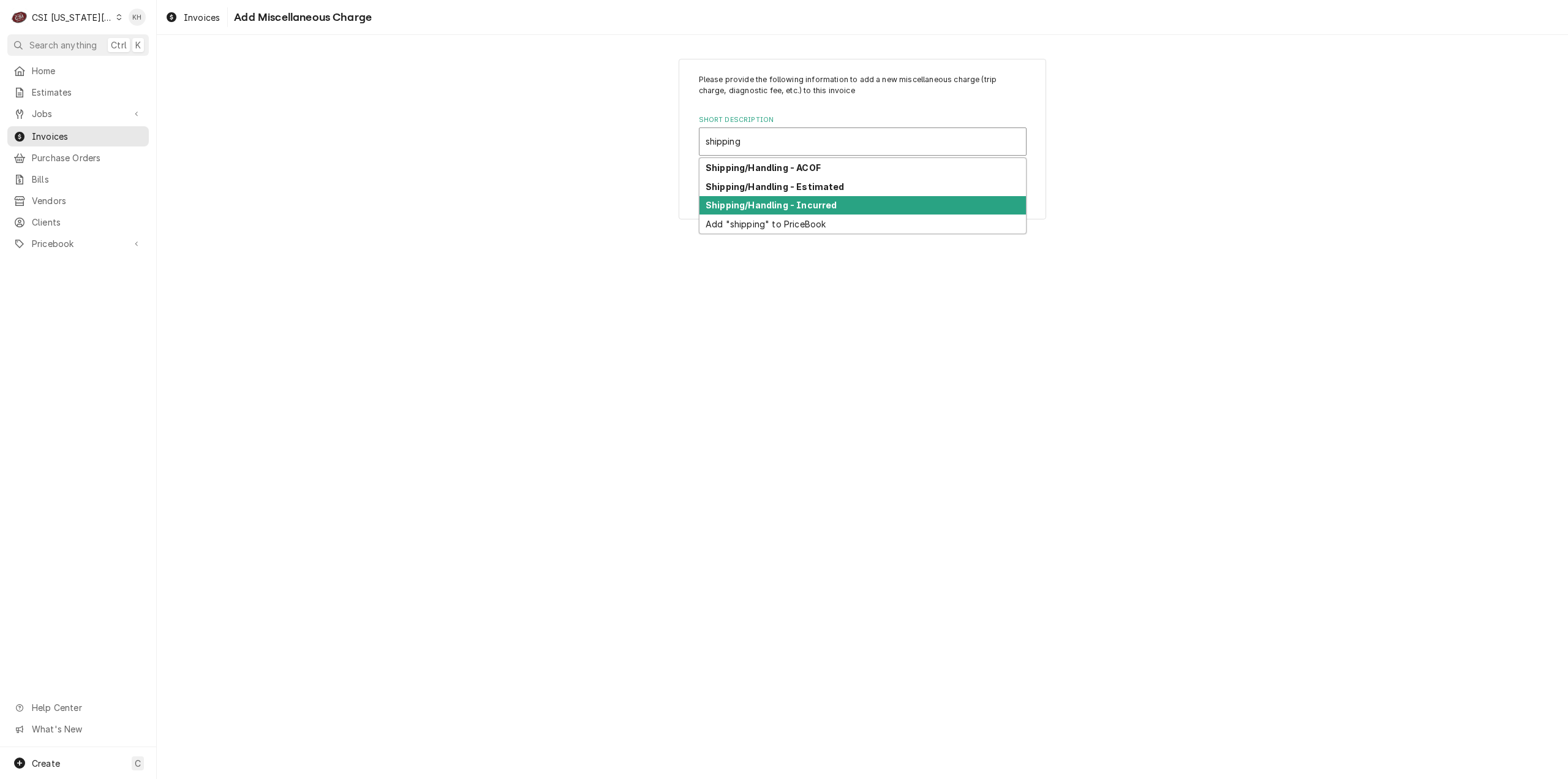
click at [832, 206] on div "Shipping/Handling - Incurred" at bounding box center [863, 205] width 326 height 19
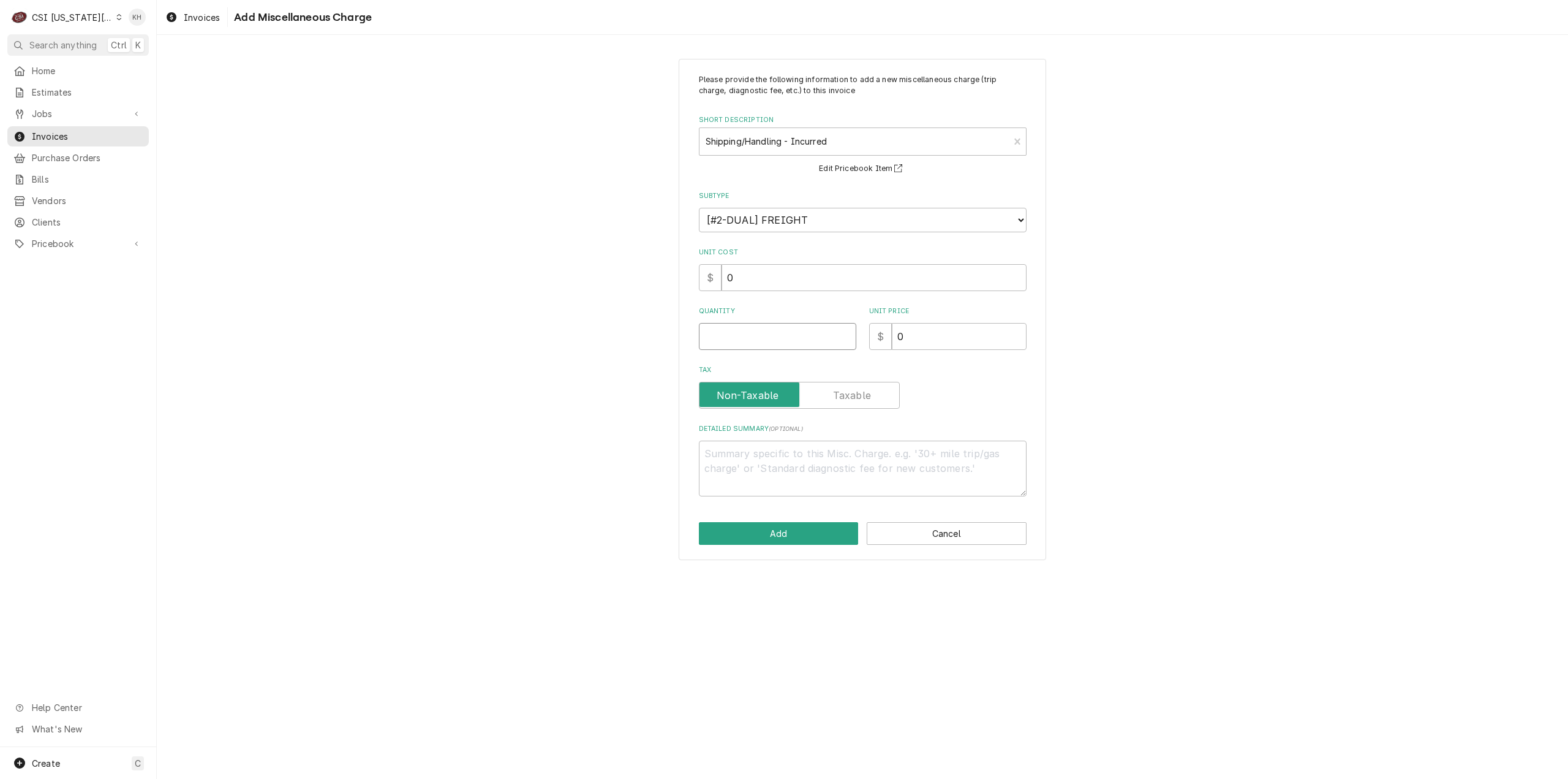
click at [790, 327] on input "Quantity" at bounding box center [778, 336] width 158 height 27
type textarea "x"
type input "1"
type textarea "x"
type input "1"
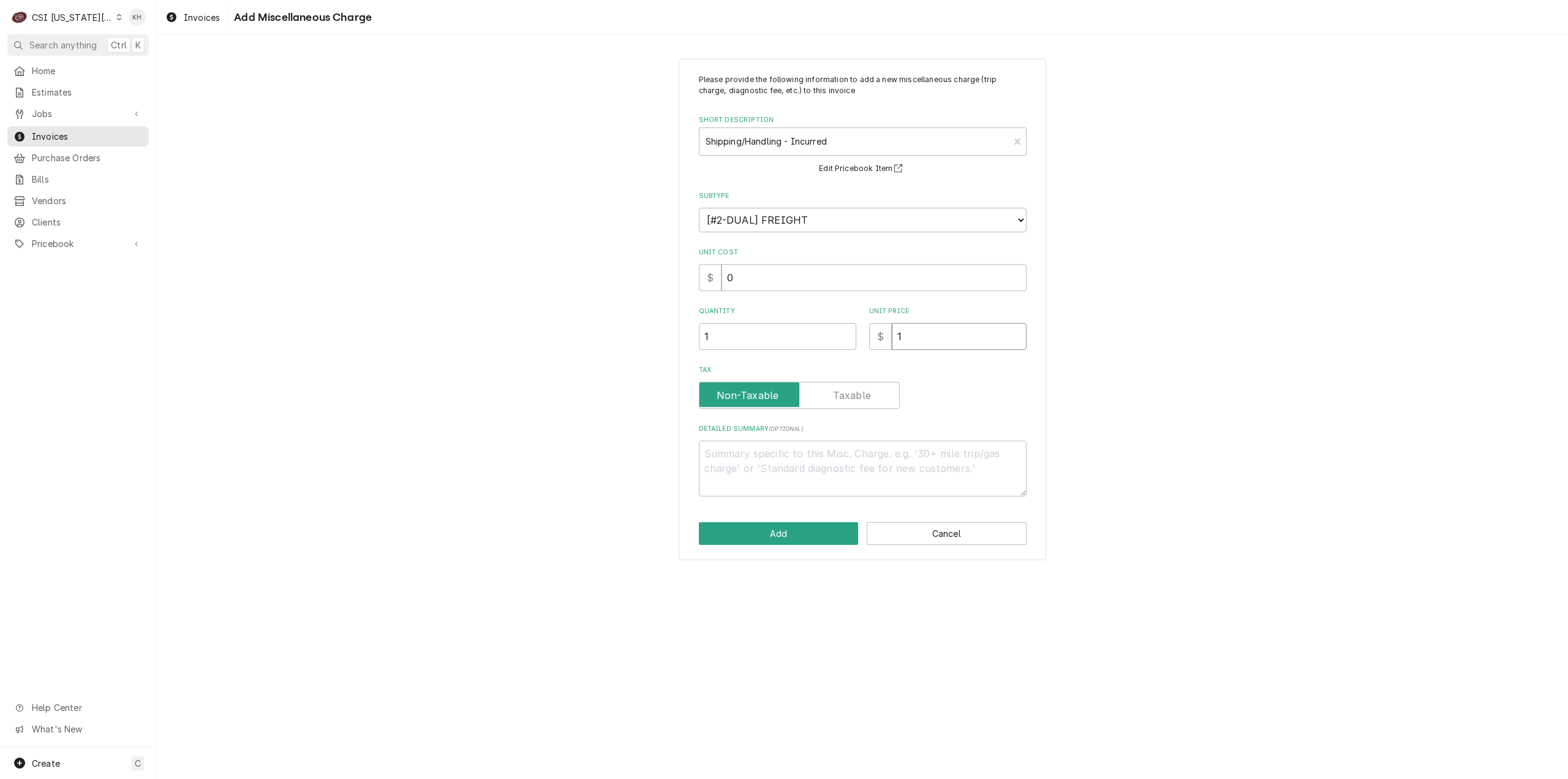
type textarea "x"
type input "11"
type textarea "x"
type input "112"
type textarea "x"
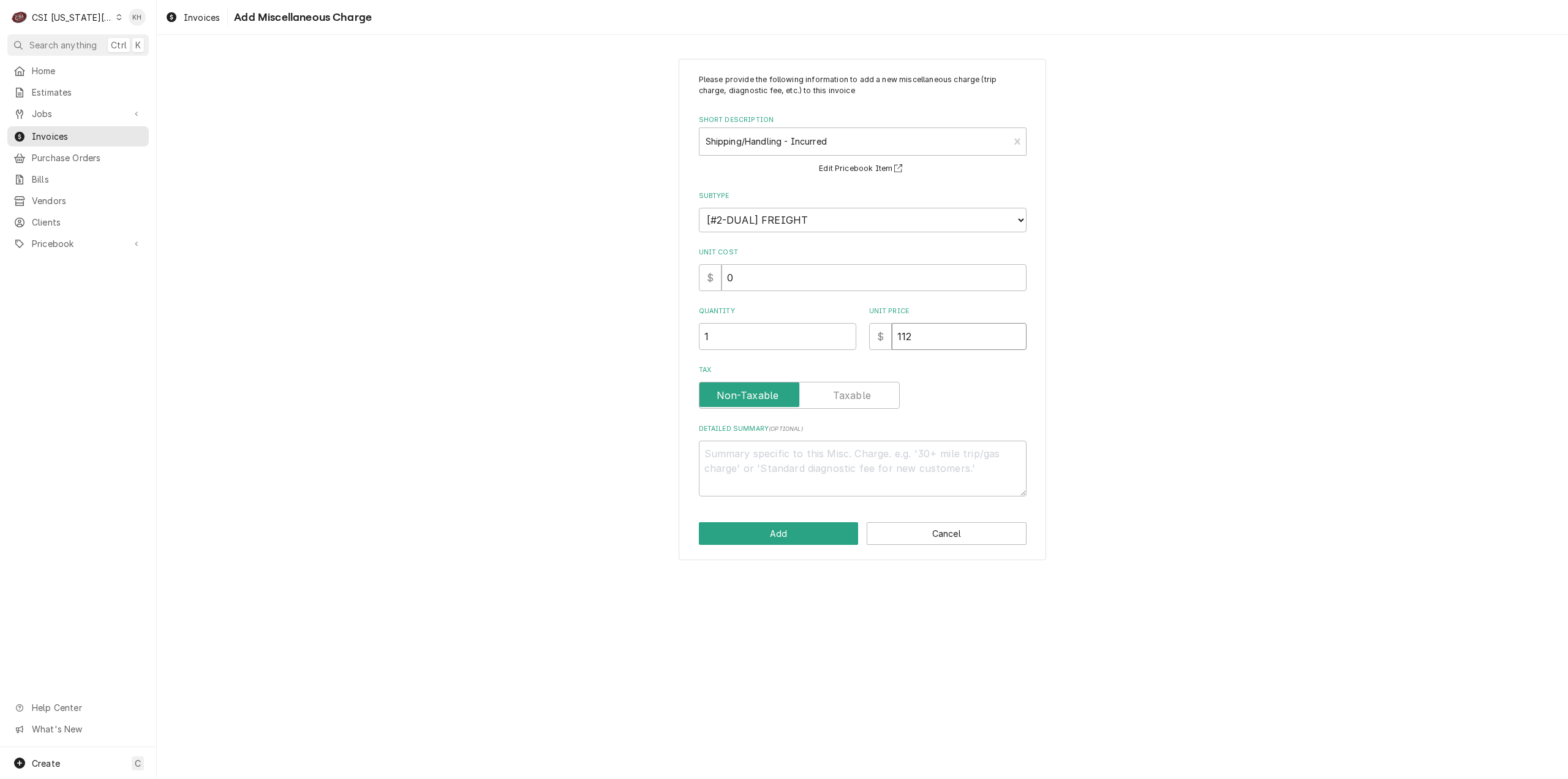
type input "112.7"
type textarea "x"
type input "112.75"
click at [897, 473] on textarea "Detailed Summary ( optional )" at bounding box center [863, 468] width 328 height 56
type textarea "x"
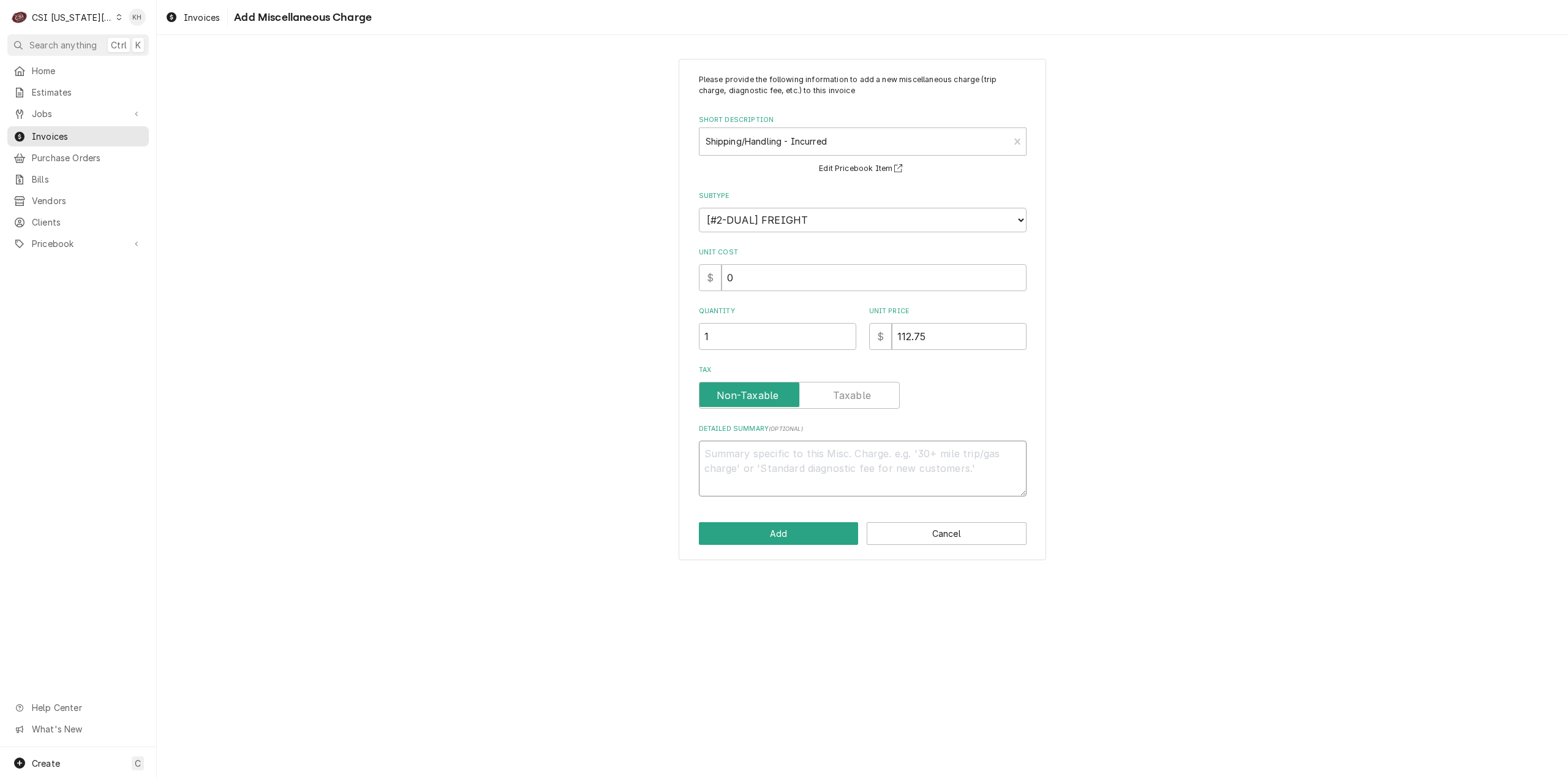
type textarea "1"
type textarea "x"
type textarea "10"
type textarea "x"
type textarea "10%"
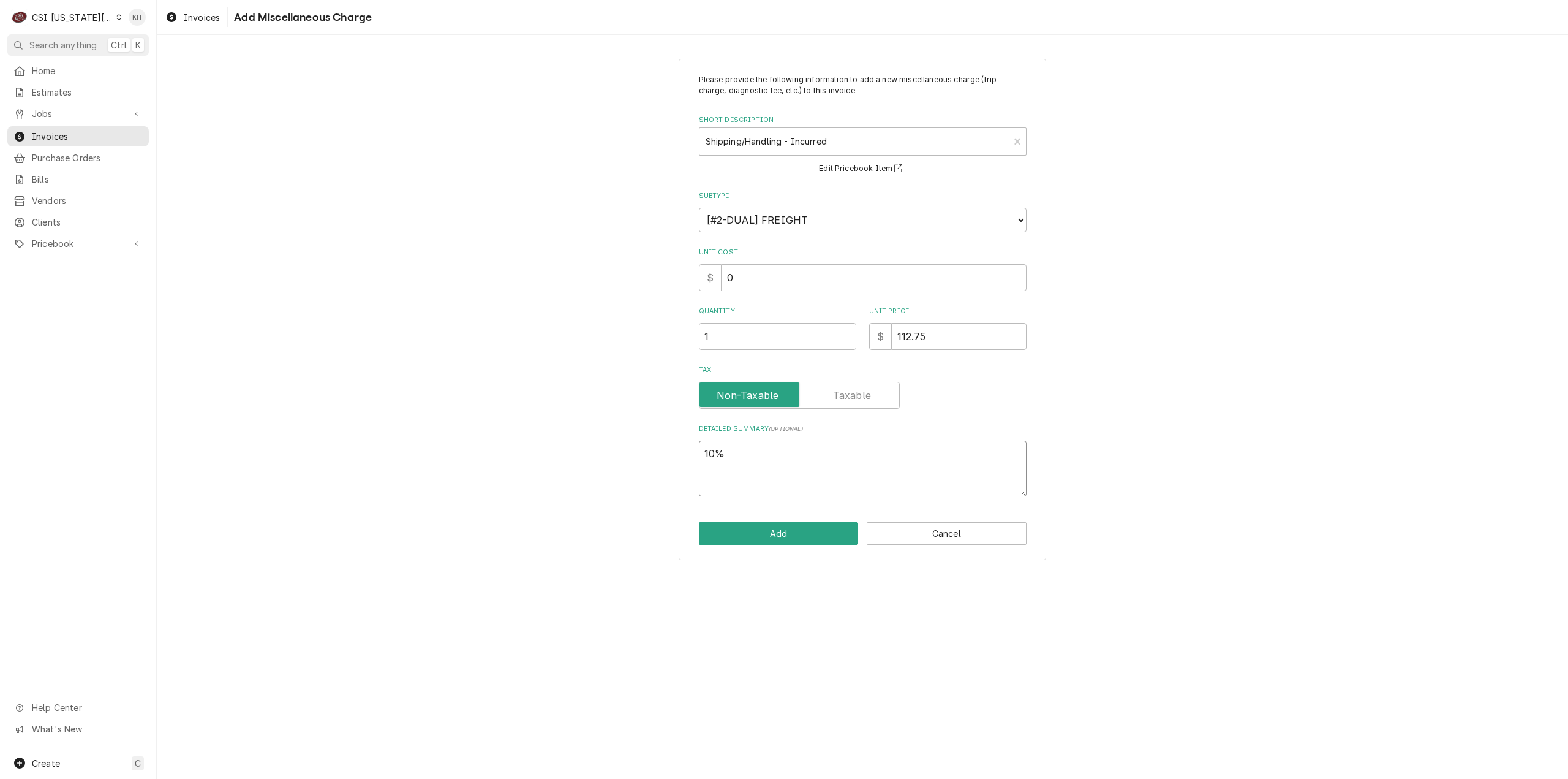
type textarea "x"
type textarea "10%"
type textarea "x"
type textarea "10% H"
type textarea "x"
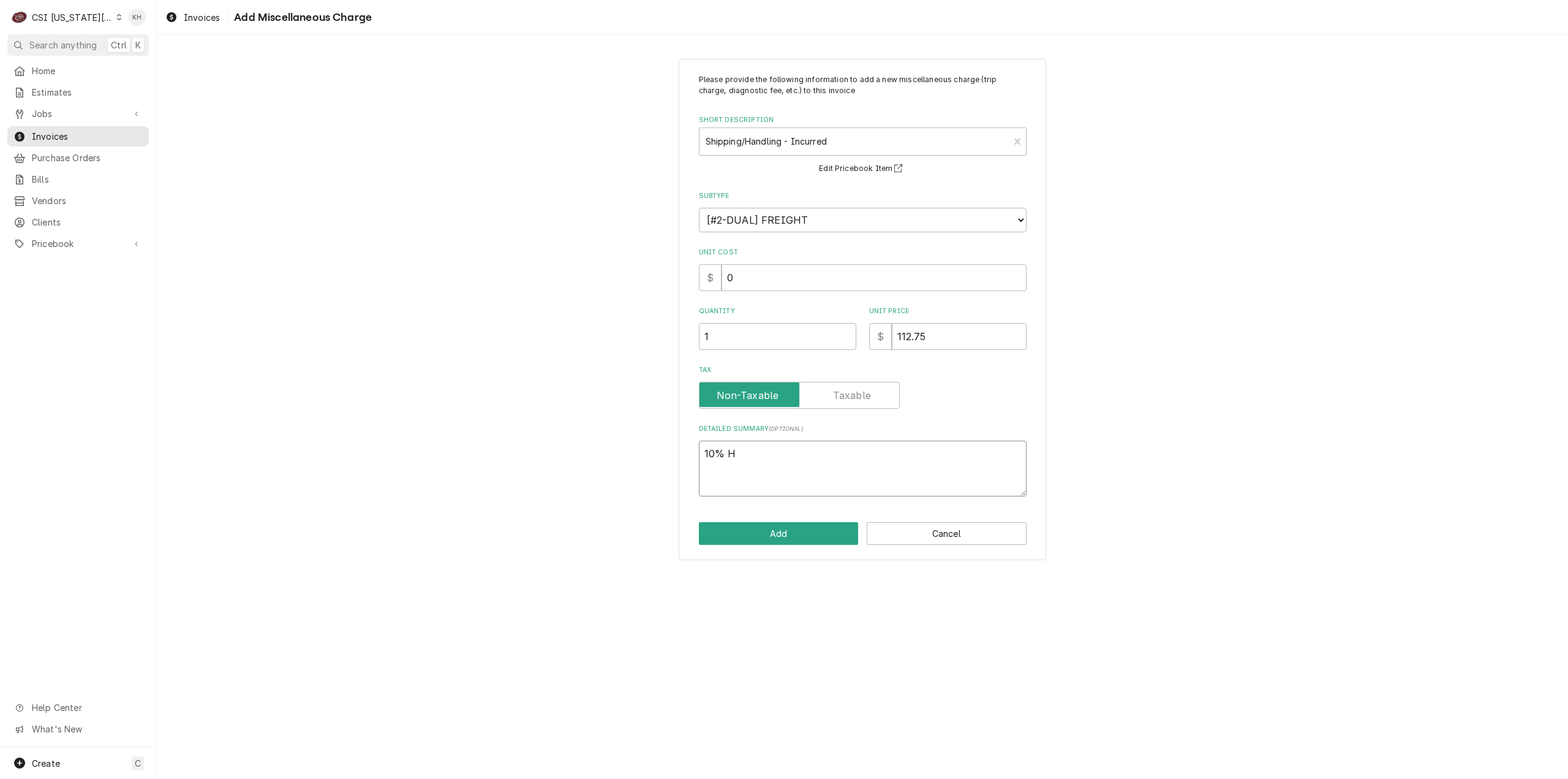
type textarea "10% HN"
type textarea "x"
type textarea "10% HND"
type textarea "x"
type textarea "10% HN"
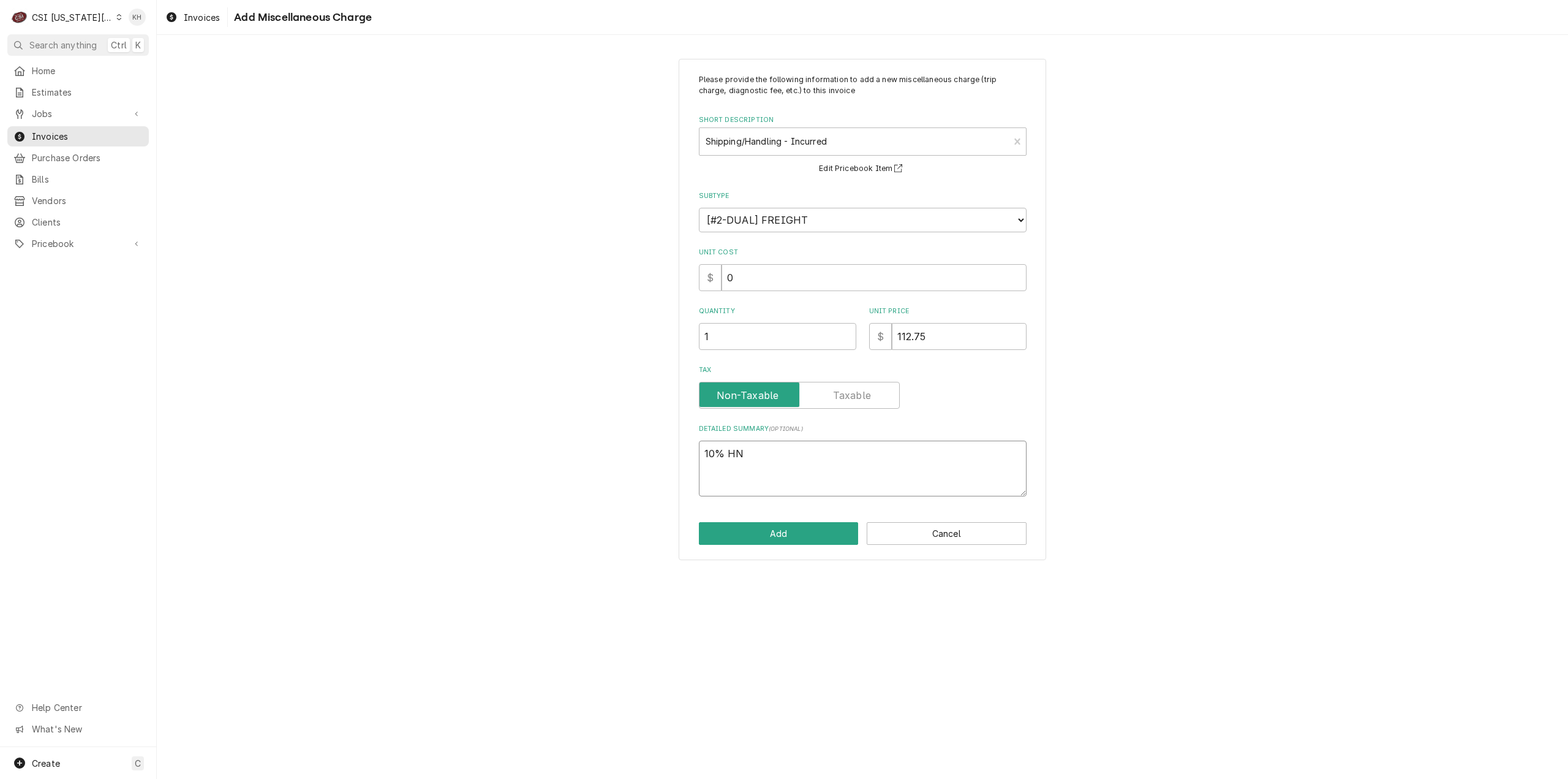
type textarea "x"
type textarea "10% H"
type textarea "x"
type textarea "10% Han"
type textarea "x"
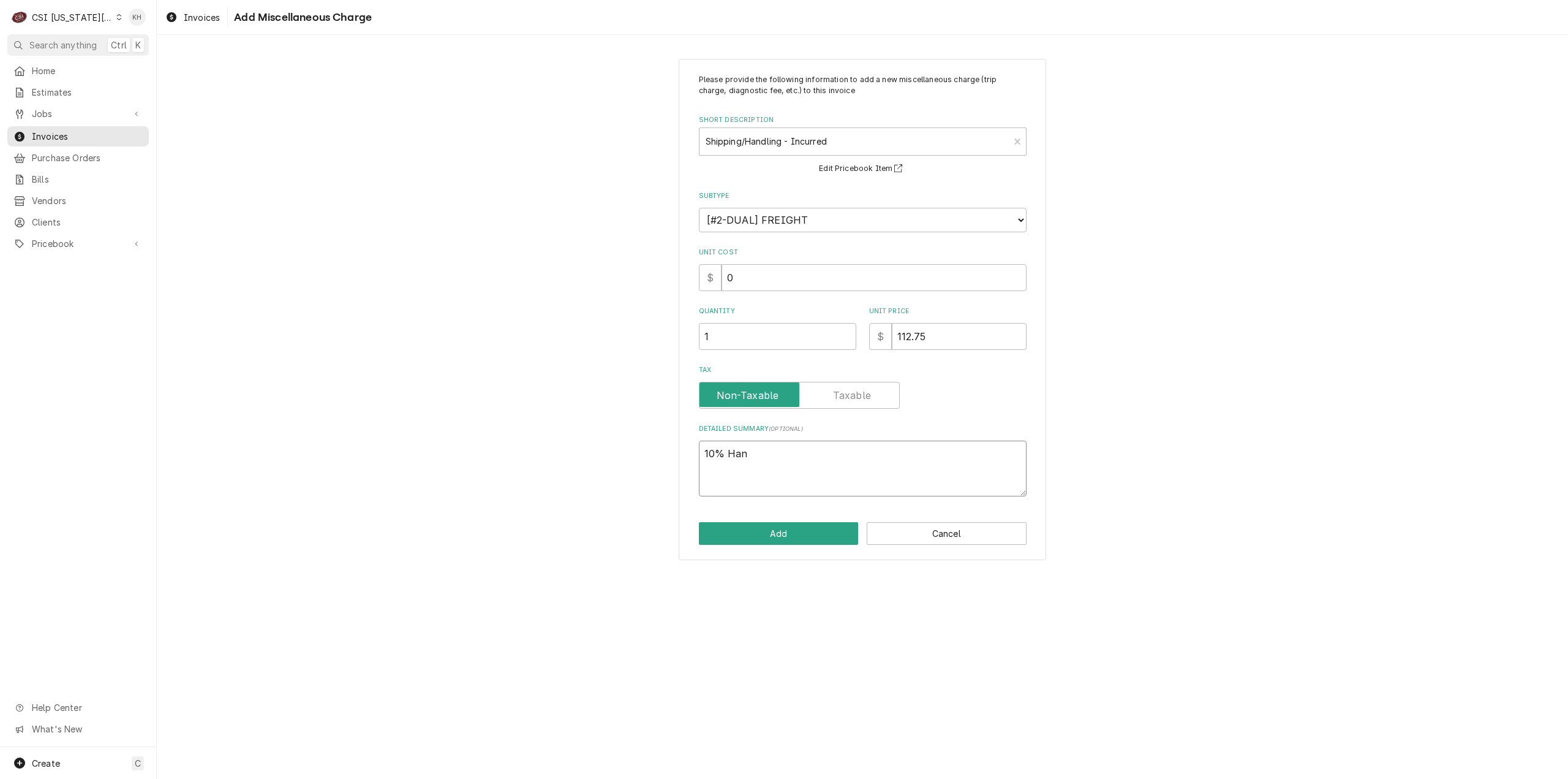
type textarea "10% Hand"
type textarea "x"
type textarea "10% Handl"
type textarea "x"
type textarea "10% Handli"
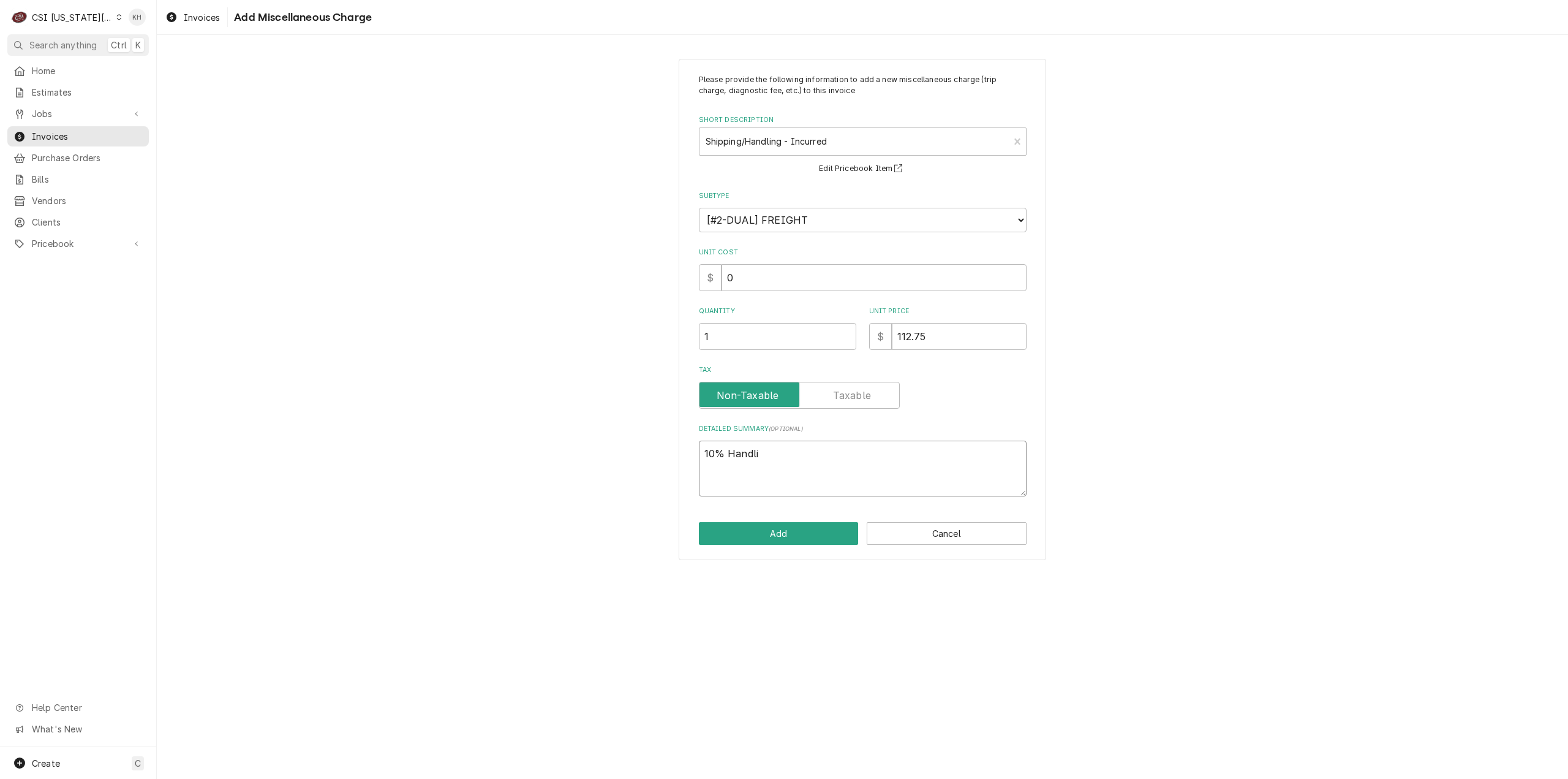
type textarea "x"
type textarea "10% Handlin"
type textarea "x"
type textarea "10% Handling"
type textarea "x"
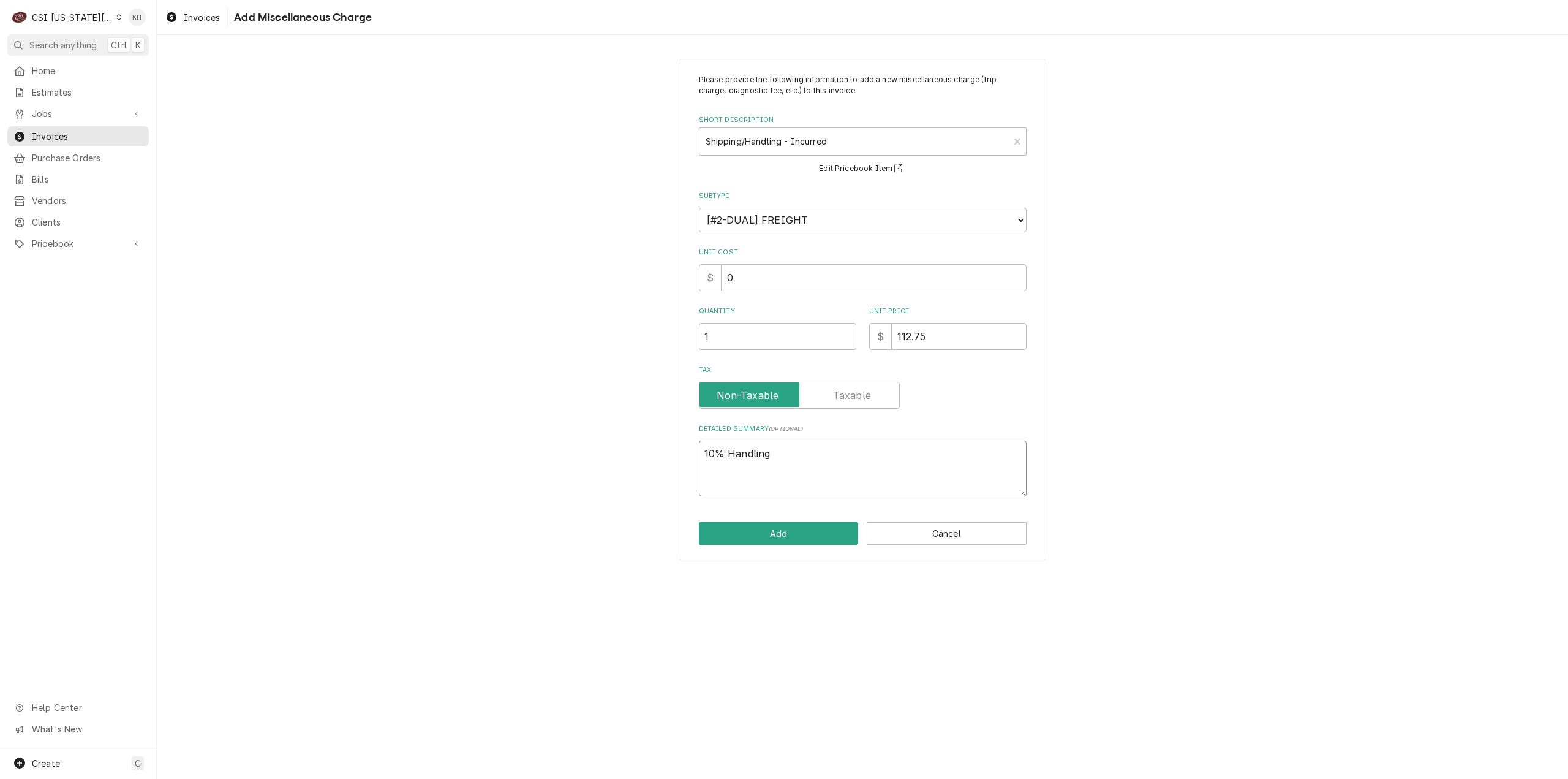
type textarea "10% Handling"
type textarea "x"
type textarea "10% Handling F"
type textarea "x"
type textarea "10% Handling Fe"
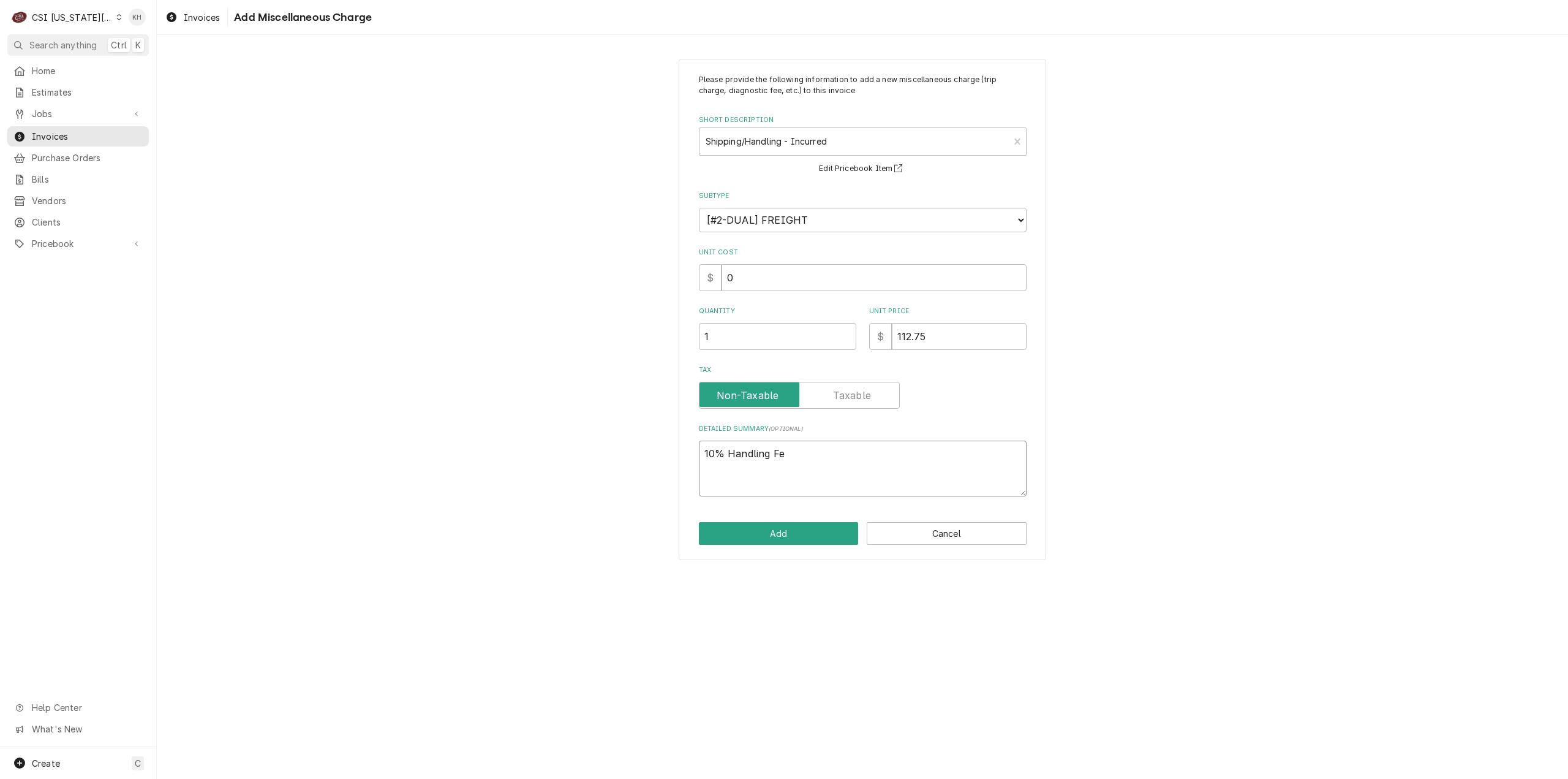
type textarea "x"
type textarea "10% Handling Fee"
click at [823, 541] on button "Add" at bounding box center [779, 533] width 160 height 22
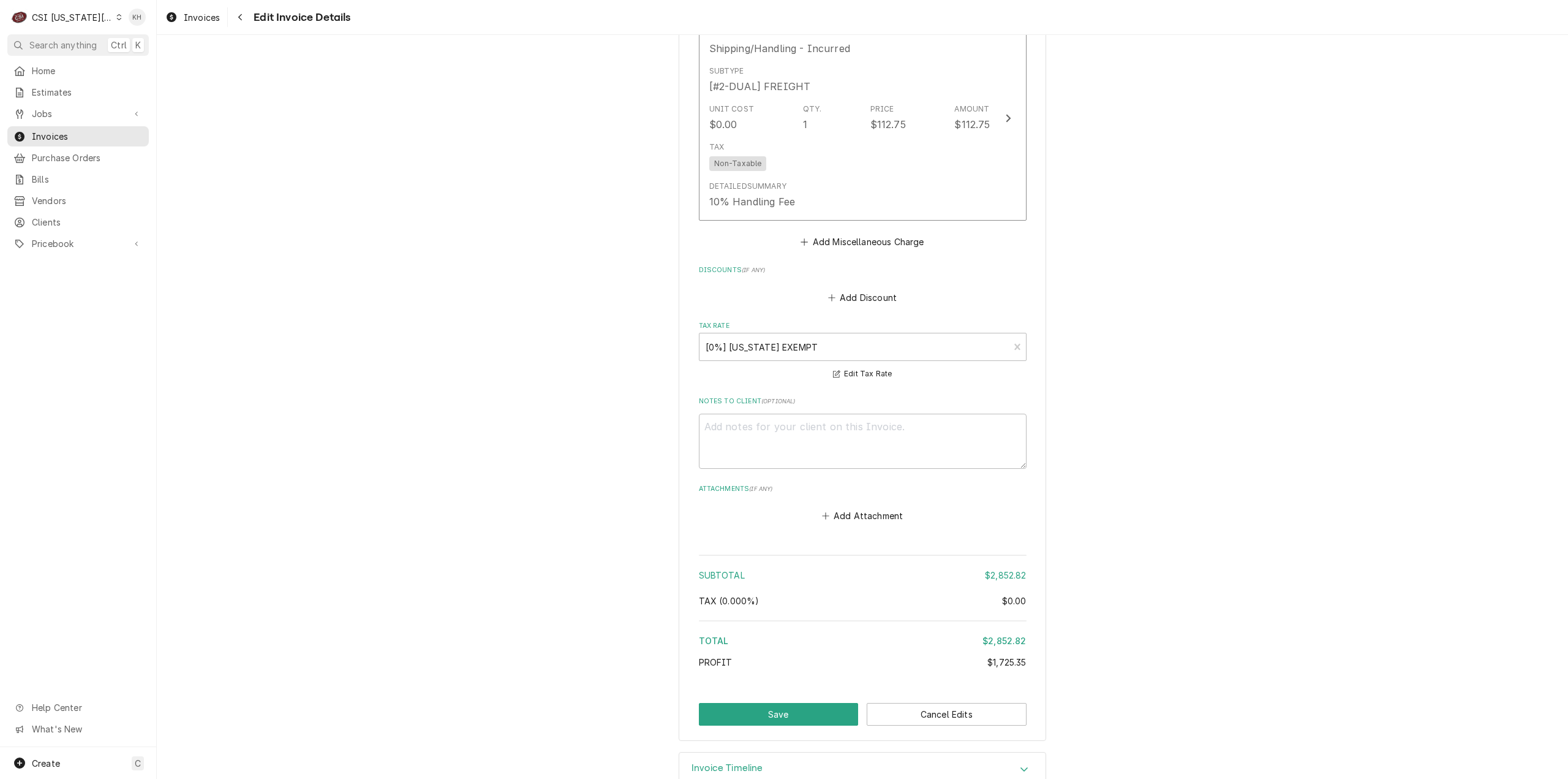
scroll to position [2730, 0]
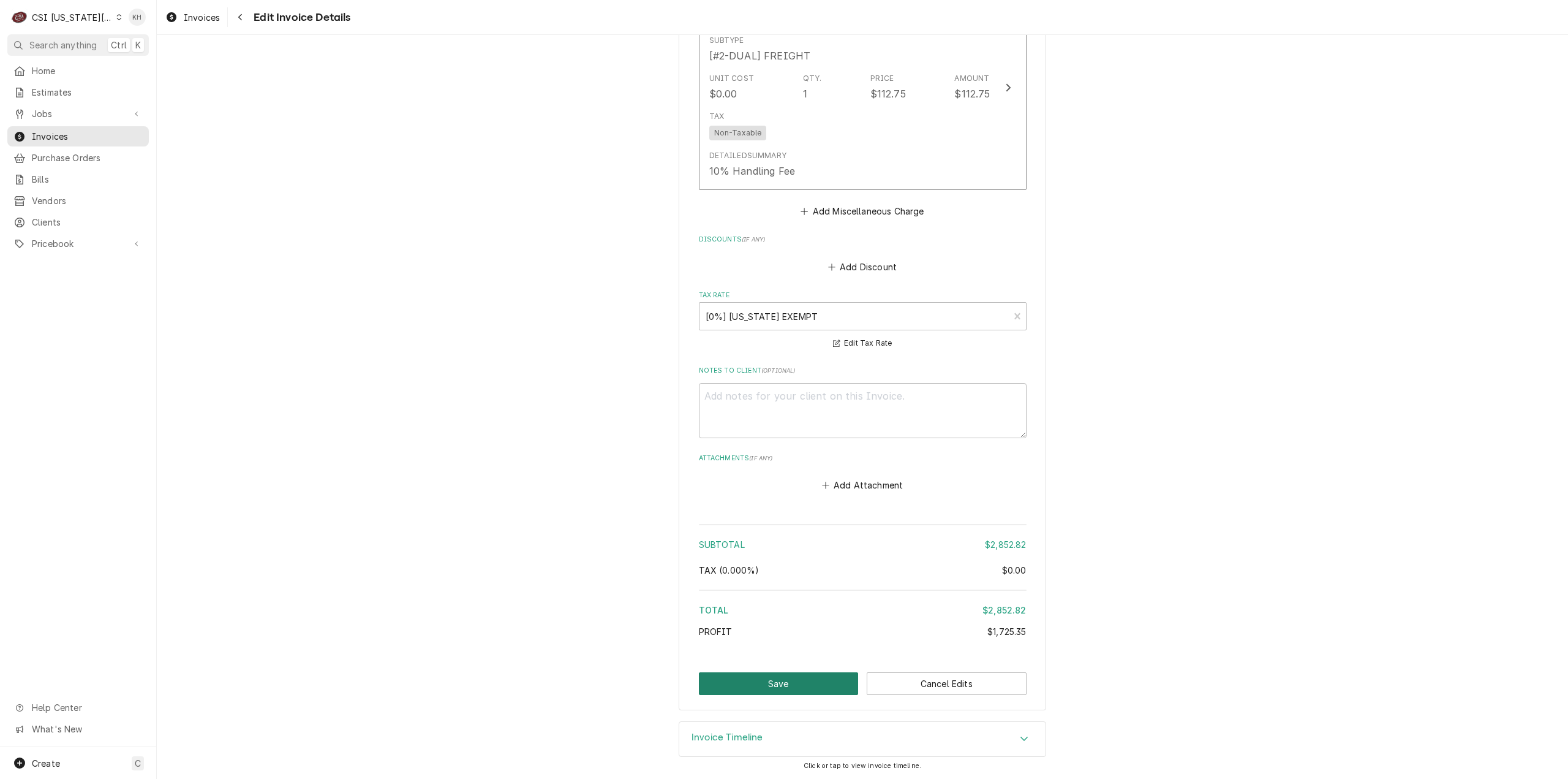
click at [791, 677] on button "Save" at bounding box center [779, 683] width 160 height 22
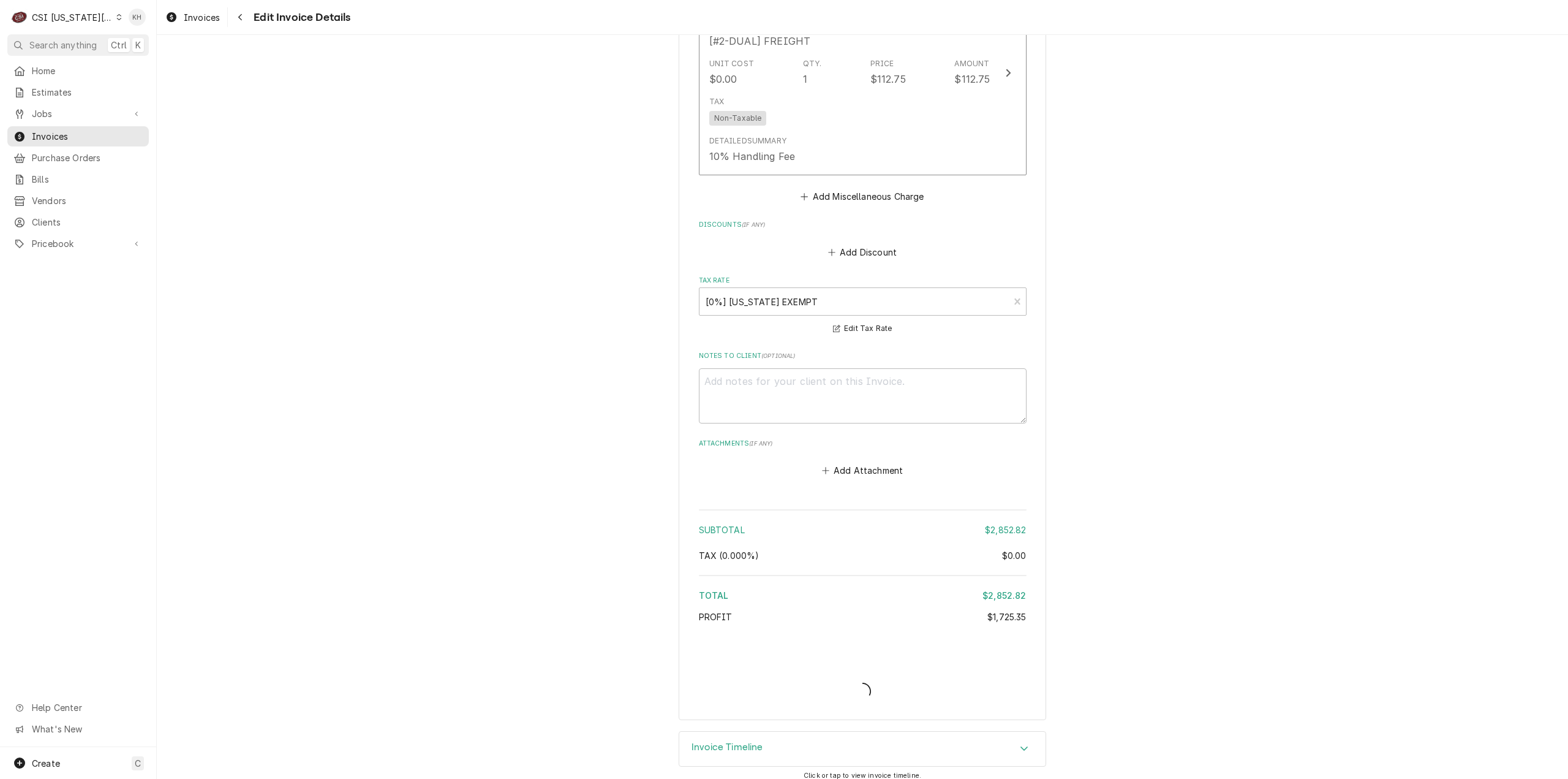
type textarea "x"
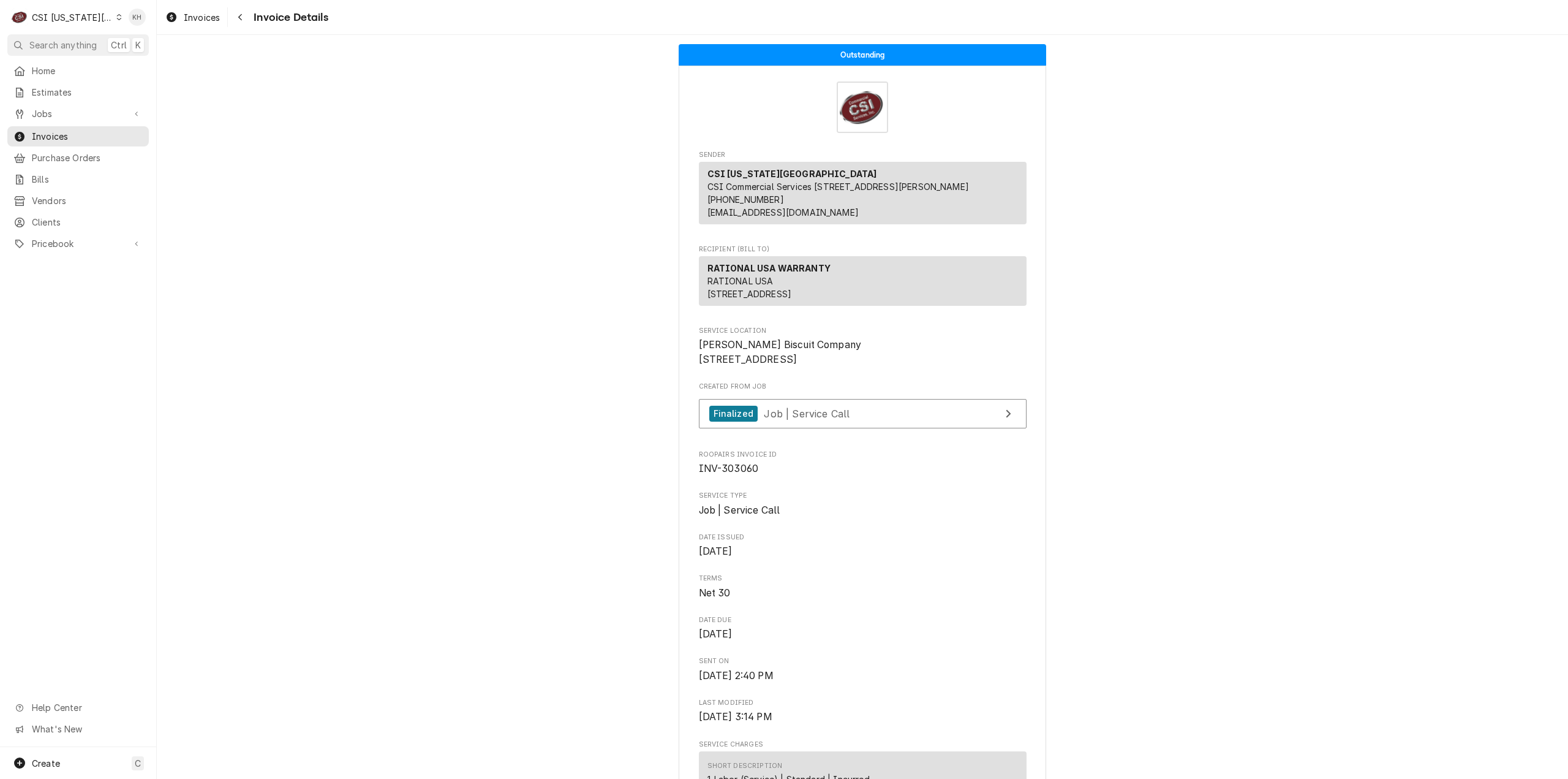
click at [66, 13] on div "CSI [US_STATE][GEOGRAPHIC_DATA]" at bounding box center [72, 17] width 81 height 13
click at [165, 63] on div "CSI St. [PERSON_NAME]" at bounding box center [210, 67] width 179 height 13
click at [70, 17] on div "CSI Kansas City" at bounding box center [72, 17] width 81 height 13
click at [138, 60] on div "CSI St. [PERSON_NAME]" at bounding box center [210, 67] width 186 height 15
click at [67, 46] on span "Search anything" at bounding box center [63, 45] width 67 height 13
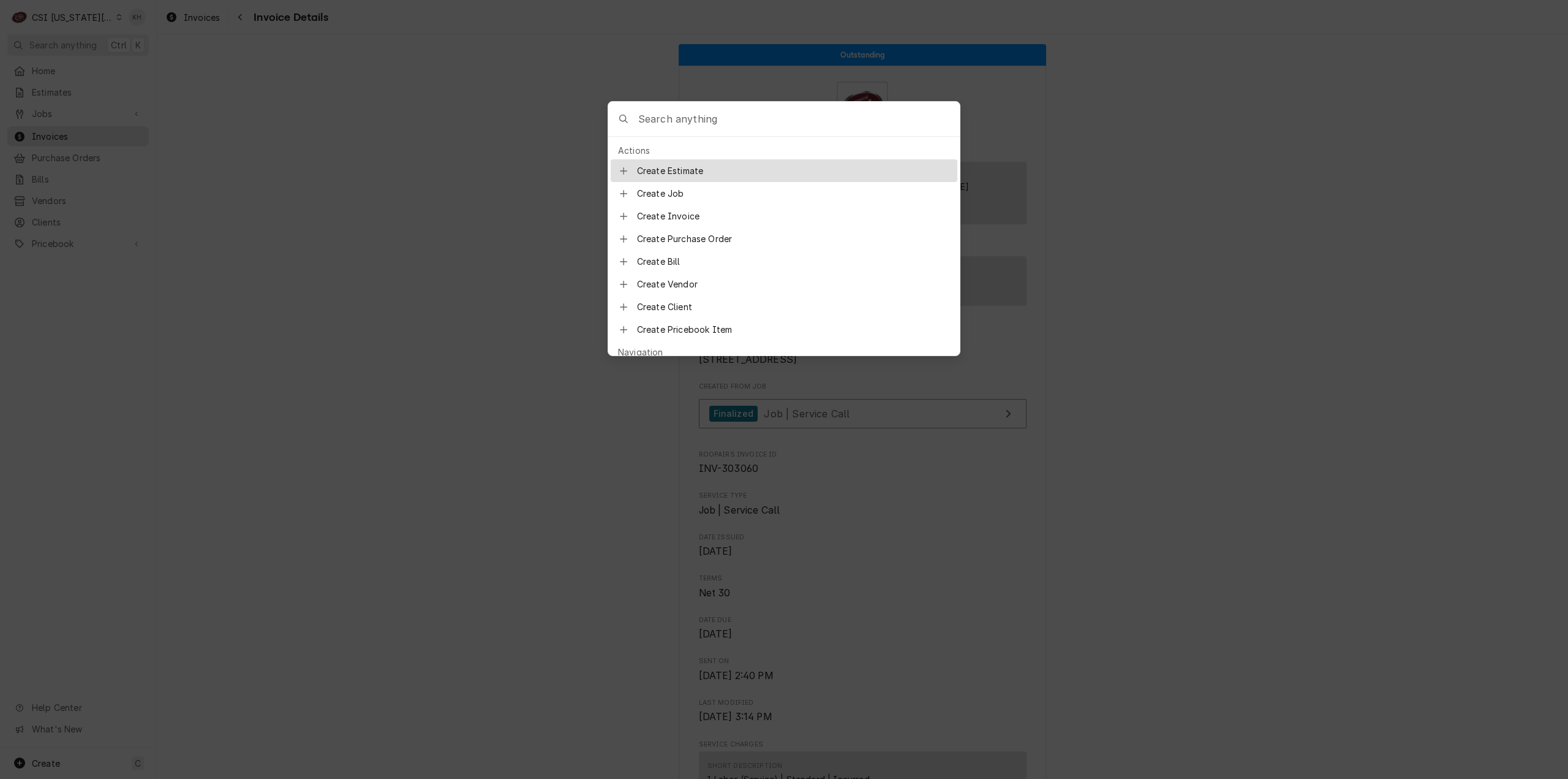
drag, startPoint x: 472, startPoint y: 110, endPoint x: 93, endPoint y: 2, distance: 394.1
click at [467, 108] on body "C CSI Kansas City KH Search anything Ctrl K Home Estimates Jobs Jobs Job Series…" at bounding box center [784, 389] width 1568 height 779
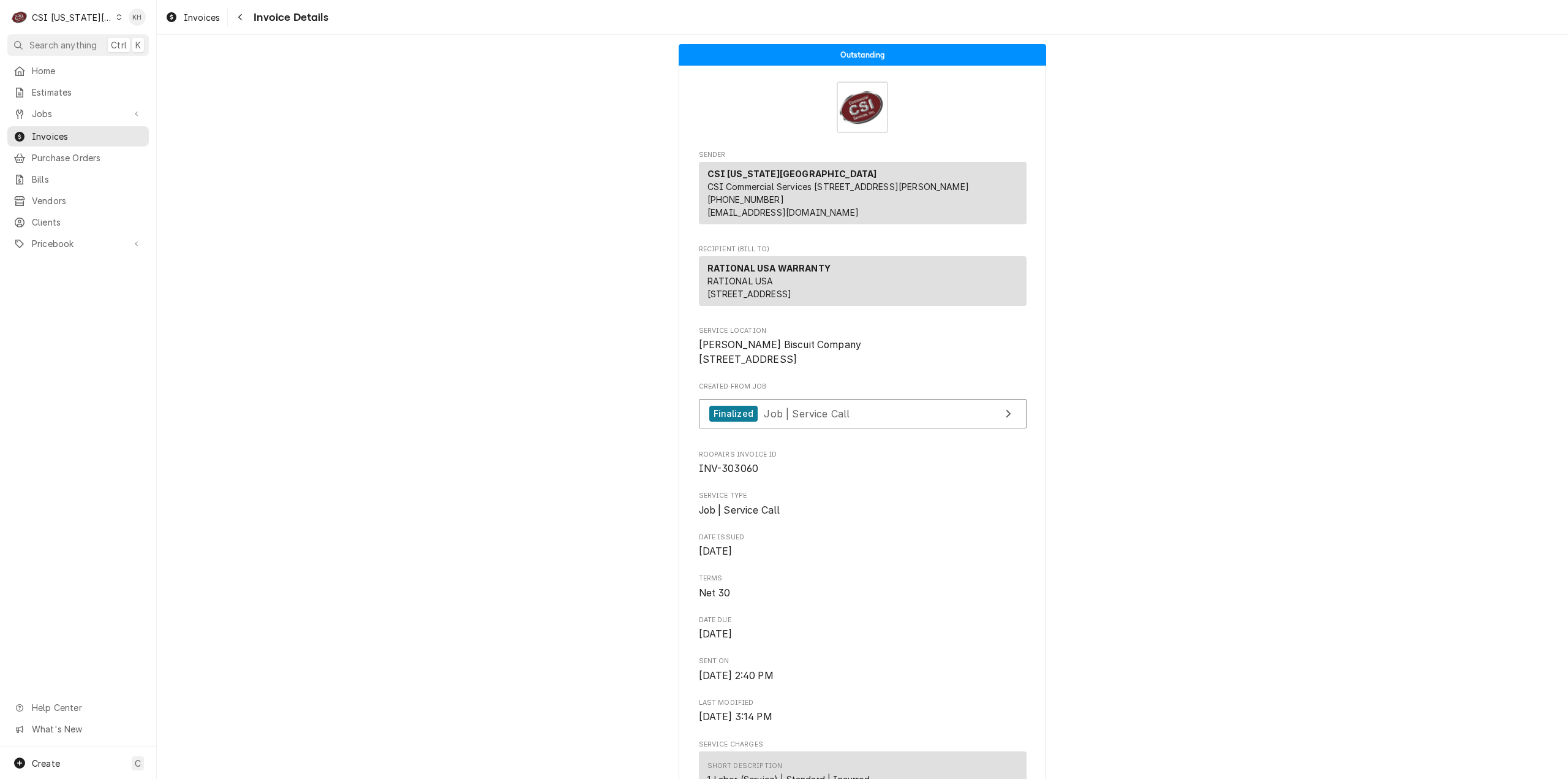
drag, startPoint x: 62, startPoint y: 7, endPoint x: 64, endPoint y: 16, distance: 9.2
click at [63, 10] on div "C CSI Kansas City" at bounding box center [66, 17] width 118 height 25
click at [65, 17] on html "C CSI Kansas City KH Search anything Ctrl K Home Estimates Jobs Jobs Job Series…" at bounding box center [784, 389] width 1568 height 779
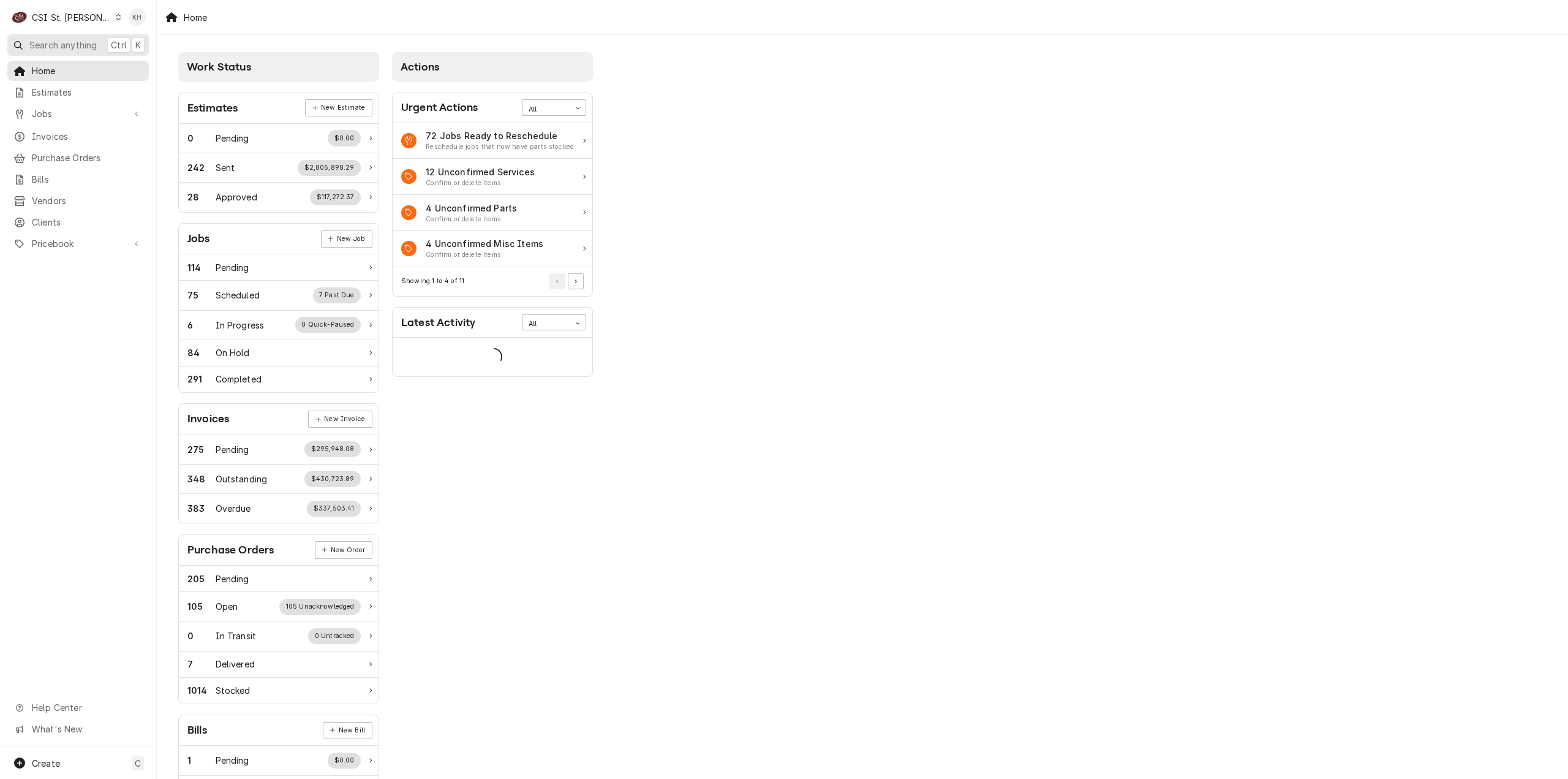
click at [84, 41] on span "Search anything" at bounding box center [63, 45] width 67 height 13
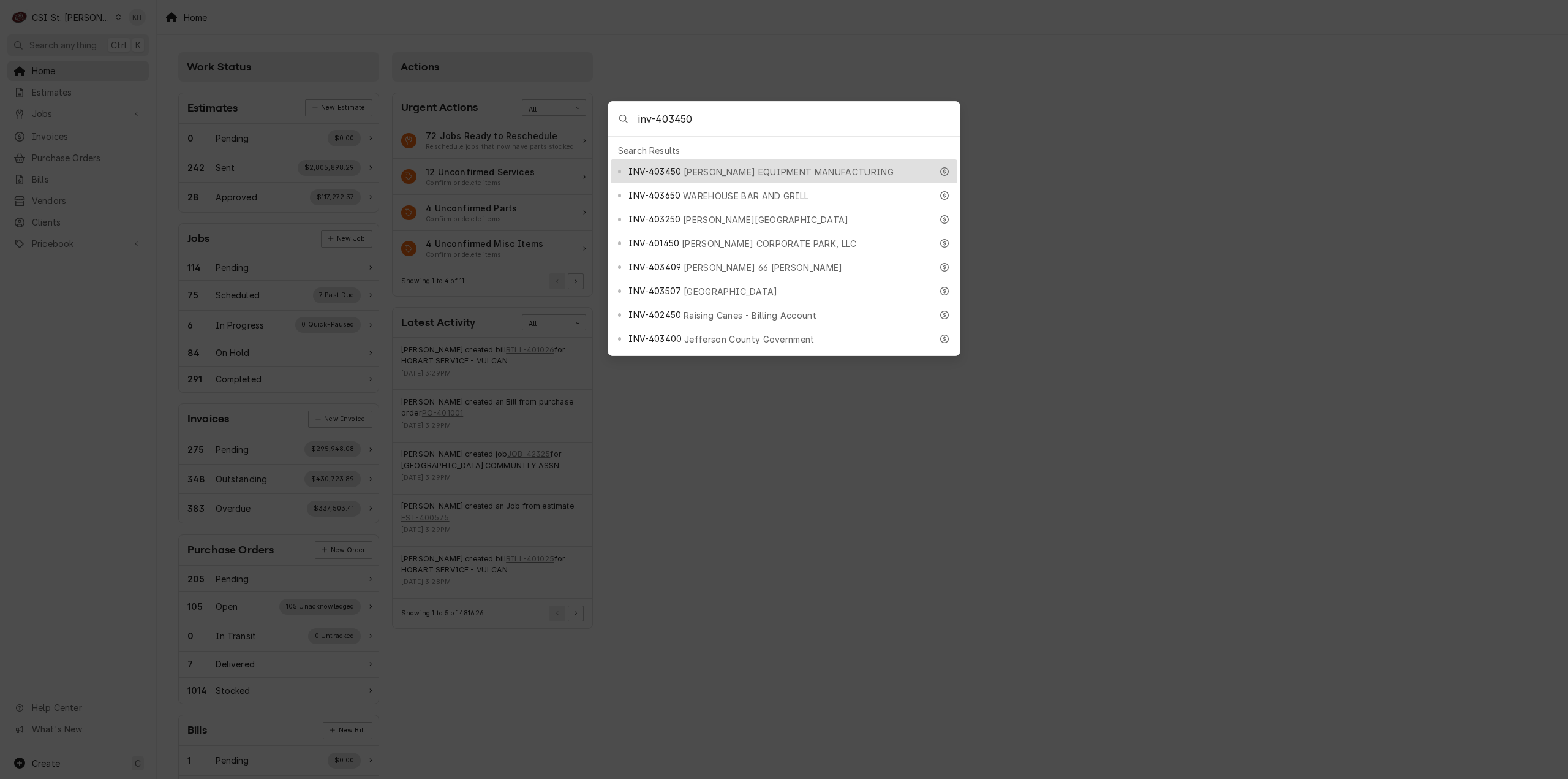
type input "inv-403450"
click at [721, 166] on span "[PERSON_NAME] EQUIPMENT MANUFACTURING" at bounding box center [789, 172] width 210 height 13
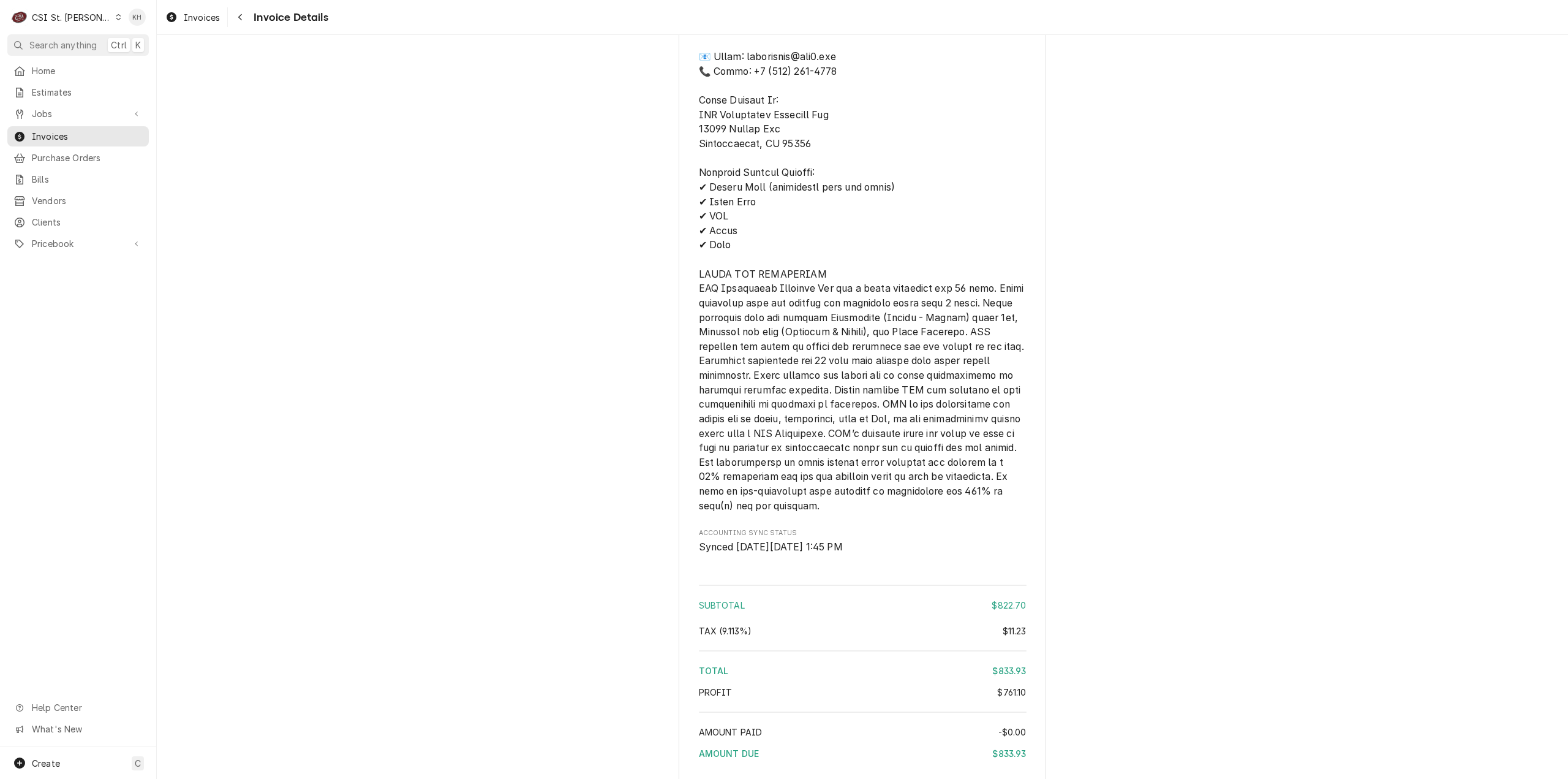
scroll to position [2676, 0]
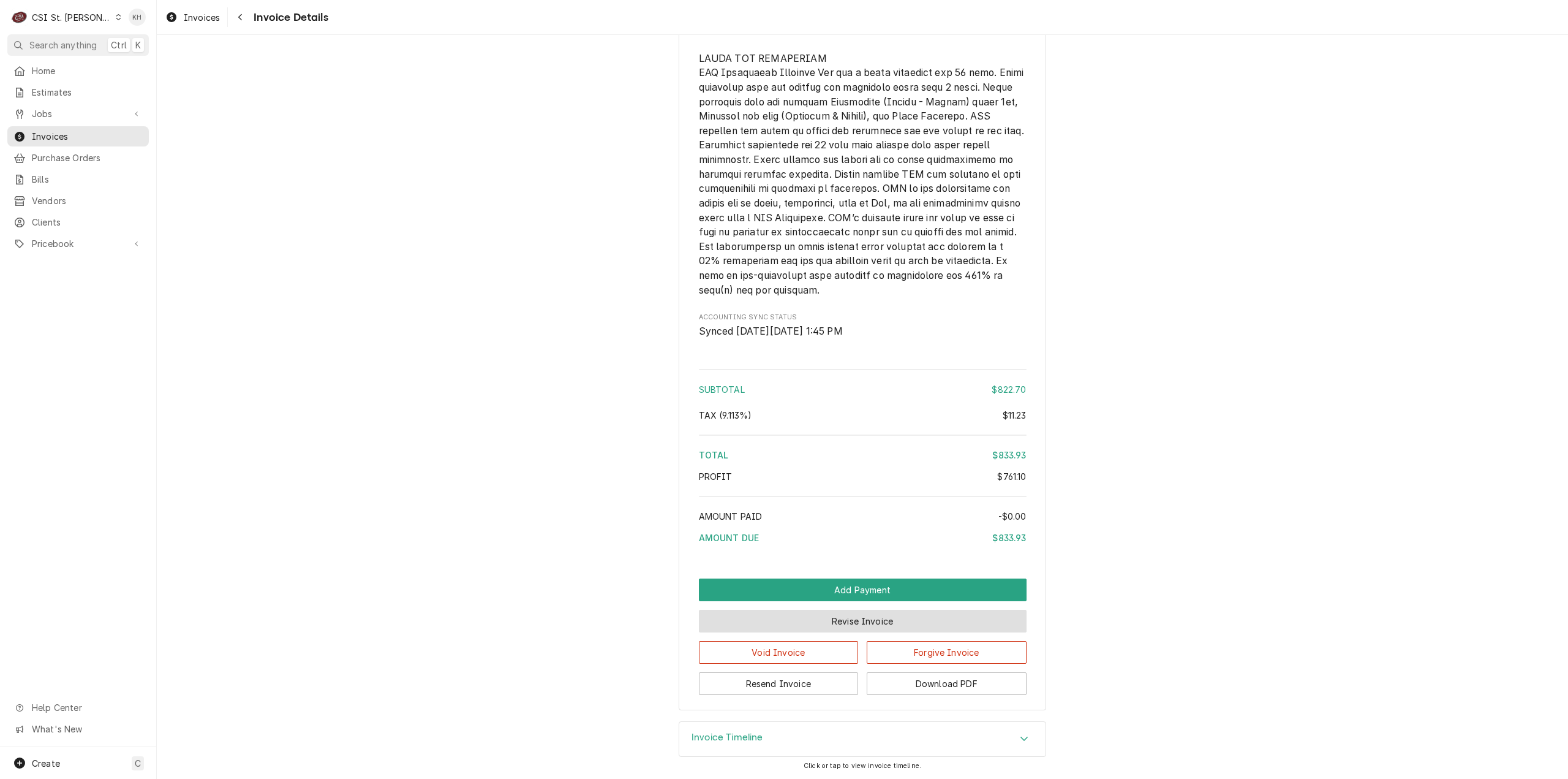
click at [885, 626] on button "Revise Invoice" at bounding box center [863, 620] width 328 height 22
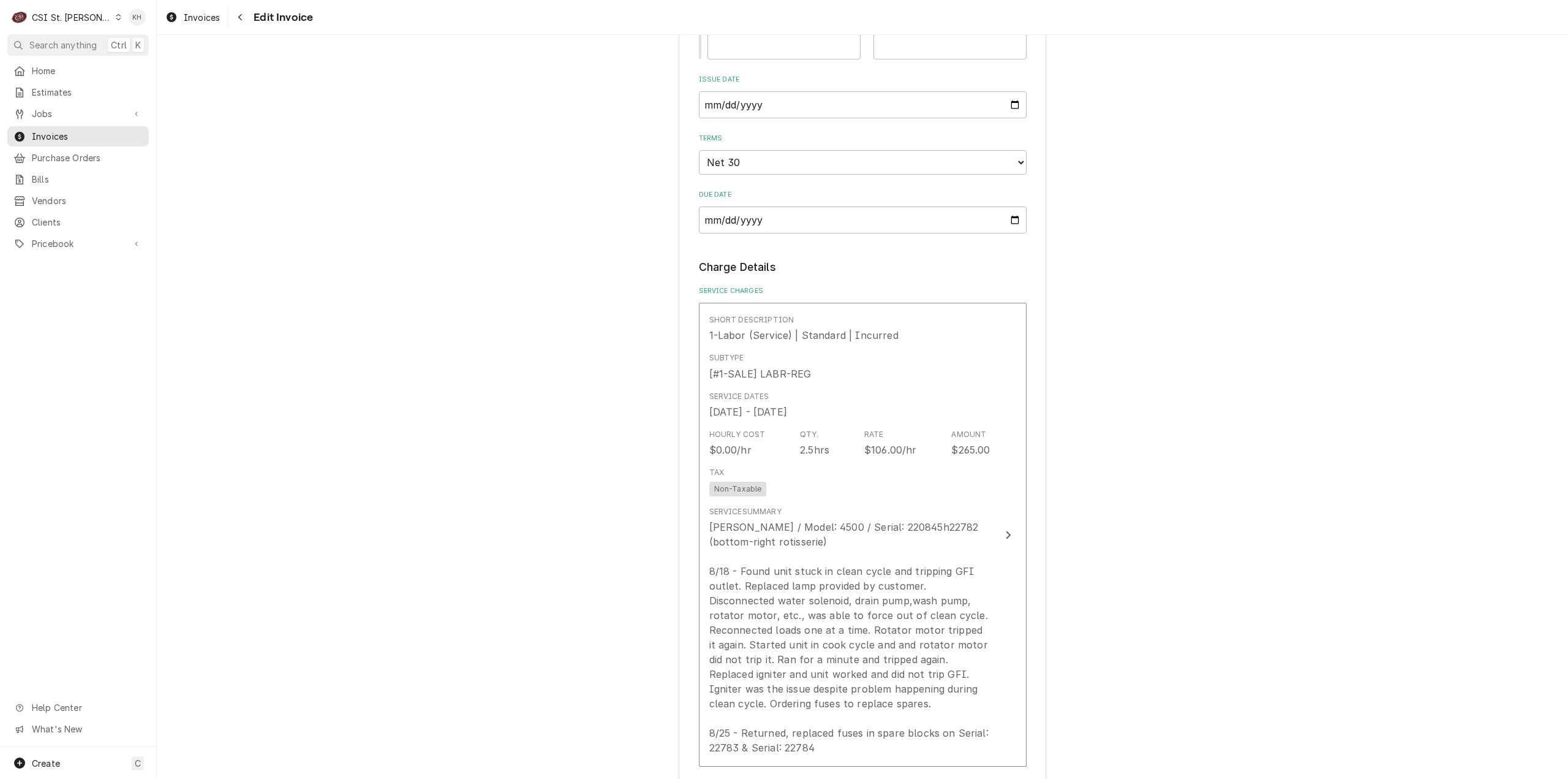
scroll to position [919, 0]
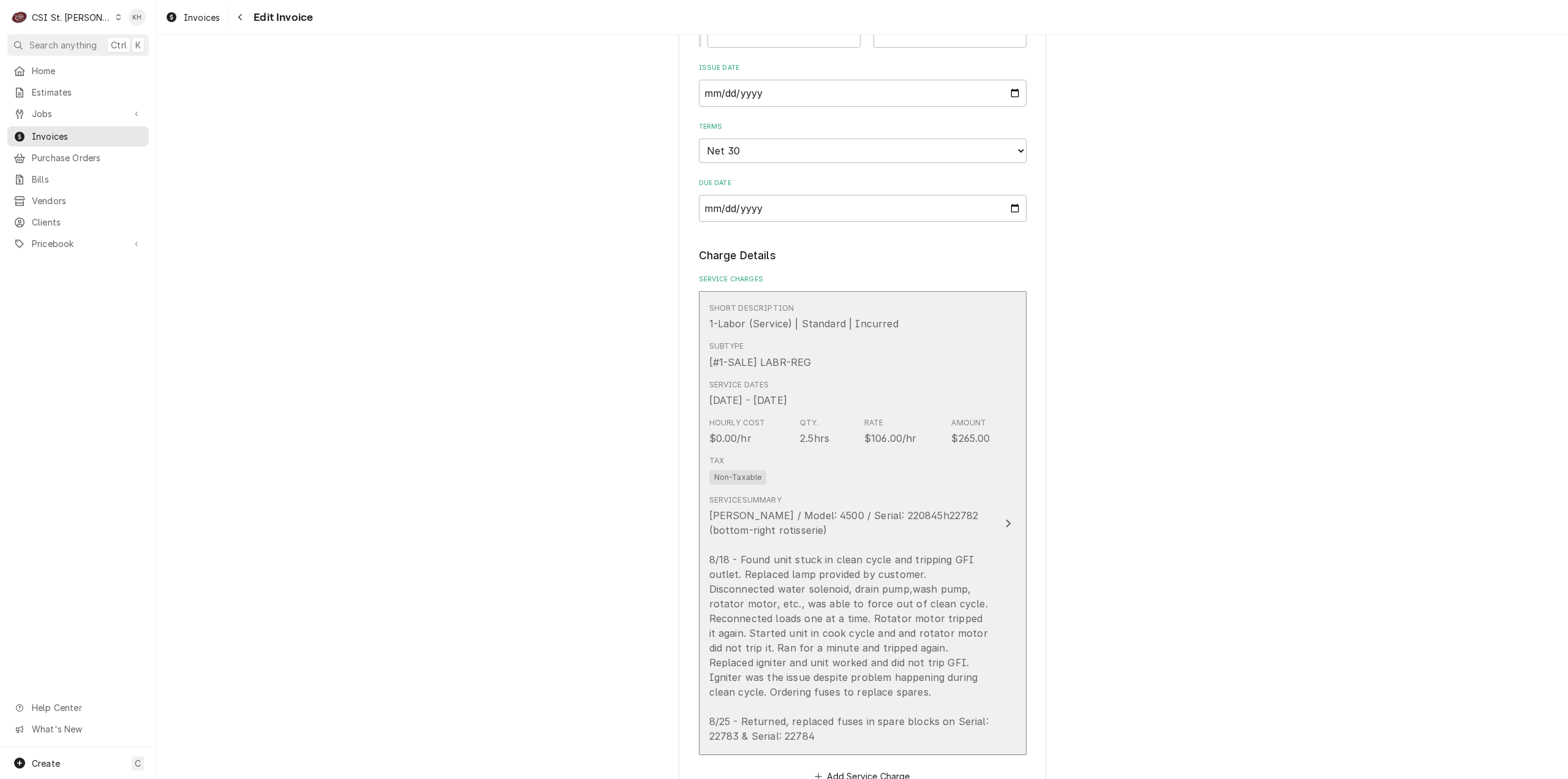
click at [967, 507] on div "Service Summary [PERSON_NAME] / Model: 4500 / Serial: 220845h22782 (bottom-righ…" at bounding box center [850, 619] width 281 height 249
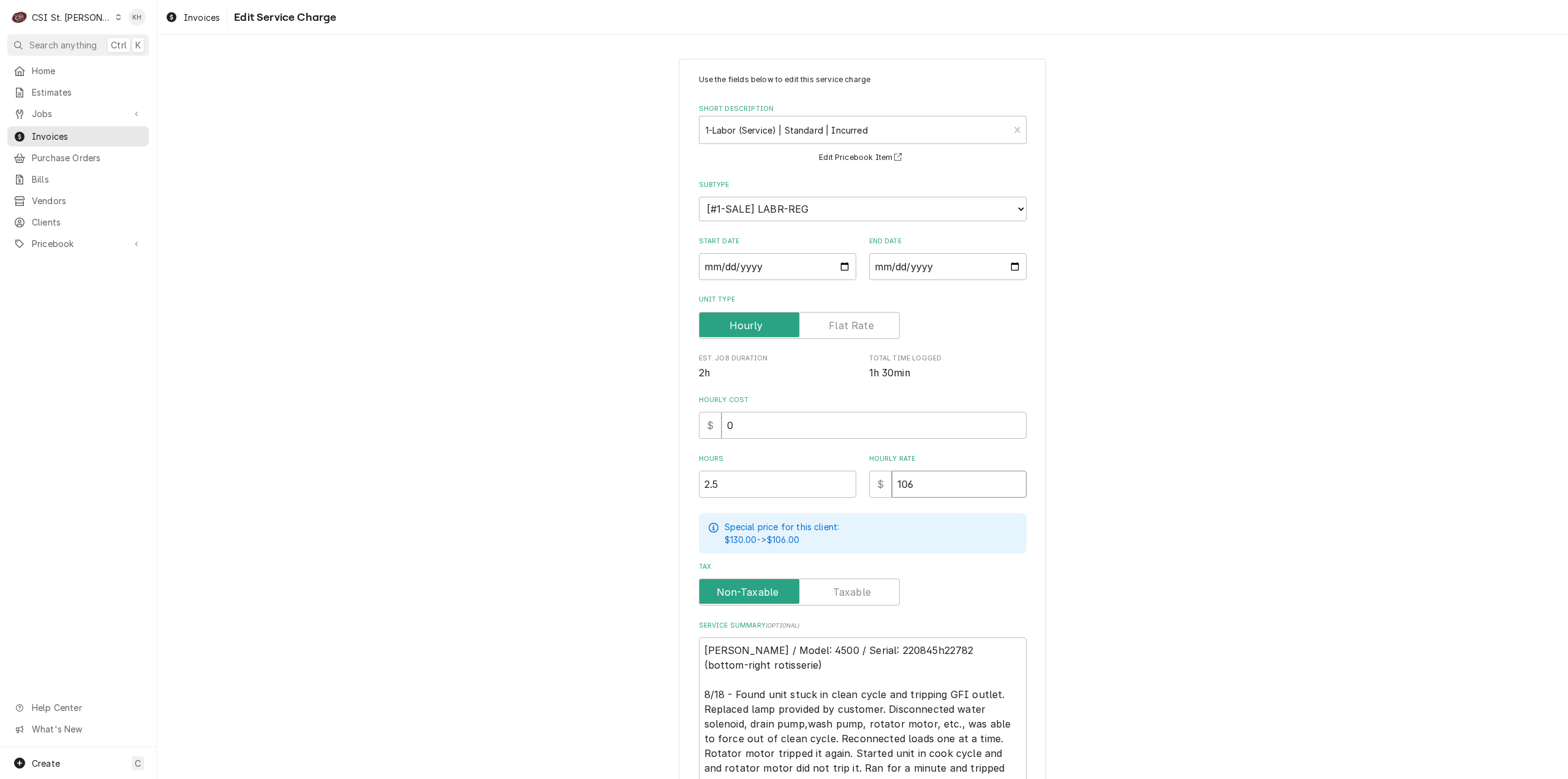
drag, startPoint x: 941, startPoint y: 491, endPoint x: 783, endPoint y: 478, distance: 158.5
click at [783, 478] on div "Hours 2.5 Hourly Rate $ 106" at bounding box center [863, 476] width 328 height 43
type textarea "x"
type input "1"
type textarea "x"
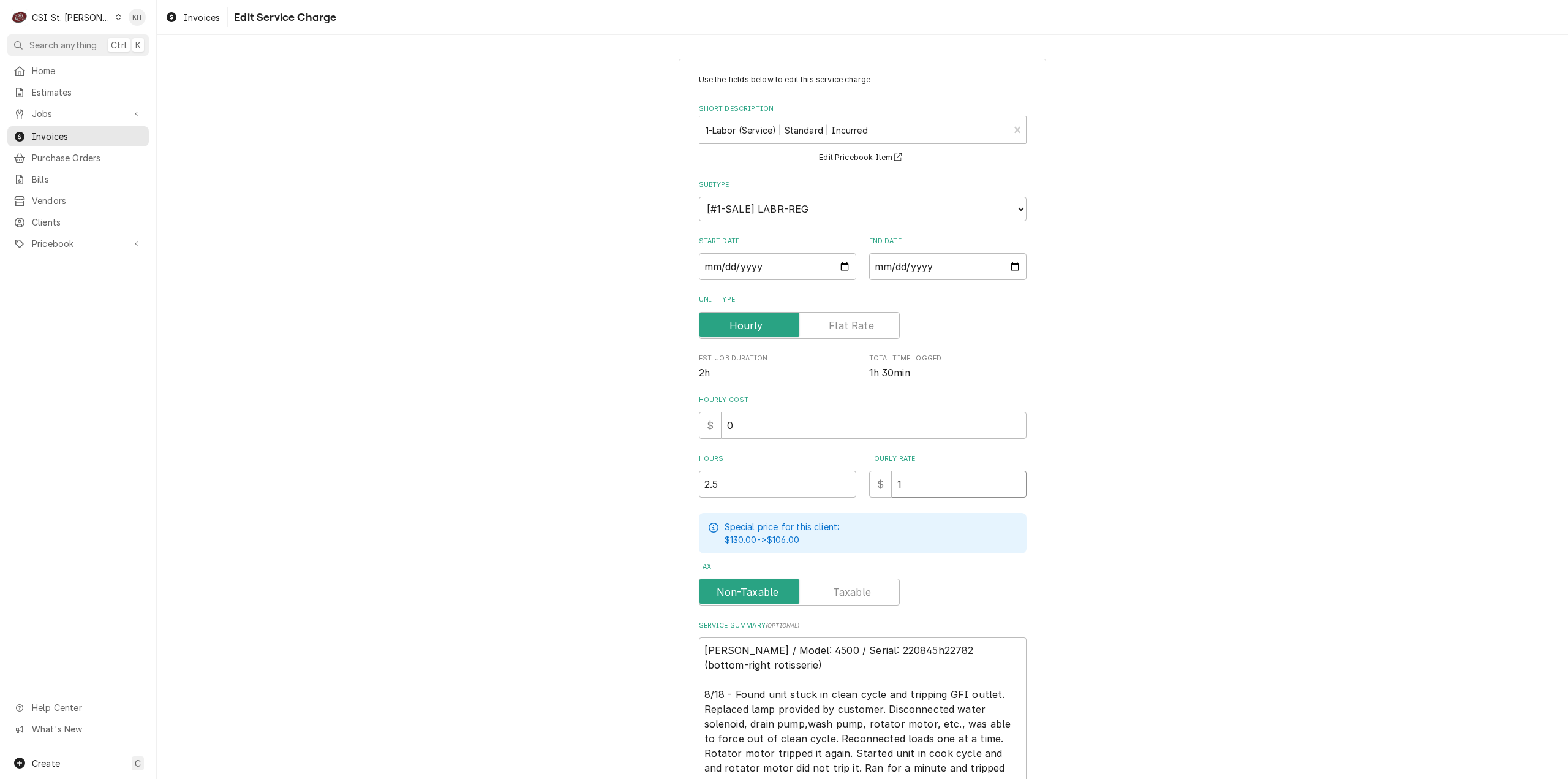
type input "11"
type textarea "x"
type input "110"
drag, startPoint x: 1387, startPoint y: 368, endPoint x: 1137, endPoint y: 604, distance: 343.8
click at [1347, 399] on div "Use the fields below to edit this service charge Short Description 1-Labor (Ser…" at bounding box center [862, 511] width 1411 height 928
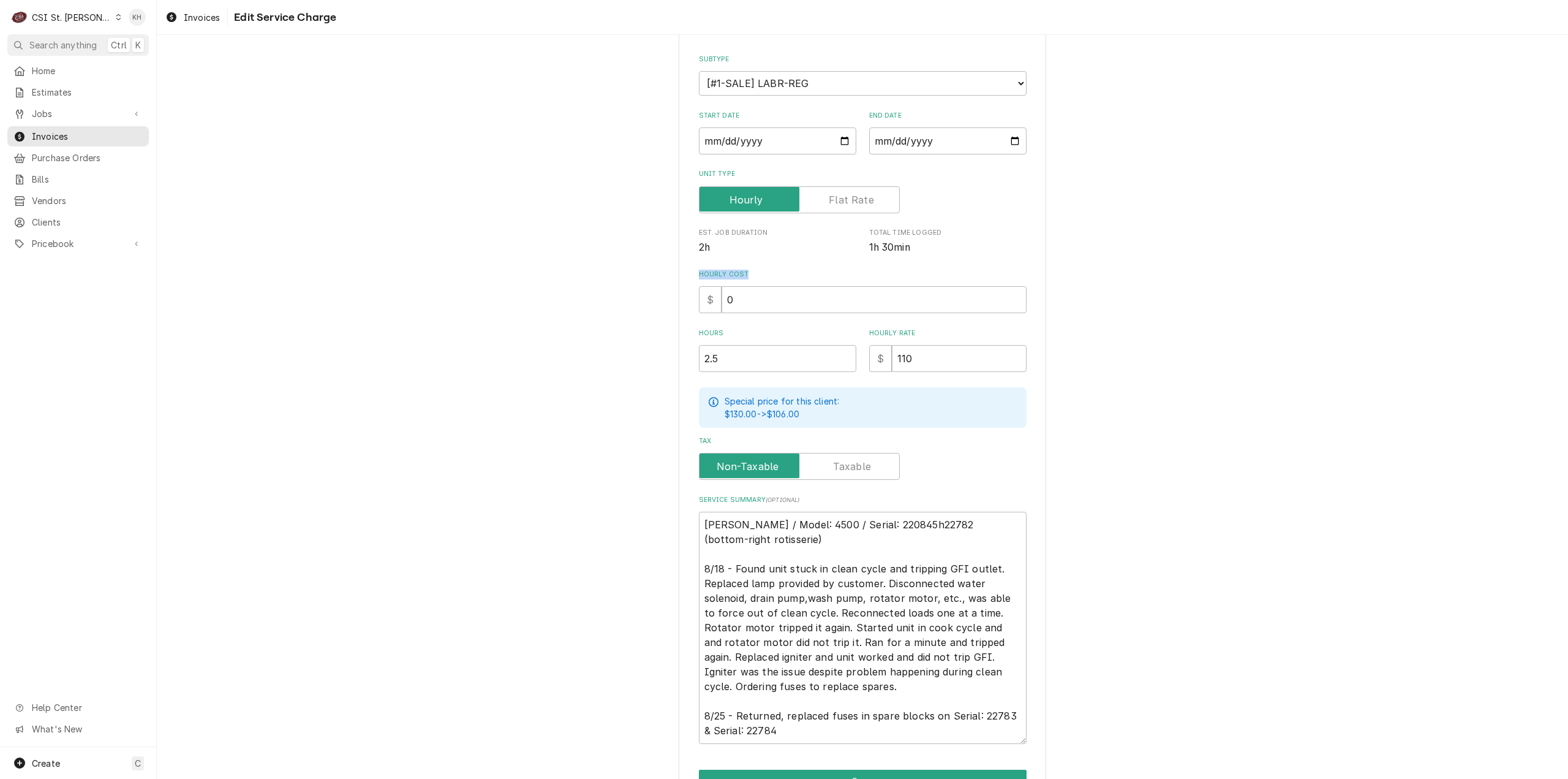
scroll to position [195, 0]
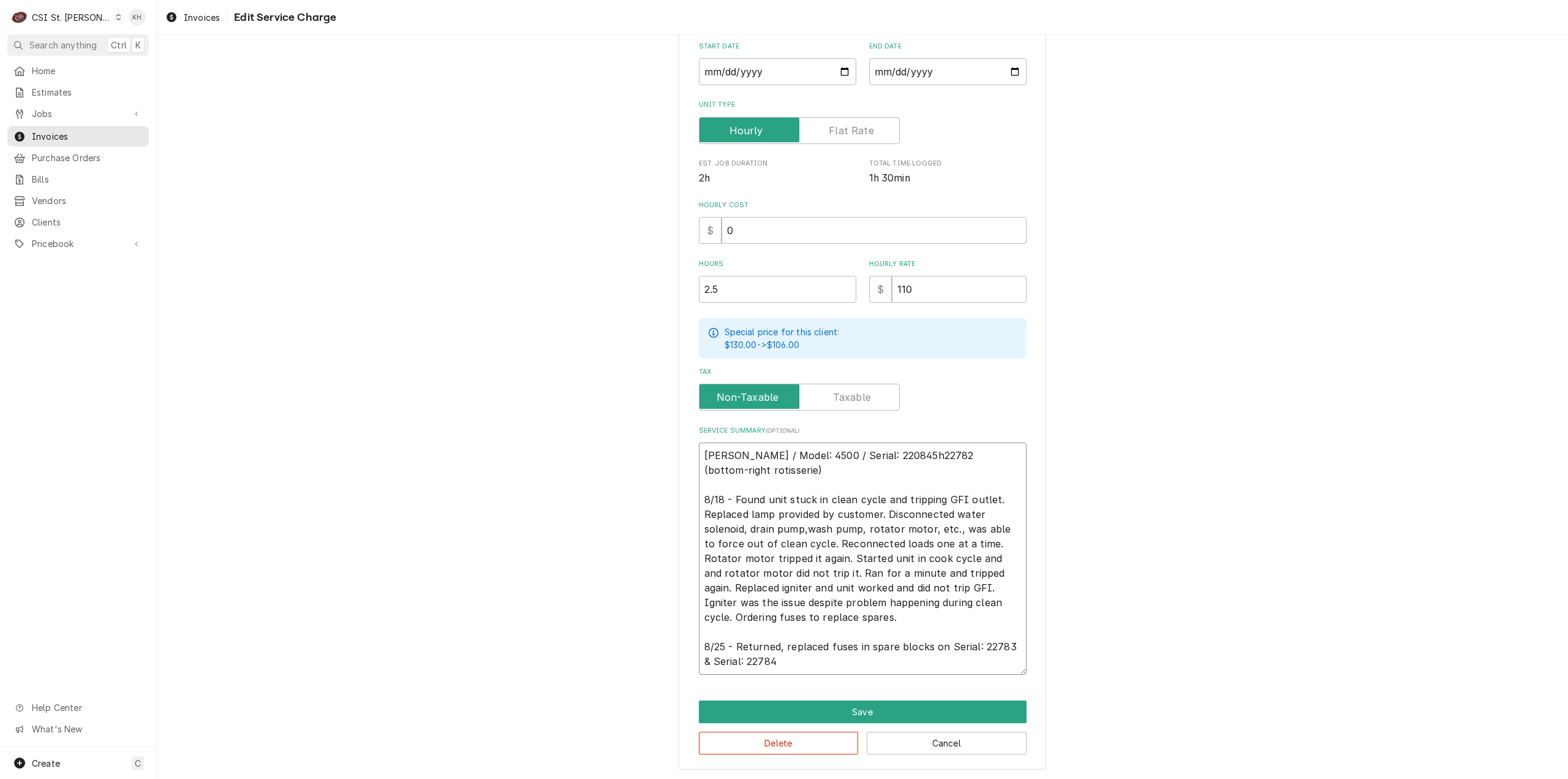
drag, startPoint x: 776, startPoint y: 660, endPoint x: 700, endPoint y: 637, distance: 79.4
click at [700, 637] on textarea "[PERSON_NAME] / Model: 4500 / Serial: 220845h22782 (bottom-right rotisserie) 8/…" at bounding box center [863, 559] width 328 height 232
type textarea "x"
type textarea "[PERSON_NAME] / Model: 4500 / Serial: 220845h22782 (bottom-right rotisserie) 8/…"
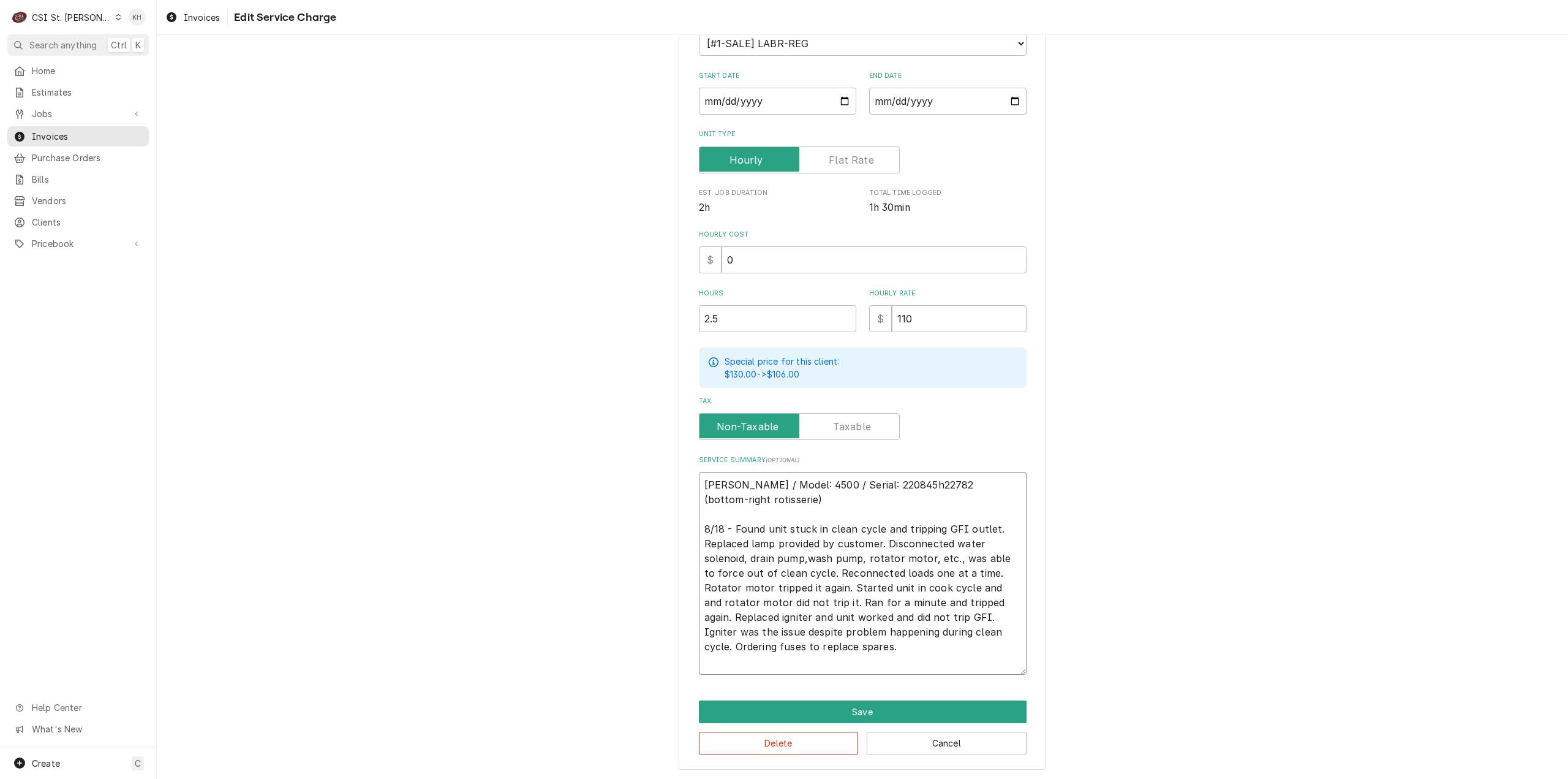
type textarea "x"
type textarea "[PERSON_NAME] / Model: 4500 / Serial: 220845h22782 (bottom-right rotisserie) 8/…"
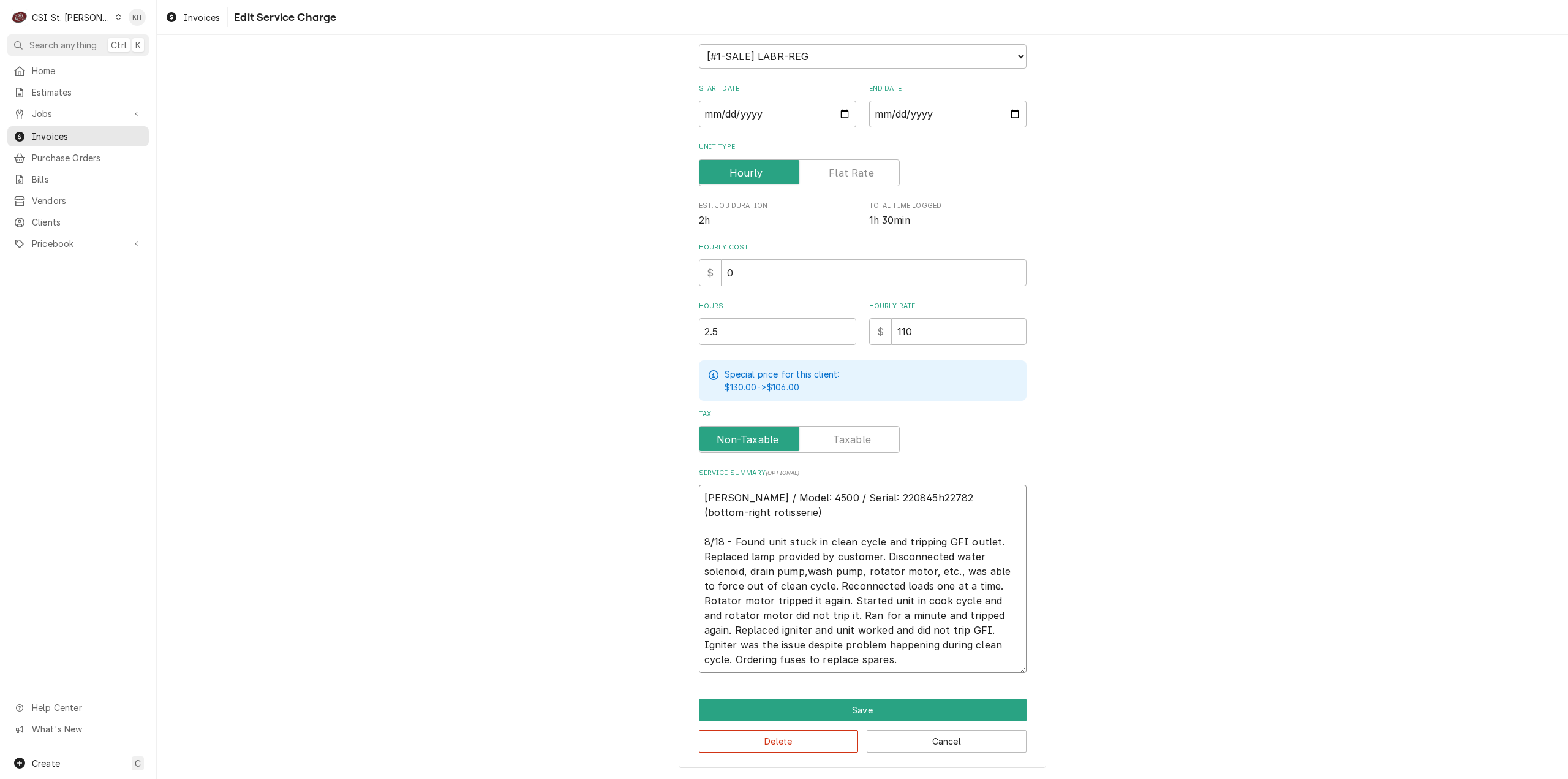
scroll to position [151, 0]
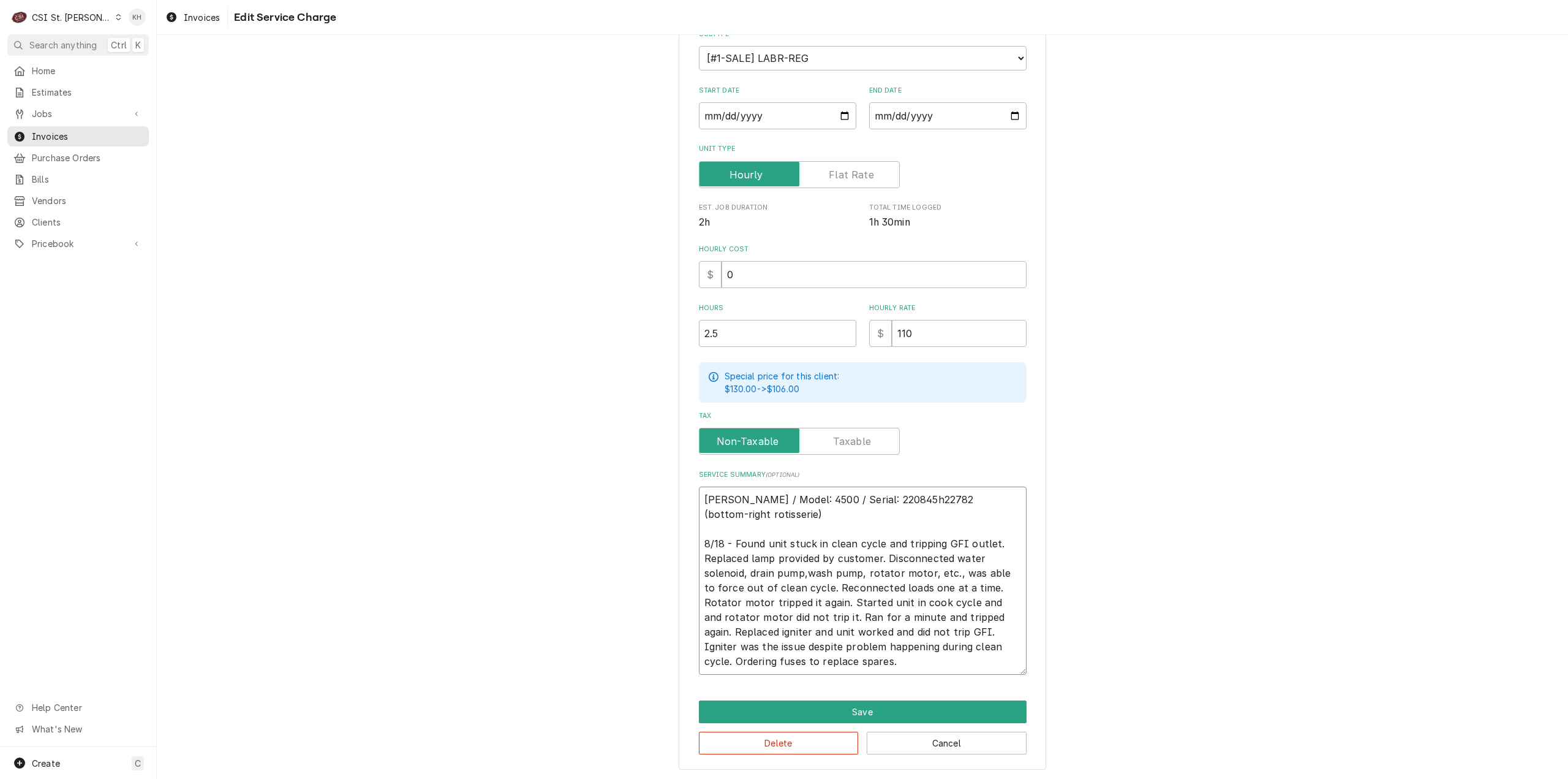
click at [808, 569] on textarea "[PERSON_NAME] / Model: 4500 / Serial: 220845h22782 (bottom-right rotisserie) 8/…" at bounding box center [863, 580] width 328 height 188
click at [801, 564] on textarea "[PERSON_NAME] / Model: 4500 / Serial: 220845h22782 (bottom-right rotisserie) 8/…" at bounding box center [863, 580] width 328 height 188
type textarea "x"
type textarea "[PERSON_NAME] / Model: 4500 / Serial: 220845h22782 (bottom-right rotisserie) 8/…"
click at [861, 712] on button "Save" at bounding box center [863, 711] width 328 height 22
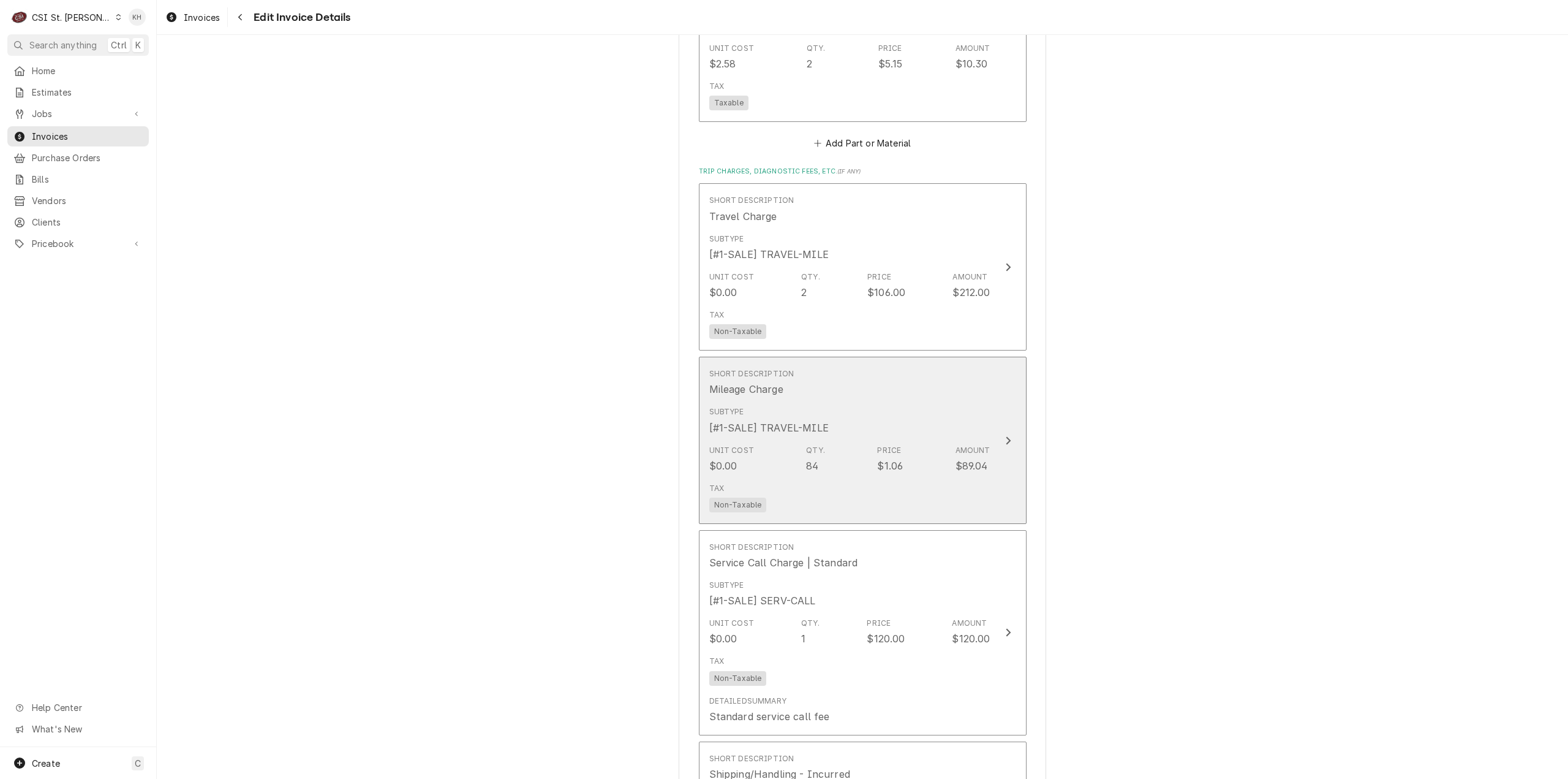
scroll to position [2069, 0]
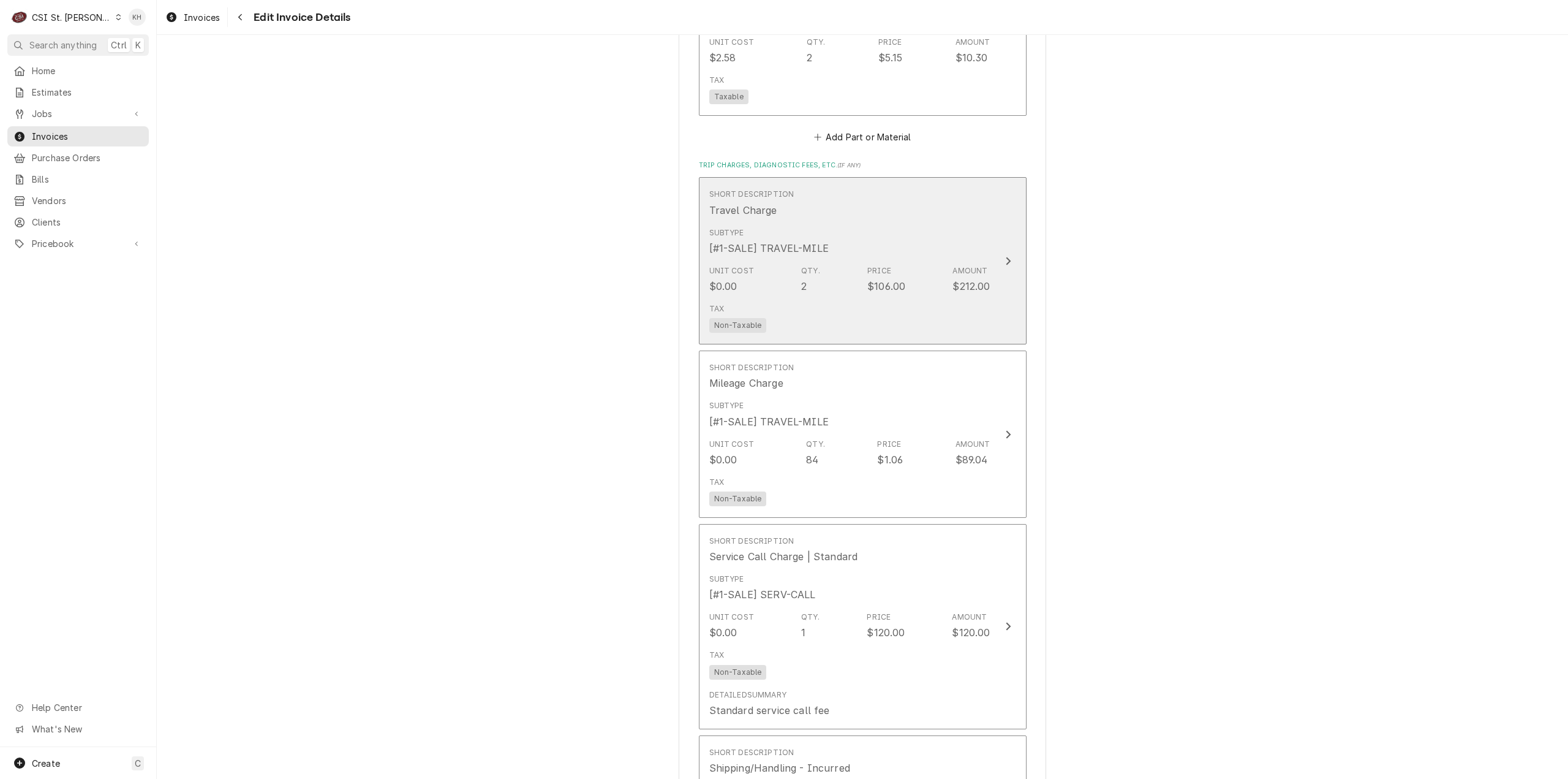
click at [932, 289] on div "Unit Cost $0.00 Qty. 2 Price $106.00 Amount $212.00" at bounding box center [850, 279] width 281 height 38
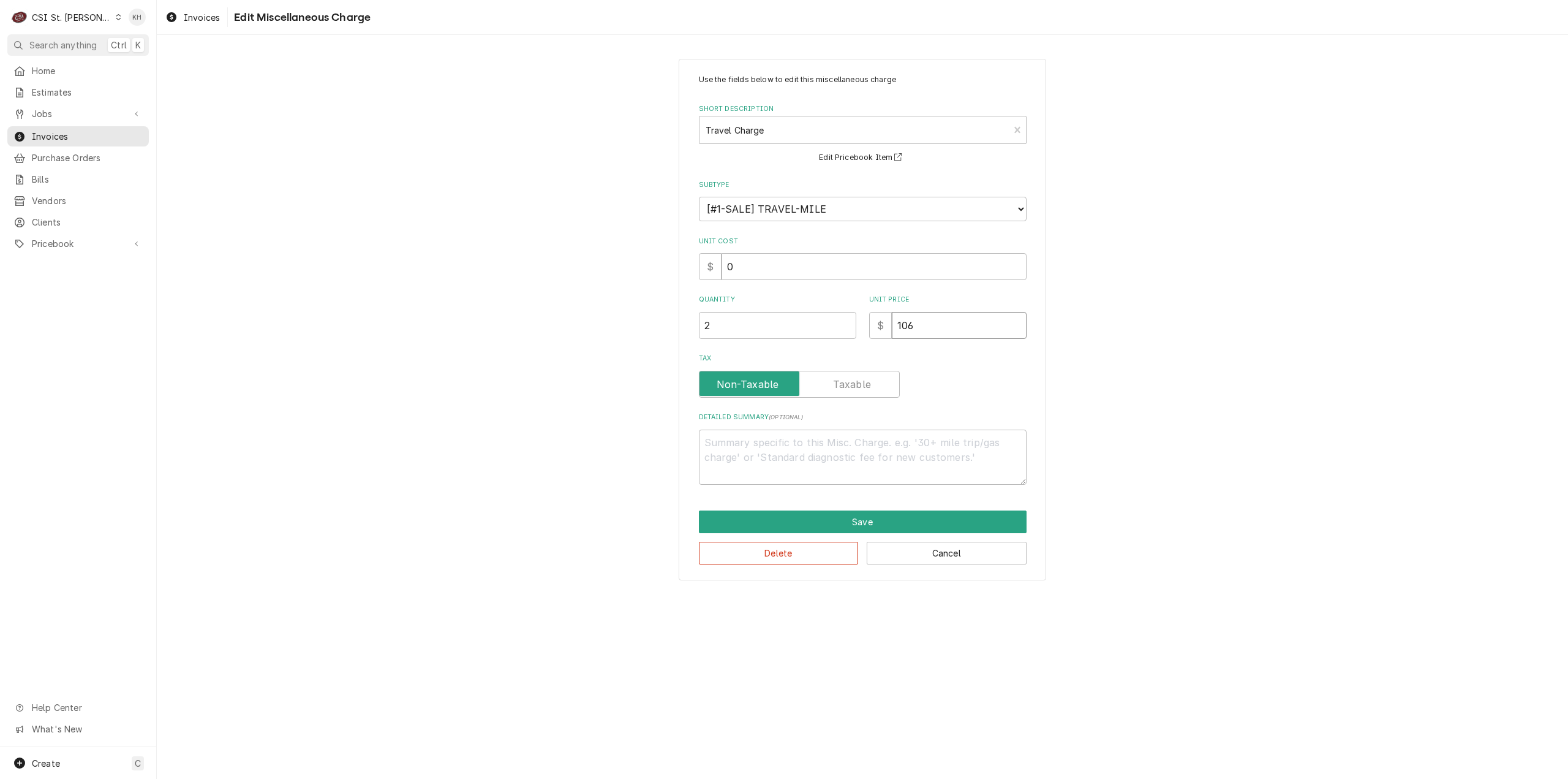
drag, startPoint x: 893, startPoint y: 331, endPoint x: 868, endPoint y: 330, distance: 25.0
click at [869, 330] on div "$ 106" at bounding box center [948, 325] width 158 height 27
type textarea "x"
type input "1"
type textarea "x"
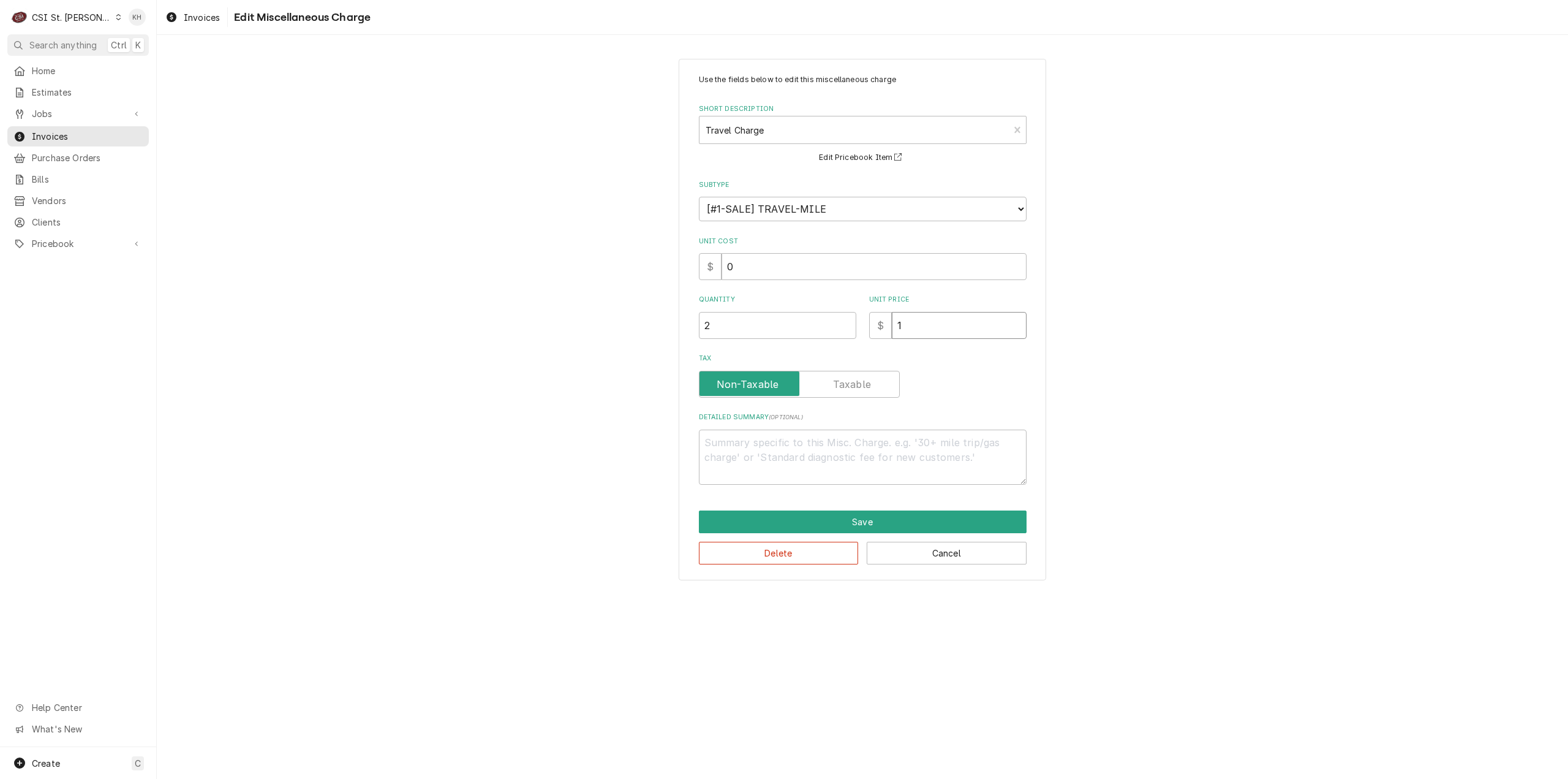
type input "11"
type textarea "x"
type input "110"
click at [904, 518] on button "Save" at bounding box center [863, 521] width 328 height 22
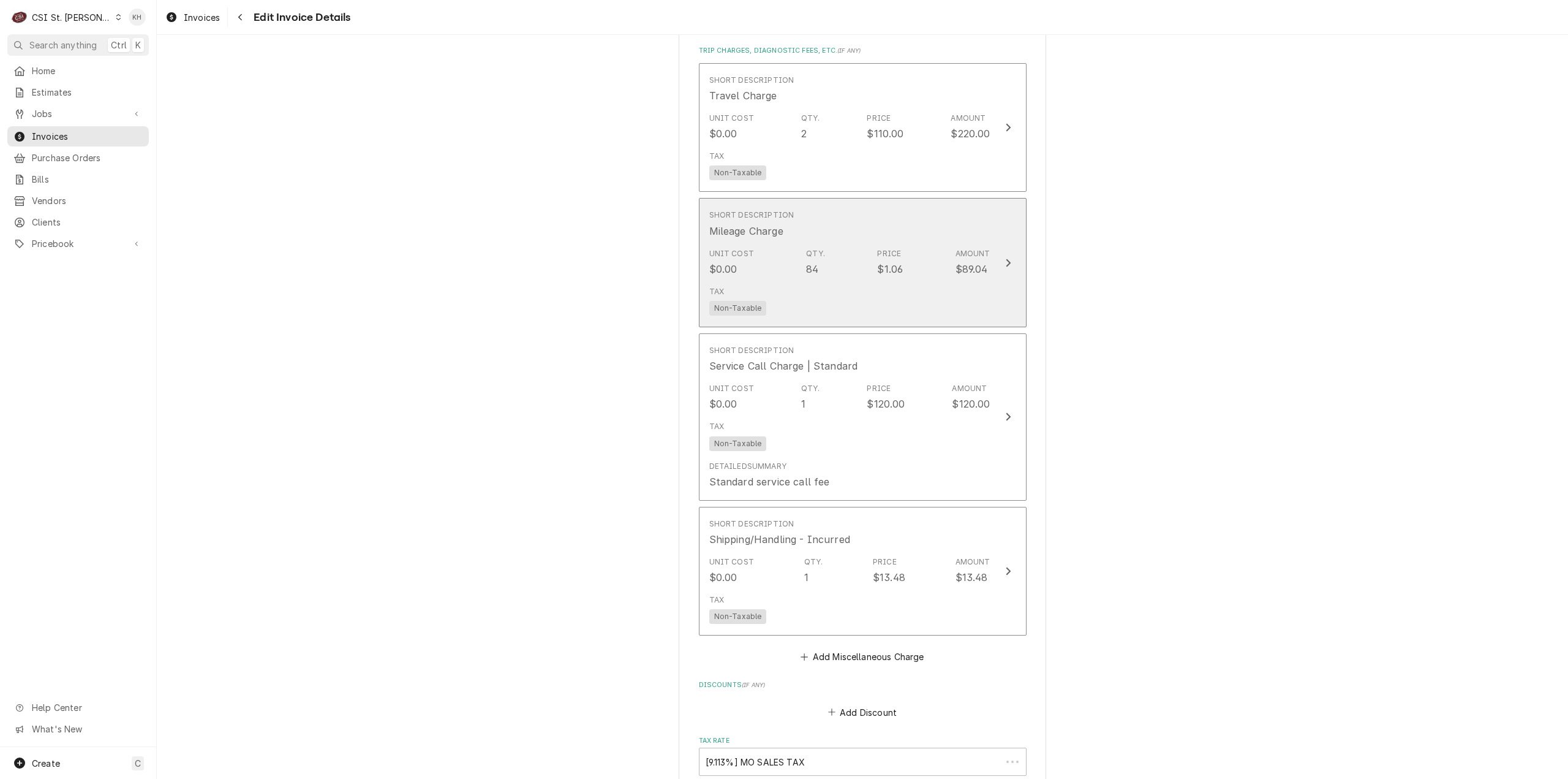
scroll to position [2184, 0]
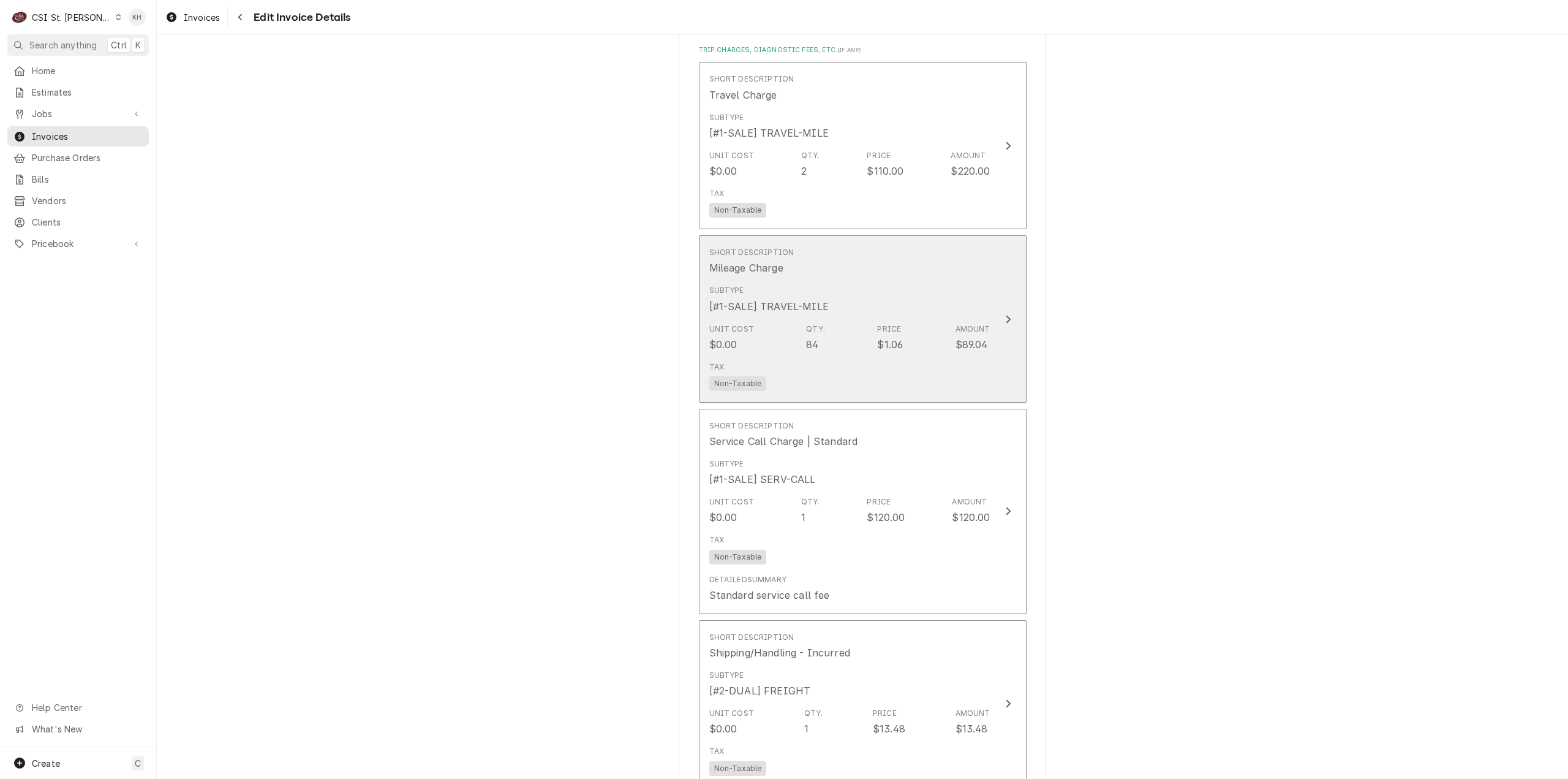
click at [991, 360] on button "Short Description Mileage Charge Subtype [#1-SALE] TRAVEL-MILE Unit Cost $0.00 …" at bounding box center [863, 319] width 328 height 167
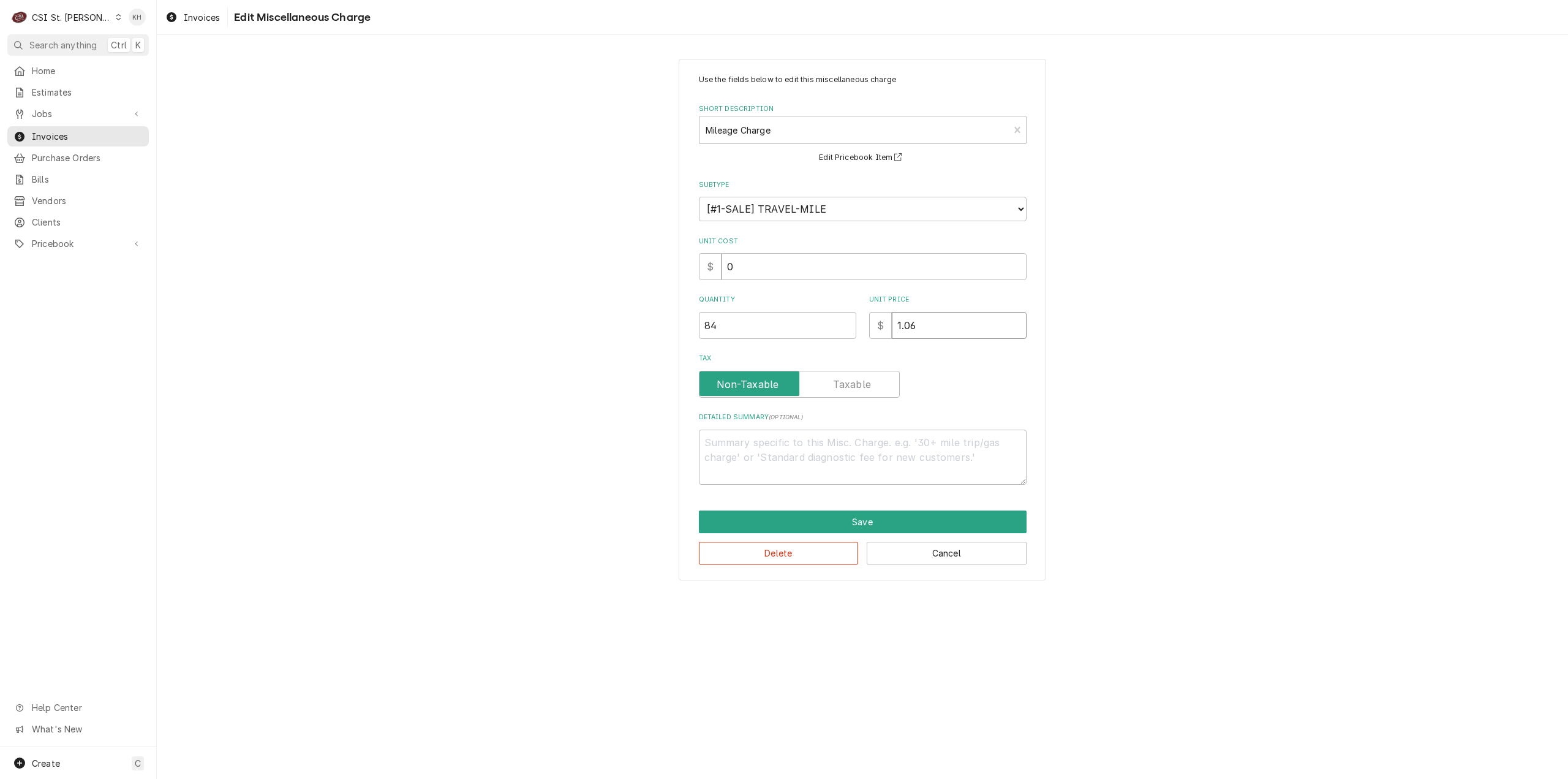
drag, startPoint x: 960, startPoint y: 319, endPoint x: 738, endPoint y: 343, distance: 223.3
click at [746, 347] on div "Use the fields below to edit this miscellaneous charge Short Description Mileag…" at bounding box center [863, 279] width 328 height 411
type textarea "x"
type input "0"
type textarea "x"
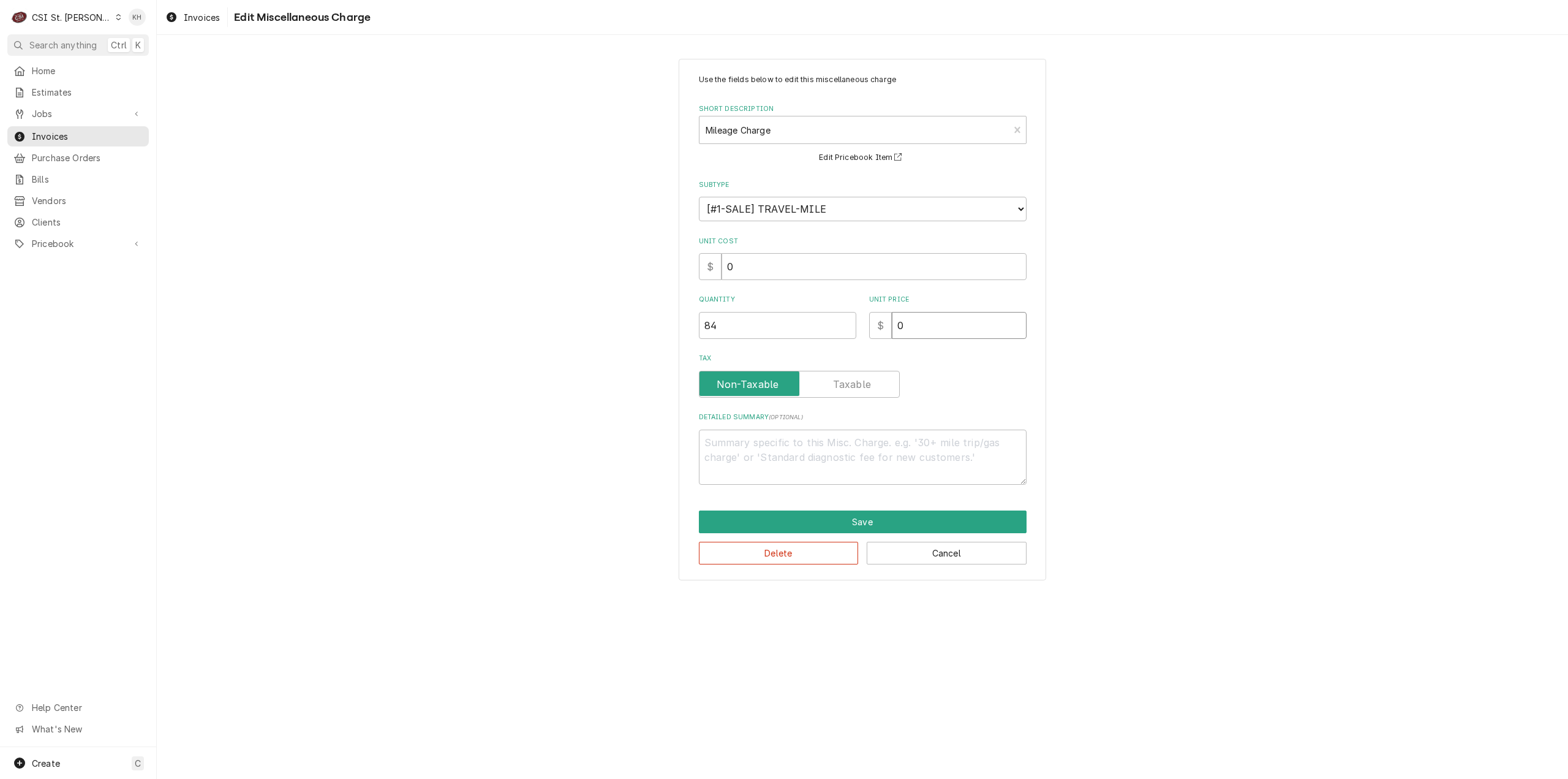
type input "0.9"
type textarea "x"
type input "0.99"
click at [923, 507] on div "Use the fields below to edit this miscellaneous charge Short Description Mileag…" at bounding box center [862, 319] width 367 height 521
click at [923, 515] on button "Save" at bounding box center [863, 521] width 328 height 22
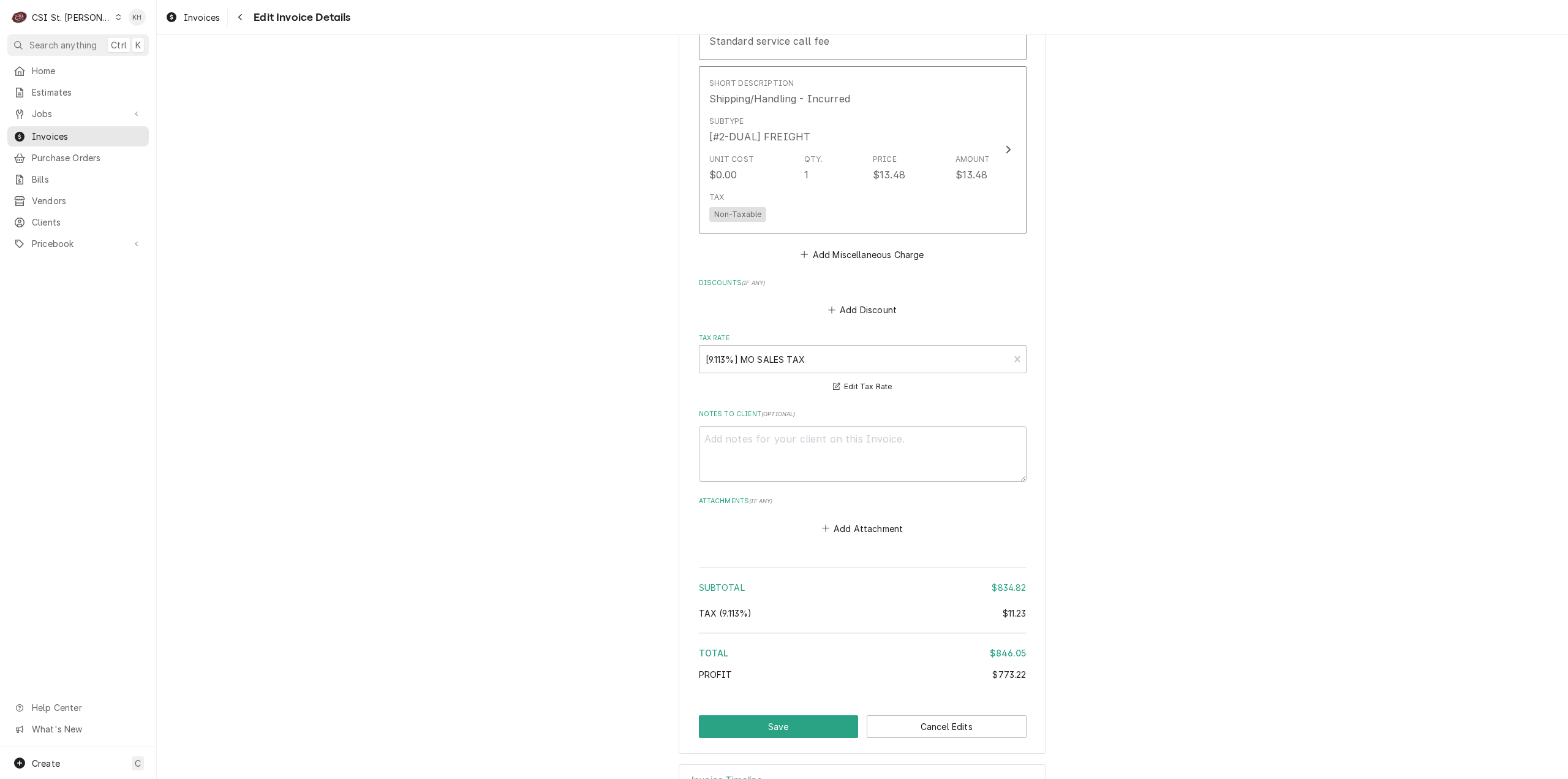
scroll to position [2780, 0]
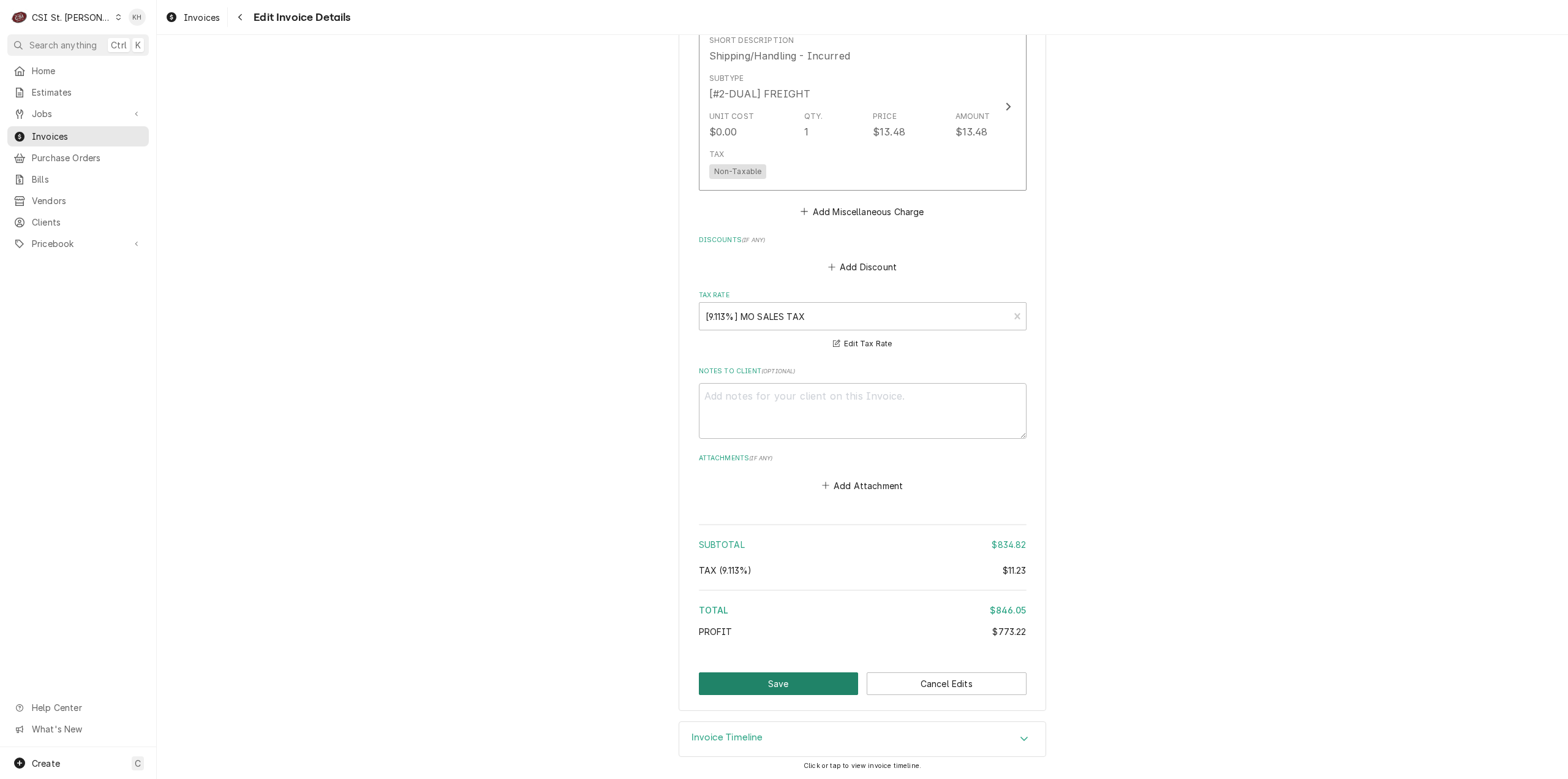
click at [784, 685] on button "Save" at bounding box center [779, 683] width 160 height 22
type textarea "x"
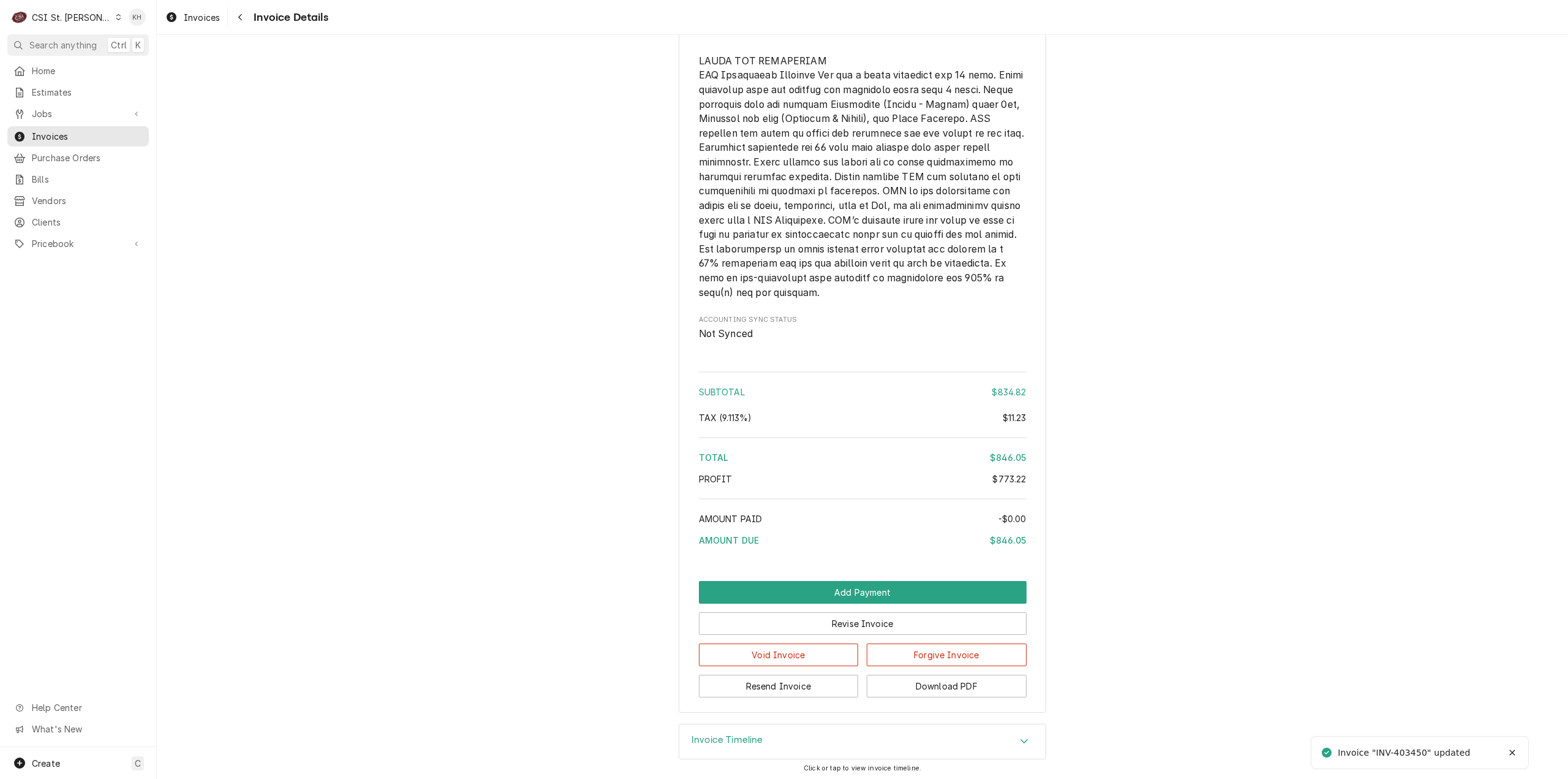
scroll to position [2637, 0]
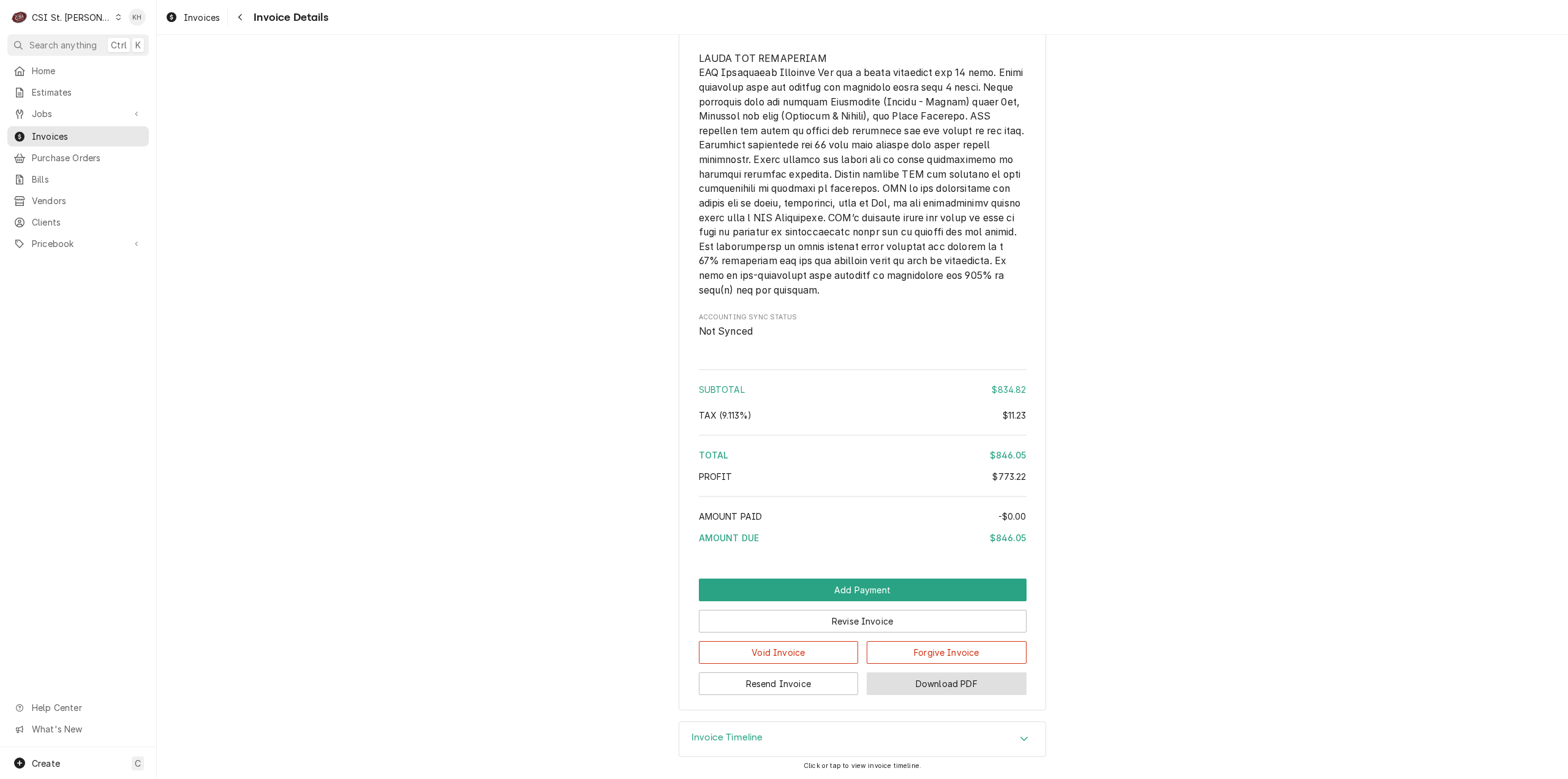
click at [925, 690] on button "Download PDF" at bounding box center [946, 683] width 160 height 22
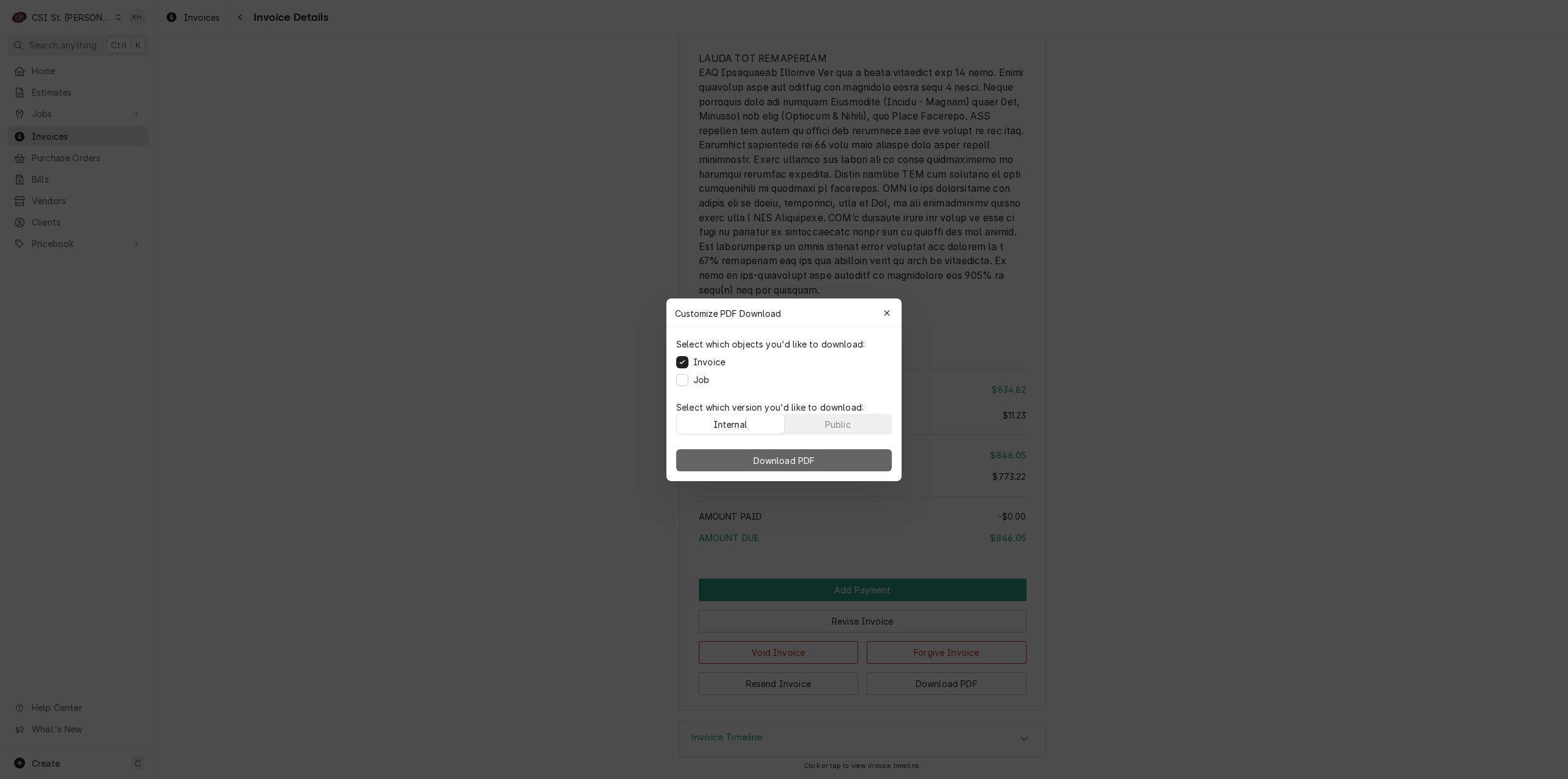
click at [786, 456] on span "Download PDF" at bounding box center [784, 460] width 66 height 13
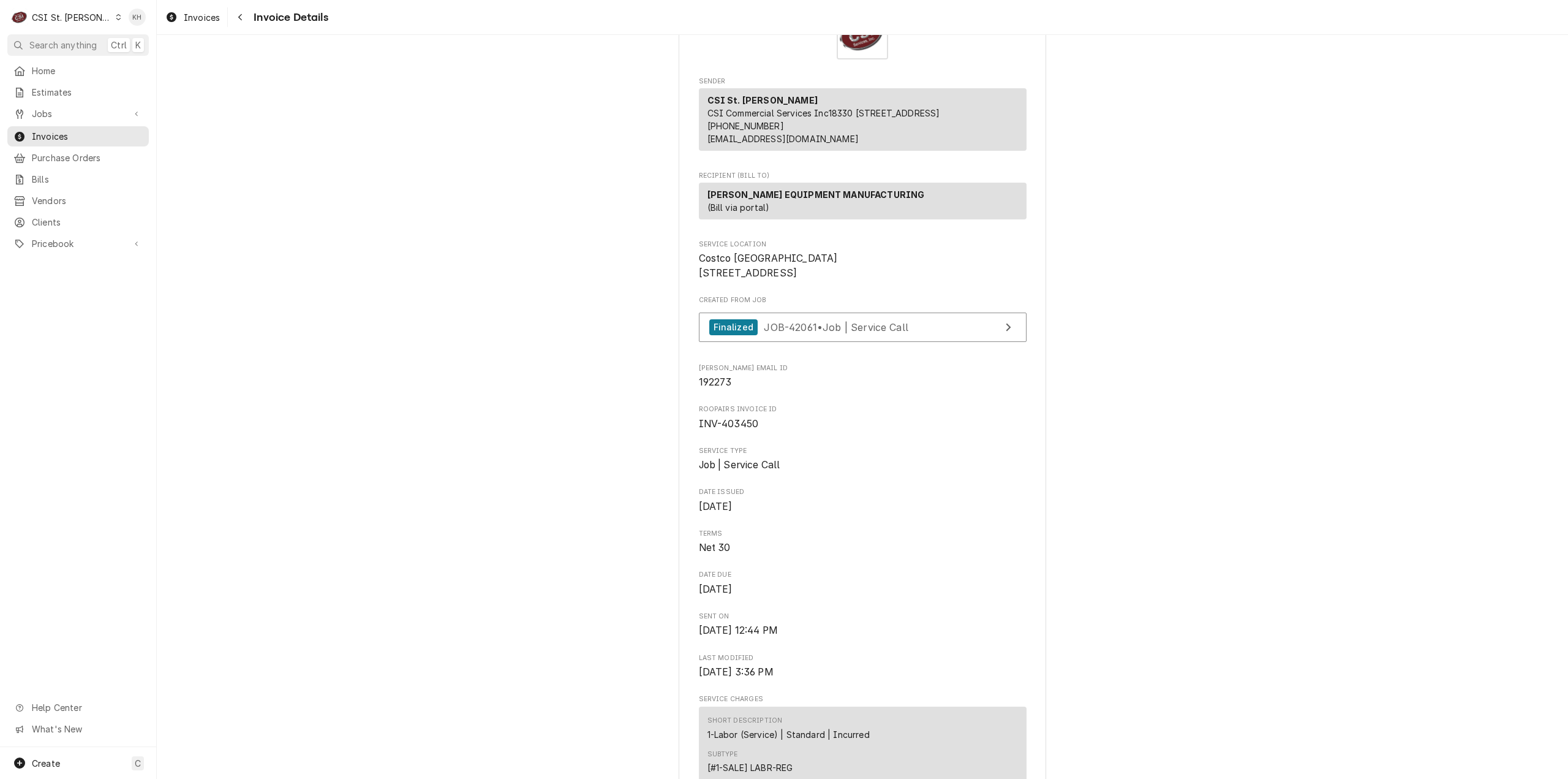
scroll to position [0, 0]
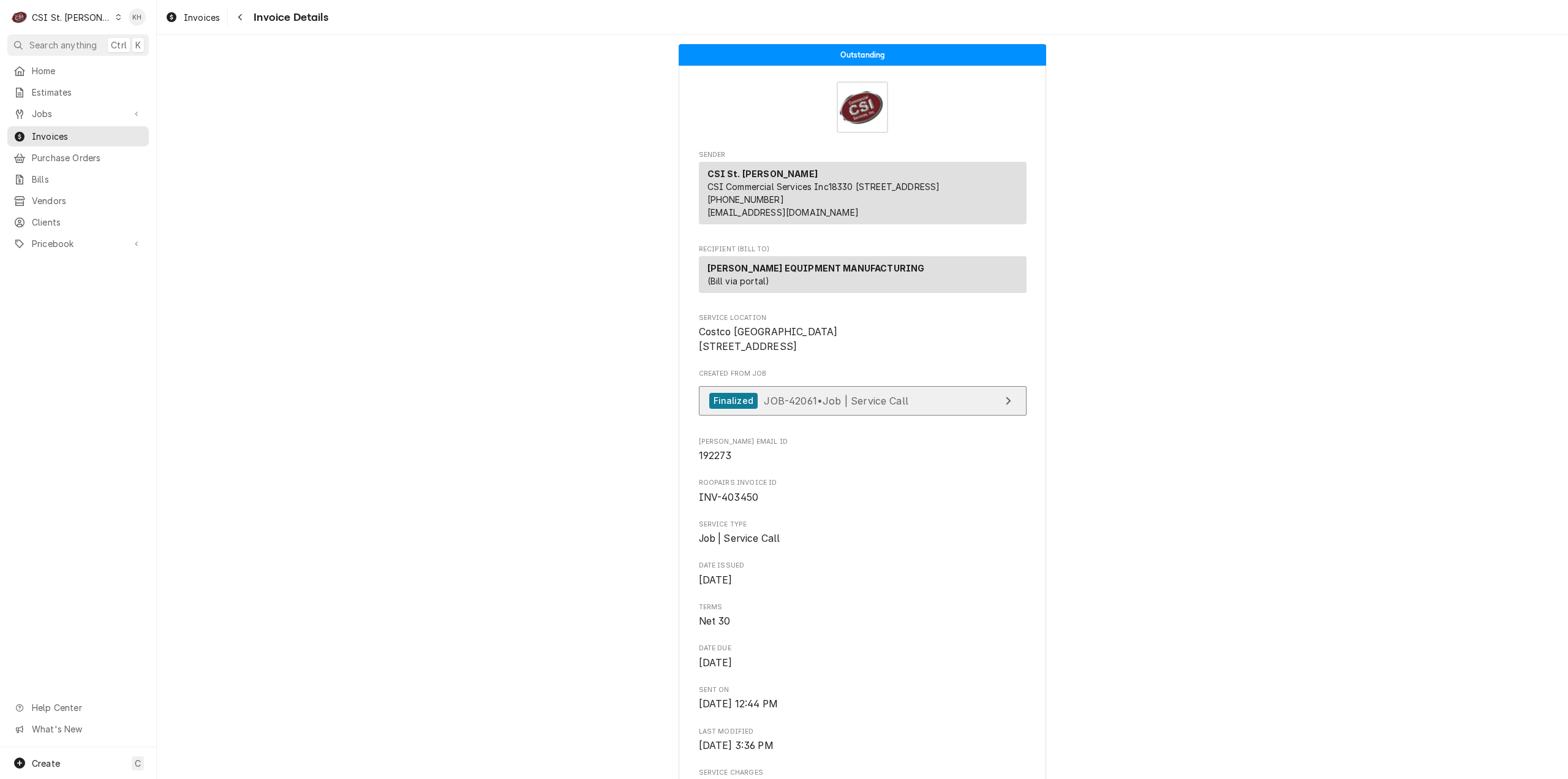
click at [793, 406] on span "JOB-42061 • Job | Service Call" at bounding box center [836, 400] width 145 height 12
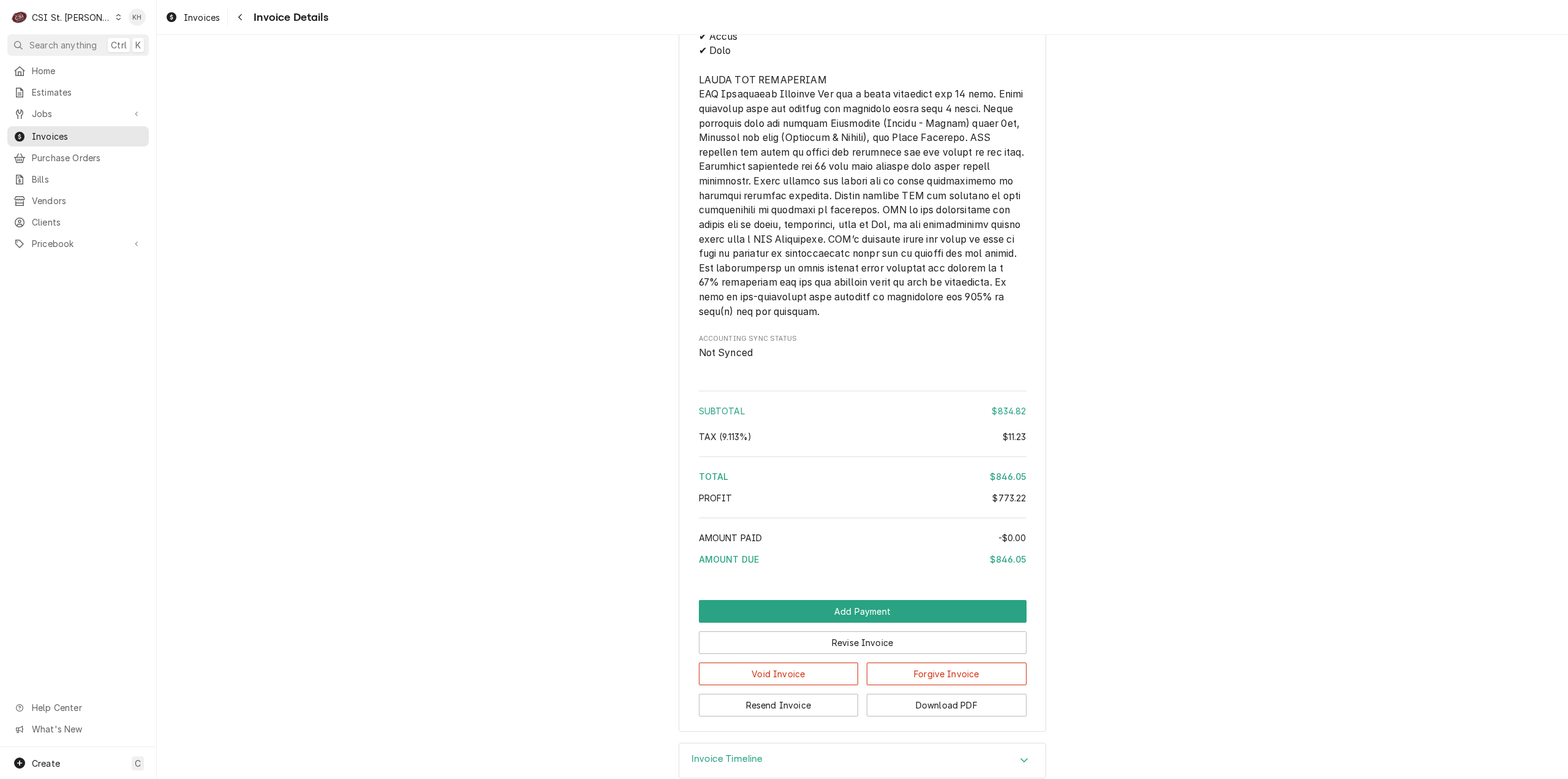
scroll to position [2637, 0]
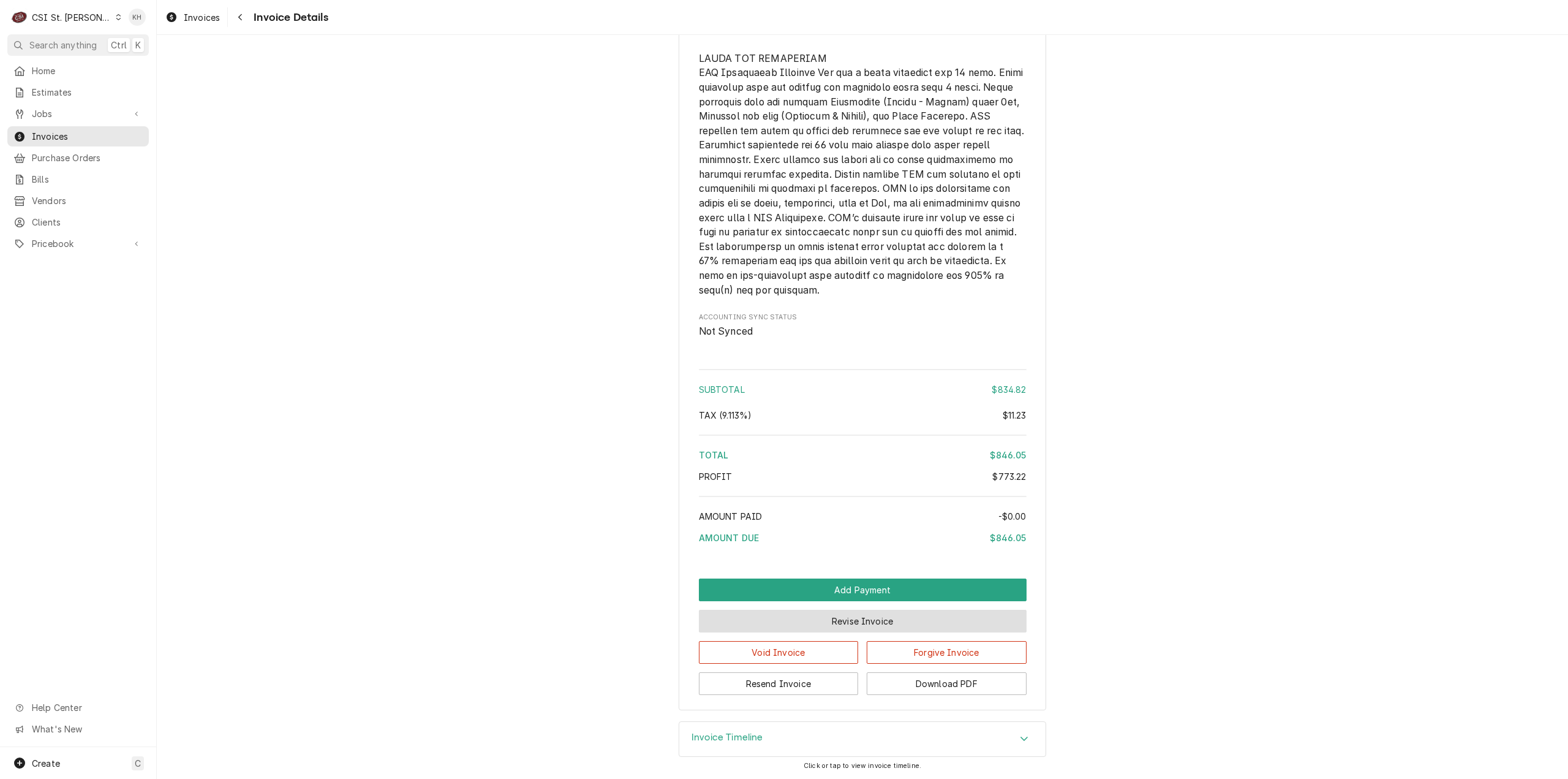
click at [918, 628] on button "Revise Invoice" at bounding box center [863, 620] width 328 height 22
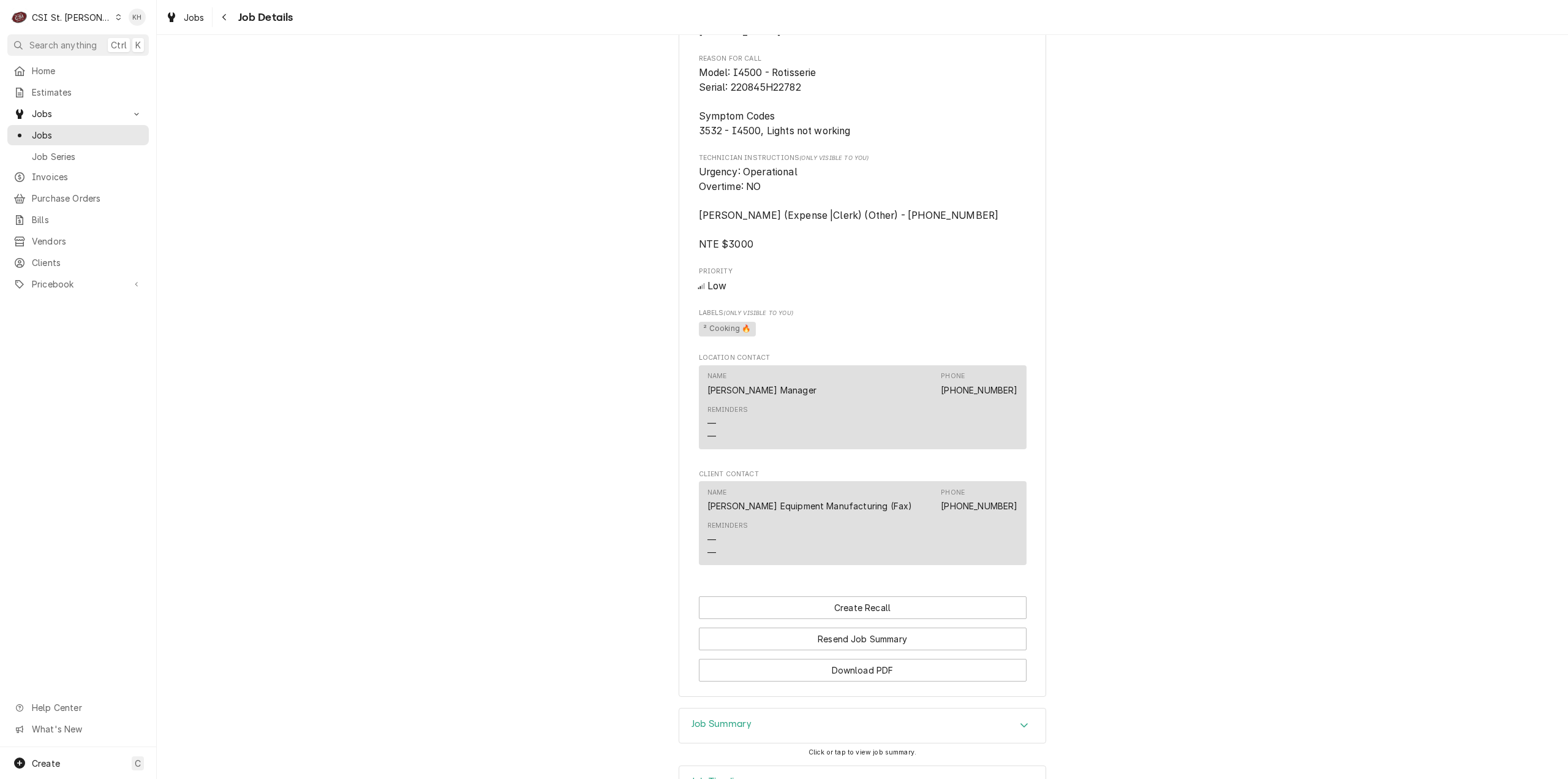
scroll to position [850, 0]
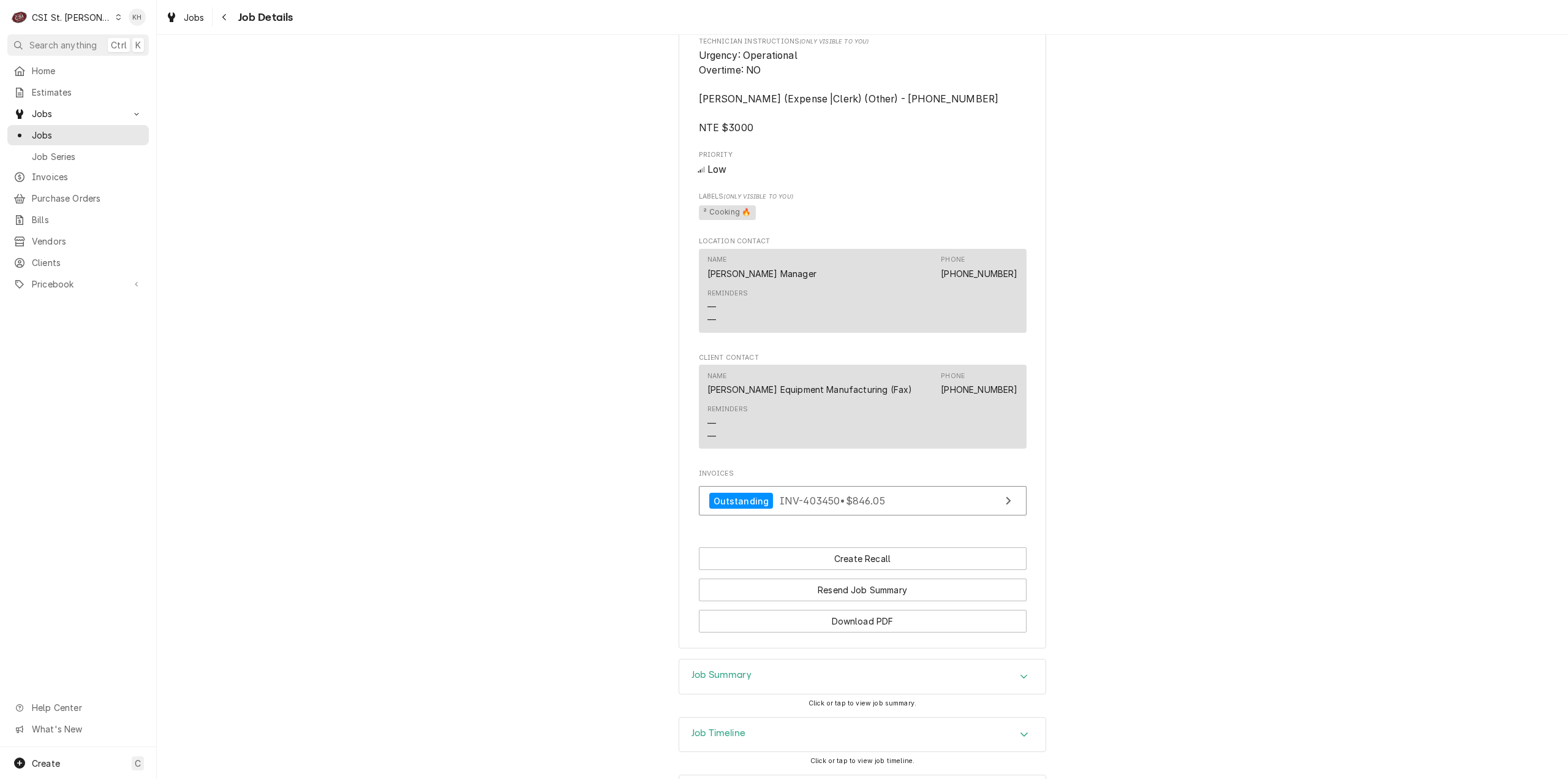
click at [749, 694] on div "Job Summary" at bounding box center [862, 676] width 366 height 34
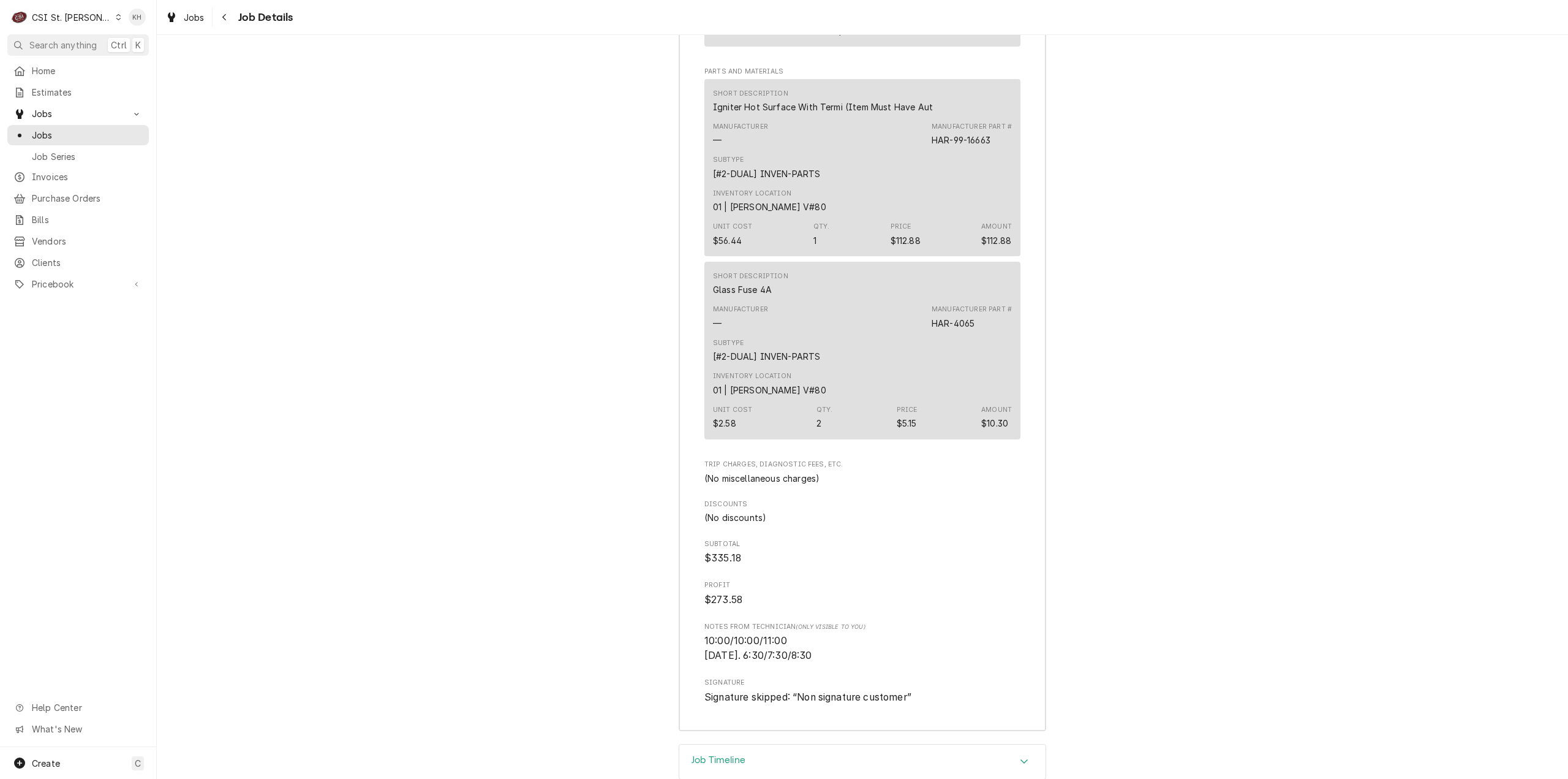
scroll to position [3072, 0]
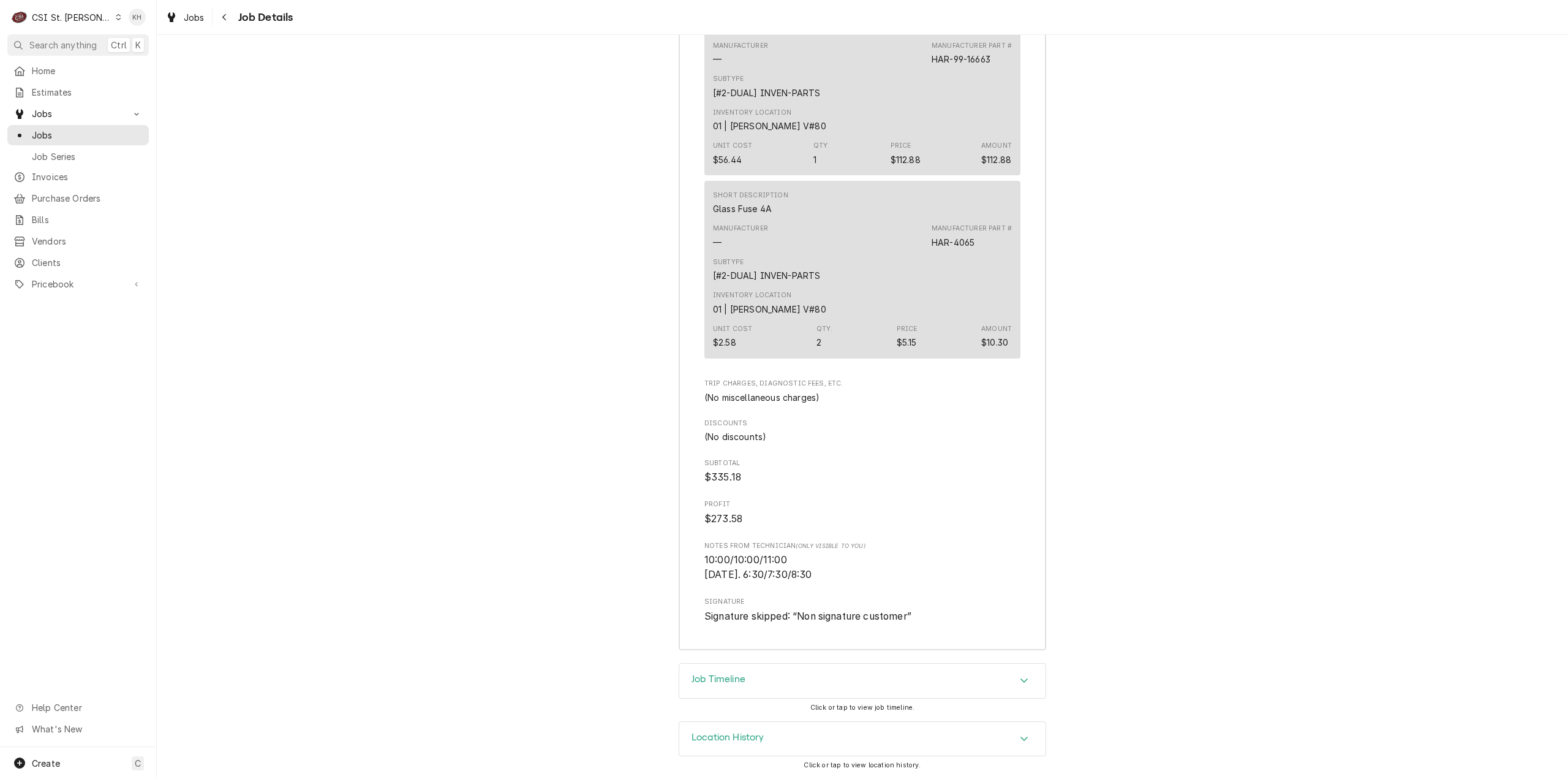
click at [758, 688] on div "Job Timeline" at bounding box center [862, 681] width 366 height 34
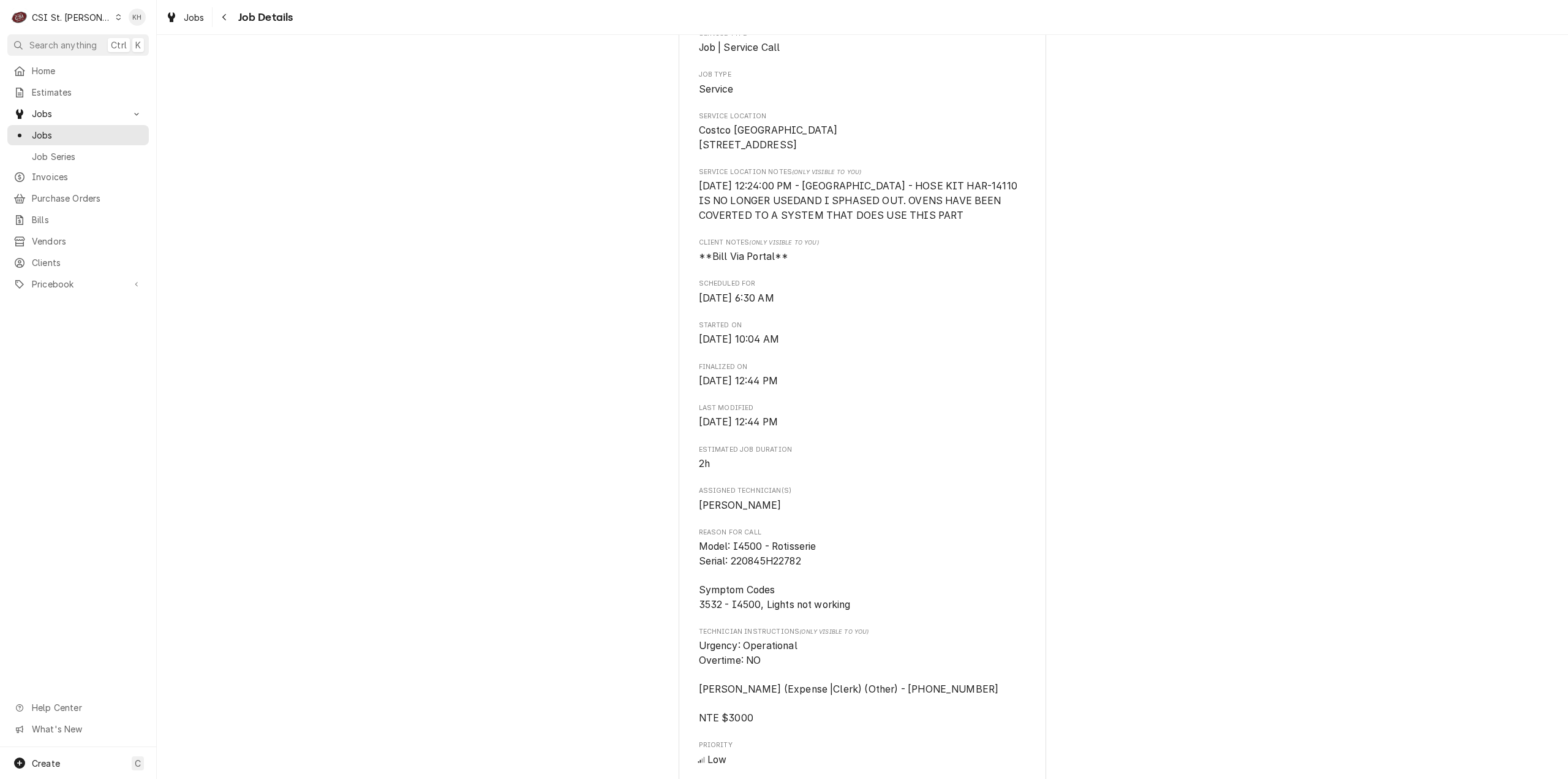
scroll to position [473, 0]
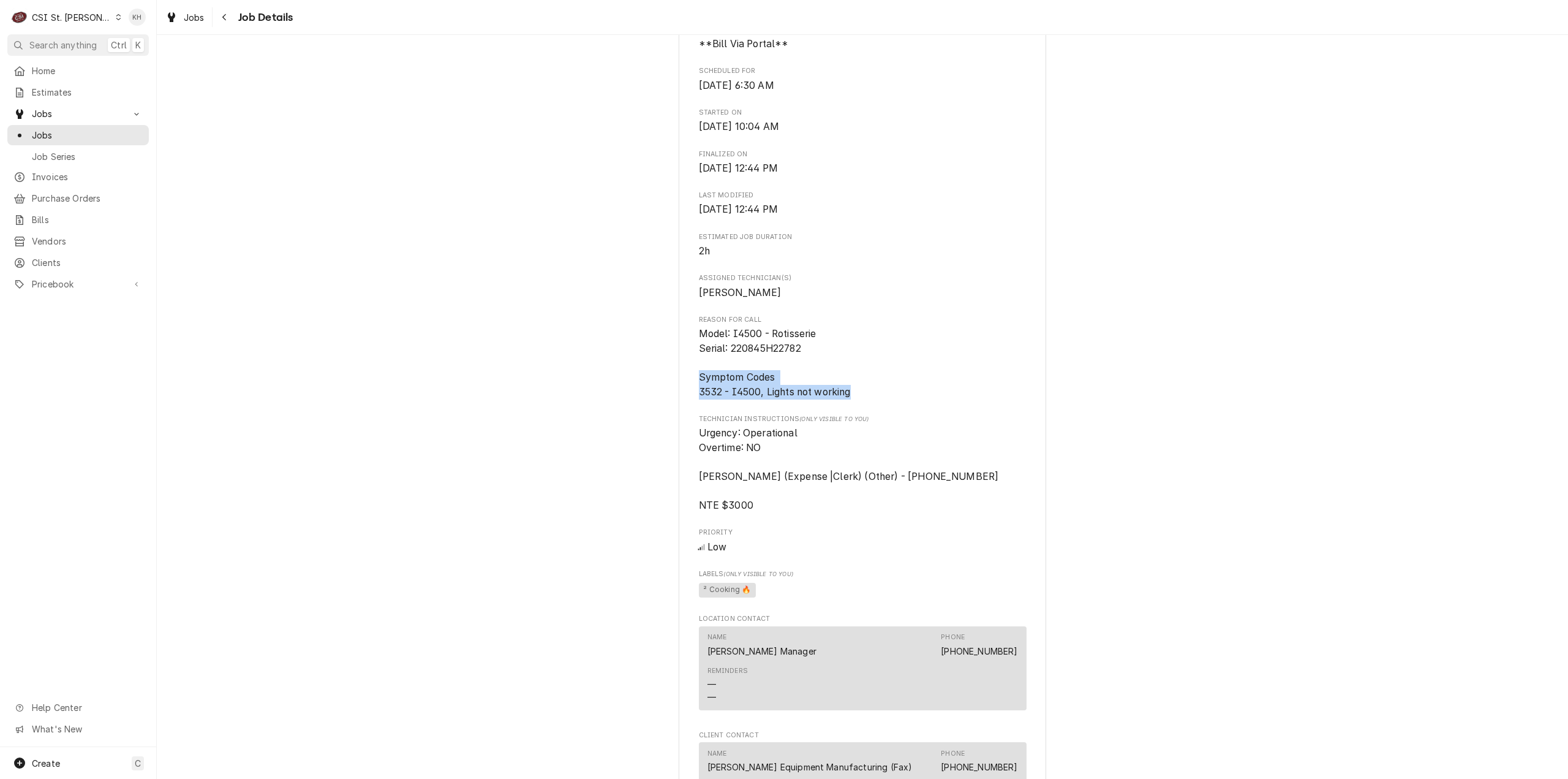
drag, startPoint x: 717, startPoint y: 395, endPoint x: 853, endPoint y: 405, distance: 136.4
click at [853, 405] on div "HARDT EQUIPMENT MANUFACTURING Costco #1488 University City / 8685 Olive Blvd, S…" at bounding box center [862, 316] width 367 height 1420
copy span "Symptom Codes 3532 - I4500, Lights not working"
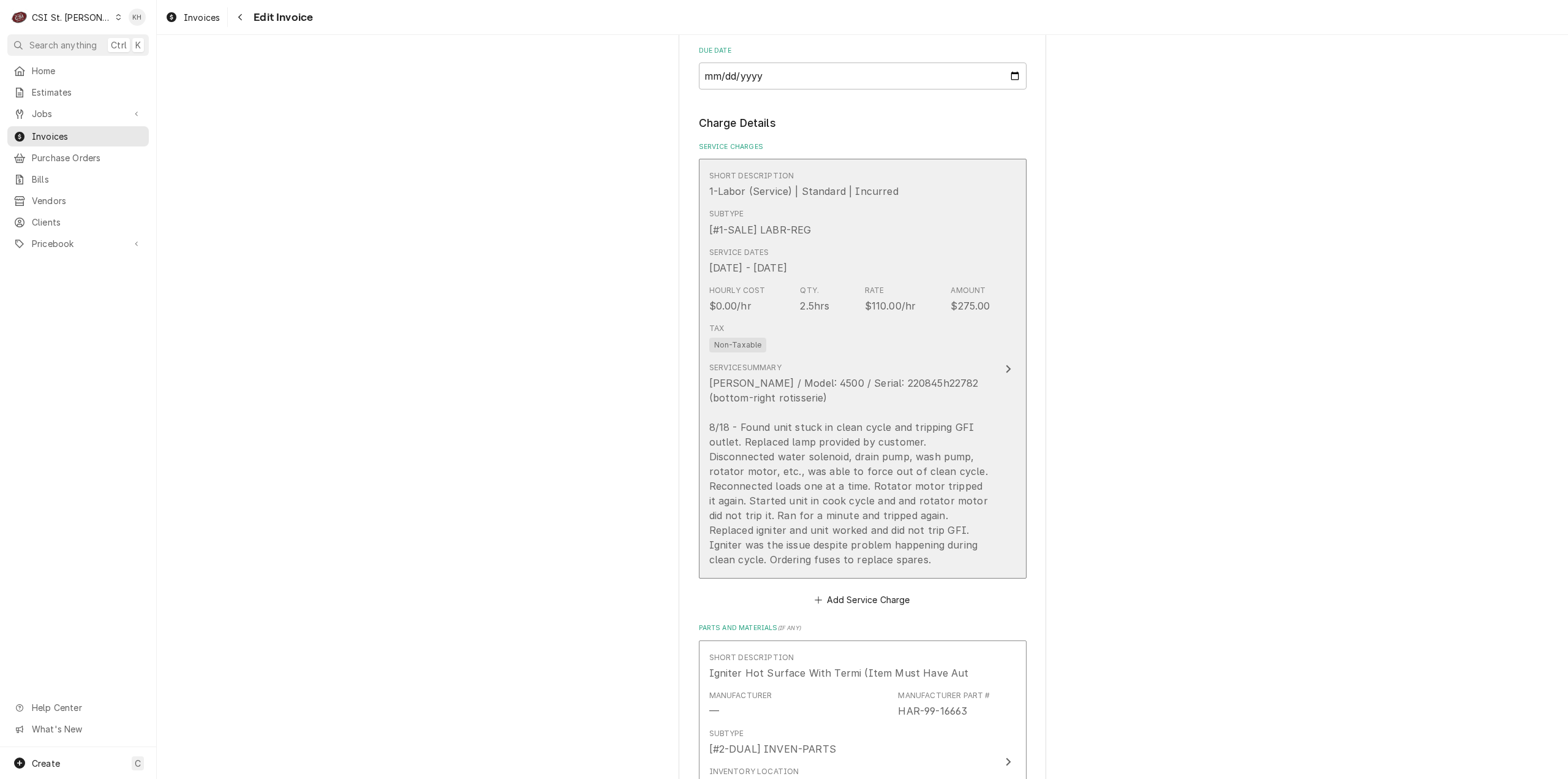
scroll to position [1164, 0]
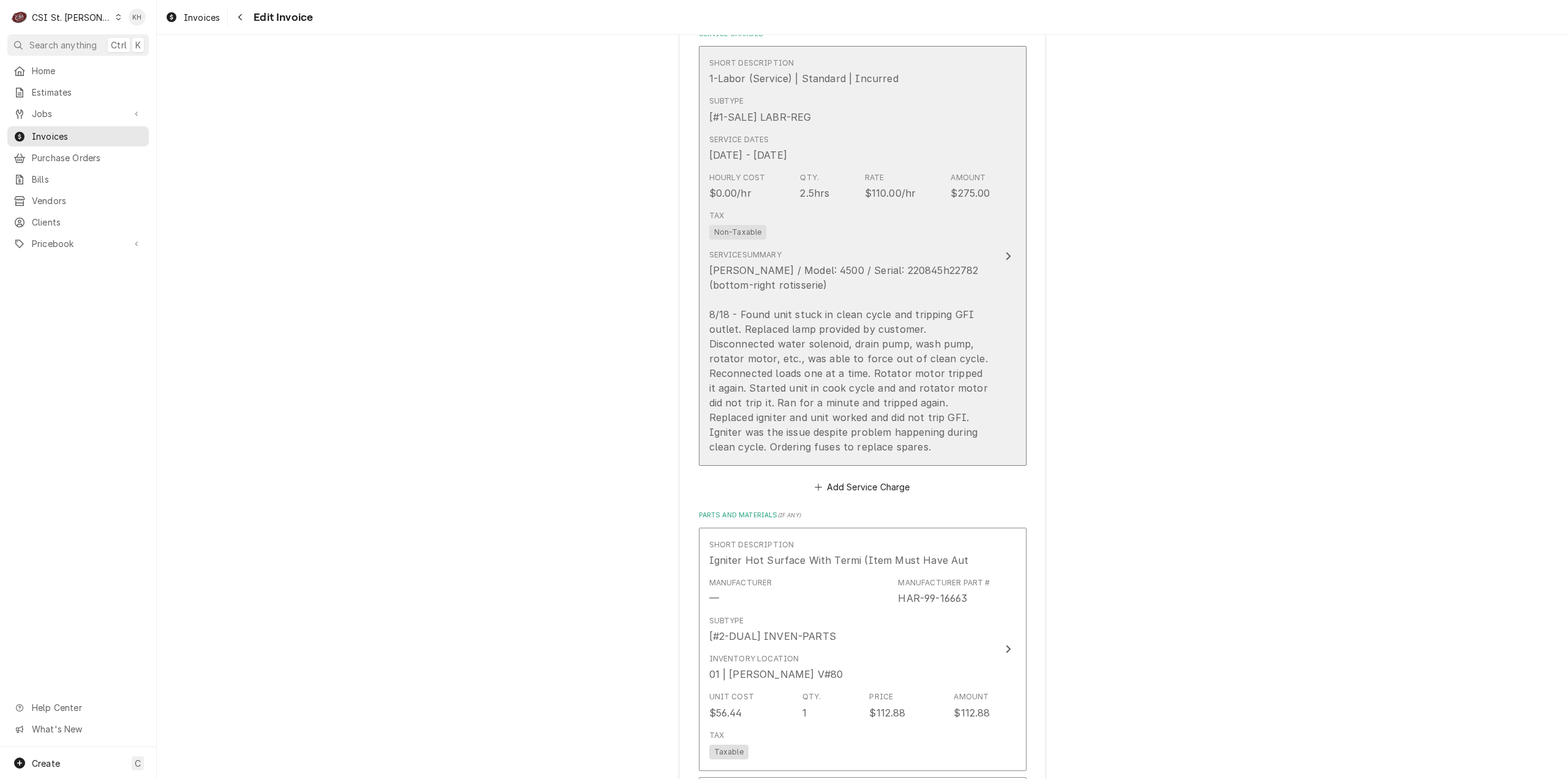
click at [975, 269] on div "[PERSON_NAME] / Model: 4500 / Serial: 220845h22782 (bottom-right rotisserie) 8/…" at bounding box center [850, 358] width 281 height 191
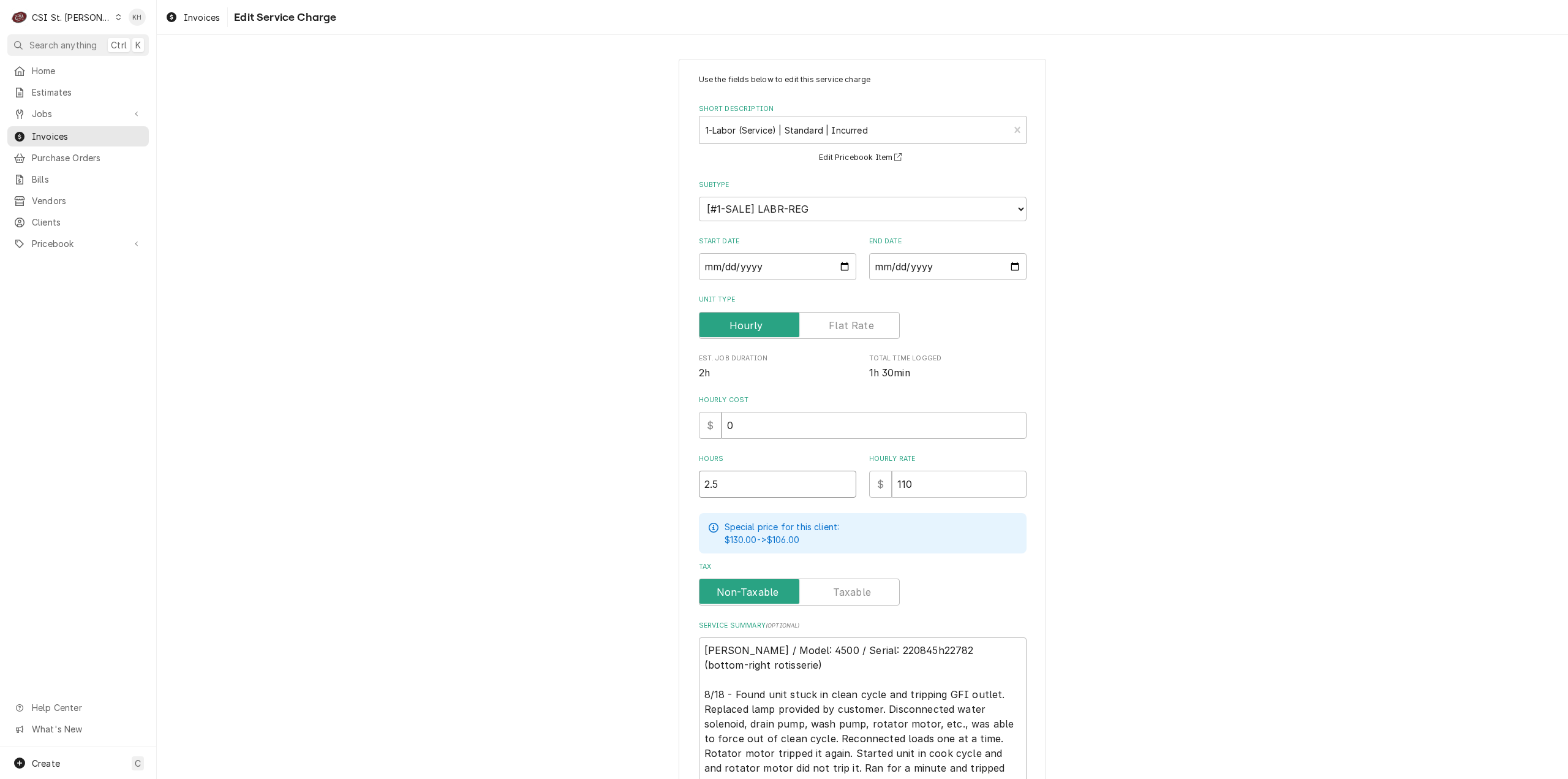
drag, startPoint x: 719, startPoint y: 480, endPoint x: 626, endPoint y: 487, distance: 93.3
click at [626, 487] on div "Use the fields below to edit this service charge Short Description 1-Labor (Ser…" at bounding box center [862, 490] width 1411 height 883
type textarea "x"
type input "2"
click at [1236, 502] on div "Use the fields below to edit this service charge Short Description 1-Labor (Ser…" at bounding box center [862, 490] width 1411 height 883
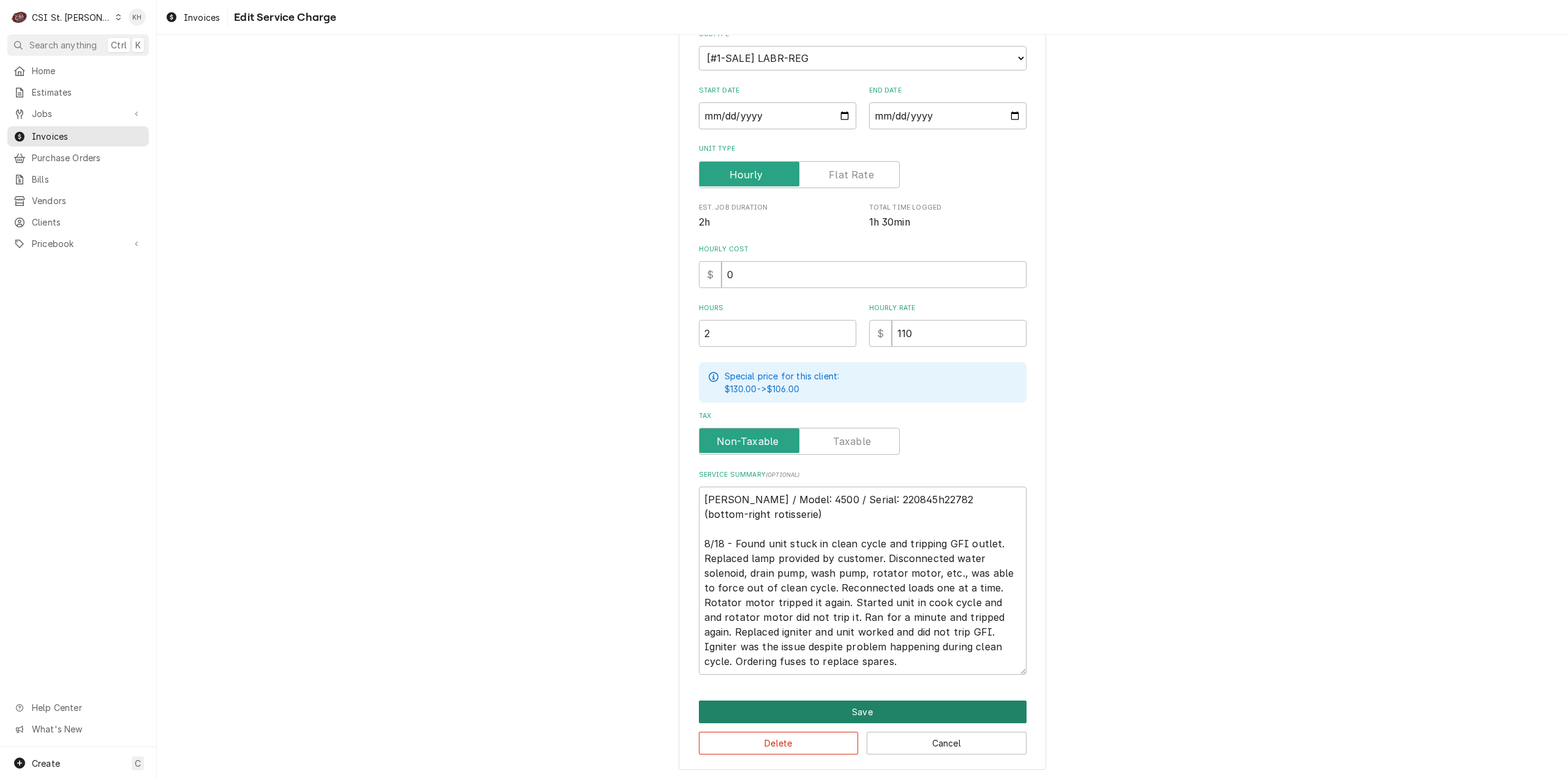
click at [769, 700] on button "Save" at bounding box center [863, 711] width 328 height 22
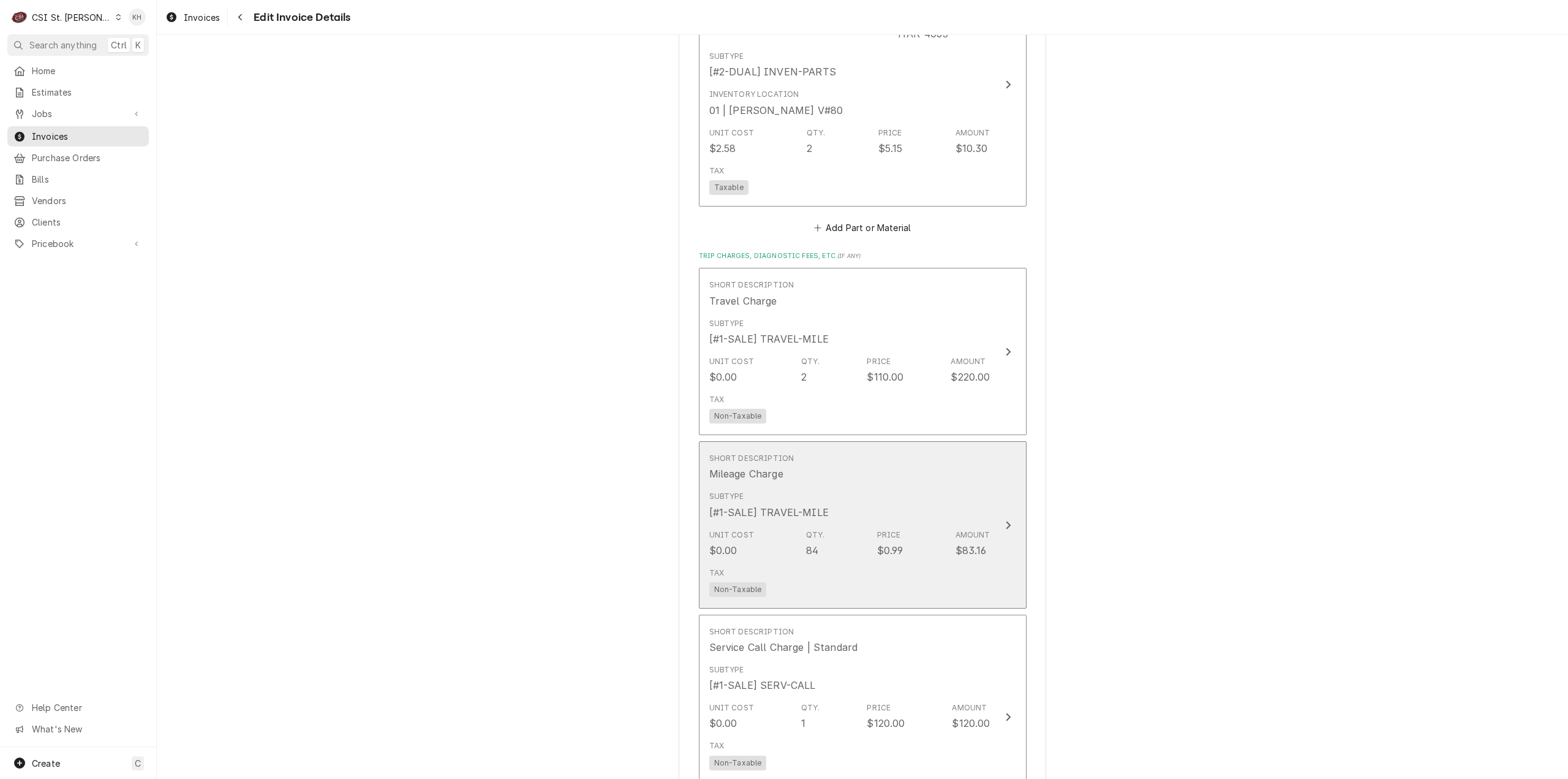
scroll to position [2007, 0]
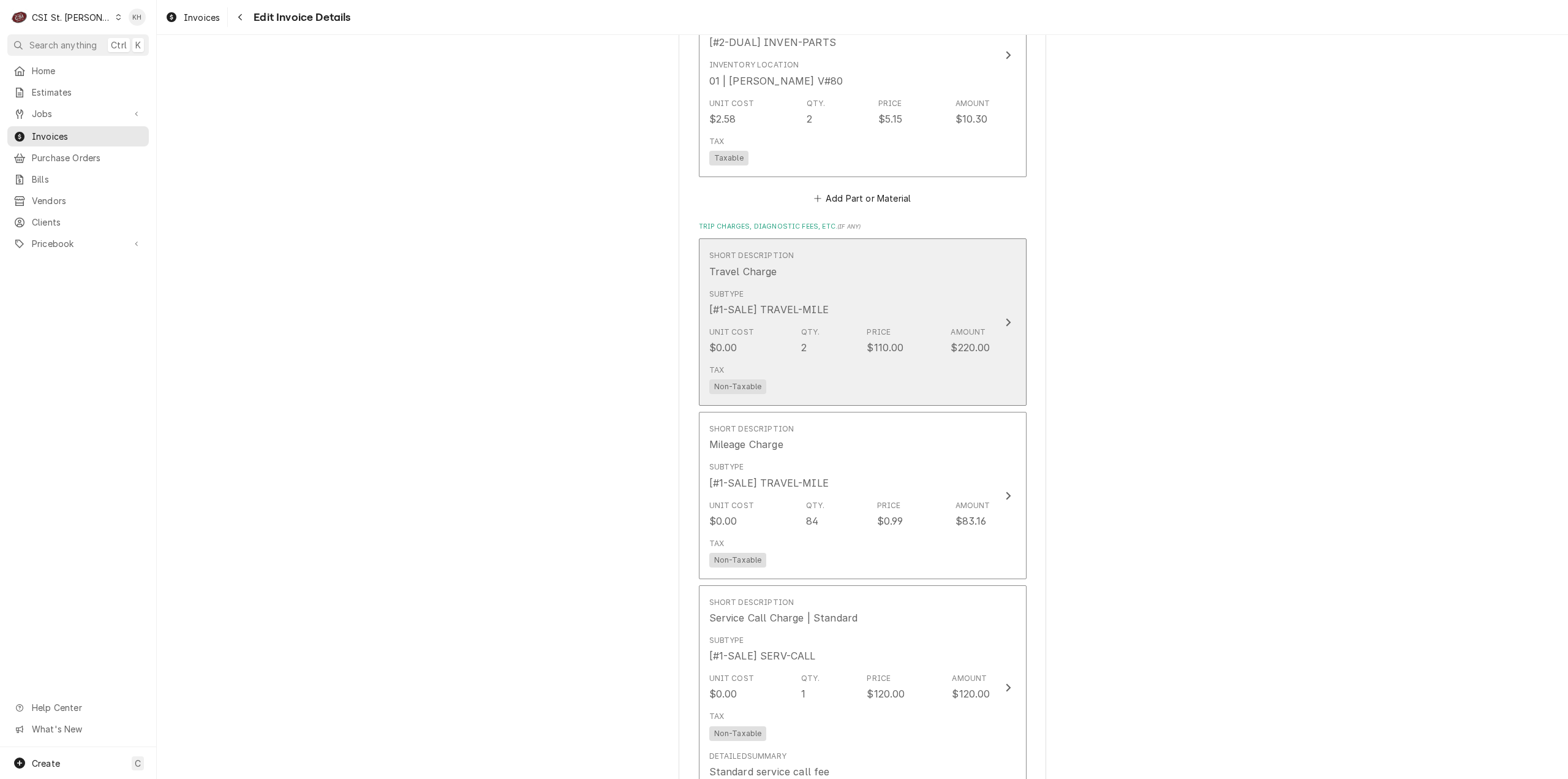
click at [977, 350] on div "$220.00" at bounding box center [970, 347] width 39 height 15
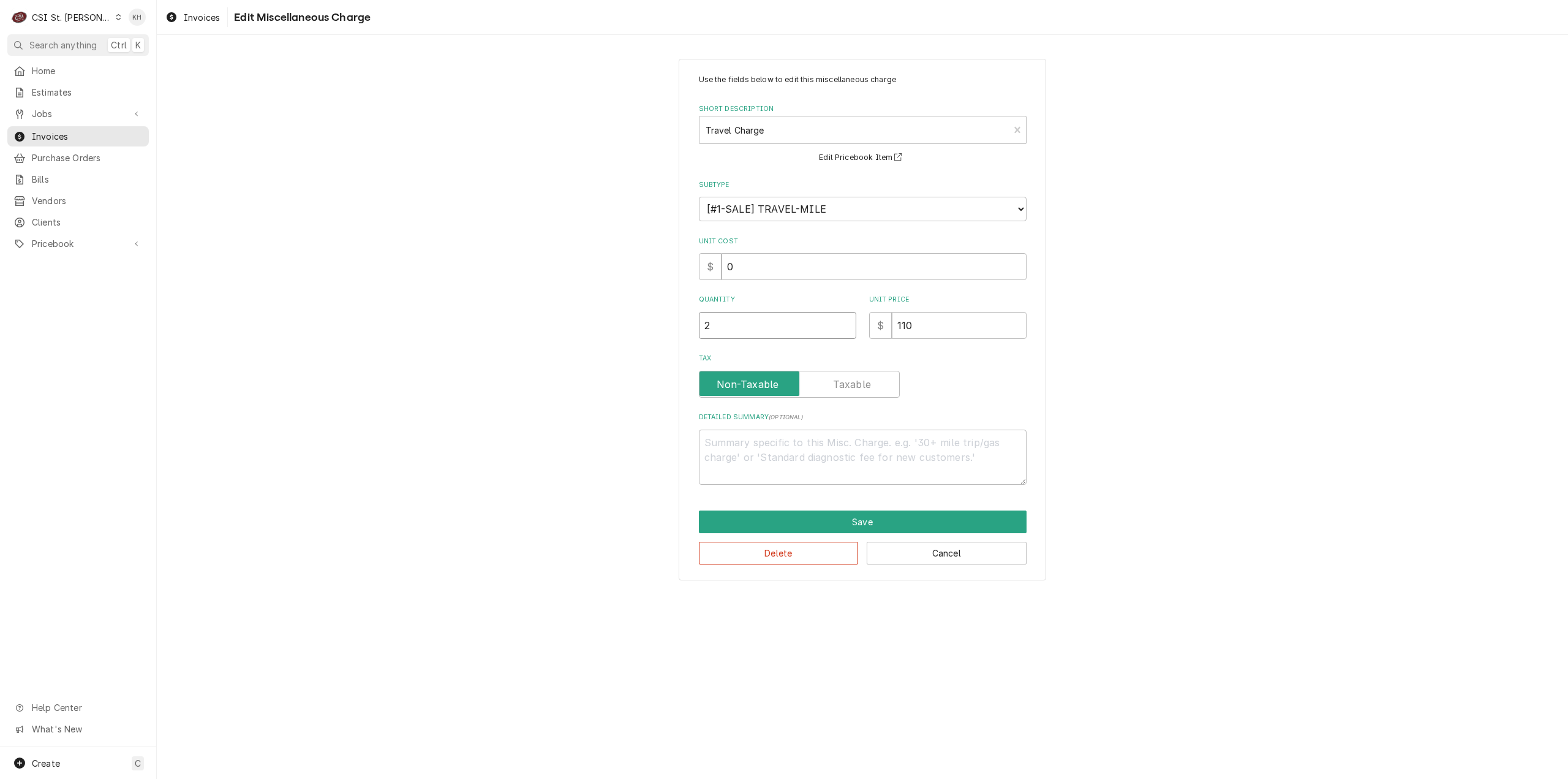
drag, startPoint x: 727, startPoint y: 337, endPoint x: 674, endPoint y: 339, distance: 53.0
click at [674, 339] on div "Use the fields below to edit this miscellaneous charge Short Description Travel…" at bounding box center [862, 319] width 1411 height 543
type textarea "x"
type input "1"
click at [858, 535] on div "Delete Cancel" at bounding box center [863, 548] width 328 height 31
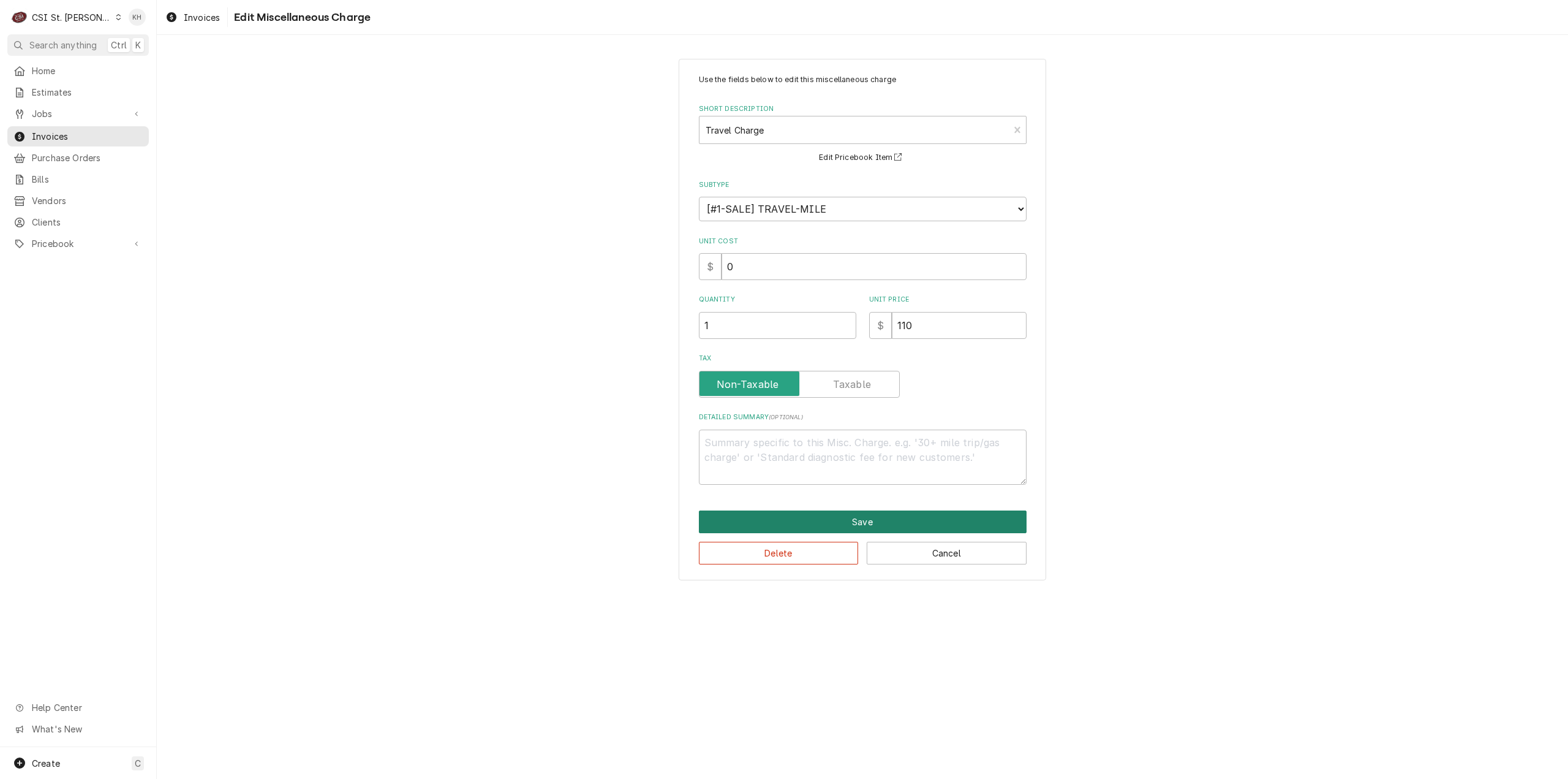
click at [853, 530] on button "Save" at bounding box center [863, 521] width 328 height 22
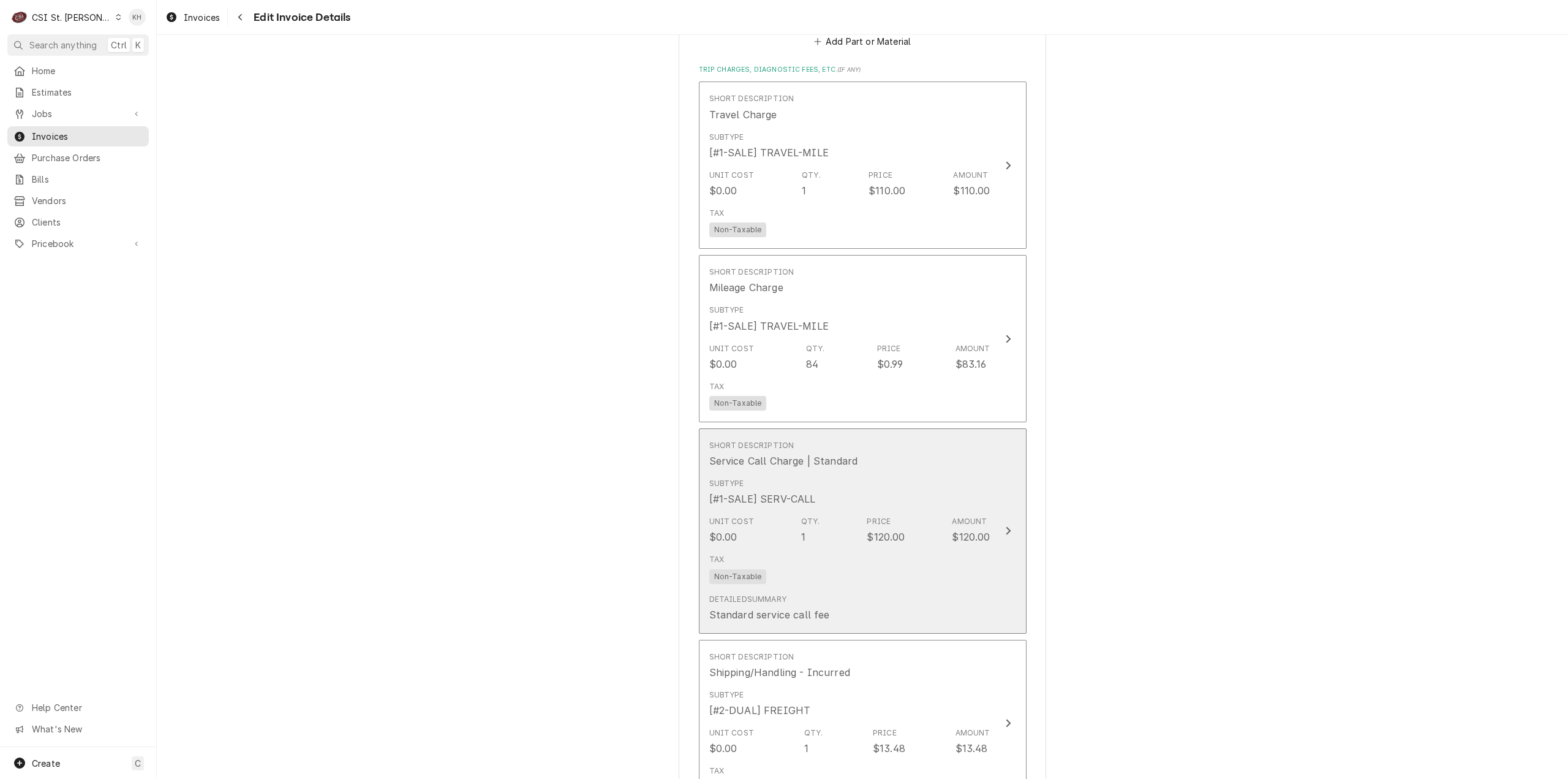
scroll to position [2184, 0]
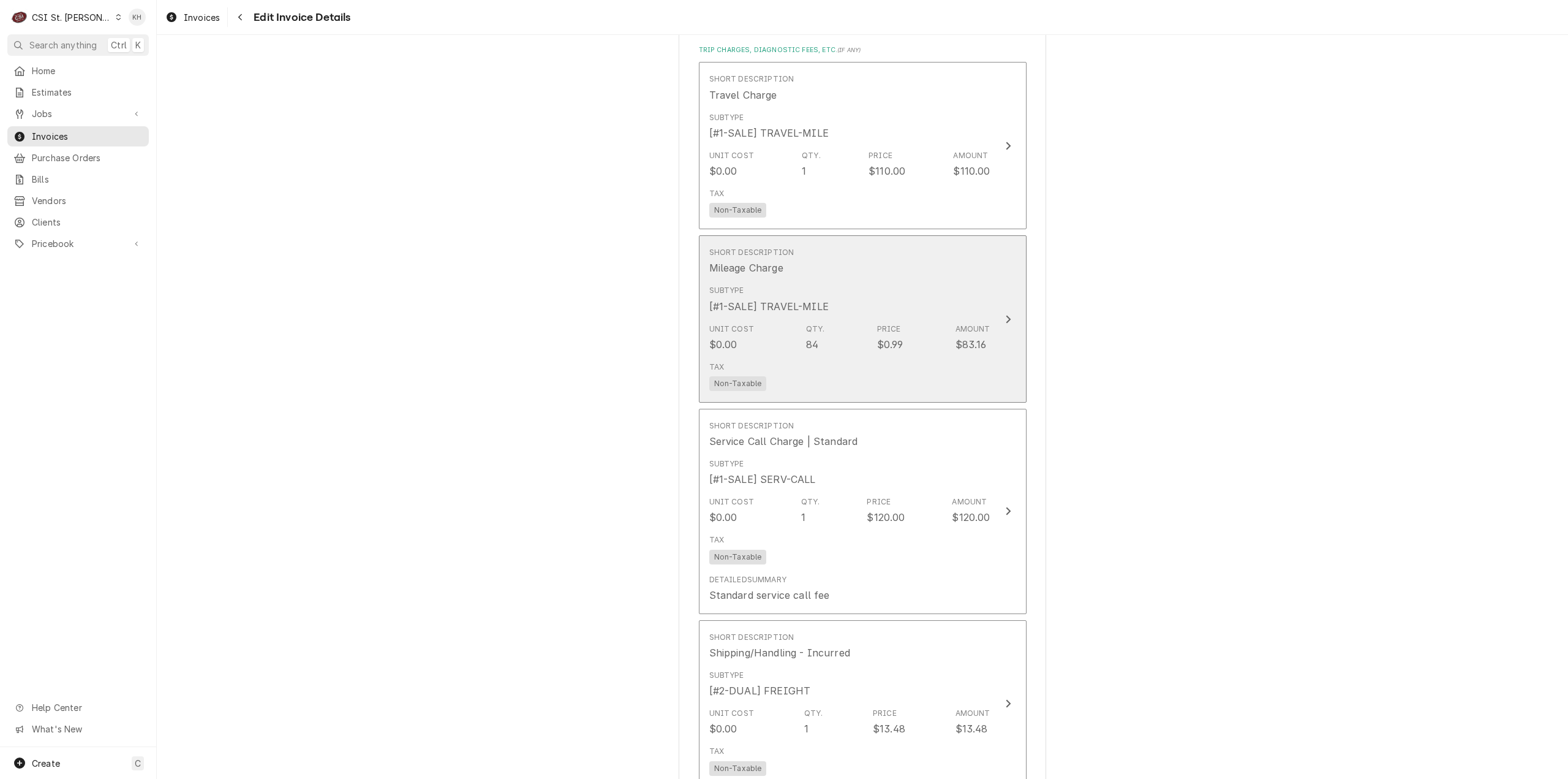
click at [937, 346] on div "Unit Cost $0.00 Qty. 84 Price $0.99 Amount $83.16" at bounding box center [850, 337] width 281 height 38
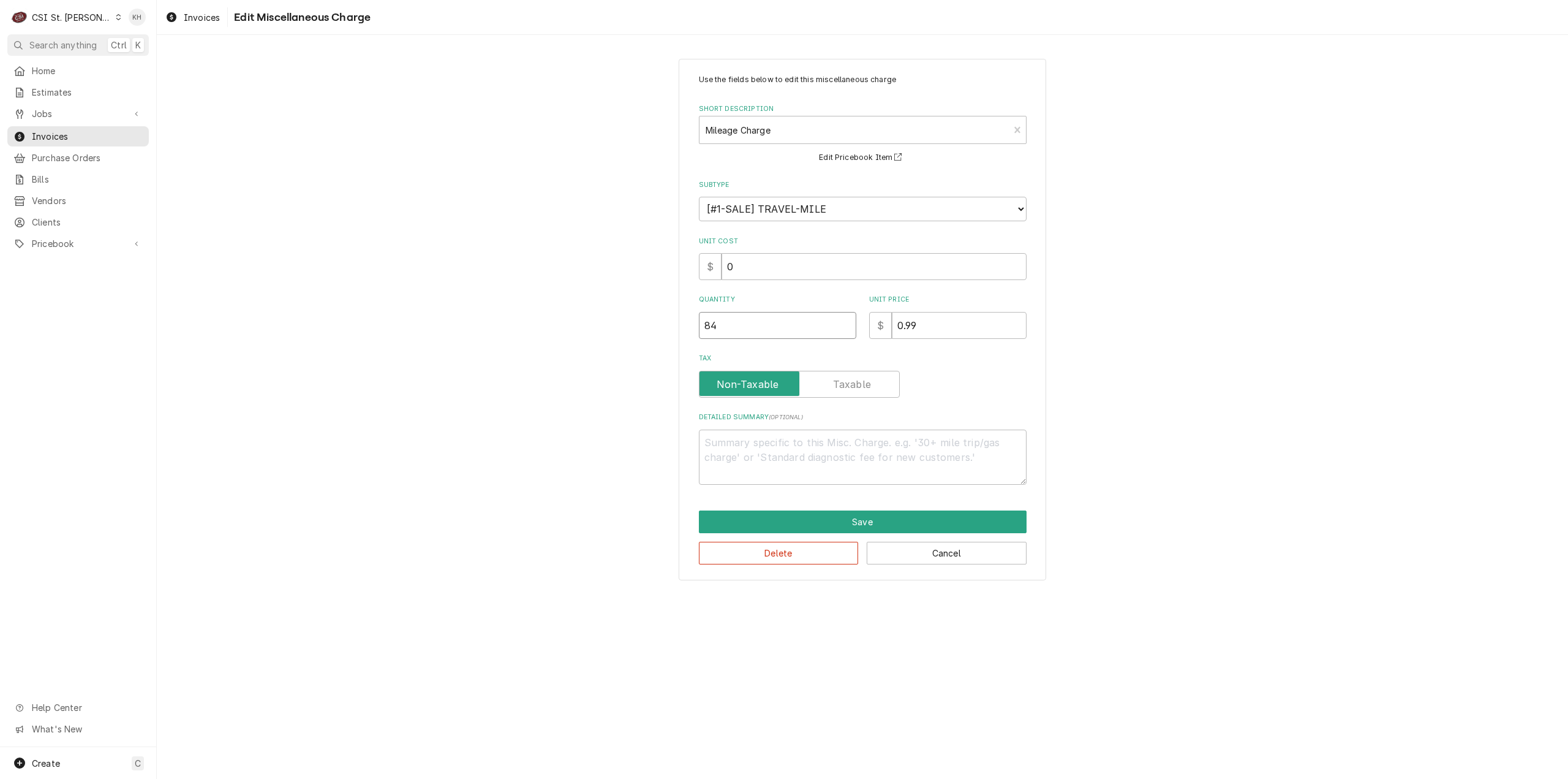
drag, startPoint x: 742, startPoint y: 331, endPoint x: 600, endPoint y: 340, distance: 142.3
click at [600, 340] on div "Use the fields below to edit this miscellaneous charge Short Description Mileag…" at bounding box center [862, 319] width 1411 height 543
type textarea "x"
type input "4"
type textarea "x"
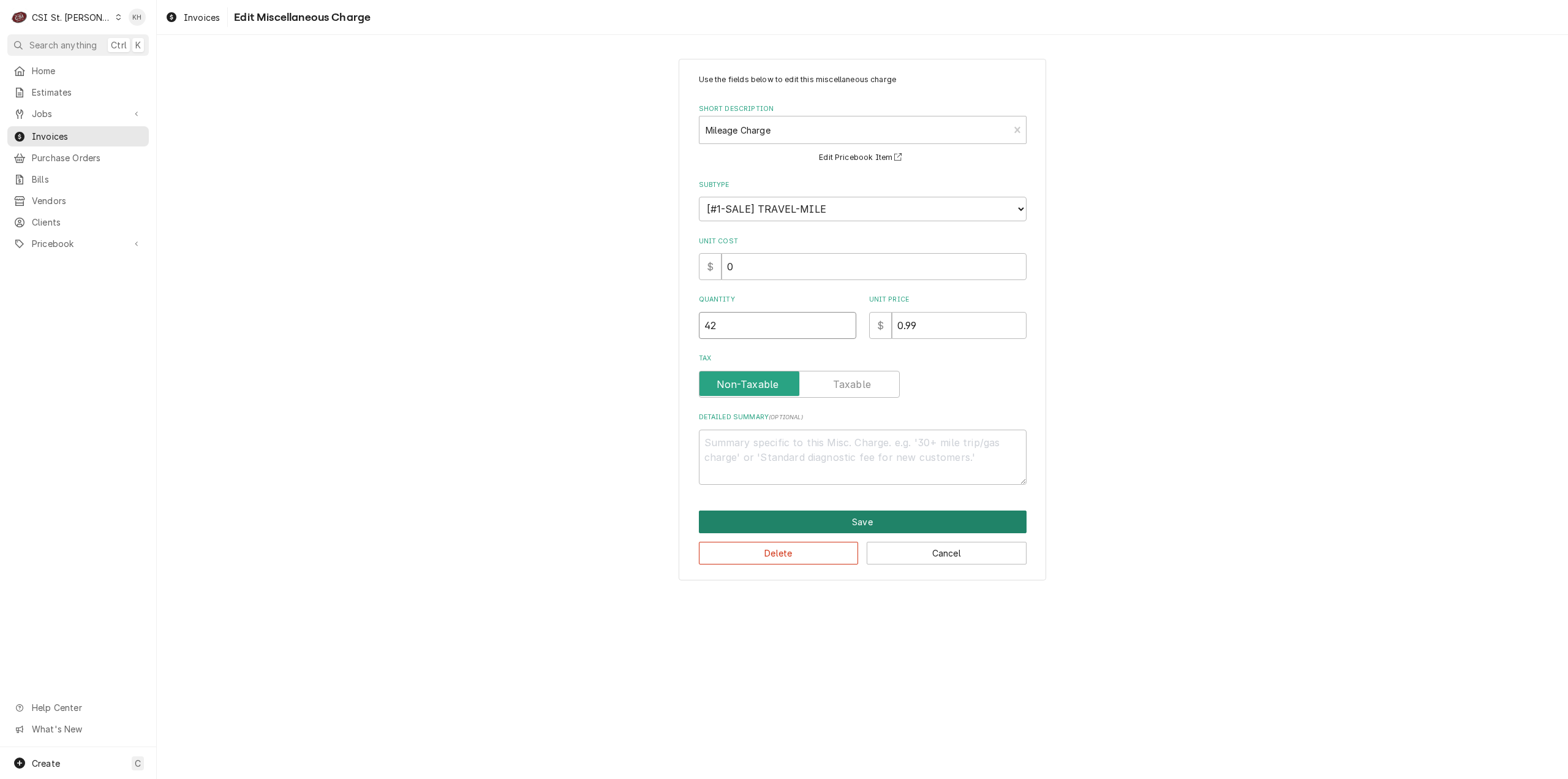
type input "42"
click at [853, 511] on button "Save" at bounding box center [863, 521] width 328 height 22
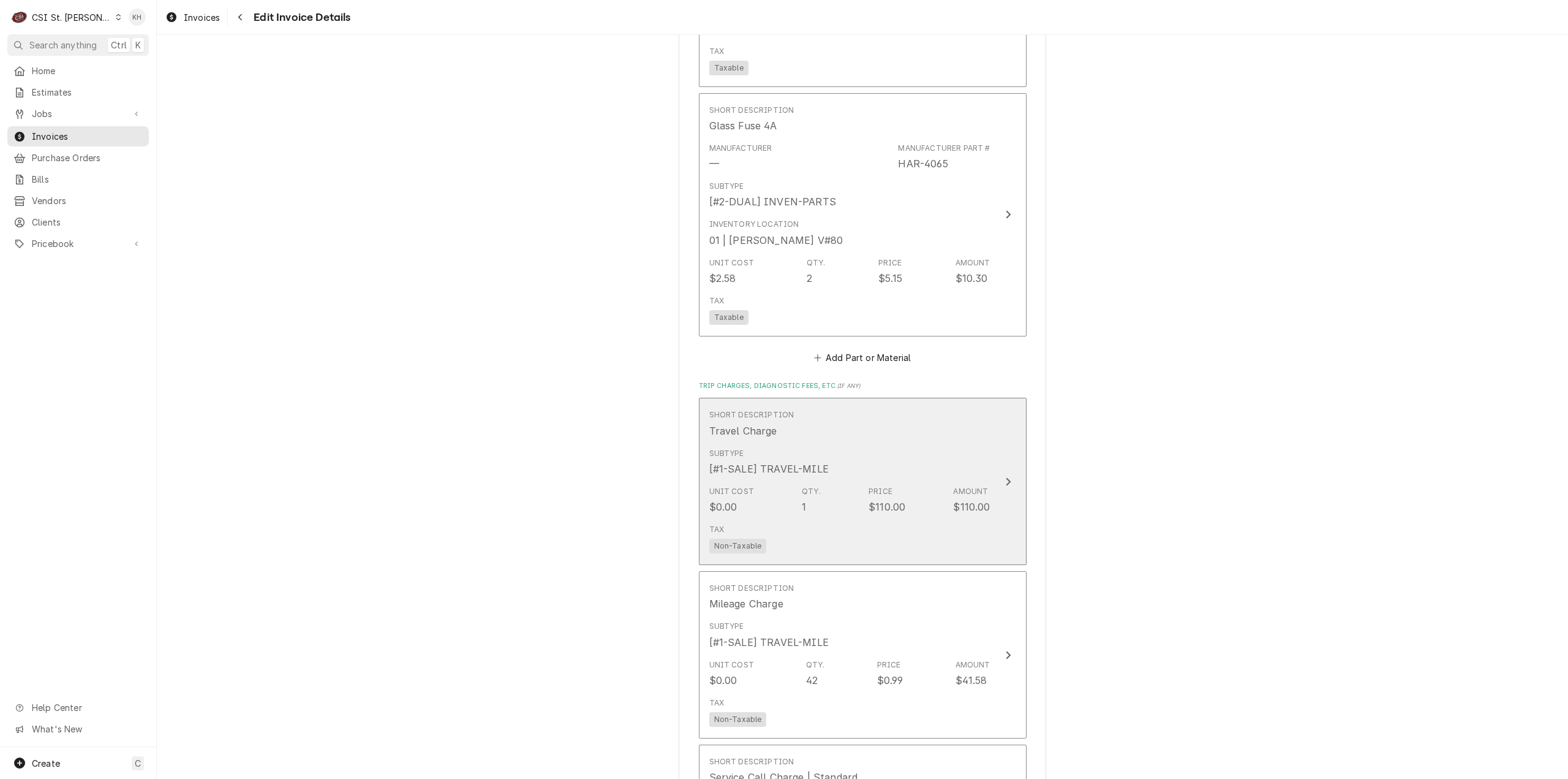
scroll to position [1785, 0]
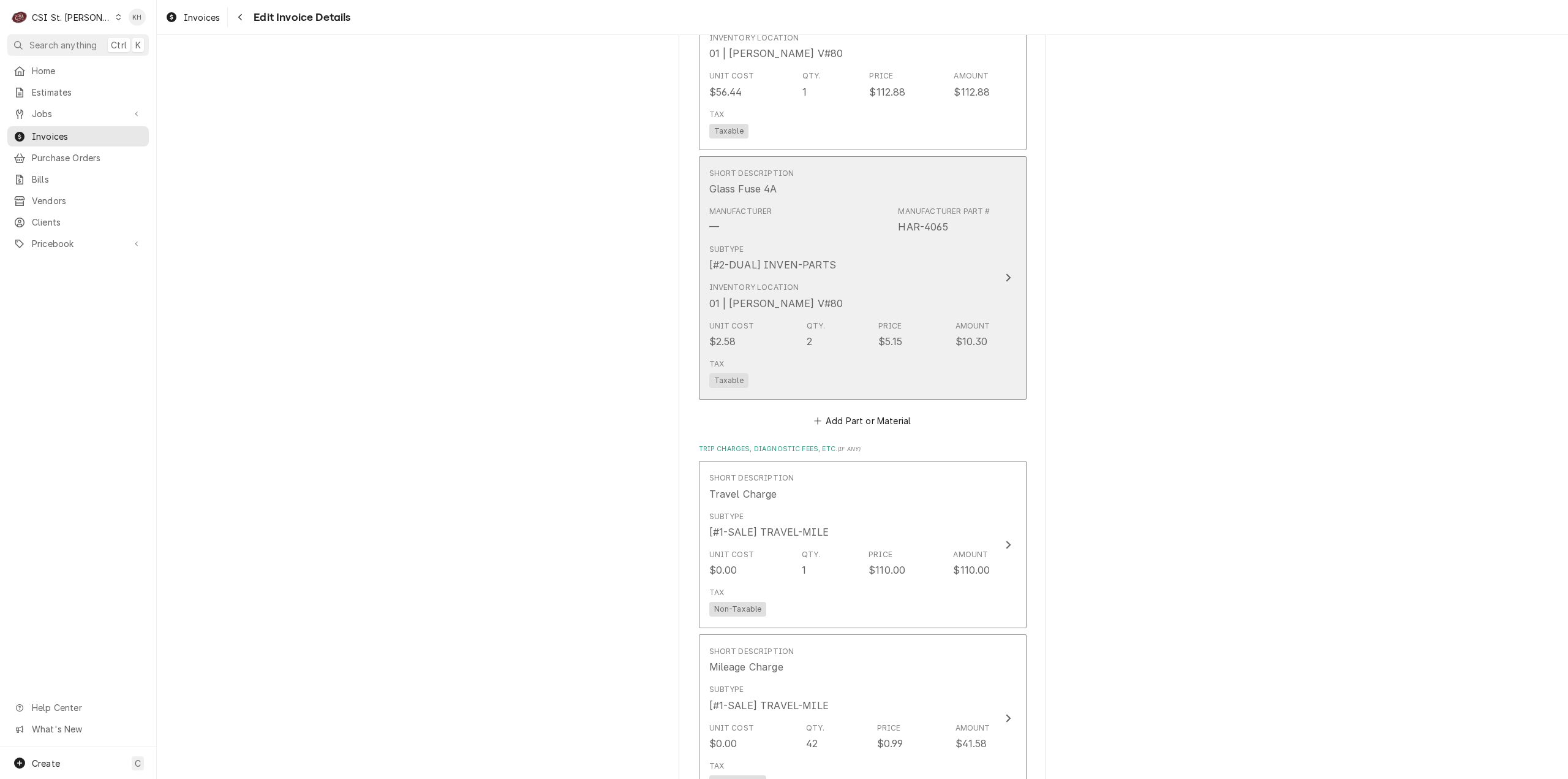
click at [961, 287] on div "Inventory Location 01 | KEVIN FLOYD V#80" at bounding box center [850, 296] width 281 height 38
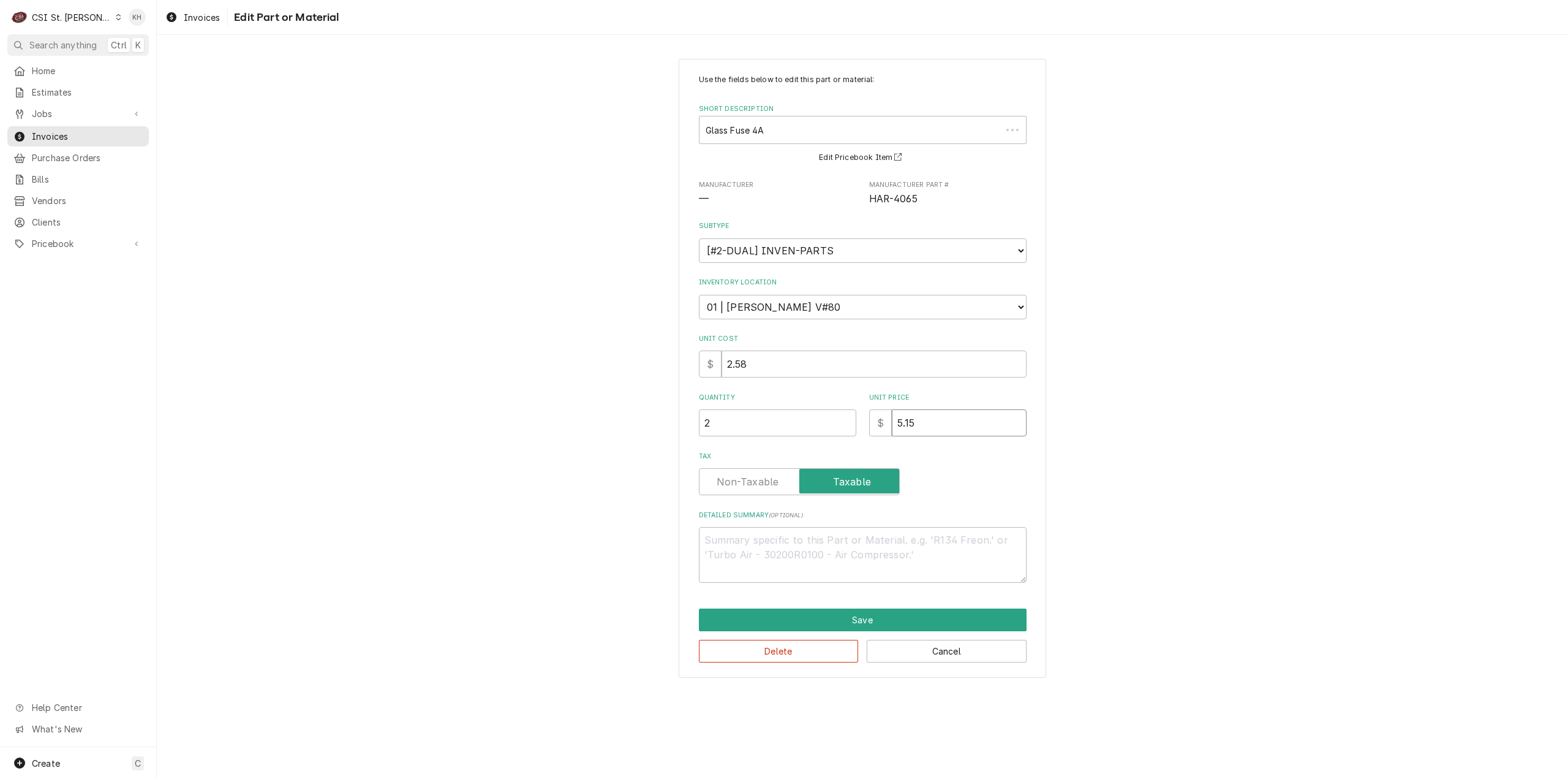
drag, startPoint x: 938, startPoint y: 431, endPoint x: 757, endPoint y: 429, distance: 181.0
click at [757, 429] on div "Quantity 2 Unit Price $ 5.15" at bounding box center [863, 415] width 328 height 43
type textarea "x"
type input "3"
type textarea "x"
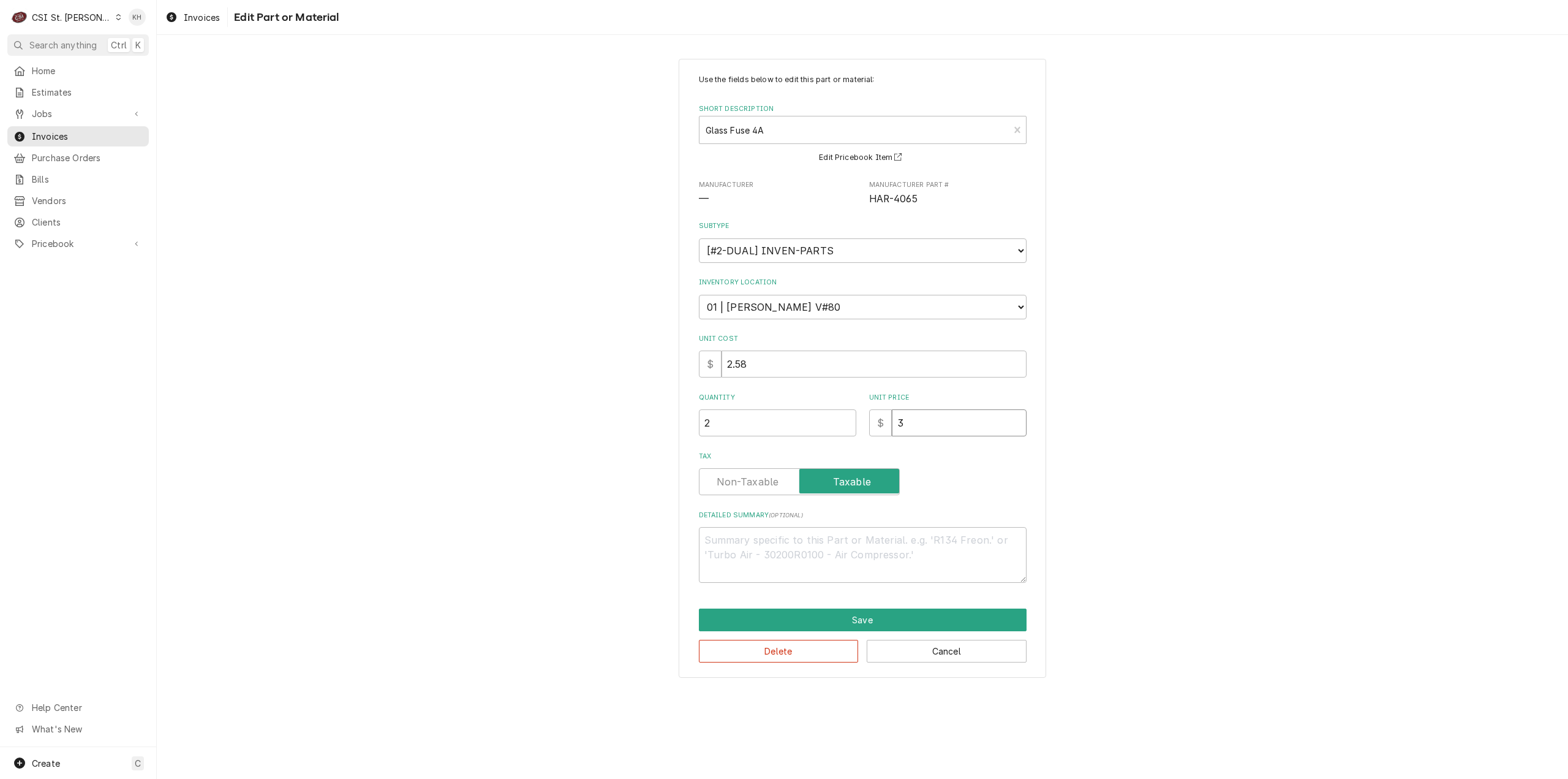
type input "3.8"
type textarea "x"
type input "3.86"
click at [829, 614] on button "Save" at bounding box center [863, 619] width 328 height 22
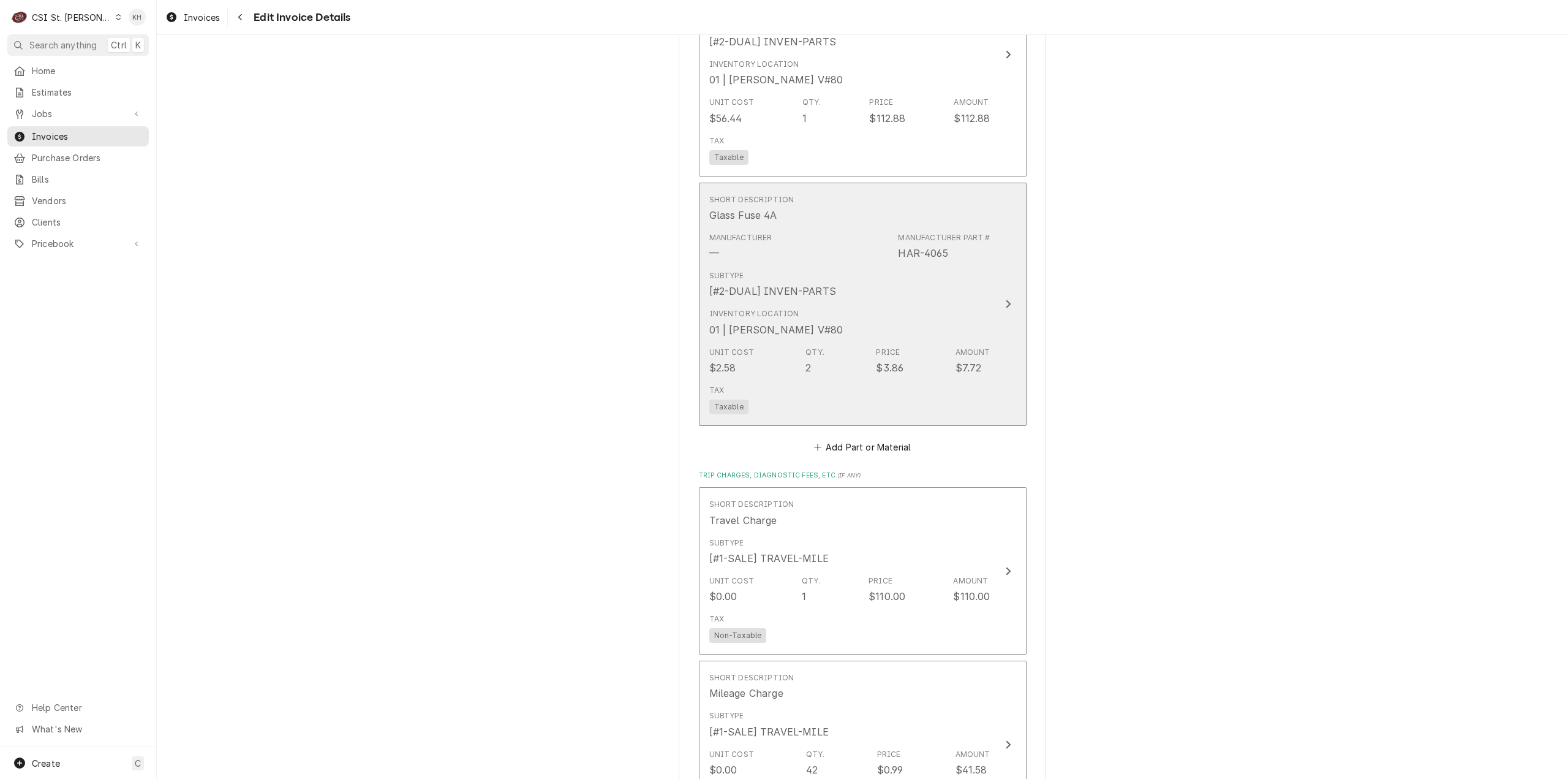
scroll to position [1678, 0]
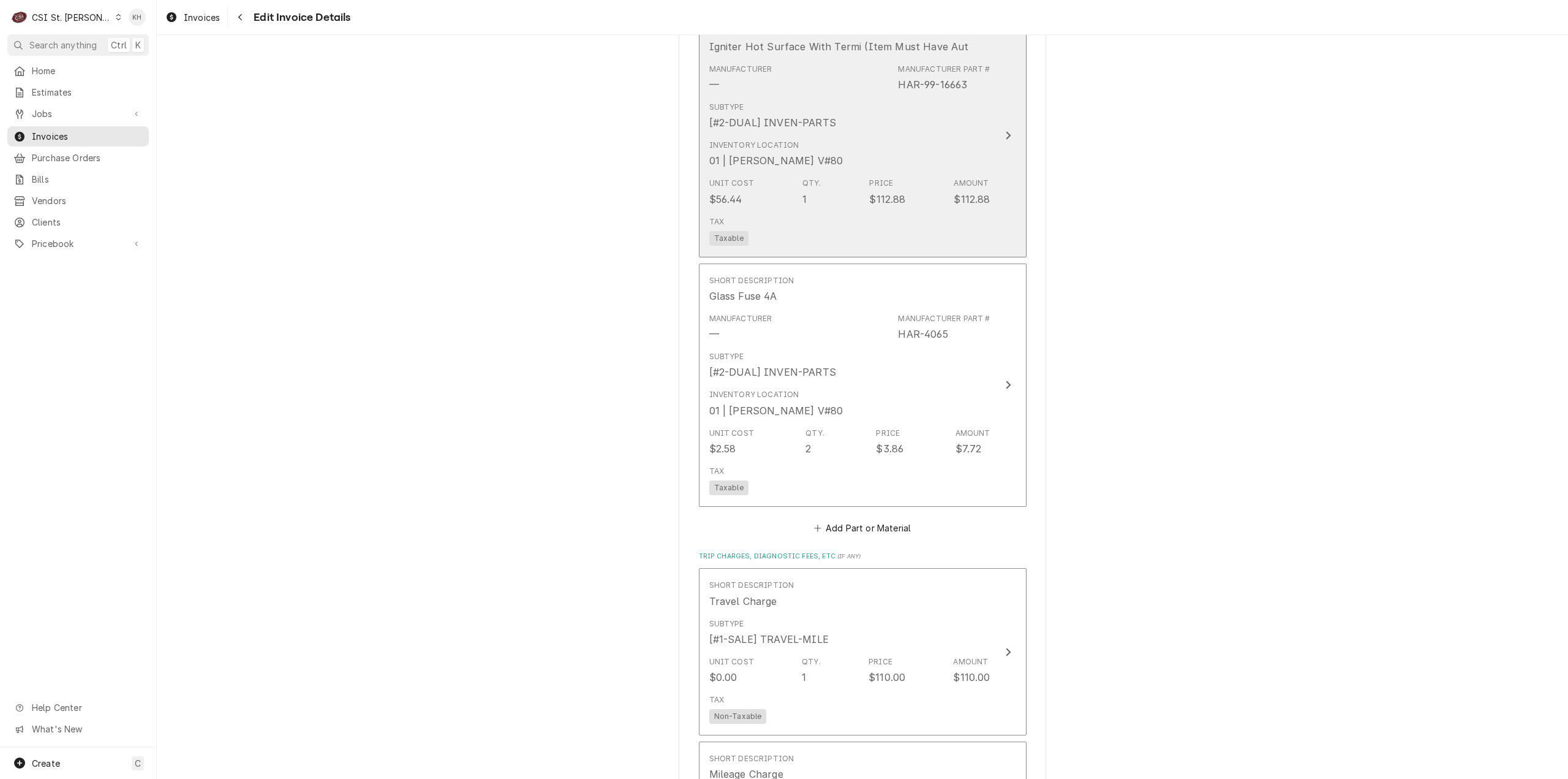
click at [947, 184] on div "Unit Cost $56.44 Qty. 1 Price $112.88 Amount $112.88" at bounding box center [850, 191] width 281 height 38
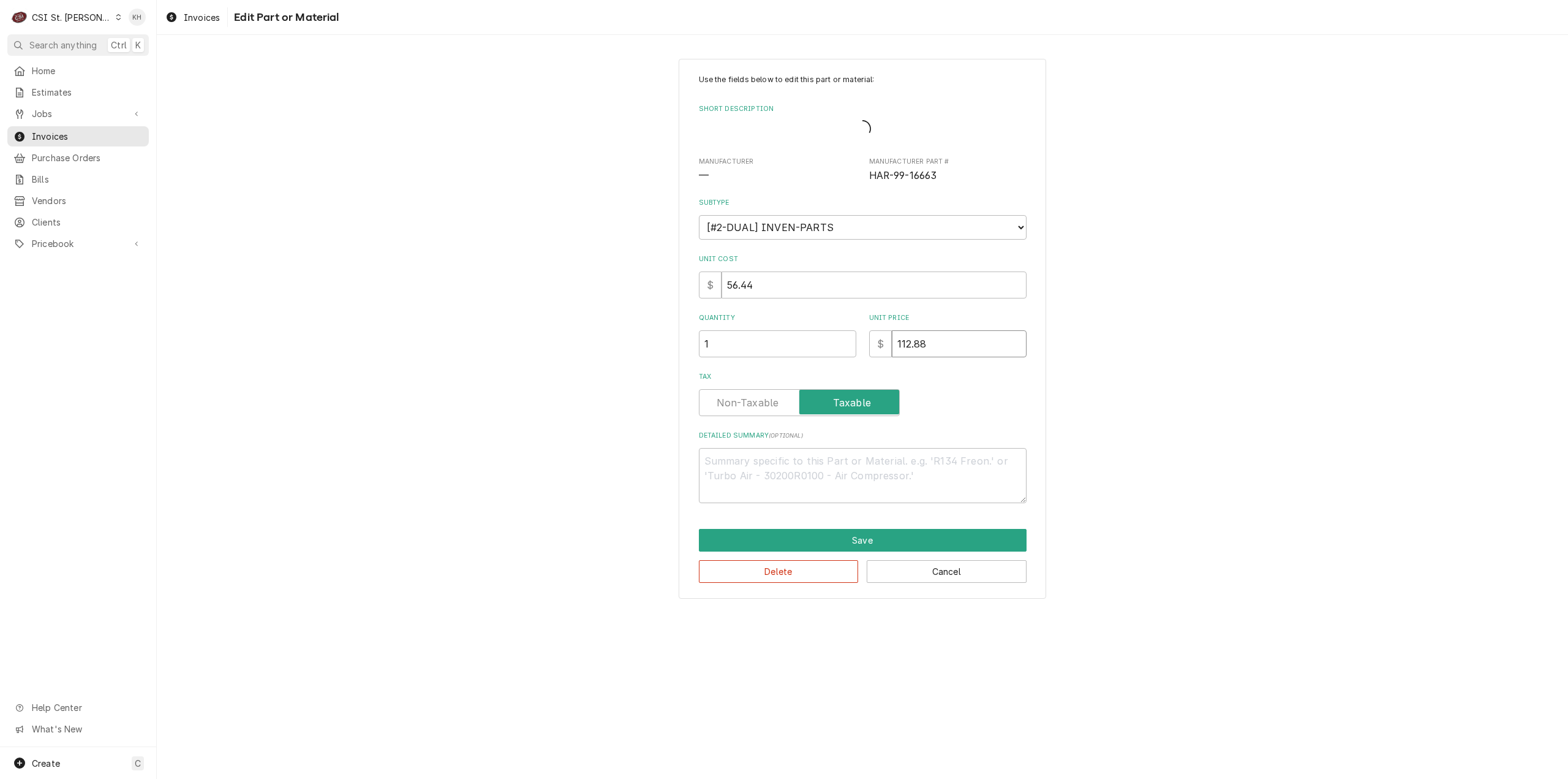
drag, startPoint x: 908, startPoint y: 346, endPoint x: 873, endPoint y: 349, distance: 35.1
click at [873, 349] on div "$ 112.88" at bounding box center [948, 343] width 158 height 27
paste input "84.66"
type textarea "x"
type input "84.66"
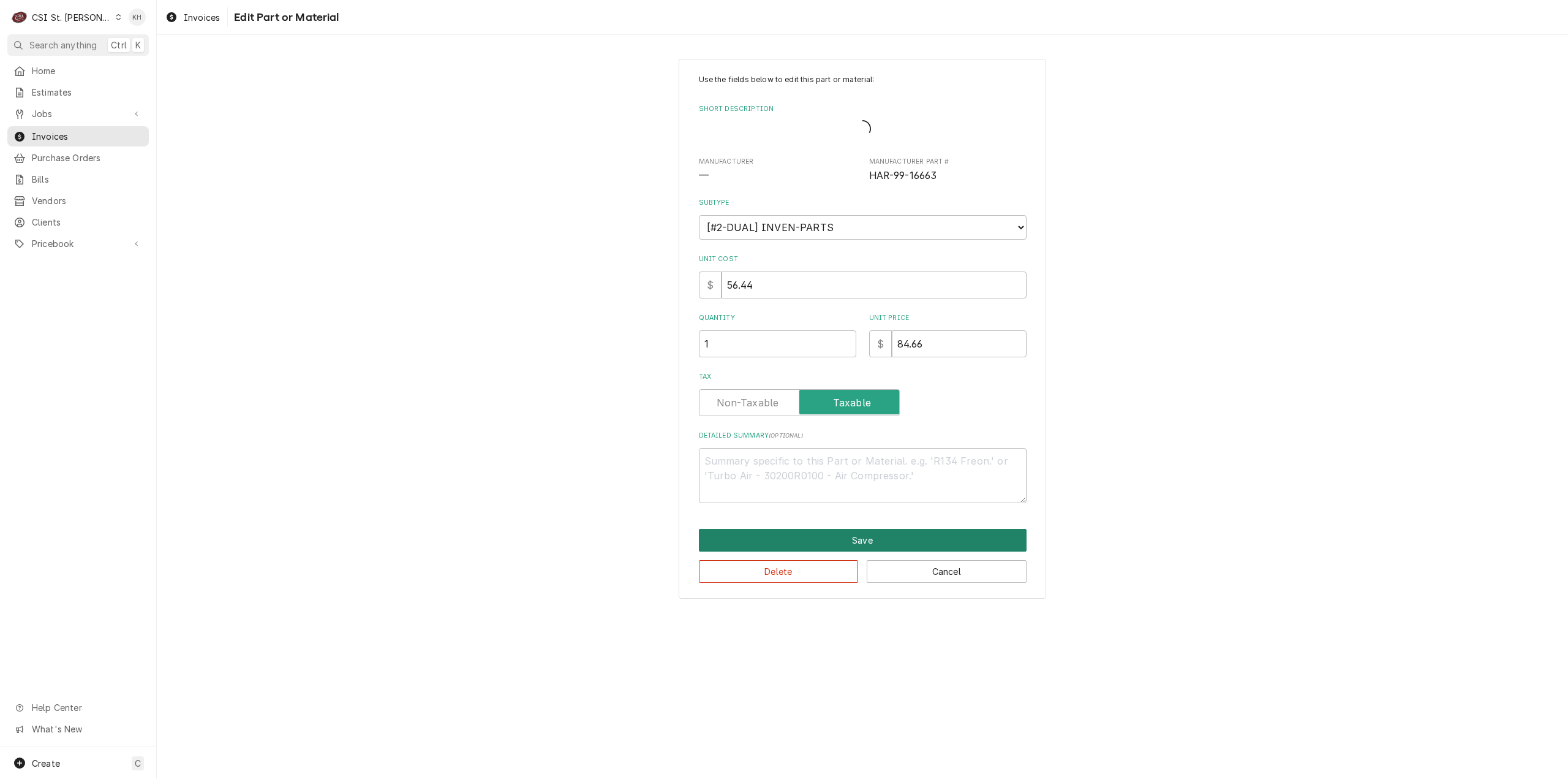
click at [857, 541] on button "Save" at bounding box center [863, 540] width 328 height 22
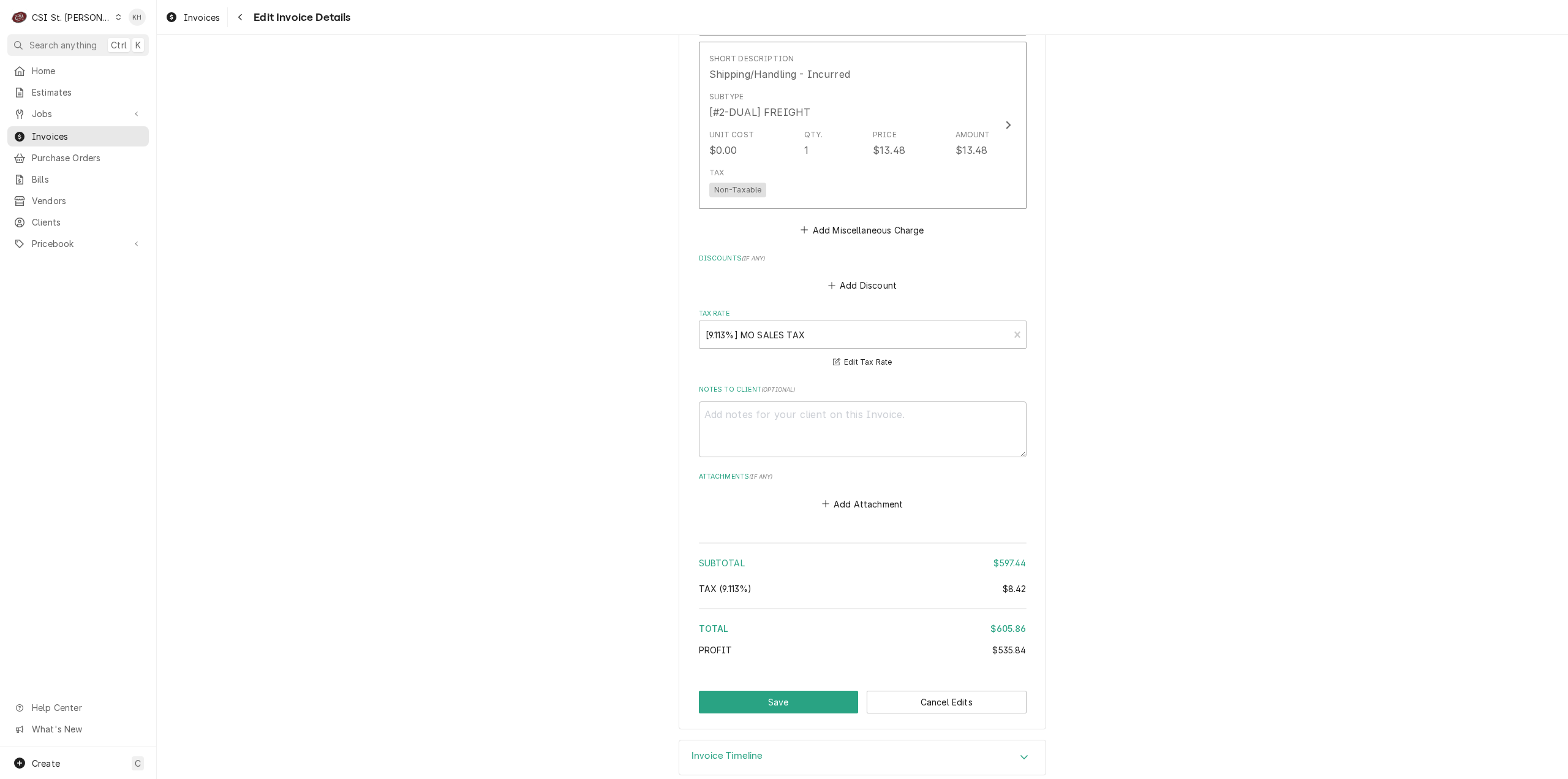
scroll to position [2780, 0]
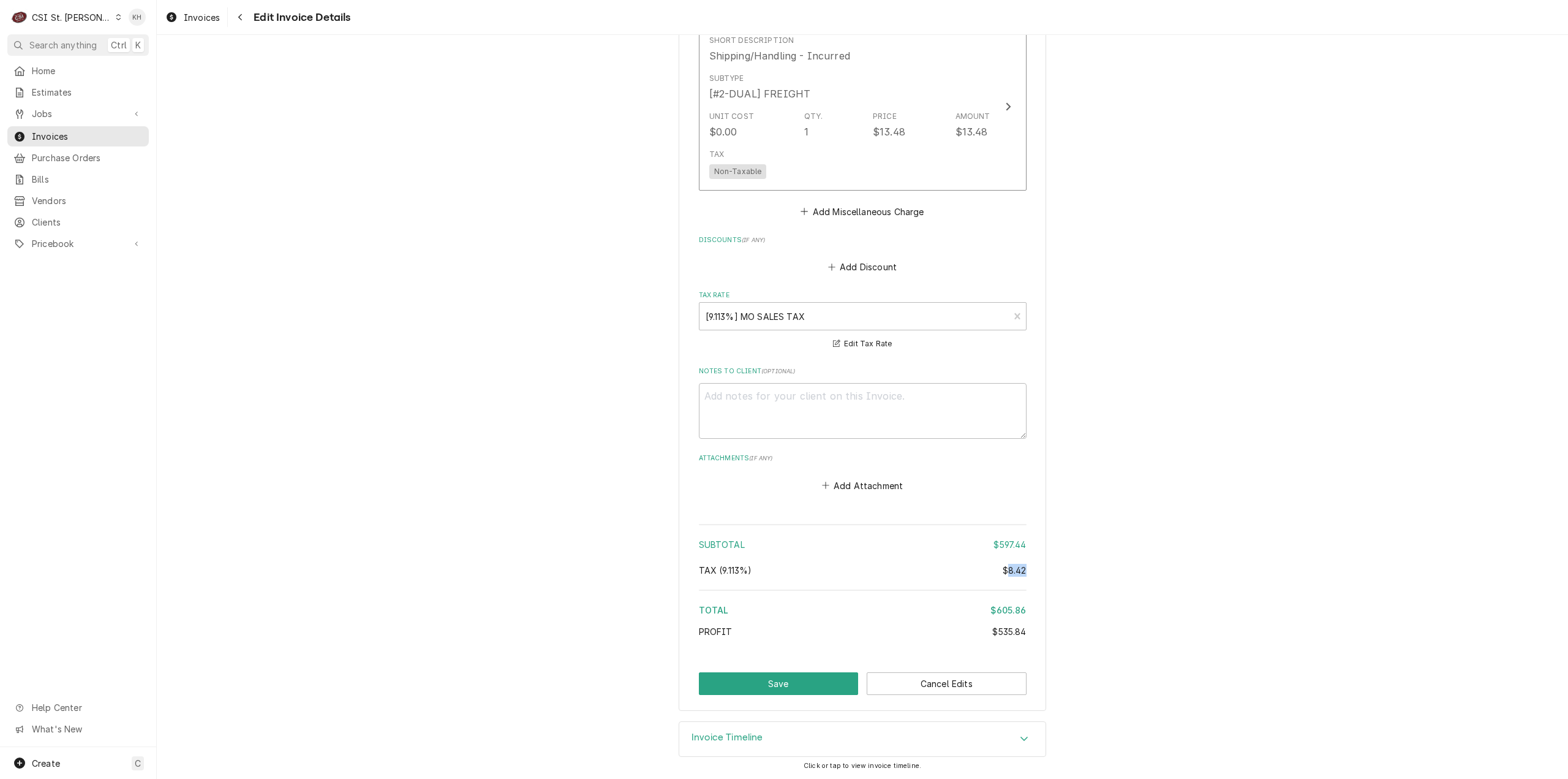
drag, startPoint x: 1003, startPoint y: 573, endPoint x: 1022, endPoint y: 573, distance: 19.0
copy div "8.42"
click at [767, 686] on button "Save" at bounding box center [779, 683] width 160 height 22
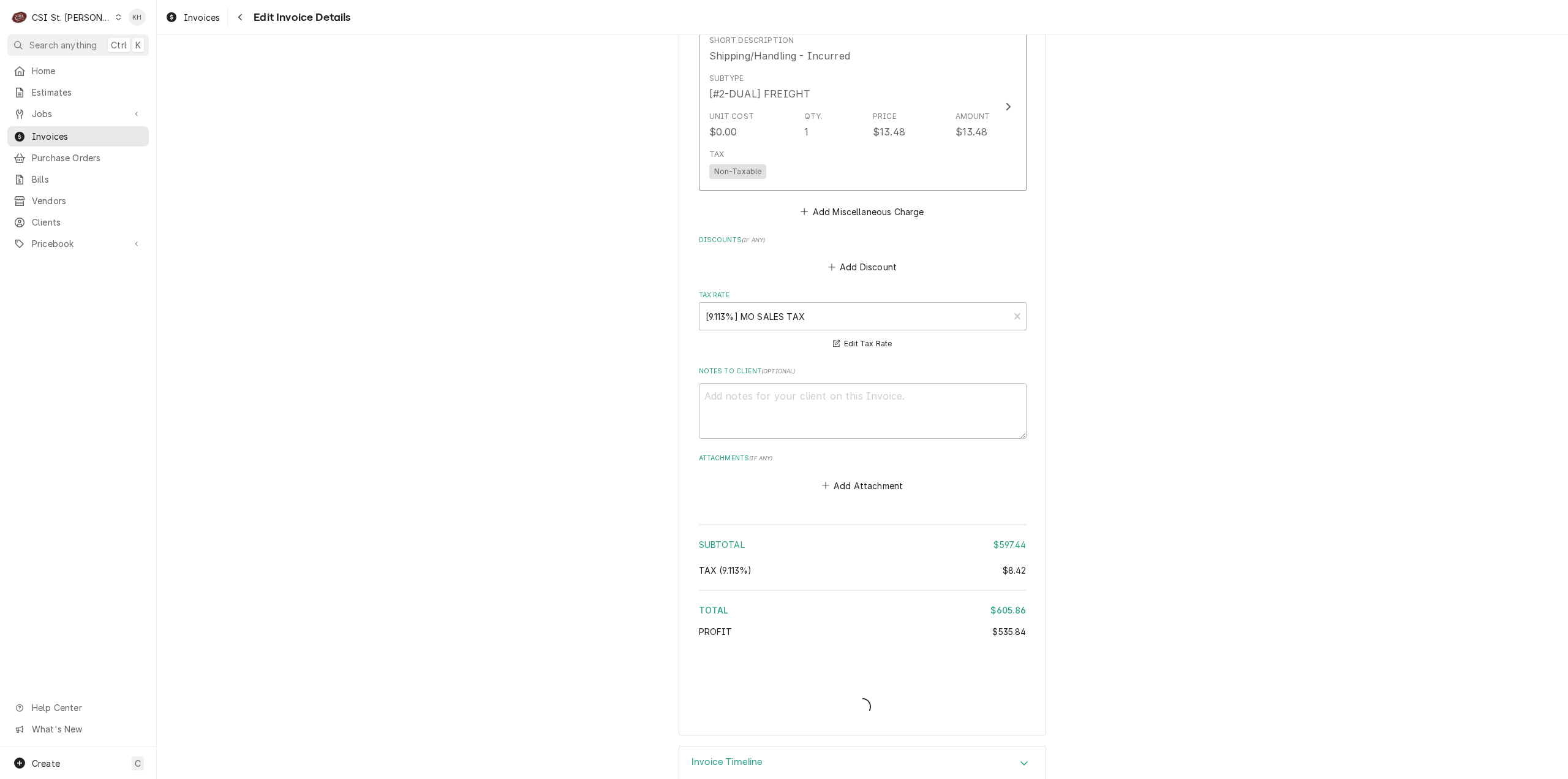
type textarea "x"
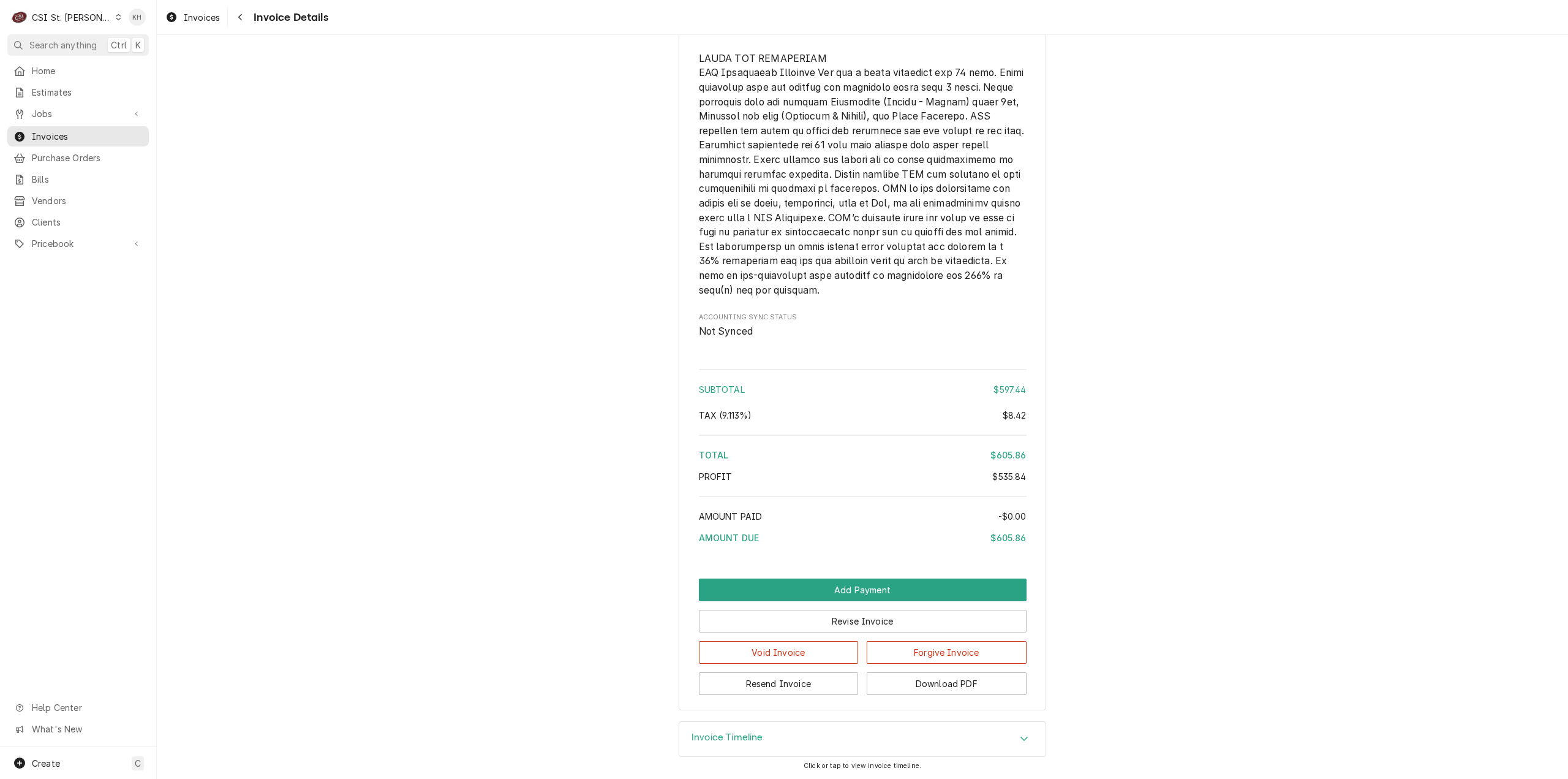
scroll to position [2637, 0]
click at [66, 11] on div "CSI St. [PERSON_NAME]" at bounding box center [71, 17] width 80 height 13
drag, startPoint x: 140, startPoint y: 22, endPoint x: 125, endPoint y: 34, distance: 19.2
click at [139, 22] on div "CSI [US_STATE][GEOGRAPHIC_DATA]" at bounding box center [188, 24] width 162 height 13
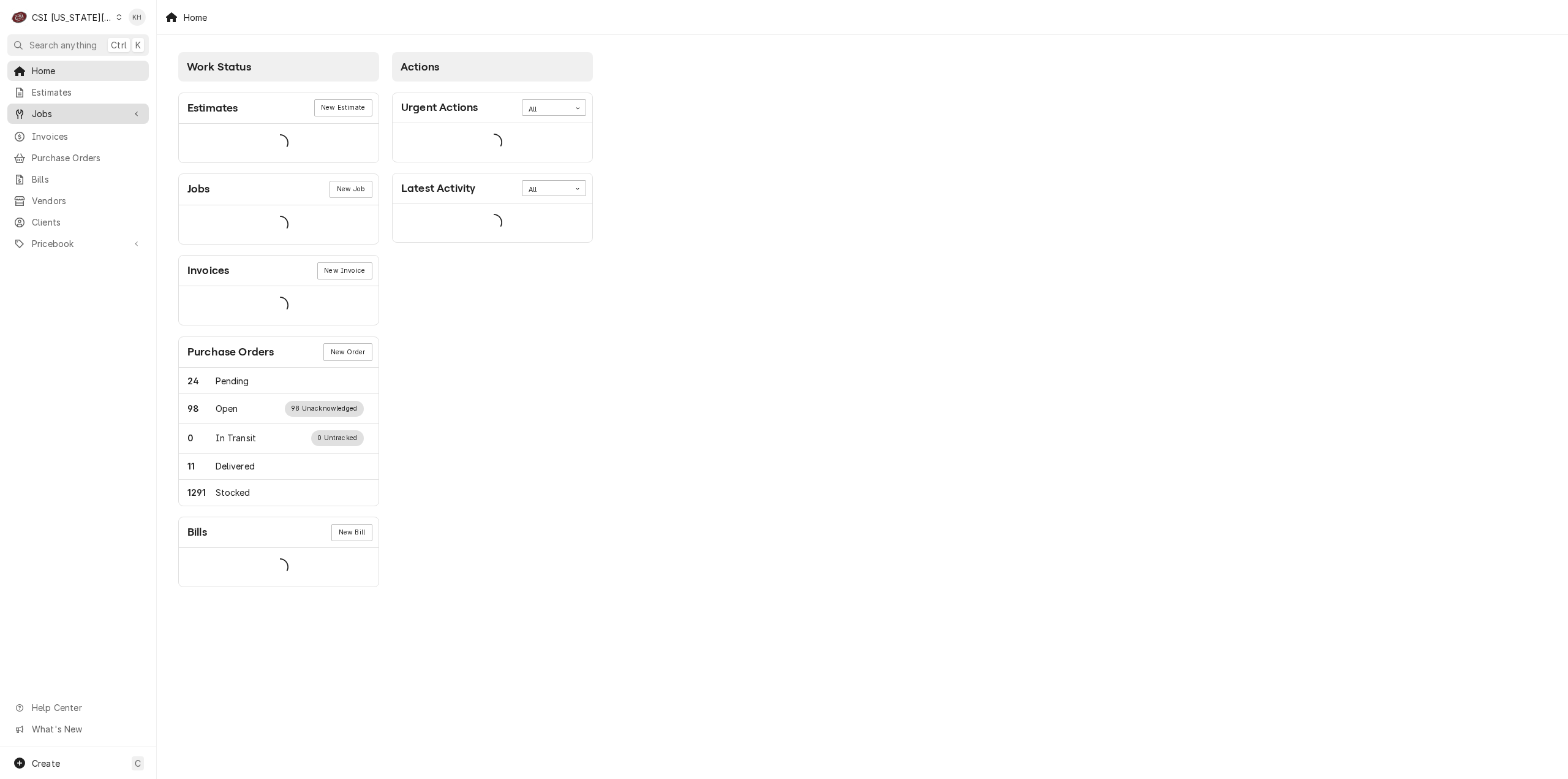
click at [63, 108] on span "Jobs" at bounding box center [78, 114] width 93 height 13
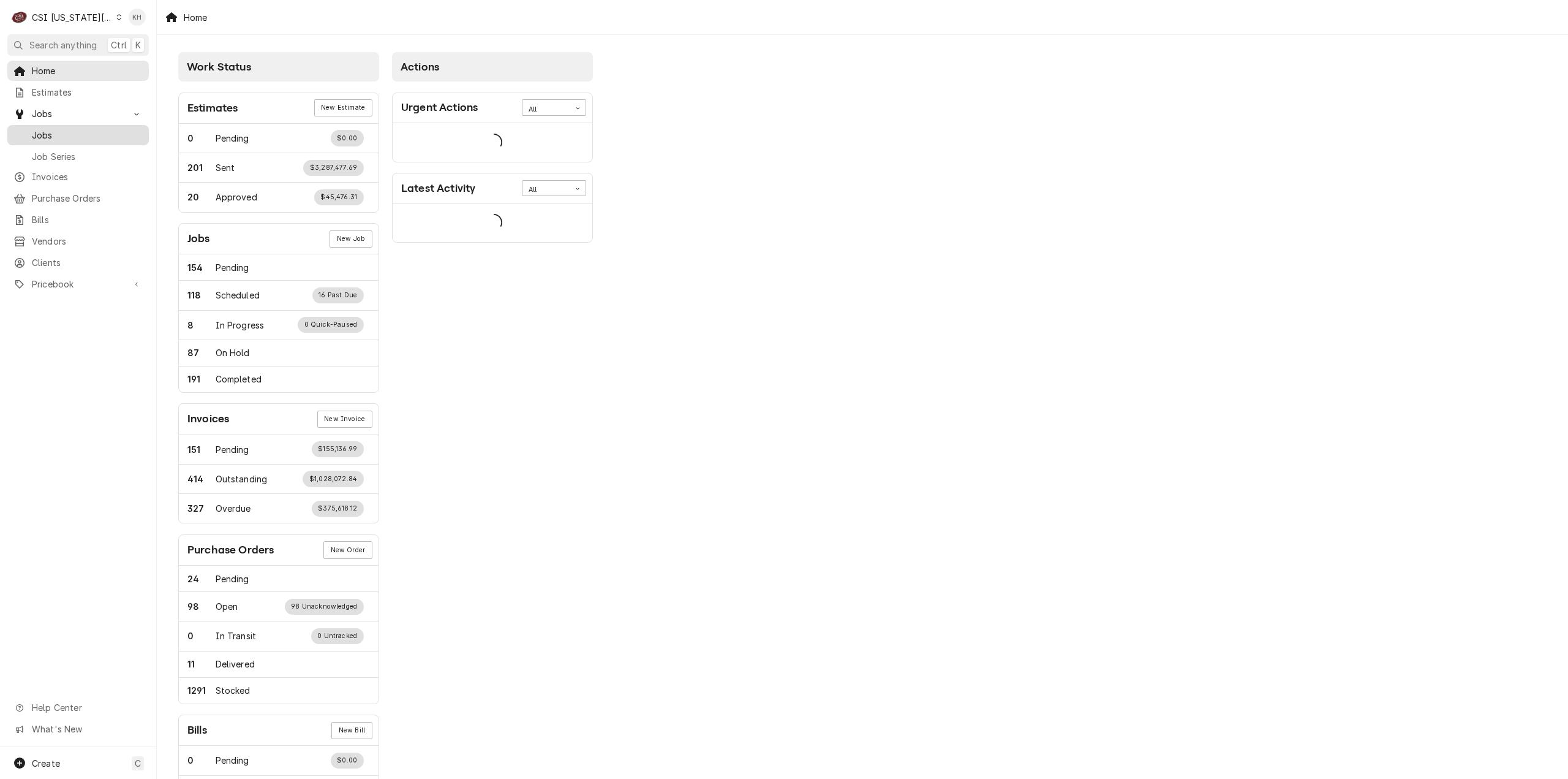
click at [60, 125] on link "Jobs" at bounding box center [78, 135] width 141 height 20
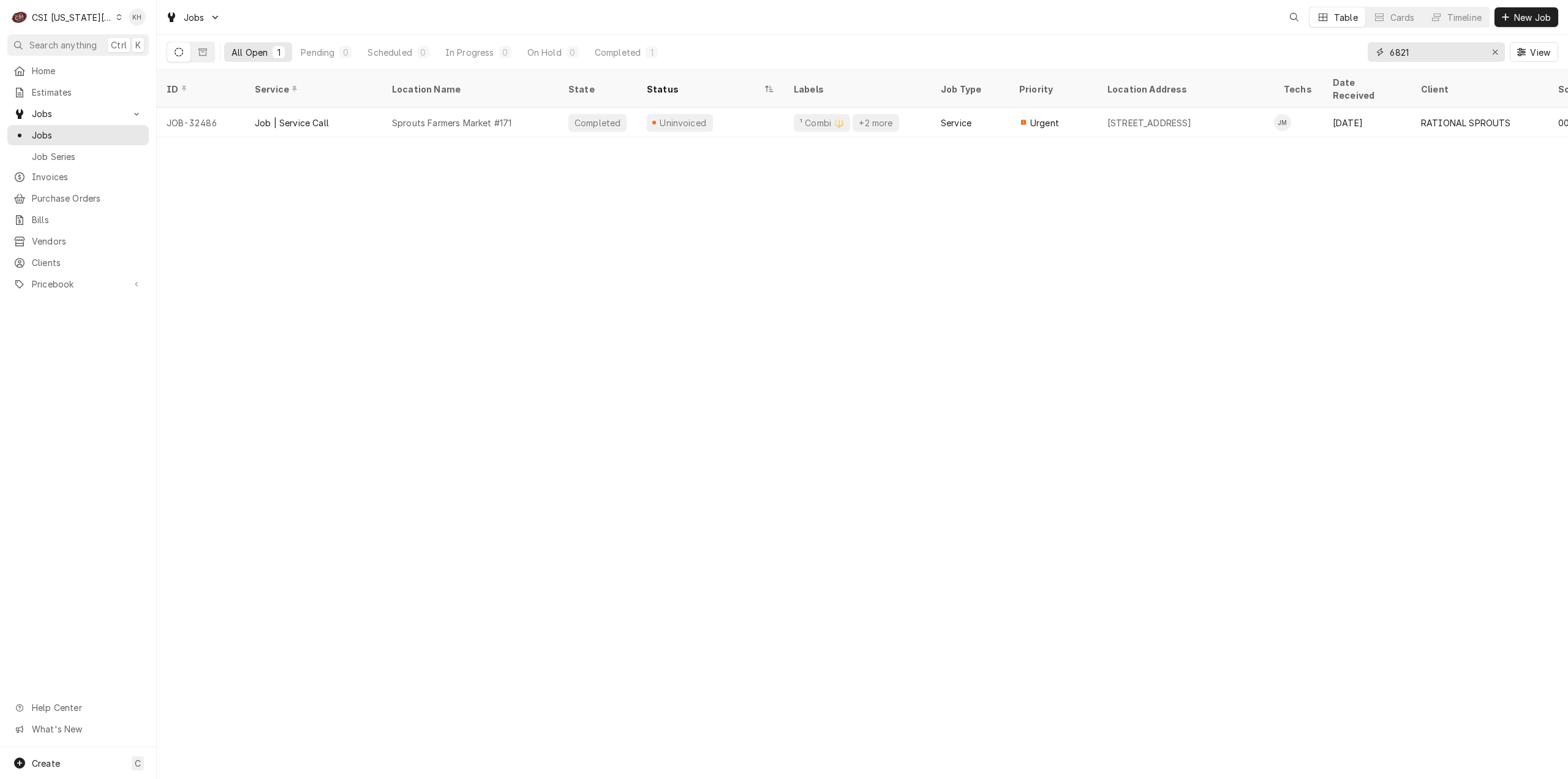
drag, startPoint x: 1425, startPoint y: 50, endPoint x: 1341, endPoint y: 56, distance: 84.2
click at [1341, 56] on div "All Open 1 Pending 0 Scheduled 0 In Progress 0 On Hold 0 Completed 1 6821 View" at bounding box center [862, 52] width 1392 height 34
type input "13720"
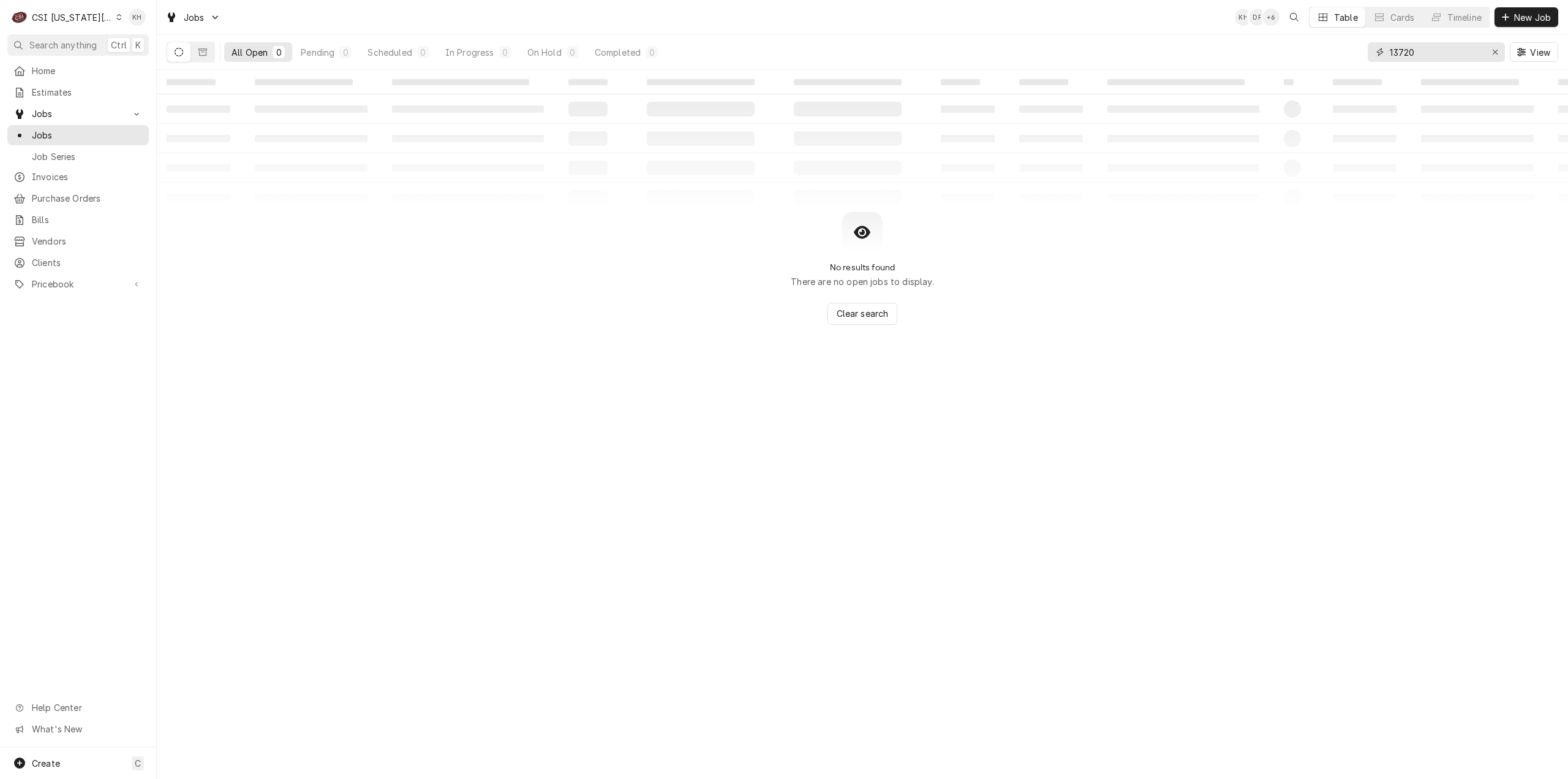
drag, startPoint x: 1464, startPoint y: 54, endPoint x: 1350, endPoint y: 49, distance: 114.1
click at [1350, 49] on div "All Open 0 Pending 0 Scheduled 0 In Progress 0 On Hold 0 Completed 0 13720 View" at bounding box center [862, 52] width 1392 height 34
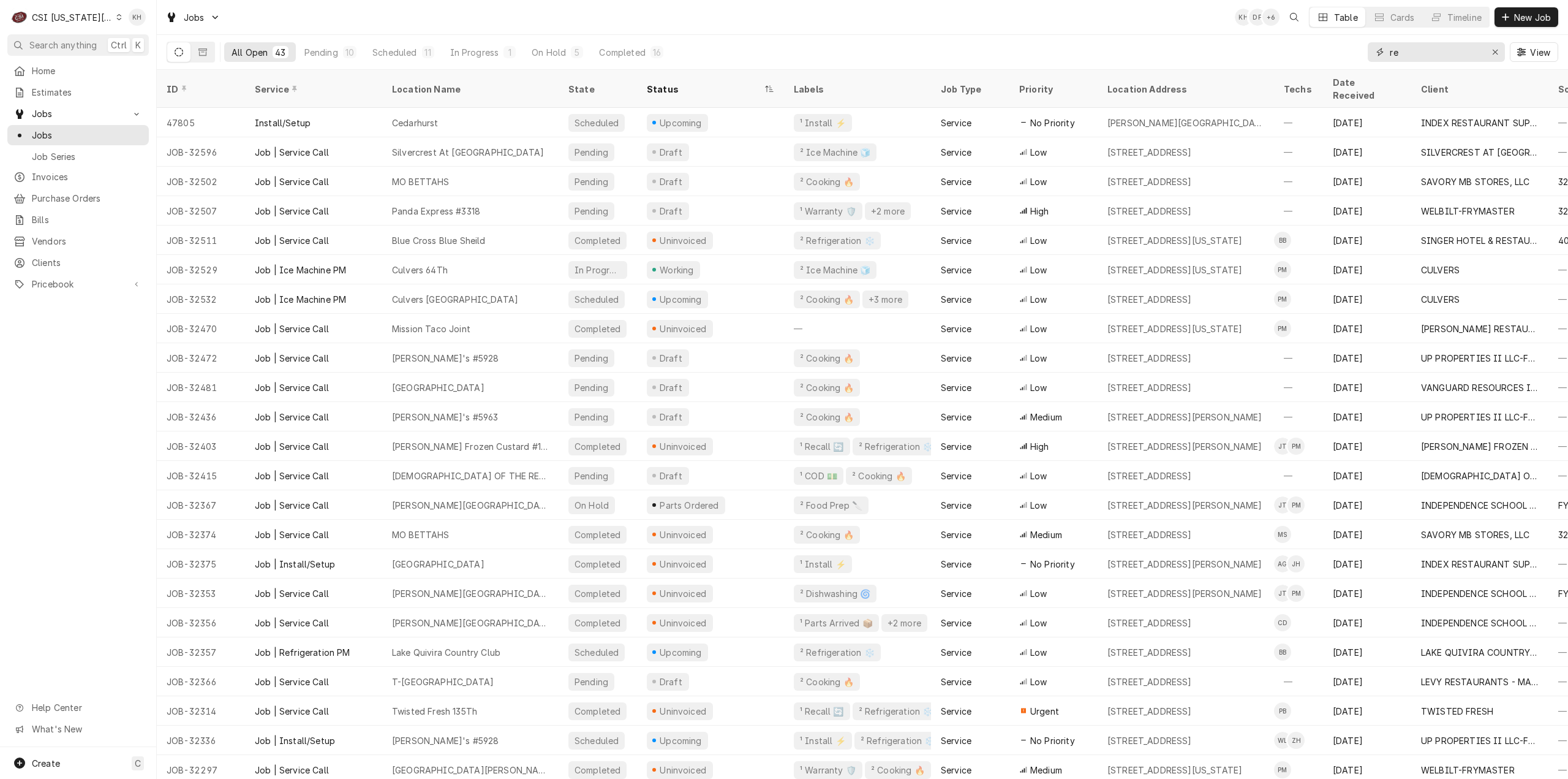
type input "r"
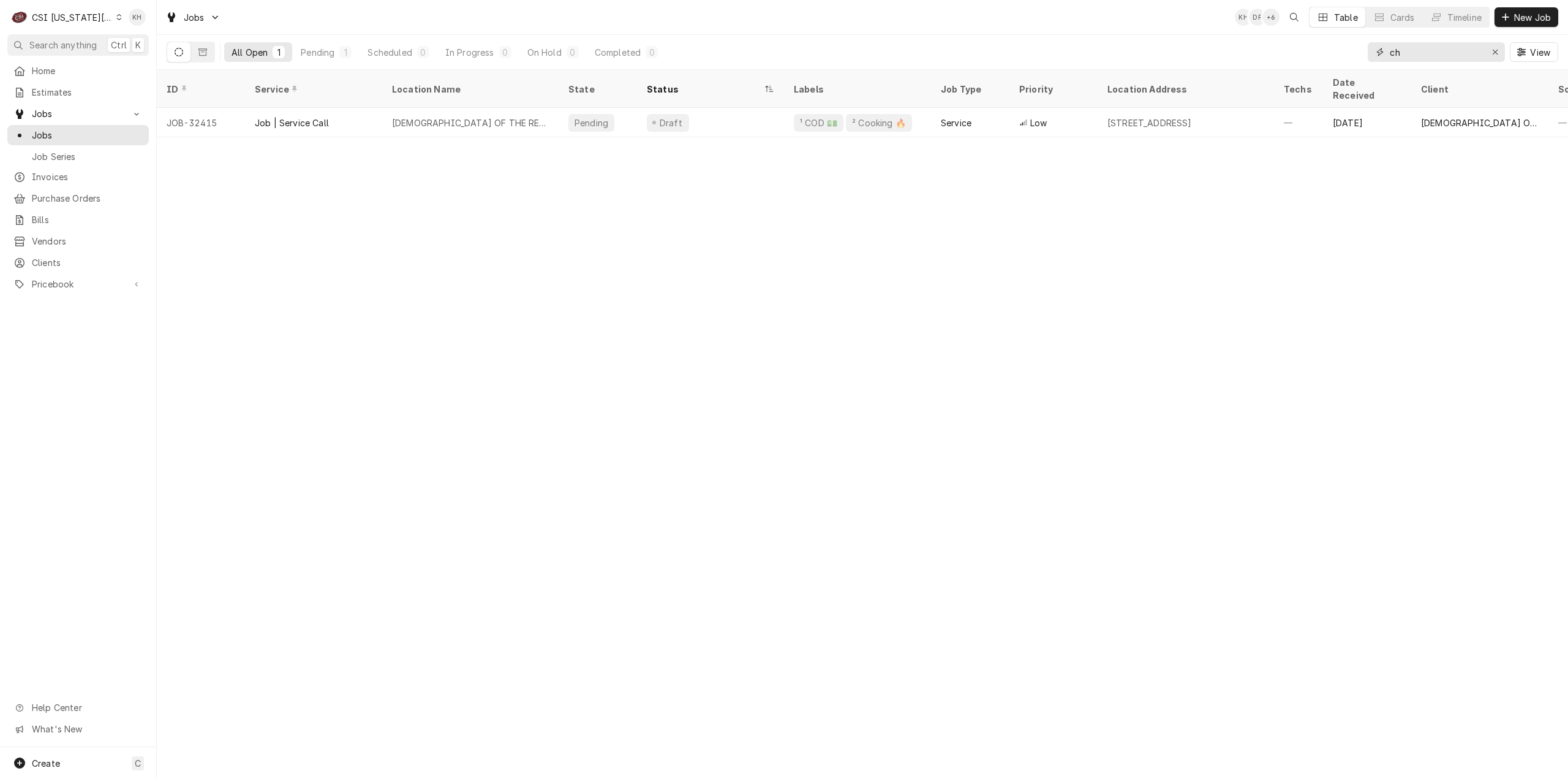
type input "c"
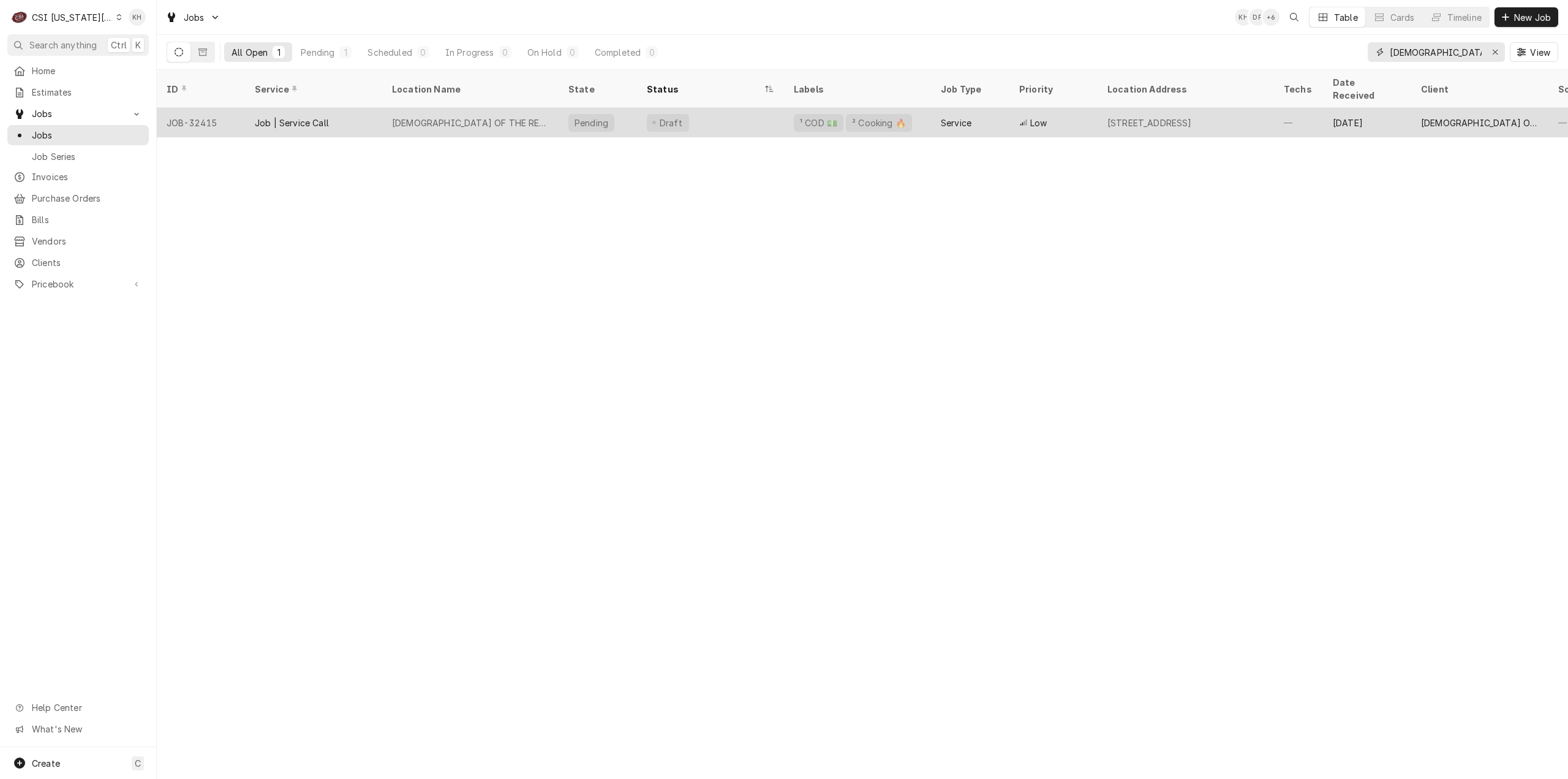
type input "church"
click at [1191, 116] on div "5001 W 137th St, Leawood, KS 66224" at bounding box center [1149, 122] width 84 height 13
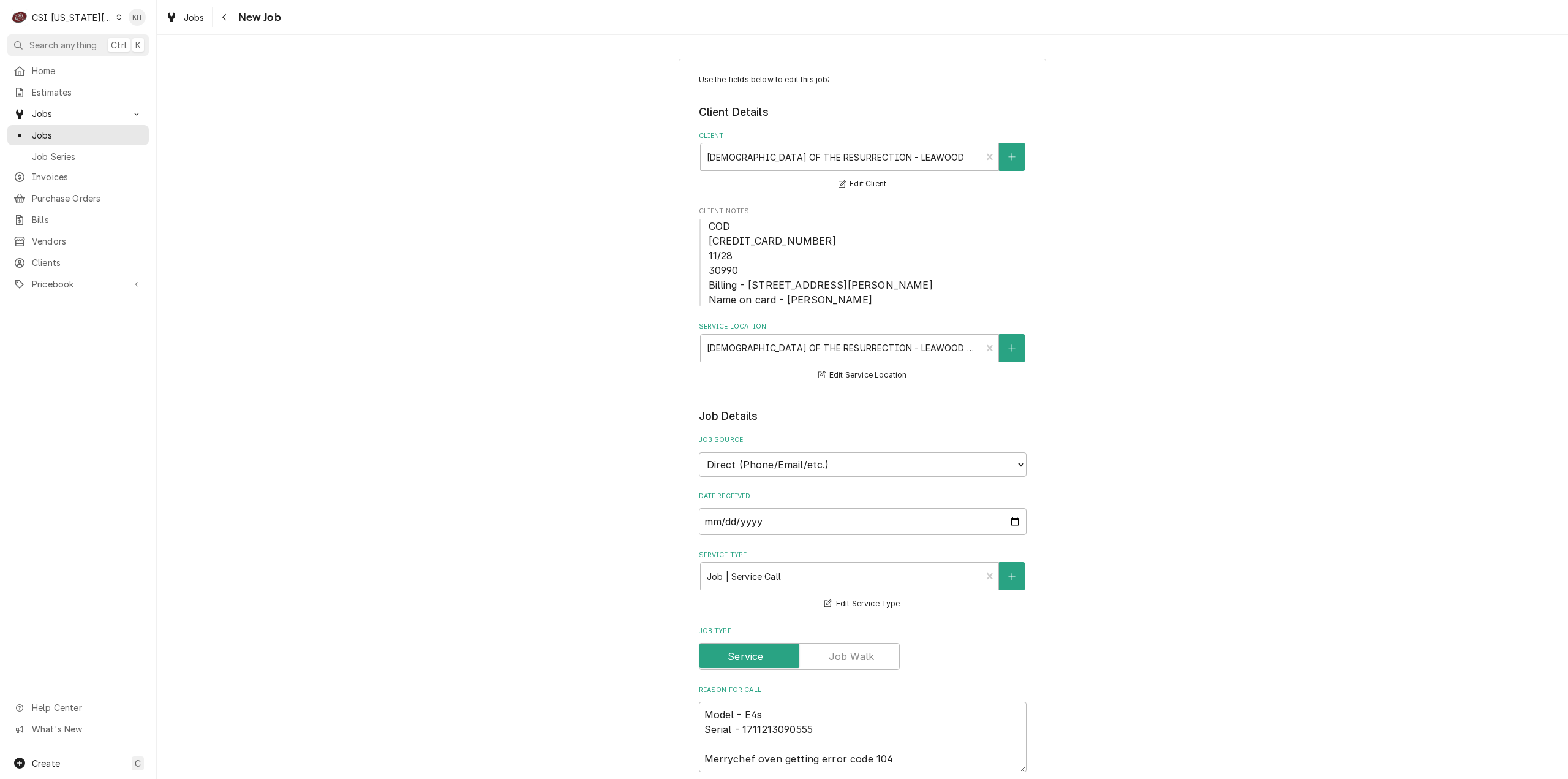
type textarea "x"
click at [912, 346] on div "Service Location" at bounding box center [841, 348] width 269 height 22
drag, startPoint x: 1240, startPoint y: 354, endPoint x: 1212, endPoint y: 347, distance: 28.9
click at [1232, 347] on div "Use the fields below to edit this job: Client Details Client [DEMOGRAPHIC_DATA]…" at bounding box center [862, 785] width 1411 height 1474
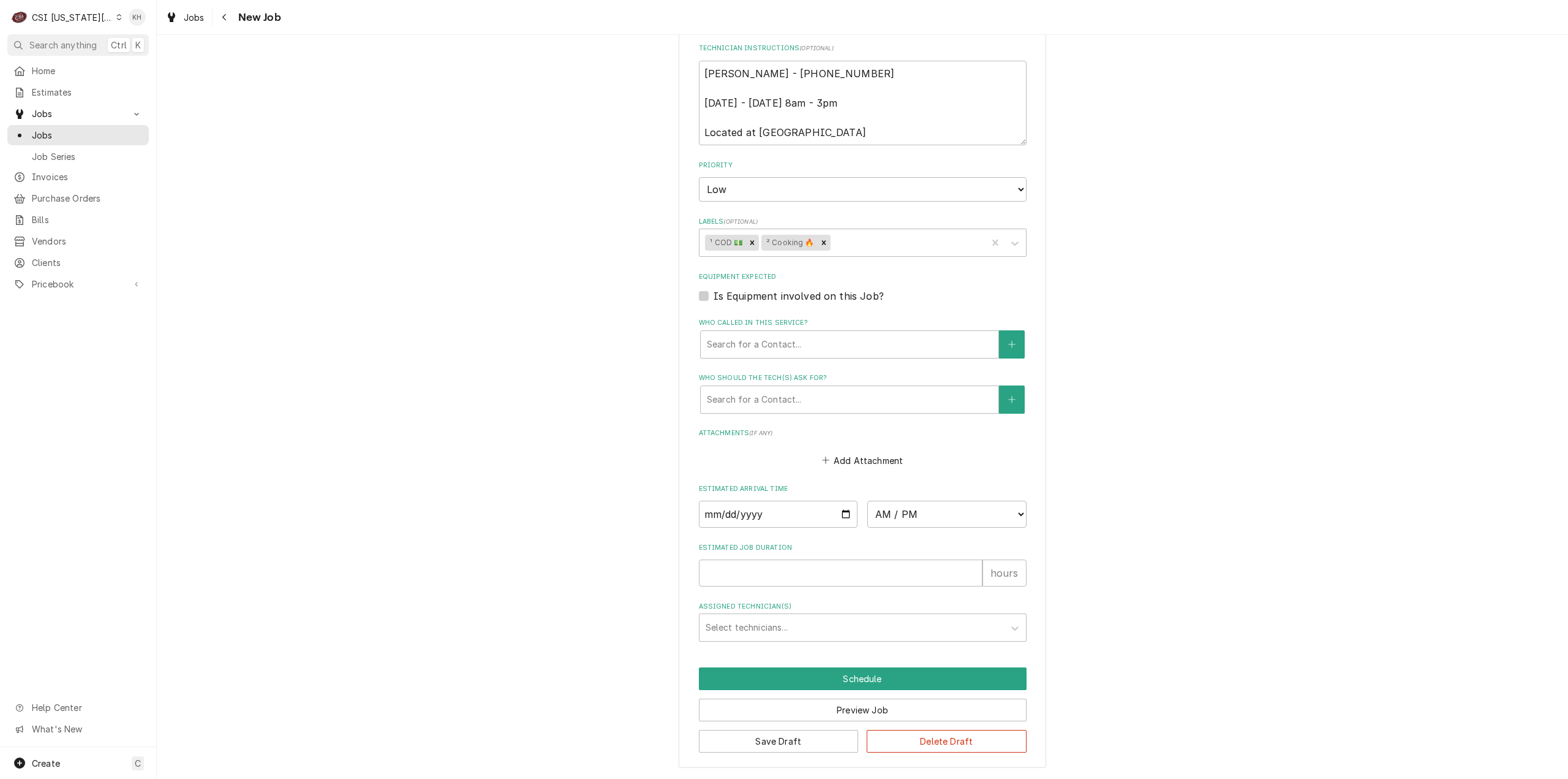
scroll to position [745, 0]
drag, startPoint x: 220, startPoint y: 14, endPoint x: 565, endPoint y: 178, distance: 382.0
click at [220, 14] on div "Navigate back" at bounding box center [225, 17] width 12 height 12
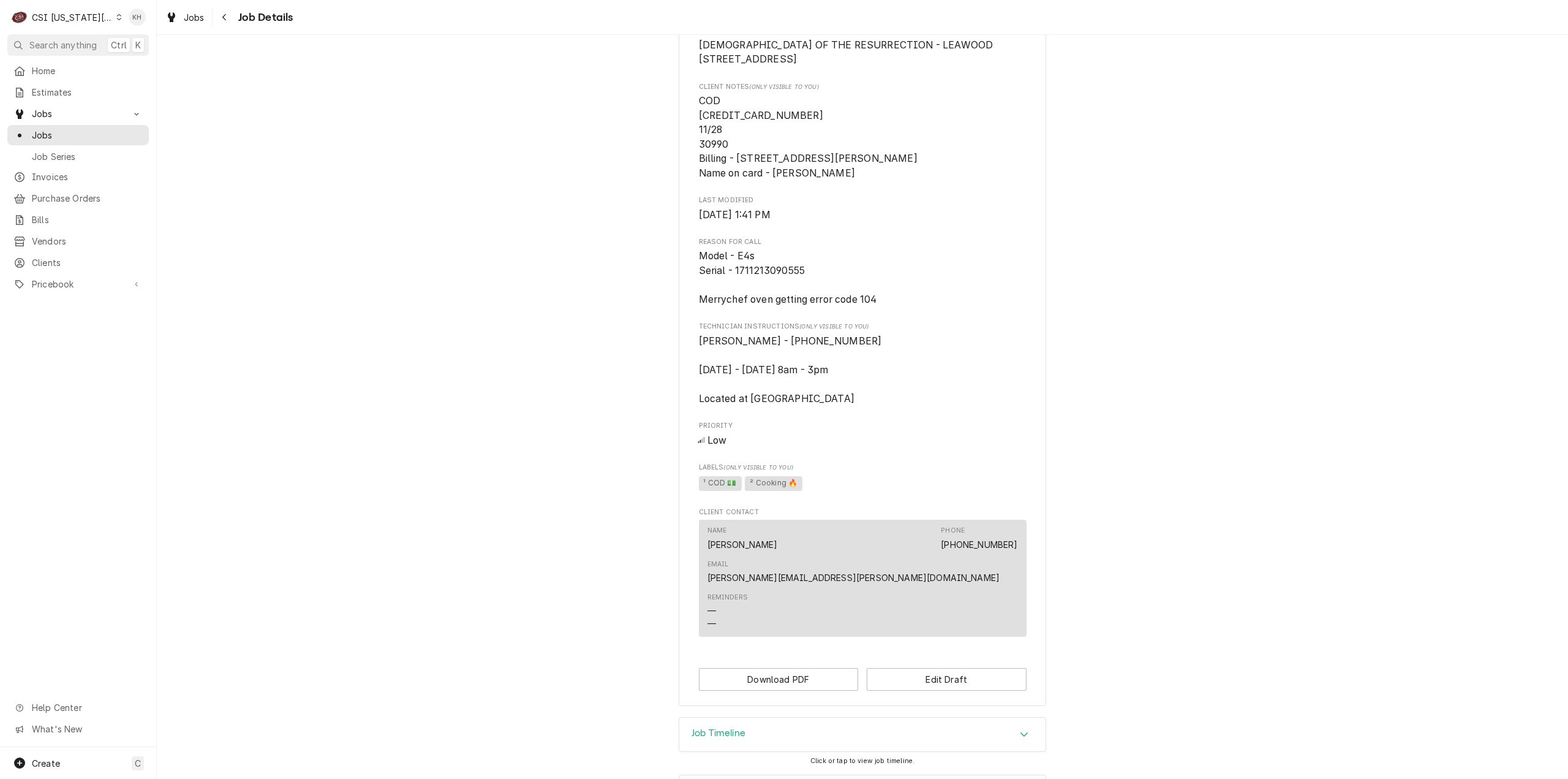
scroll to position [338, 0]
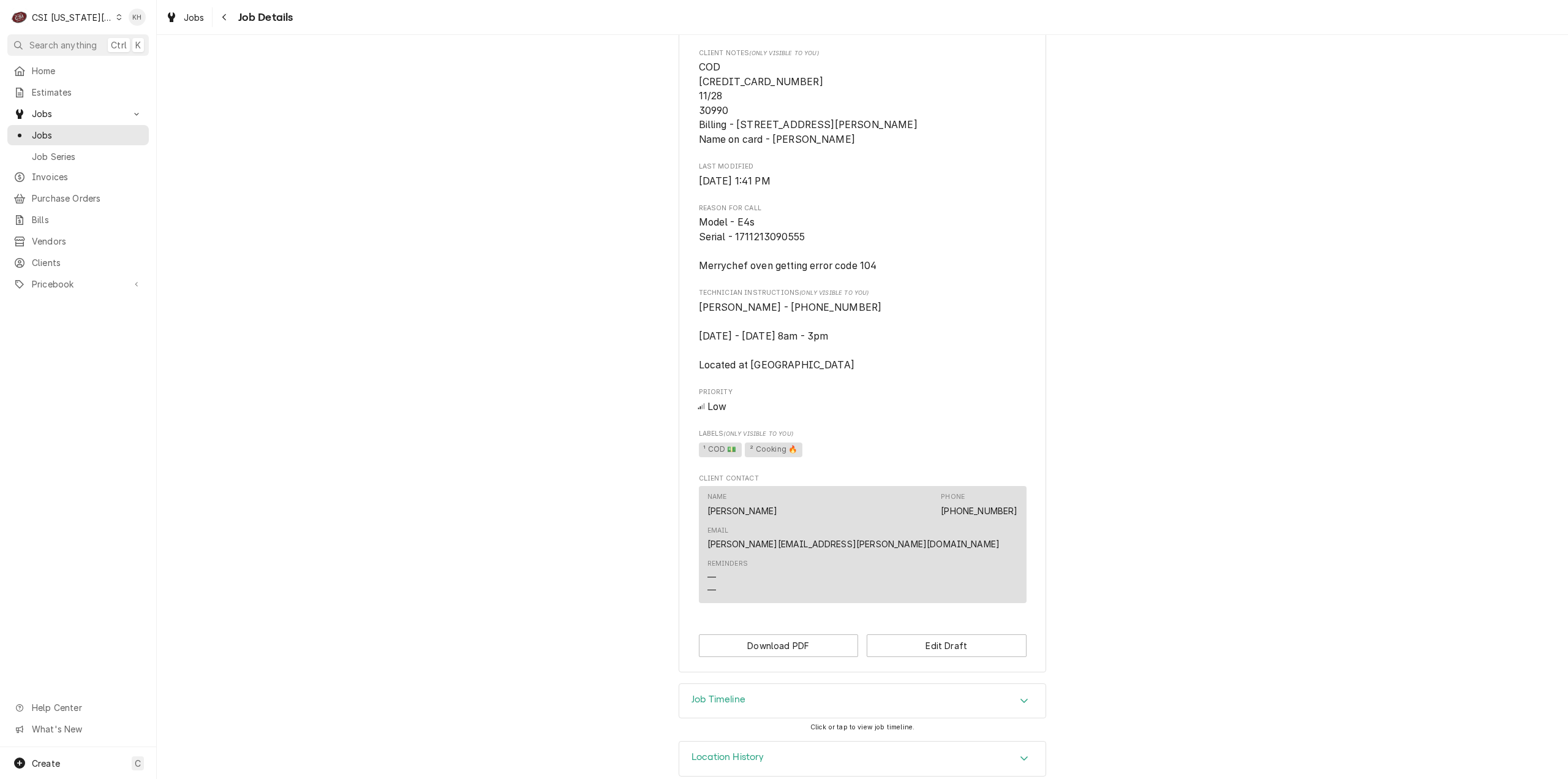
click at [801, 685] on div "Job Timeline" at bounding box center [862, 701] width 366 height 34
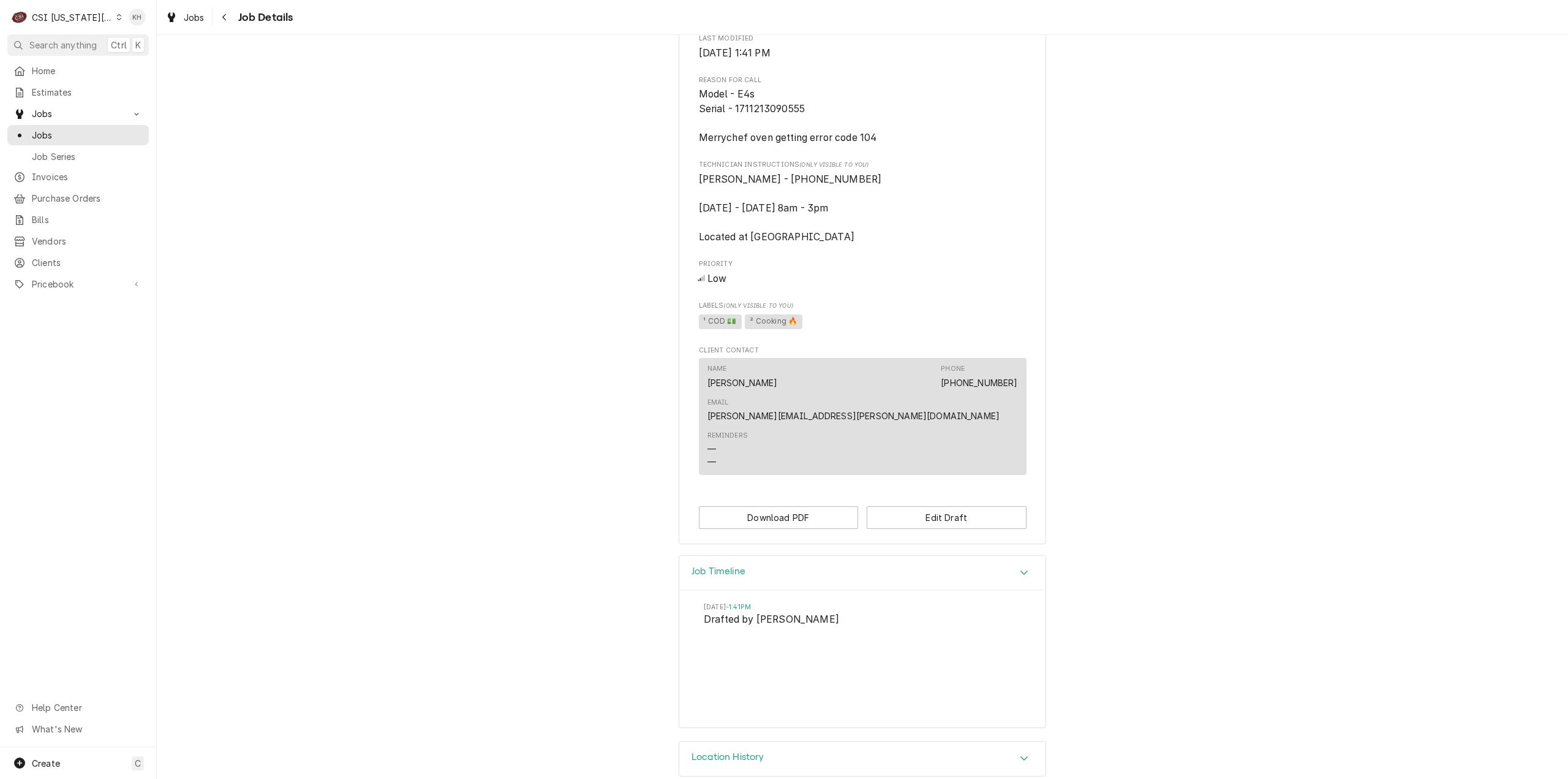
click at [762, 555] on div "Job Timeline" at bounding box center [862, 572] width 366 height 35
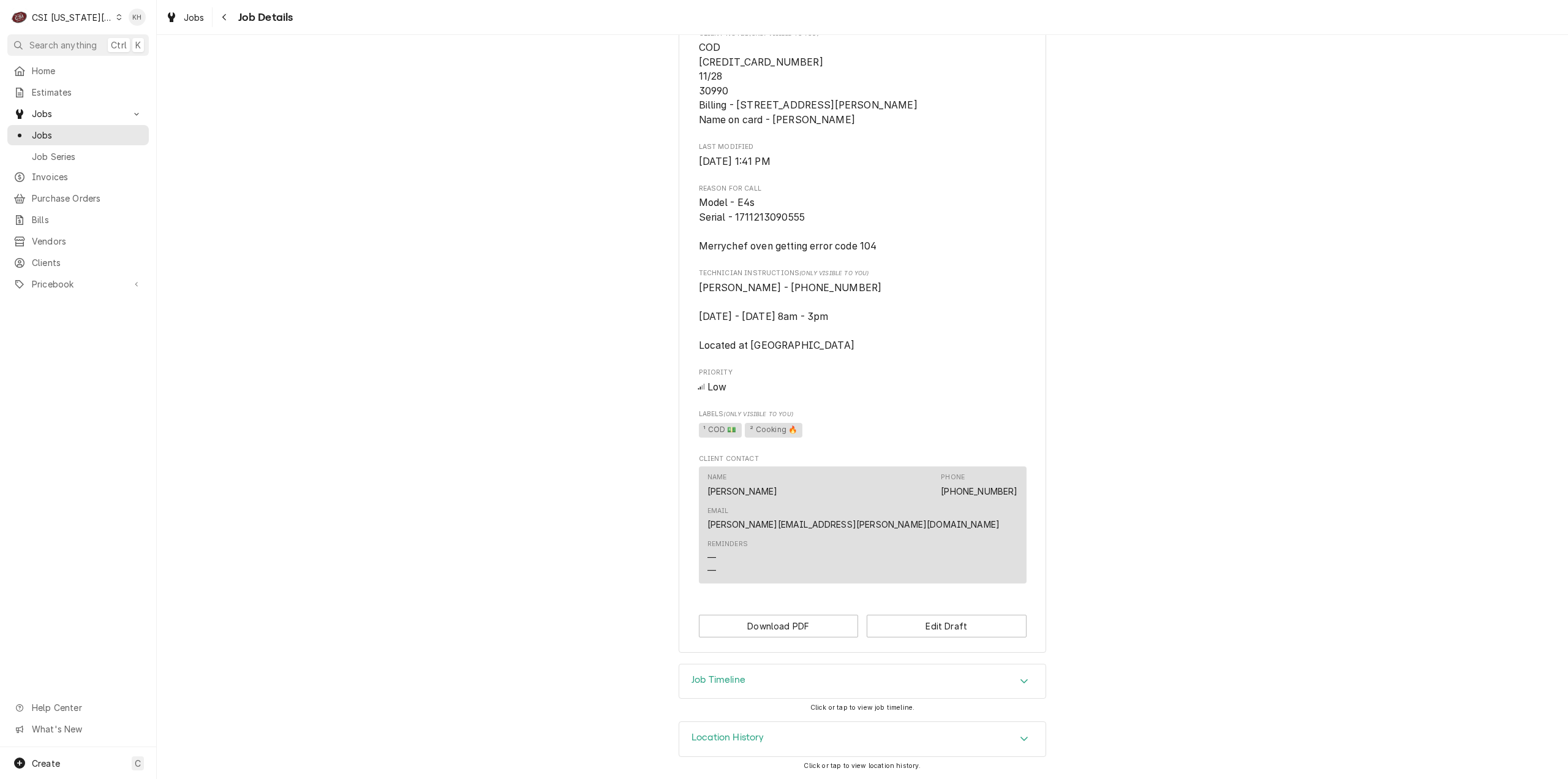
scroll to position [338, 0]
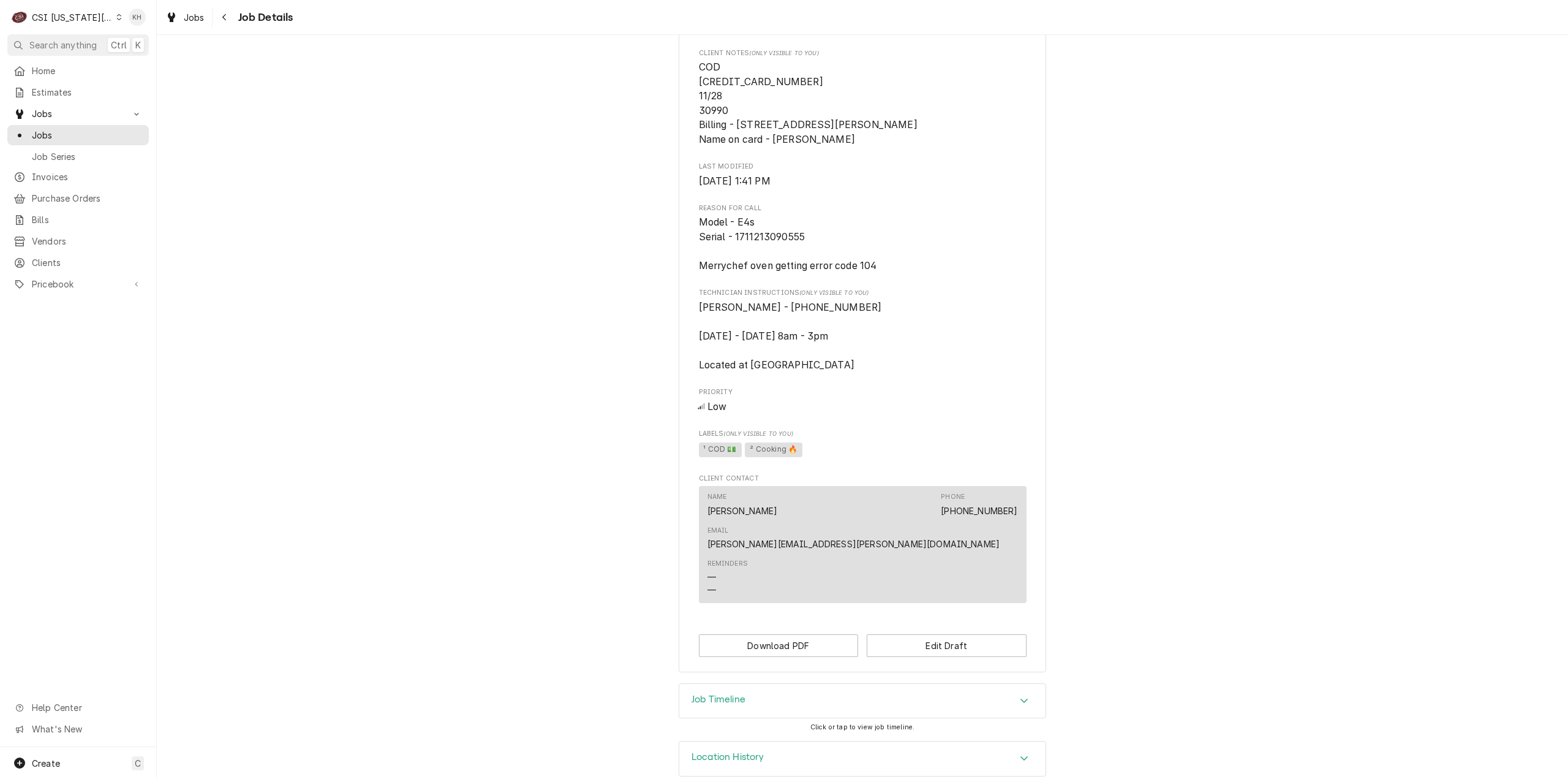
click at [1127, 376] on div "Draft Preview [DEMOGRAPHIC_DATA] OF THE RESURRECTION - LEAWOOD CHURCH OF THE RE…" at bounding box center [862, 196] width 1411 height 974
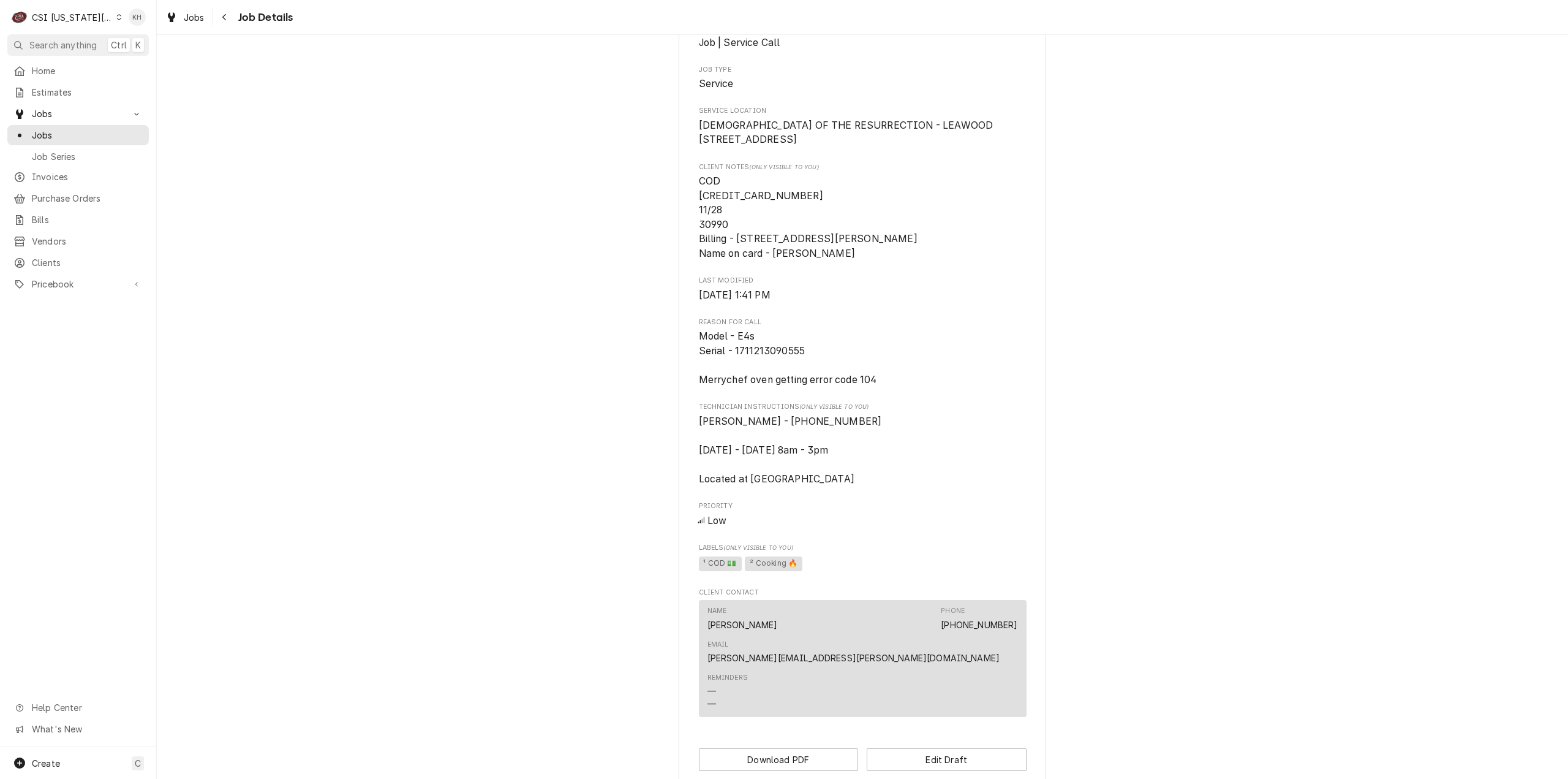
scroll to position [245, 0]
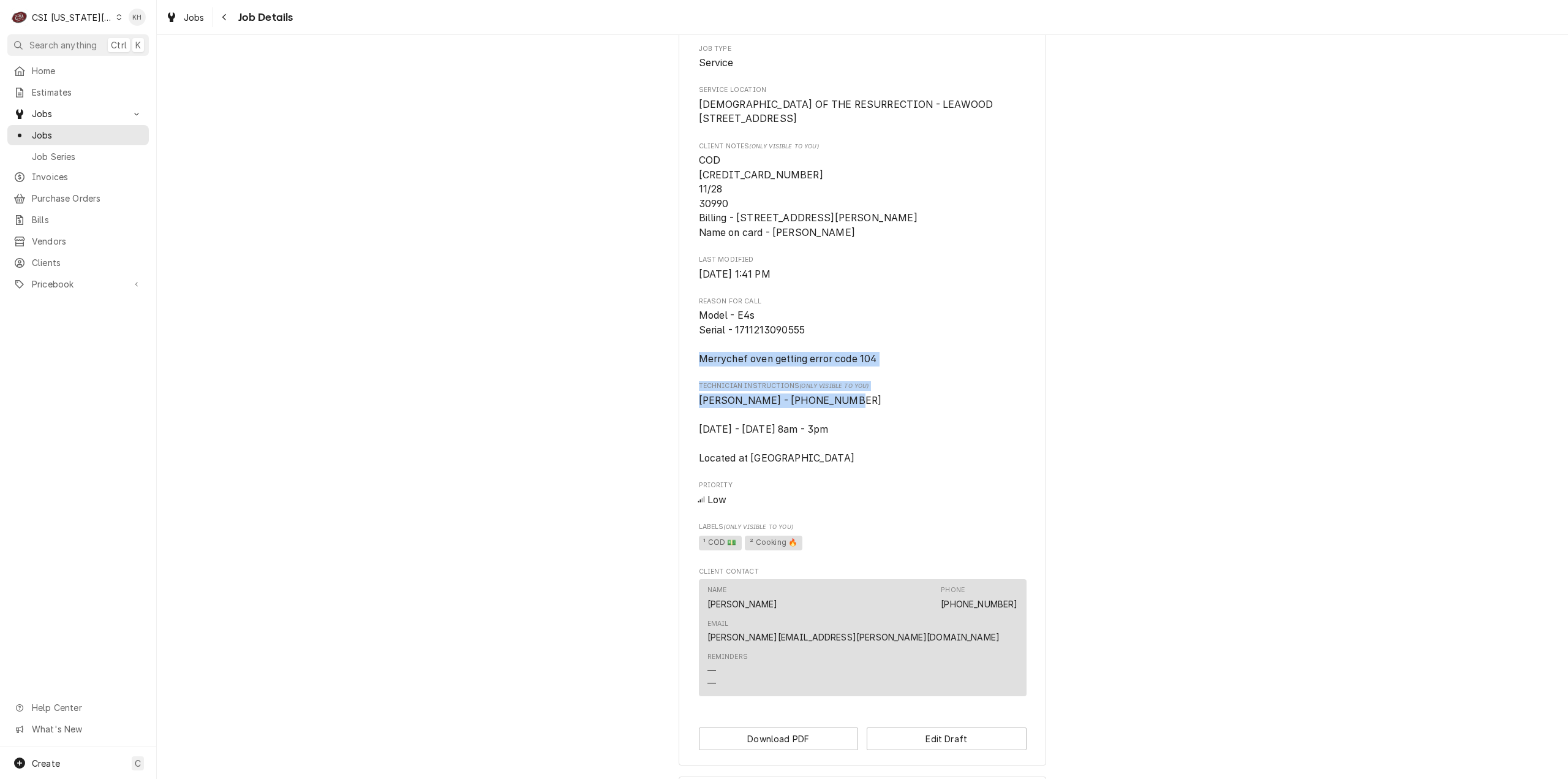
drag, startPoint x: 879, startPoint y: 419, endPoint x: 688, endPoint y: 376, distance: 195.8
click at [688, 376] on div "CHURCH OF THE RESURRECTION - LEAWOOD CHURCH OF THE RESURRECTION - LEAWOOD / 500…" at bounding box center [862, 299] width 367 height 932
click at [850, 459] on span "Logan Shaver - 816 548-8554 Monday - Thursday 8am - 3pm Located at Spring Cafe" at bounding box center [863, 429] width 328 height 72
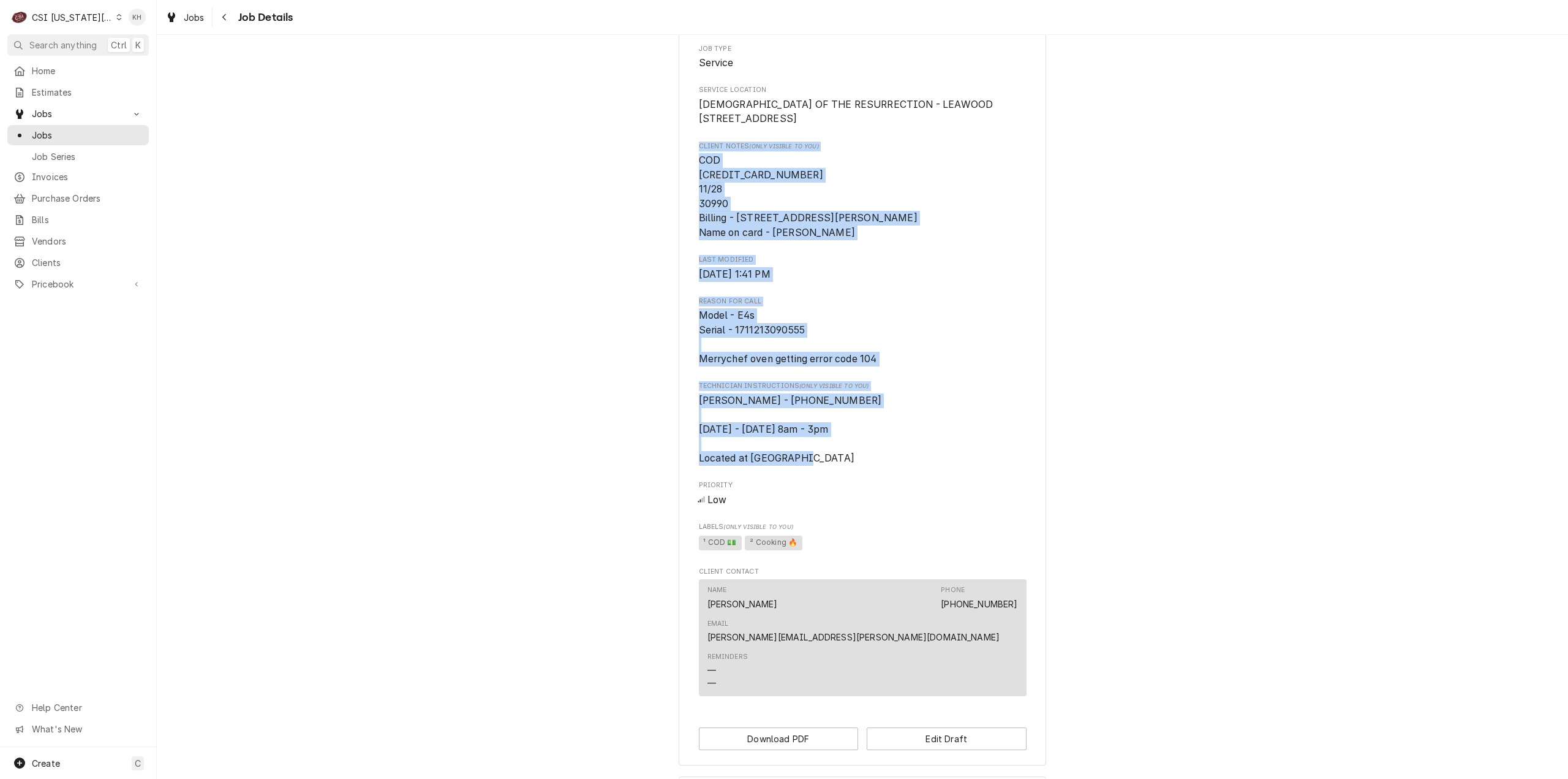
drag, startPoint x: 814, startPoint y: 470, endPoint x: 573, endPoint y: 149, distance: 401.4
click at [573, 149] on div "Draft Preview CHURCH OF THE RESURRECTION - LEAWOOD CHURCH OF THE RESURRECTION -…" at bounding box center [862, 289] width 1411 height 974
click at [987, 432] on span "Logan Shaver - 816 548-8554 Monday - Thursday 8am - 3pm Located at Spring Cafe" at bounding box center [863, 429] width 328 height 72
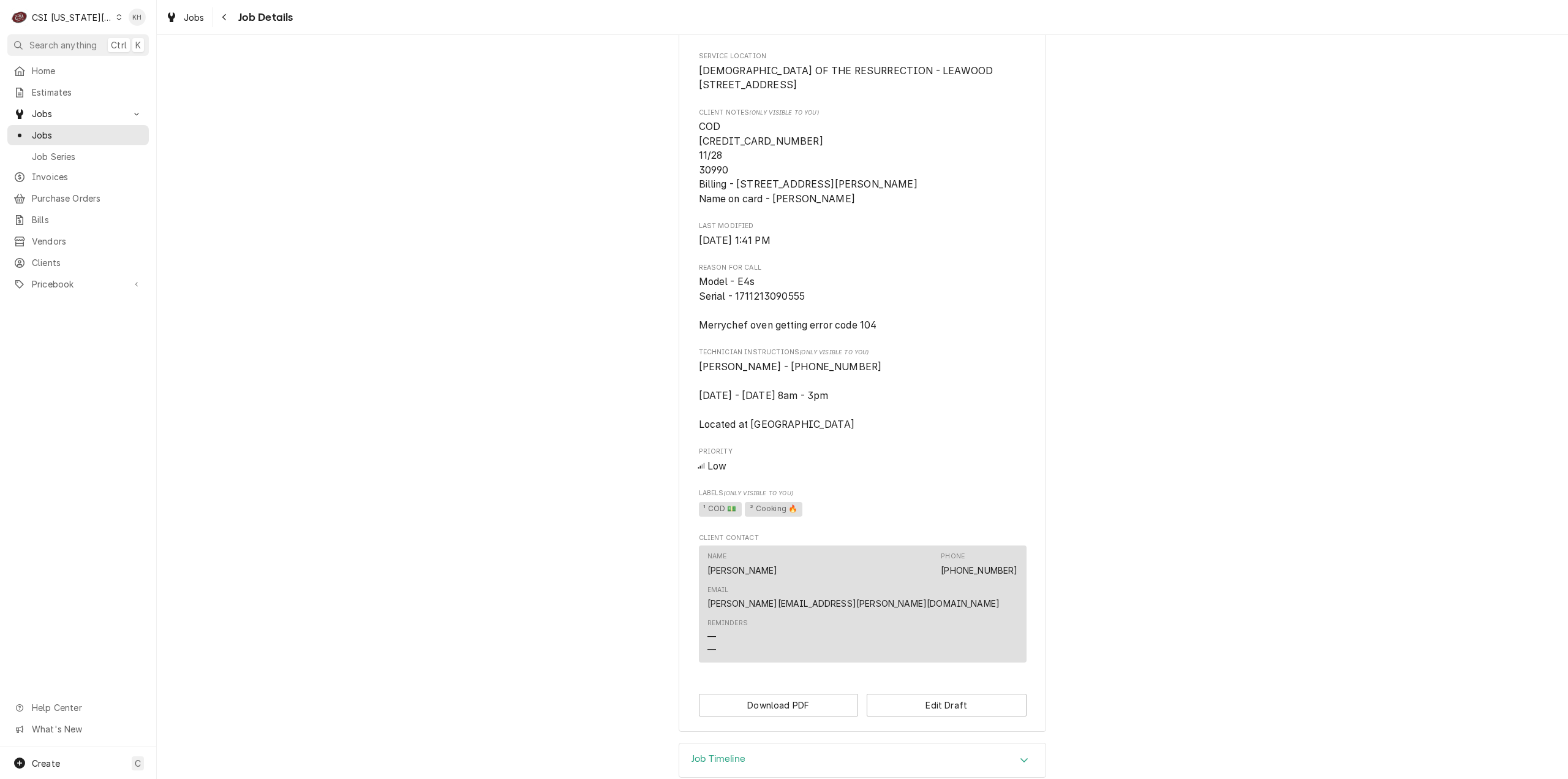
scroll to position [338, 0]
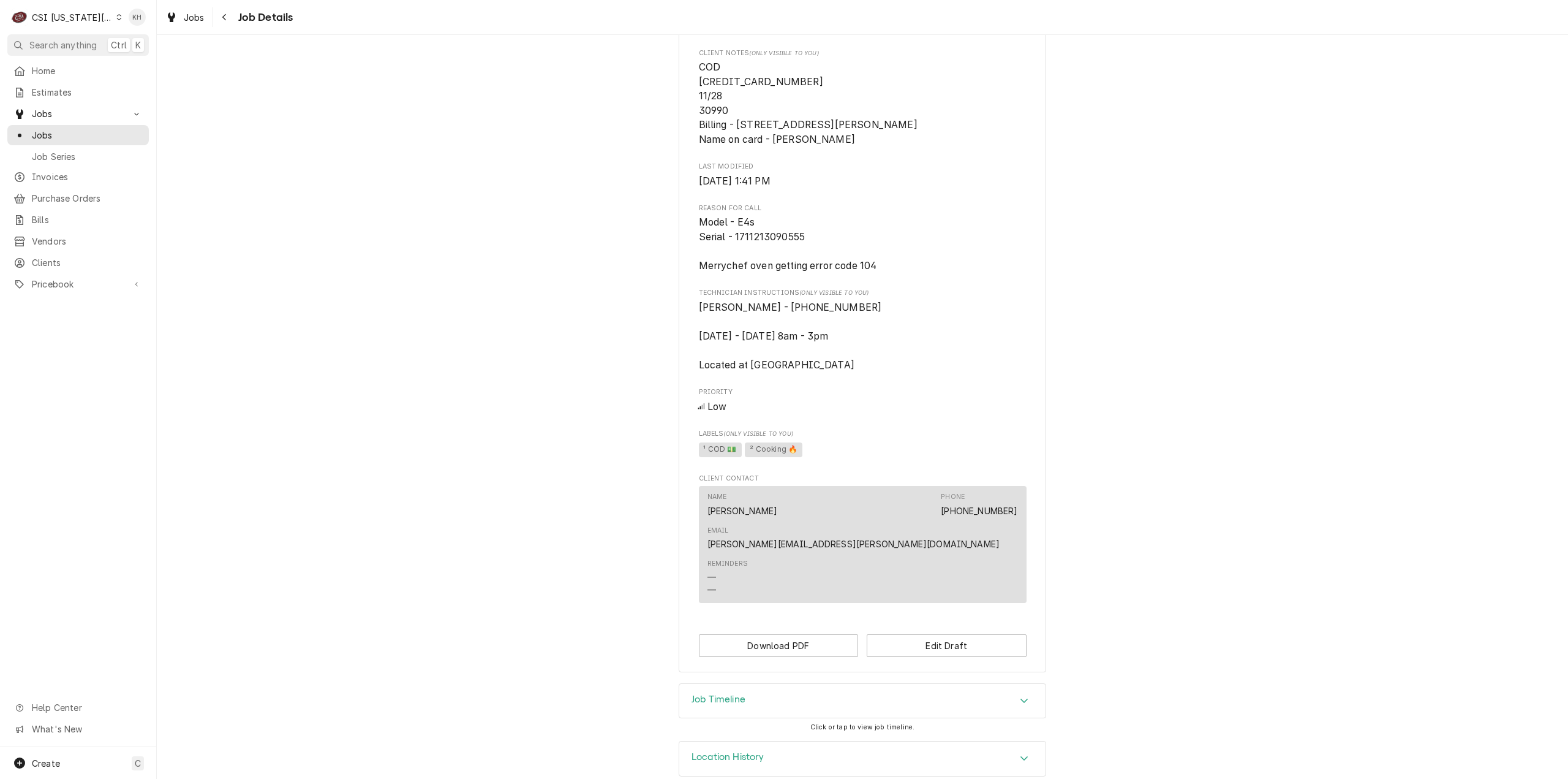
click at [84, 12] on div "CSI Kansas City" at bounding box center [72, 17] width 81 height 13
drag, startPoint x: 132, startPoint y: 53, endPoint x: 136, endPoint y: 63, distance: 10.8
click at [96, 8] on div "C CSI Kansas City" at bounding box center [66, 17] width 118 height 25
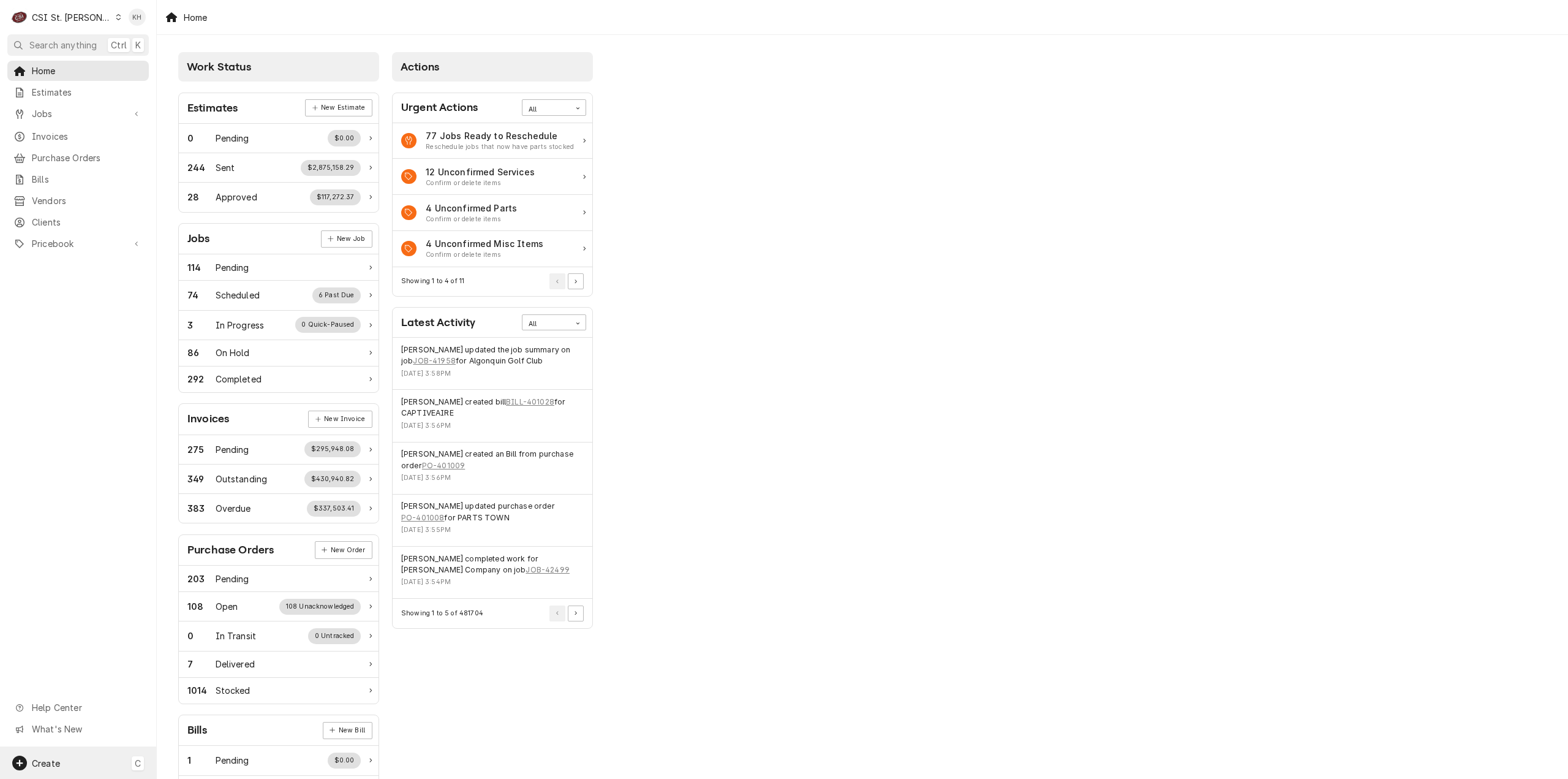
click at [66, 772] on div "Create C" at bounding box center [78, 762] width 156 height 32
click at [182, 641] on div "Job" at bounding box center [220, 637] width 105 height 15
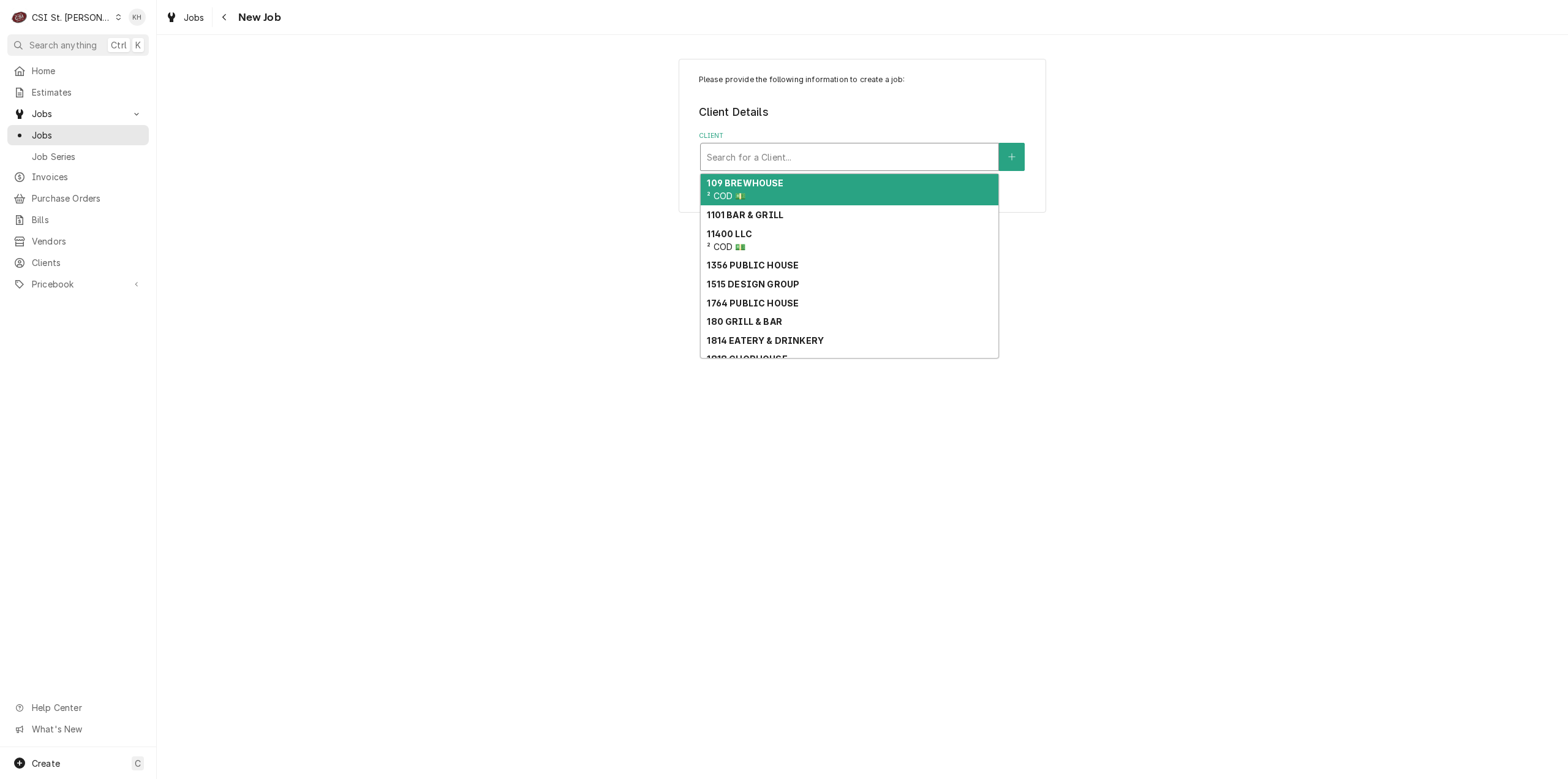
click at [897, 155] on div "Client" at bounding box center [849, 157] width 285 height 22
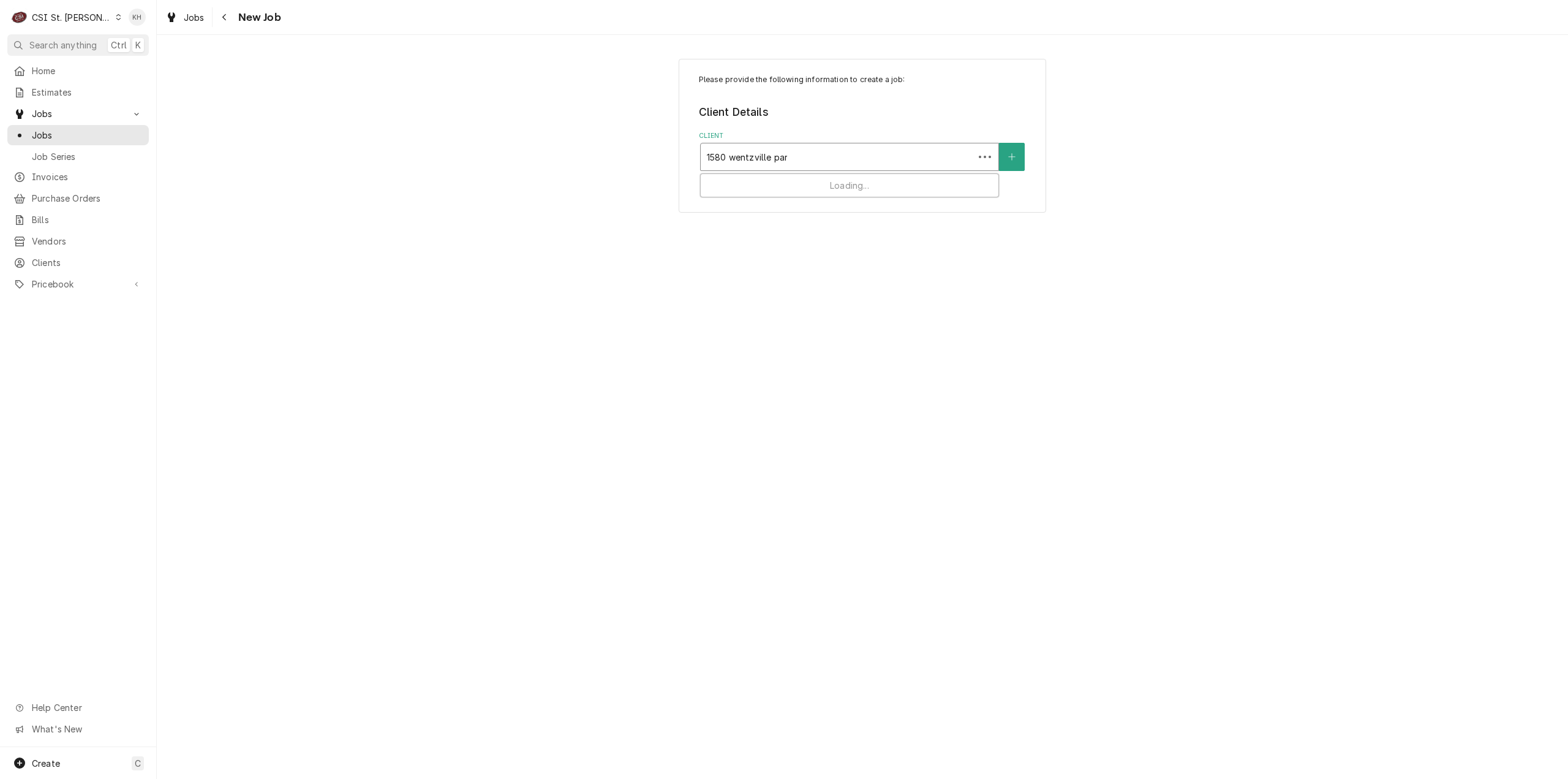
type input "1580 [GEOGRAPHIC_DATA]"
click at [855, 146] on div "Client" at bounding box center [849, 157] width 285 height 22
type input "raising"
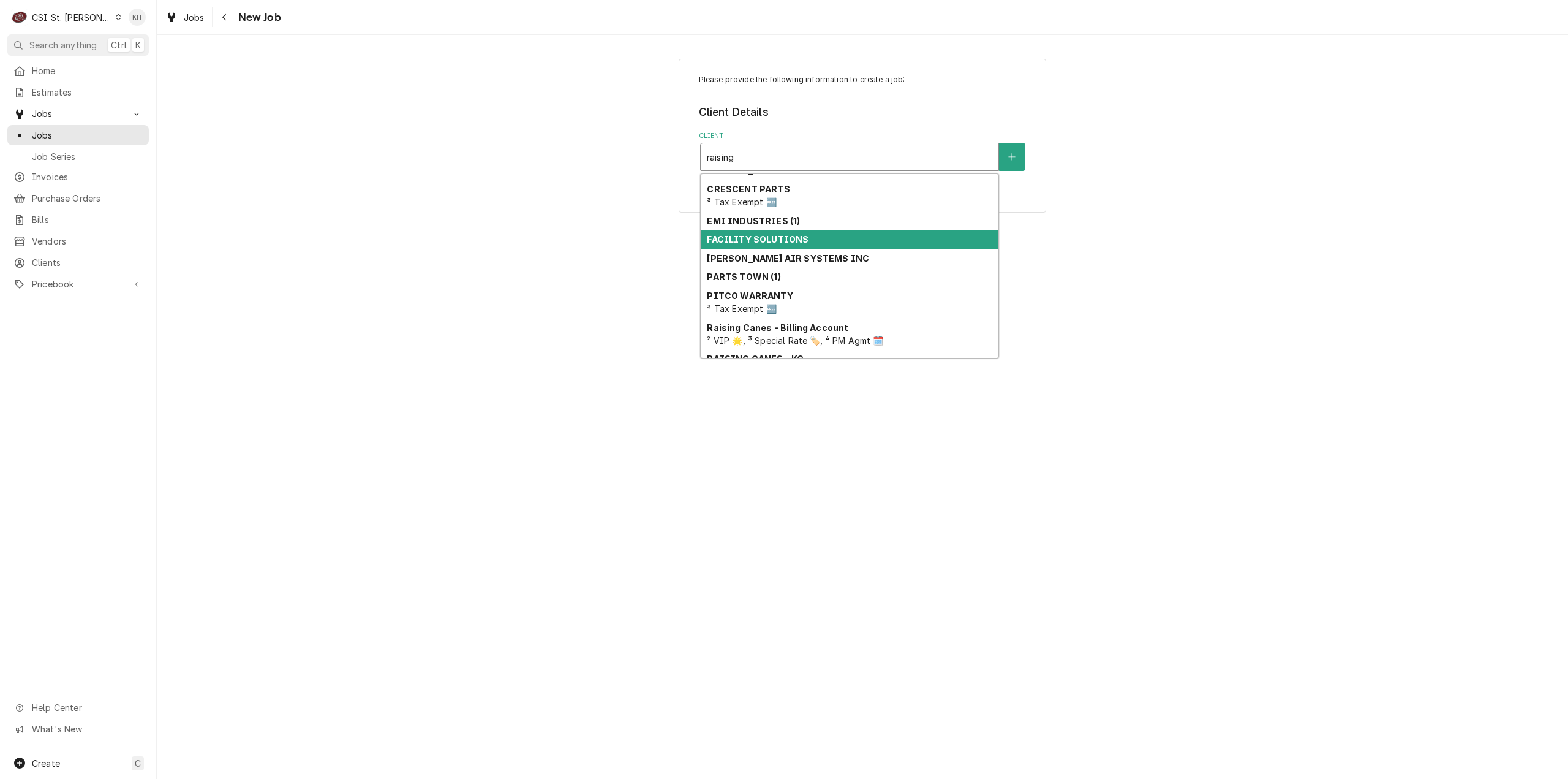
scroll to position [116, 0]
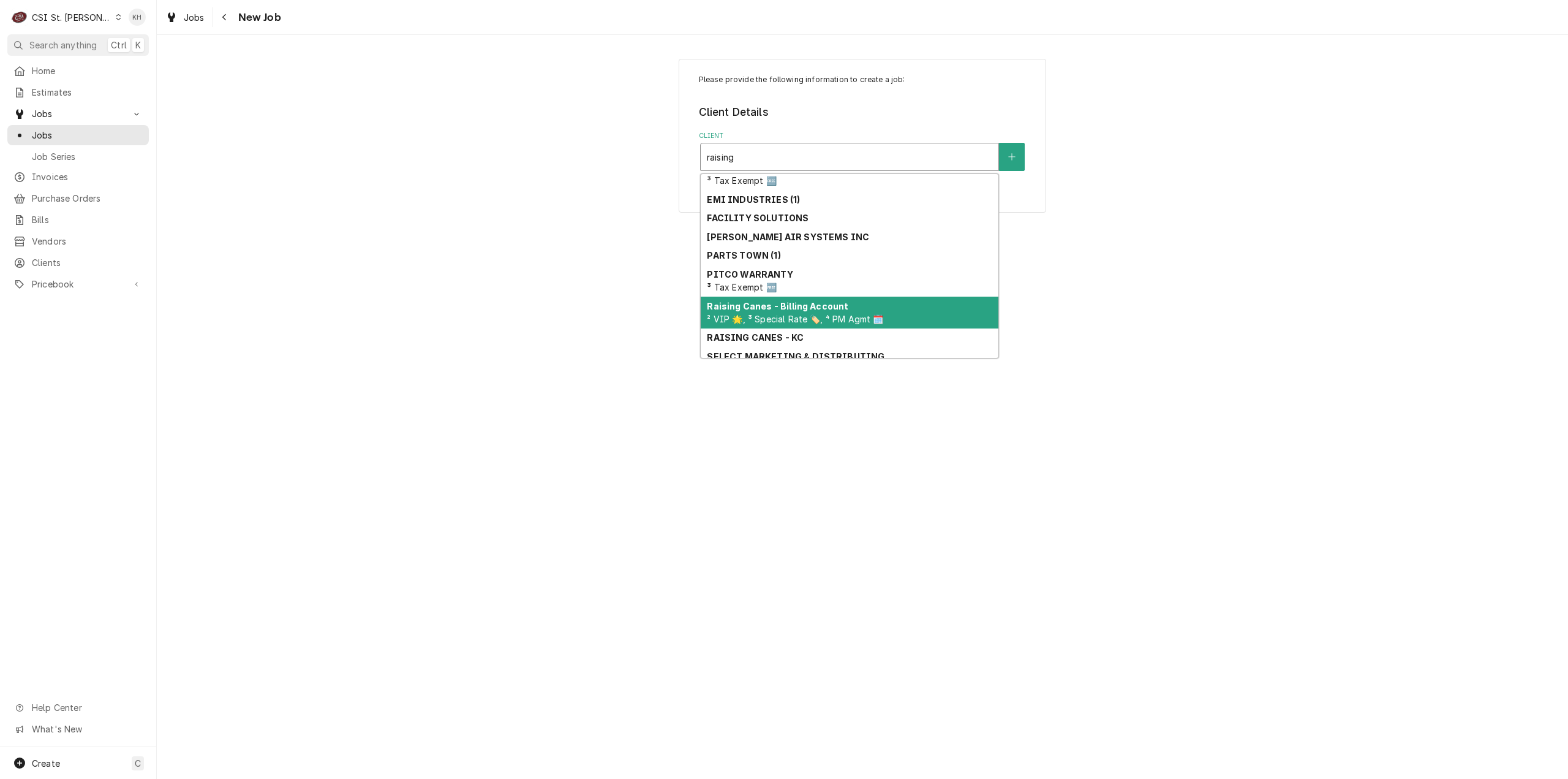
click at [822, 306] on strong "Raising Canes - Billing Account" at bounding box center [777, 306] width 141 height 10
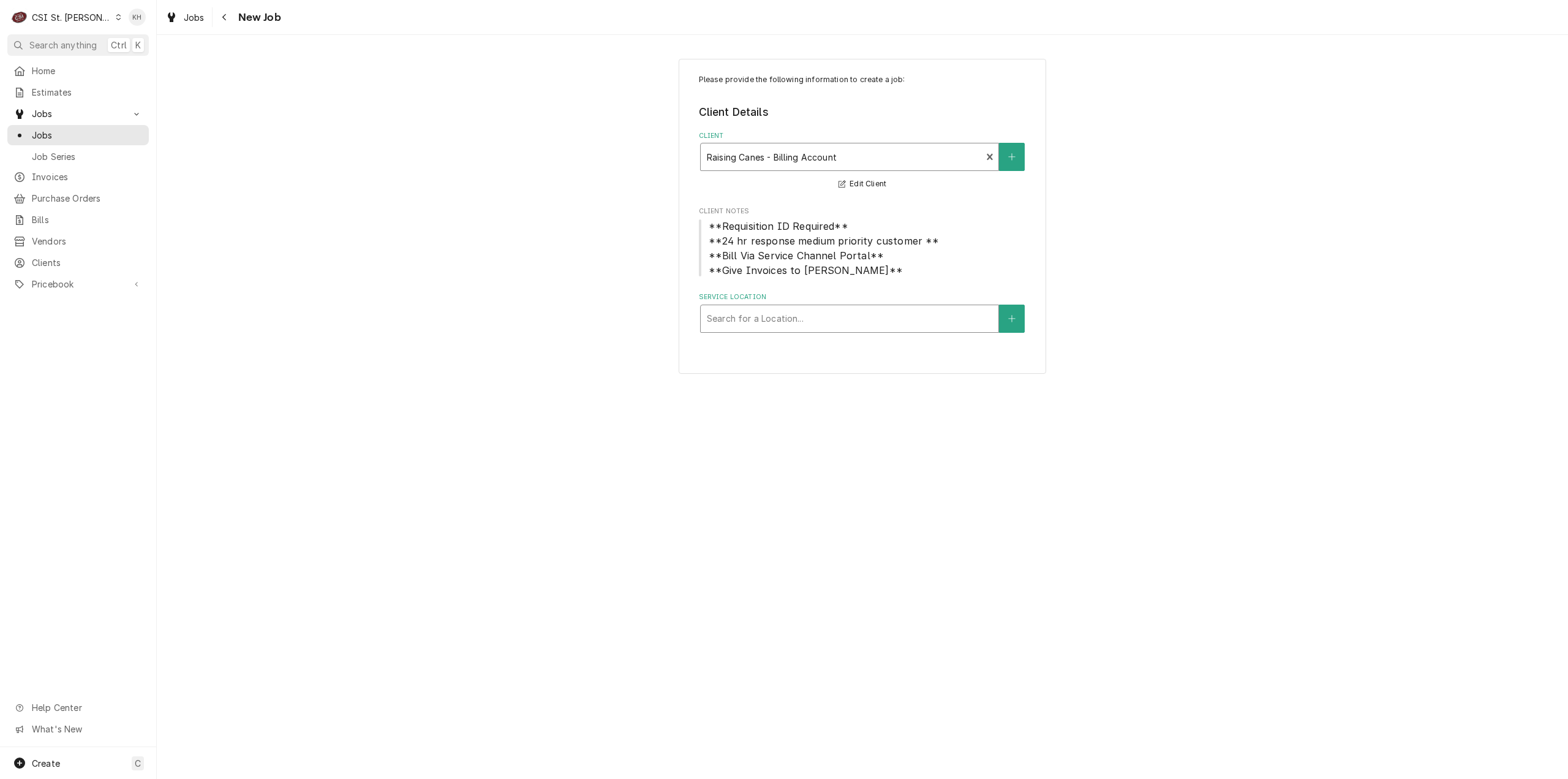
click at [826, 319] on div "Service Location" at bounding box center [849, 319] width 285 height 22
type input "1580"
click at [837, 354] on div "Raising Cane's #913 [GEOGRAPHIC_DATA] / [STREET_ADDRESS]" at bounding box center [849, 344] width 298 height 19
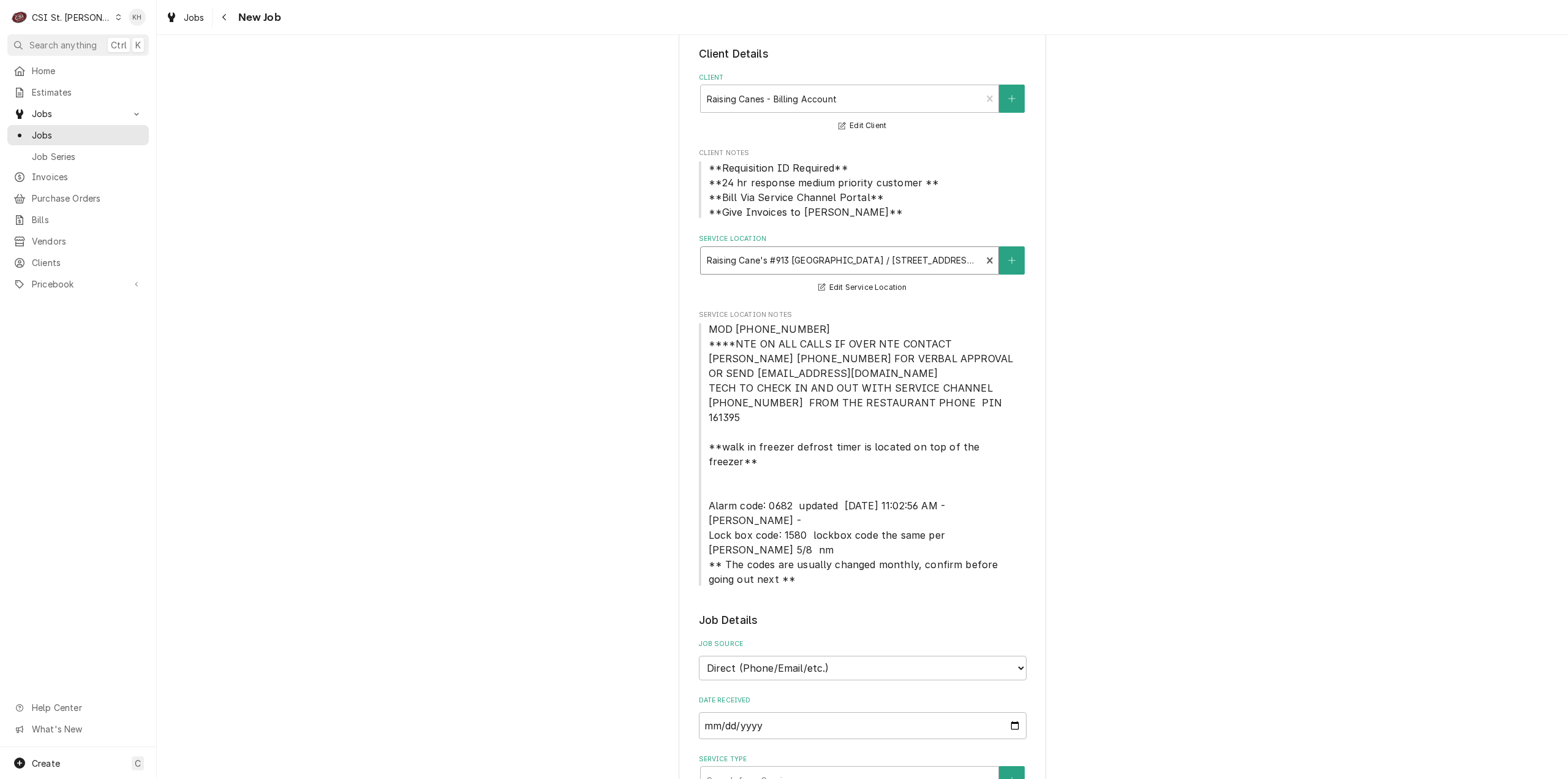
scroll to position [245, 0]
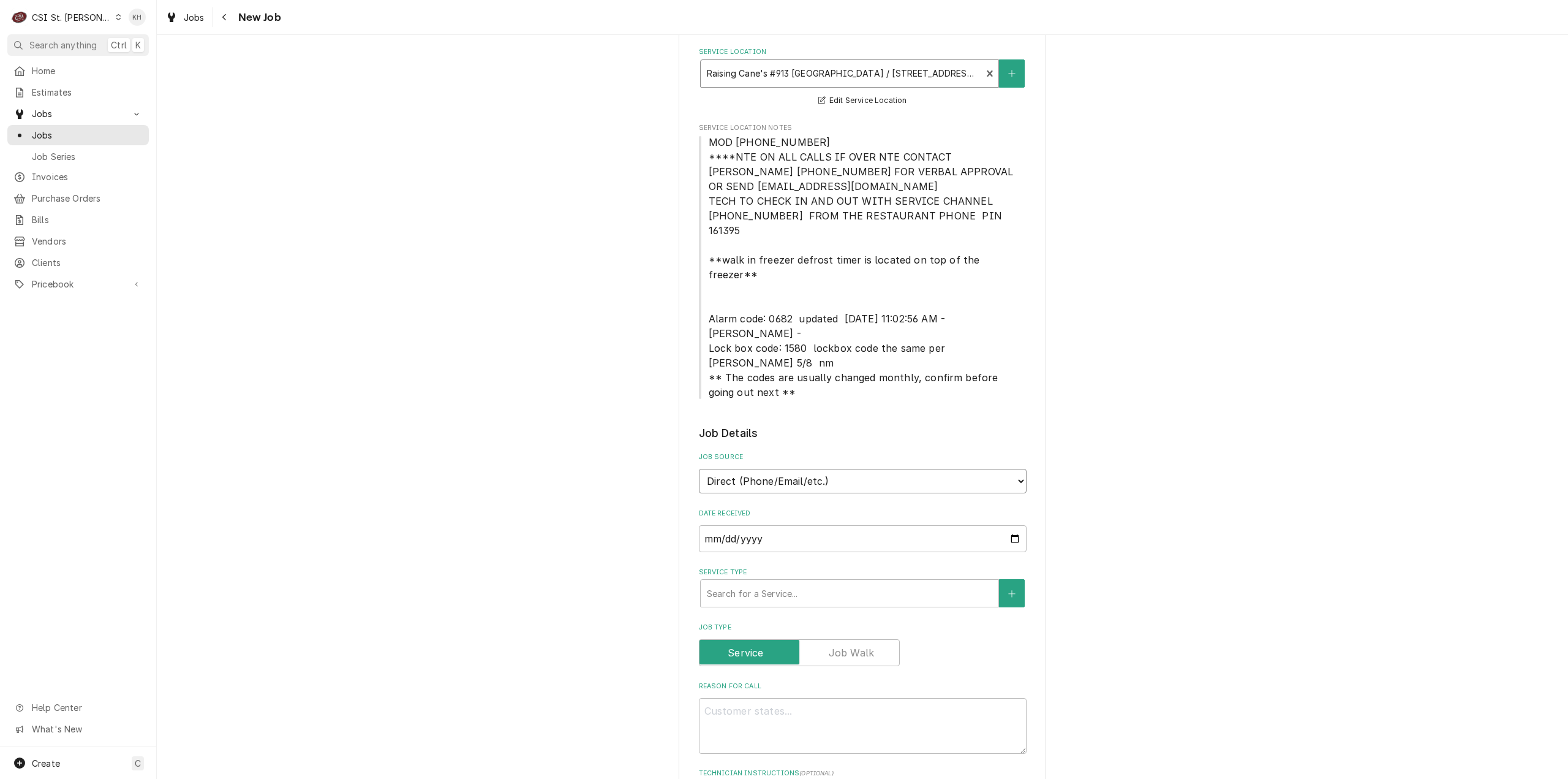
click at [856, 469] on select "Direct (Phone/Email/etc.) Service Channel Corrigo Ecotrak Other" at bounding box center [863, 481] width 328 height 25
select select "1"
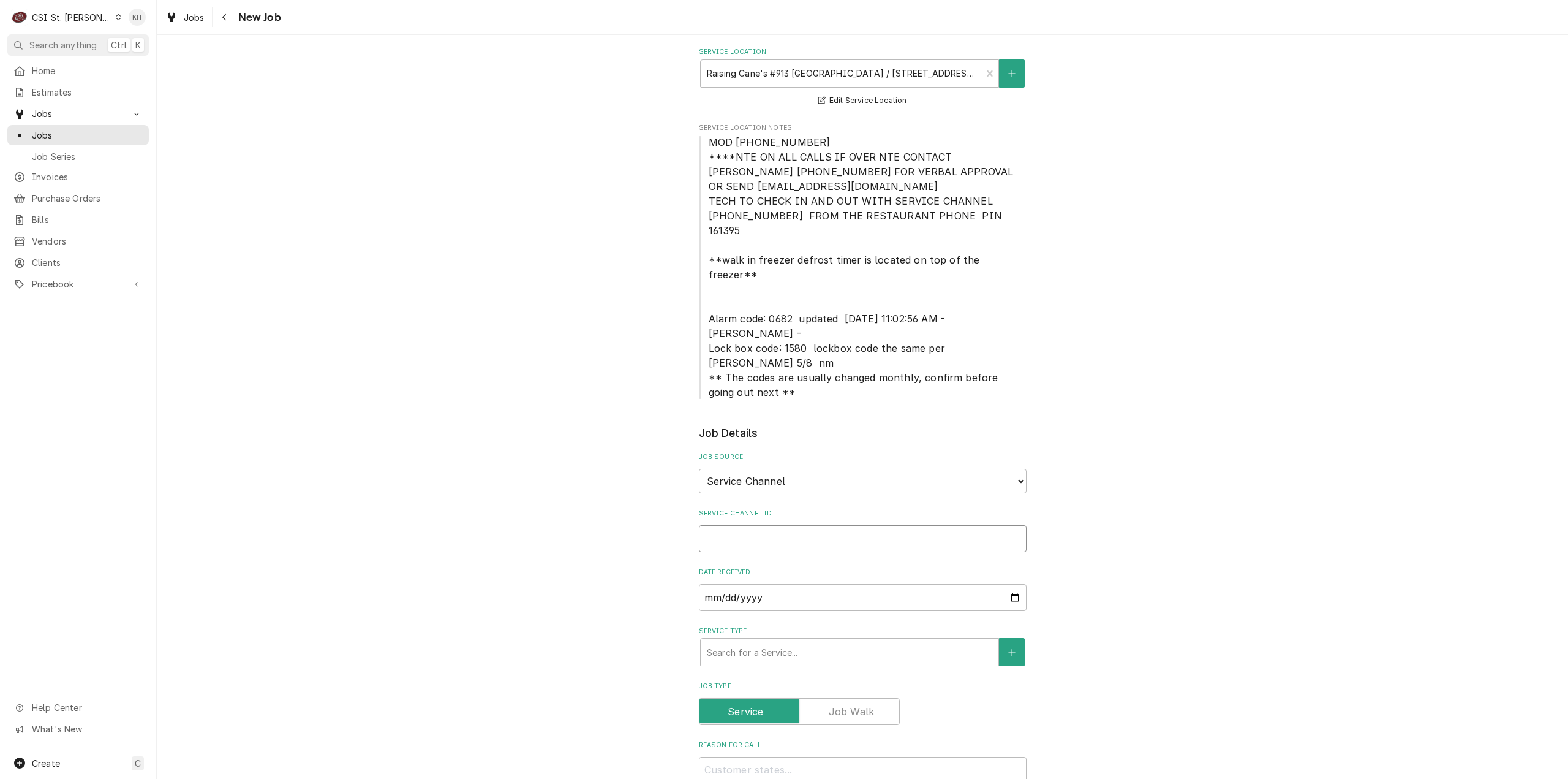
click at [827, 525] on input "Service Channel ID" at bounding box center [863, 538] width 328 height 27
paste input "324806994"
type textarea "x"
type input "324806994"
type textarea "x"
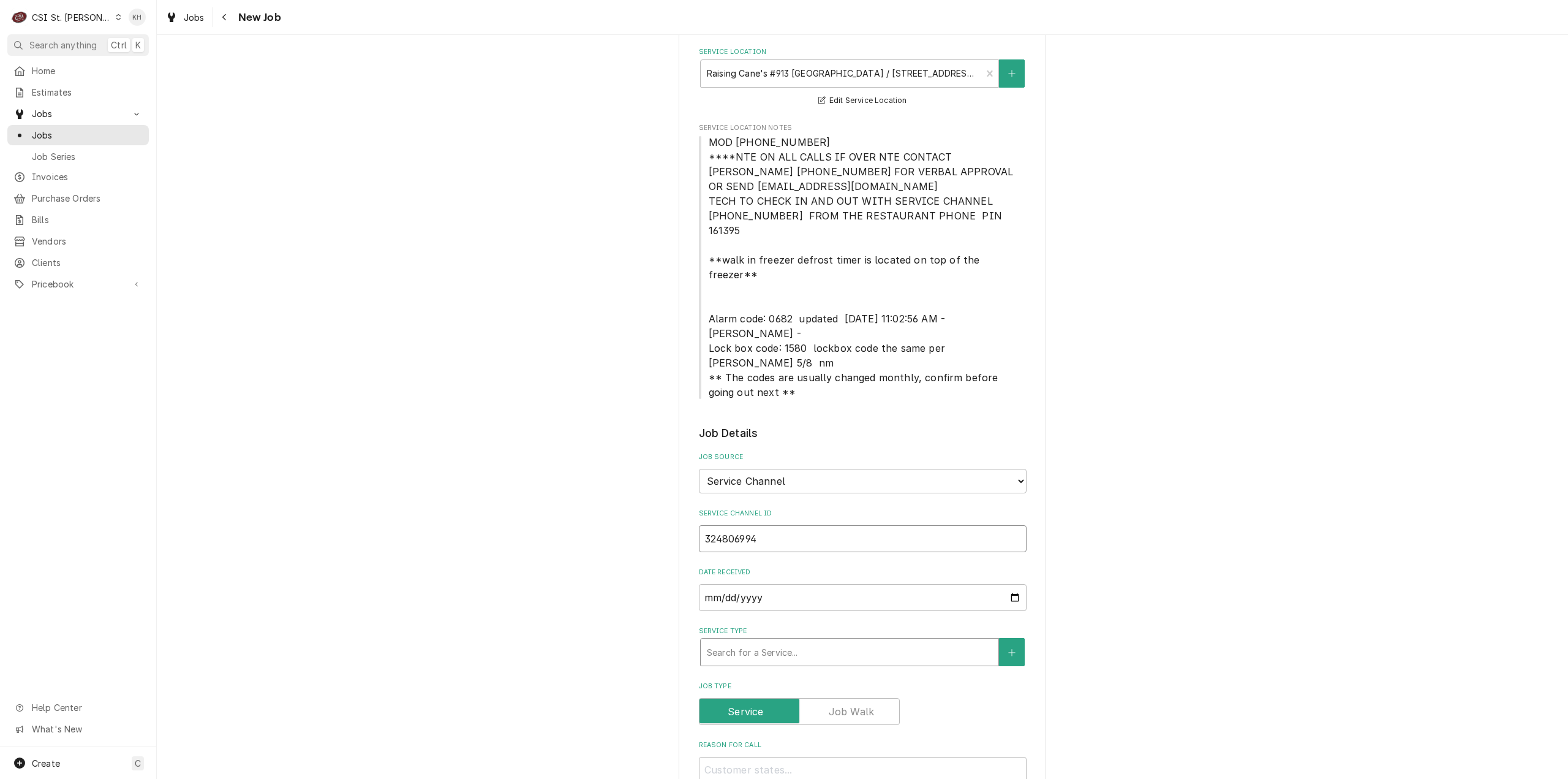
type input "324806994"
click at [816, 641] on div "Service Type" at bounding box center [849, 651] width 285 height 22
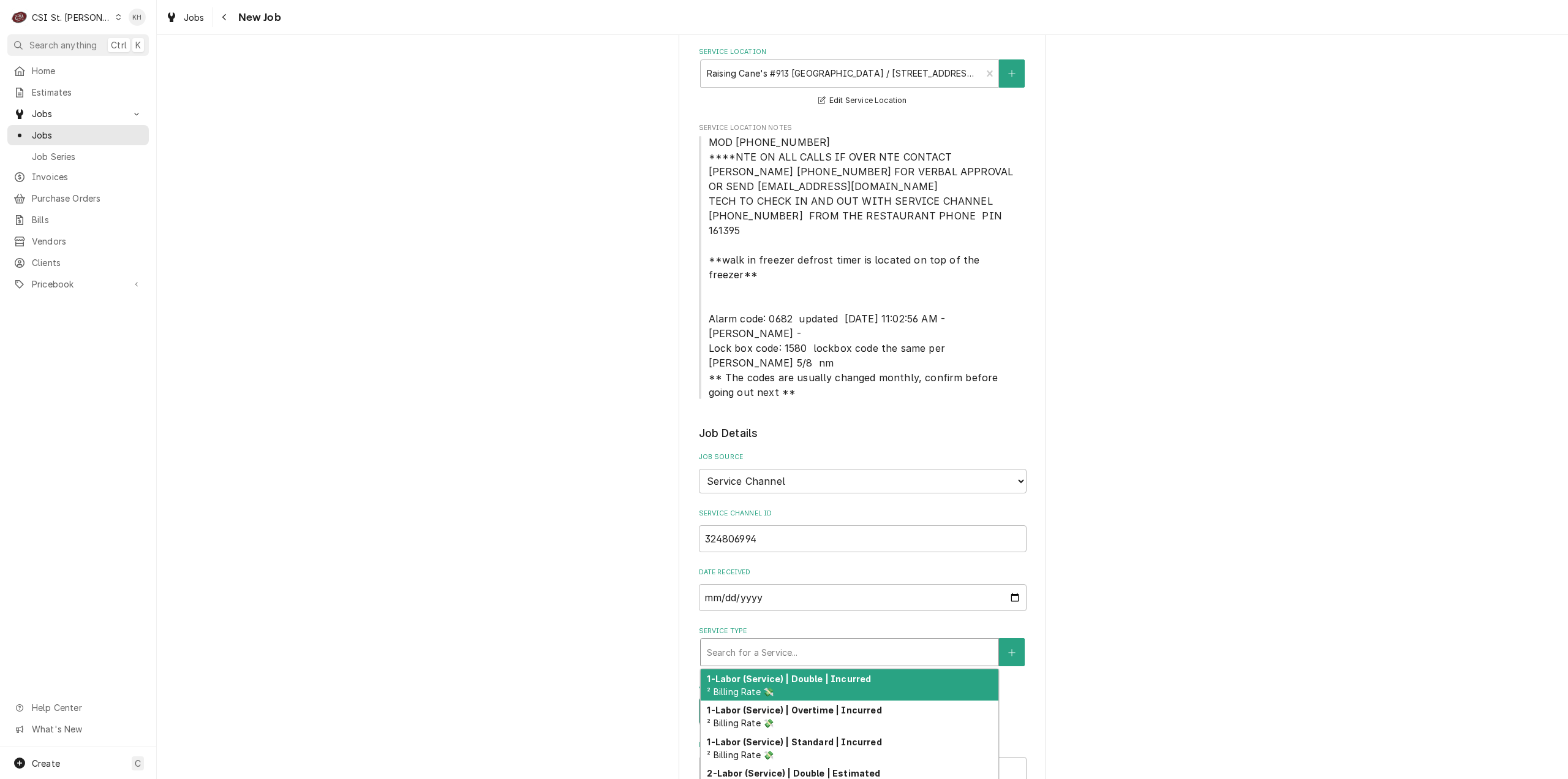
type textarea "x"
type input "s"
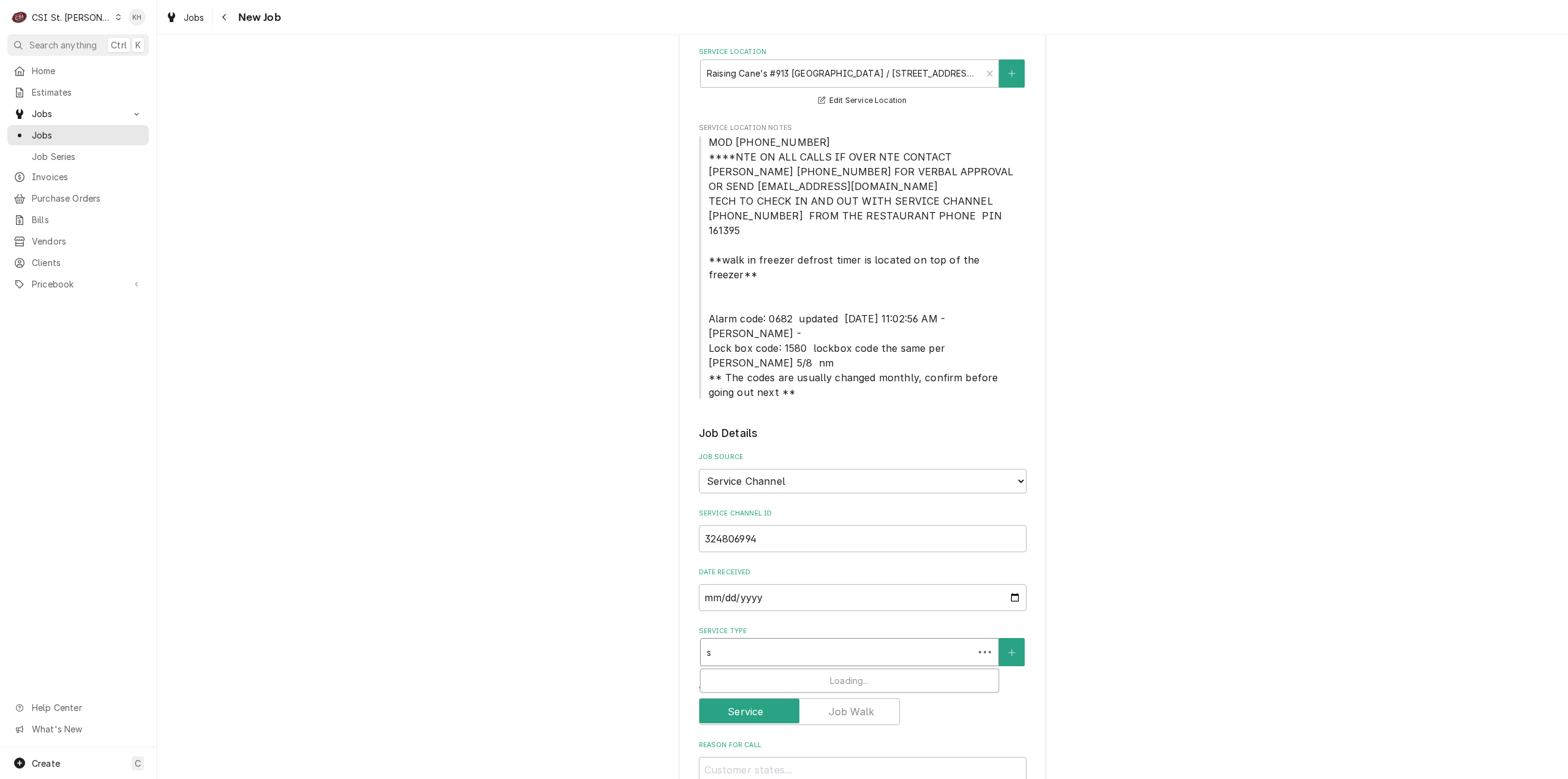
type textarea "x"
type input "se"
type textarea "x"
type input "ser"
type textarea "x"
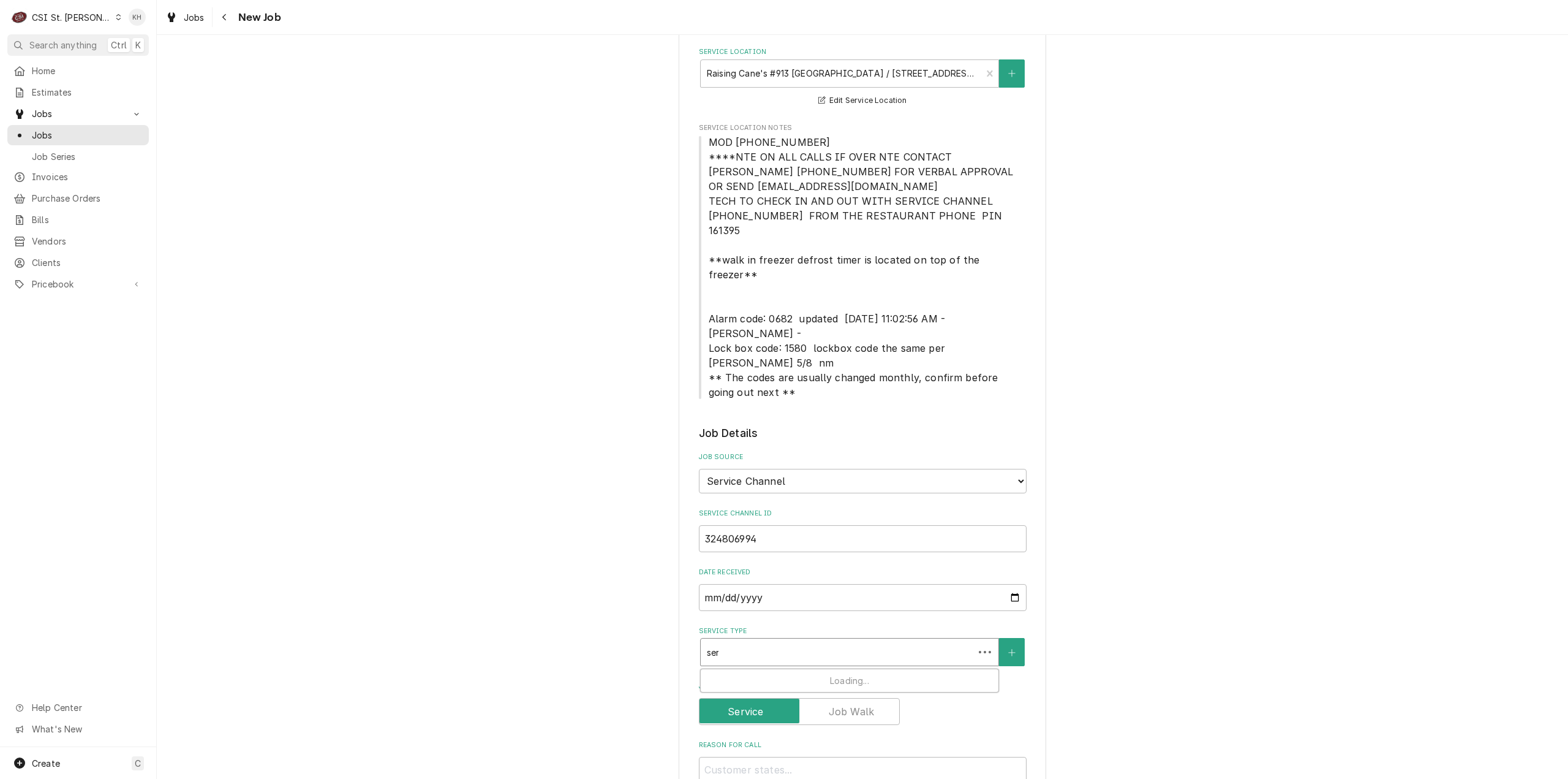
type input "serv"
type textarea "x"
type input "servi"
type textarea "x"
type input "servic"
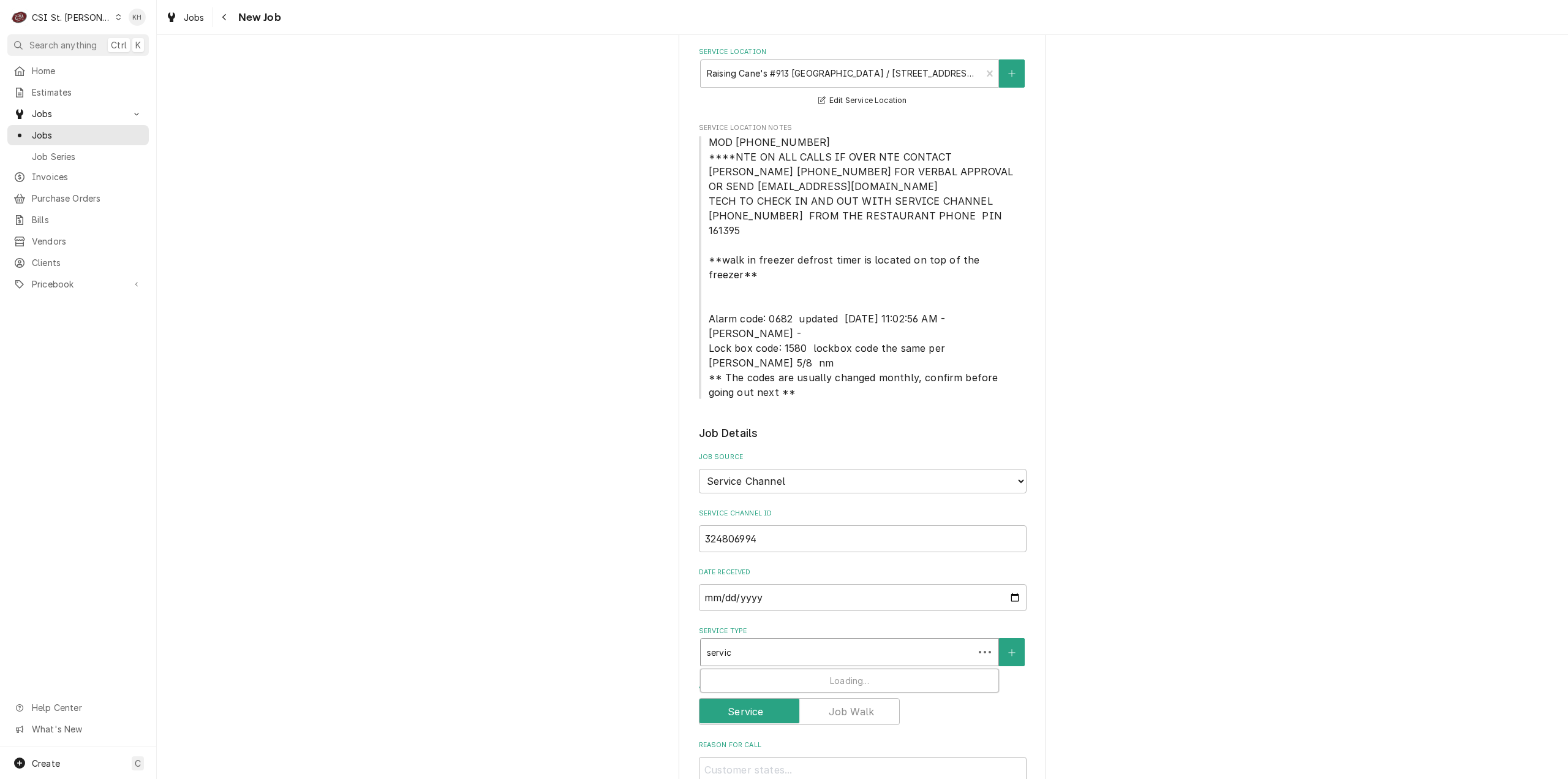
type textarea "x"
type input "service"
type textarea "x"
type input "service ca"
type textarea "x"
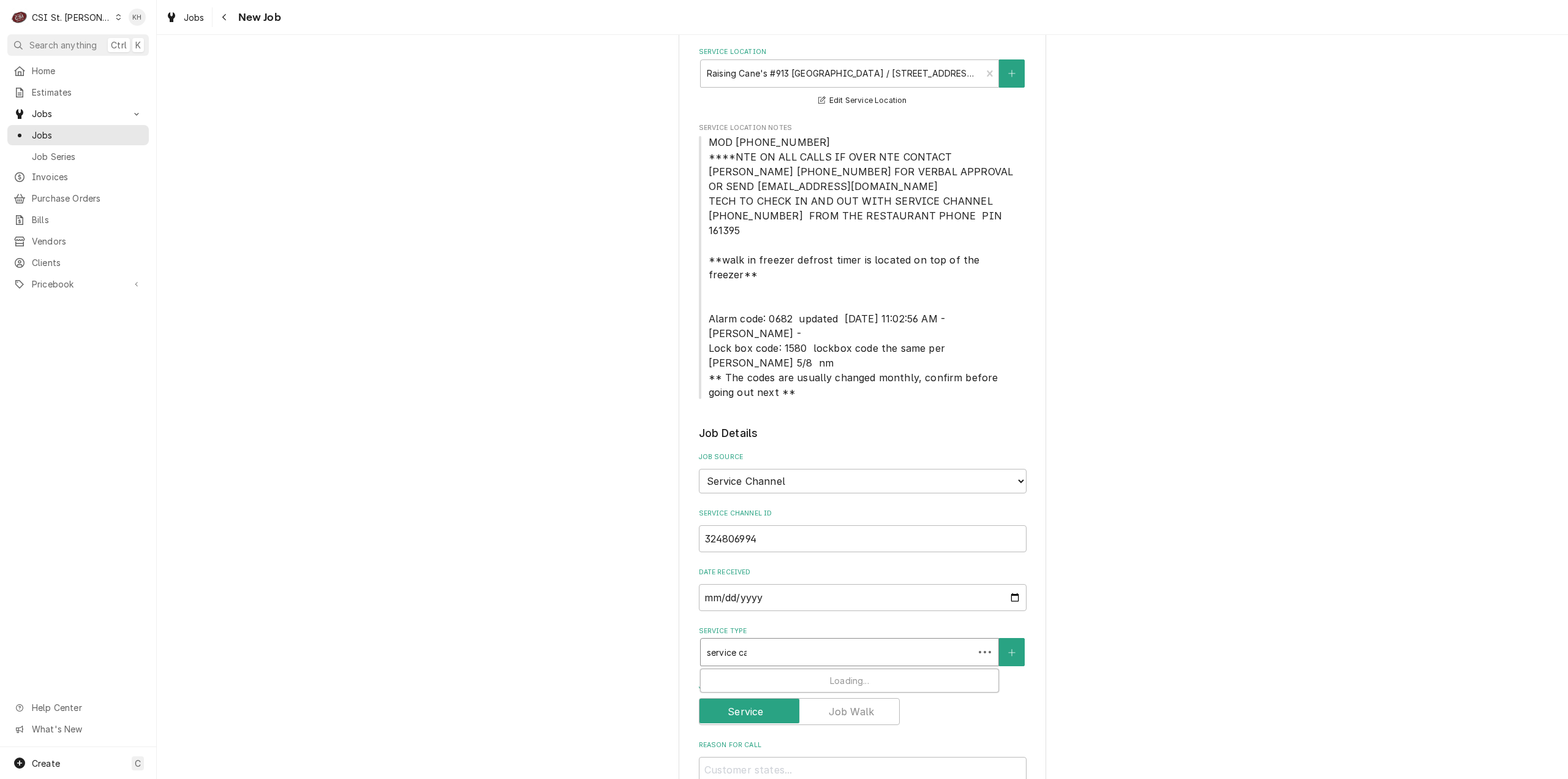
type input "service cal"
type textarea "x"
type input "service call"
drag, startPoint x: 811, startPoint y: 614, endPoint x: 799, endPoint y: 625, distance: 16.3
click at [810, 669] on div "Job | Service Call ¹ Service Type 🛠️" at bounding box center [849, 685] width 298 height 32
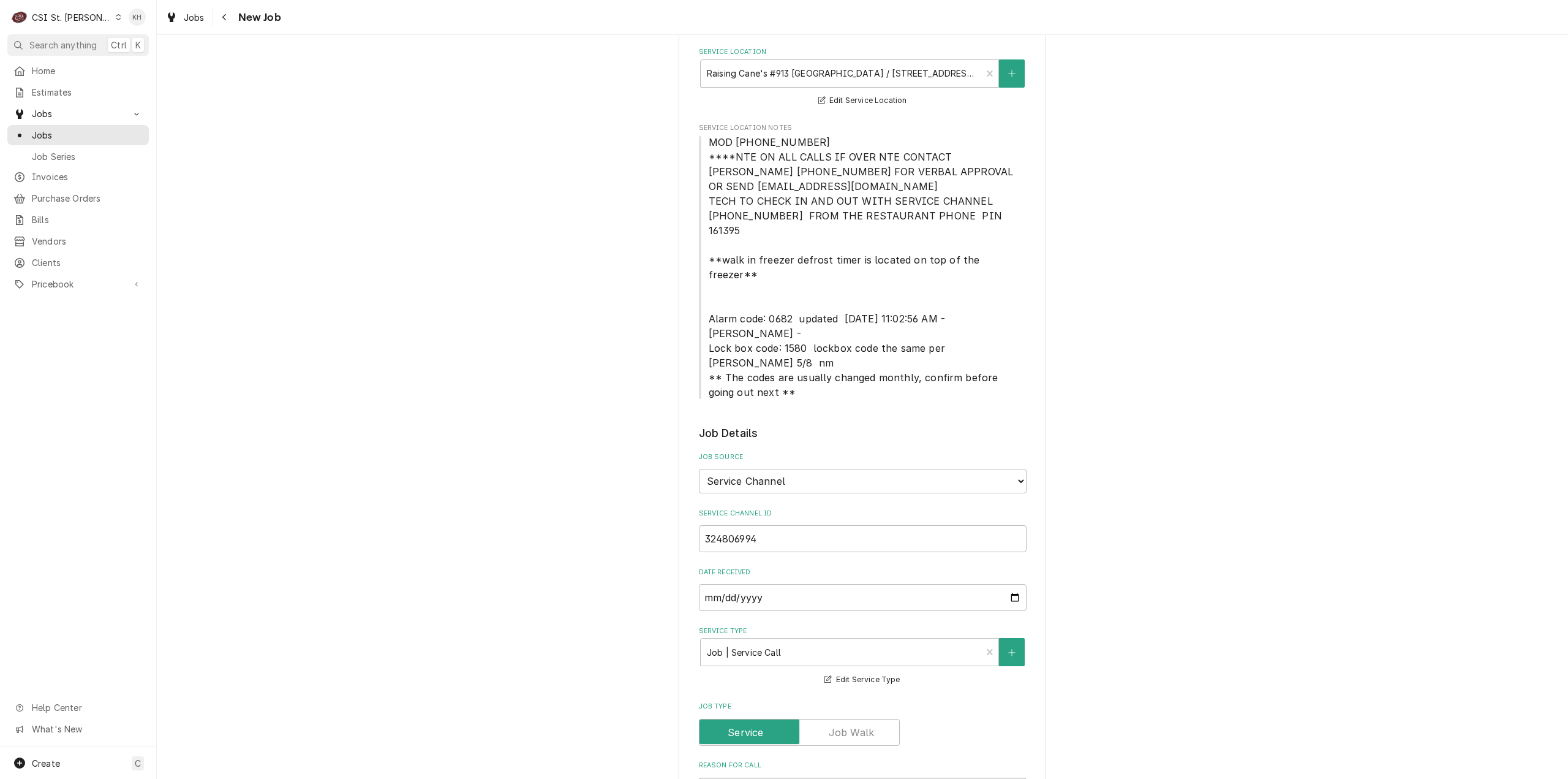
paste textarea "Lower door handle on fry freezer is loose and falls off. Reattach and tighten i…"
type textarea "x"
type textarea "Lower door handle on fry freezer is loose and falls off. Reattach and tighten i…"
type textarea "x"
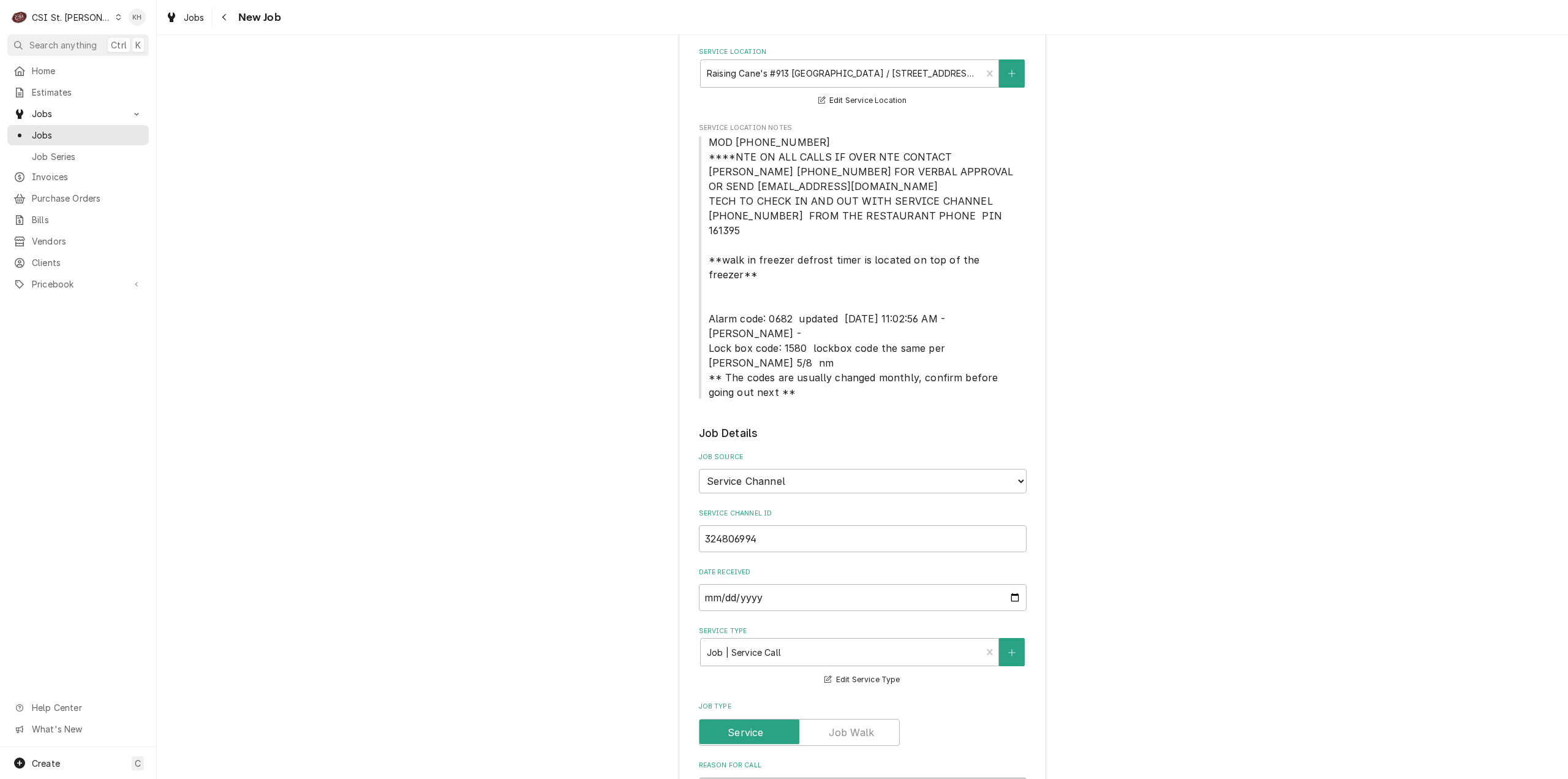
type textarea "Lower door handle on fry freezer is loose and falls off. Reattach and tighten i…"
type textarea "x"
type textarea "Lower door handle on fry freezer is loose and falls off. Reattach and tighten i…"
type textarea "x"
type textarea "Lower door handle on fry freezer is loose and falls off. Reattach and tighten i…"
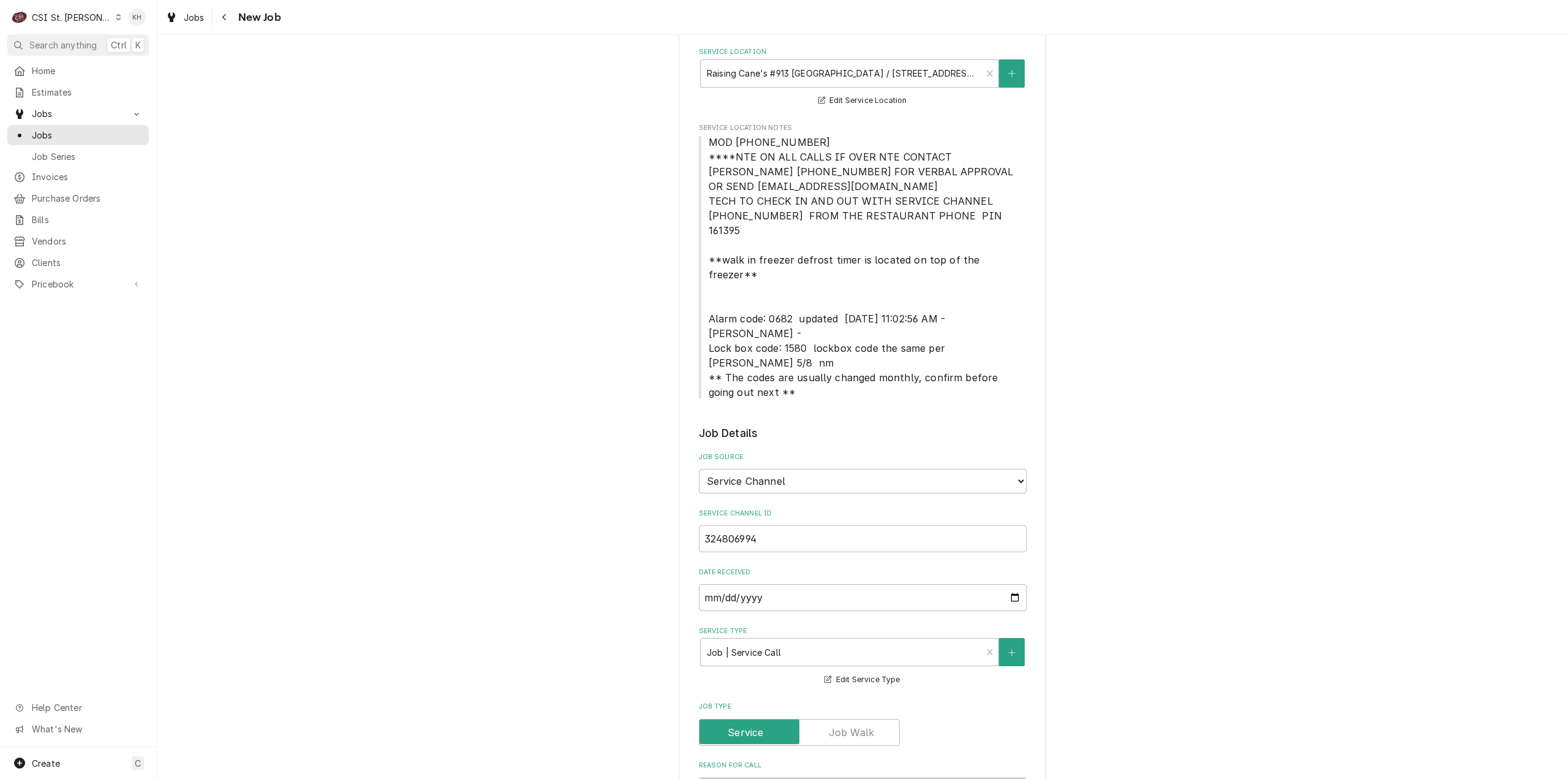
type textarea "x"
type textarea "Lower door handle on fry freezer is loose and falls off. Reattach and tighten i…"
type textarea "x"
type textarea "Lower door handle on fry freezer is loose and falls off. Reattach and tighten i…"
type textarea "x"
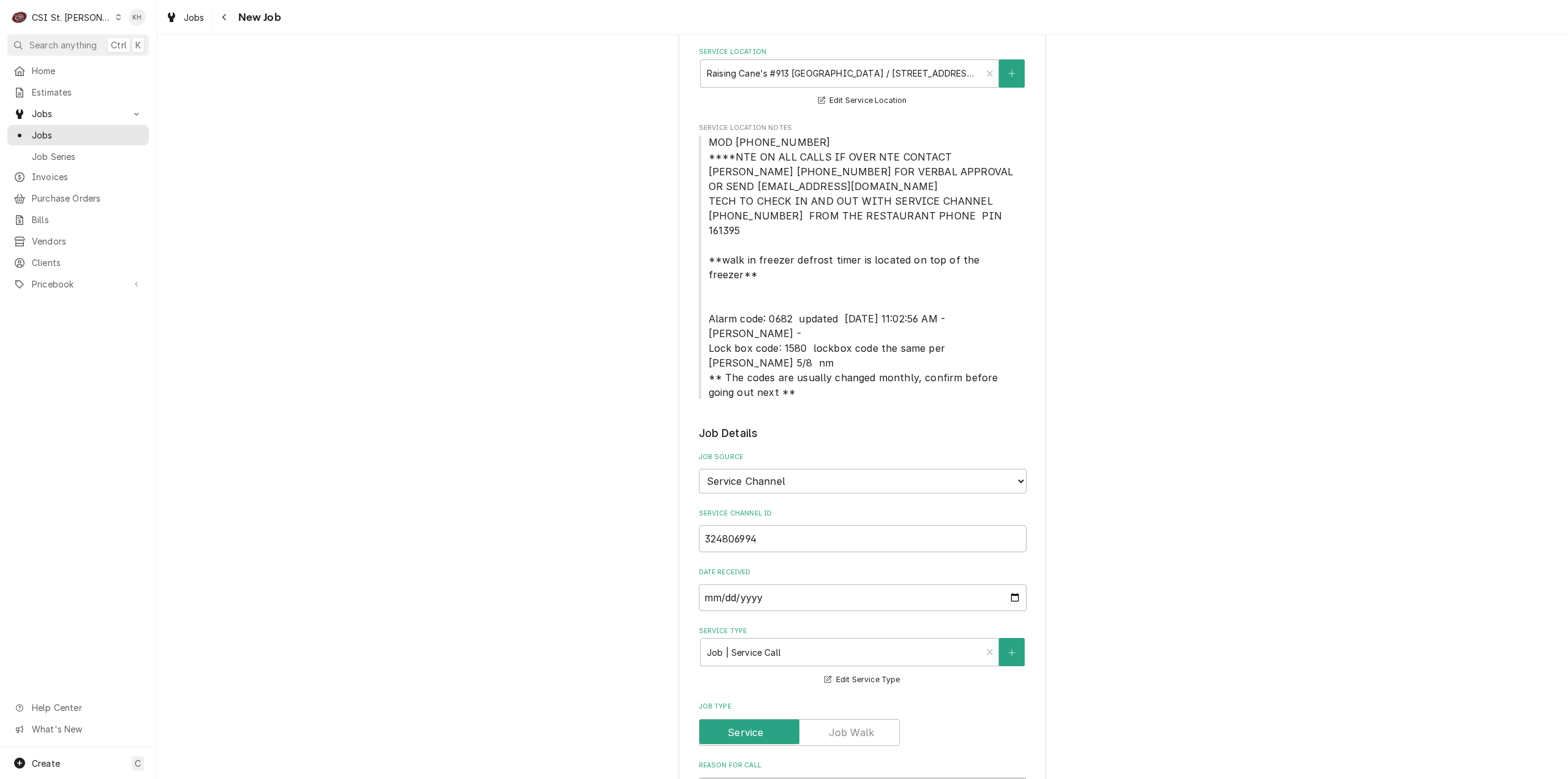
type textarea "Lower door handle on fry freezer is loose and falls off. Reattach and tighten i…"
type textarea "x"
type textarea "Lower door handle on fry freezer is loose and falls off. Reattach and tighten i…"
type textarea "x"
type textarea "Lower door handle on fry freezer is loose and falls off. Reattach and tighten i…"
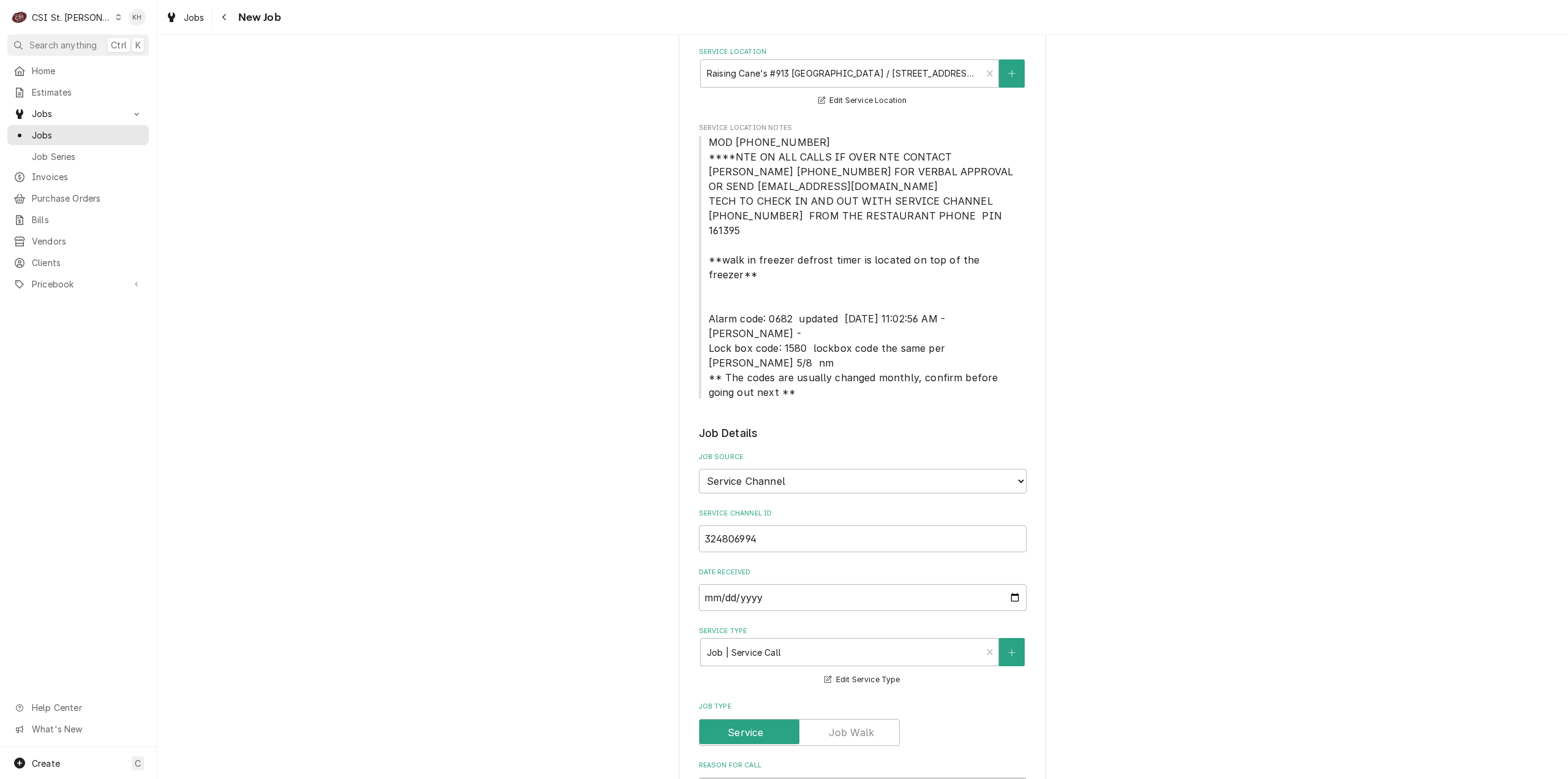
type textarea "x"
type textarea "Lower door handle on fry freezer is loose and falls off. Reattach and tighten i…"
type textarea "x"
type textarea "Lower door handle on fry freezer is loose and falls off. Reattach and tighten i…"
type textarea "x"
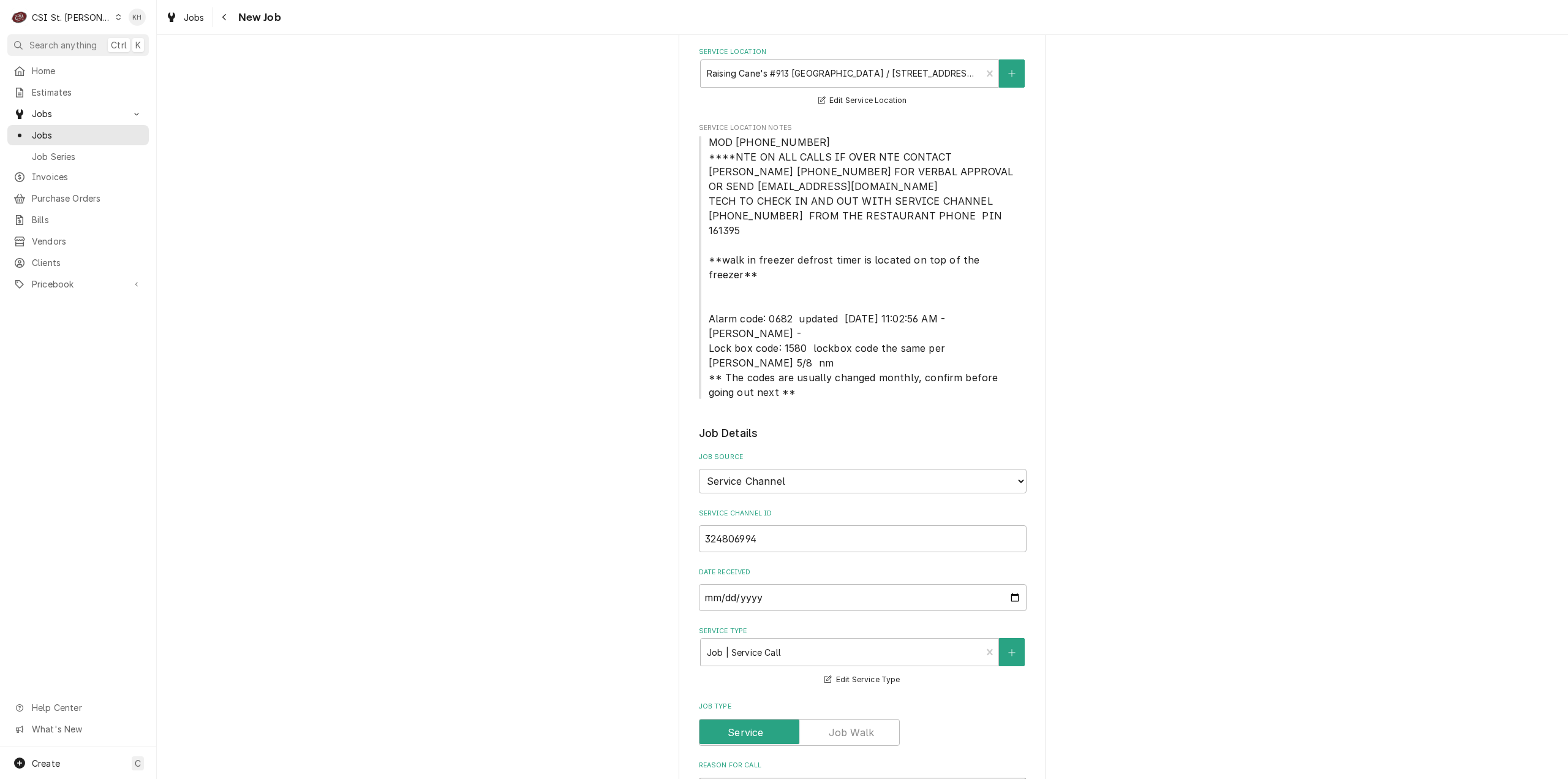
type textarea "Lower door handle on fry freezer is loose and falls off. Reattach and tighten i…"
type textarea "x"
type textarea "Lower door handle on fry freezer is loose and falls off. Reattach and tighten i…"
type textarea "x"
type textarea "Lower door handle on fry freezer is loose and falls off. Reattach and tighten i…"
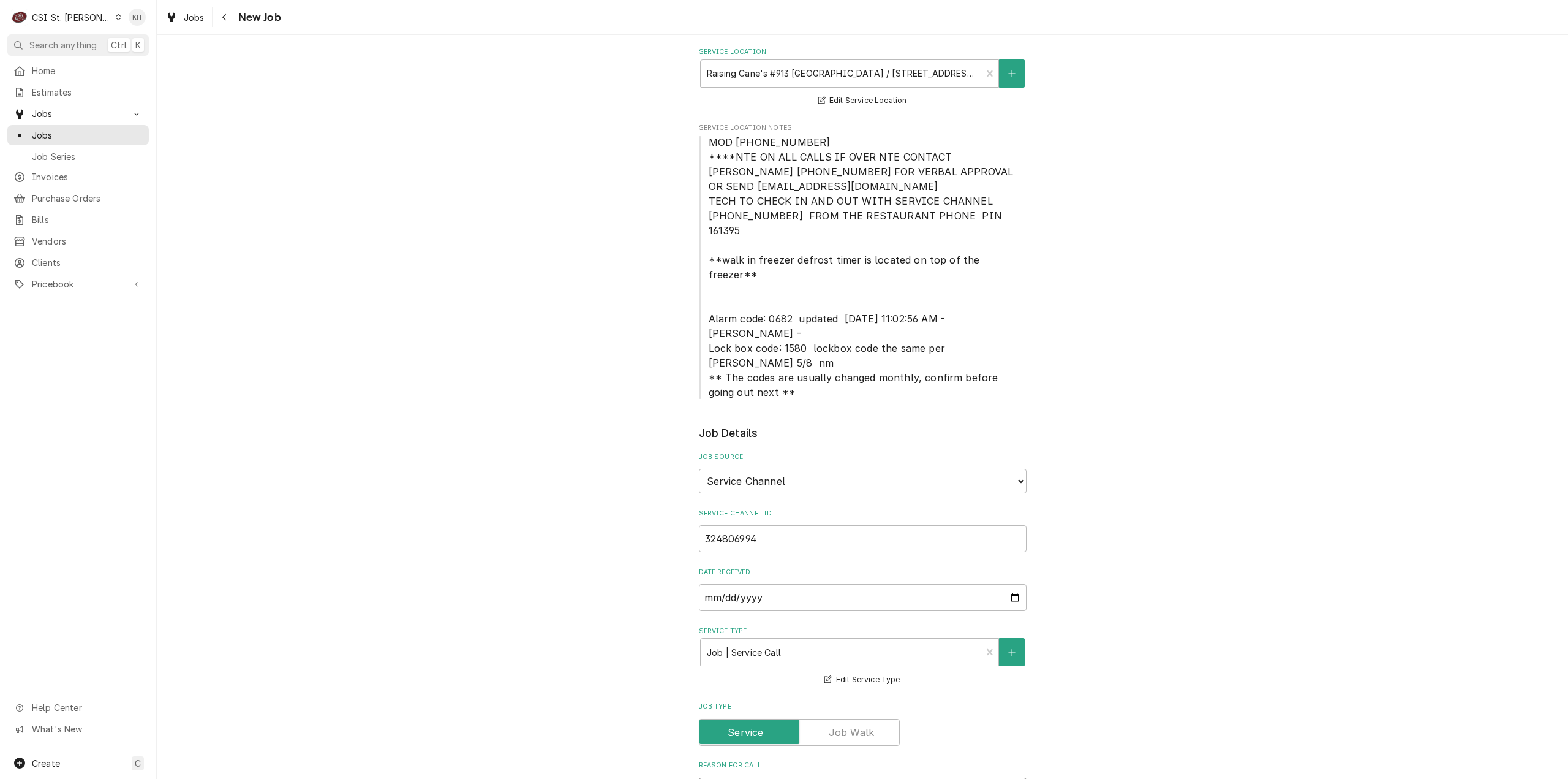
type textarea "x"
type textarea "Lower door handle on fry freezer is loose and falls off. Reattach and tighten i…"
type textarea "x"
type textarea "Lower door handle on fry freezer is loose and falls off. Reattach and tighten i…"
type textarea "x"
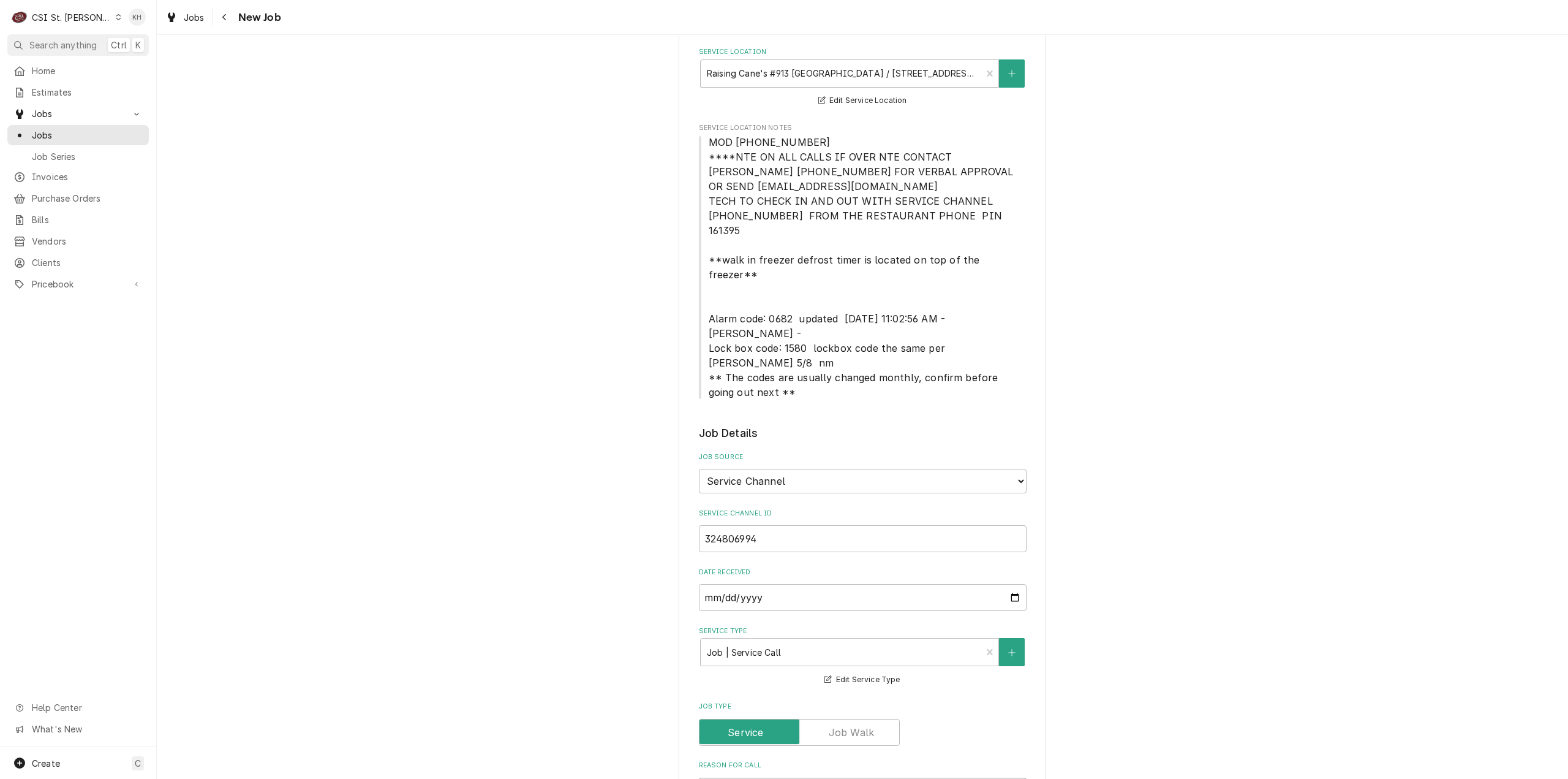
type textarea "Lower door handle on fry freezer is loose and falls off. Reattach and tighten i…"
type textarea "x"
type textarea "Lower door handle on fry freezer is loose and falls off. Reattach and tighten i…"
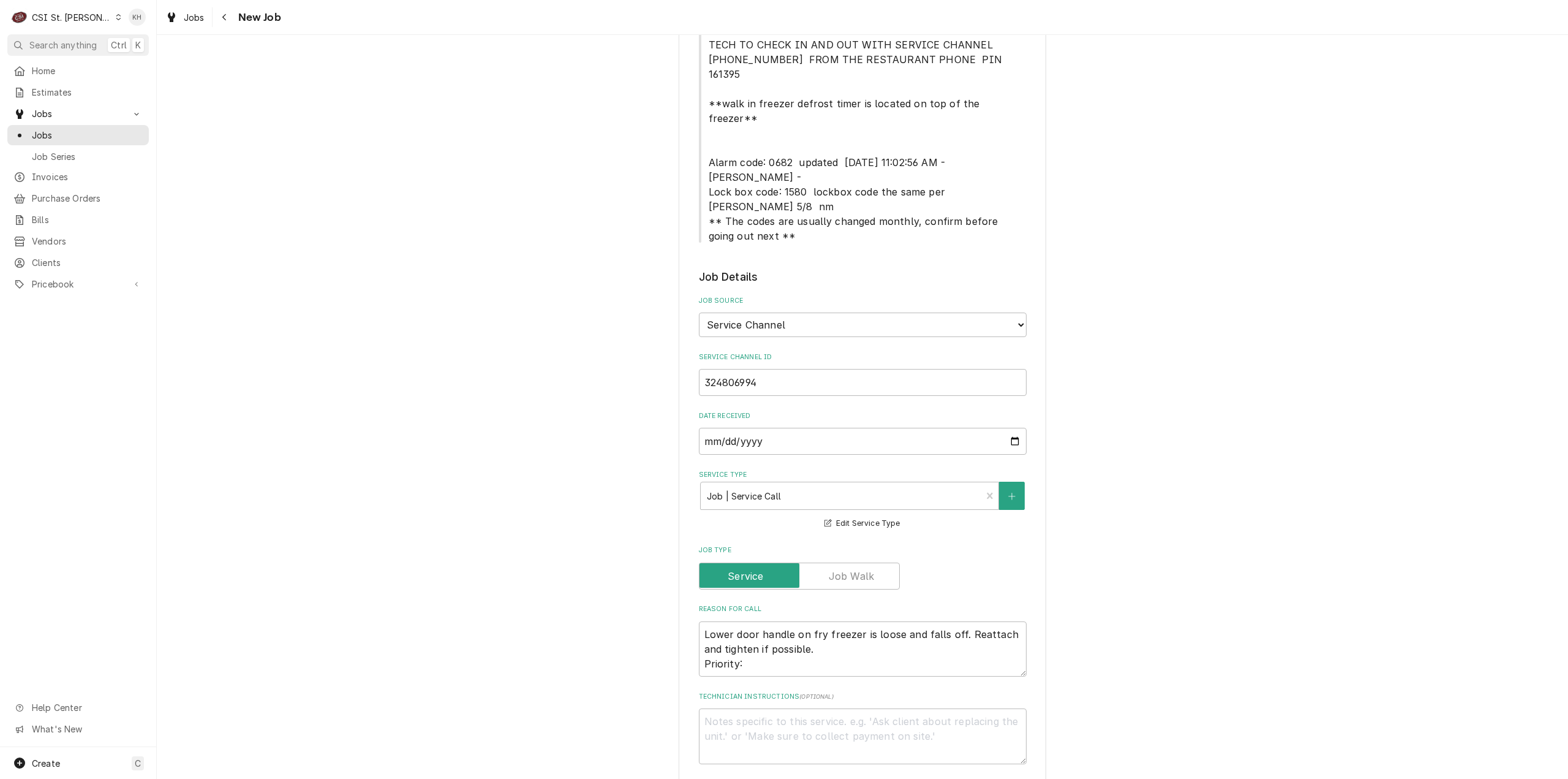
scroll to position [552, 0]
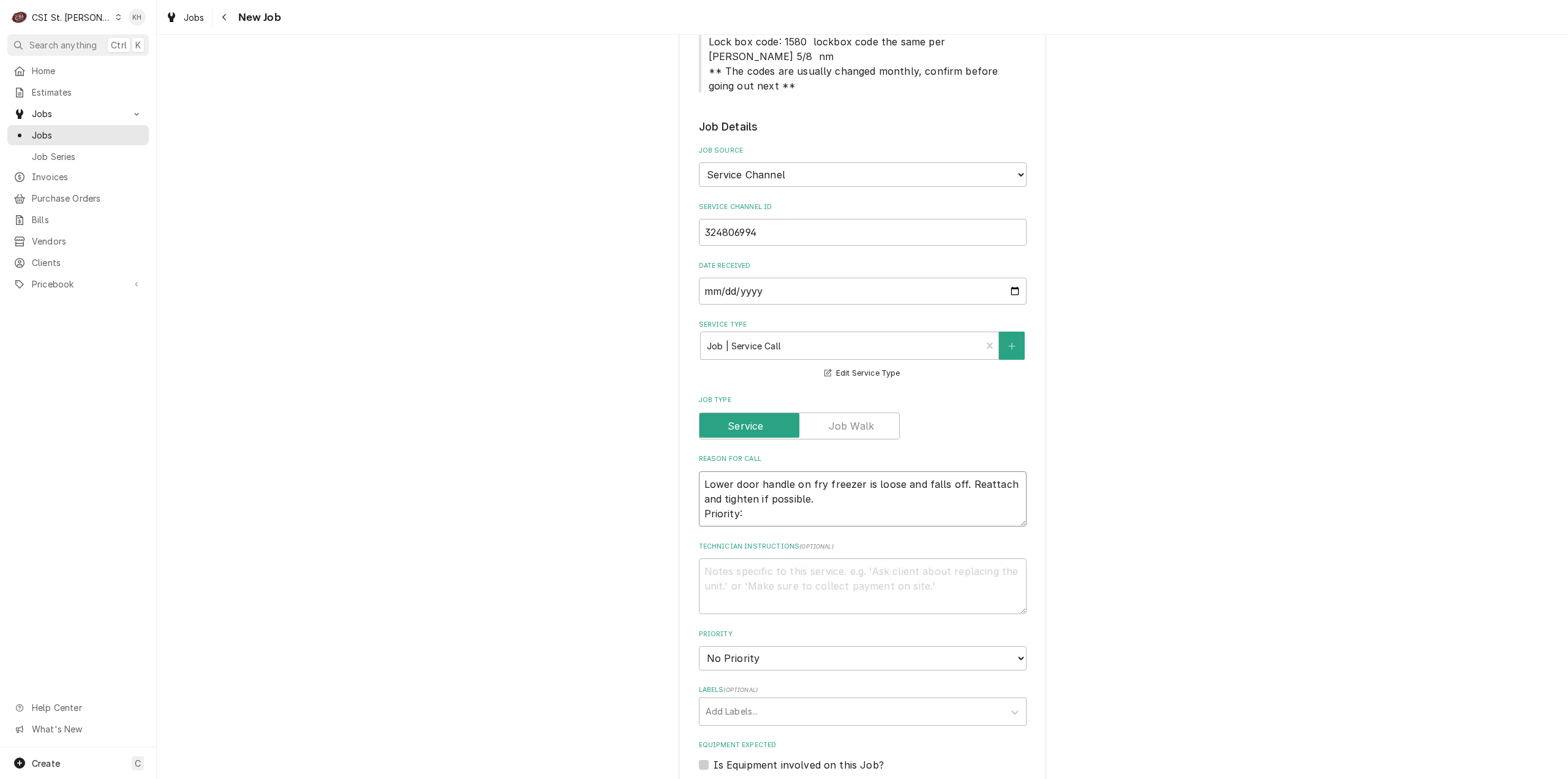
click at [752, 471] on textarea "Lower door handle on fry freezer is loose and falls off. Reattach and tighten i…" at bounding box center [863, 499] width 328 height 56
paste textarea "Non-Emergency - 7 Days"
type textarea "x"
type textarea "Lower door handle on fry freezer is loose and falls off. Reattach and tighten i…"
click at [778, 559] on textarea "Technician Instructions ( optional )" at bounding box center [863, 586] width 328 height 56
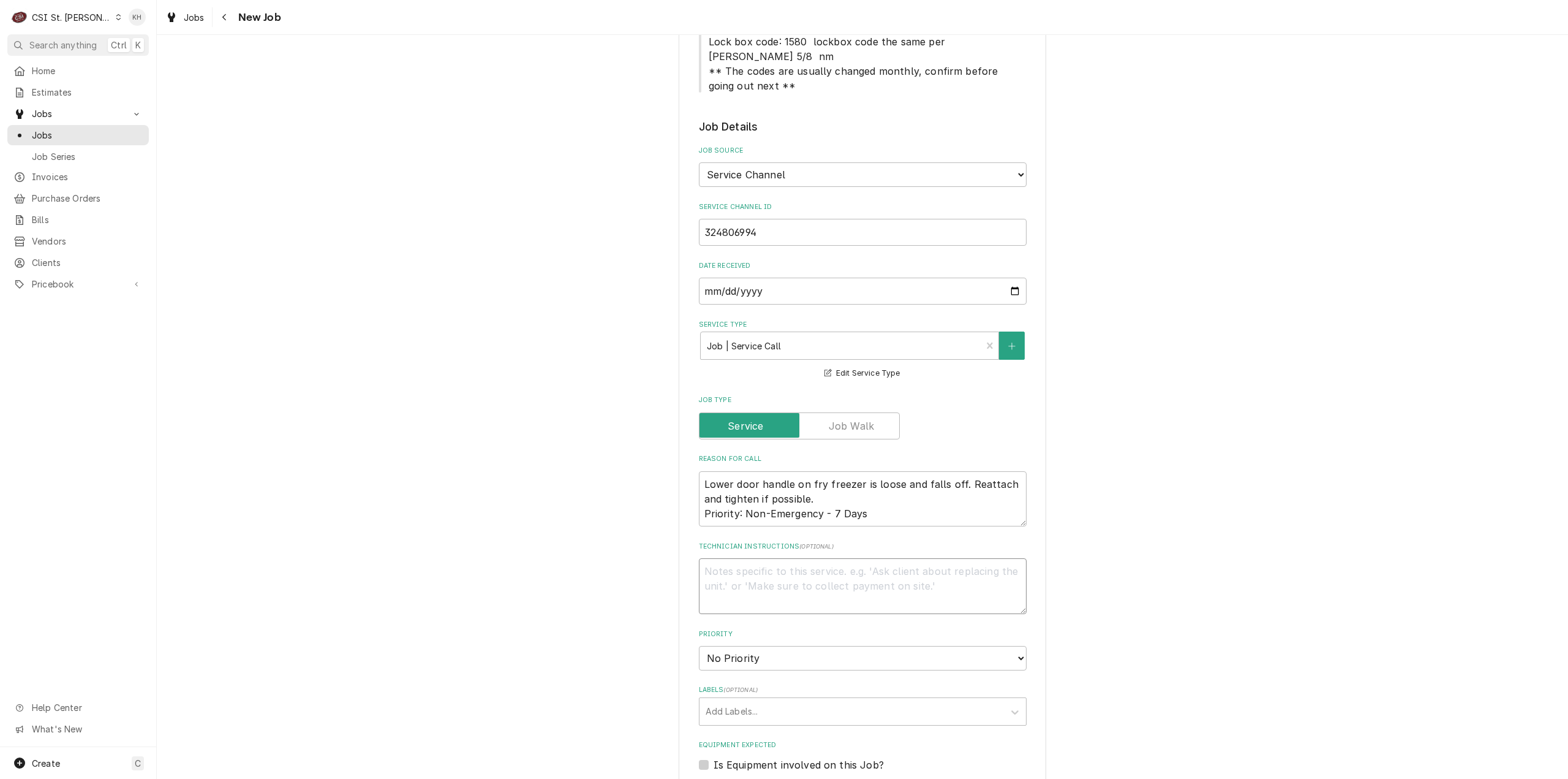
type textarea "x"
type textarea "N"
type textarea "x"
type textarea "NT"
type textarea "x"
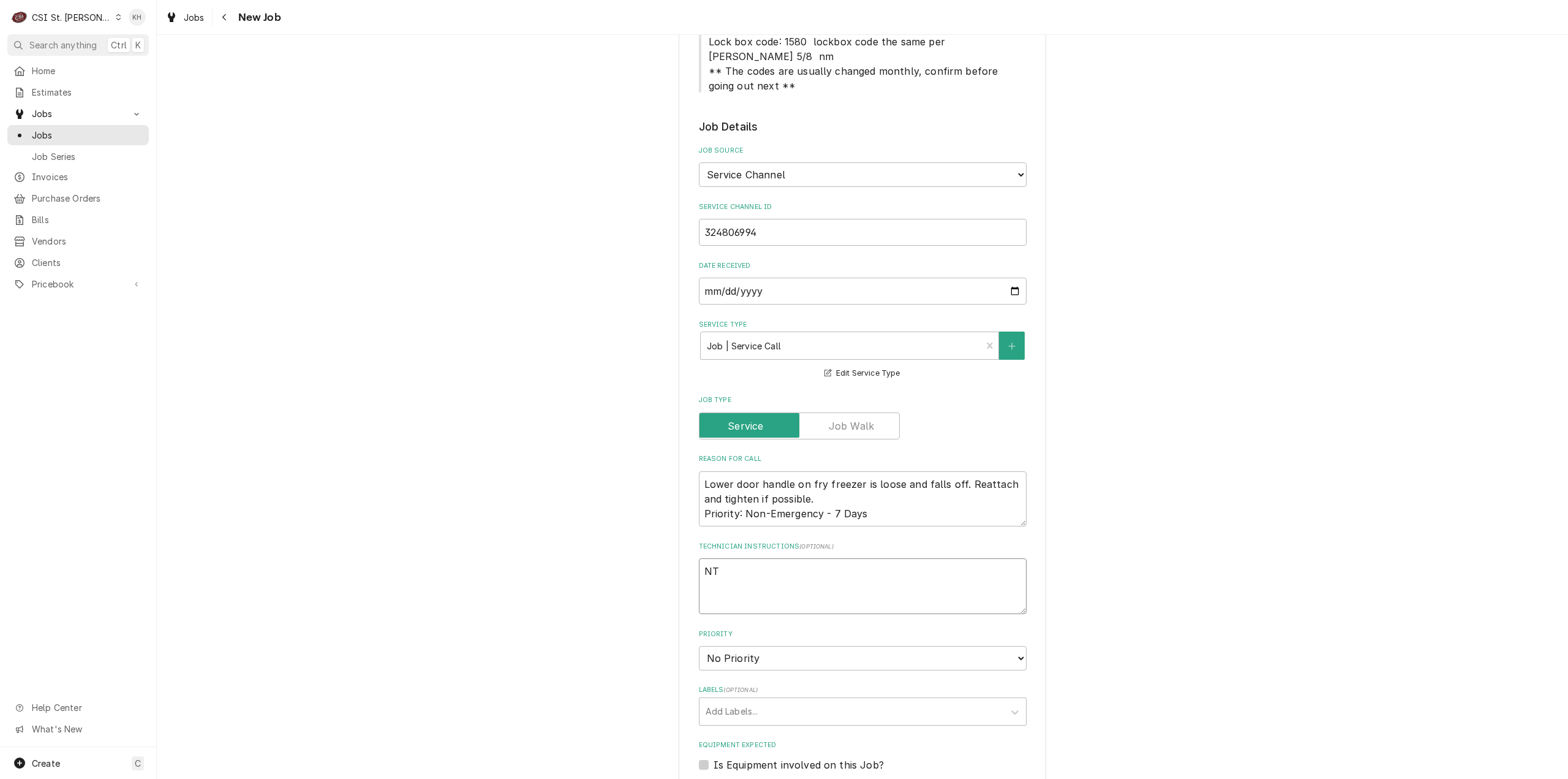
type textarea "NTE"
type textarea "x"
type textarea "NTE"
type textarea "x"
type textarea "NTE $"
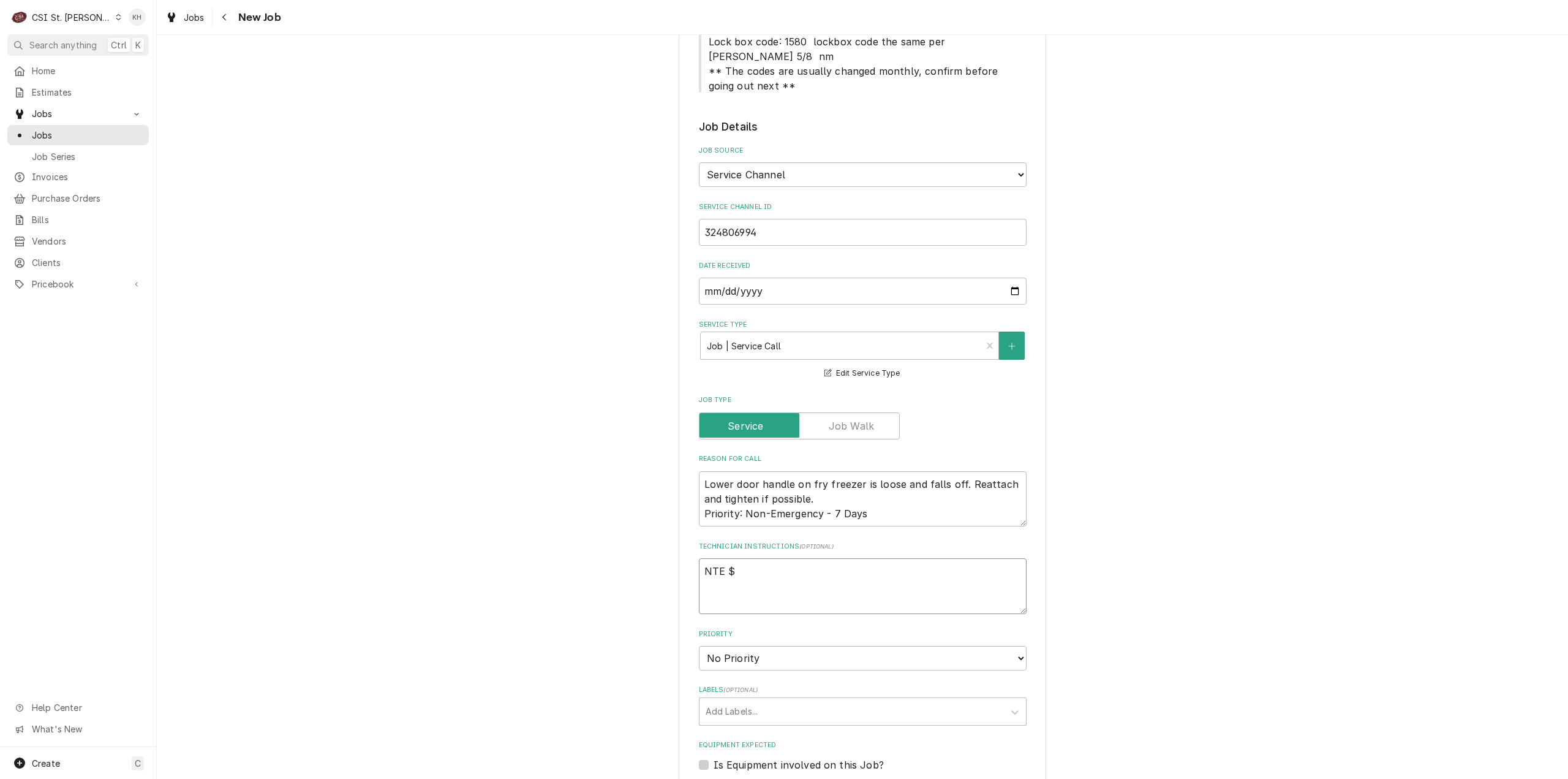
type textarea "x"
type textarea "NTE $4"
type textarea "x"
type textarea "NTE $40"
type textarea "x"
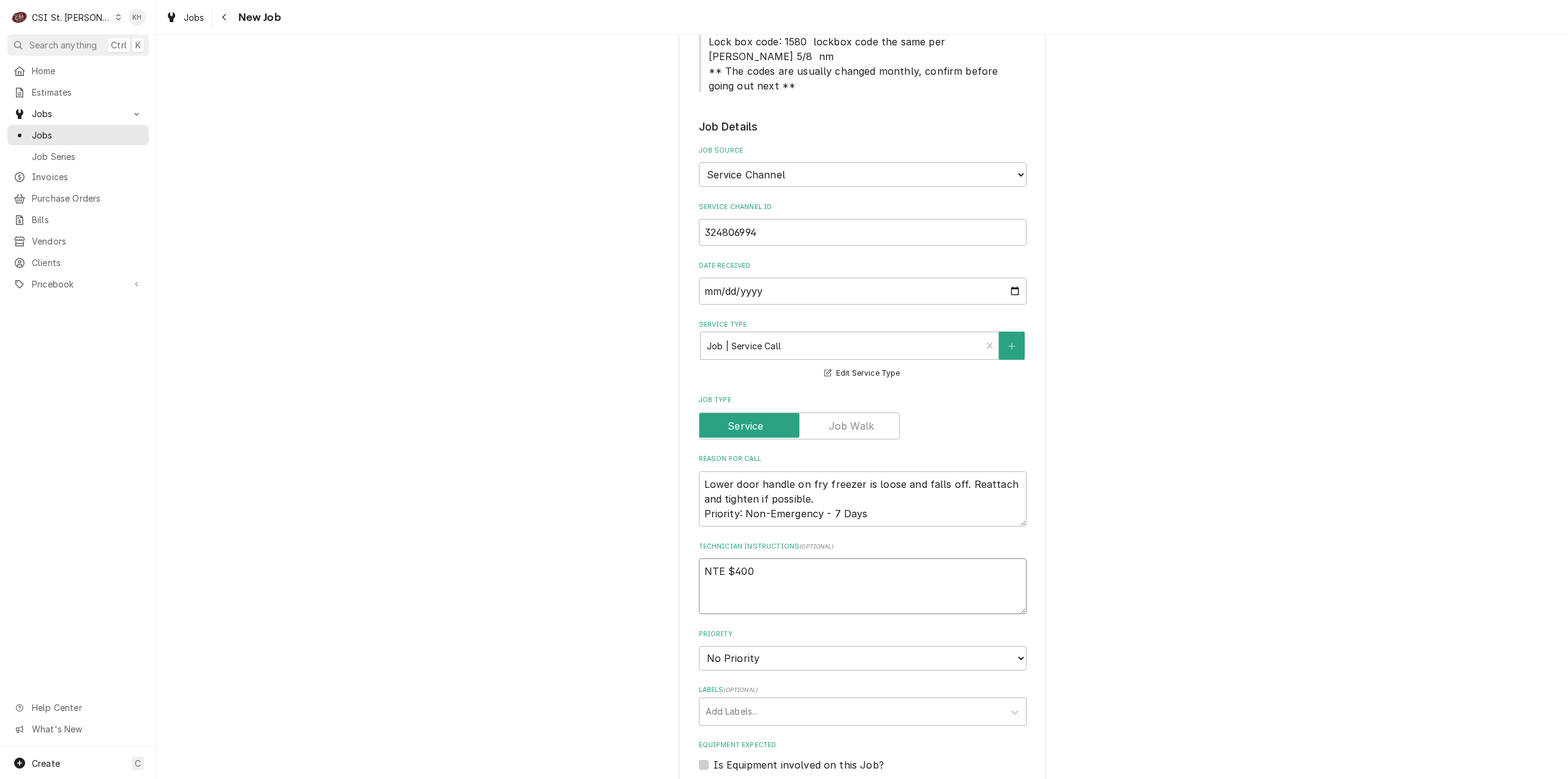
type textarea "NTE $400."
type textarea "x"
type textarea "NTE $400.3"
type textarea "x"
type textarea "NTE $400.30"
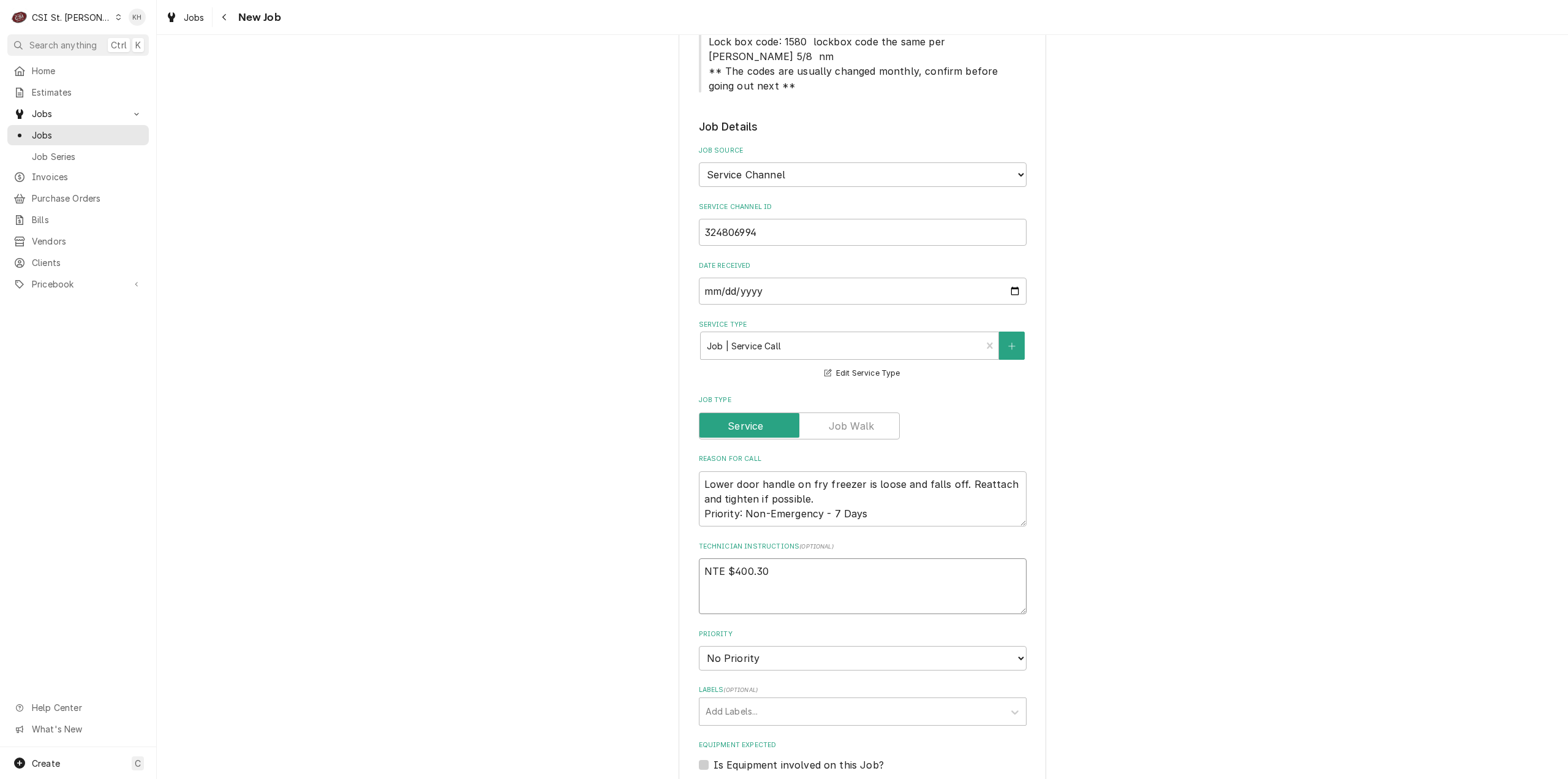
type textarea "x"
type textarea "NTE $400.300"
type textarea "x"
type textarea "NTE $400.30"
type textarea "x"
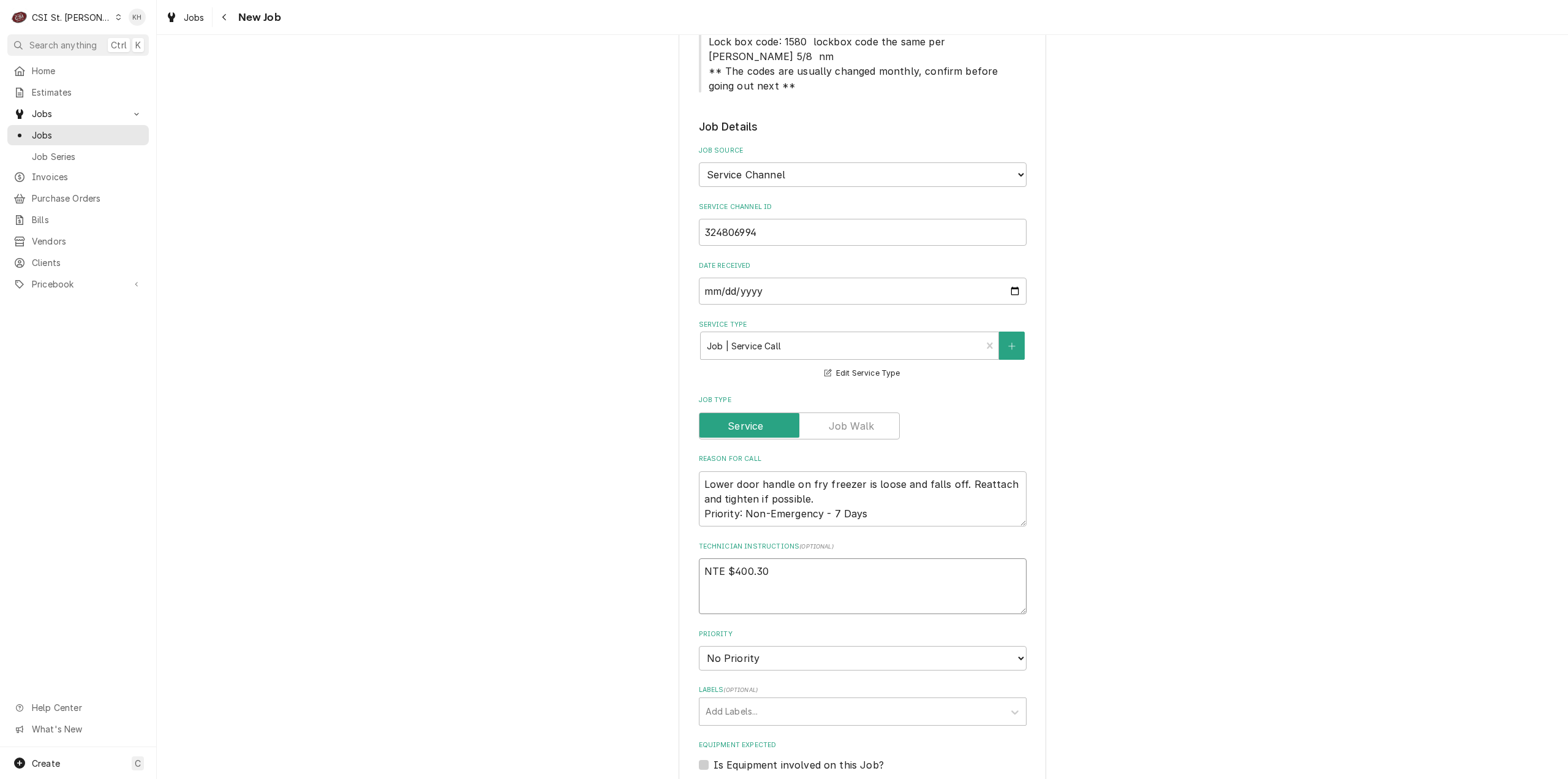
type textarea "NTE $400.3"
type textarea "x"
type textarea "NTE $400."
type textarea "x"
type textarea "NTE $400.0"
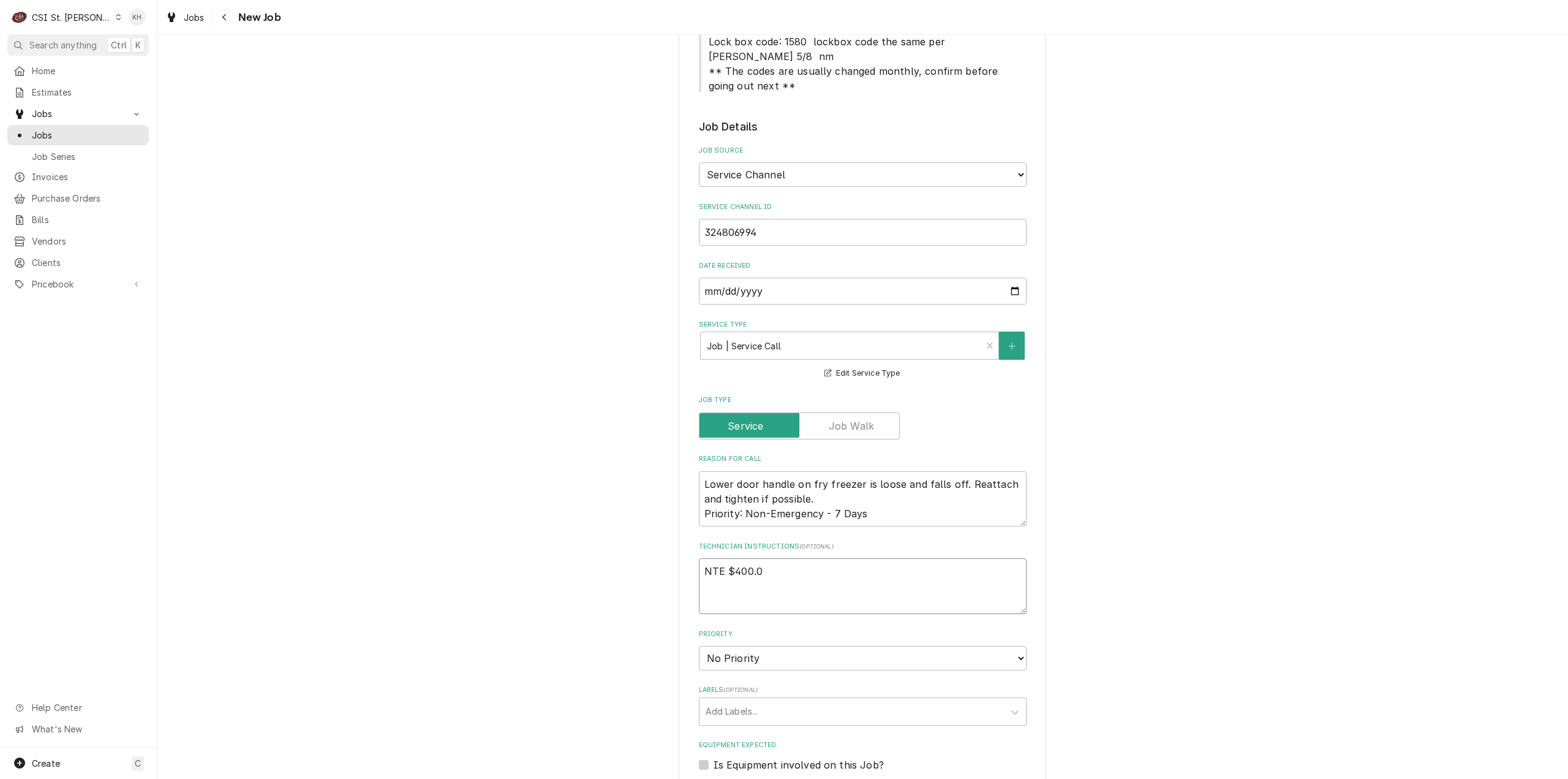
type textarea "x"
type textarea "NTE $400.00"
type textarea "x"
type textarea "NTE $400.00"
type textarea "x"
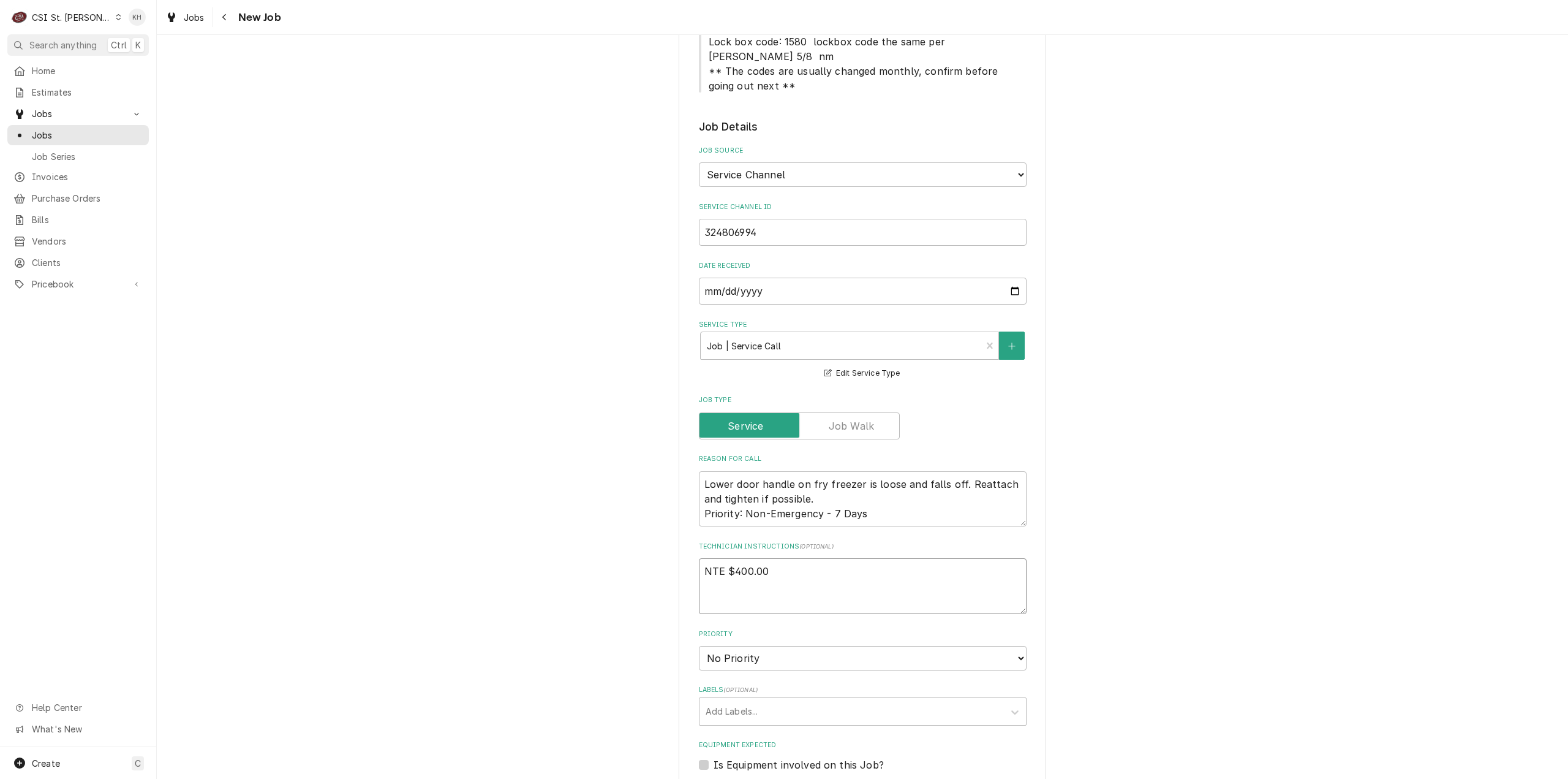
type textarea "NTE $400.00"
type textarea "x"
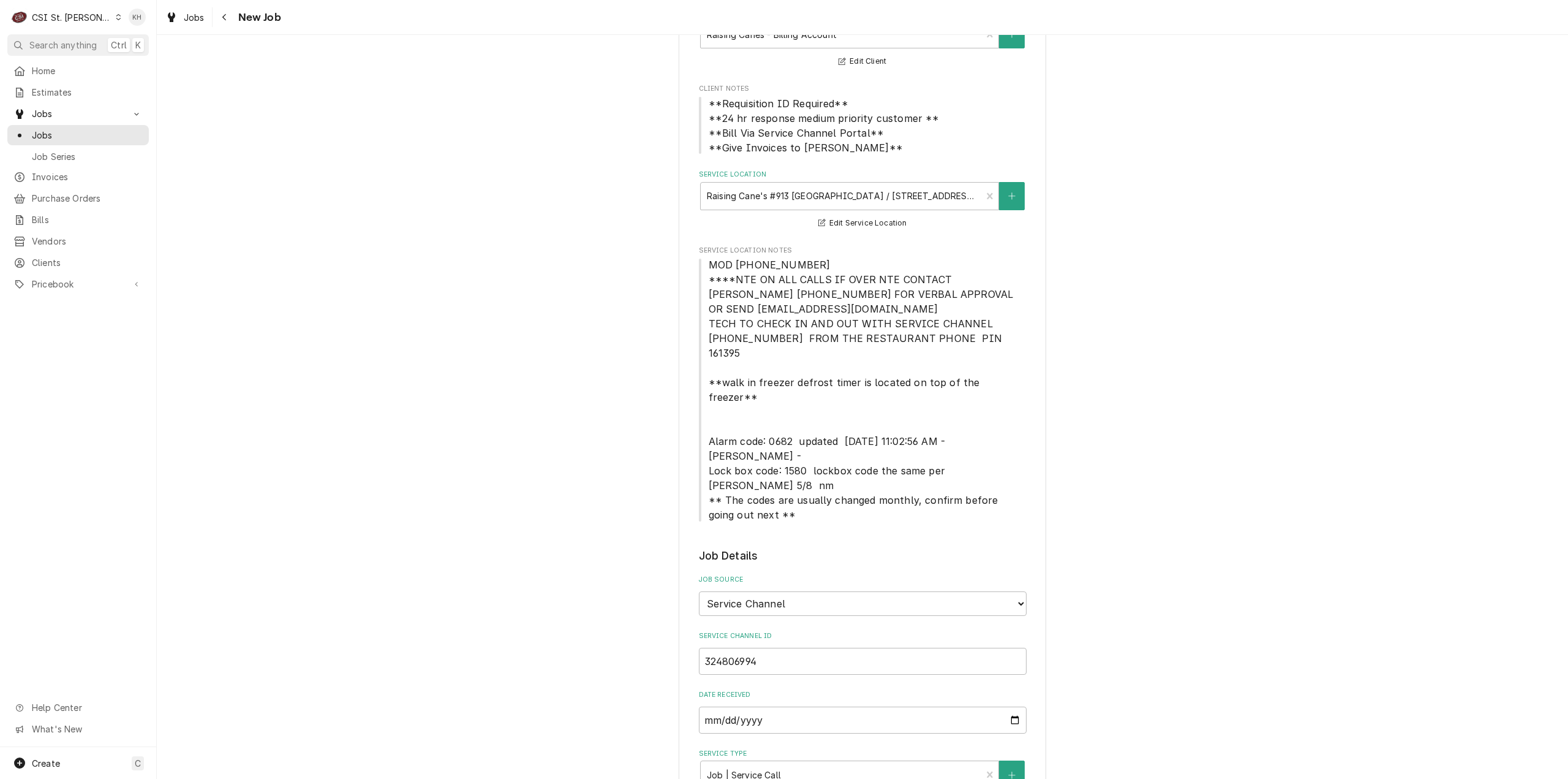
type textarea "NTE $400.00"
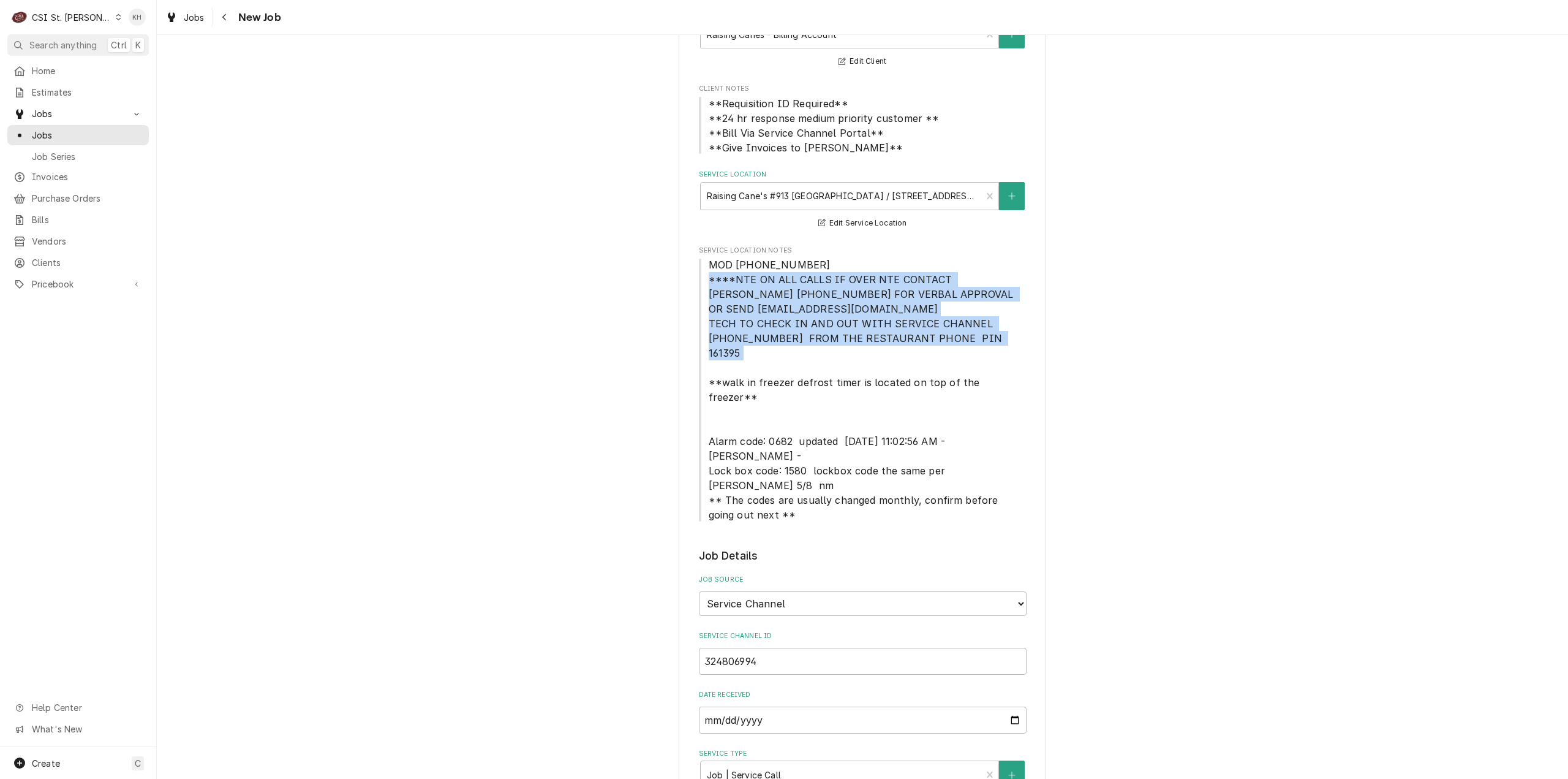
drag, startPoint x: 704, startPoint y: 278, endPoint x: 975, endPoint y: 337, distance: 277.3
click at [975, 337] on span "MOD [PHONE_NUMBER] ****NTE ON ALL CALLS IF OVER NTE CONTACT [PERSON_NAME] [PHON…" at bounding box center [863, 390] width 328 height 265
copy span "****NTE ON ALL CALLS IF OVER NTE CONTACT JEFF COSTA 636-399-1299 FOR VERBAL APP…"
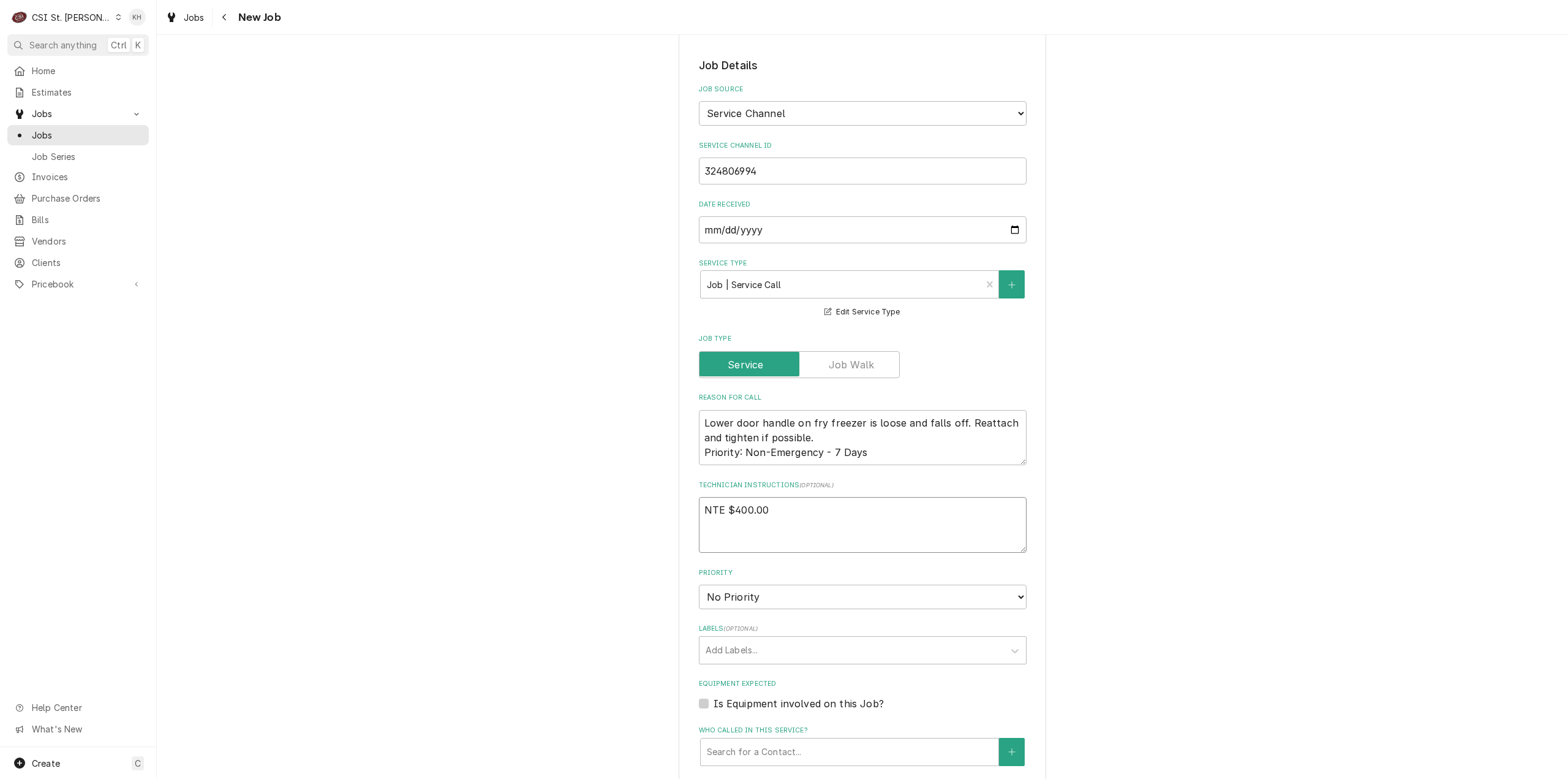
click at [734, 497] on textarea "NTE $400.00" at bounding box center [863, 524] width 328 height 56
paste textarea "****NTE ON ALL CALLS IF OVER NTE CONTACT JEFF COSTA 636-399-1299 FOR VERBAL APP…"
type textarea "x"
type textarea "NTE $400.00 ****NTE ON ALL CALLS IF OVER NTE CONTACT JEFF COSTA 636-399-1299 FO…"
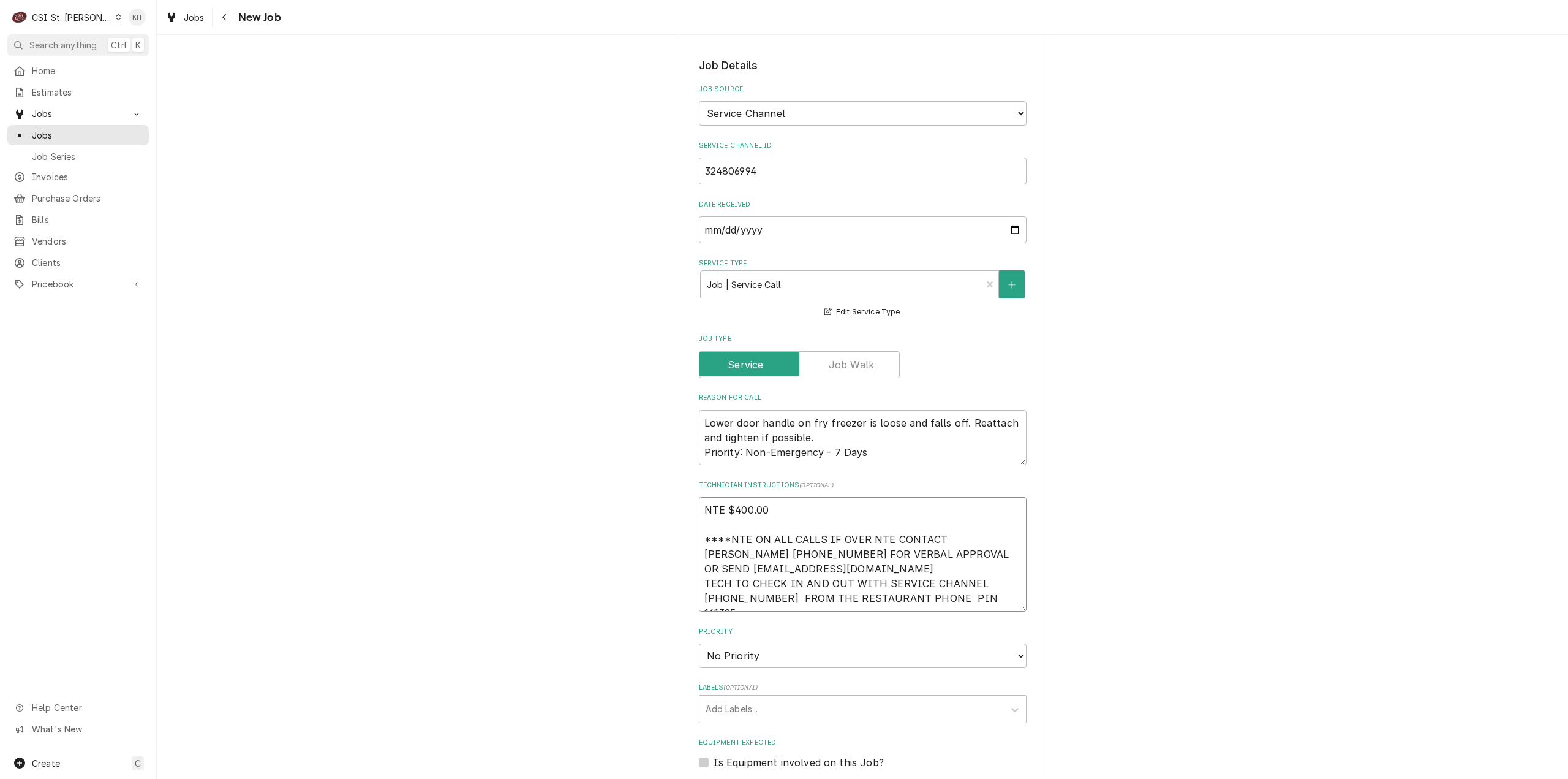
type textarea "x"
type textarea "NTE $400.00 ****NTE ON ALL CALLS IF OVER NTE CONTACT JEFF COSTA 636-399-1299 FO…"
type textarea "x"
type textarea "NTE $400.00 ****NTE ON ALL CALLS IF OVER NTE CONTACT JEFF COSTA 636-399-1299 FO…"
type textarea "x"
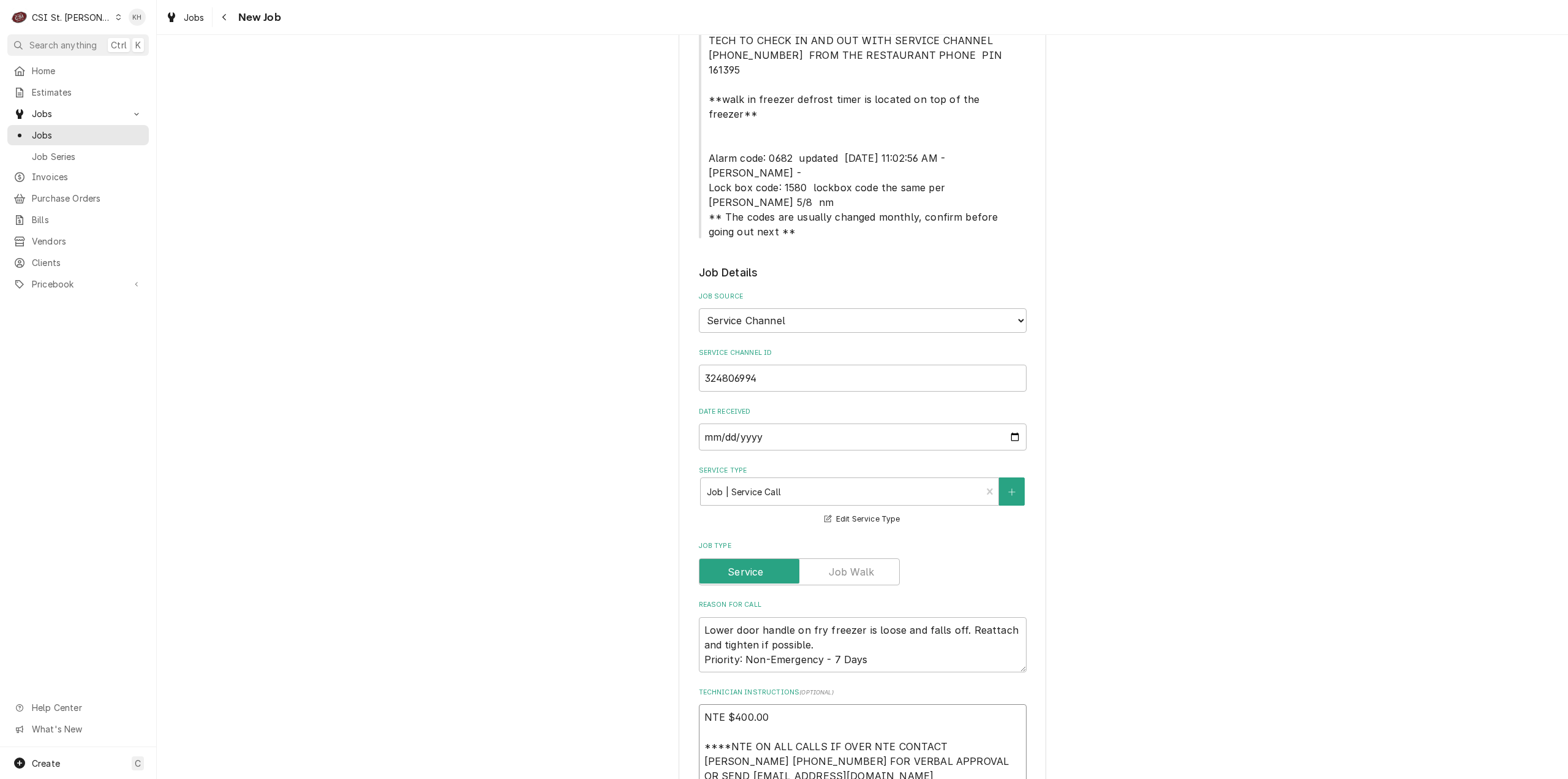
scroll to position [306, 0]
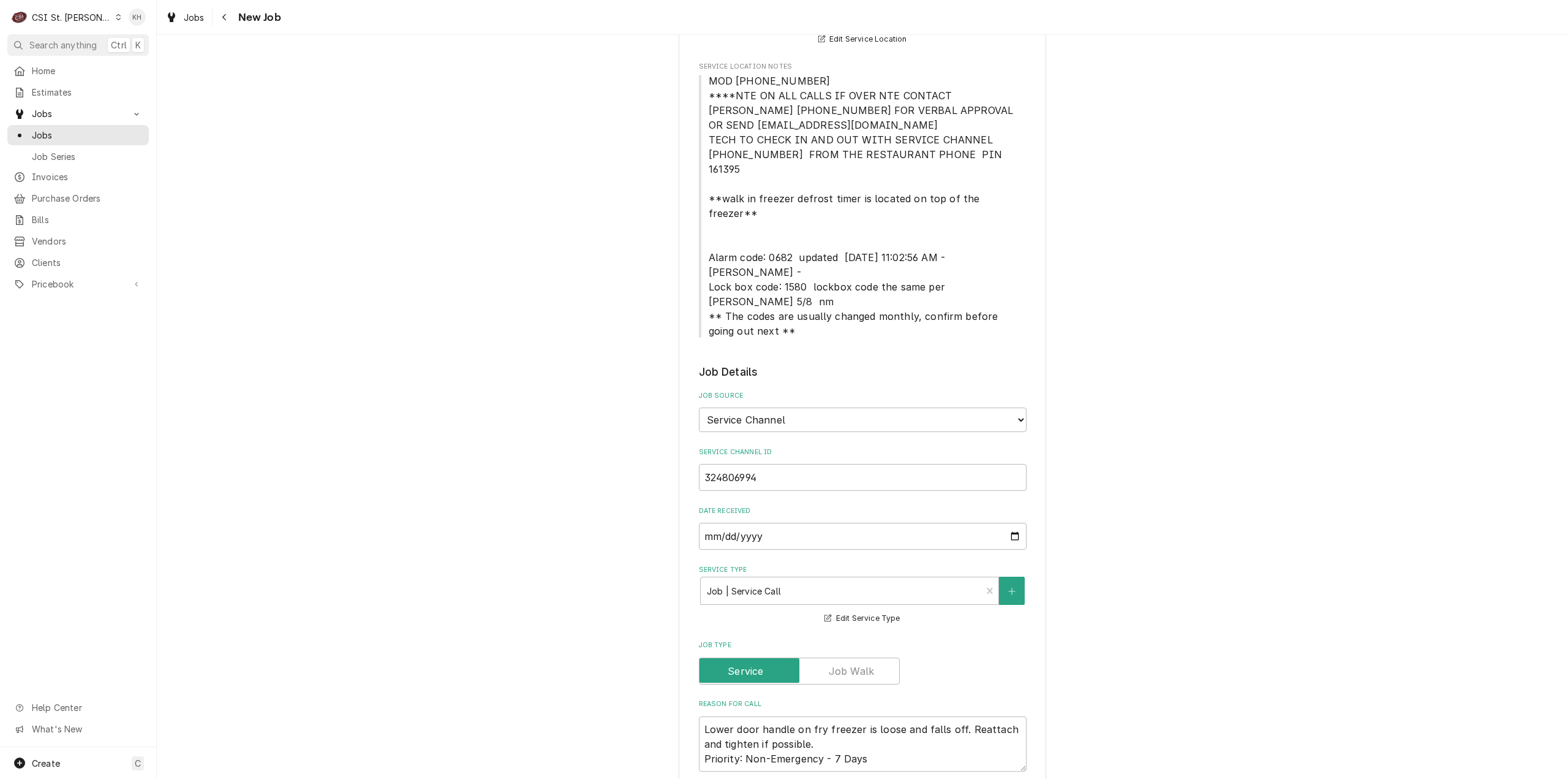
type textarea "NTE $400.00 ****NTE ON ALL CALLS IF OVER NTE CONTACT JEFF COSTA 636-399-1299 FO…"
drag, startPoint x: 702, startPoint y: 231, endPoint x: 788, endPoint y: 234, distance: 86.1
click at [788, 234] on span "MOD [PHONE_NUMBER] ****NTE ON ALL CALLS IF OVER NTE CONTACT [PERSON_NAME] [PHON…" at bounding box center [863, 206] width 328 height 265
copy span "Alarm code: 0682"
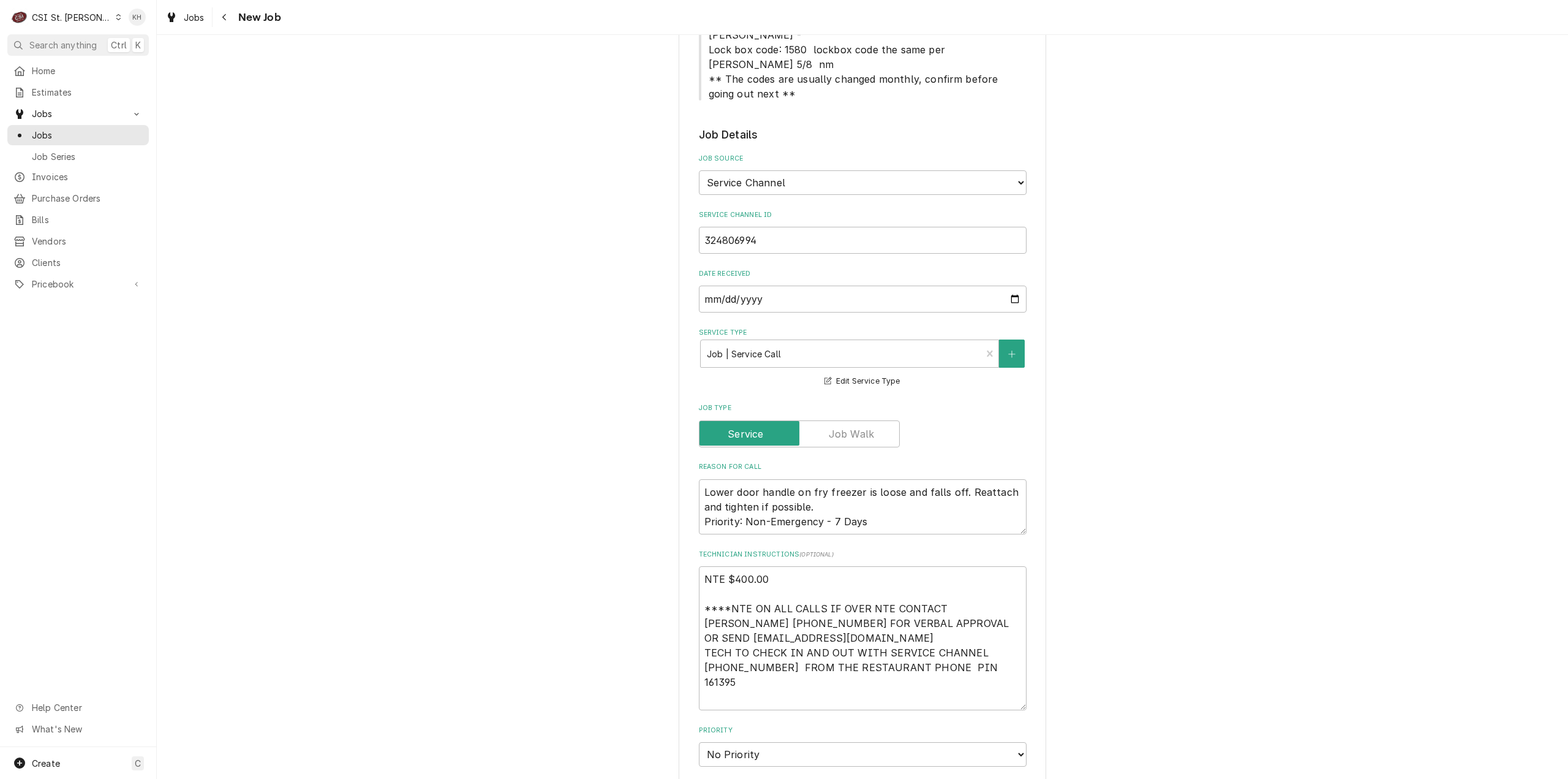
scroll to position [674, 0]
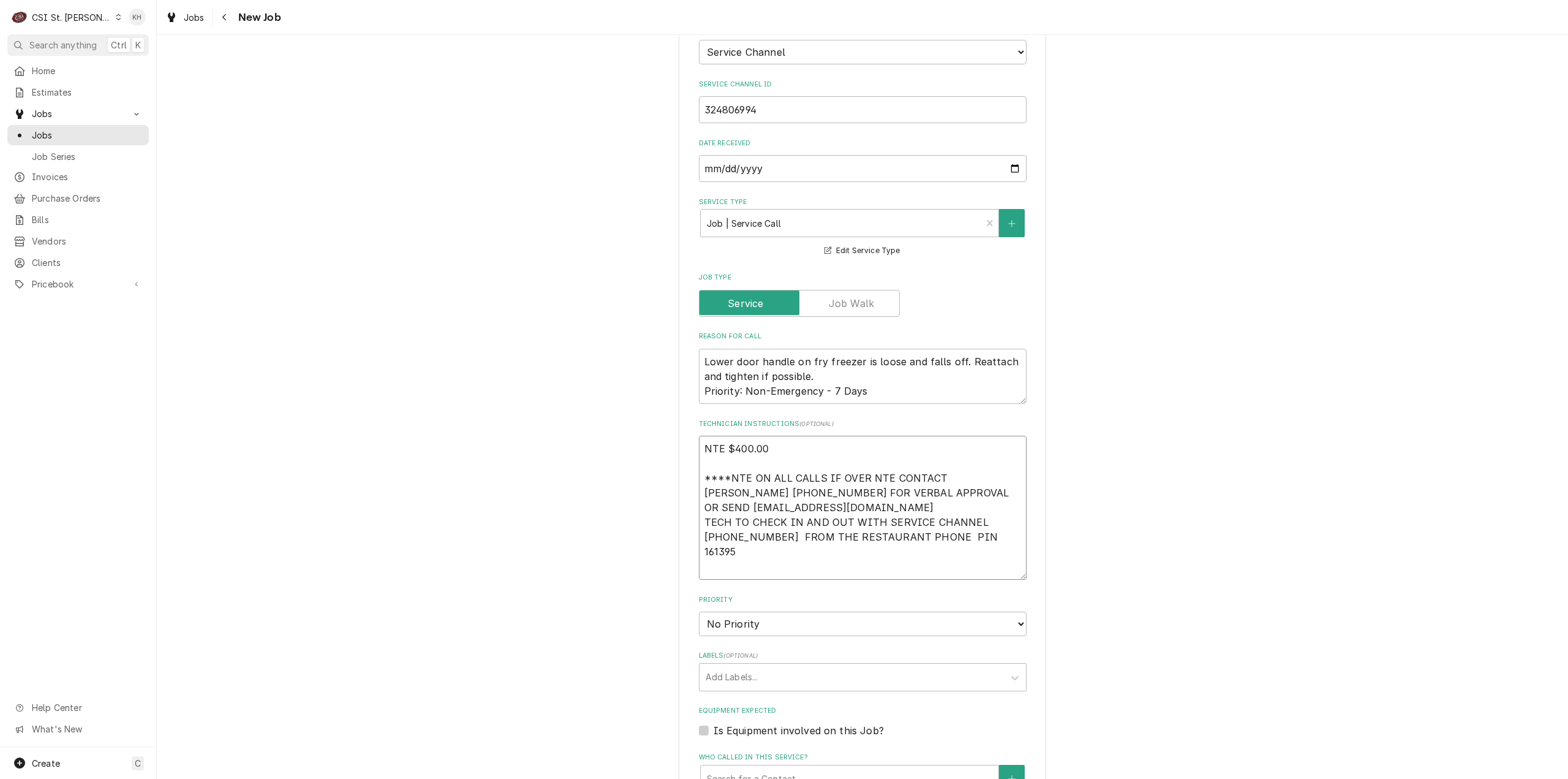
click at [728, 501] on textarea "NTE $400.00 ****NTE ON ALL CALLS IF OVER NTE CONTACT JEFF COSTA 636-399-1299 FO…" at bounding box center [863, 507] width 328 height 144
paste textarea "Alarm code: 0682"
type textarea "x"
type textarea "NTE $400.00 ****NTE ON ALL CALLS IF OVER NTE CONTACT JEFF COSTA 636-399-1299 FO…"
type textarea "x"
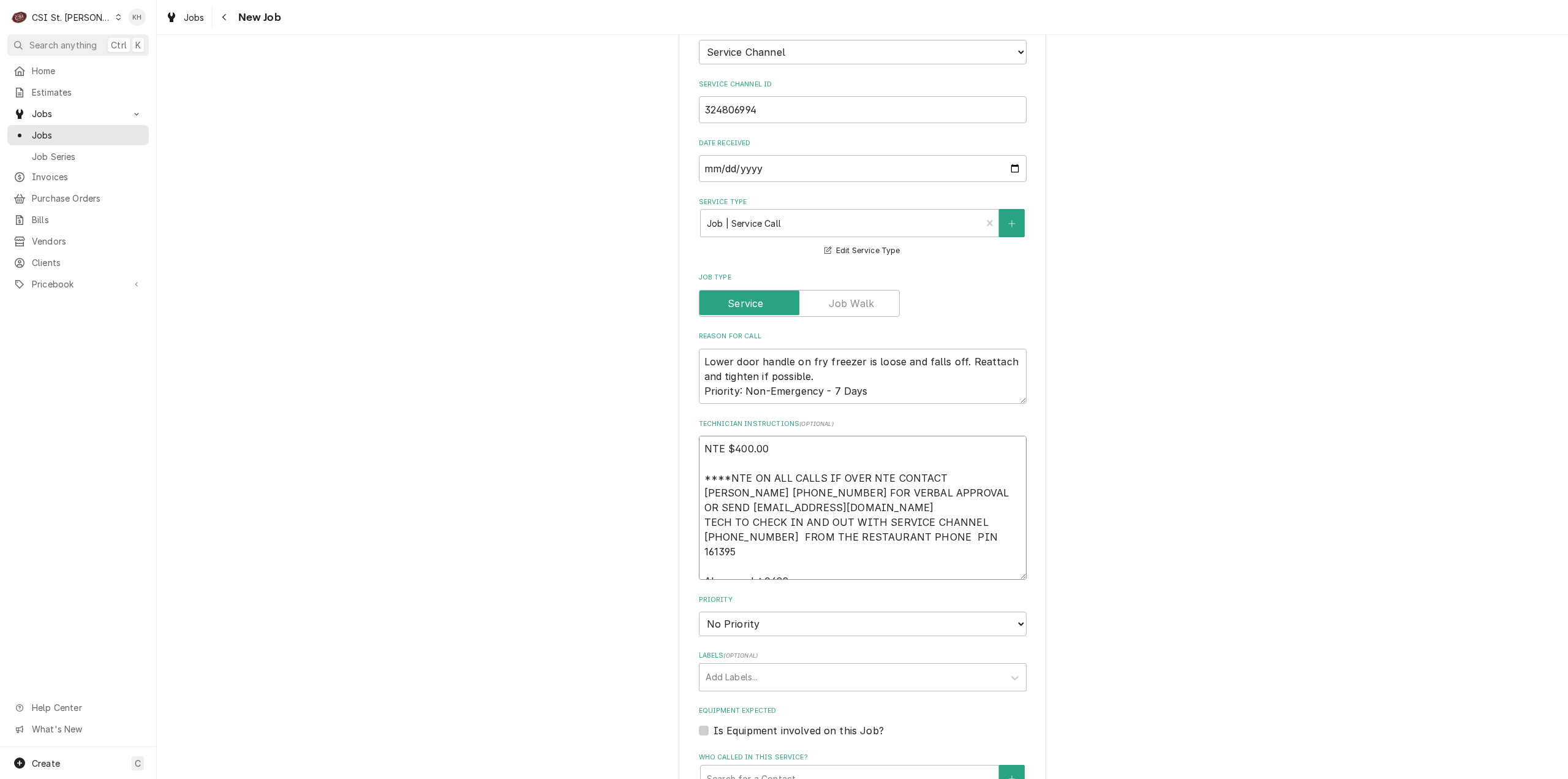
type textarea "NTE $400.00 ****NTE ON ALL CALLS IF OVER NTE CONTACT JEFF COSTA 636-399-1299 FO…"
type textarea "x"
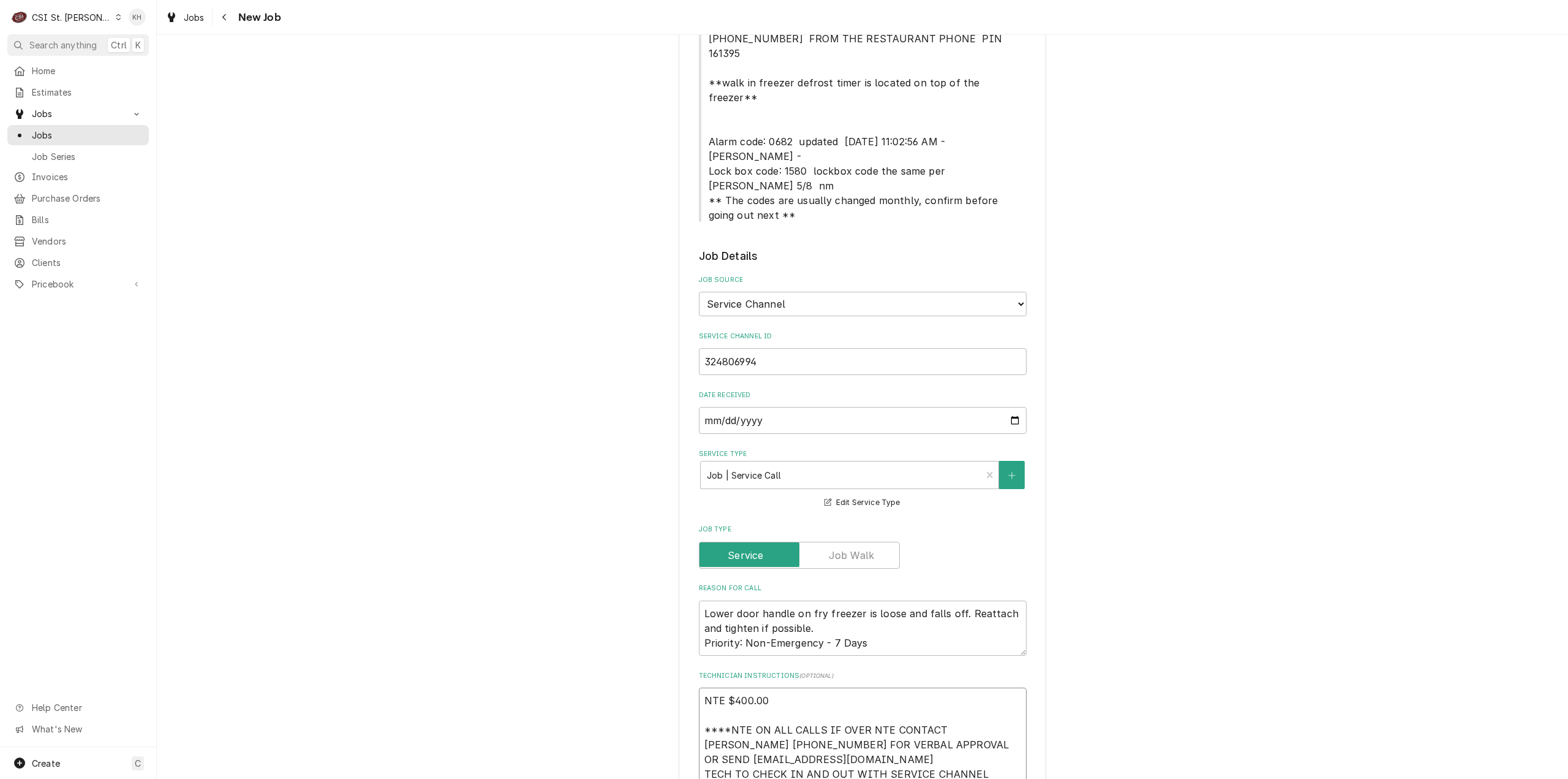
scroll to position [306, 0]
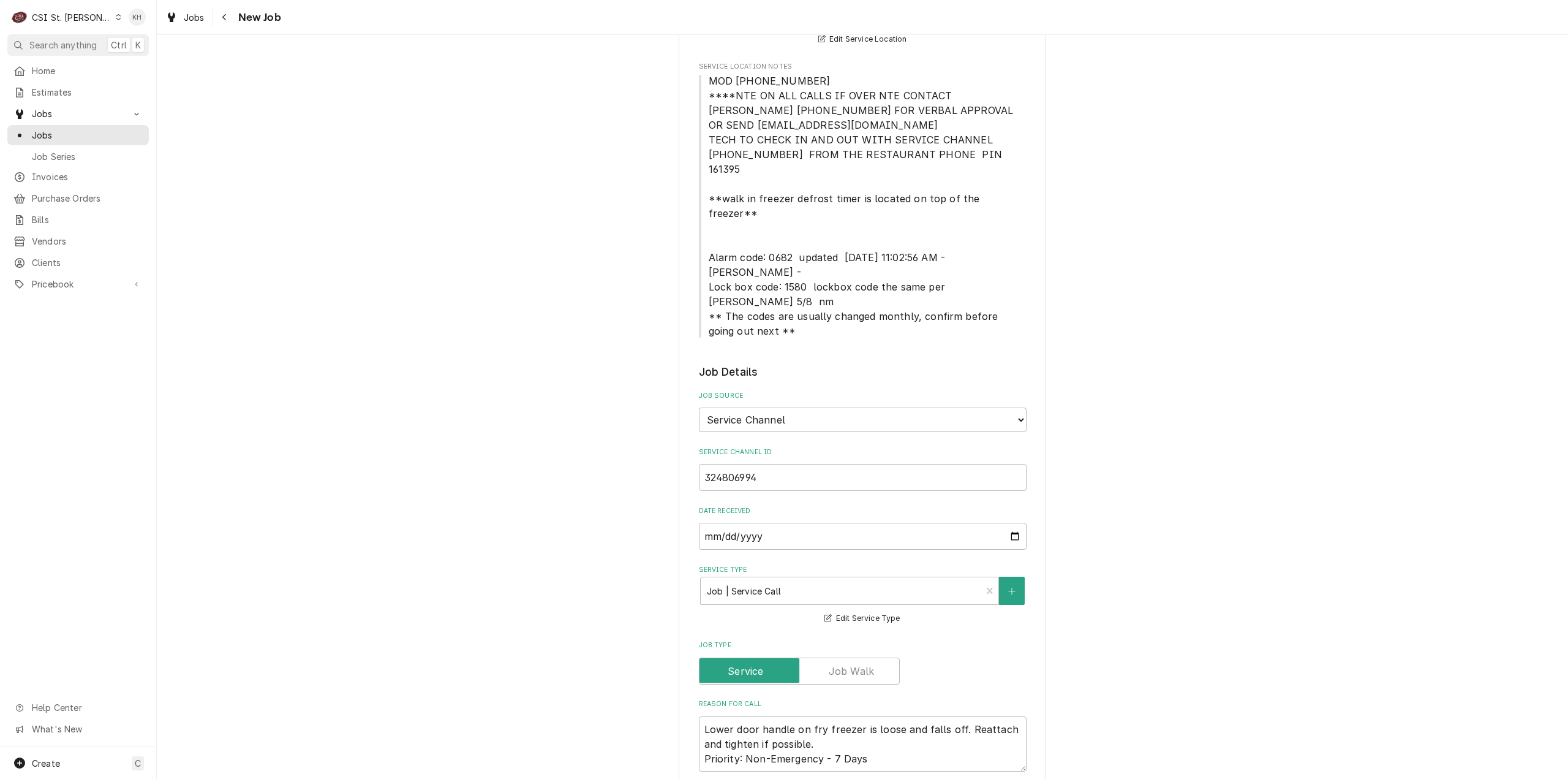
type textarea "NTE $400.00 ****NTE ON ALL CALLS IF OVER NTE CONTACT JEFF COSTA 636-399-1299 FO…"
drag, startPoint x: 705, startPoint y: 243, endPoint x: 798, endPoint y: 246, distance: 93.0
click at [798, 246] on span "MOD [PHONE_NUMBER] ****NTE ON ALL CALLS IF OVER NTE CONTACT [PERSON_NAME] [PHON…" at bounding box center [862, 206] width 308 height 262
copy span "Lock box code: 1580"
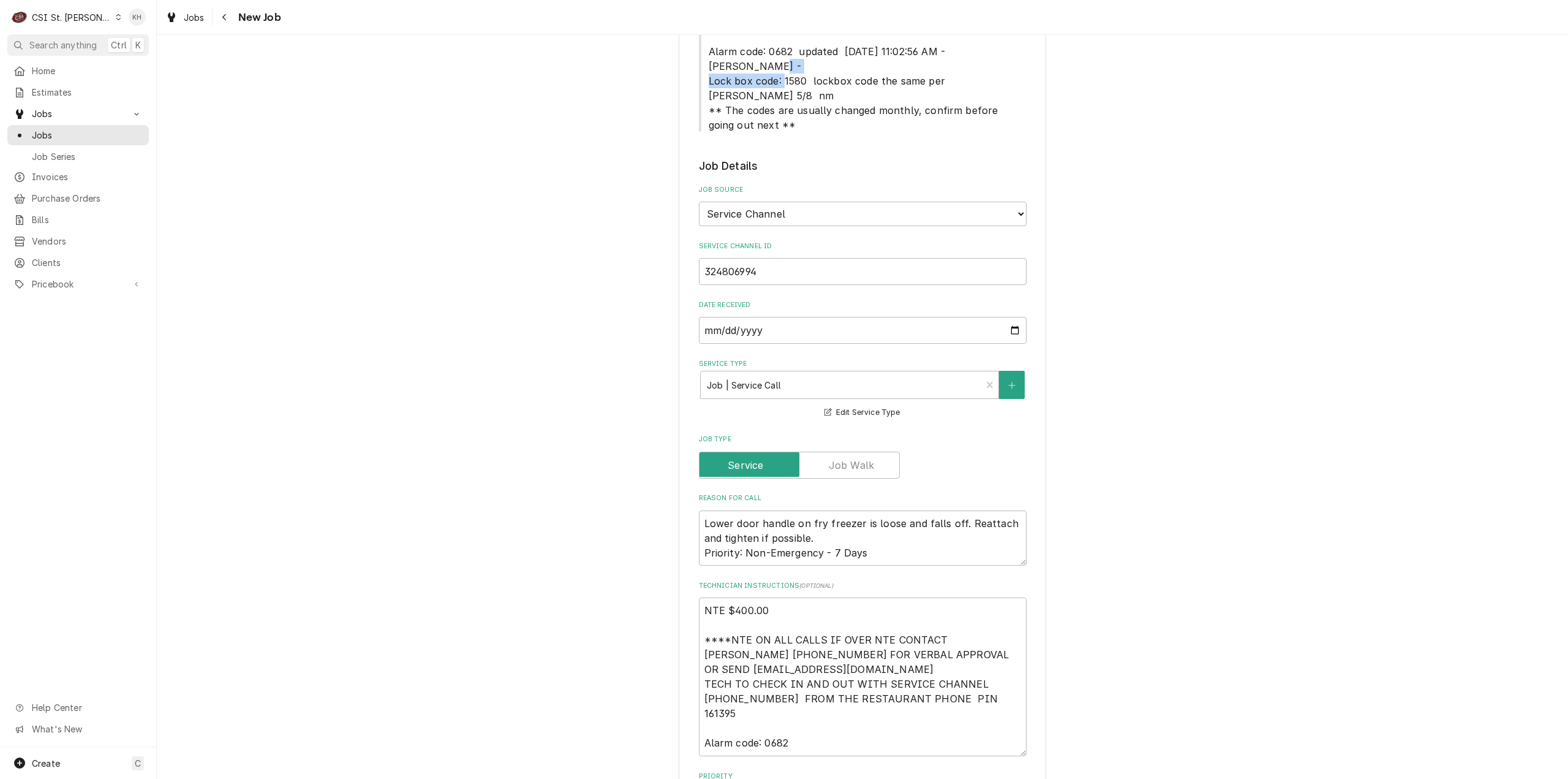
scroll to position [674, 0]
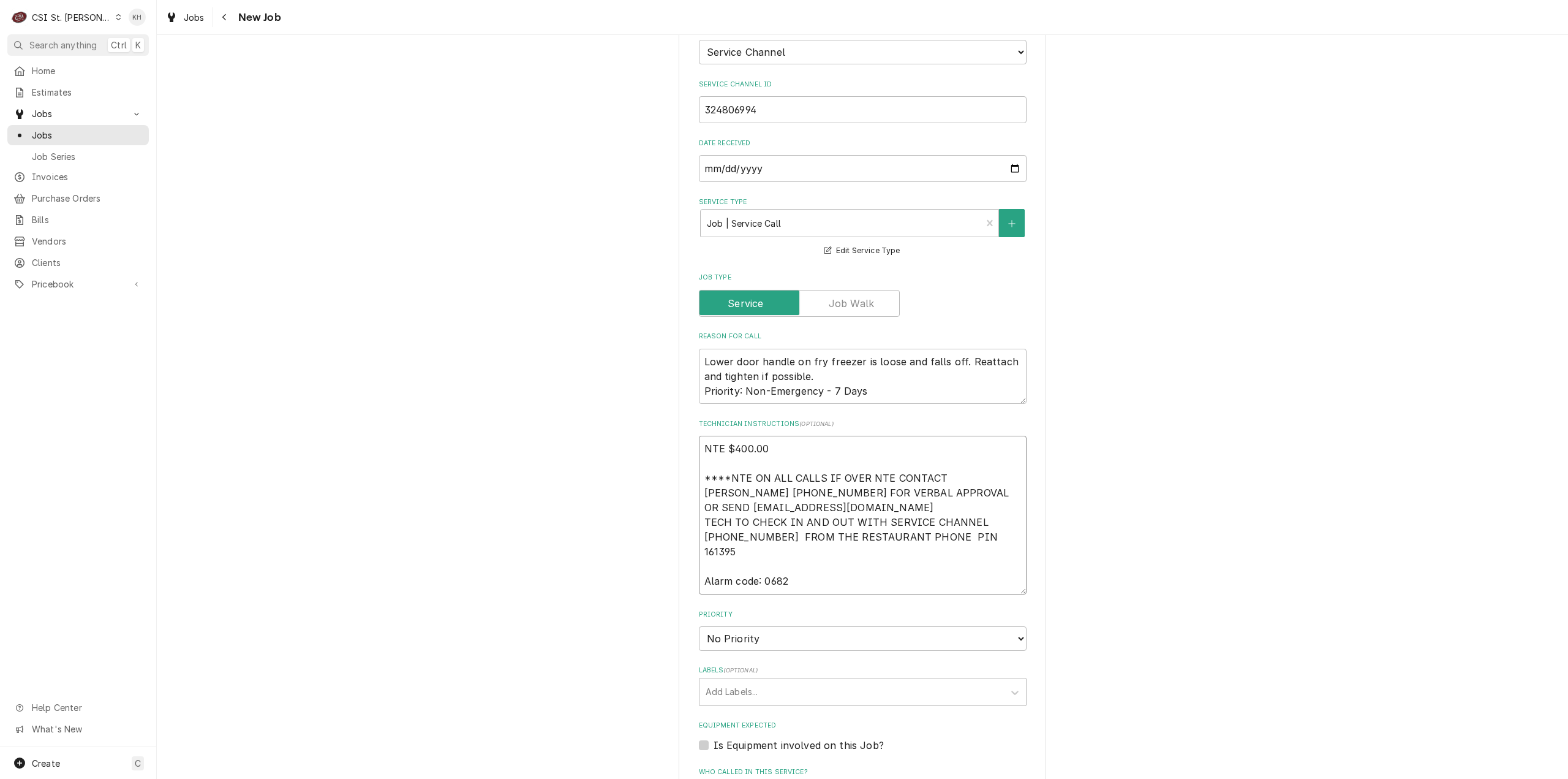
click at [762, 523] on textarea "NTE $400.00 ****NTE ON ALL CALLS IF OVER NTE CONTACT JEFF COSTA 636-399-1299 FO…" at bounding box center [863, 514] width 328 height 159
paste textarea "Lock box code: 1580"
type textarea "x"
type textarea "NTE $400.00 ****NTE ON ALL CALLS IF OVER NTE CONTACT JEFF COSTA 636-399-1299 FO…"
type textarea "x"
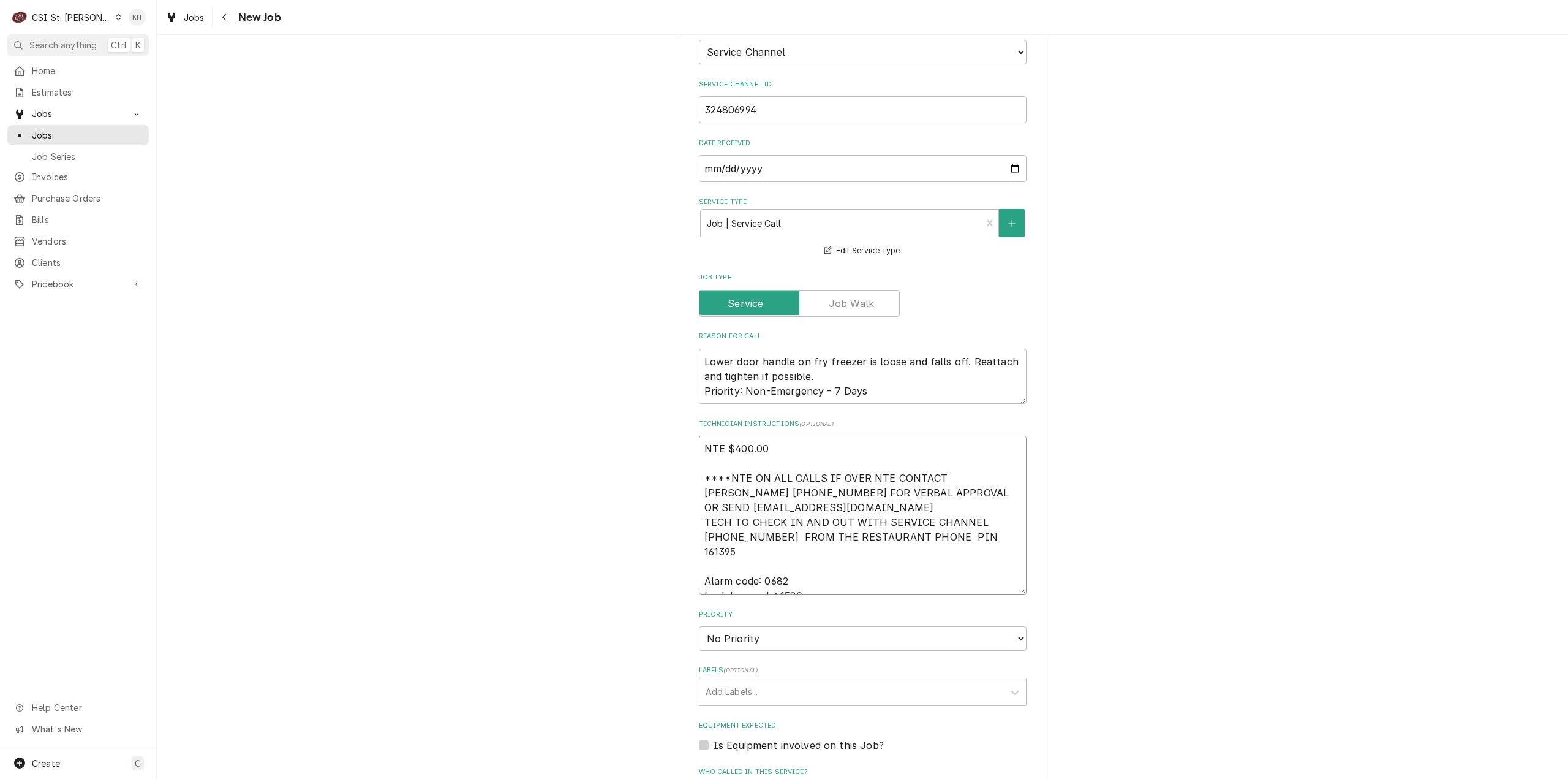
type textarea "NTE $400.00 ****NTE ON ALL CALLS IF OVER NTE CONTACT JEFF COSTA 636-399-1299 FO…"
type textarea "x"
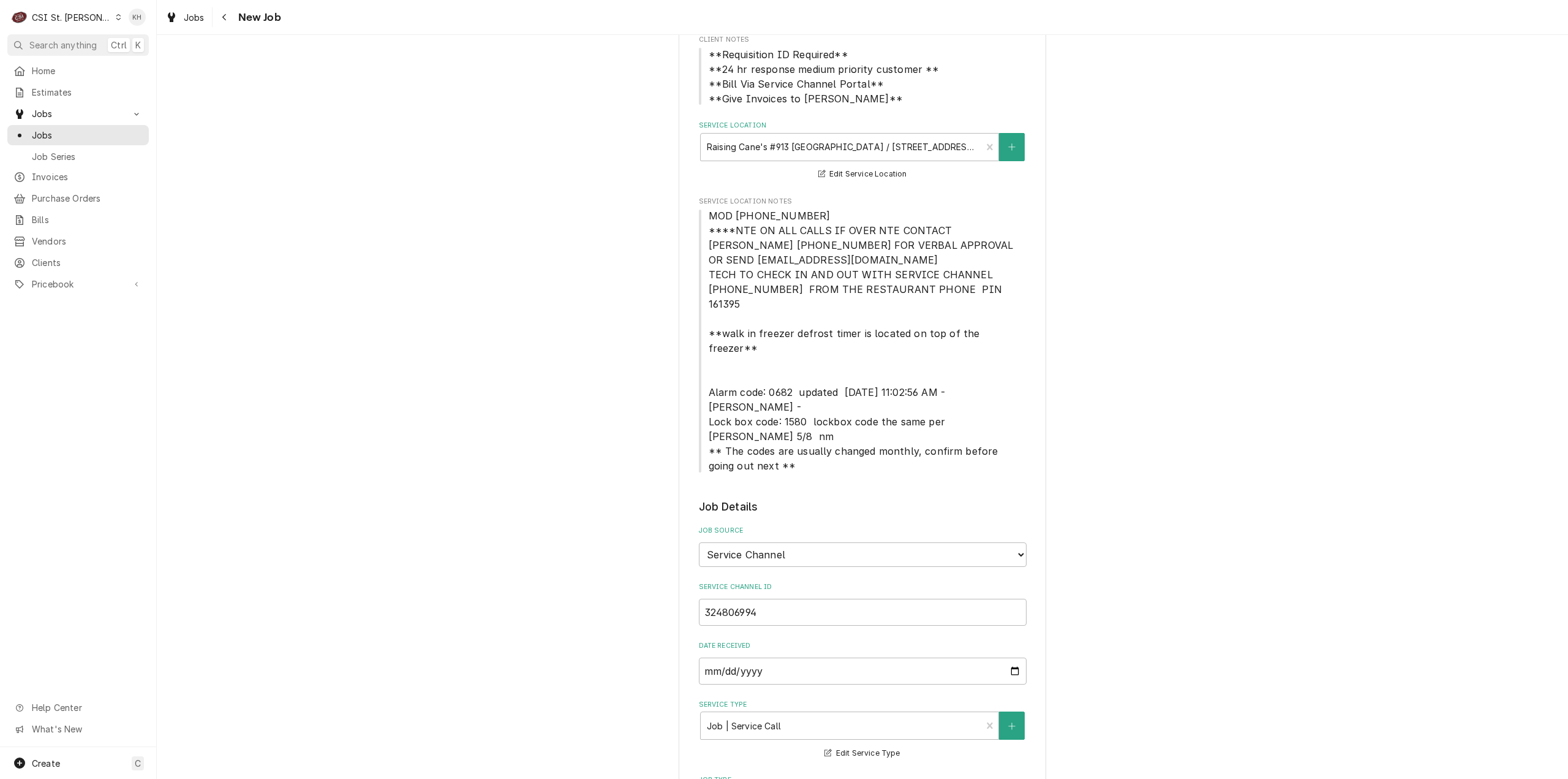
scroll to position [61, 0]
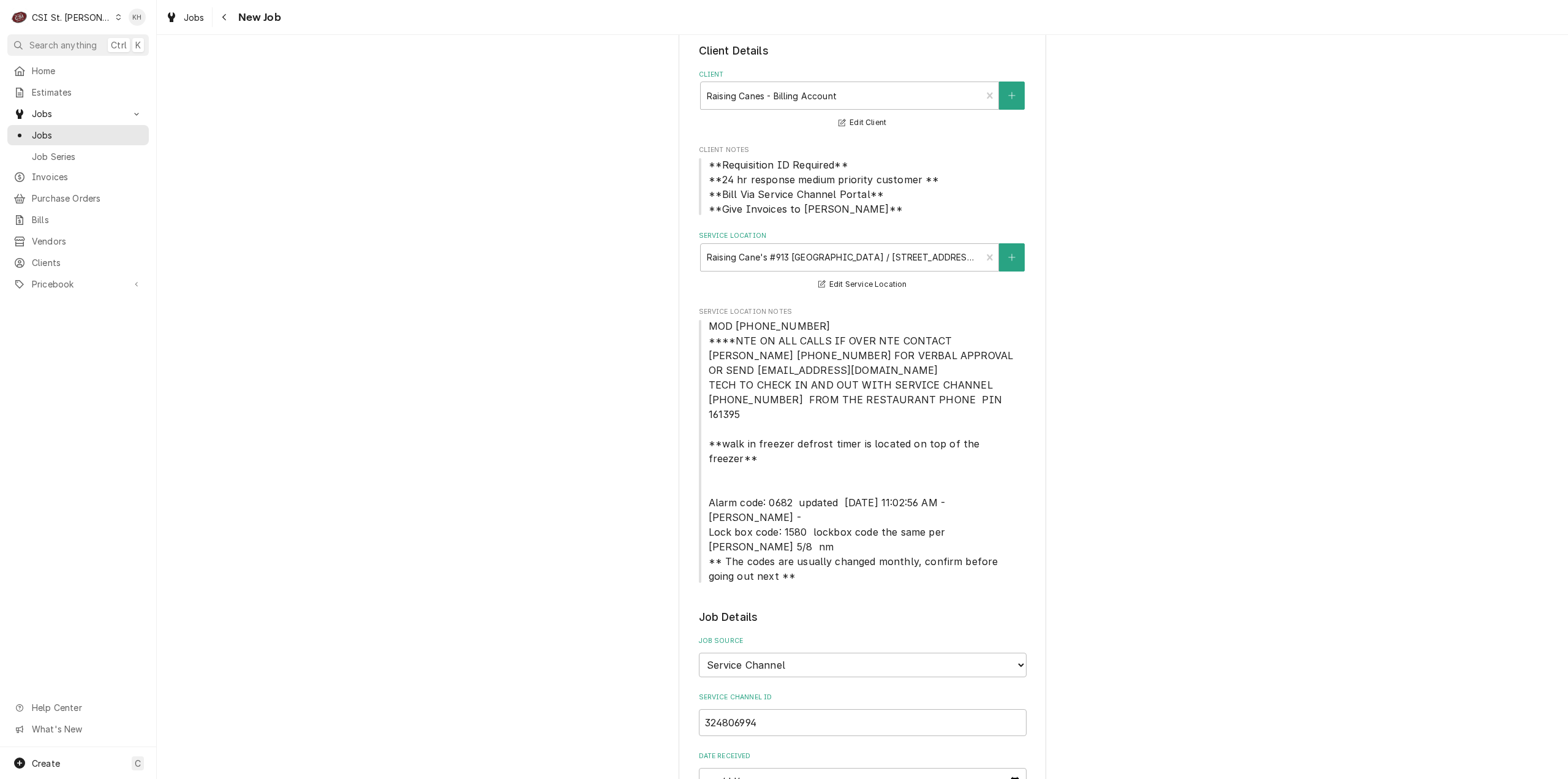
type textarea "NTE $400.00 ****NTE ON ALL CALLS IF OVER NTE CONTACT JEFF COSTA 636-399-1299 FO…"
drag, startPoint x: 704, startPoint y: 329, endPoint x: 810, endPoint y: 326, distance: 106.0
click at [810, 326] on span "MOD [PHONE_NUMBER] ****NTE ON ALL CALLS IF OVER NTE CONTACT [PERSON_NAME] [PHON…" at bounding box center [863, 451] width 328 height 265
copy span "MOD (636) 345-9604"
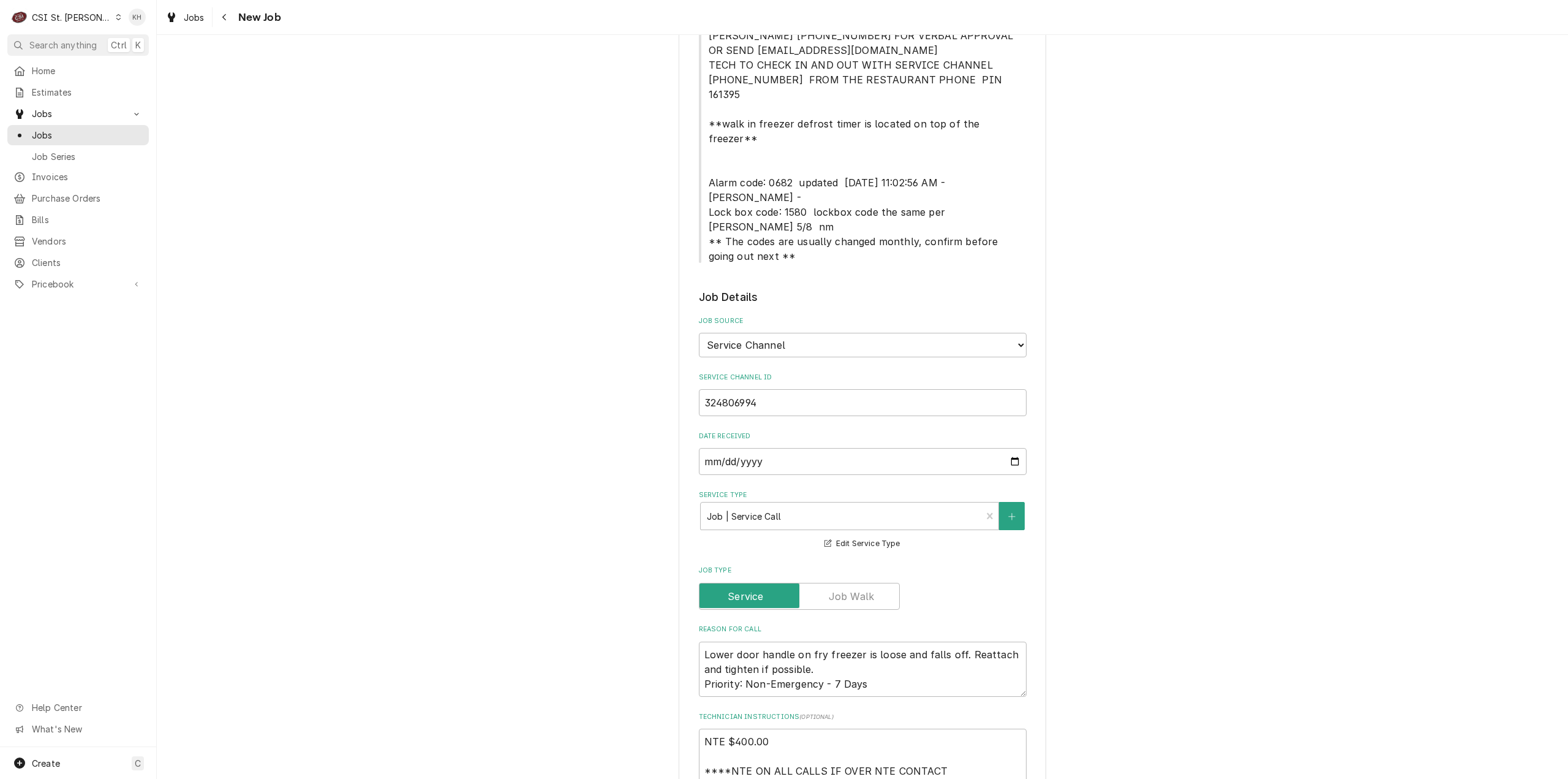
scroll to position [490, 0]
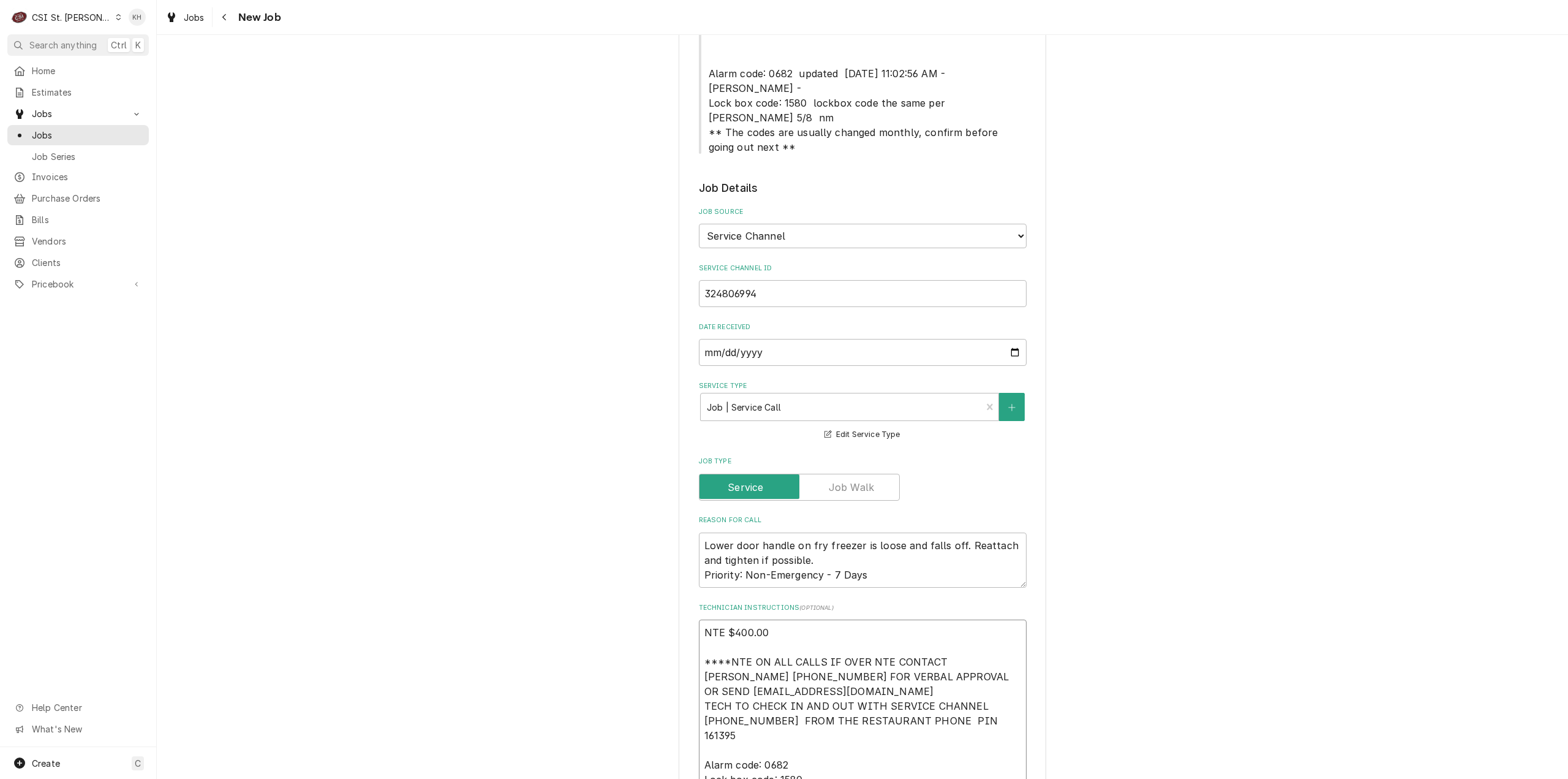
click at [761, 729] on textarea "NTE $400.00 ****NTE ON ALL CALLS IF OVER NTE CONTACT JEFF COSTA 636-399-1299 FO…" at bounding box center [863, 706] width 328 height 173
paste textarea "MOD (636) 345-9604"
type textarea "x"
type textarea "NTE $400.00 ****NTE ON ALL CALLS IF OVER NTE CONTACT [PERSON_NAME] [PHONE_NUMBE…"
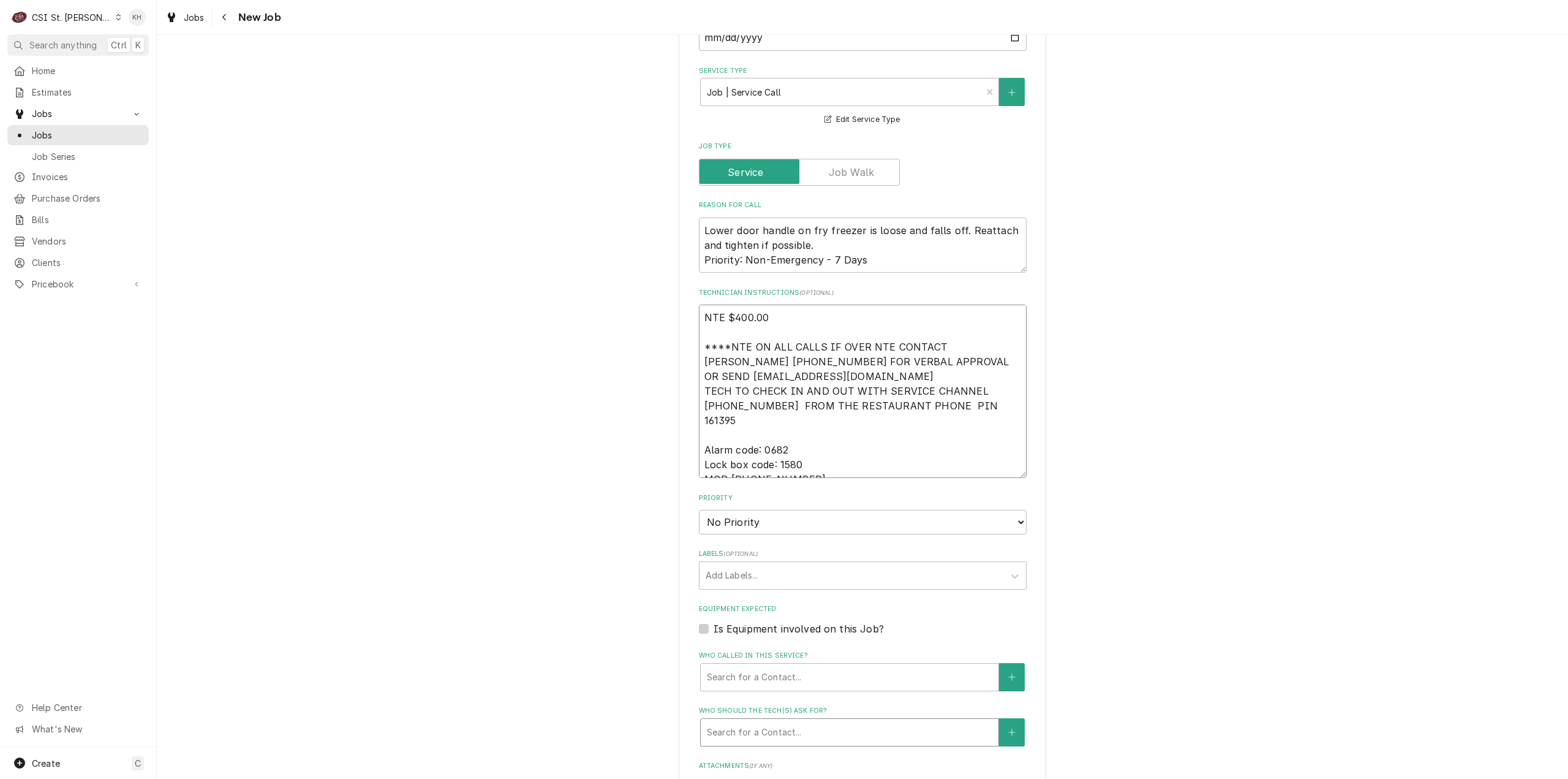
type textarea "x"
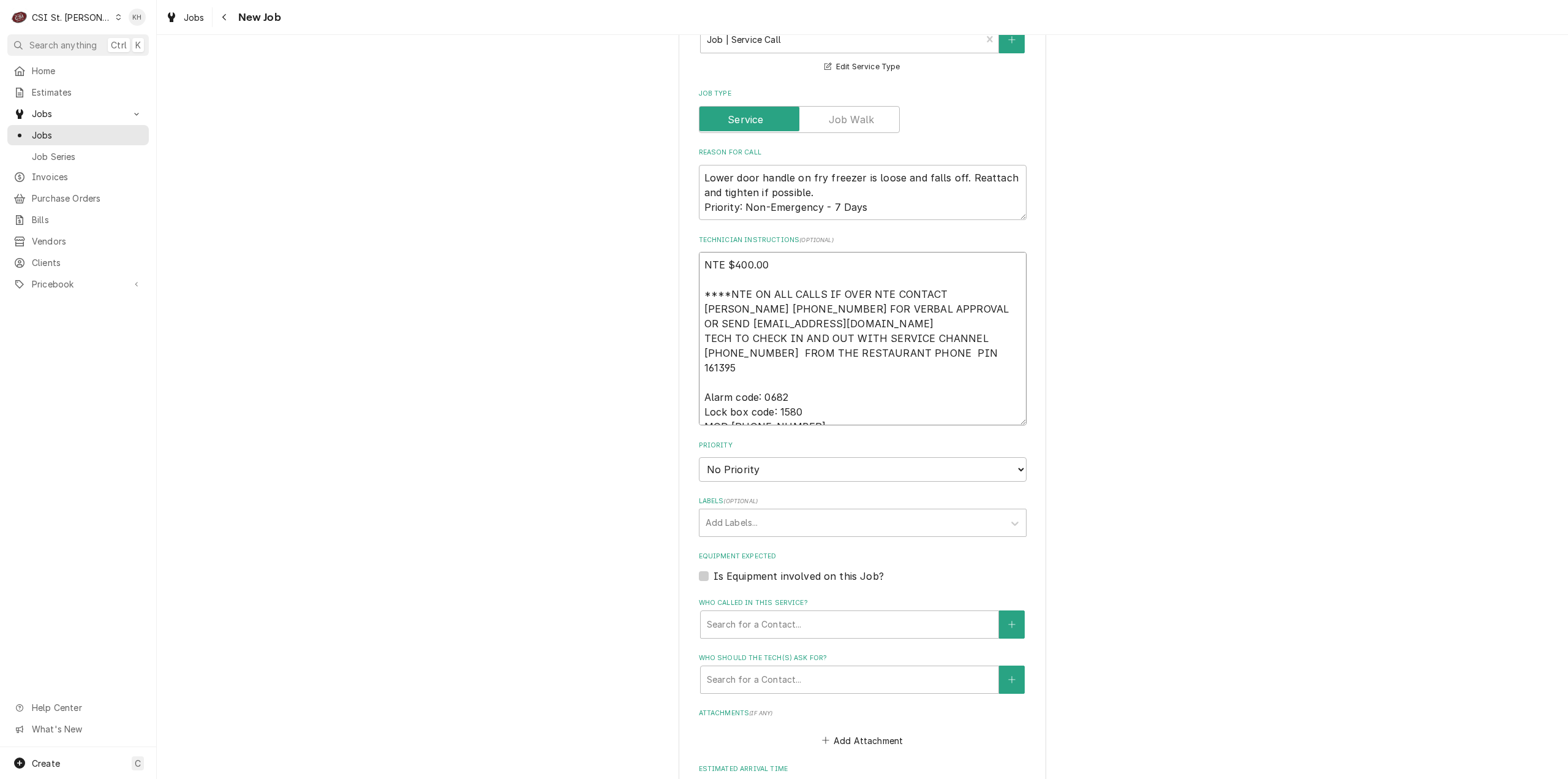
type textarea "NTE $400.00 ****NTE ON ALL CALLS IF OVER NTE CONTACT [PERSON_NAME] [PHONE_NUMBE…"
click at [731, 457] on select "No Priority Urgent High Medium Low" at bounding box center [863, 470] width 328 height 25
select select "4"
click at [699, 457] on select "No Priority Urgent High Medium Low" at bounding box center [863, 470] width 328 height 25
type textarea "x"
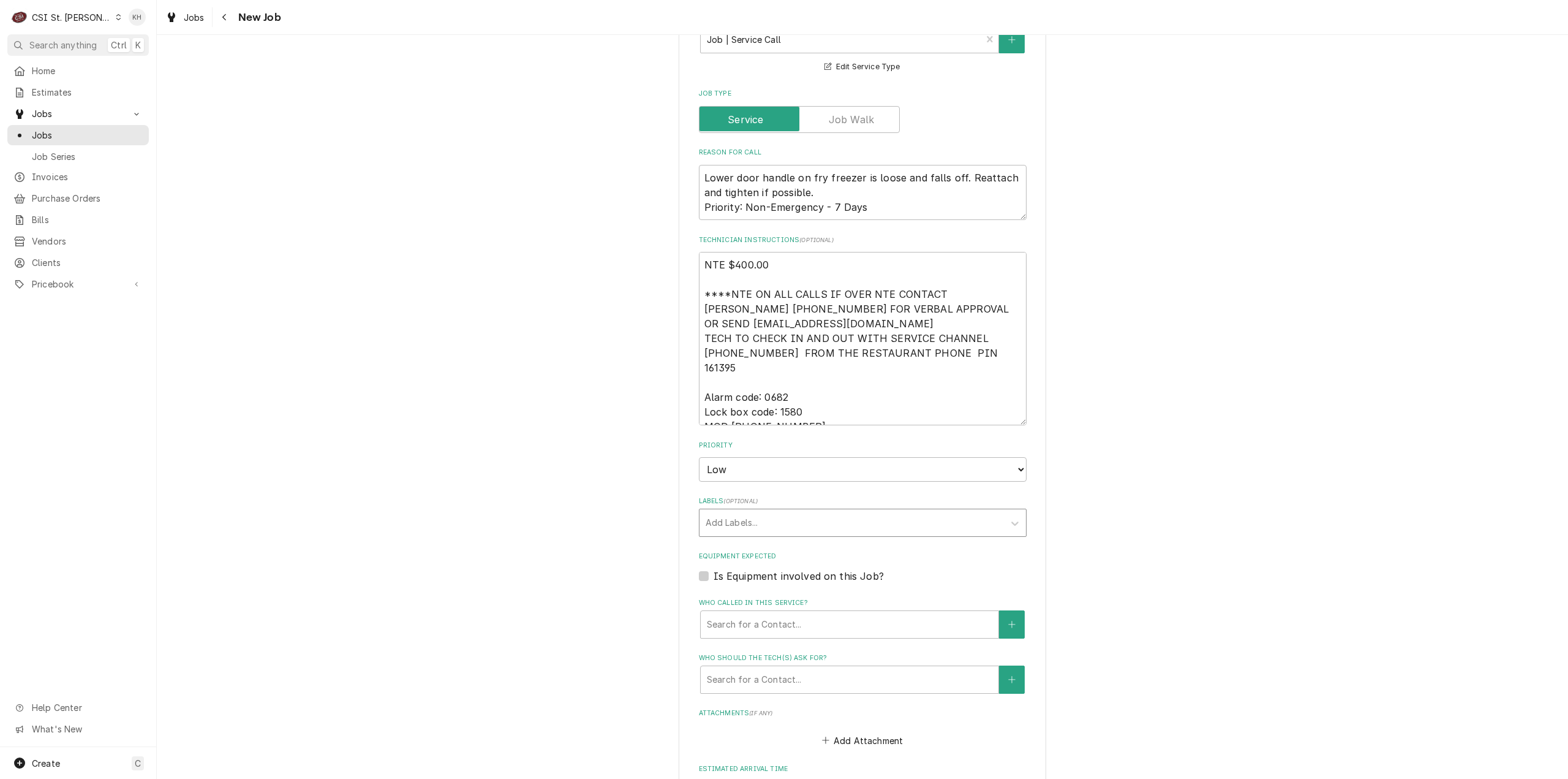
click at [769, 511] on div "Labels" at bounding box center [851, 522] width 292 height 22
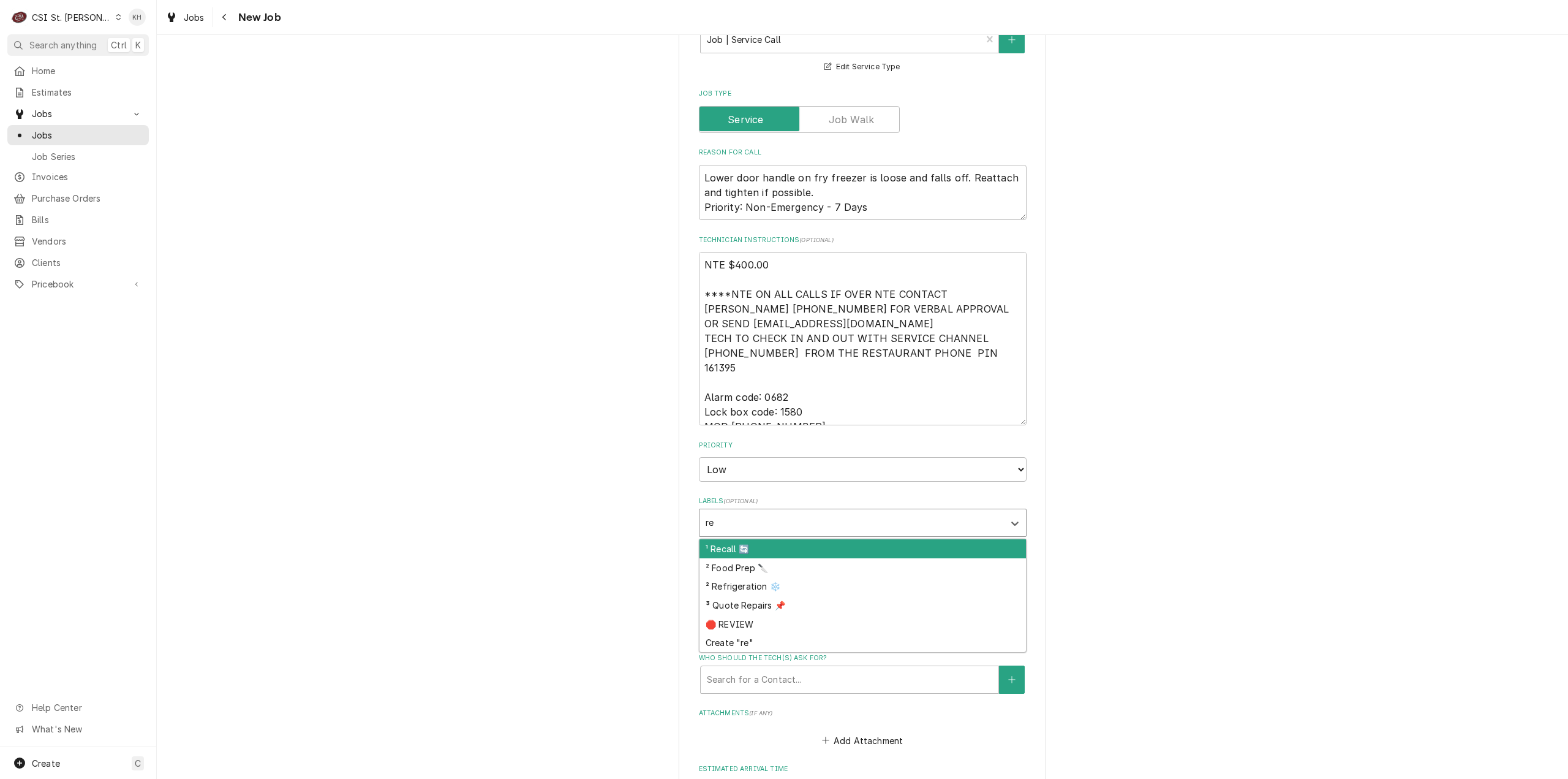
type input "ref"
click at [755, 539] on div "² Refrigeration ❄️" at bounding box center [863, 548] width 326 height 19
type textarea "x"
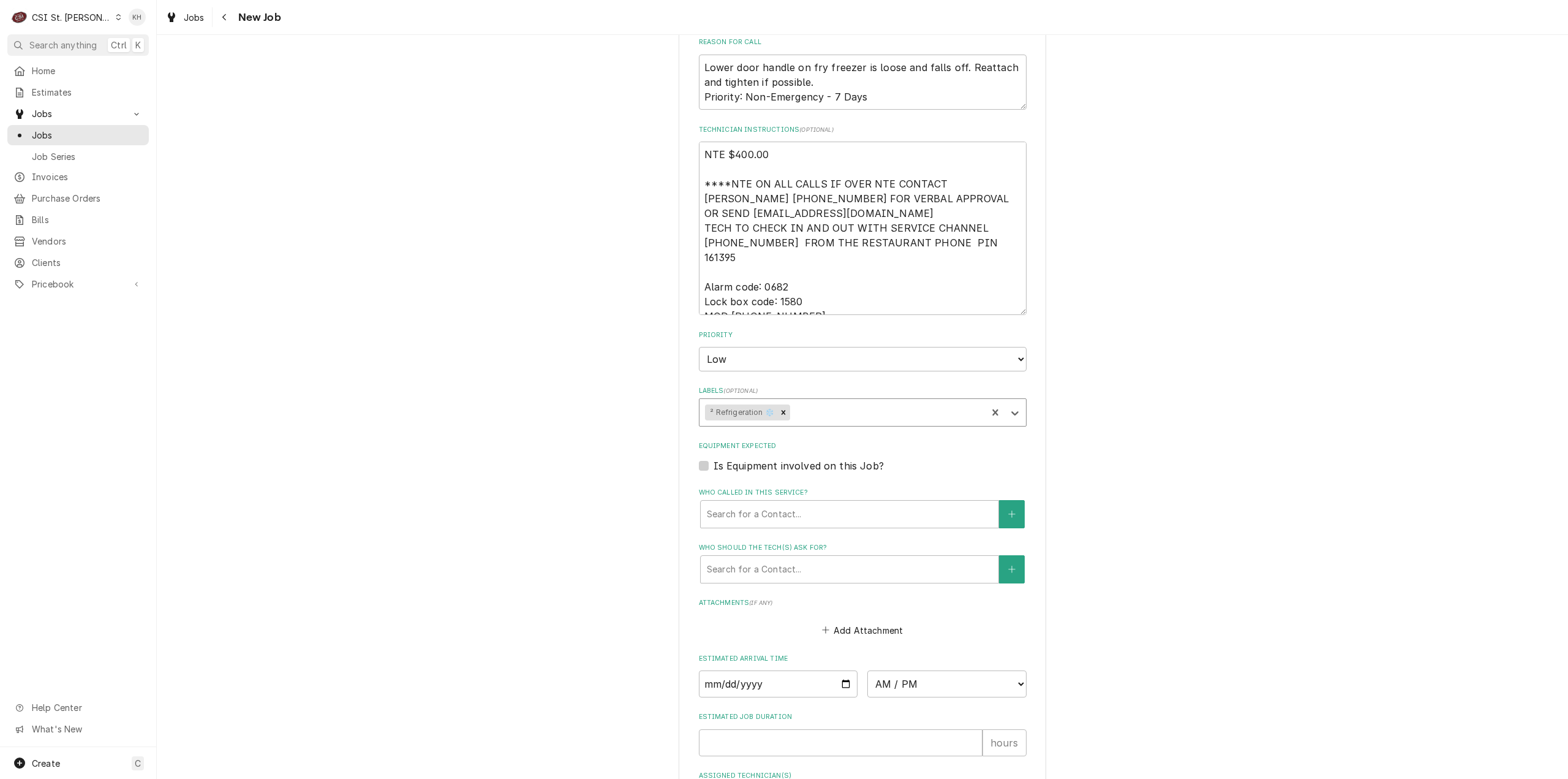
scroll to position [1050, 0]
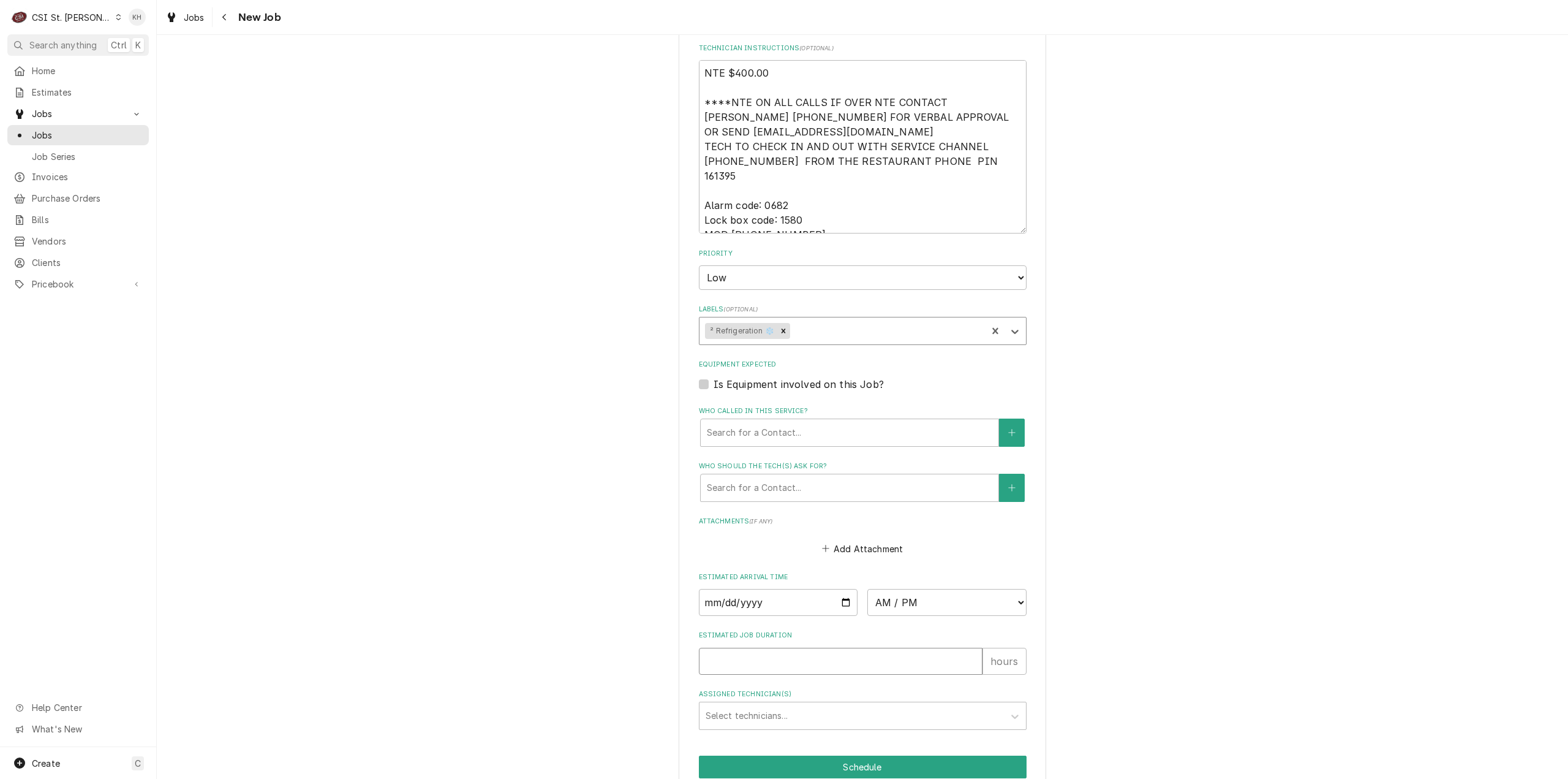
click at [777, 647] on input "Estimated Job Duration" at bounding box center [840, 661] width 284 height 27
type textarea "x"
type input "2"
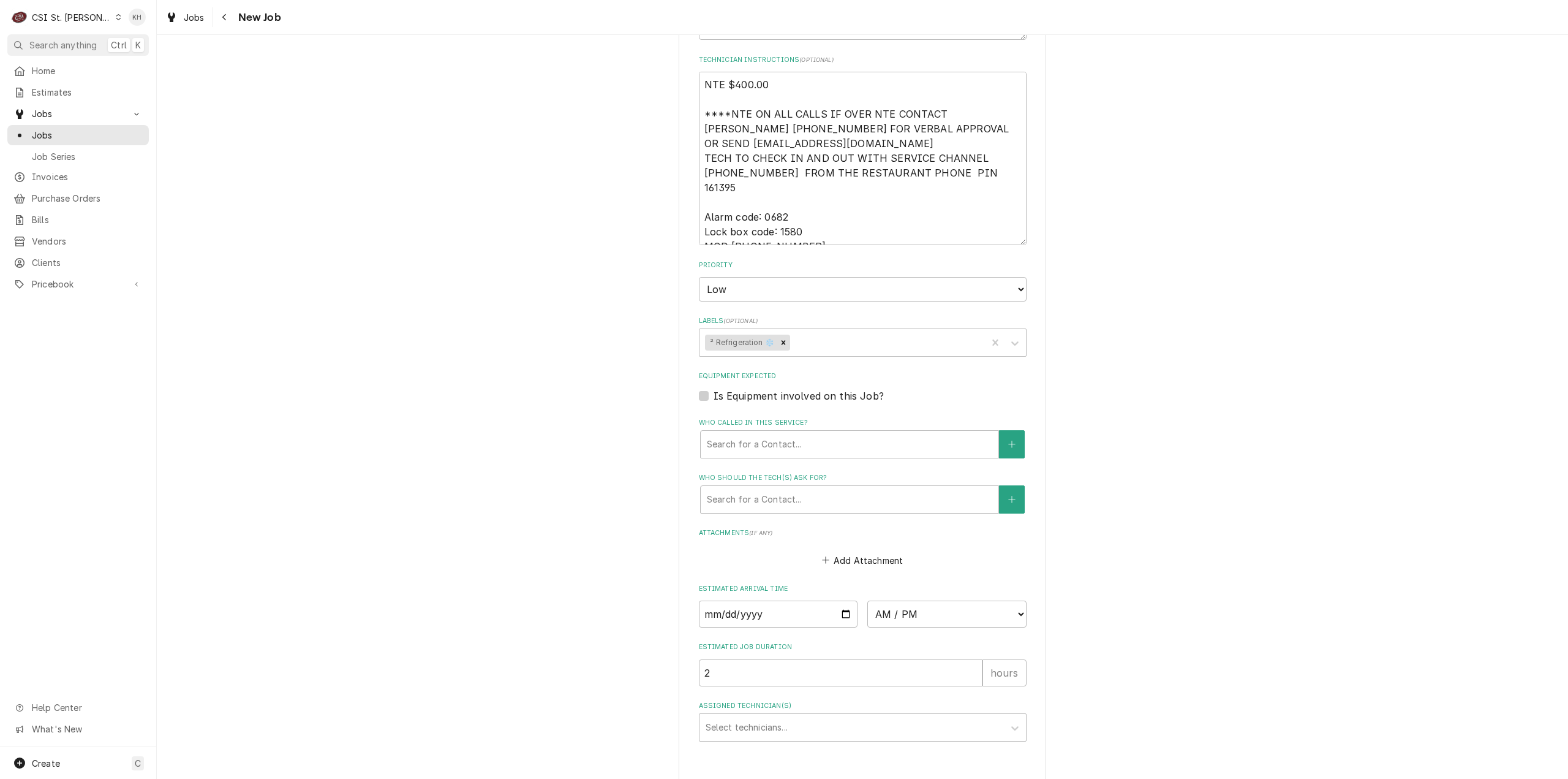
type textarea "x"
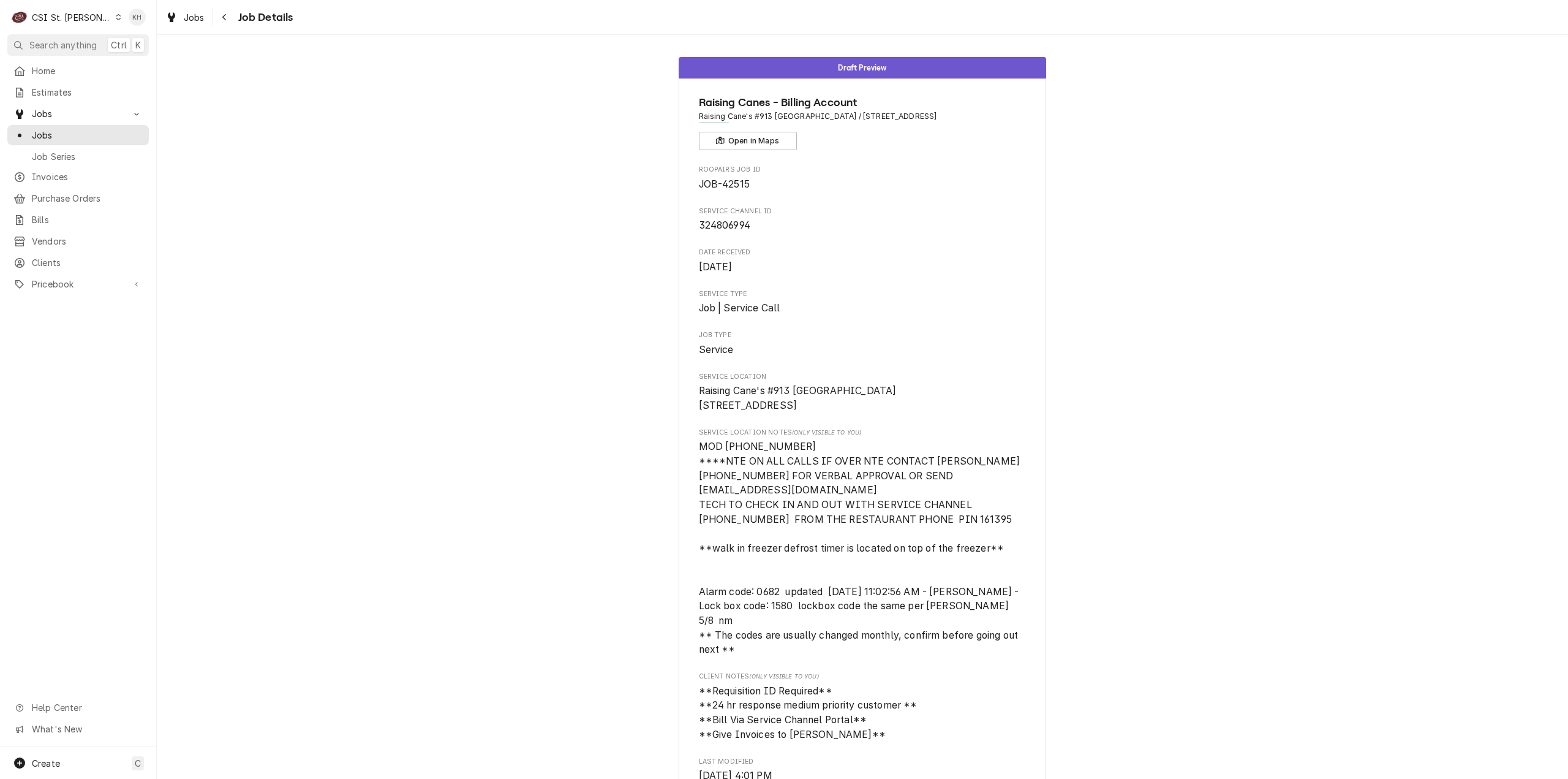
click at [472, 420] on div "Draft Preview Raising Canes - Billing Account Raising Cane's #913 [GEOGRAPHIC_D…" at bounding box center [862, 761] width 1411 height 1426
click at [571, 408] on div "Draft Preview Raising Canes - Billing Account Raising Cane's #913 [GEOGRAPHIC_D…" at bounding box center [862, 761] width 1411 height 1426
